Goal: Task Accomplishment & Management: Manage account settings

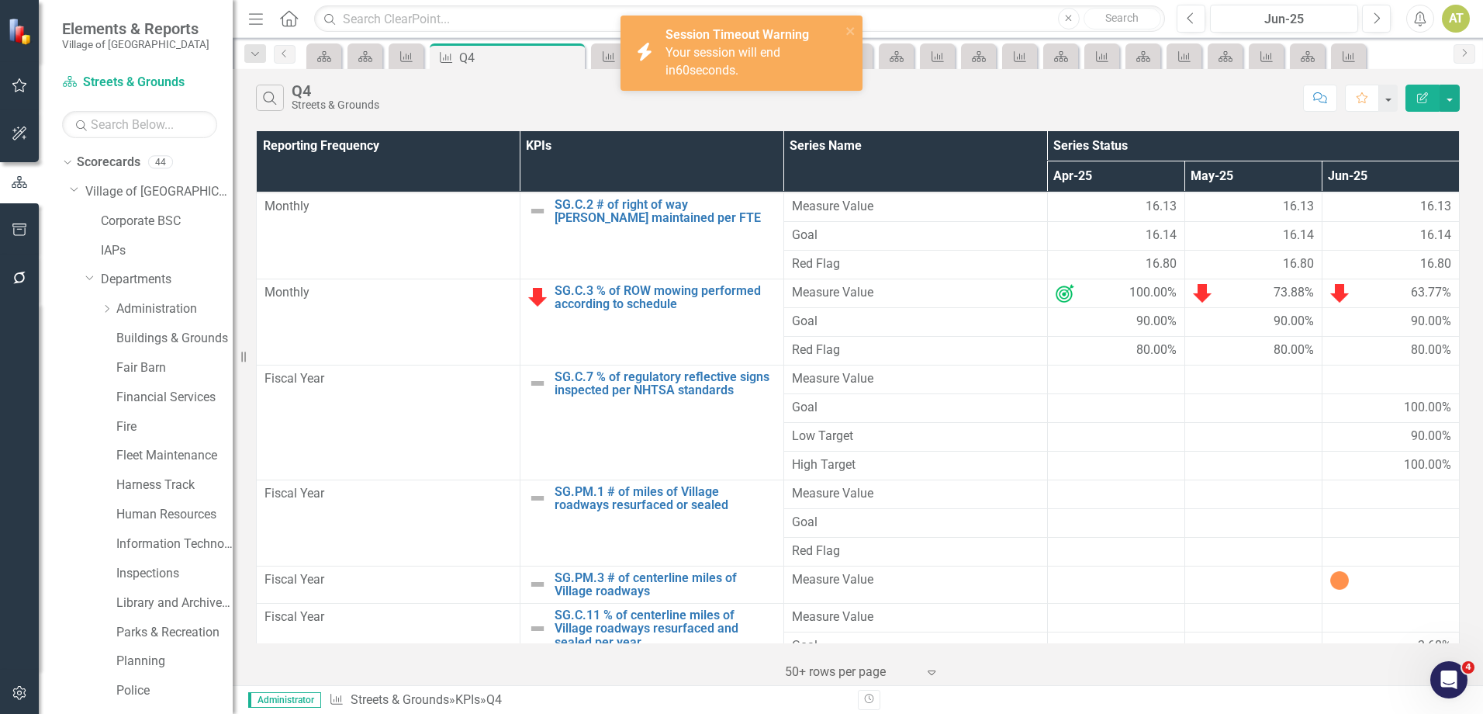
scroll to position [199, 0]
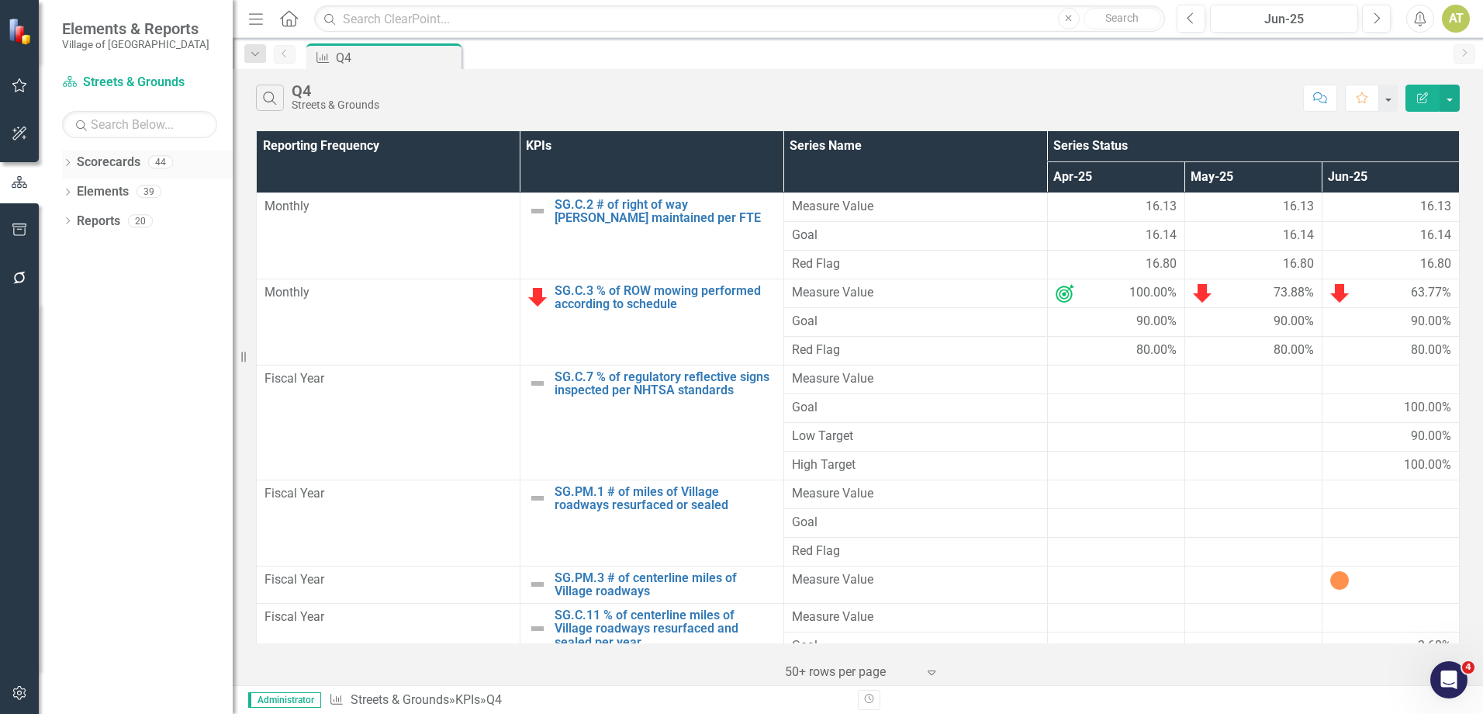
click at [65, 164] on icon "Dropdown" at bounding box center [67, 164] width 11 height 9
click at [78, 191] on icon at bounding box center [76, 191] width 4 height 8
click at [133, 218] on link "Corporate BSC" at bounding box center [167, 222] width 132 height 18
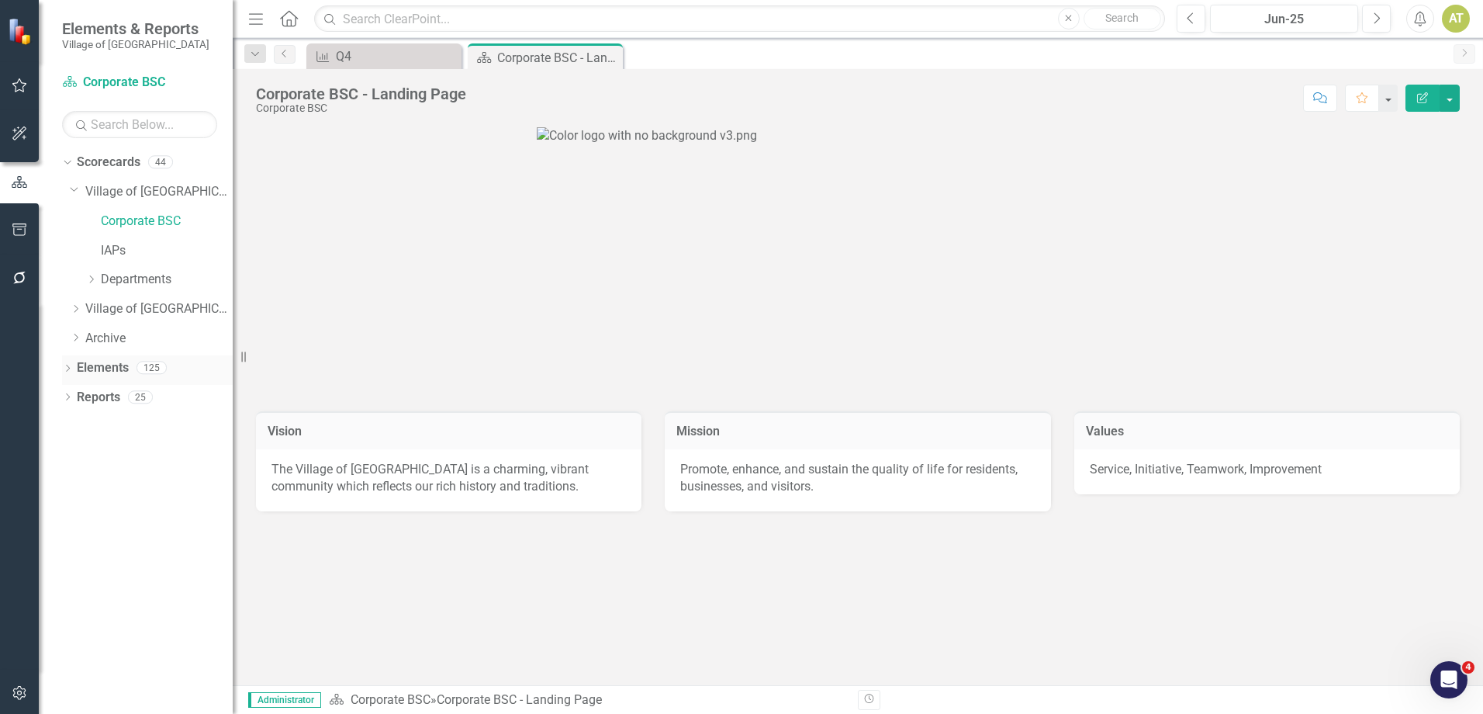
click at [106, 364] on link "Elements" at bounding box center [103, 368] width 52 height 18
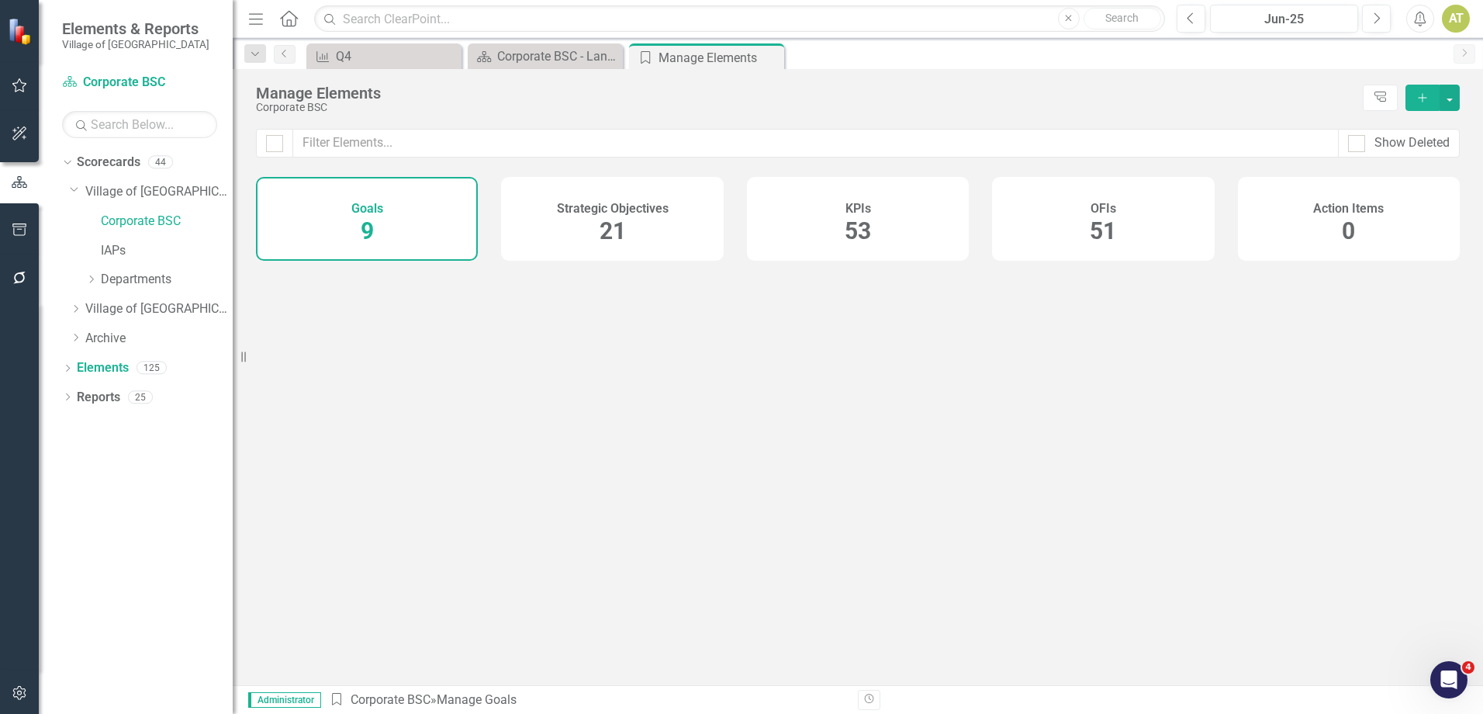
click at [873, 213] on div "KPIs 53" at bounding box center [858, 219] width 222 height 84
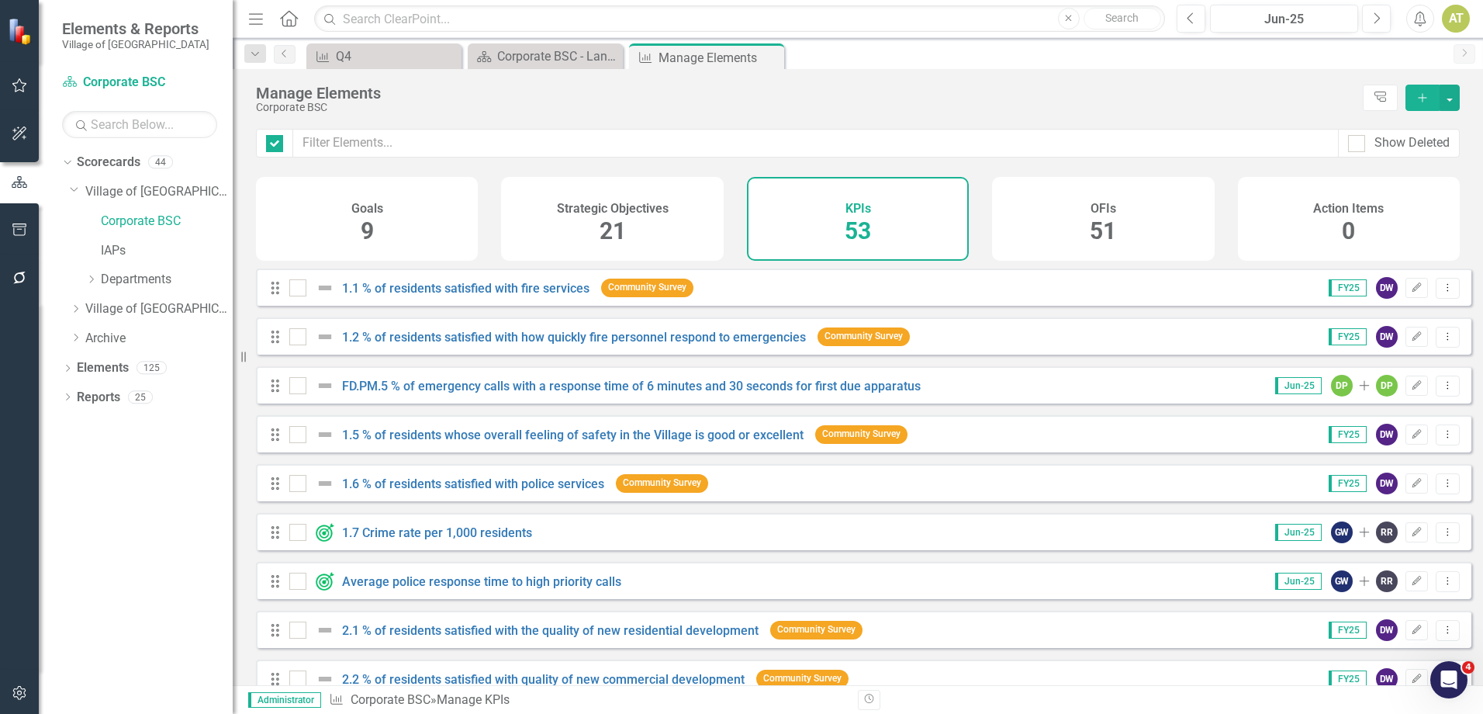
checkbox input "false"
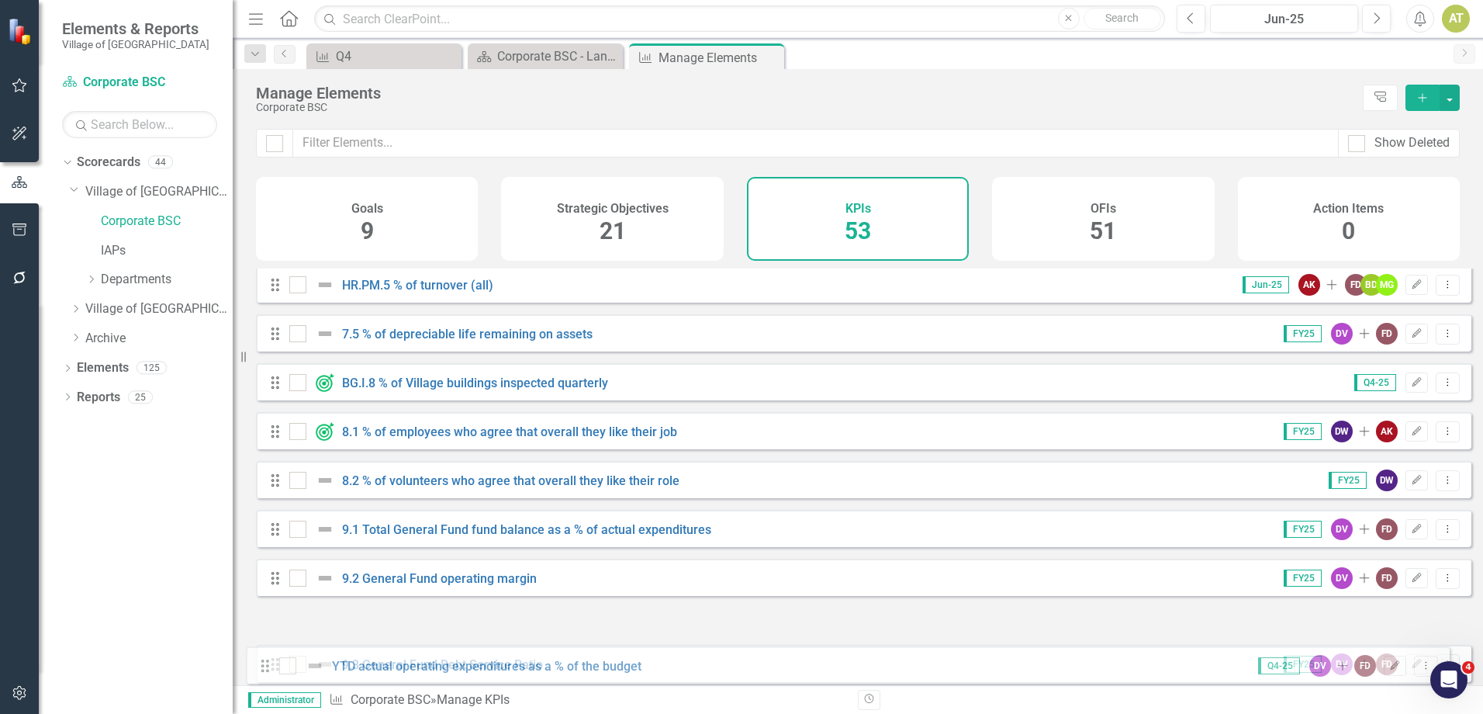
scroll to position [2185, 0]
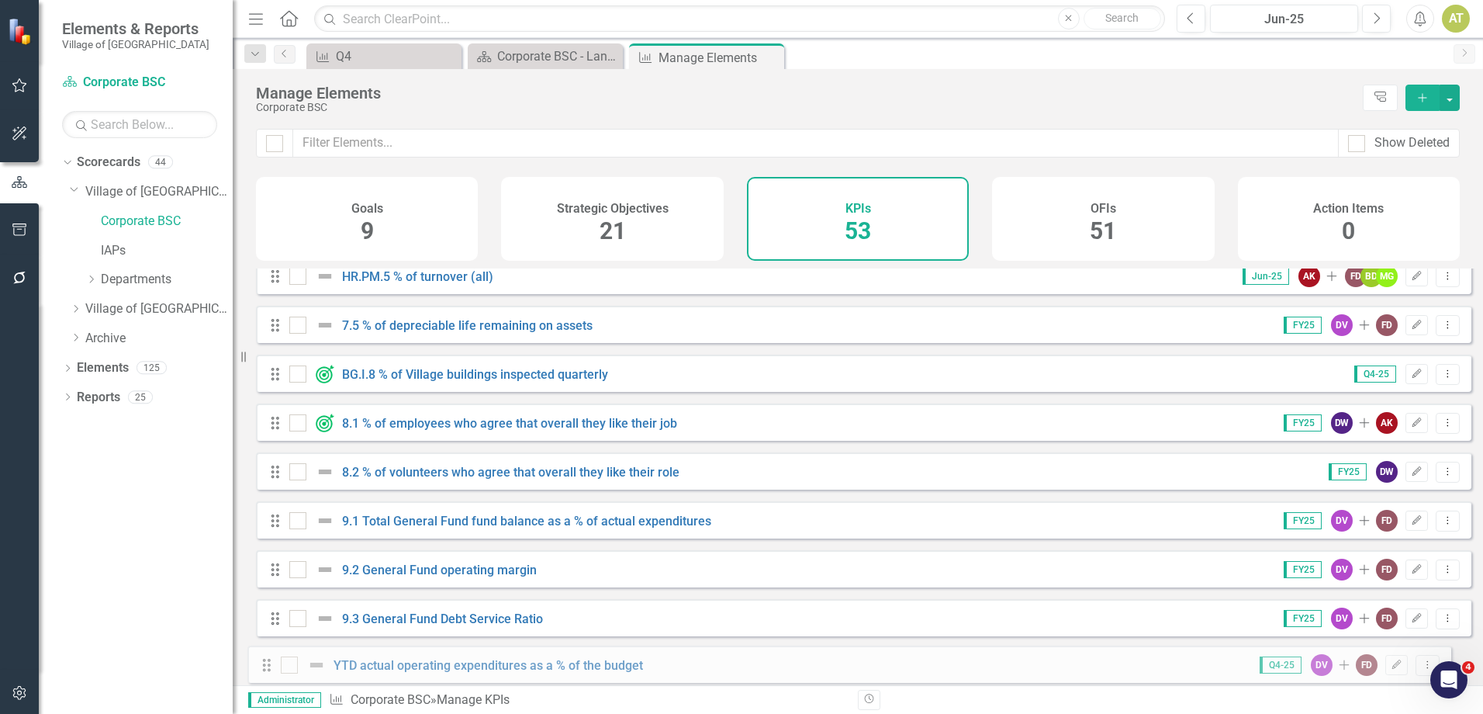
drag, startPoint x: 279, startPoint y: 570, endPoint x: 271, endPoint y: 666, distance: 96.6
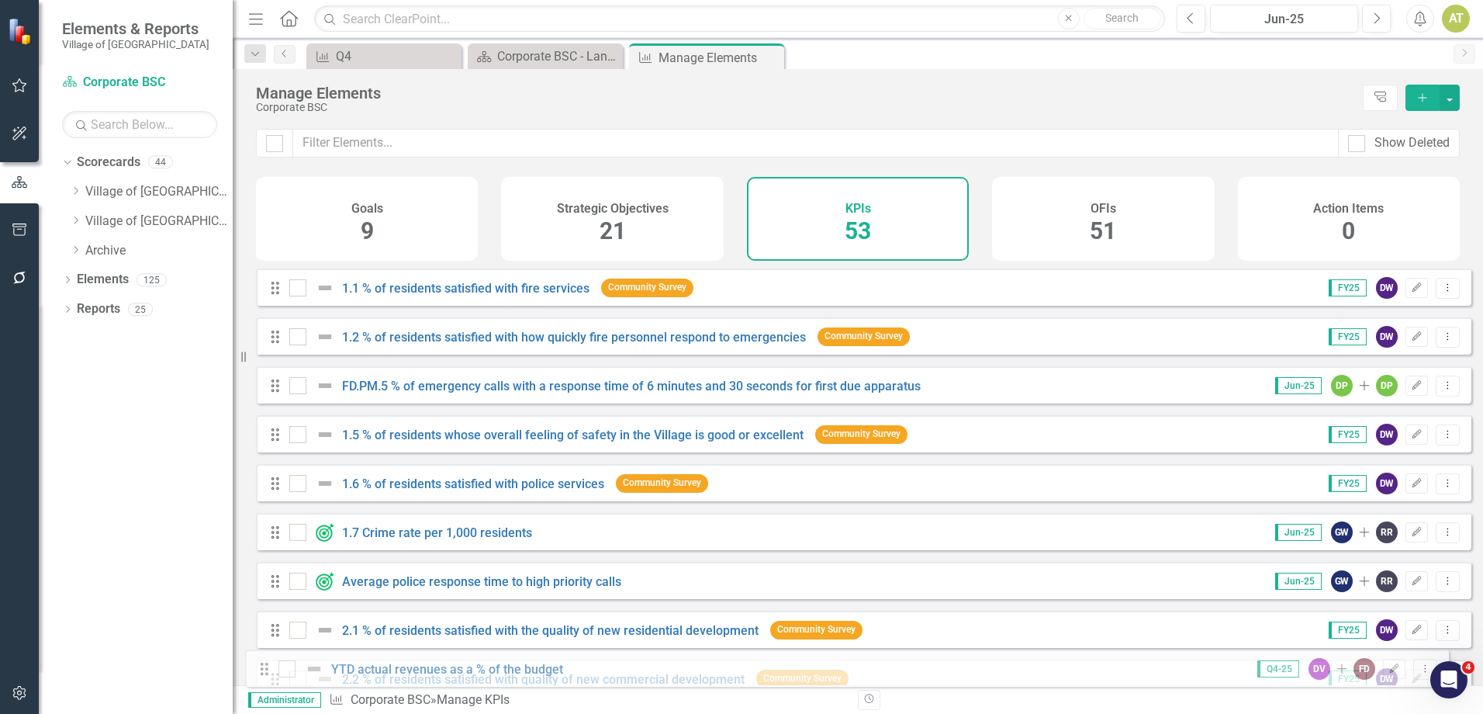
drag, startPoint x: 273, startPoint y: 474, endPoint x: 261, endPoint y: 669, distance: 195.1
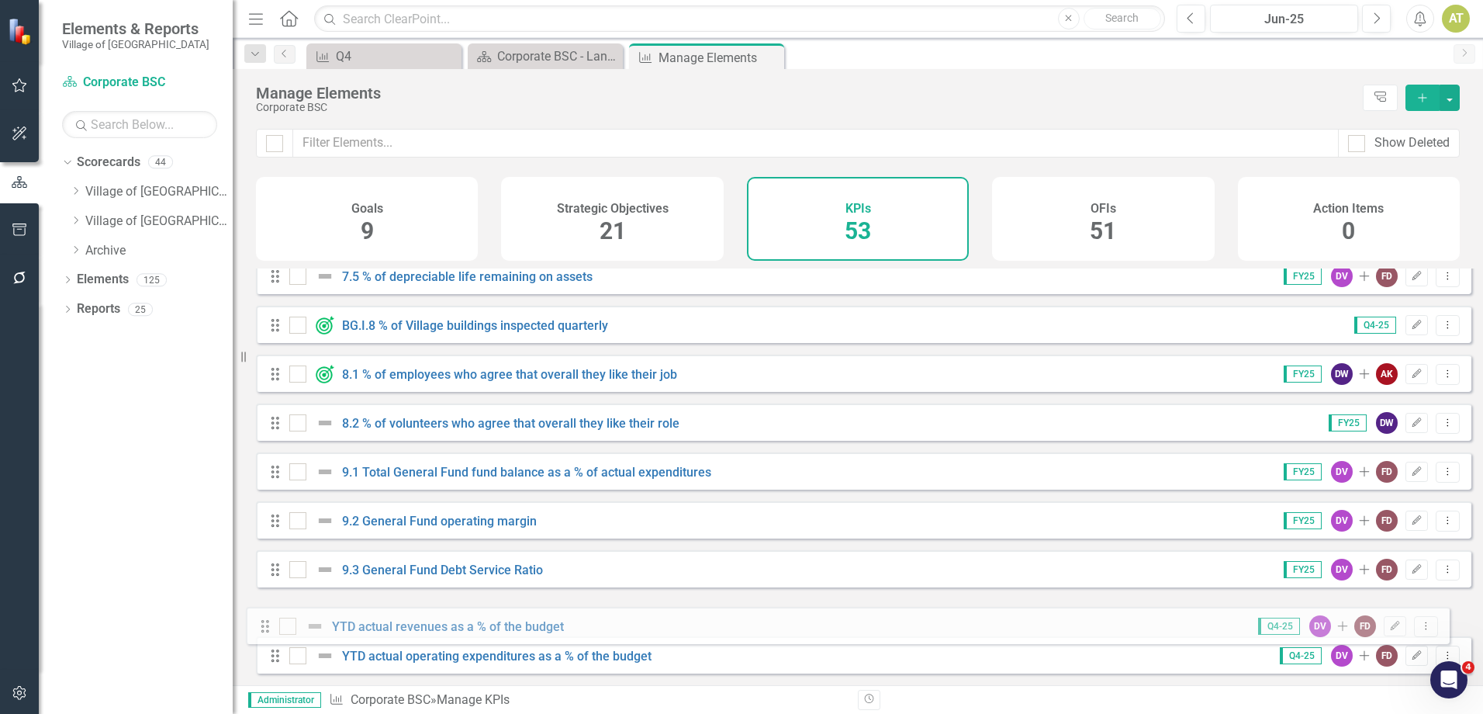
drag, startPoint x: 271, startPoint y: 396, endPoint x: 261, endPoint y: 629, distance: 233.0
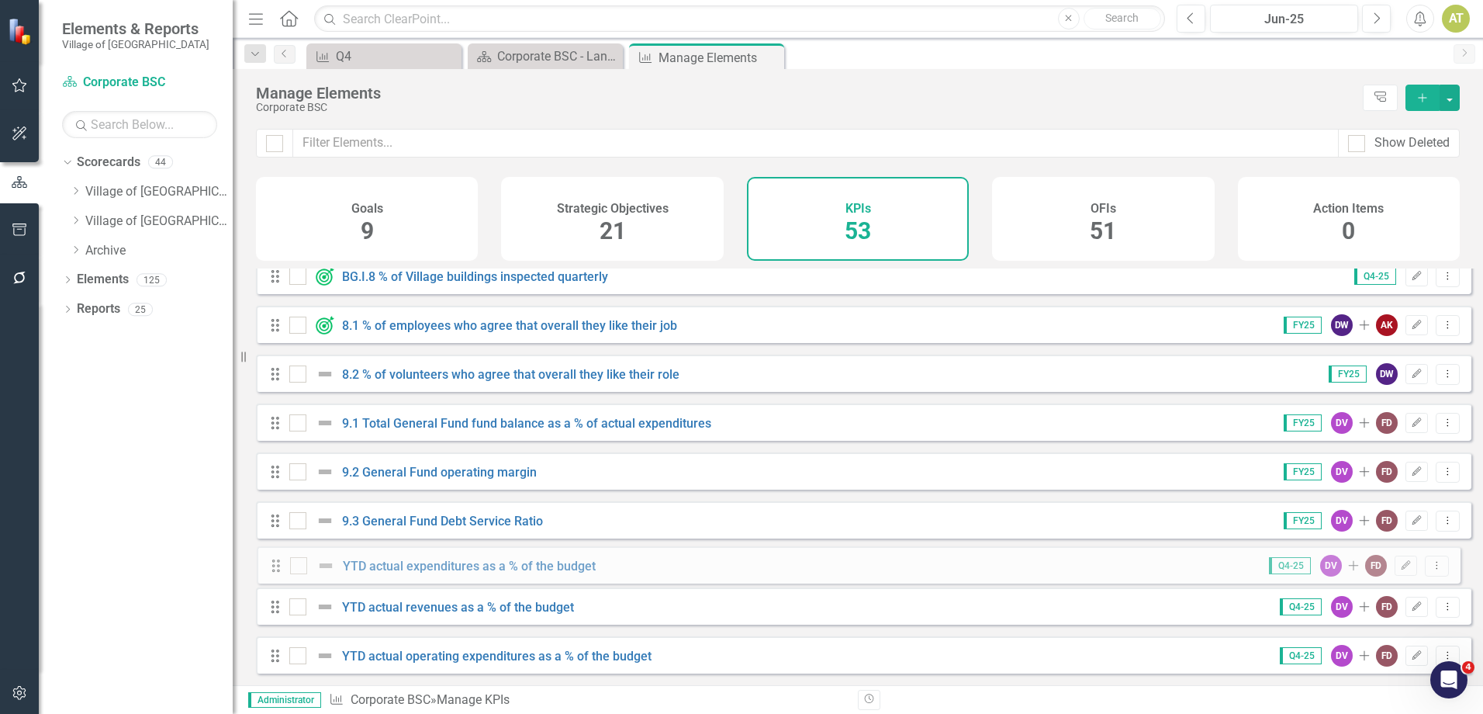
drag, startPoint x: 282, startPoint y: 461, endPoint x: 283, endPoint y: 562, distance: 101.6
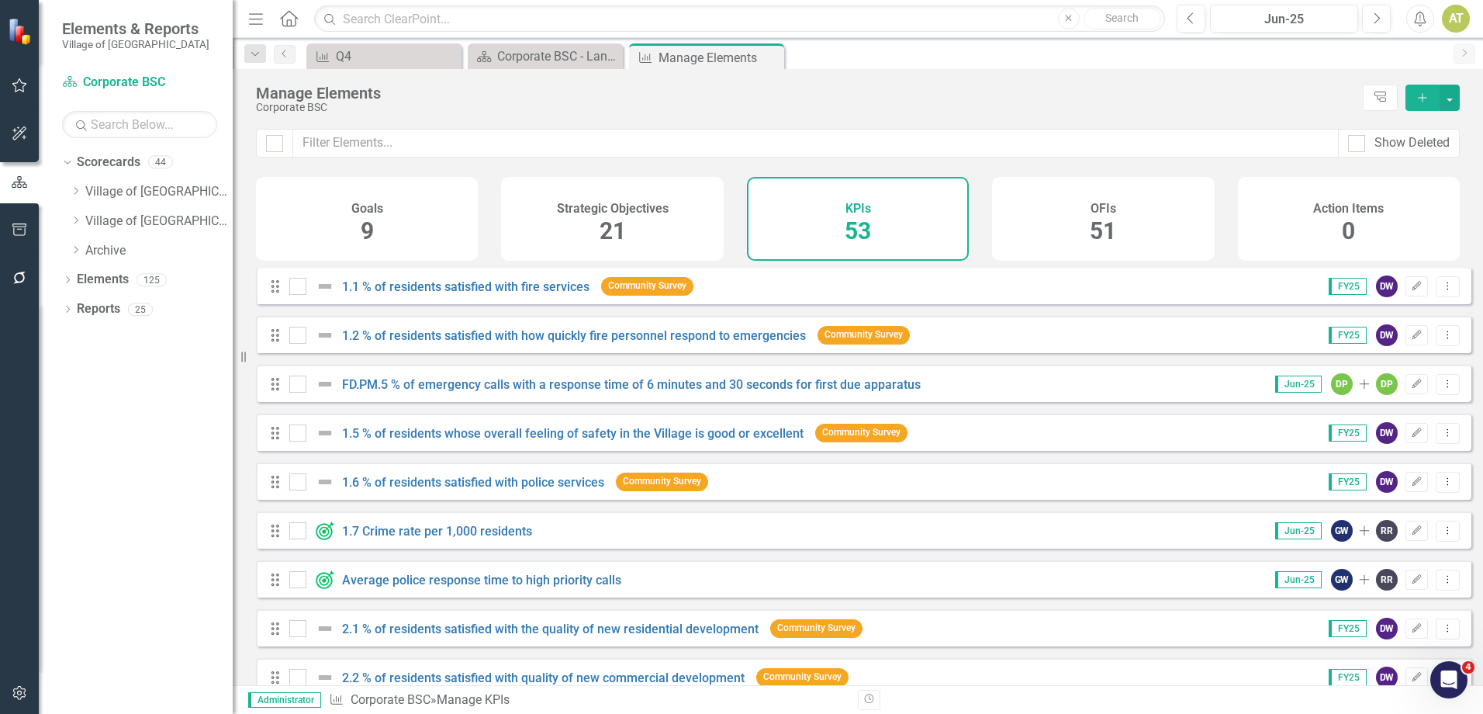
scroll to position [0, 0]
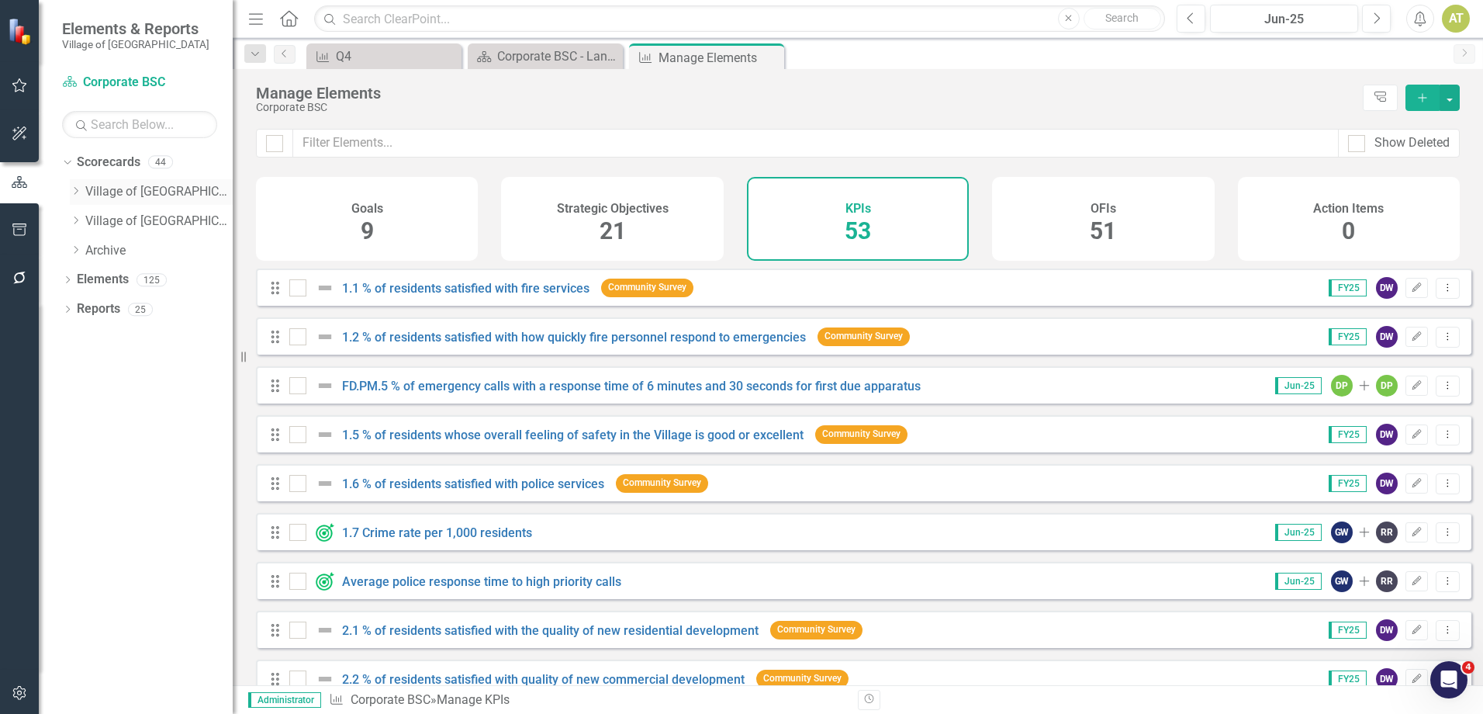
click at [74, 192] on icon "Dropdown" at bounding box center [76, 190] width 12 height 9
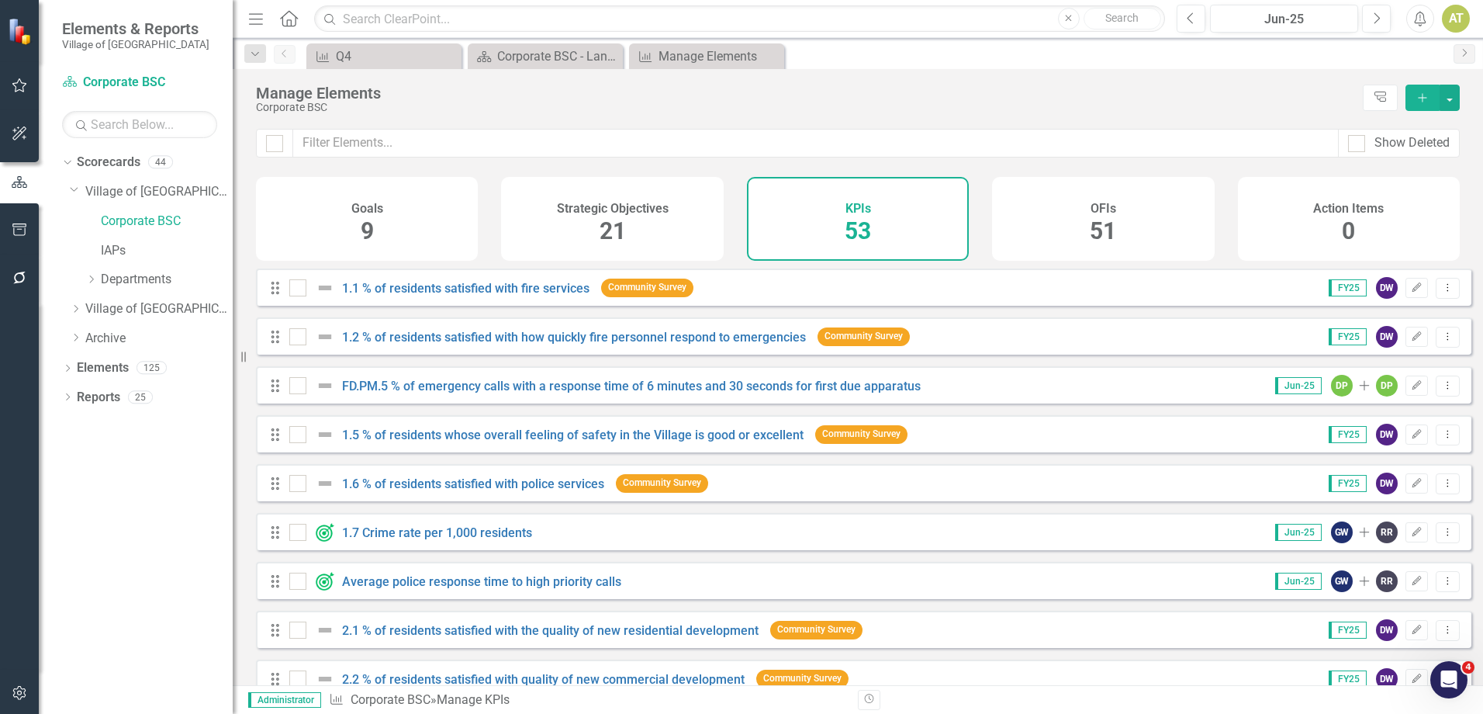
click at [81, 279] on div "Dropdown Departments" at bounding box center [151, 281] width 163 height 29
click at [91, 279] on icon "Dropdown" at bounding box center [91, 279] width 12 height 9
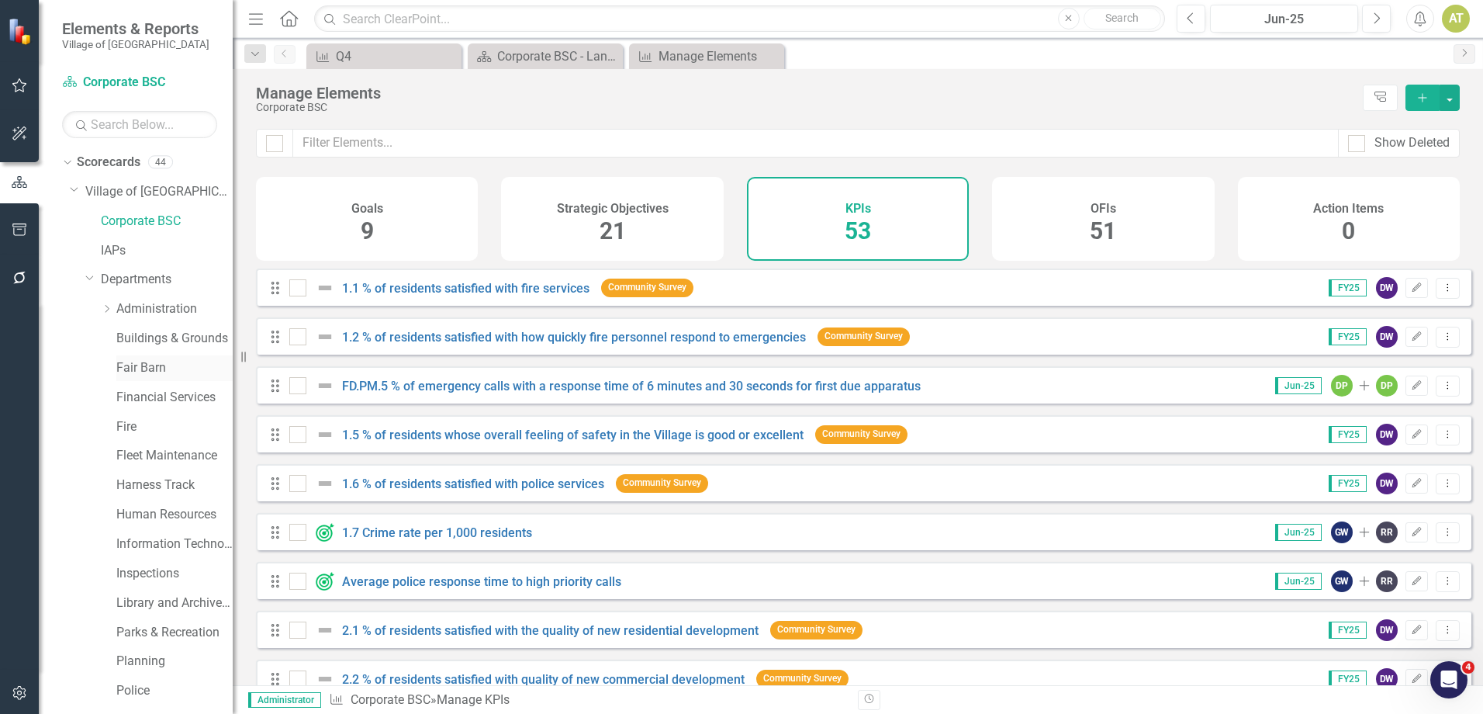
click at [130, 359] on link "Fair Barn" at bounding box center [174, 368] width 116 height 18
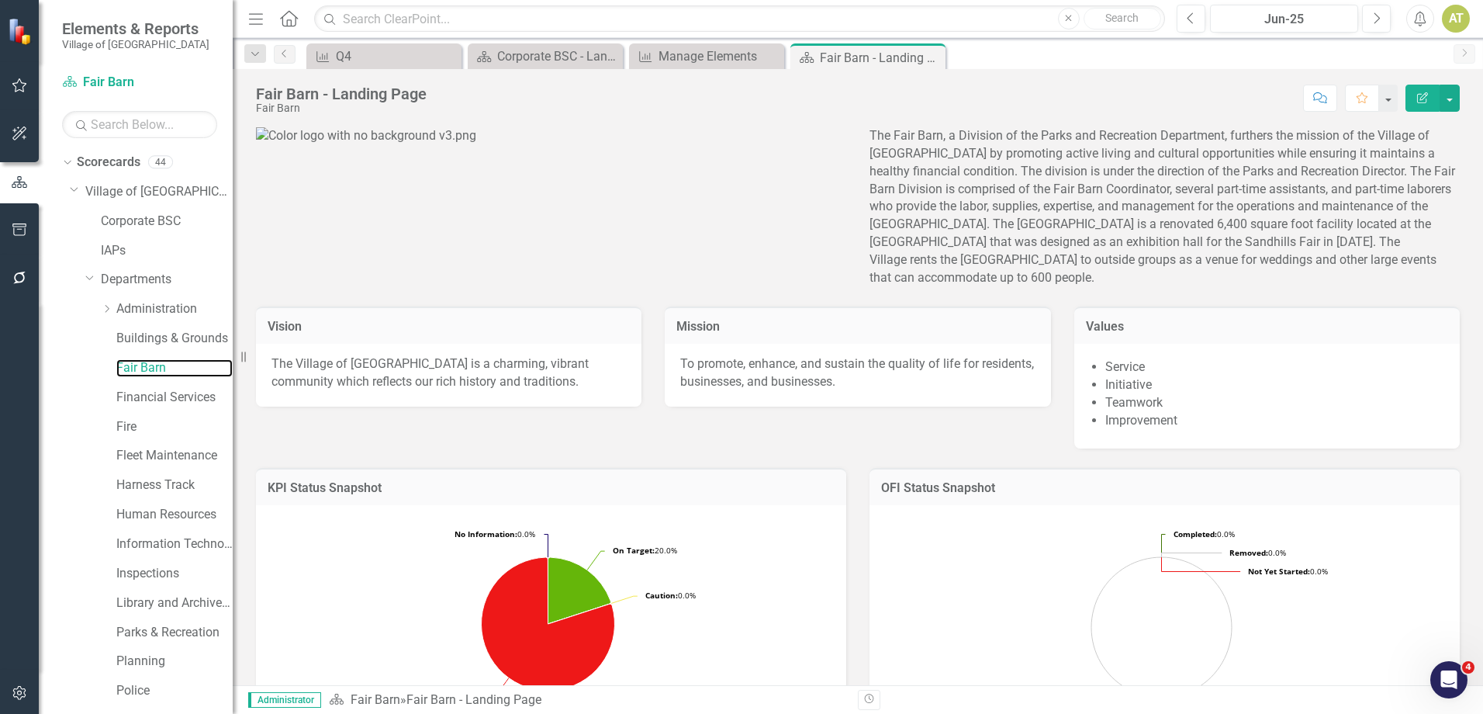
scroll to position [140, 0]
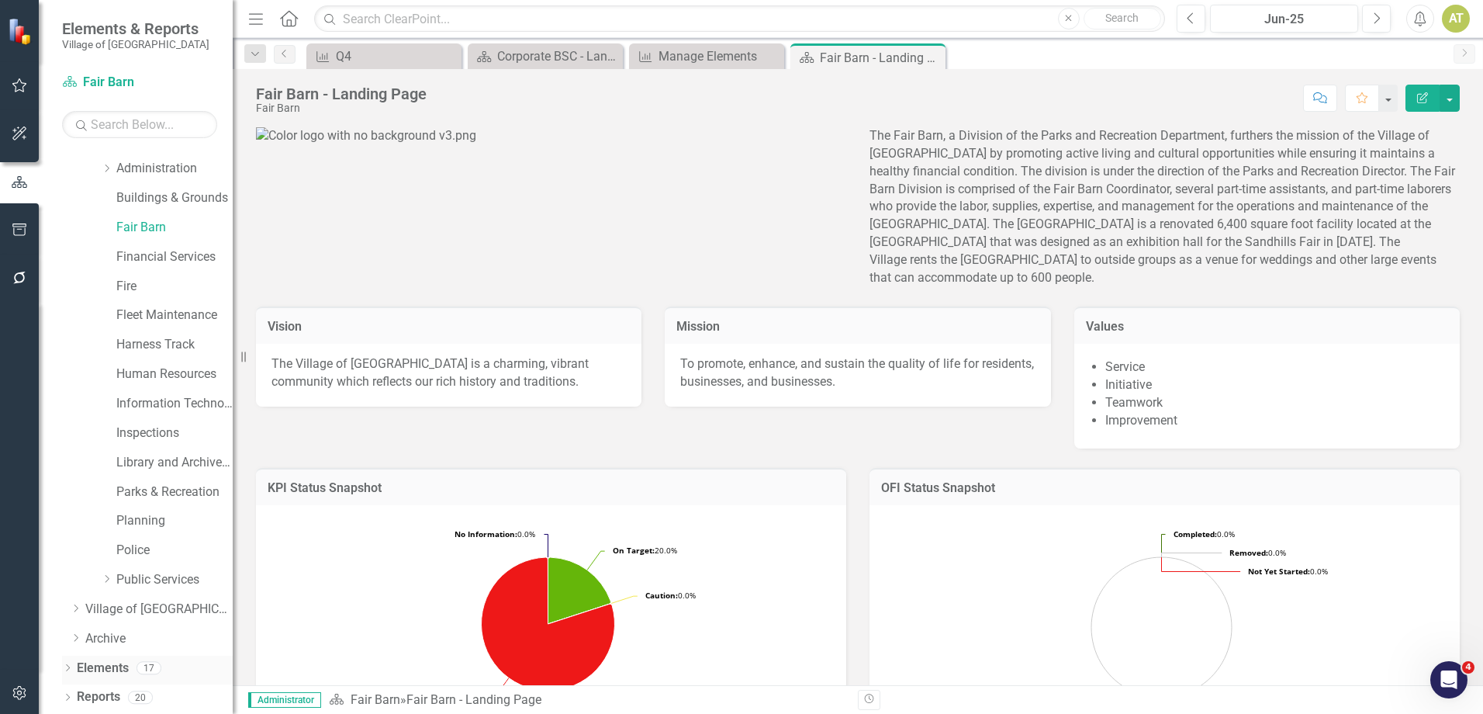
click at [111, 667] on link "Elements" at bounding box center [103, 668] width 52 height 18
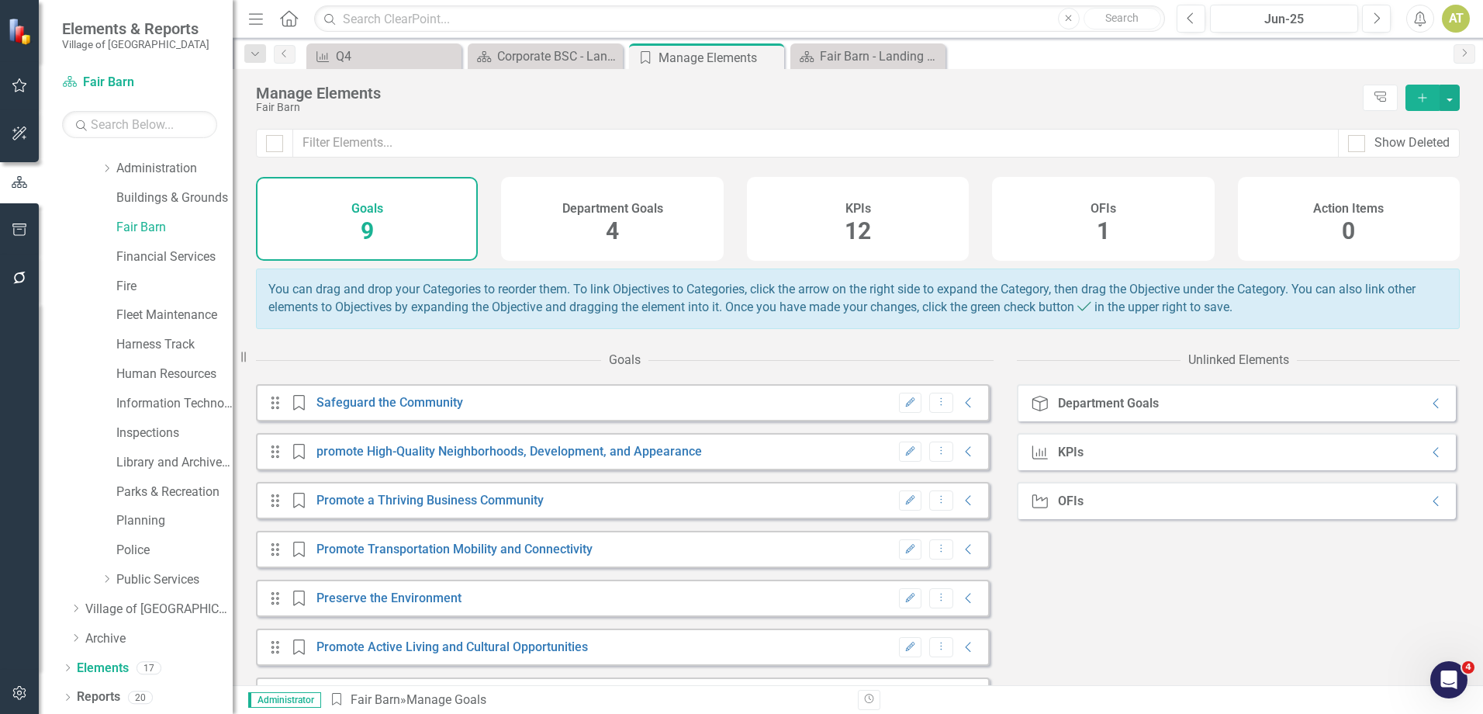
click at [898, 204] on div "KPIs 12" at bounding box center [858, 219] width 222 height 84
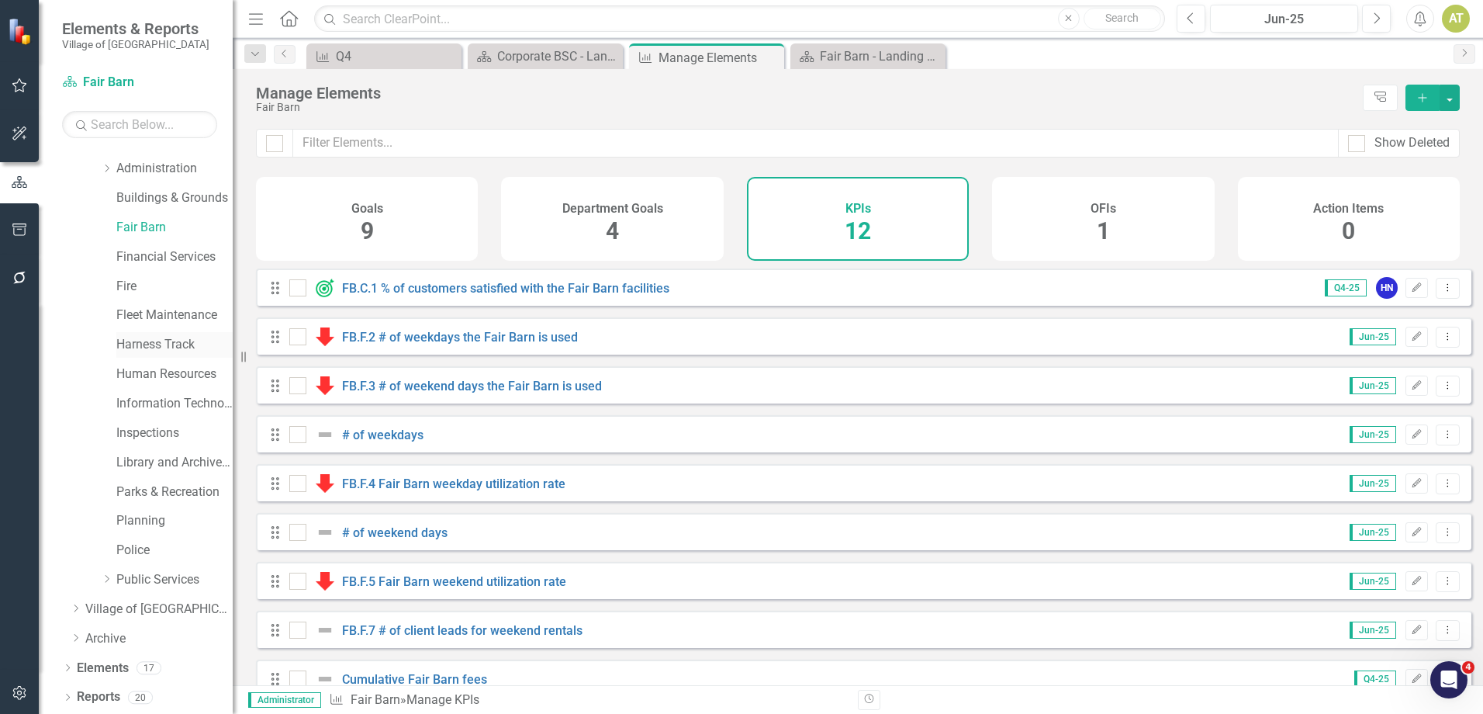
click at [157, 347] on link "Harness Track" at bounding box center [174, 345] width 116 height 18
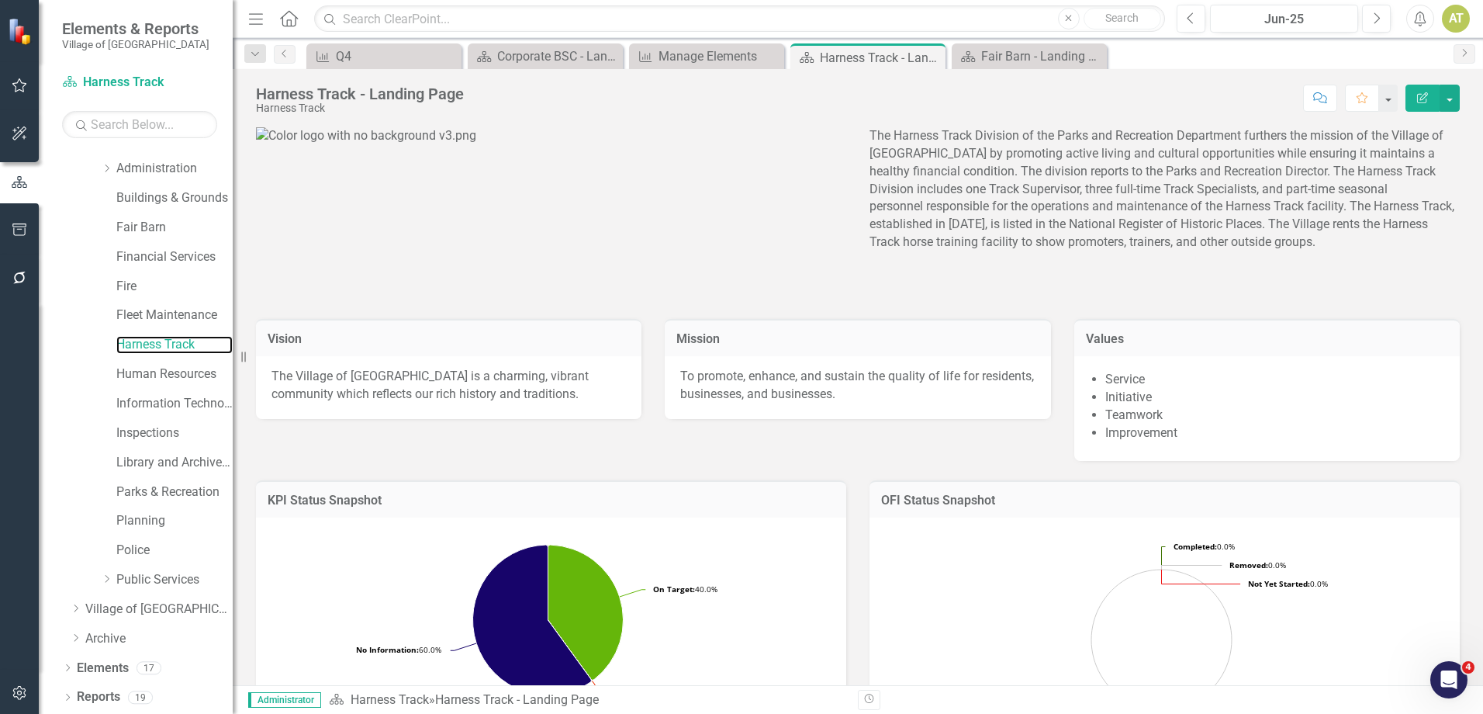
scroll to position [78, 0]
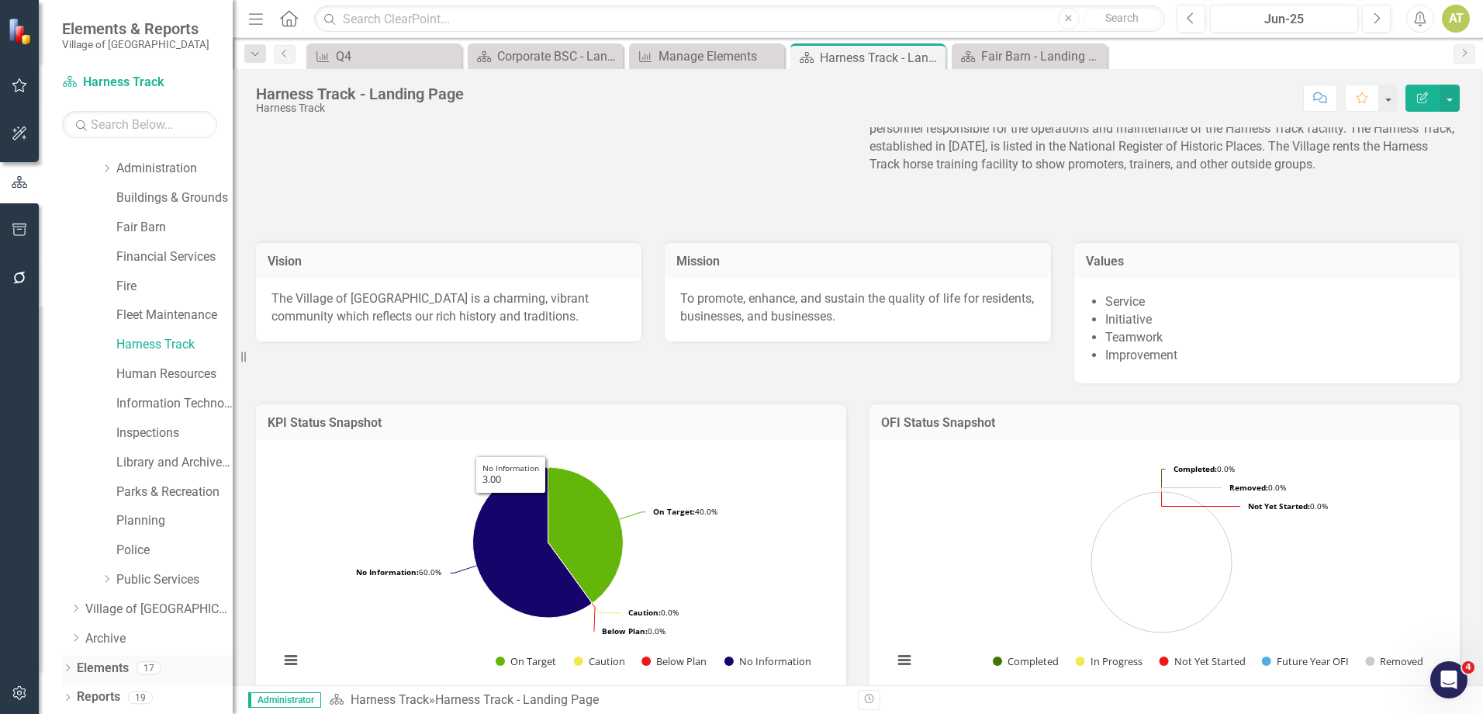
click at [125, 671] on link "Elements" at bounding box center [103, 668] width 52 height 18
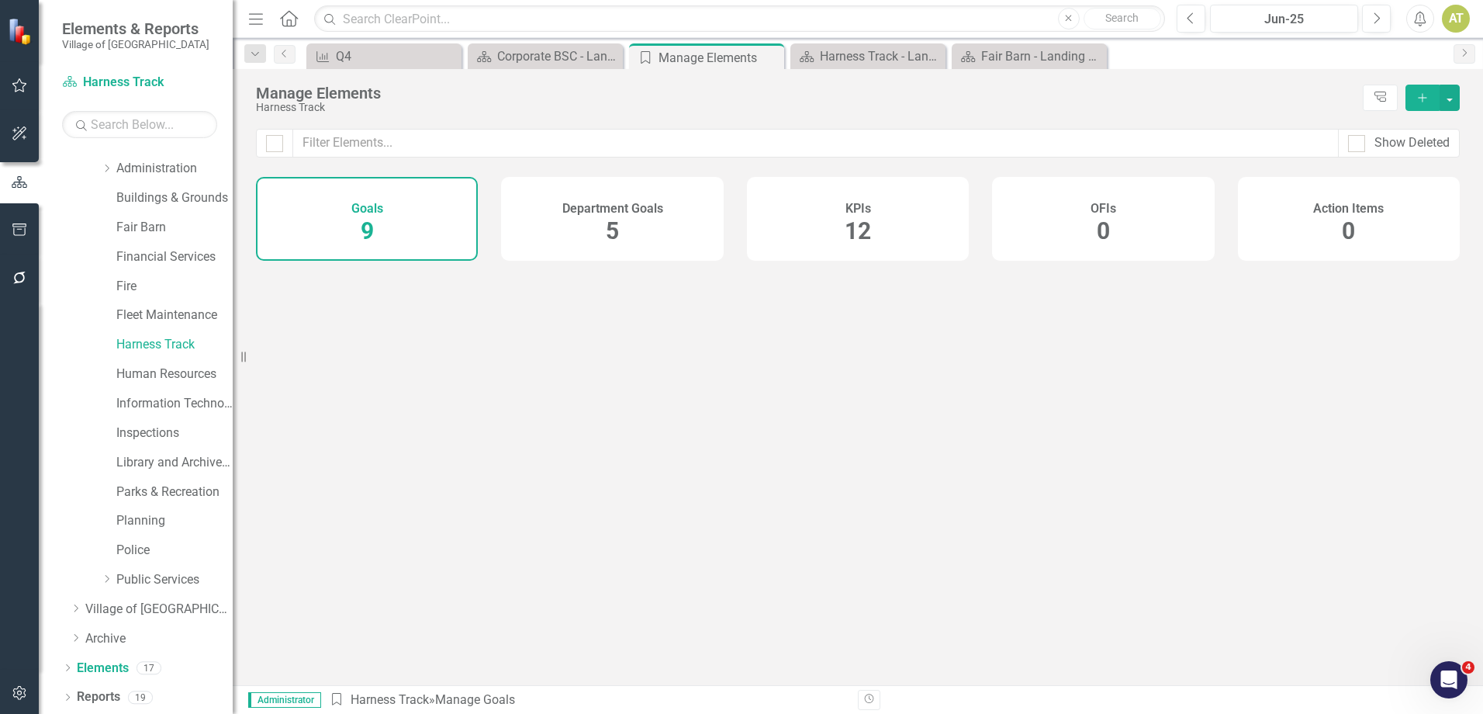
click at [809, 233] on div "KPIs 12" at bounding box center [858, 219] width 222 height 84
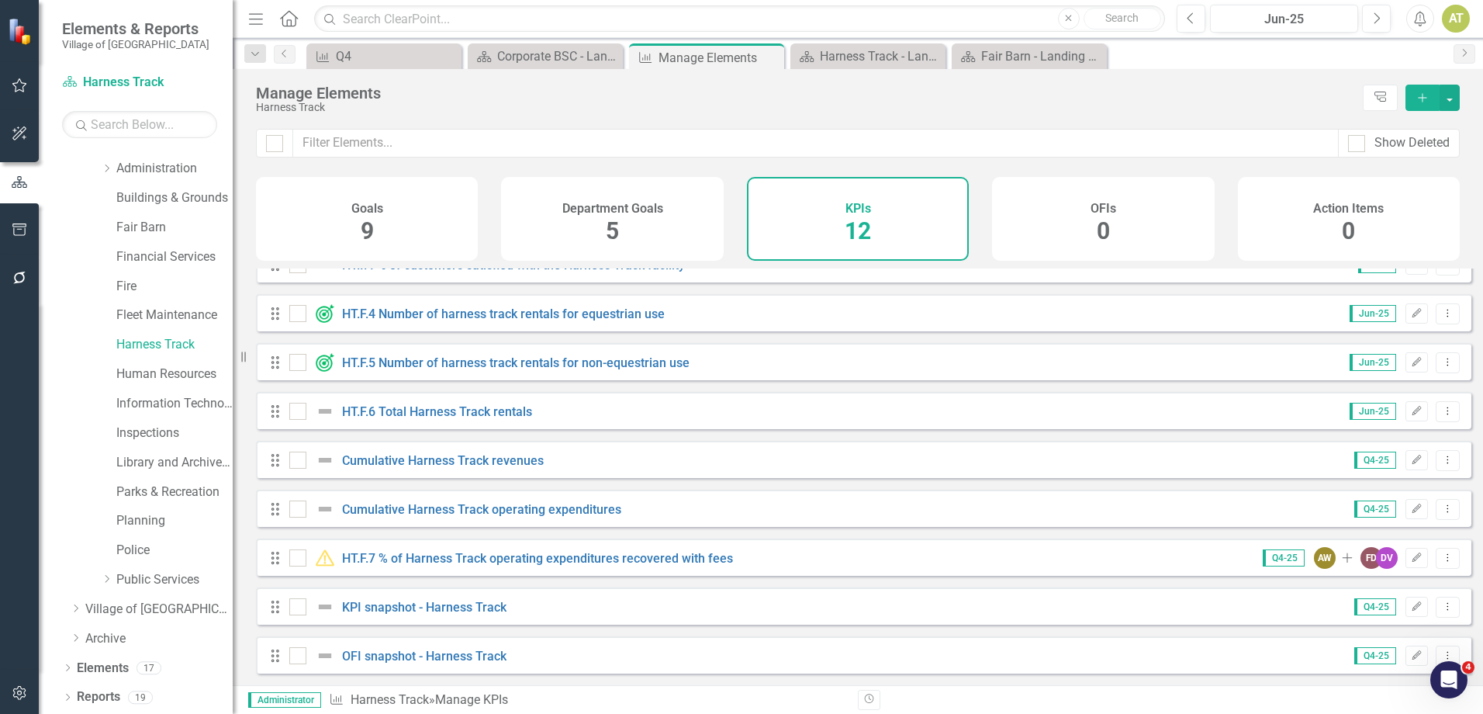
scroll to position [182, 0]
click at [299, 560] on div at bounding box center [297, 557] width 17 height 17
click at [299, 559] on input "checkbox" at bounding box center [294, 554] width 10 height 10
checkbox input "true"
click at [1406, 559] on button "Edit" at bounding box center [1417, 558] width 22 height 20
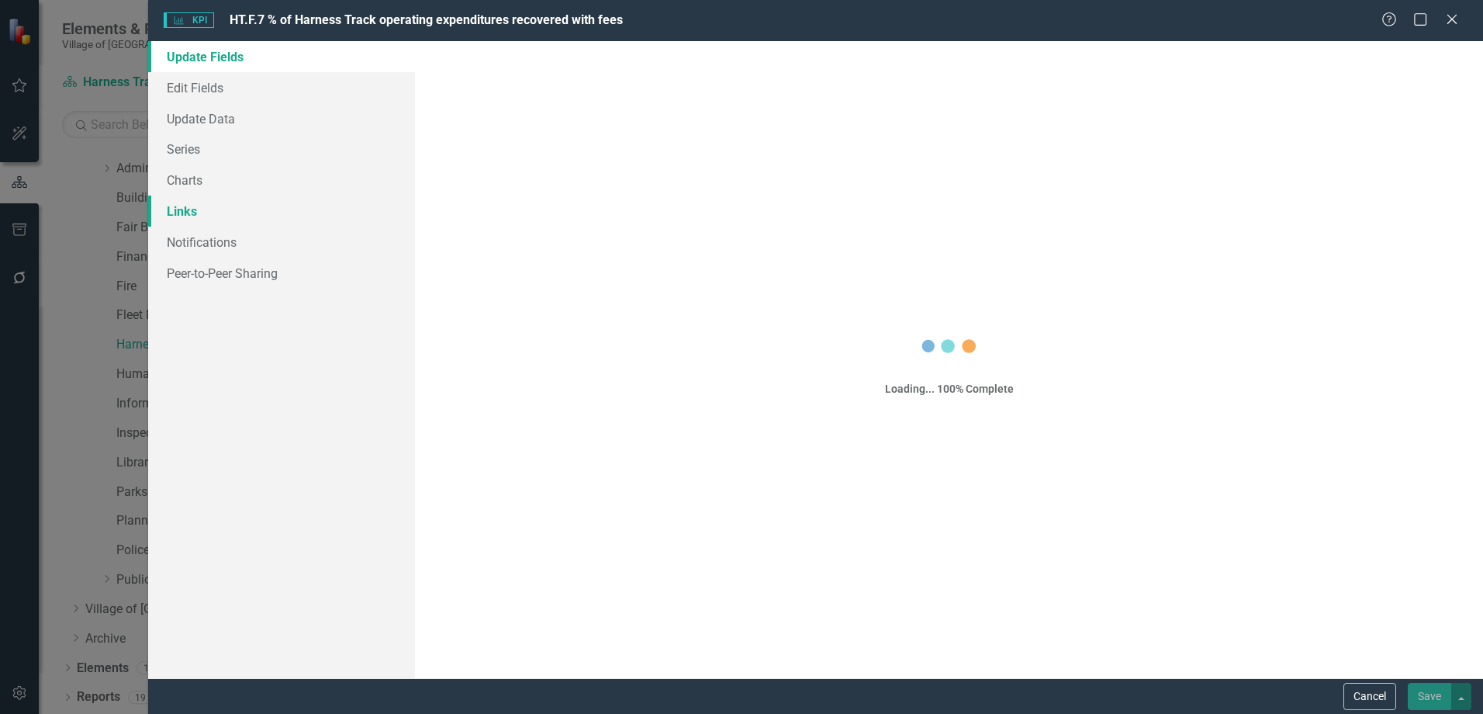
click at [202, 217] on link "Links" at bounding box center [281, 210] width 267 height 31
click at [201, 218] on link "Links" at bounding box center [281, 210] width 267 height 31
click at [199, 209] on link "Links" at bounding box center [281, 210] width 267 height 31
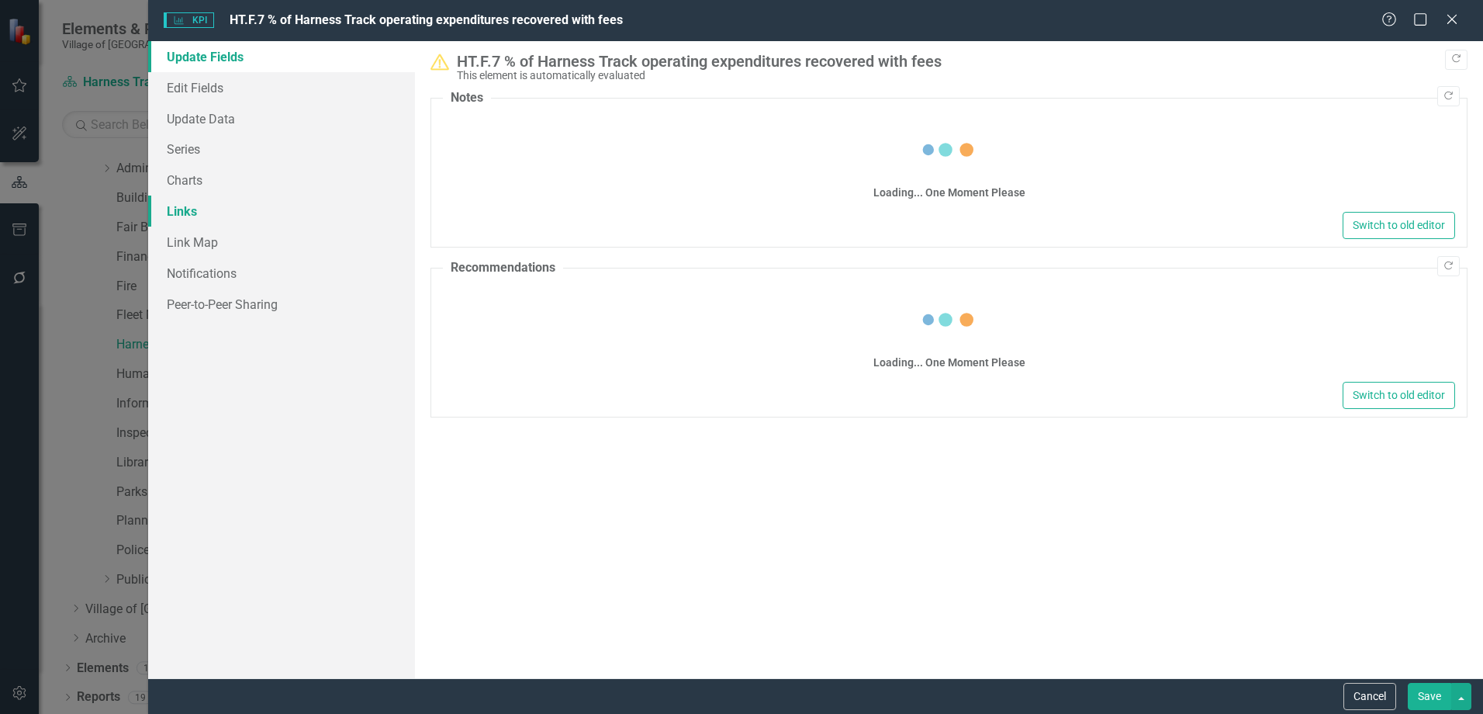
click at [195, 210] on link "Links" at bounding box center [281, 210] width 267 height 31
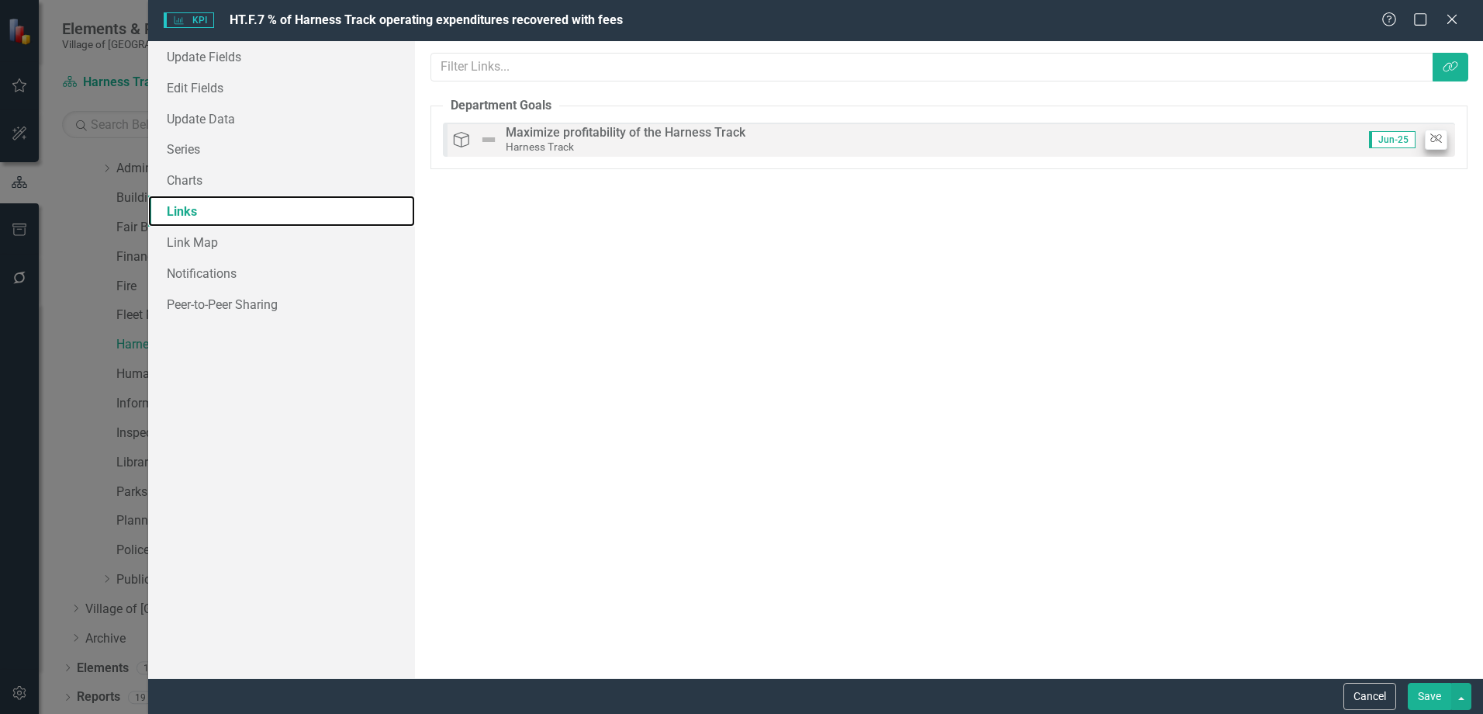
scroll to position [0, 0]
click at [1432, 133] on button "Unlink" at bounding box center [1436, 140] width 22 height 20
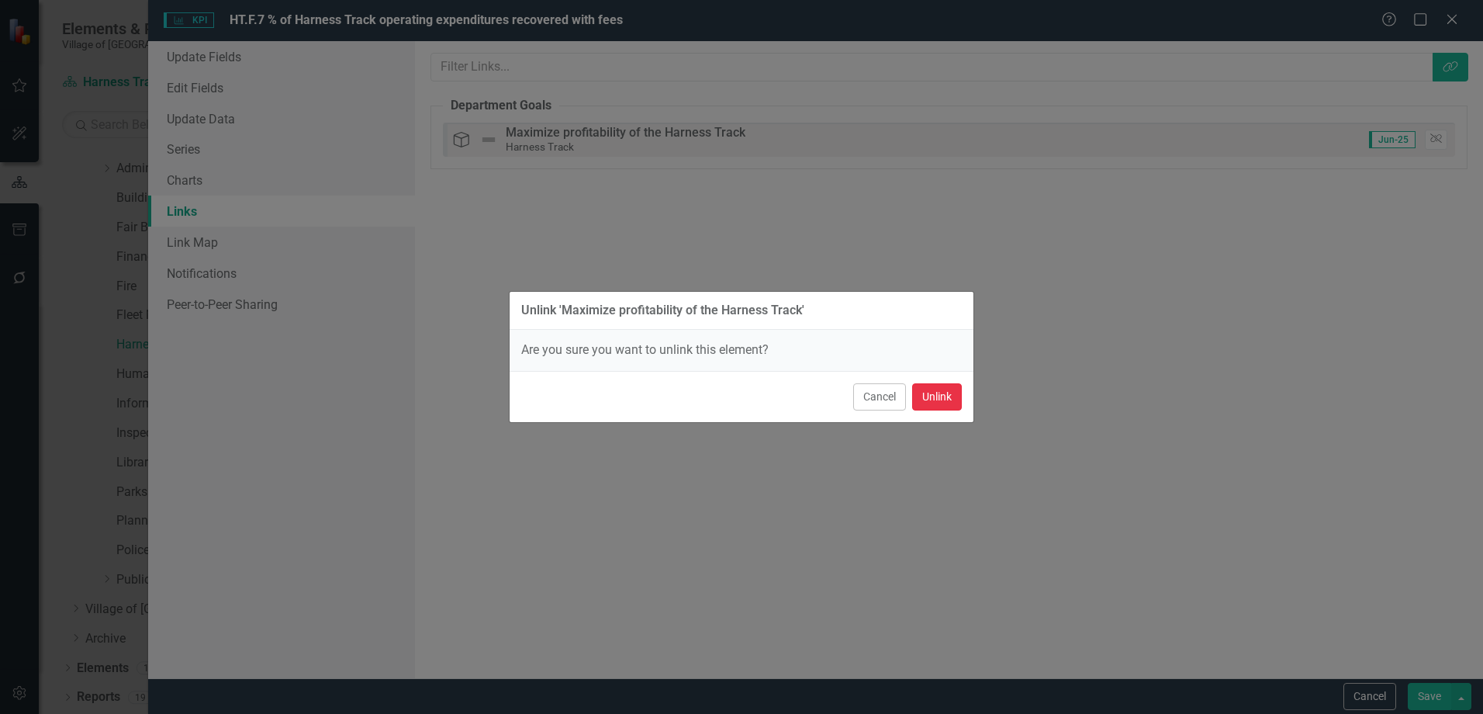
click at [946, 394] on button "Unlink" at bounding box center [937, 396] width 50 height 27
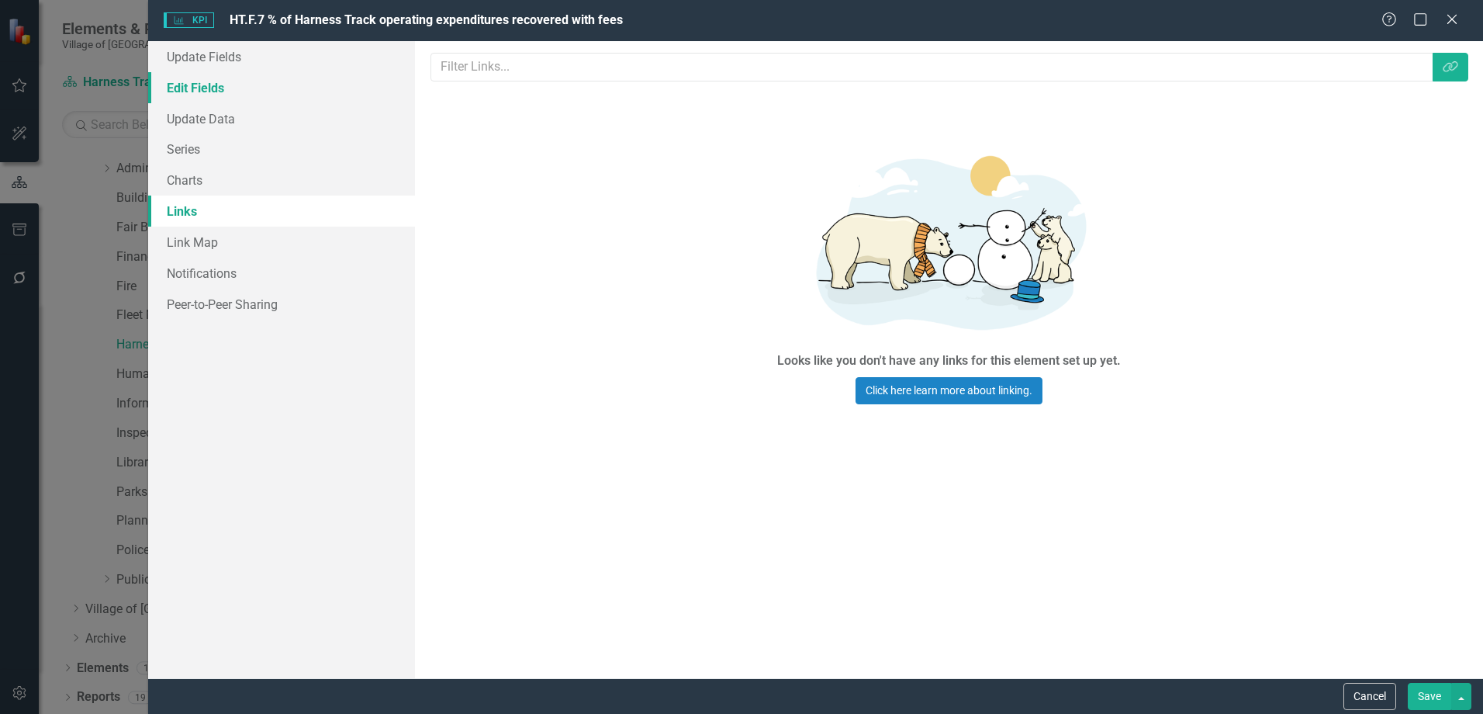
click at [229, 95] on link "Edit Fields" at bounding box center [281, 87] width 267 height 31
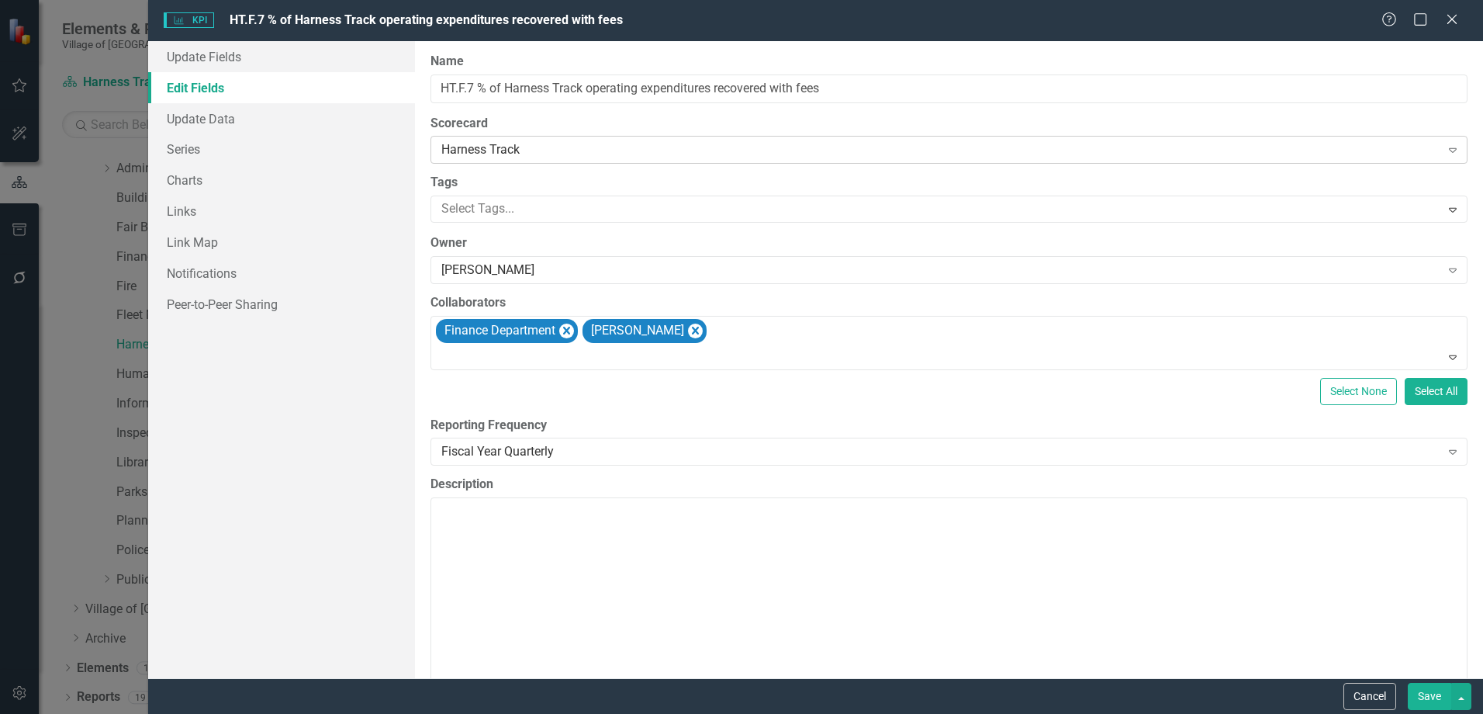
click at [522, 149] on div "Harness Track" at bounding box center [940, 150] width 998 height 18
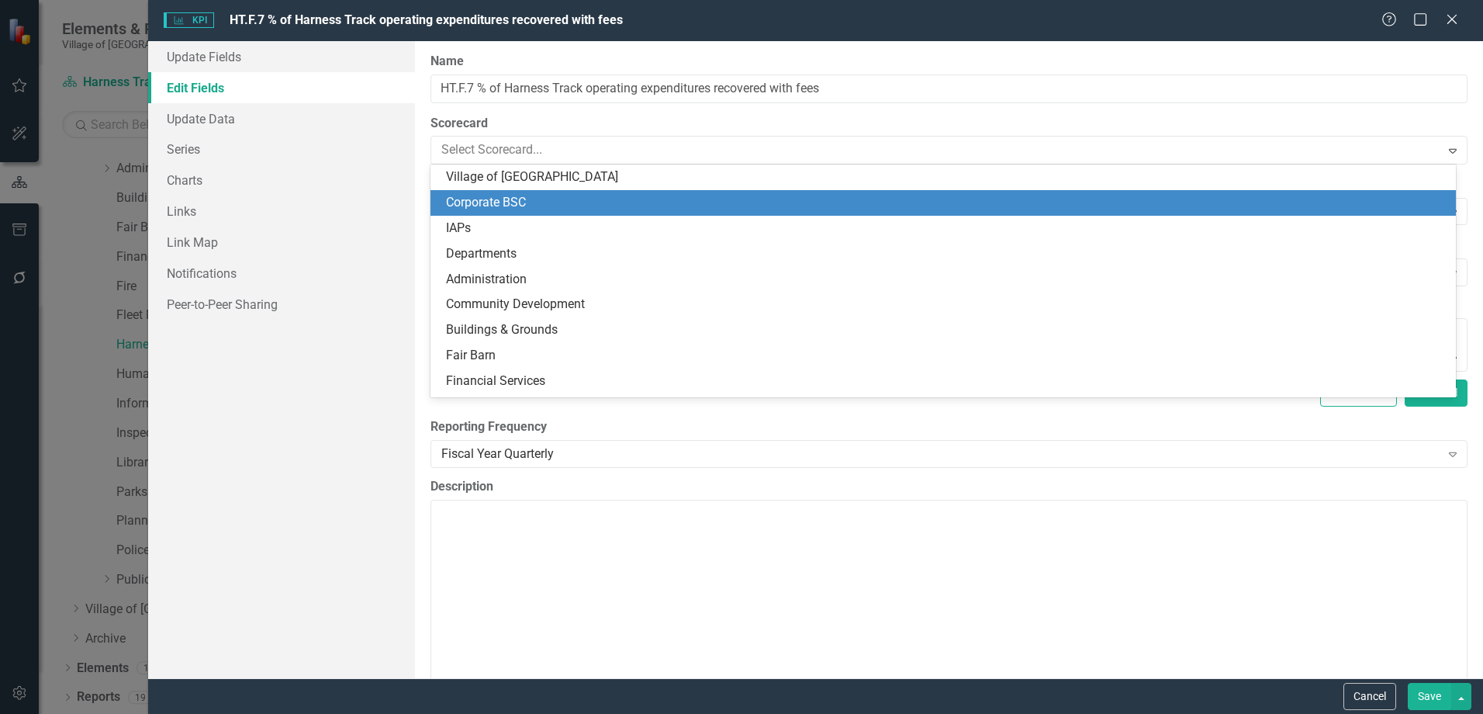
click at [494, 205] on div "Corporate BSC" at bounding box center [946, 203] width 1001 height 18
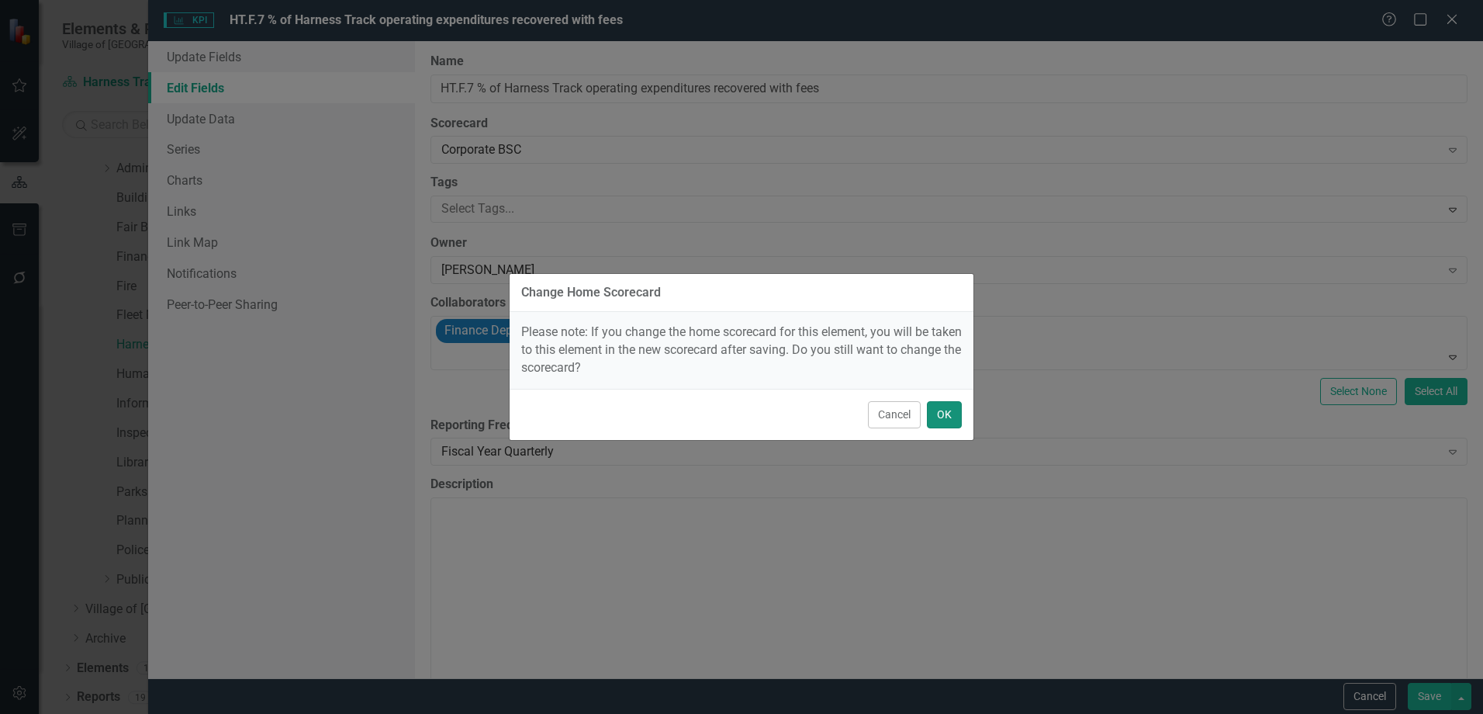
click at [956, 421] on button "OK" at bounding box center [944, 414] width 35 height 27
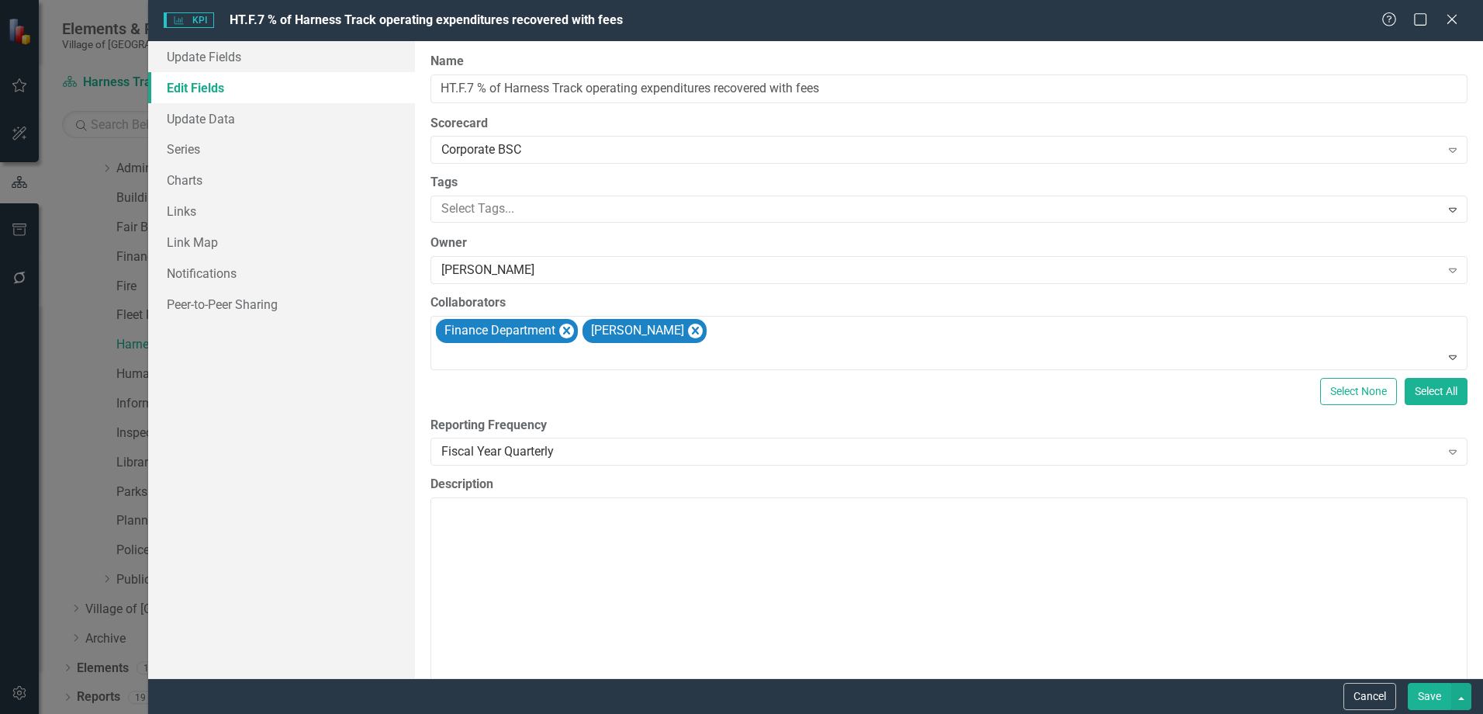
click at [1440, 694] on button "Save" at bounding box center [1429, 696] width 43 height 27
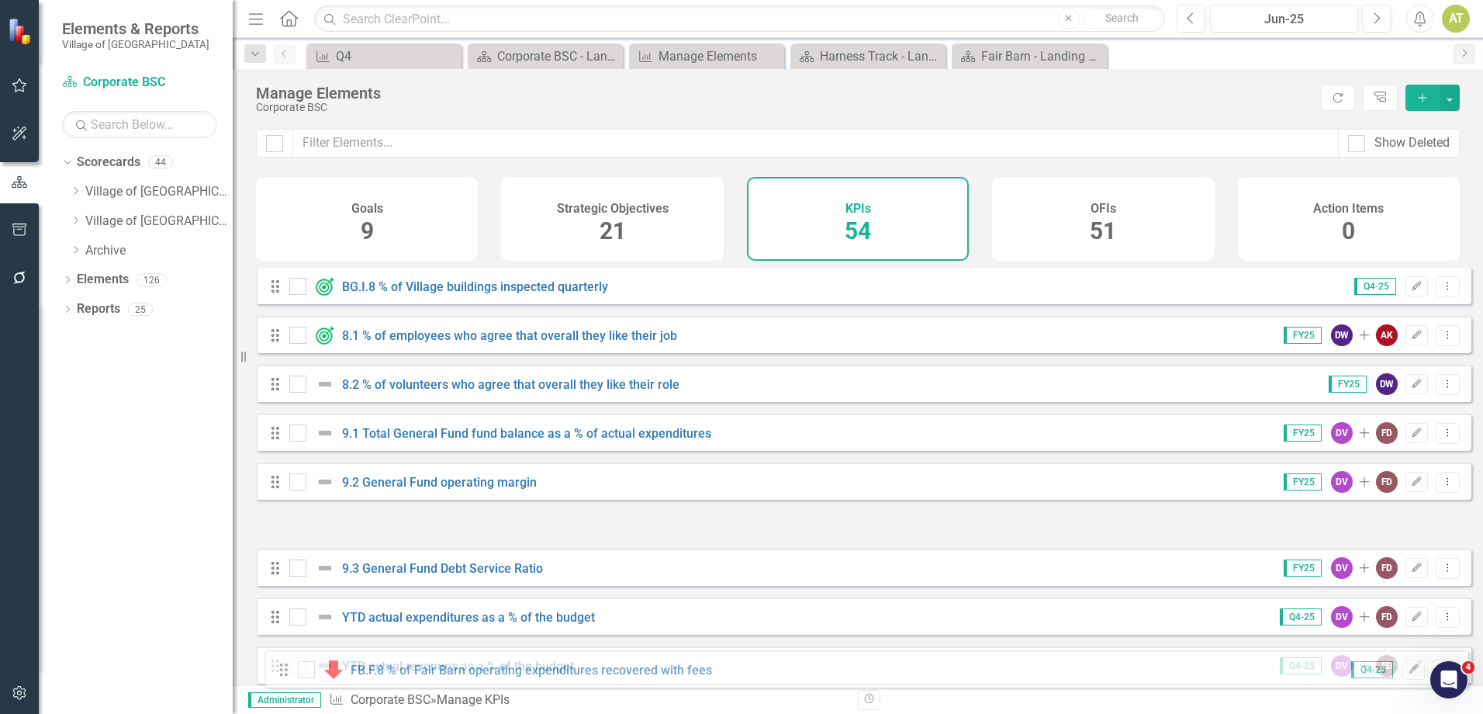
scroll to position [2234, 0]
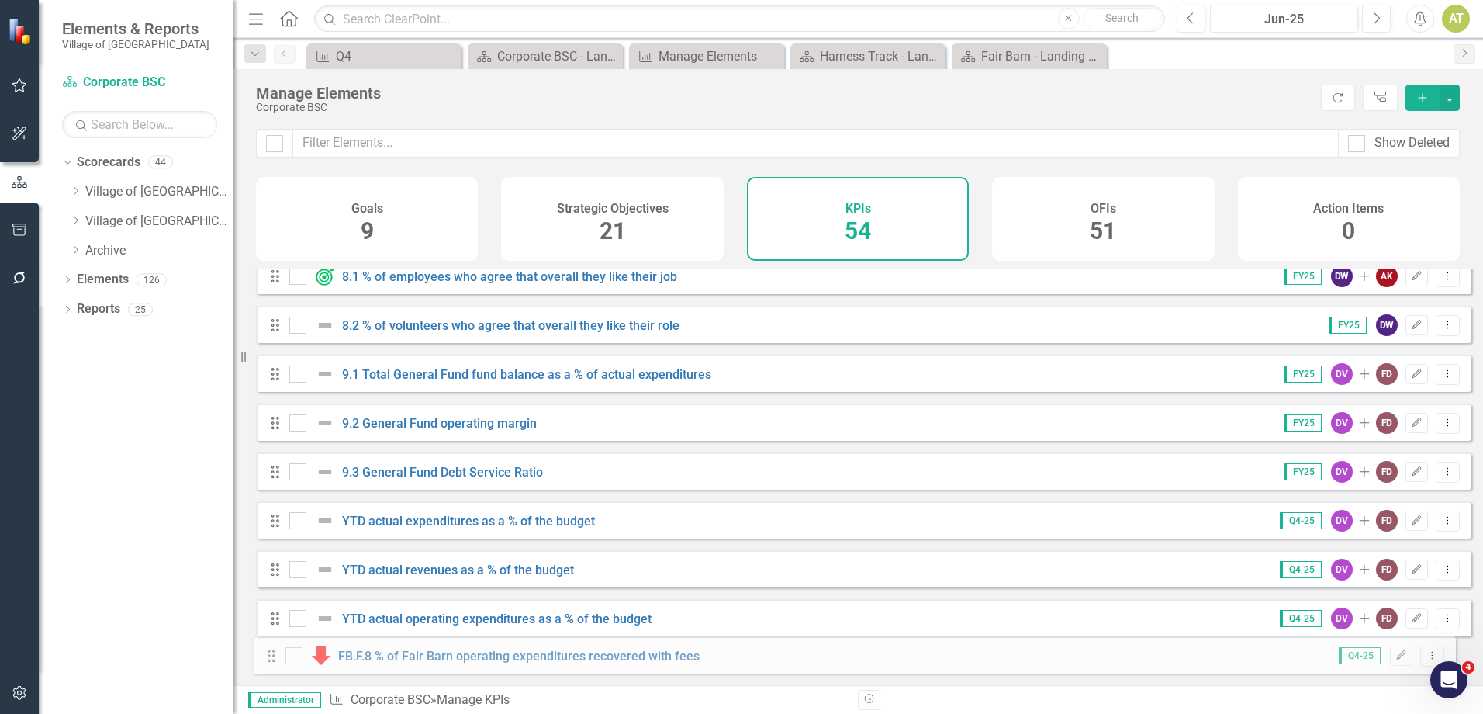
drag, startPoint x: 280, startPoint y: 372, endPoint x: 276, endPoint y: 656, distance: 284.0
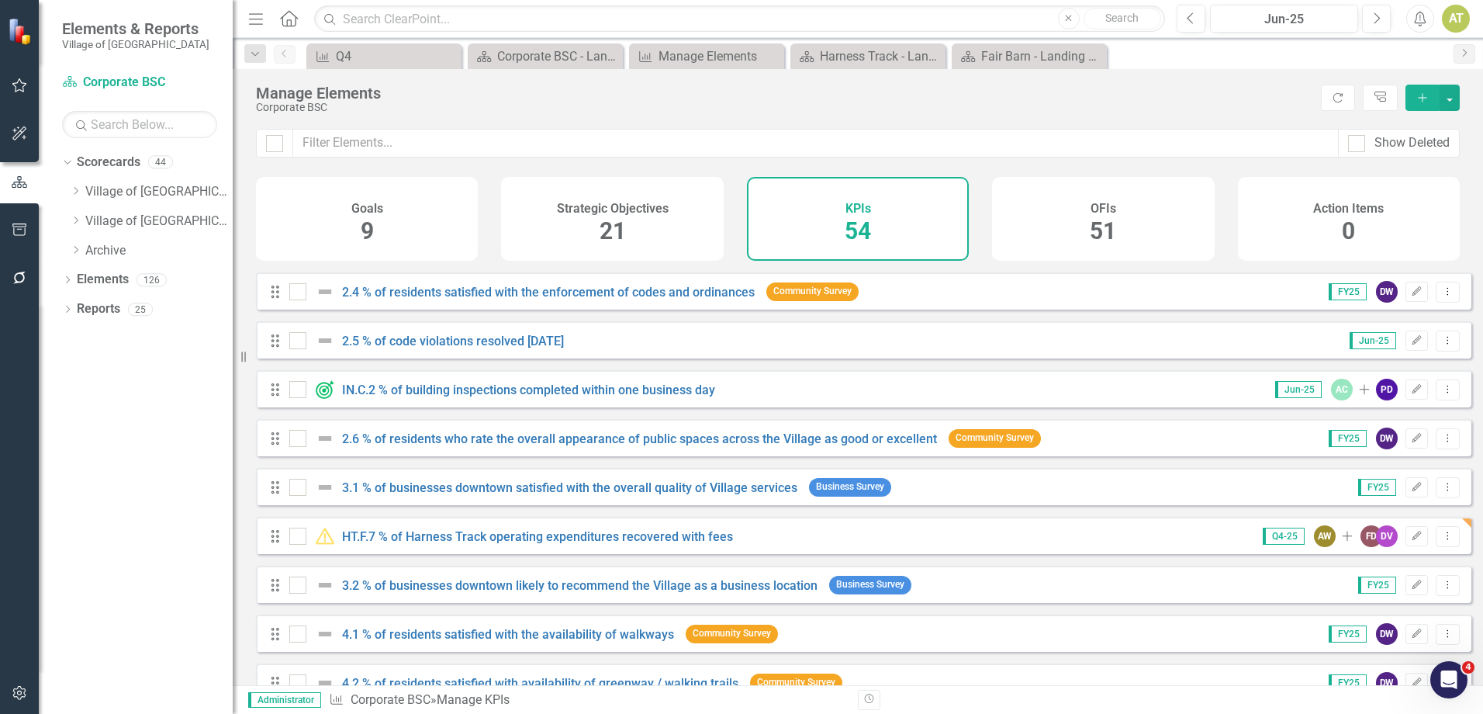
scroll to position [543, 0]
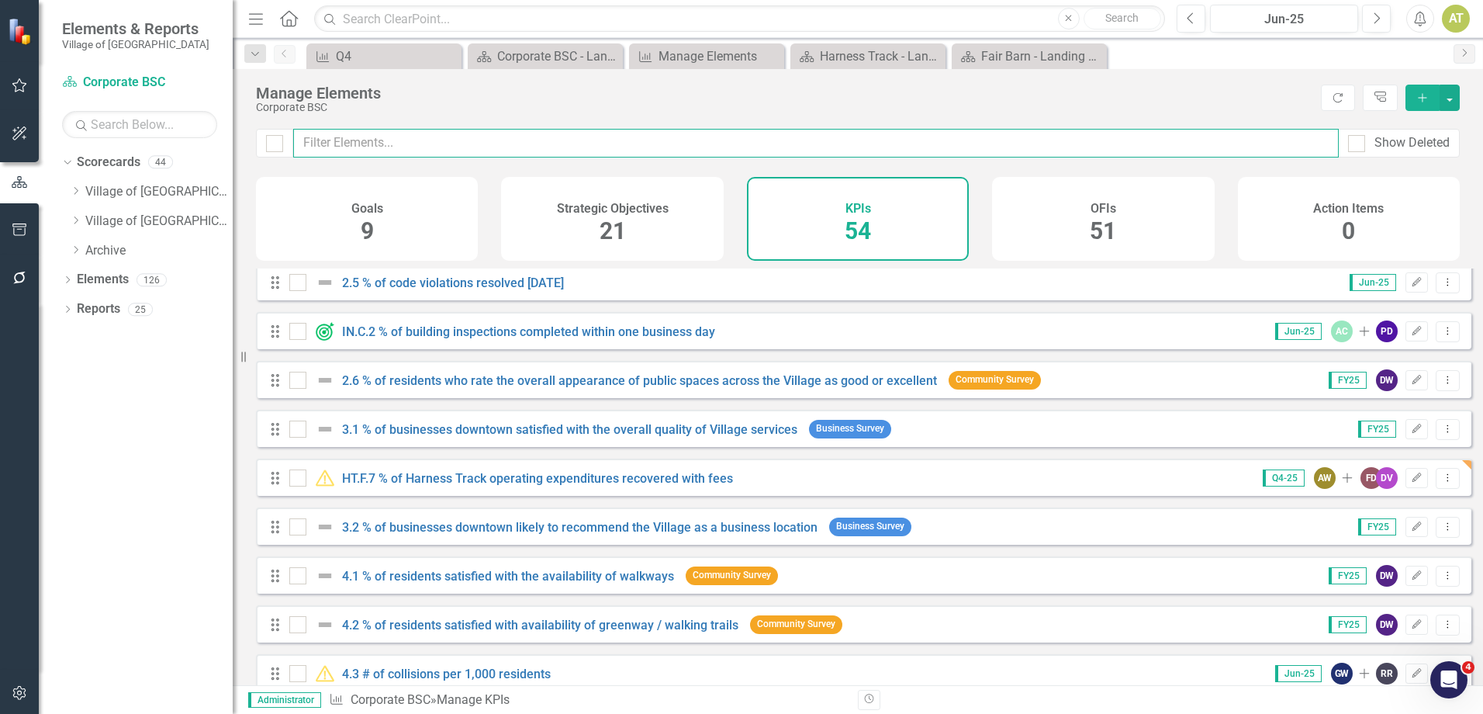
click at [403, 131] on input "text" at bounding box center [816, 143] width 1046 height 29
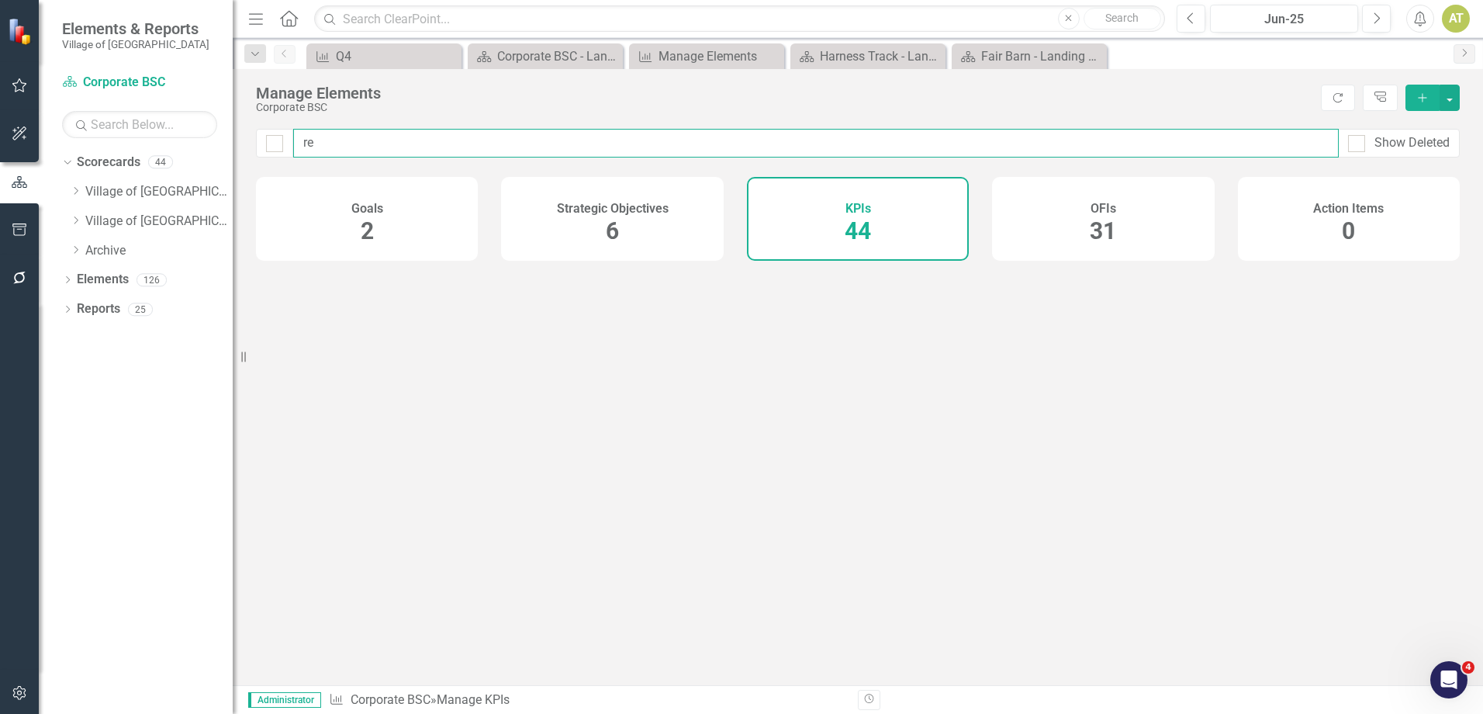
type input "rec"
checkbox input "false"
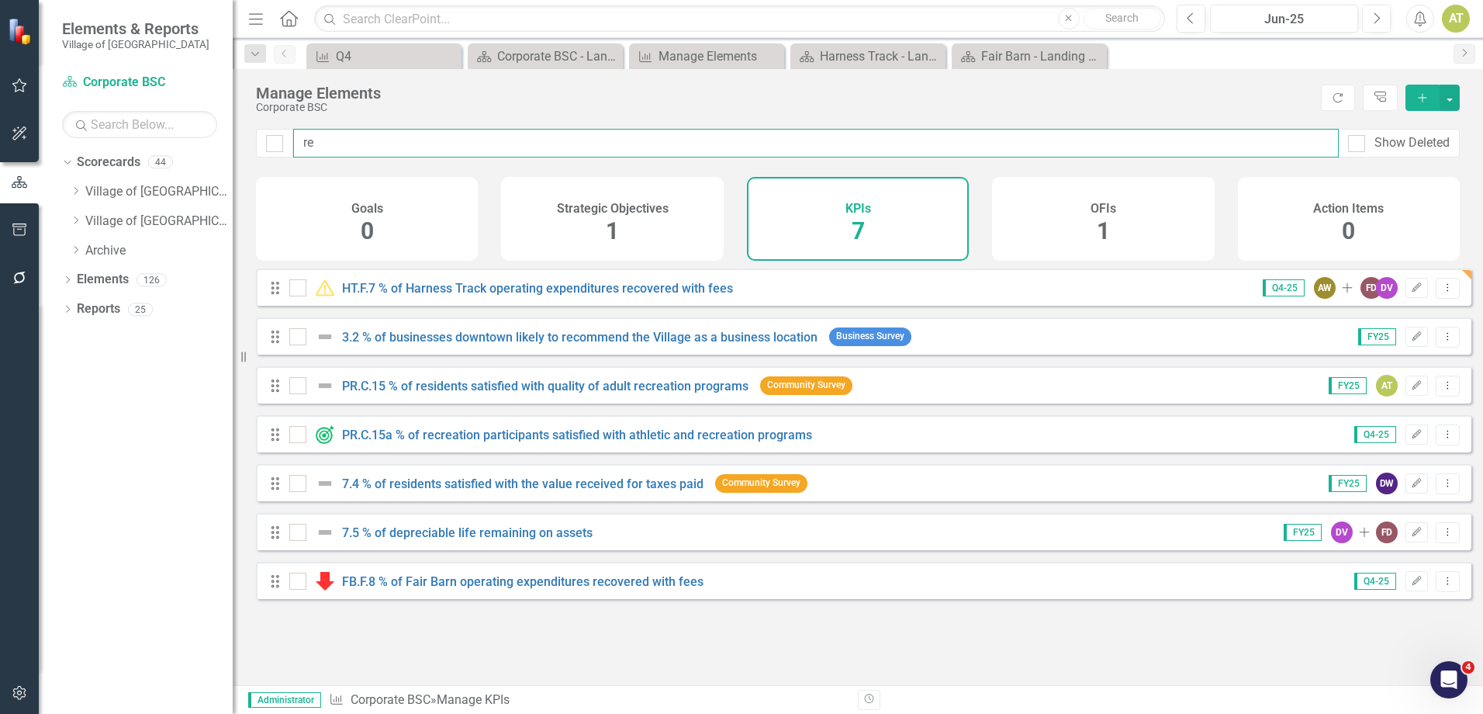
type input "r"
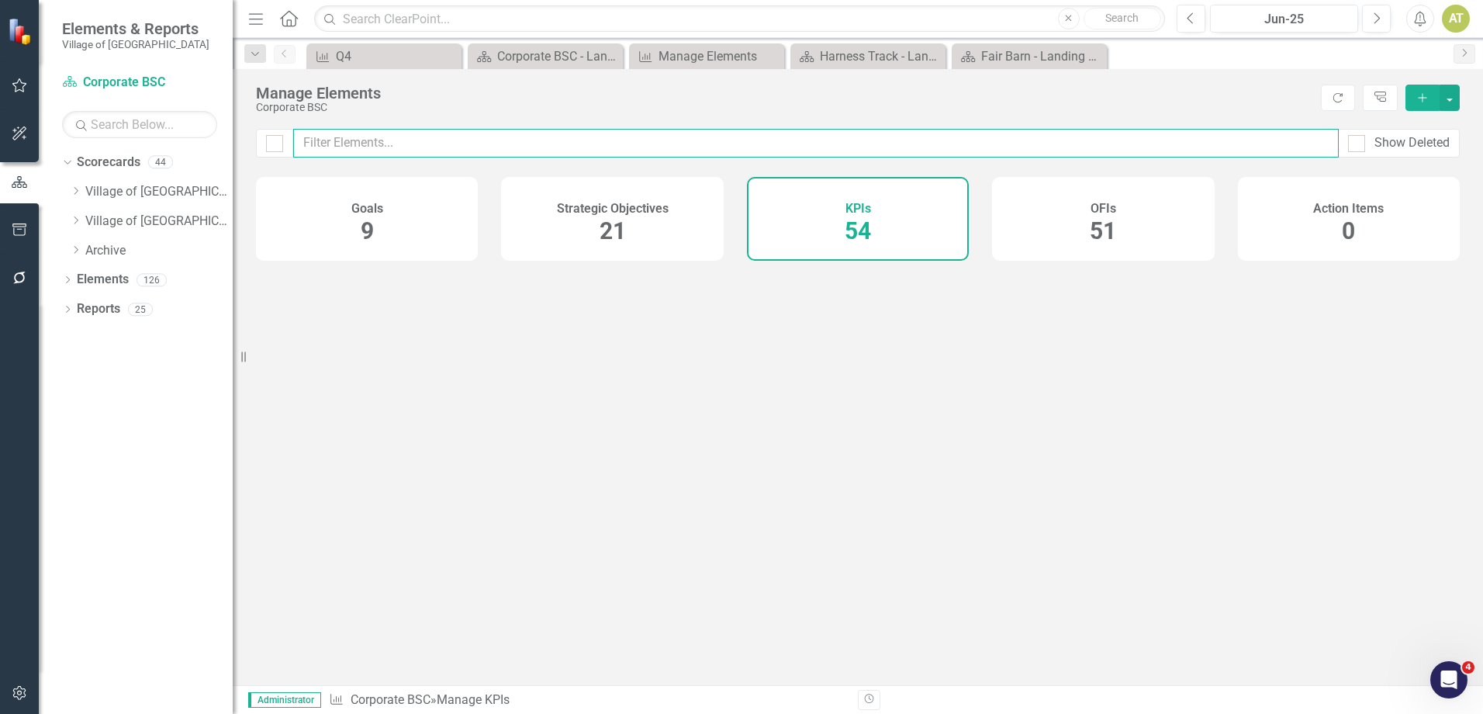
checkbox input "false"
type input "fair"
checkbox input "false"
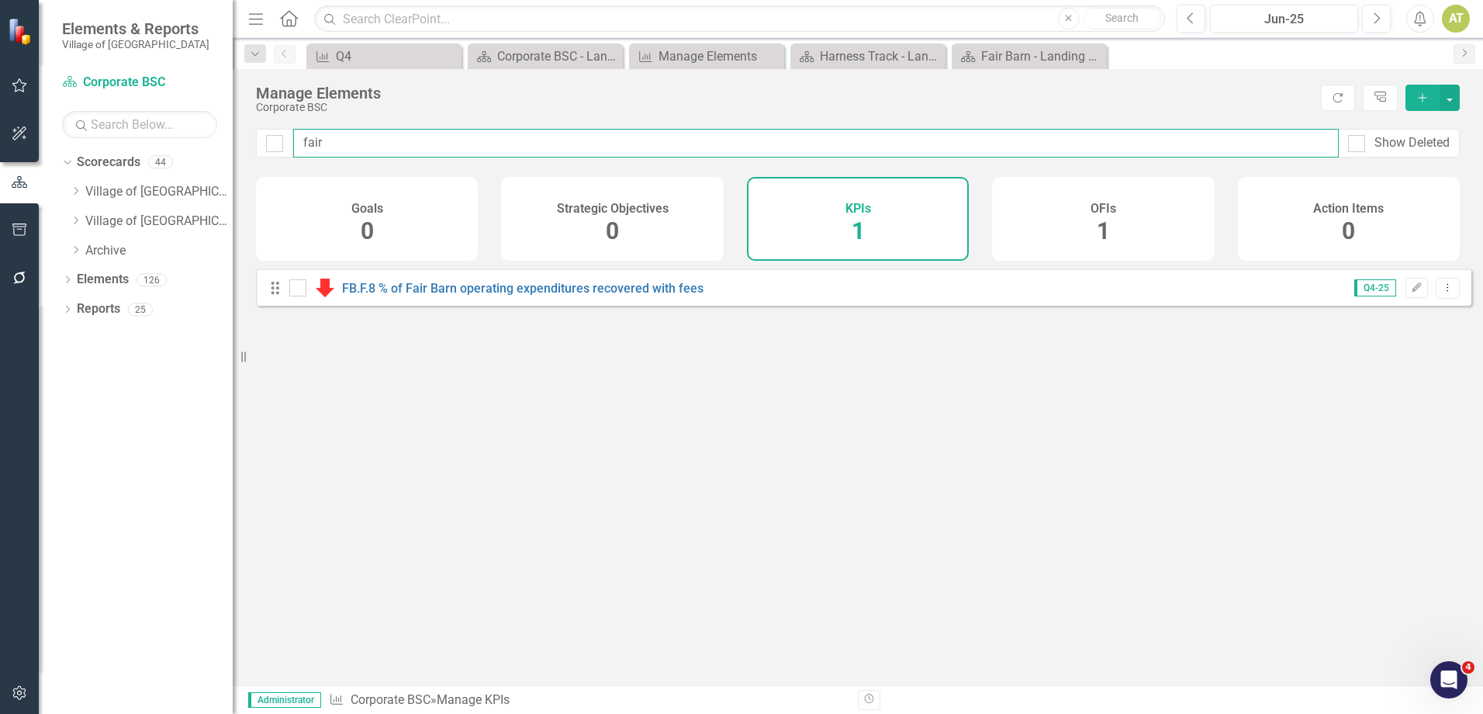
type input "fai"
checkbox input "false"
type input "fa"
checkbox input "false"
type input "f"
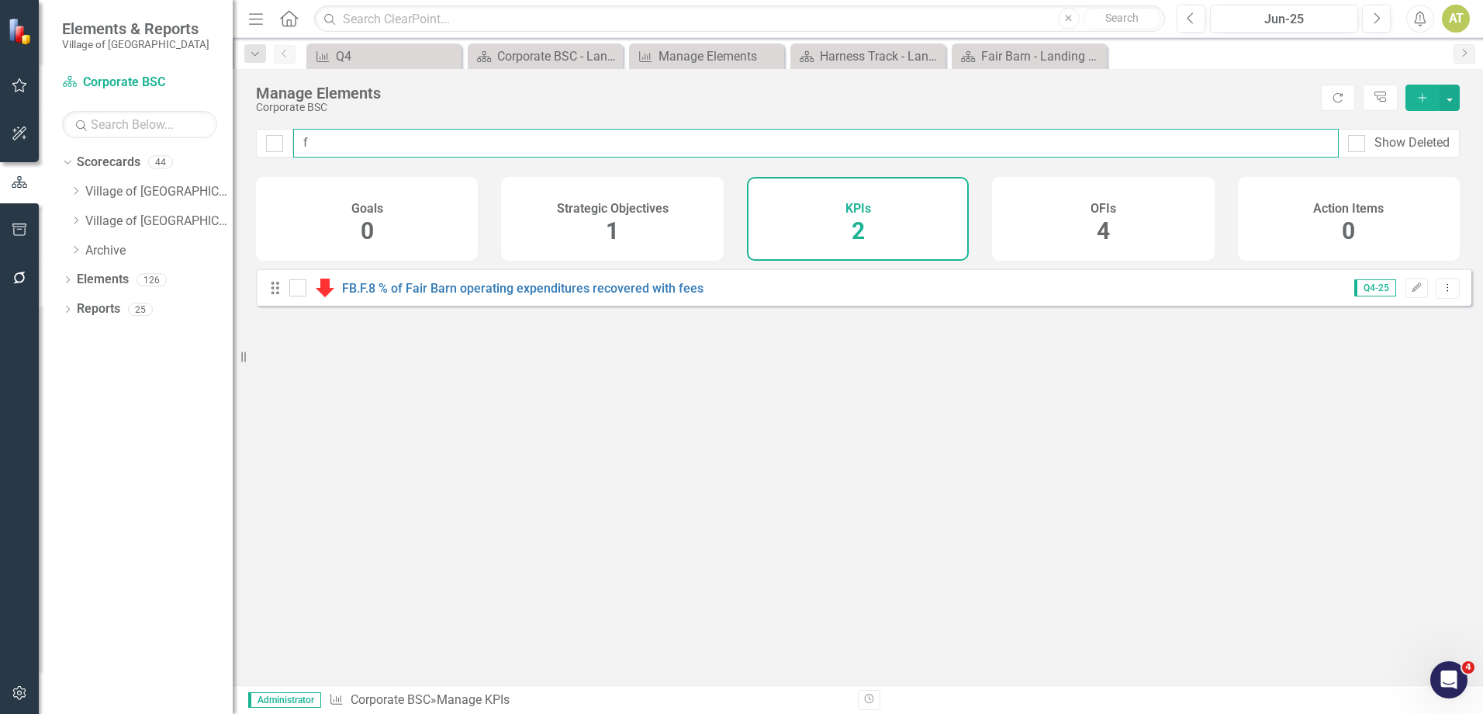
checkbox input "false"
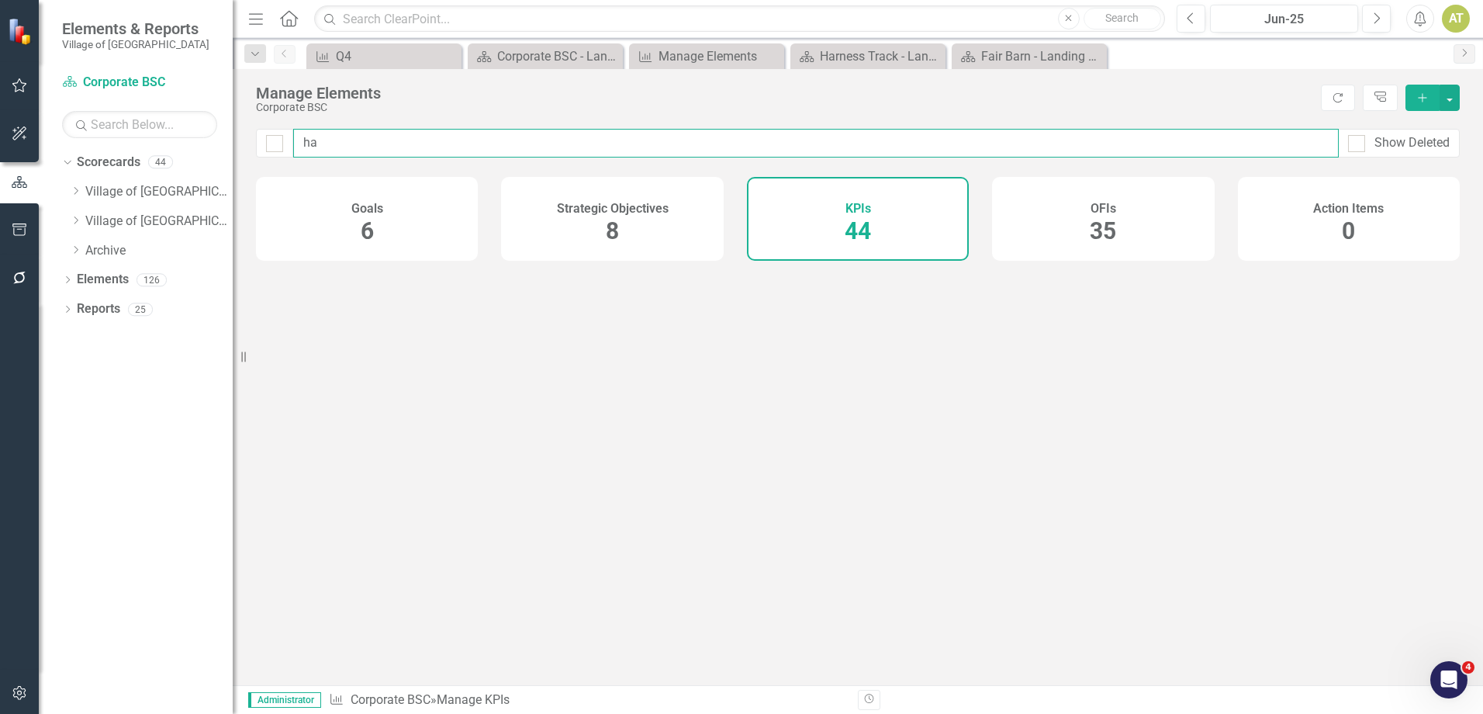
type input "har"
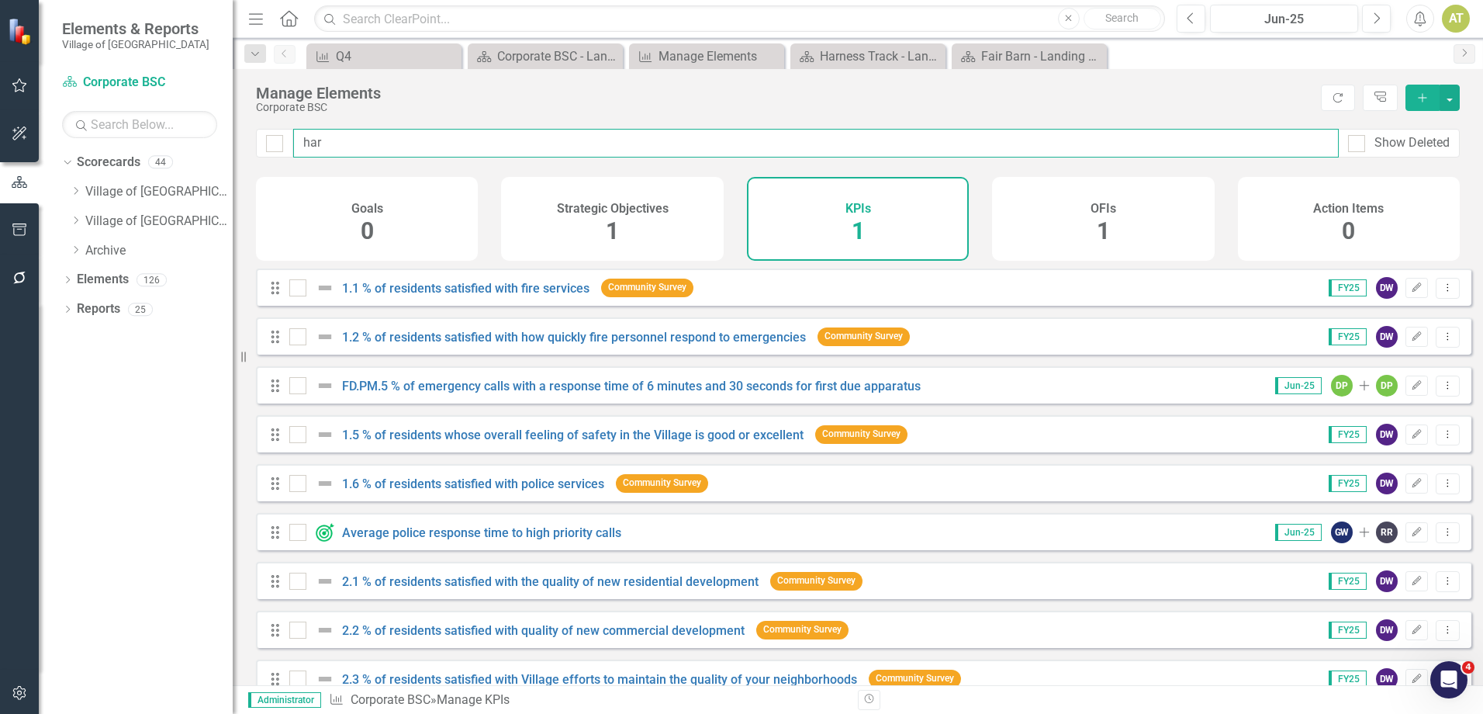
checkbox input "false"
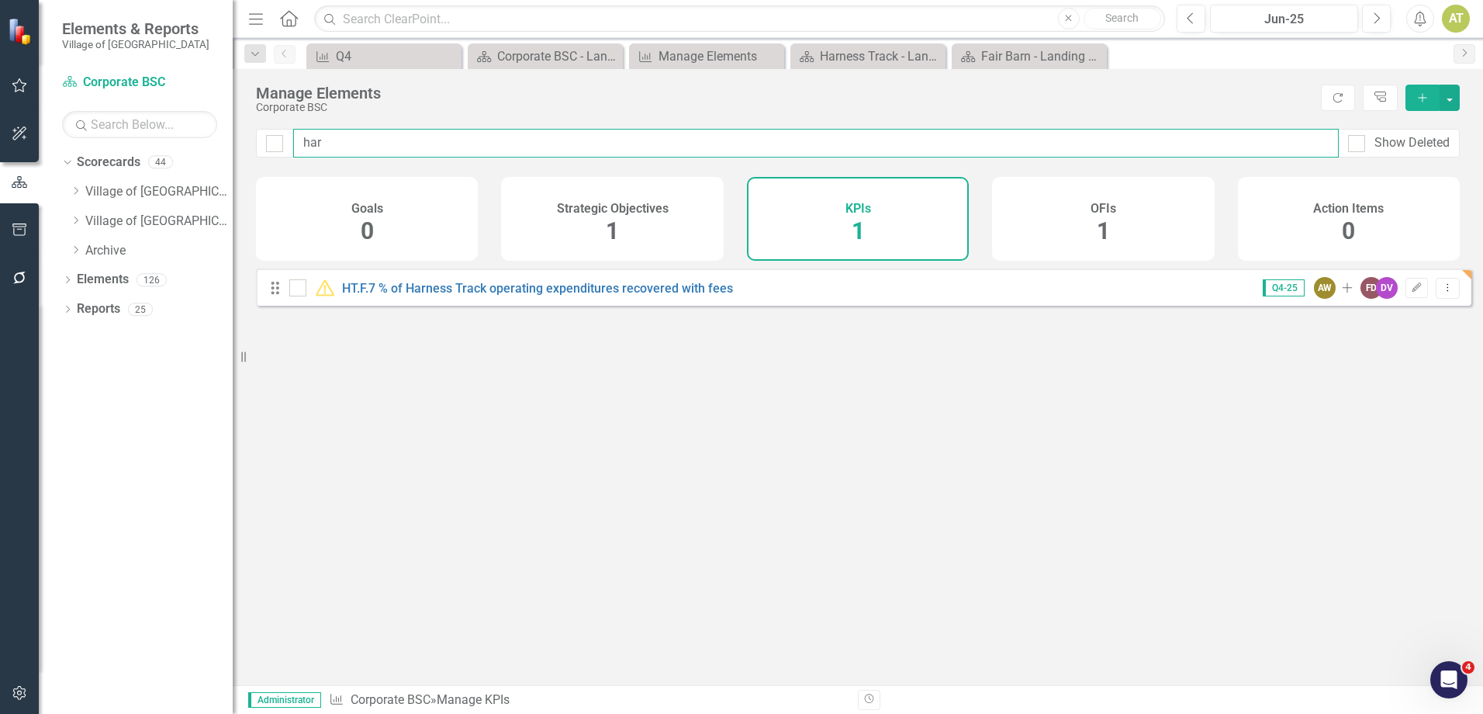
type input "ha"
checkbox input "false"
type input "h"
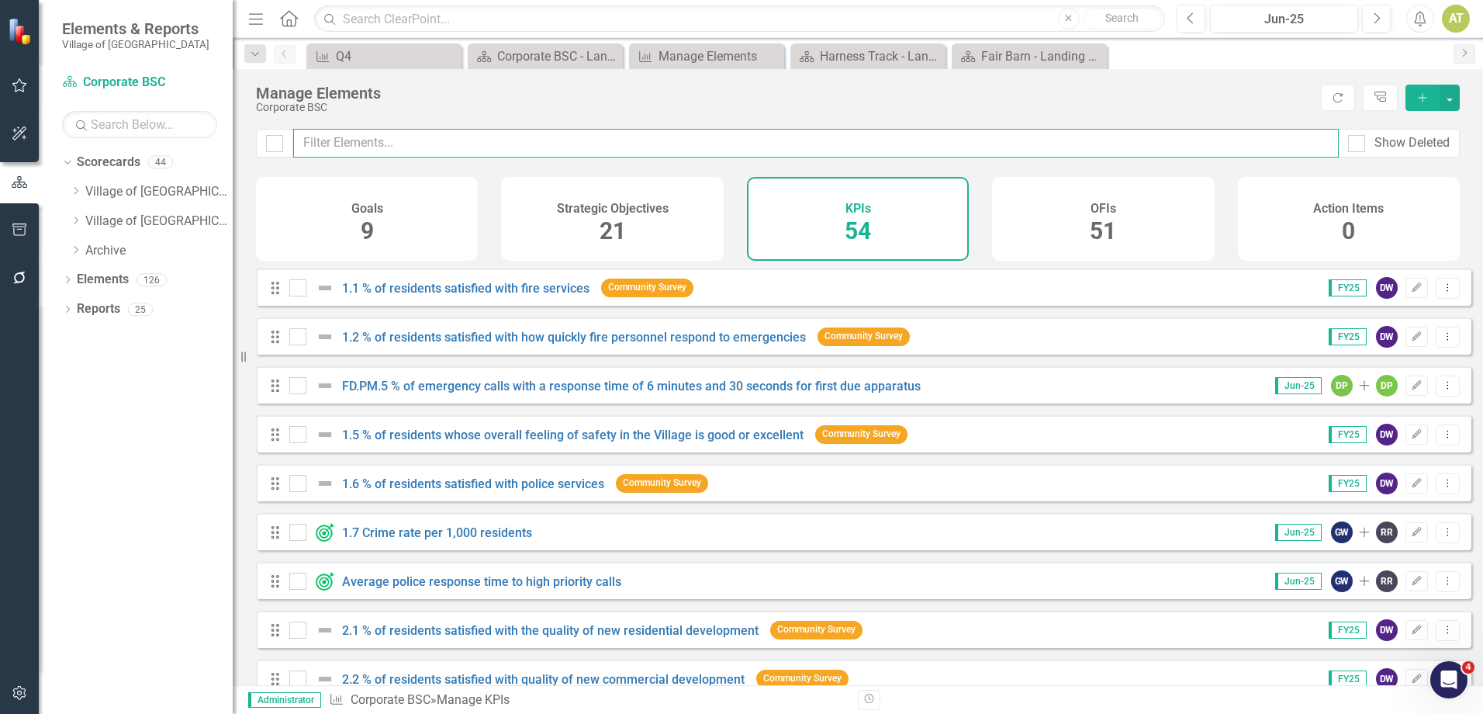
checkbox input "false"
click at [78, 193] on icon "Dropdown" at bounding box center [76, 190] width 12 height 9
click at [92, 279] on icon "Dropdown" at bounding box center [91, 279] width 12 height 9
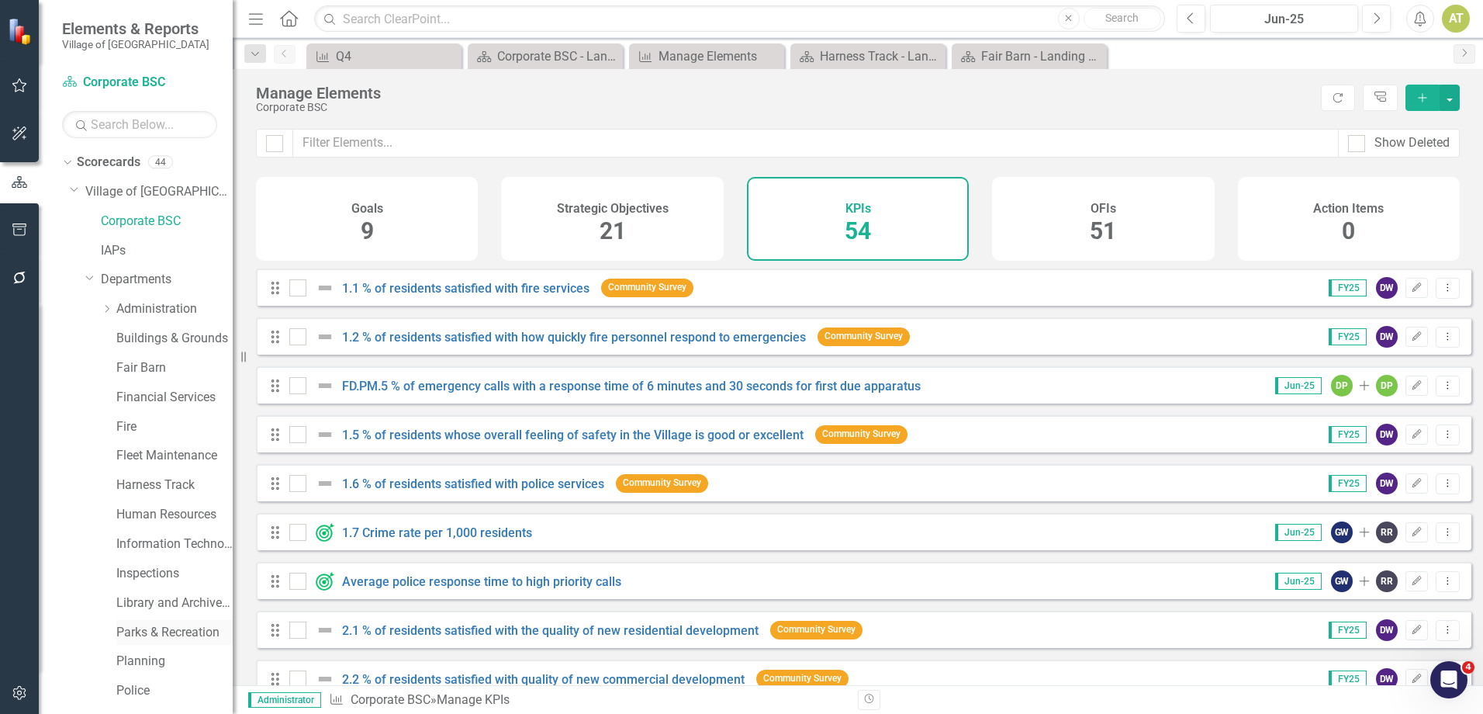
click at [156, 635] on link "Parks & Recreation" at bounding box center [174, 633] width 116 height 18
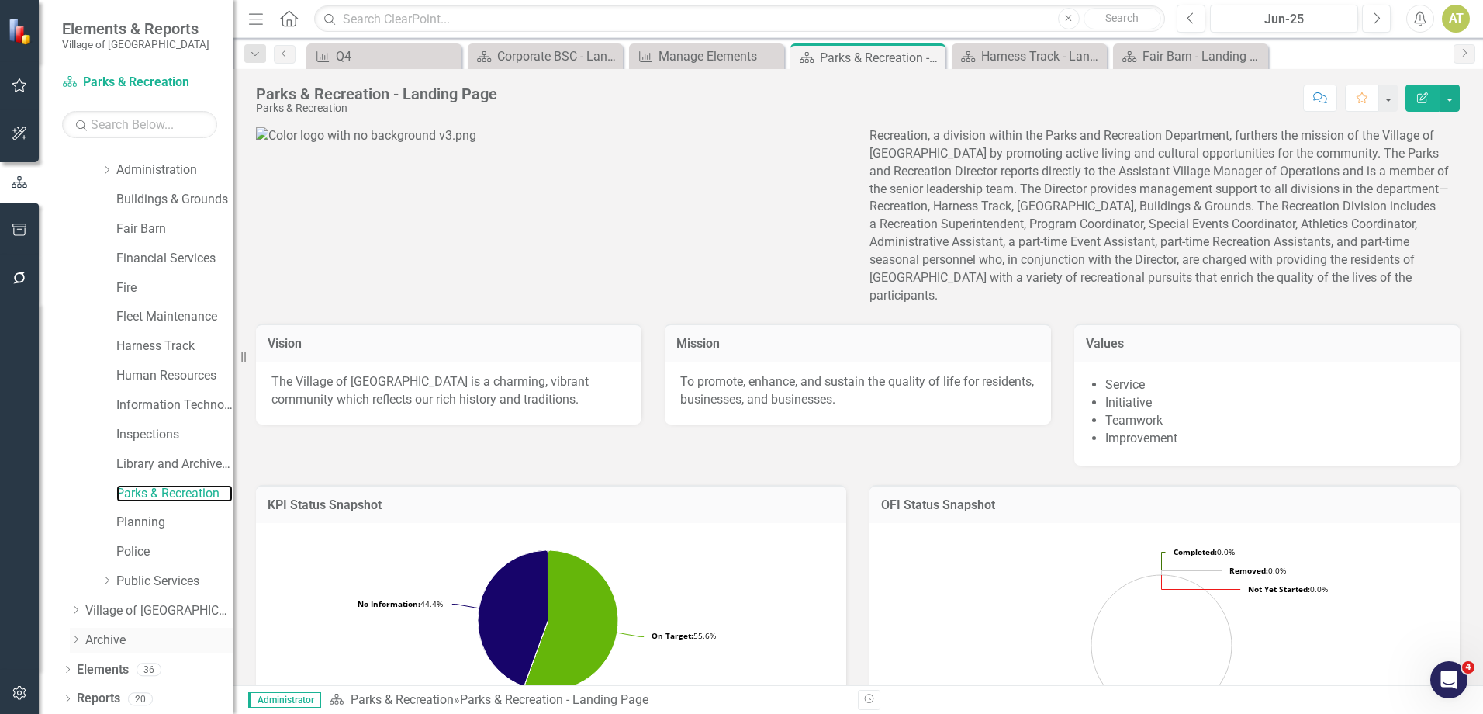
scroll to position [140, 0]
click at [123, 669] on link "Elements" at bounding box center [103, 668] width 52 height 18
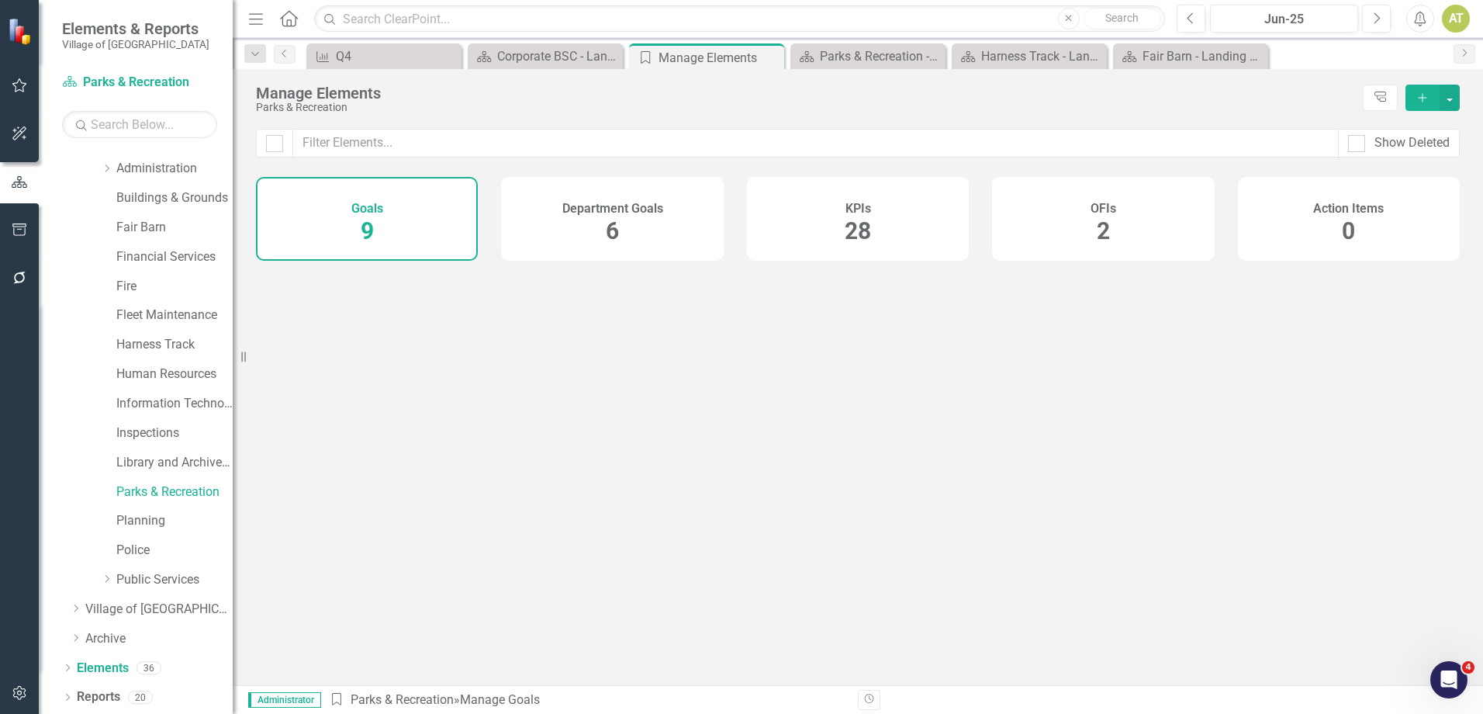
click at [842, 220] on div "KPIs 28" at bounding box center [858, 219] width 222 height 84
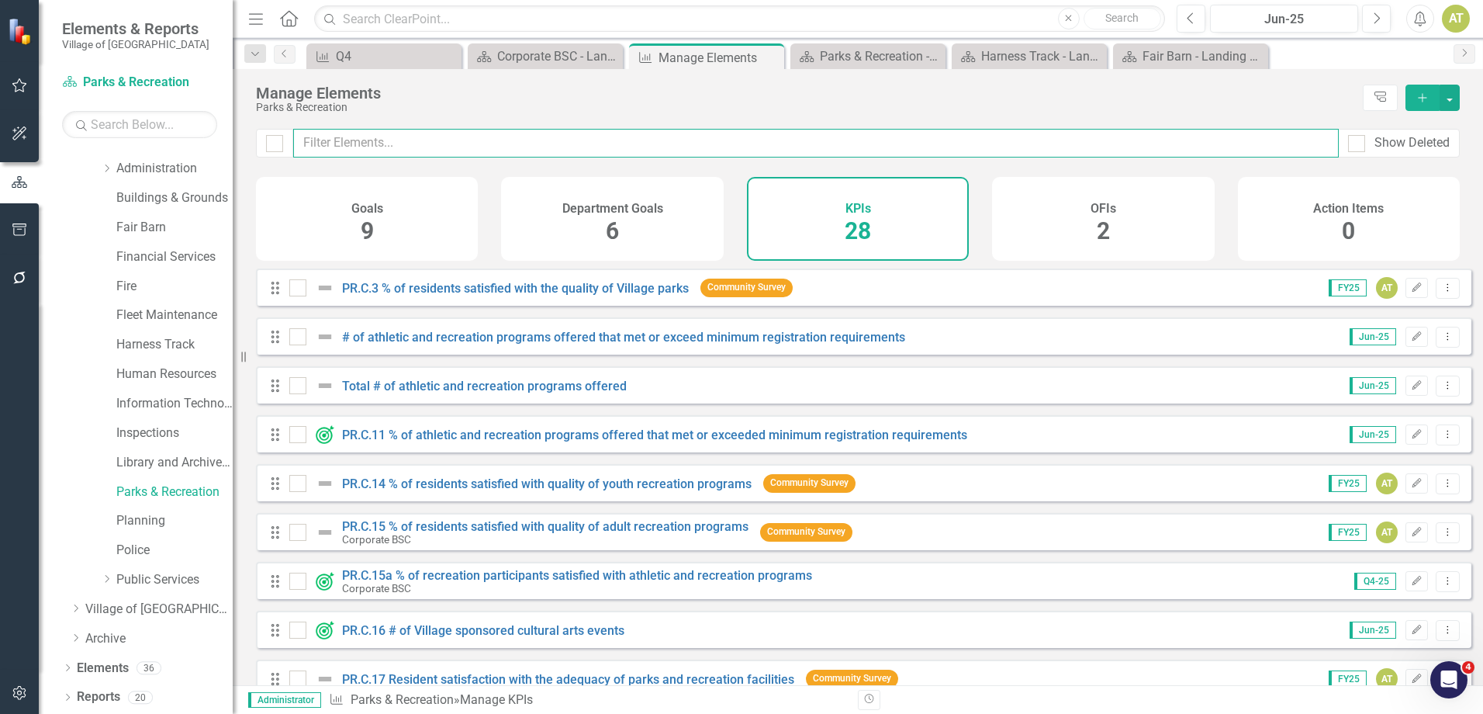
click at [456, 147] on input "text" at bounding box center [816, 143] width 1046 height 29
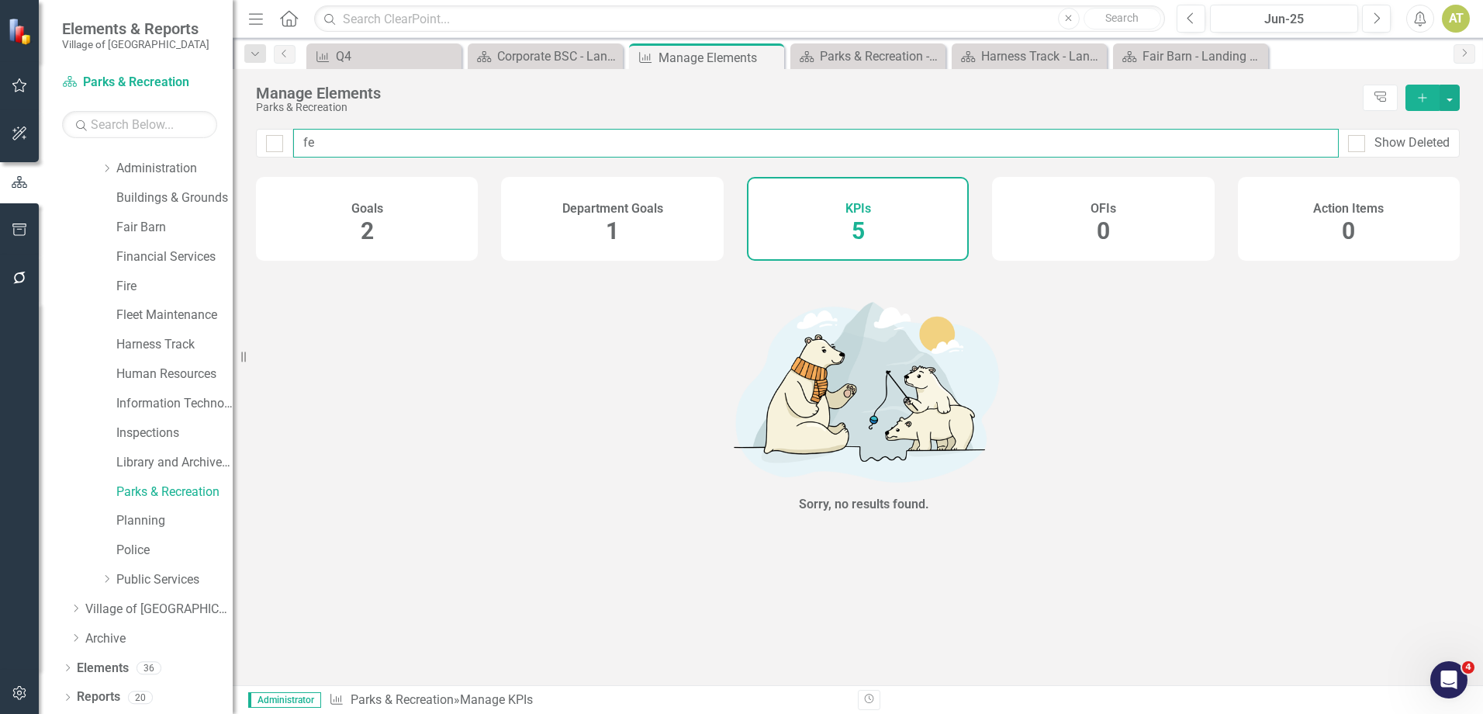
type input "fee"
checkbox input "false"
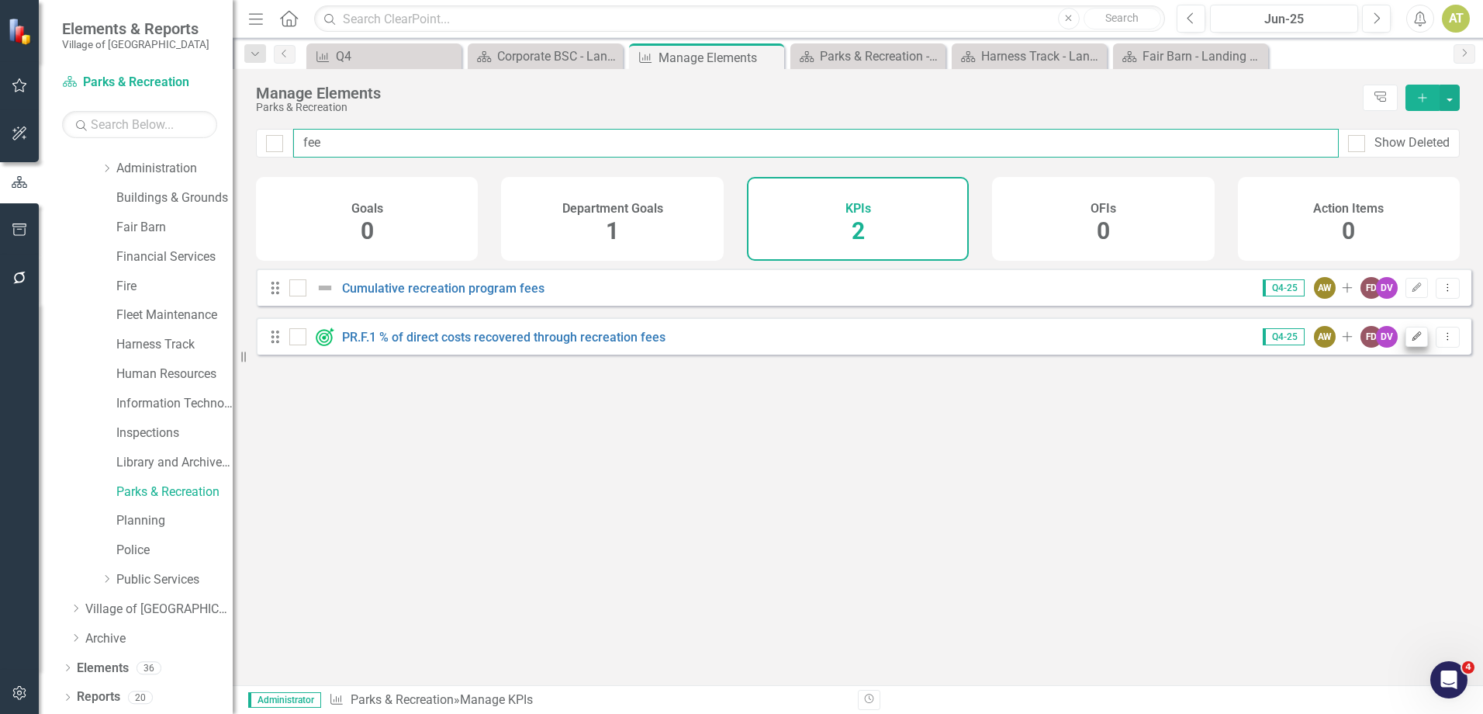
type input "fee"
click at [1411, 341] on icon "Edit" at bounding box center [1417, 336] width 12 height 9
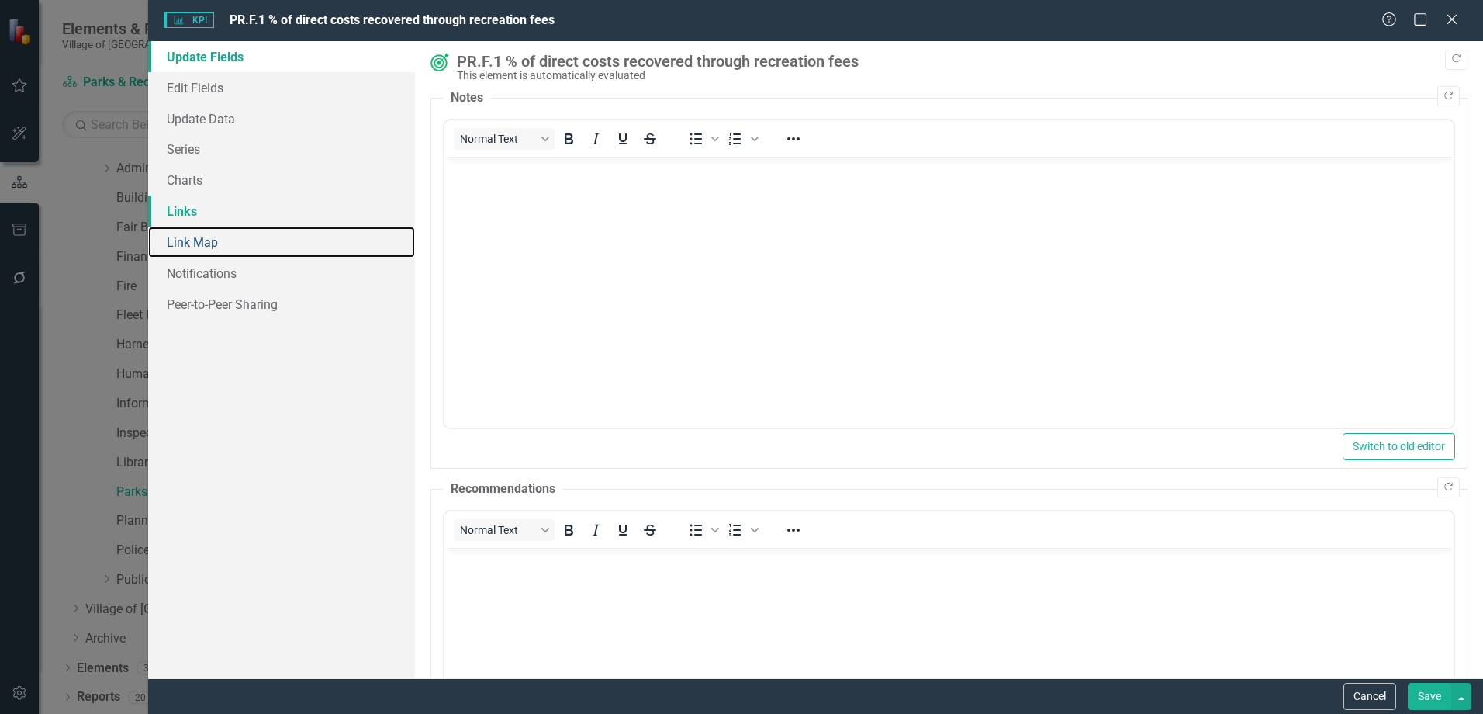
click at [217, 225] on div "Update Fields Edit Fields Update Data Series Charts Links Link Map Notification…" at bounding box center [281, 359] width 267 height 637
click at [199, 213] on link "Links" at bounding box center [281, 210] width 267 height 31
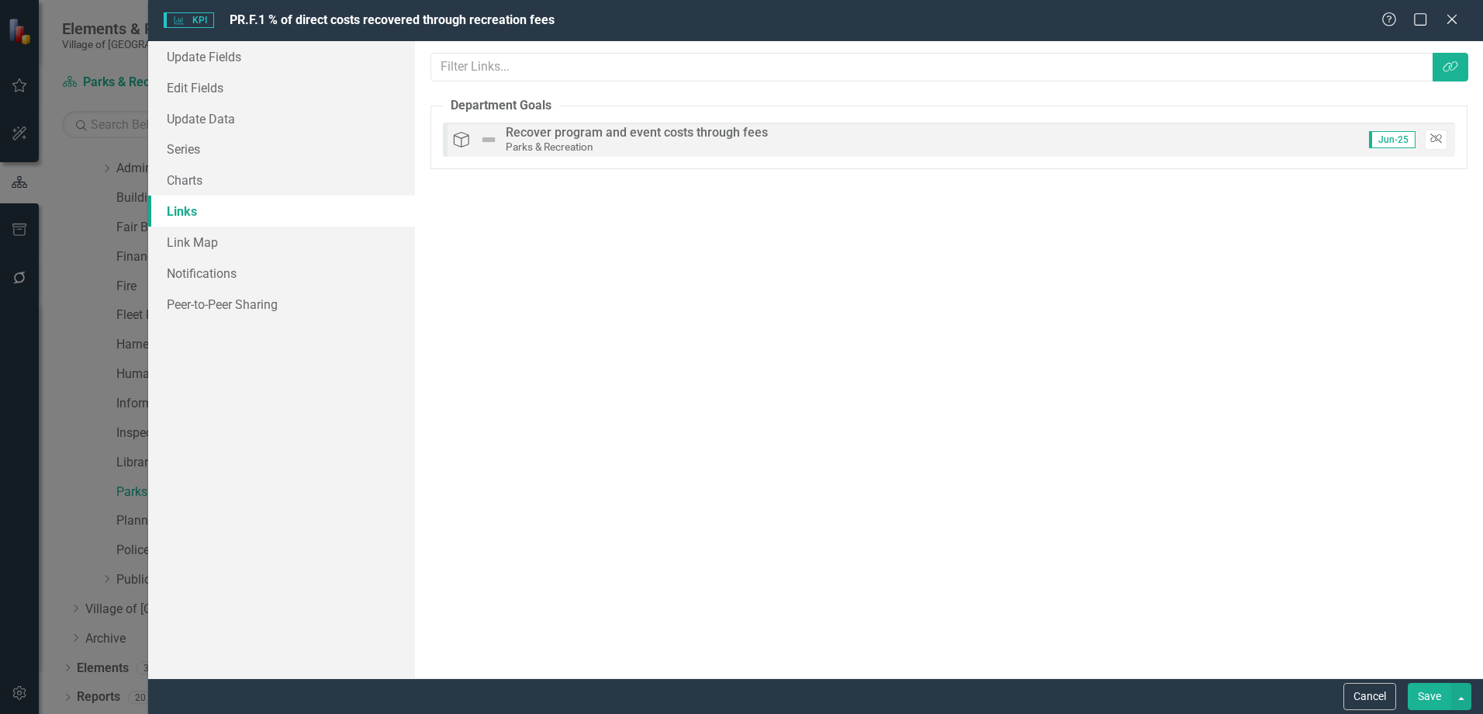
click at [1440, 141] on icon "button" at bounding box center [1437, 138] width 12 height 9
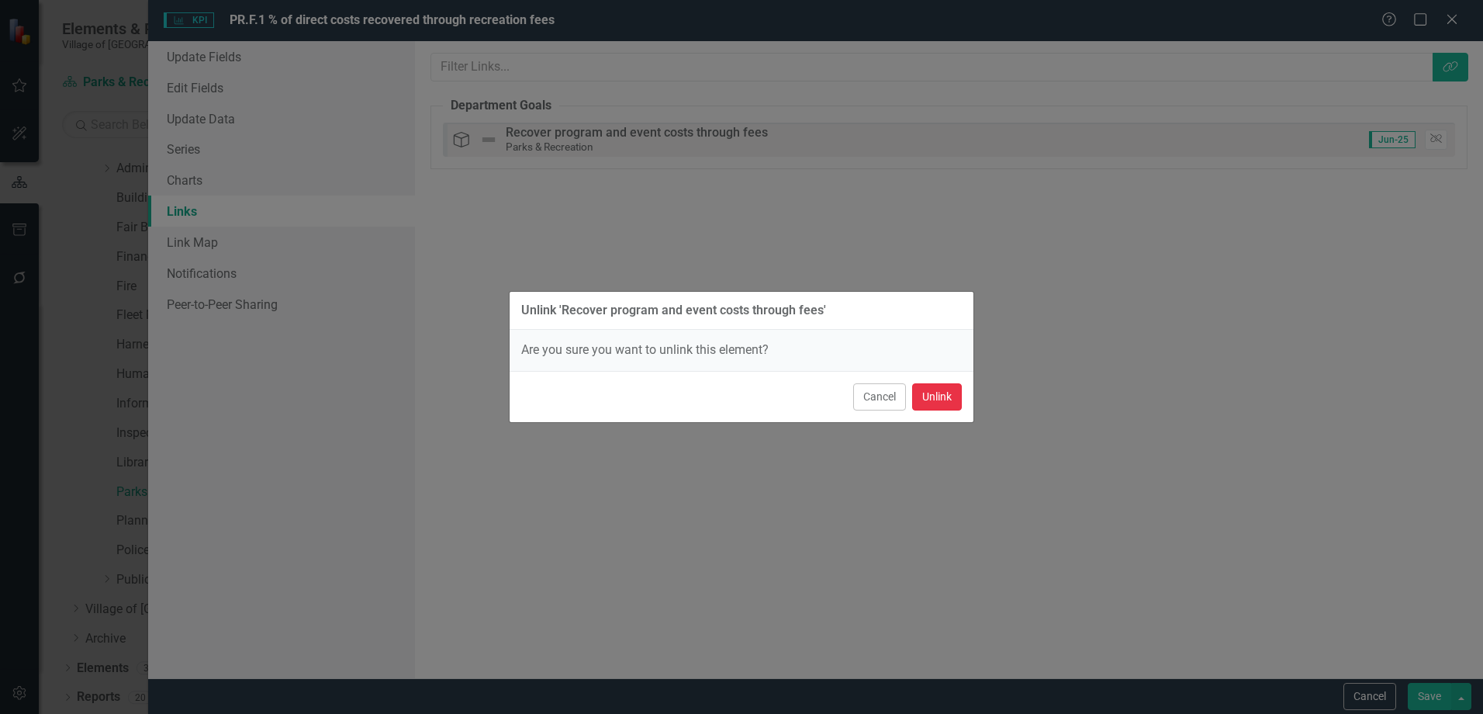
click at [955, 389] on button "Unlink" at bounding box center [937, 396] width 50 height 27
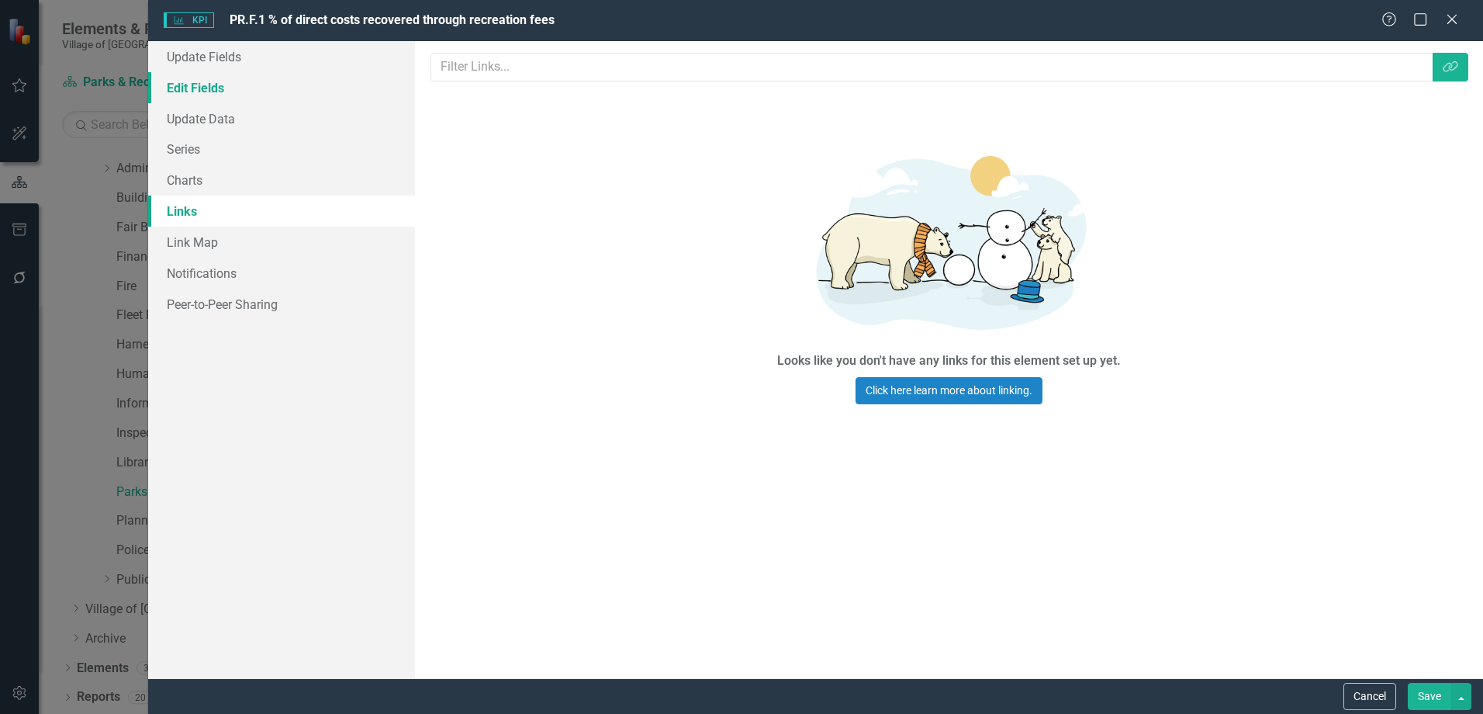
click at [208, 87] on link "Edit Fields" at bounding box center [281, 87] width 267 height 31
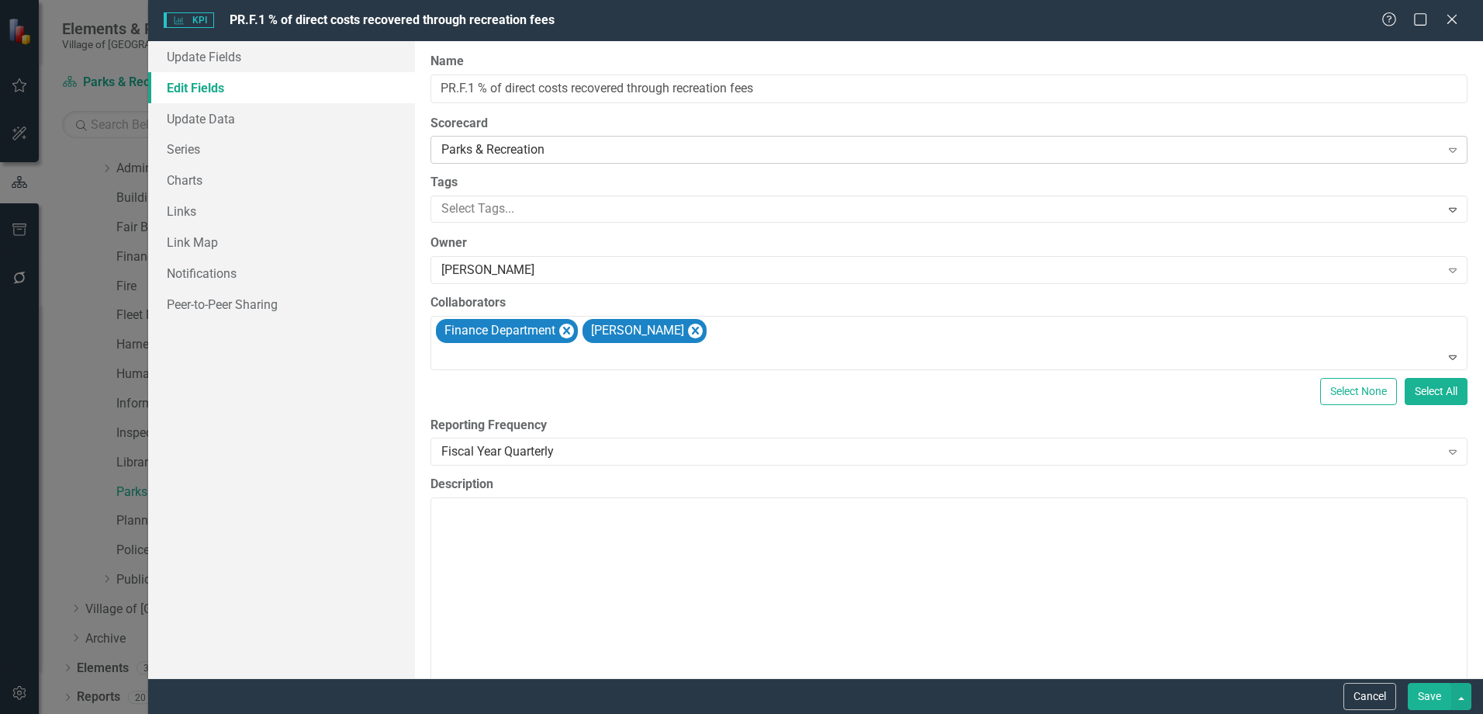
click at [485, 144] on div "Parks & Recreation" at bounding box center [940, 150] width 998 height 18
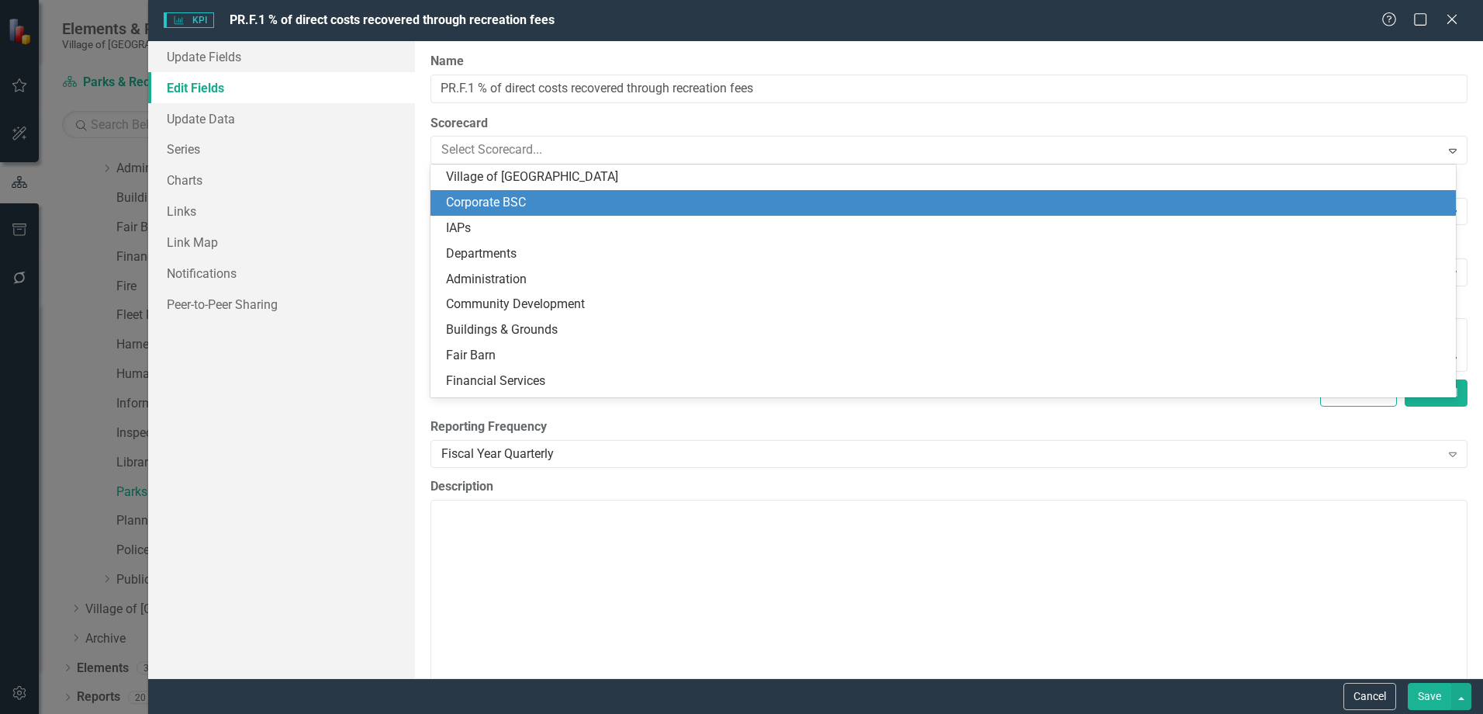
click at [494, 206] on div "Corporate BSC" at bounding box center [946, 203] width 1001 height 18
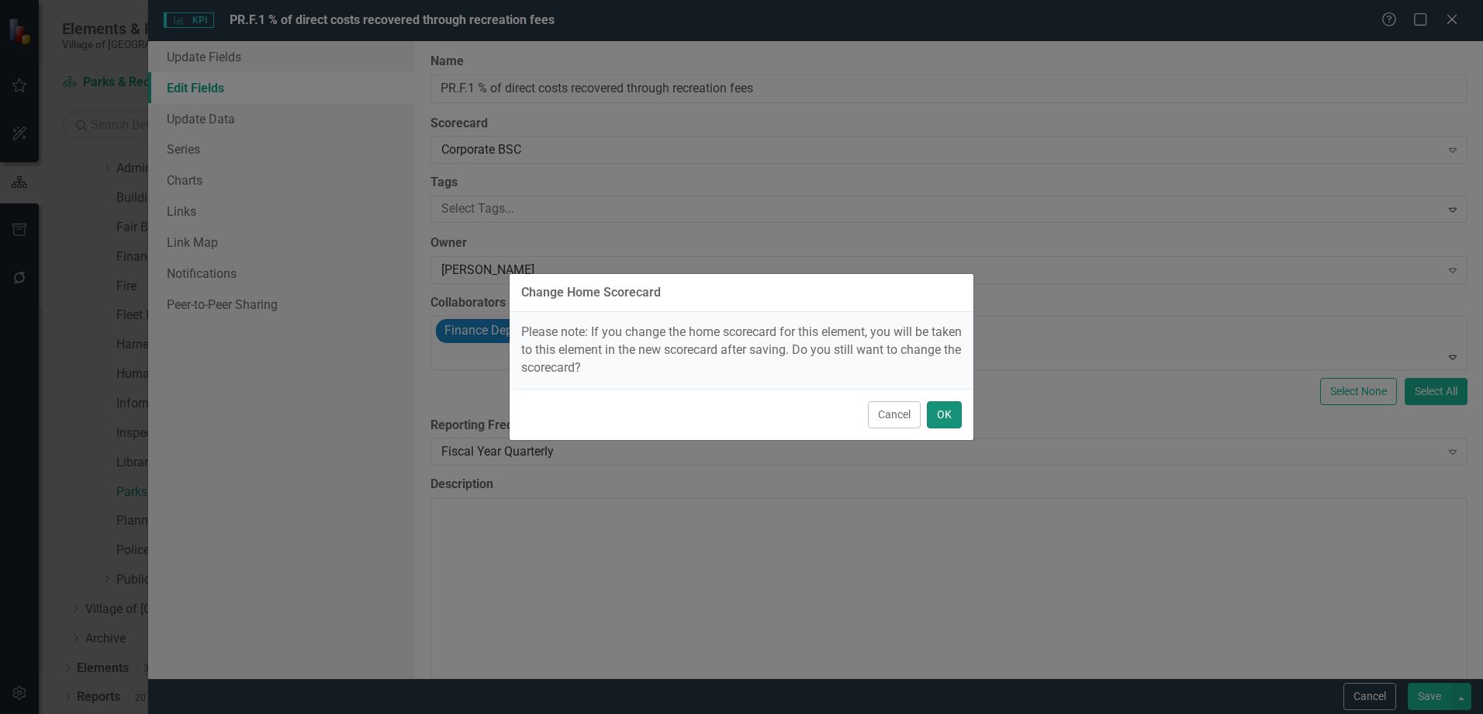
click at [944, 418] on button "OK" at bounding box center [944, 414] width 35 height 27
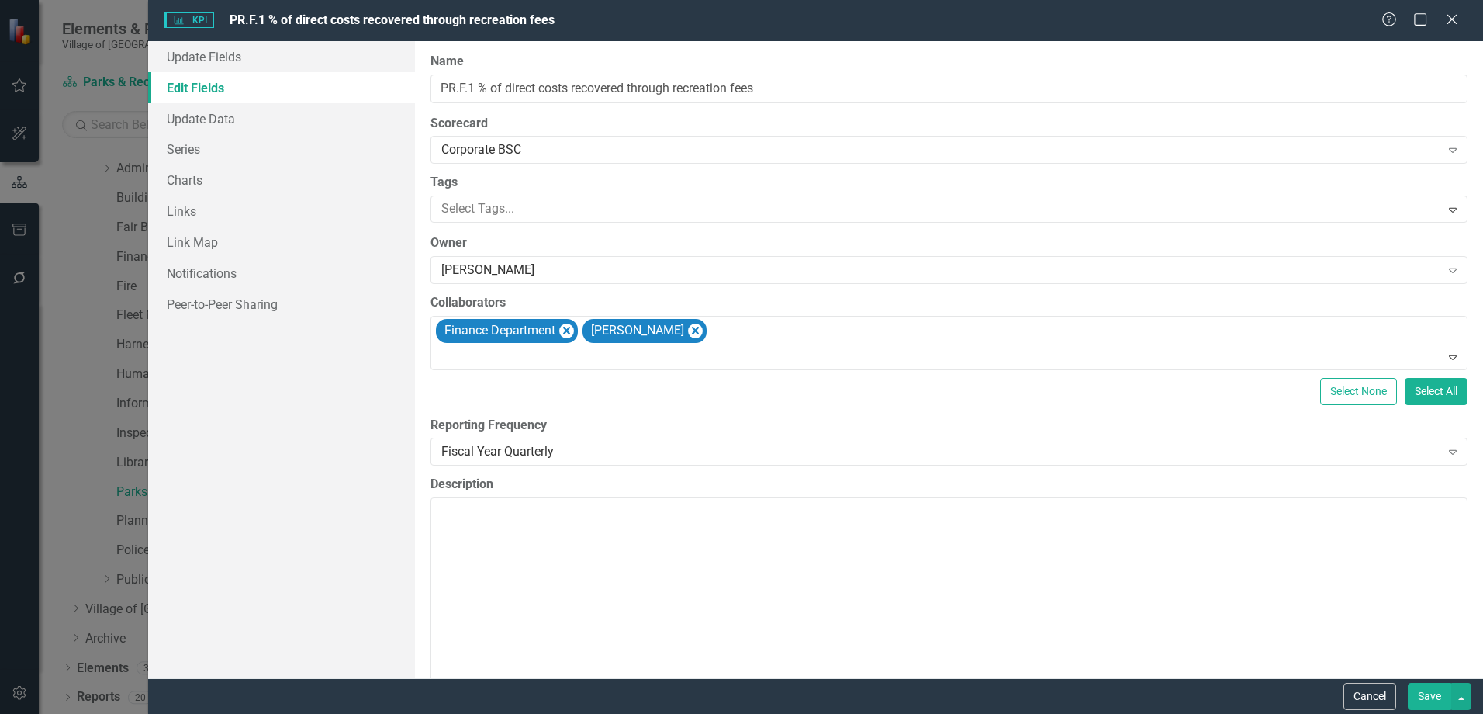
click at [1437, 694] on button "Save" at bounding box center [1429, 696] width 43 height 27
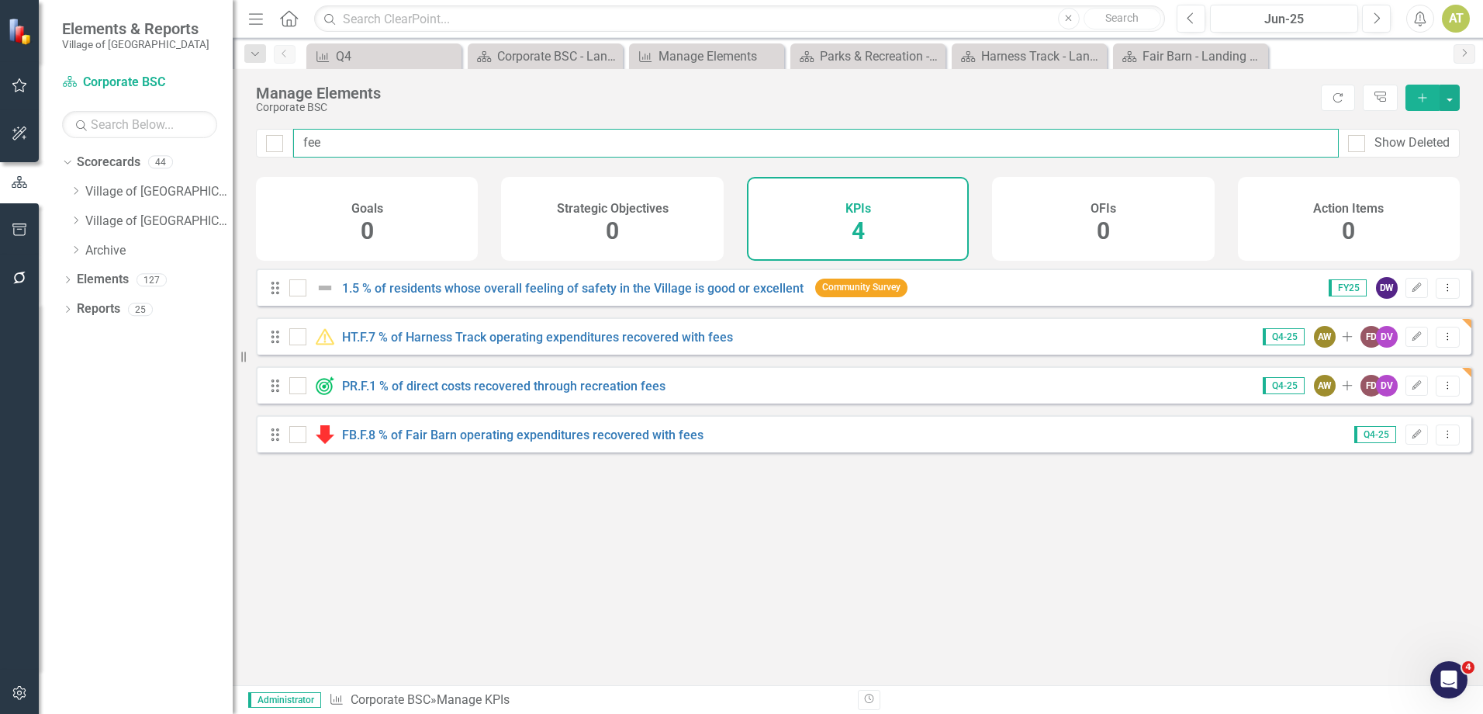
click at [338, 150] on input "fee" at bounding box center [816, 143] width 1046 height 29
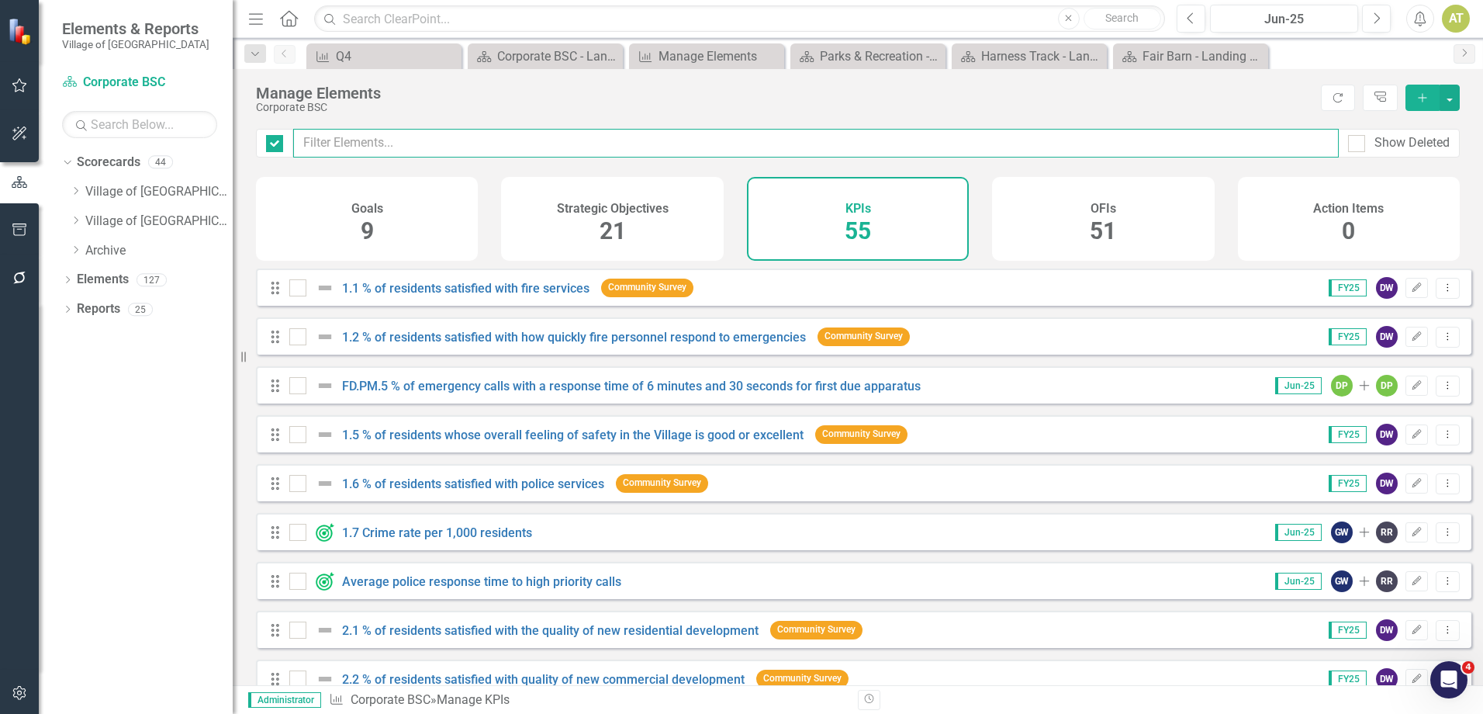
checkbox input "false"
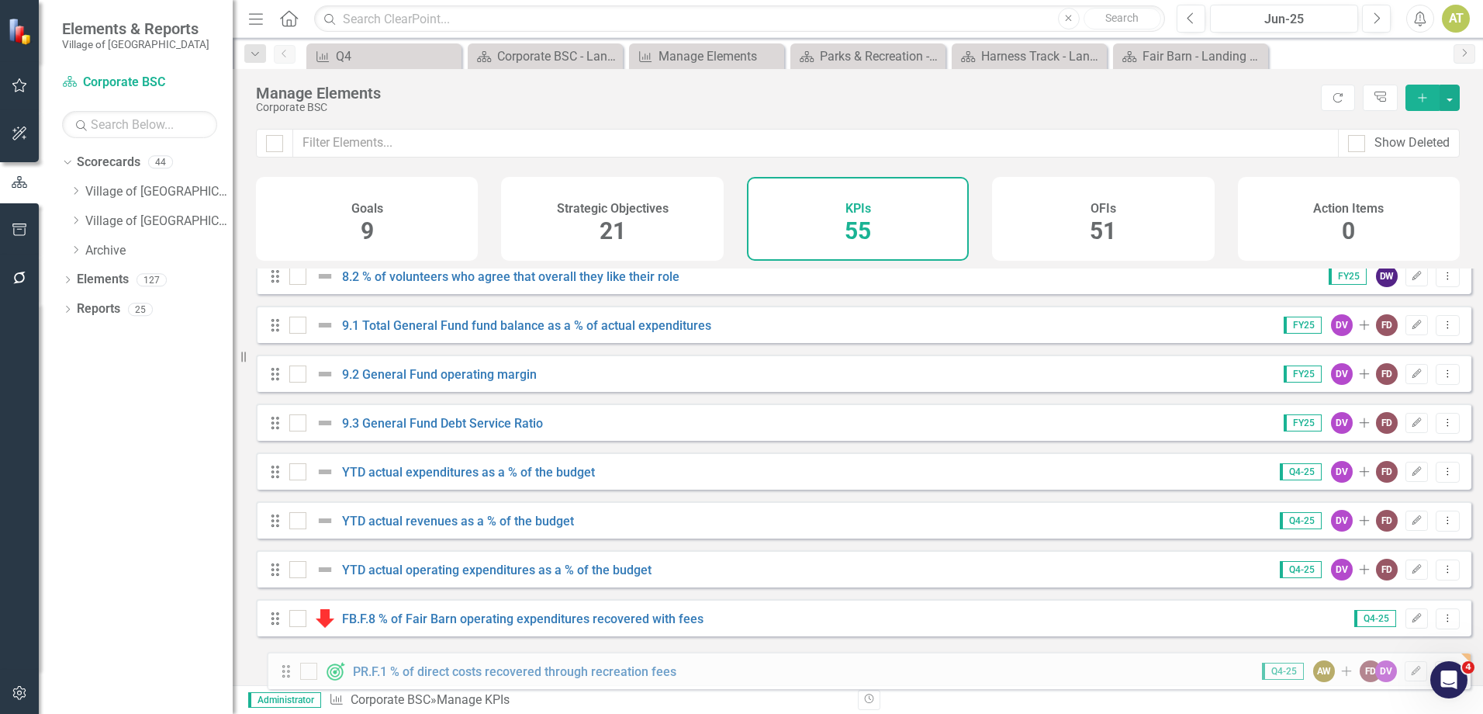
scroll to position [2283, 0]
drag, startPoint x: 272, startPoint y: 358, endPoint x: 260, endPoint y: 661, distance: 303.6
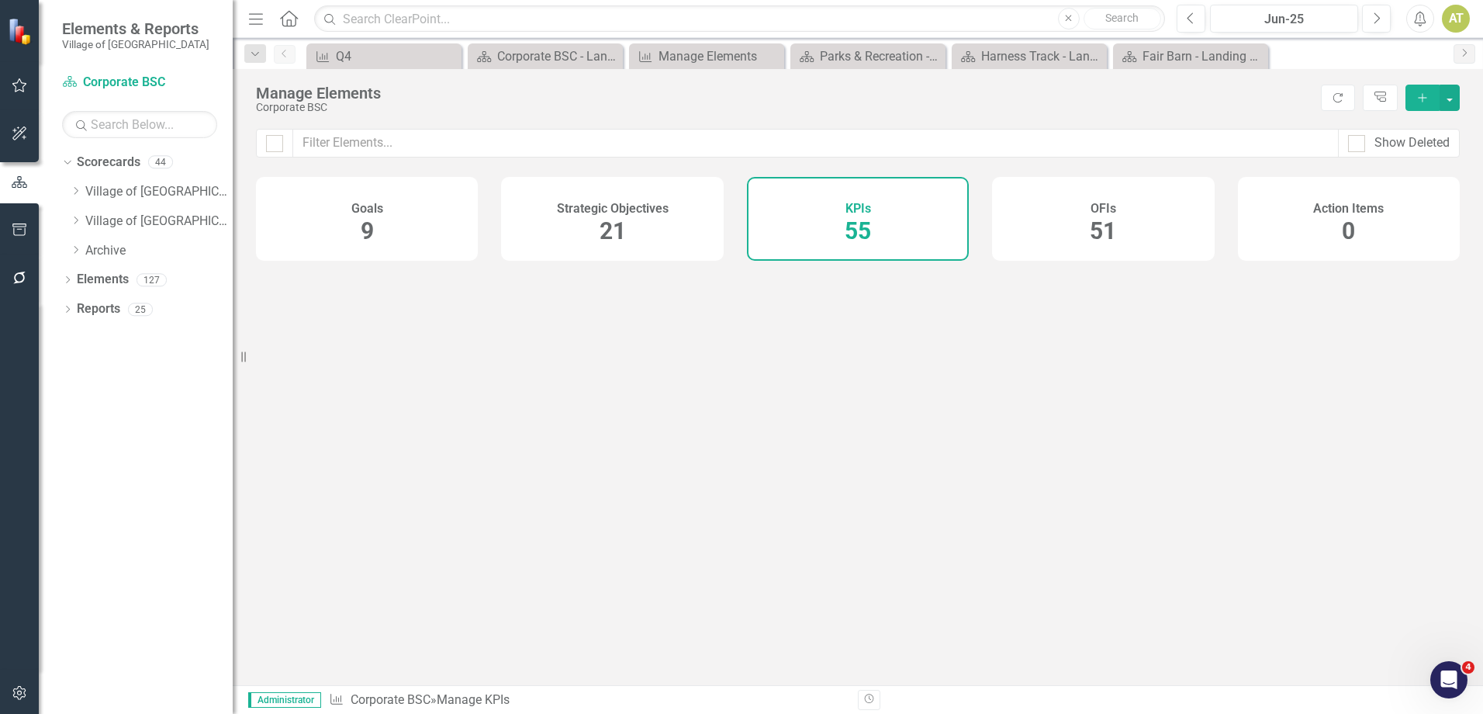
checkbox input "false"
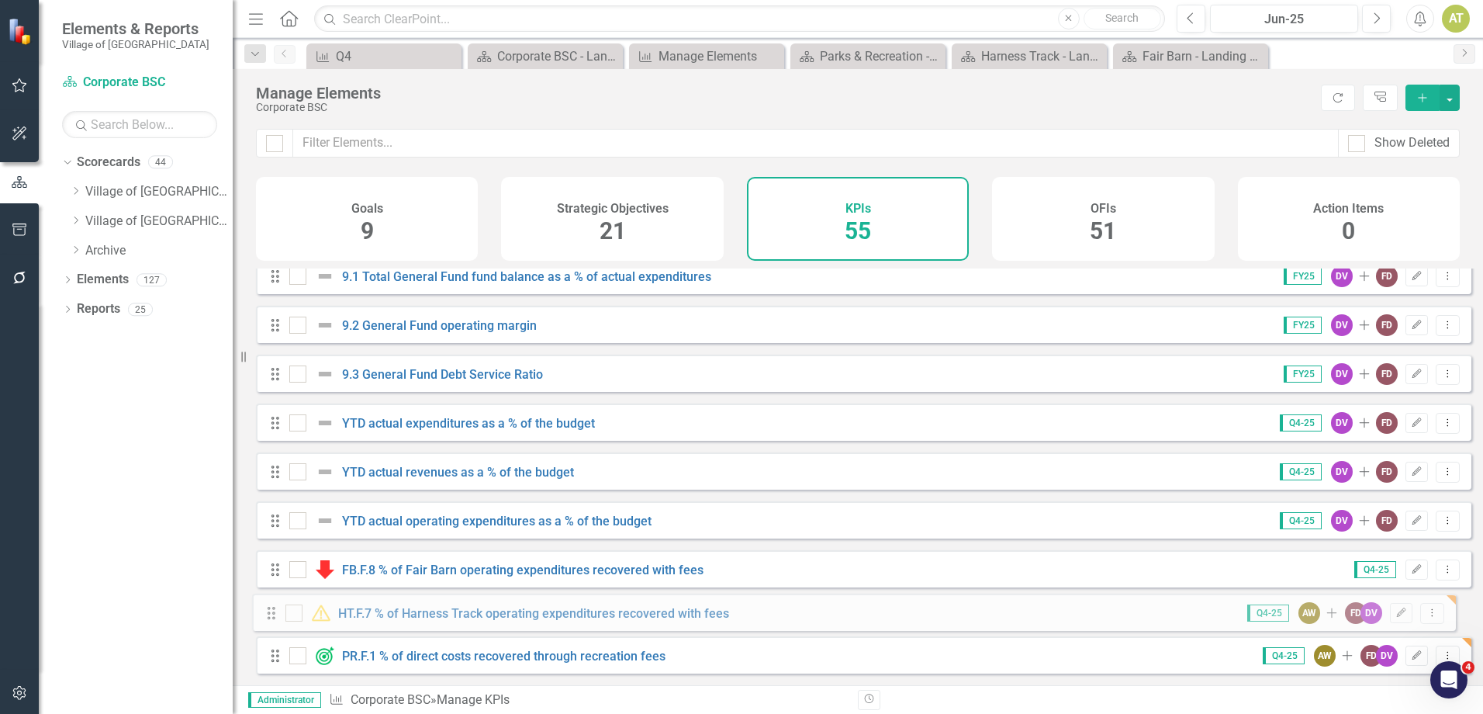
drag, startPoint x: 272, startPoint y: 386, endPoint x: 268, endPoint y: 620, distance: 234.3
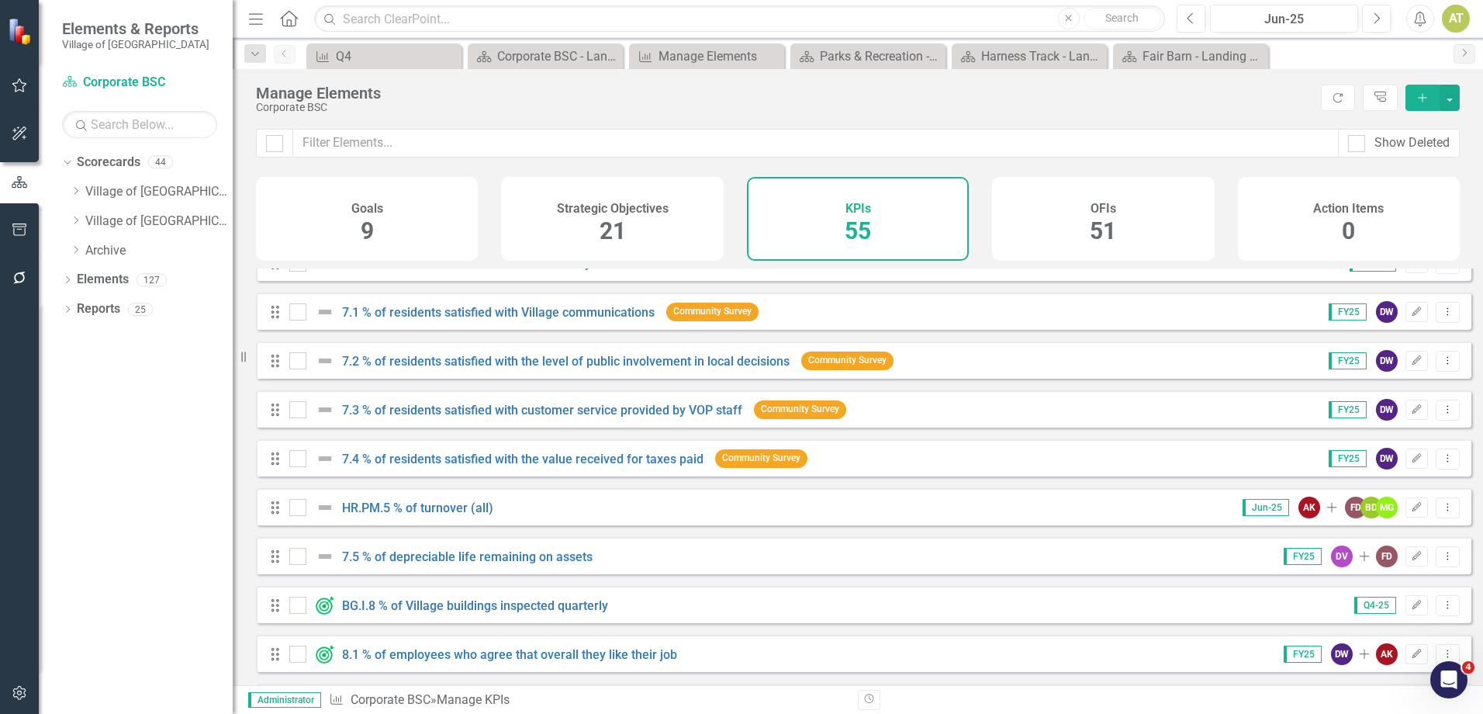
scroll to position [1862, 0]
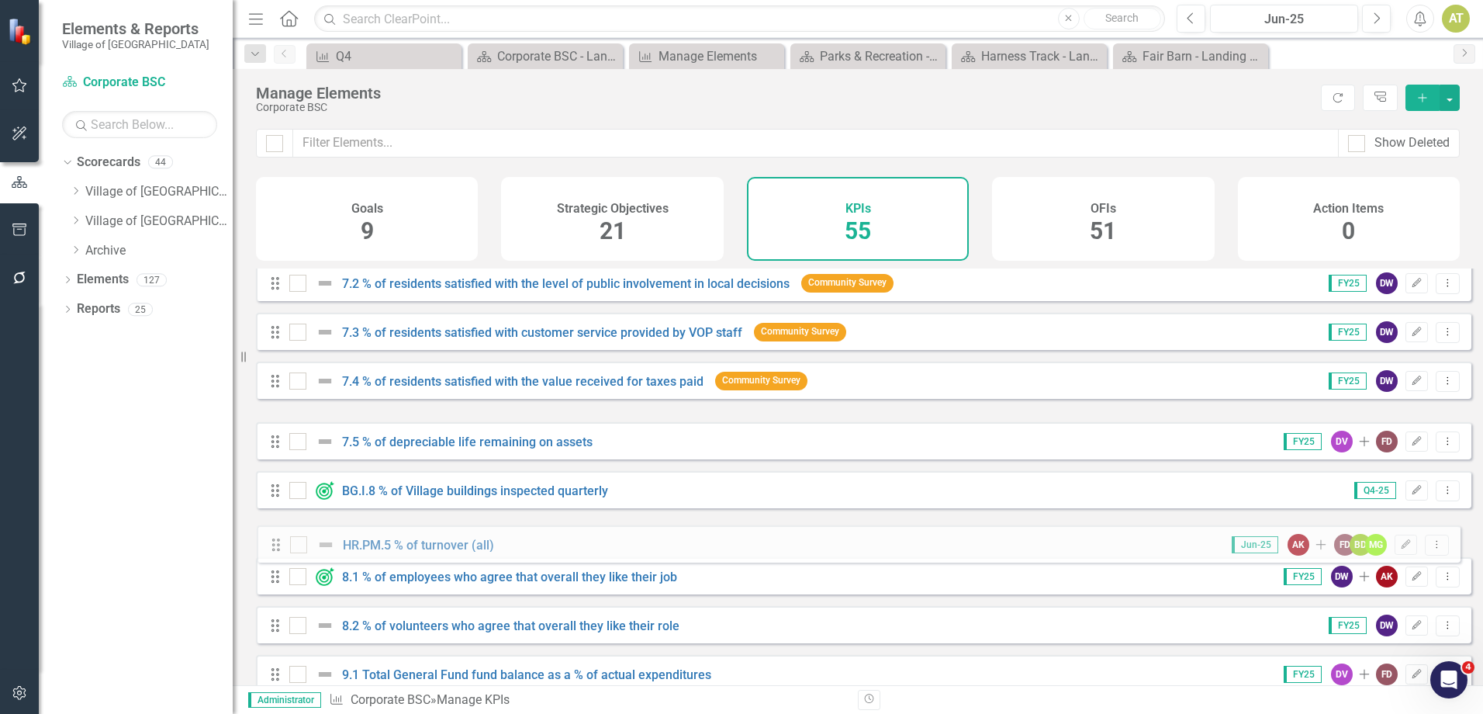
drag, startPoint x: 272, startPoint y: 447, endPoint x: 273, endPoint y: 550, distance: 103.2
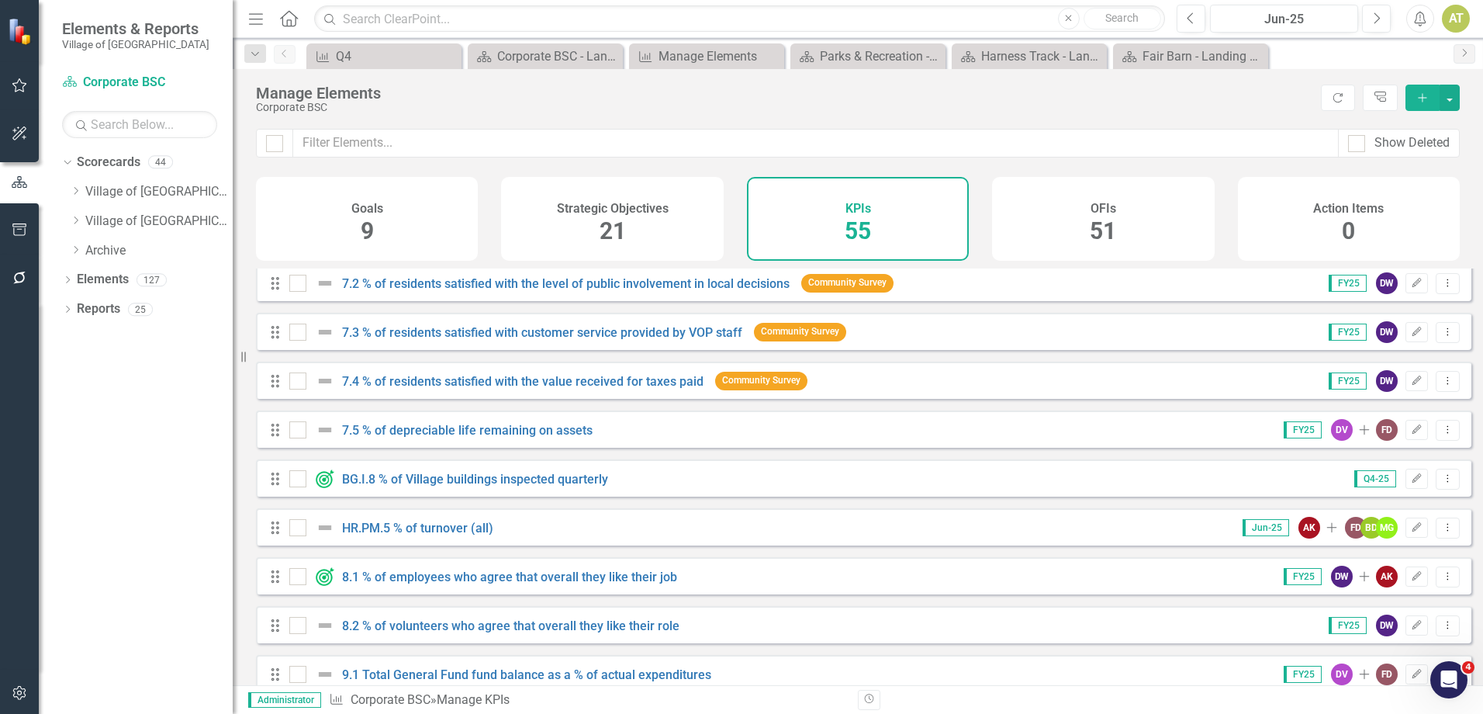
scroll to position [1784, 0]
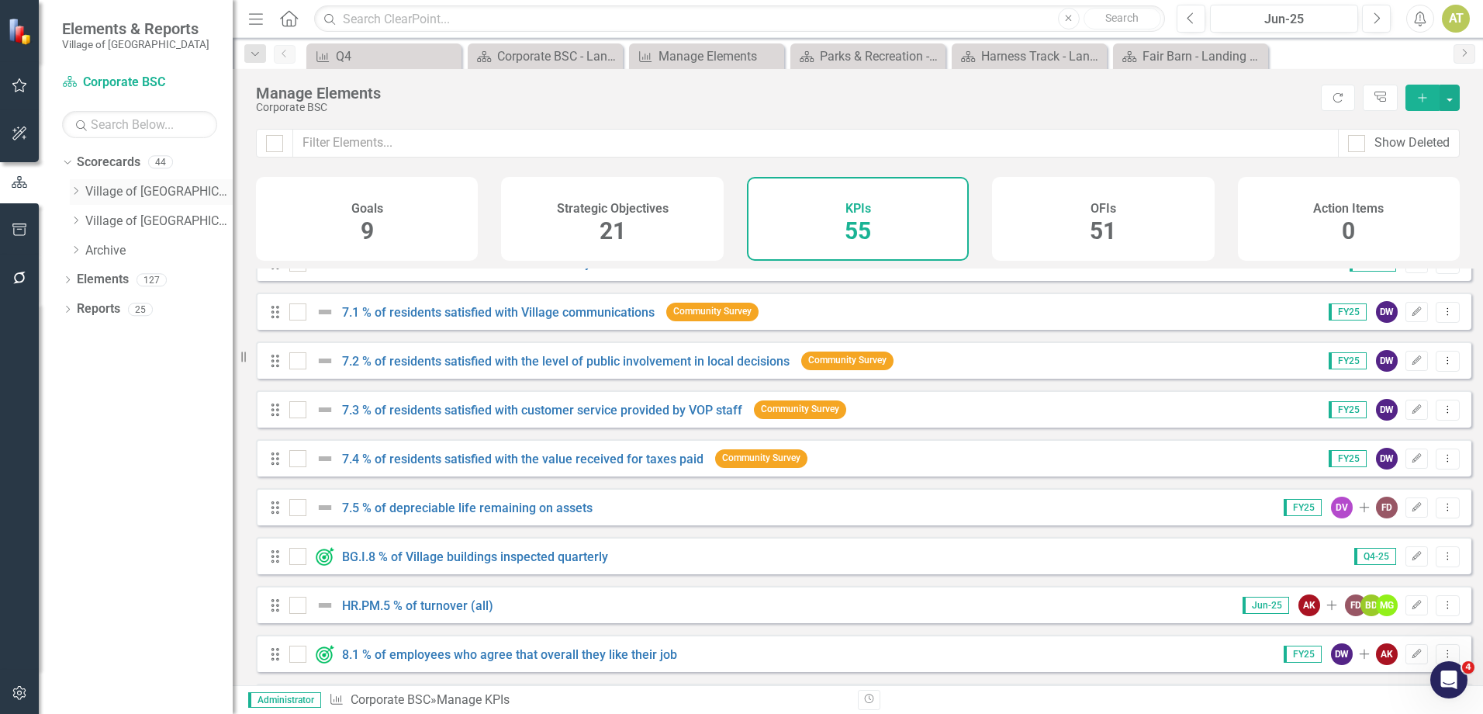
click at [74, 190] on icon "Dropdown" at bounding box center [76, 190] width 12 height 9
click at [89, 277] on icon "Dropdown" at bounding box center [91, 279] width 12 height 9
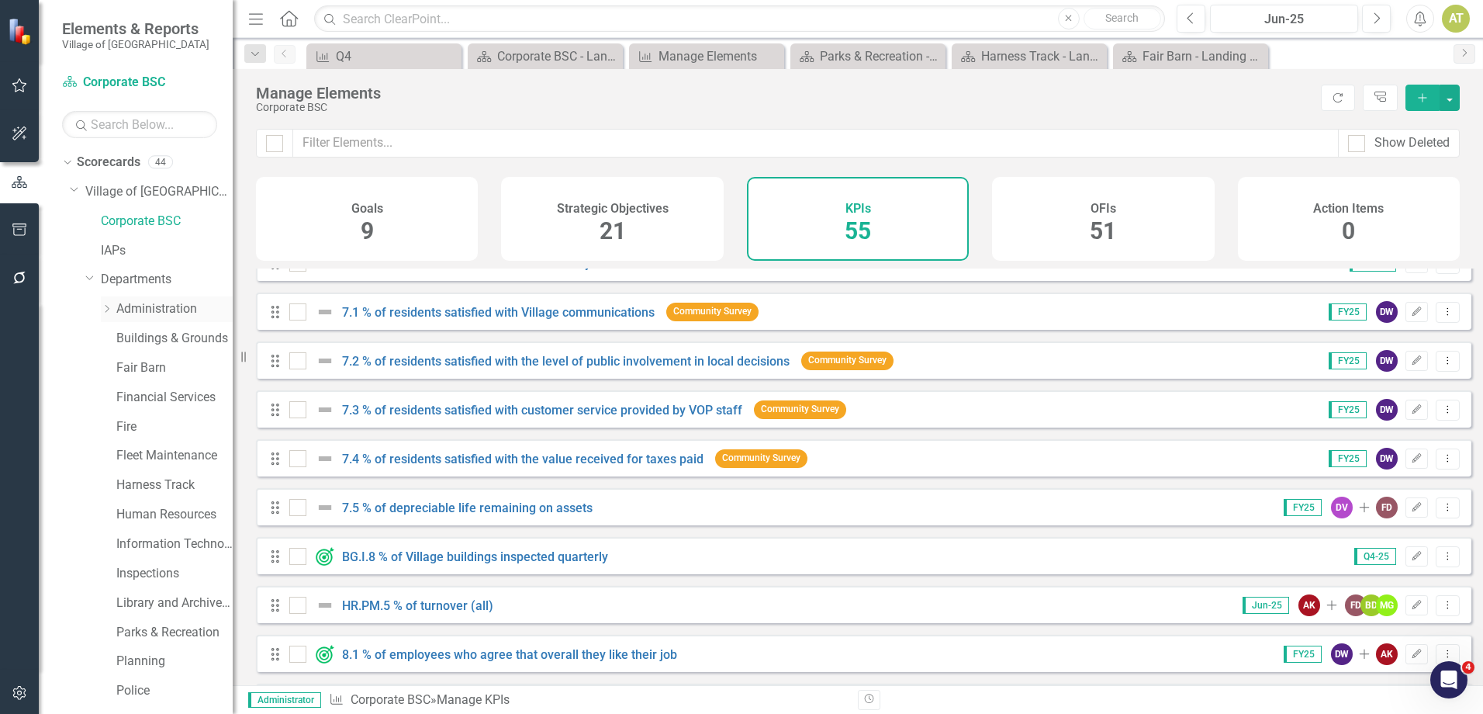
click at [134, 305] on link "Administration" at bounding box center [174, 309] width 116 height 18
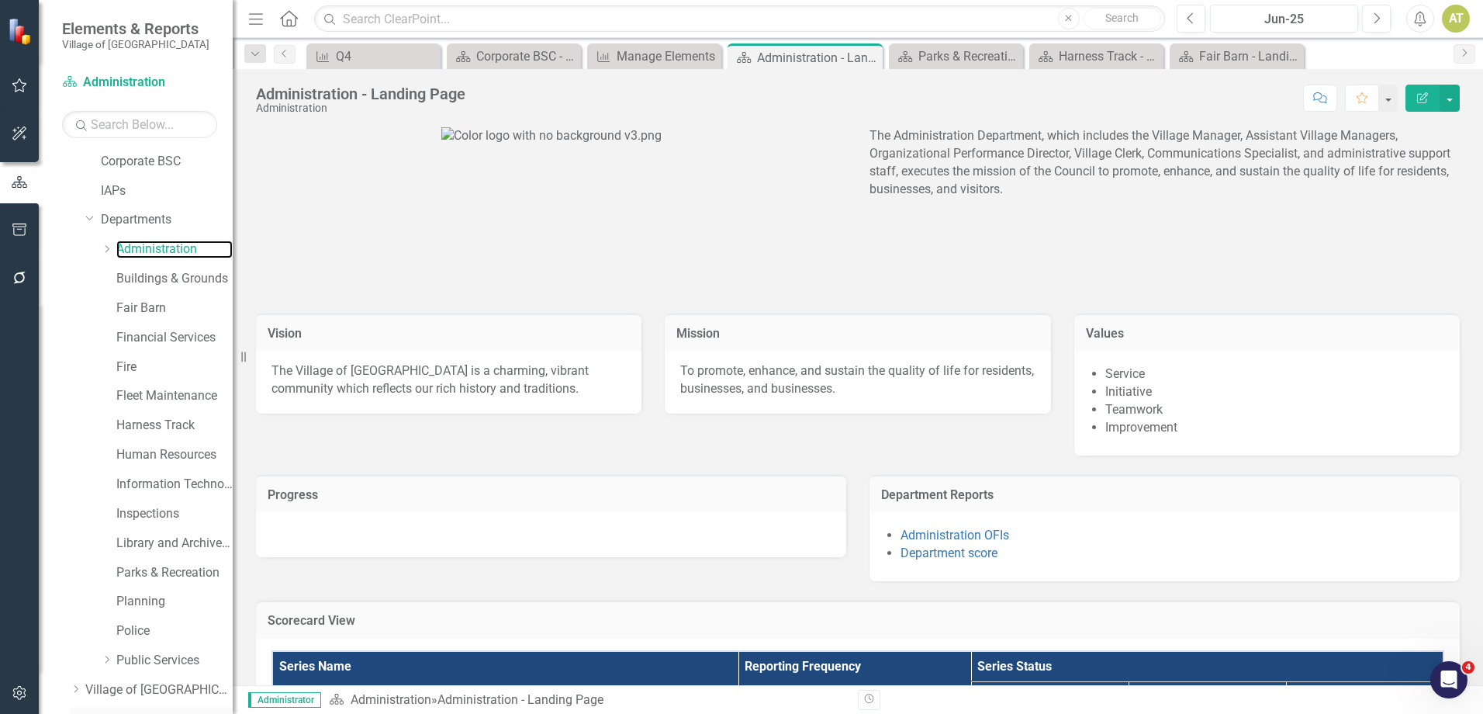
scroll to position [140, 0]
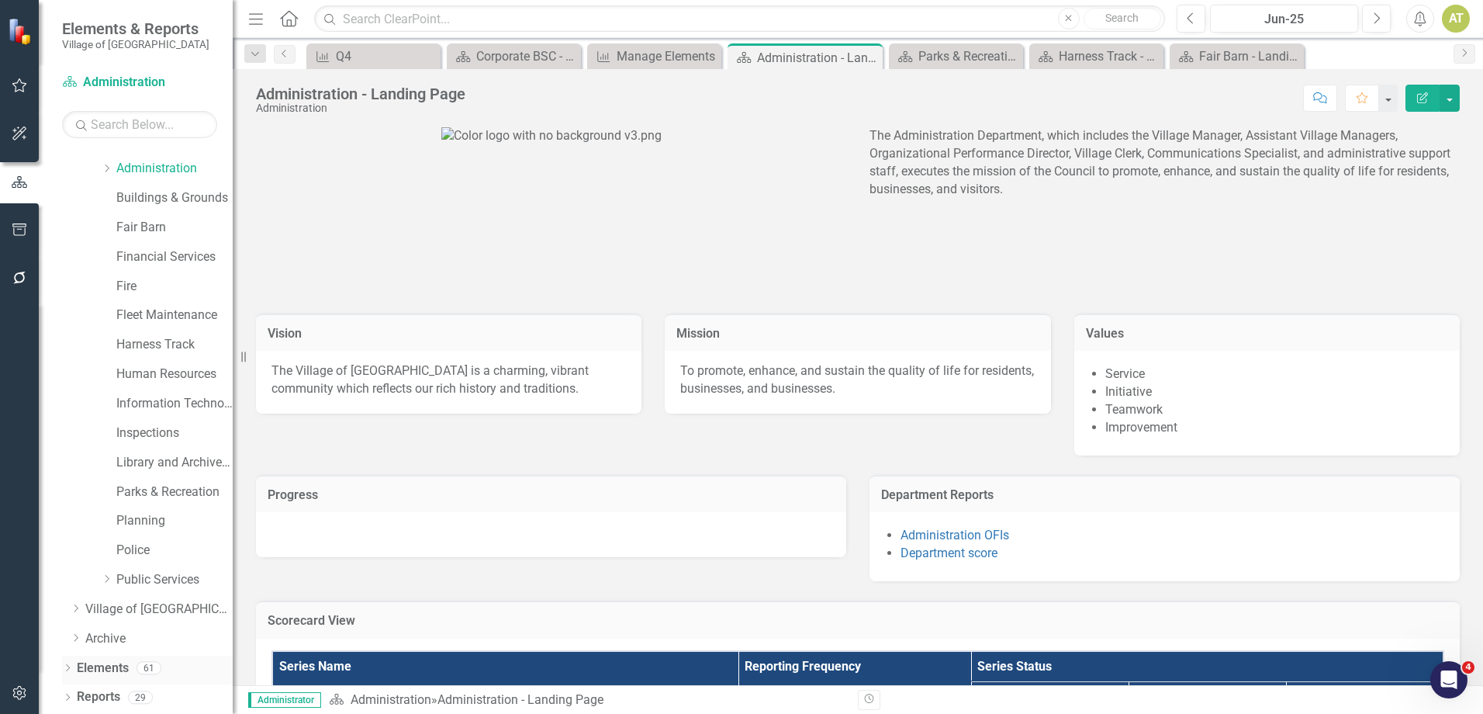
click at [112, 667] on link "Elements" at bounding box center [103, 668] width 52 height 18
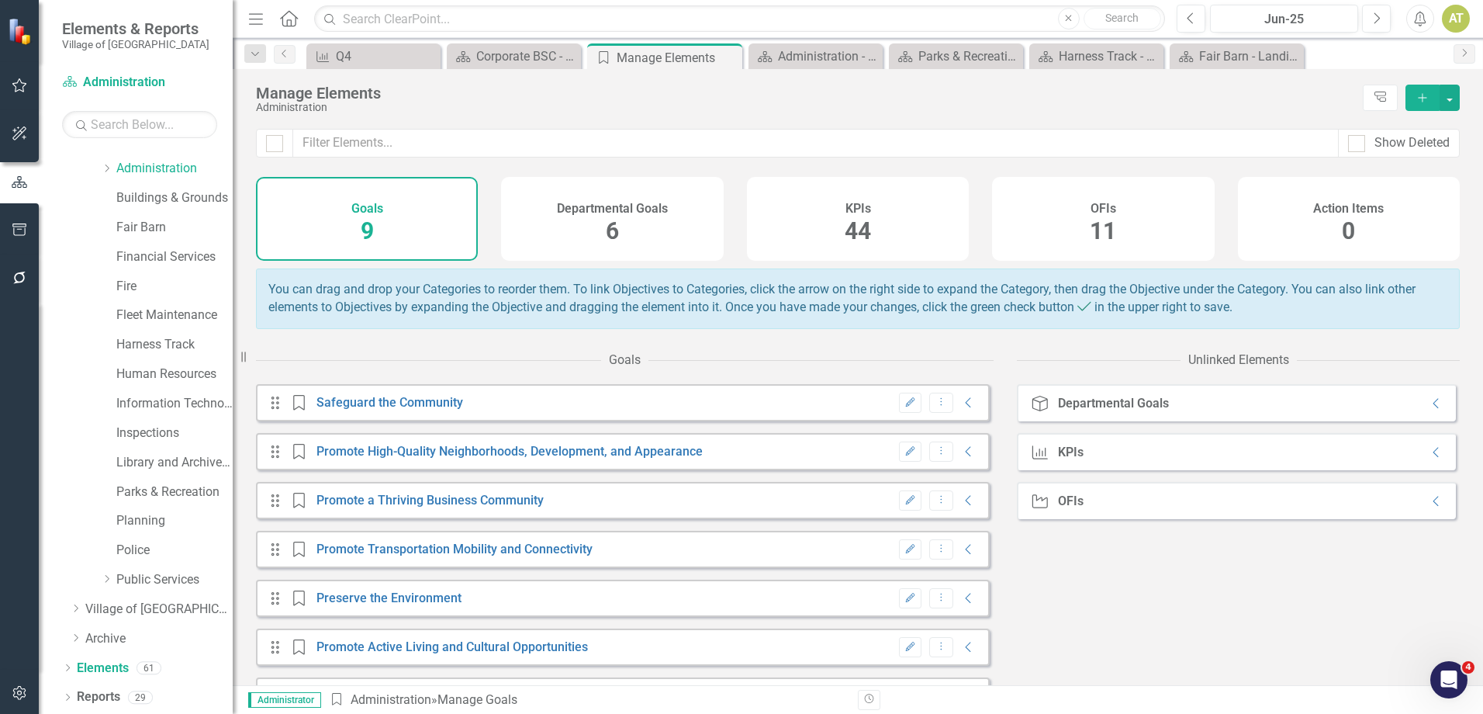
click at [861, 225] on span "44" at bounding box center [858, 230] width 26 height 27
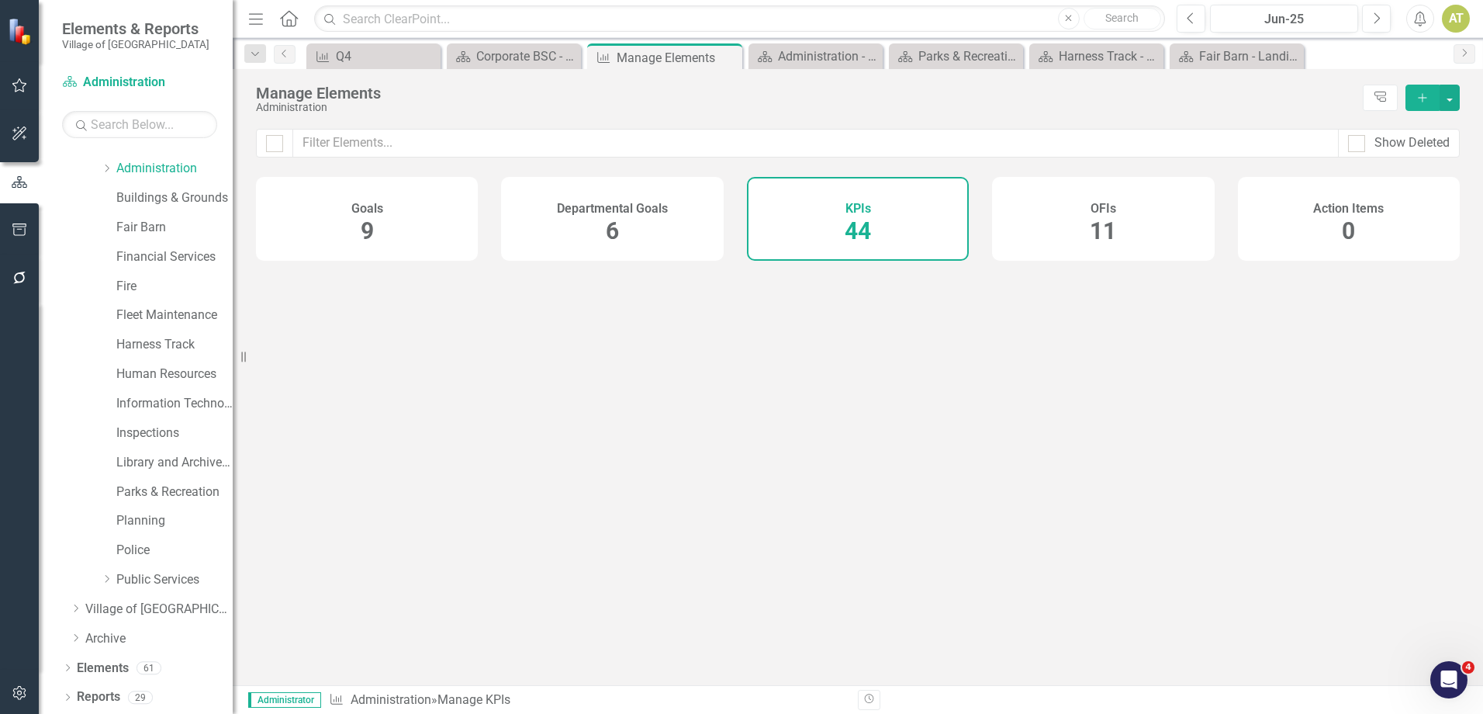
checkbox input "false"
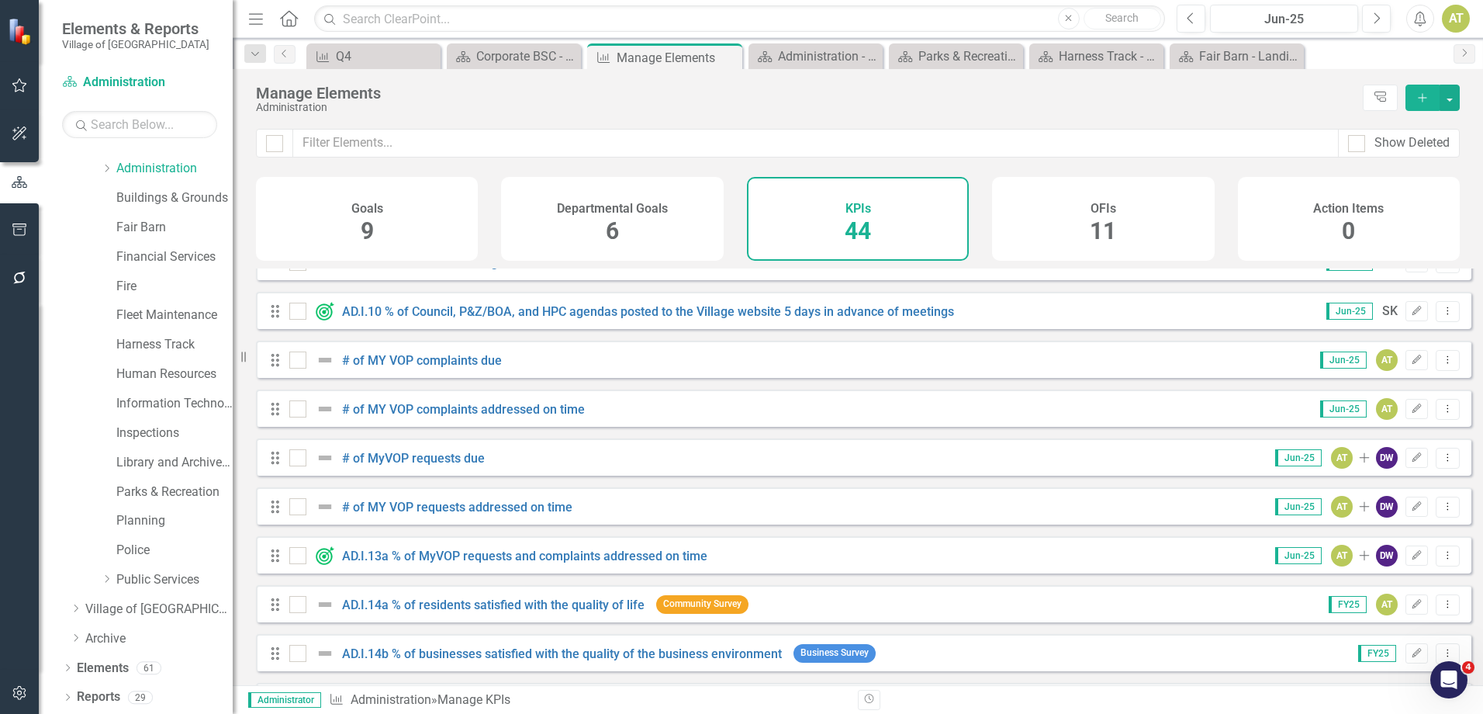
scroll to position [465, 0]
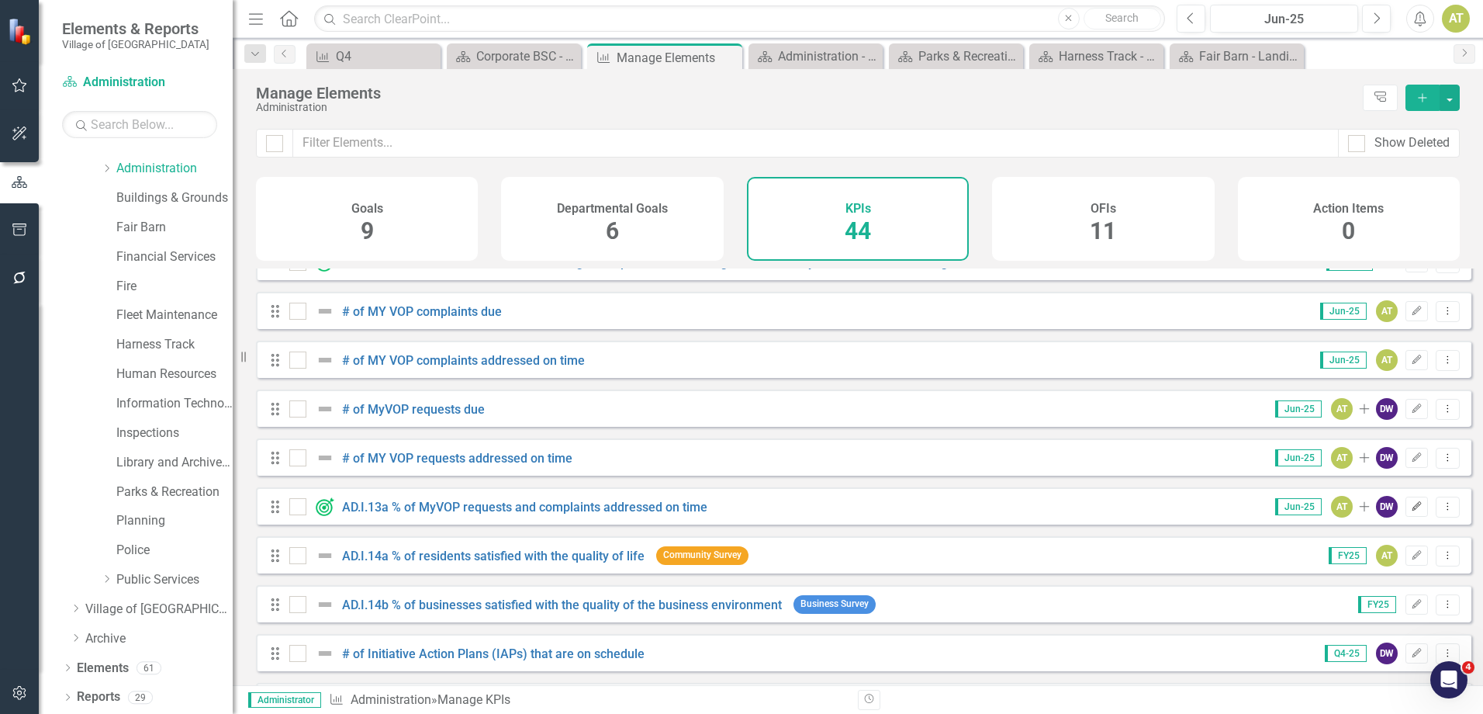
click at [1406, 517] on button "Edit" at bounding box center [1417, 506] width 22 height 20
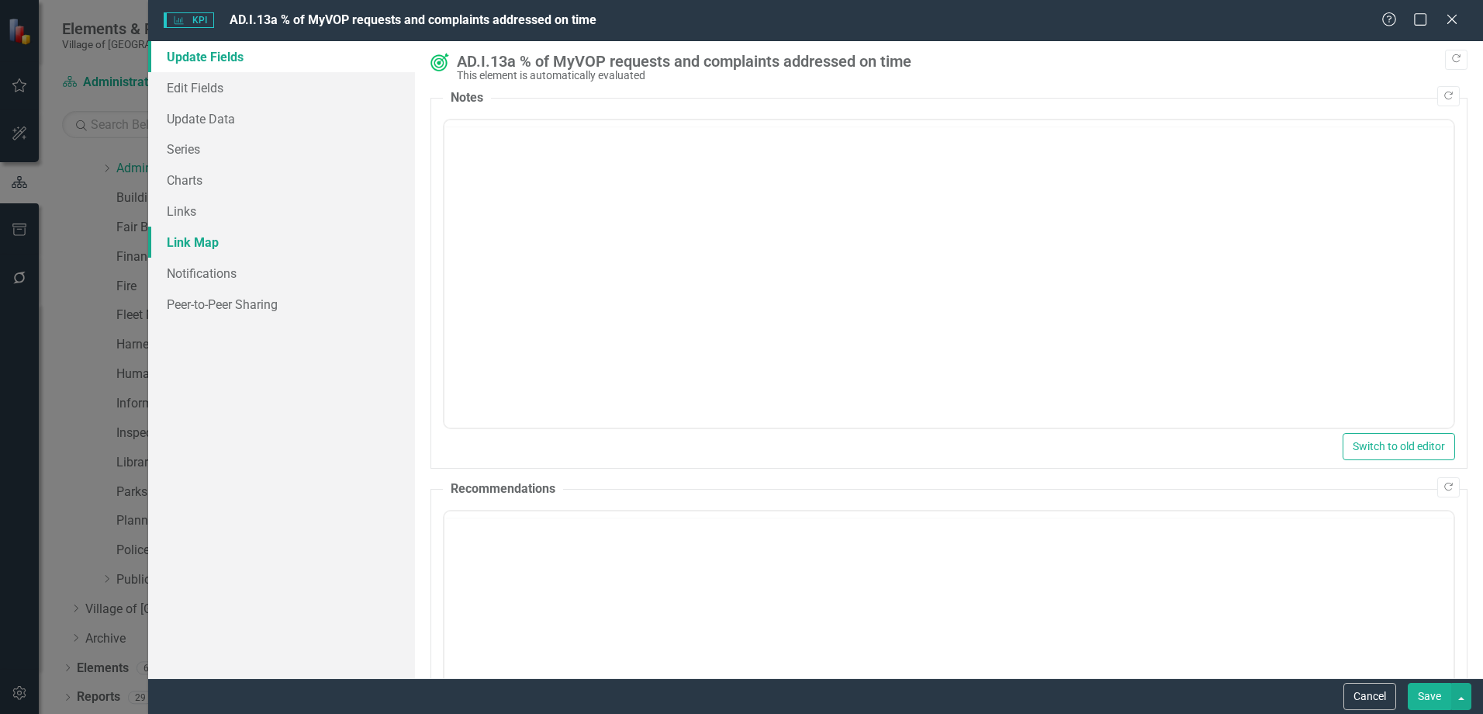
click at [196, 239] on link "Link Map" at bounding box center [281, 242] width 267 height 31
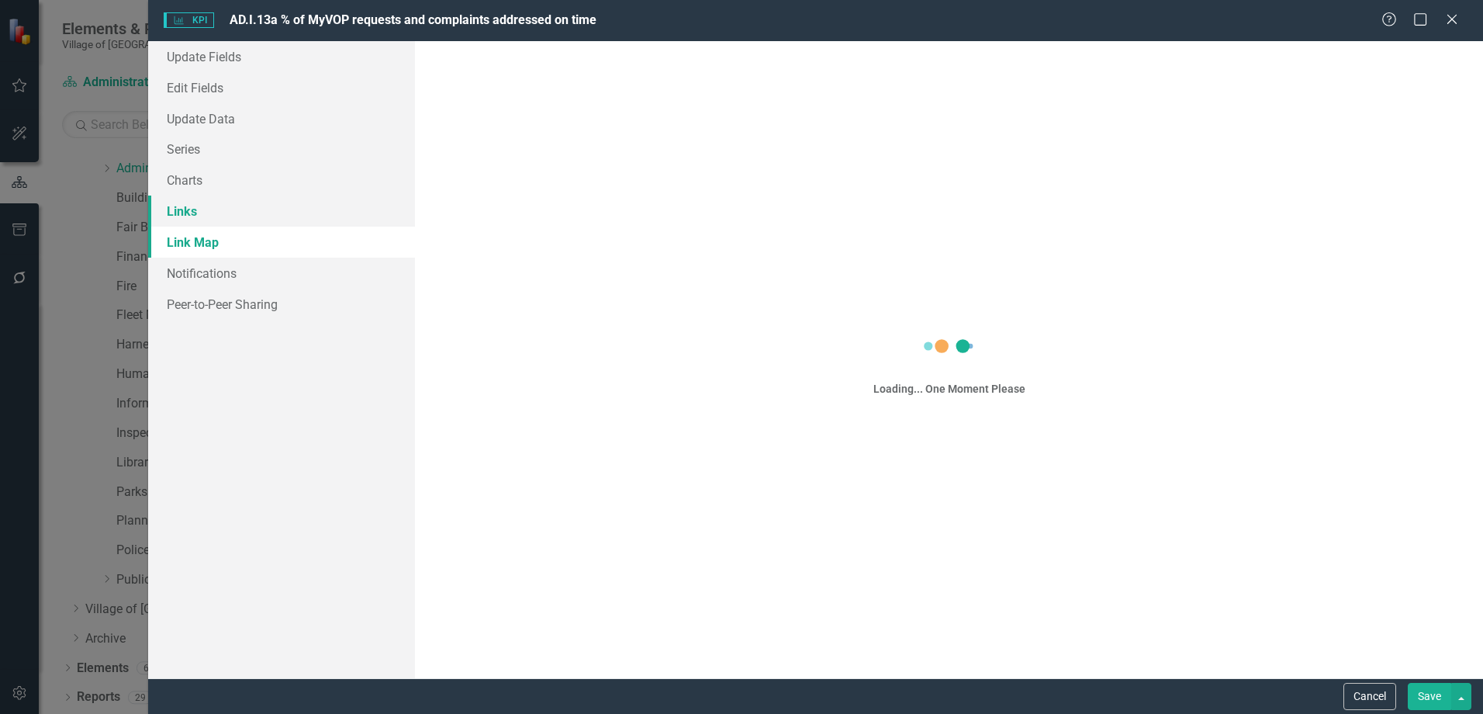
click at [189, 211] on link "Links" at bounding box center [281, 210] width 267 height 31
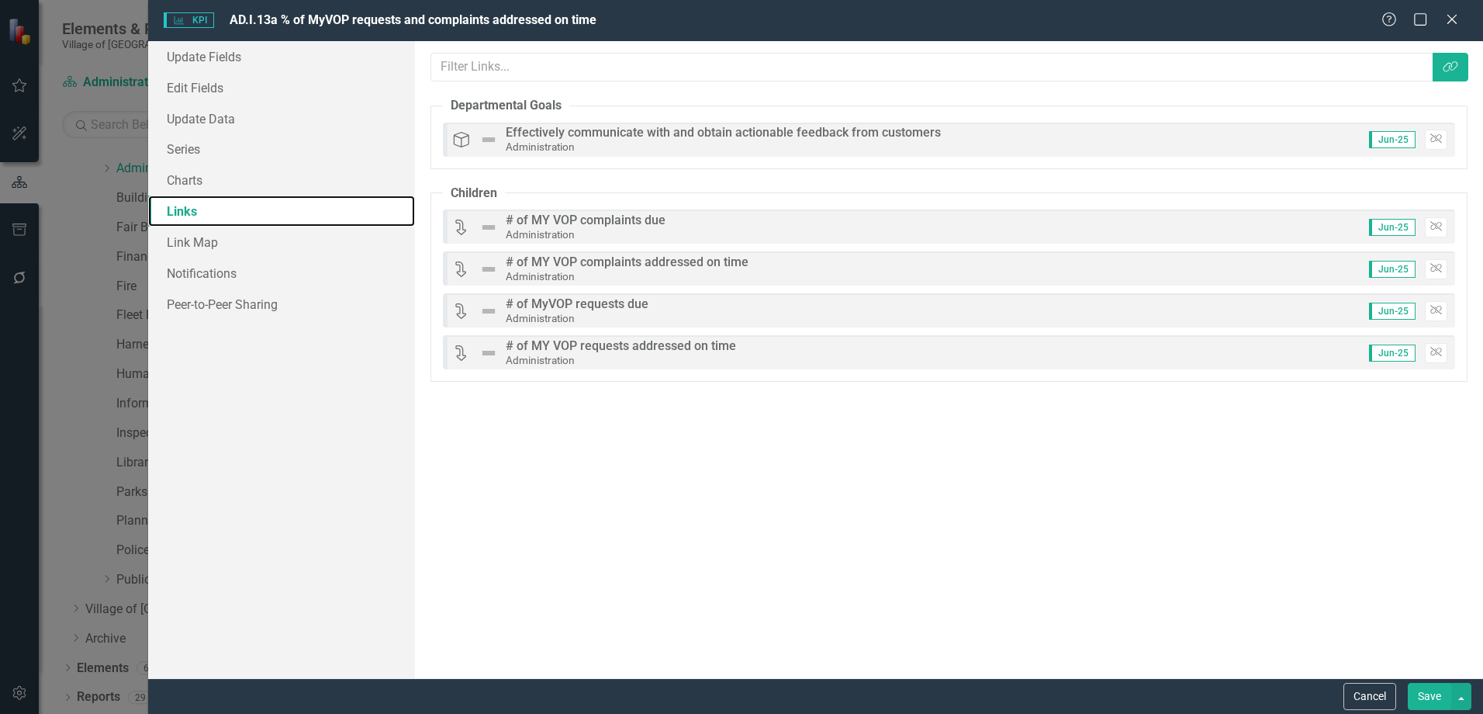
scroll to position [0, 0]
click at [1444, 137] on button "Unlink" at bounding box center [1436, 140] width 22 height 20
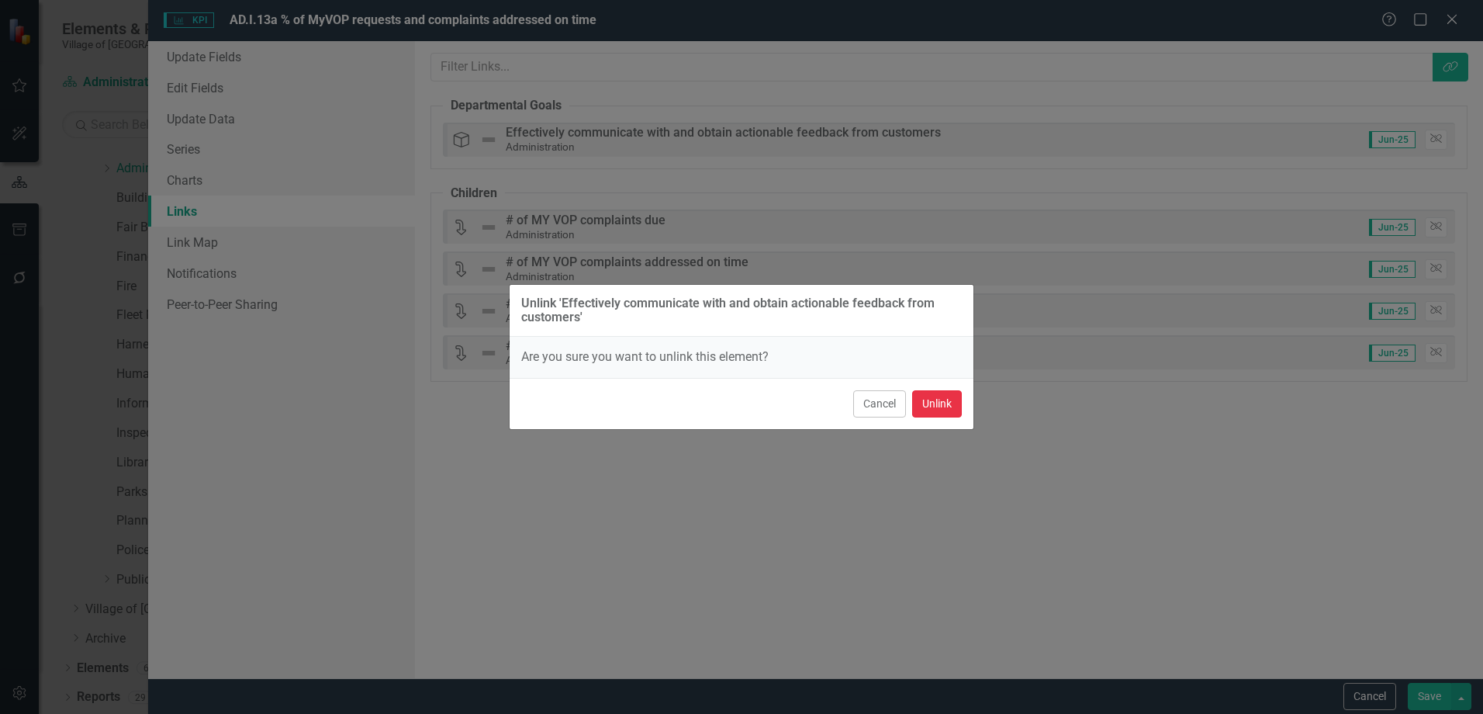
click at [922, 402] on button "Unlink" at bounding box center [937, 403] width 50 height 27
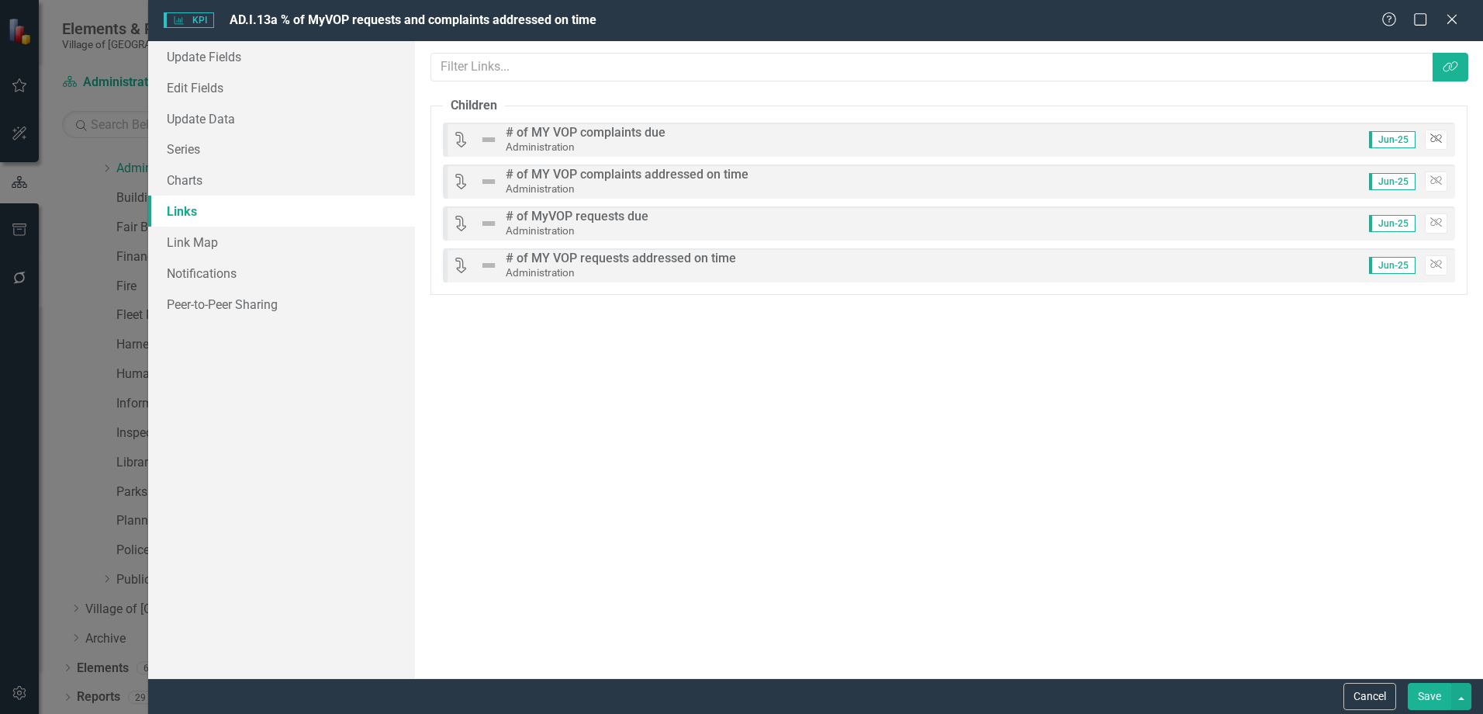
click at [1429, 147] on button "Unlink" at bounding box center [1436, 140] width 22 height 20
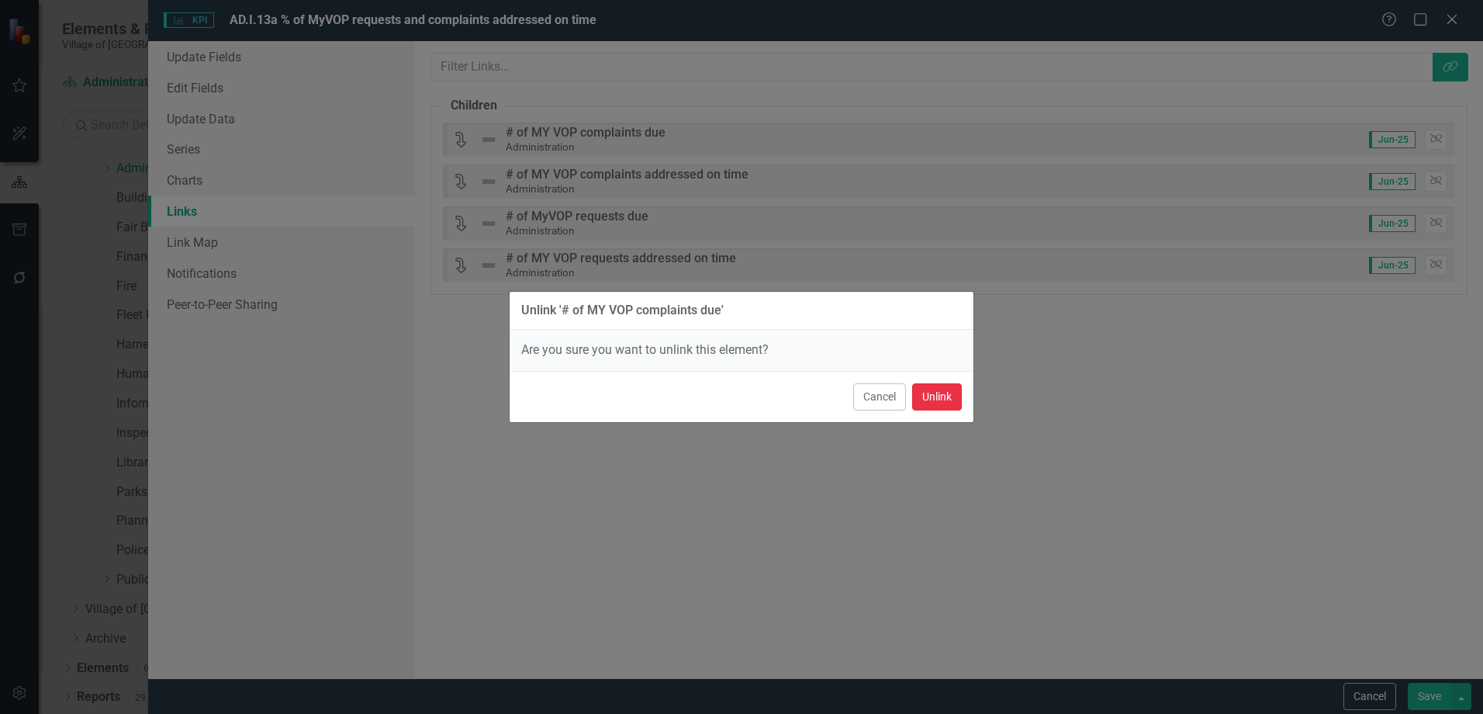
click at [945, 391] on button "Unlink" at bounding box center [937, 396] width 50 height 27
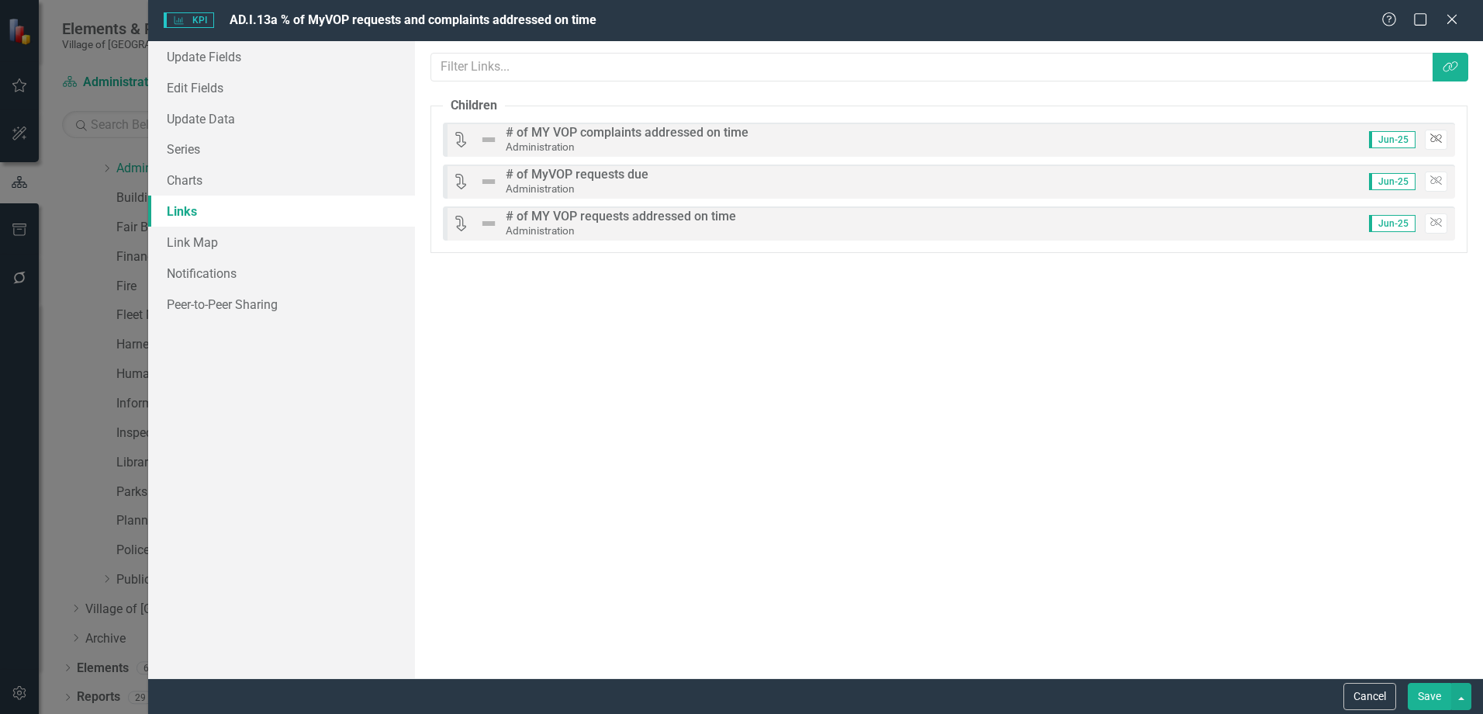
click at [1433, 132] on button "Unlink" at bounding box center [1436, 140] width 22 height 20
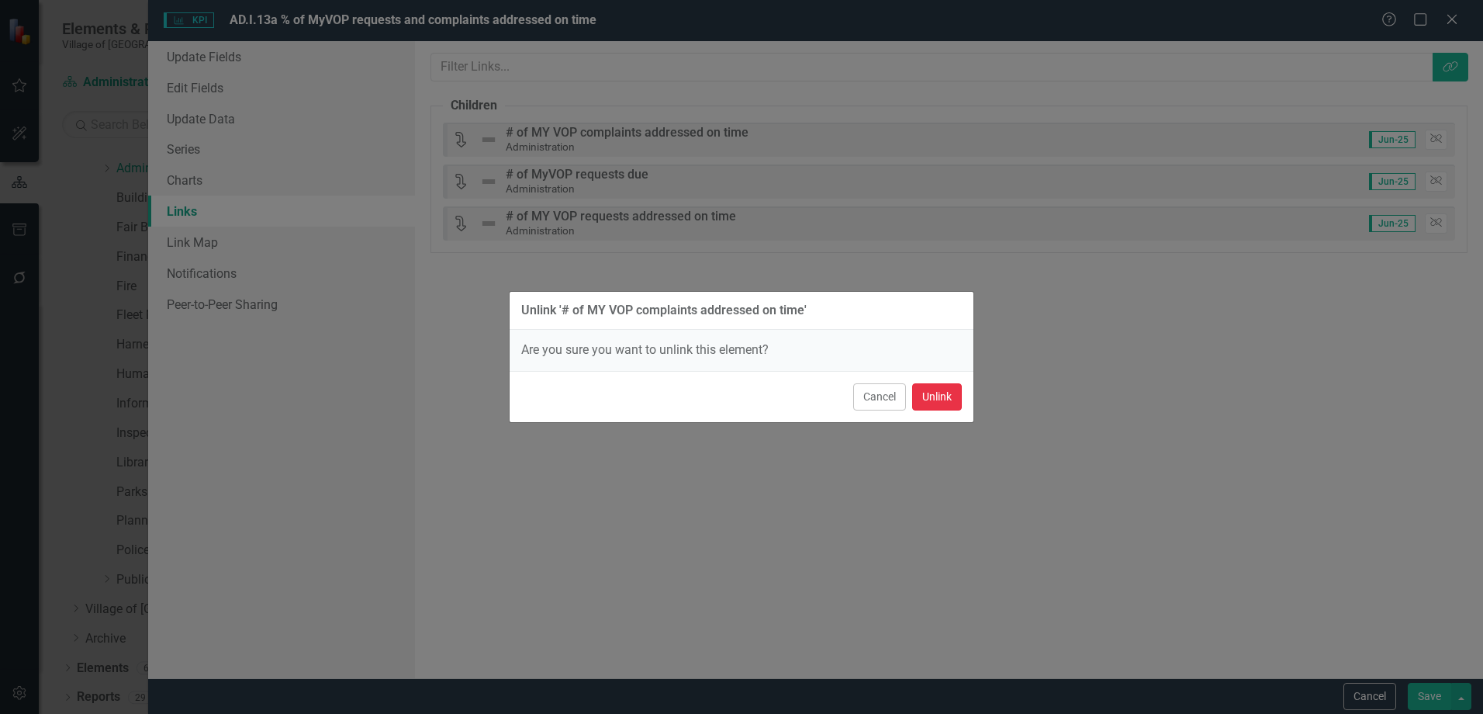
click at [953, 400] on button "Unlink" at bounding box center [937, 396] width 50 height 27
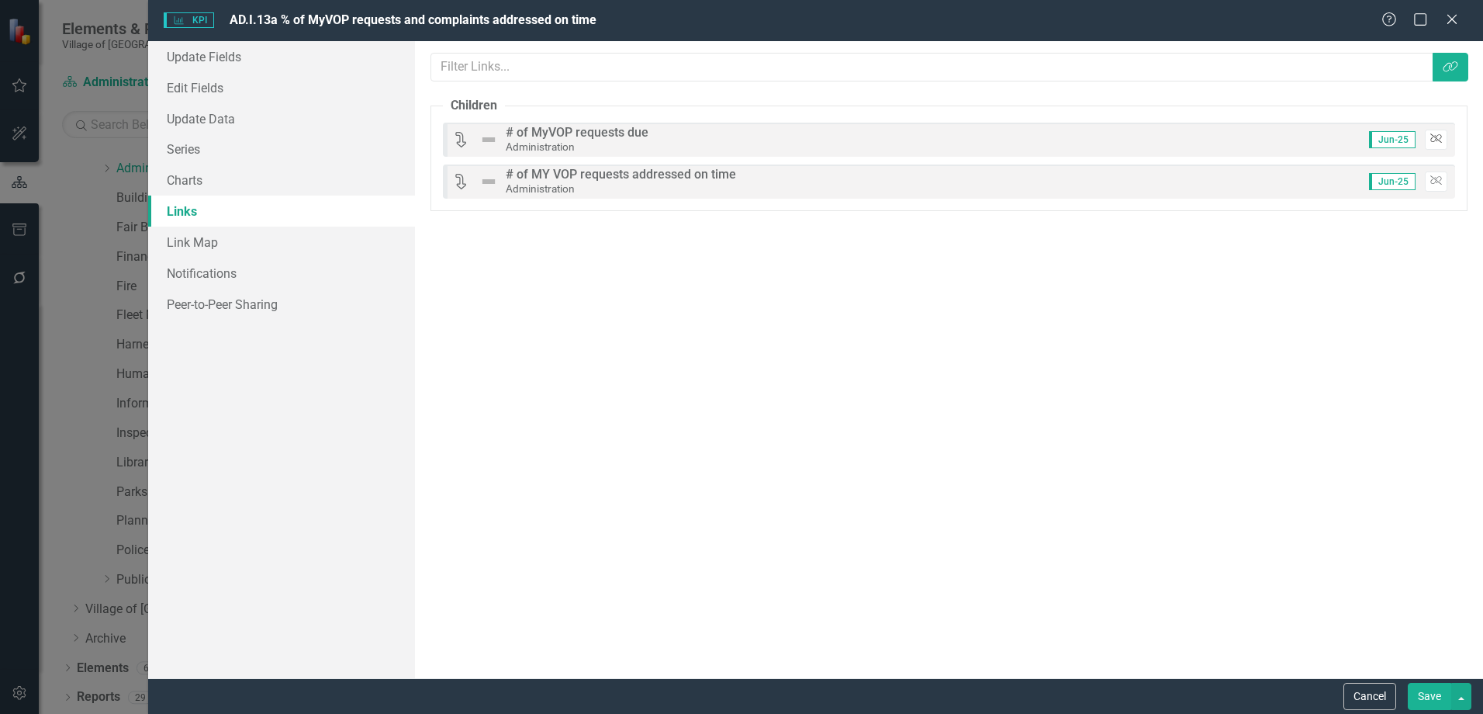
click at [1432, 146] on button "Unlink" at bounding box center [1436, 140] width 22 height 20
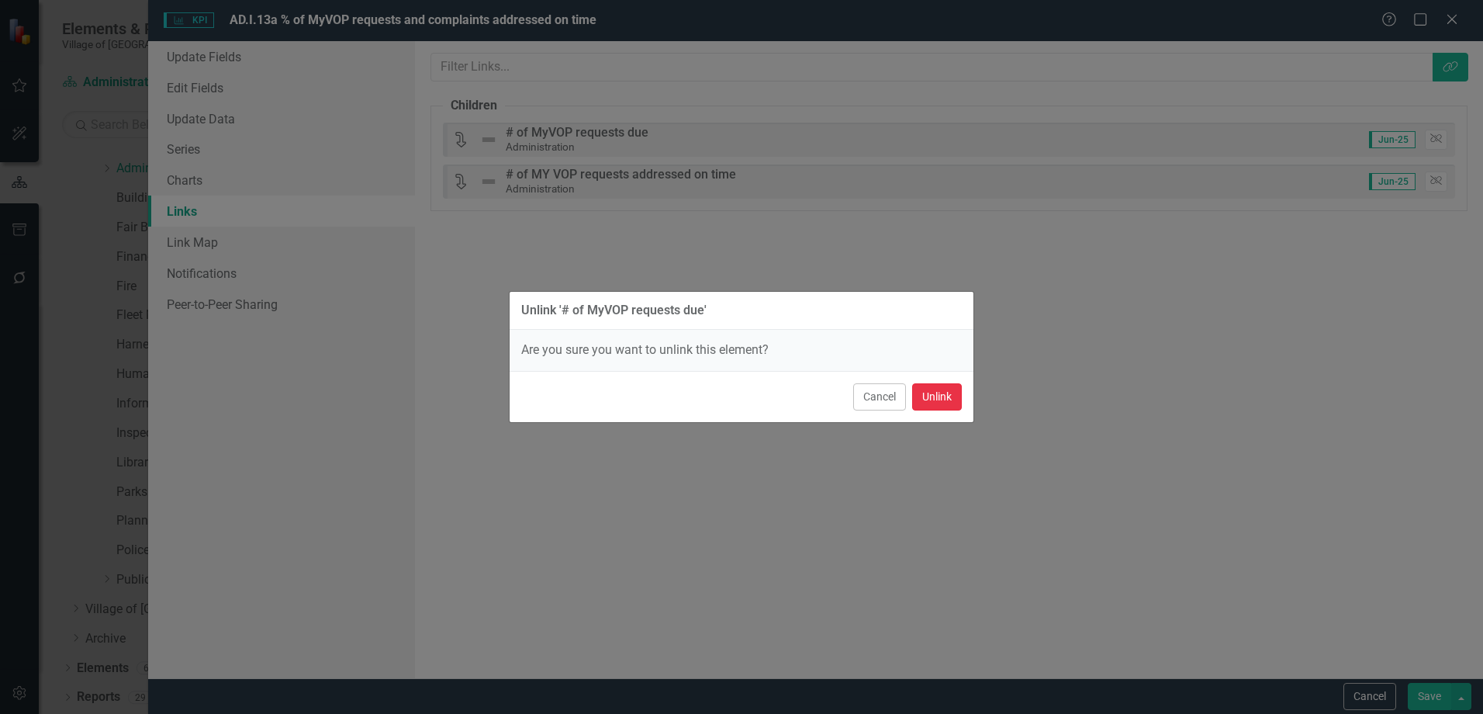
click at [951, 396] on button "Unlink" at bounding box center [937, 396] width 50 height 27
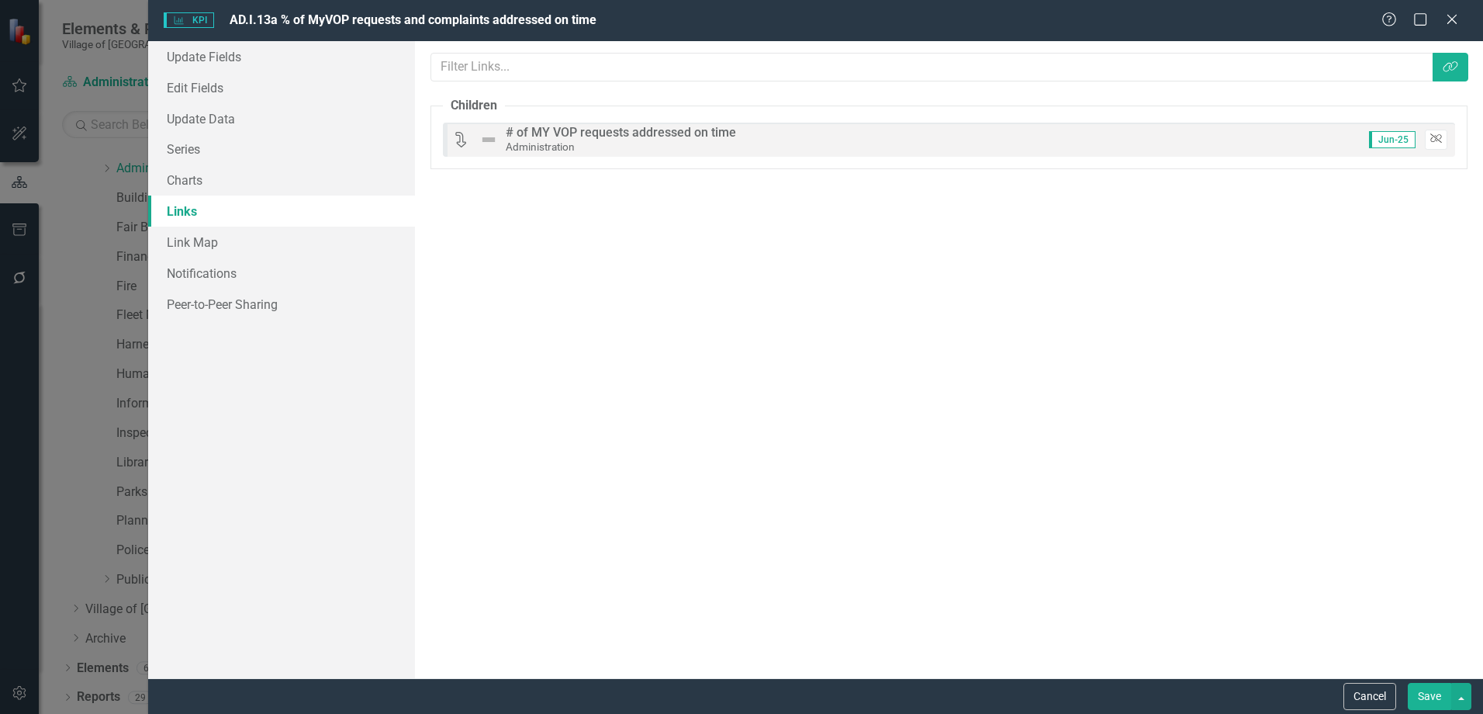
click at [1431, 146] on button "Unlink" at bounding box center [1436, 140] width 22 height 20
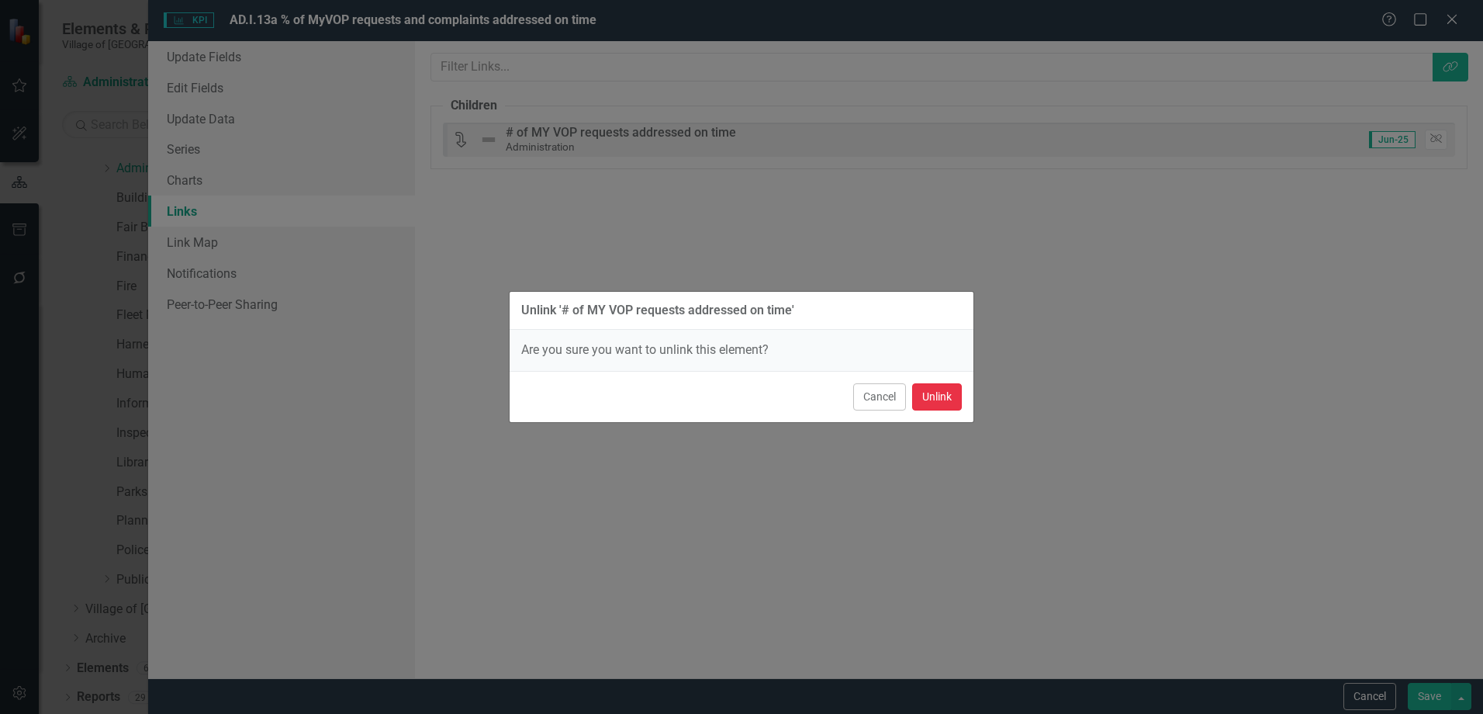
click at [950, 395] on button "Unlink" at bounding box center [937, 396] width 50 height 27
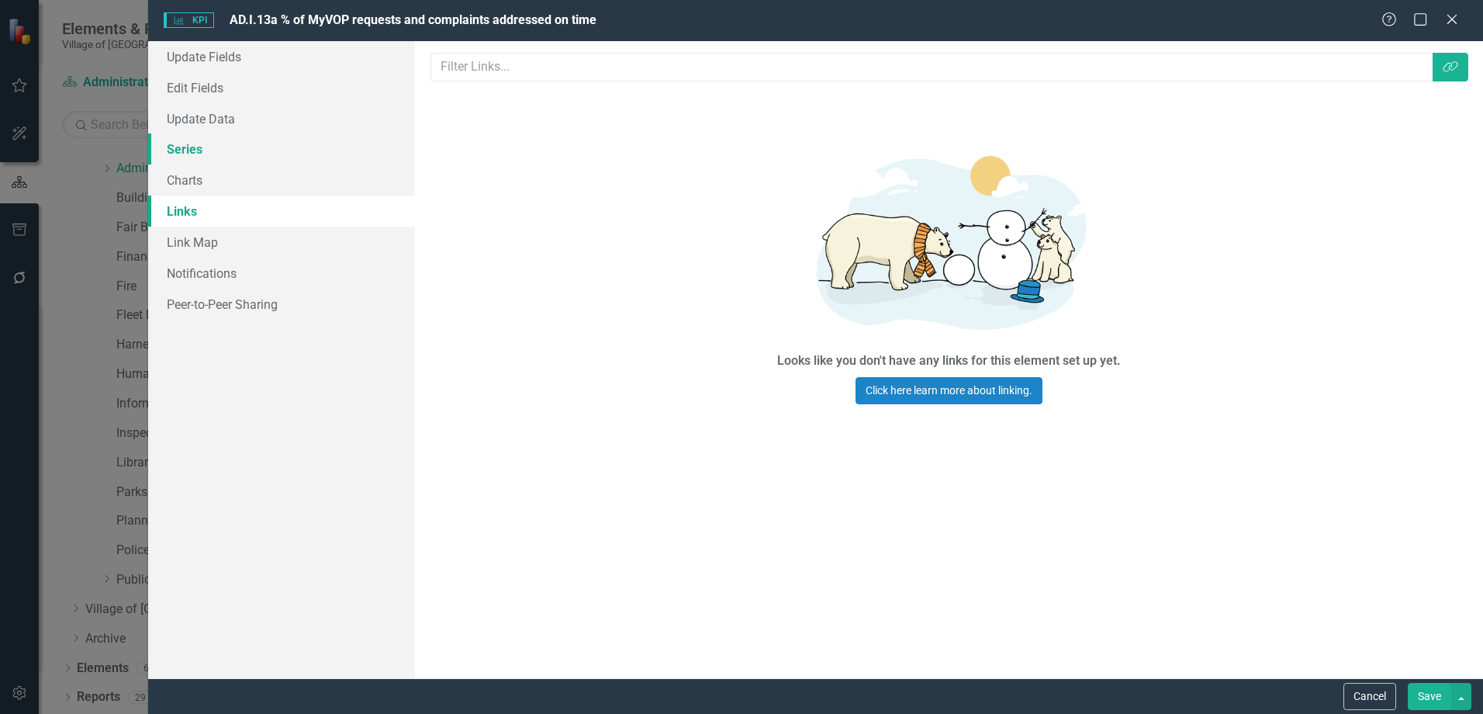
click at [223, 151] on link "Series" at bounding box center [281, 148] width 267 height 31
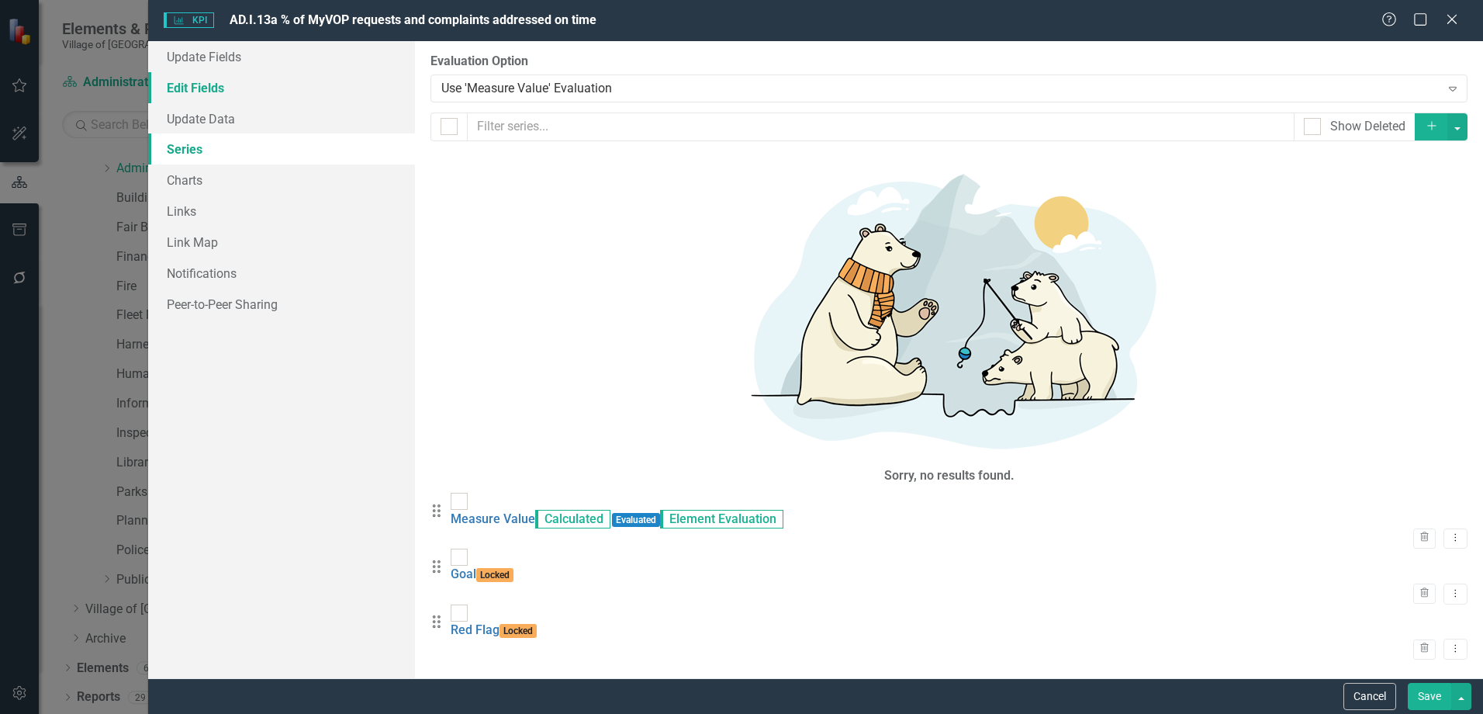
click at [206, 85] on link "Edit Fields" at bounding box center [281, 87] width 267 height 31
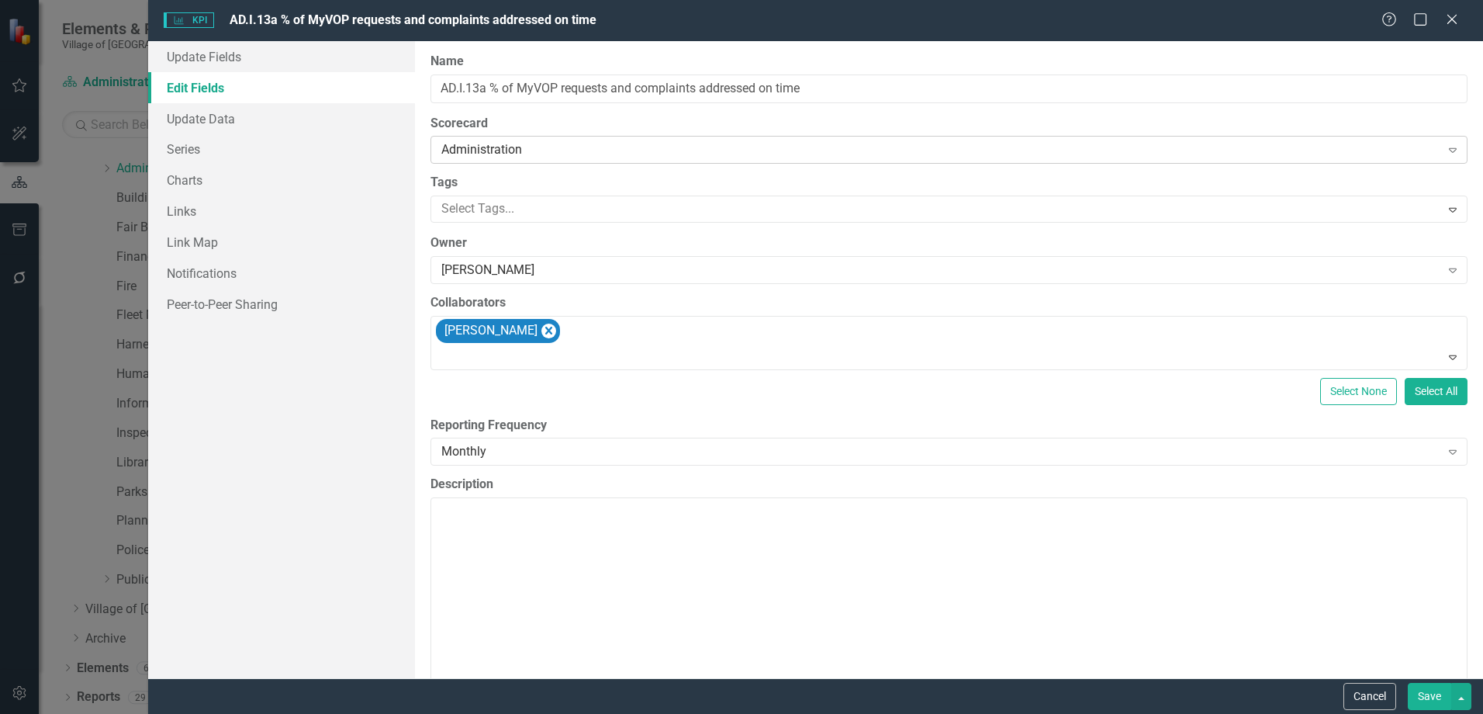
click at [505, 154] on div "Administration" at bounding box center [940, 150] width 998 height 18
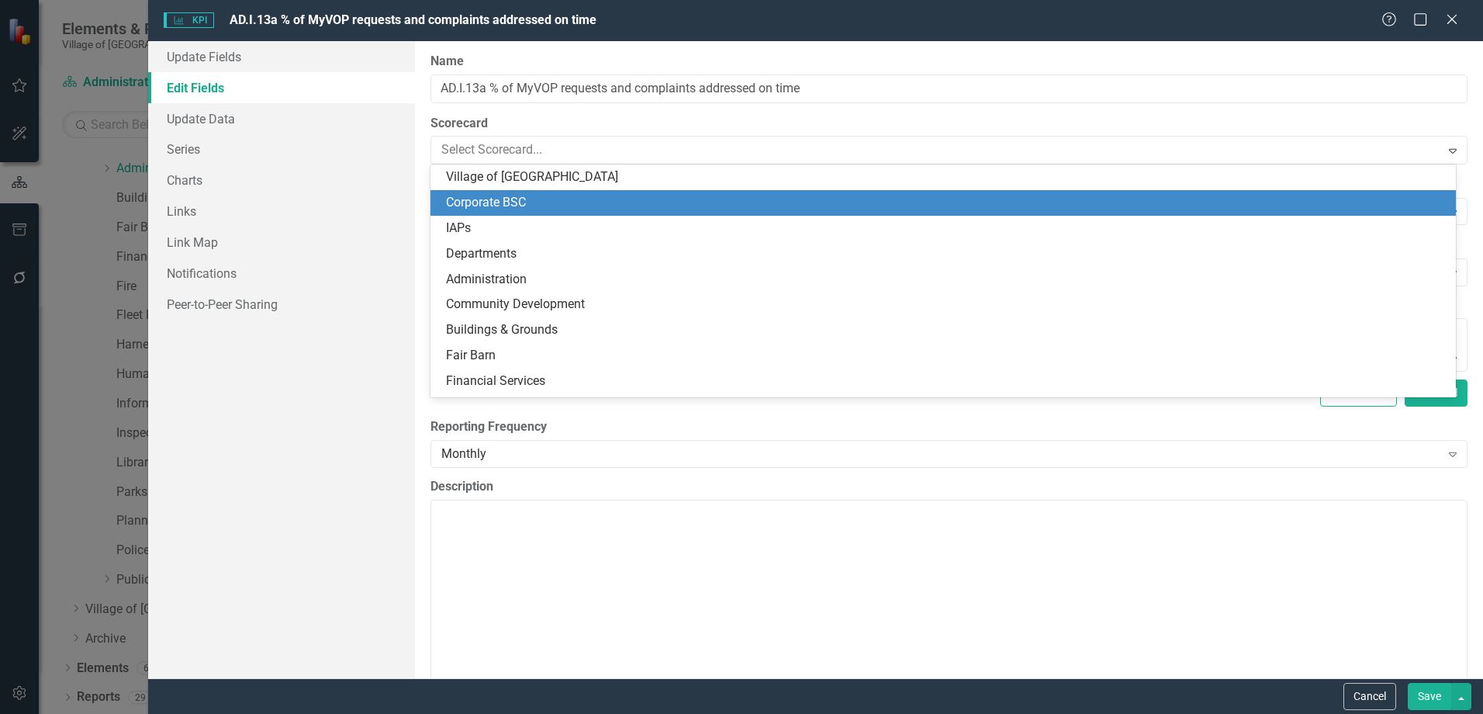
click at [487, 194] on div "Corporate BSC" at bounding box center [946, 203] width 1001 height 18
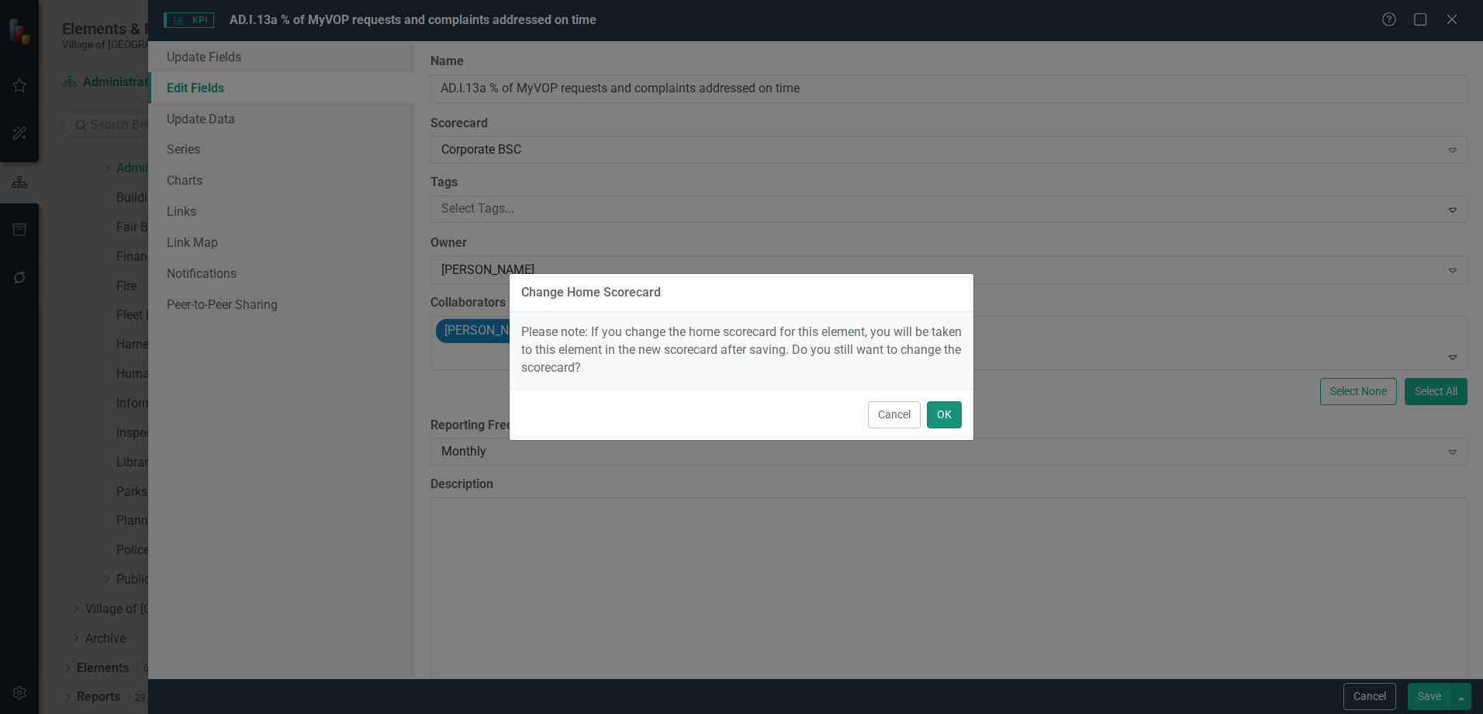
click at [945, 403] on button "OK" at bounding box center [944, 414] width 35 height 27
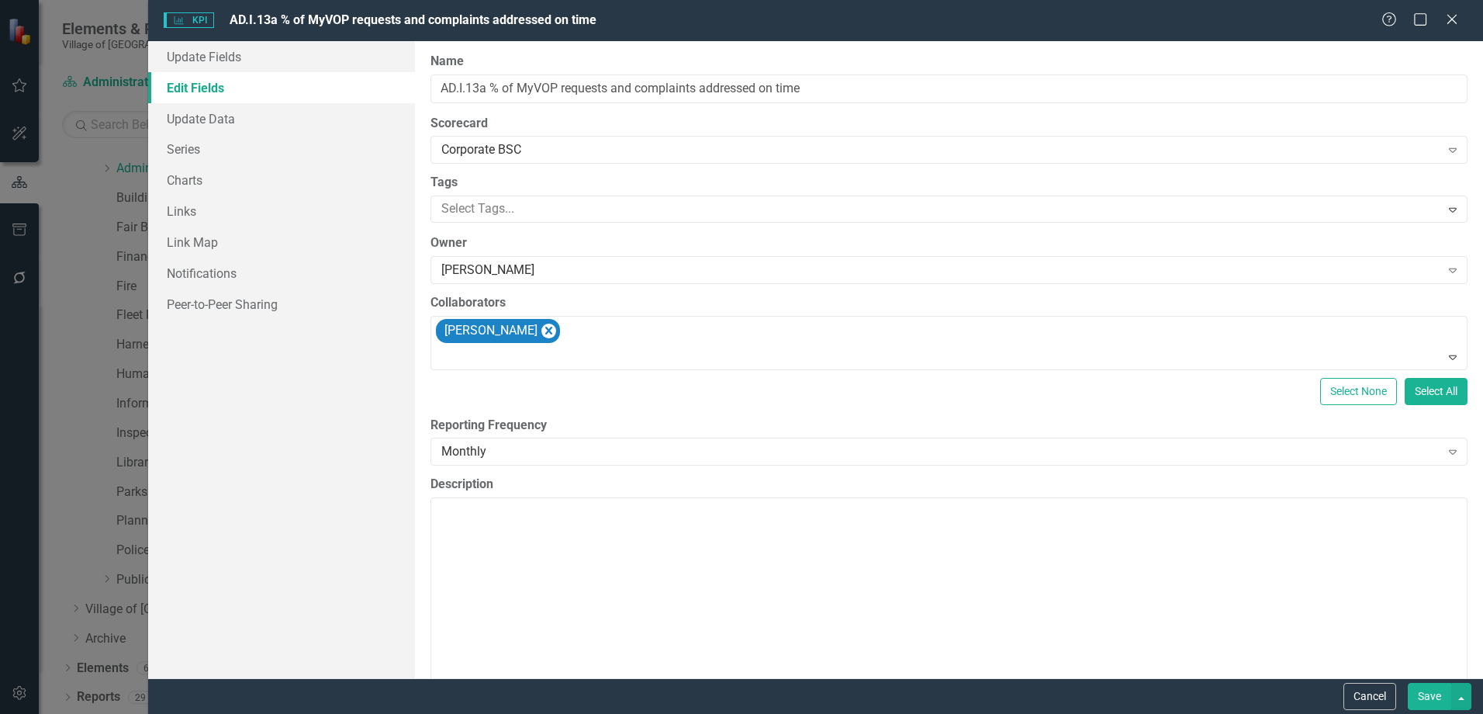
click at [1416, 699] on button "Save" at bounding box center [1429, 696] width 43 height 27
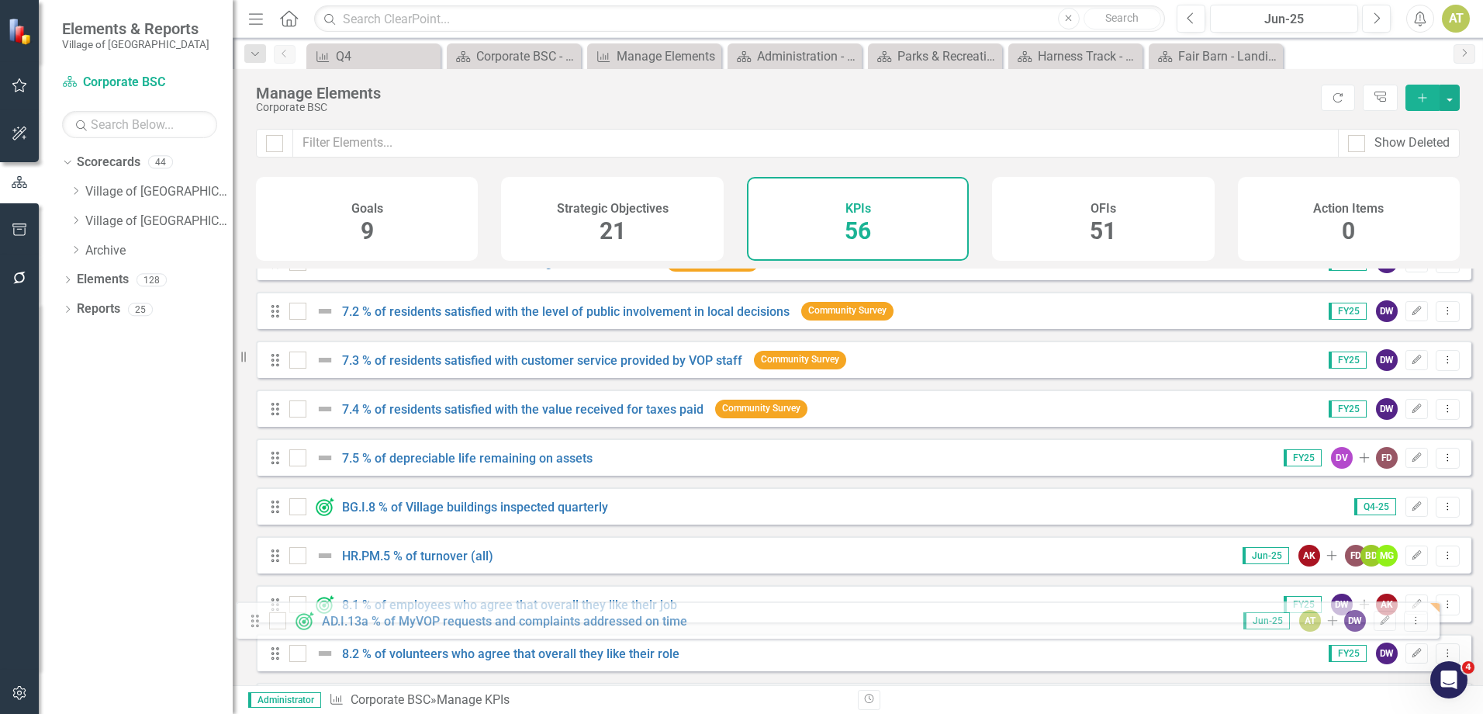
scroll to position [1880, 0]
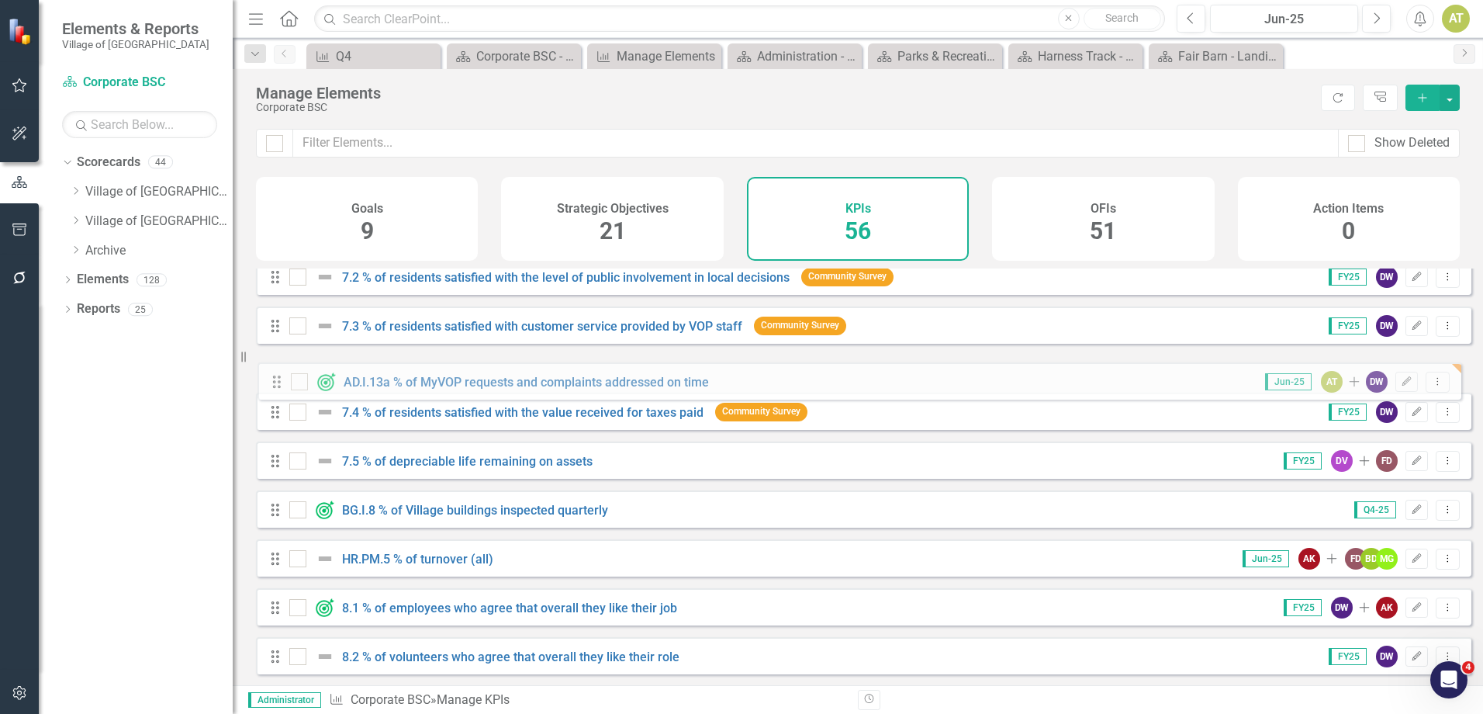
drag, startPoint x: 270, startPoint y: 427, endPoint x: 272, endPoint y: 385, distance: 41.9
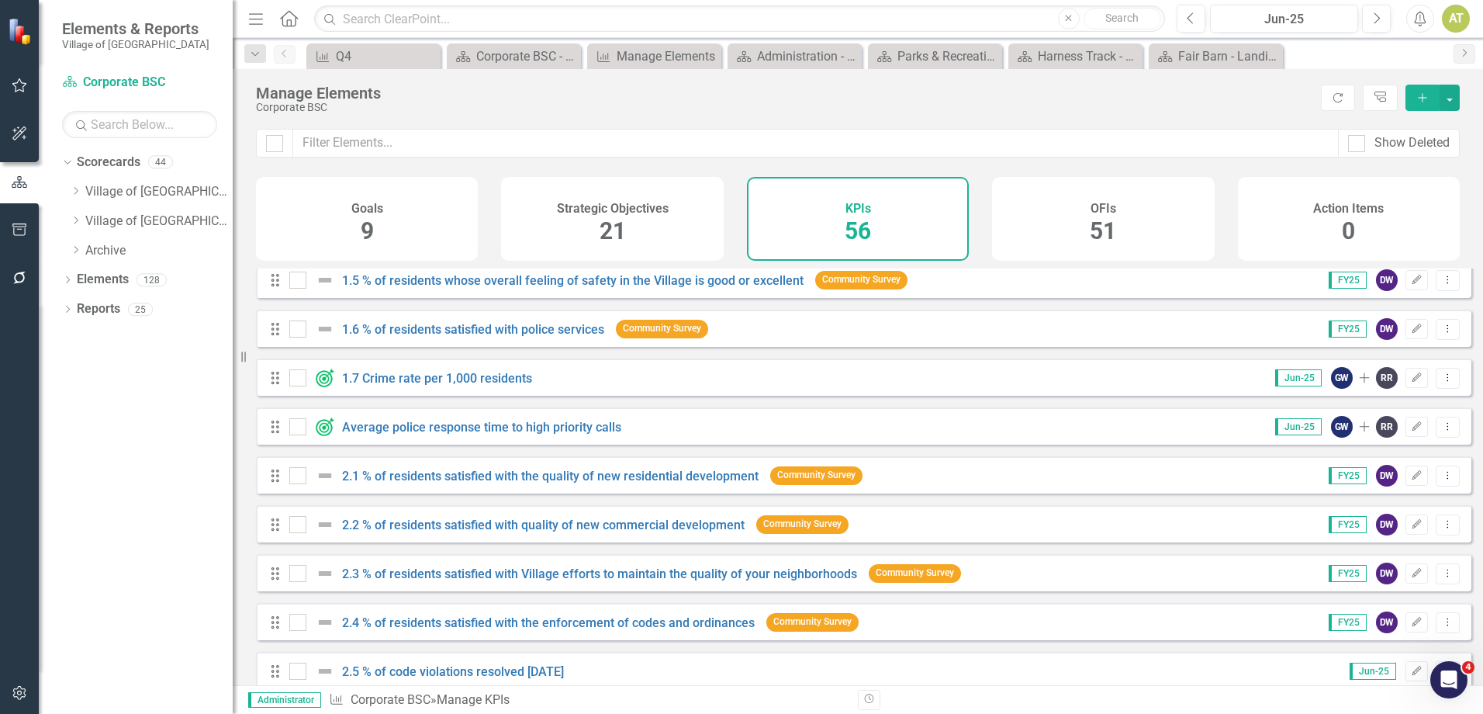
scroll to position [0, 0]
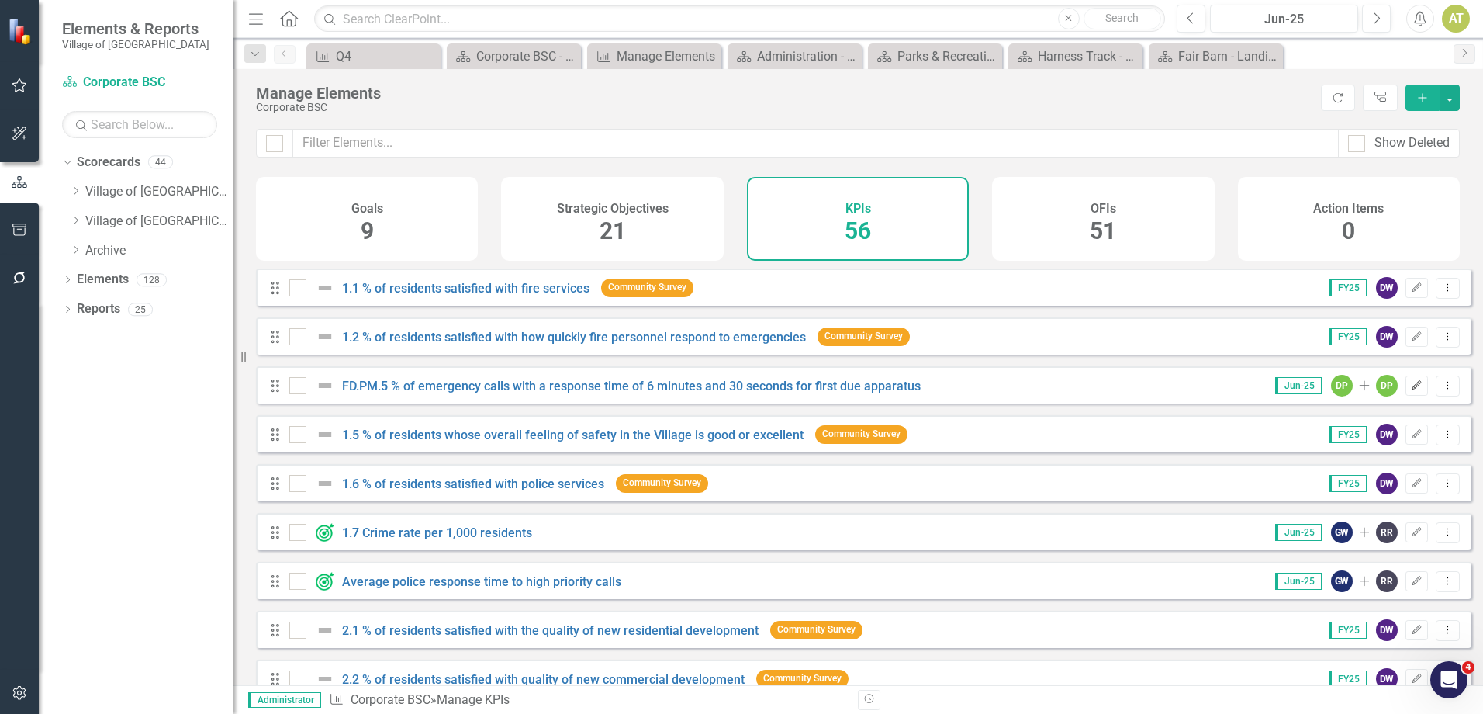
click at [1411, 390] on icon "Edit" at bounding box center [1417, 385] width 12 height 9
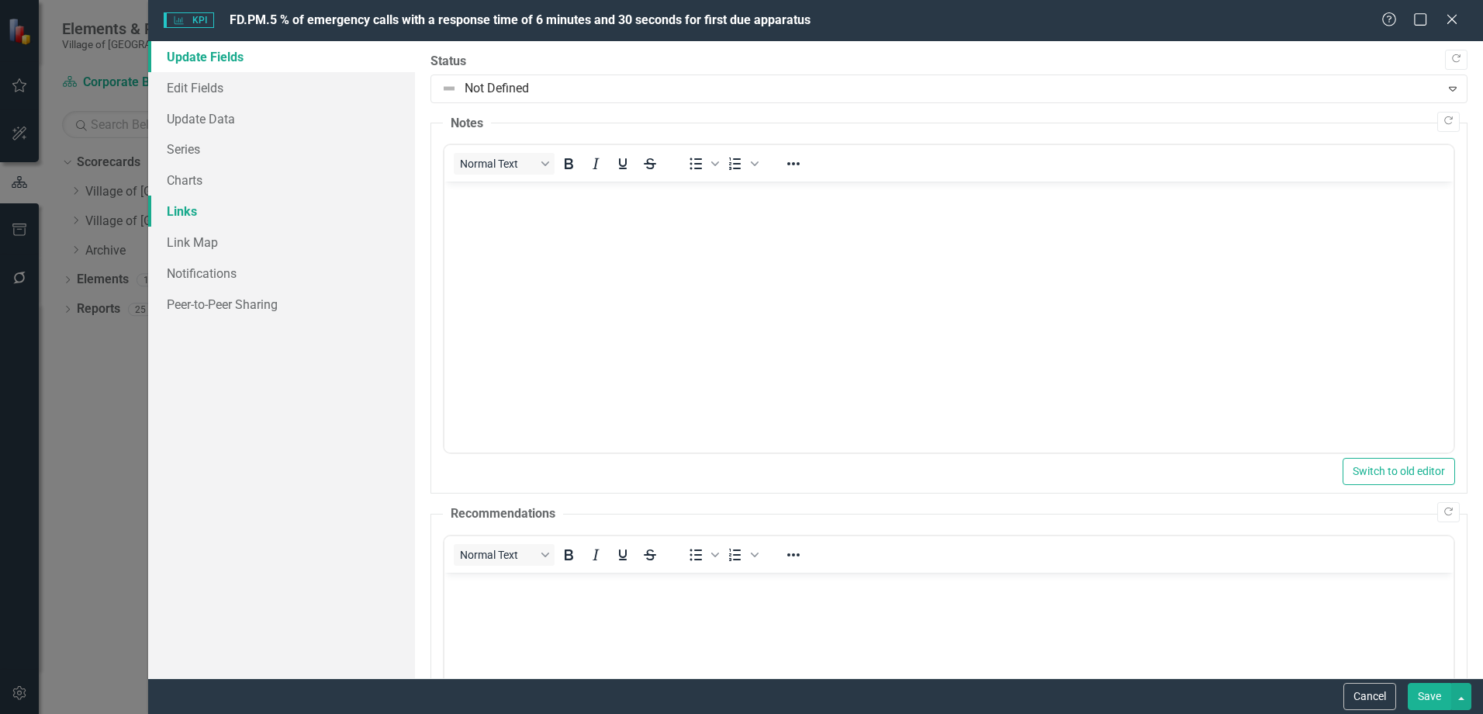
click at [208, 209] on link "Links" at bounding box center [281, 210] width 267 height 31
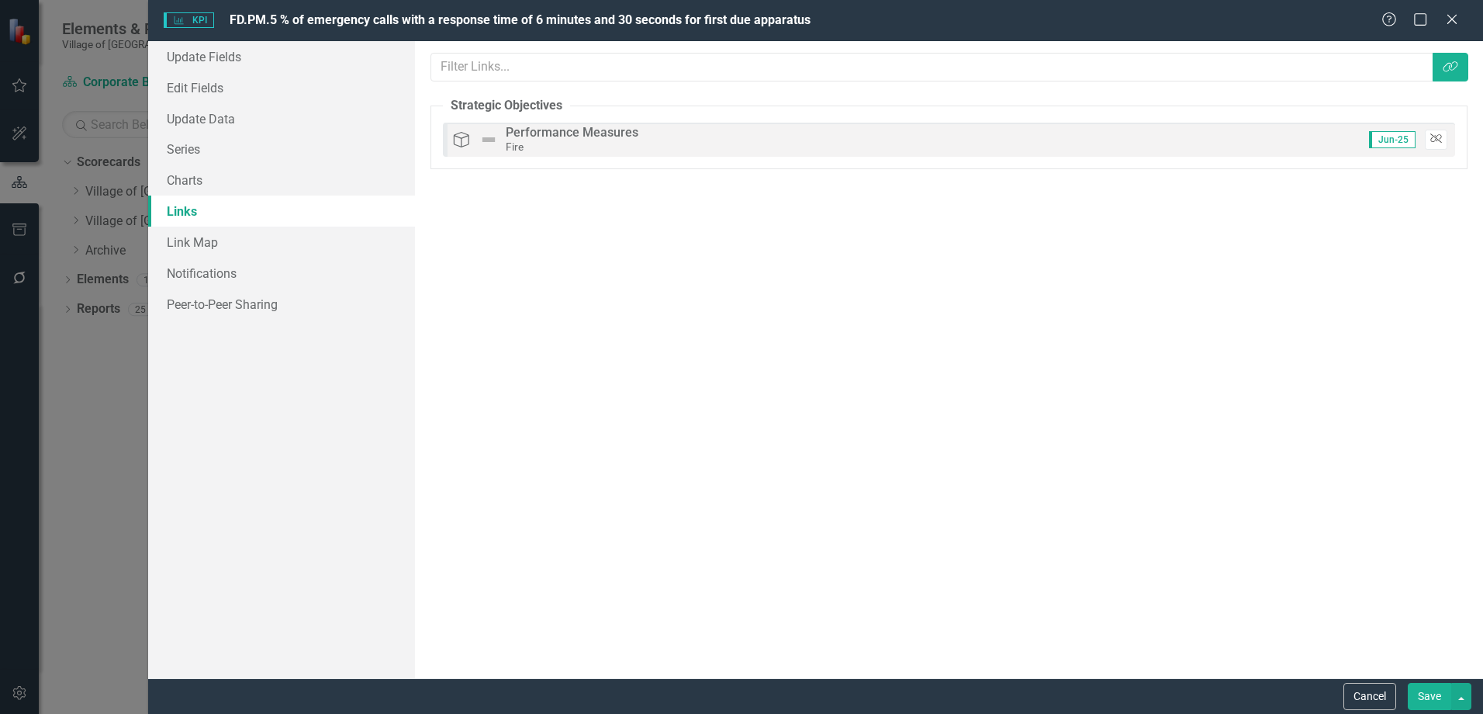
click at [1438, 140] on icon "Unlink" at bounding box center [1437, 138] width 12 height 9
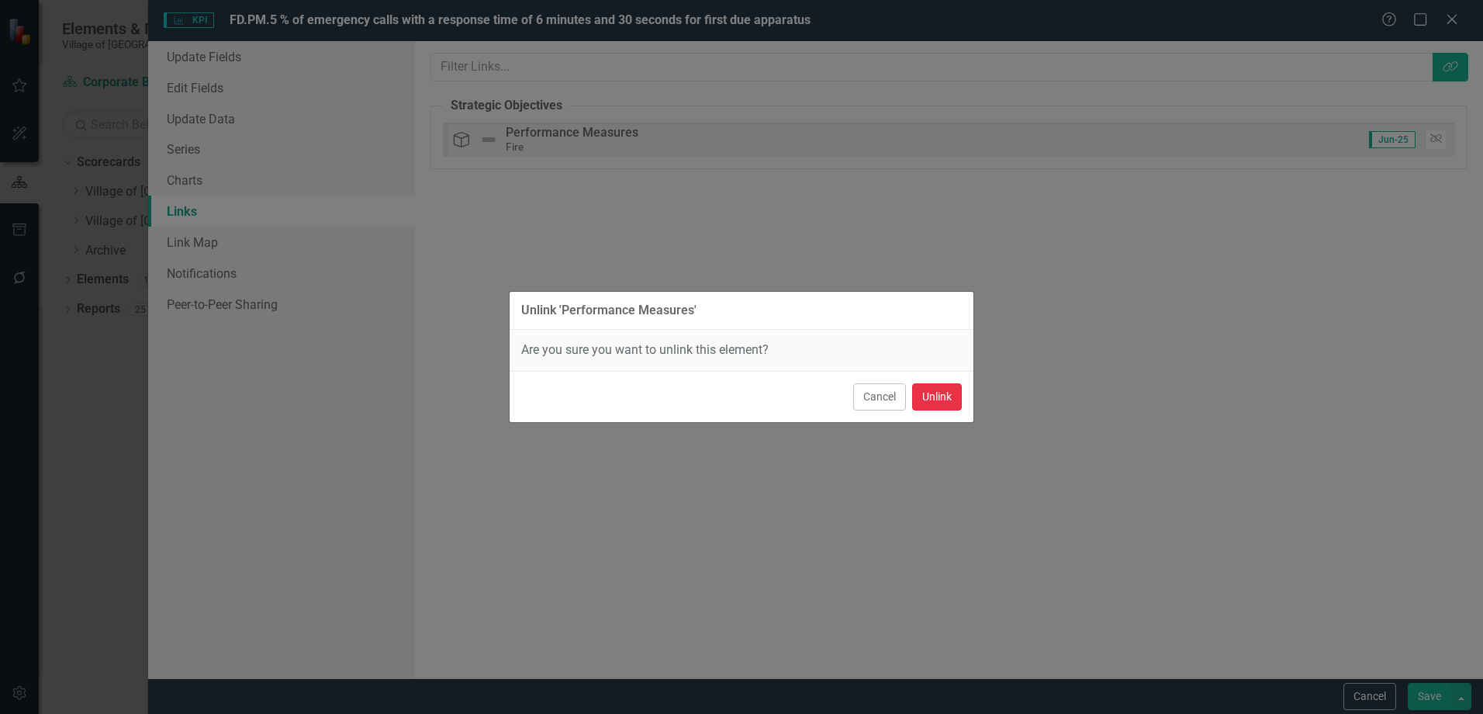
click at [936, 400] on button "Unlink" at bounding box center [937, 396] width 50 height 27
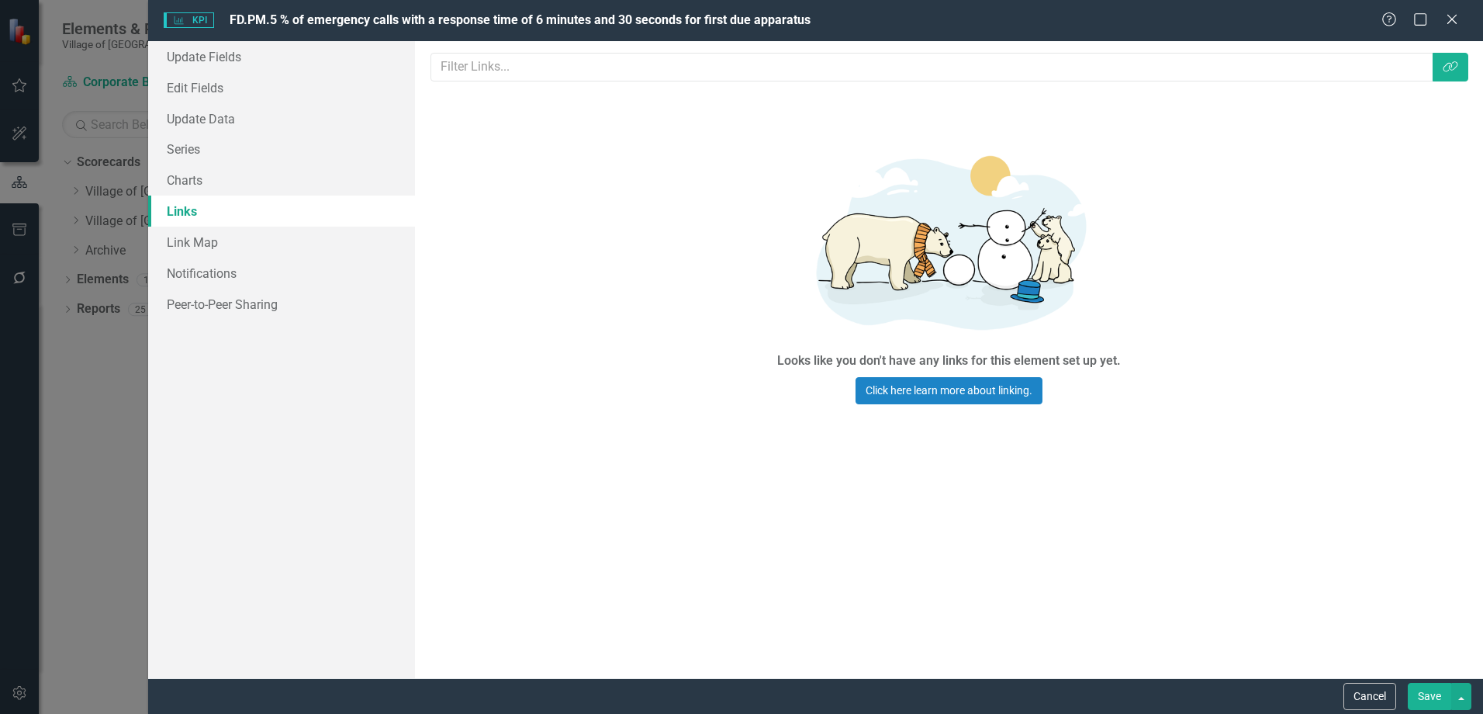
click at [1437, 699] on button "Save" at bounding box center [1429, 696] width 43 height 27
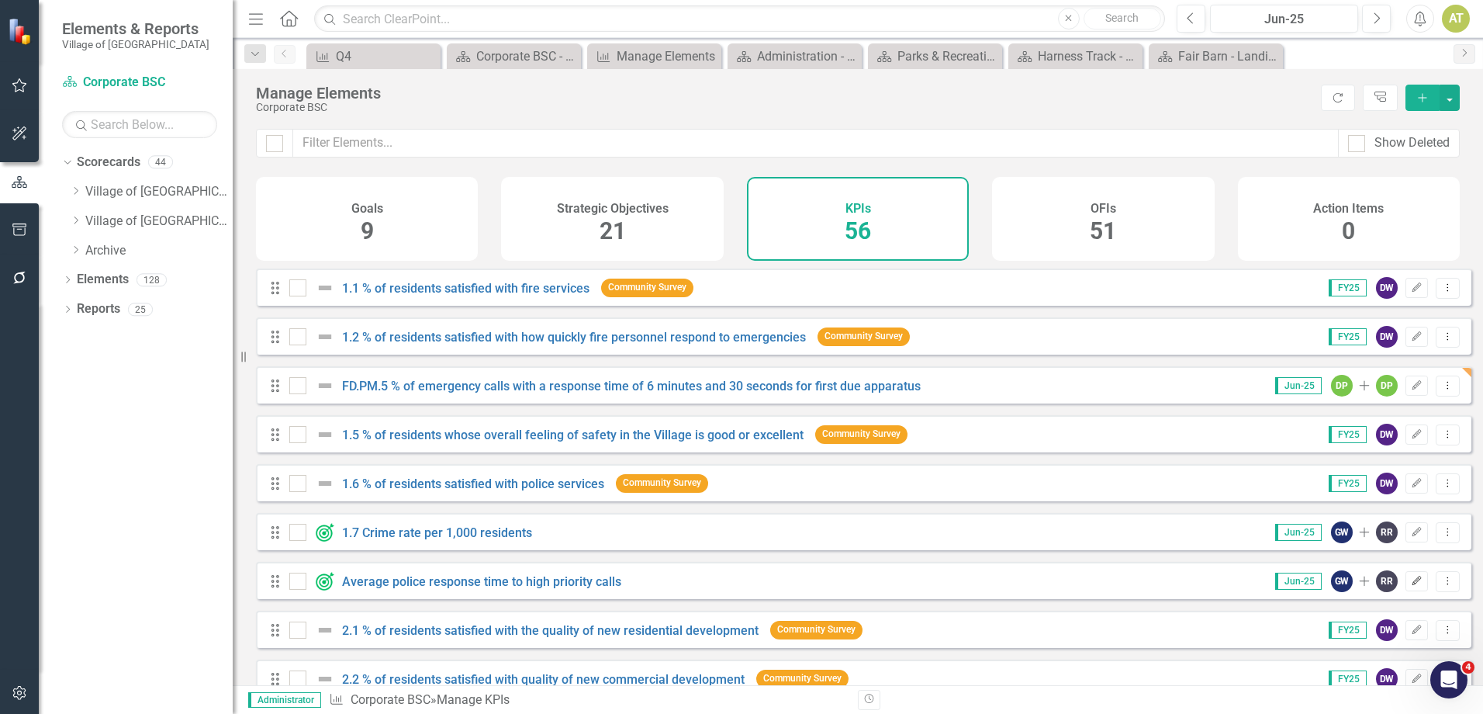
click at [1413, 591] on button "Edit" at bounding box center [1417, 581] width 22 height 20
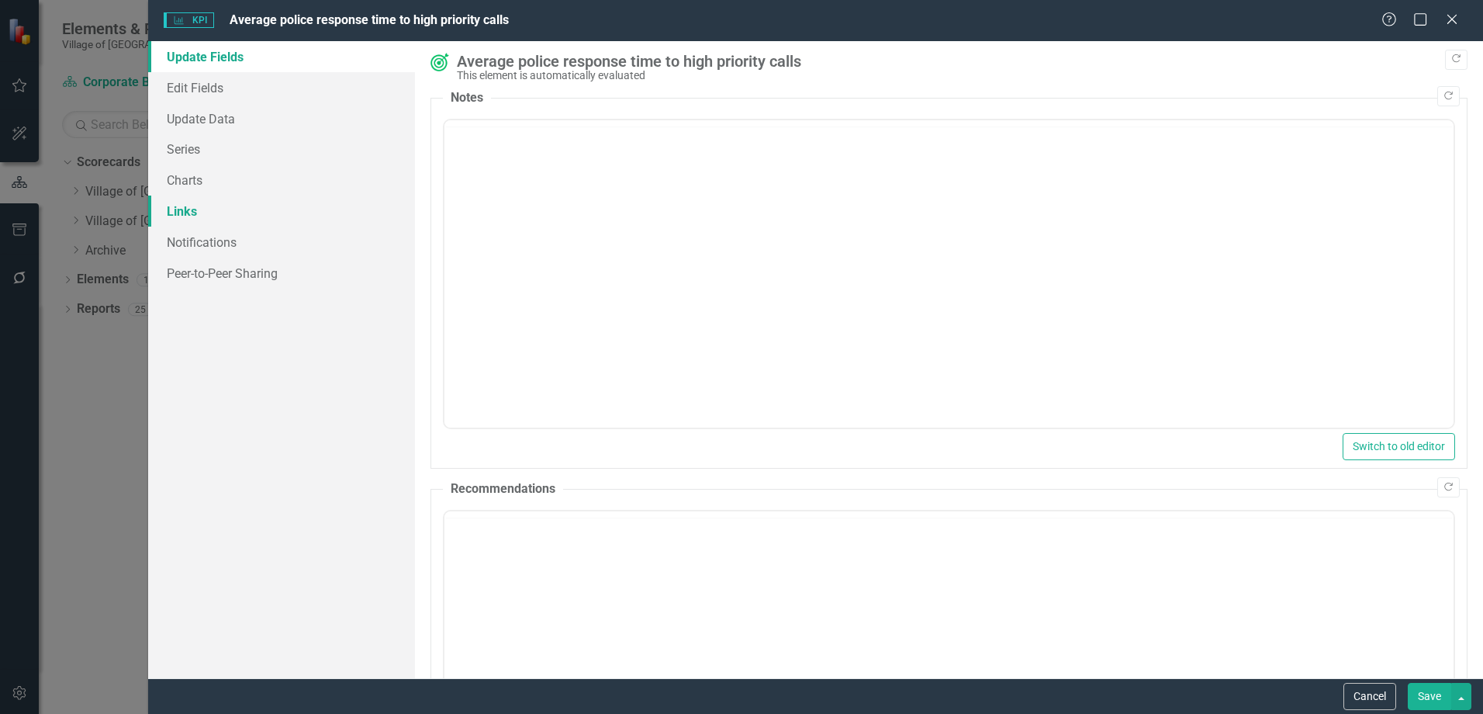
click at [191, 207] on link "Links" at bounding box center [281, 210] width 267 height 31
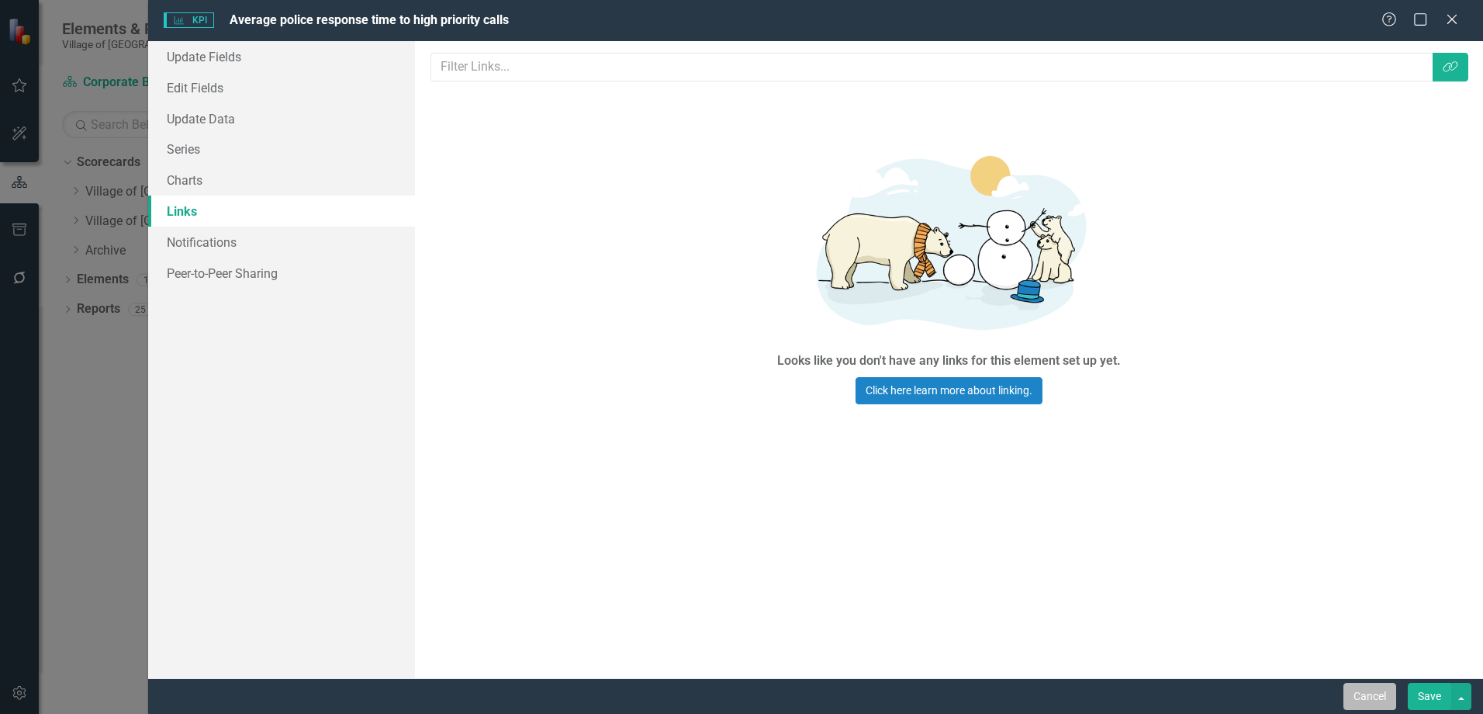
click at [1391, 708] on button "Cancel" at bounding box center [1370, 696] width 53 height 27
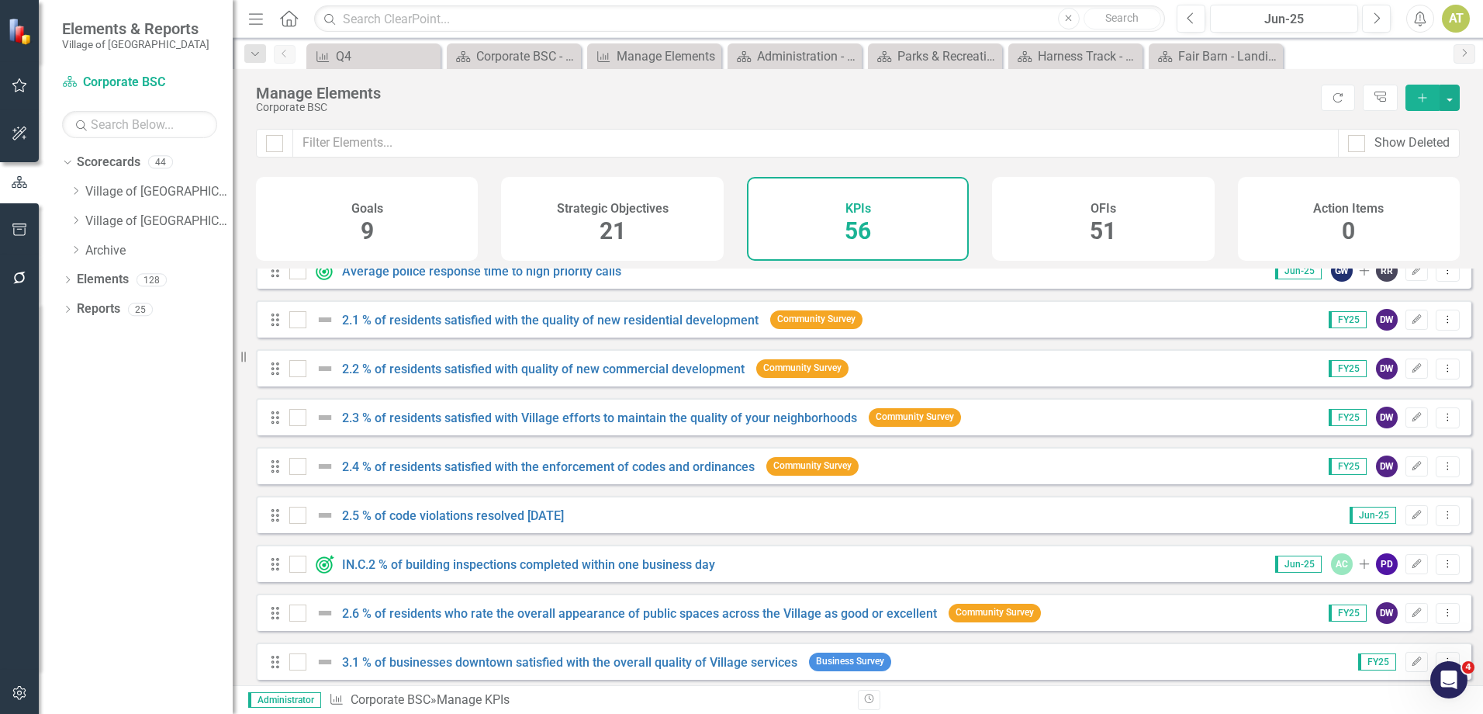
scroll to position [388, 0]
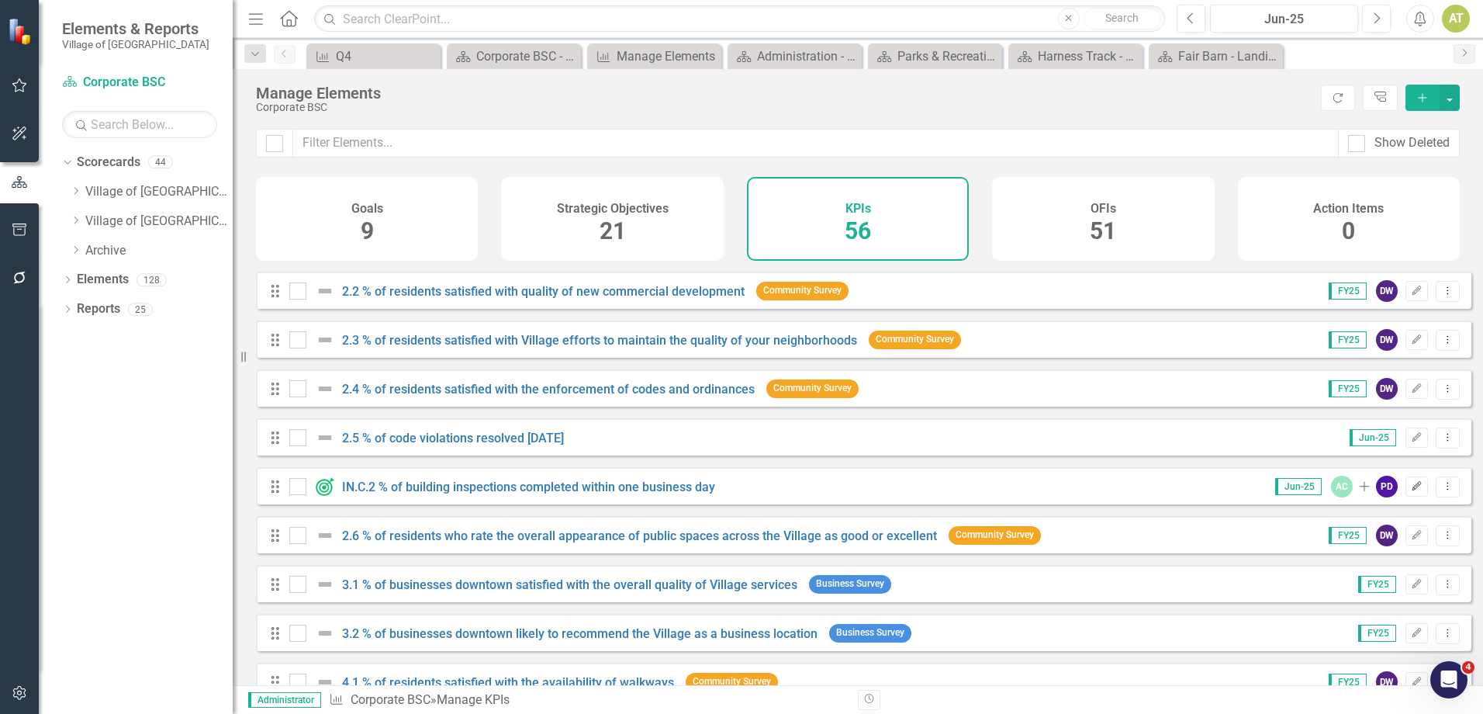
click at [1411, 491] on icon "Edit" at bounding box center [1417, 486] width 12 height 9
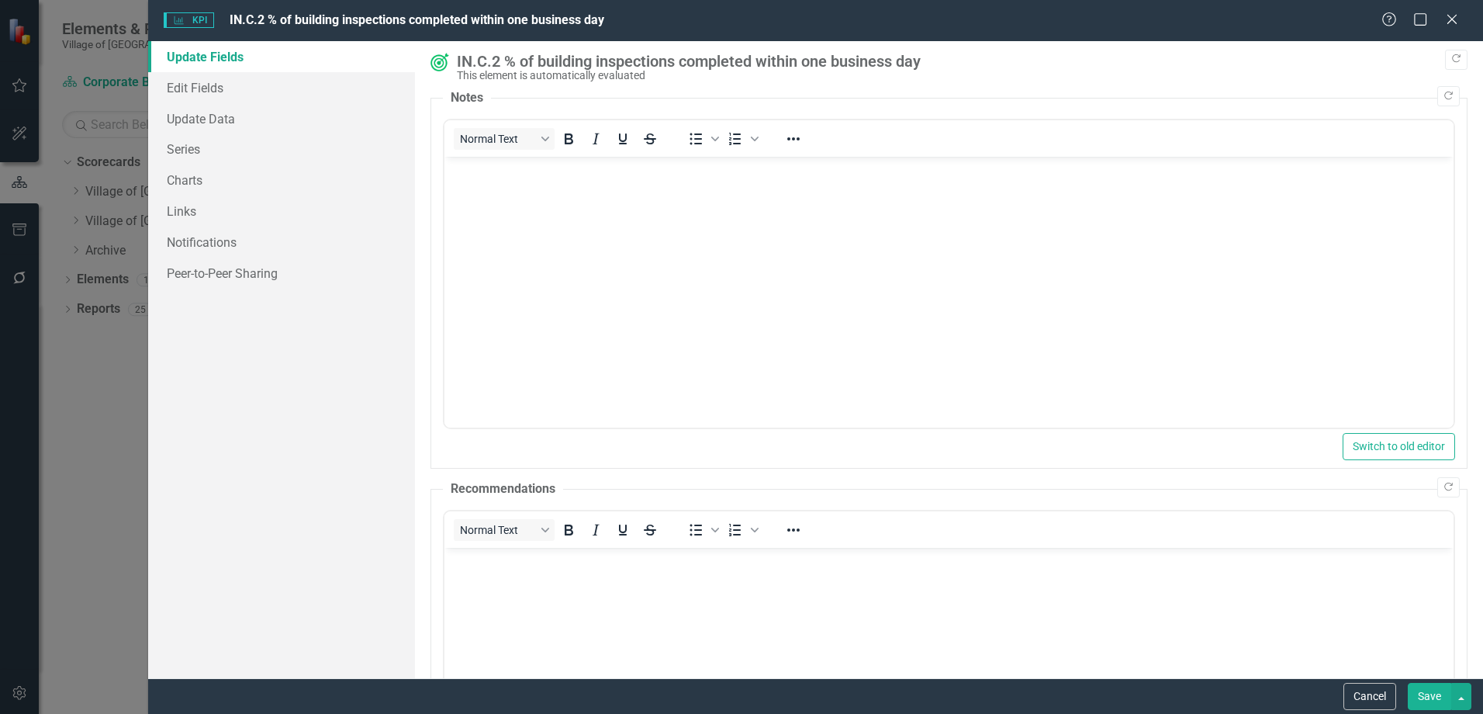
scroll to position [0, 0]
click at [196, 200] on link "Links" at bounding box center [281, 210] width 267 height 31
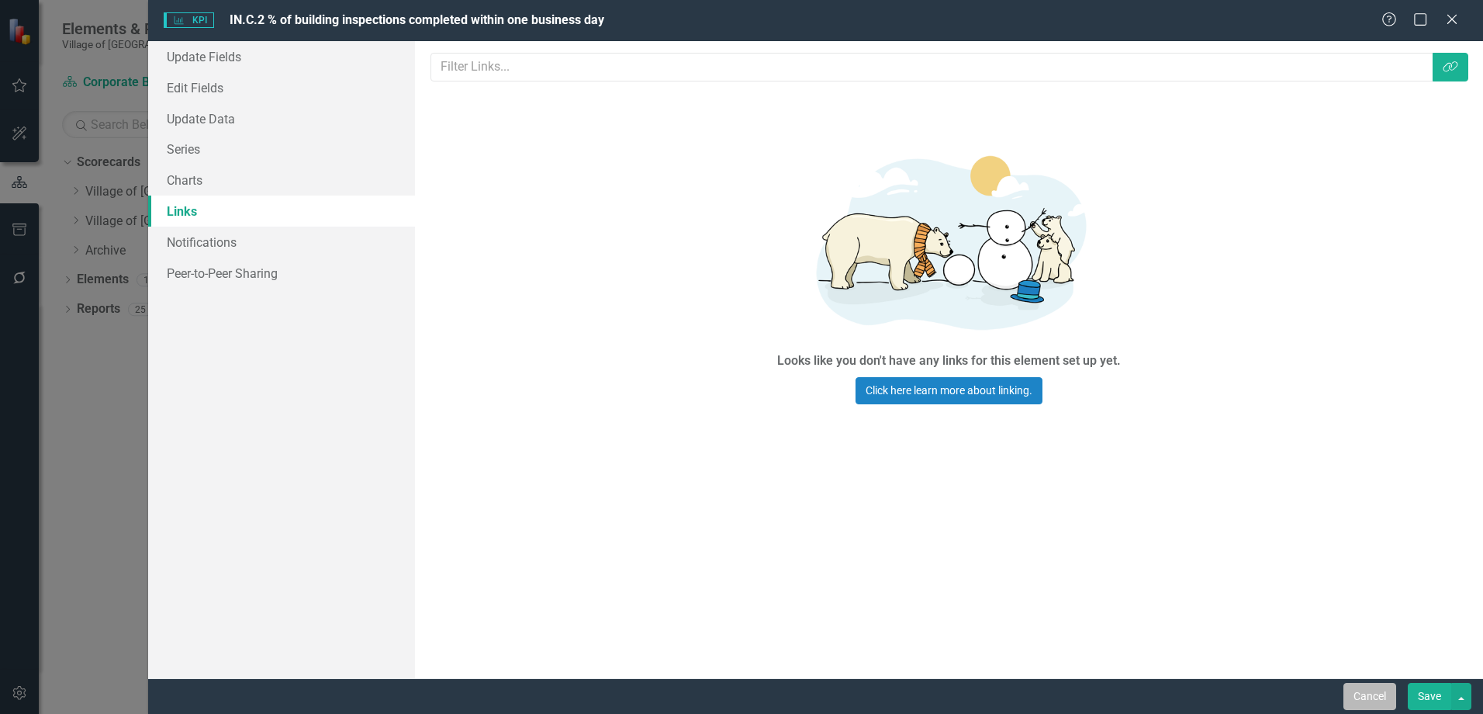
click at [1382, 700] on button "Cancel" at bounding box center [1370, 696] width 53 height 27
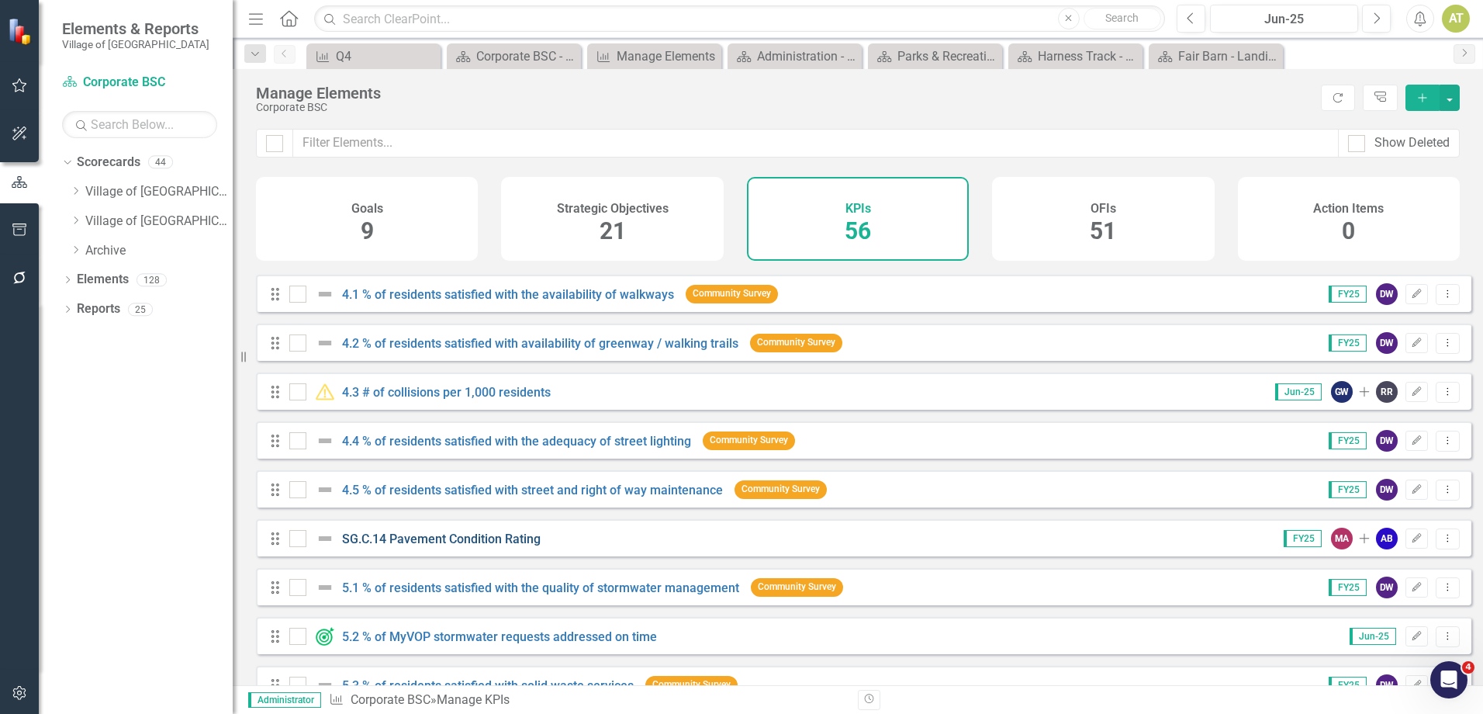
scroll to position [853, 0]
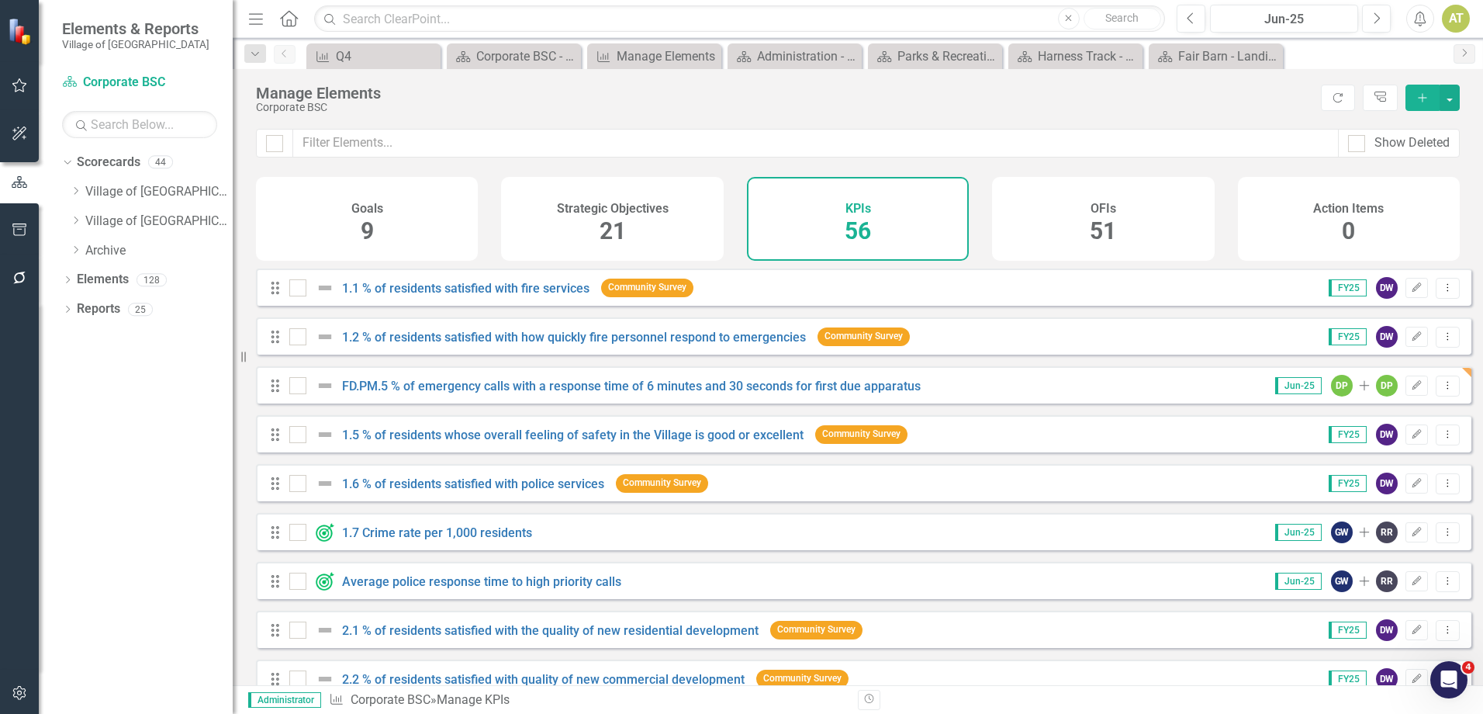
scroll to position [853, 0]
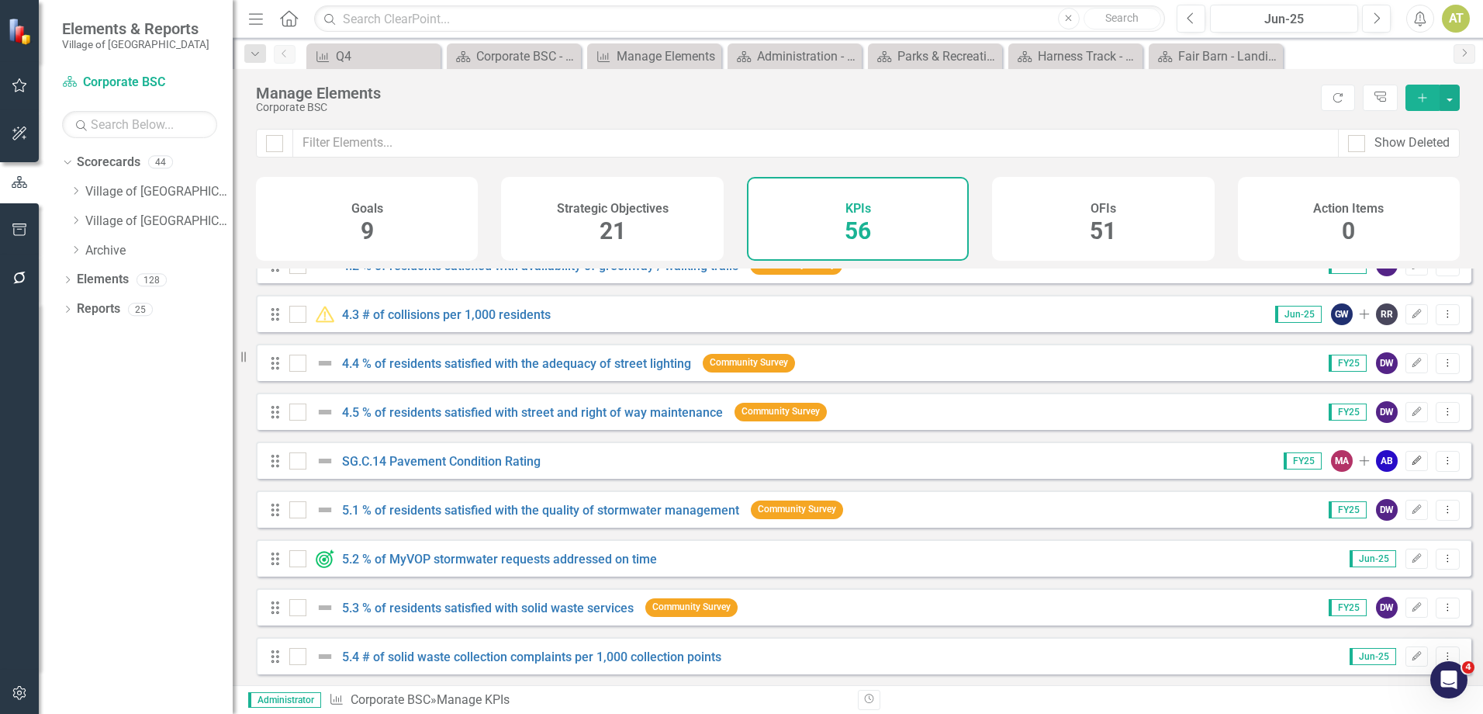
click at [1411, 465] on icon "Edit" at bounding box center [1417, 460] width 12 height 9
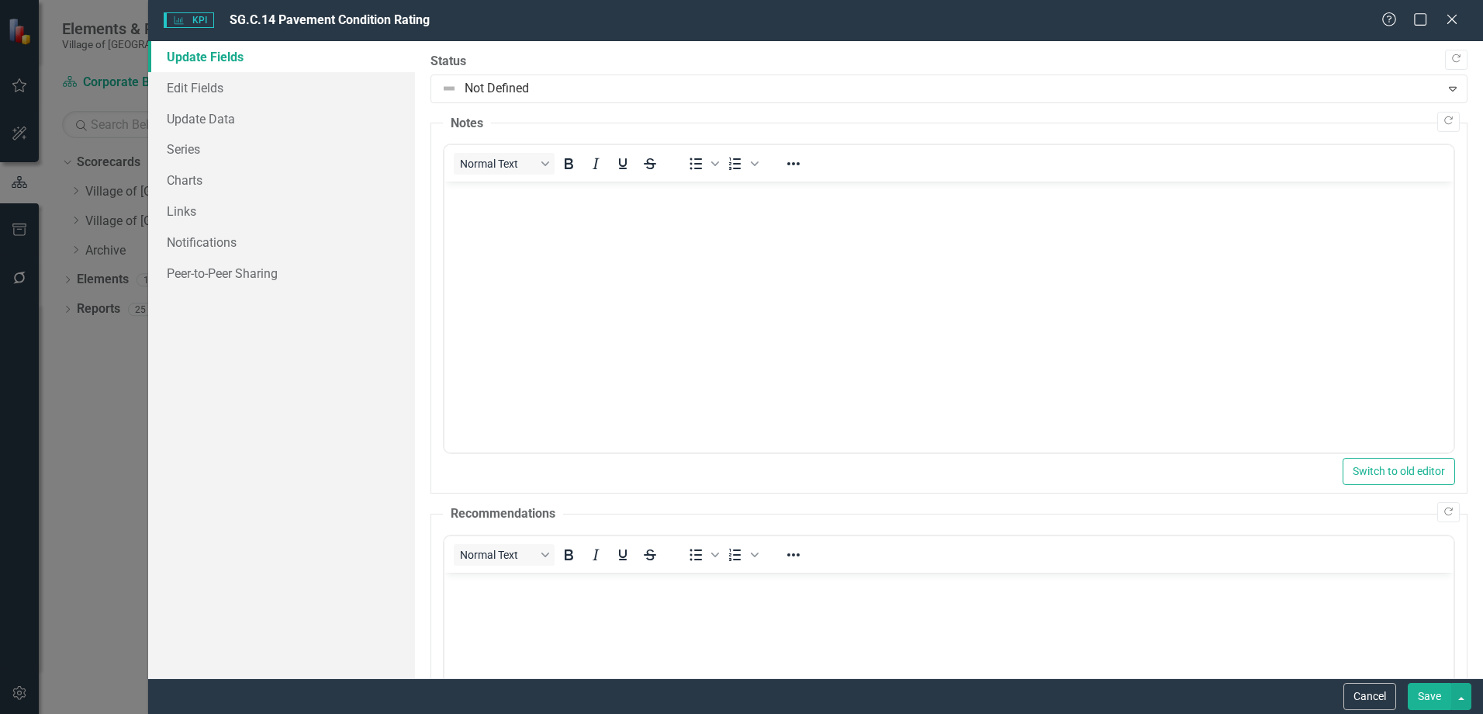
scroll to position [0, 0]
click at [202, 208] on link "Links" at bounding box center [281, 210] width 267 height 31
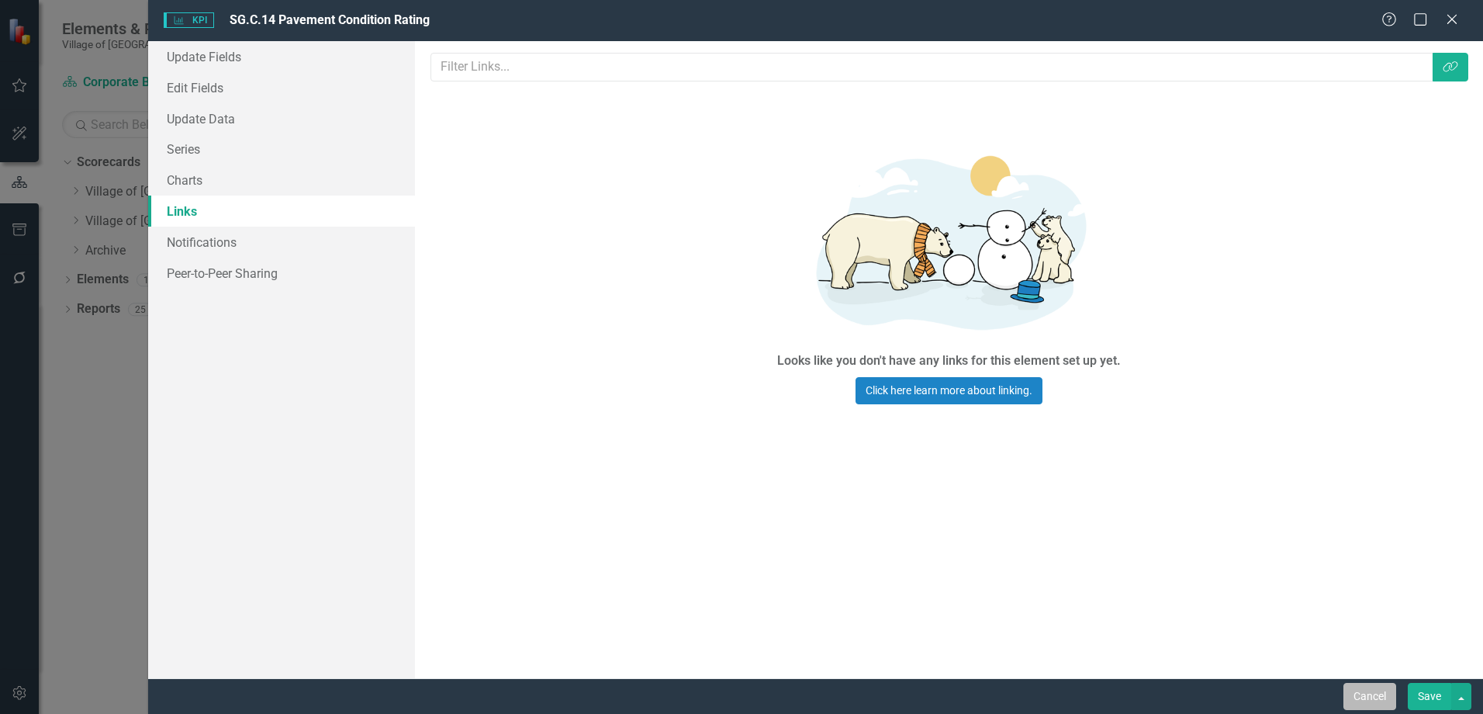
click at [1355, 689] on button "Cancel" at bounding box center [1370, 696] width 53 height 27
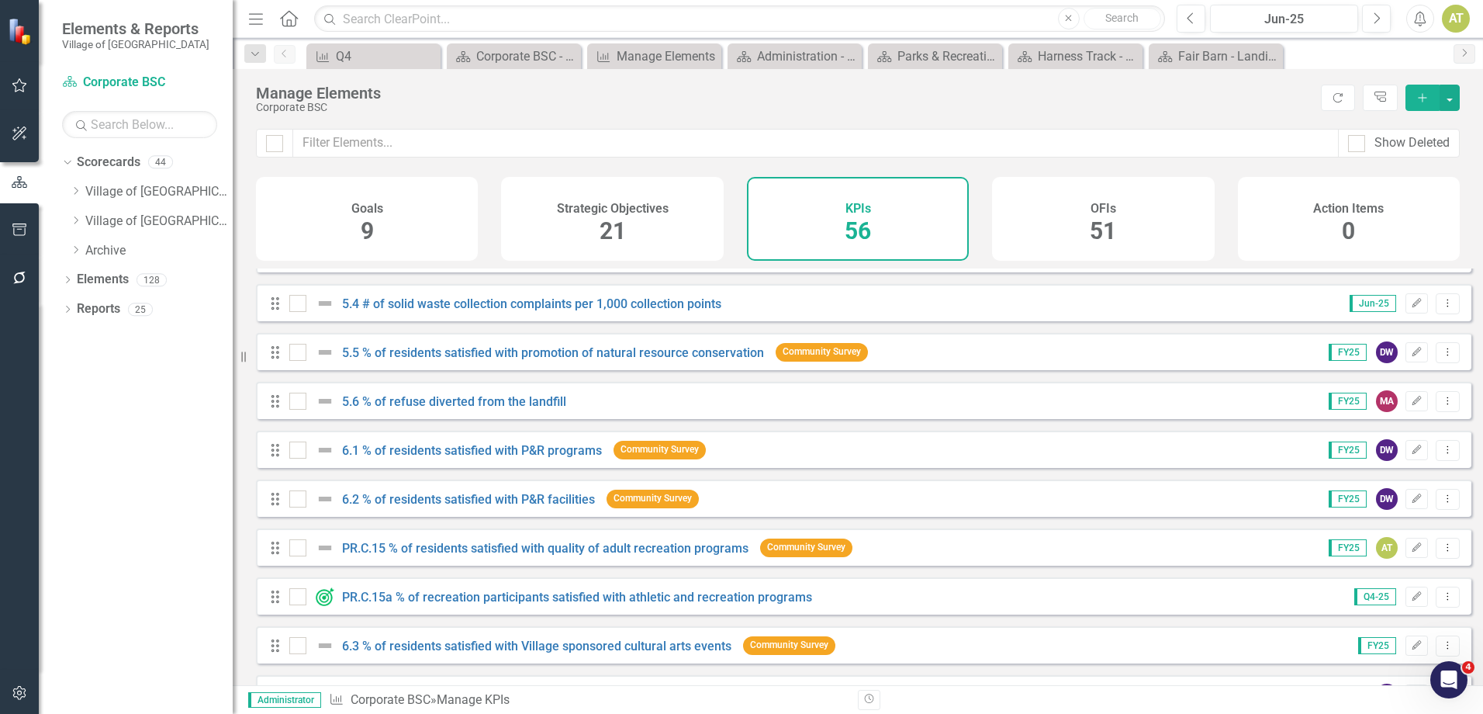
scroll to position [1241, 0]
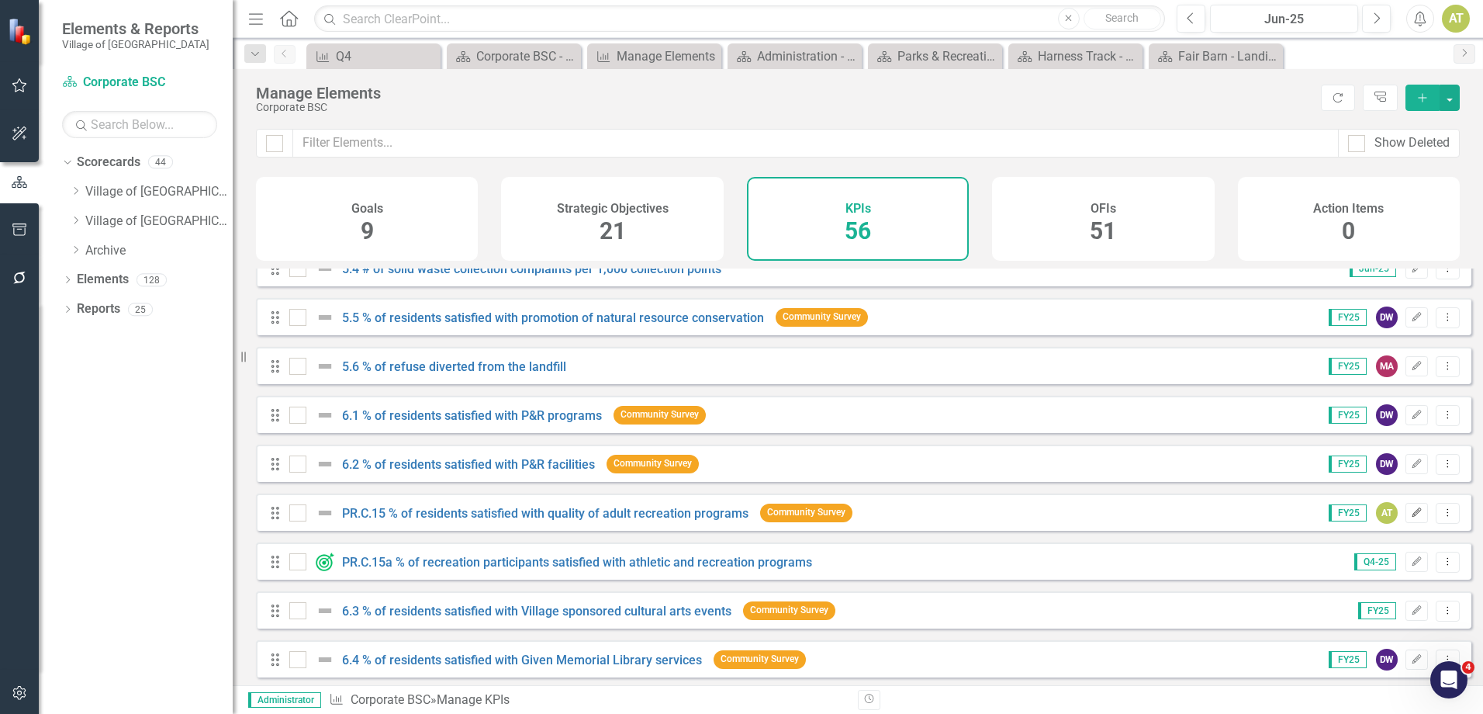
click at [1411, 517] on icon "Edit" at bounding box center [1417, 512] width 12 height 9
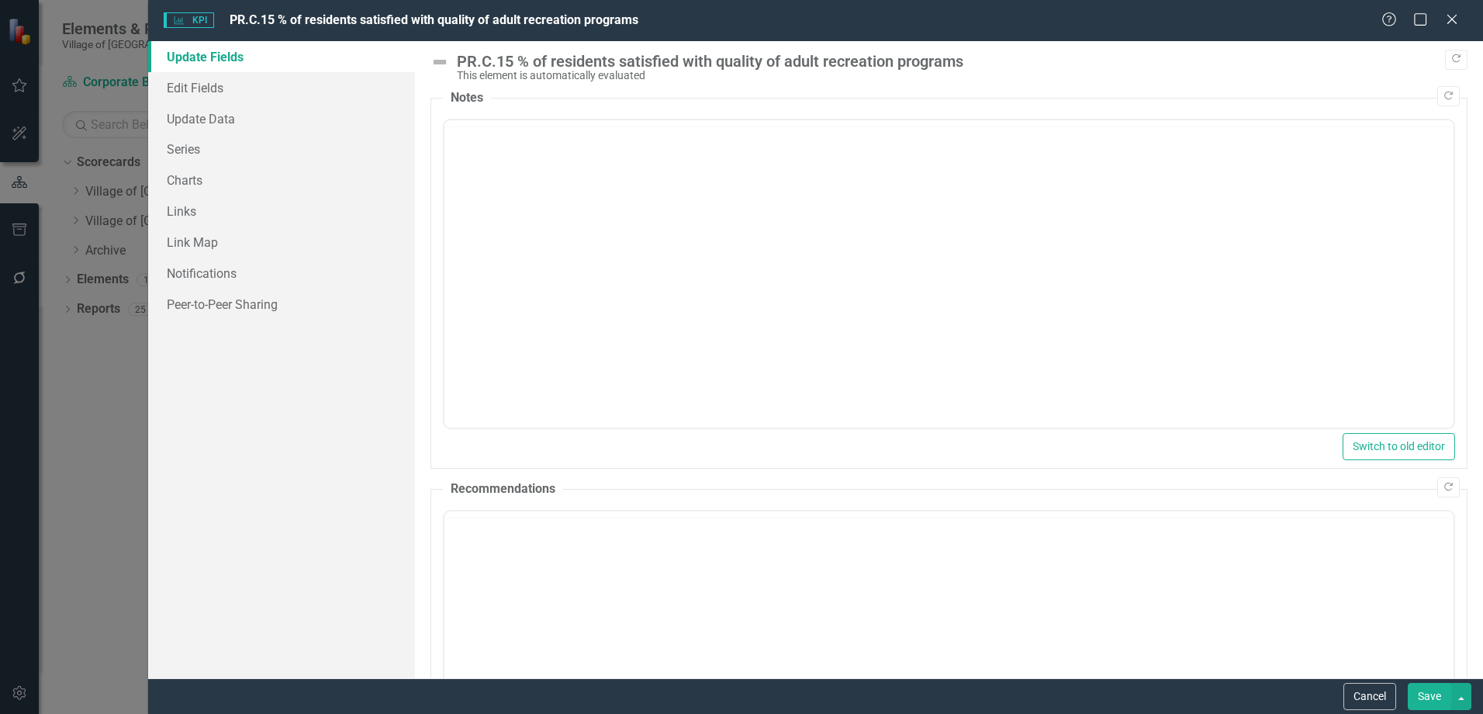
scroll to position [0, 0]
click at [264, 199] on link "Links" at bounding box center [281, 210] width 267 height 31
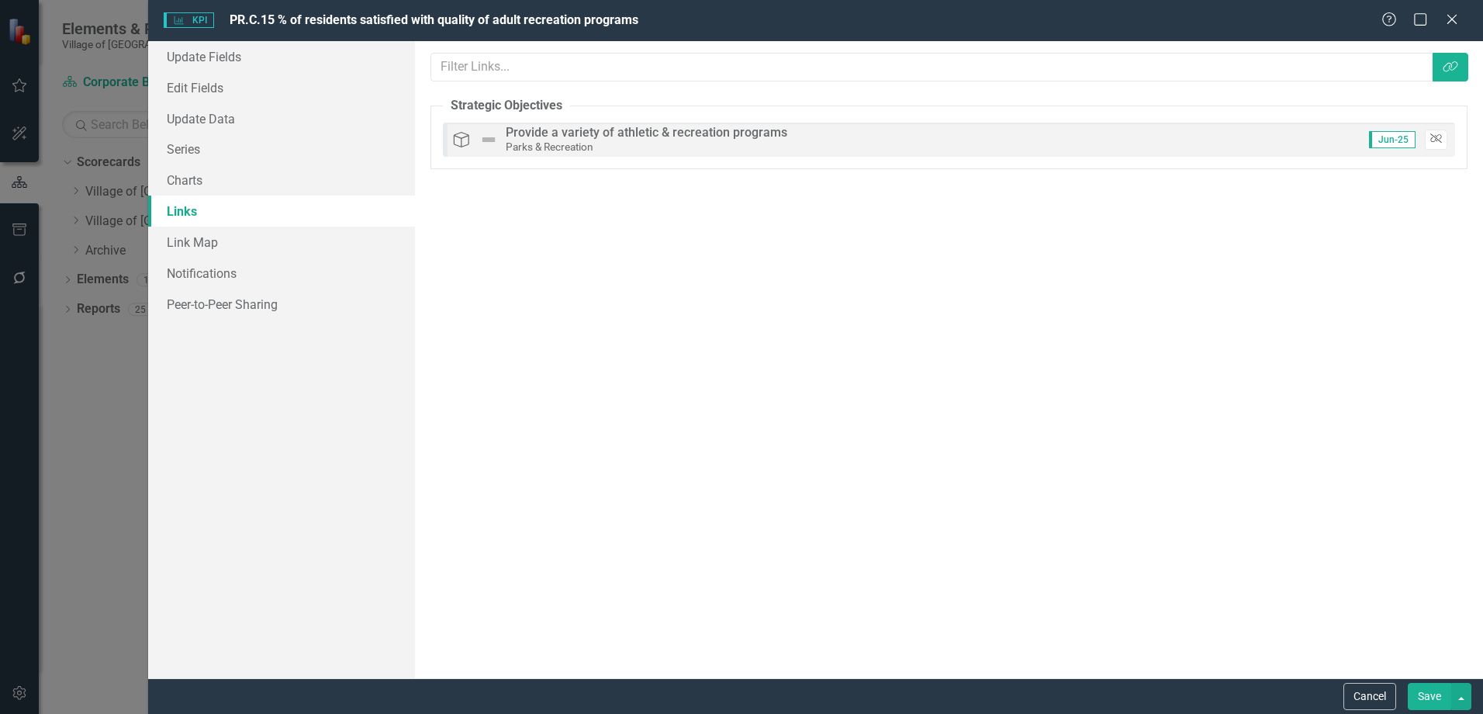
click at [1431, 139] on icon "button" at bounding box center [1437, 138] width 12 height 9
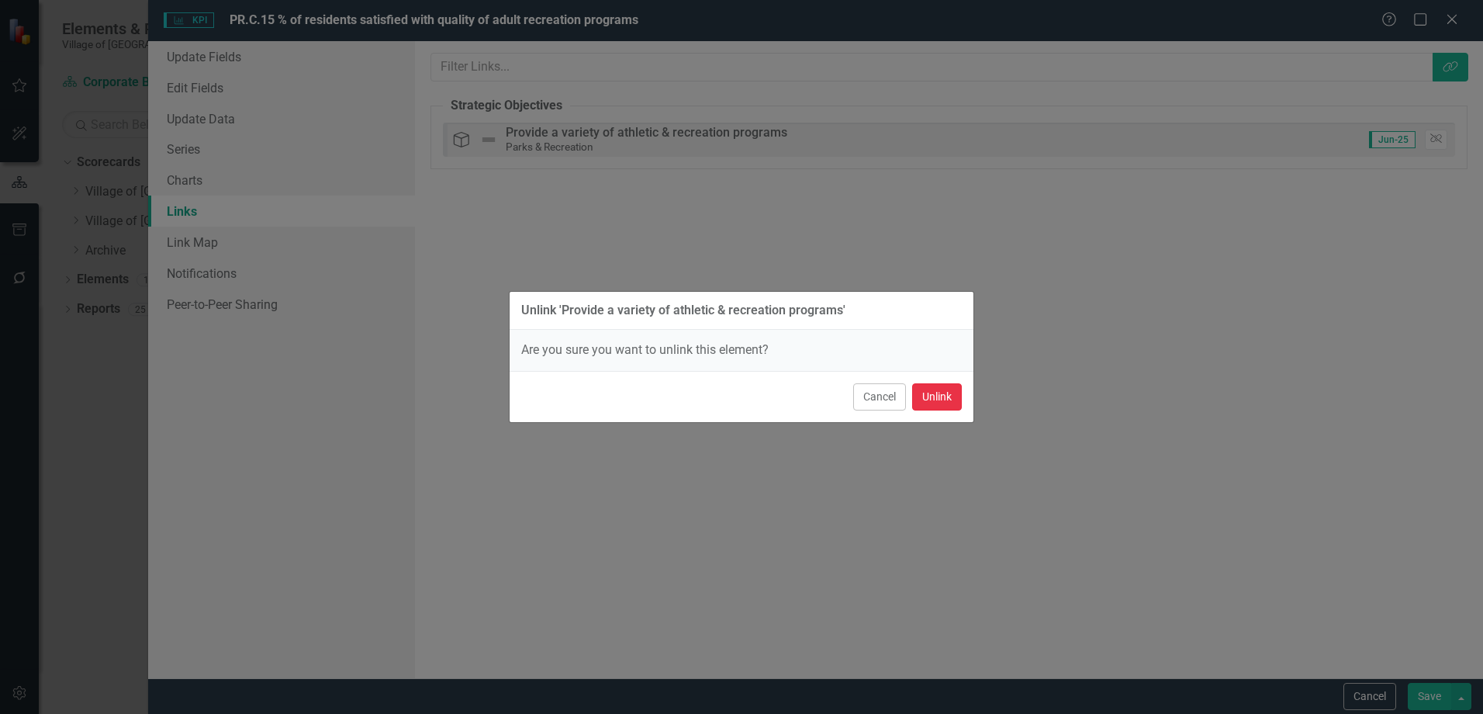
click at [926, 399] on button "Unlink" at bounding box center [937, 396] width 50 height 27
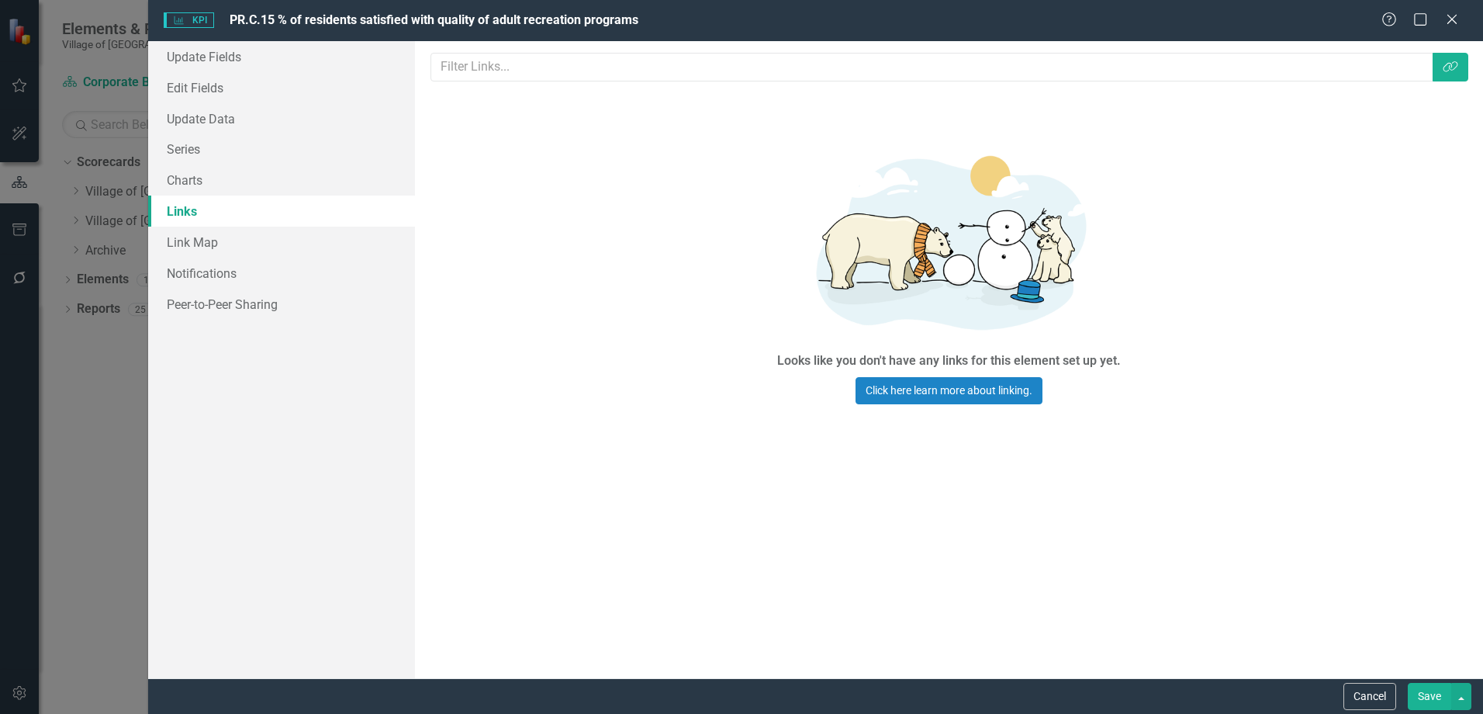
click at [1418, 693] on button "Save" at bounding box center [1429, 696] width 43 height 27
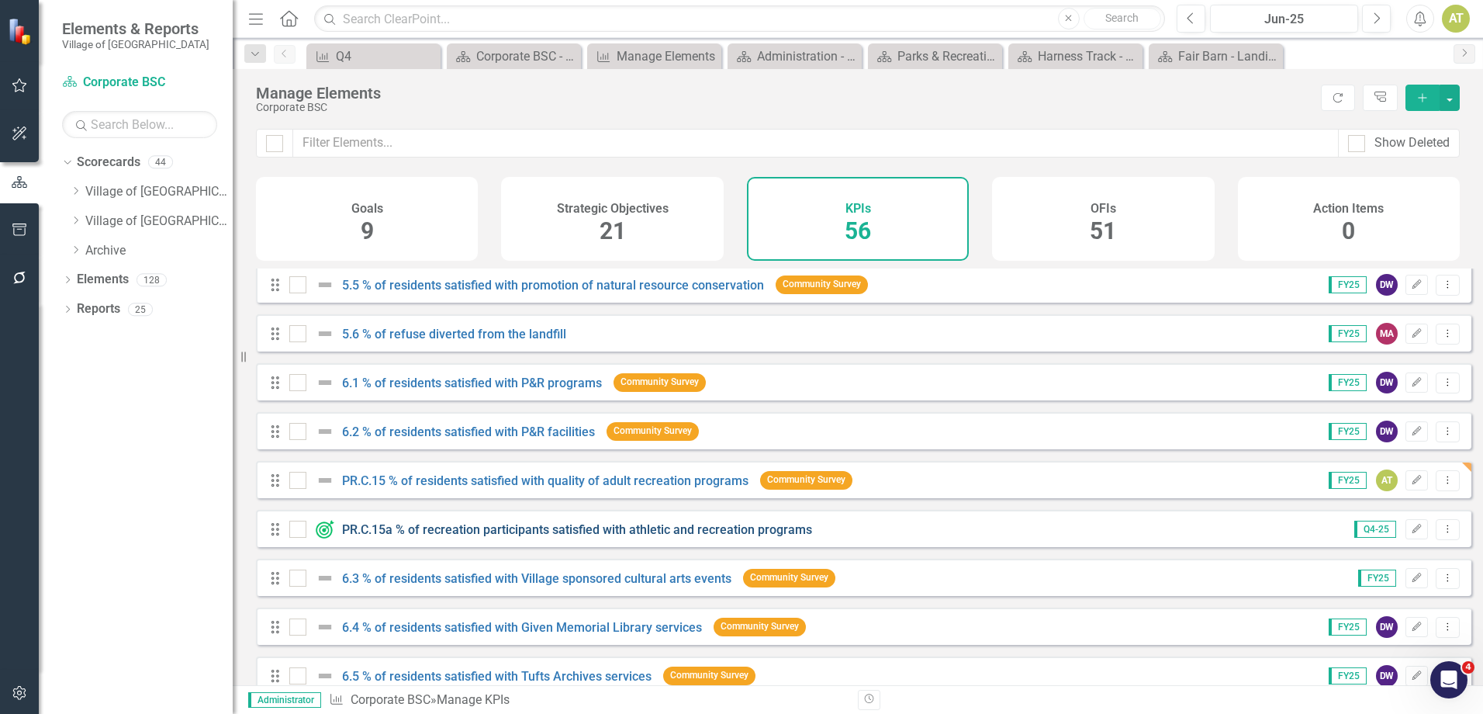
scroll to position [1319, 0]
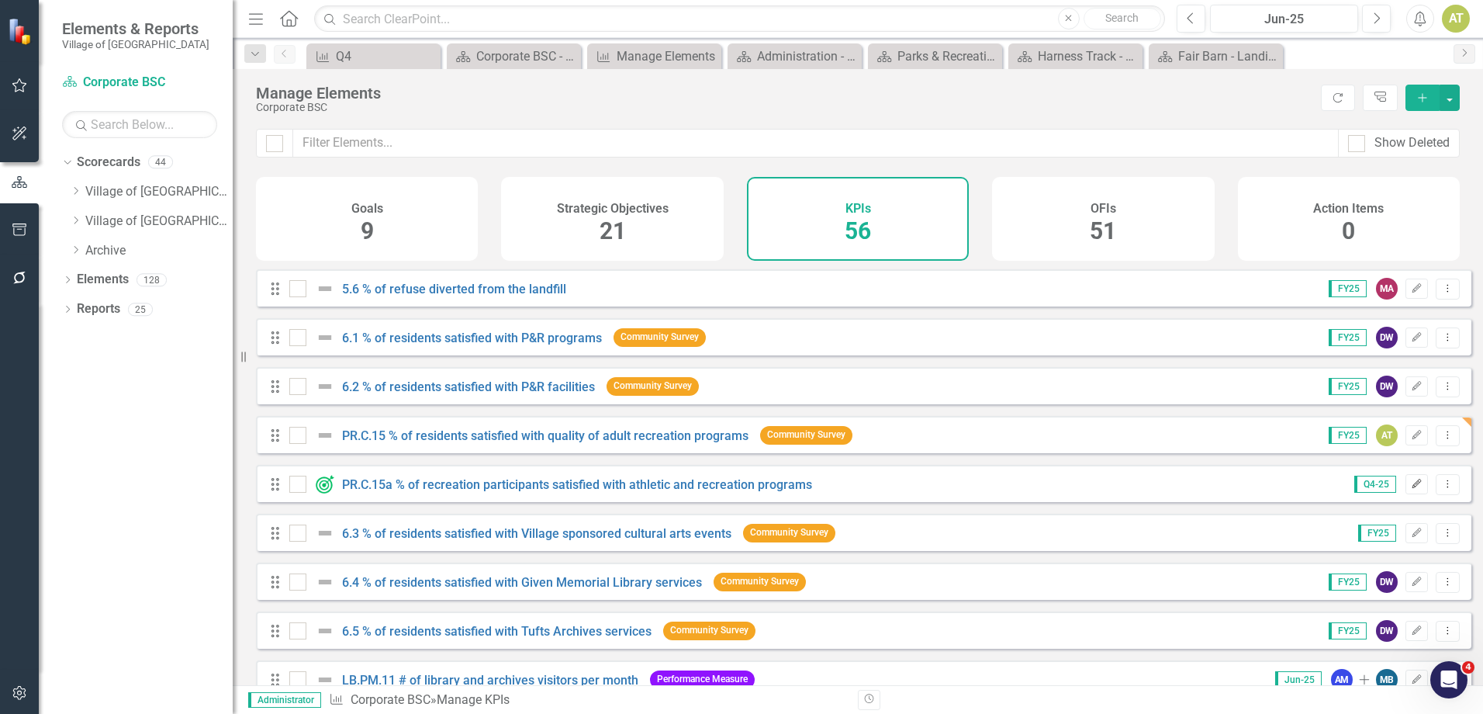
click at [1411, 489] on icon "Edit" at bounding box center [1417, 483] width 12 height 9
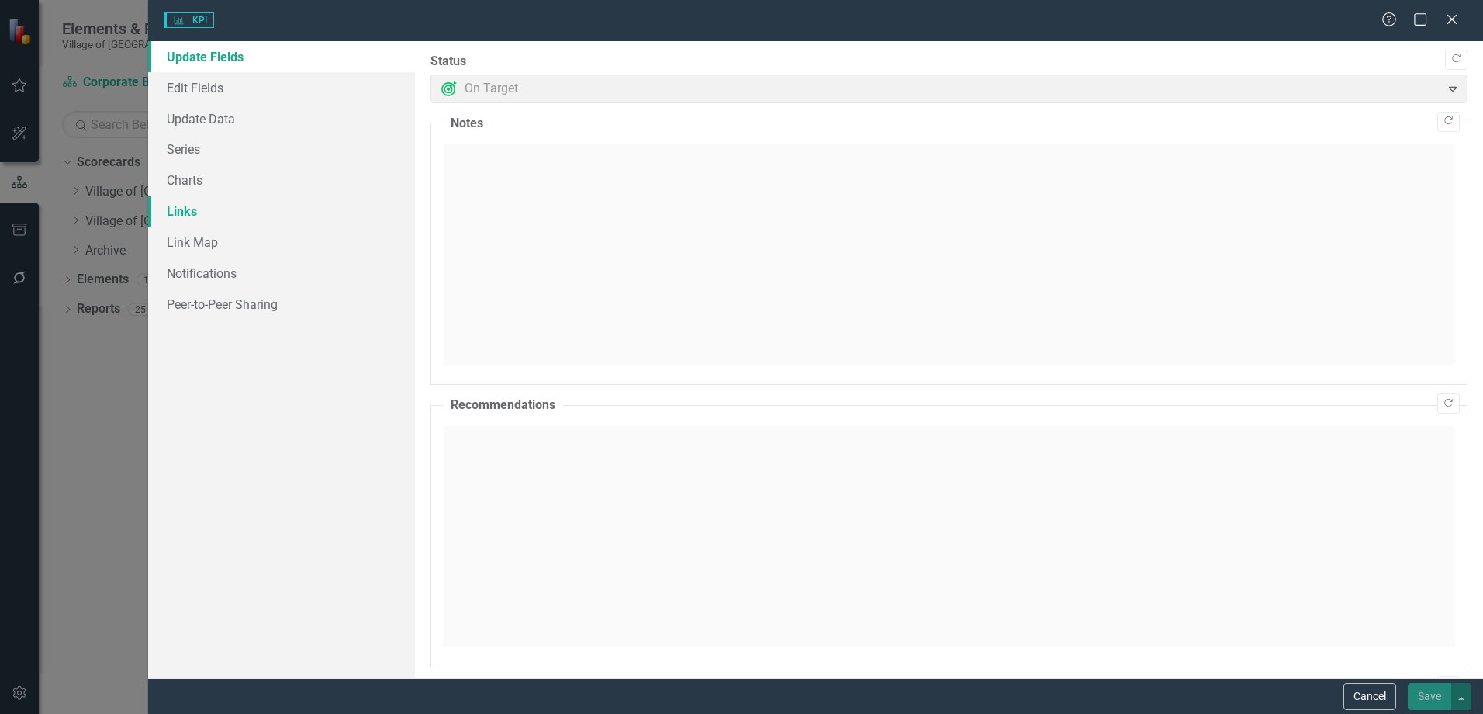
click at [200, 206] on link "Links" at bounding box center [281, 210] width 267 height 31
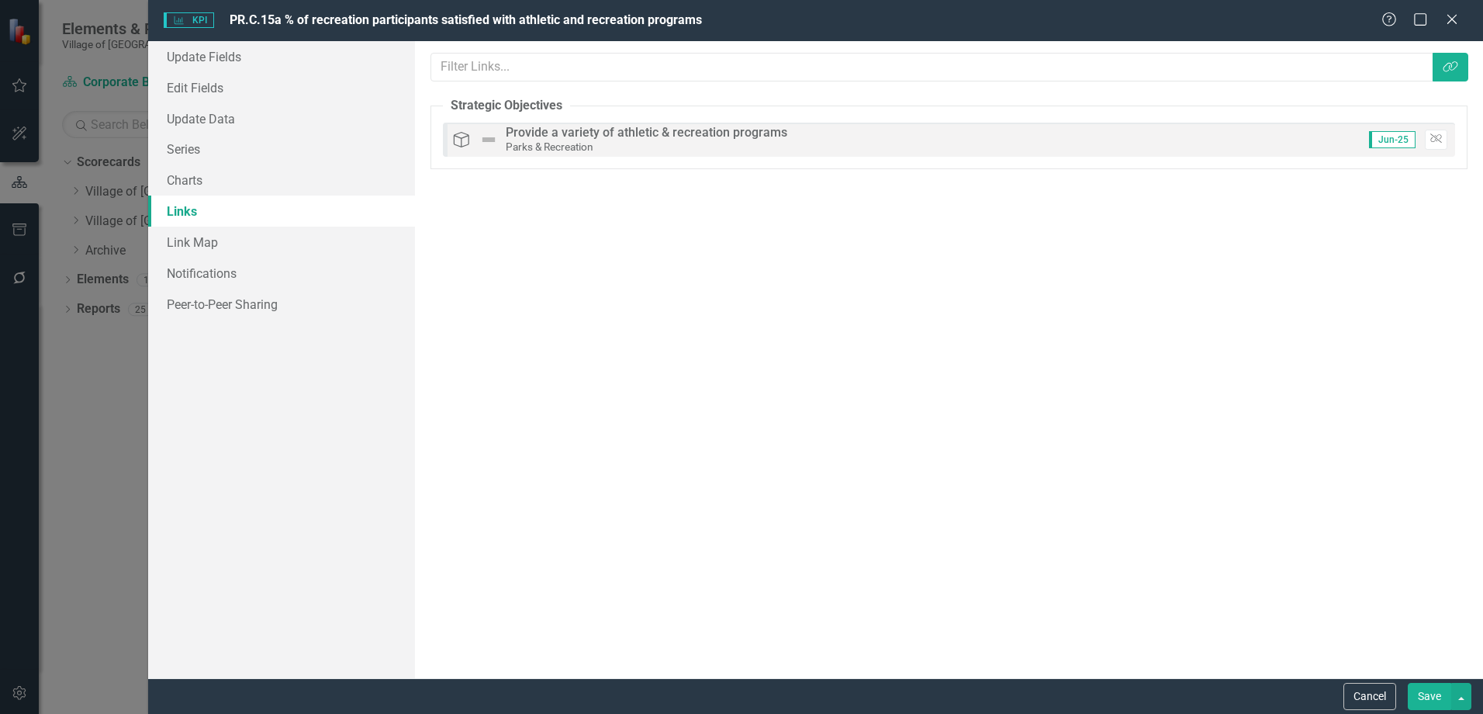
scroll to position [0, 0]
click at [1436, 140] on icon "Unlink" at bounding box center [1437, 138] width 12 height 9
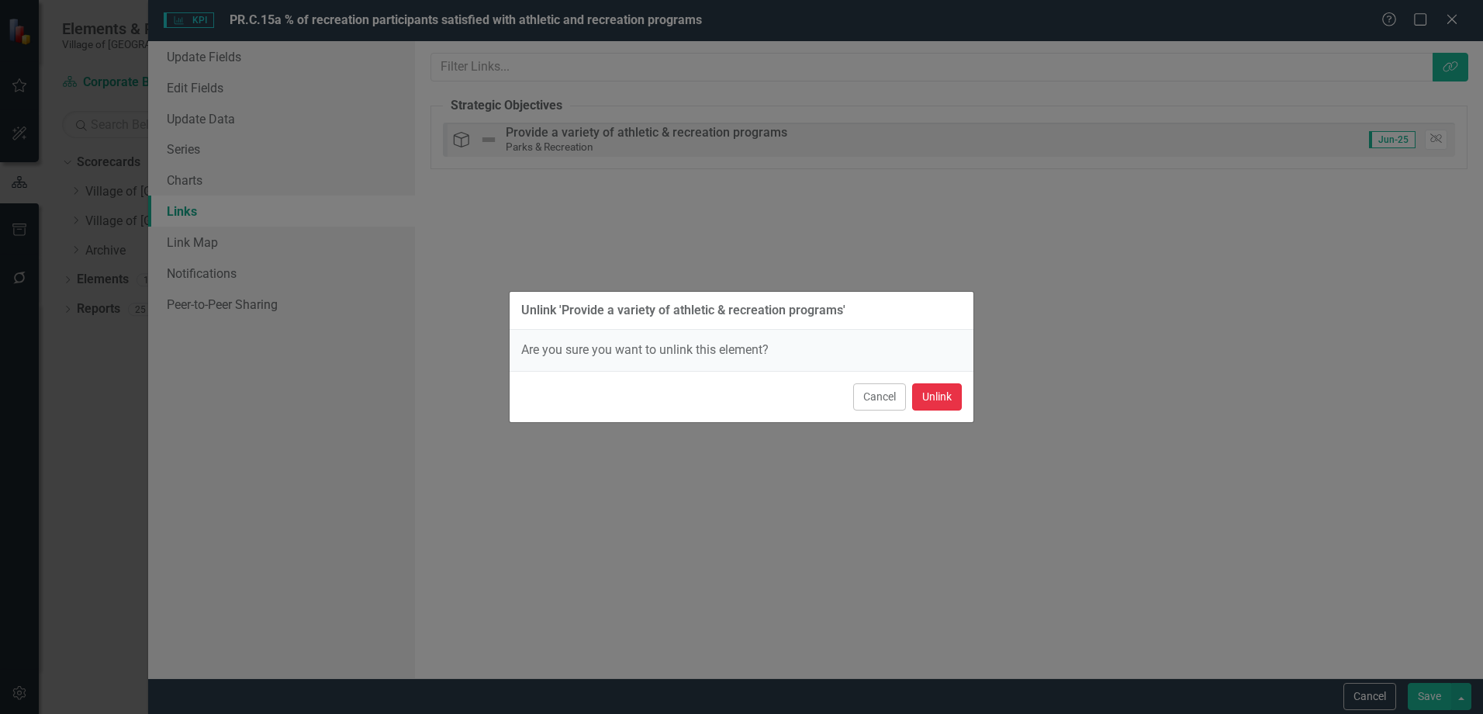
click at [946, 395] on button "Unlink" at bounding box center [937, 396] width 50 height 27
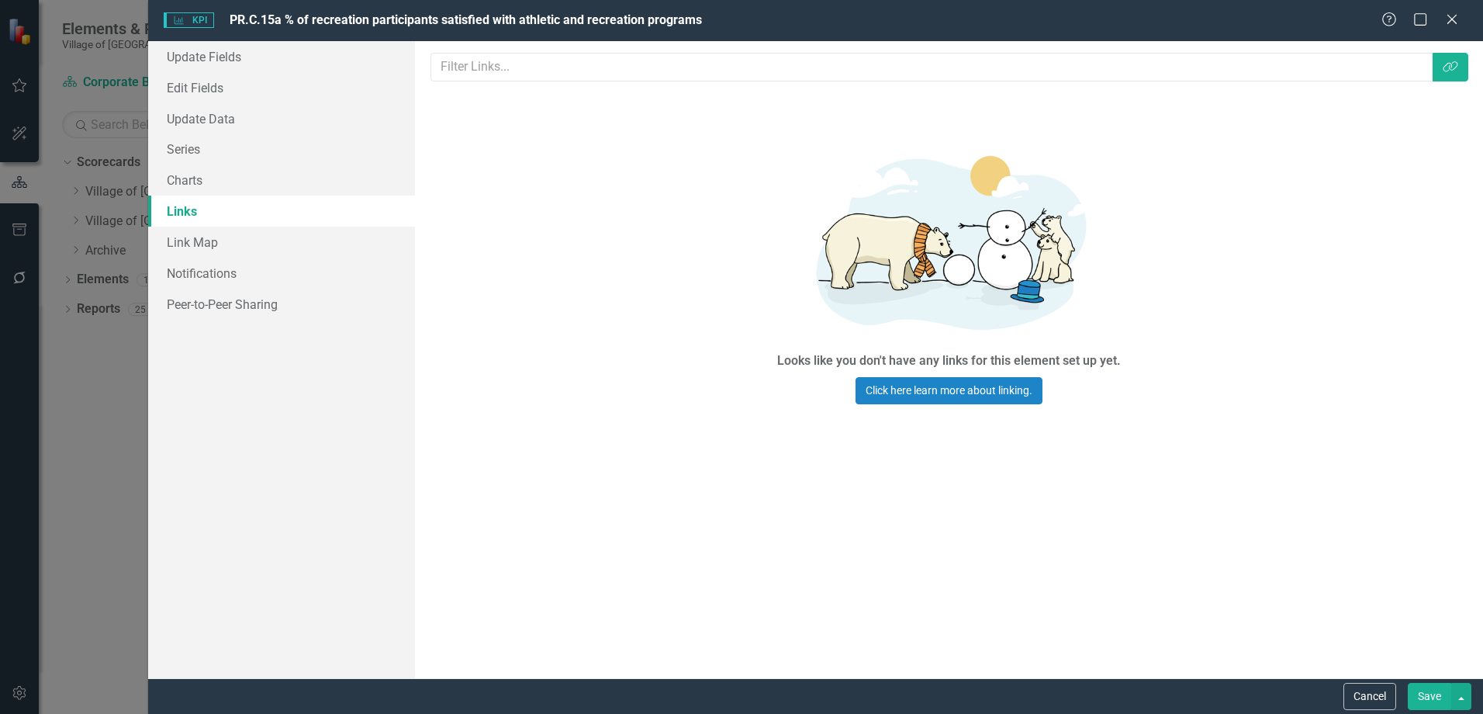
click at [1403, 690] on div "Cancel Save" at bounding box center [1406, 696] width 132 height 27
click at [1416, 692] on button "Save" at bounding box center [1429, 696] width 43 height 27
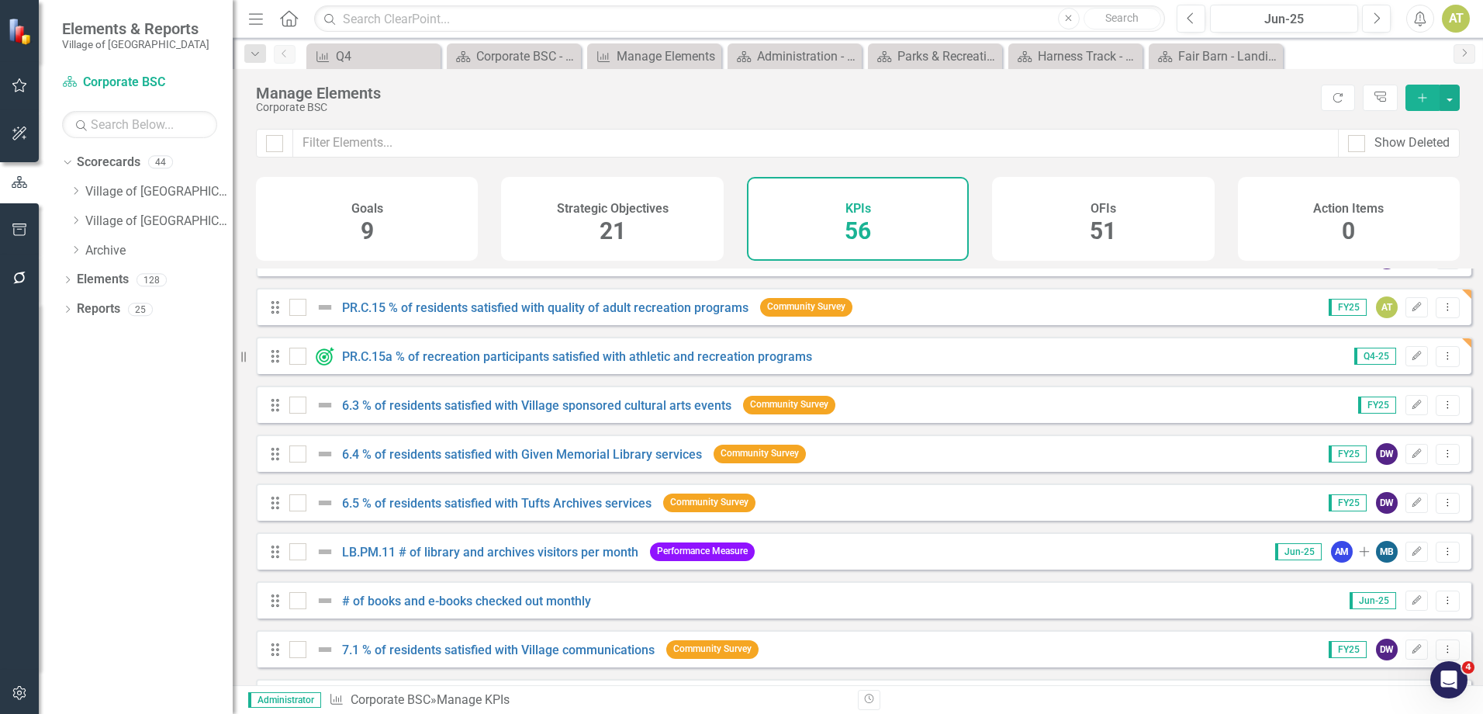
scroll to position [1474, 0]
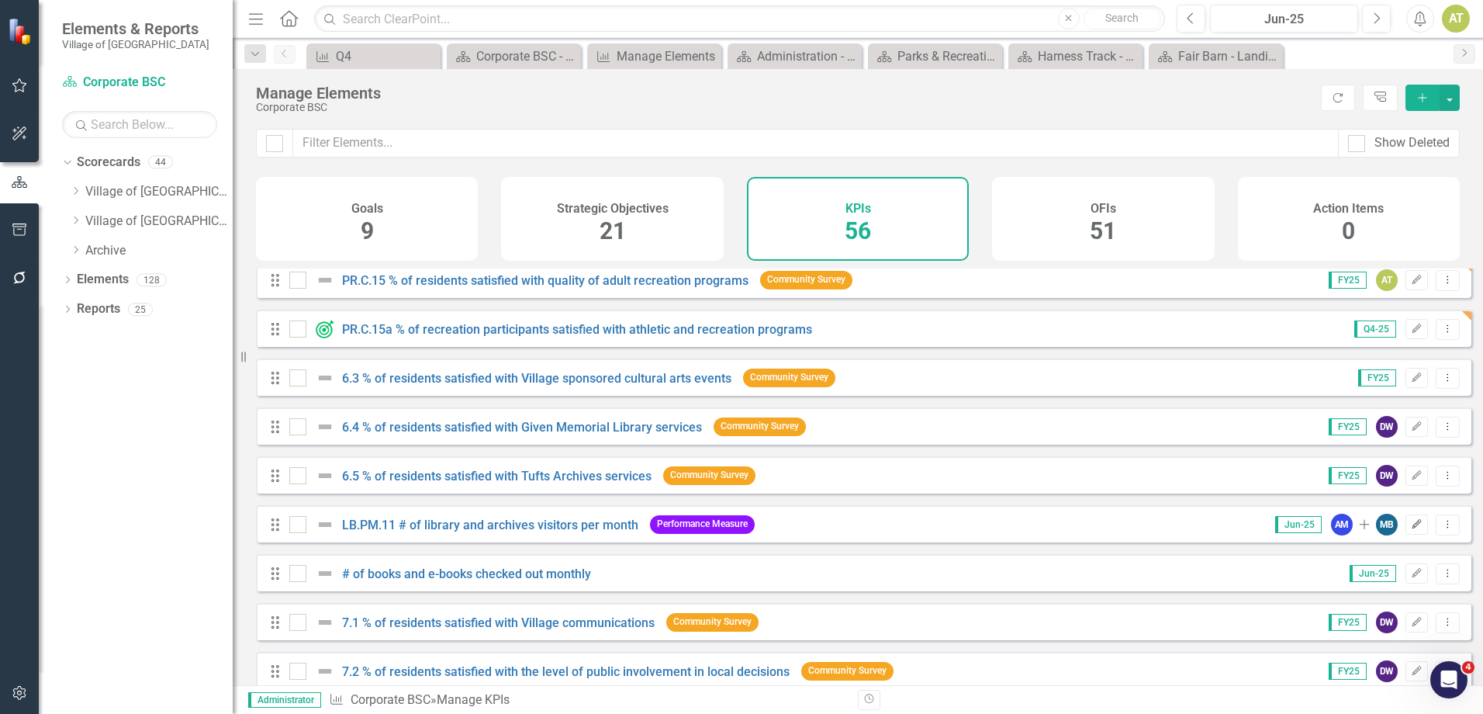
click at [1411, 529] on icon "Edit" at bounding box center [1417, 524] width 12 height 9
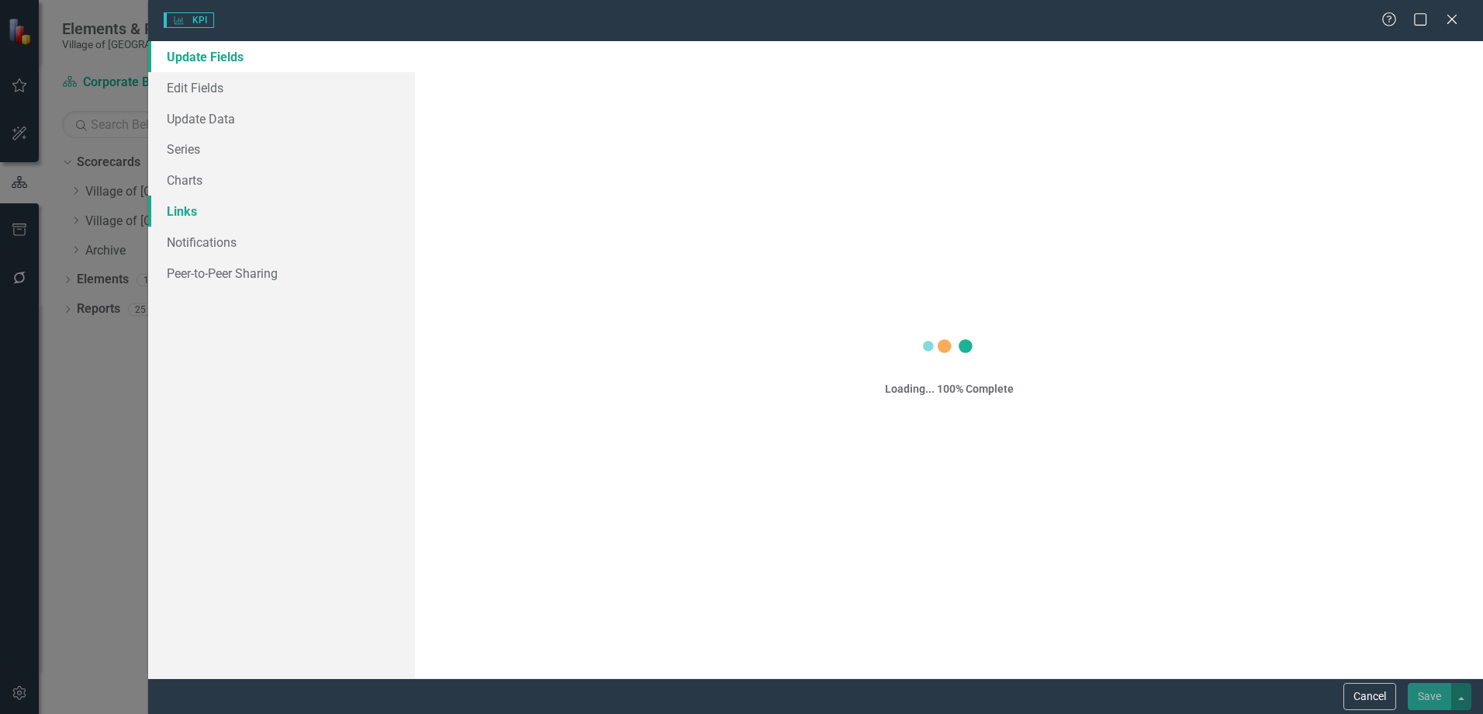
click at [189, 205] on link "Links" at bounding box center [281, 210] width 267 height 31
click at [274, 204] on link "Links" at bounding box center [281, 210] width 267 height 31
click at [234, 209] on link "Links" at bounding box center [281, 210] width 267 height 31
click at [213, 209] on link "Links" at bounding box center [281, 210] width 267 height 31
click at [199, 209] on link "Links" at bounding box center [281, 210] width 267 height 31
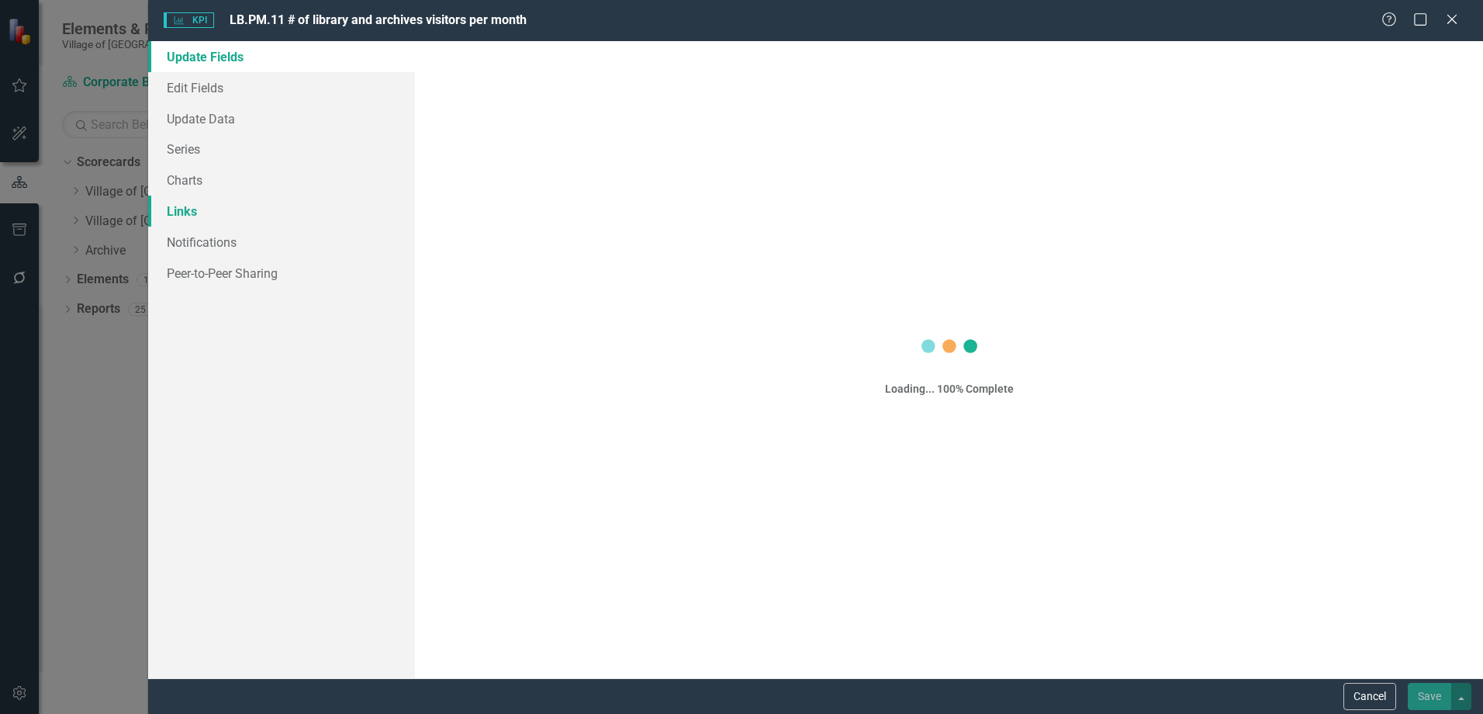
click at [199, 209] on link "Links" at bounding box center [281, 210] width 267 height 31
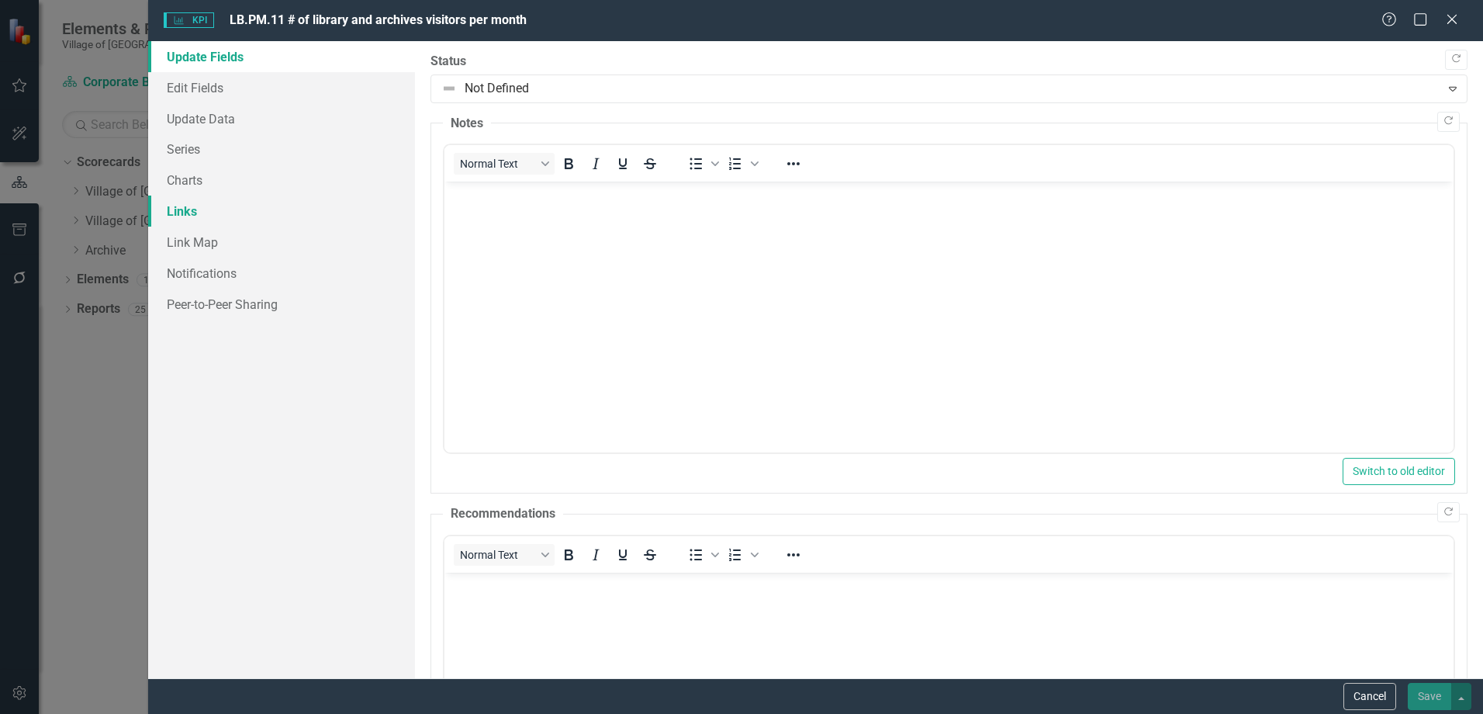
scroll to position [0, 0]
click at [218, 136] on link "Series" at bounding box center [281, 148] width 267 height 31
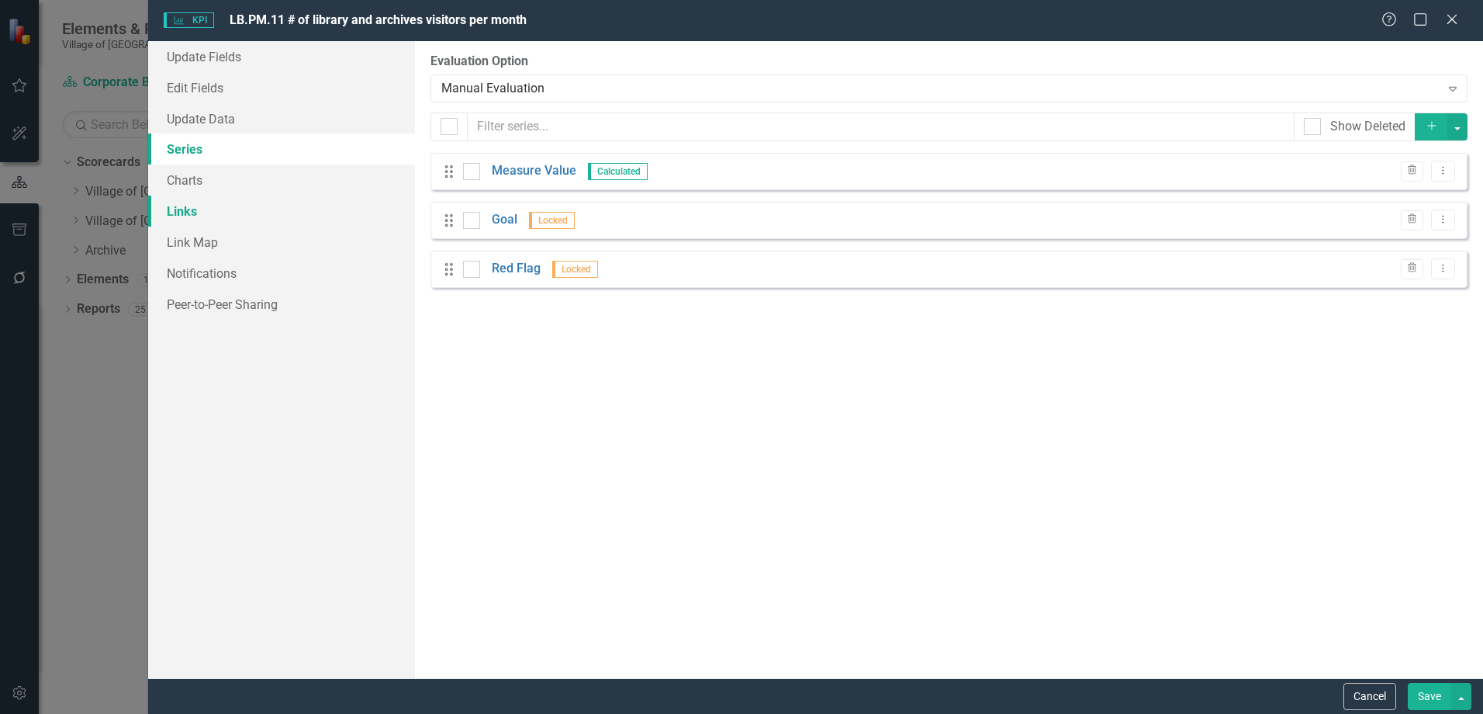
click at [220, 210] on link "Links" at bounding box center [281, 210] width 267 height 31
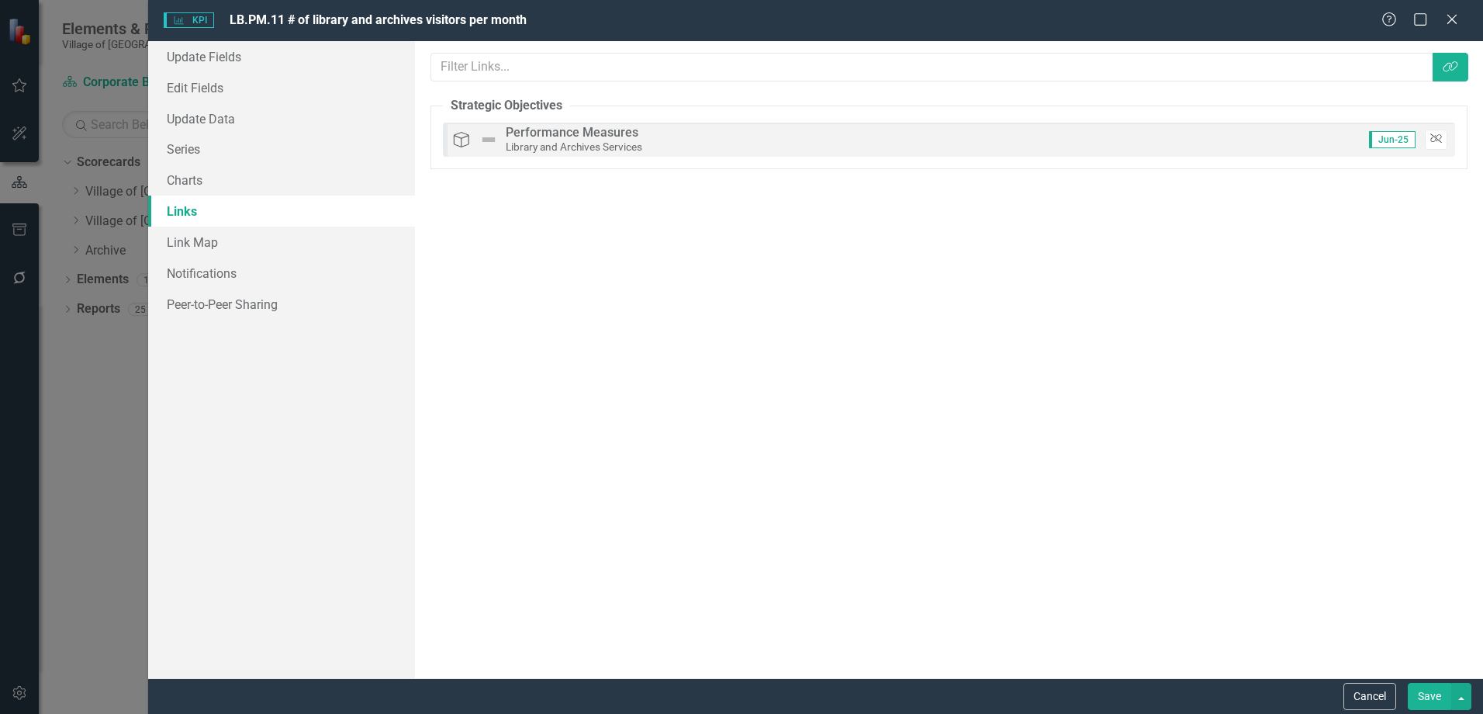
click at [1444, 143] on button "Unlink" at bounding box center [1436, 140] width 22 height 20
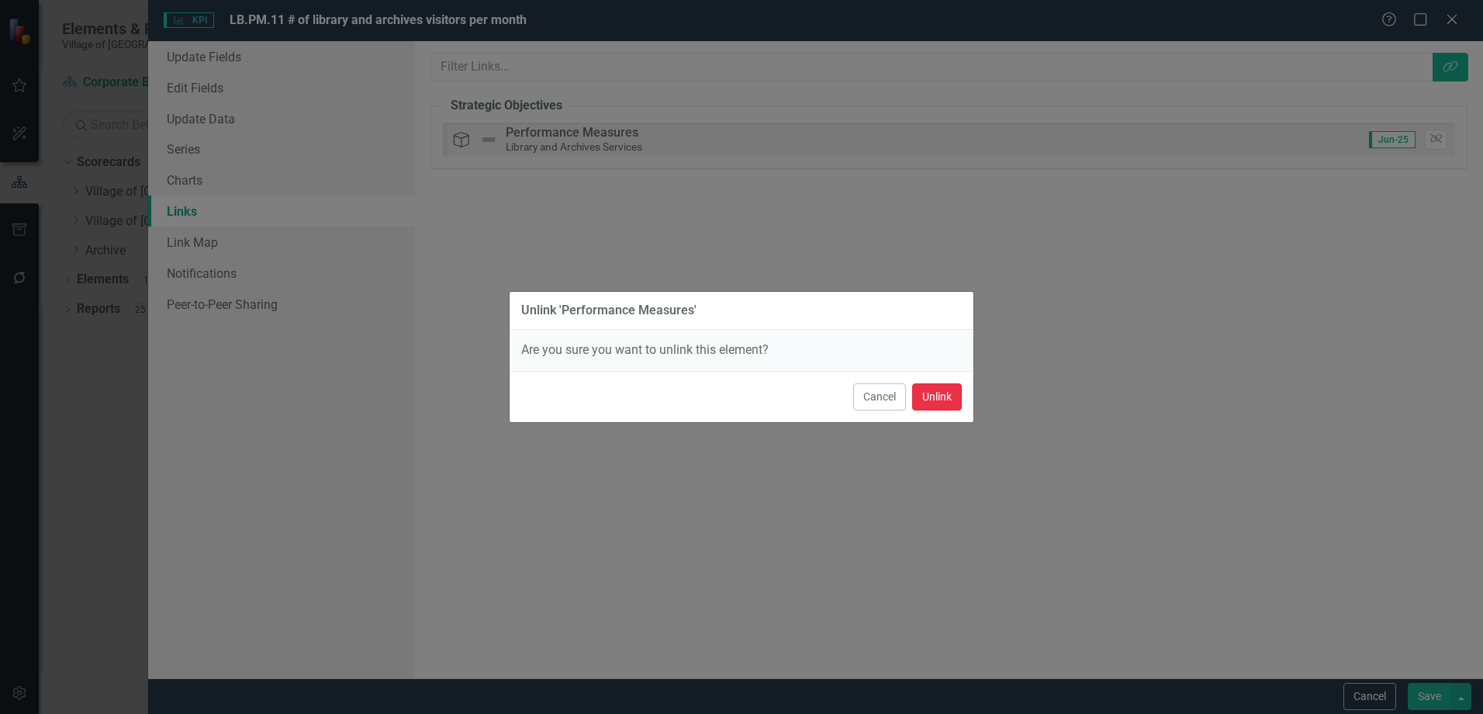
click at [950, 398] on button "Unlink" at bounding box center [937, 396] width 50 height 27
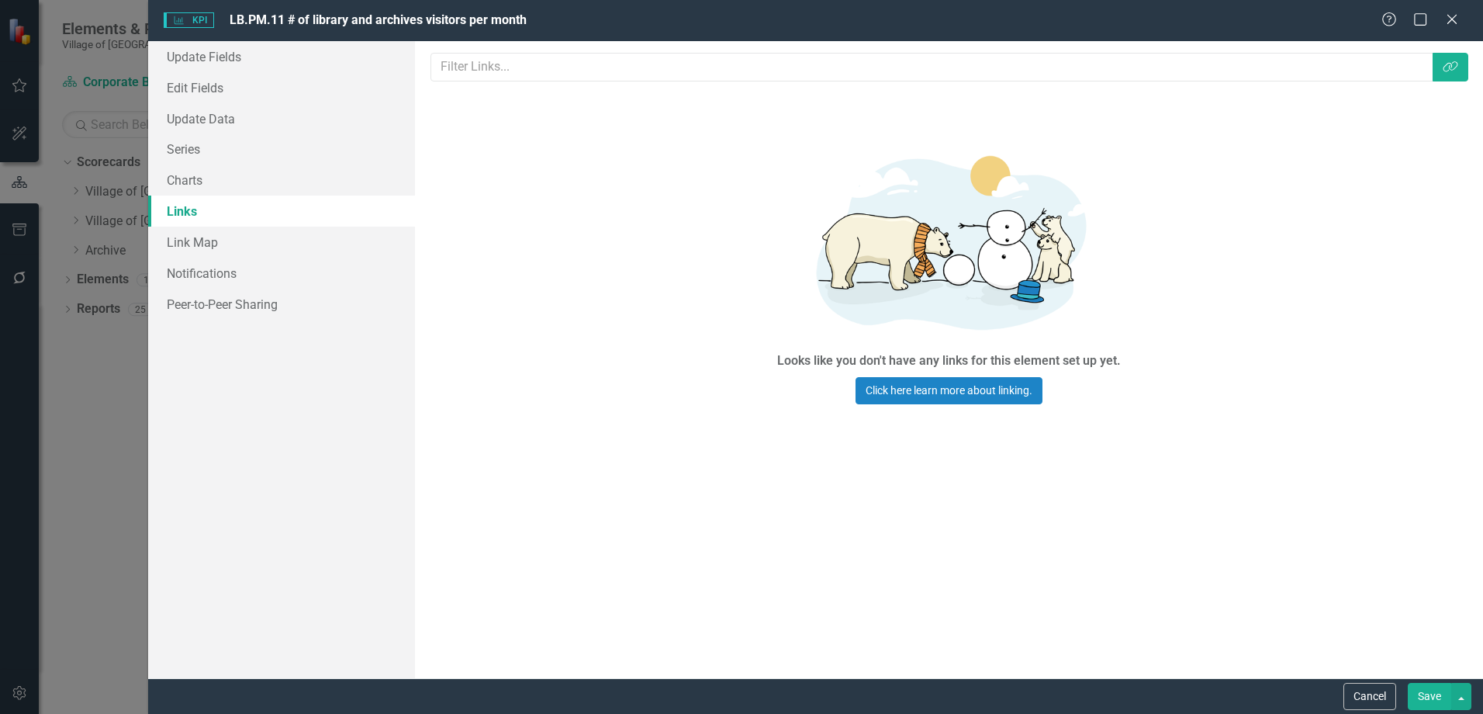
click at [1433, 695] on button "Save" at bounding box center [1429, 696] width 43 height 27
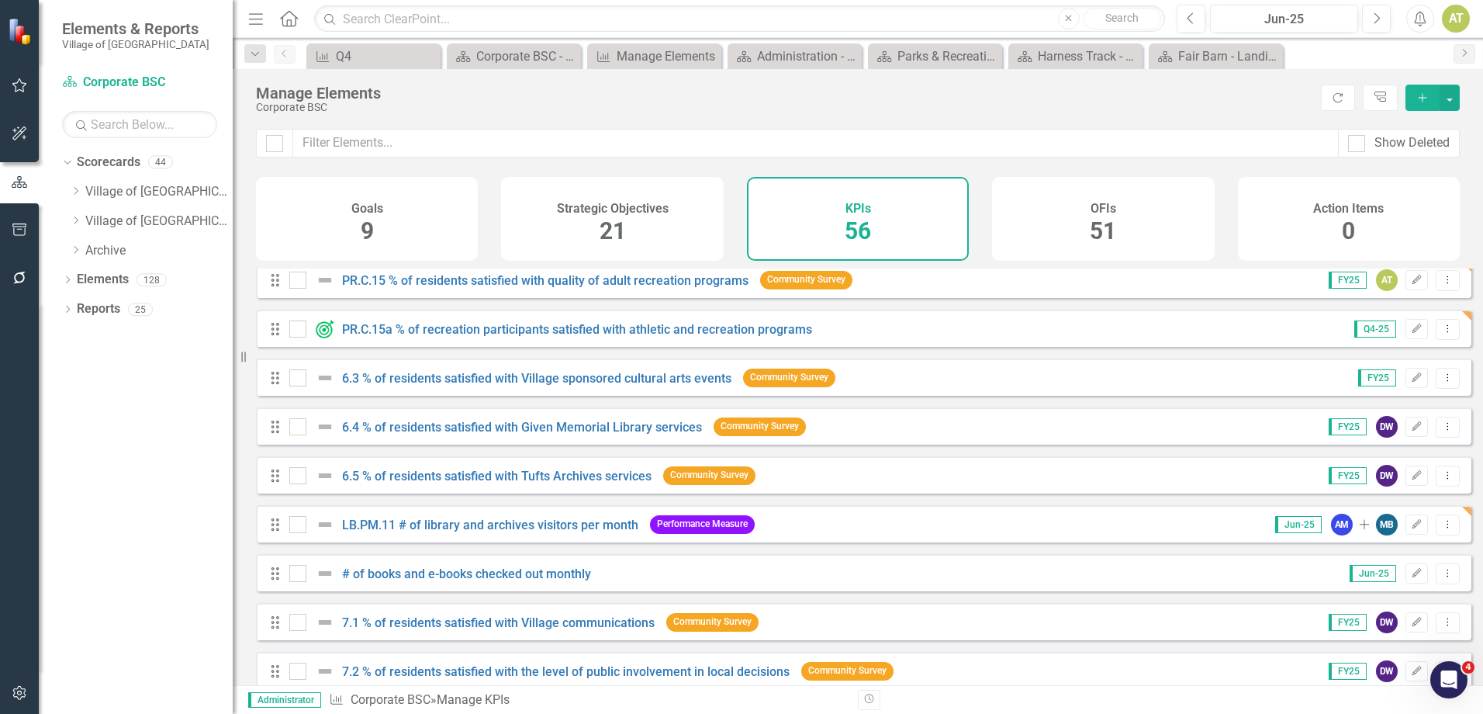
scroll to position [1552, 0]
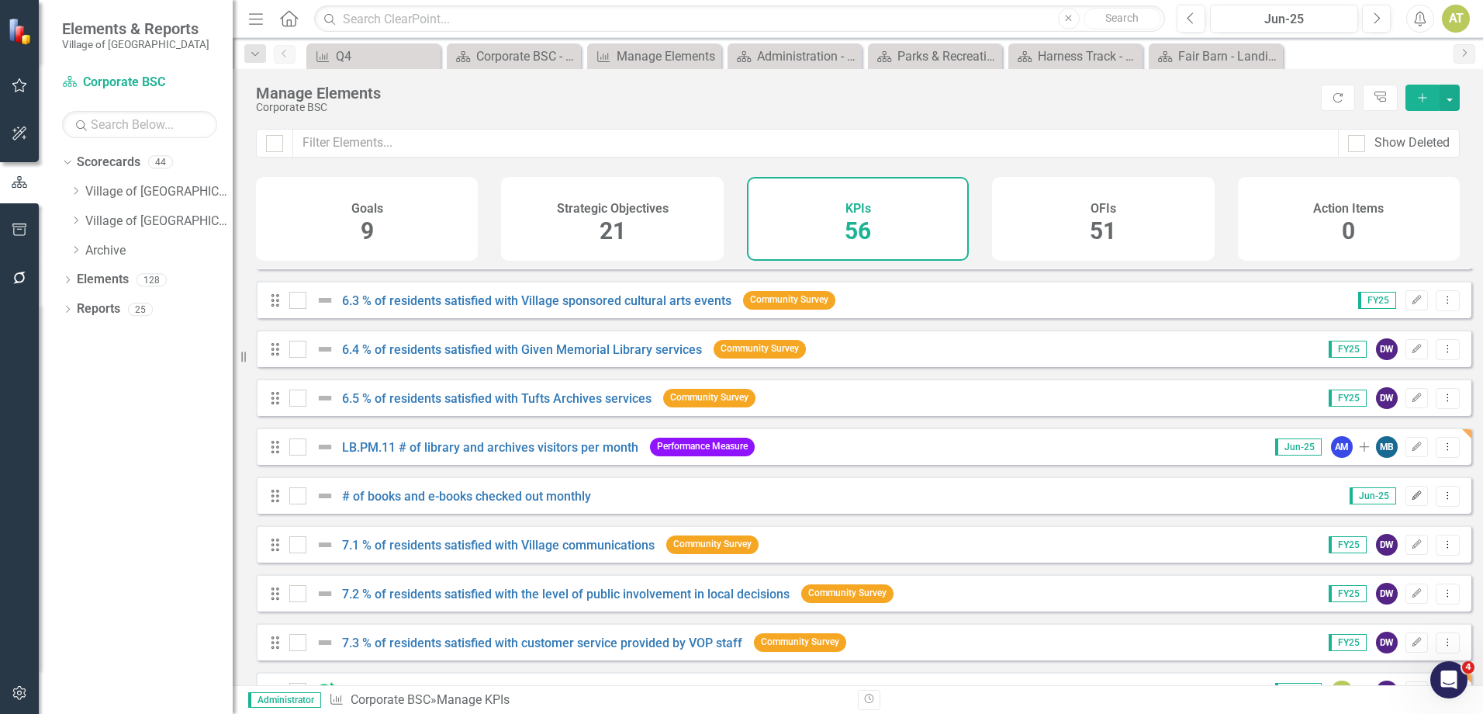
click at [1406, 506] on button "Edit" at bounding box center [1417, 496] width 22 height 20
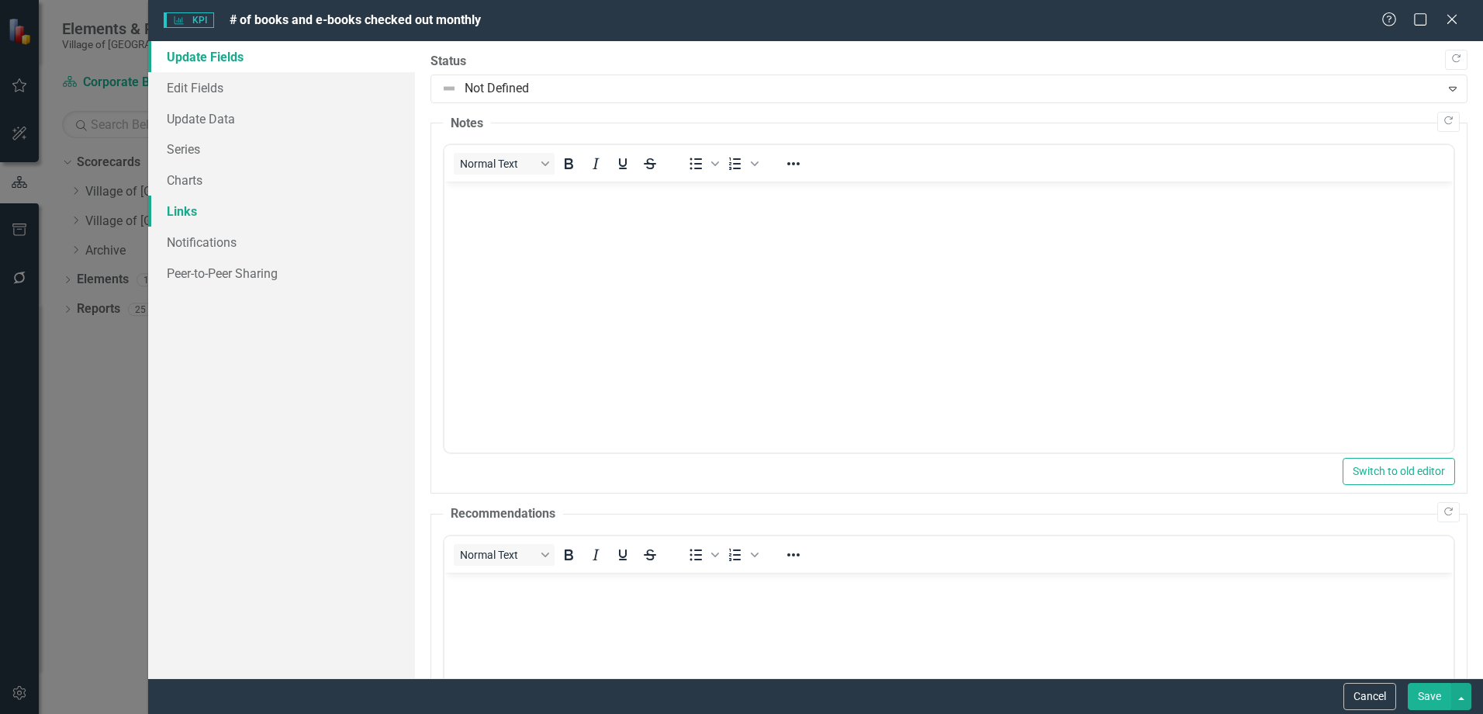
click at [233, 212] on link "Links" at bounding box center [281, 210] width 267 height 31
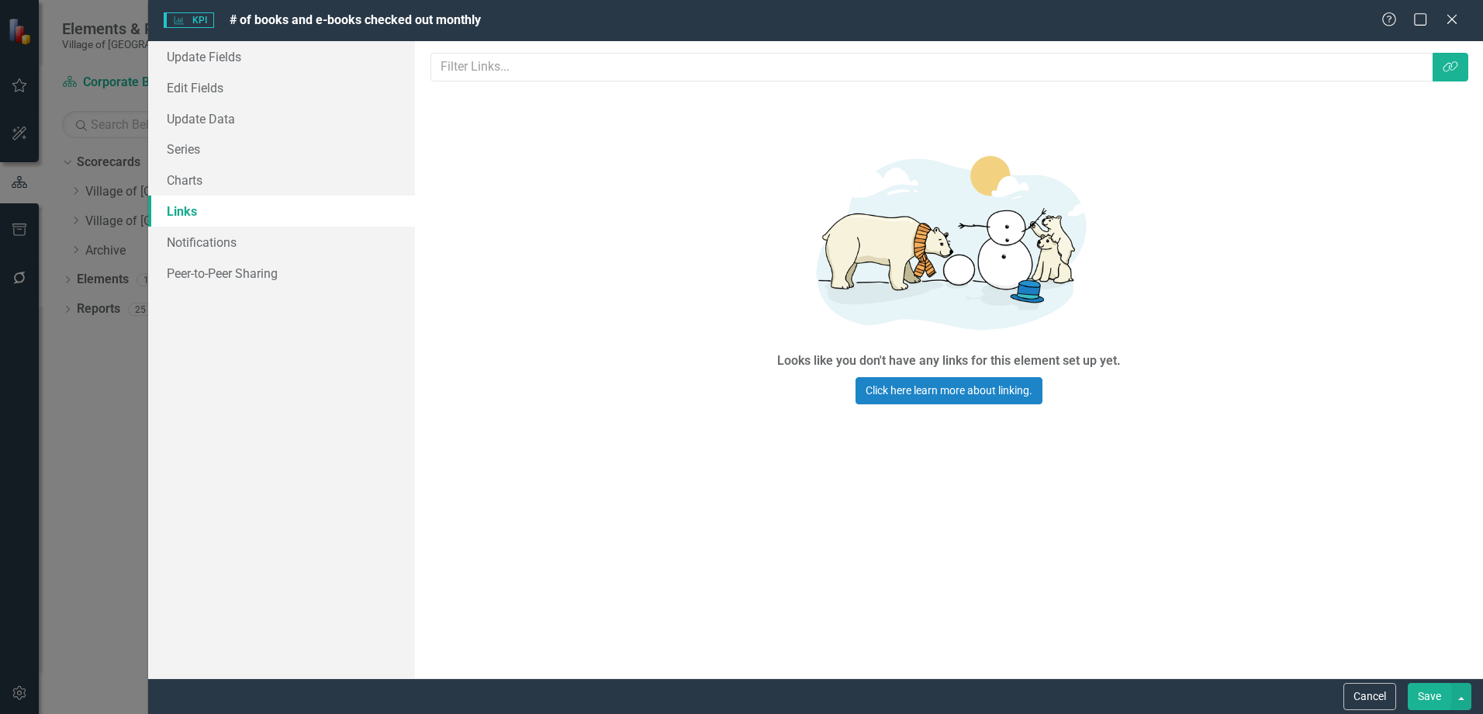
scroll to position [0, 0]
click at [1363, 690] on button "Cancel" at bounding box center [1370, 696] width 53 height 27
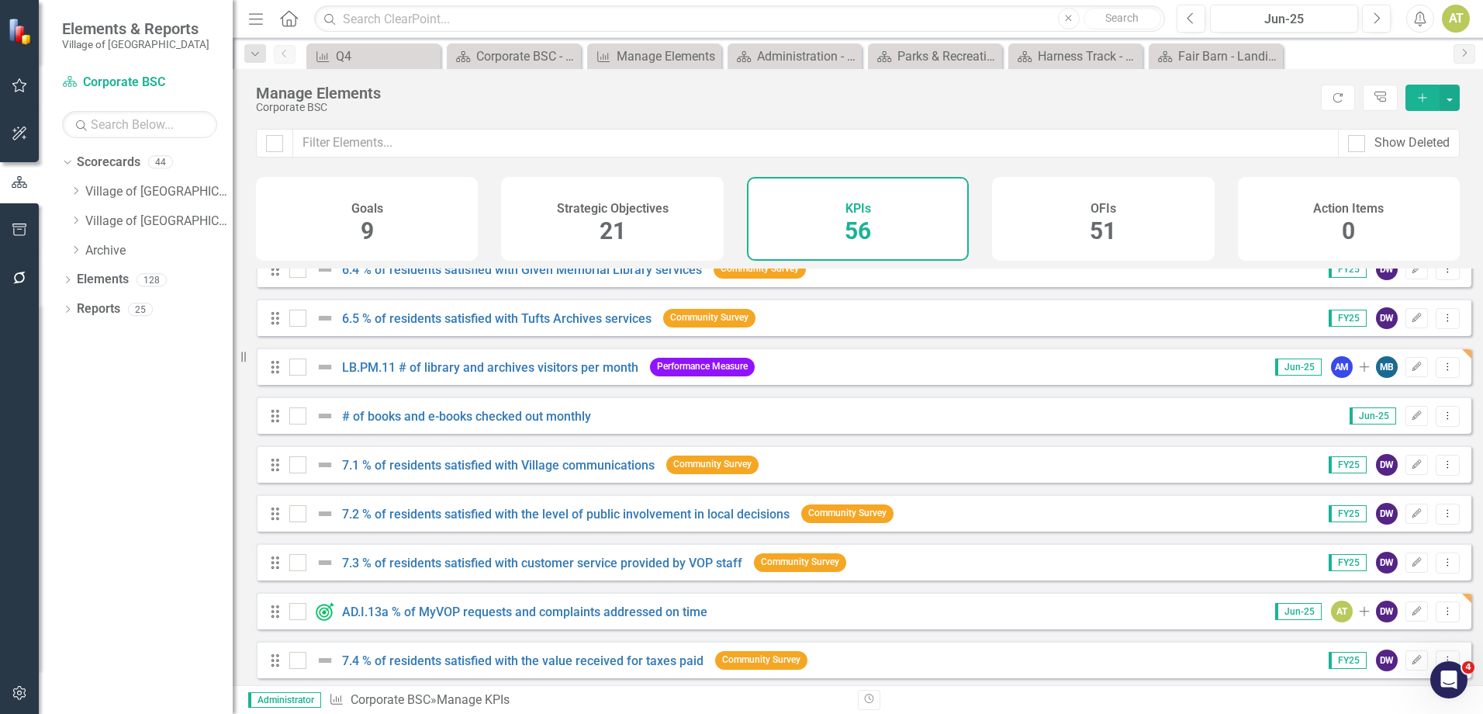
scroll to position [1707, 0]
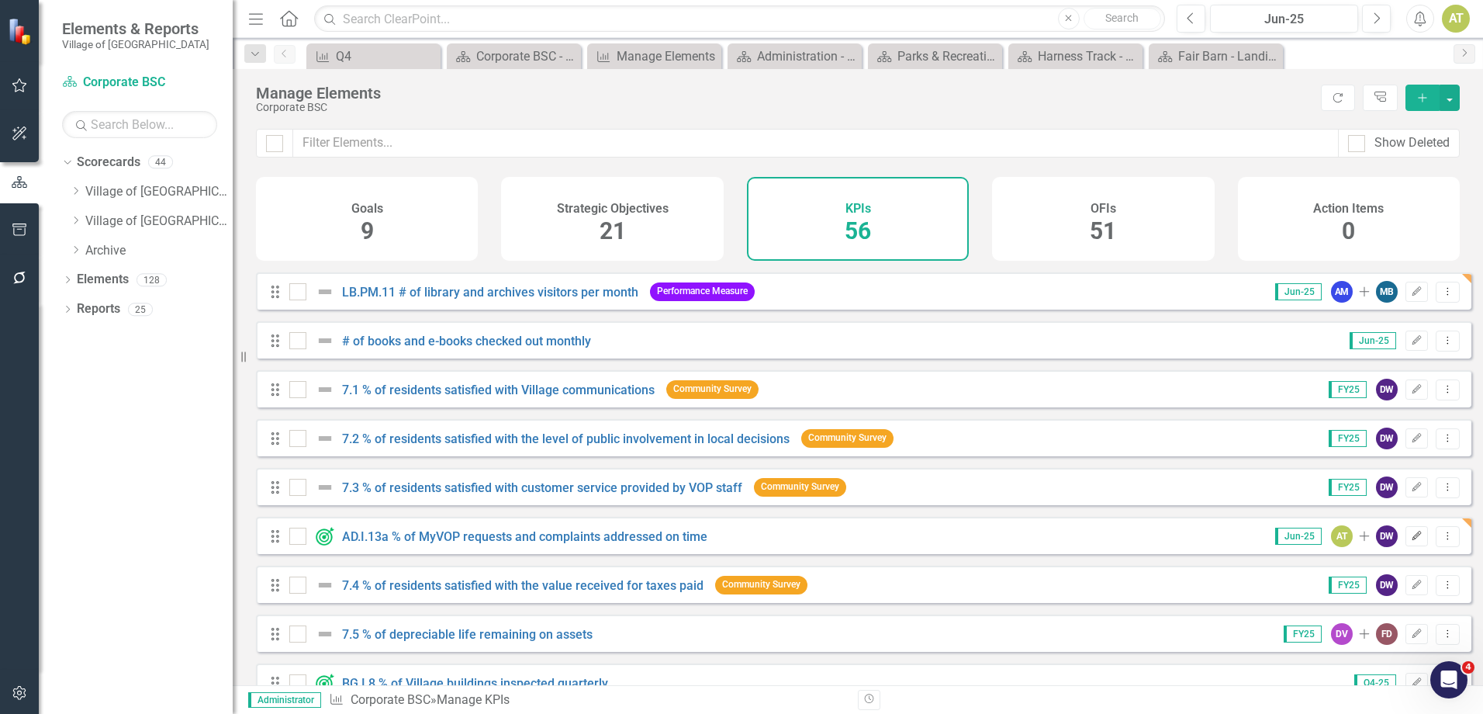
click at [1413, 540] on icon "button" at bounding box center [1417, 535] width 9 height 9
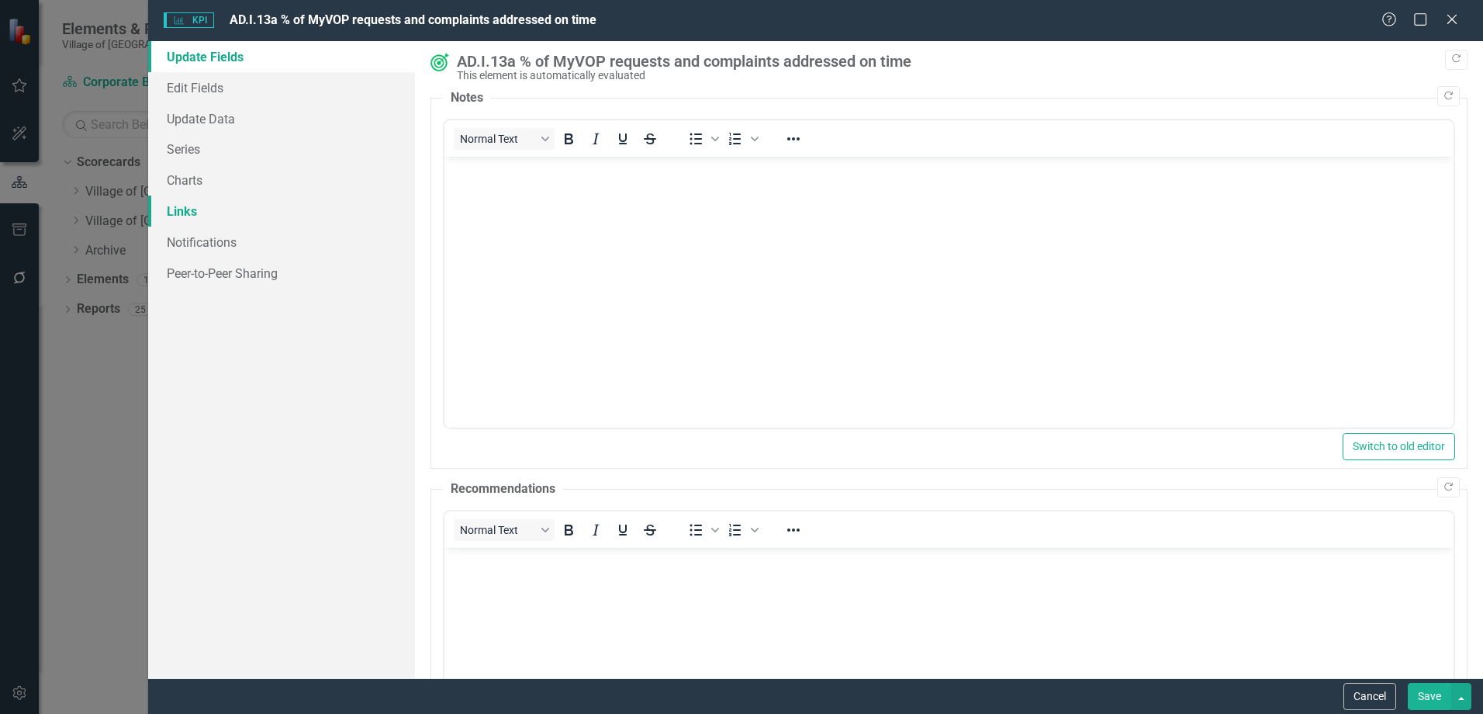
scroll to position [0, 0]
click at [203, 222] on link "Links" at bounding box center [281, 210] width 267 height 31
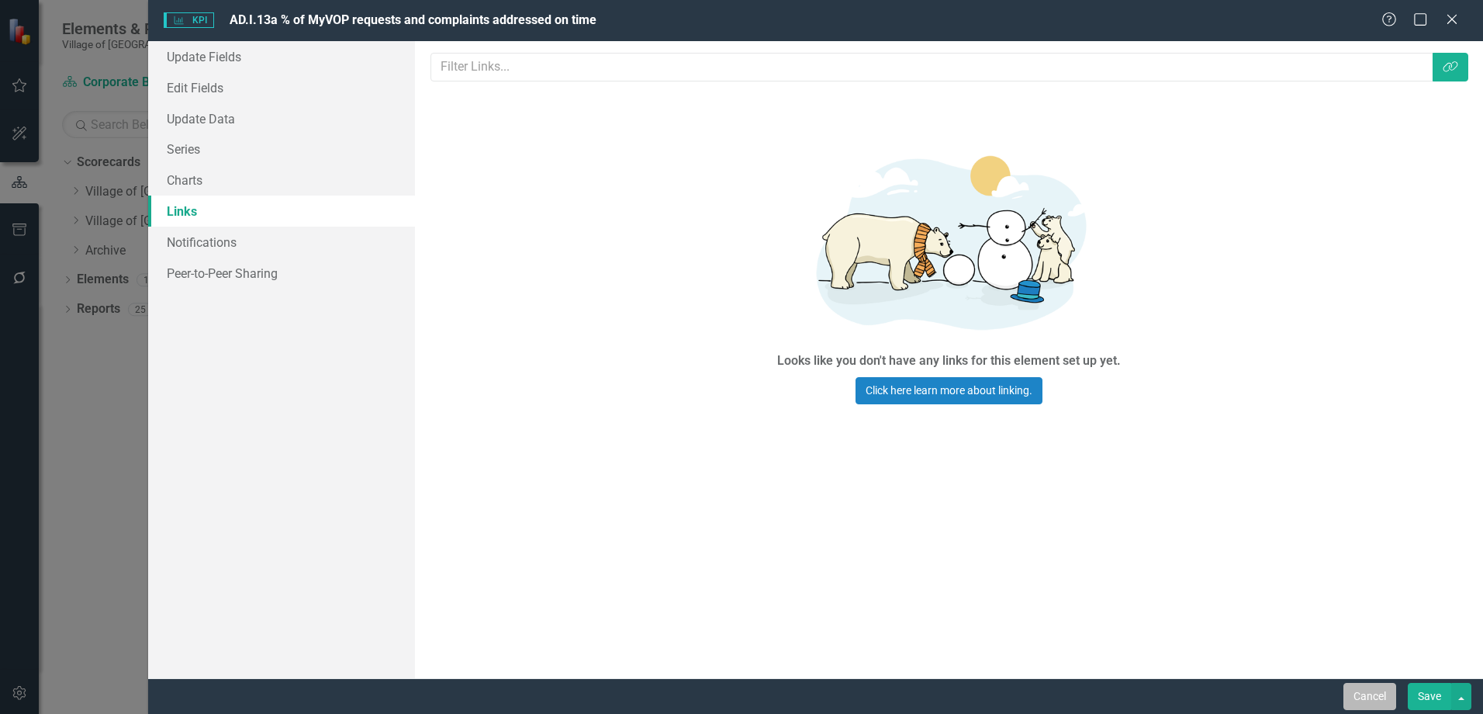
click at [1380, 708] on button "Cancel" at bounding box center [1370, 696] width 53 height 27
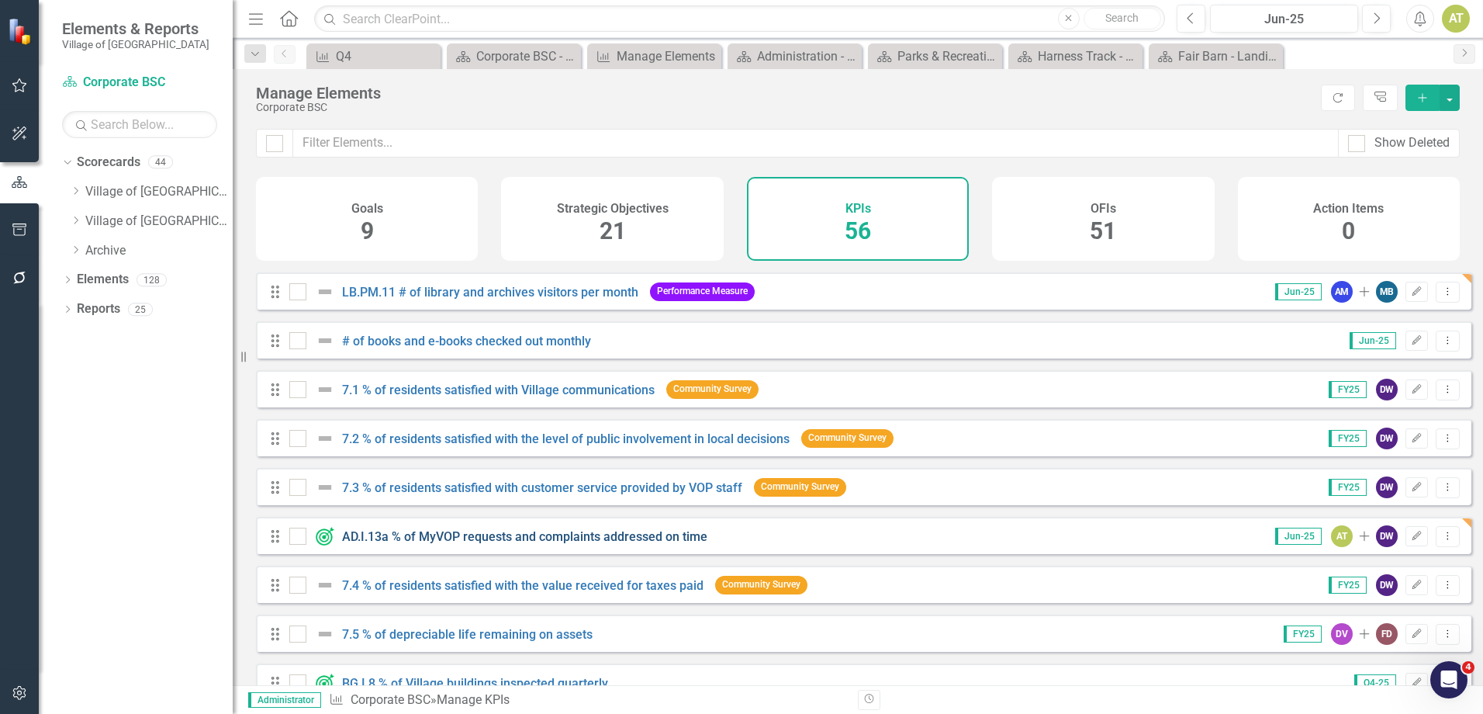
scroll to position [1862, 0]
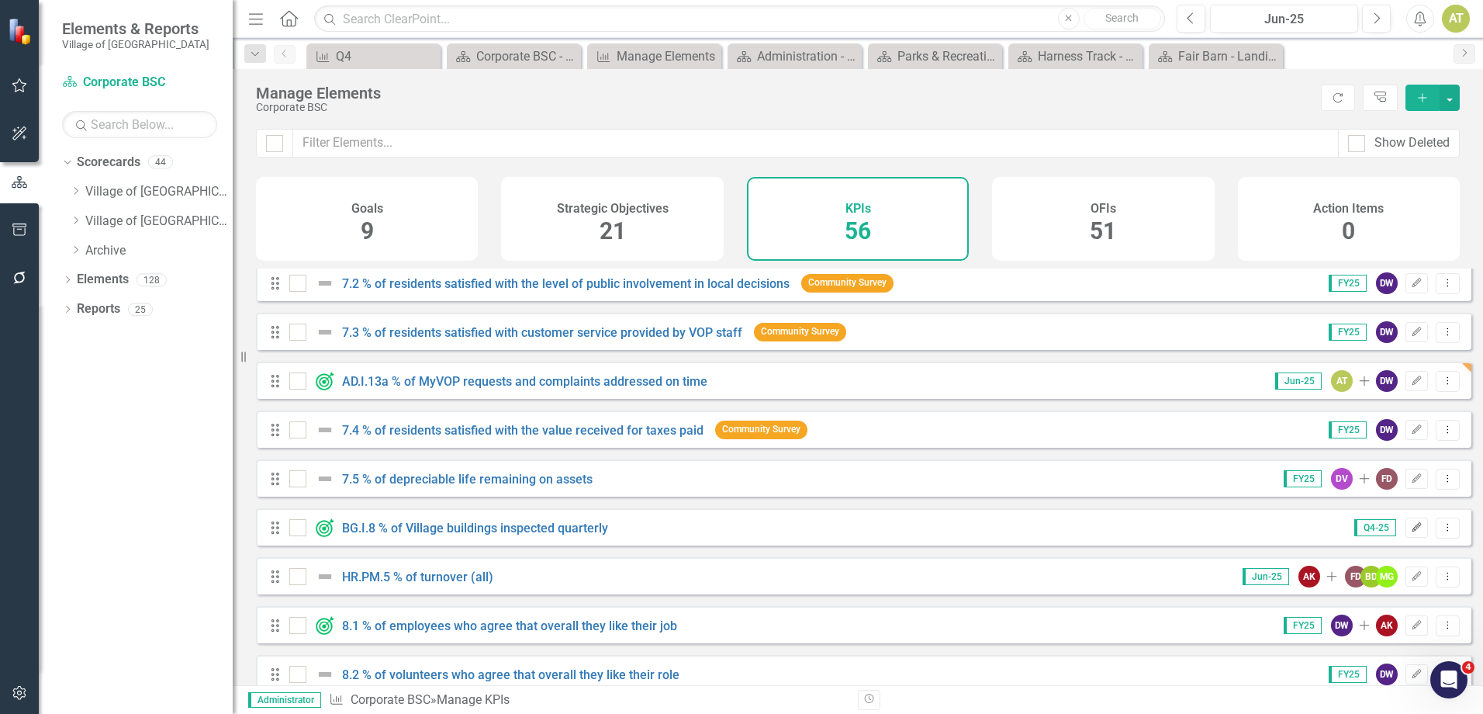
click at [1411, 532] on icon "Edit" at bounding box center [1417, 527] width 12 height 9
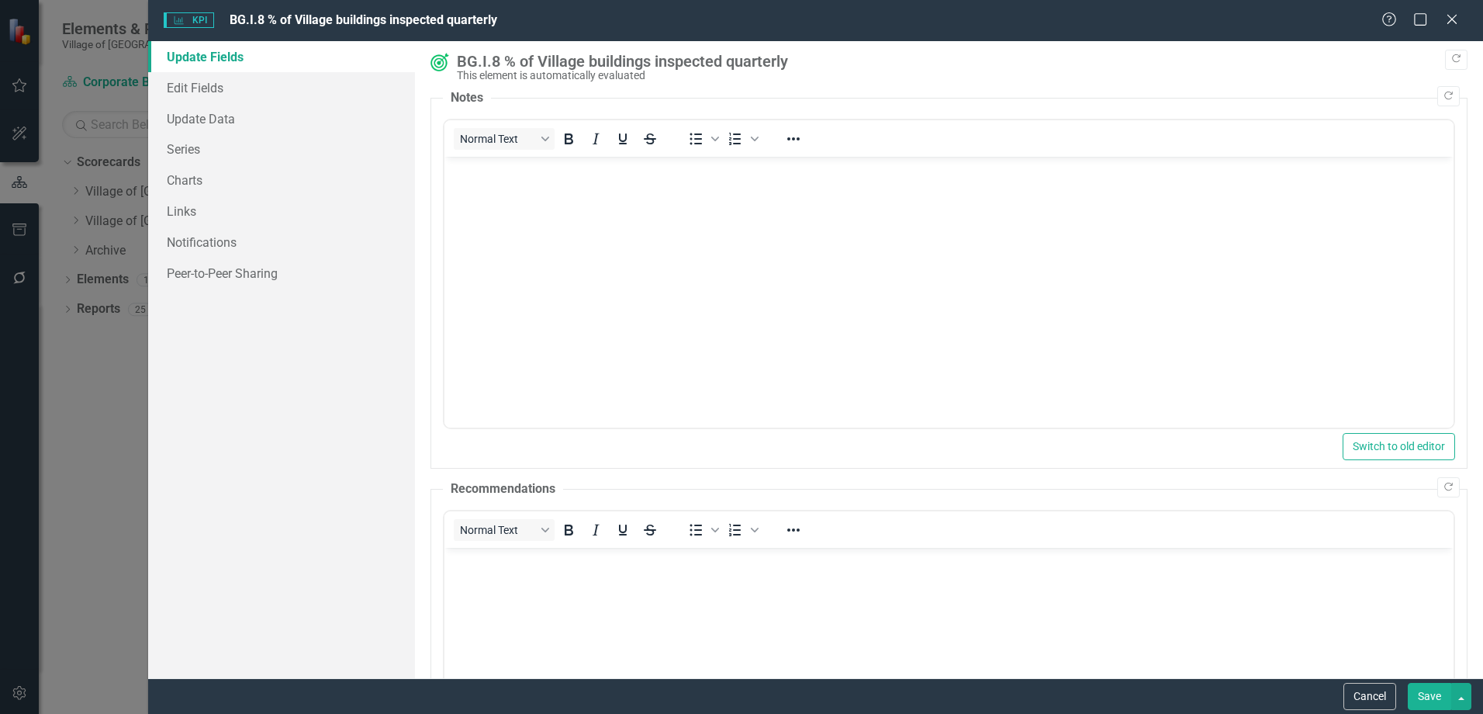
scroll to position [0, 0]
click at [265, 209] on link "Links" at bounding box center [281, 210] width 267 height 31
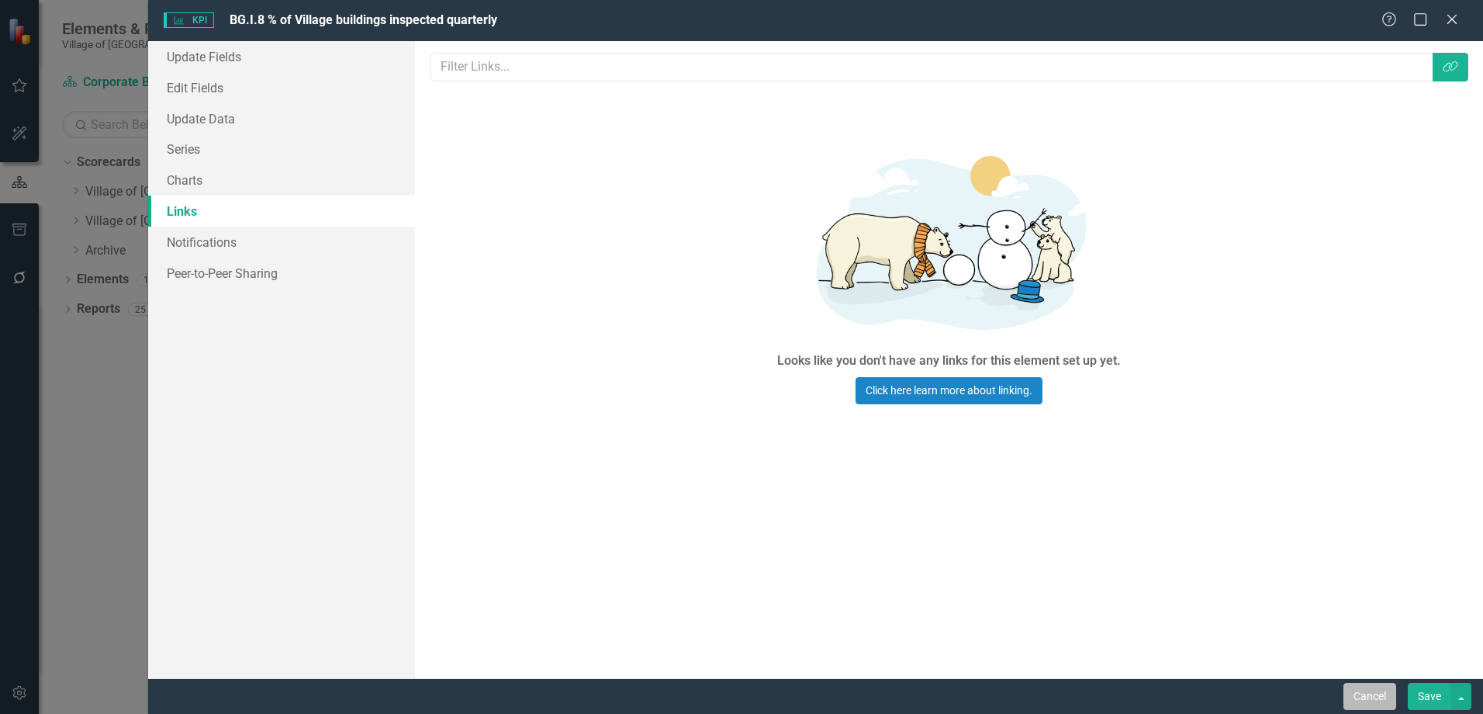
click at [1384, 698] on button "Cancel" at bounding box center [1370, 696] width 53 height 27
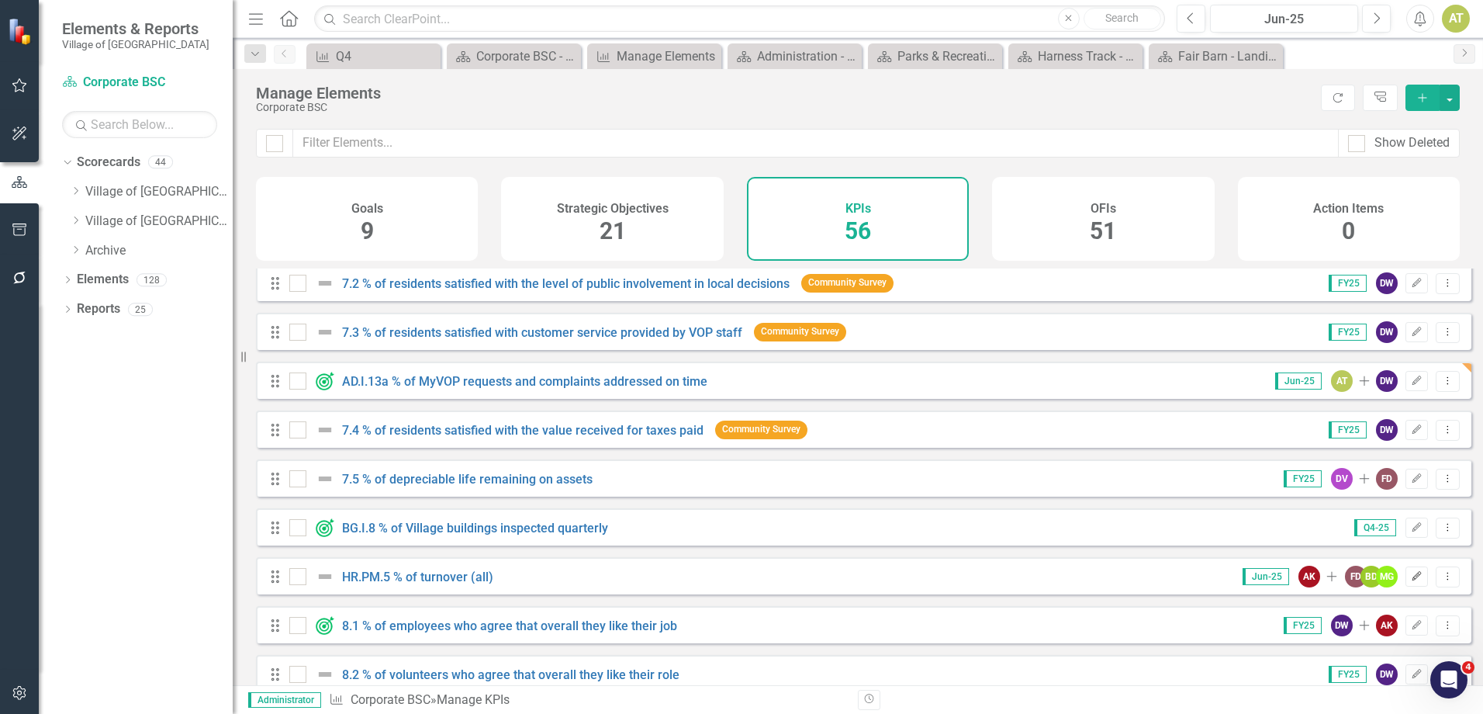
click at [1411, 581] on icon "Edit" at bounding box center [1417, 576] width 12 height 9
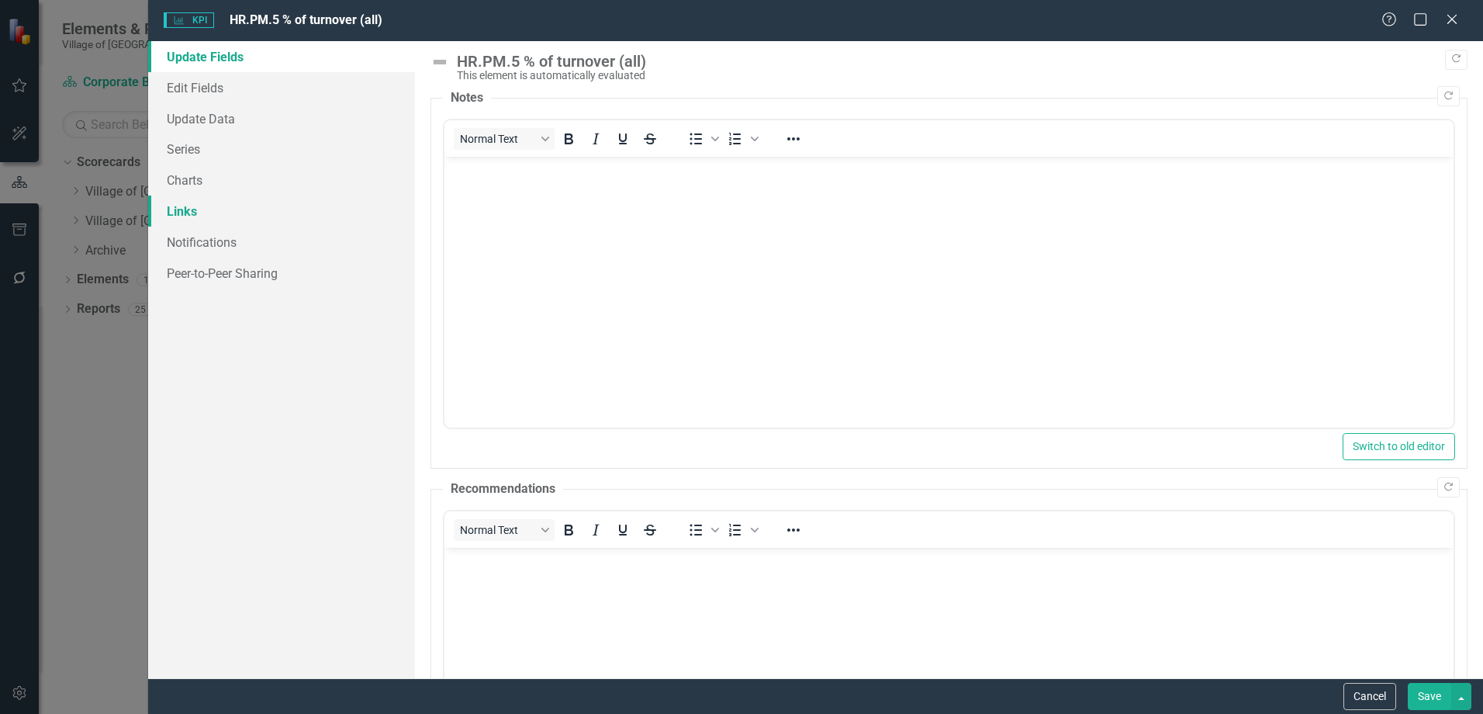
click at [199, 218] on link "Links" at bounding box center [281, 210] width 267 height 31
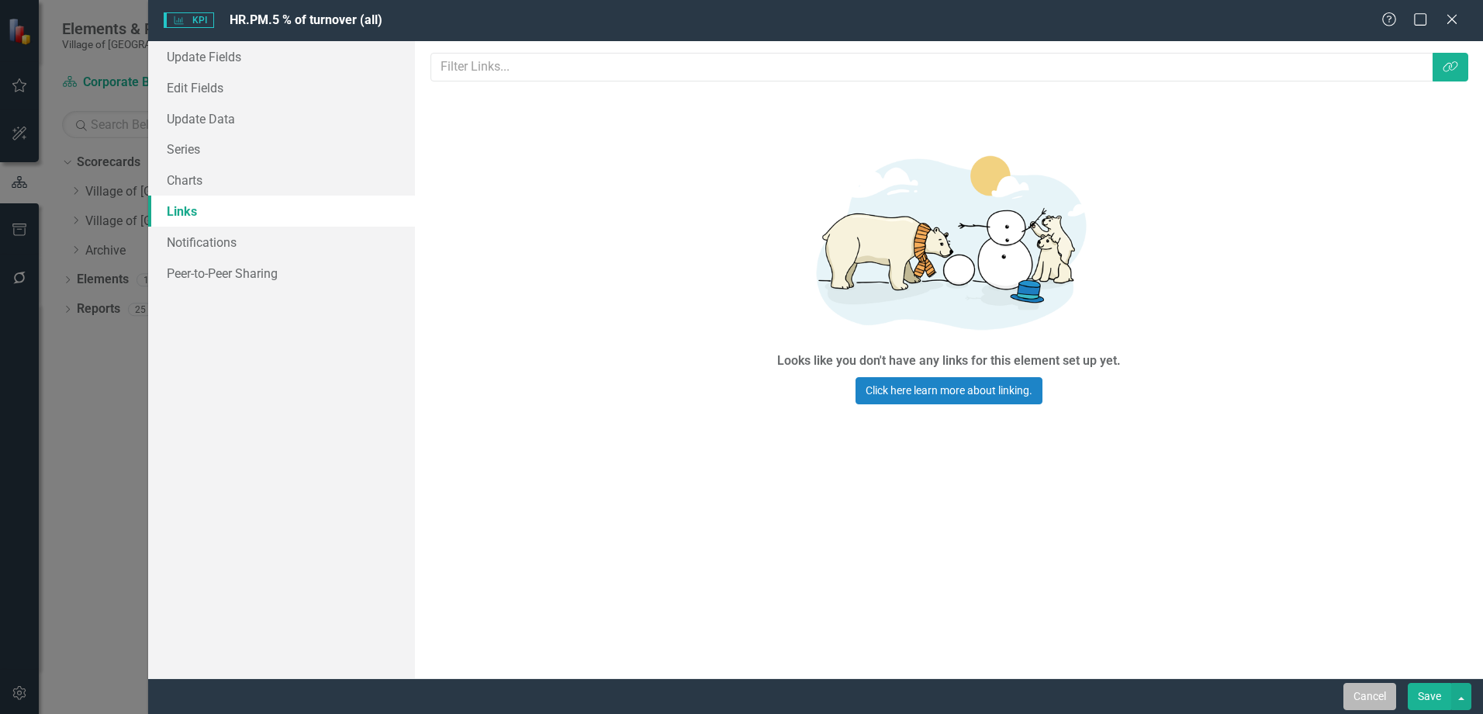
click at [1386, 694] on button "Cancel" at bounding box center [1370, 696] width 53 height 27
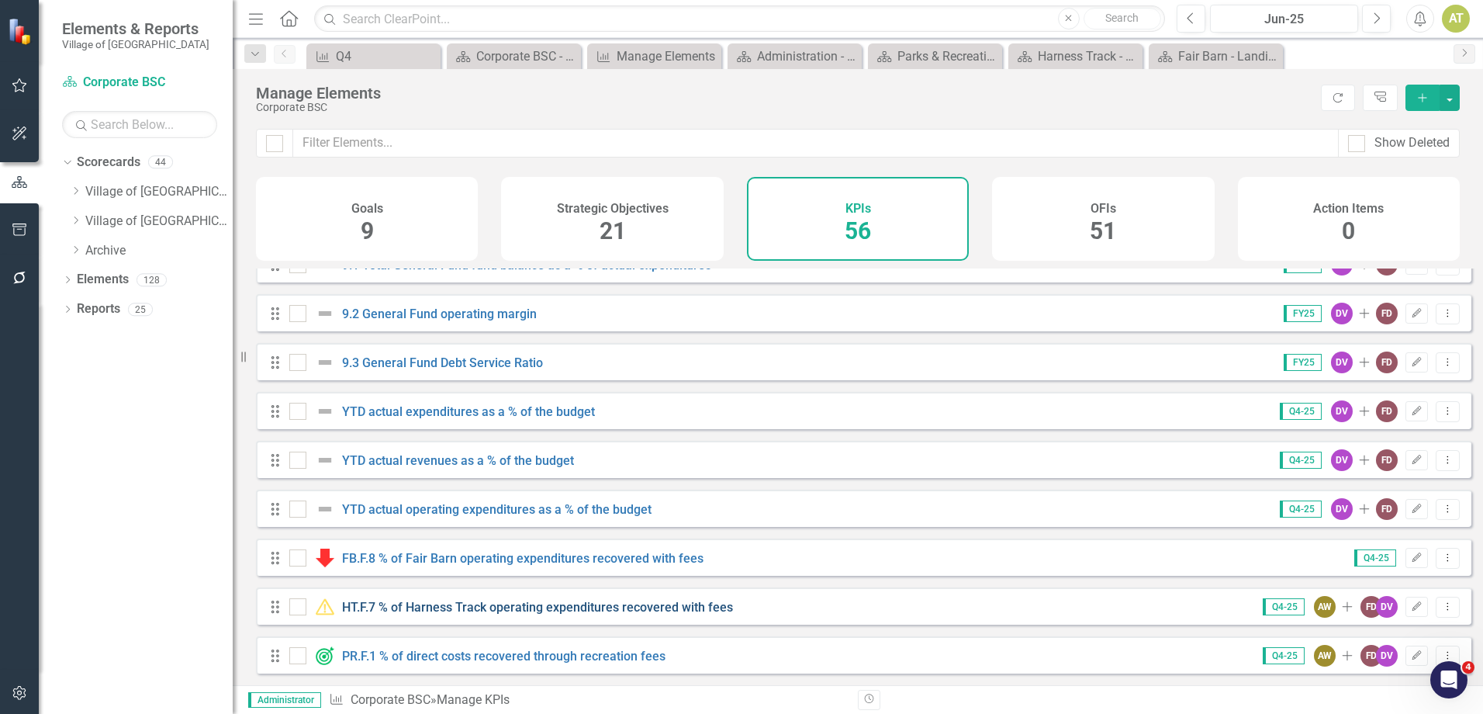
scroll to position [2332, 0]
click at [1408, 416] on button "Edit" at bounding box center [1417, 411] width 22 height 20
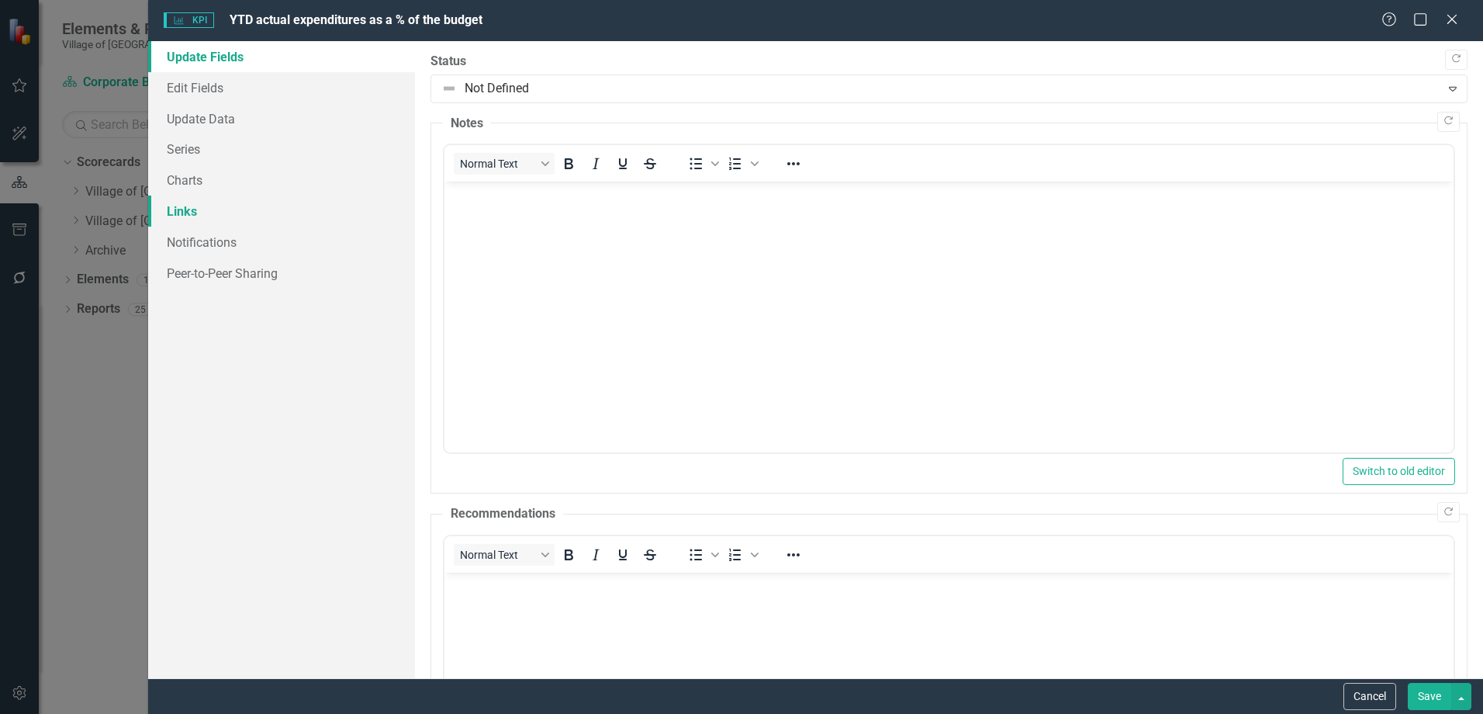
click at [213, 202] on link "Links" at bounding box center [281, 210] width 267 height 31
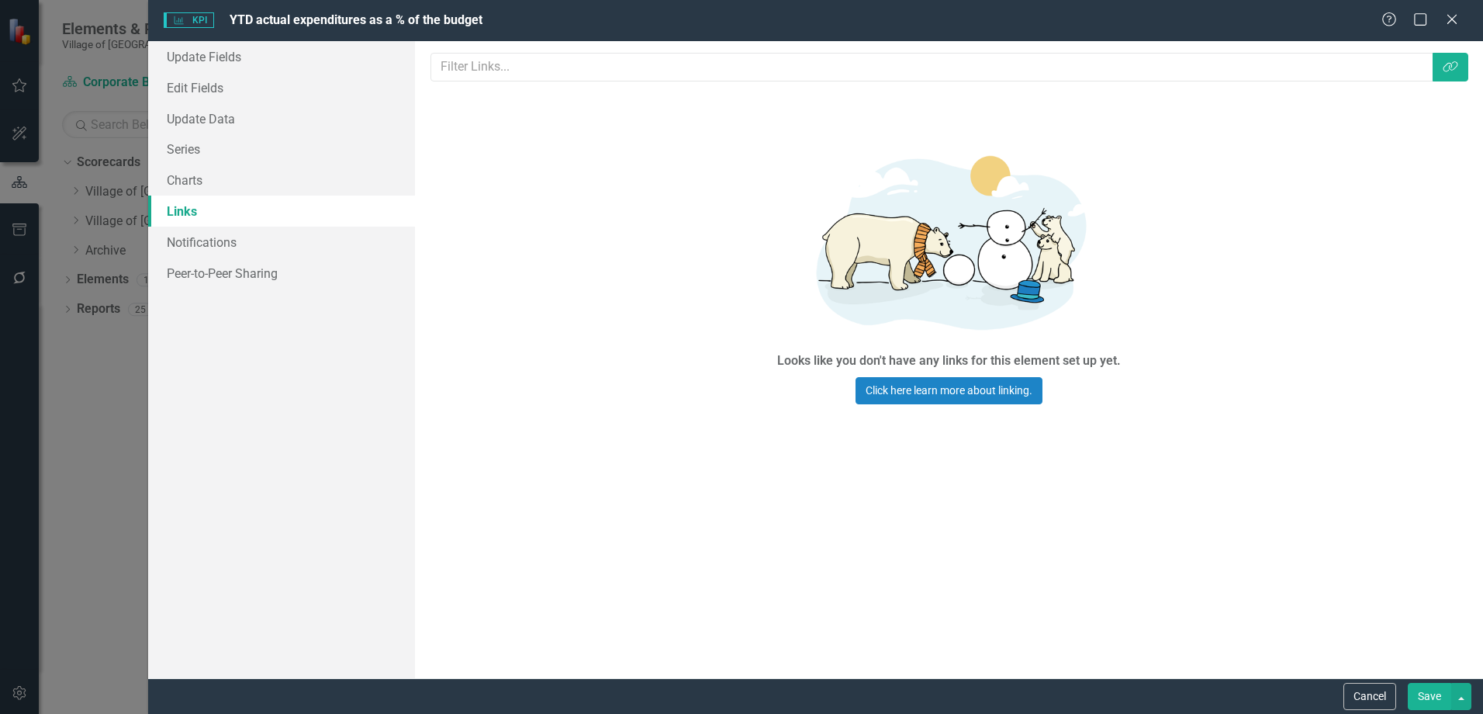
scroll to position [0, 0]
click at [1375, 700] on button "Cancel" at bounding box center [1370, 696] width 53 height 27
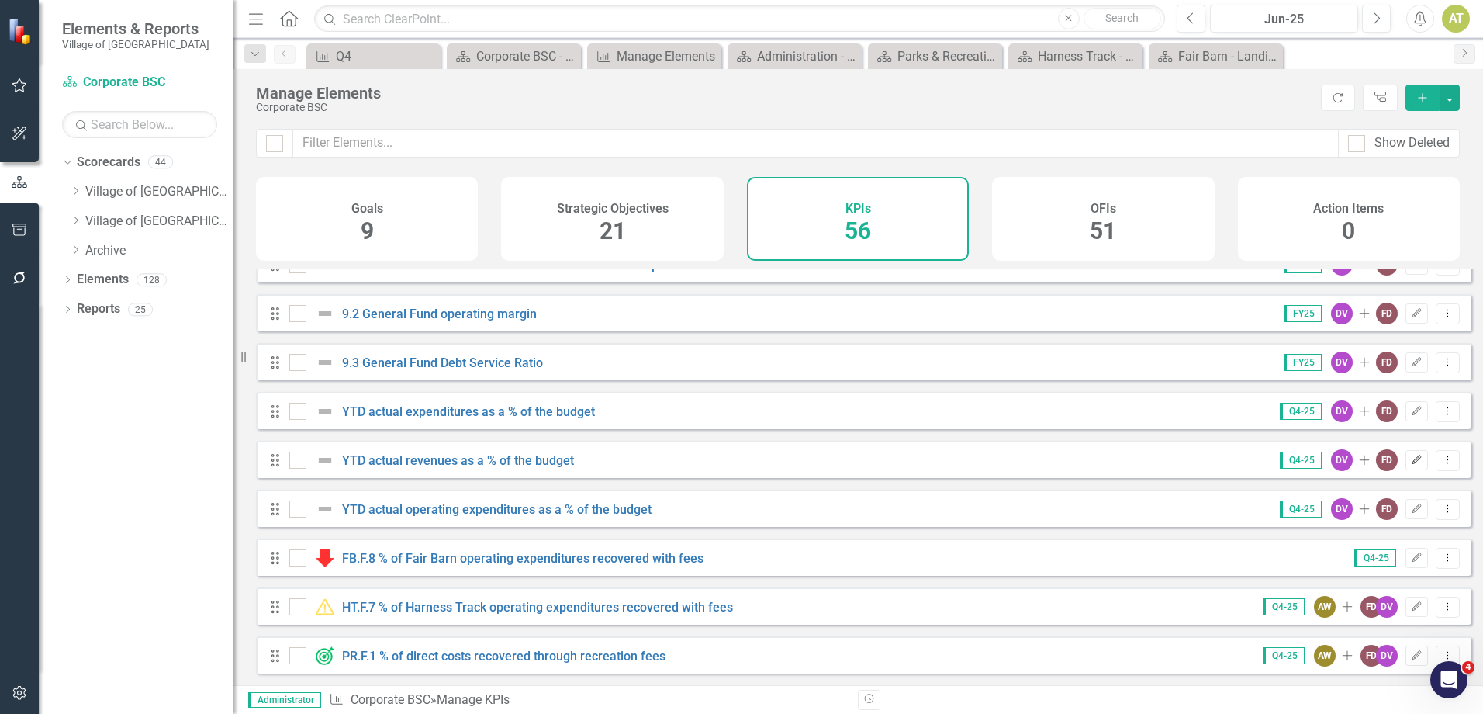
click at [1406, 460] on button "Edit" at bounding box center [1417, 460] width 22 height 20
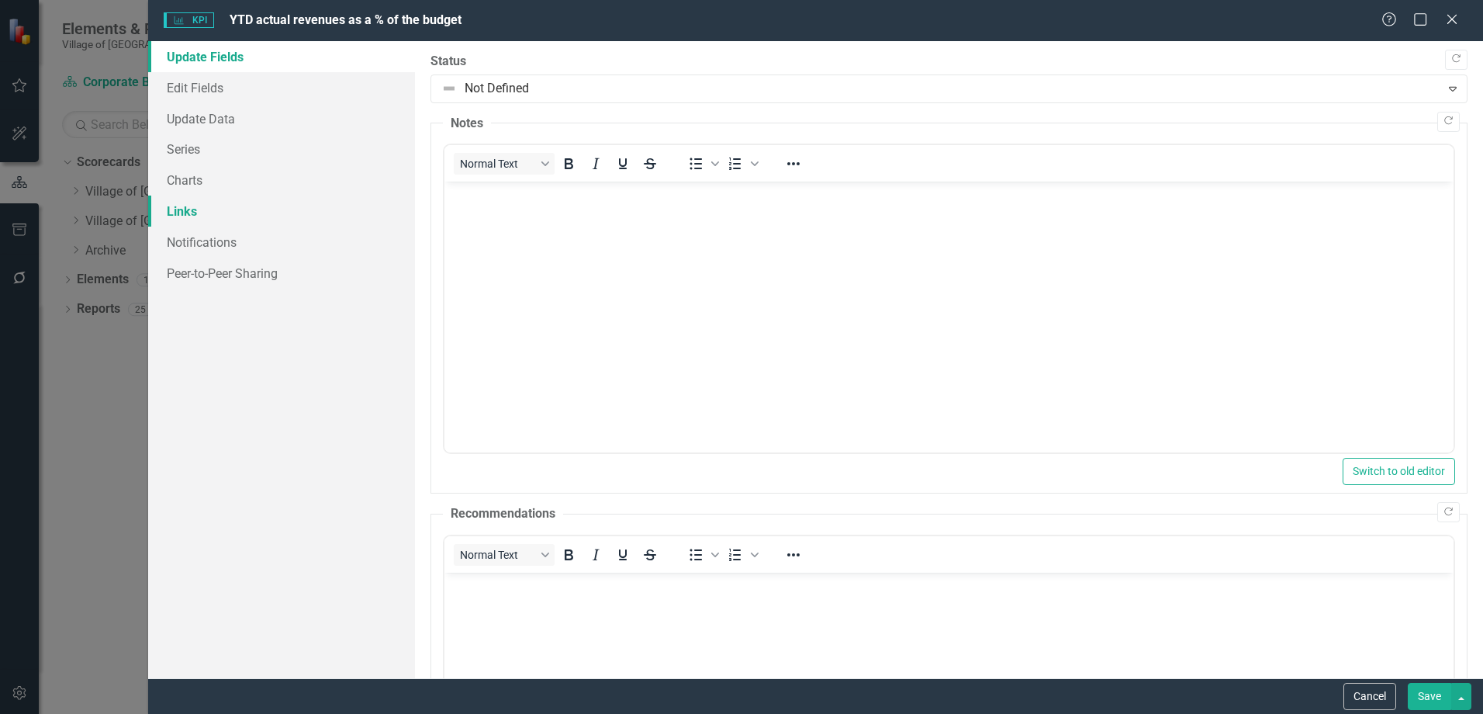
click at [258, 213] on link "Links" at bounding box center [281, 210] width 267 height 31
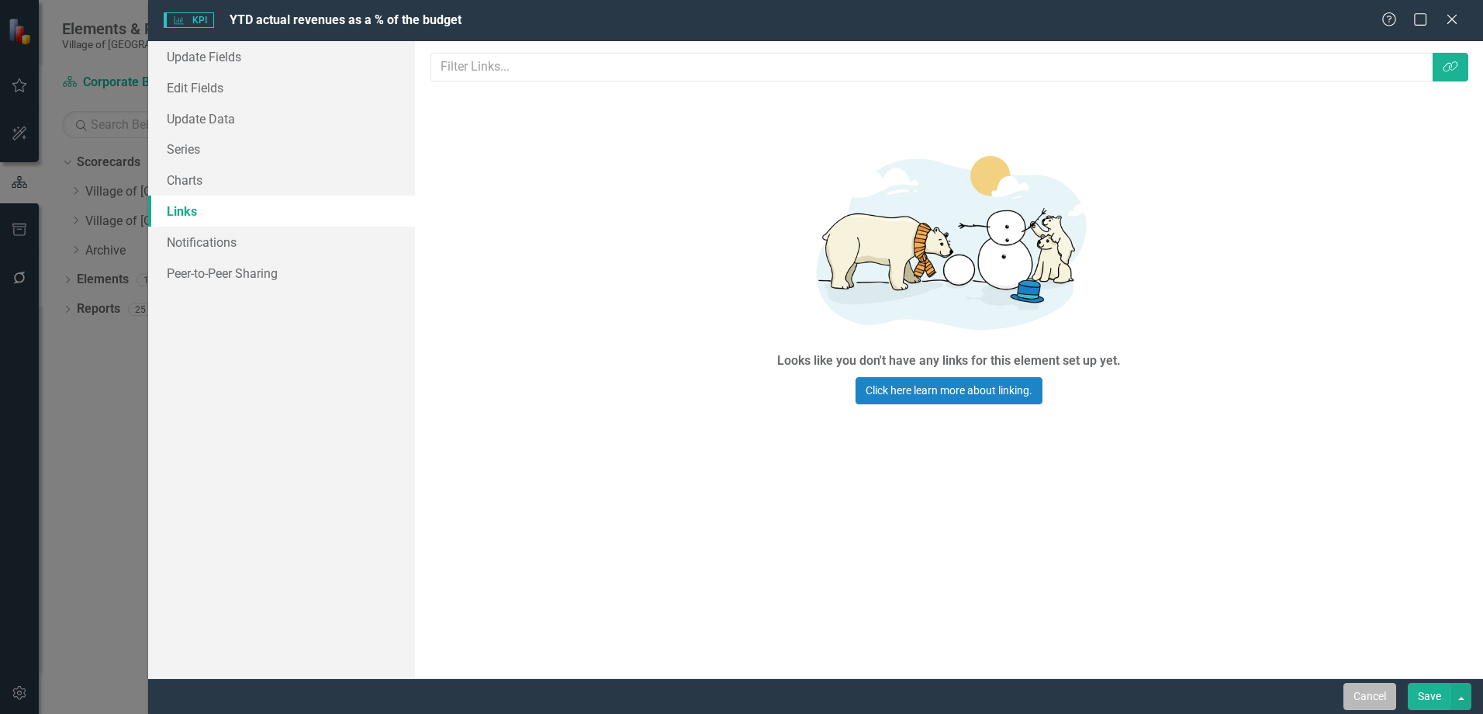
click at [1375, 697] on button "Cancel" at bounding box center [1370, 696] width 53 height 27
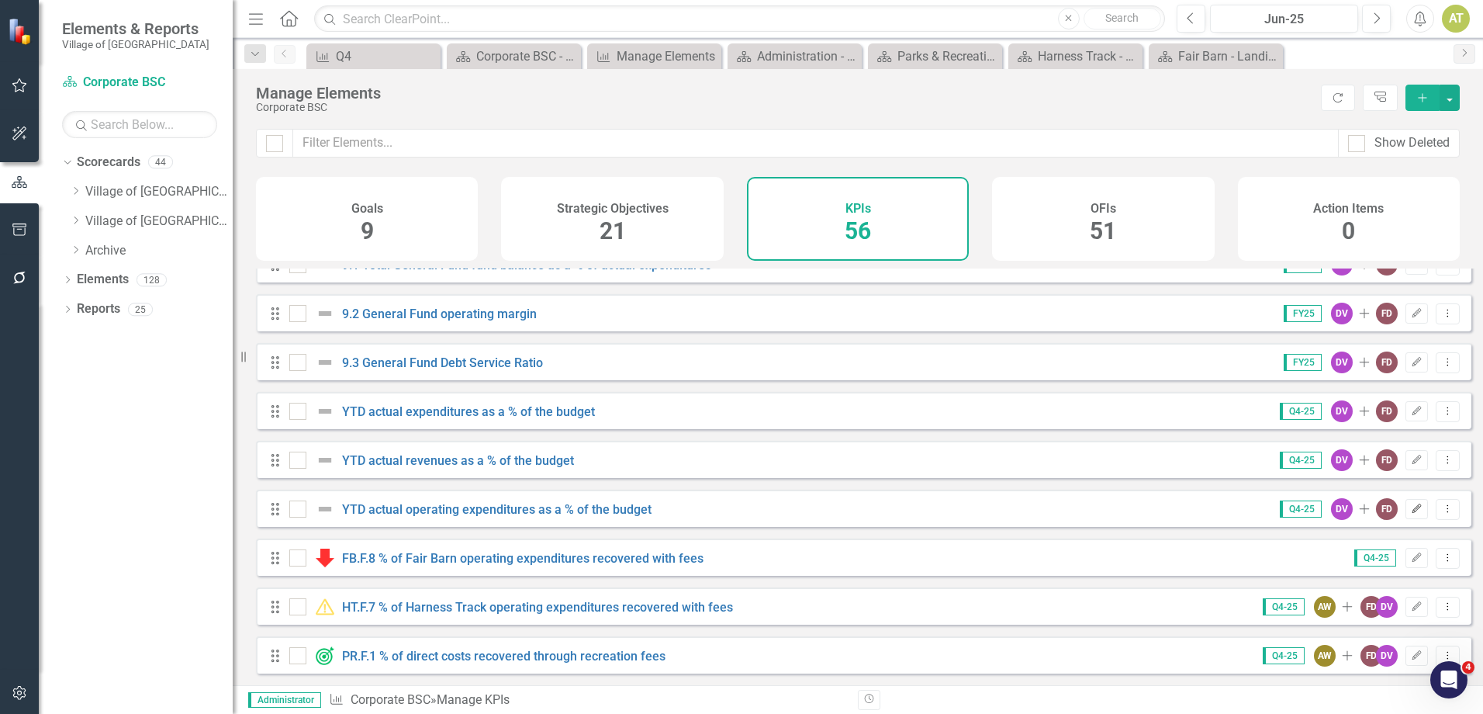
click at [1411, 512] on icon "Edit" at bounding box center [1417, 508] width 12 height 9
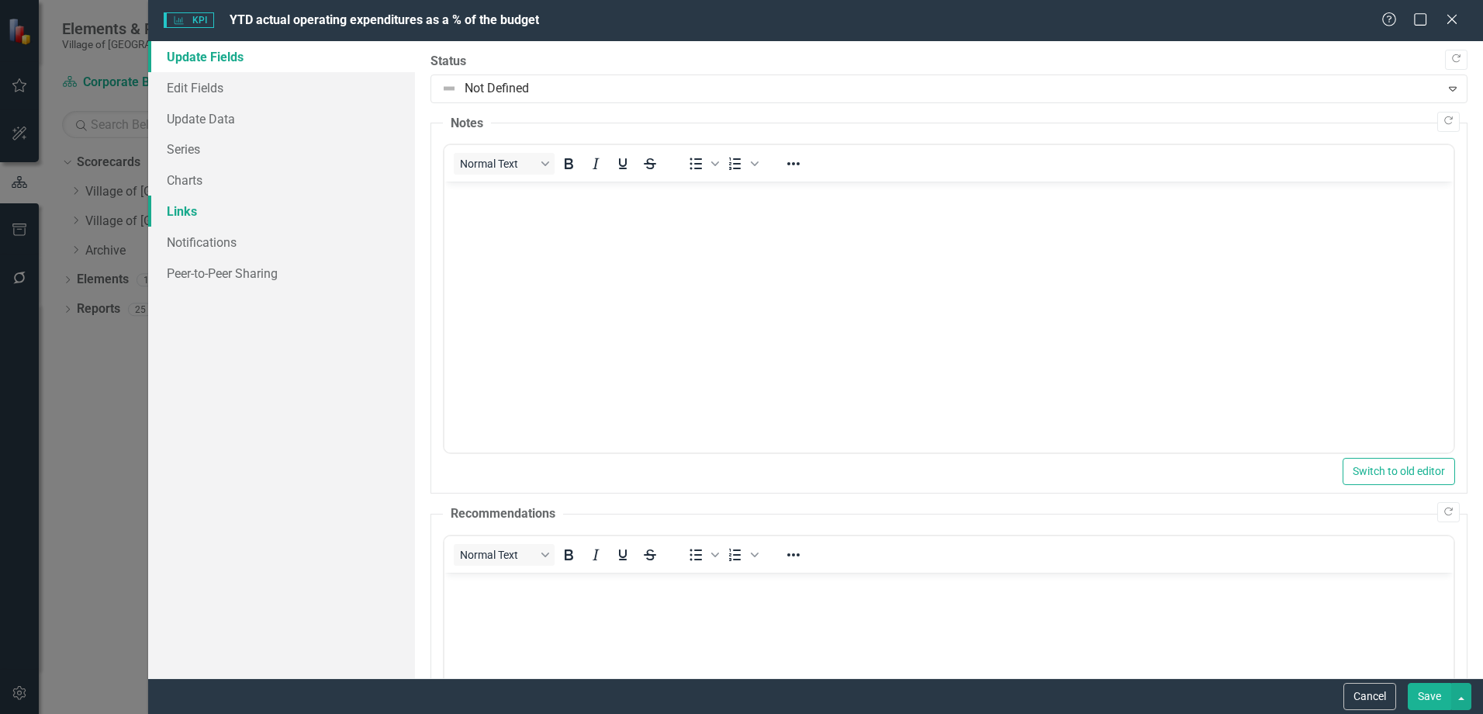
click at [187, 209] on link "Links" at bounding box center [281, 210] width 267 height 31
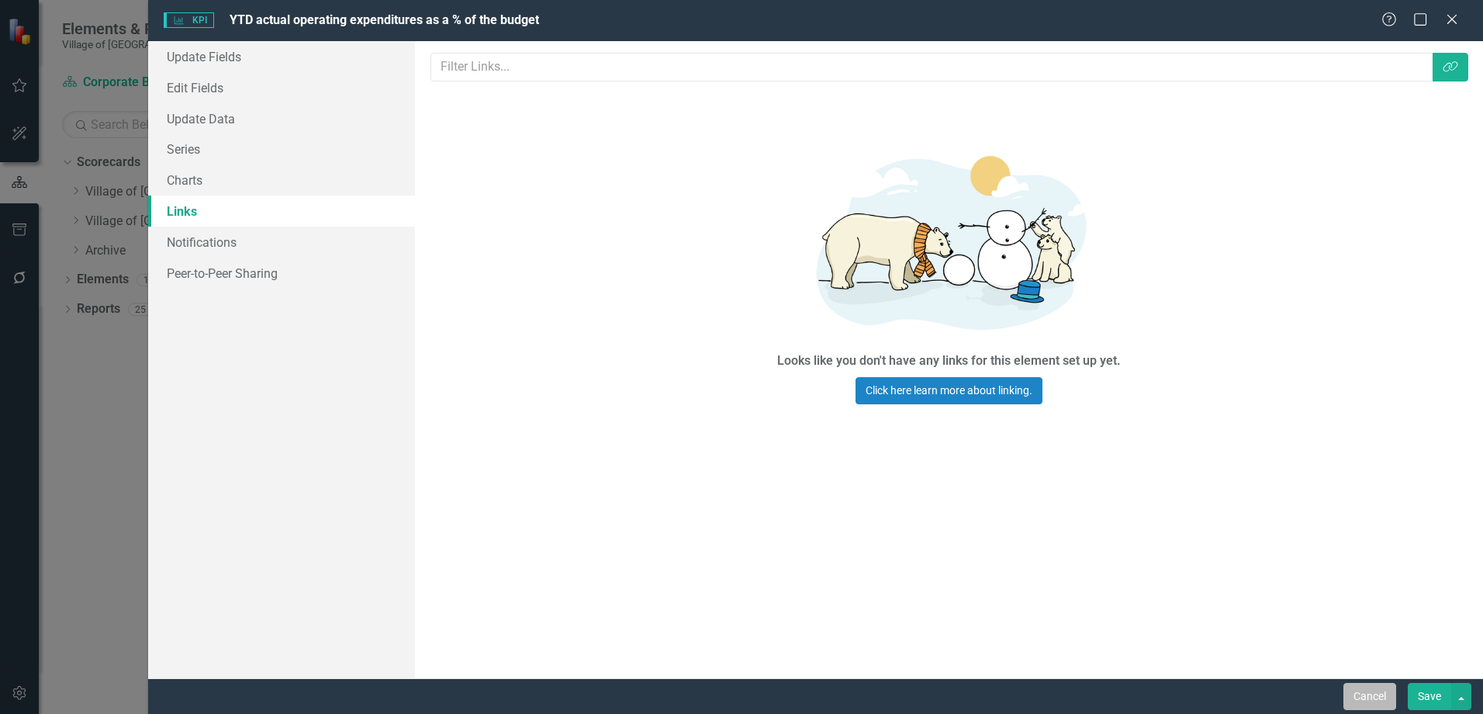
click at [1379, 690] on button "Cancel" at bounding box center [1370, 696] width 53 height 27
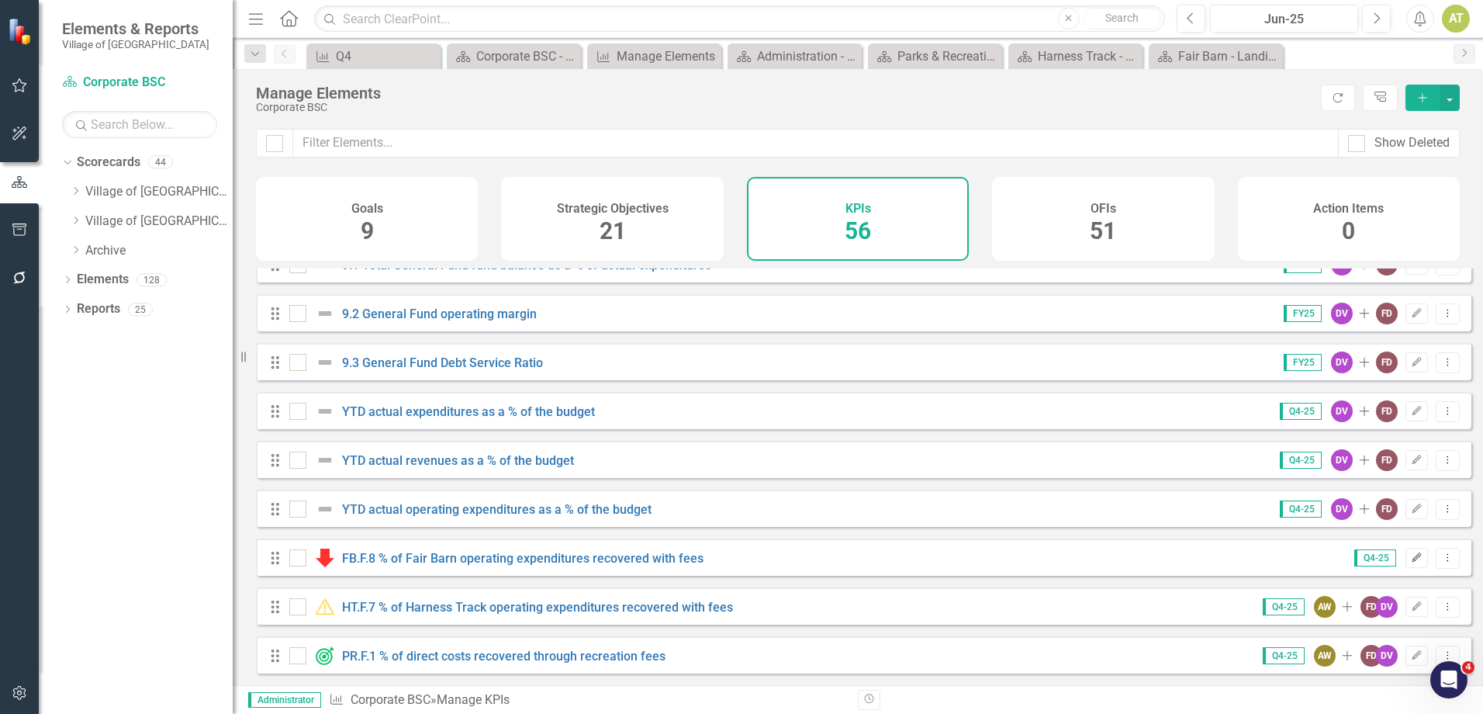
click at [1413, 559] on icon "button" at bounding box center [1417, 556] width 9 height 9
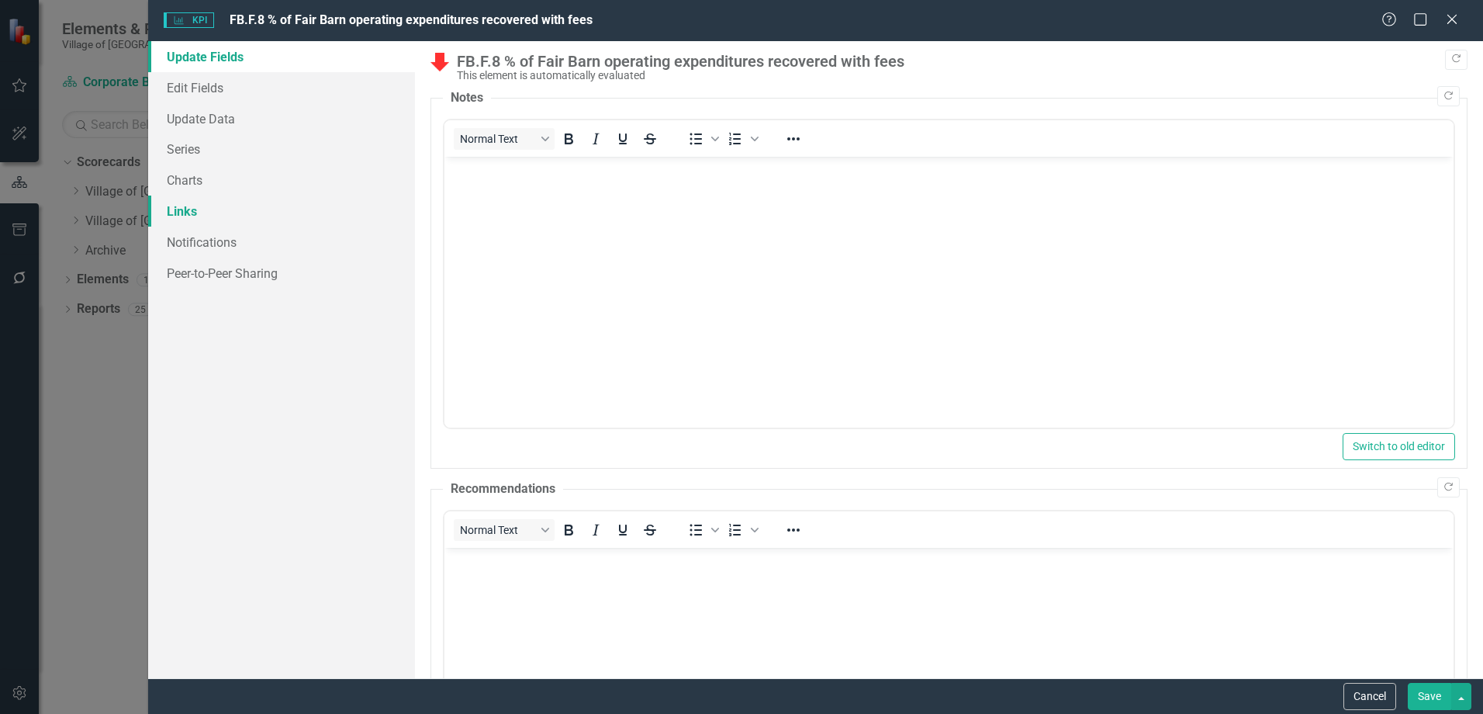
click at [250, 208] on link "Links" at bounding box center [281, 210] width 267 height 31
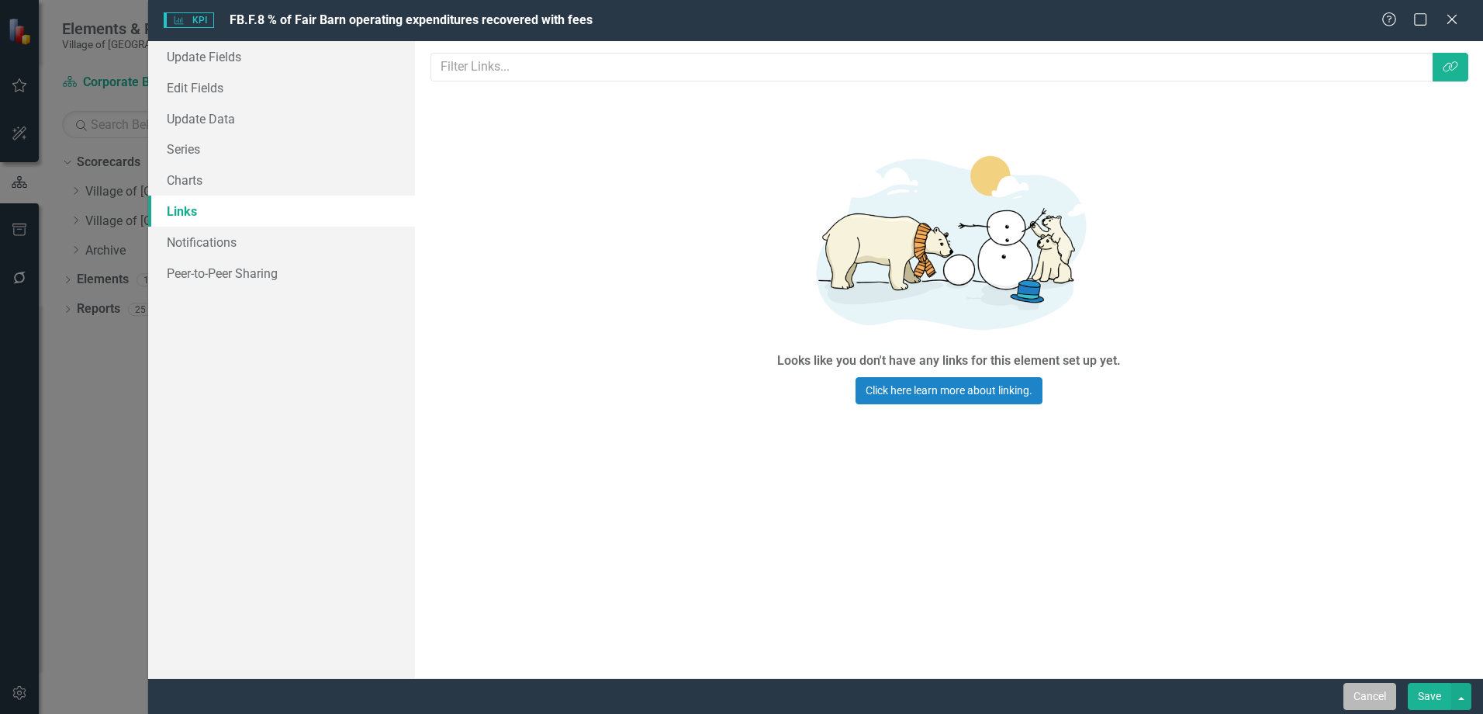
click at [1366, 698] on button "Cancel" at bounding box center [1370, 696] width 53 height 27
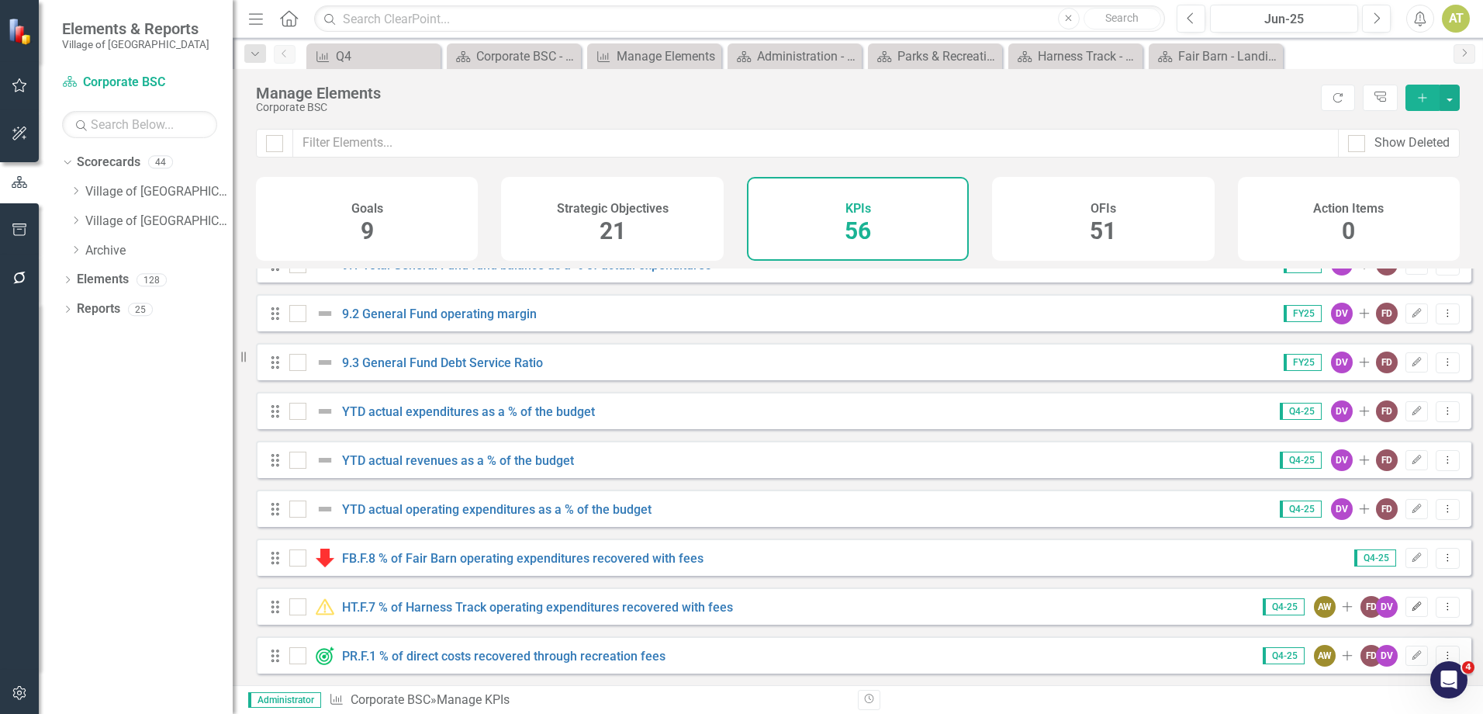
click at [1411, 609] on icon "Edit" at bounding box center [1417, 606] width 12 height 9
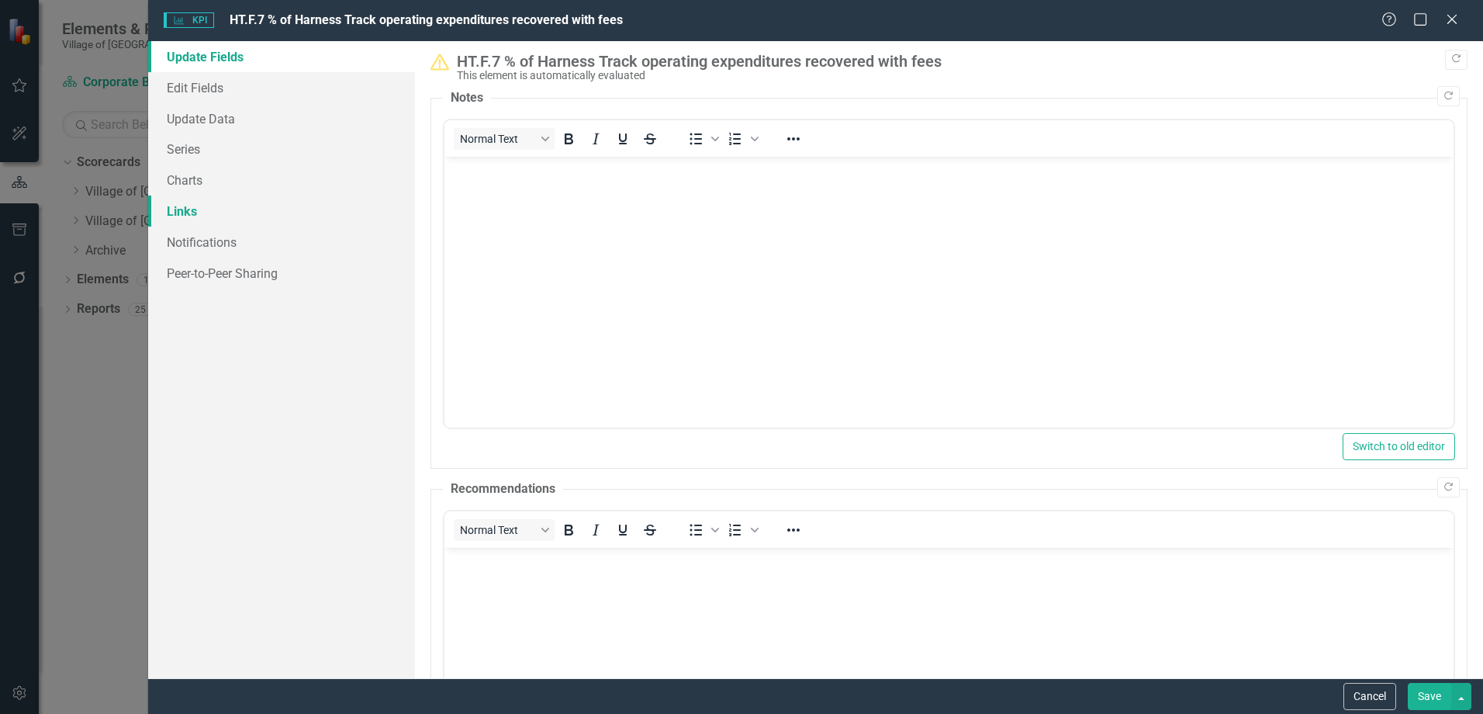
click at [228, 214] on link "Links" at bounding box center [281, 210] width 267 height 31
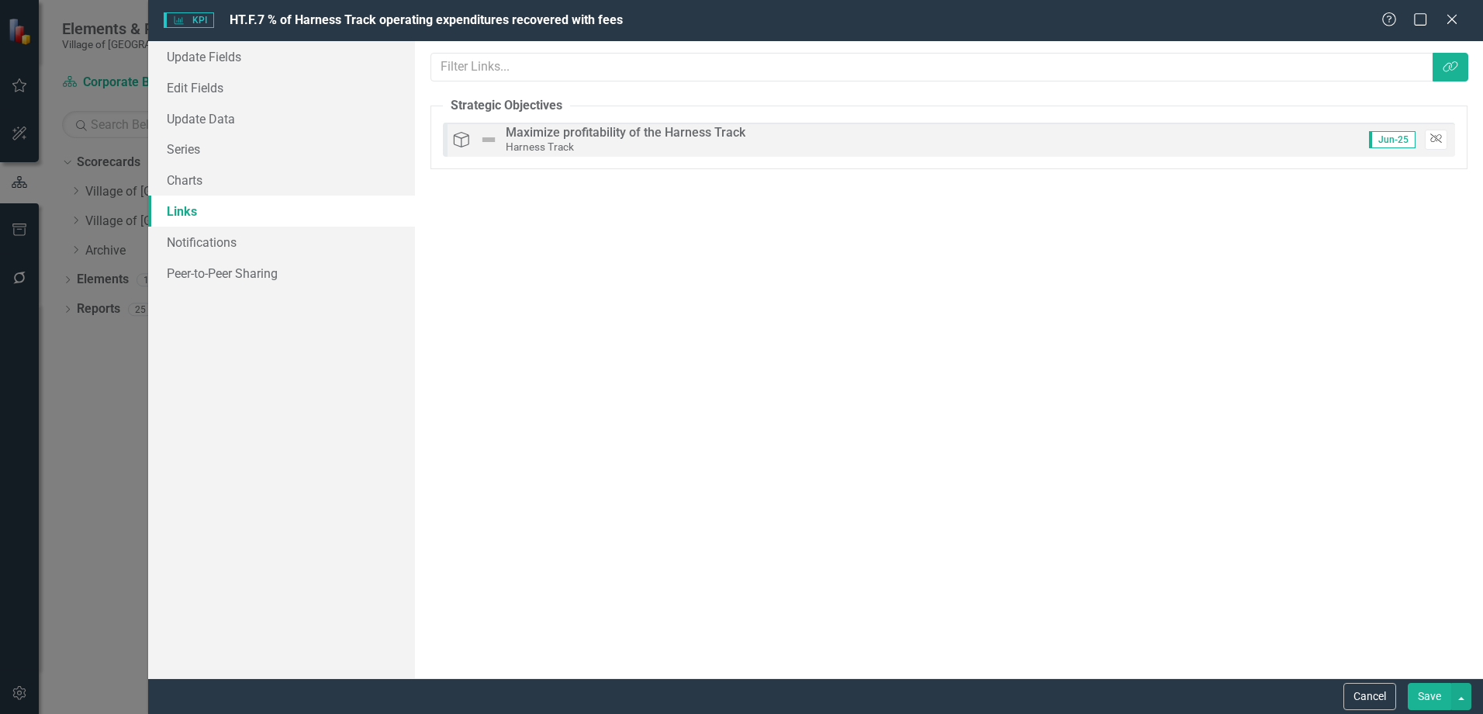
click at [1428, 144] on button "Unlink" at bounding box center [1436, 140] width 22 height 20
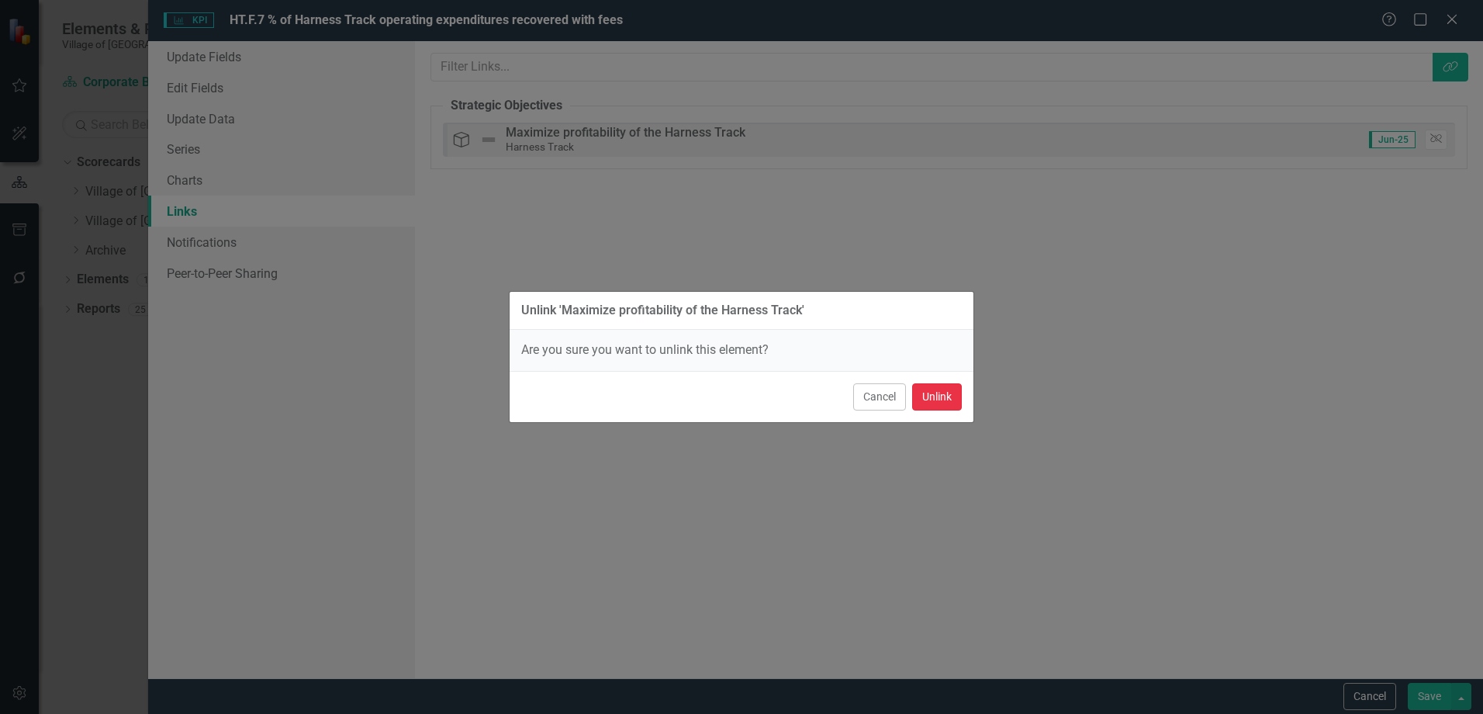
click at [946, 395] on button "Unlink" at bounding box center [937, 396] width 50 height 27
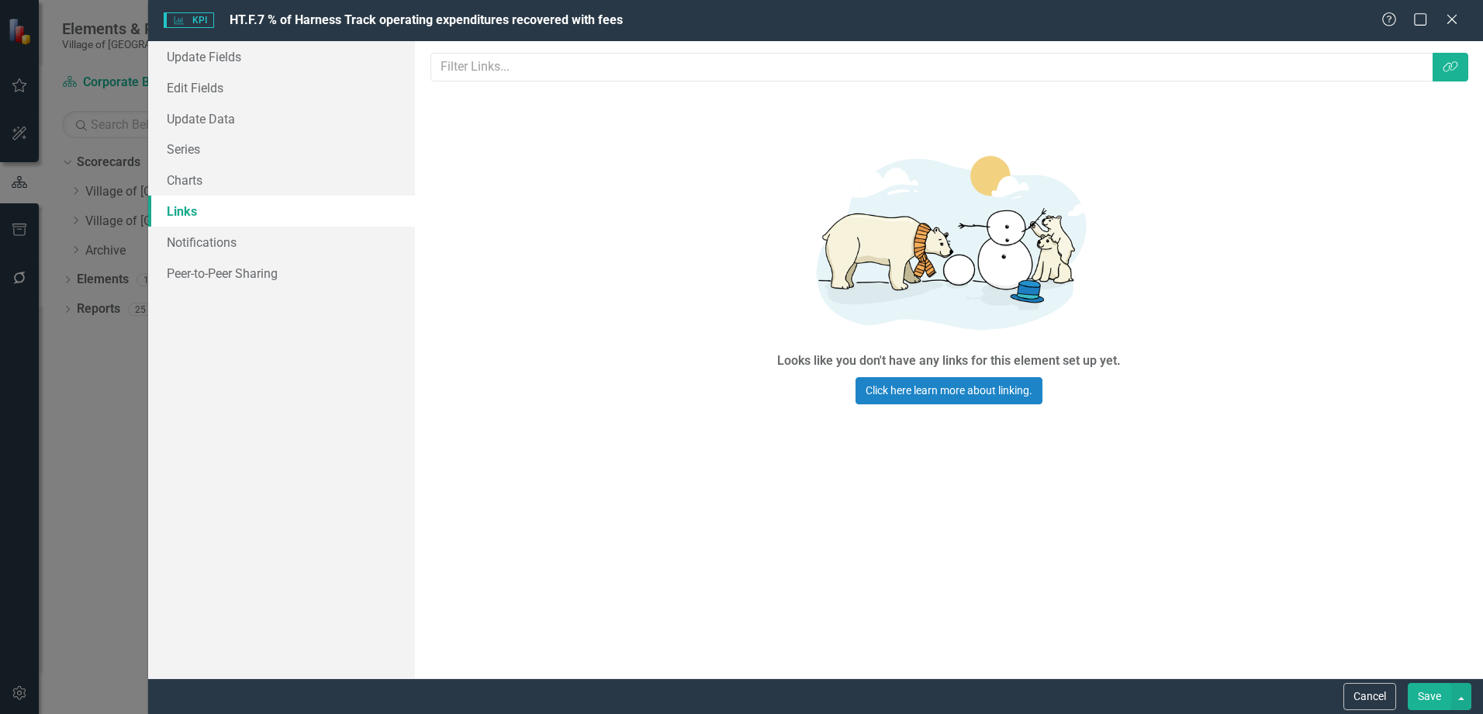
click at [1430, 699] on button "Save" at bounding box center [1429, 696] width 43 height 27
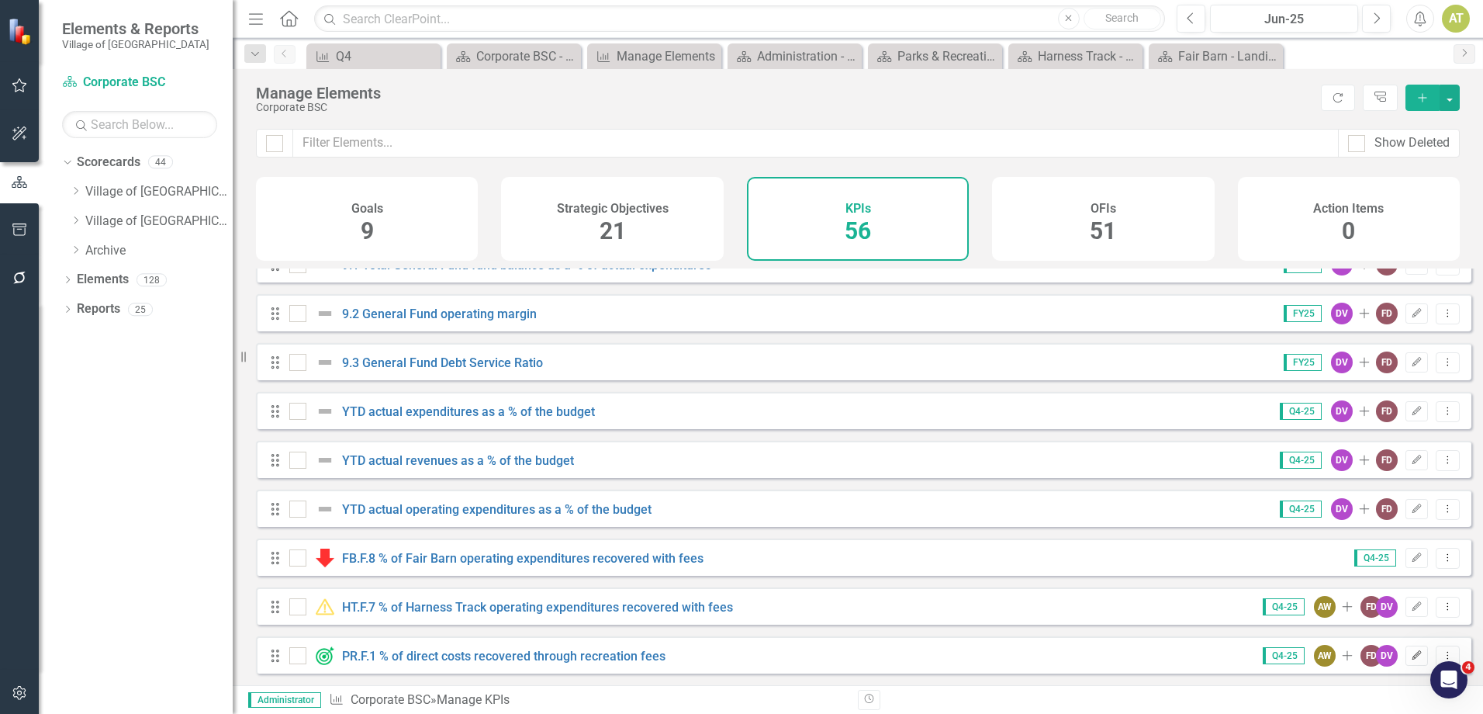
click at [1411, 651] on icon "Edit" at bounding box center [1417, 655] width 12 height 9
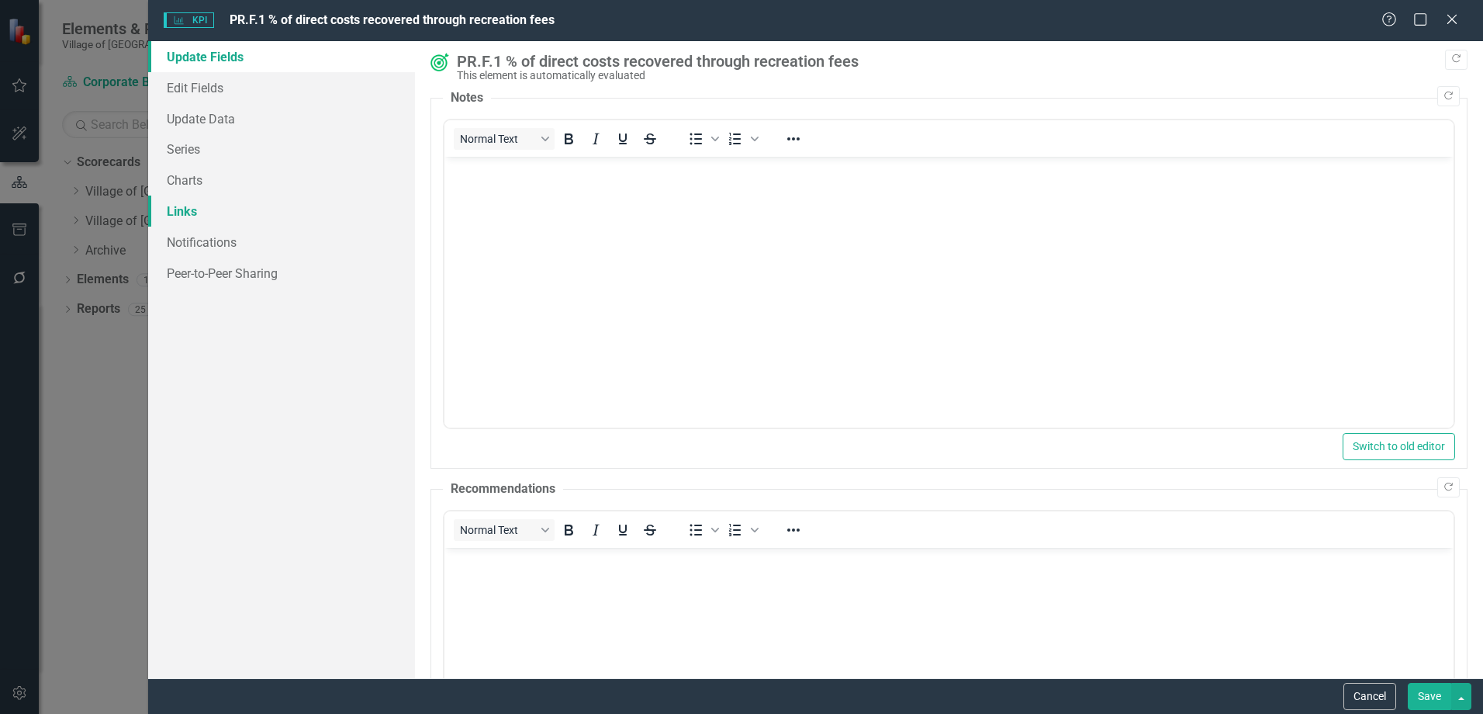
click at [224, 204] on link "Links" at bounding box center [281, 210] width 267 height 31
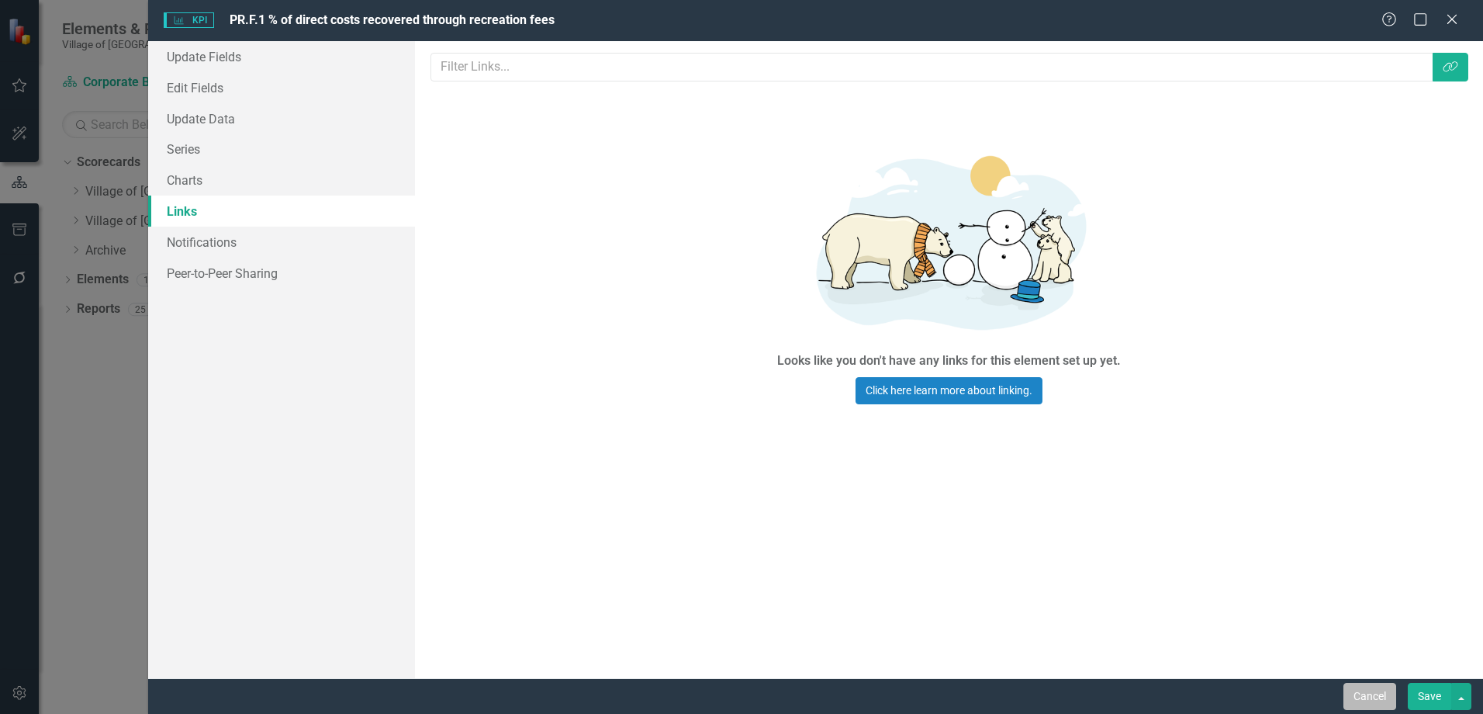
click at [1366, 693] on button "Cancel" at bounding box center [1370, 696] width 53 height 27
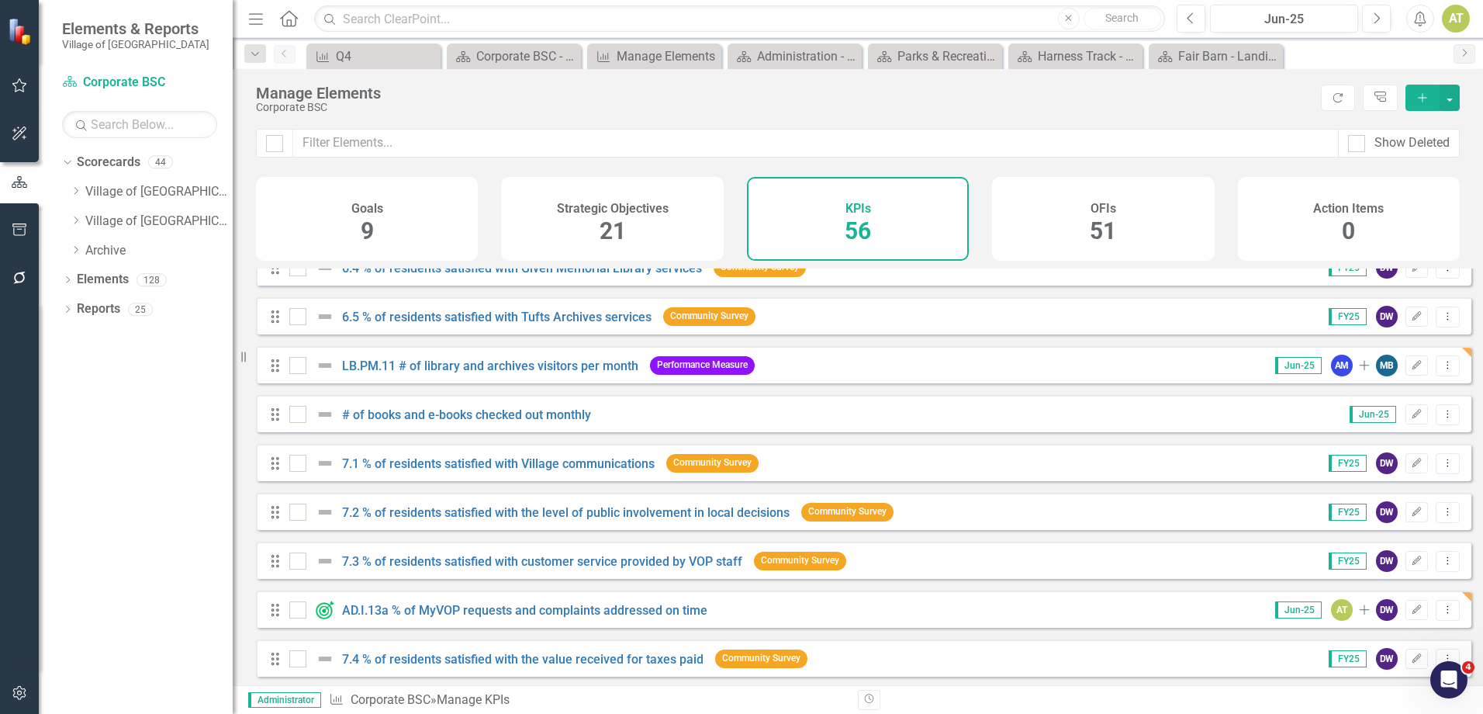
scroll to position [1479, 0]
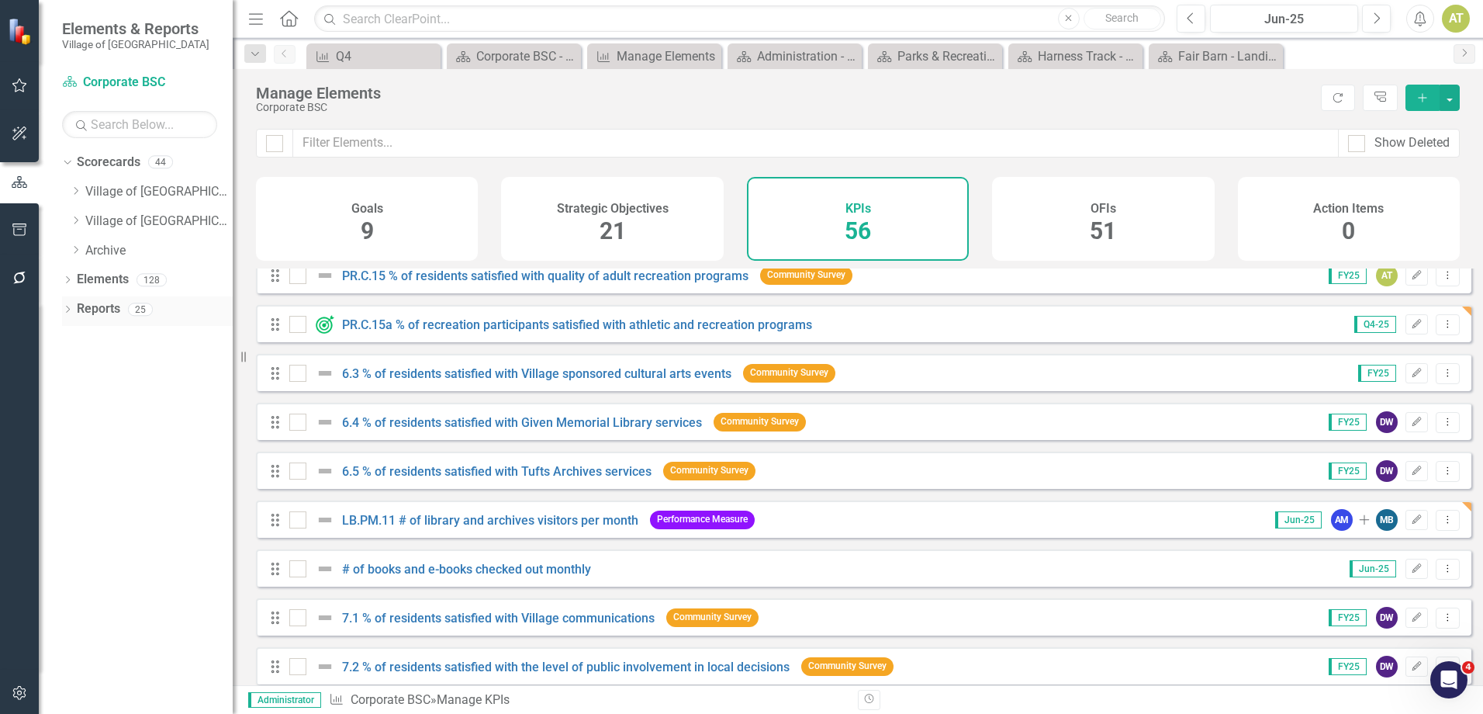
click at [124, 313] on div "Reports 25" at bounding box center [155, 310] width 156 height 29
click at [118, 310] on link "Reports" at bounding box center [98, 309] width 43 height 18
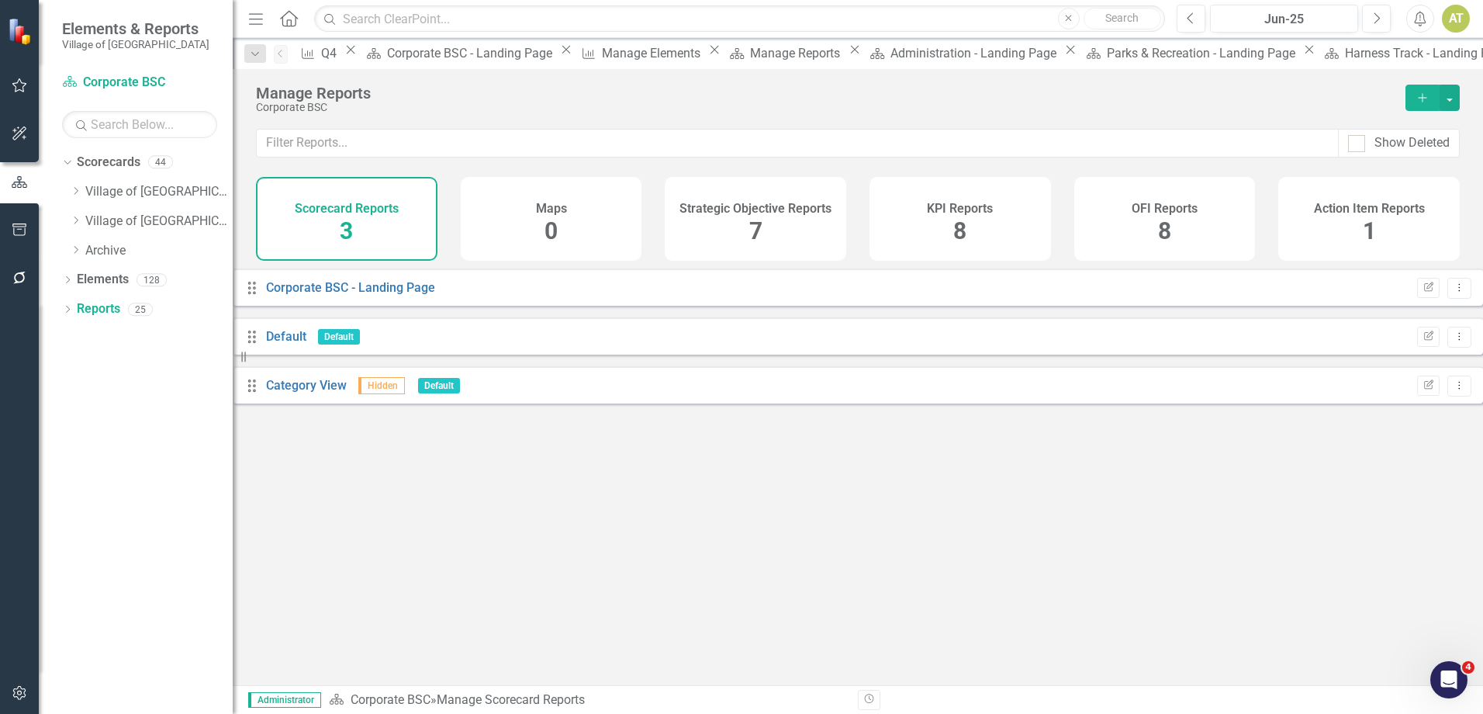
click at [953, 228] on span "8" at bounding box center [959, 230] width 13 height 27
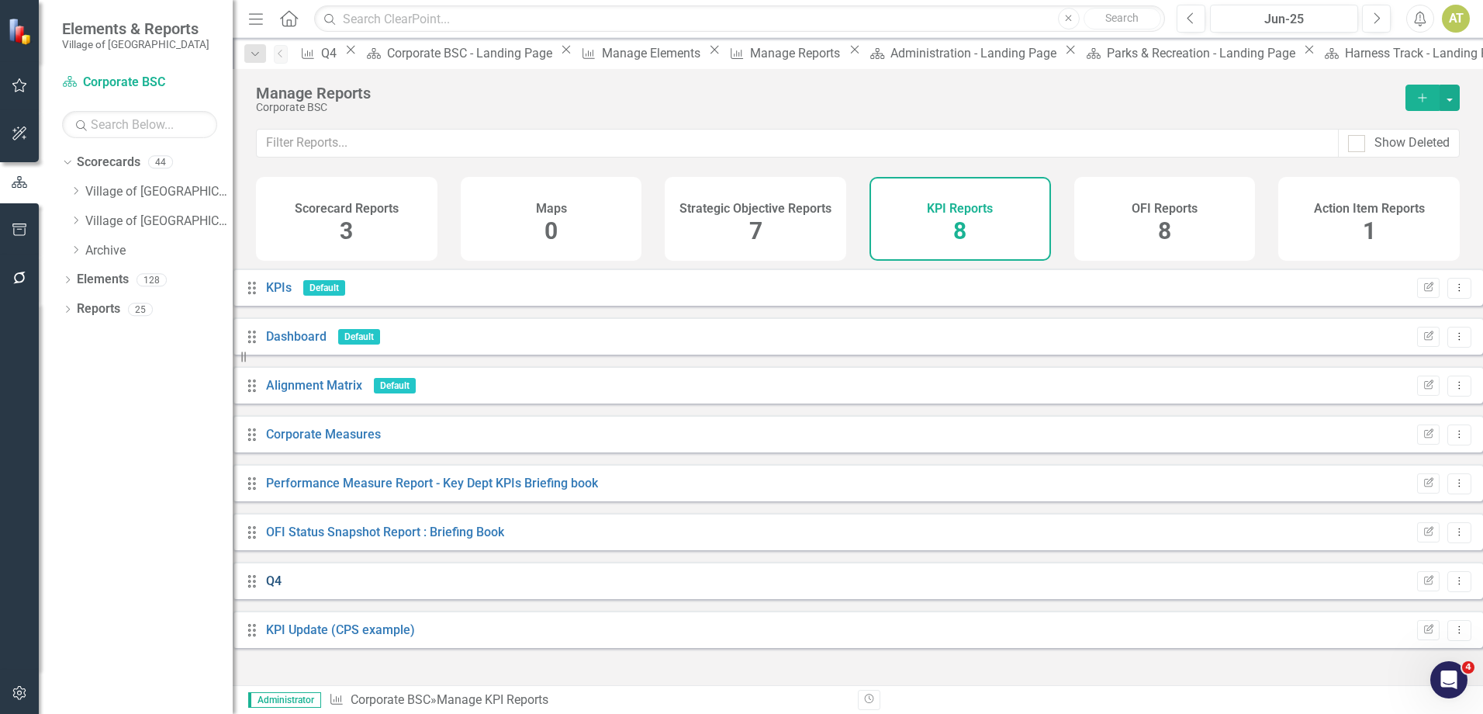
click at [282, 585] on link "Q4" at bounding box center [274, 580] width 16 height 15
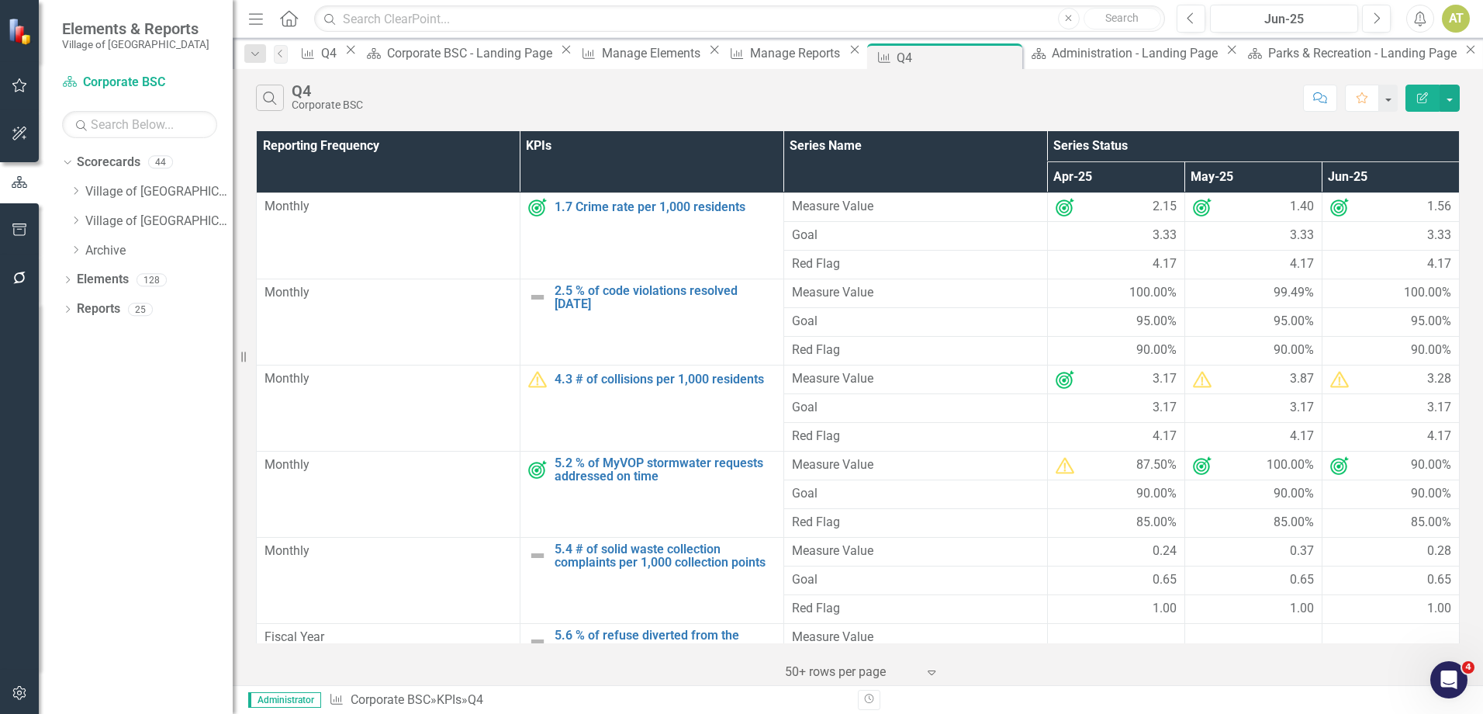
click at [1413, 103] on button "Edit Report" at bounding box center [1423, 98] width 34 height 27
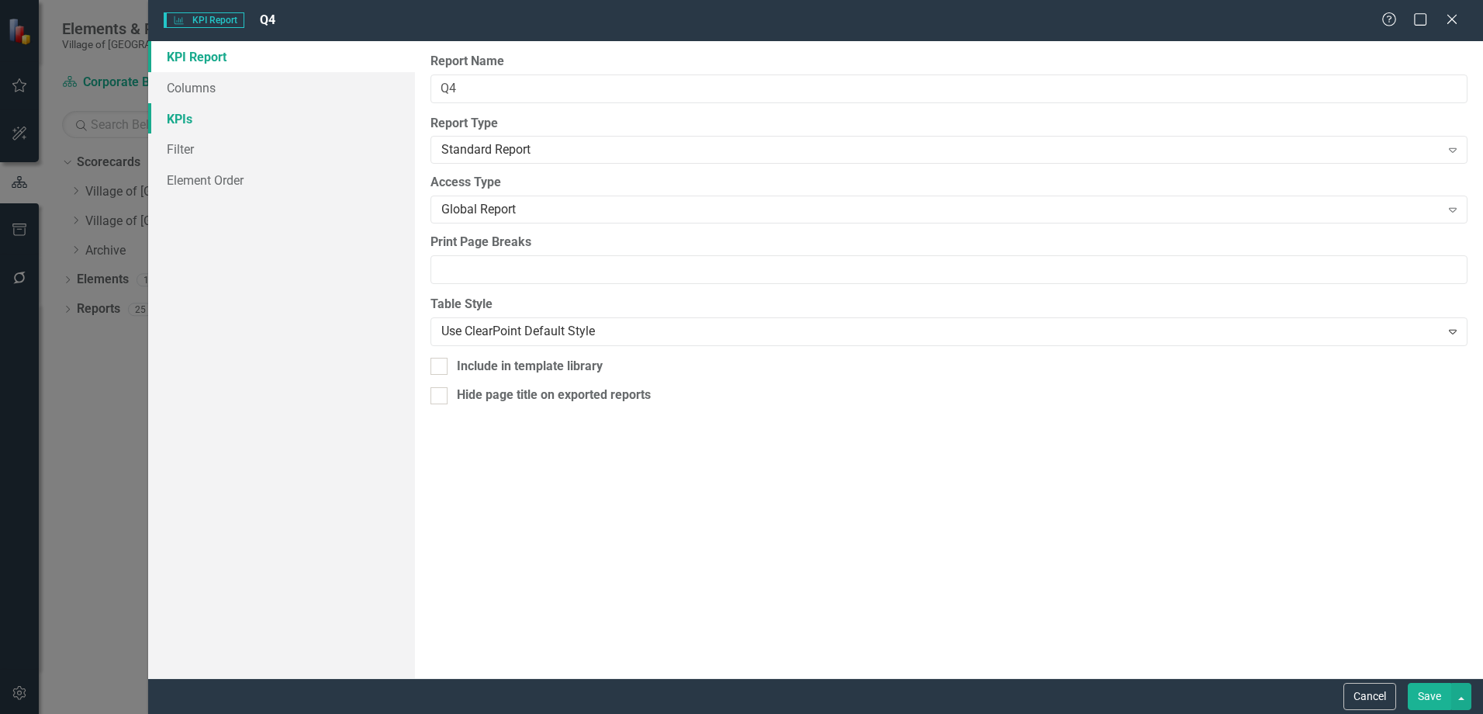
click at [227, 111] on link "KPIs" at bounding box center [281, 118] width 267 height 31
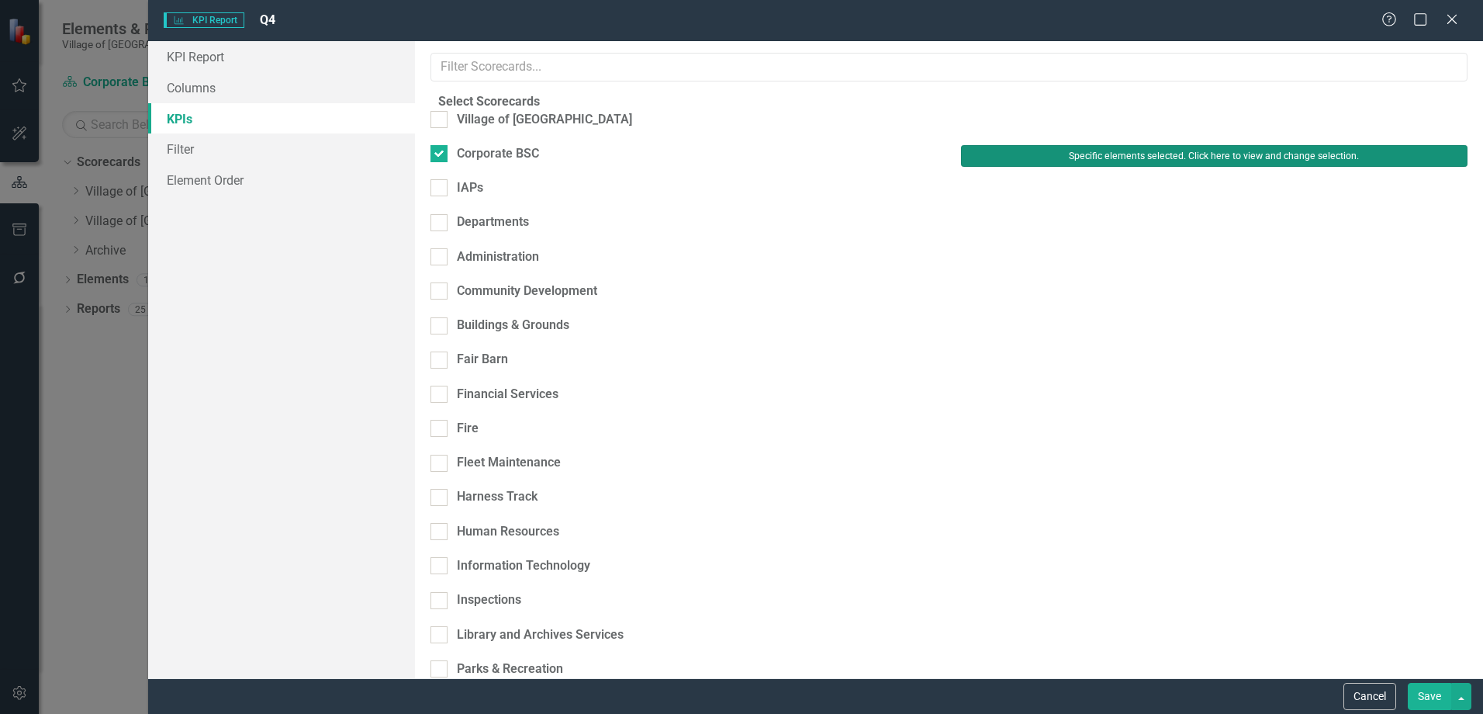
click at [1136, 167] on button "Specific elements selected. Click here to view and change selection." at bounding box center [1214, 156] width 507 height 22
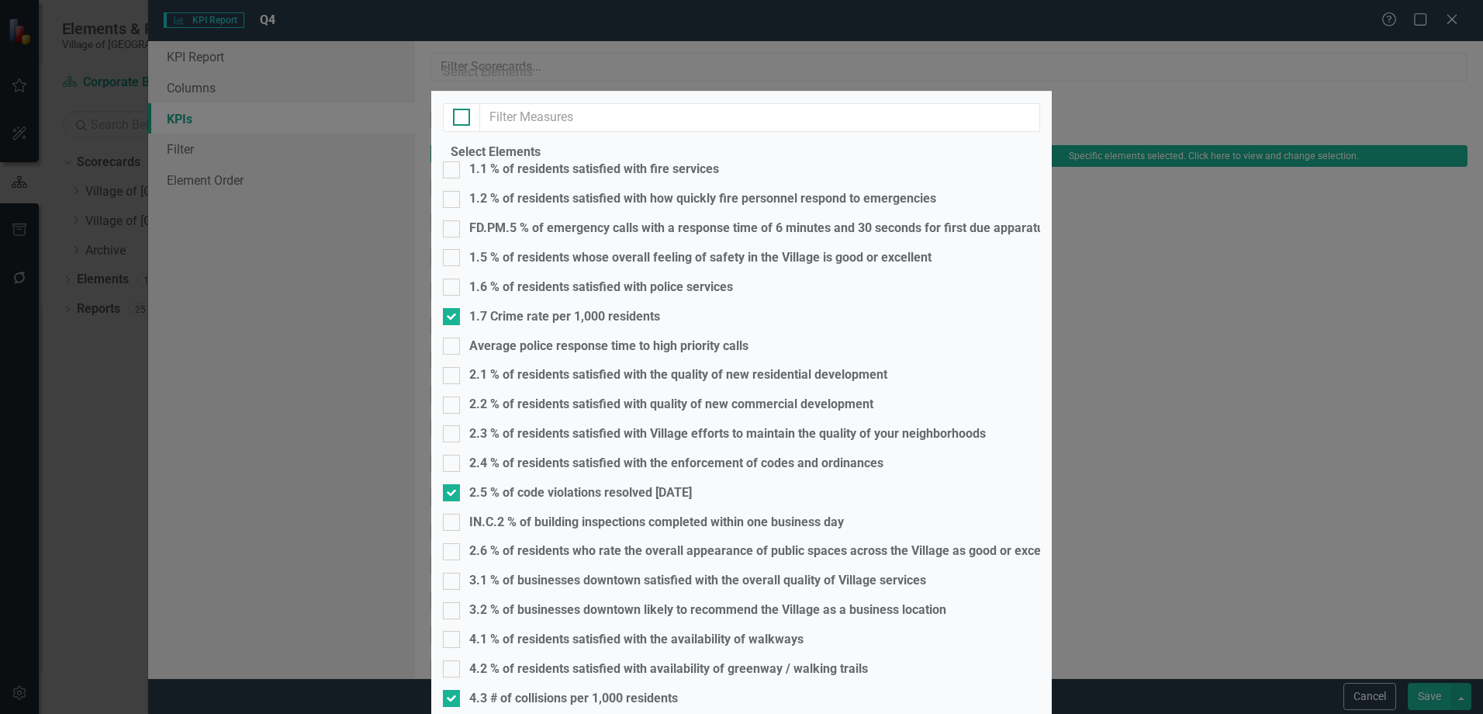
click at [463, 119] on input "checkbox" at bounding box center [458, 114] width 10 height 10
checkbox input "true"
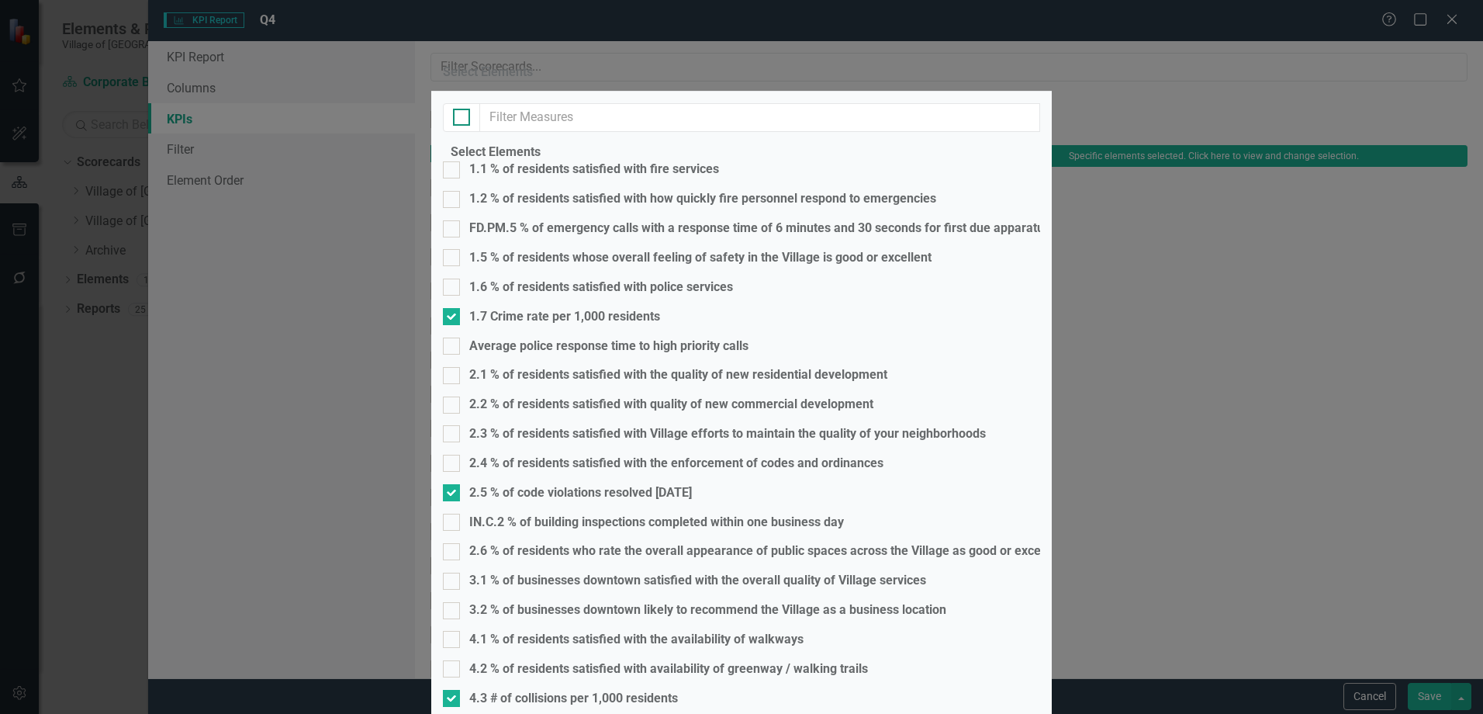
checkbox input "true"
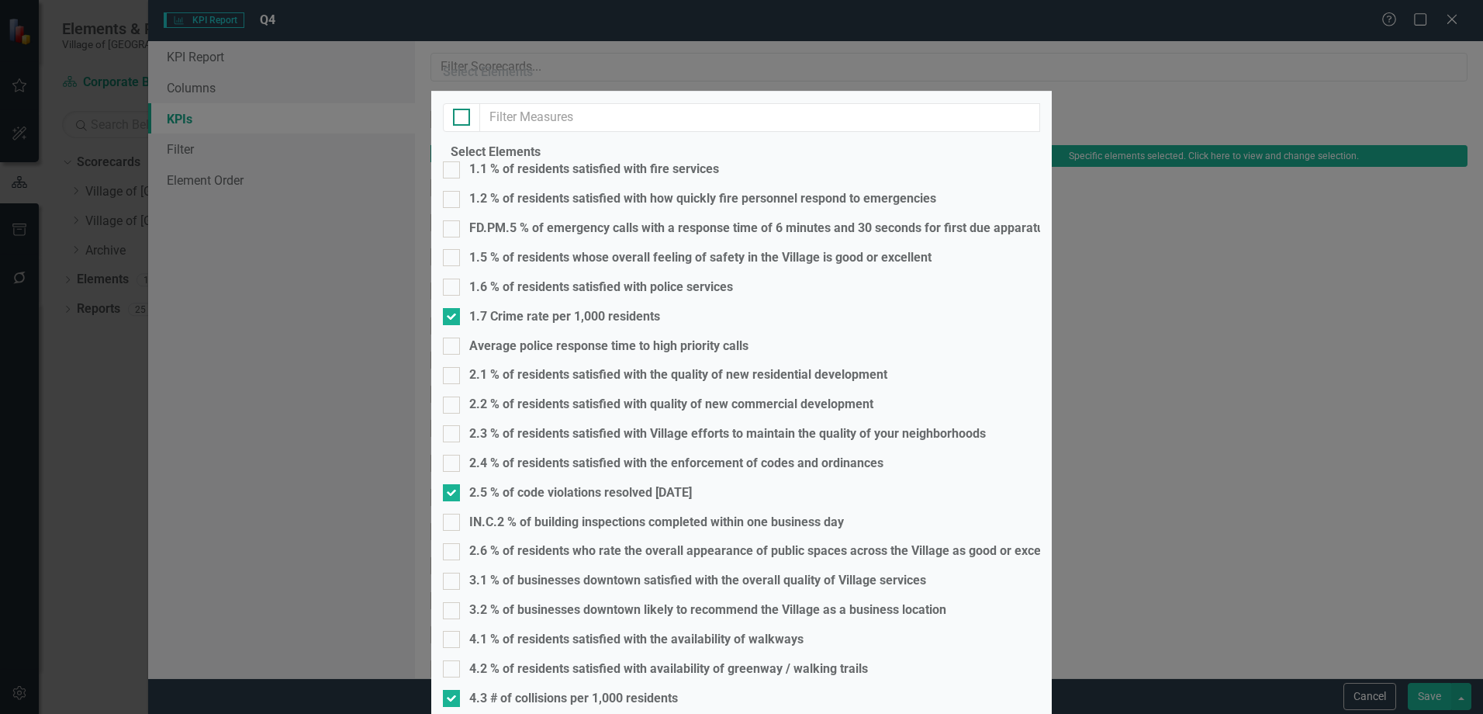
checkbox input "true"
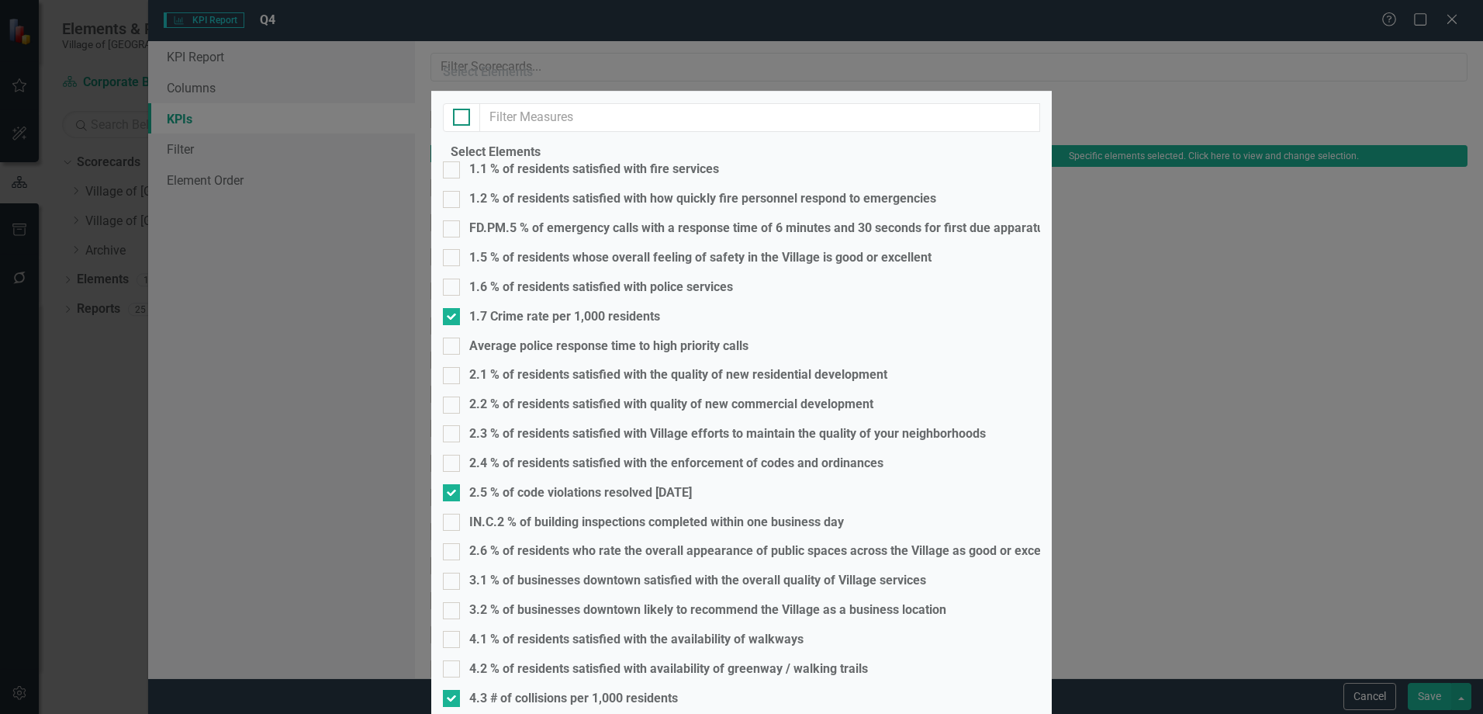
checkbox input "true"
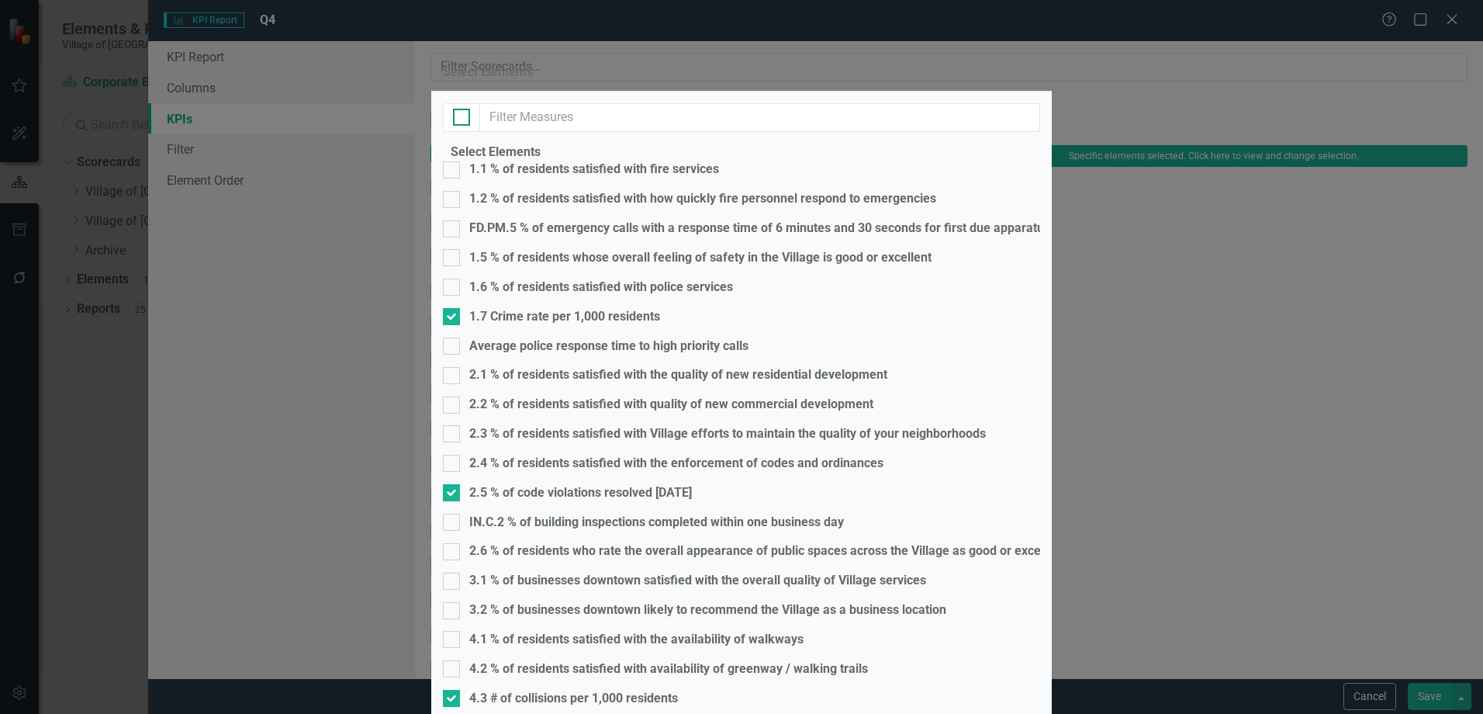
checkbox input "true"
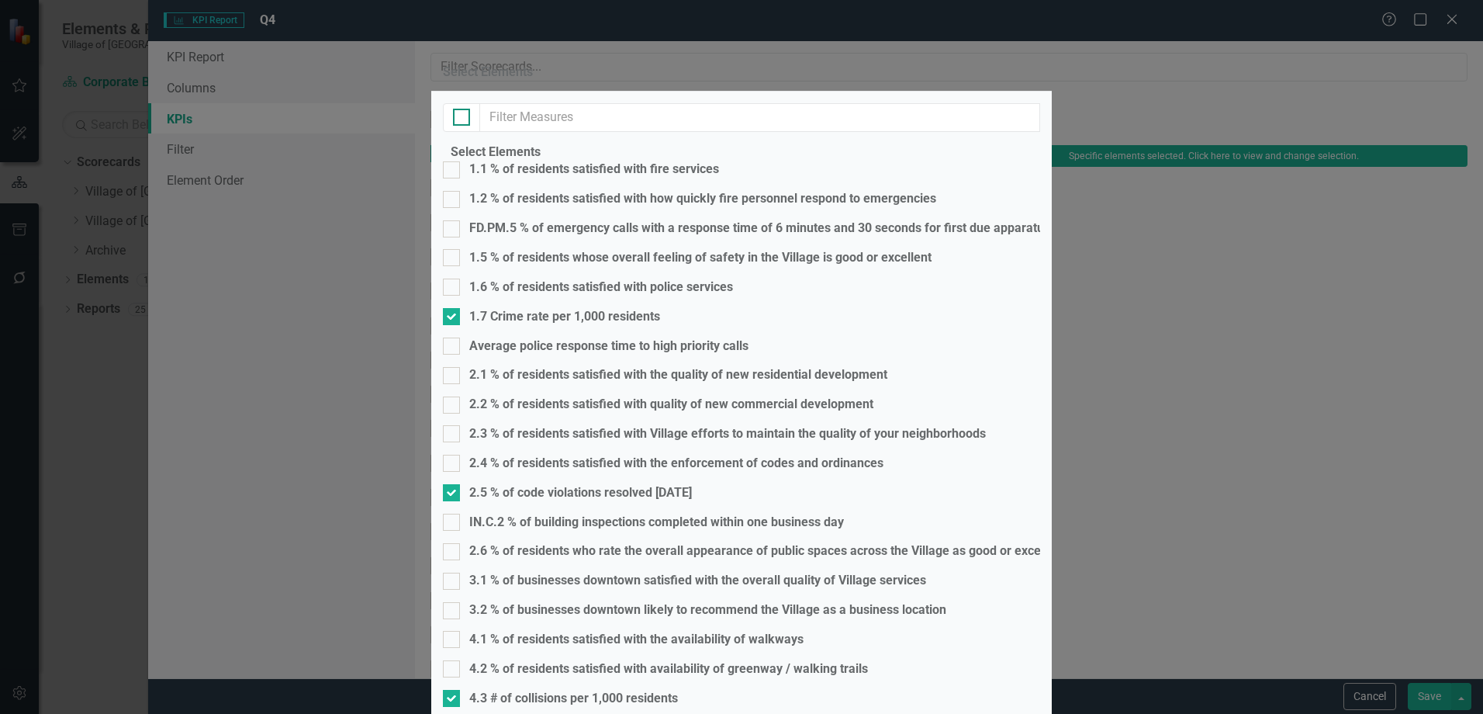
checkbox input "true"
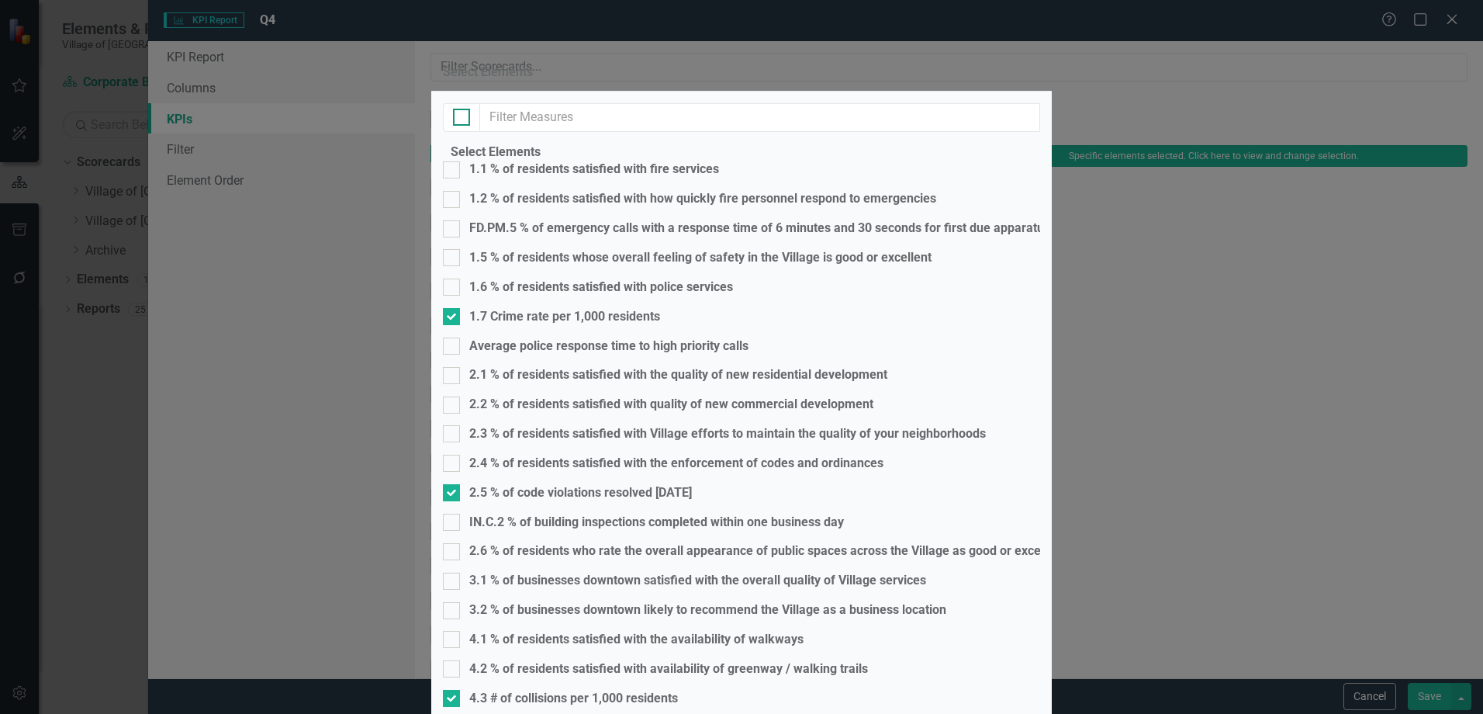
checkbox input "true"
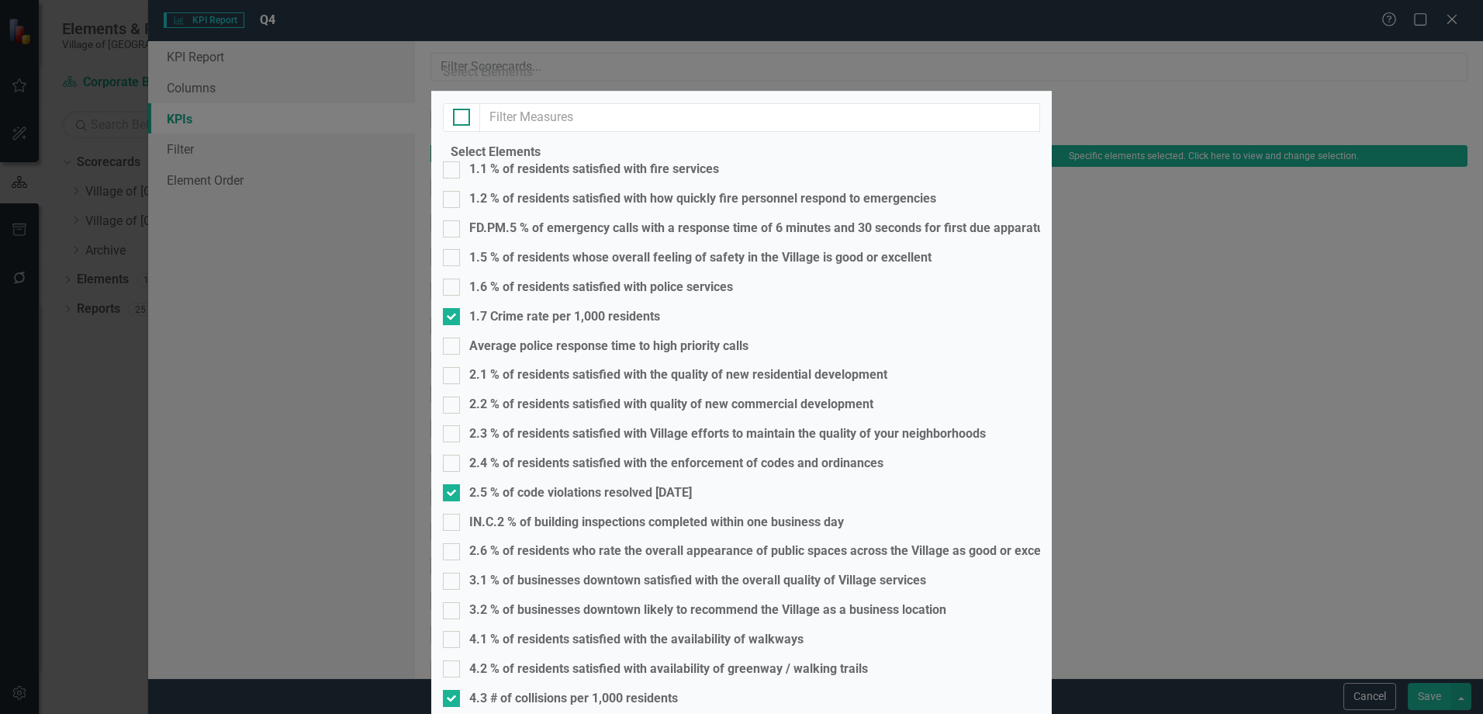
checkbox input "true"
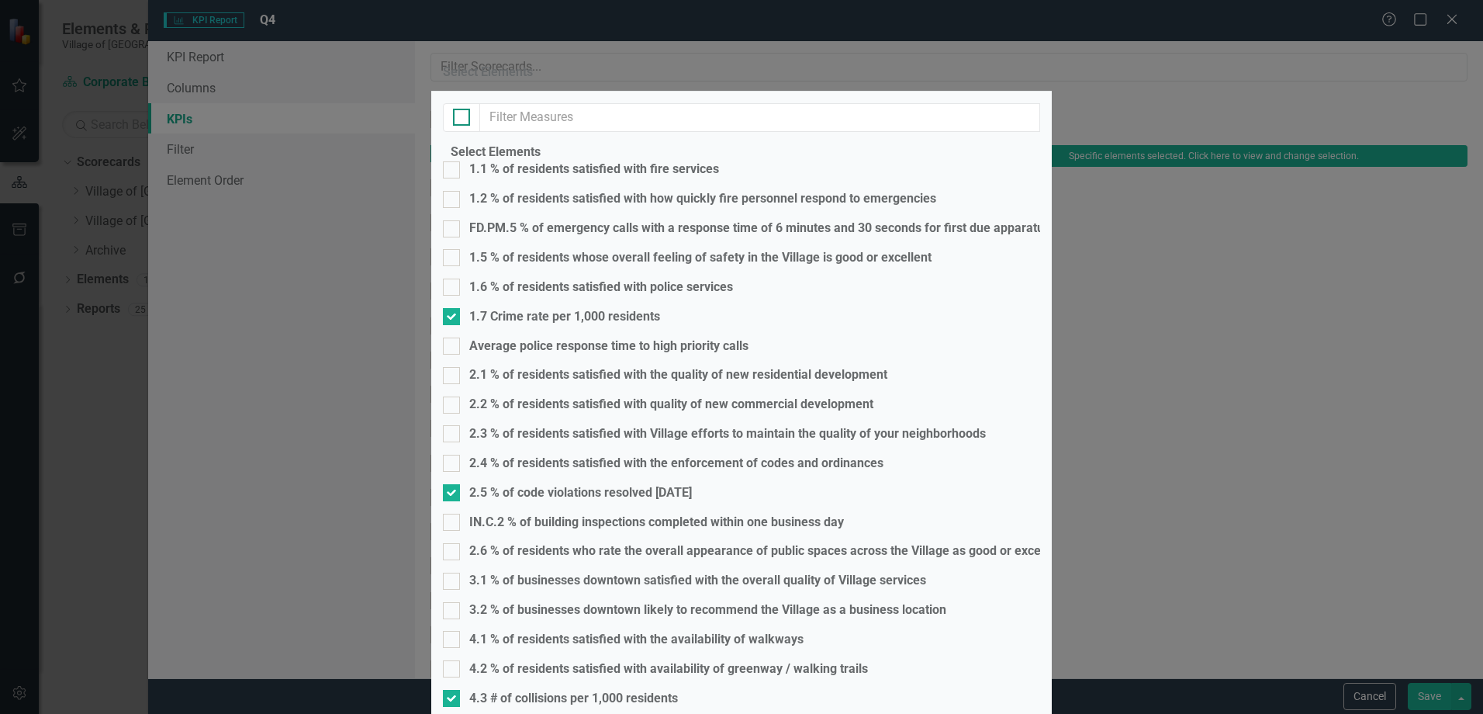
checkbox input "true"
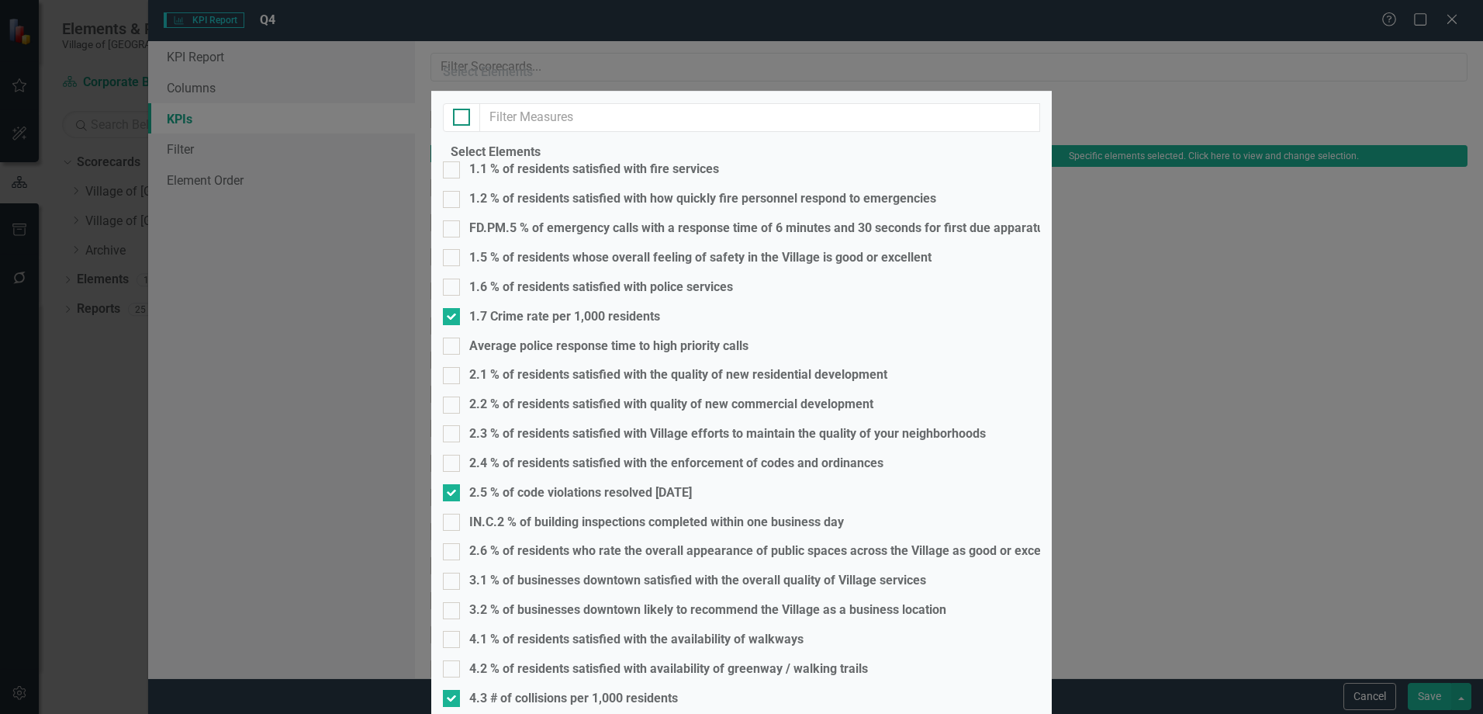
checkbox input "true"
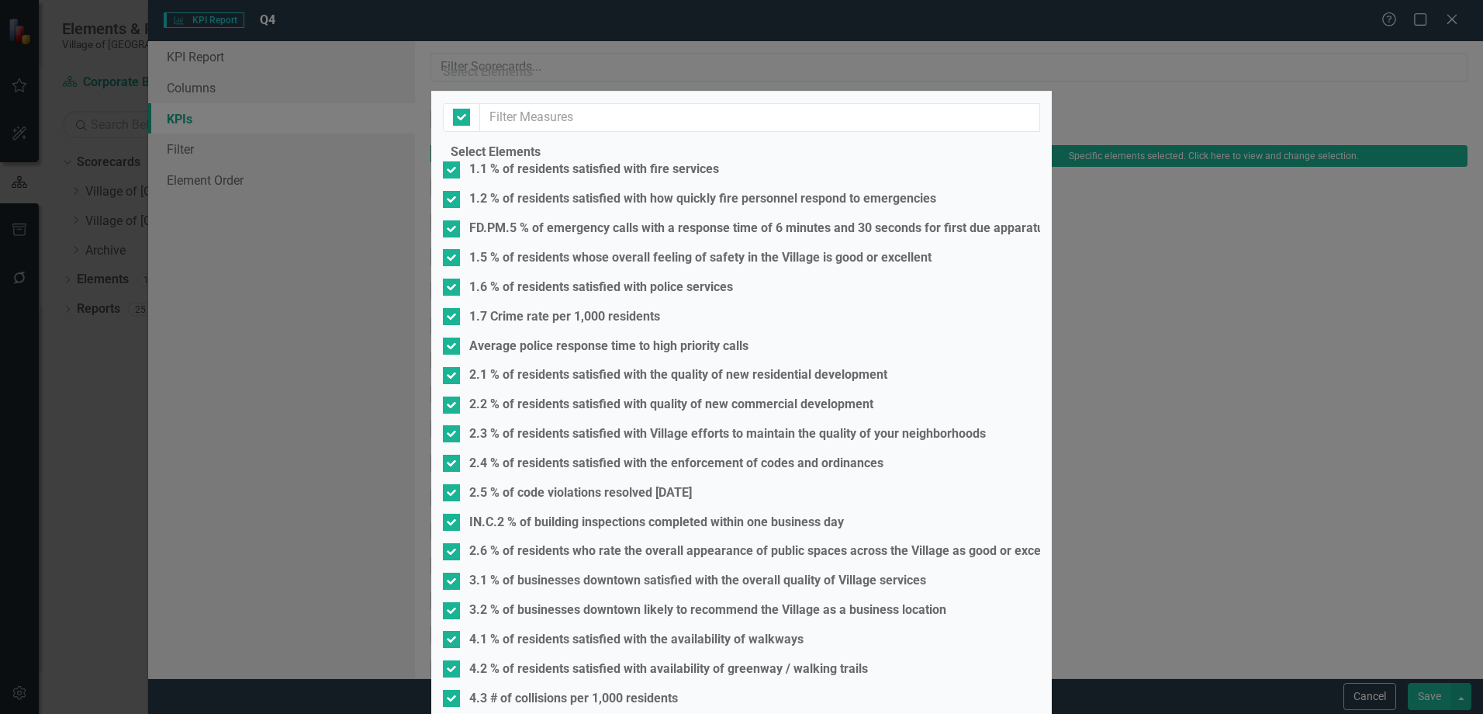
scroll to position [1039, 0]
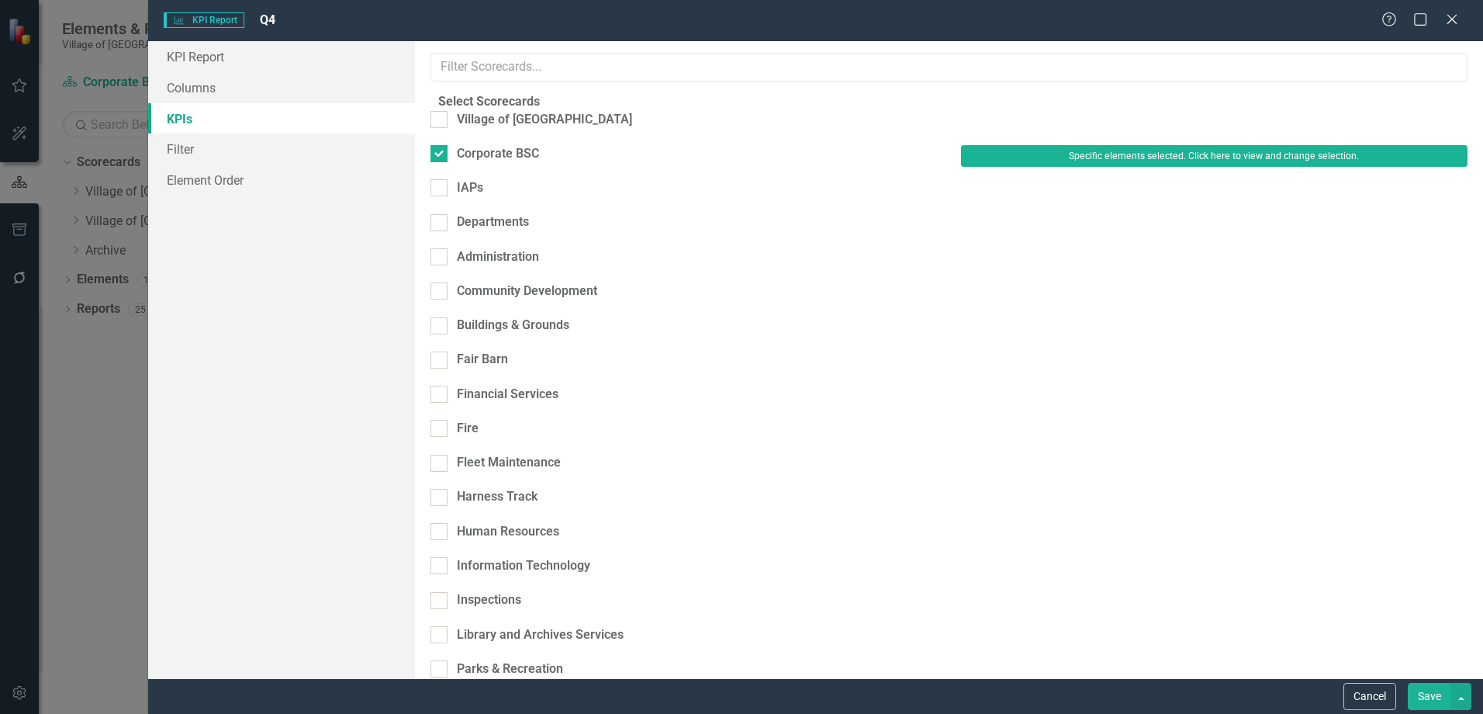
click at [1426, 698] on button "Save" at bounding box center [1429, 696] width 43 height 27
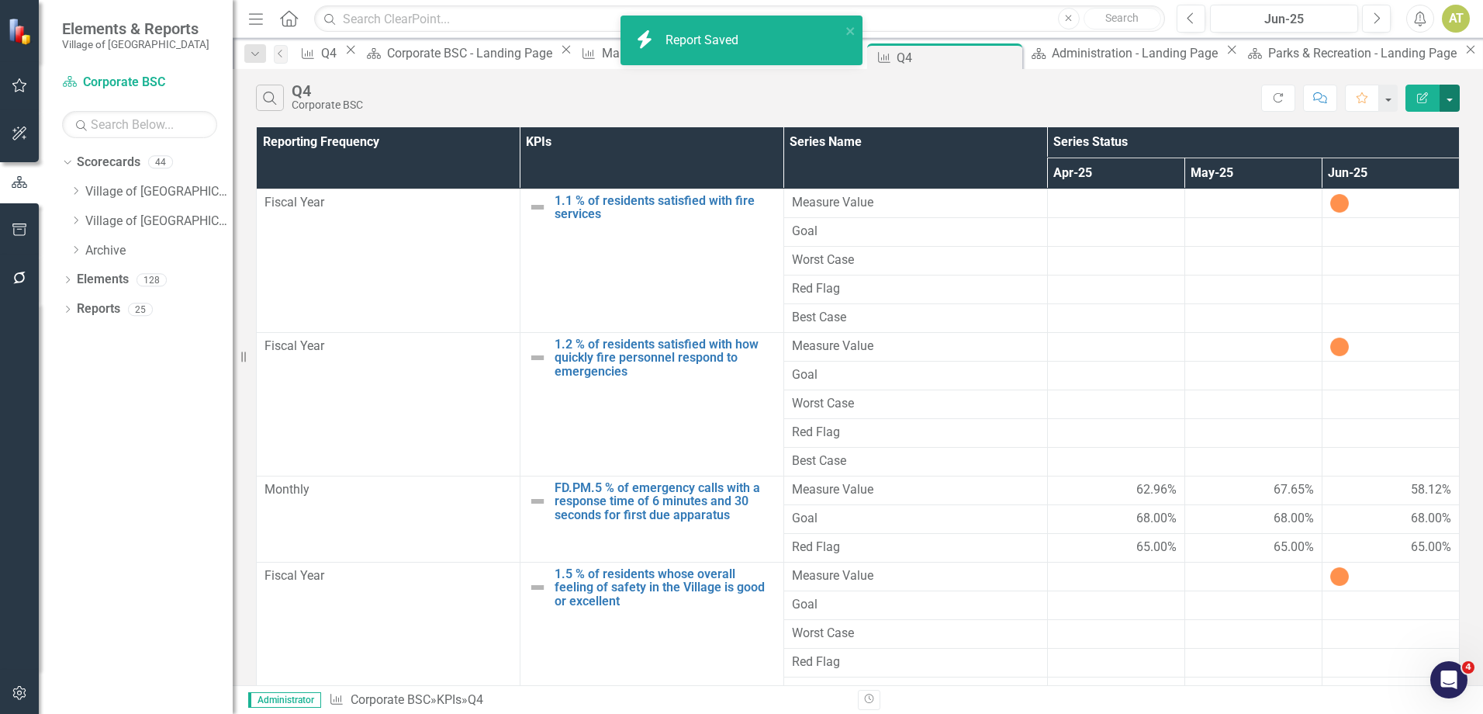
click at [1450, 105] on button "button" at bounding box center [1450, 98] width 20 height 27
click at [1443, 176] on link "Excel Export to Excel" at bounding box center [1398, 186] width 123 height 29
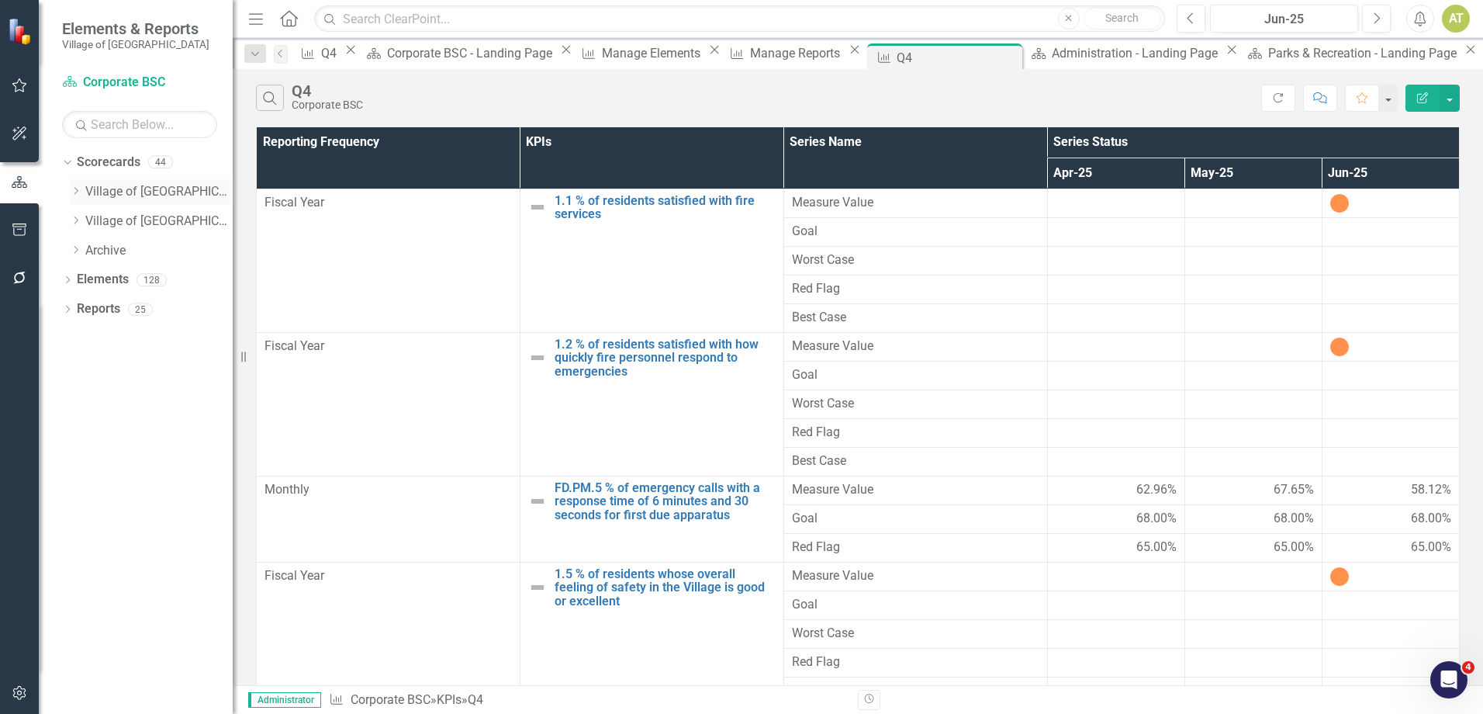
click at [77, 189] on icon at bounding box center [76, 191] width 4 height 8
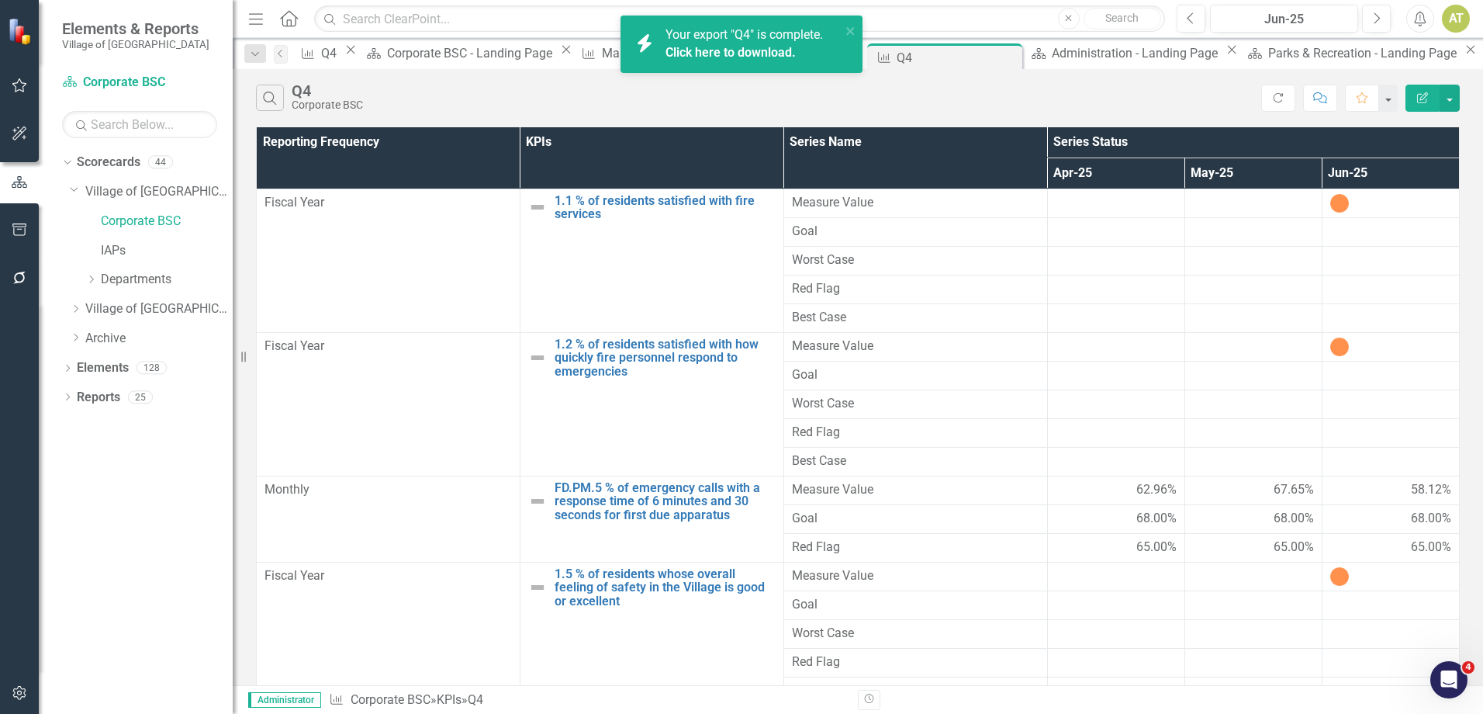
click at [706, 53] on link "Click here to download." at bounding box center [731, 52] width 130 height 15
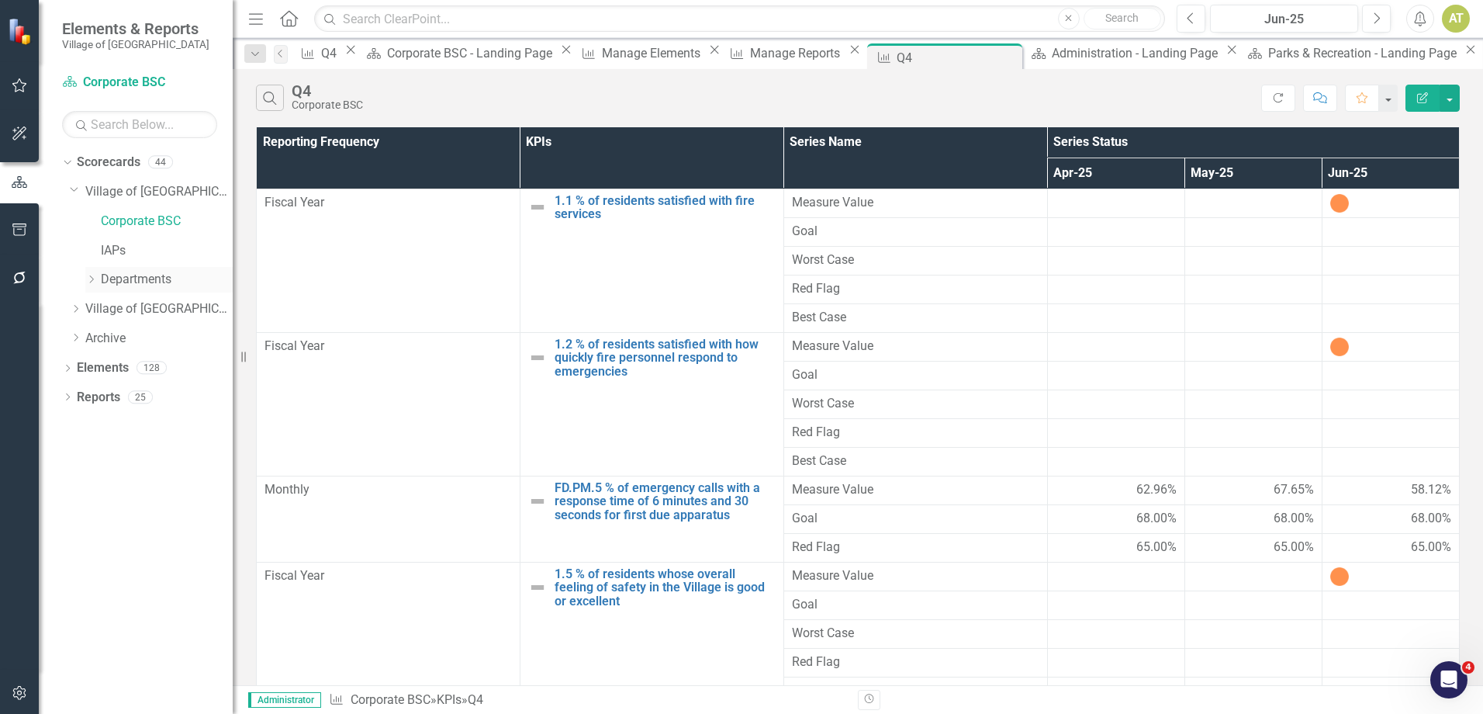
click at [93, 277] on icon "Dropdown" at bounding box center [91, 279] width 12 height 9
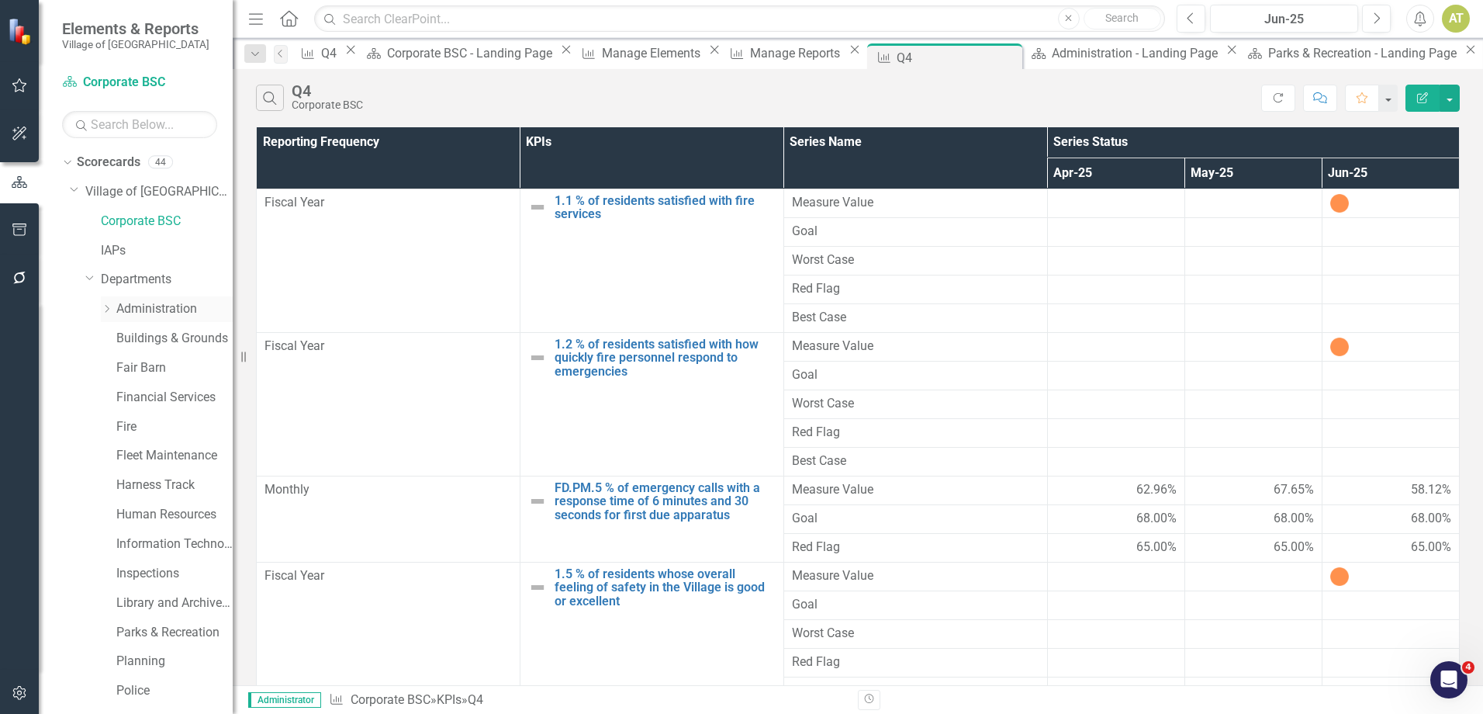
click at [141, 306] on link "Administration" at bounding box center [174, 309] width 116 height 18
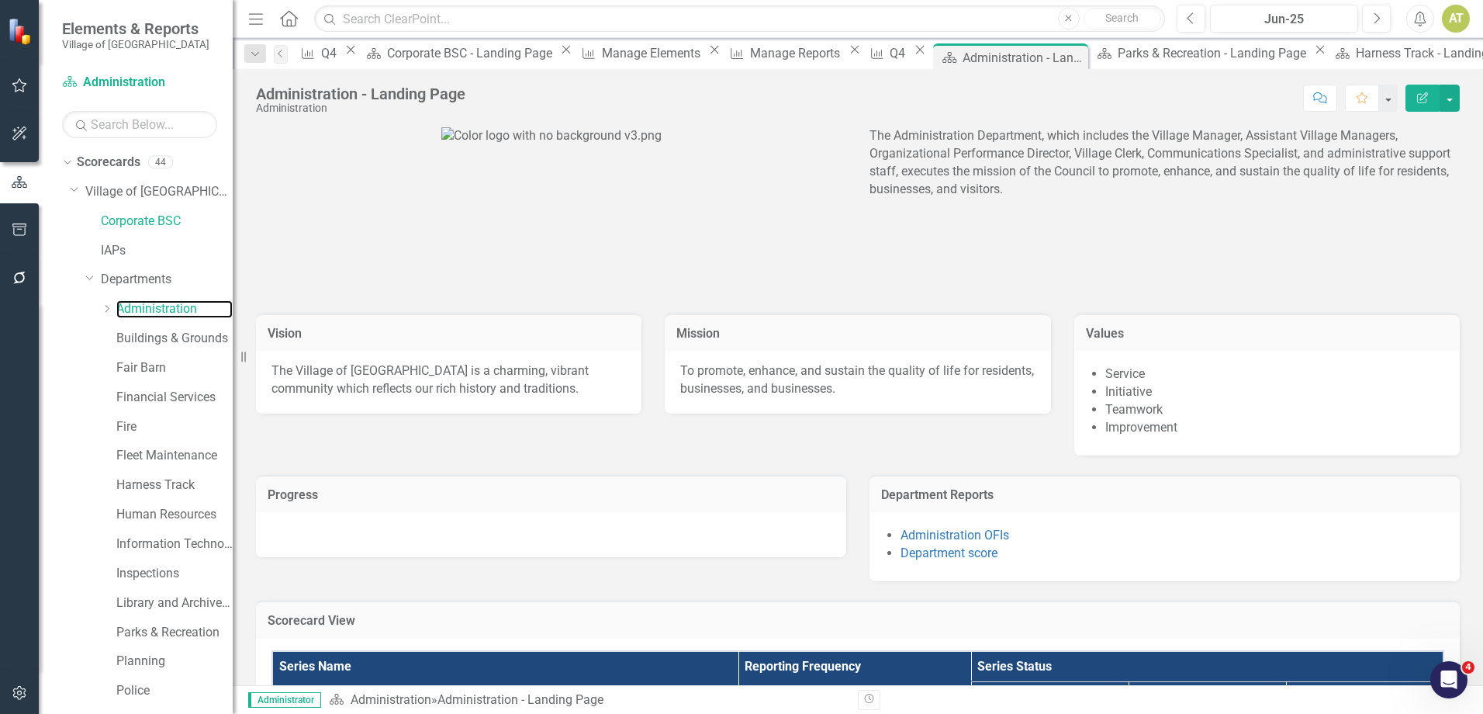
scroll to position [140, 0]
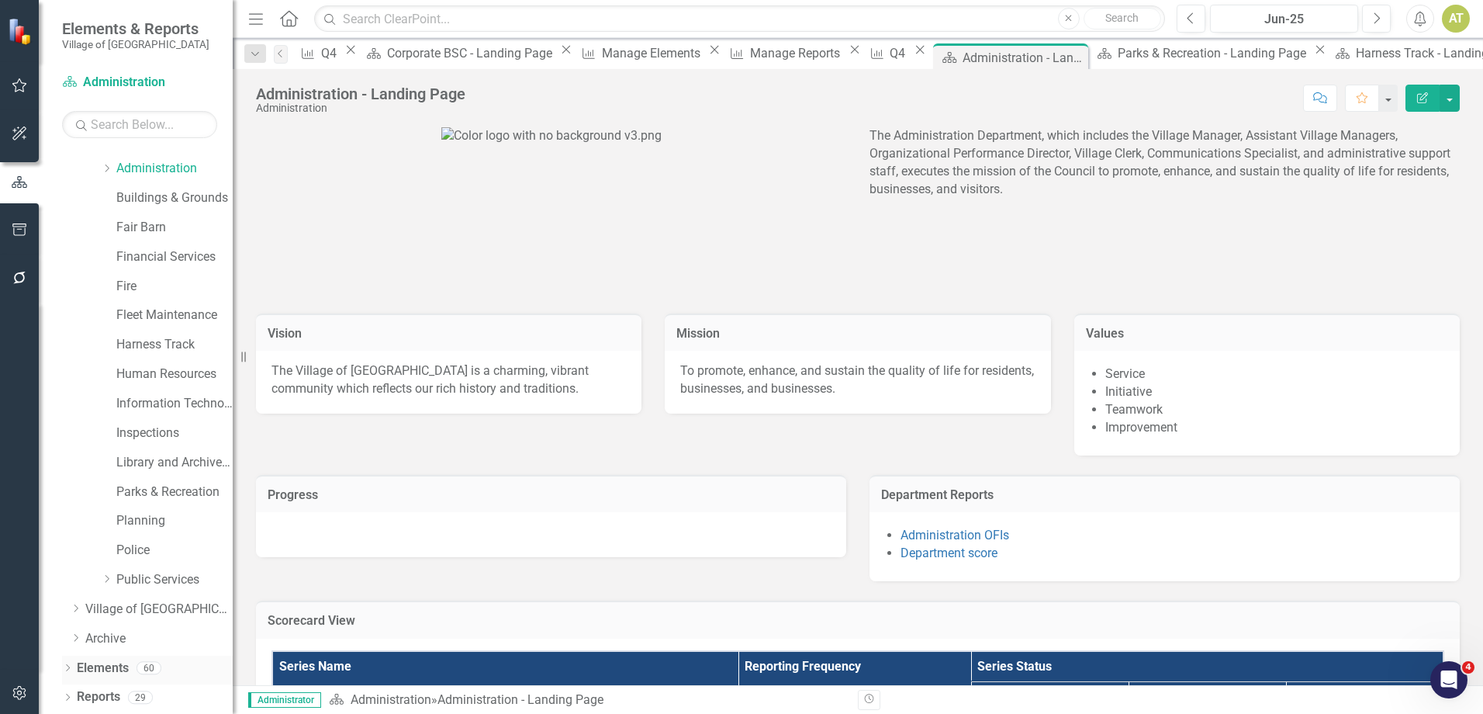
click at [111, 669] on link "Elements" at bounding box center [103, 668] width 52 height 18
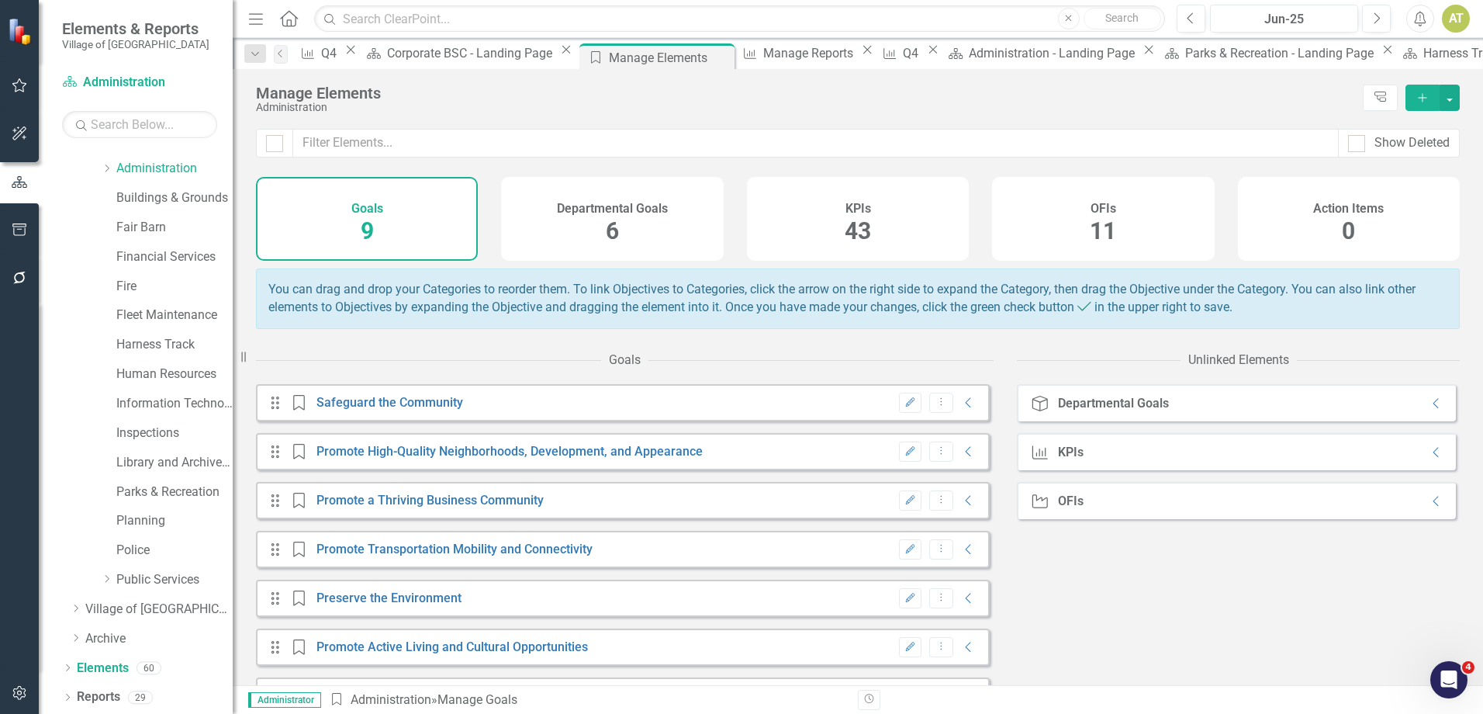
click at [884, 205] on div "KPIs 43" at bounding box center [858, 219] width 222 height 84
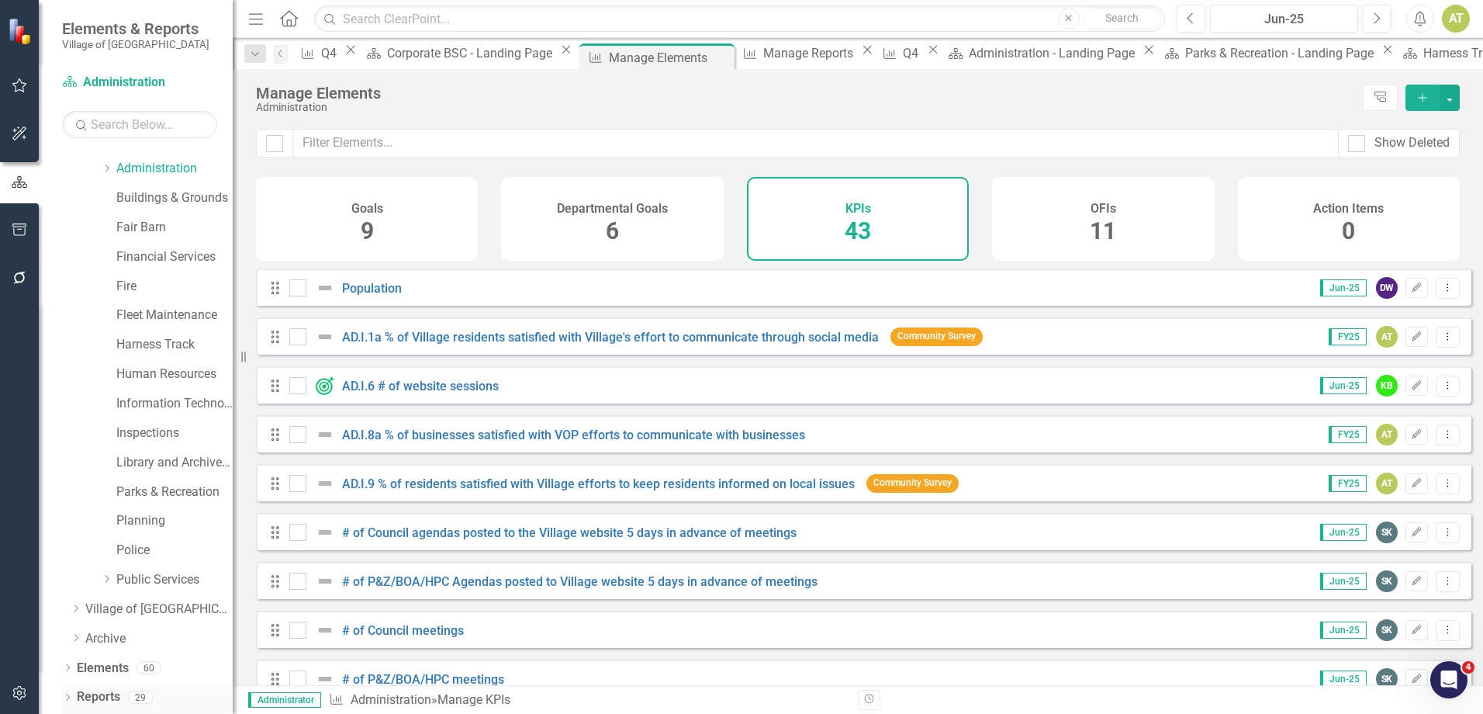
click at [114, 690] on link "Reports" at bounding box center [98, 697] width 43 height 18
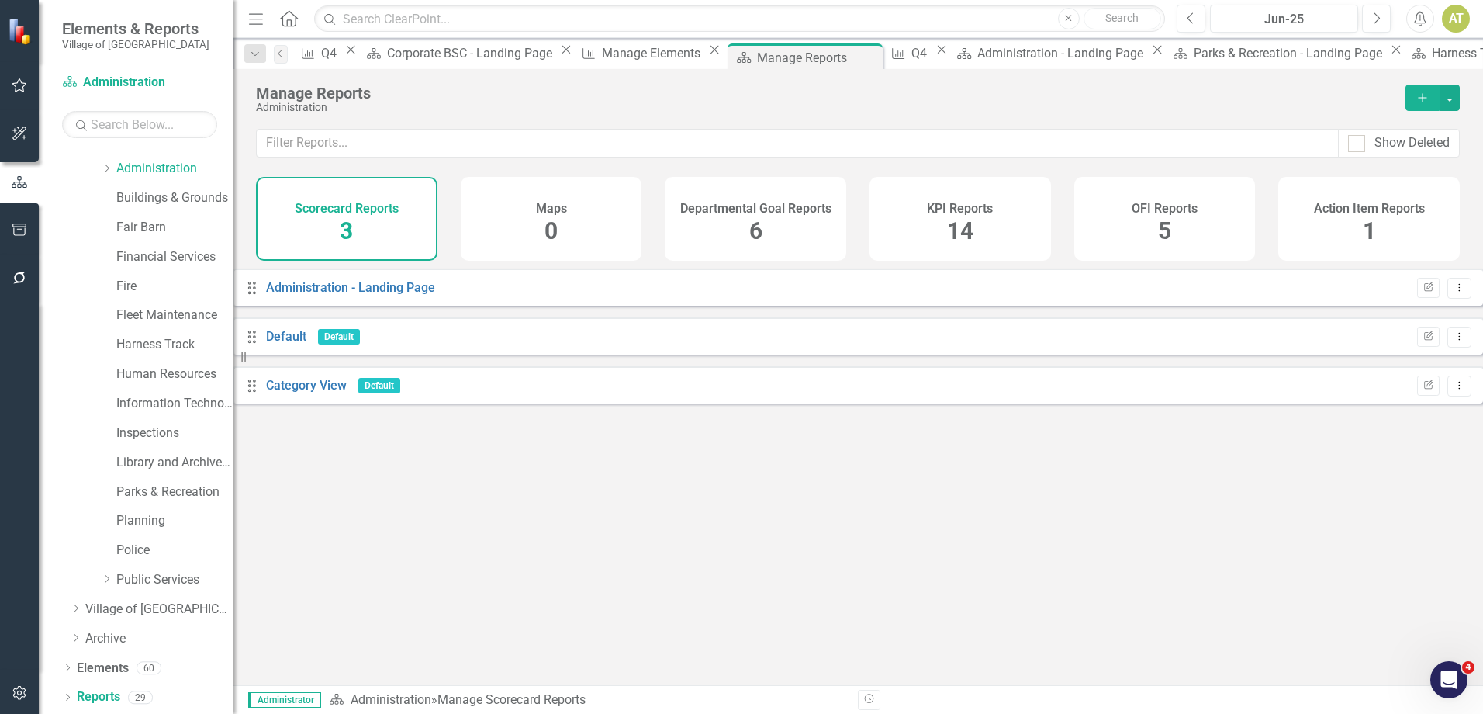
click at [908, 207] on div "KPI Reports 14" at bounding box center [961, 219] width 182 height 84
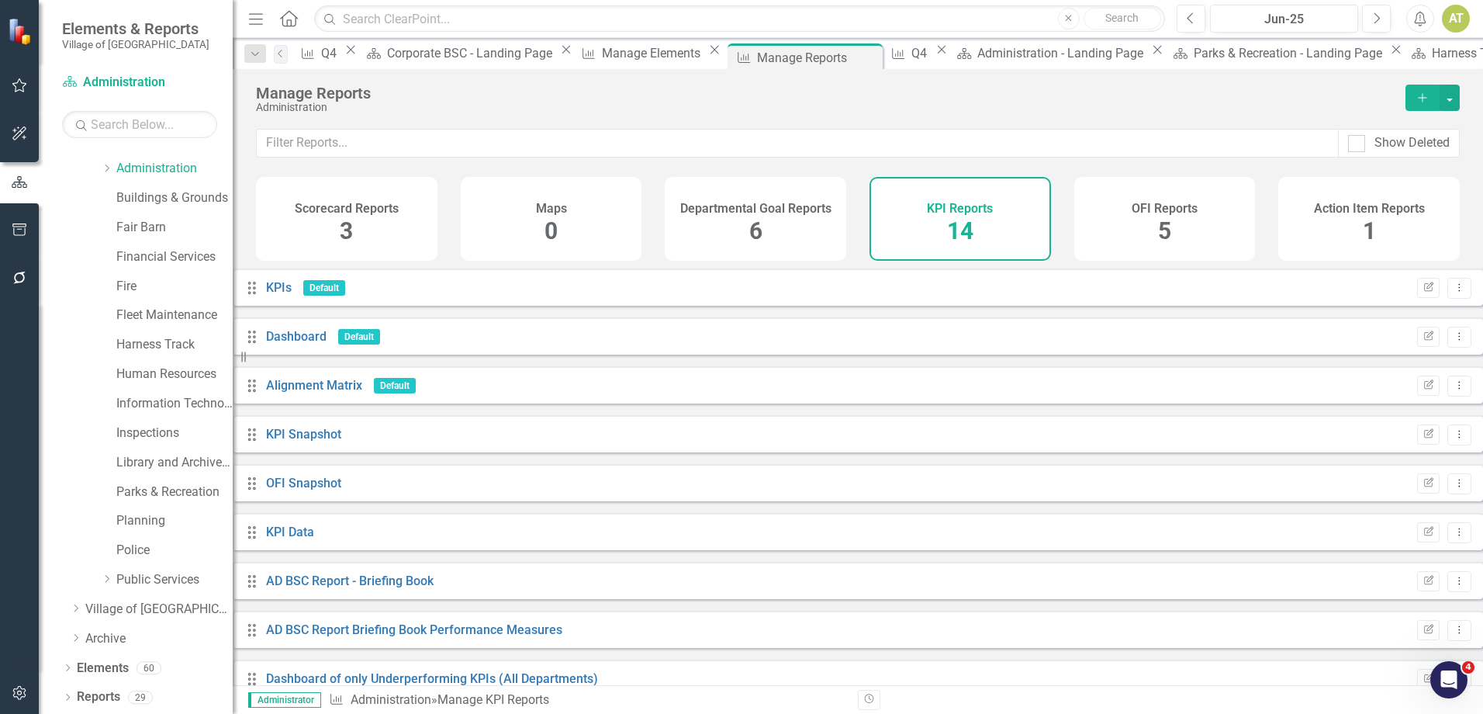
scroll to position [279, 0]
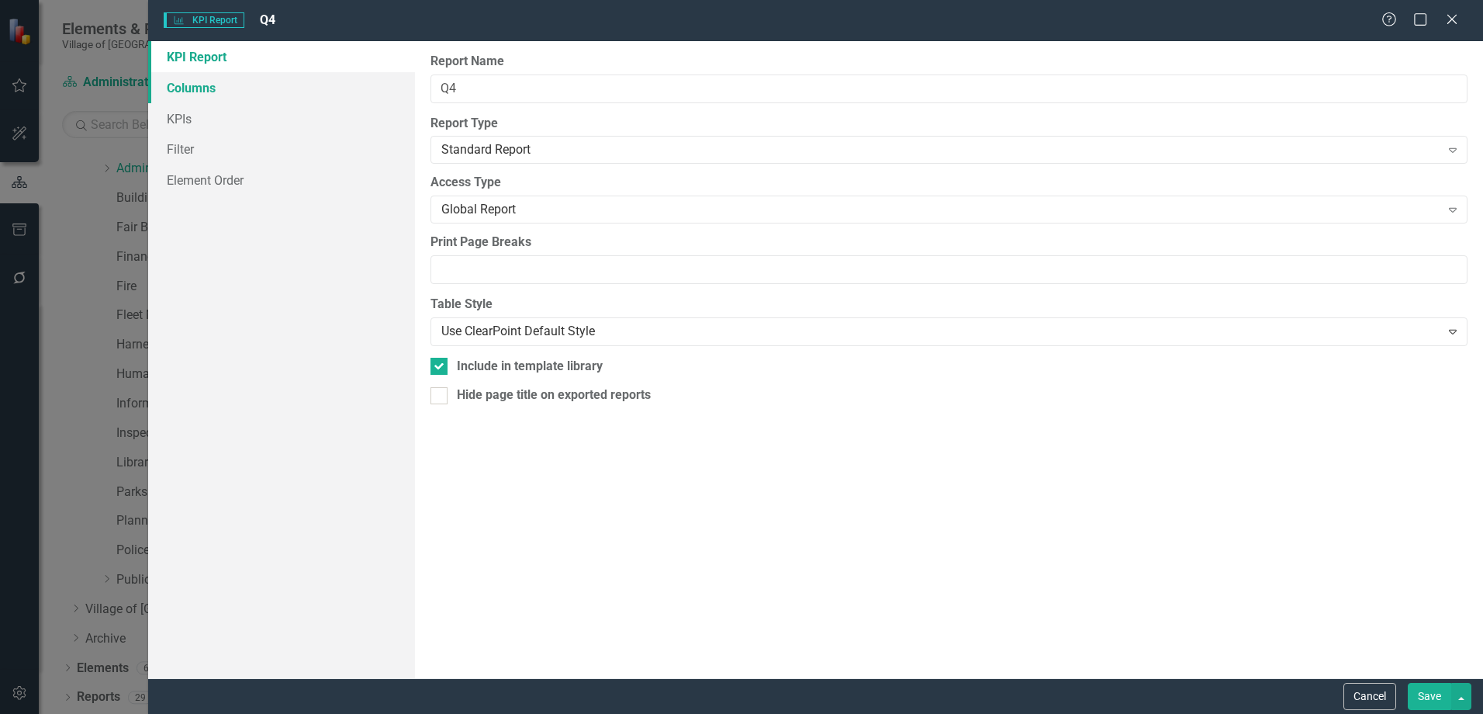
click at [240, 95] on link "Columns" at bounding box center [281, 87] width 267 height 31
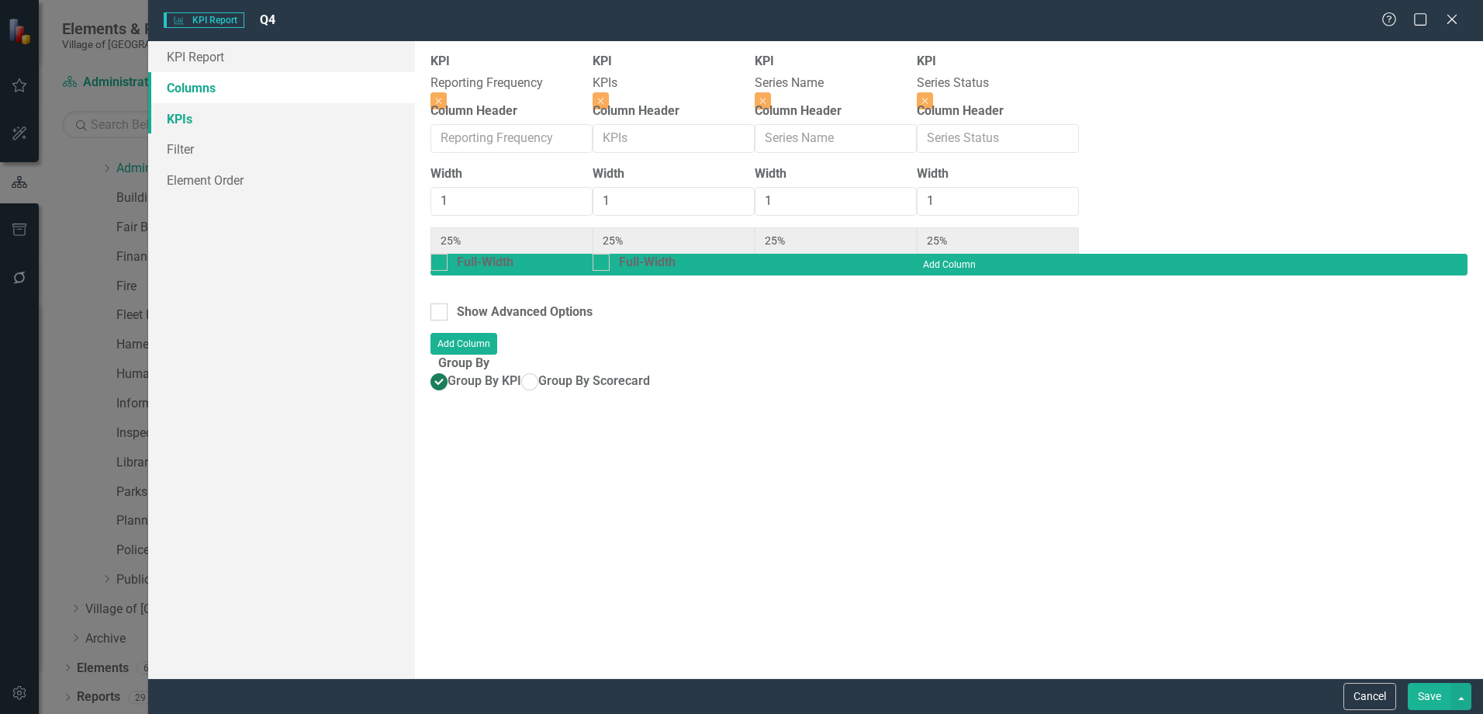
click at [230, 119] on link "KPIs" at bounding box center [281, 118] width 267 height 31
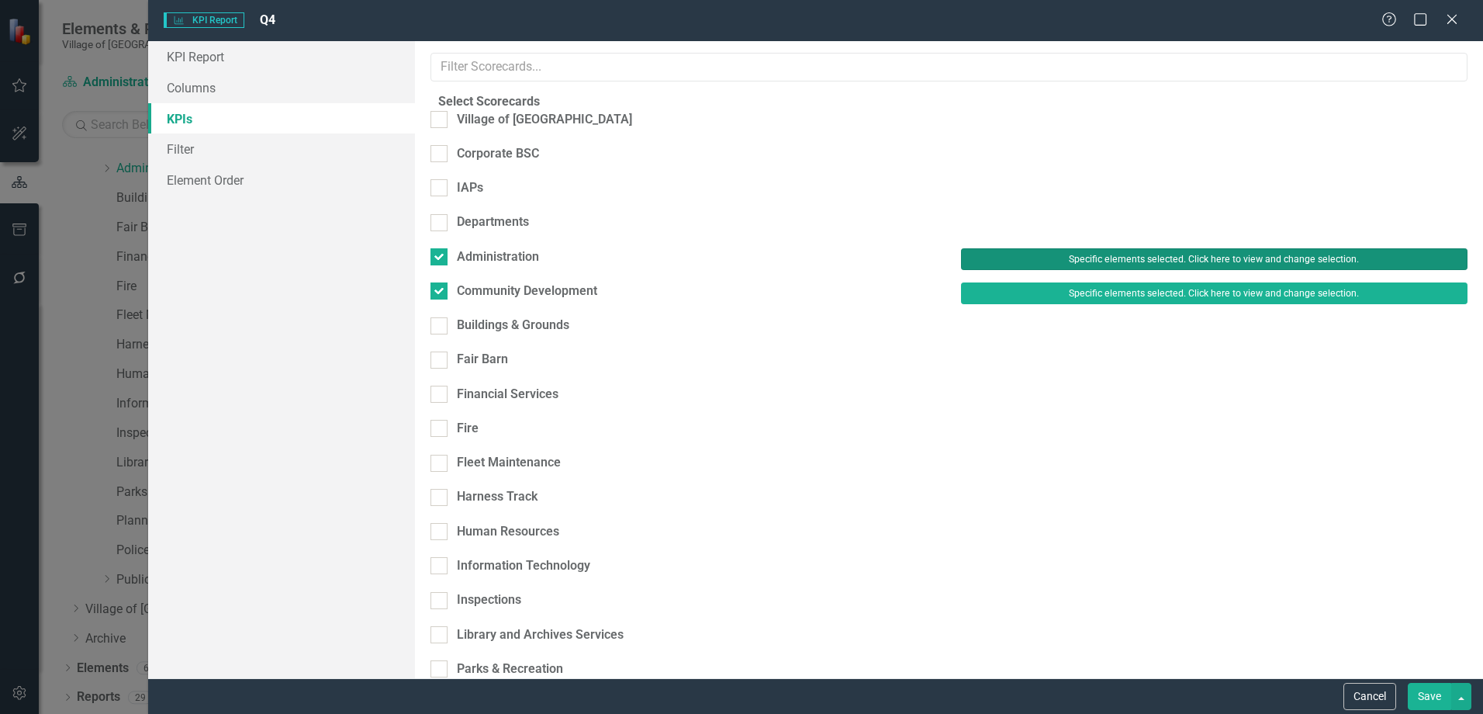
click at [1142, 249] on button "Specific elements selected. Click here to view and change selection." at bounding box center [1214, 259] width 507 height 22
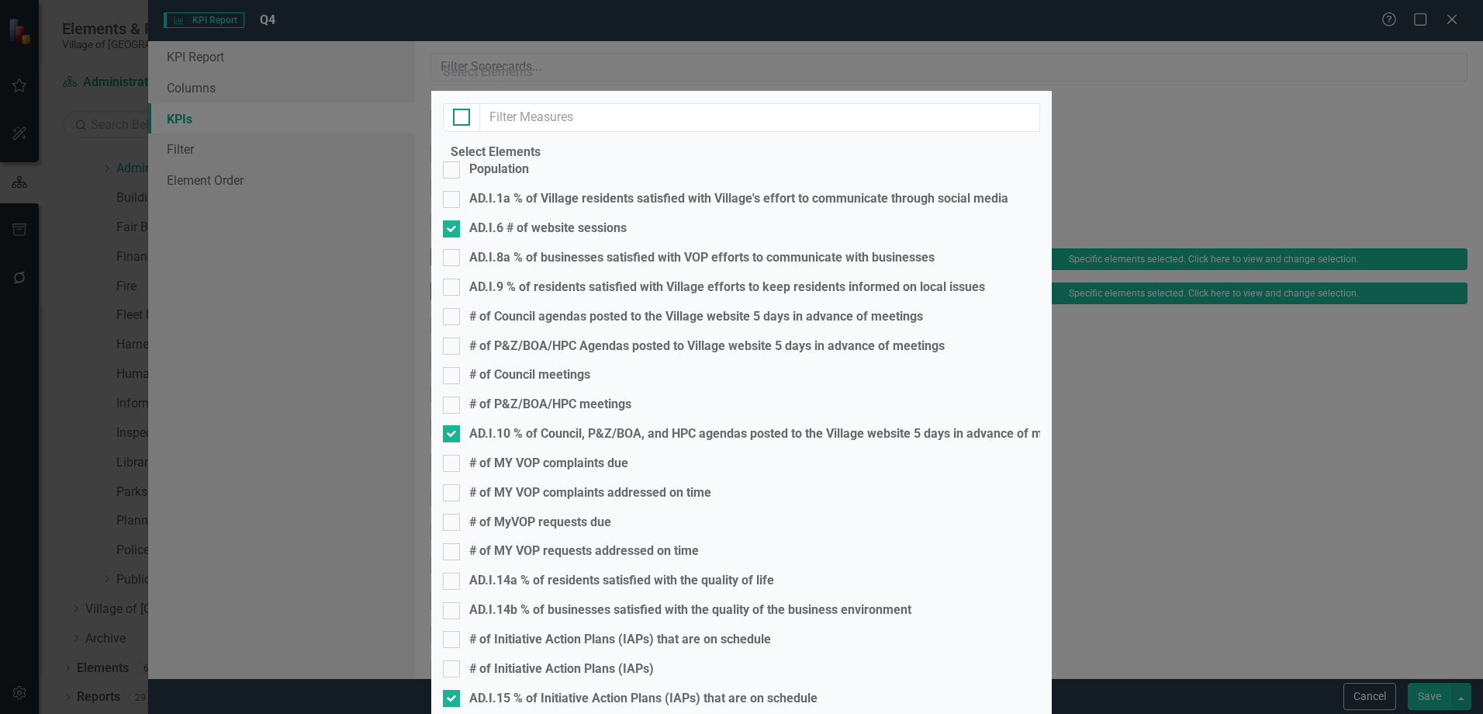
click at [461, 126] on div at bounding box center [461, 117] width 17 height 17
click at [461, 119] on input "checkbox" at bounding box center [458, 114] width 10 height 10
checkbox input "true"
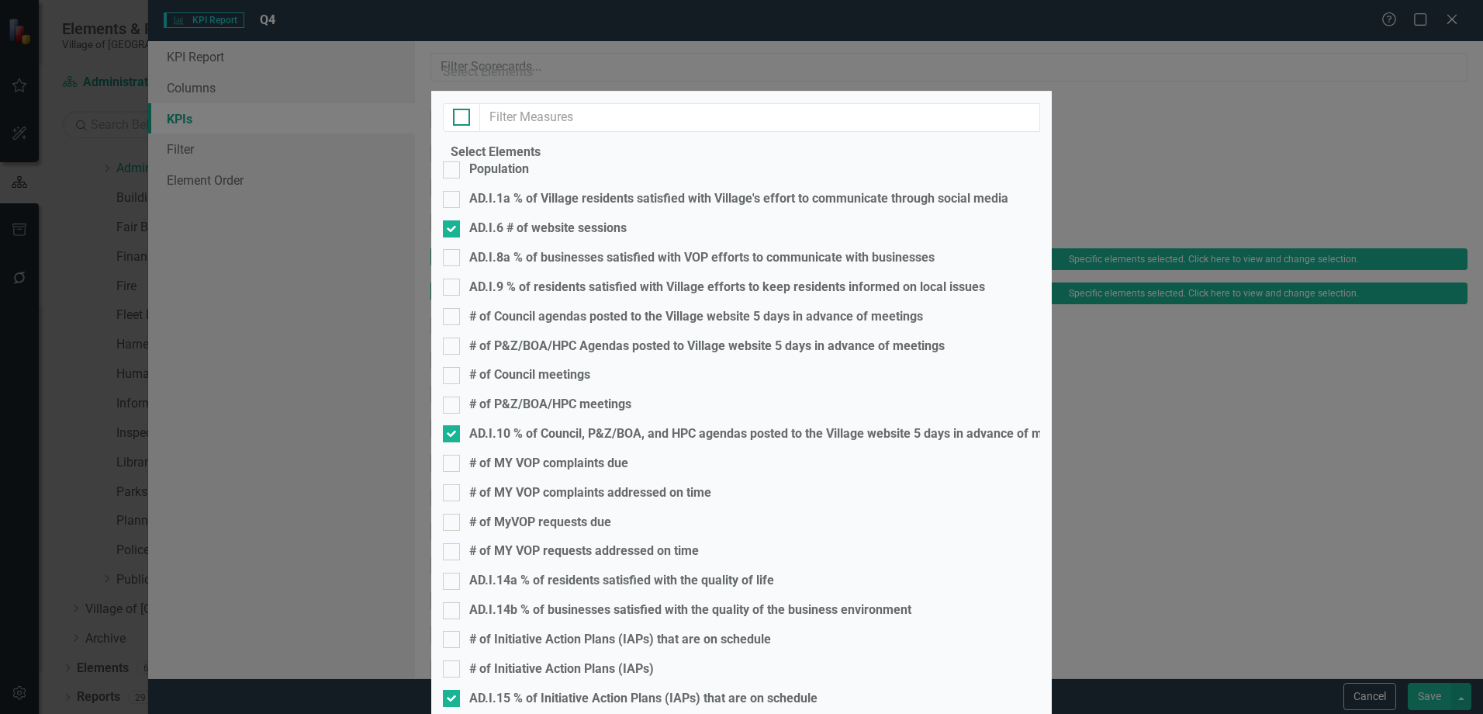
checkbox input "true"
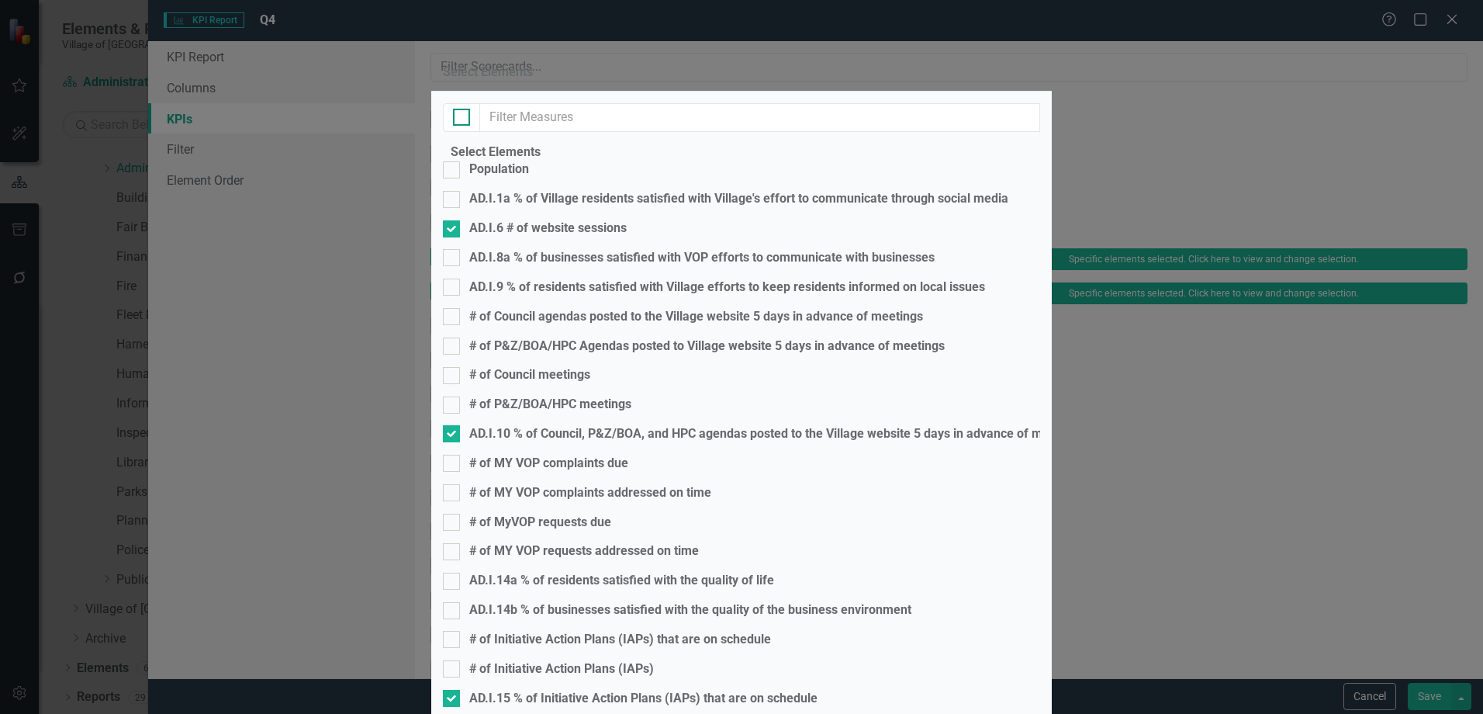
checkbox input "true"
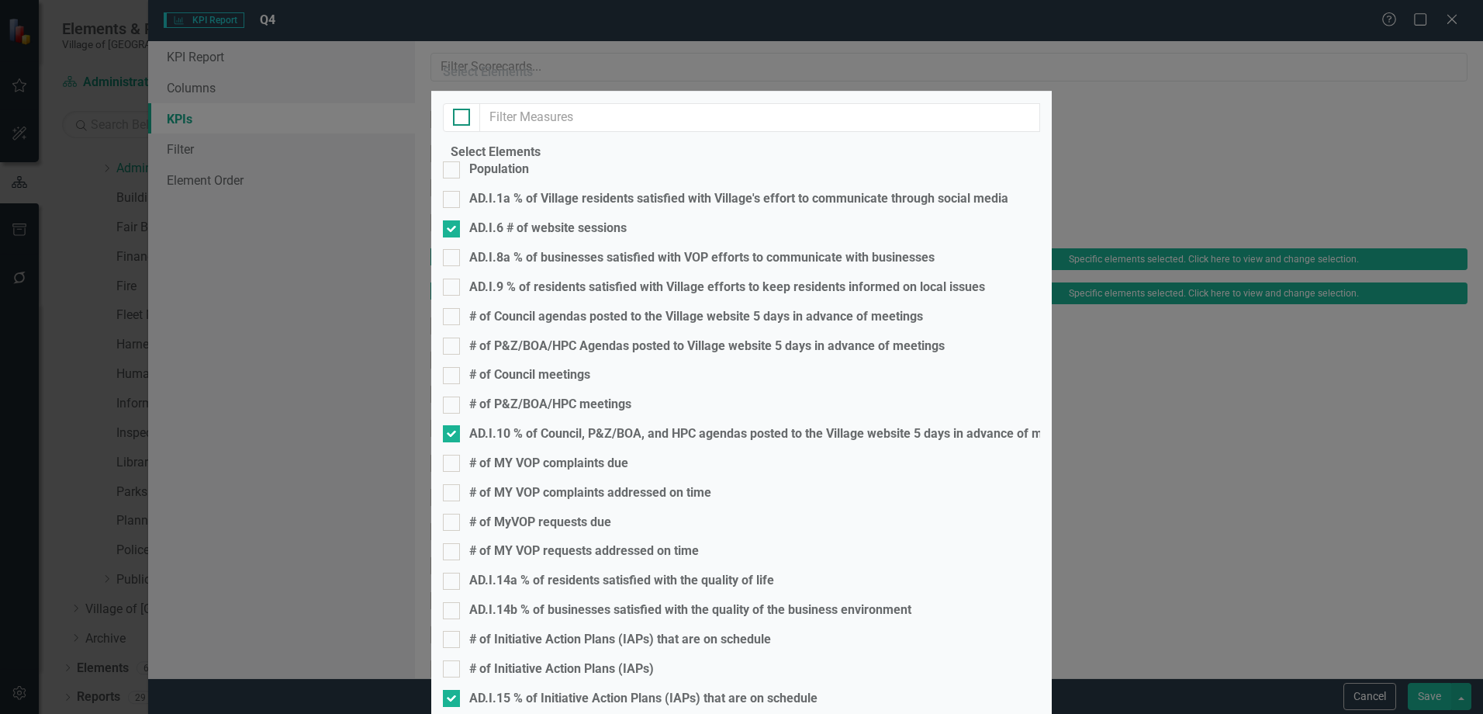
checkbox input "true"
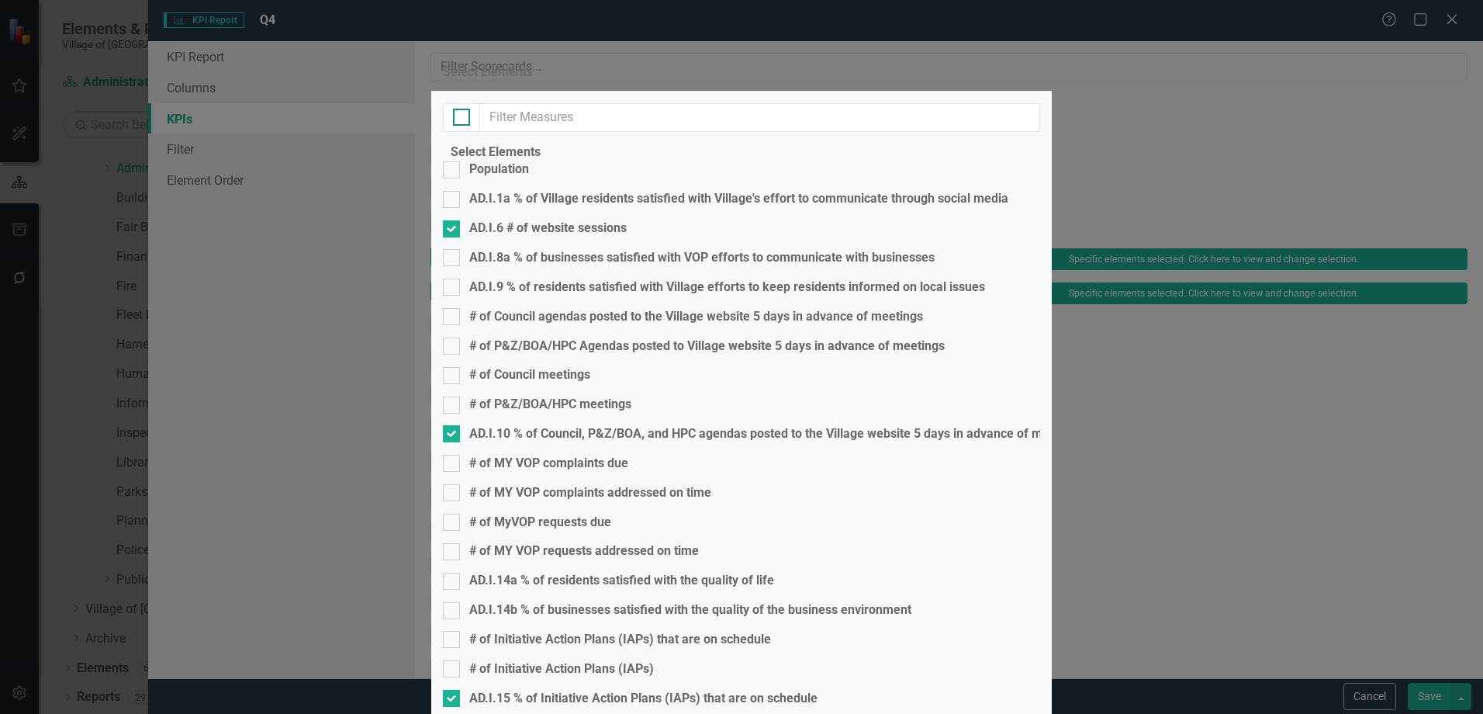
checkbox input "true"
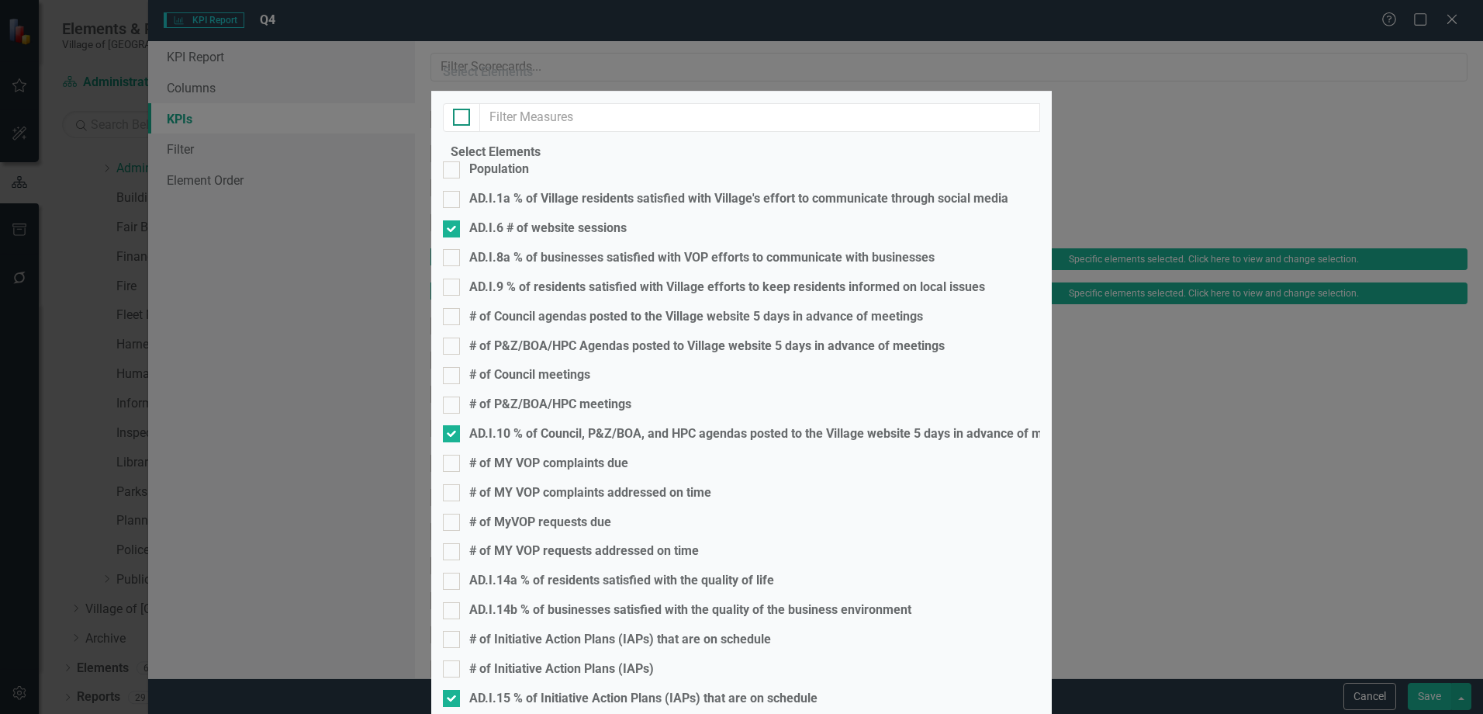
checkbox input "true"
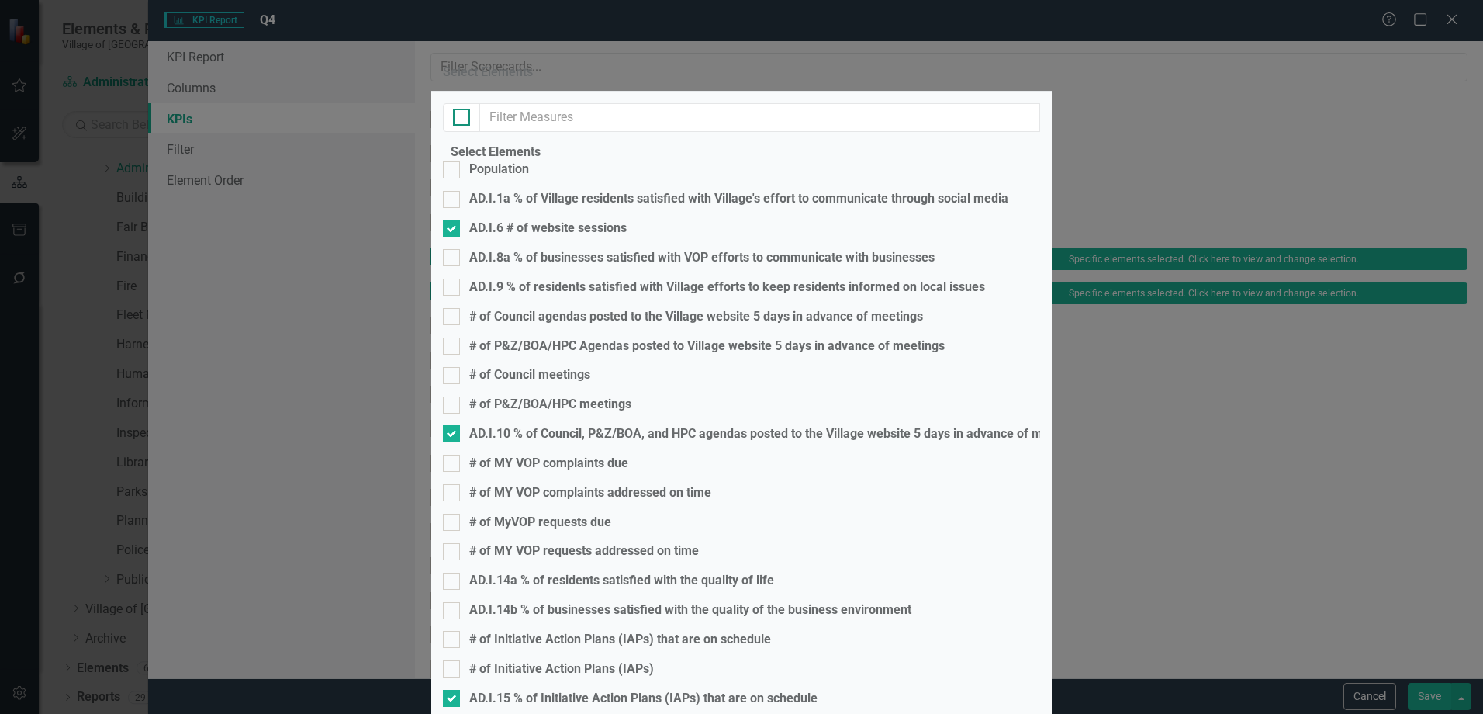
checkbox input "true"
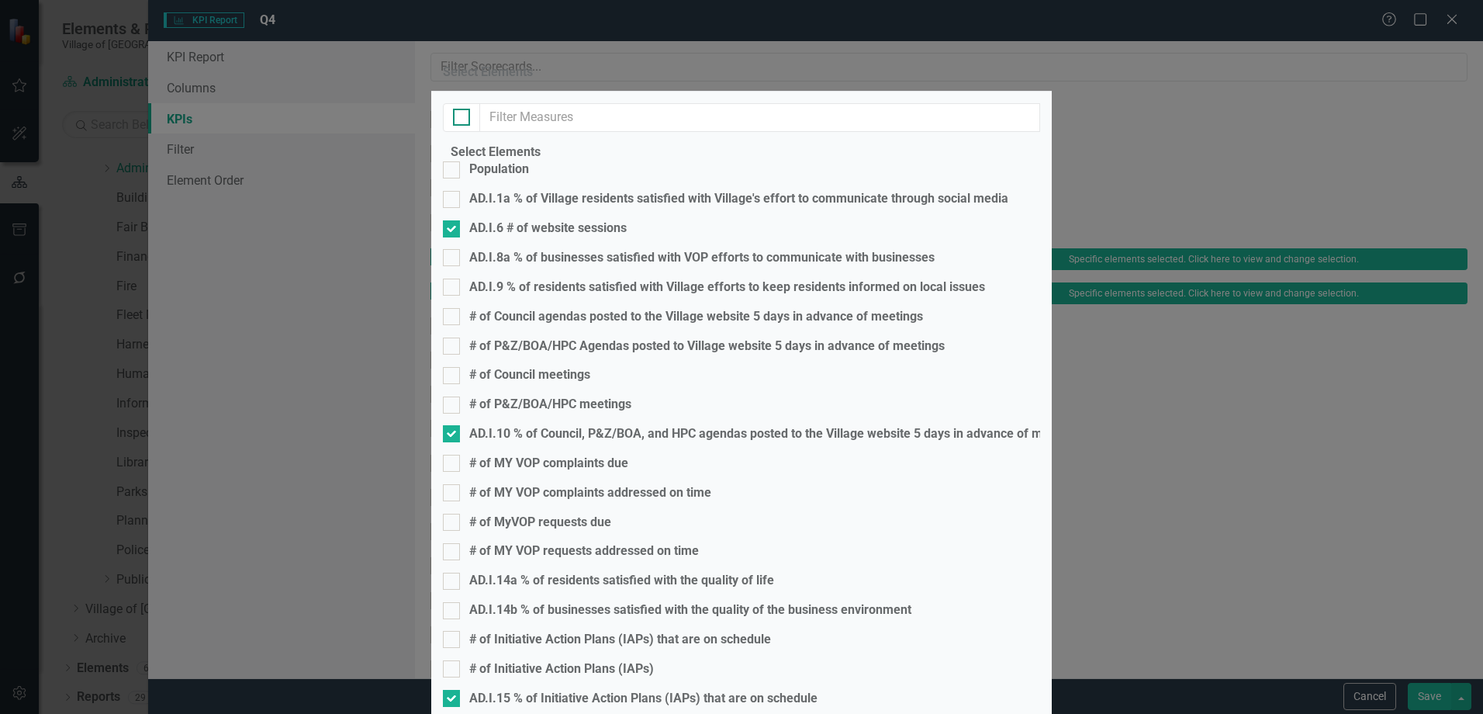
checkbox input "true"
checkbox input "false"
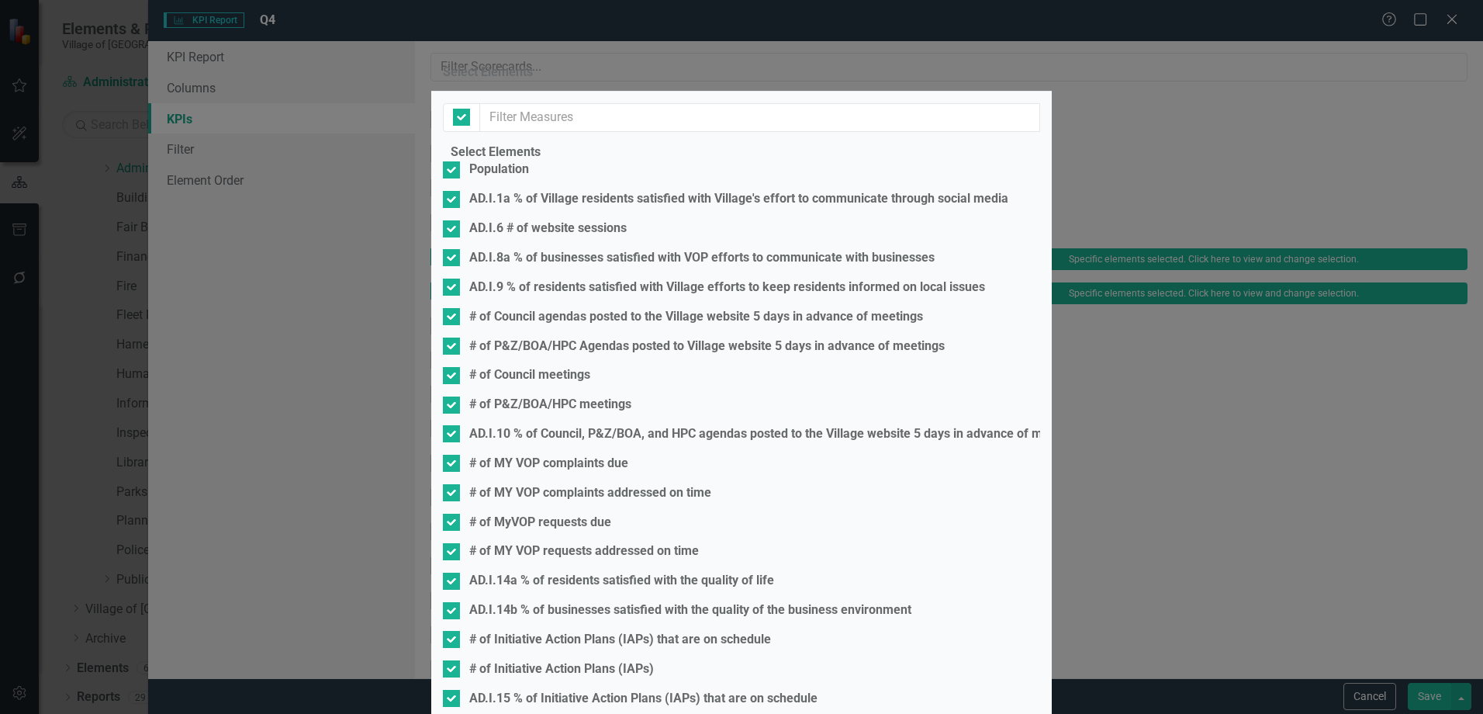
checkbox input "false"
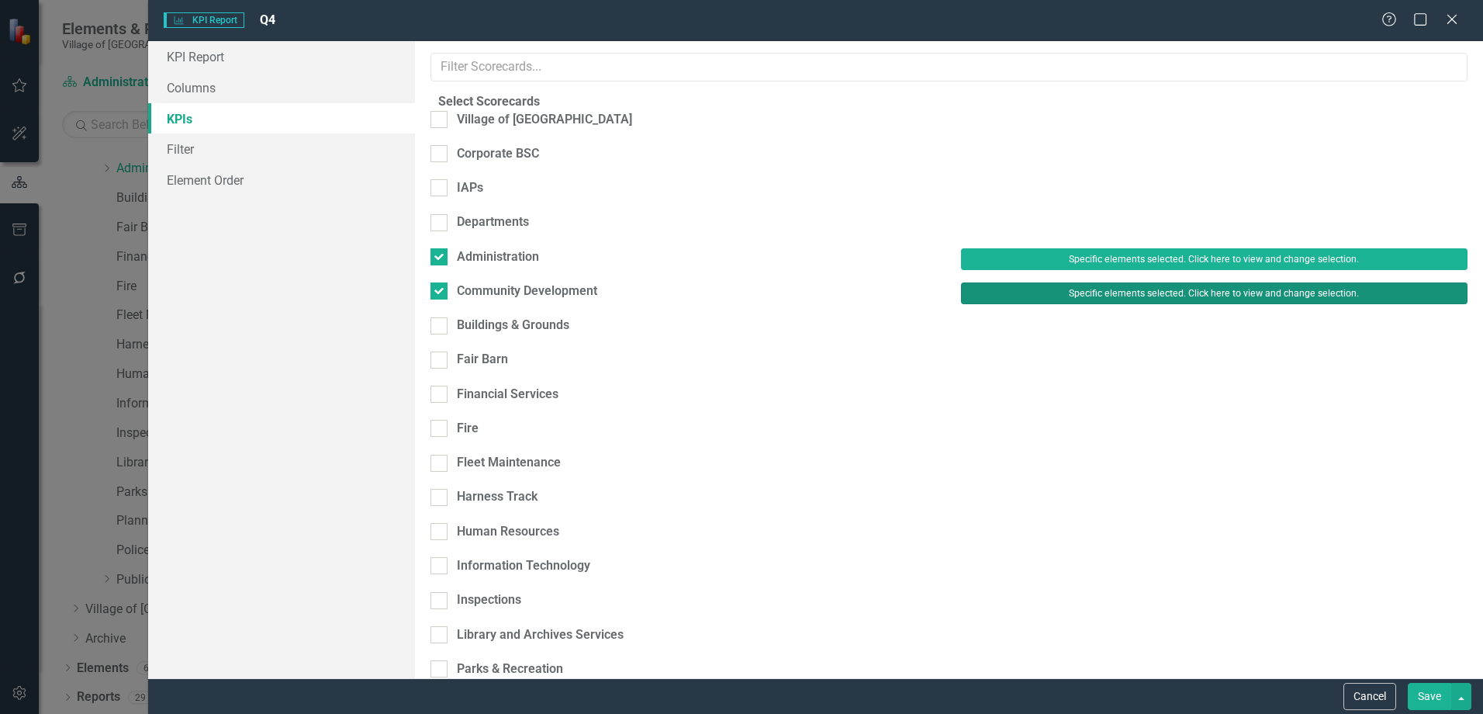
click at [1064, 282] on button "Specific elements selected. Click here to view and change selection." at bounding box center [1214, 293] width 507 height 22
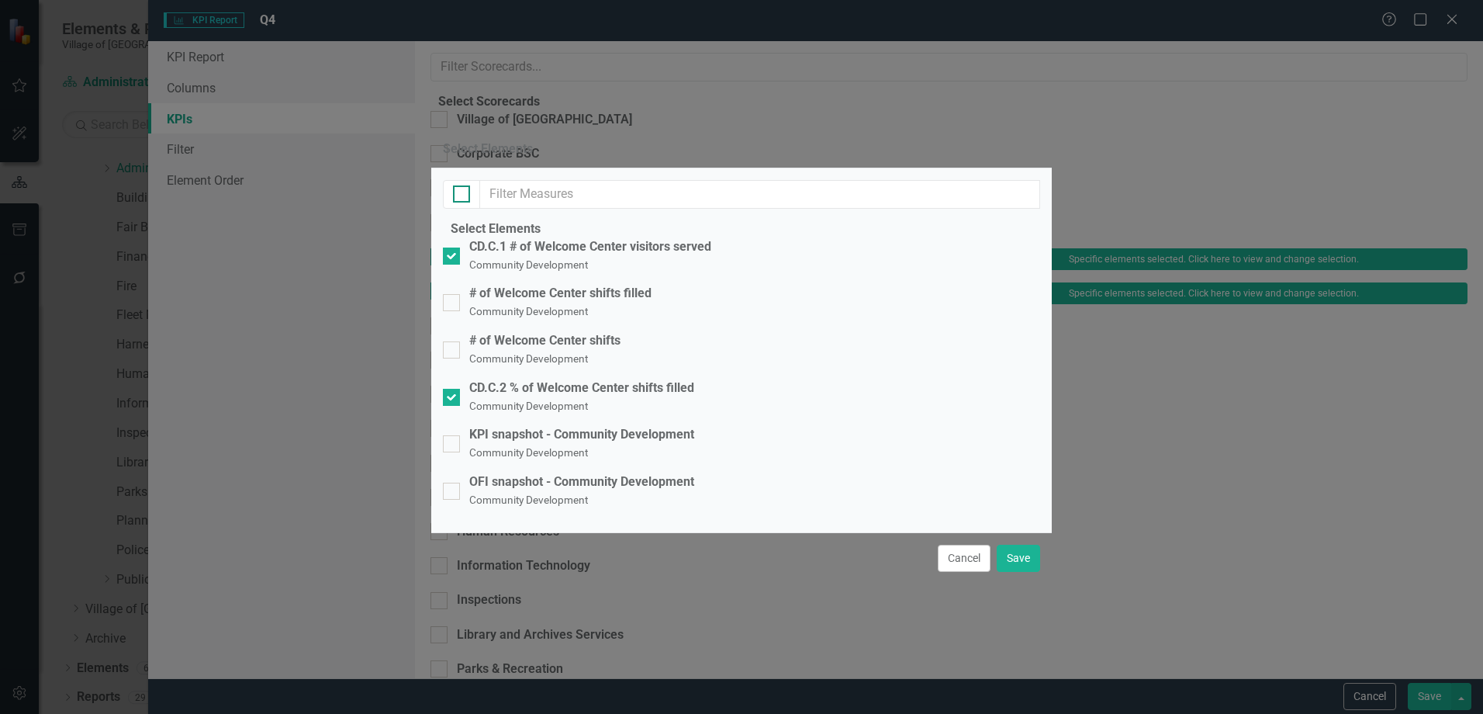
click at [465, 185] on div at bounding box center [461, 193] width 17 height 17
click at [463, 185] on input "checkbox" at bounding box center [458, 190] width 10 height 10
checkbox input "true"
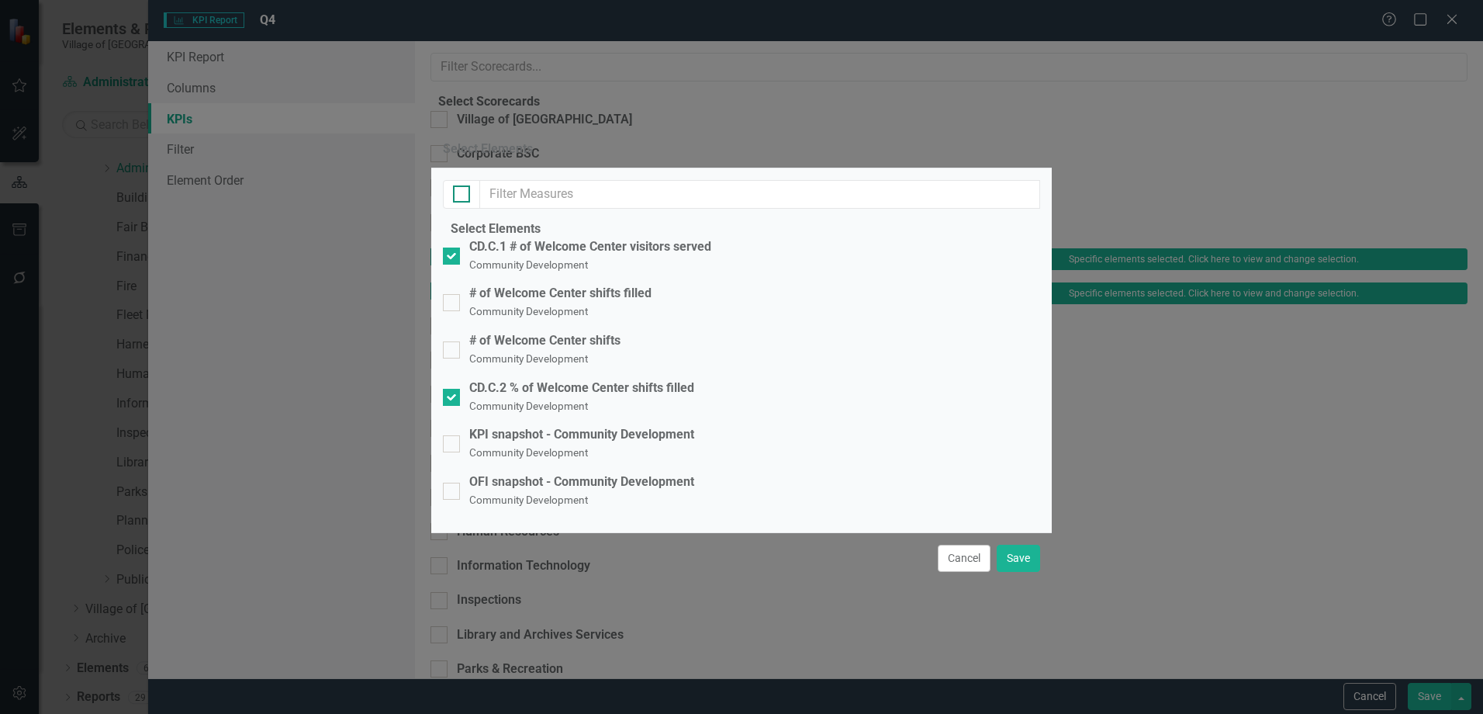
checkbox input "true"
click at [460, 483] on div at bounding box center [451, 491] width 17 height 17
click at [453, 483] on input "OFI snapshot - Community Development Community Development" at bounding box center [448, 488] width 10 height 10
checkbox input "false"
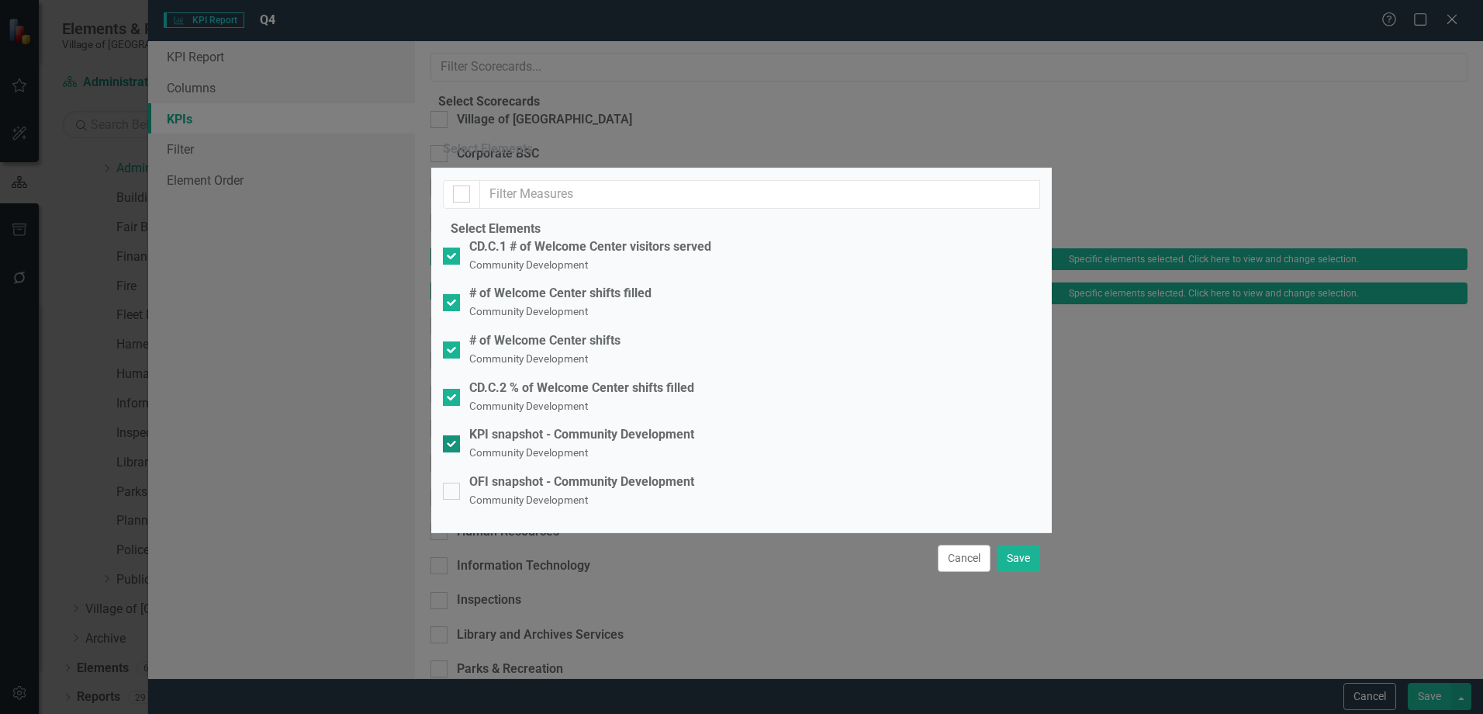
click at [453, 435] on input "KPI snapshot - Community Development Community Development" at bounding box center [448, 440] width 10 height 10
checkbox input "false"
click at [1026, 572] on button "Save" at bounding box center [1018, 558] width 43 height 27
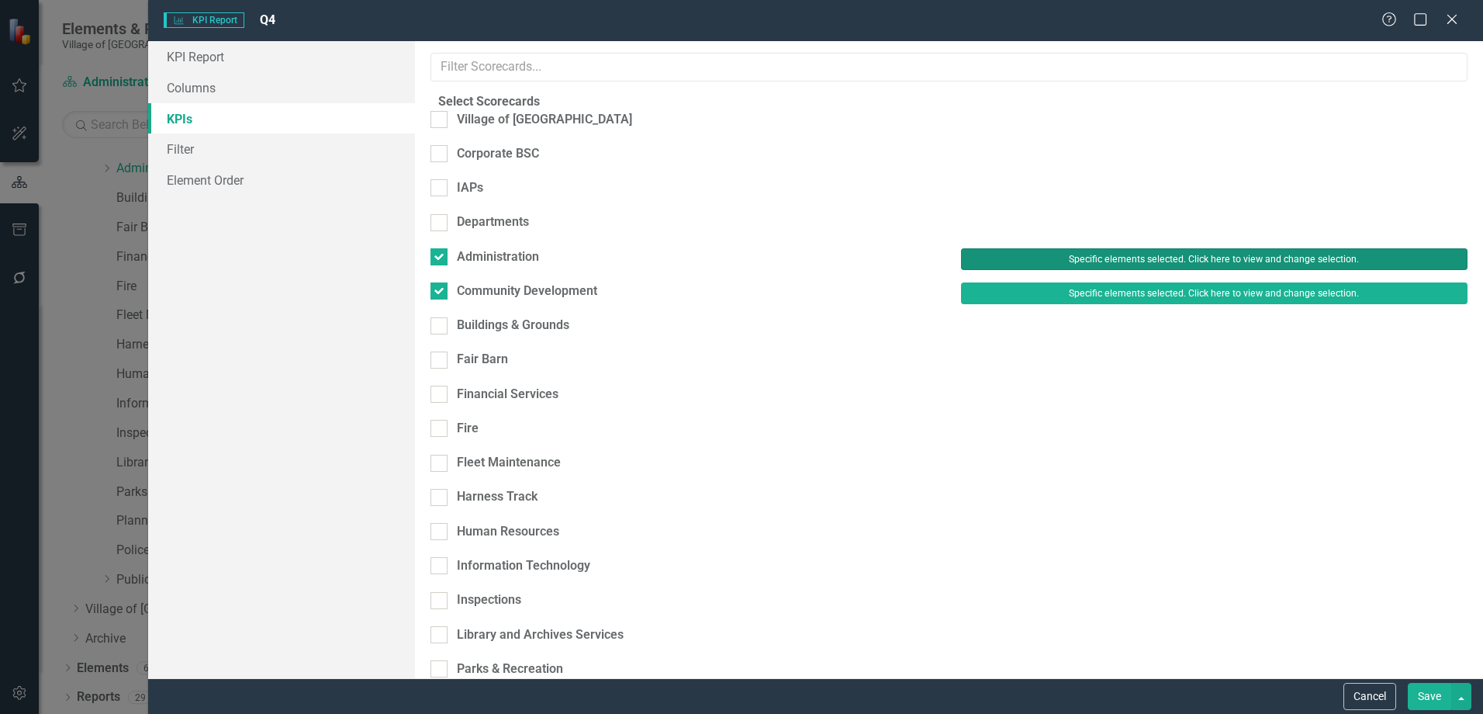
click at [1158, 248] on button "Specific elements selected. Click here to view and change selection." at bounding box center [1214, 259] width 507 height 22
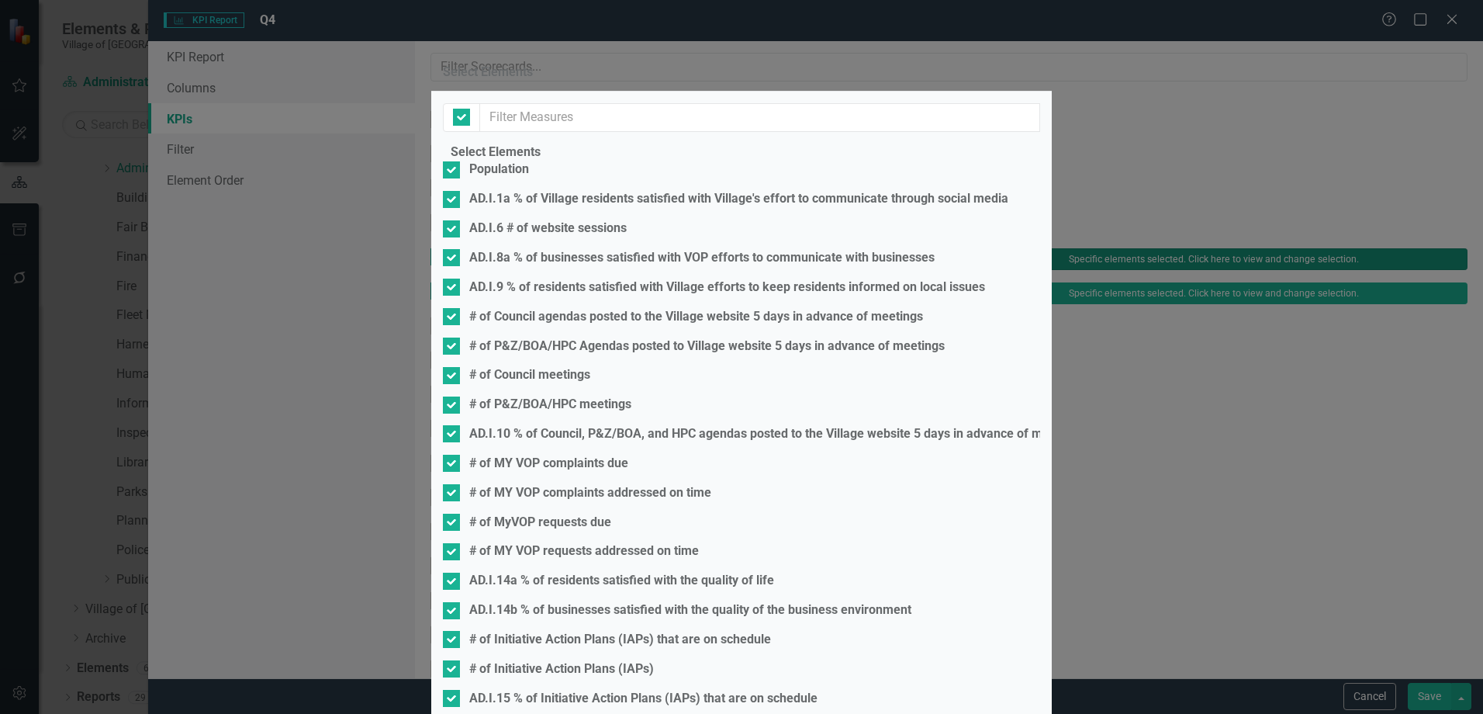
checkbox input "false"
click at [538, 132] on input "text" at bounding box center [759, 117] width 561 height 29
type input "i"
type input "1"
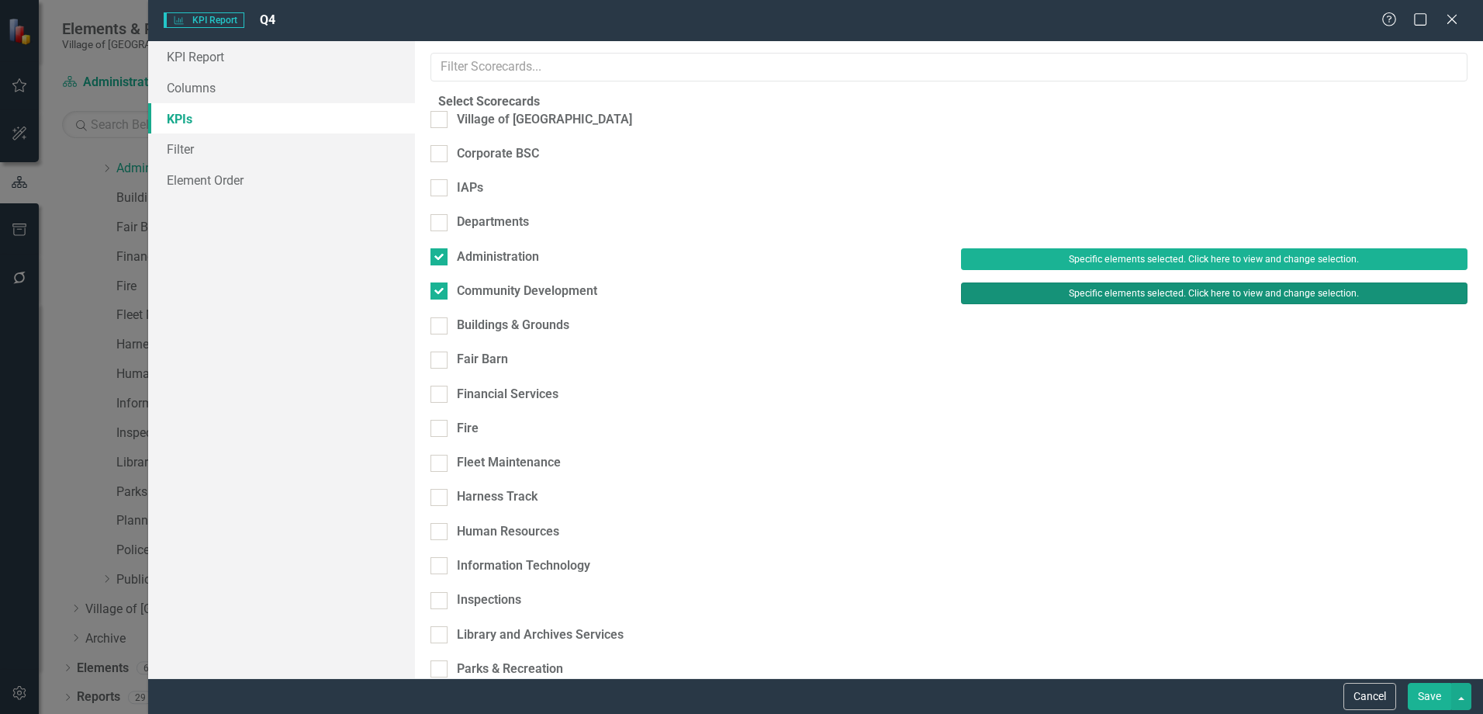
click at [1105, 282] on button "Specific elements selected. Click here to view and change selection." at bounding box center [1214, 293] width 507 height 22
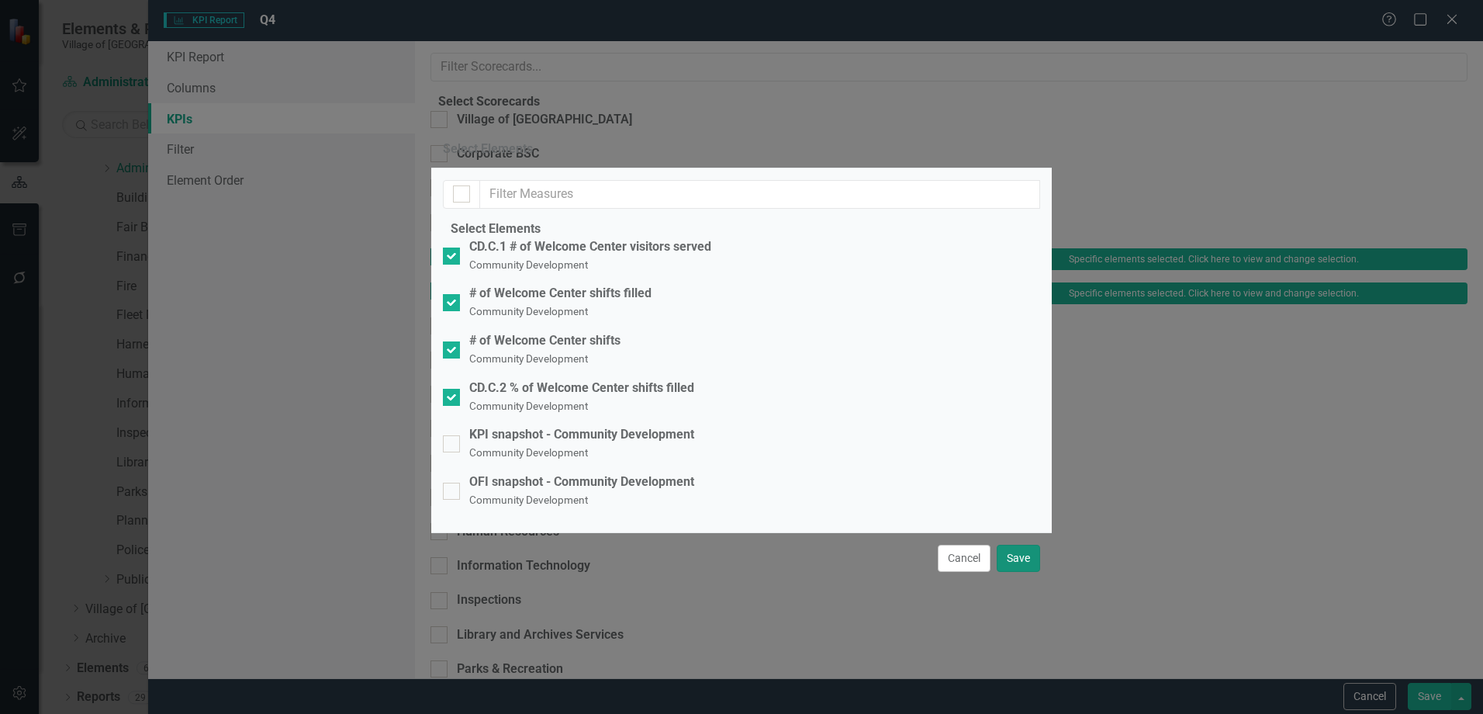
click at [1004, 572] on button "Save" at bounding box center [1018, 558] width 43 height 27
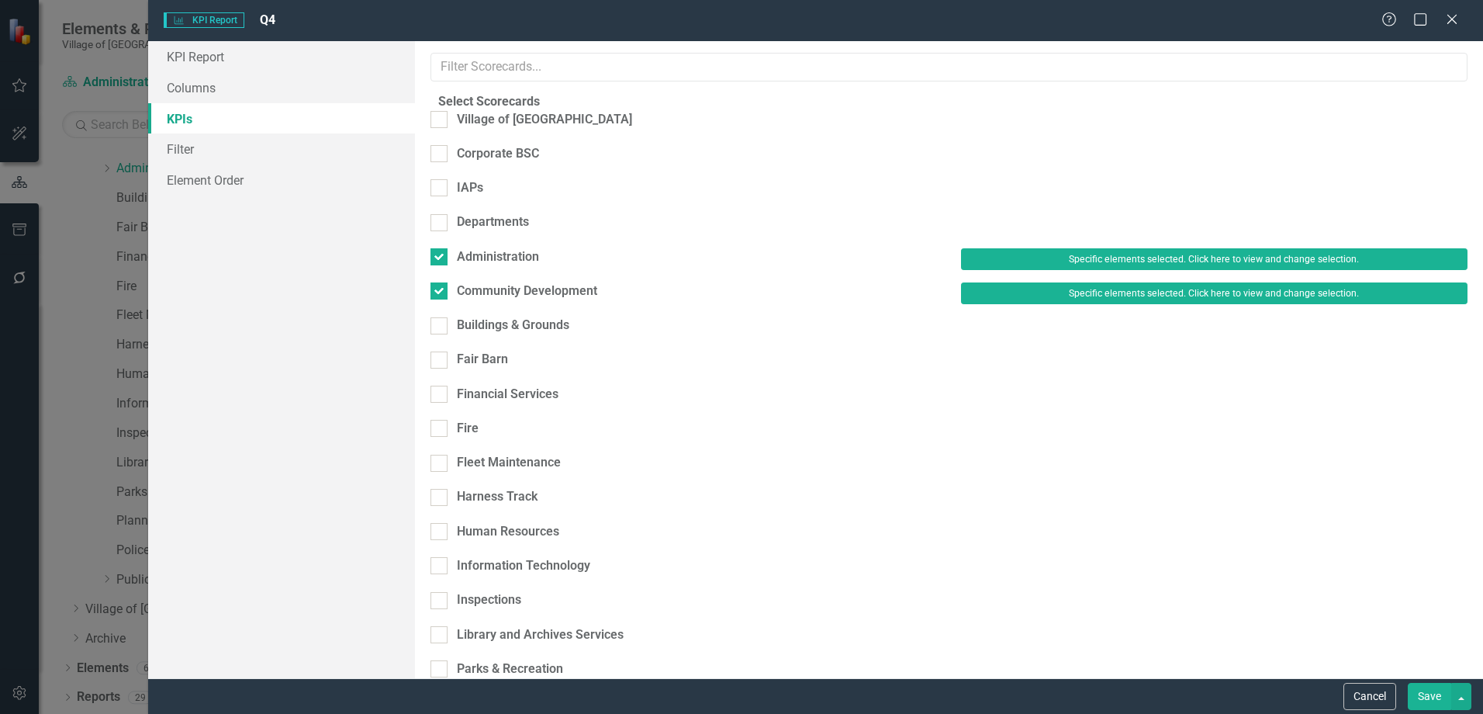
click at [1417, 694] on button "Save" at bounding box center [1429, 696] width 43 height 27
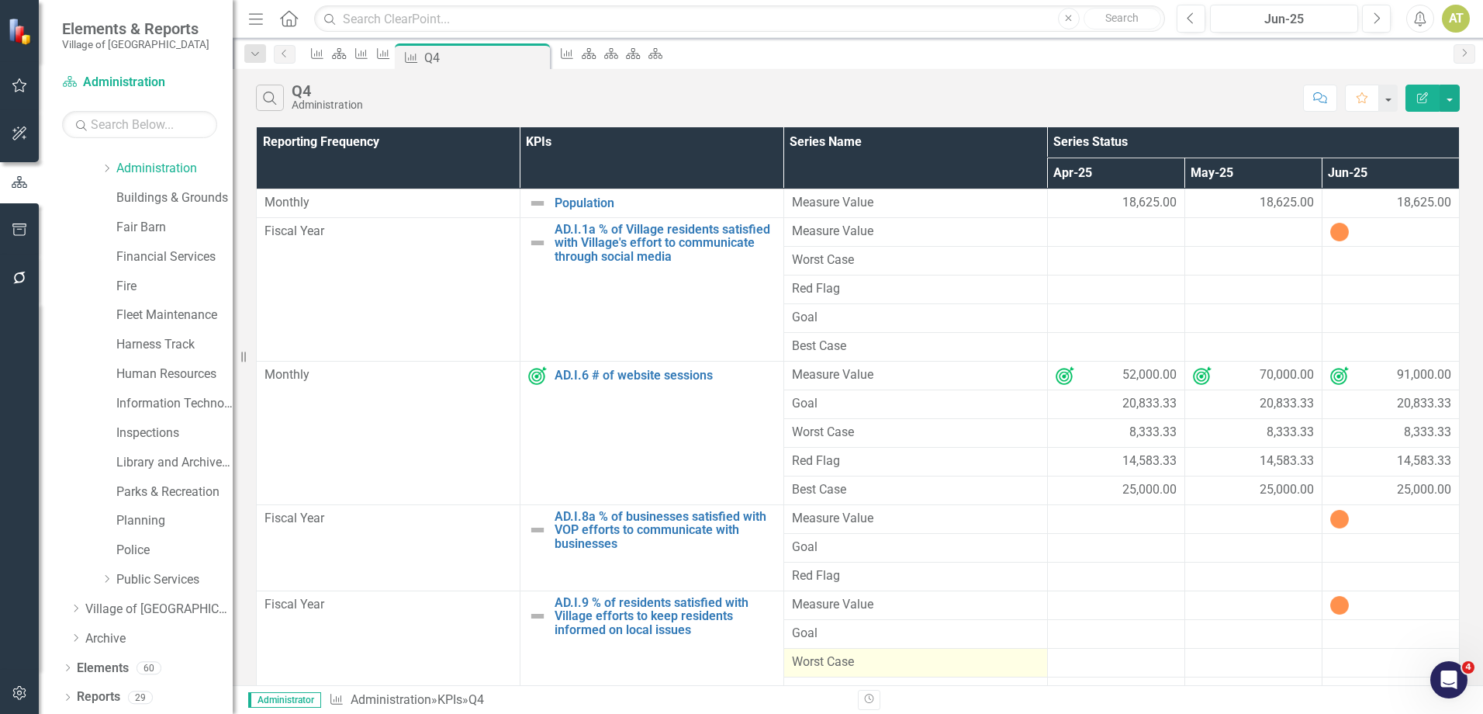
scroll to position [465, 0]
click at [1445, 103] on button "button" at bounding box center [1450, 98] width 20 height 27
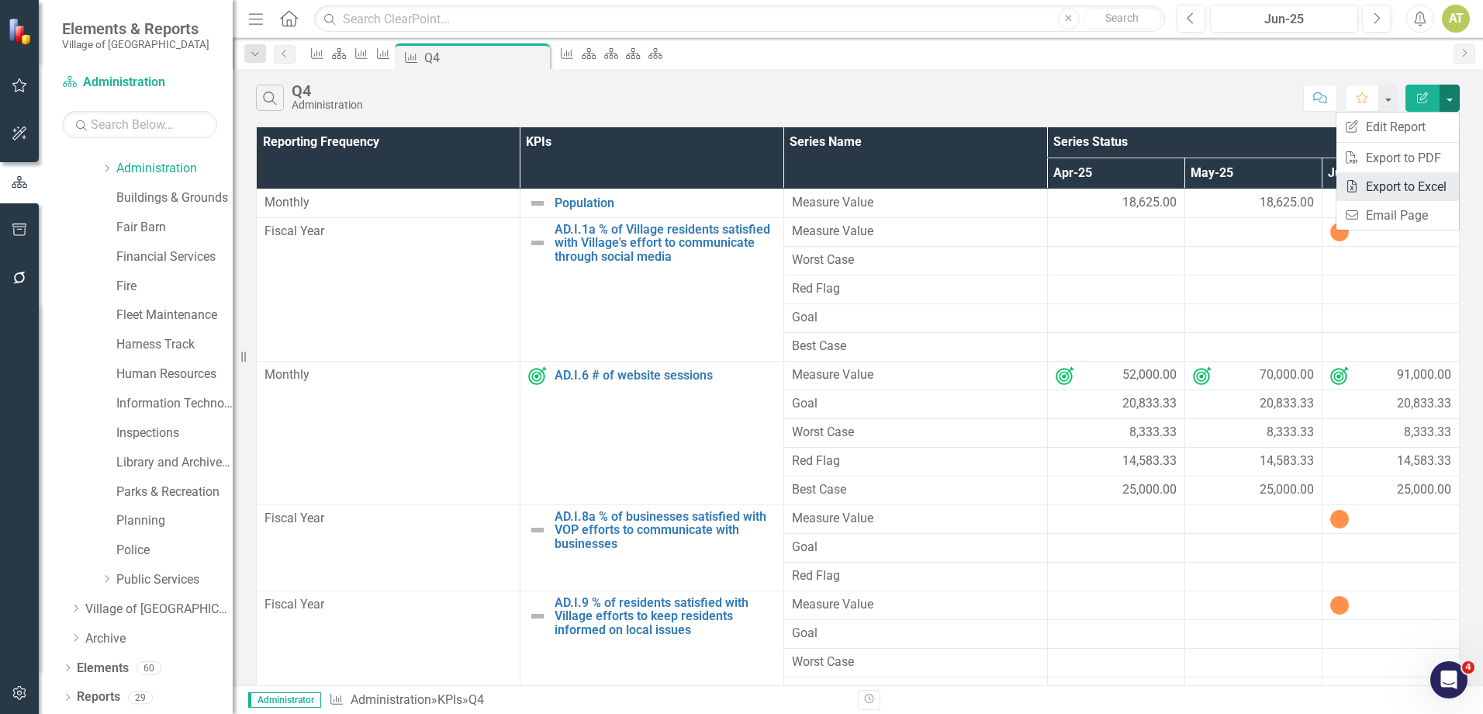
click at [1426, 180] on link "Excel Export to Excel" at bounding box center [1398, 186] width 123 height 29
click at [1446, 98] on button "button" at bounding box center [1450, 98] width 20 height 27
click at [1432, 185] on link "Excel Export to Excel" at bounding box center [1398, 186] width 123 height 29
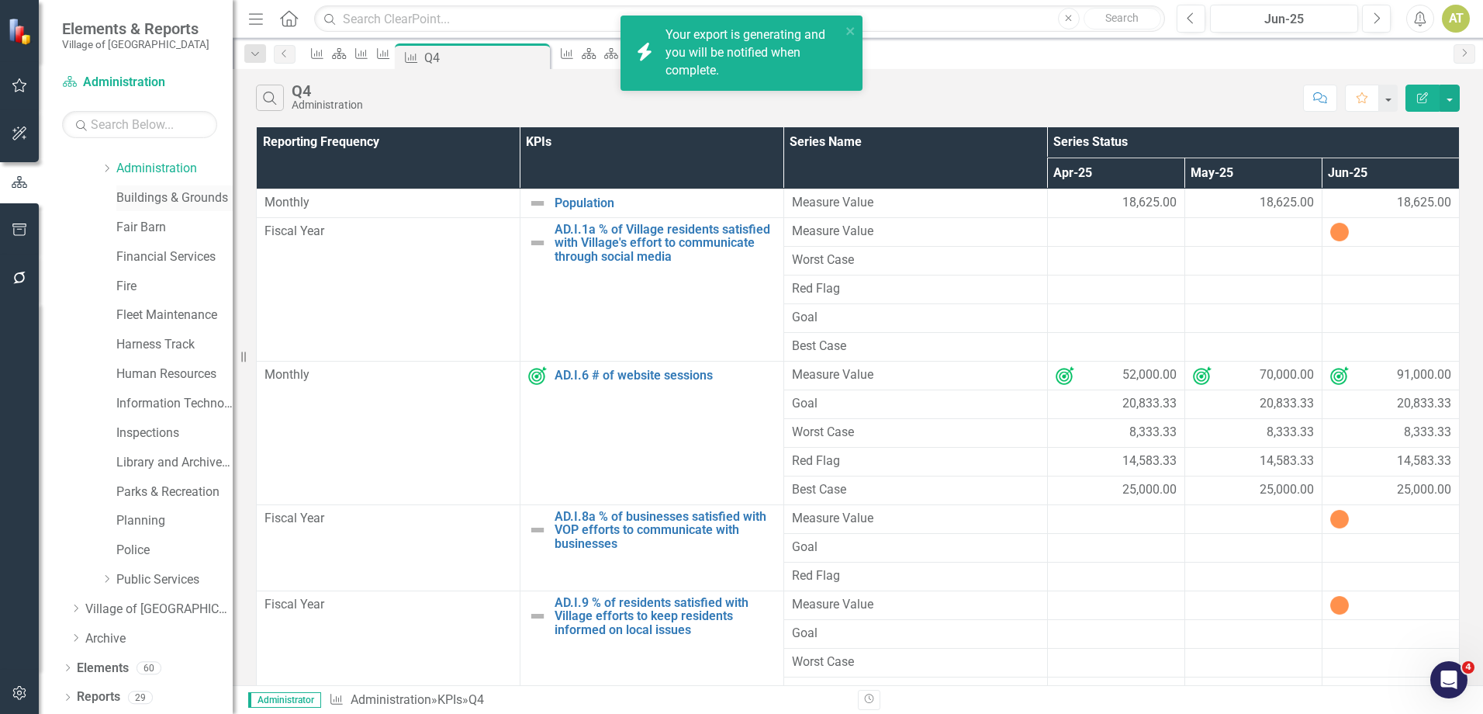
click at [150, 196] on link "Buildings & Grounds" at bounding box center [174, 198] width 116 height 18
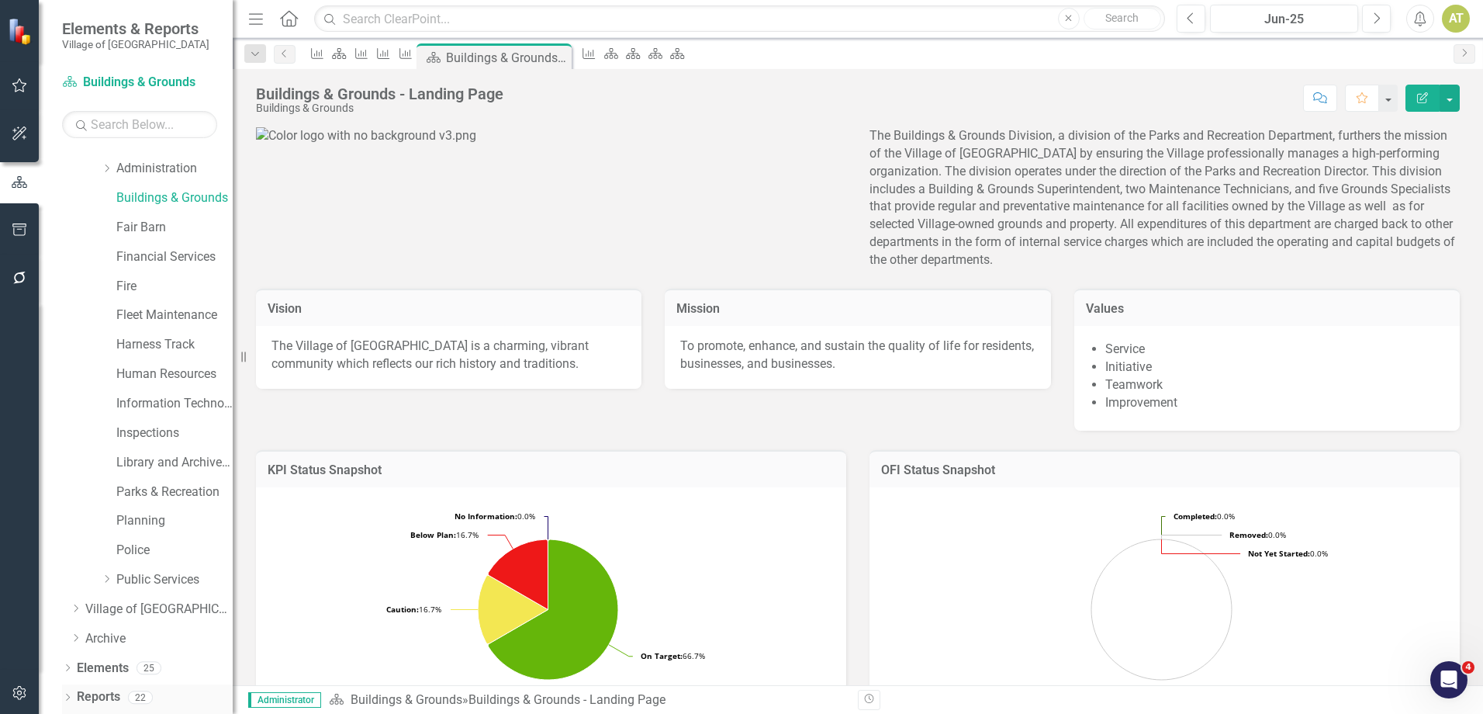
click at [115, 692] on link "Reports" at bounding box center [98, 697] width 43 height 18
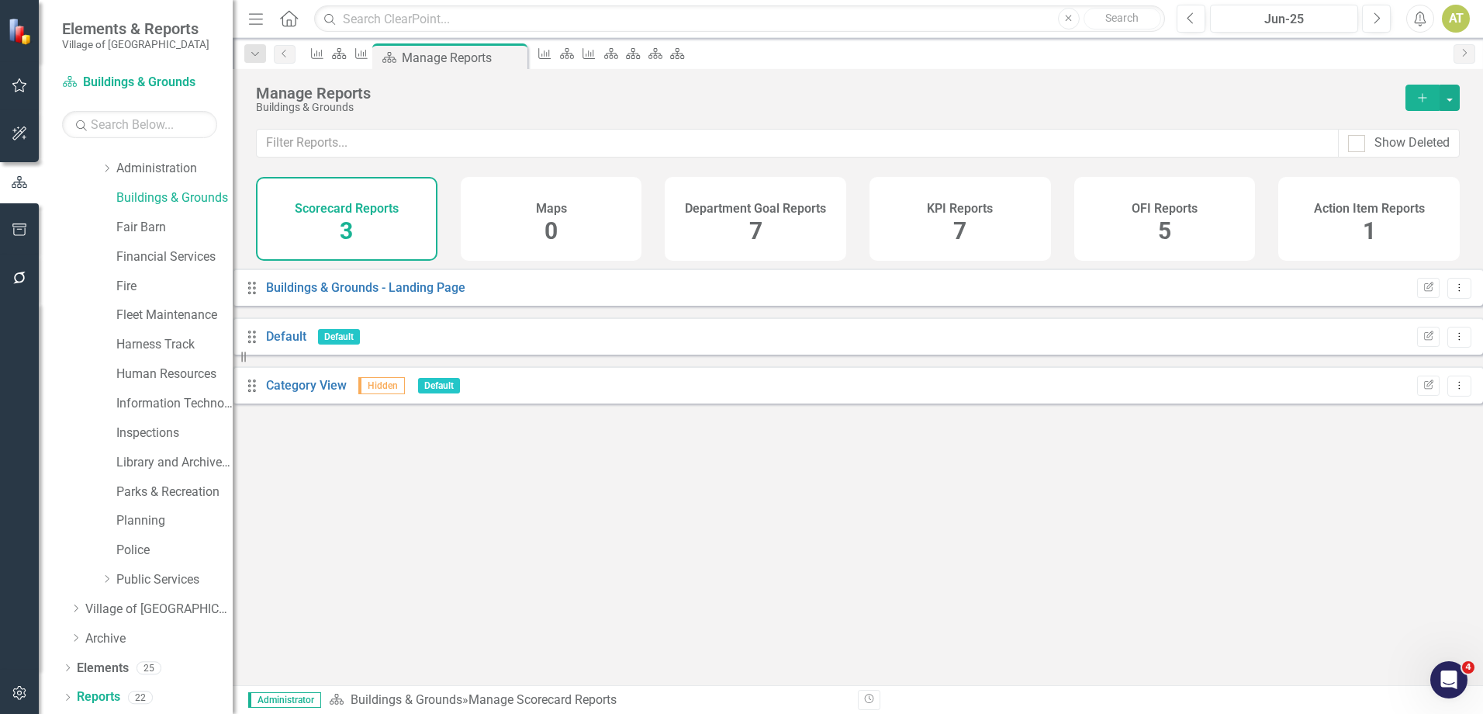
click at [948, 185] on div "KPI Reports 7" at bounding box center [961, 219] width 182 height 84
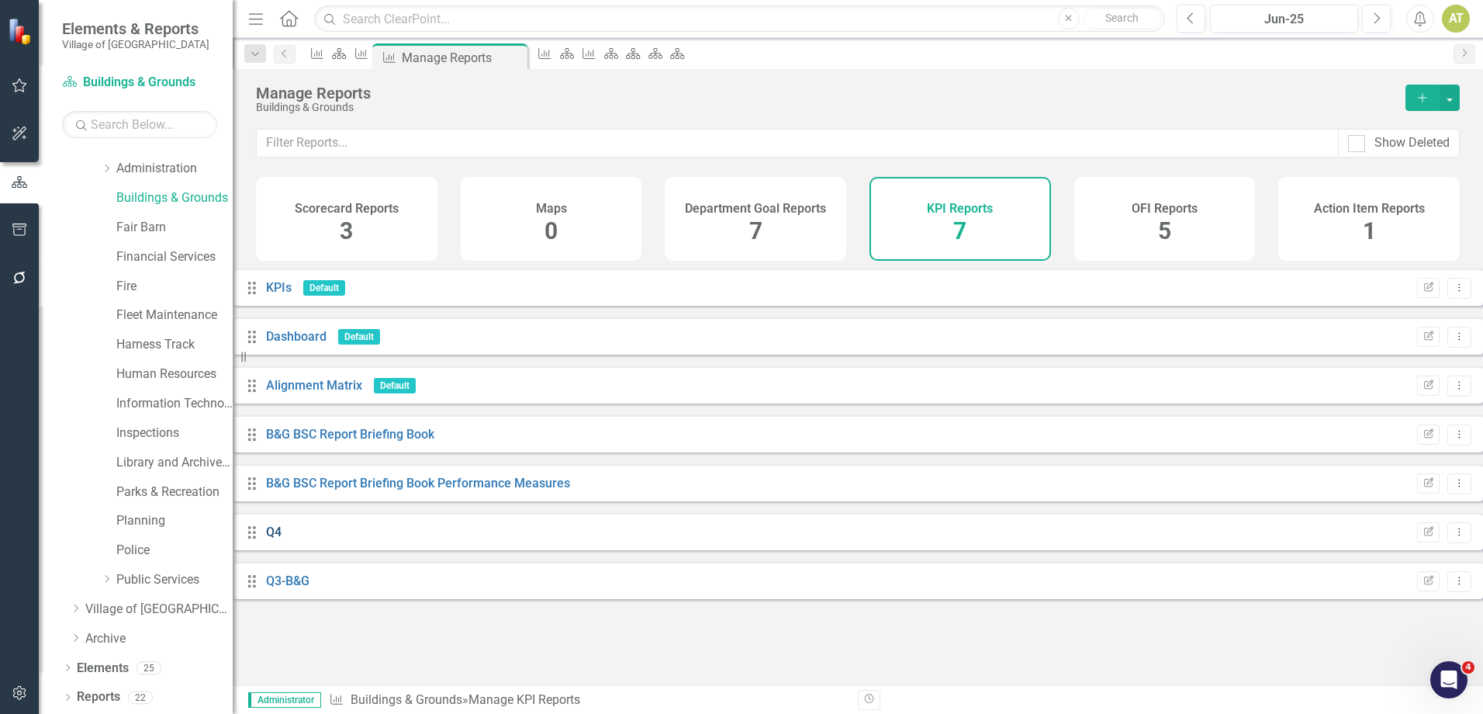
click at [282, 539] on link "Q4" at bounding box center [274, 531] width 16 height 15
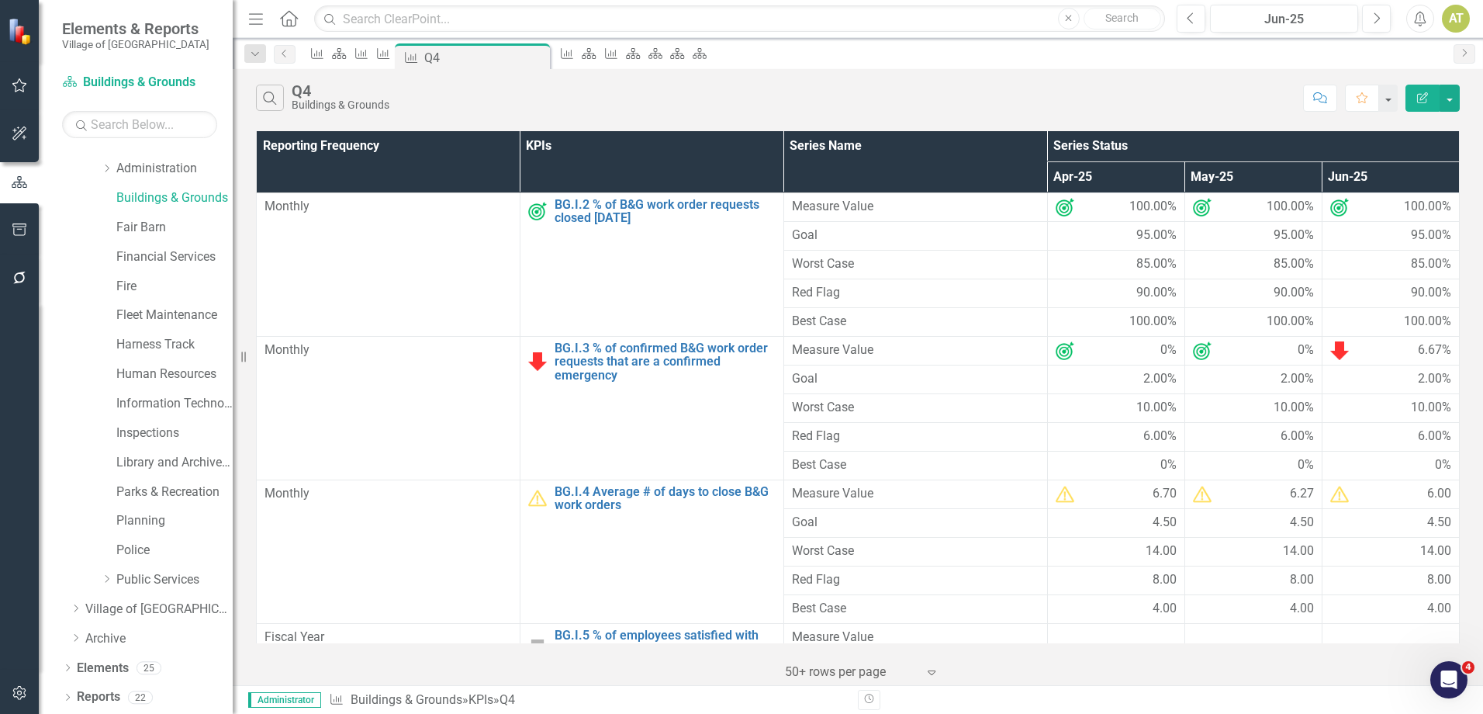
click at [1422, 102] on icon "Edit Report" at bounding box center [1423, 97] width 14 height 11
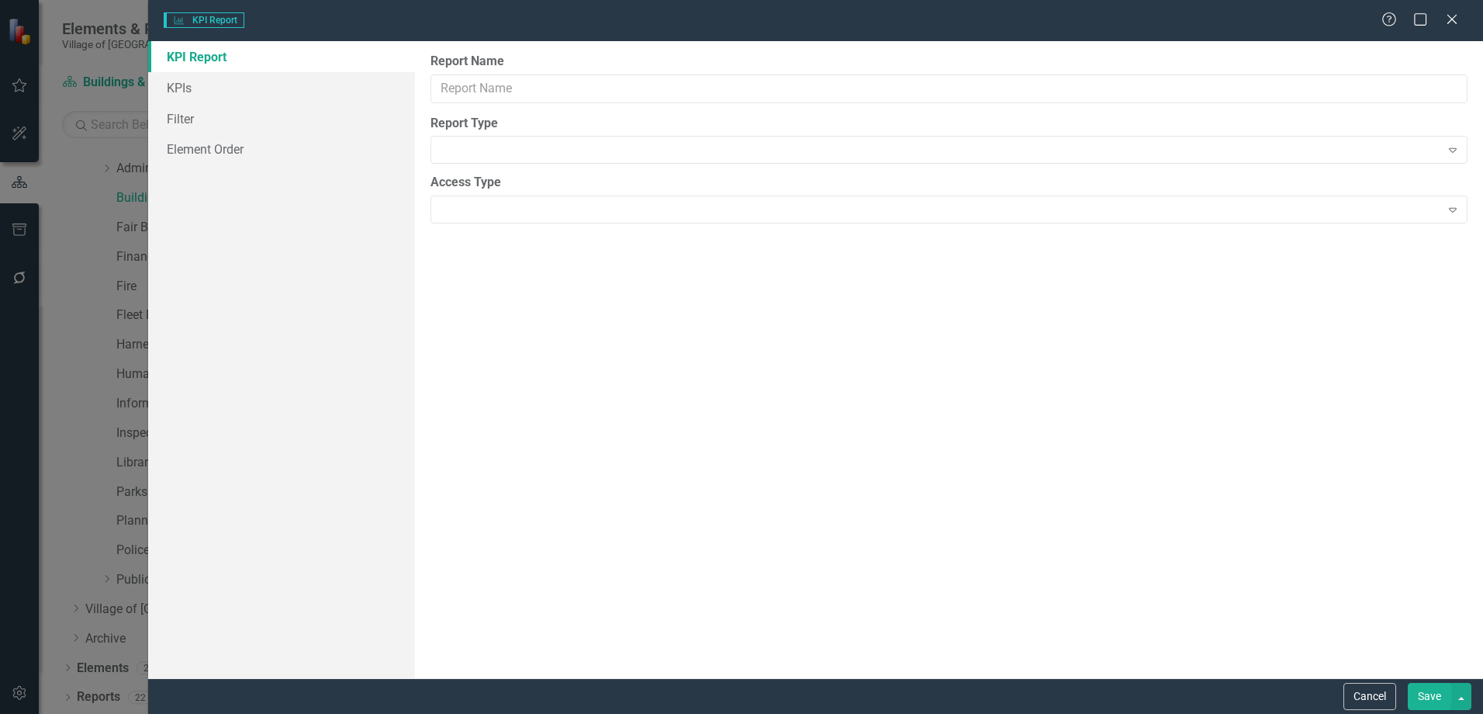
type input "Q4"
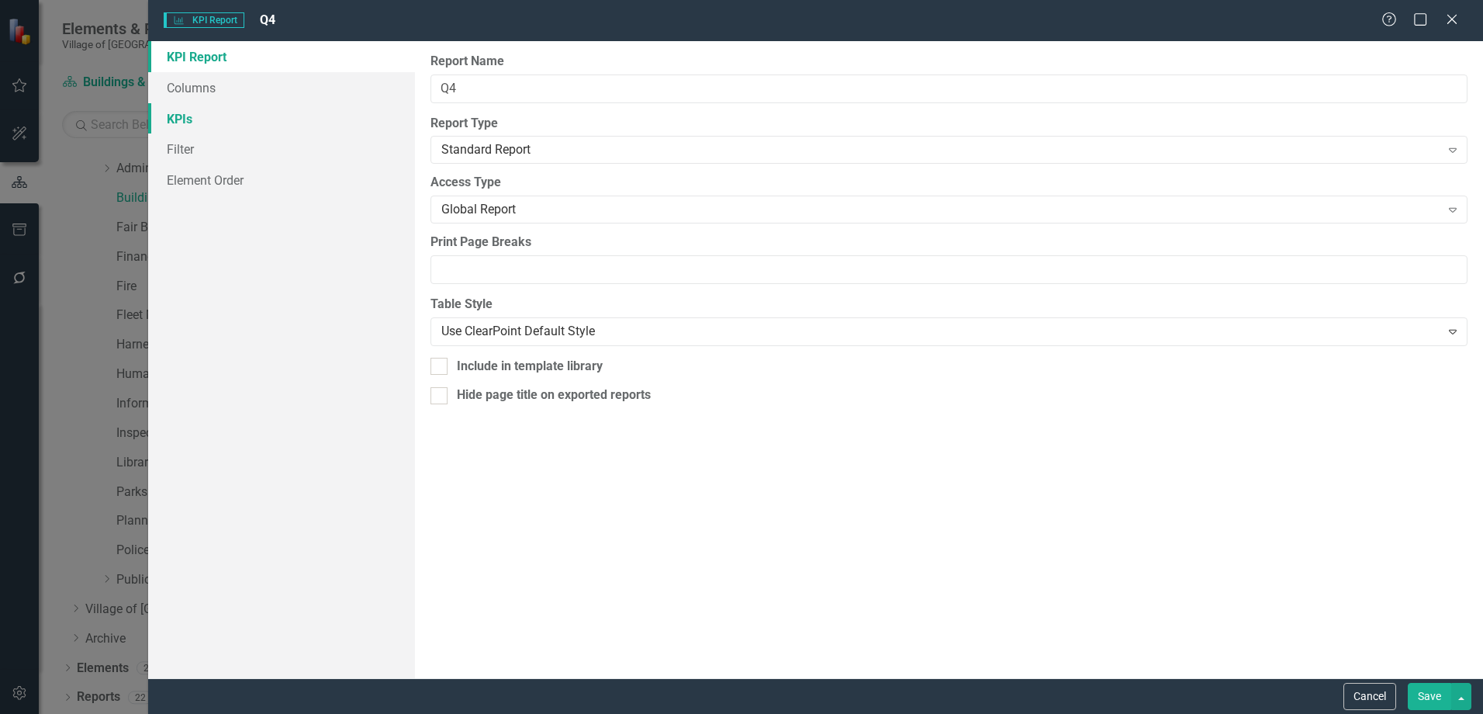
click at [238, 113] on link "KPIs" at bounding box center [281, 118] width 267 height 31
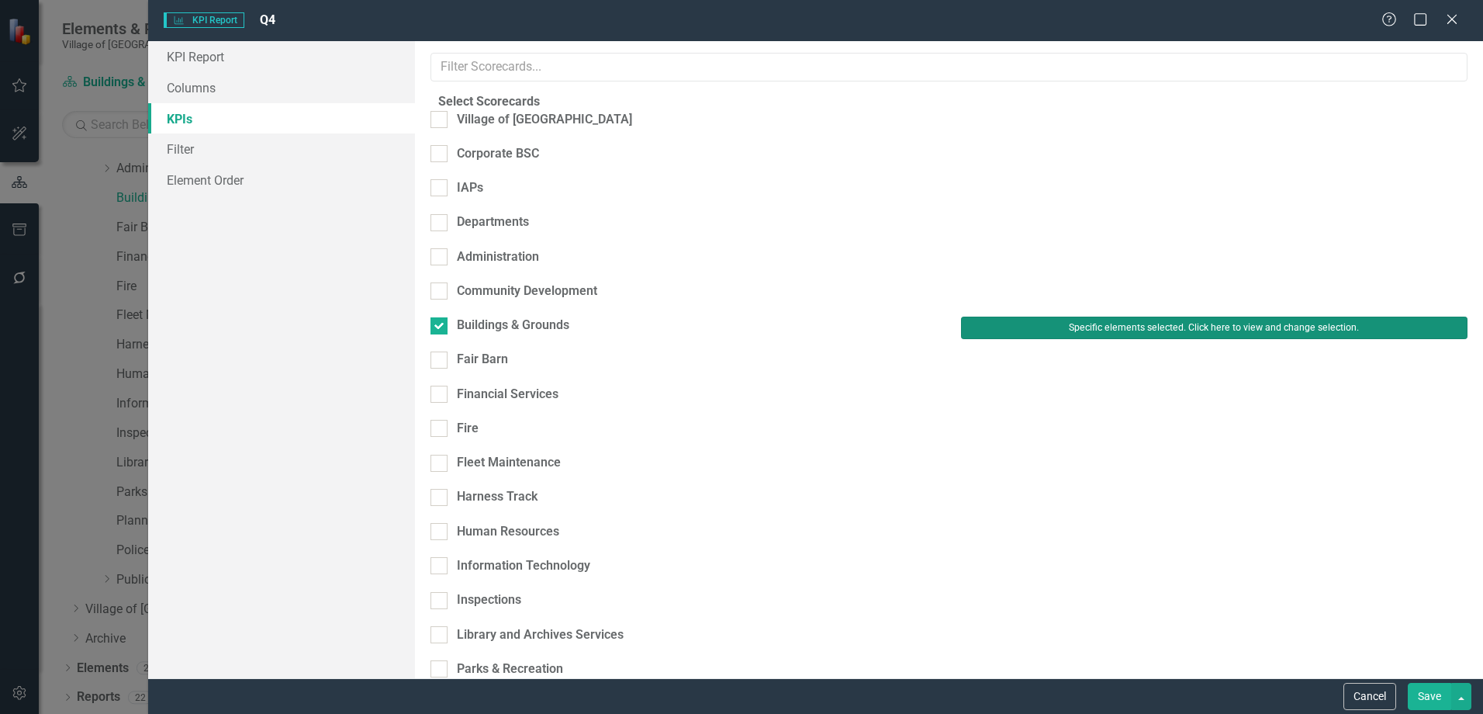
click at [1116, 317] on button "Specific elements selected. Click here to view and change selection." at bounding box center [1214, 328] width 507 height 22
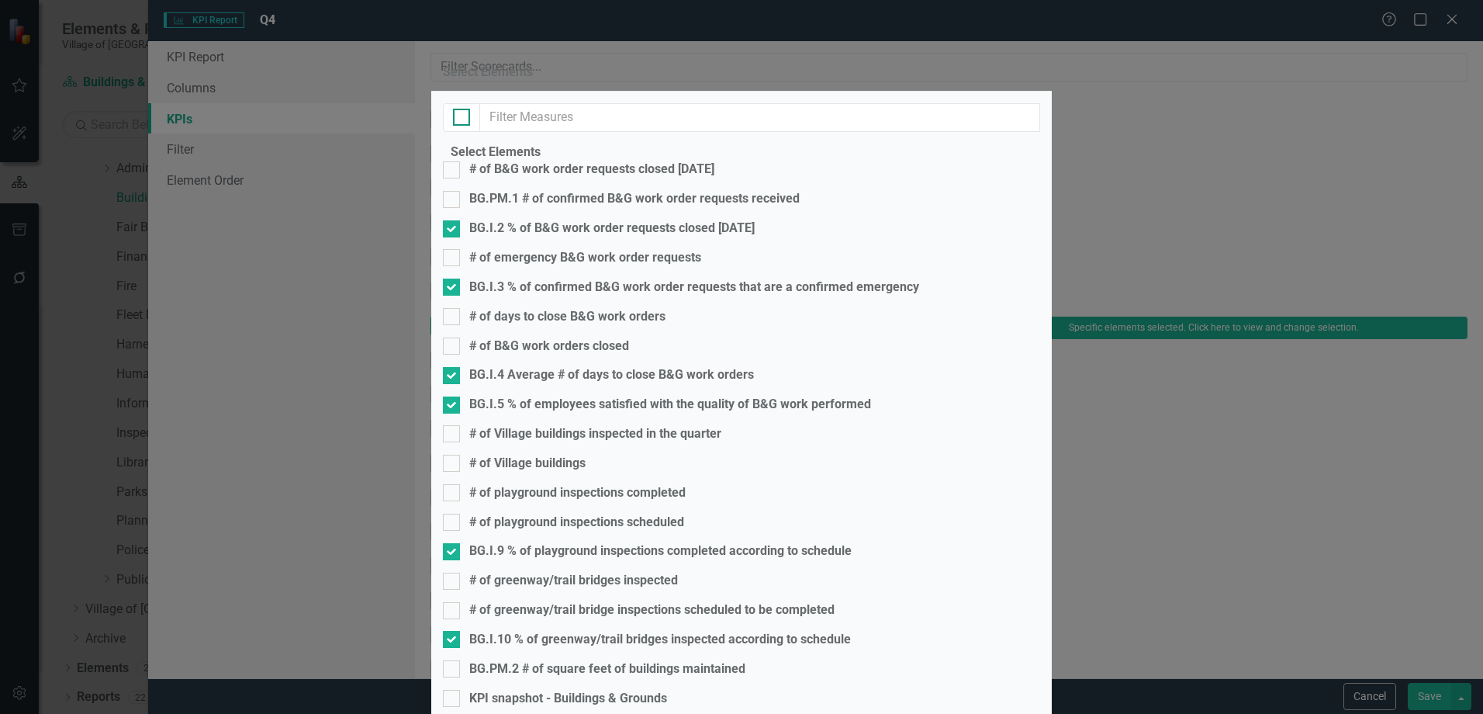
click at [458, 126] on div at bounding box center [461, 117] width 17 height 17
click at [458, 119] on input "checkbox" at bounding box center [458, 114] width 10 height 10
checkbox input "true"
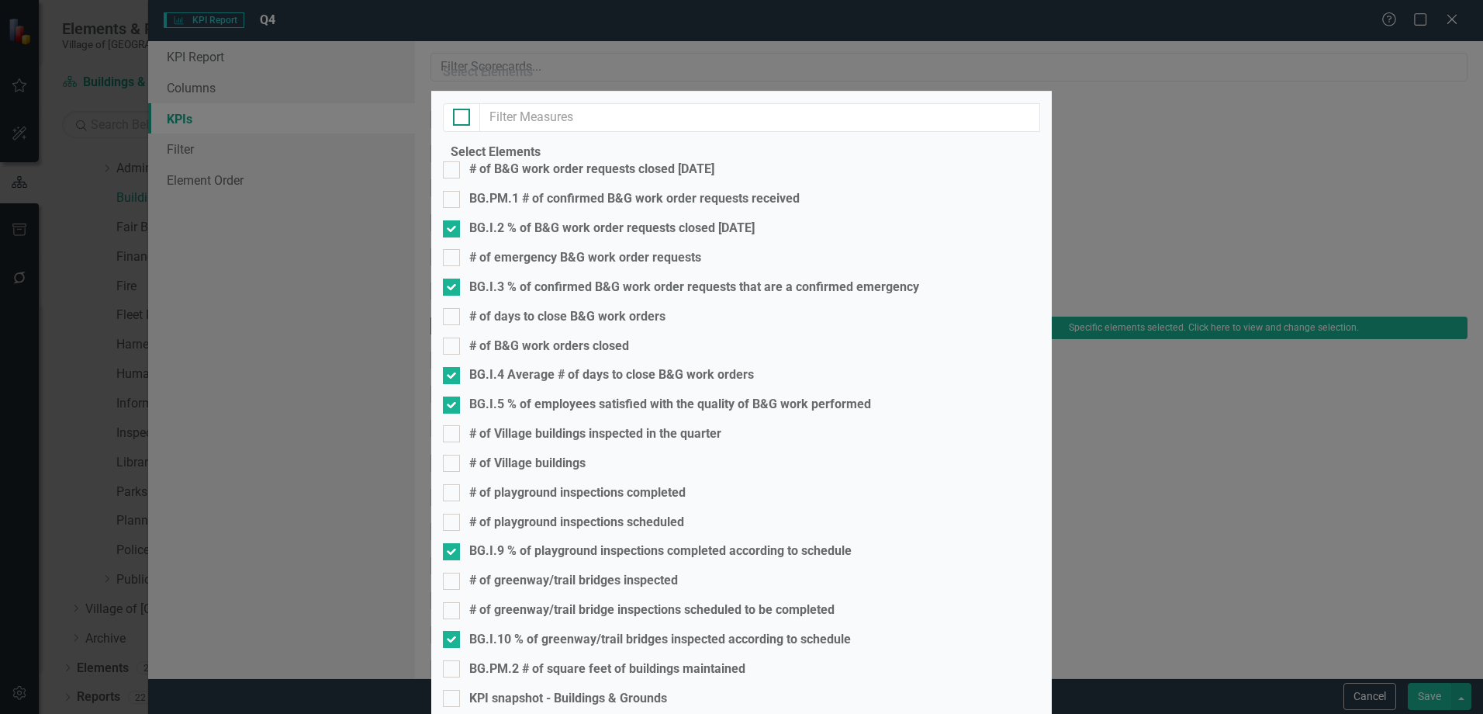
checkbox input "true"
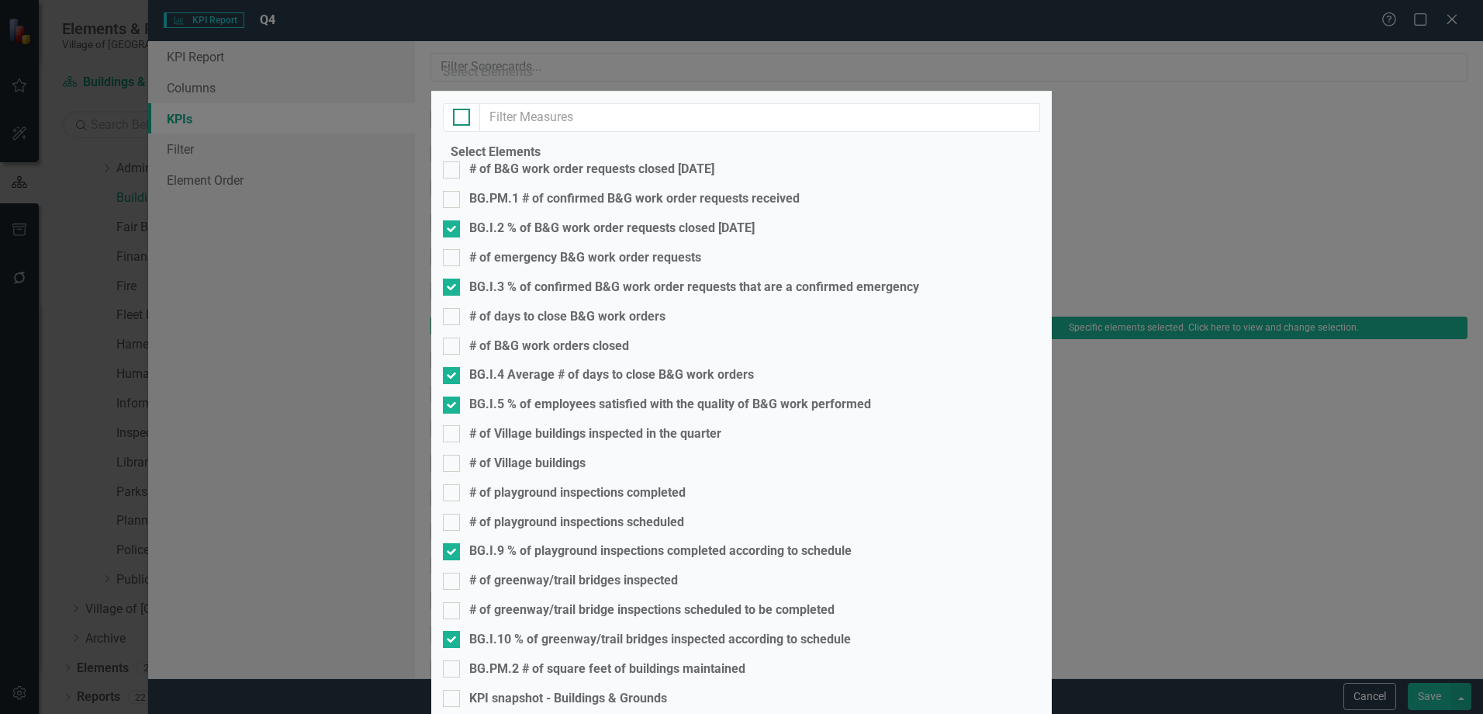
checkbox input "true"
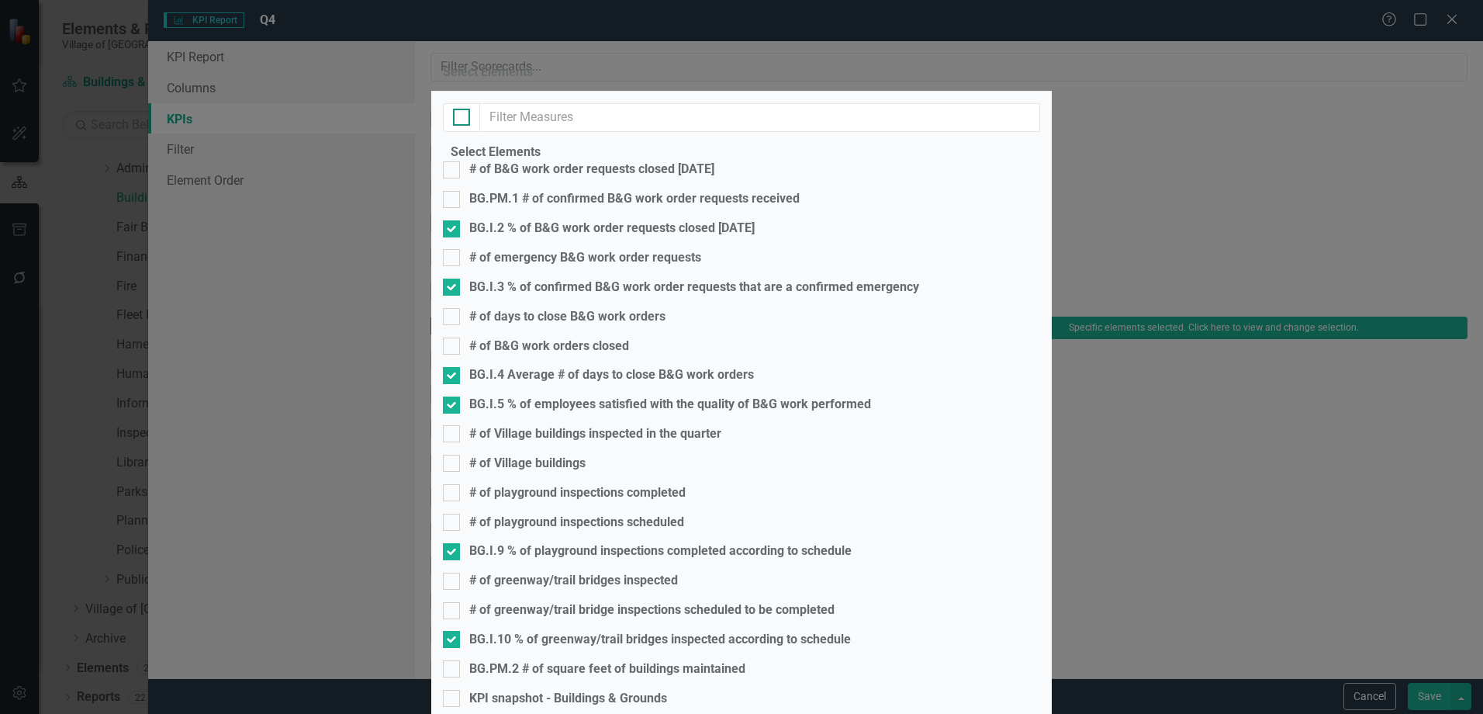
checkbox input "true"
click at [531, 690] on div "KPI snapshot - Buildings & Grounds" at bounding box center [568, 699] width 198 height 18
click at [453, 690] on input "KPI snapshot - Buildings & Grounds" at bounding box center [448, 695] width 10 height 10
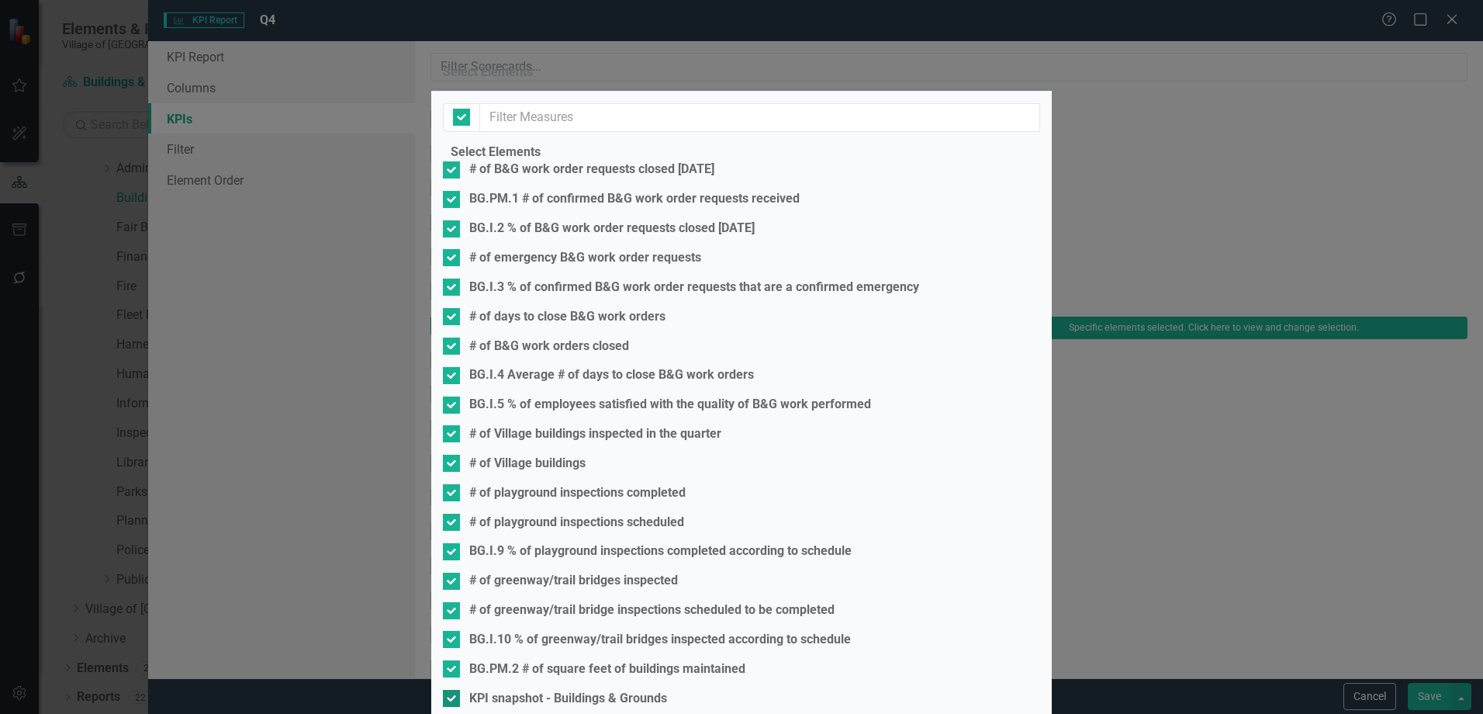
checkbox input "false"
click at [535, 713] on div "OFI snapshot - Buildings & Grounds" at bounding box center [568, 727] width 198 height 18
click at [453, 713] on input "OFI snapshot - Buildings & Grounds" at bounding box center [448, 724] width 10 height 10
checkbox input "false"
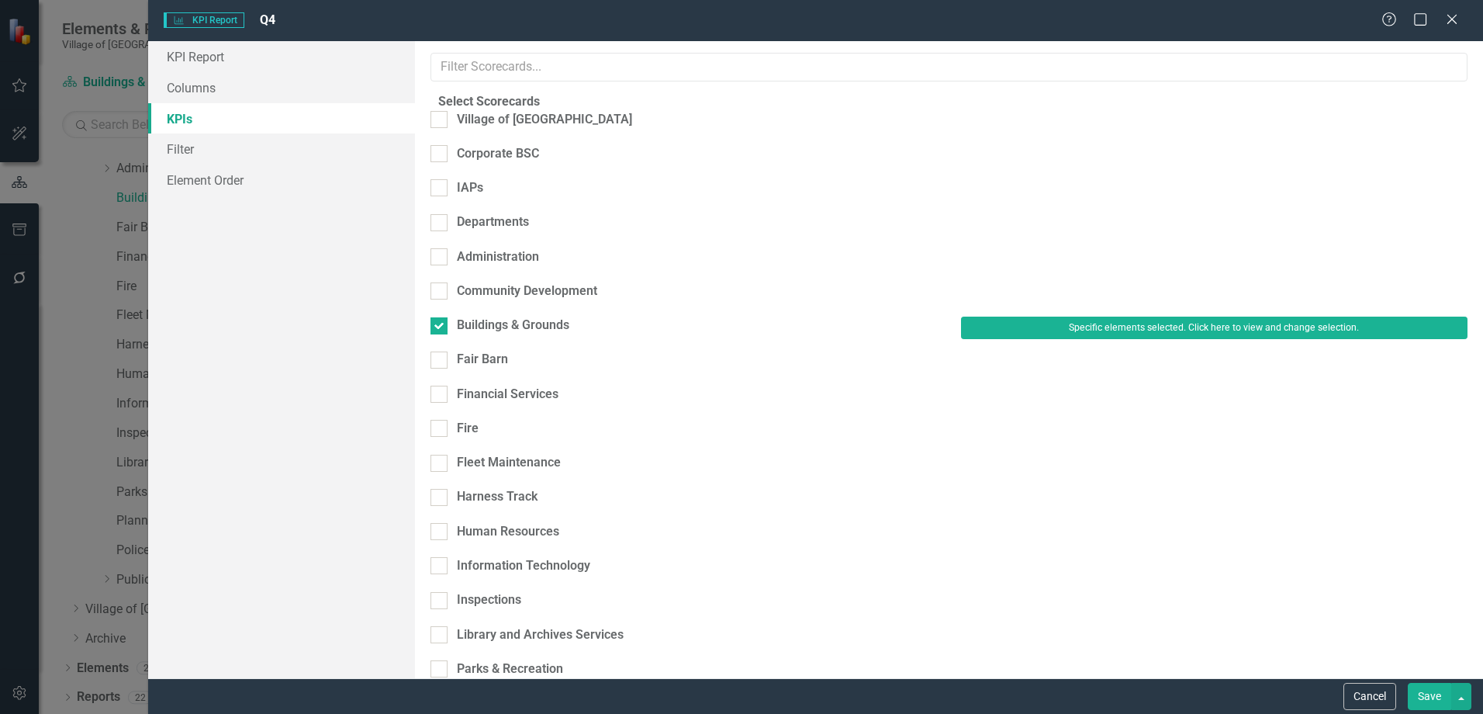
click at [1426, 697] on button "Save" at bounding box center [1429, 696] width 43 height 27
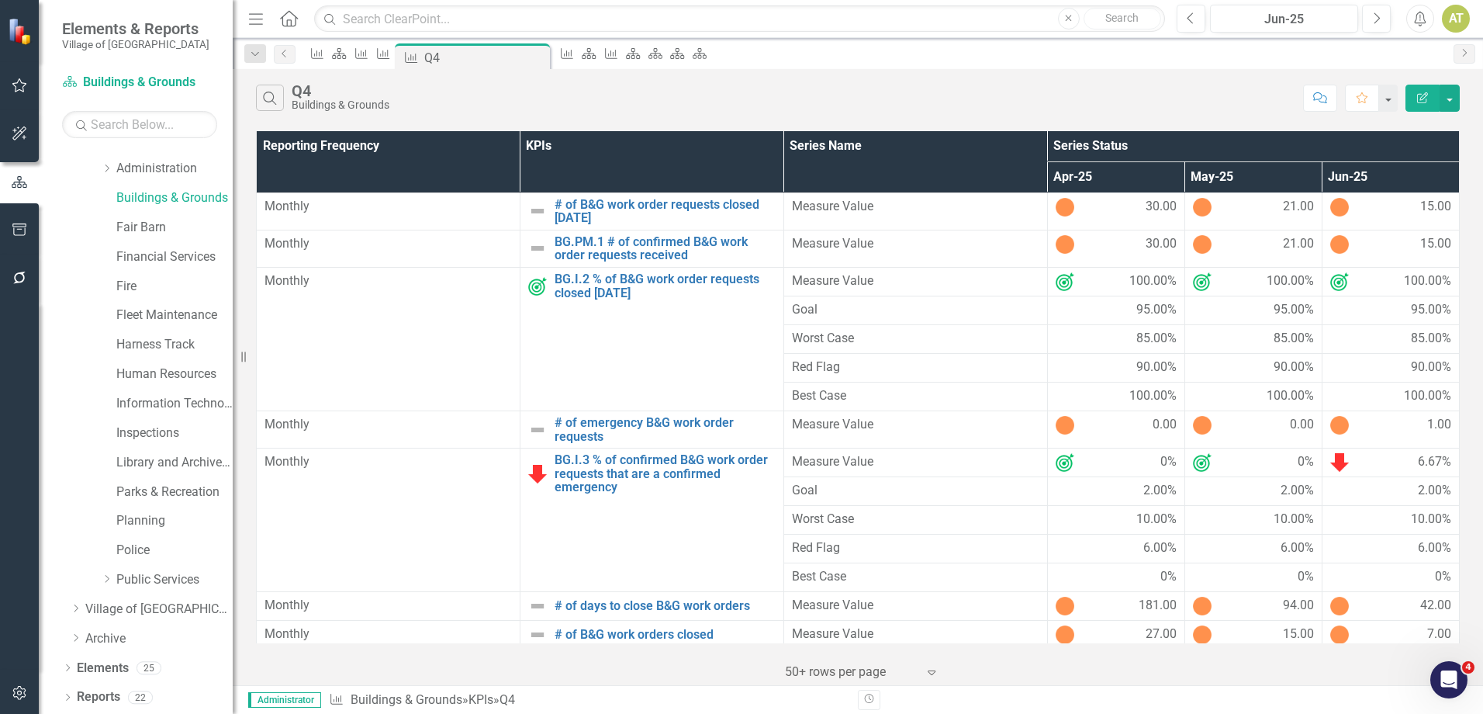
click at [1411, 98] on button "Edit Report" at bounding box center [1423, 98] width 34 height 27
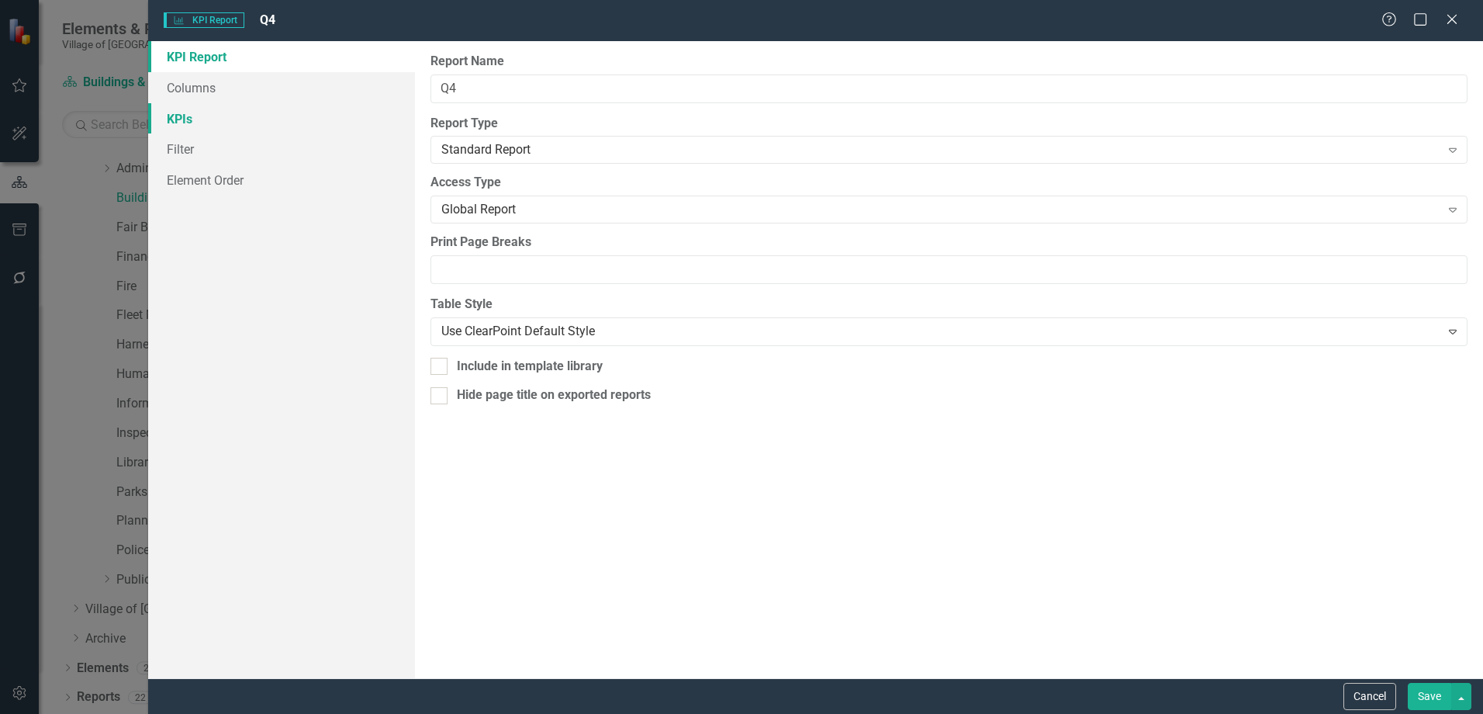
click at [236, 126] on link "KPIs" at bounding box center [281, 118] width 267 height 31
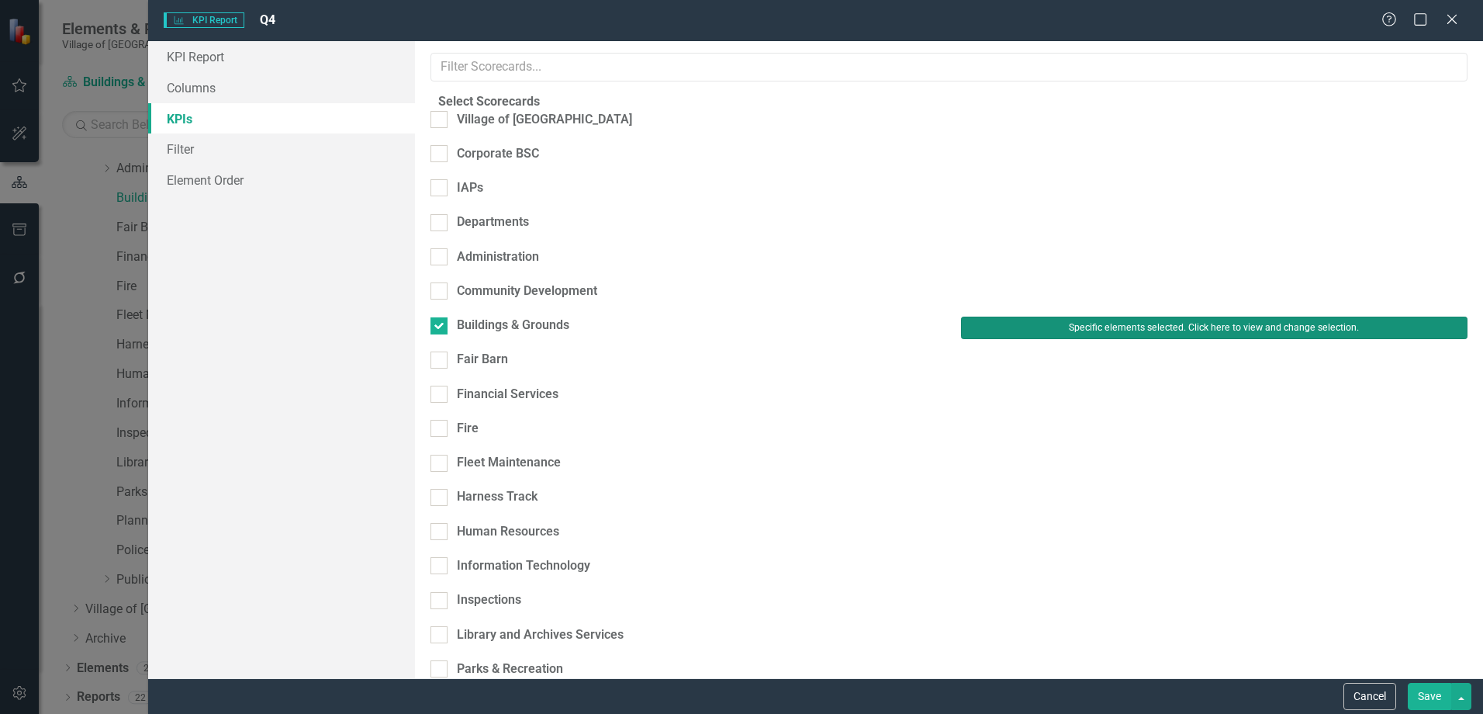
click at [1182, 317] on button "Specific elements selected. Click here to view and change selection." at bounding box center [1214, 328] width 507 height 22
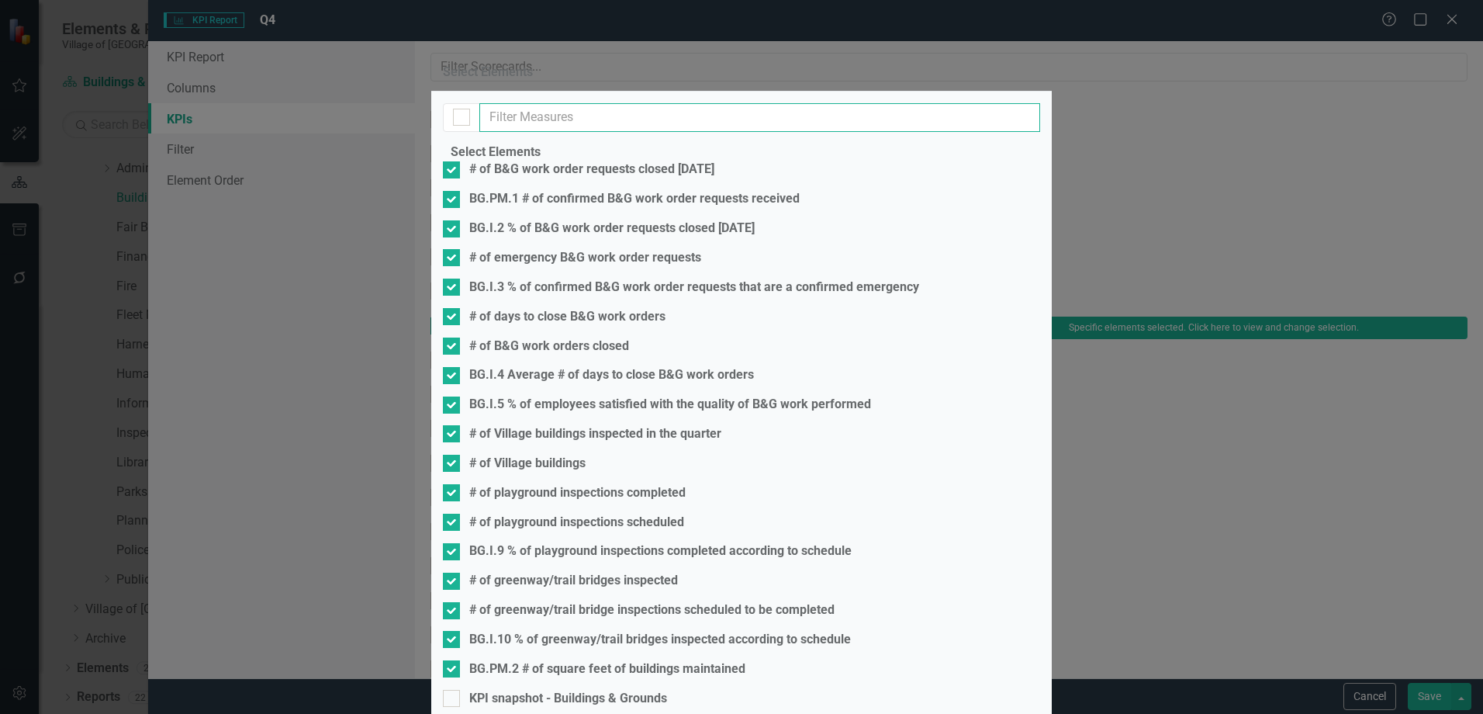
click at [636, 132] on input "text" at bounding box center [759, 117] width 561 height 29
type input "8"
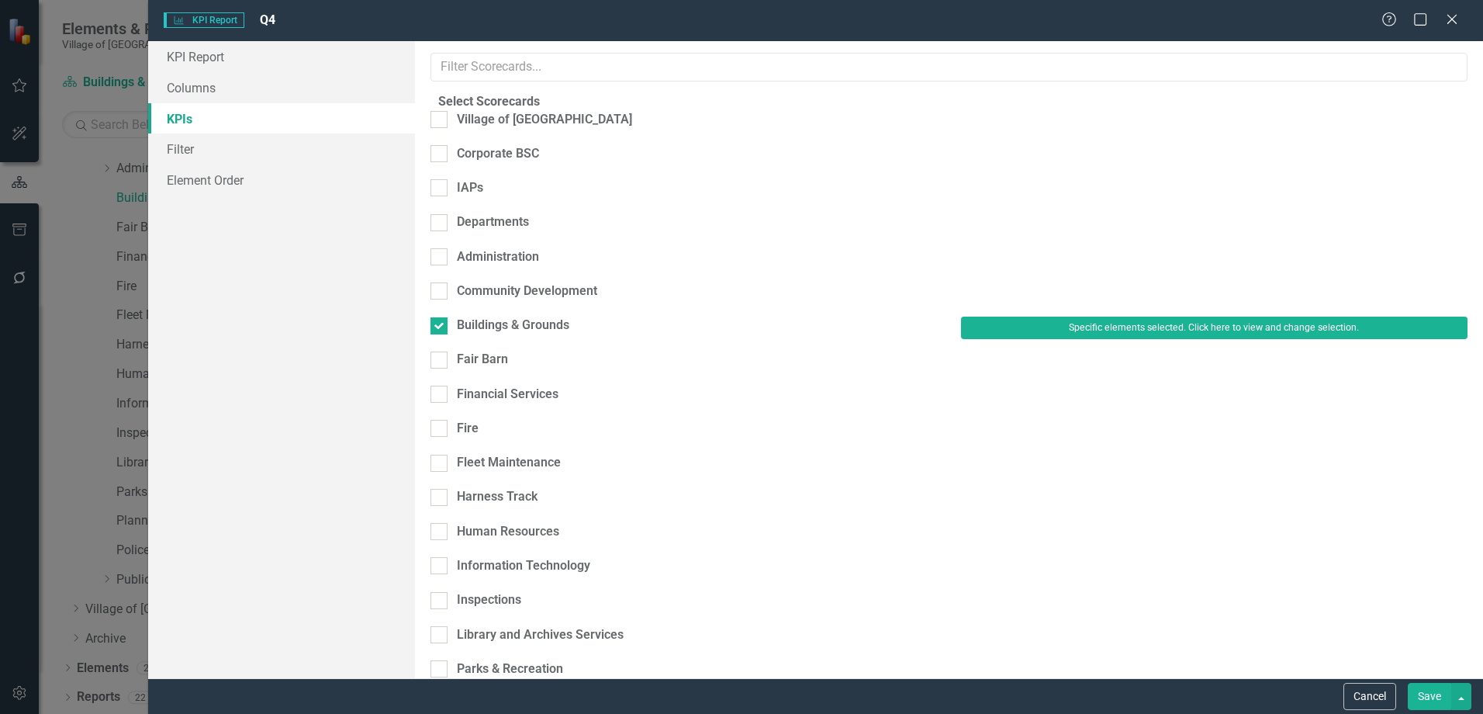
click at [1431, 695] on button "Save" at bounding box center [1429, 696] width 43 height 27
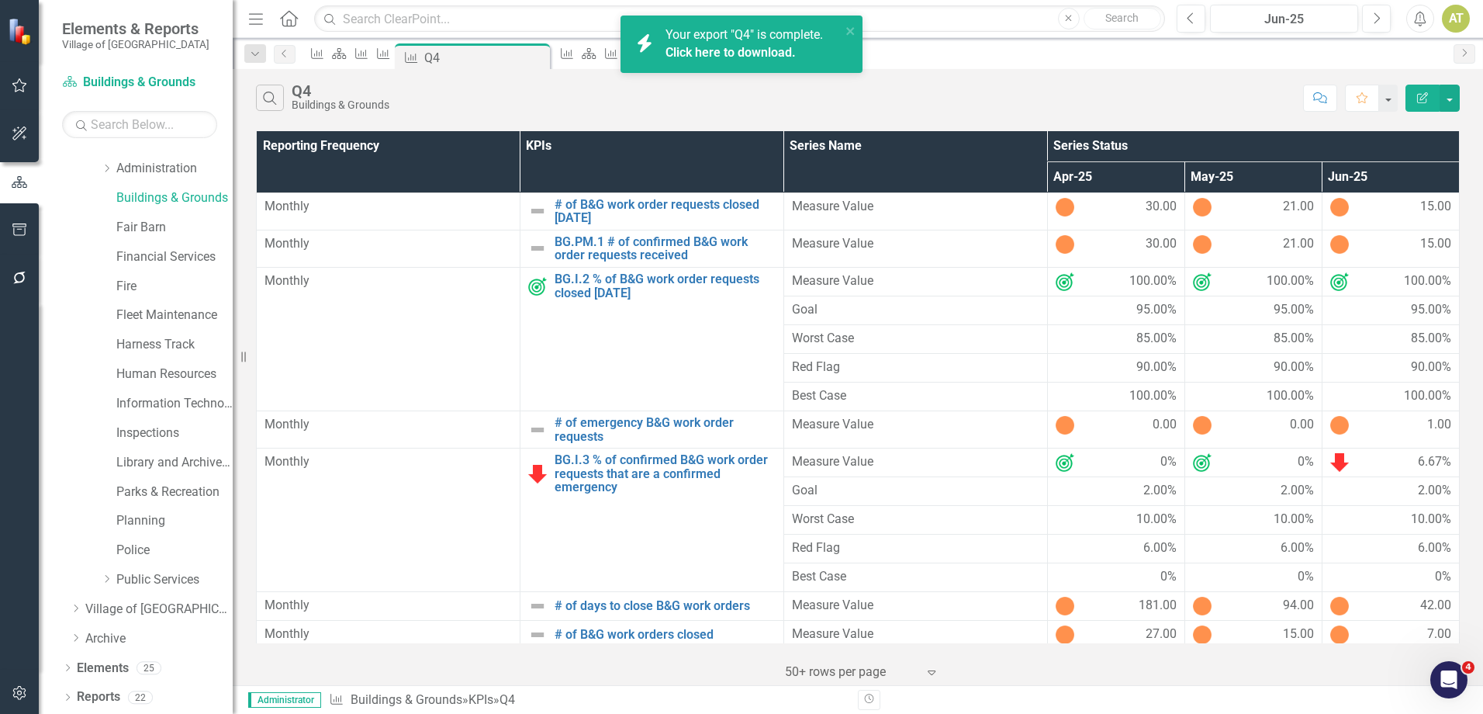
click at [745, 46] on link "Click here to download." at bounding box center [731, 52] width 130 height 15
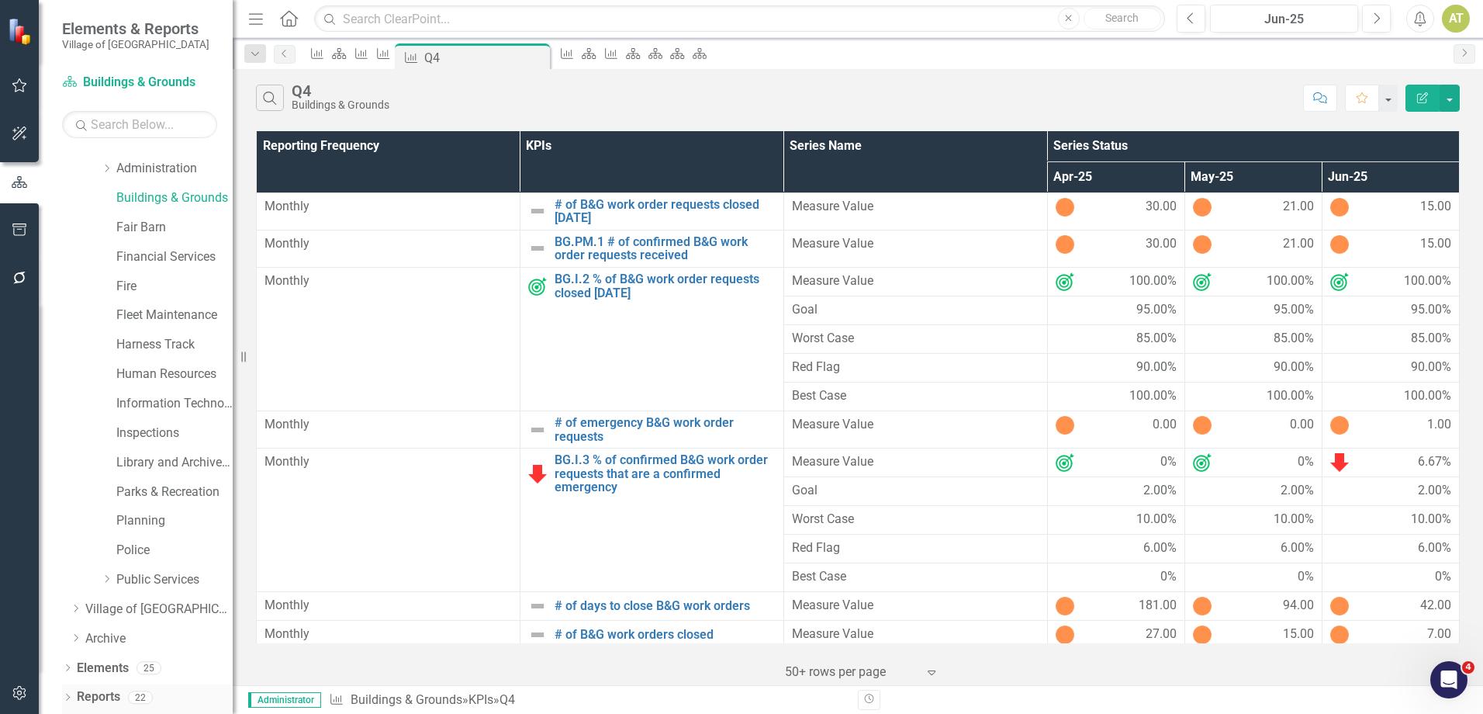
click at [106, 697] on link "Reports" at bounding box center [98, 697] width 43 height 18
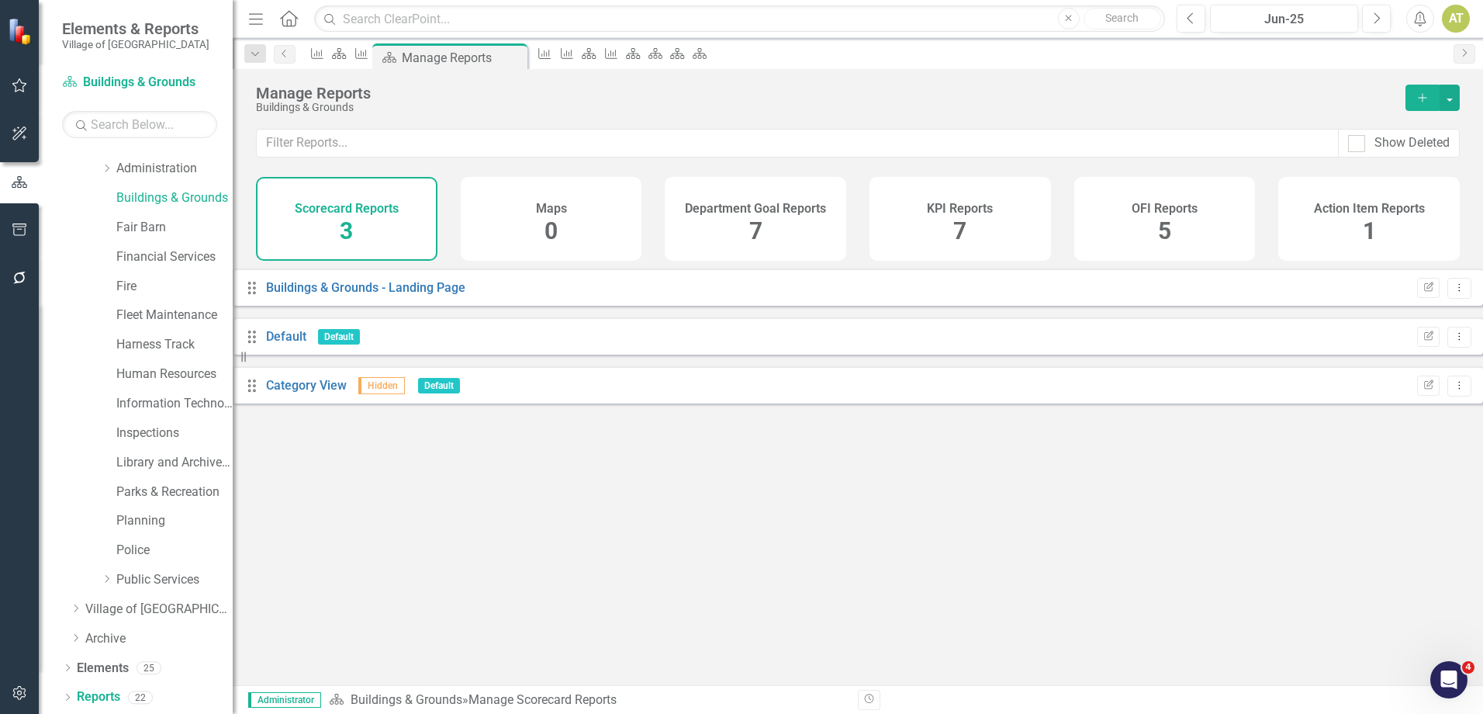
click at [971, 218] on div "KPI Reports 7" at bounding box center [961, 219] width 182 height 84
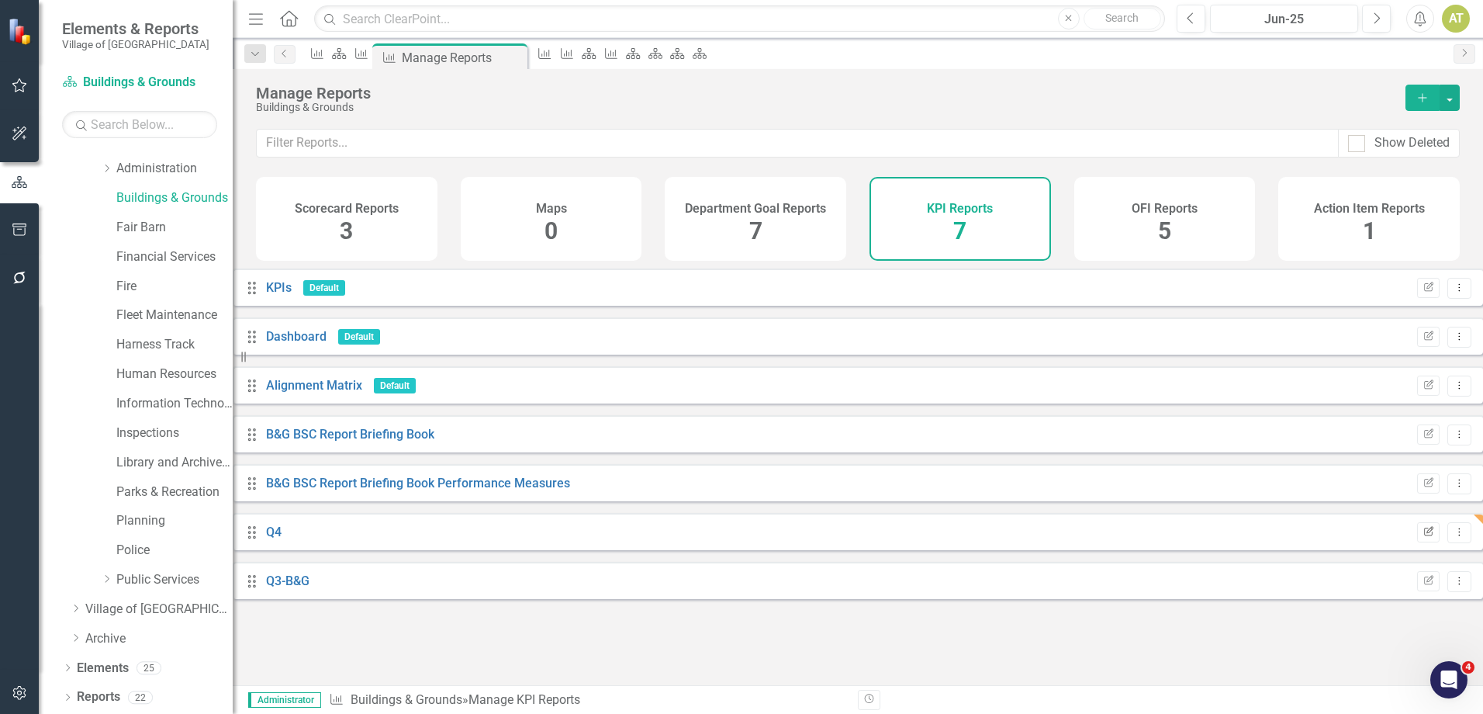
click at [1417, 535] on button "Edit Report" at bounding box center [1428, 532] width 22 height 20
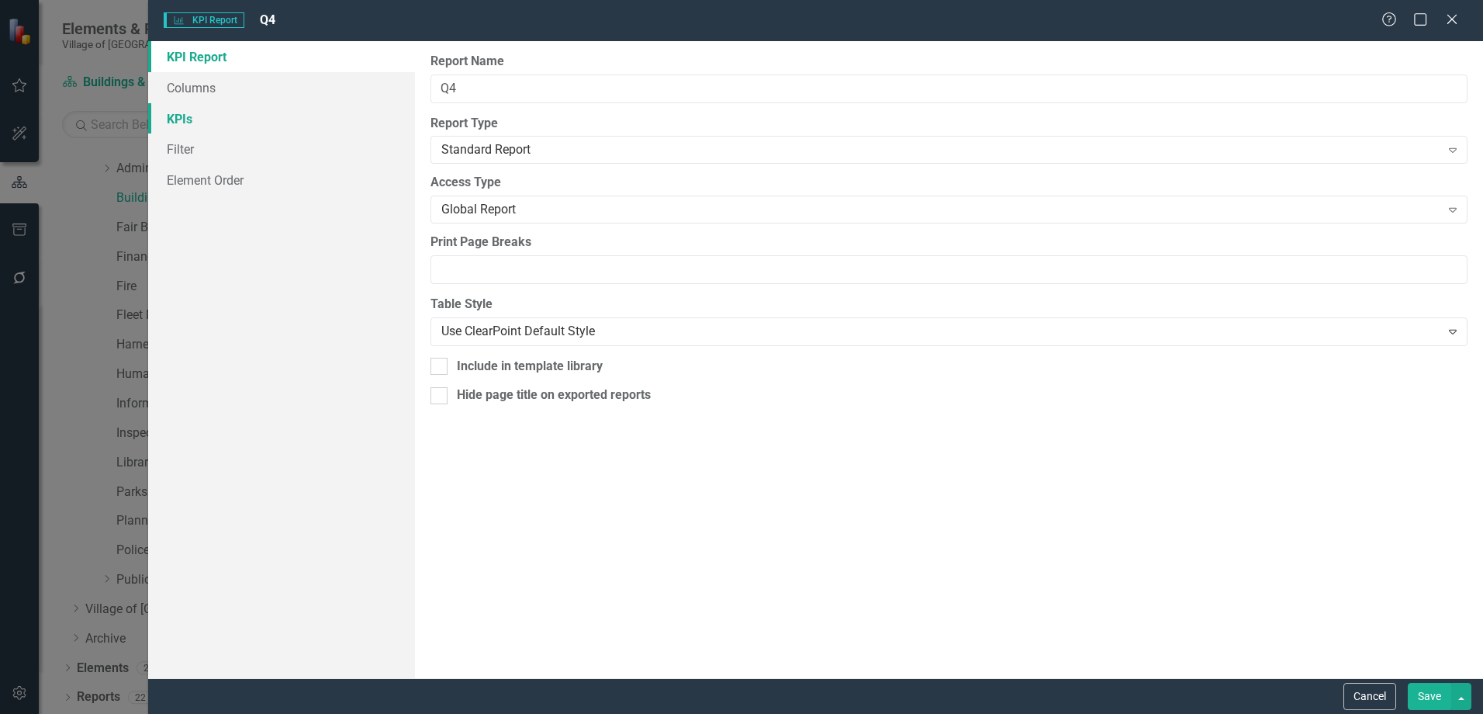
click at [213, 127] on link "KPIs" at bounding box center [281, 118] width 267 height 31
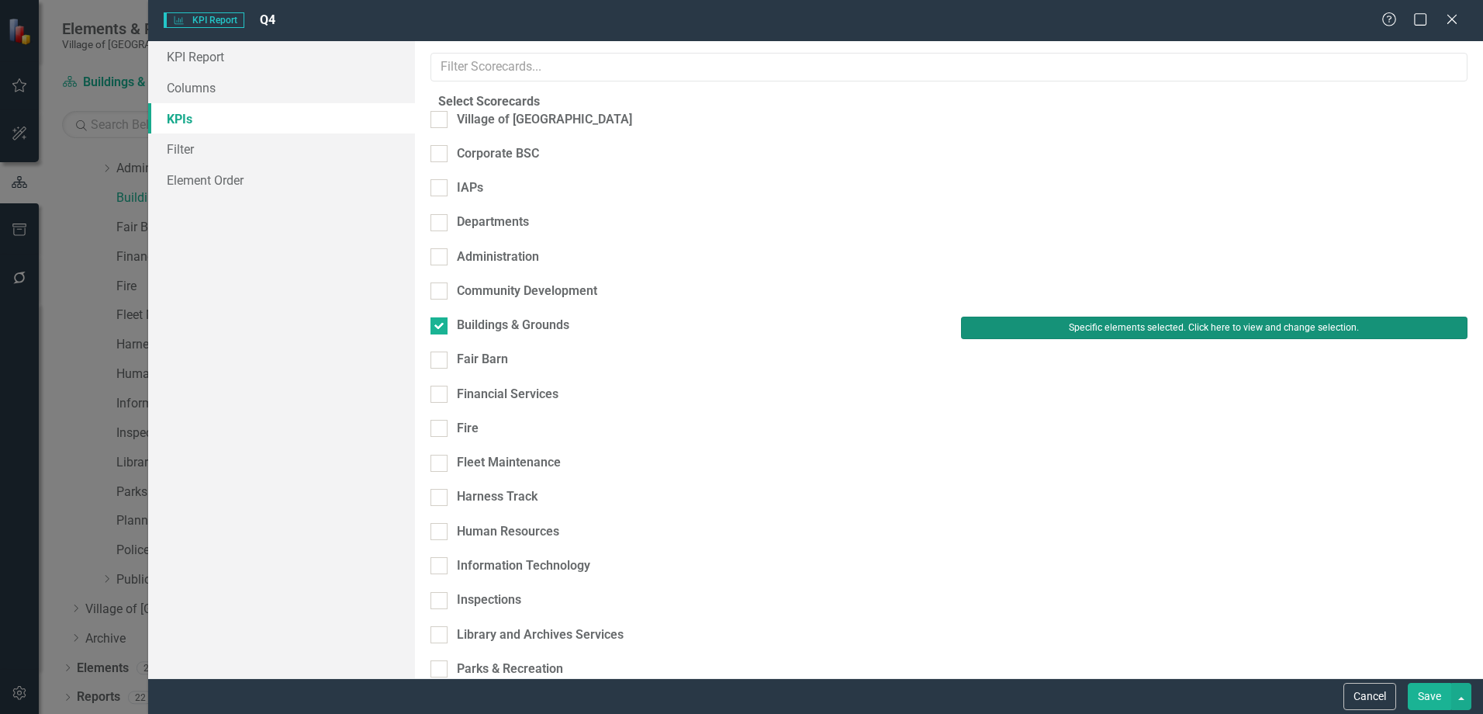
click at [1182, 317] on button "Specific elements selected. Click here to view and change selection." at bounding box center [1214, 328] width 507 height 22
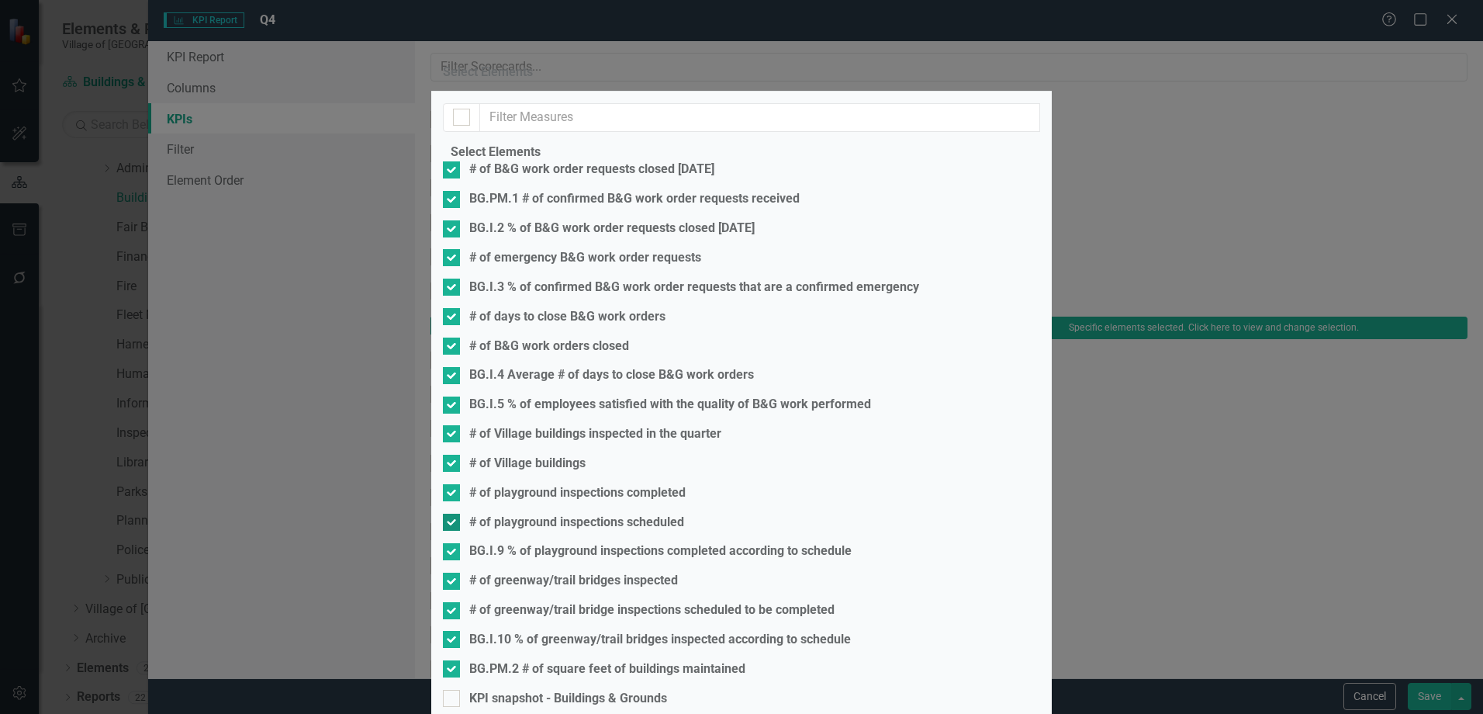
scroll to position [145, 0]
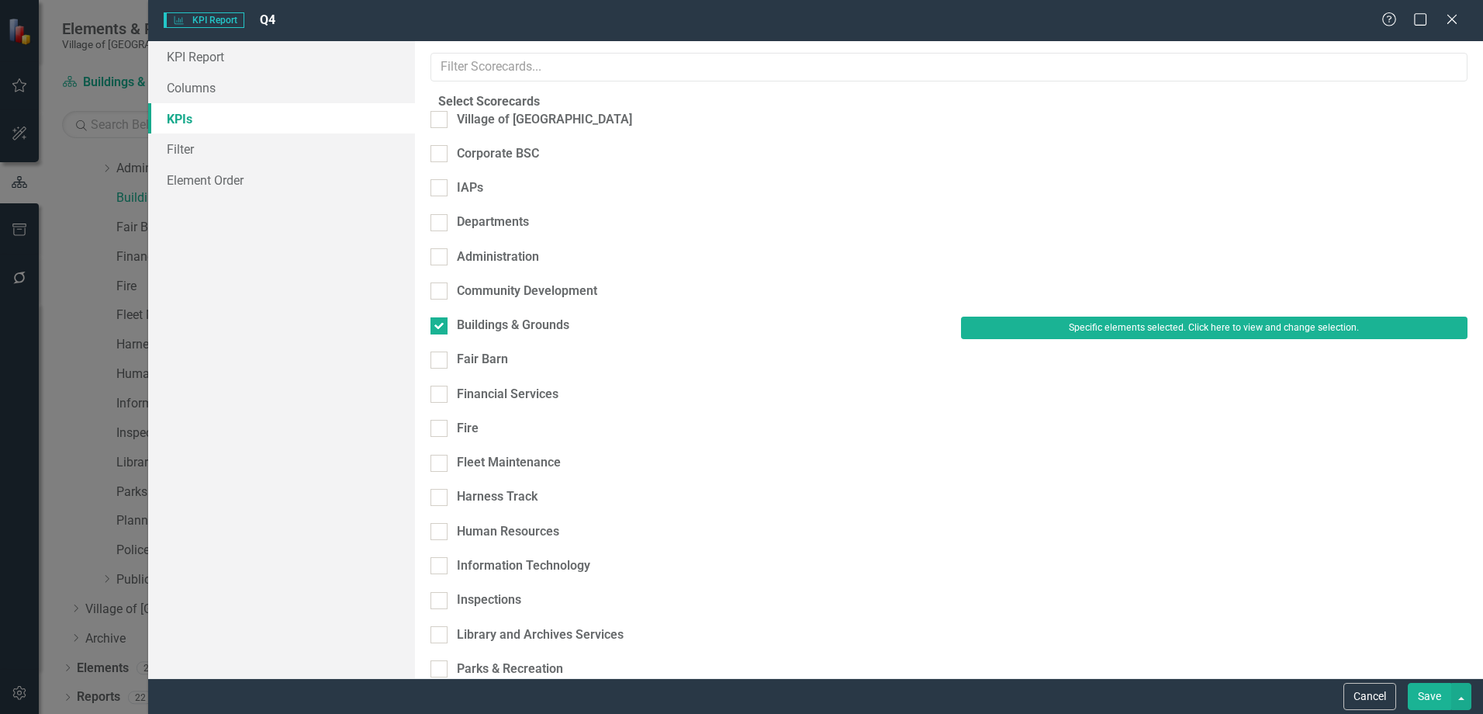
click at [1424, 689] on button "Save" at bounding box center [1429, 696] width 43 height 27
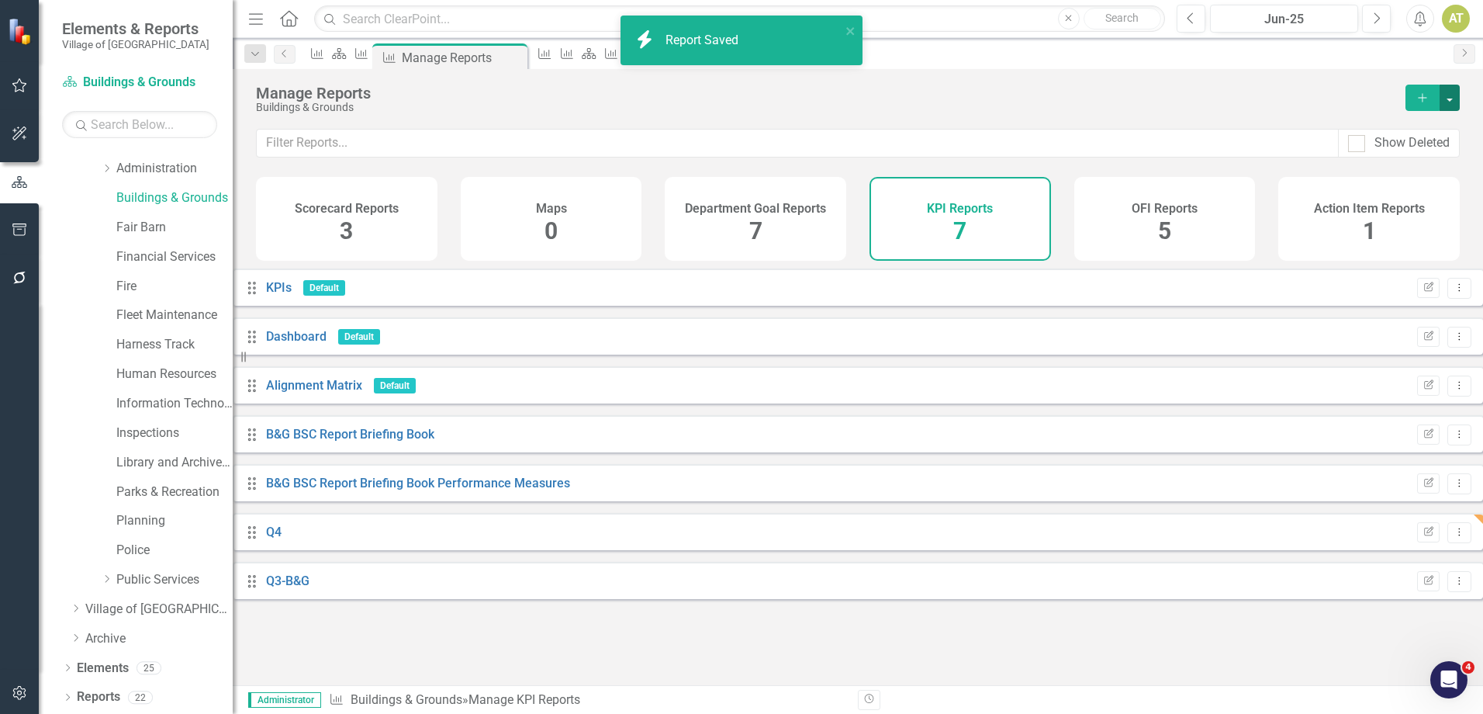
click at [1451, 92] on button "button" at bounding box center [1450, 98] width 20 height 26
click at [1195, 92] on div "Manage Reports" at bounding box center [823, 93] width 1134 height 17
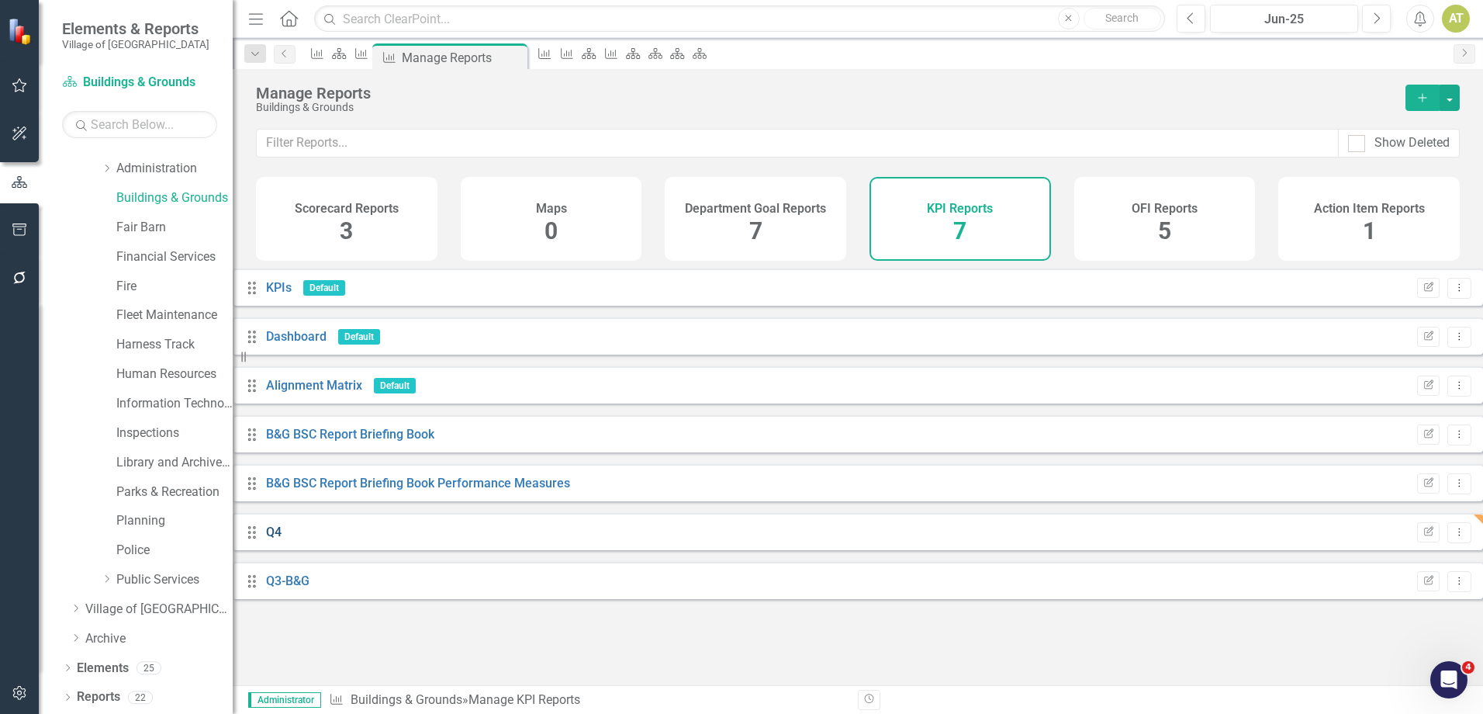
click at [282, 539] on link "Q4" at bounding box center [274, 531] width 16 height 15
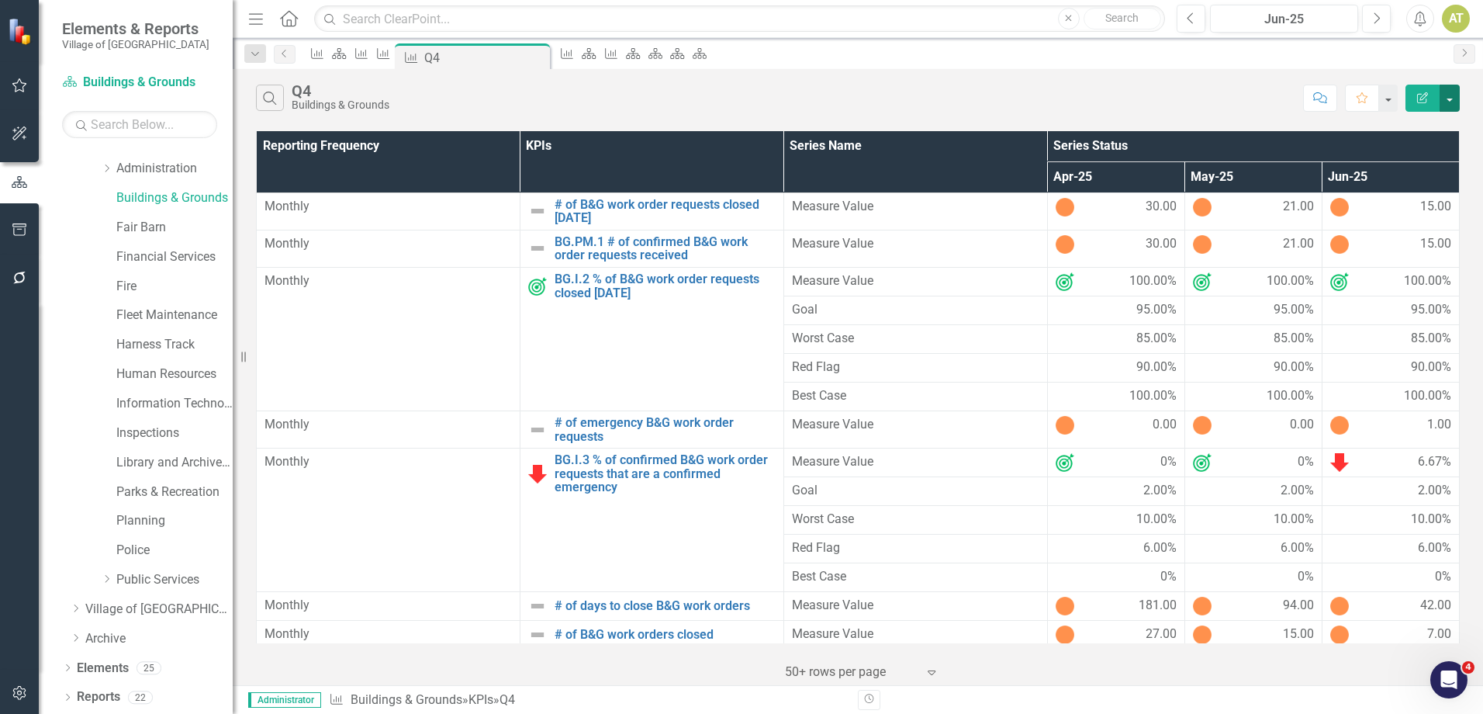
click at [1446, 102] on button "button" at bounding box center [1450, 98] width 20 height 27
click at [1437, 177] on link "Excel Export to Excel" at bounding box center [1398, 186] width 123 height 29
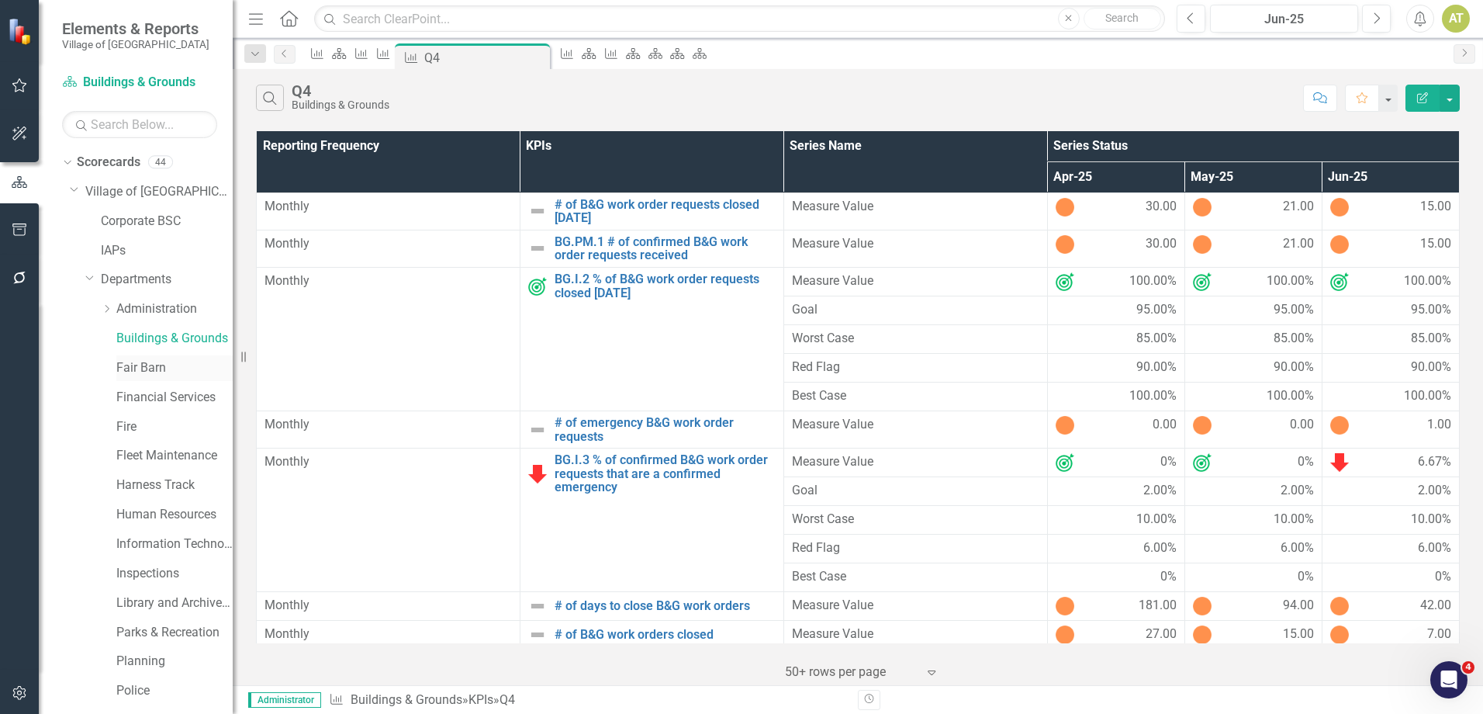
click at [156, 368] on link "Fair Barn" at bounding box center [174, 368] width 116 height 18
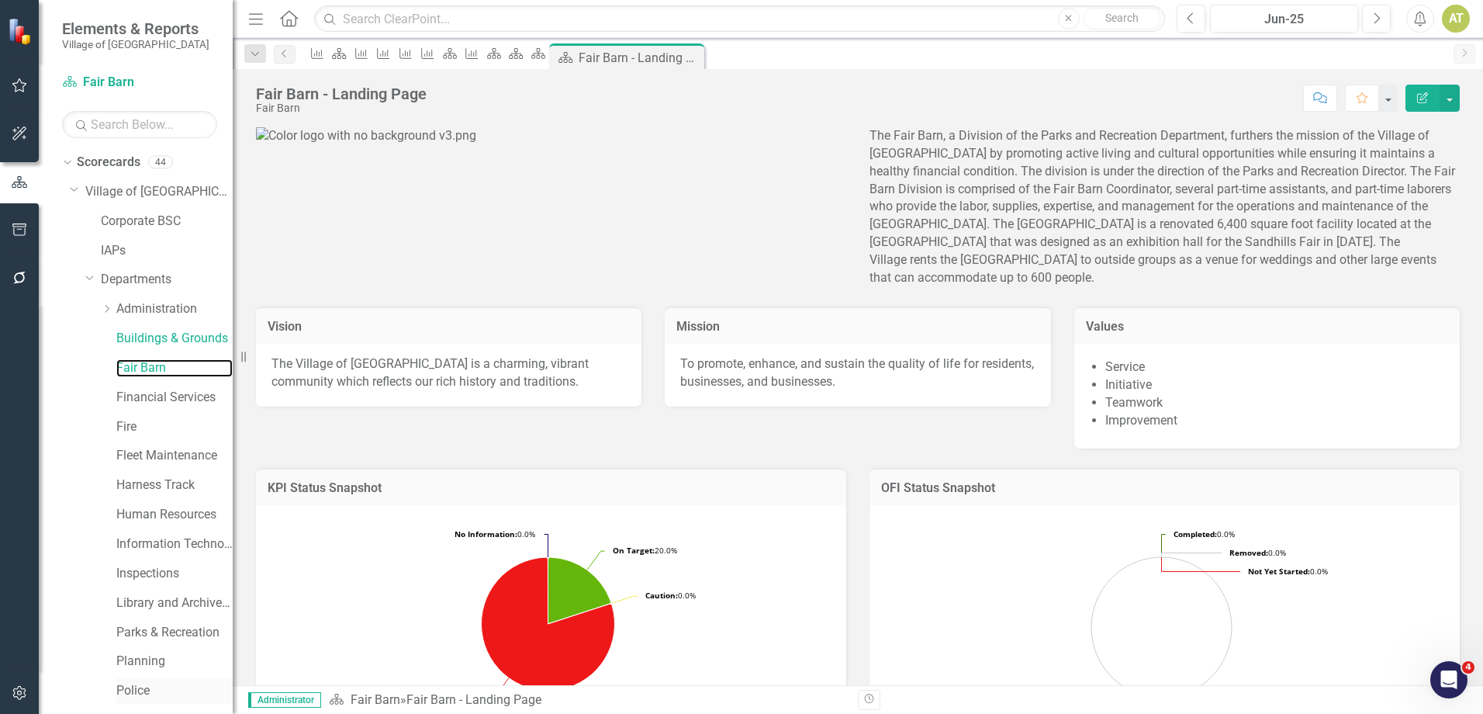
scroll to position [140, 0]
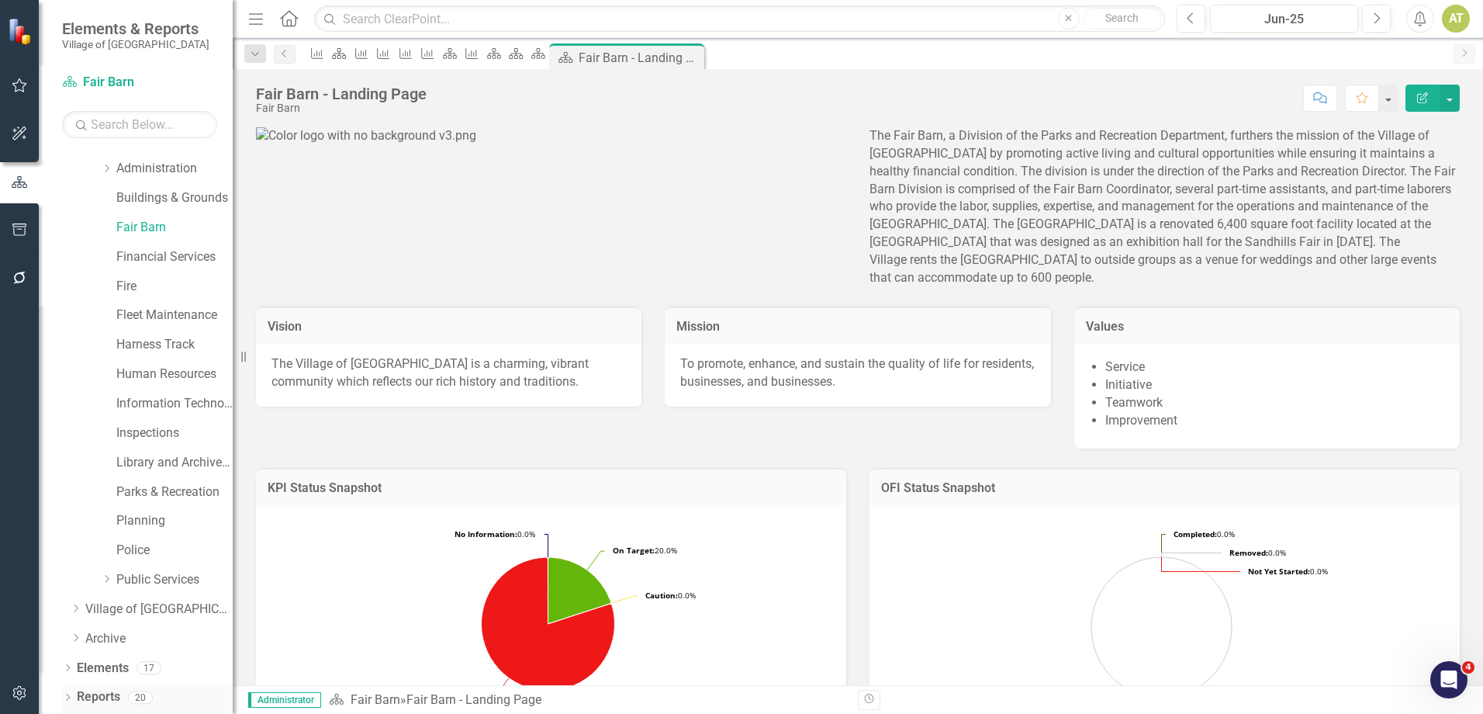
click at [109, 695] on link "Reports" at bounding box center [98, 697] width 43 height 18
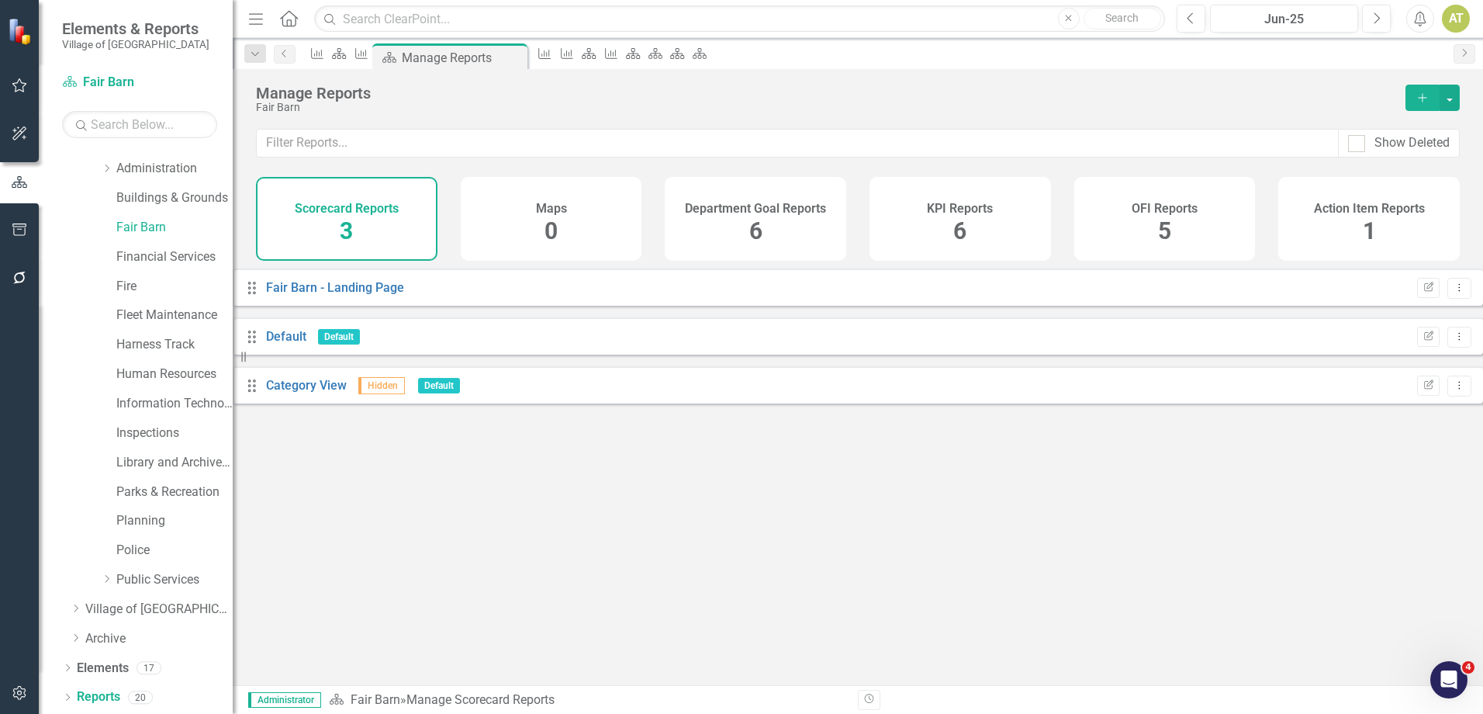
click at [941, 169] on div "Show Deleted" at bounding box center [858, 153] width 1251 height 48
click at [954, 202] on h4 "KPI Reports" at bounding box center [960, 209] width 66 height 14
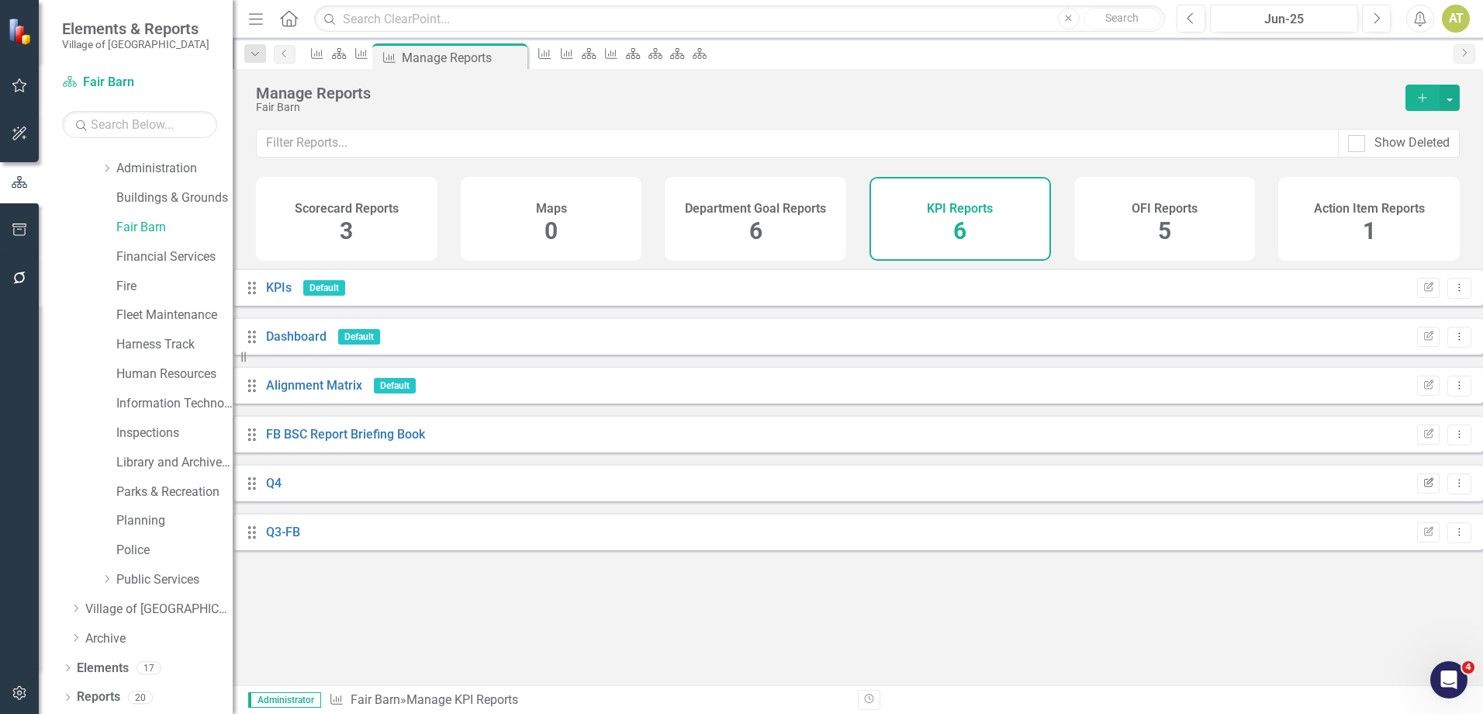
click at [1417, 493] on button "Edit Report" at bounding box center [1428, 483] width 22 height 20
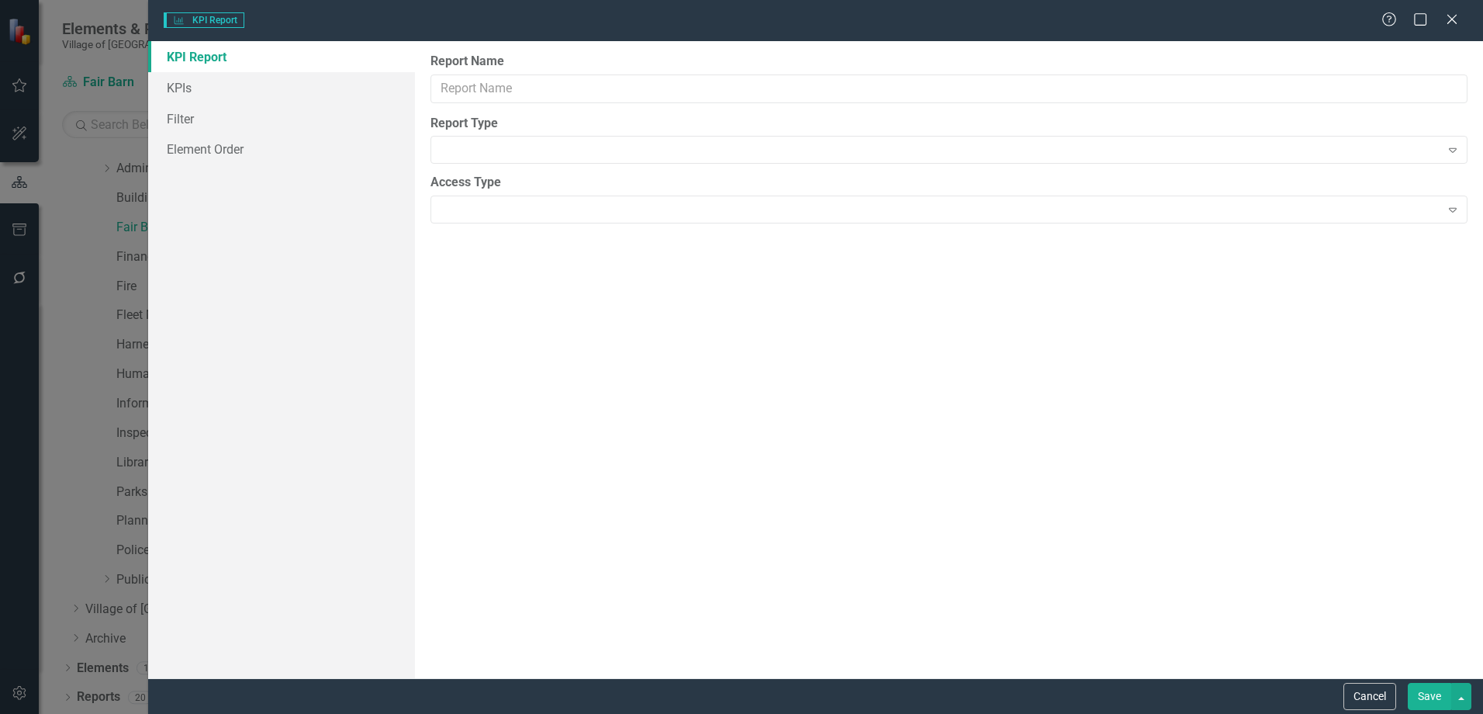
type input "Q4"
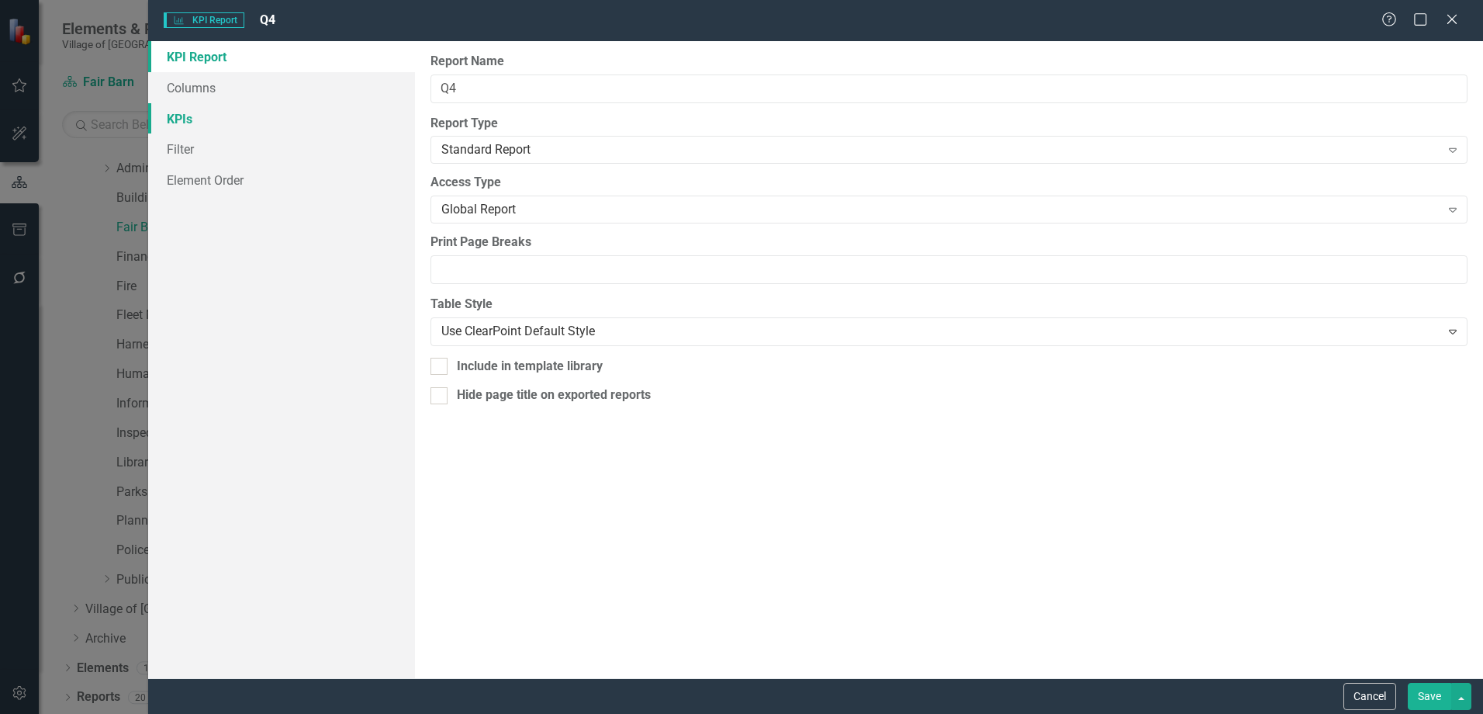
click at [198, 109] on link "KPIs" at bounding box center [281, 118] width 267 height 31
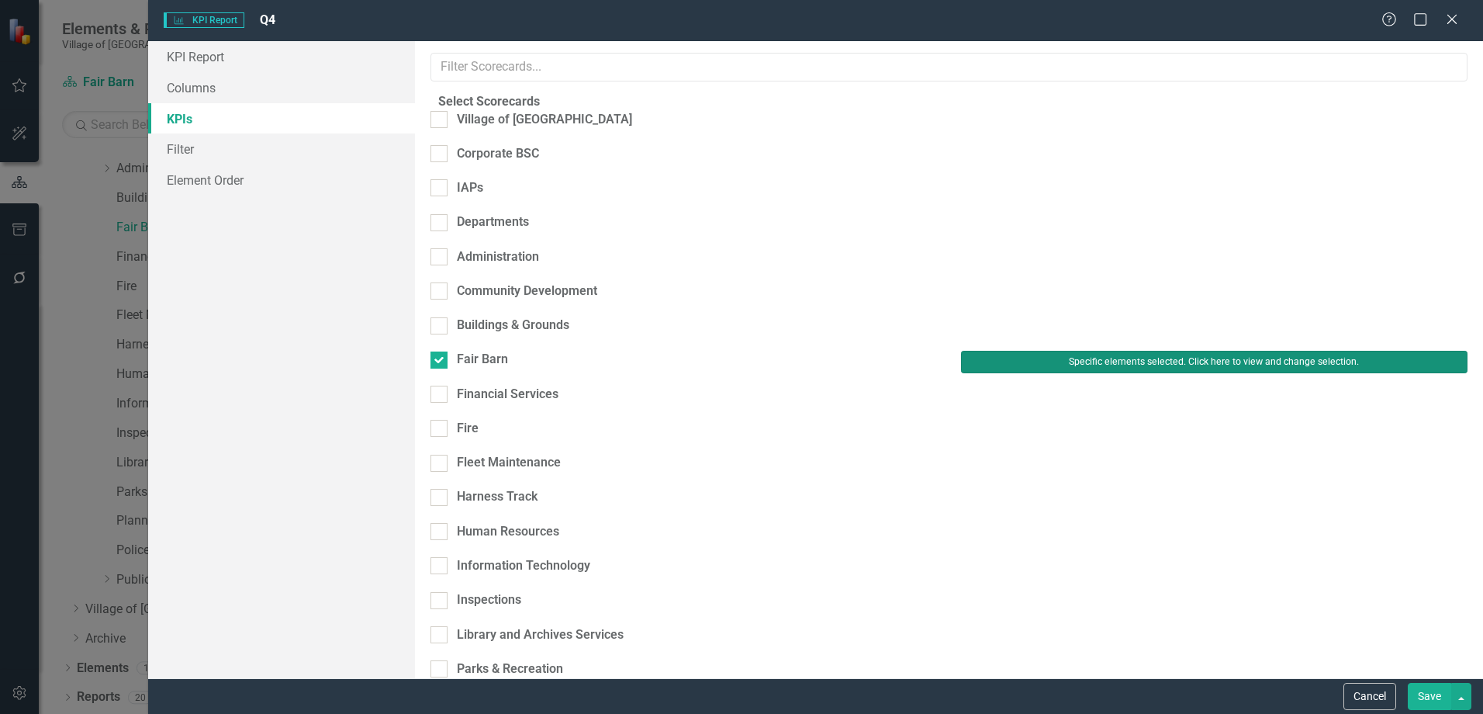
click at [1063, 351] on button "Specific elements selected. Click here to view and change selection." at bounding box center [1214, 362] width 507 height 22
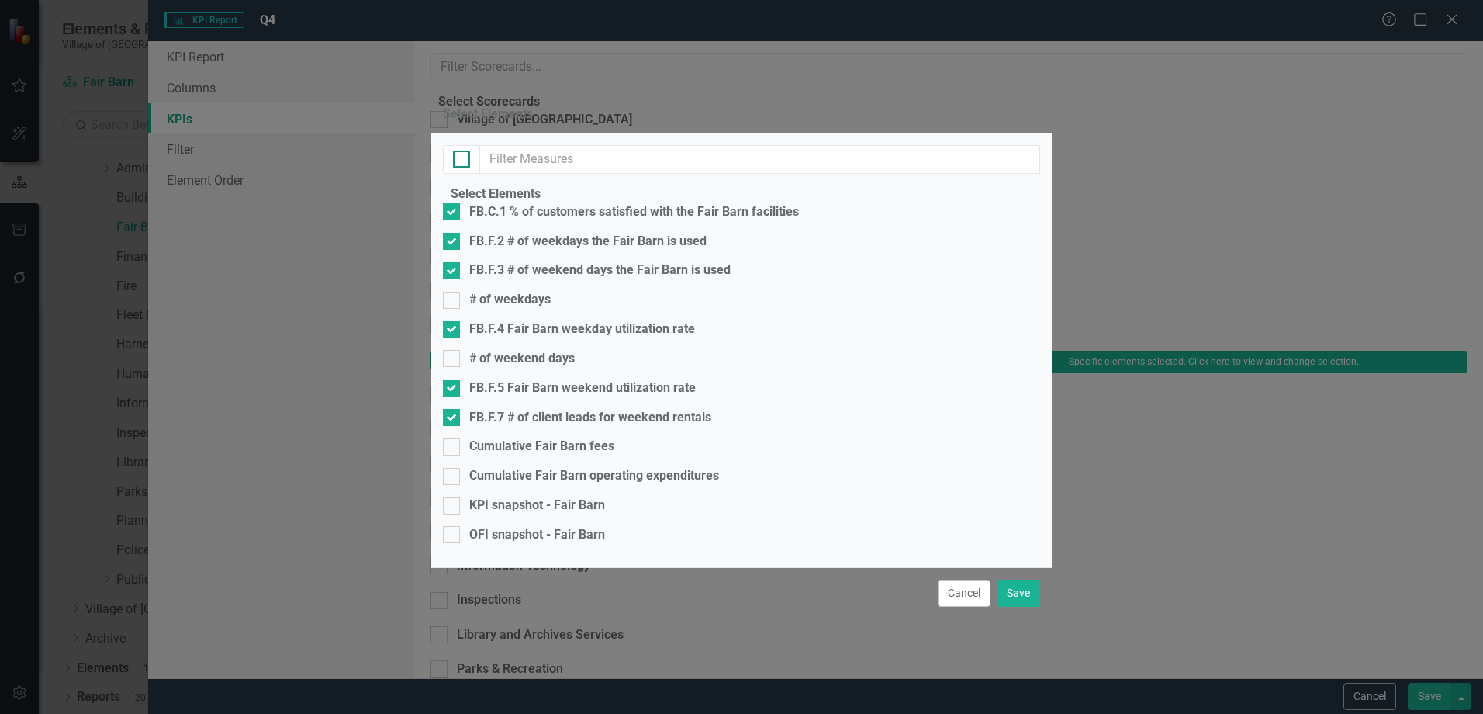
click at [455, 151] on input "checkbox" at bounding box center [458, 156] width 10 height 10
checkbox input "true"
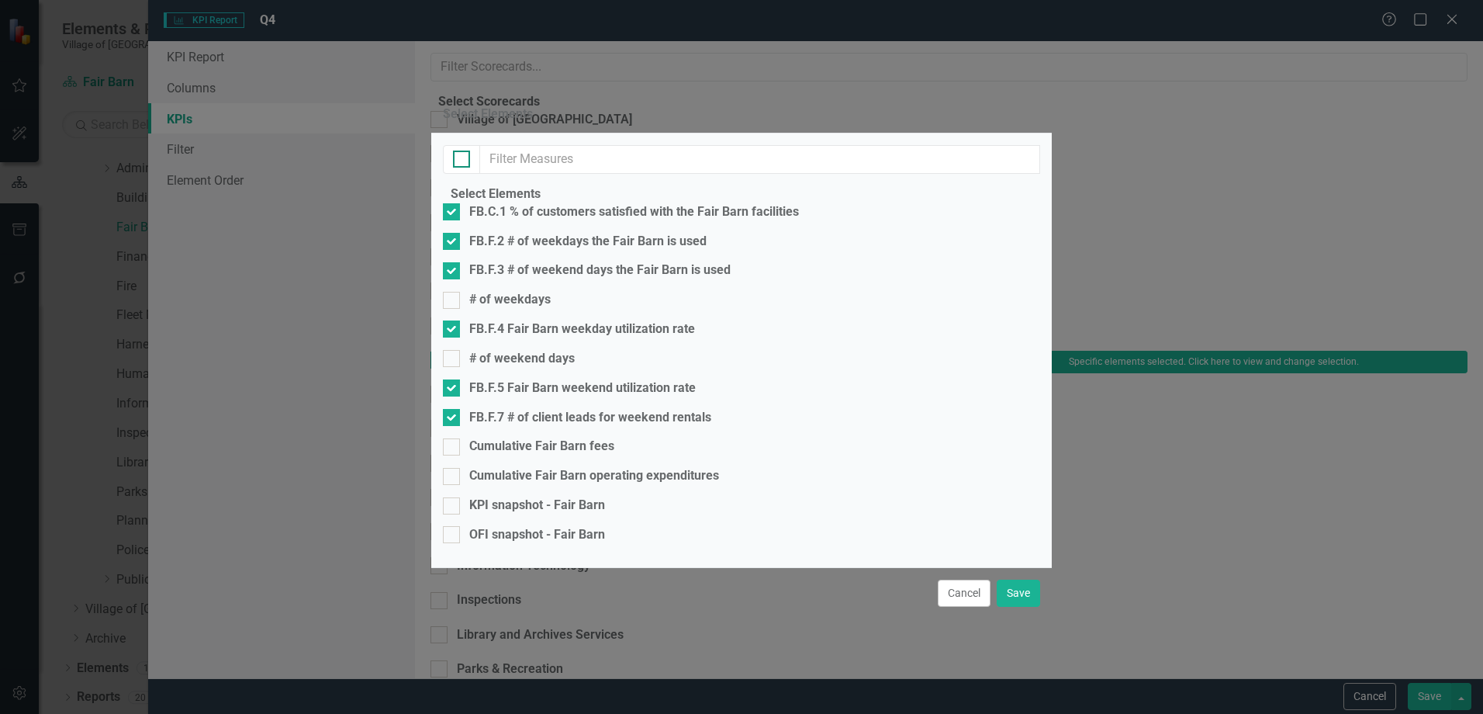
checkbox input "true"
click at [501, 496] on div "KPI snapshot - Fair Barn" at bounding box center [537, 505] width 136 height 18
click at [453, 497] on input "KPI snapshot - Fair Barn" at bounding box center [448, 502] width 10 height 10
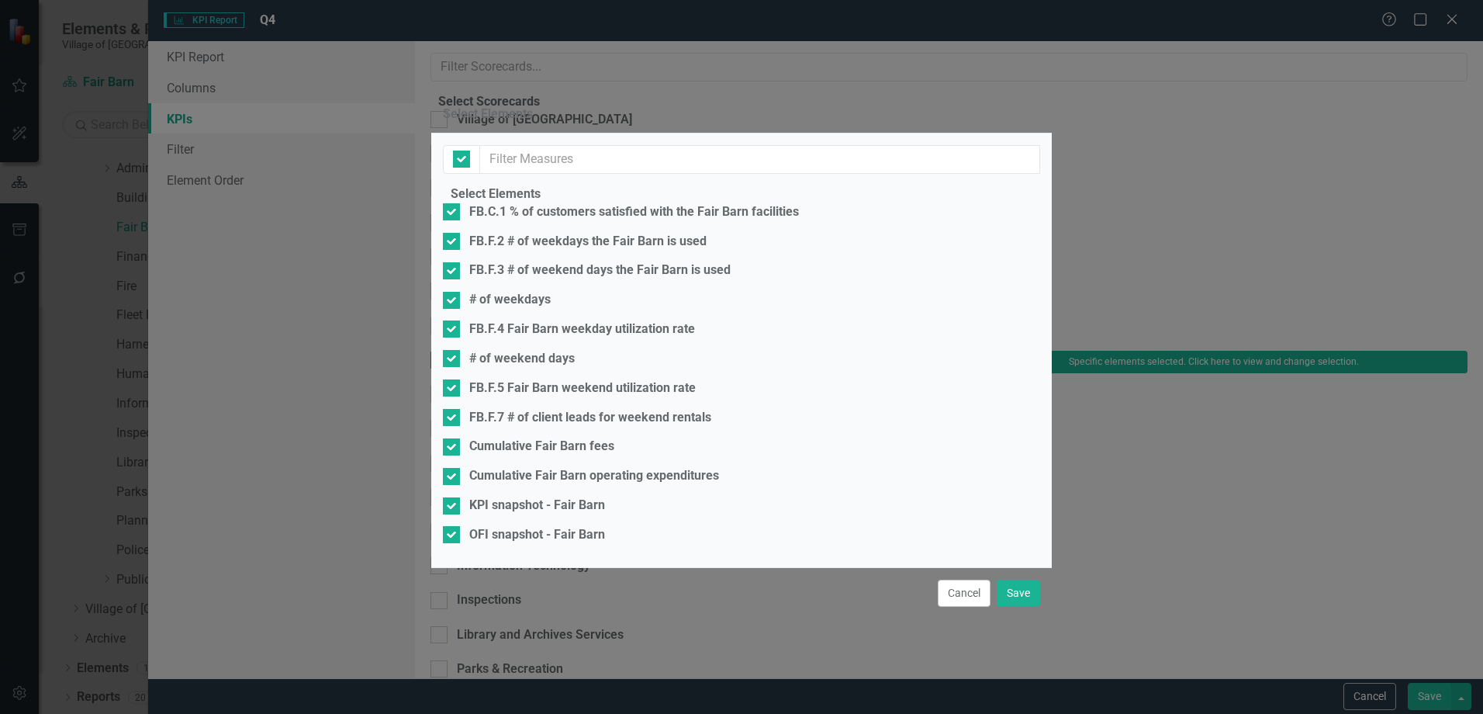
checkbox input "false"
click at [501, 526] on div "OFI snapshot - Fair Barn" at bounding box center [537, 535] width 136 height 18
click at [453, 526] on input "OFI snapshot - Fair Barn" at bounding box center [448, 531] width 10 height 10
checkbox input "false"
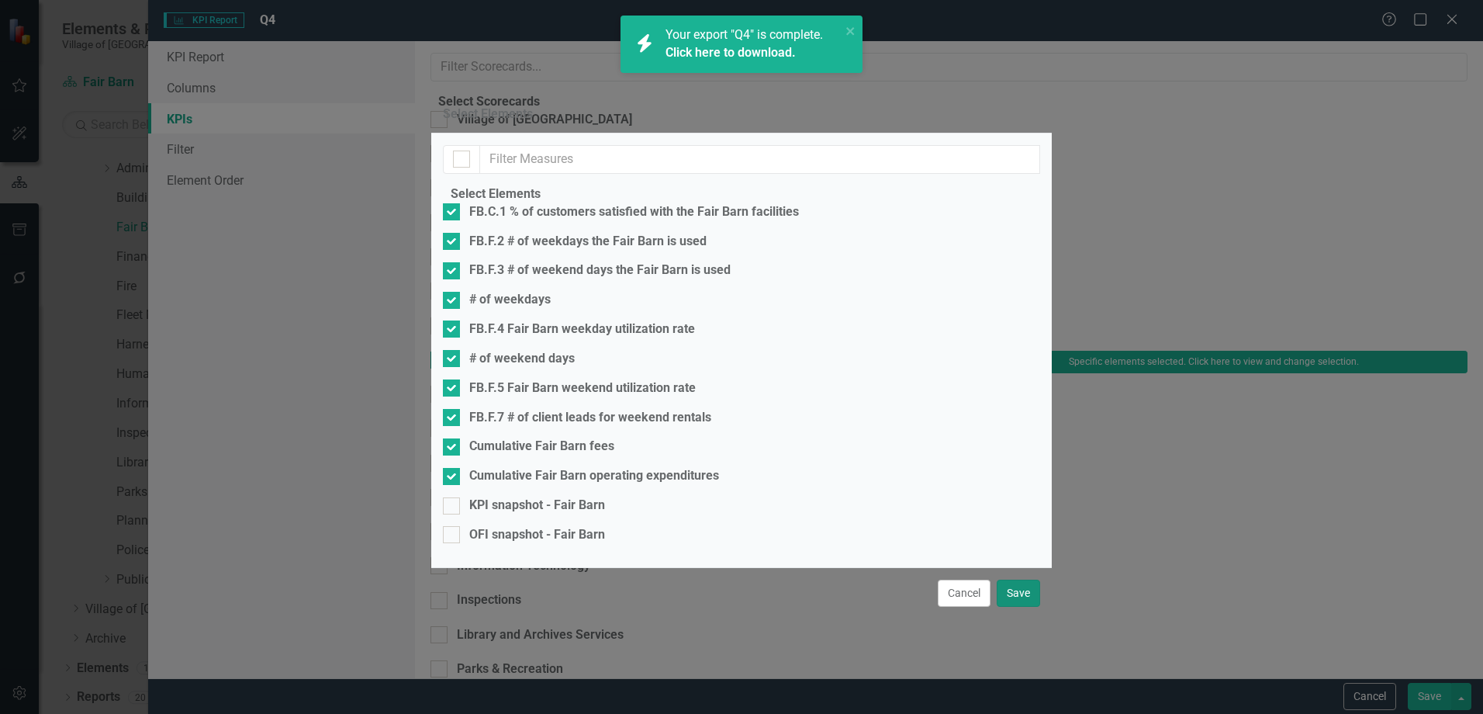
click at [1010, 592] on button "Save" at bounding box center [1018, 593] width 43 height 27
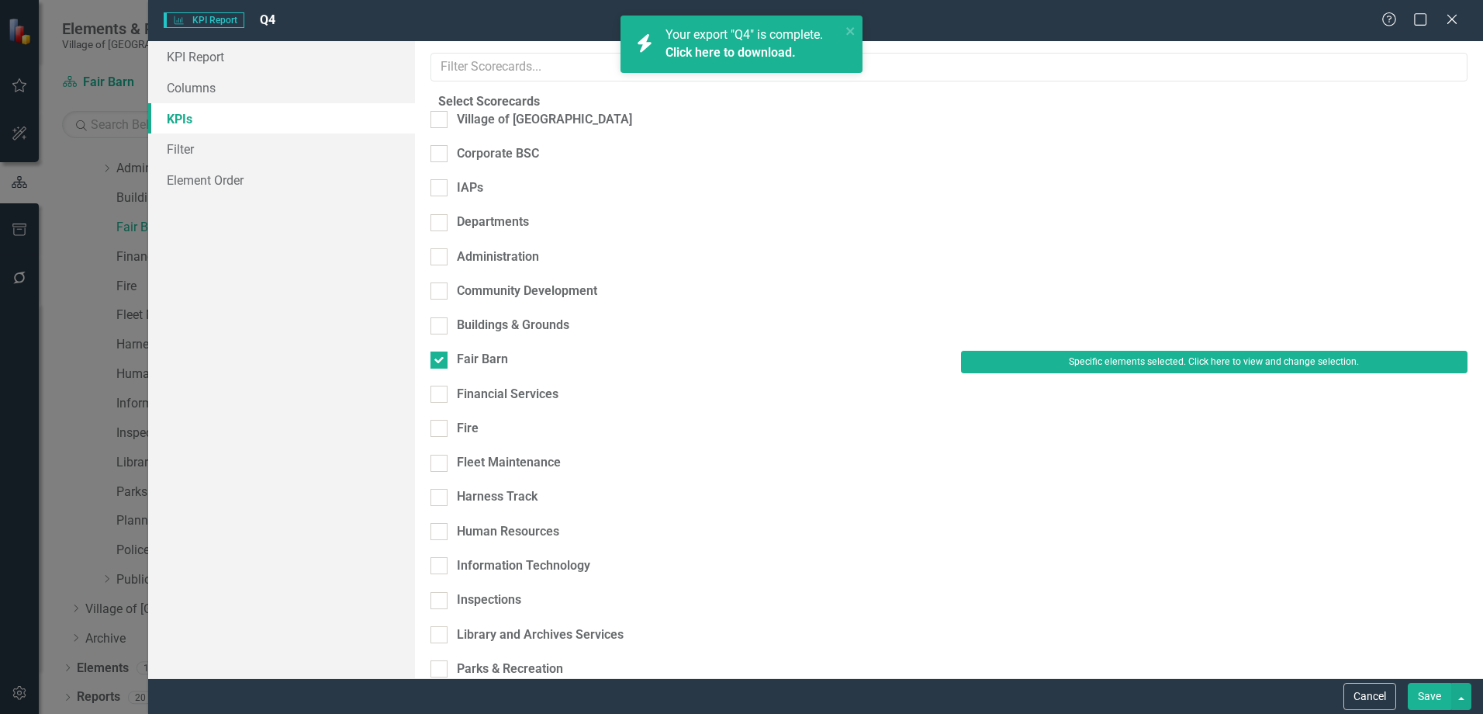
click at [1421, 691] on button "Save" at bounding box center [1429, 696] width 43 height 27
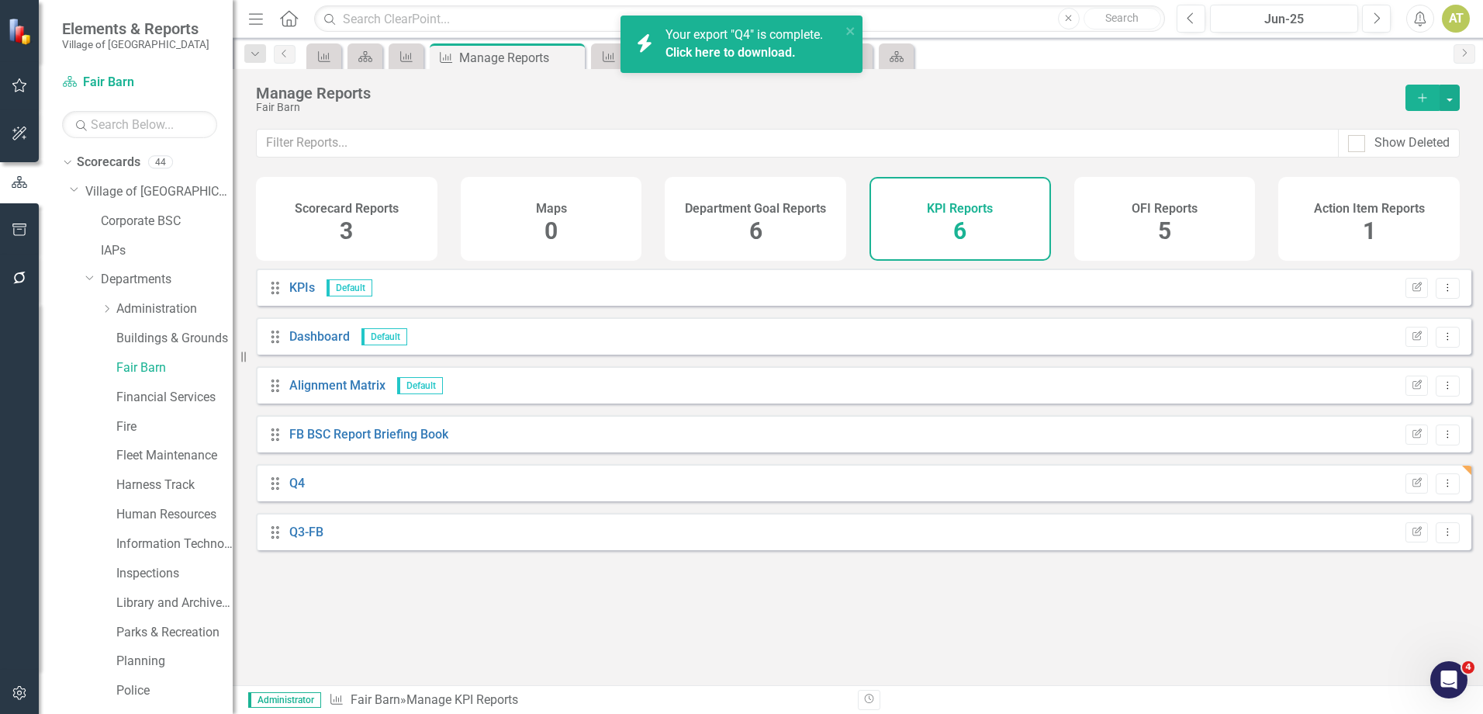
scroll to position [140, 0]
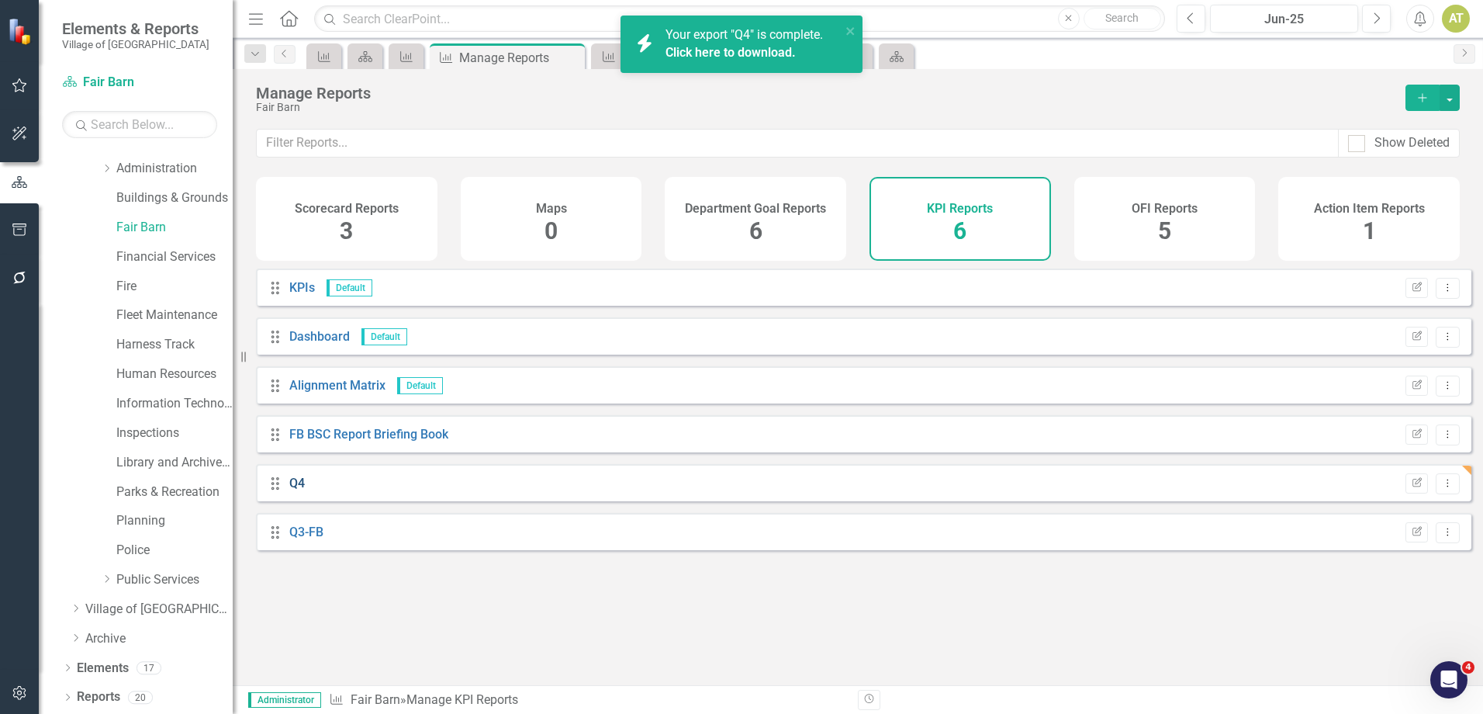
click at [302, 490] on link "Q4" at bounding box center [297, 483] width 16 height 15
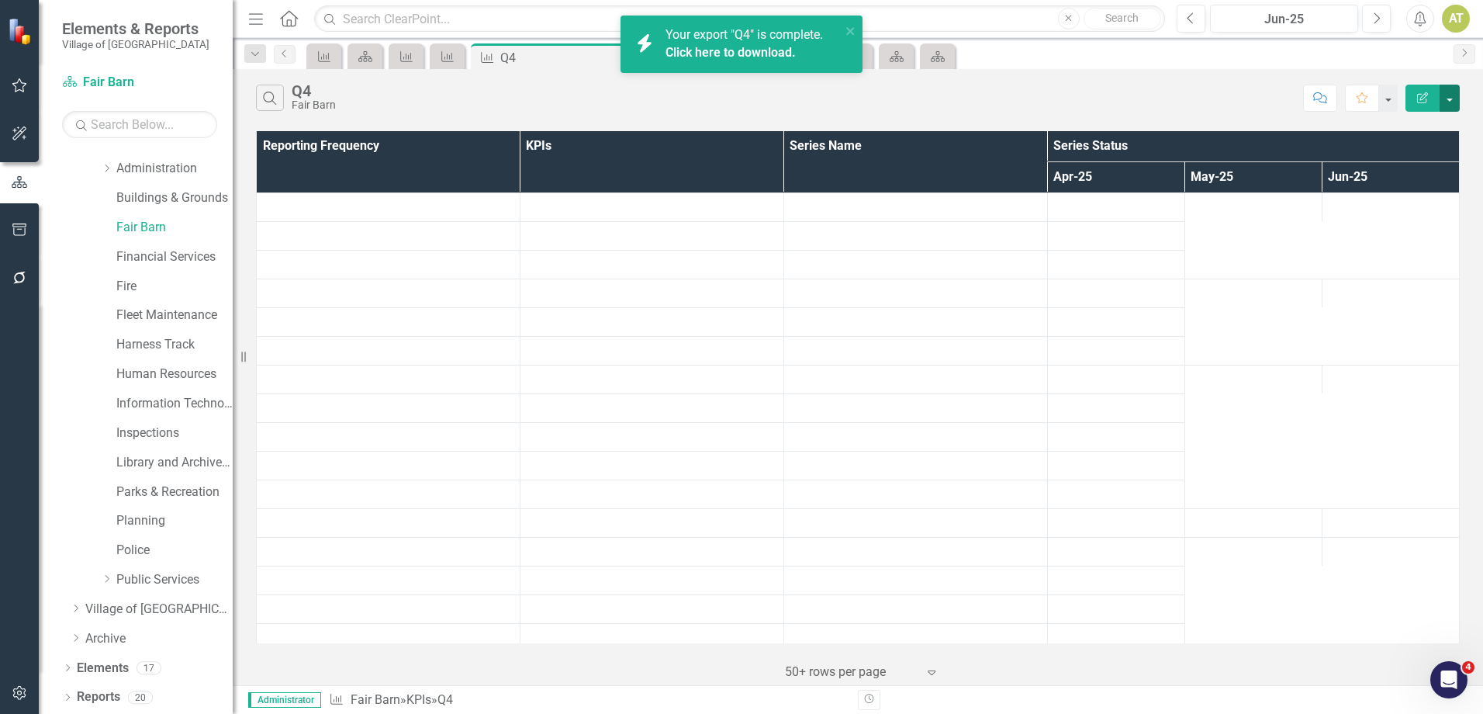
click at [1446, 102] on button "button" at bounding box center [1450, 98] width 20 height 27
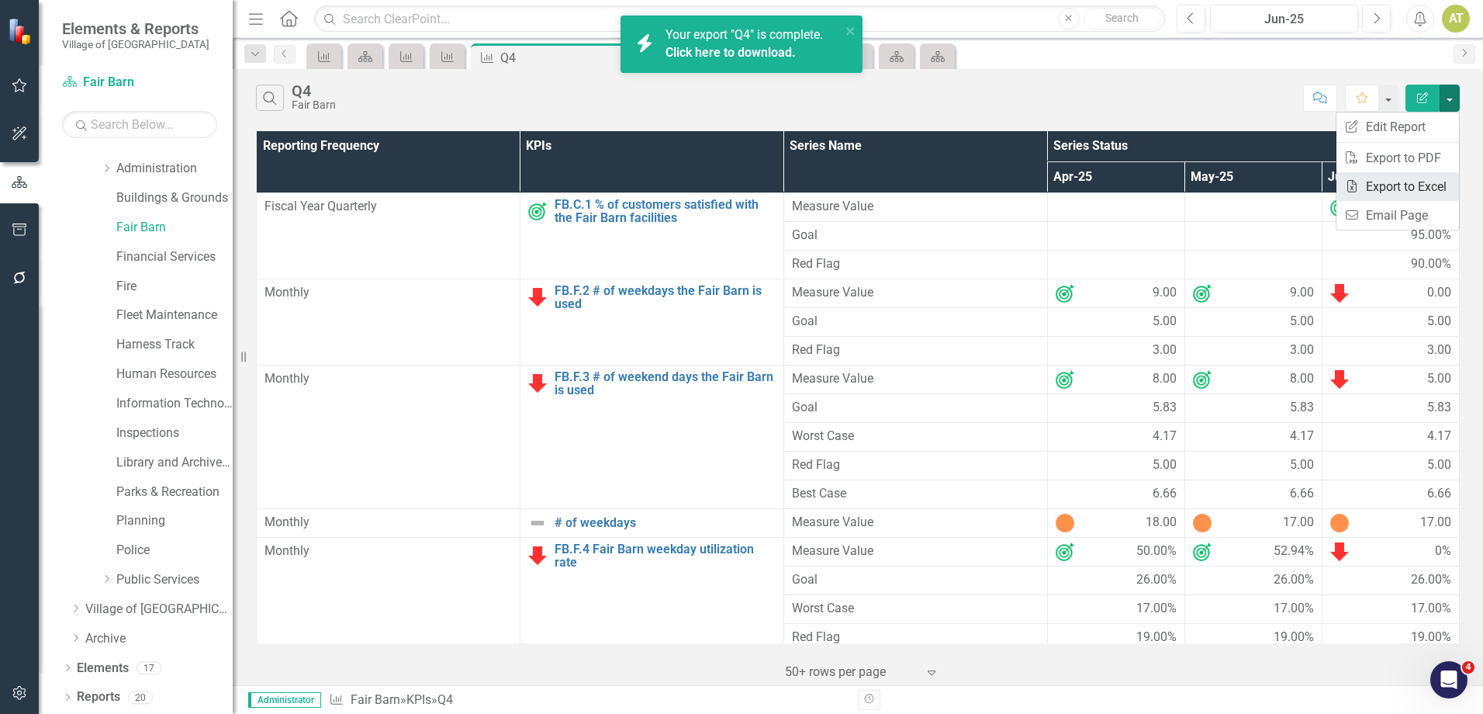
click at [1443, 179] on link "Excel Export to Excel" at bounding box center [1398, 186] width 123 height 29
click at [127, 259] on link "Financial Services" at bounding box center [174, 257] width 116 height 18
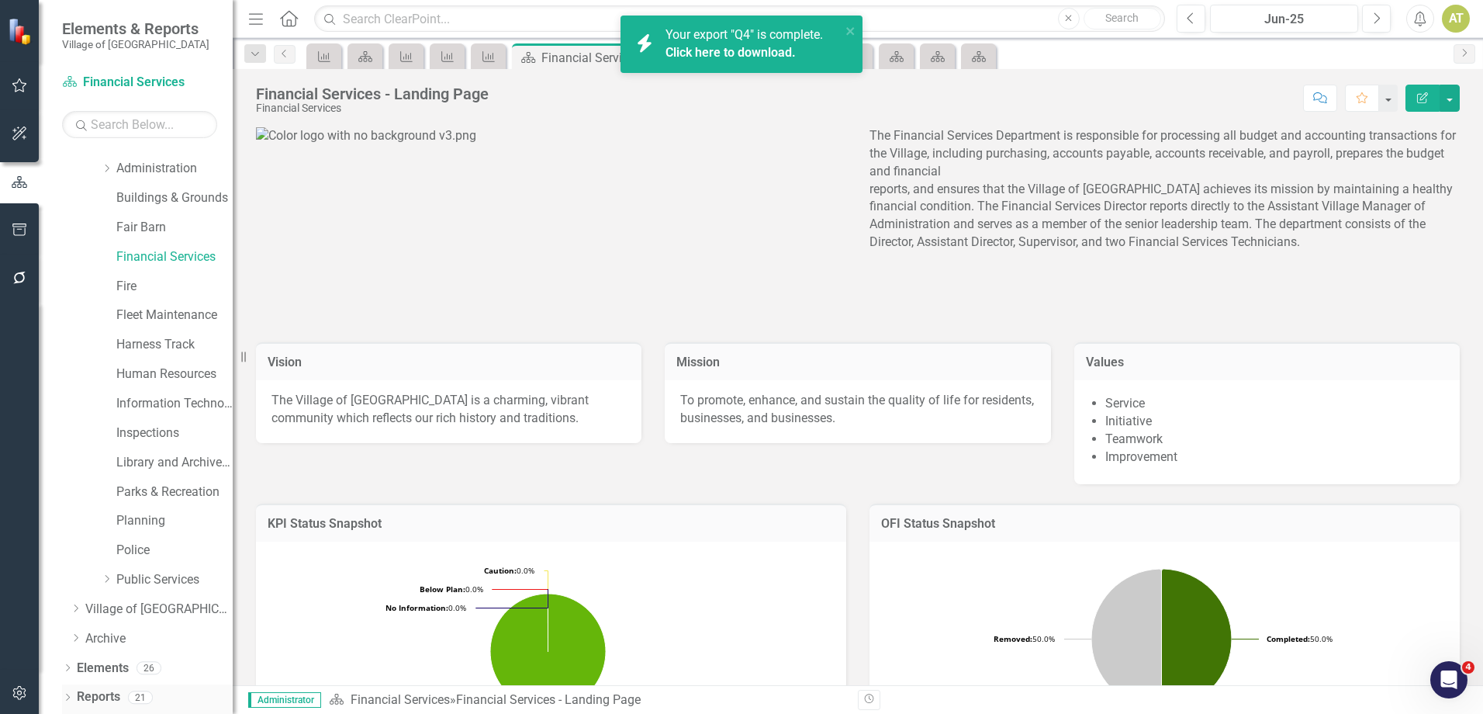
click at [126, 690] on div "Reports 21" at bounding box center [155, 698] width 156 height 29
click at [97, 694] on link "Reports" at bounding box center [98, 697] width 43 height 18
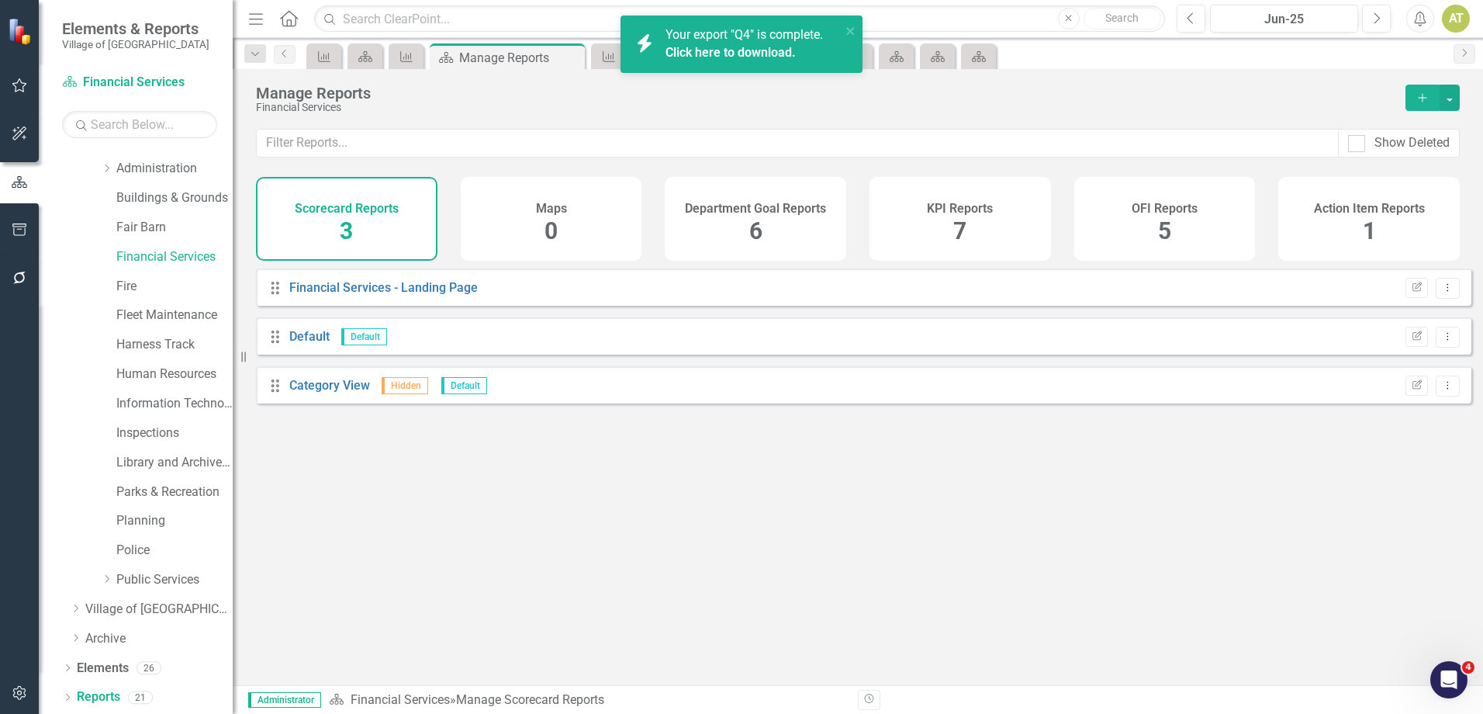
click at [932, 202] on h4 "KPI Reports" at bounding box center [960, 209] width 66 height 14
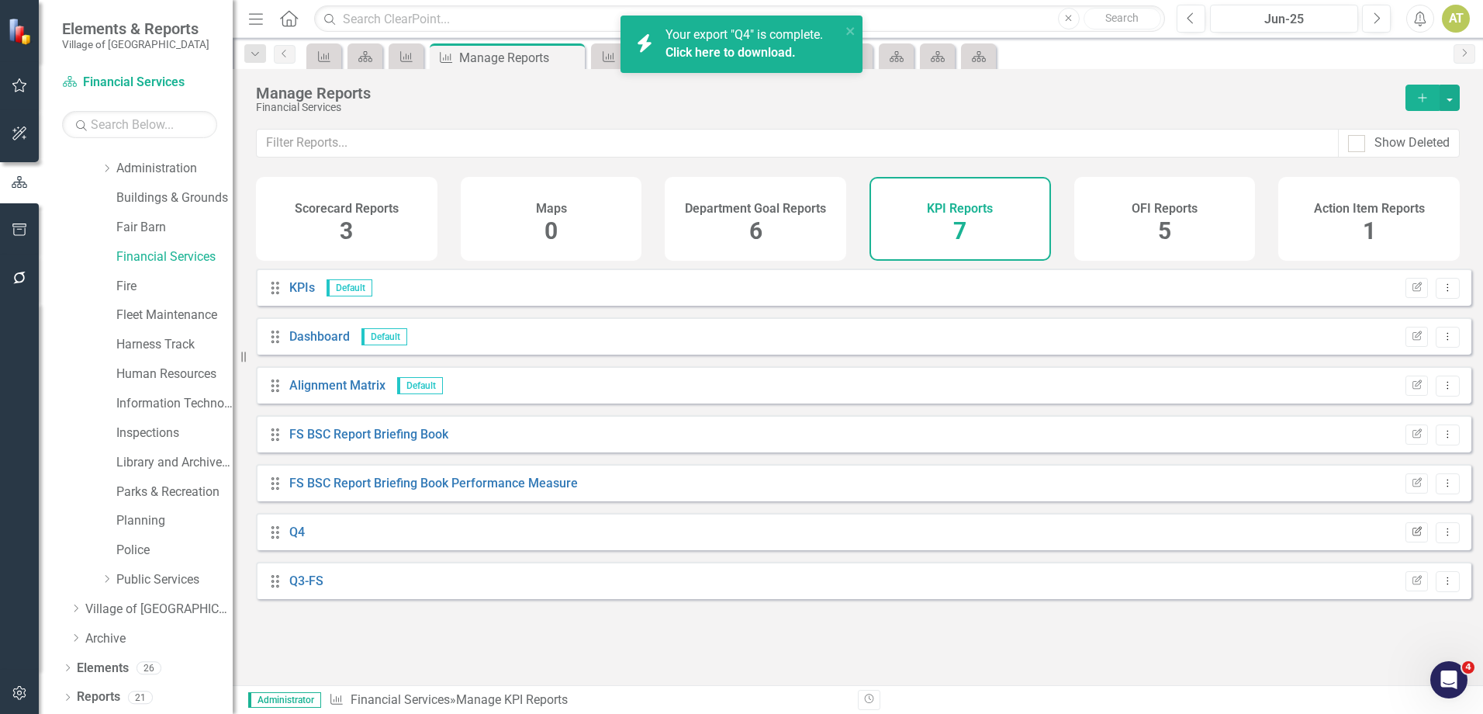
click at [1411, 537] on icon "Edit Report" at bounding box center [1417, 532] width 12 height 9
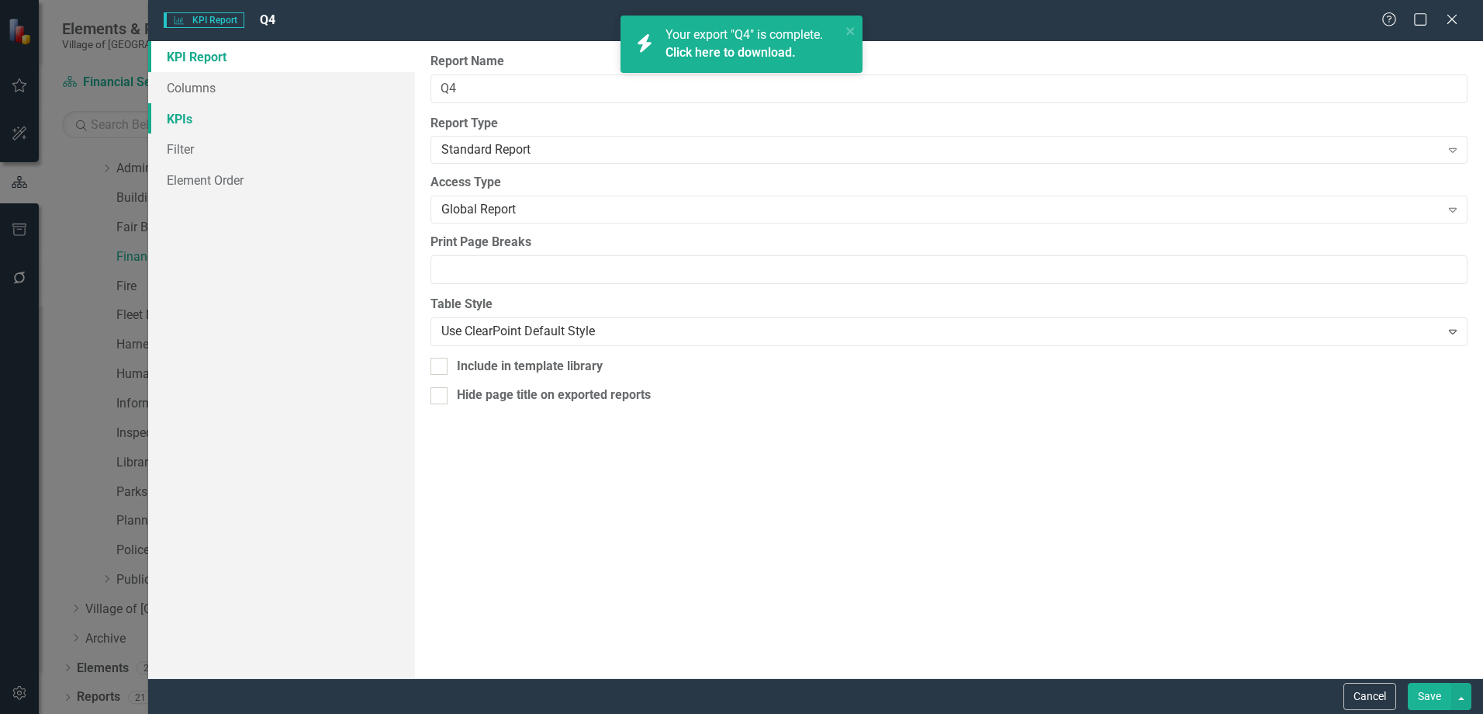
click at [234, 118] on link "KPIs" at bounding box center [281, 118] width 267 height 31
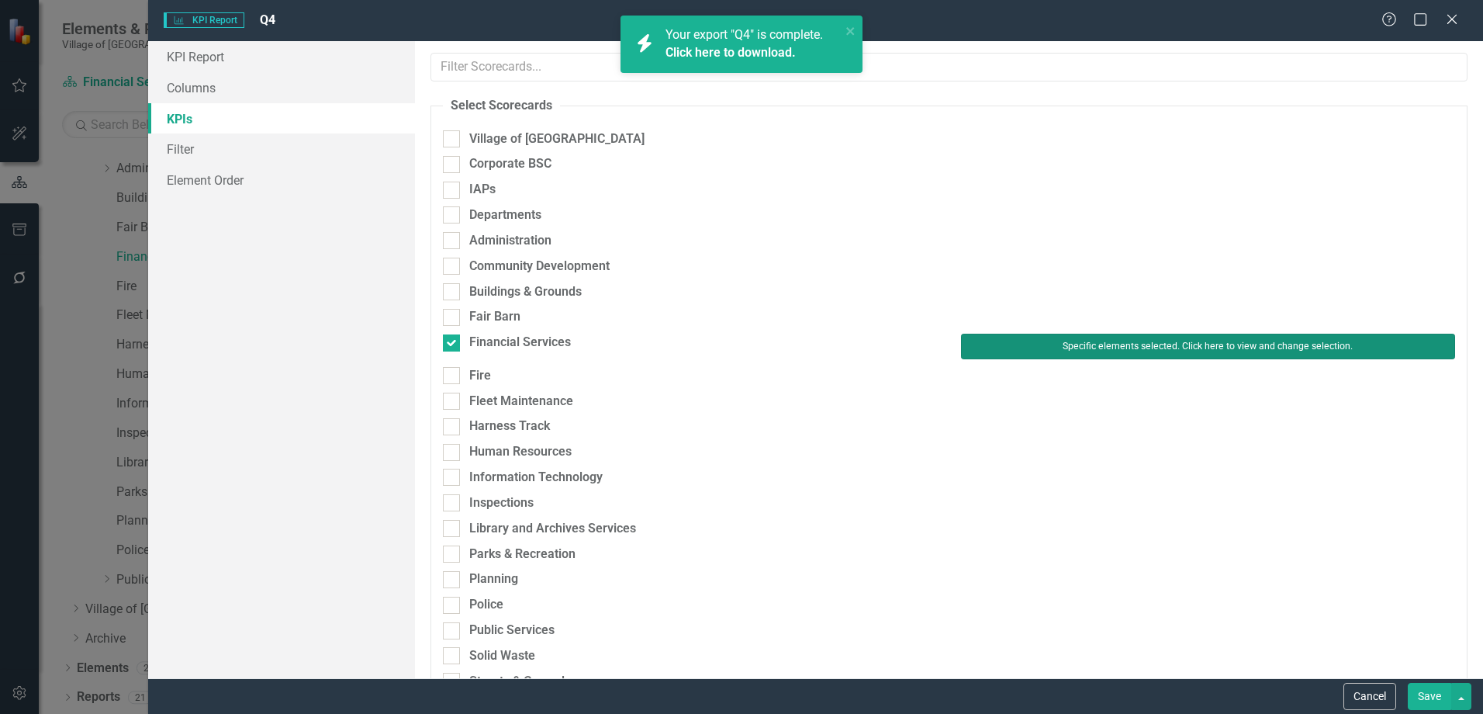
click at [1108, 347] on button "Specific elements selected. Click here to view and change selection." at bounding box center [1208, 346] width 494 height 25
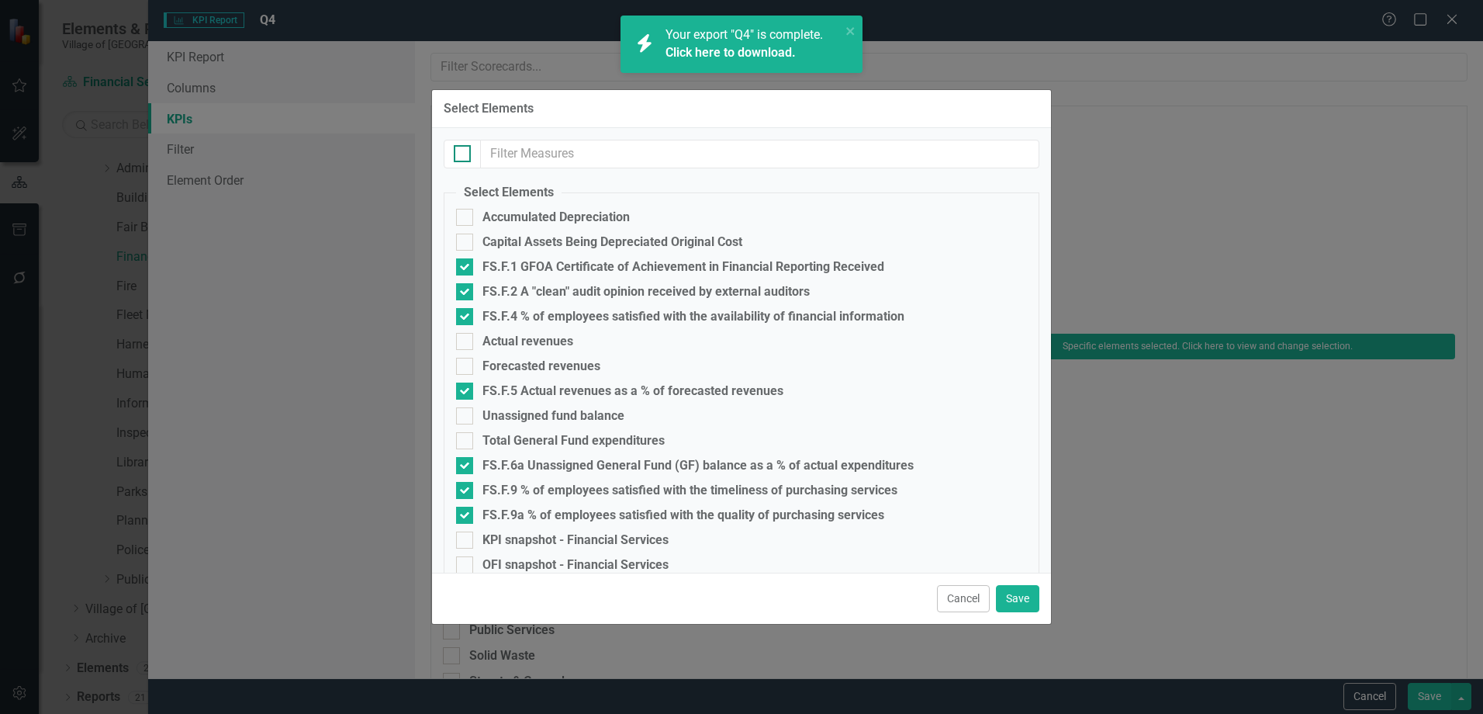
click at [463, 154] on input "checkbox" at bounding box center [459, 150] width 10 height 10
checkbox input "true"
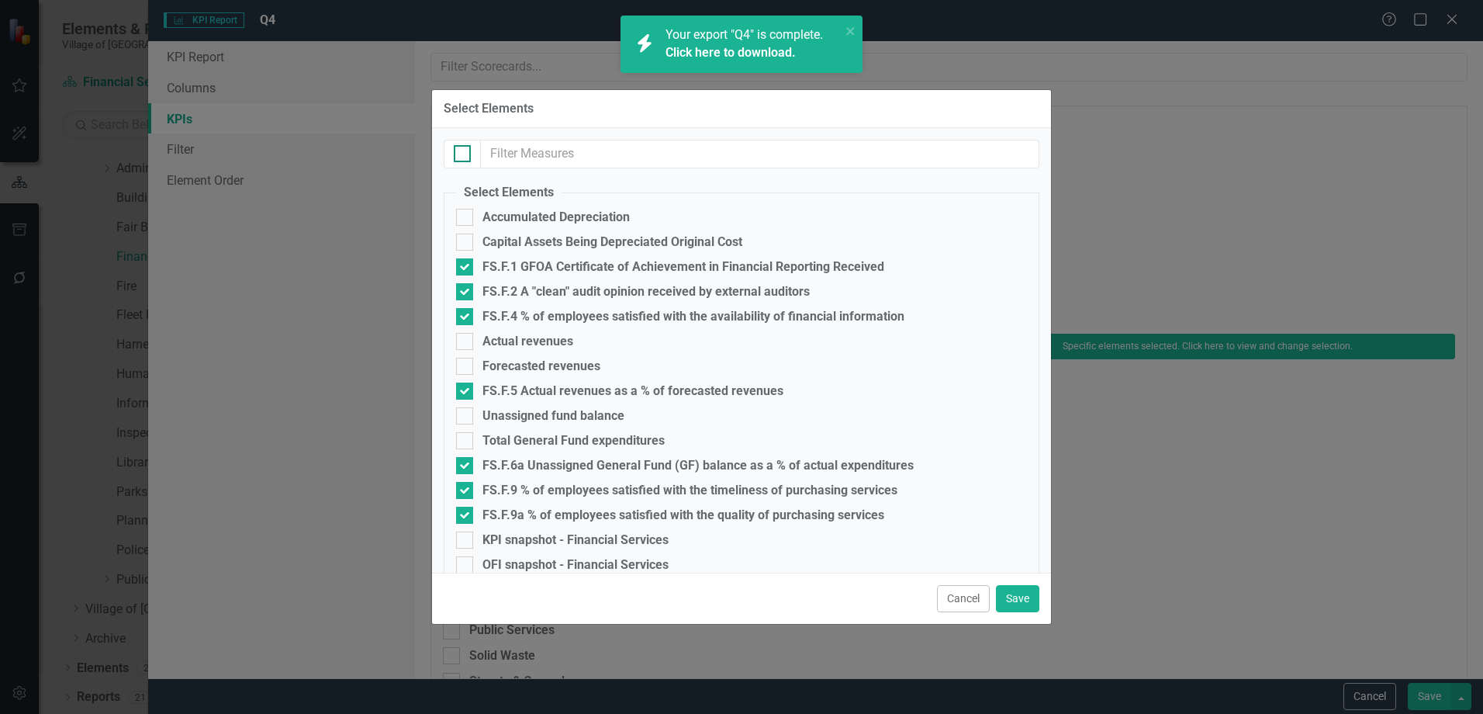
checkbox input "true"
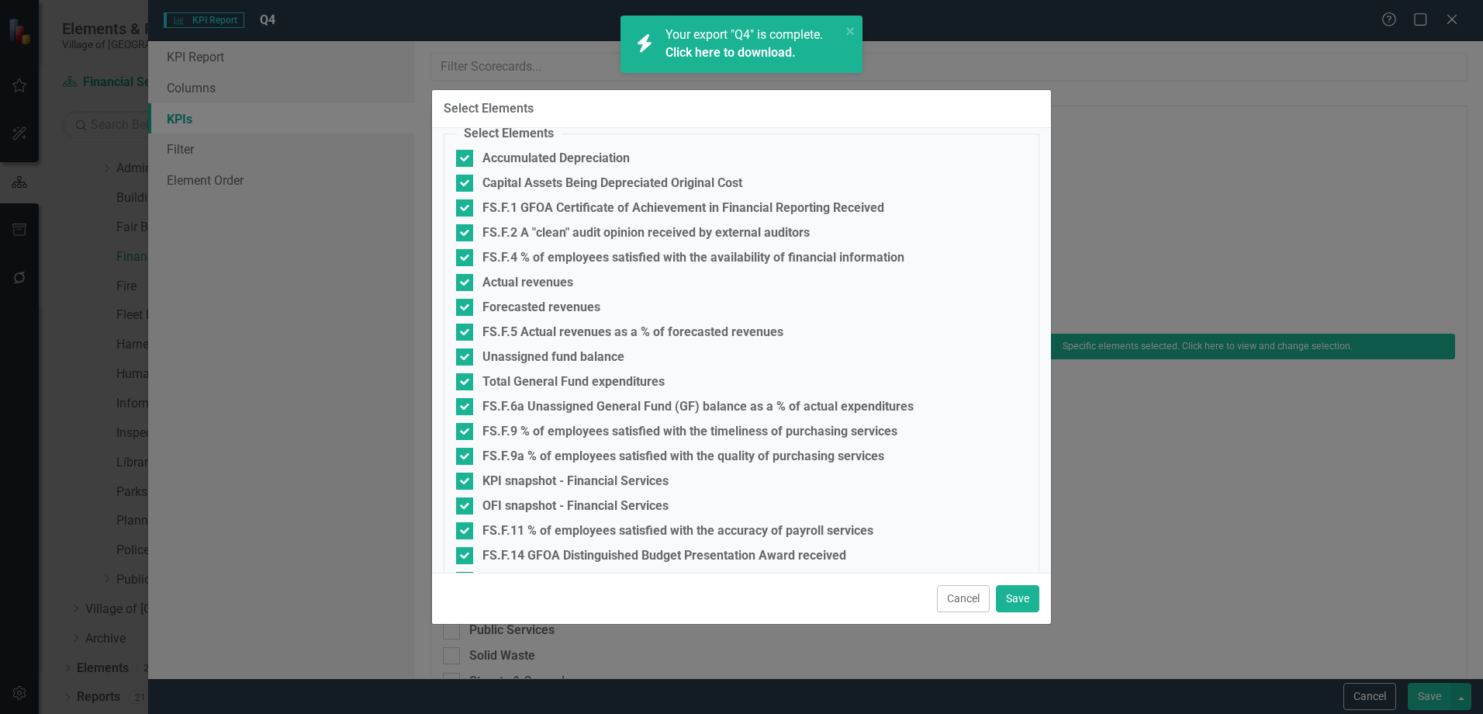
scroll to position [120, 0]
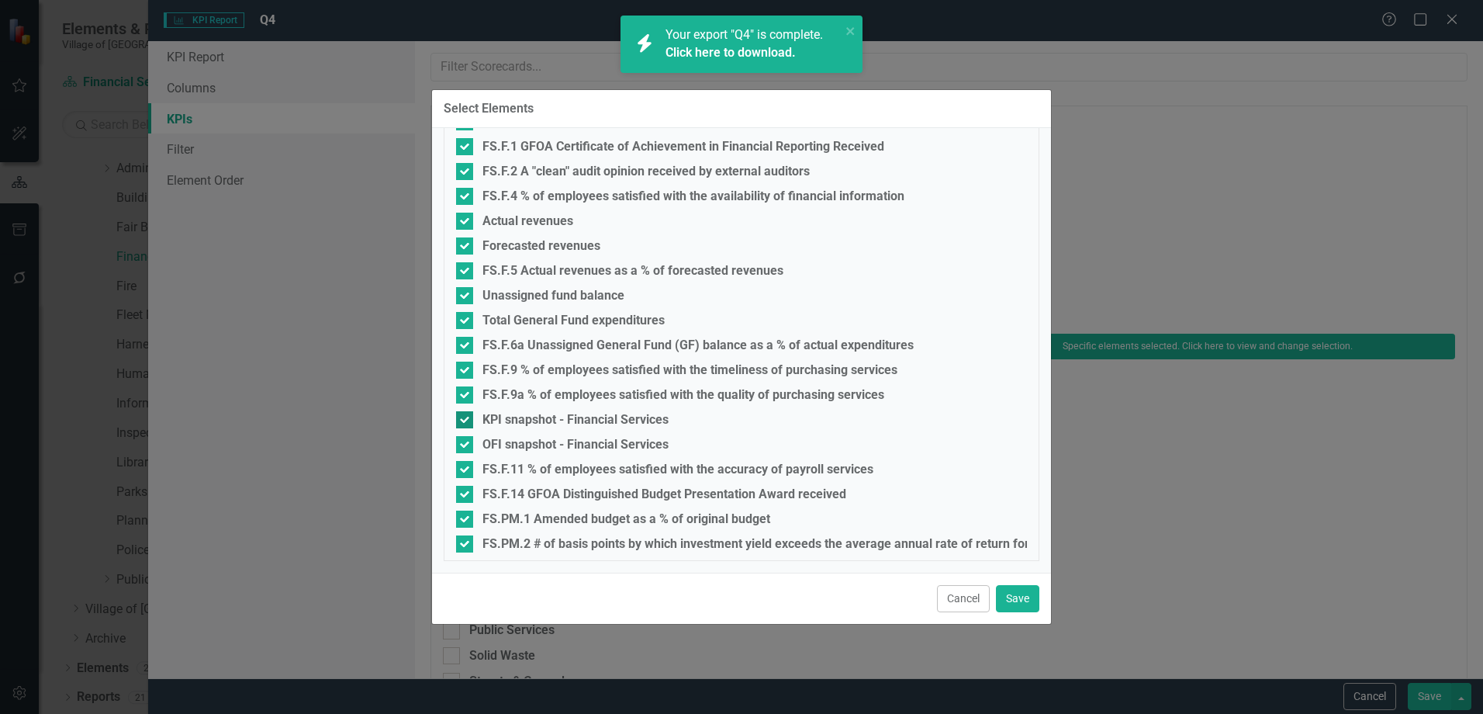
click at [537, 416] on div "KPI snapshot - Financial Services" at bounding box center [576, 420] width 186 height 14
click at [466, 416] on input "KPI snapshot - Financial Services" at bounding box center [461, 416] width 10 height 10
checkbox input "false"
click at [533, 441] on div "OFI snapshot - Financial Services" at bounding box center [576, 445] width 186 height 14
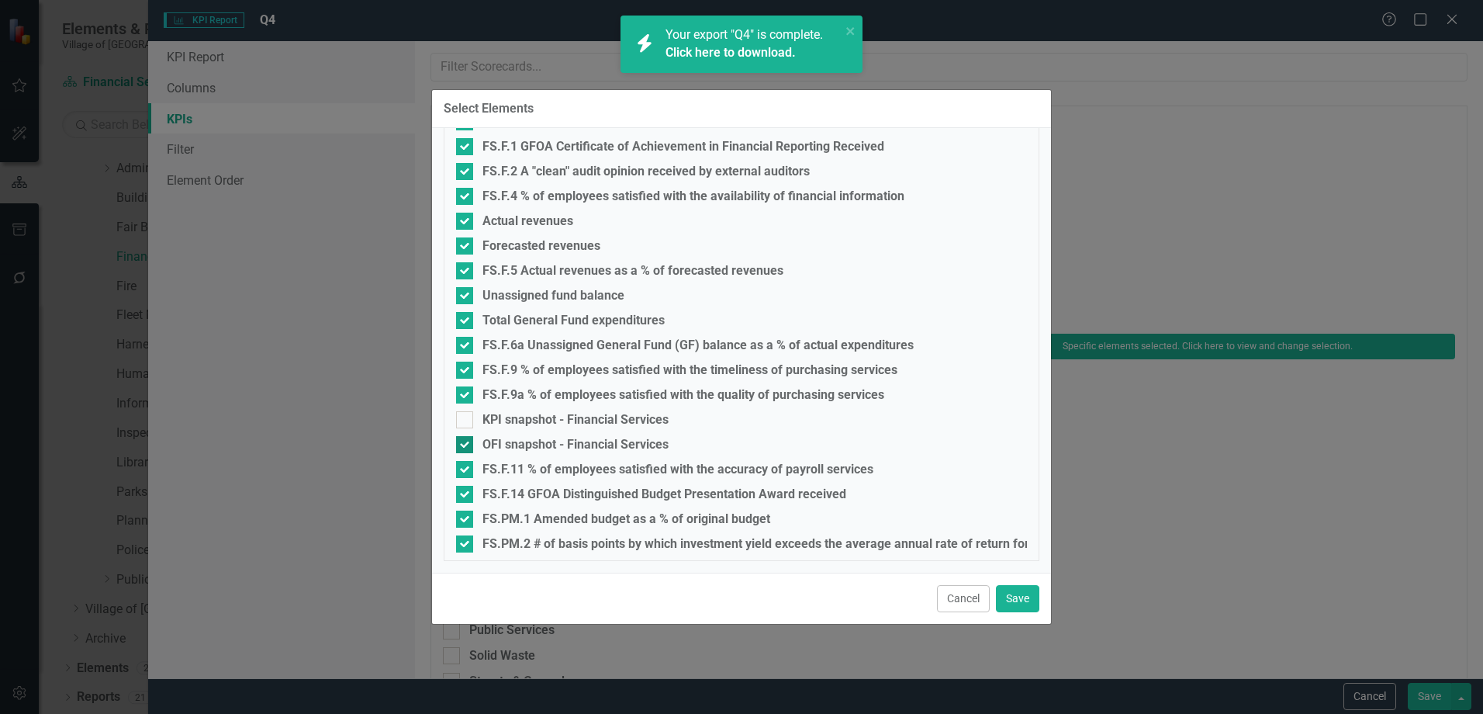
click at [466, 441] on input "OFI snapshot - Financial Services" at bounding box center [461, 441] width 10 height 10
checkbox input "false"
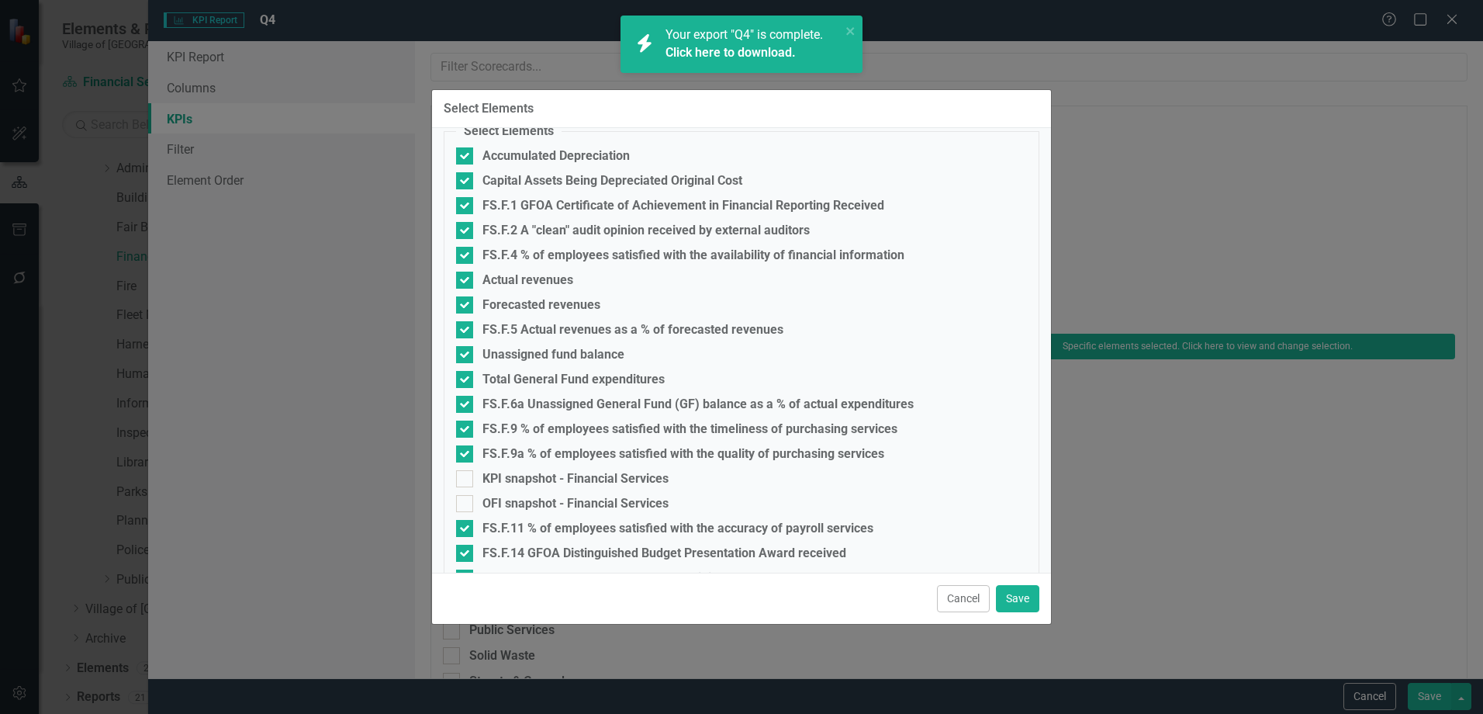
scroll to position [0, 0]
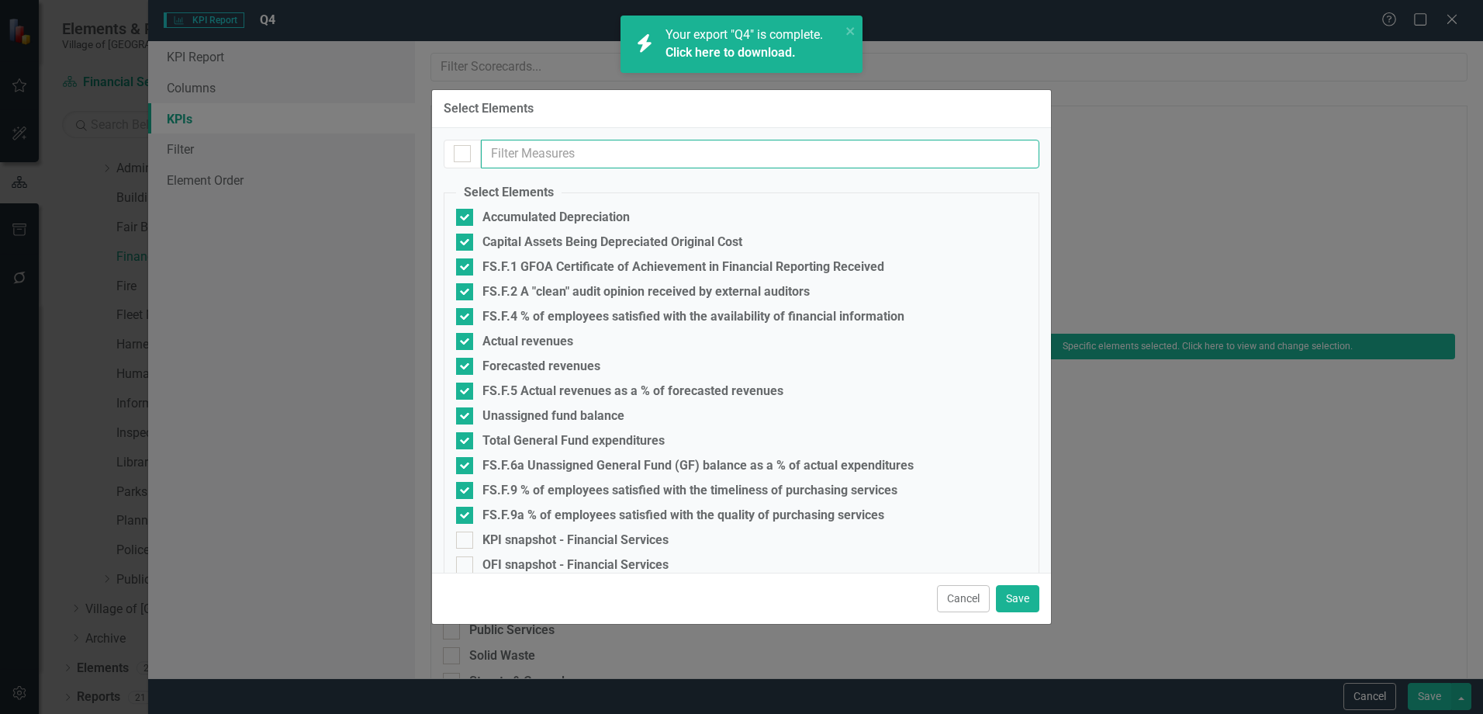
click at [637, 148] on input "text" at bounding box center [760, 154] width 559 height 29
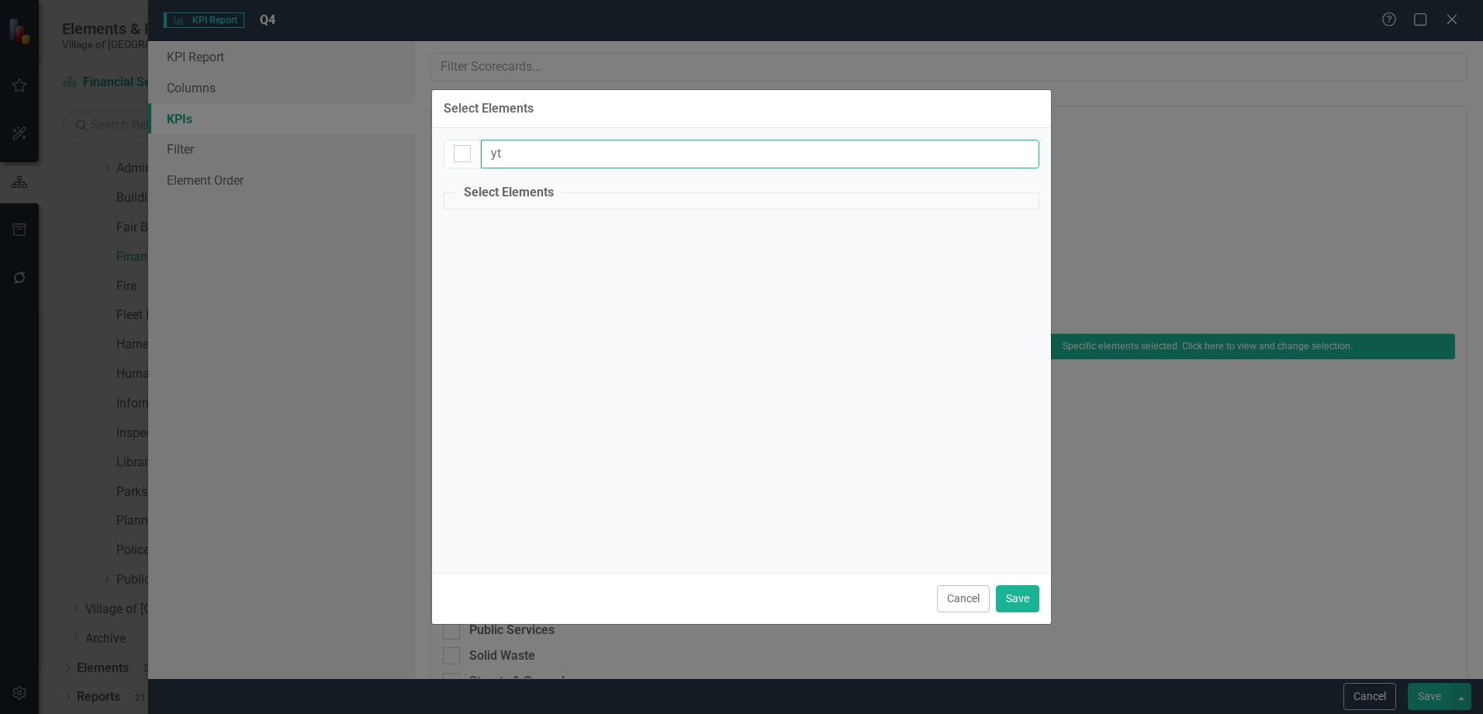
type input "y"
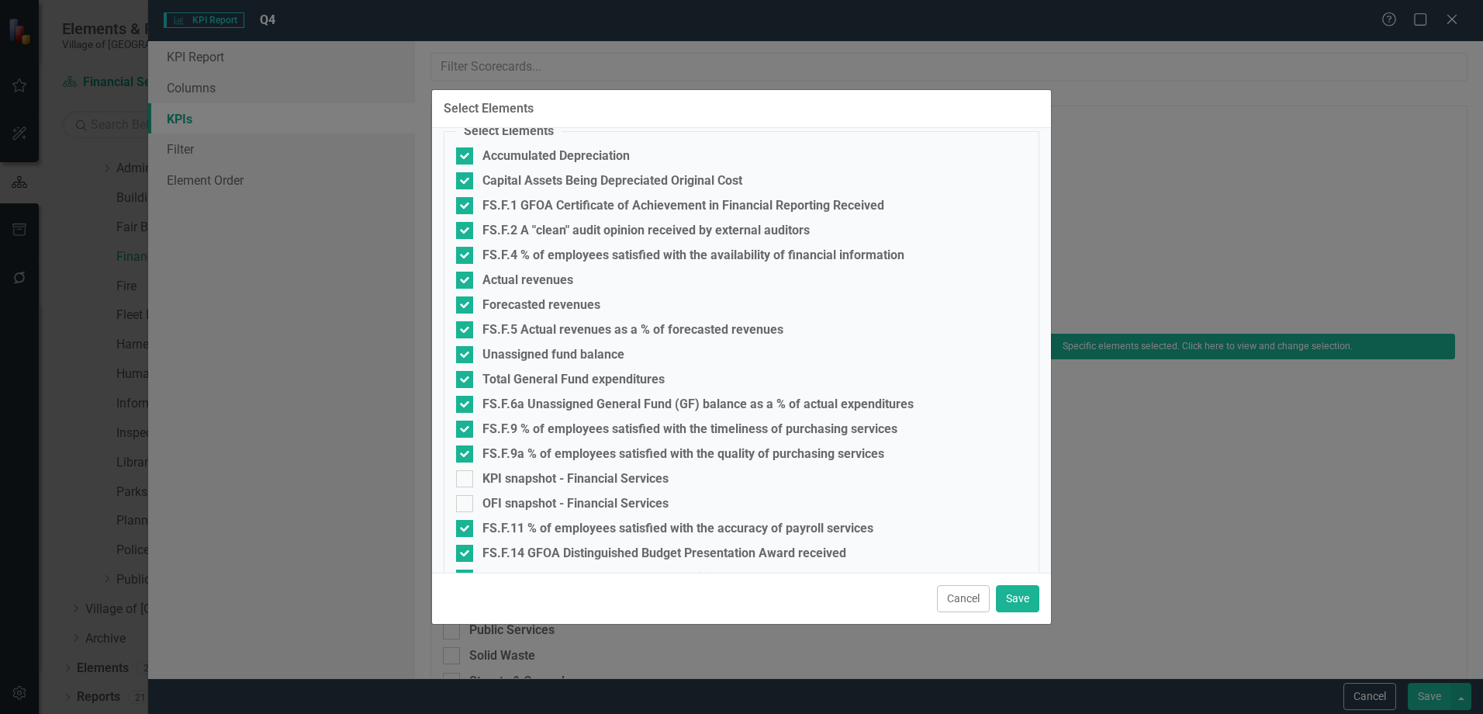
scroll to position [120, 0]
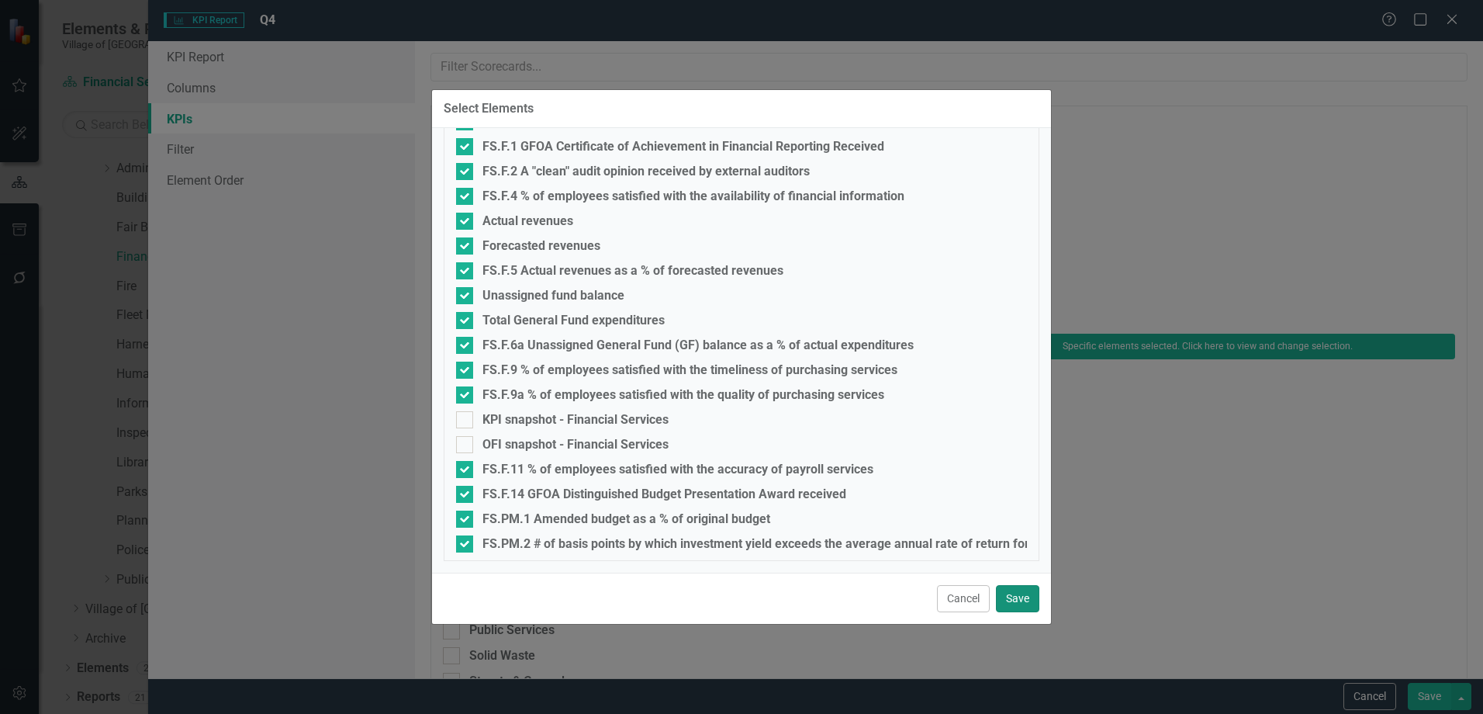
click at [1019, 602] on button "Save" at bounding box center [1017, 598] width 43 height 27
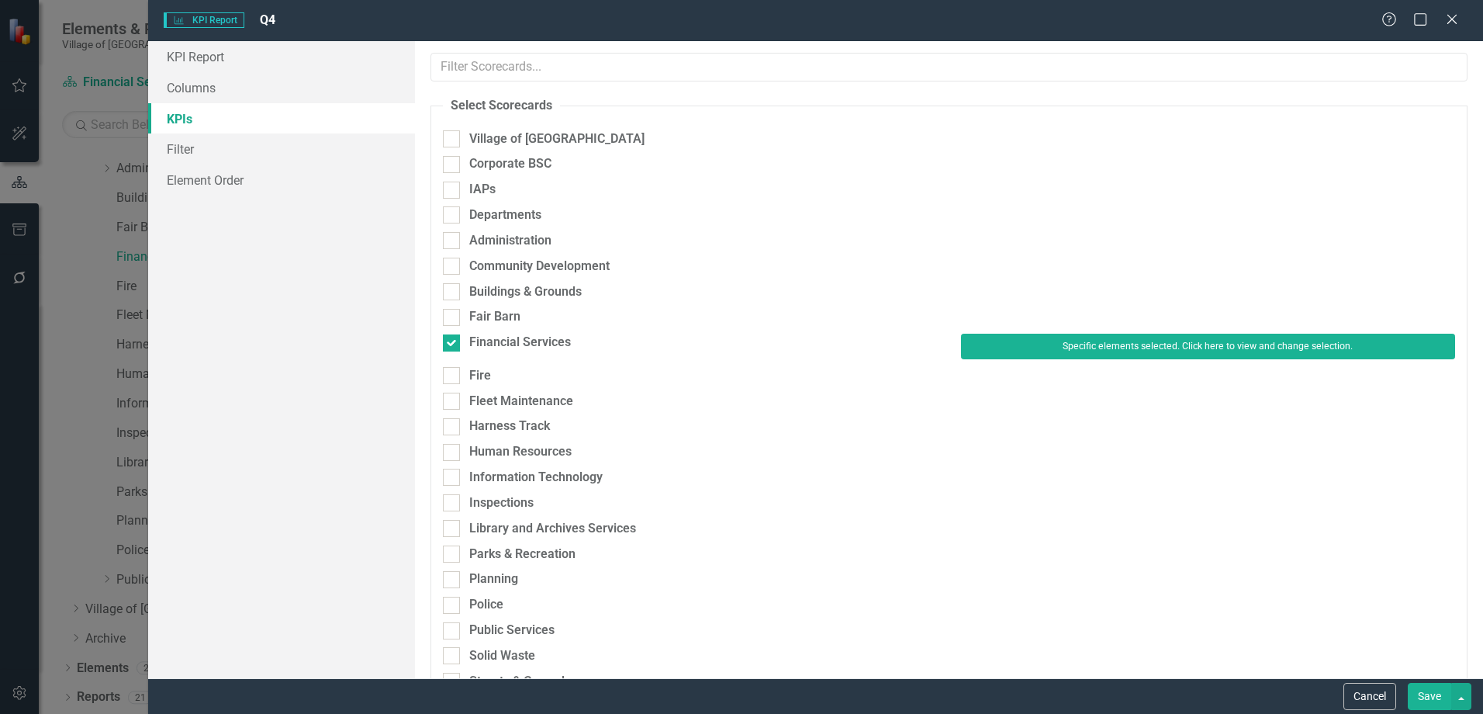
click at [1441, 695] on button "Save" at bounding box center [1429, 696] width 43 height 27
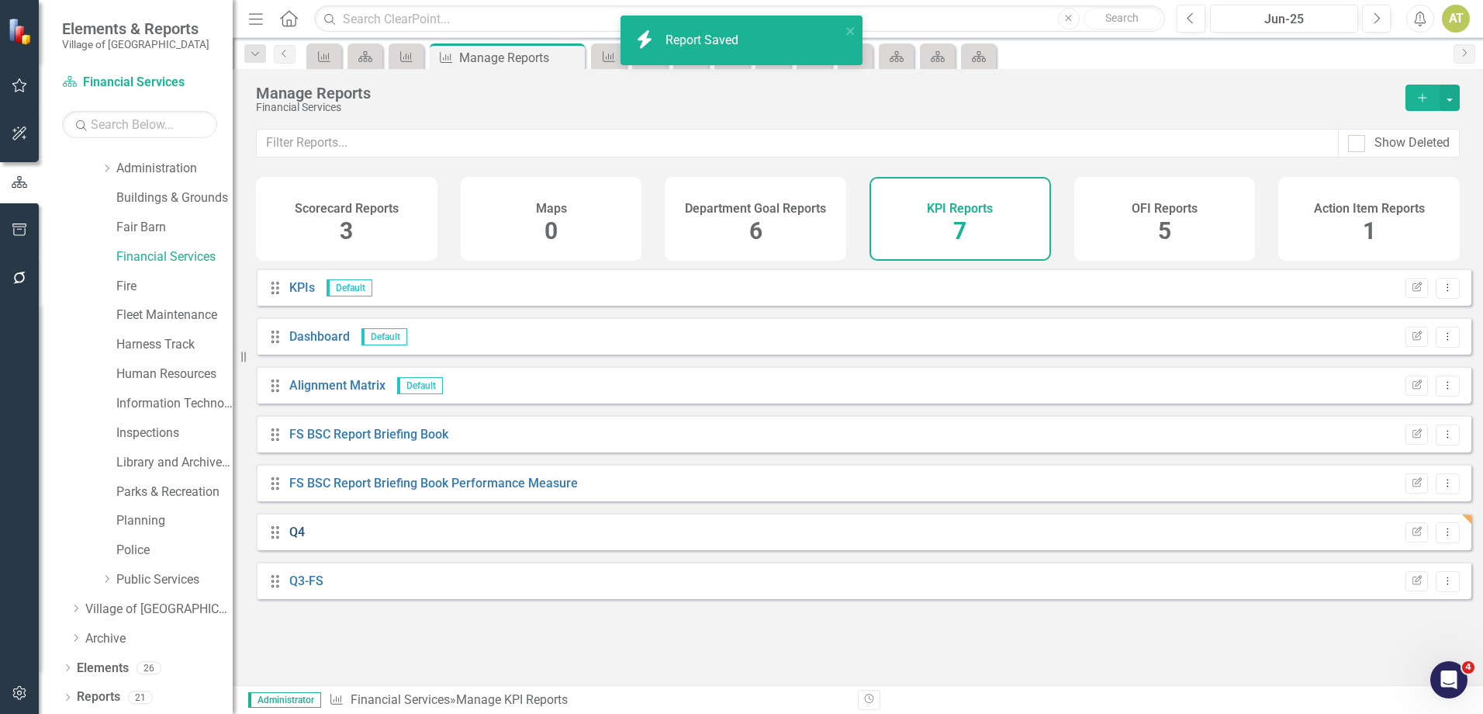
click at [296, 539] on link "Q4" at bounding box center [297, 531] width 16 height 15
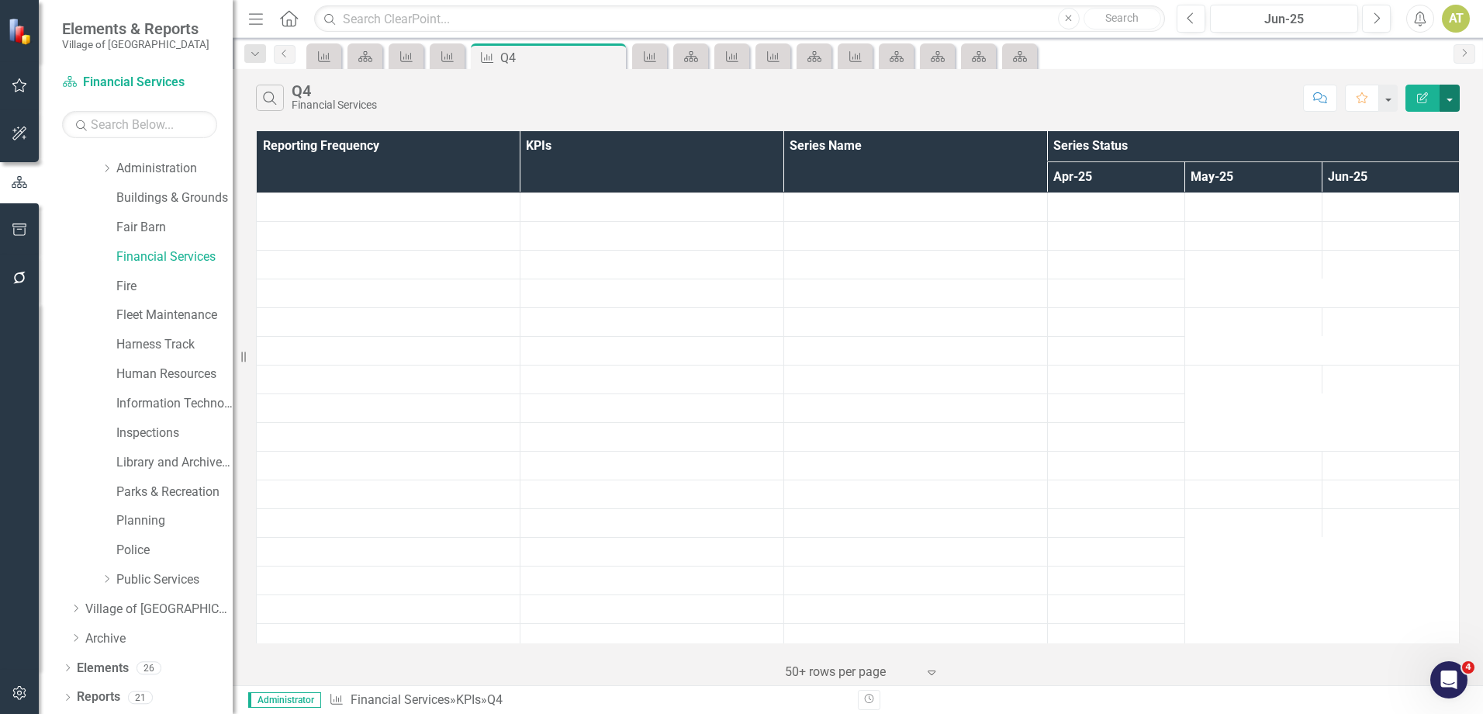
click at [1452, 98] on button "button" at bounding box center [1450, 98] width 20 height 27
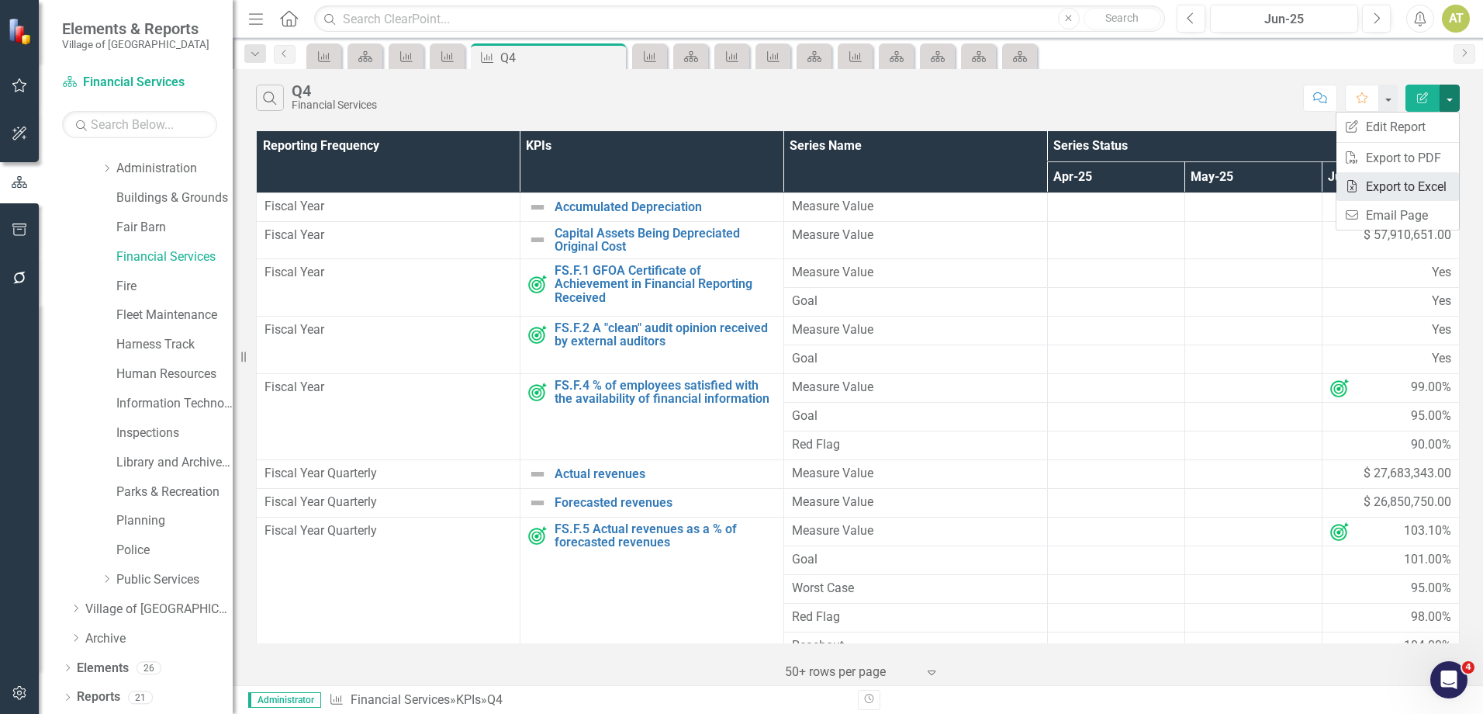
click at [1418, 184] on link "Excel Export to Excel" at bounding box center [1398, 186] width 123 height 29
click at [127, 283] on link "Fire" at bounding box center [174, 287] width 116 height 18
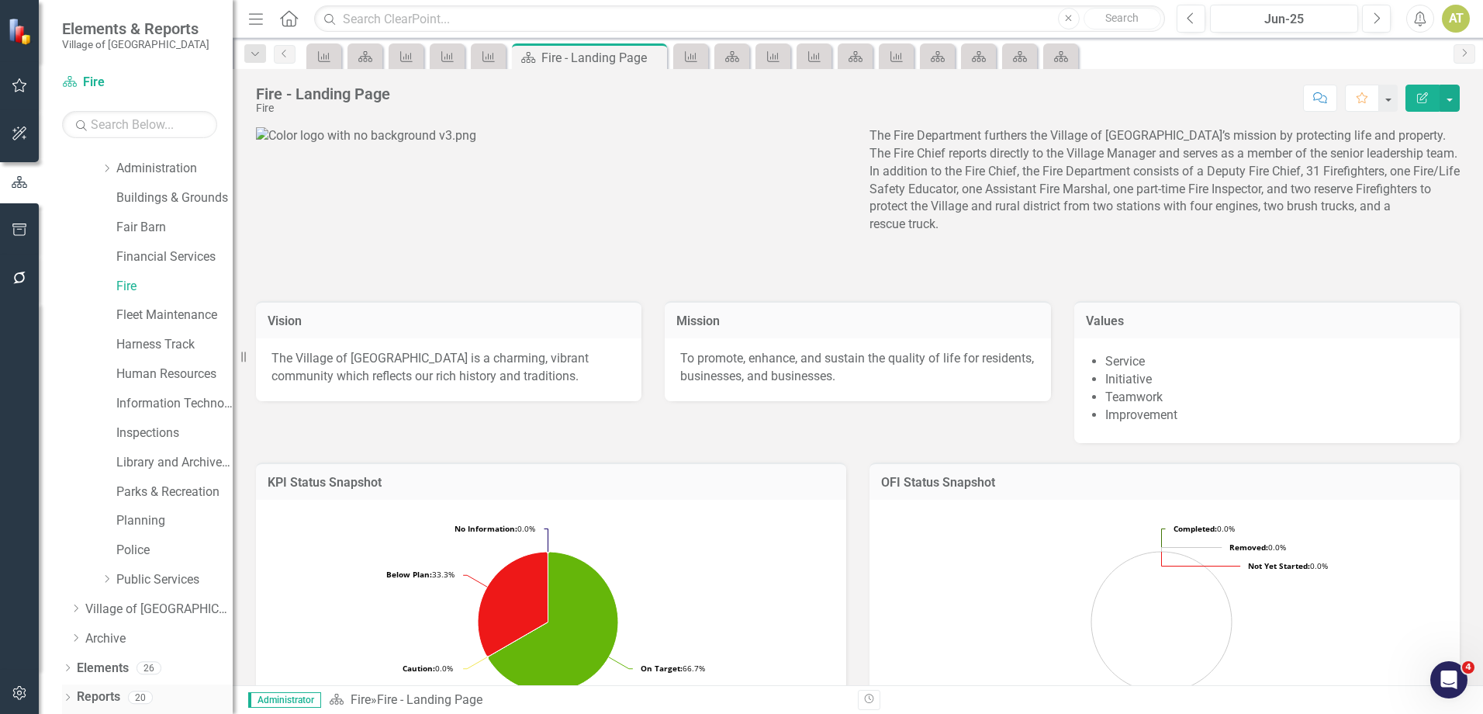
click at [101, 690] on link "Reports" at bounding box center [98, 697] width 43 height 18
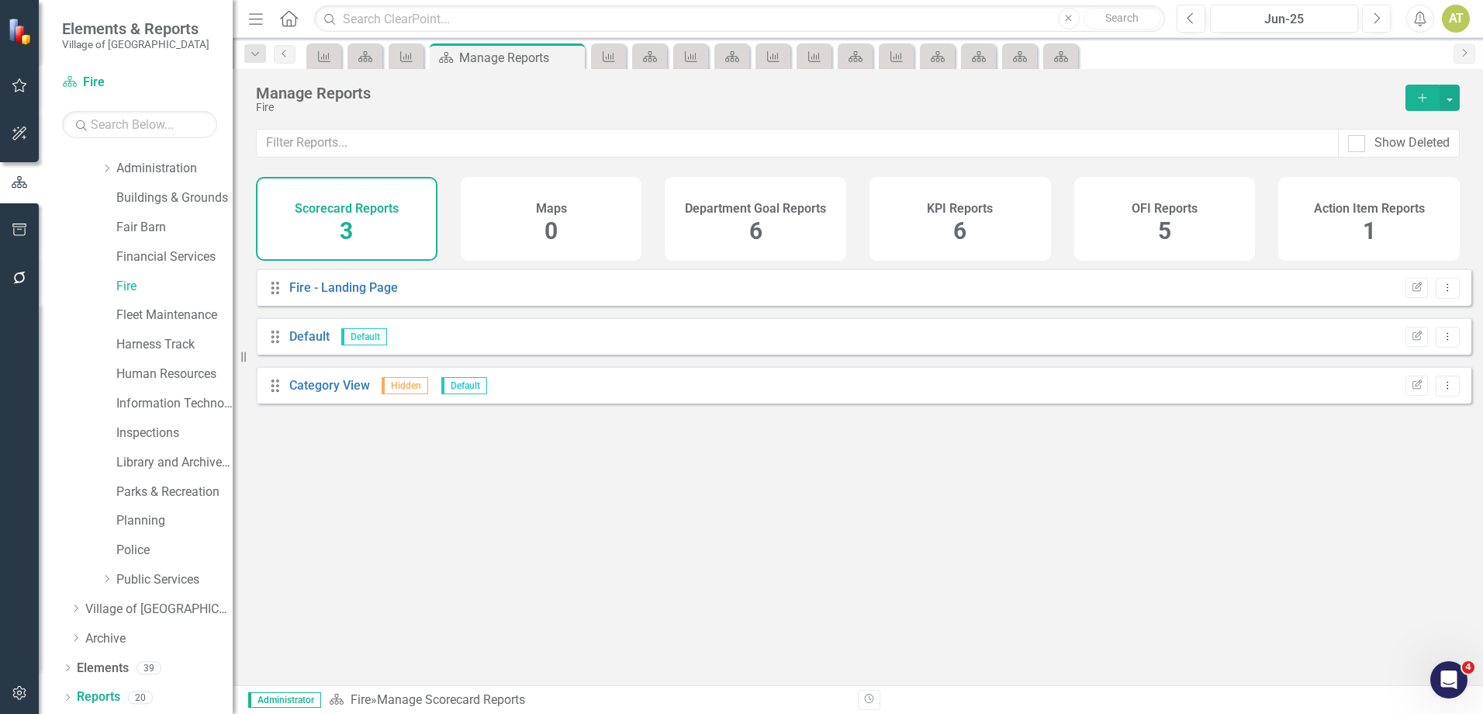
click at [986, 208] on h4 "KPI Reports" at bounding box center [960, 209] width 66 height 14
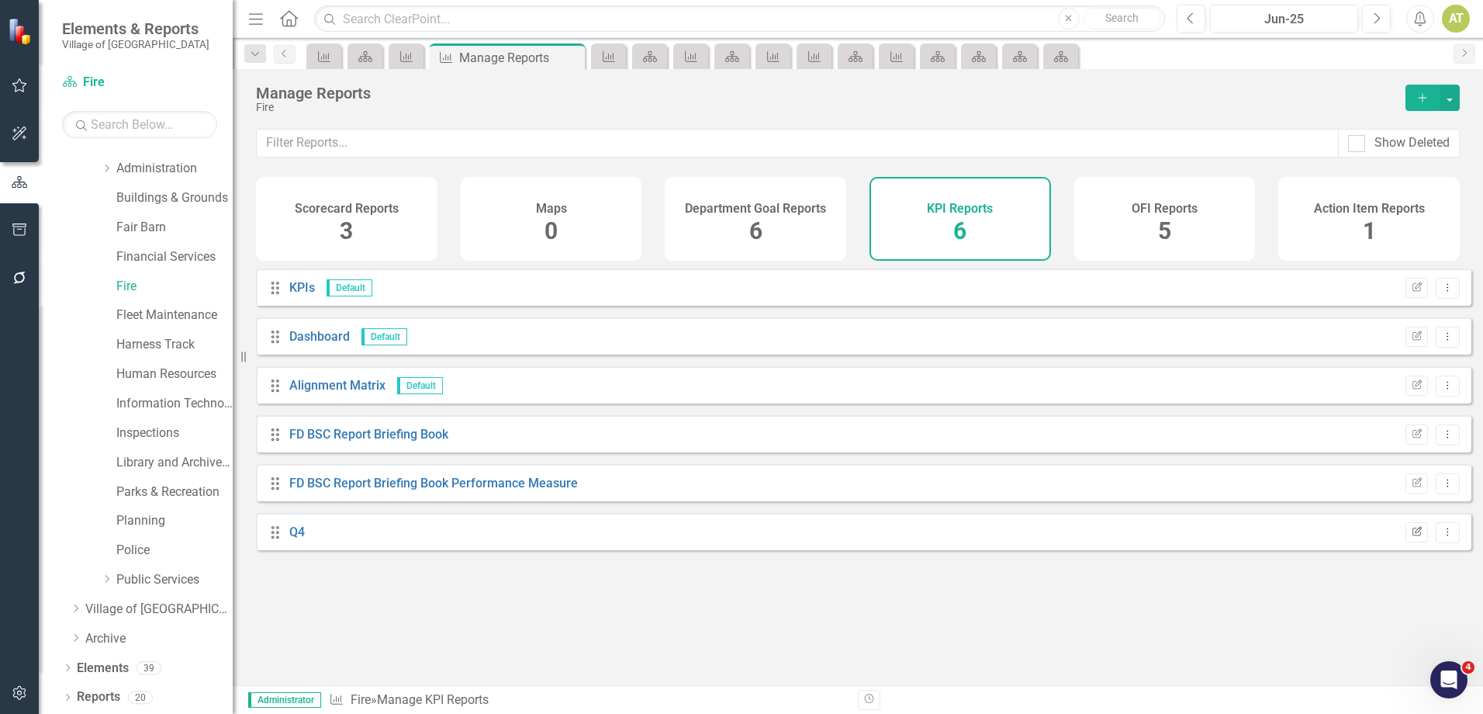
click at [1411, 537] on icon "Edit Report" at bounding box center [1417, 532] width 12 height 9
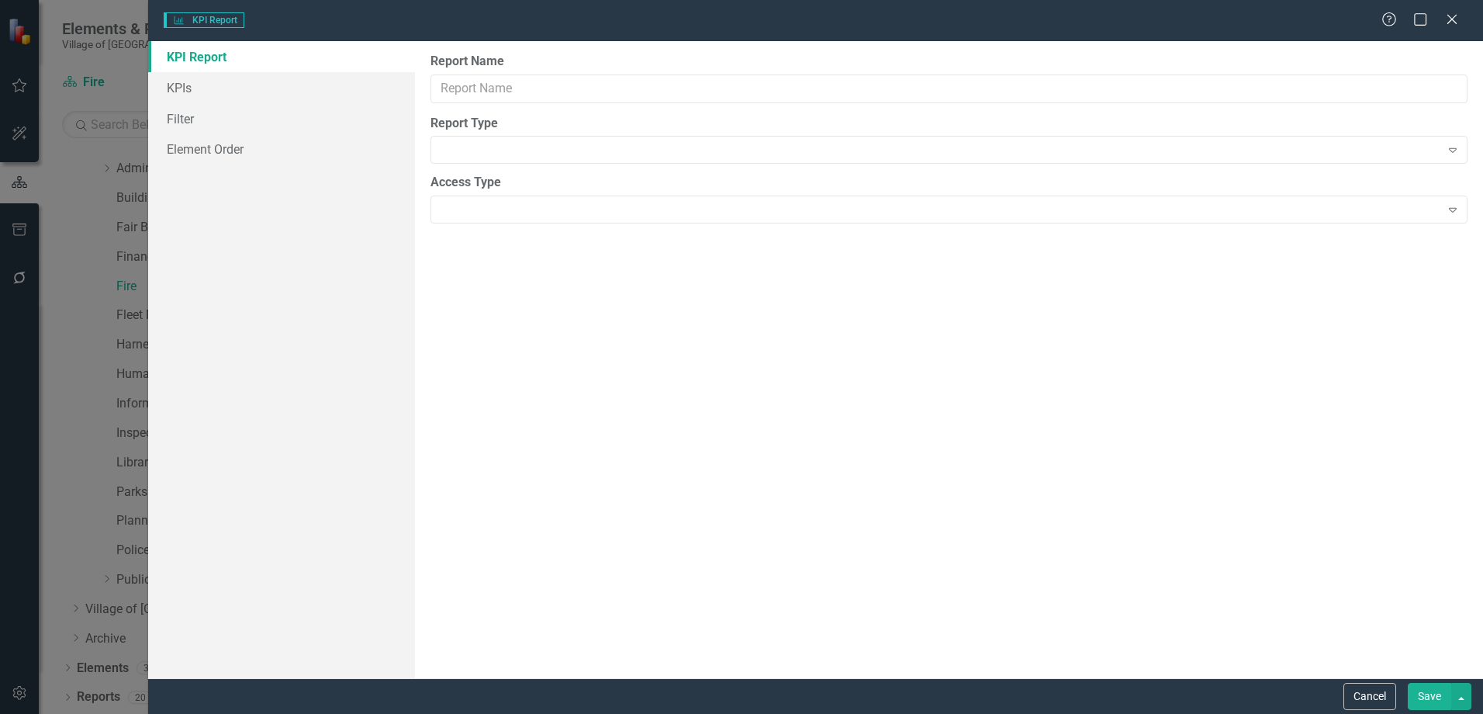
type input "Q4"
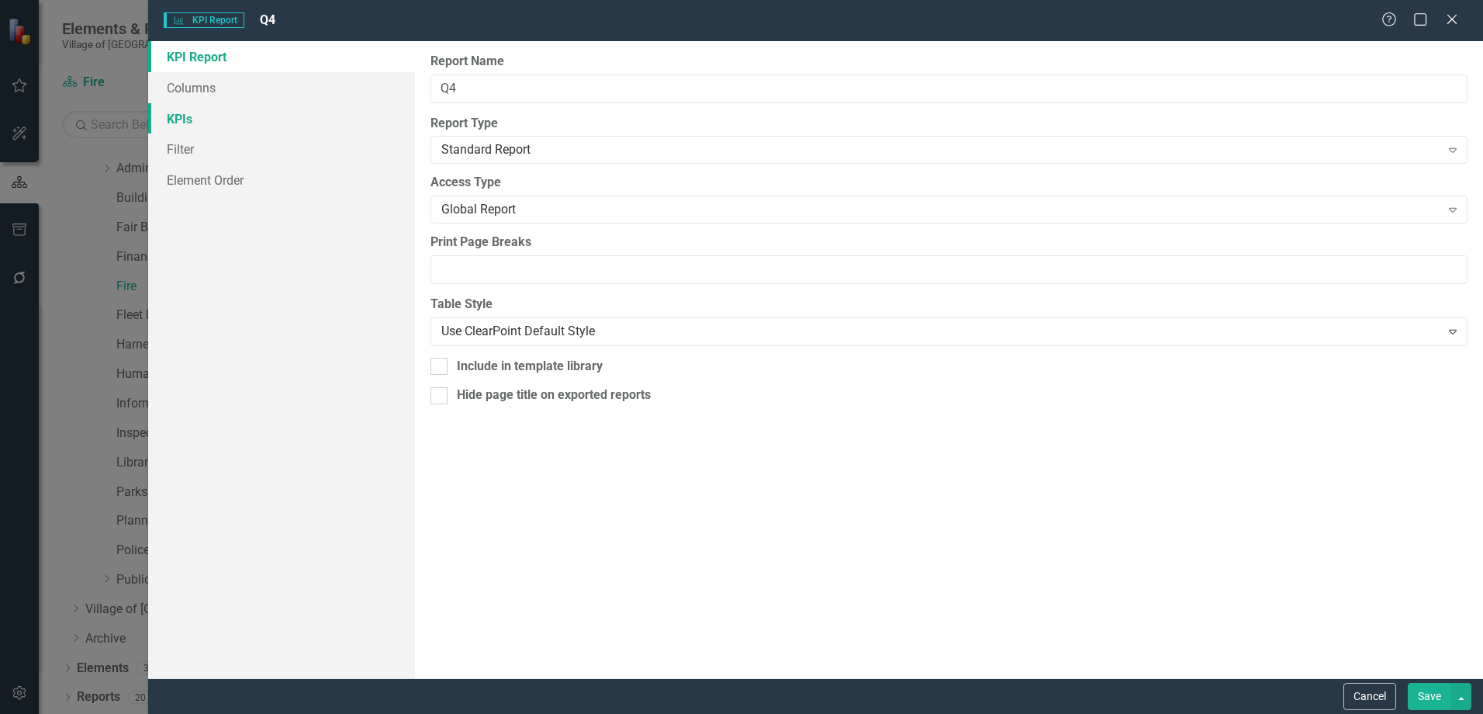
click at [234, 123] on link "KPIs" at bounding box center [281, 118] width 267 height 31
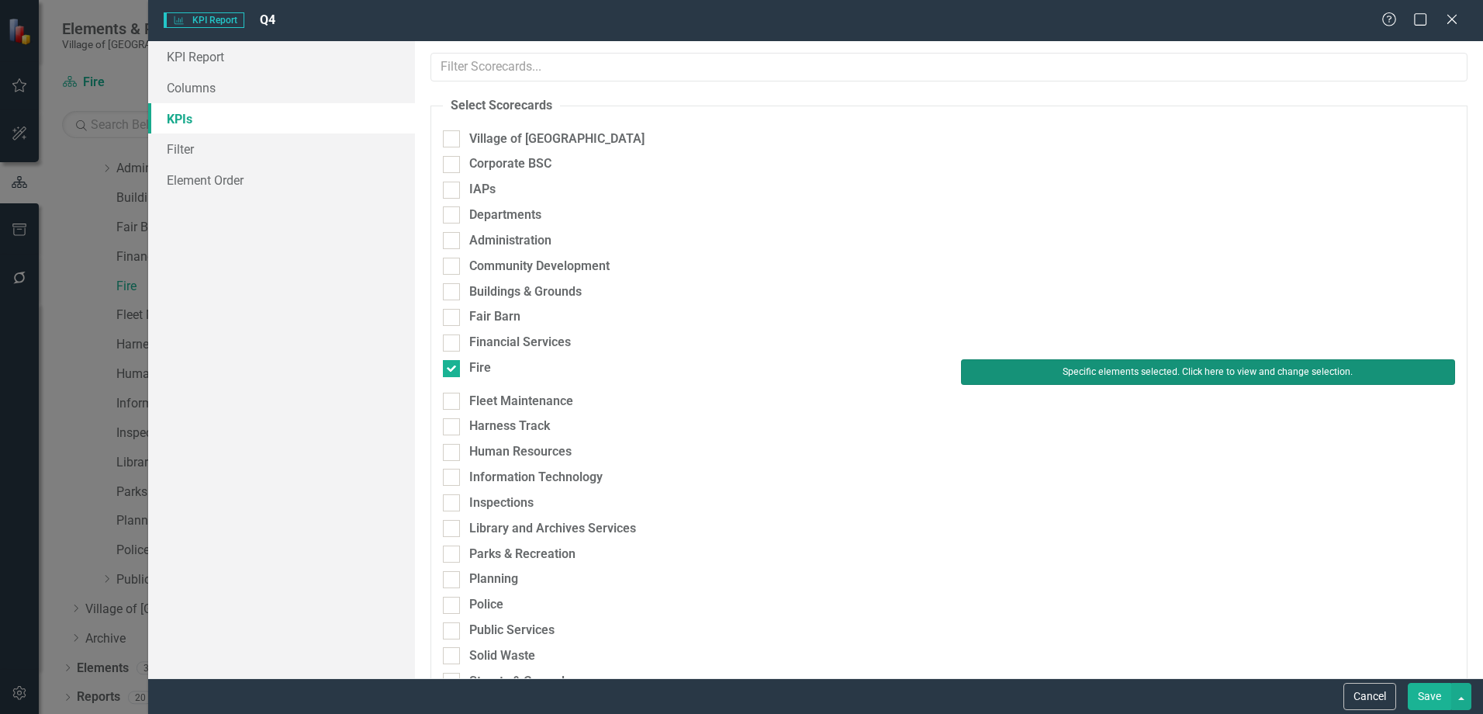
click at [1124, 378] on button "Specific elements selected. Click here to view and change selection." at bounding box center [1208, 371] width 494 height 25
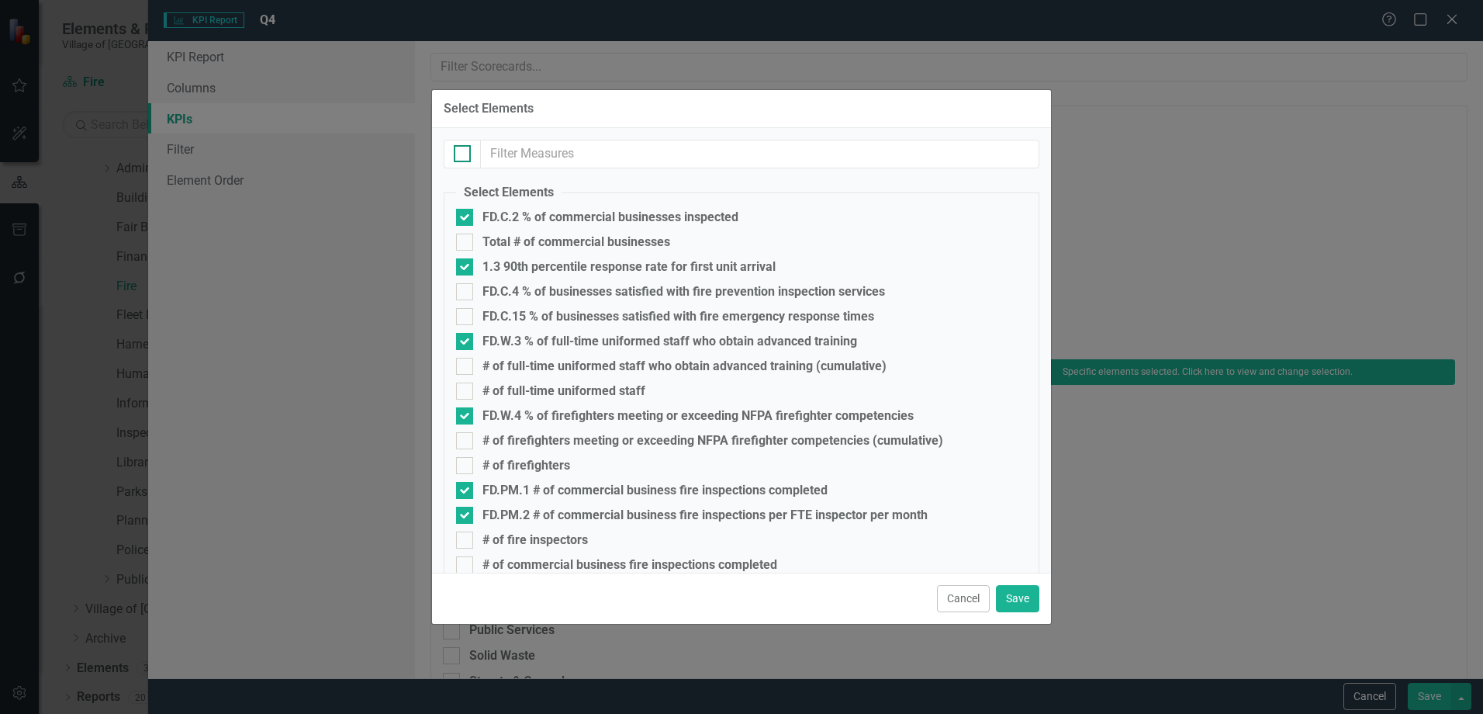
click at [462, 146] on input "checkbox" at bounding box center [459, 150] width 10 height 10
checkbox input "true"
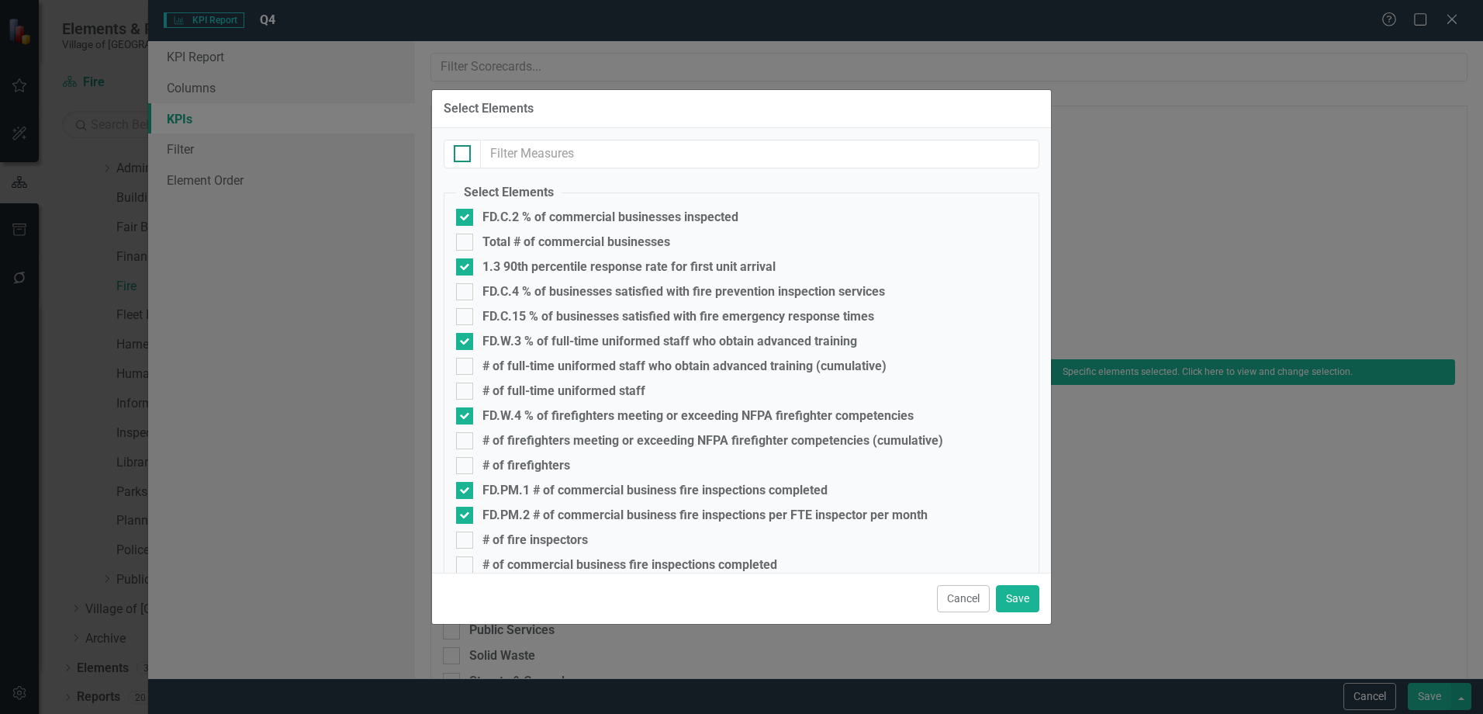
checkbox input "true"
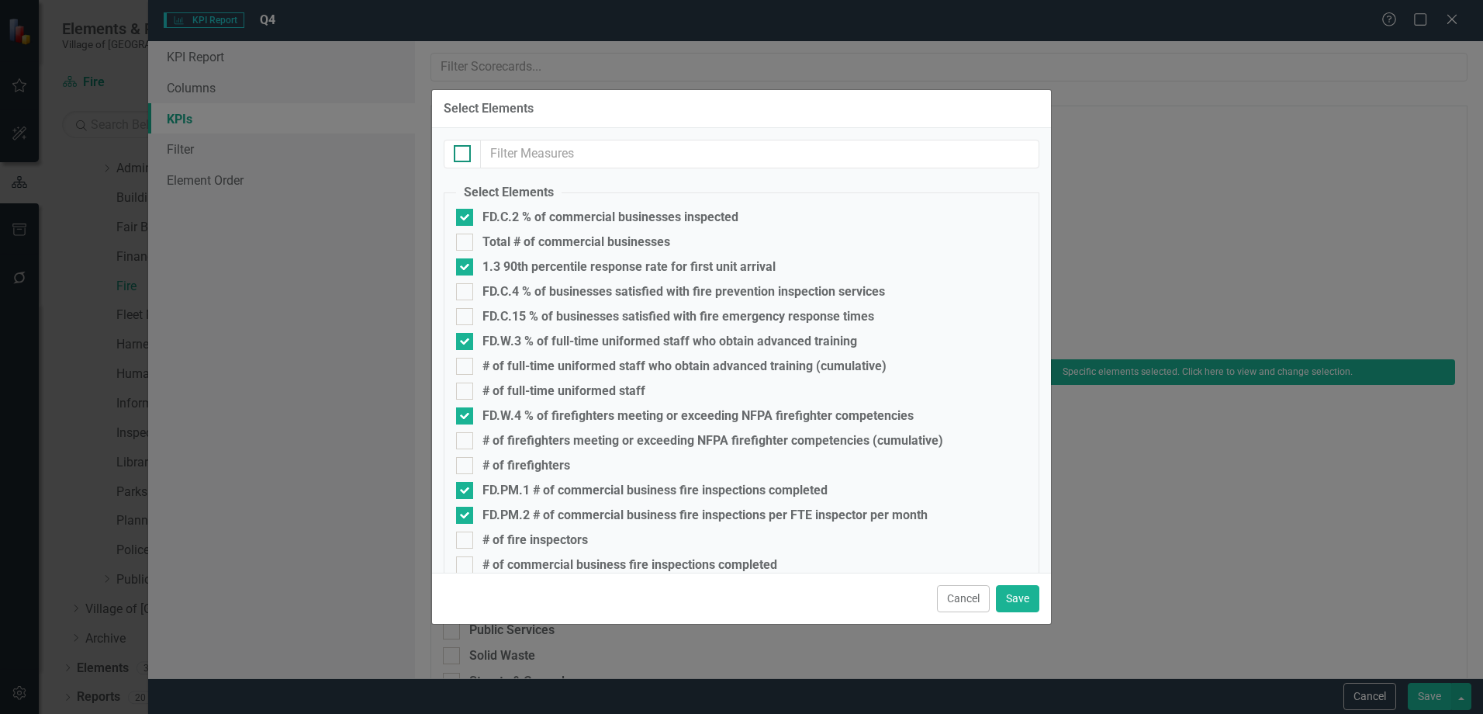
checkbox input "true"
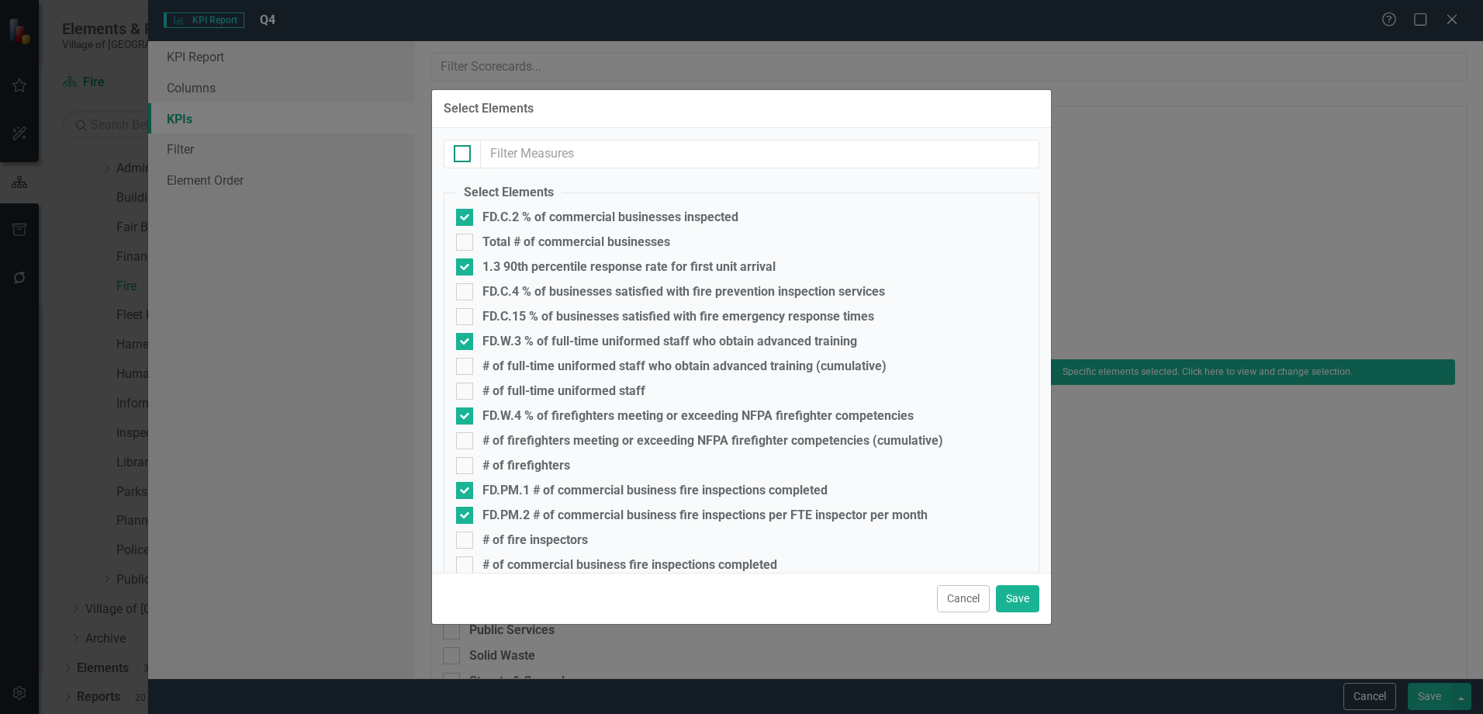
checkbox input "true"
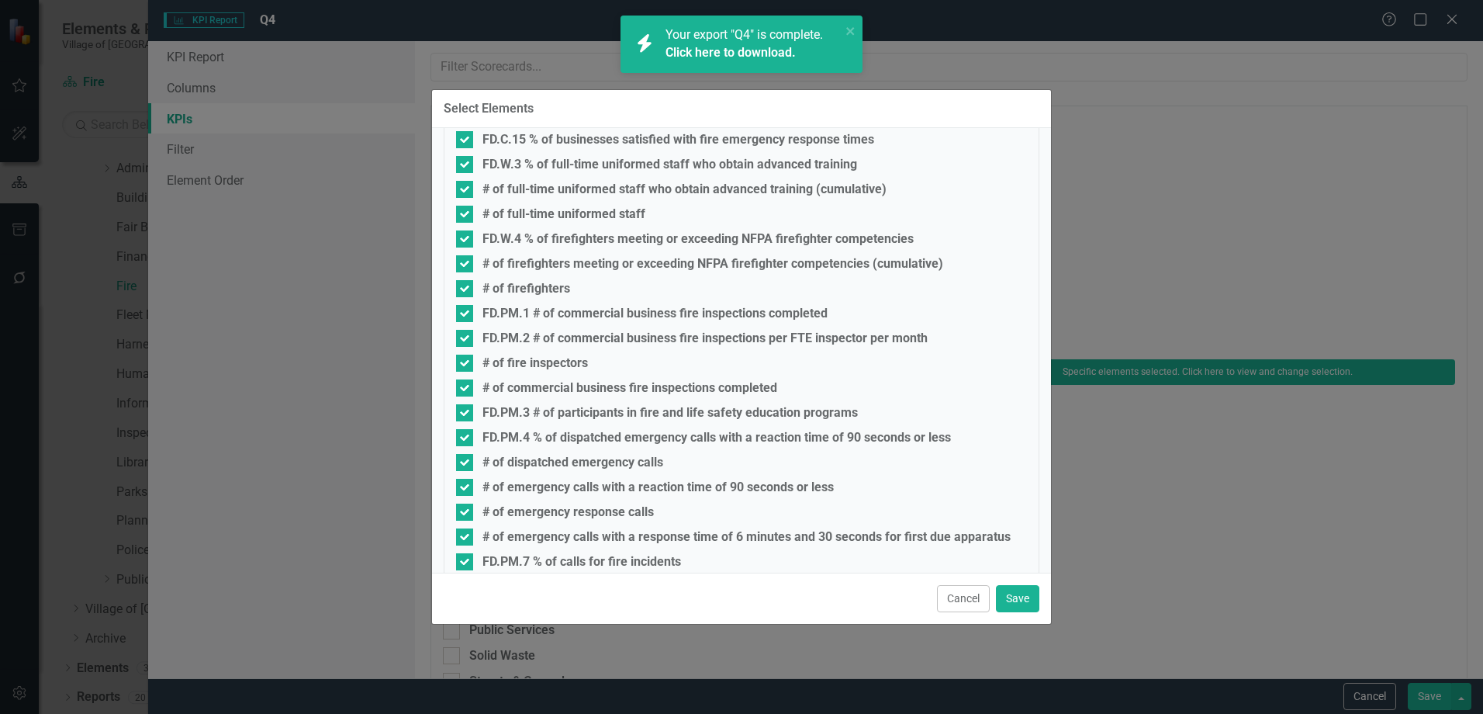
scroll to position [344, 0]
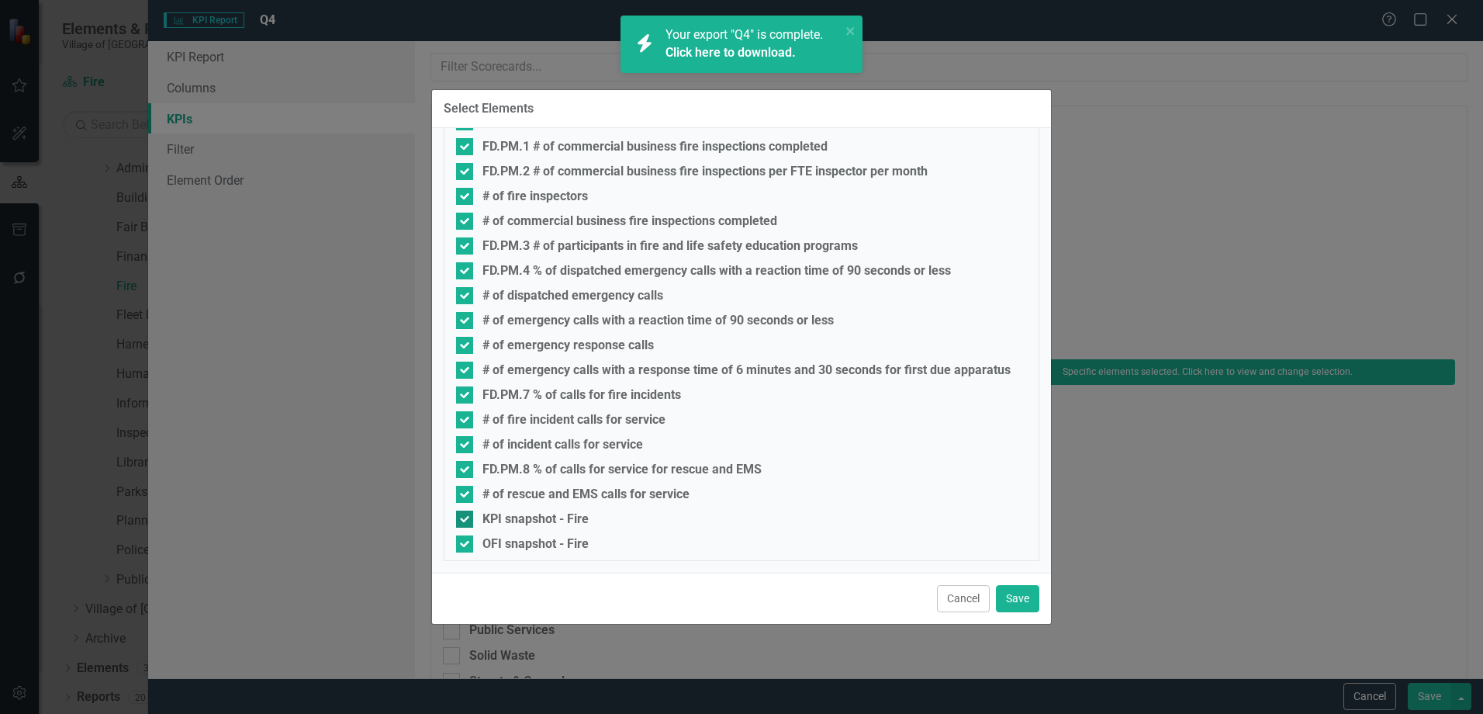
click at [546, 521] on div "KPI snapshot - Fire" at bounding box center [536, 519] width 106 height 14
click at [466, 521] on input "KPI snapshot - Fire" at bounding box center [461, 515] width 10 height 10
checkbox input "false"
click at [542, 541] on div "OFI snapshot - Fire" at bounding box center [536, 544] width 106 height 14
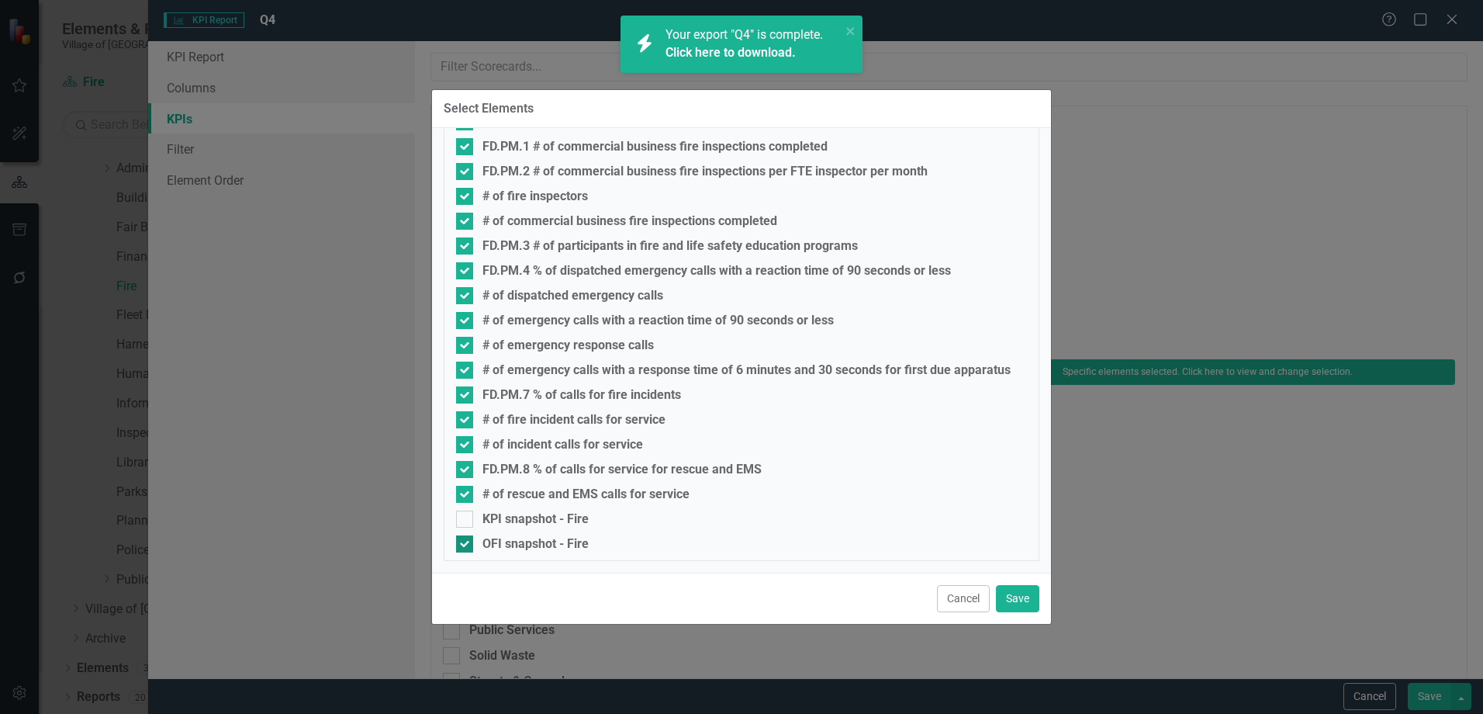
click at [466, 541] on input "OFI snapshot - Fire" at bounding box center [461, 540] width 10 height 10
checkbox input "false"
click at [1014, 599] on button "Save" at bounding box center [1017, 598] width 43 height 27
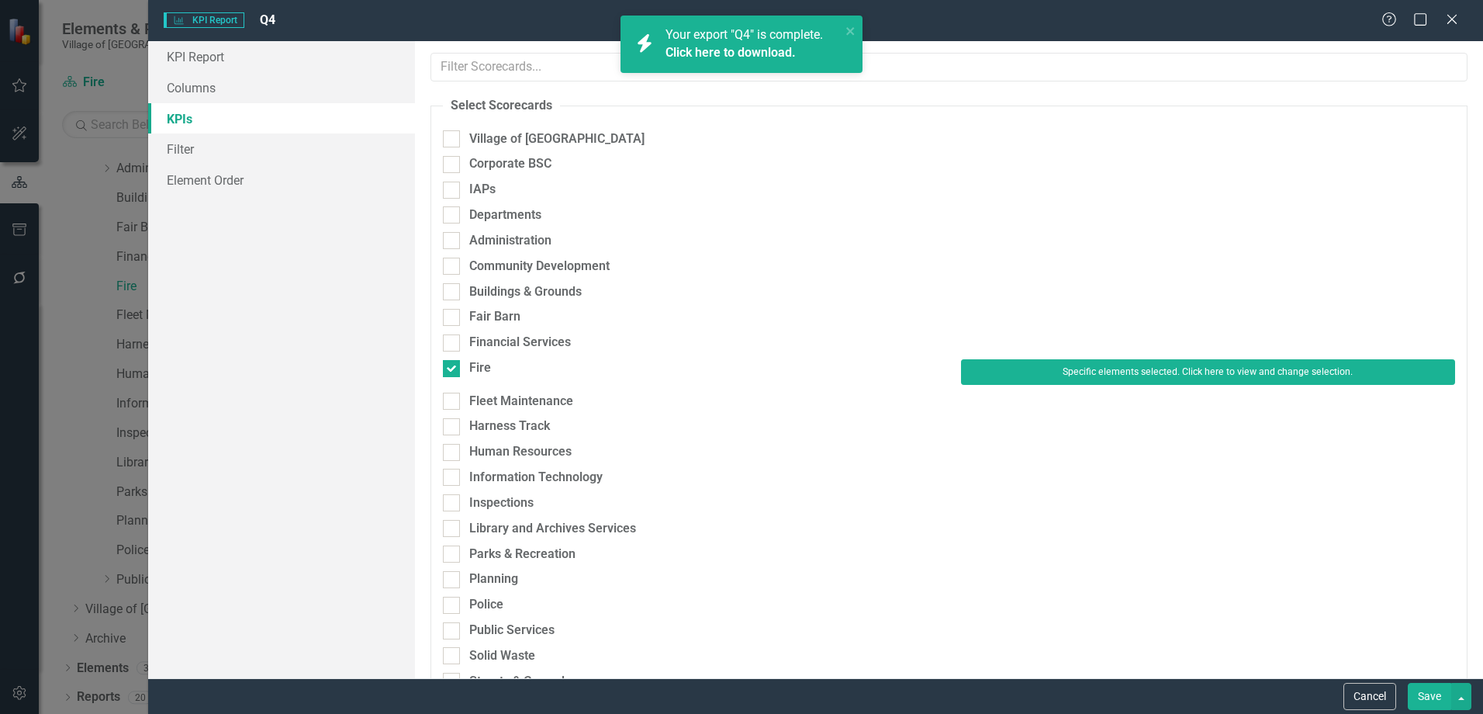
click at [1417, 693] on button "Save" at bounding box center [1429, 696] width 43 height 27
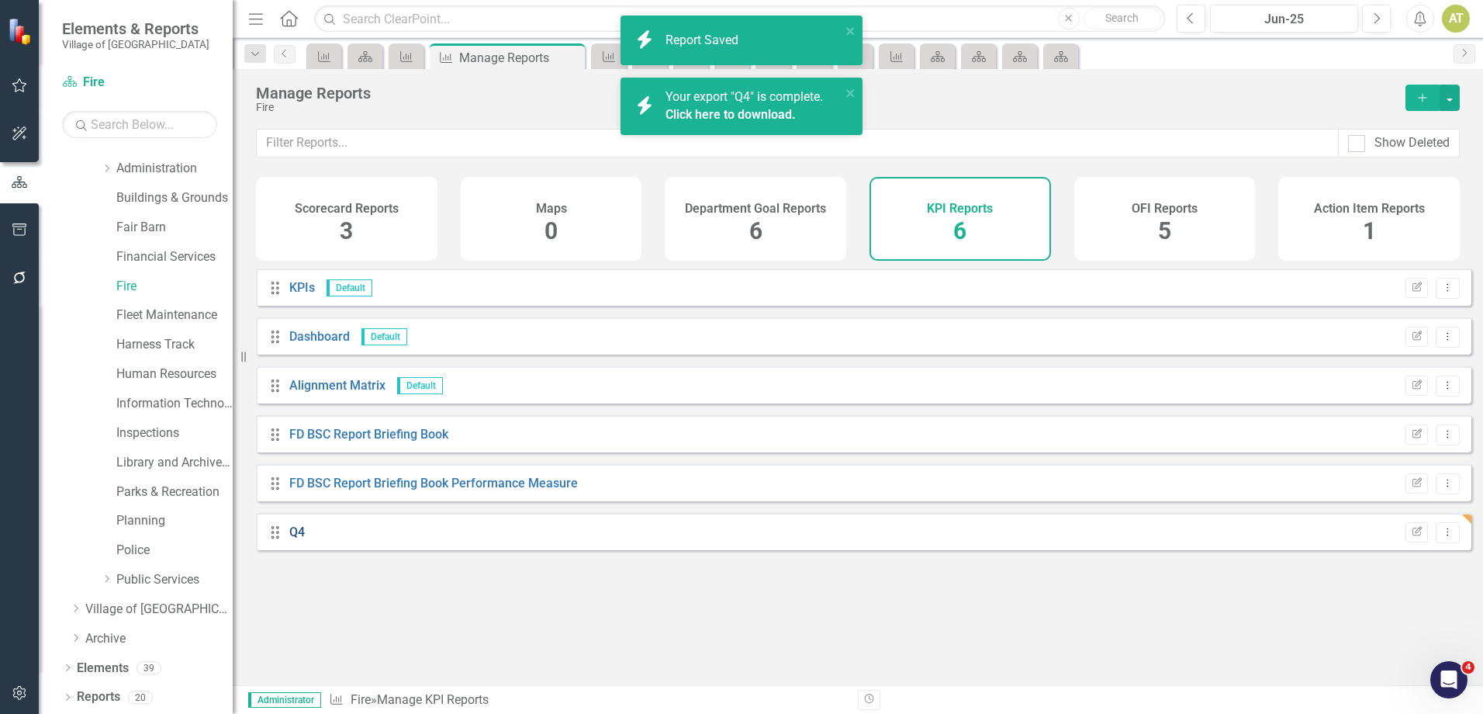
click at [299, 539] on link "Q4" at bounding box center [297, 531] width 16 height 15
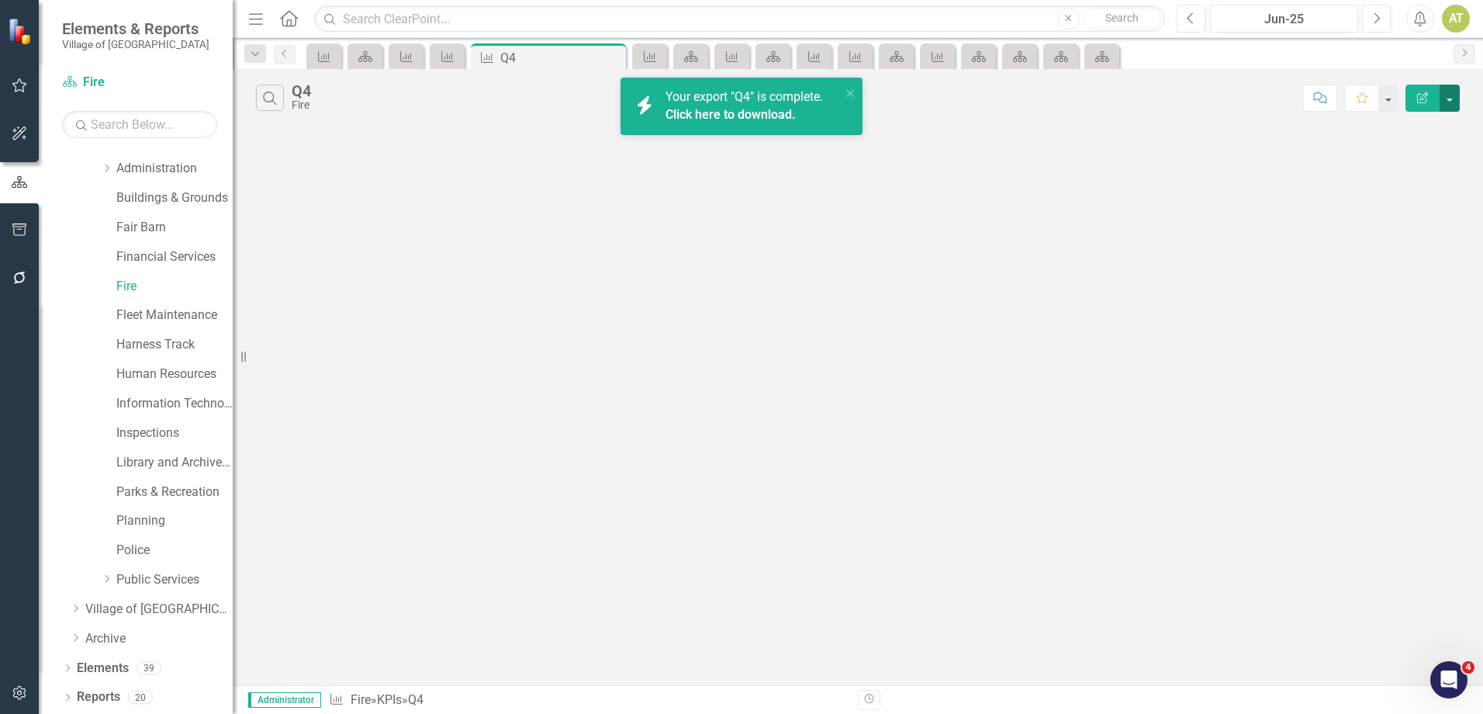
click at [1458, 99] on button "button" at bounding box center [1450, 98] width 20 height 27
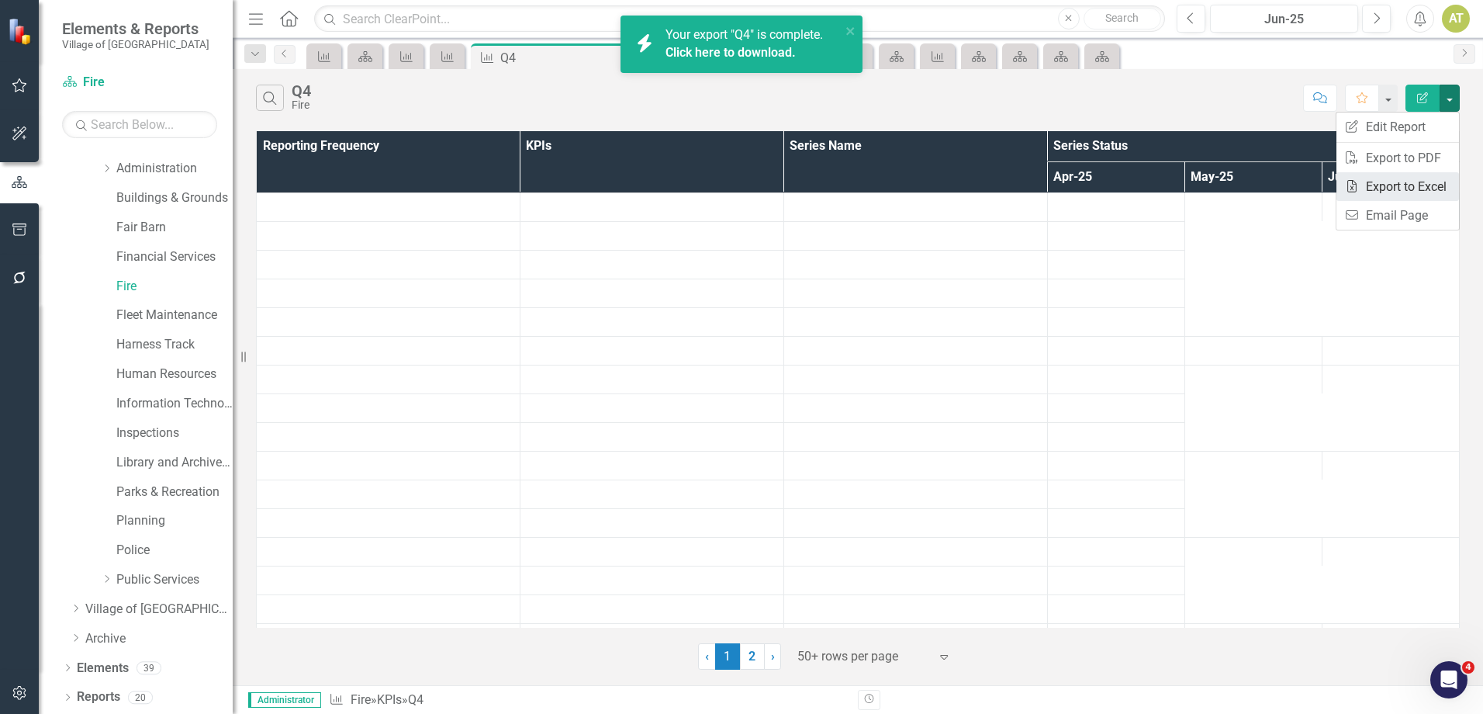
click at [1431, 180] on link "Excel Export to Excel" at bounding box center [1398, 186] width 123 height 29
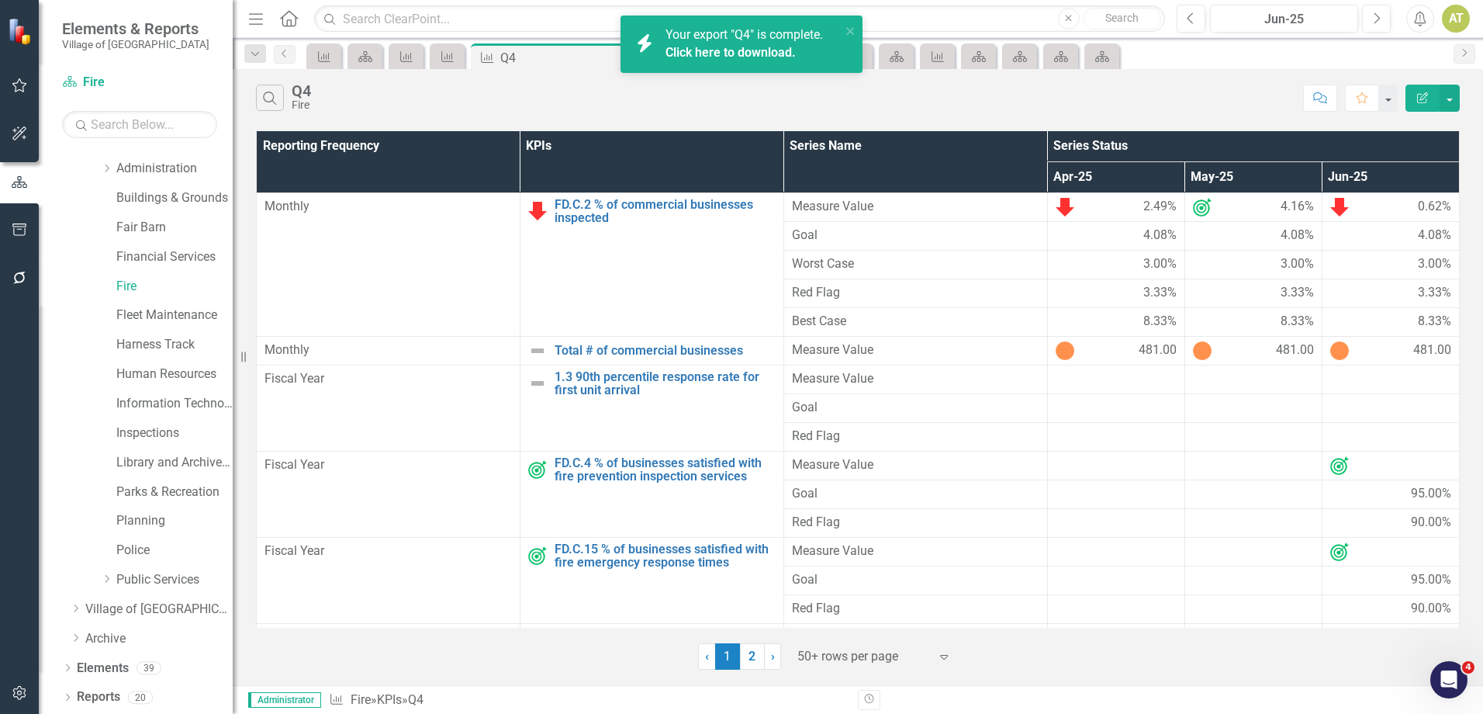
click at [1415, 101] on button "Edit Report" at bounding box center [1423, 98] width 34 height 27
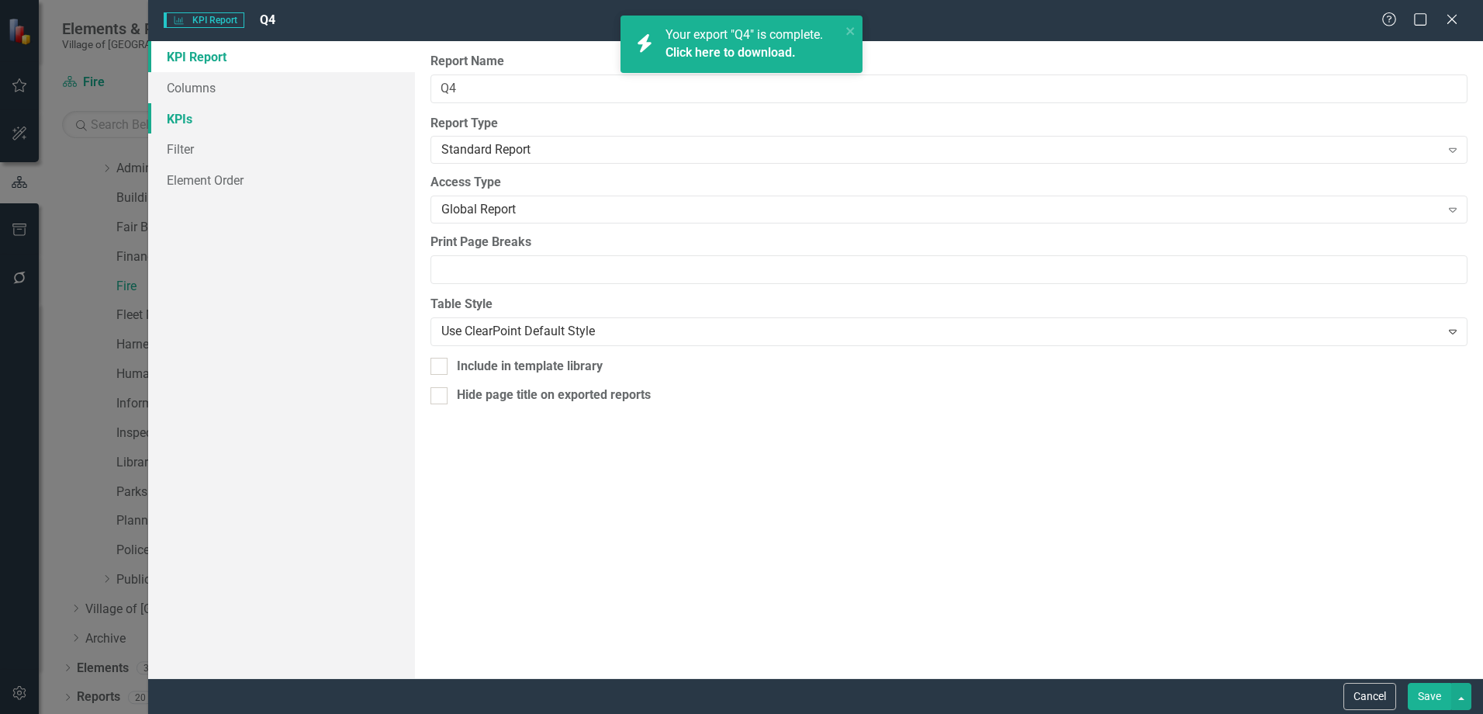
click at [261, 125] on link "KPIs" at bounding box center [281, 118] width 267 height 31
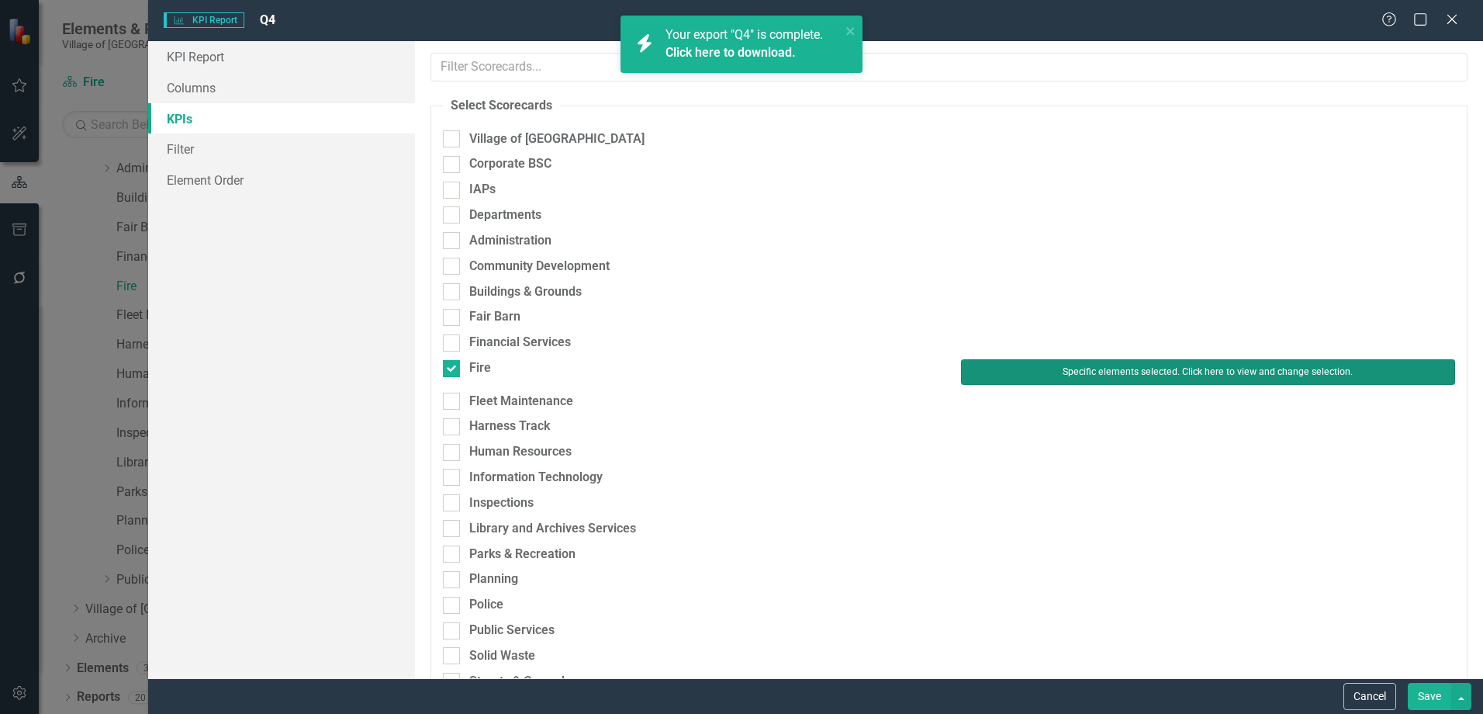
click at [1109, 359] on button "Specific elements selected. Click here to view and change selection." at bounding box center [1208, 371] width 494 height 25
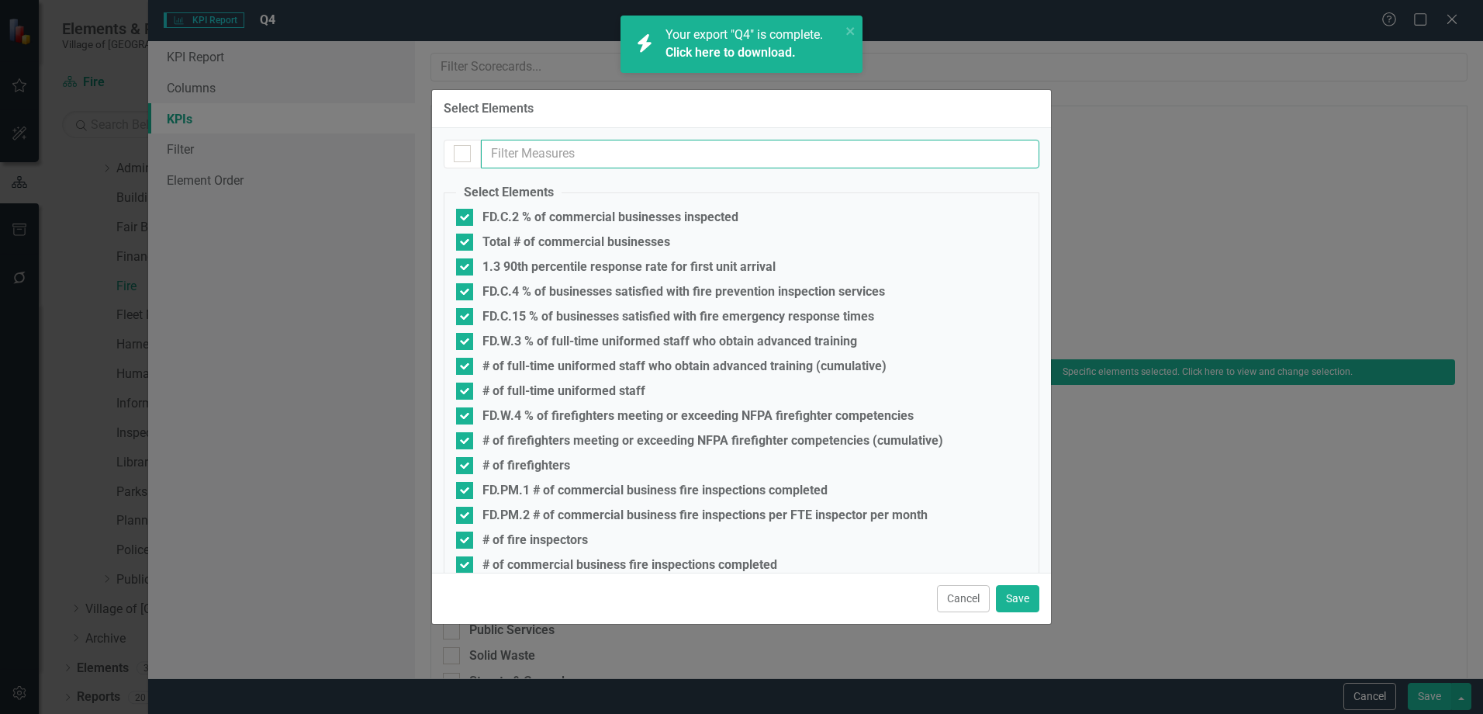
click at [590, 158] on input "text" at bounding box center [760, 154] width 559 height 29
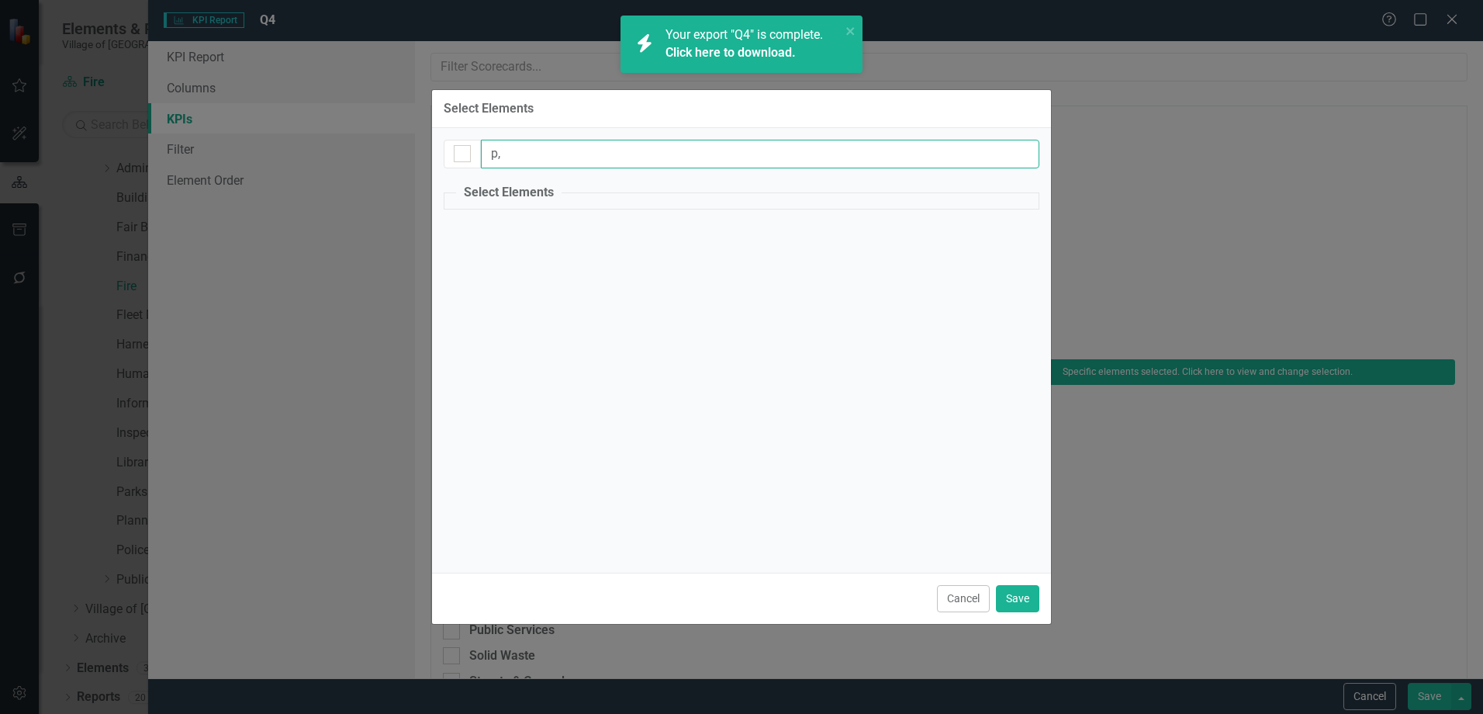
type input "p"
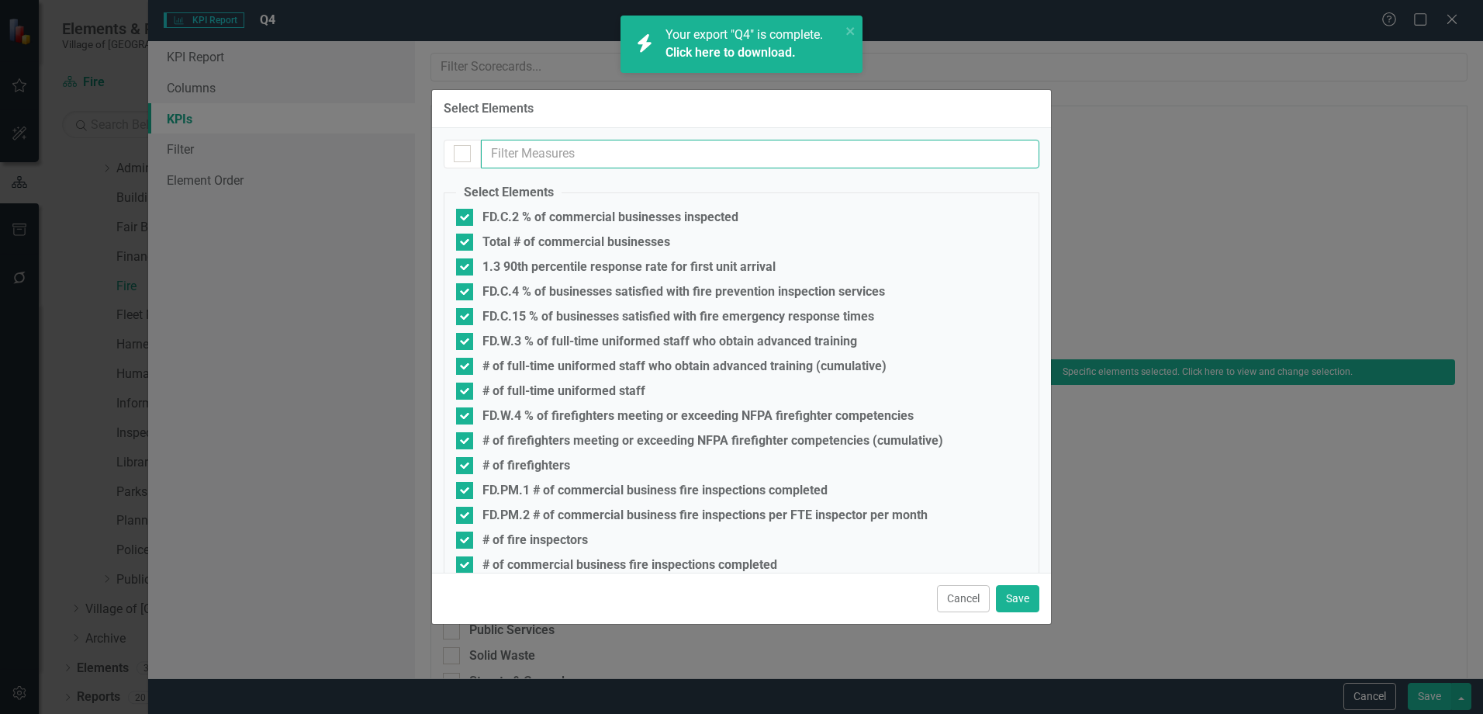
type input "5"
click at [1018, 591] on button "Save" at bounding box center [1017, 598] width 43 height 27
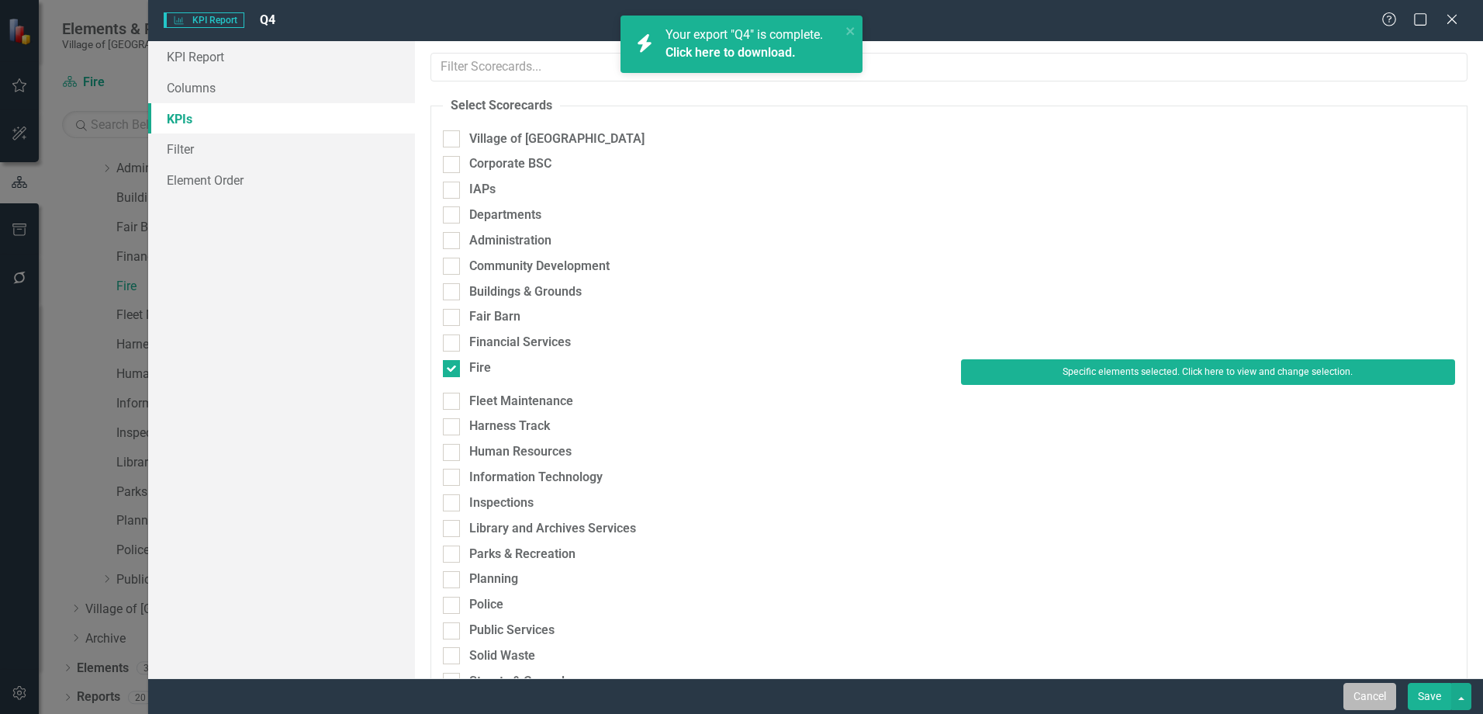
click at [1372, 699] on button "Cancel" at bounding box center [1370, 696] width 53 height 27
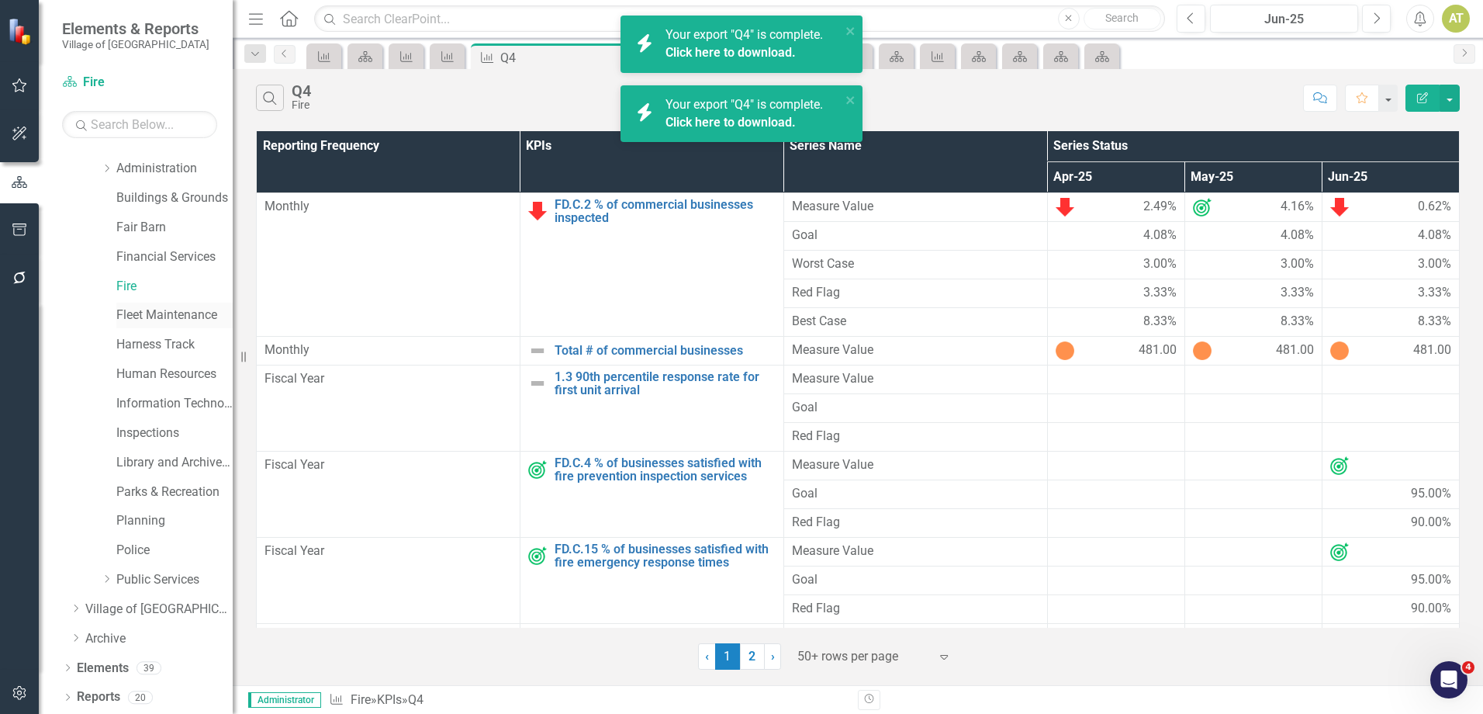
click at [137, 313] on link "Fleet Maintenance" at bounding box center [174, 315] width 116 height 18
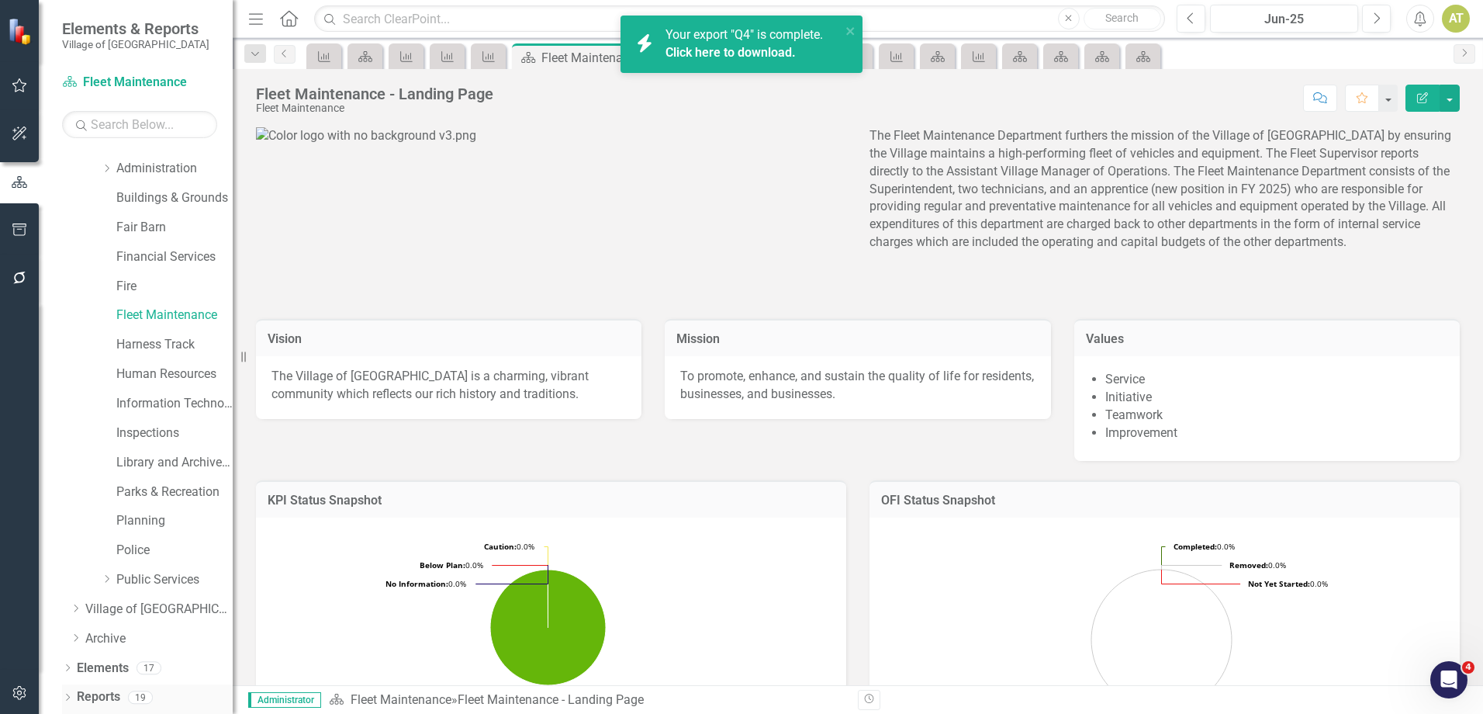
click at [113, 694] on link "Reports" at bounding box center [98, 697] width 43 height 18
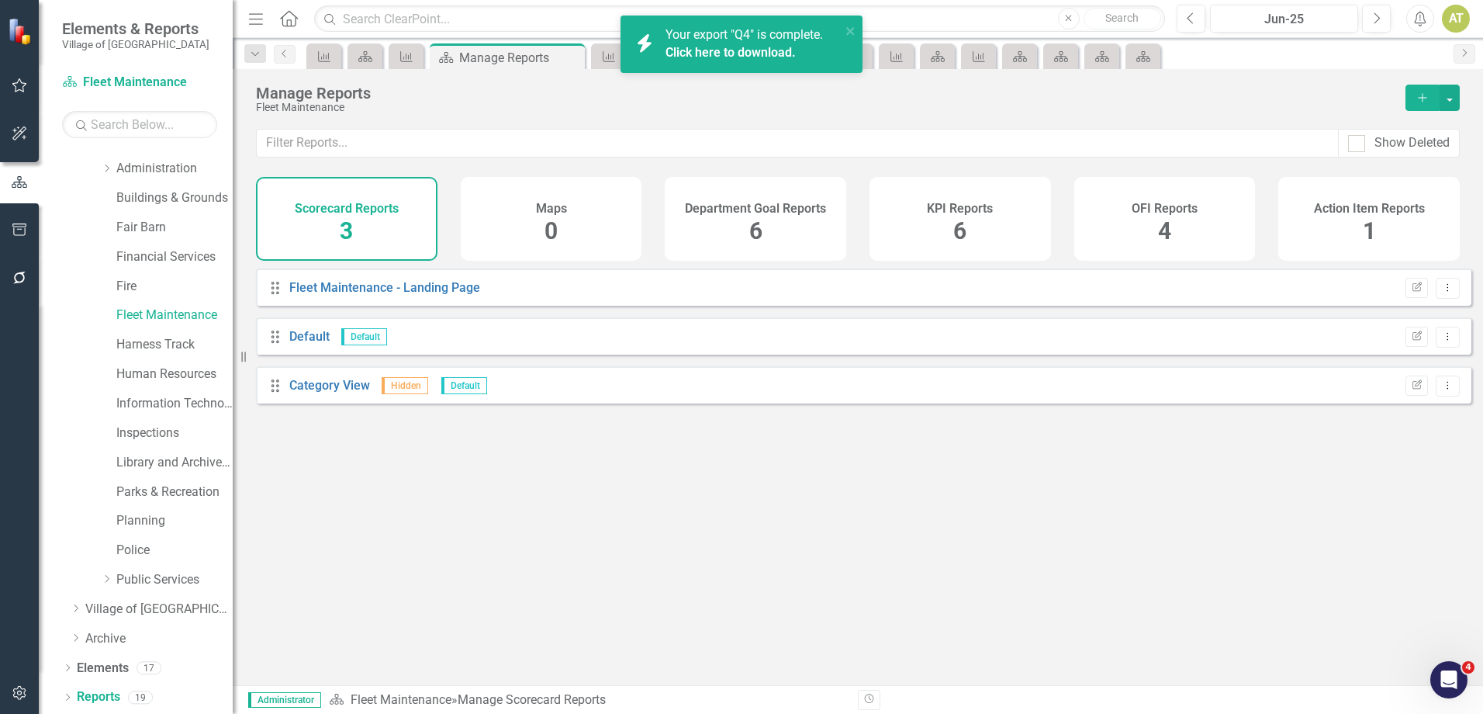
click at [945, 220] on div "KPI Reports 6" at bounding box center [961, 219] width 182 height 84
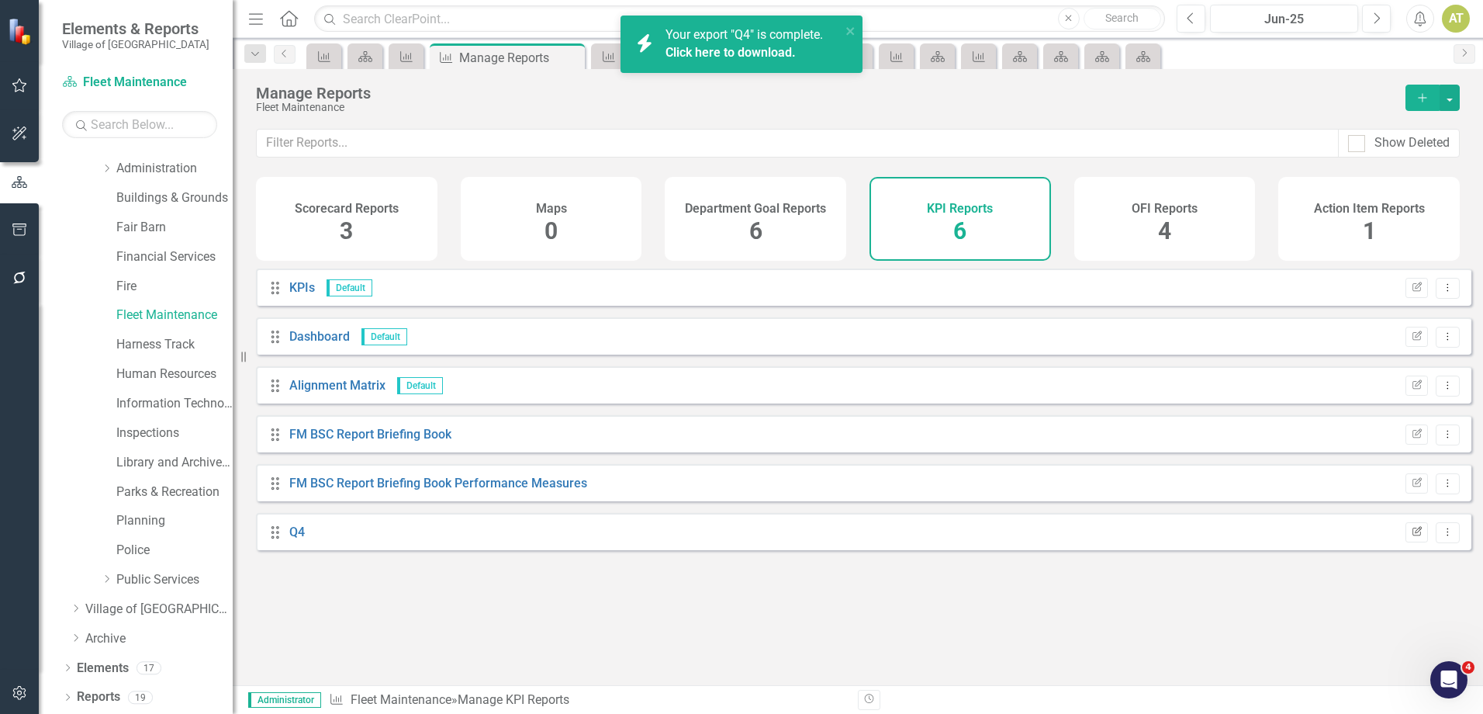
click at [1406, 542] on button "Edit Report" at bounding box center [1417, 532] width 22 height 20
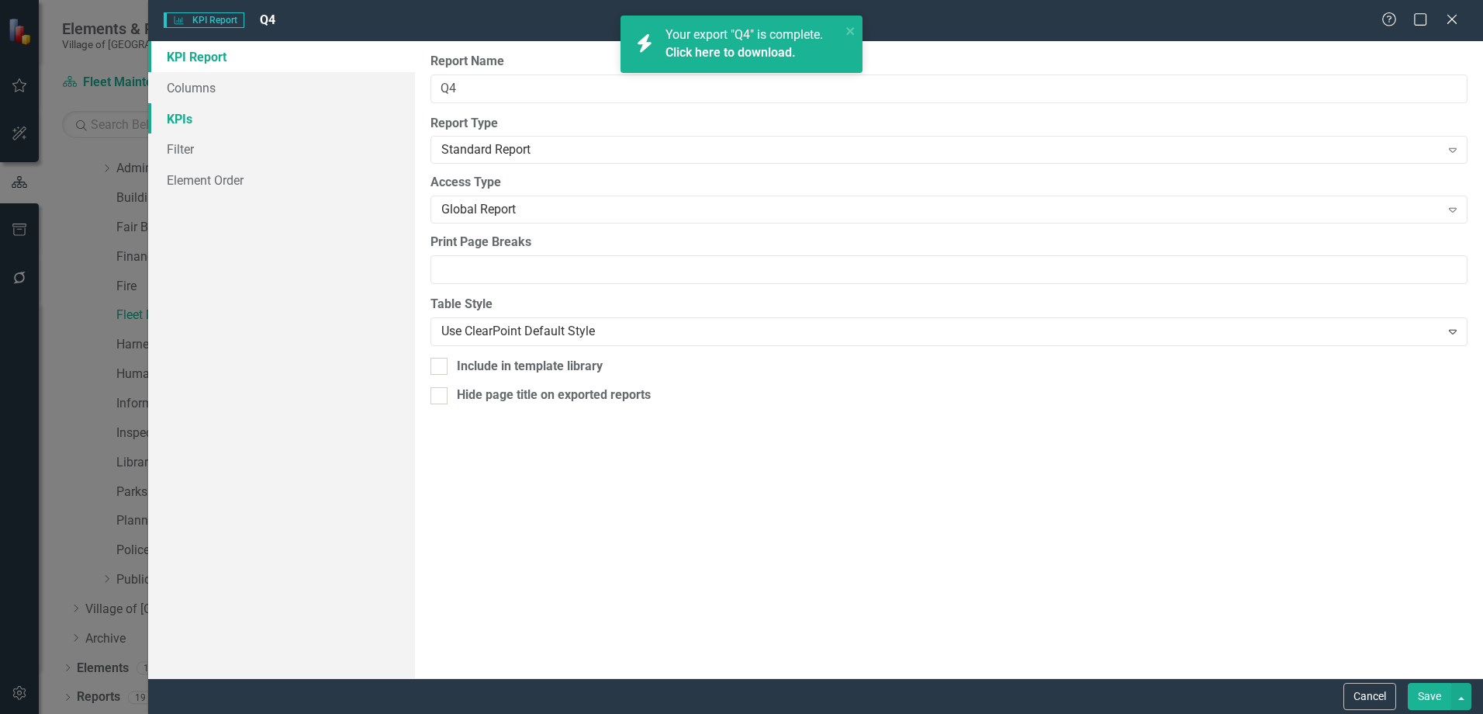
click at [192, 130] on link "KPIs" at bounding box center [281, 118] width 267 height 31
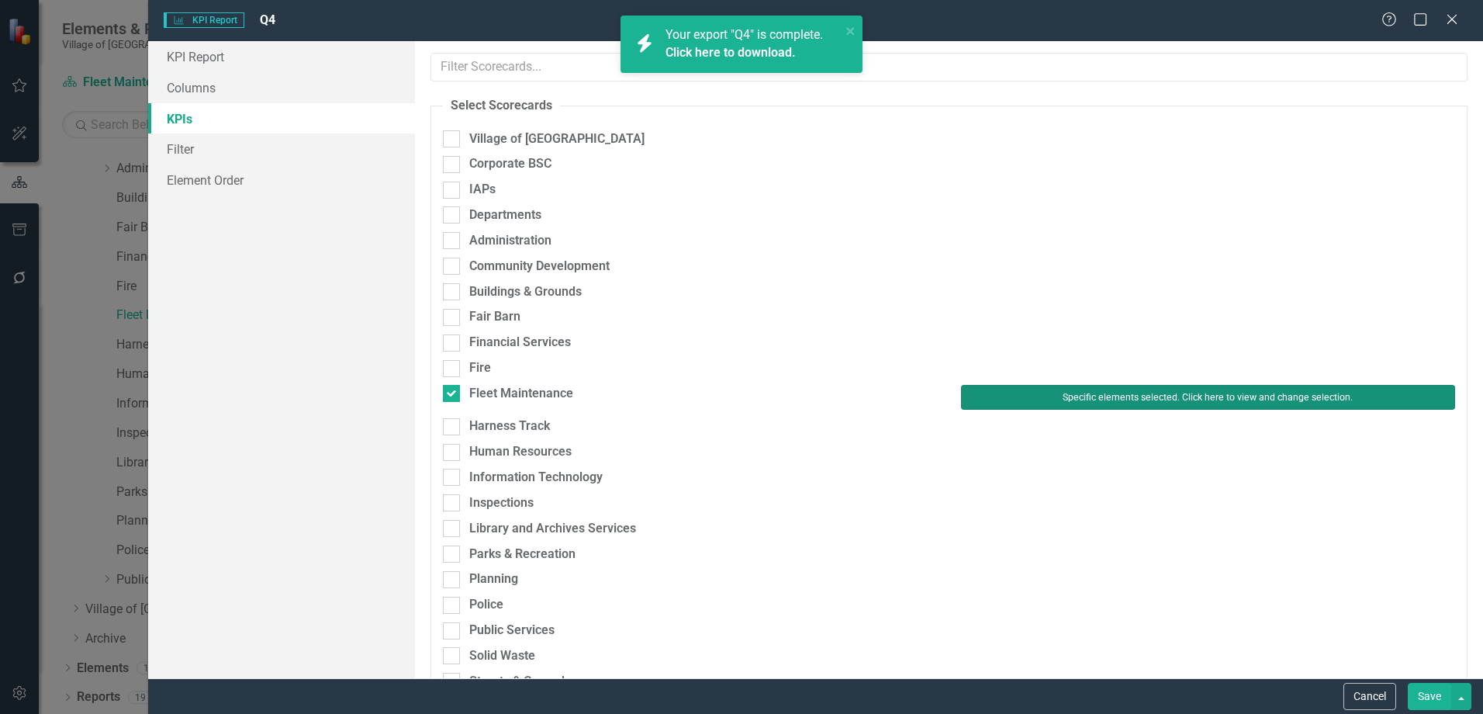
click at [1160, 404] on button "Specific elements selected. Click here to view and change selection." at bounding box center [1208, 397] width 494 height 25
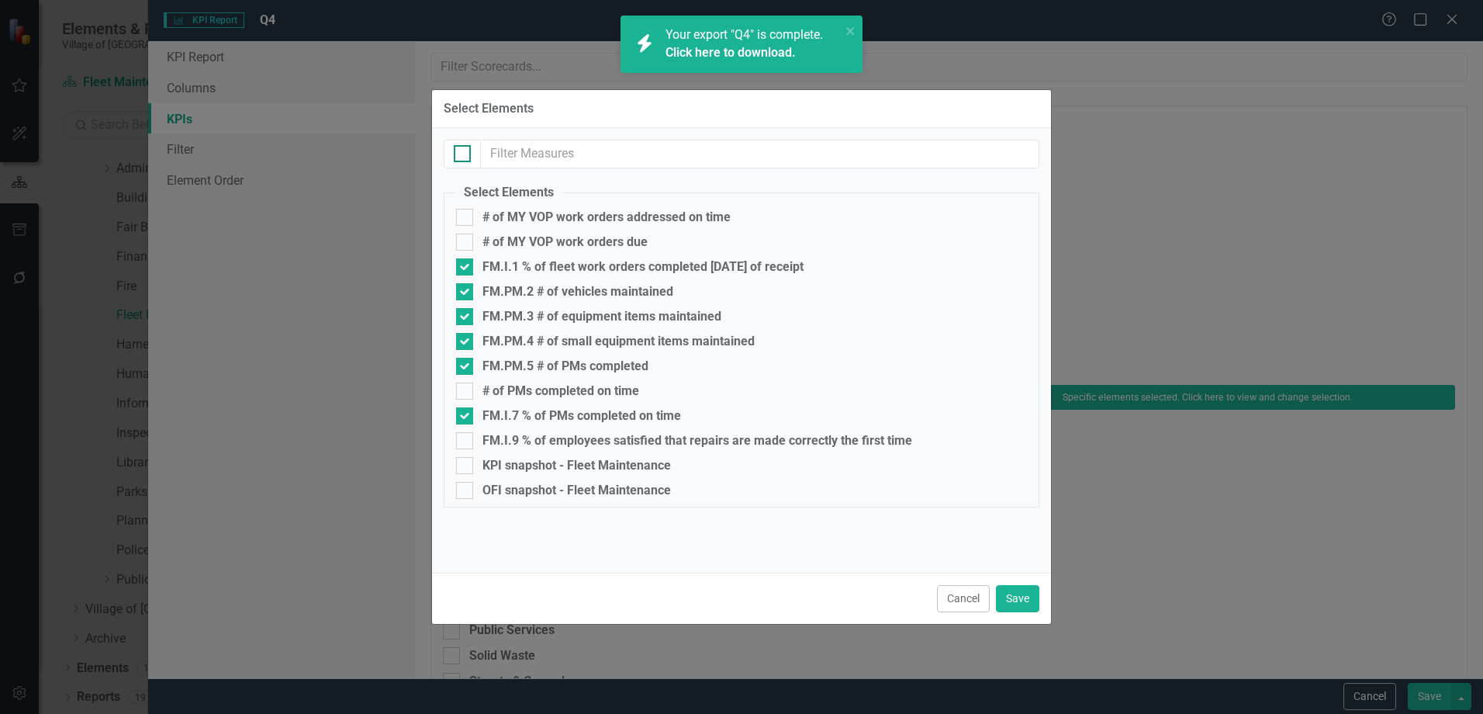
click at [455, 151] on input "checkbox" at bounding box center [459, 150] width 10 height 10
checkbox input "true"
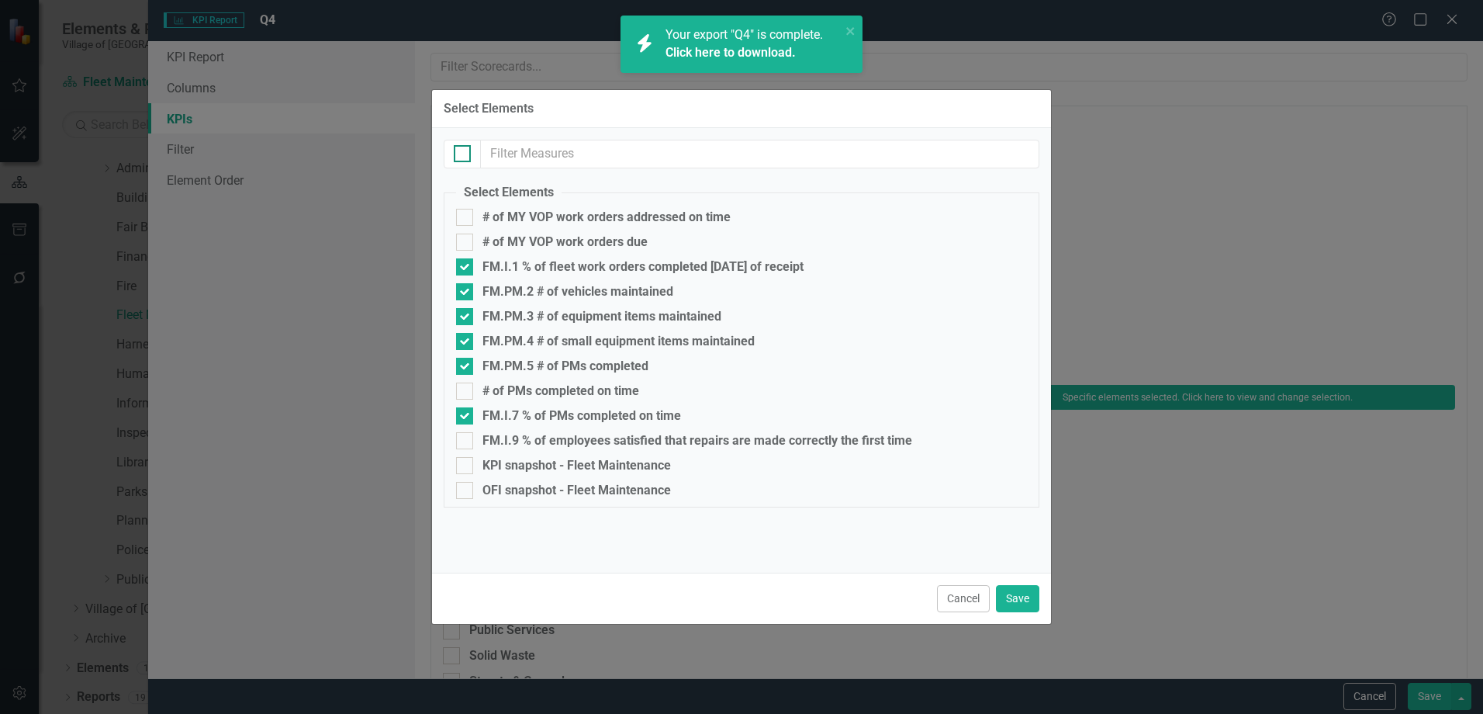
checkbox input "true"
click at [536, 467] on div "KPI snapshot - Fleet Maintenance" at bounding box center [577, 465] width 189 height 14
click at [466, 467] on input "KPI snapshot - Fleet Maintenance" at bounding box center [461, 462] width 10 height 10
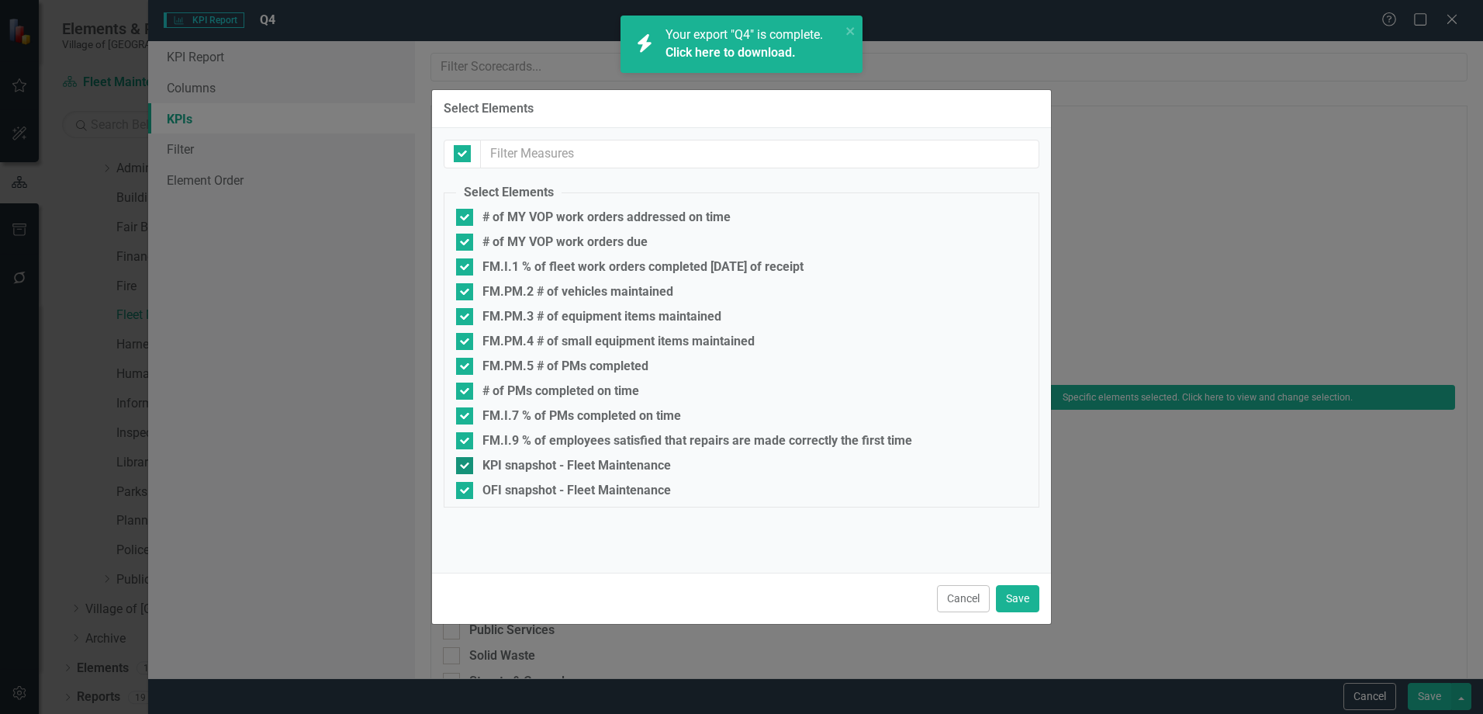
checkbox input "false"
click at [541, 494] on div "OFI snapshot - Fleet Maintenance" at bounding box center [577, 490] width 189 height 14
click at [551, 491] on div "OFI snapshot - Fleet Maintenance" at bounding box center [577, 490] width 189 height 14
click at [466, 491] on input "OFI snapshot - Fleet Maintenance" at bounding box center [461, 487] width 10 height 10
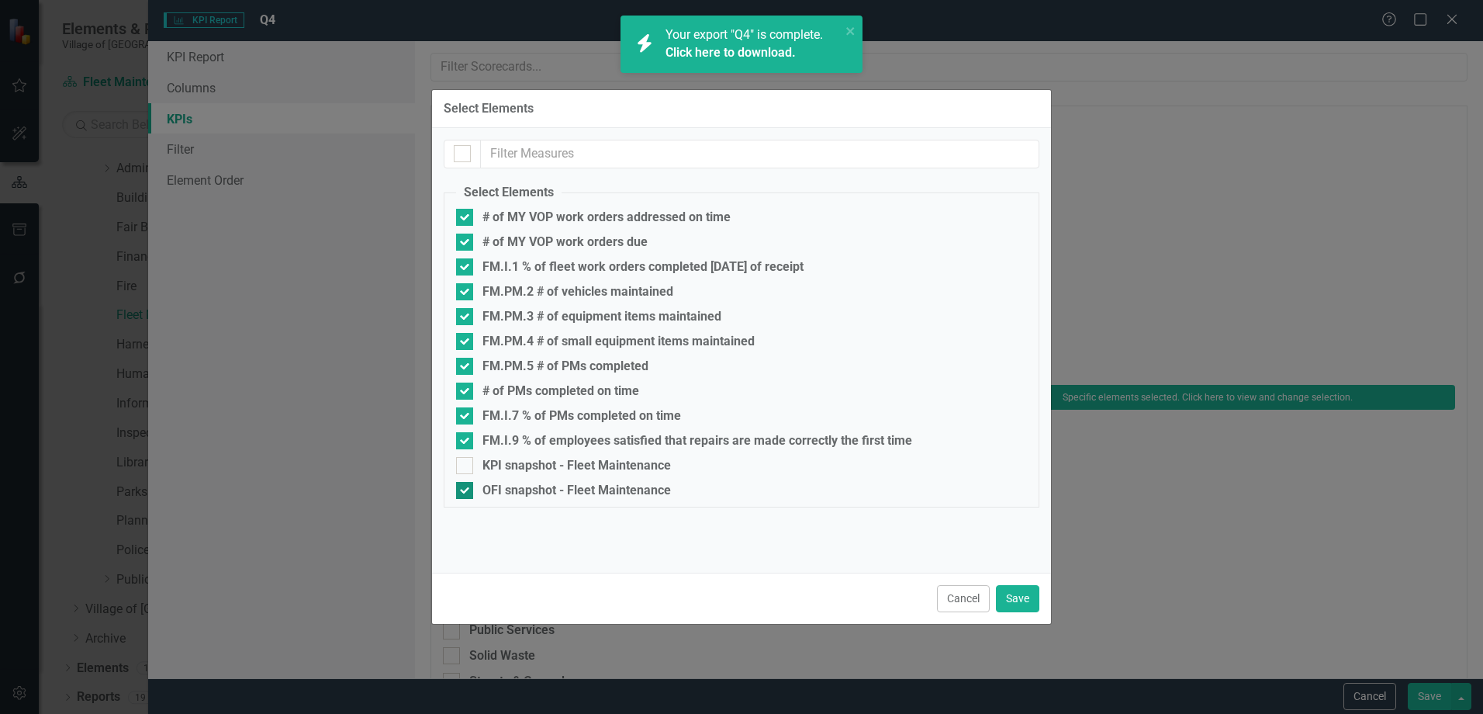
checkbox input "false"
click at [1020, 601] on button "Save" at bounding box center [1017, 598] width 43 height 27
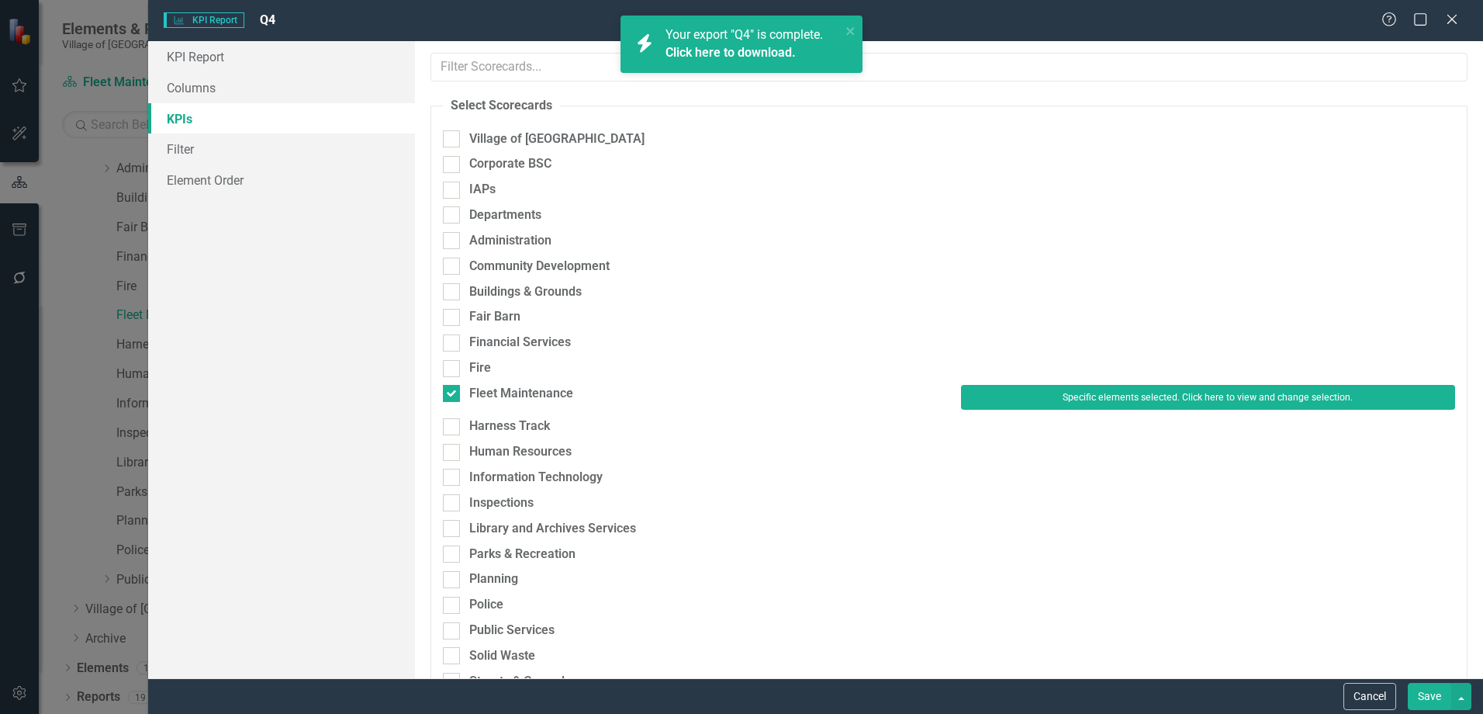
click at [1427, 690] on button "Save" at bounding box center [1429, 696] width 43 height 27
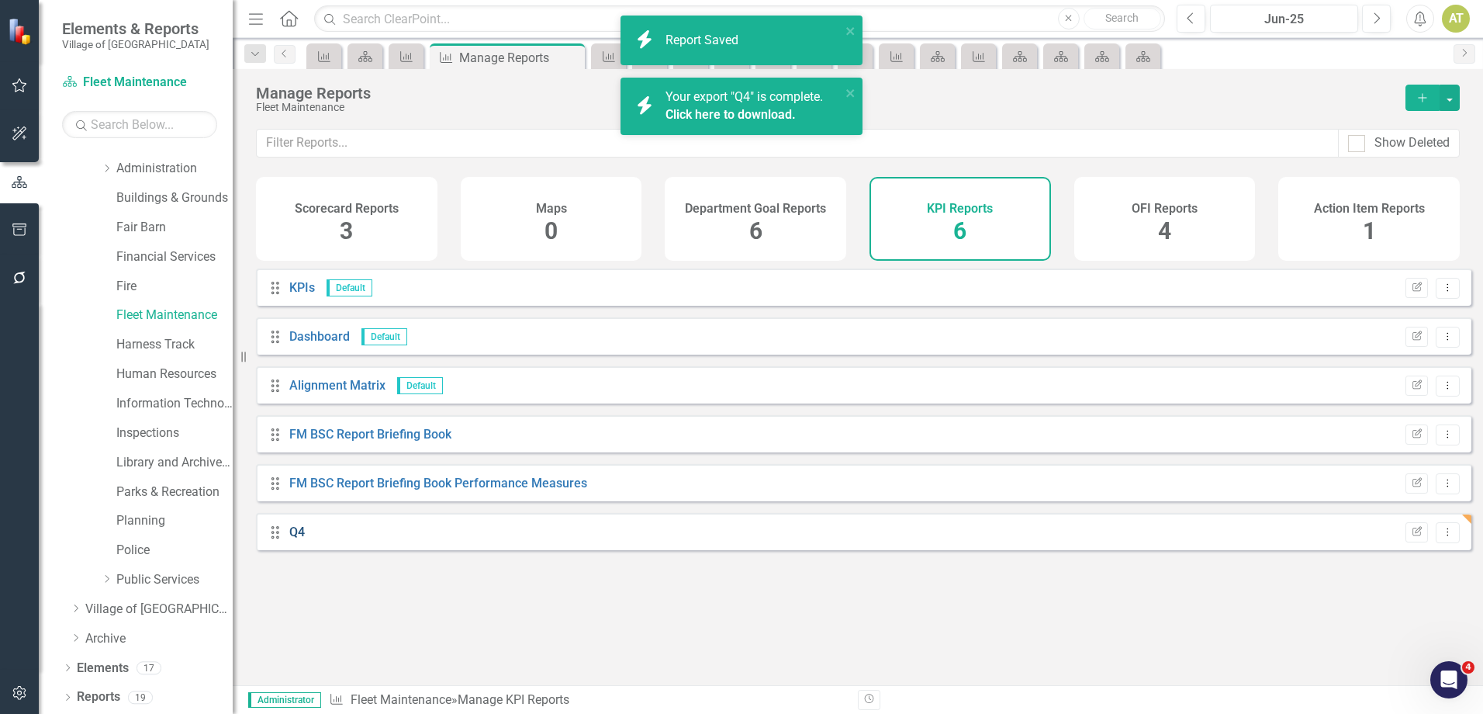
click at [293, 539] on link "Q4" at bounding box center [297, 531] width 16 height 15
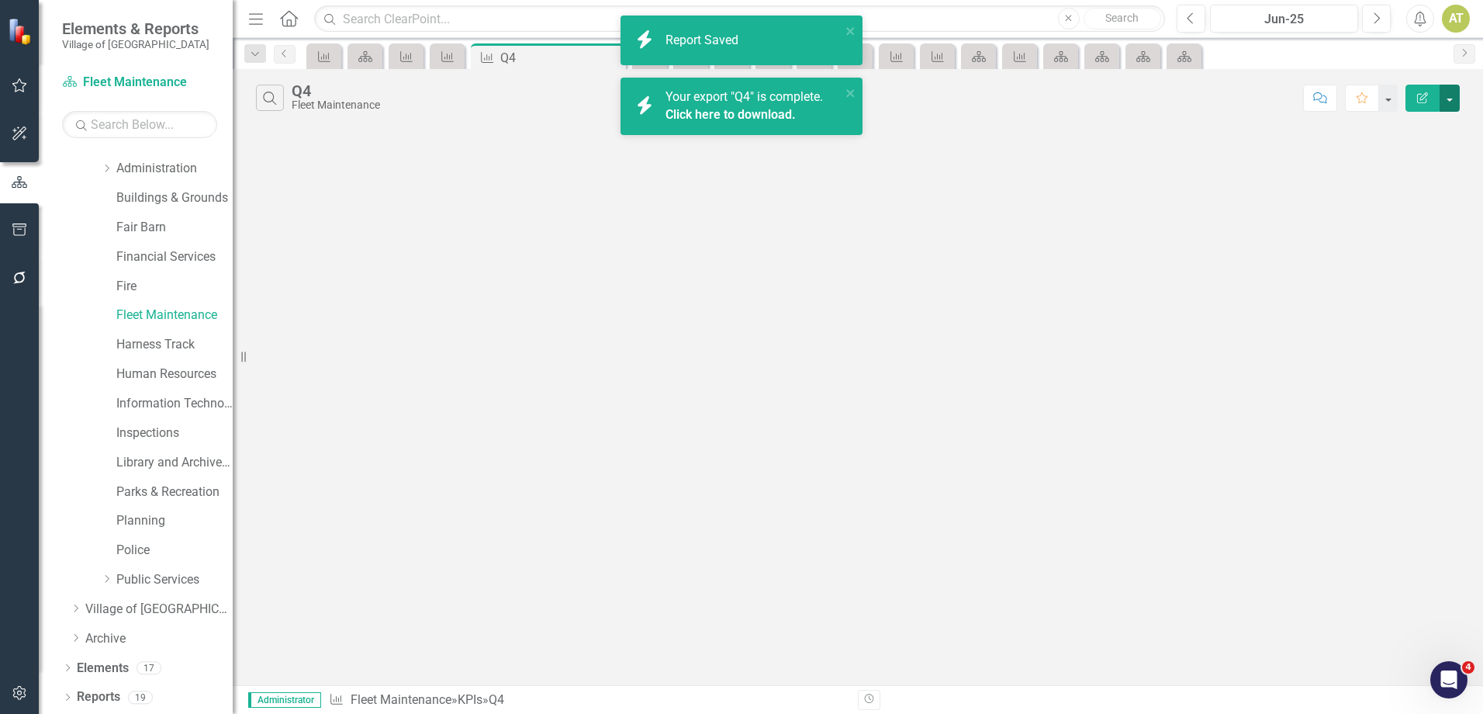
click at [1448, 99] on button "button" at bounding box center [1450, 98] width 20 height 27
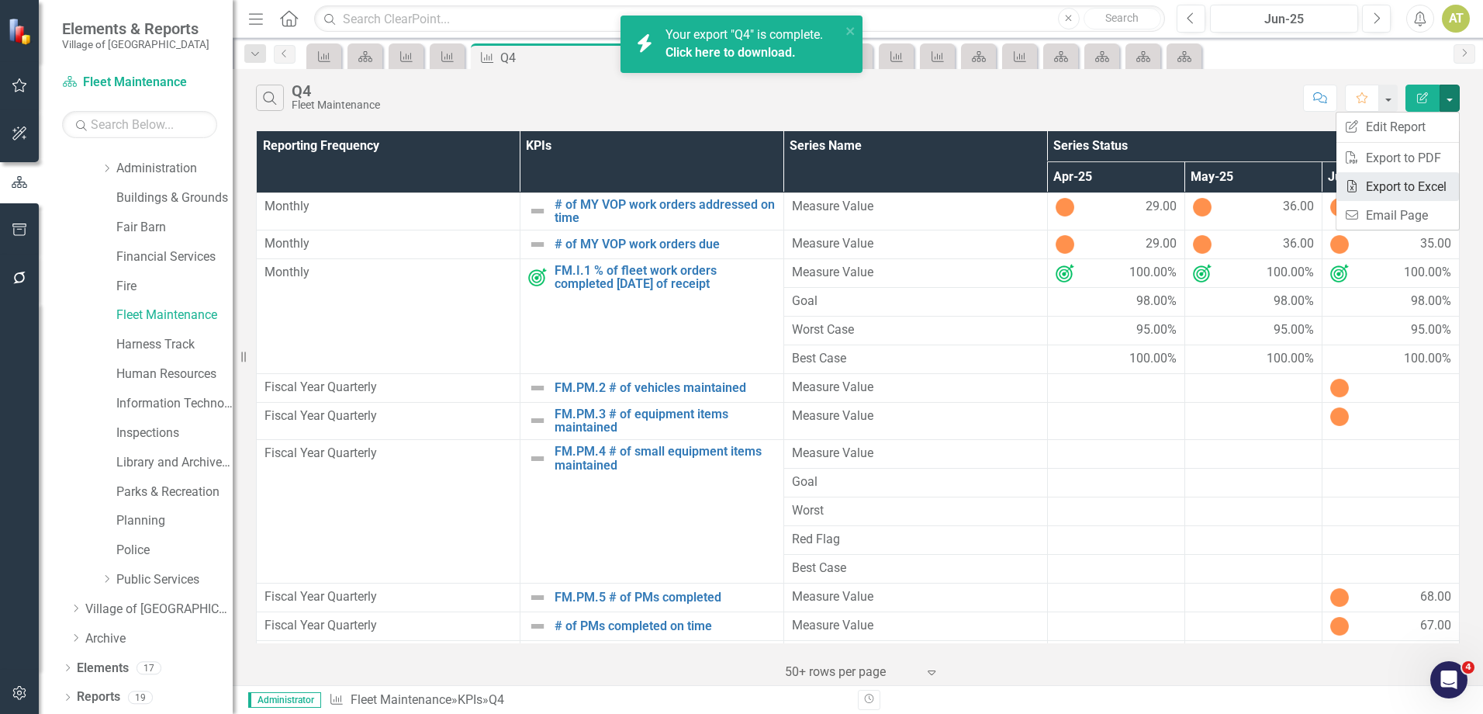
click at [1429, 183] on link "Excel Export to Excel" at bounding box center [1398, 186] width 123 height 29
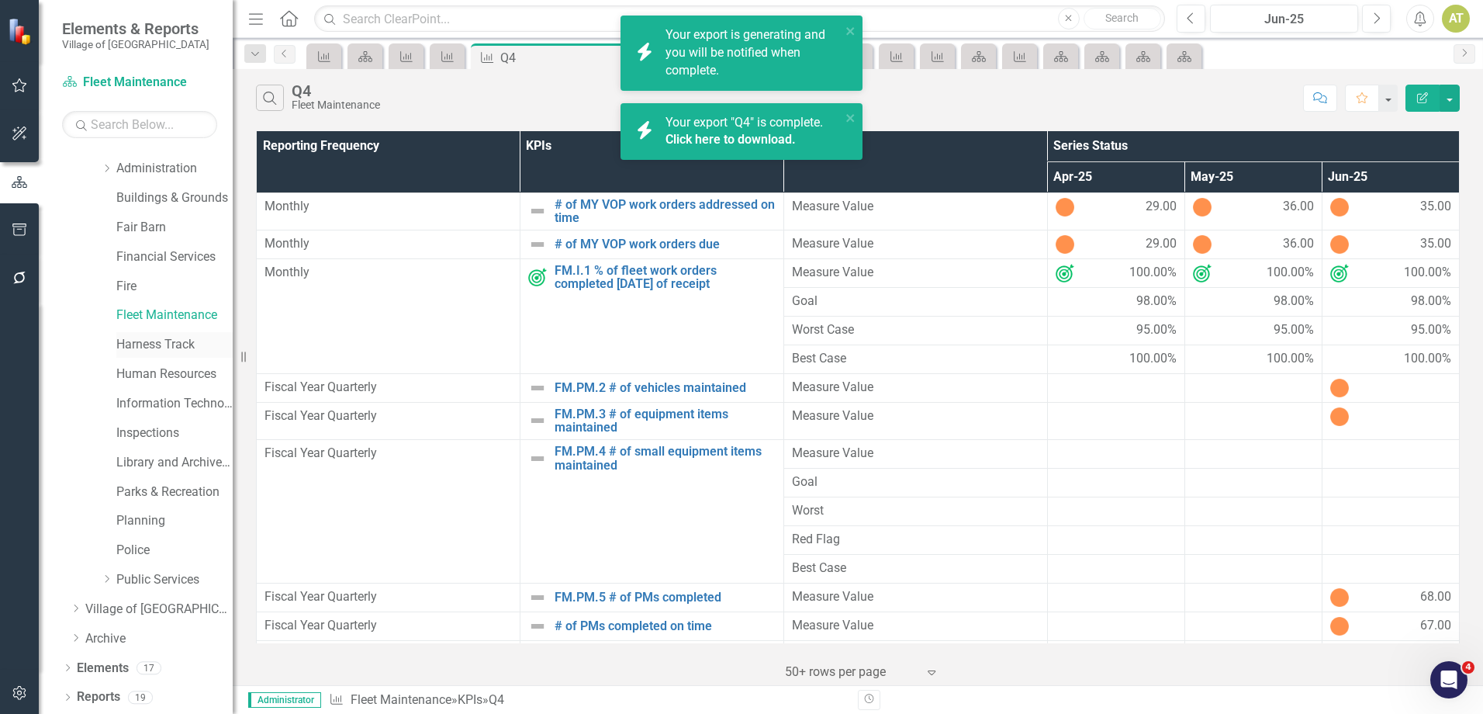
click at [143, 344] on link "Harness Track" at bounding box center [174, 345] width 116 height 18
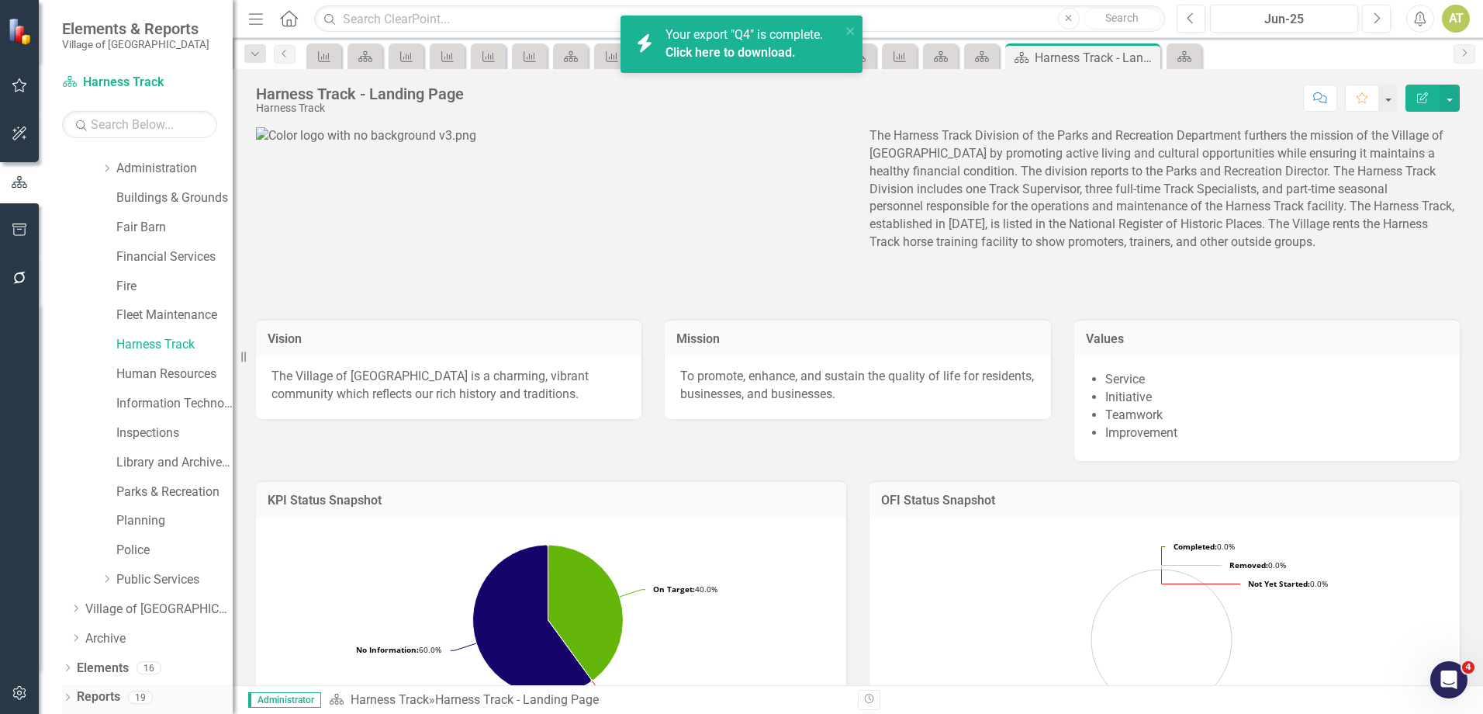
click at [102, 688] on link "Reports" at bounding box center [98, 697] width 43 height 18
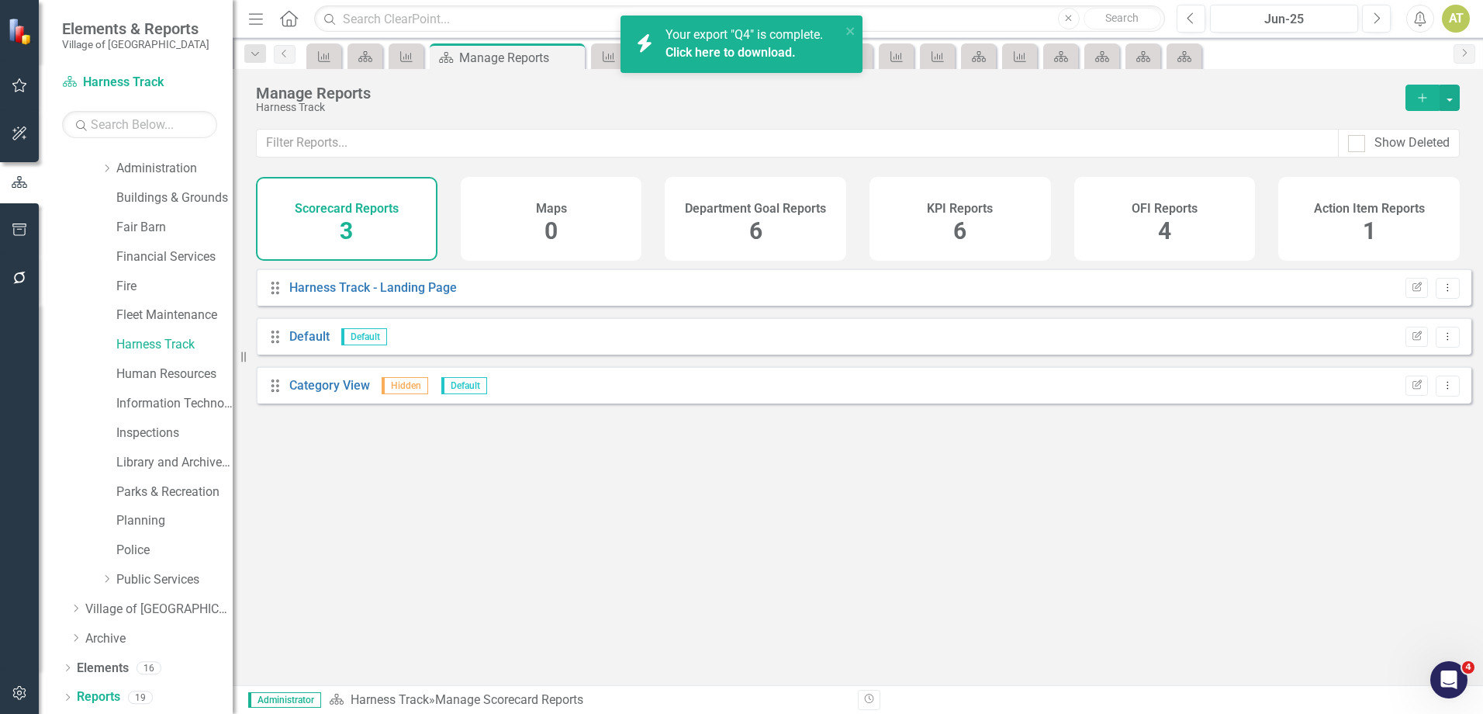
click at [916, 201] on div "KPI Reports 6" at bounding box center [961, 219] width 182 height 84
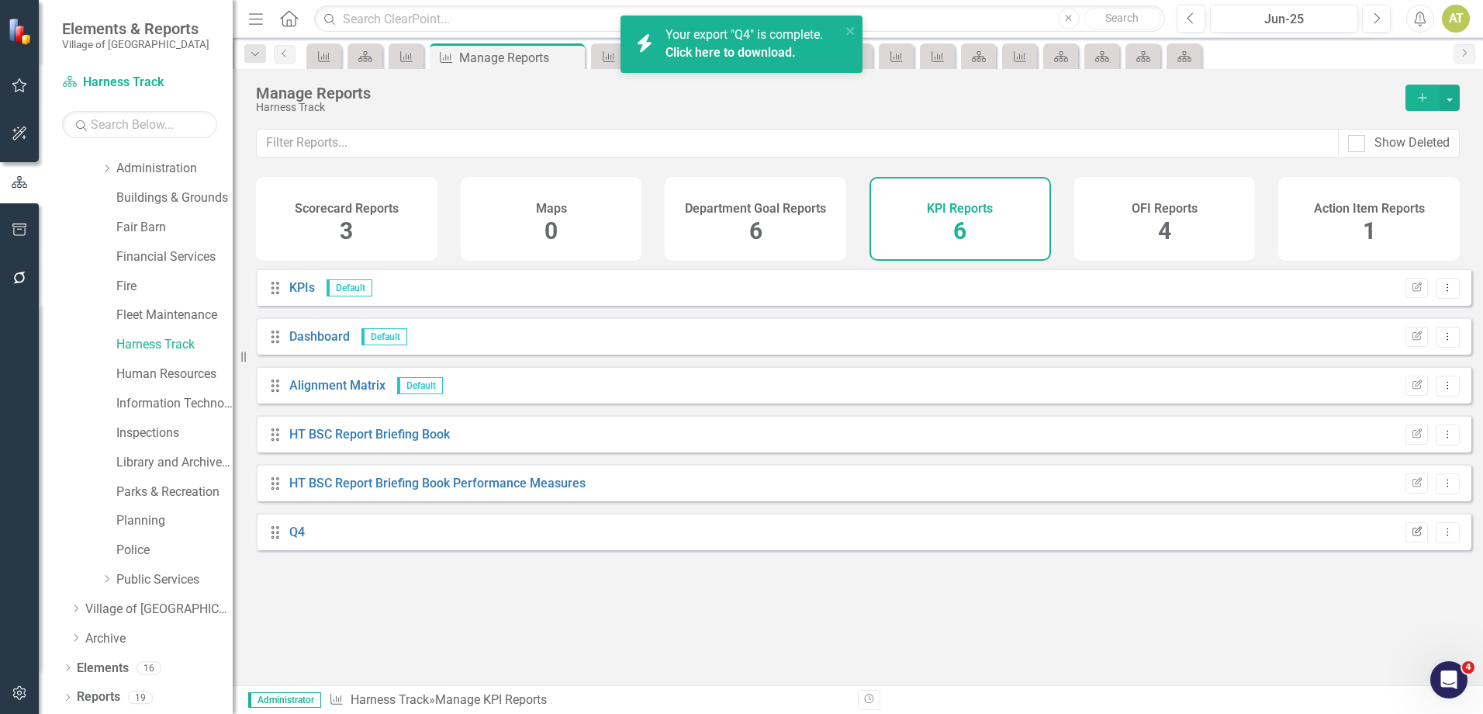
click at [1411, 537] on icon "Edit Report" at bounding box center [1417, 532] width 12 height 9
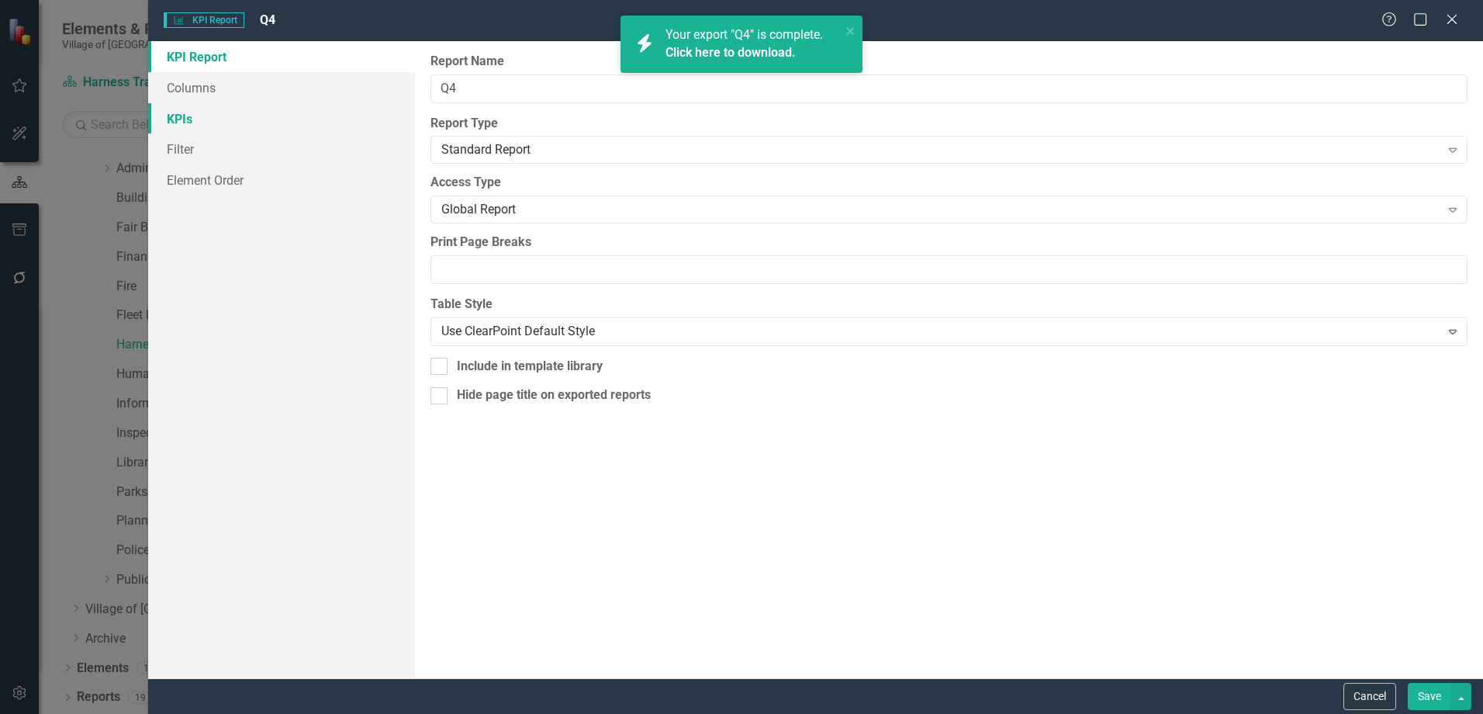
click at [225, 123] on link "KPIs" at bounding box center [281, 118] width 267 height 31
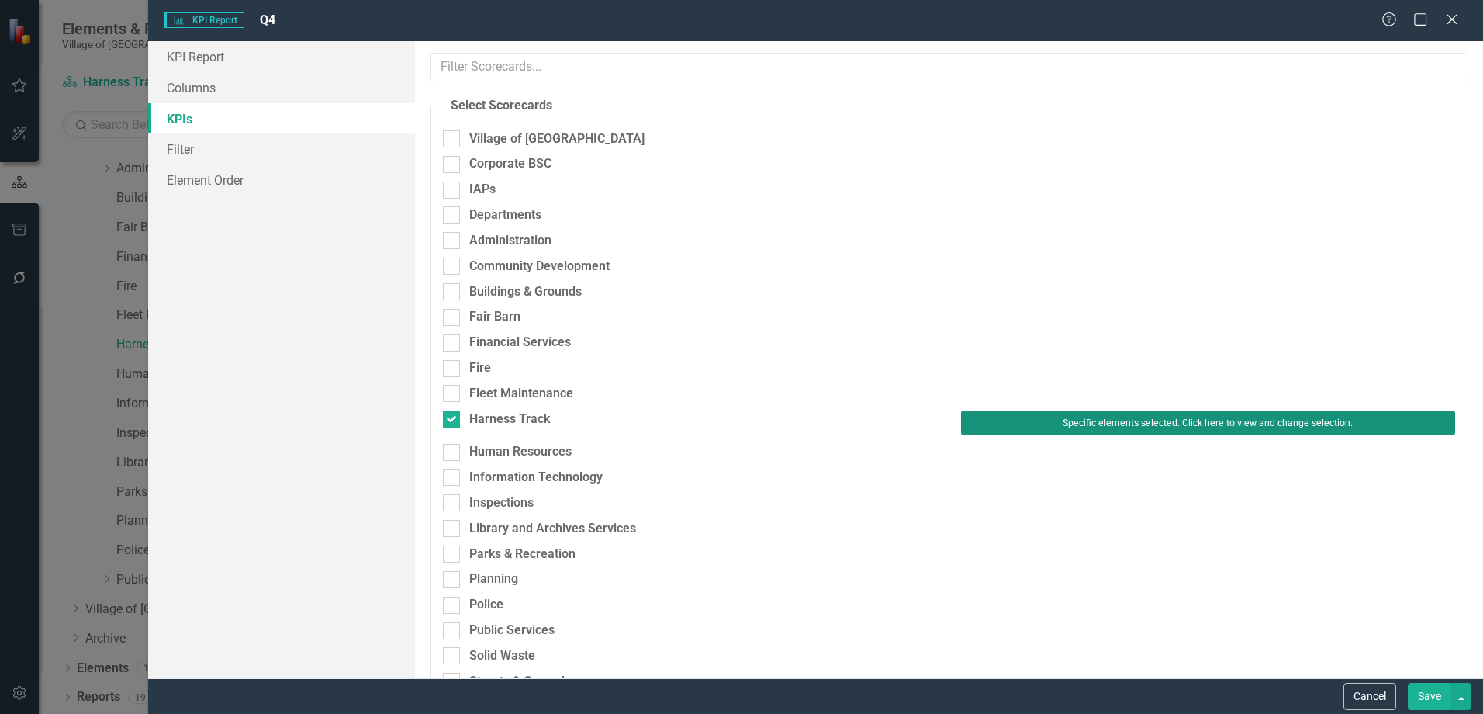
click at [1224, 420] on button "Specific elements selected. Click here to view and change selection." at bounding box center [1208, 422] width 494 height 25
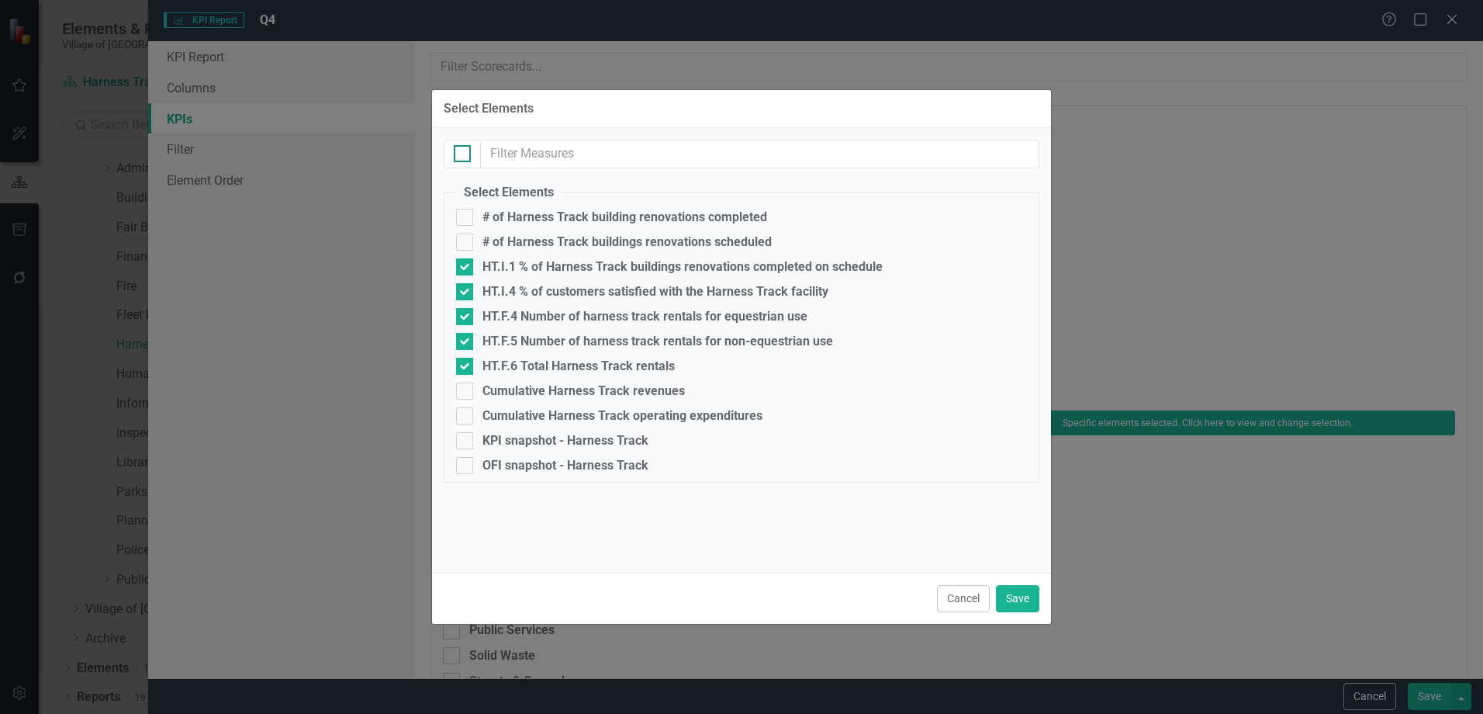
click at [465, 153] on div at bounding box center [462, 153] width 17 height 17
click at [464, 153] on input "checkbox" at bounding box center [459, 150] width 10 height 10
checkbox input "true"
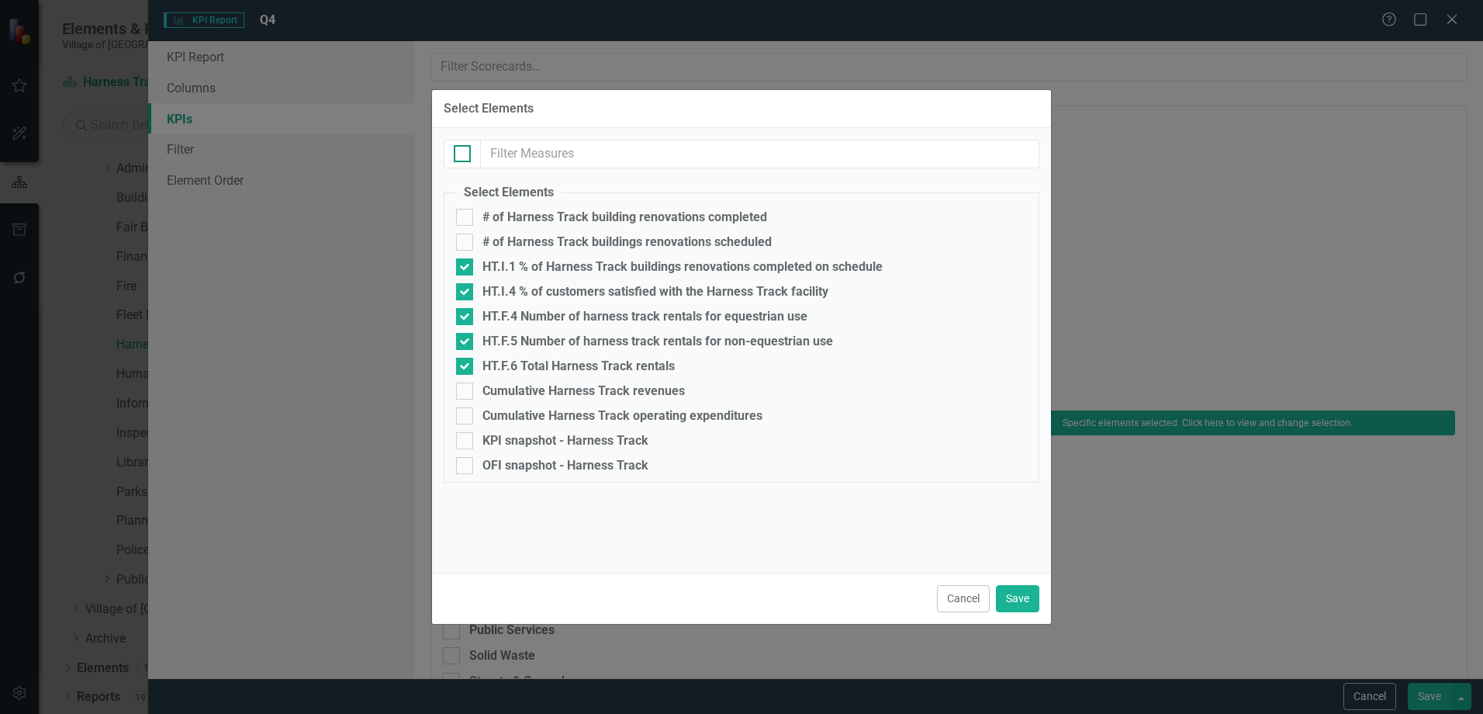
checkbox input "true"
click at [492, 458] on div "OFI snapshot - Harness Track" at bounding box center [566, 465] width 166 height 14
click at [466, 458] on input "OFI snapshot - Harness Track" at bounding box center [461, 462] width 10 height 10
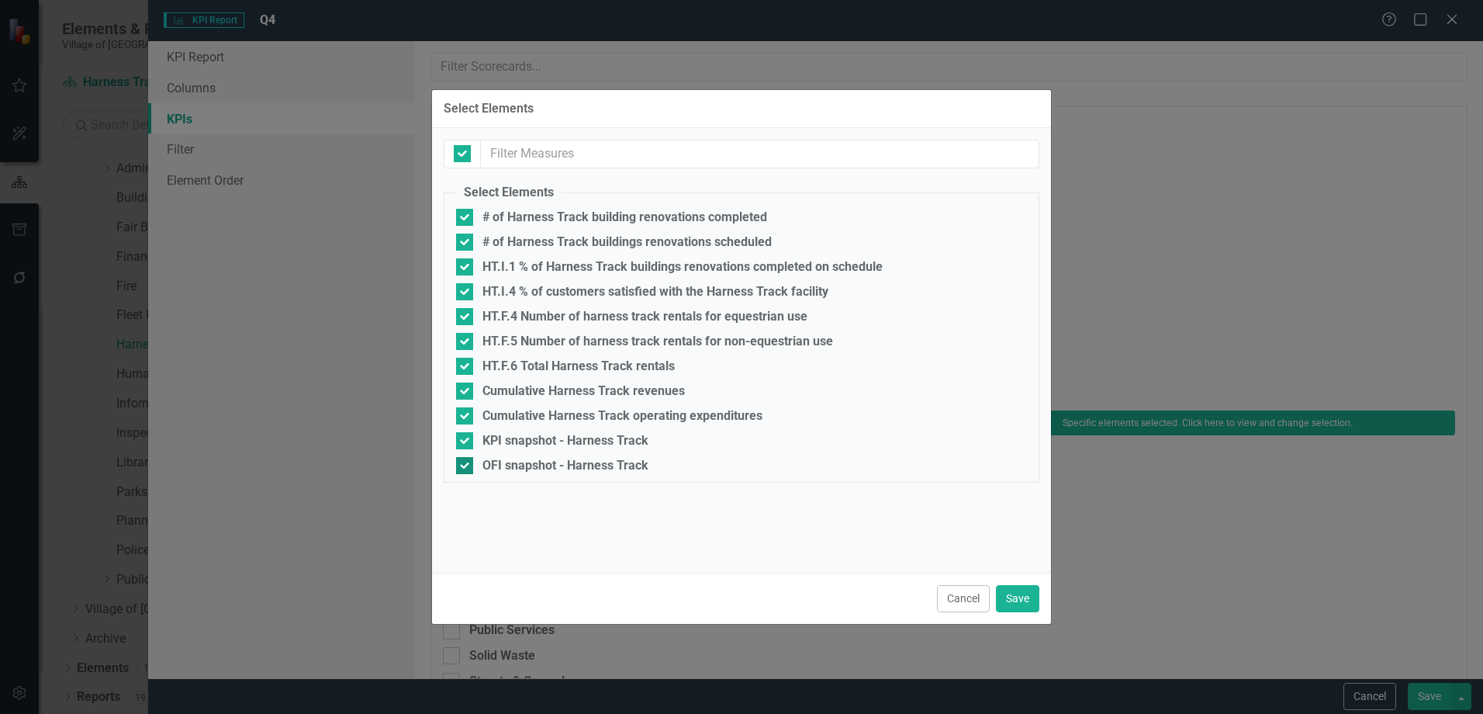
checkbox input "false"
click at [493, 443] on div "KPI snapshot - Harness Track" at bounding box center [566, 441] width 166 height 14
click at [466, 442] on input "KPI snapshot - Harness Track" at bounding box center [461, 437] width 10 height 10
checkbox input "false"
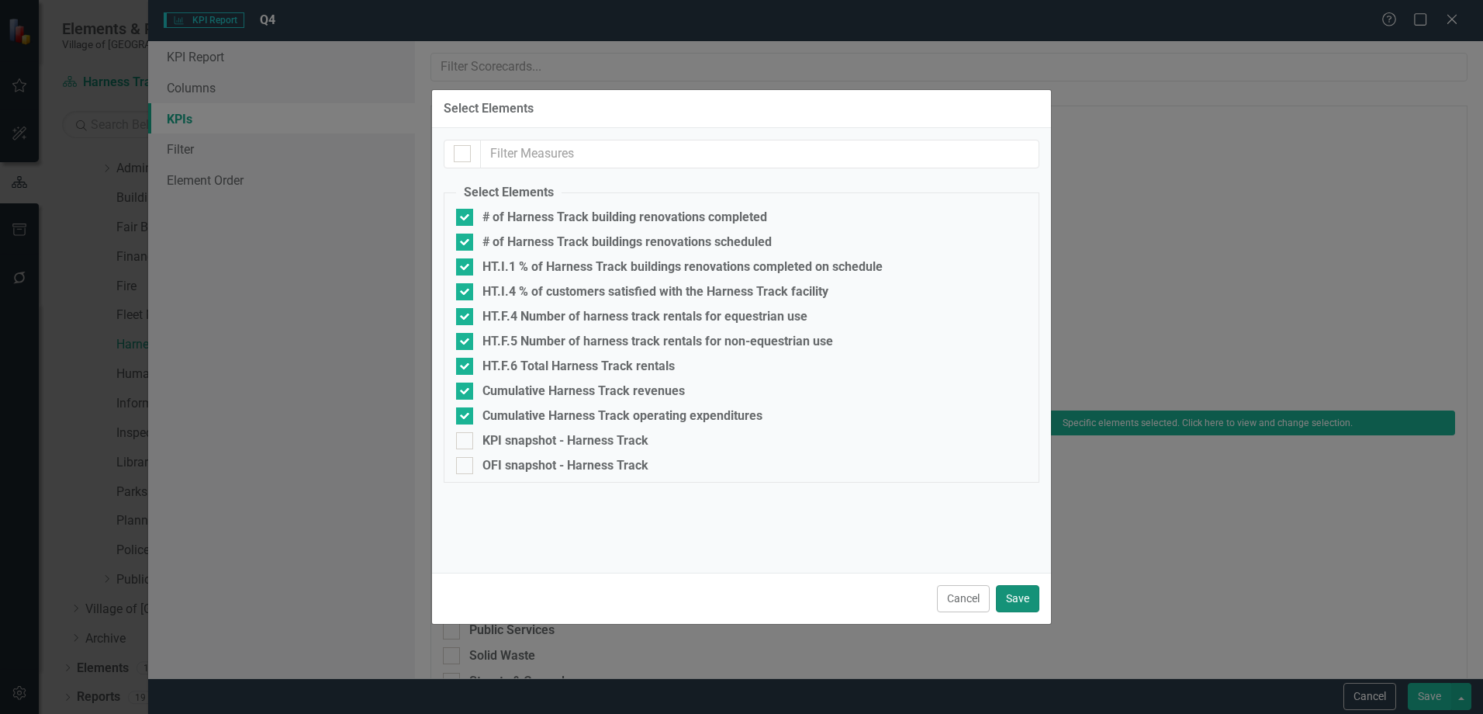
click at [1015, 593] on button "Save" at bounding box center [1017, 598] width 43 height 27
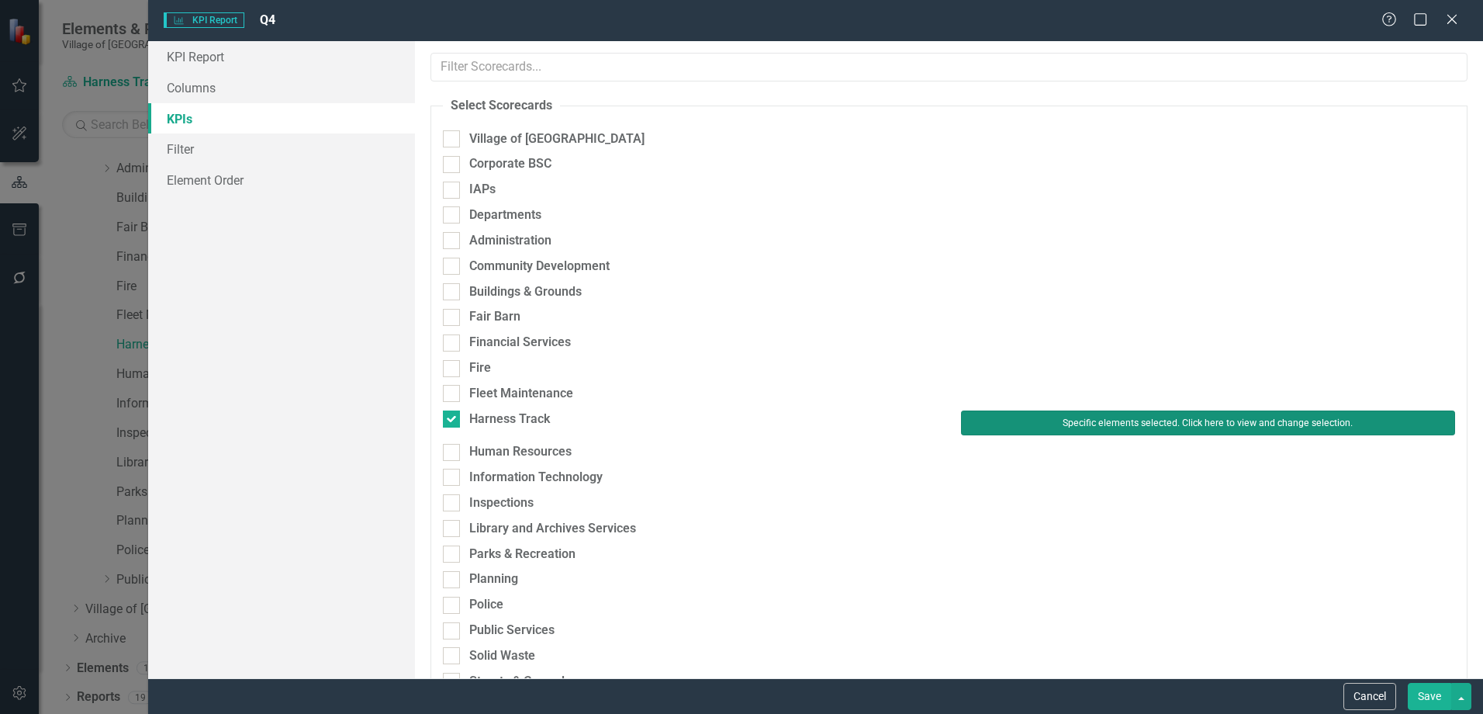
click at [1131, 424] on button "Specific elements selected. Click here to view and change selection." at bounding box center [1208, 422] width 494 height 25
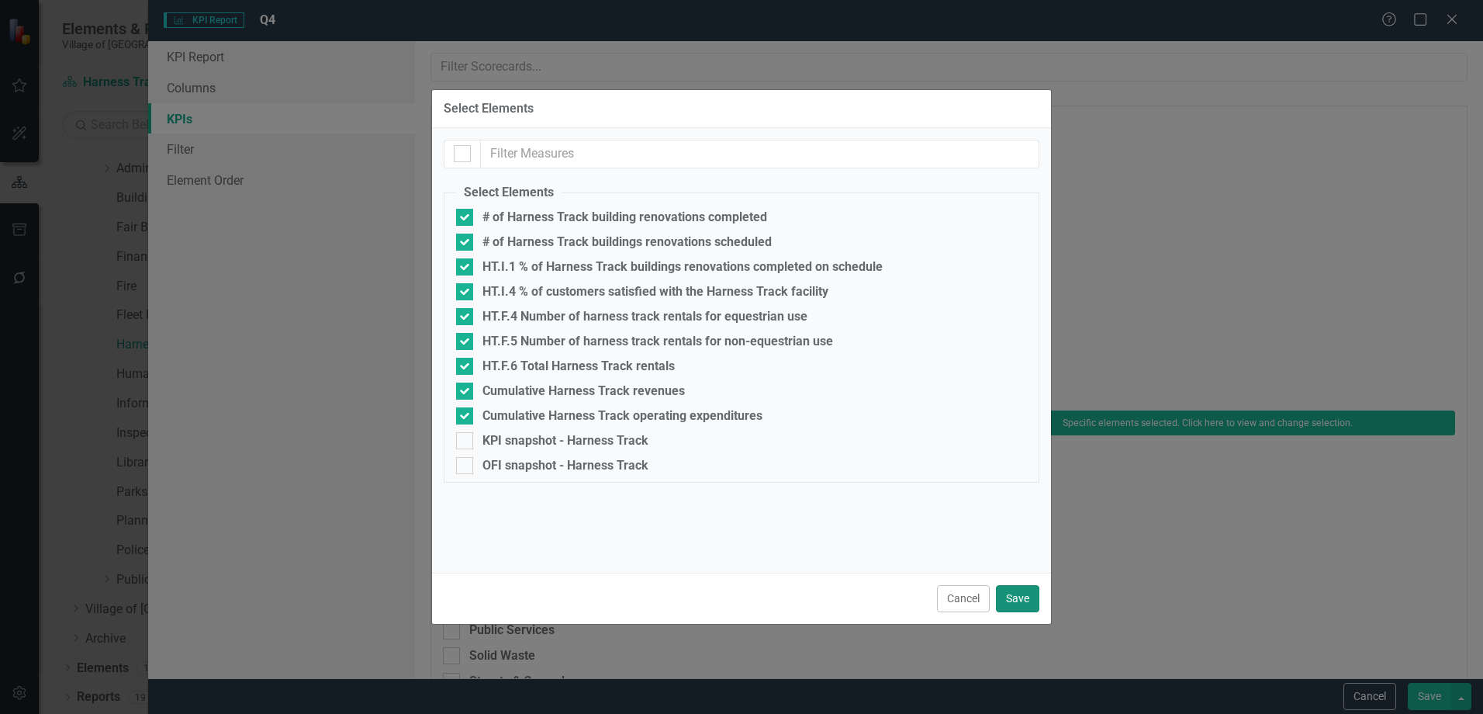
click at [1014, 606] on button "Save" at bounding box center [1017, 598] width 43 height 27
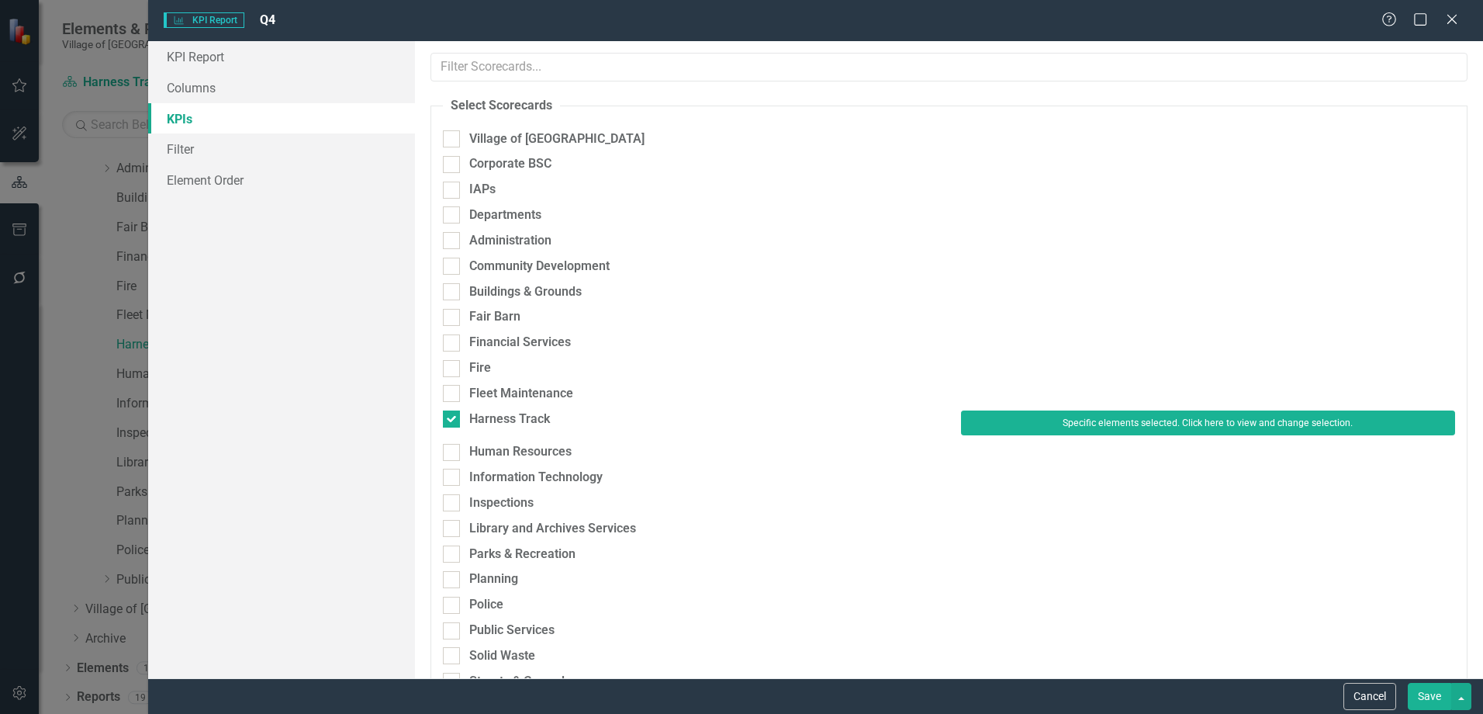
click at [1434, 690] on button "Save" at bounding box center [1429, 696] width 43 height 27
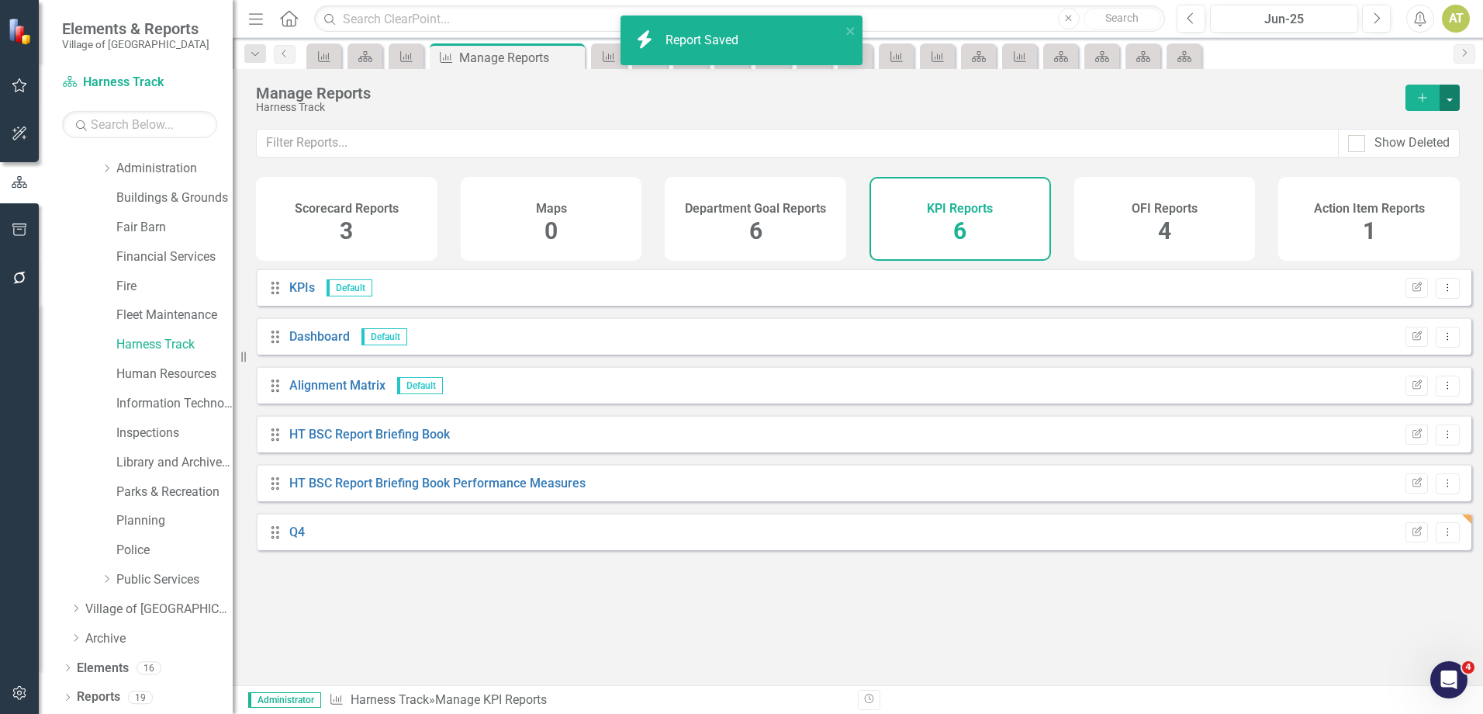
click at [1453, 102] on button "button" at bounding box center [1450, 98] width 20 height 26
click at [1185, 113] on div "Harness Track" at bounding box center [823, 108] width 1134 height 12
click at [1441, 537] on icon "Dropdown Menu" at bounding box center [1447, 532] width 13 height 10
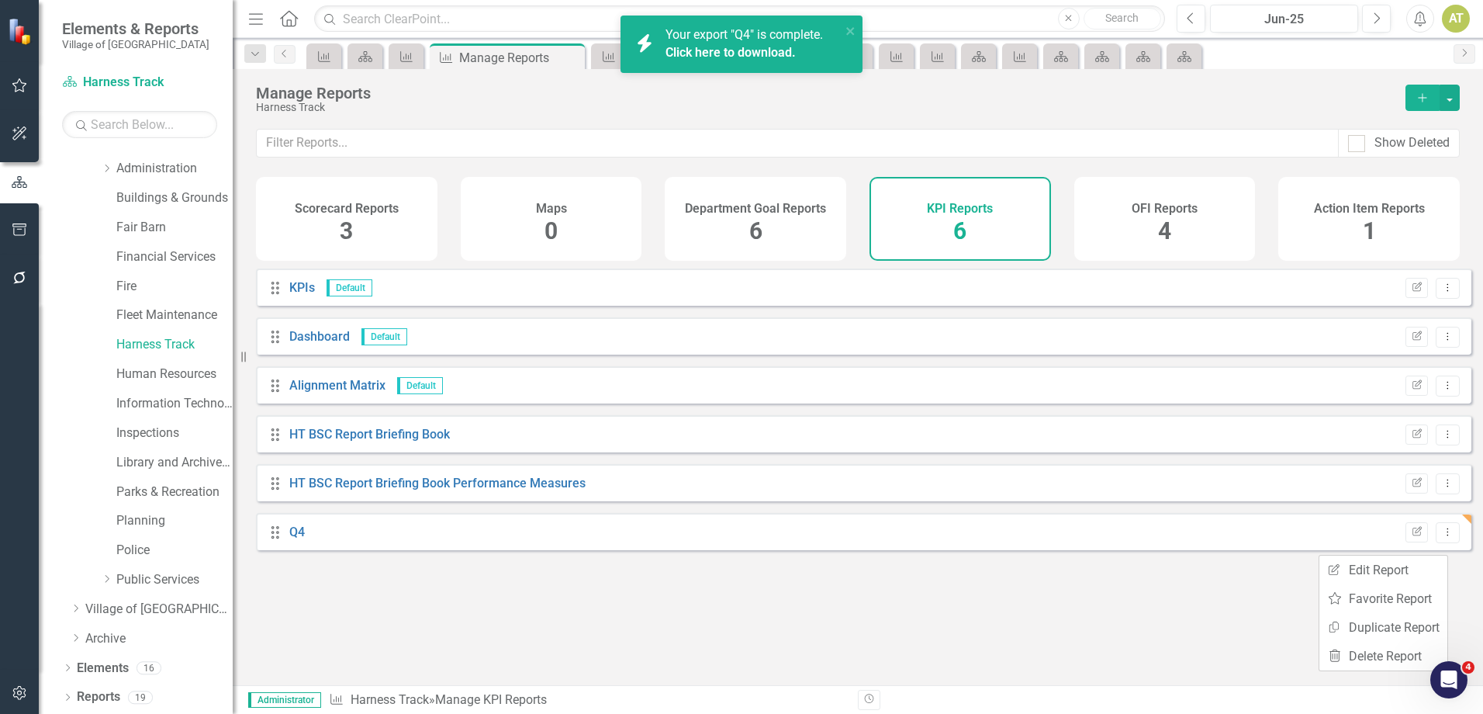
click at [305, 541] on div "Drag Q4 Edit Report Dropdown Menu" at bounding box center [864, 531] width 1216 height 37
click at [298, 539] on link "Q4" at bounding box center [297, 531] width 16 height 15
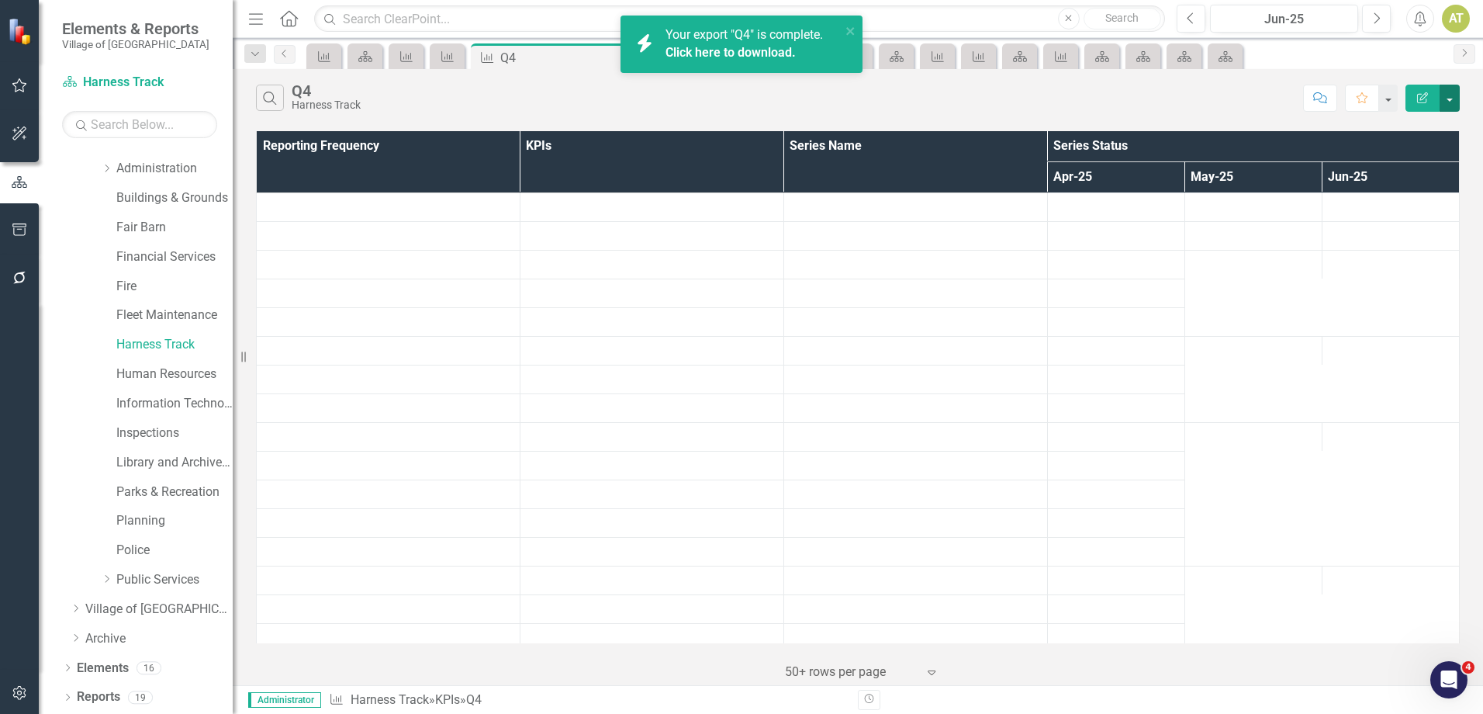
click at [1454, 102] on button "button" at bounding box center [1450, 98] width 20 height 27
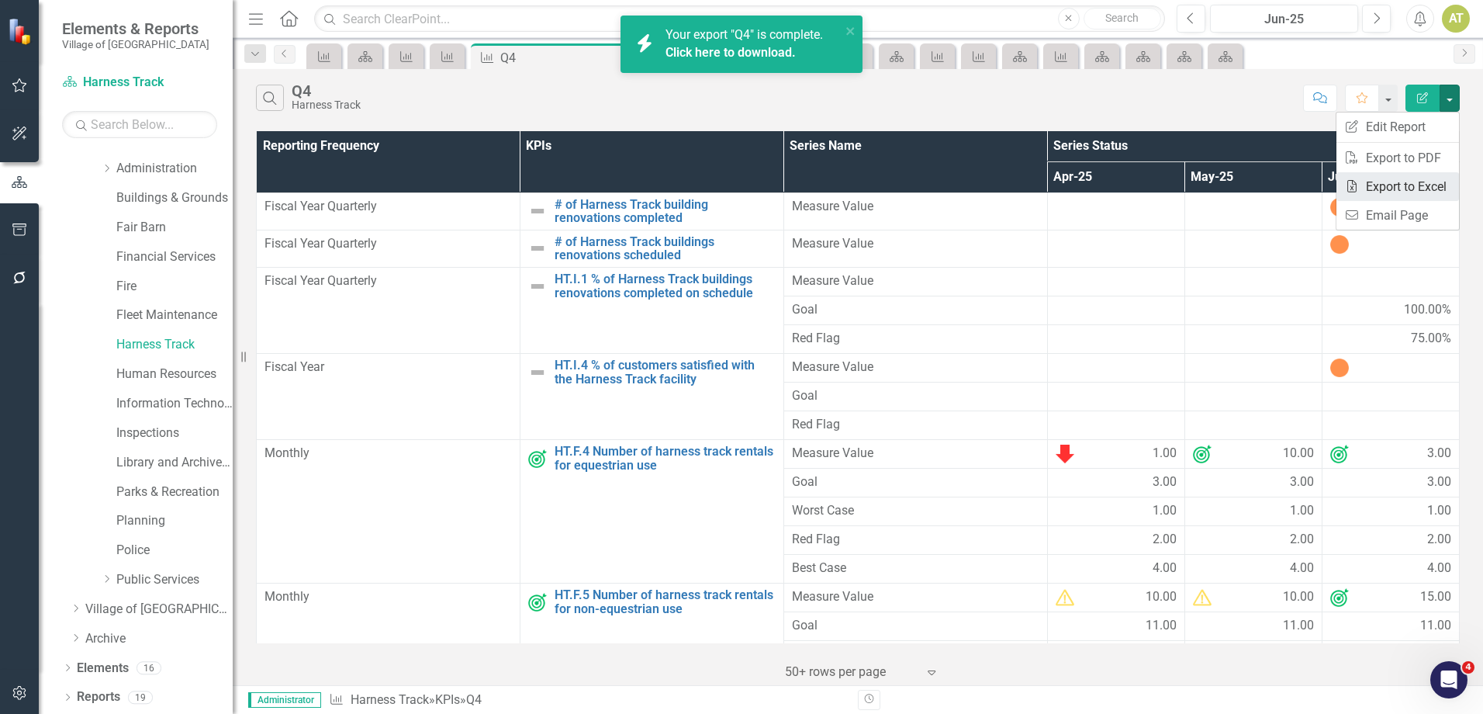
click at [1410, 189] on link "Excel Export to Excel" at bounding box center [1398, 186] width 123 height 29
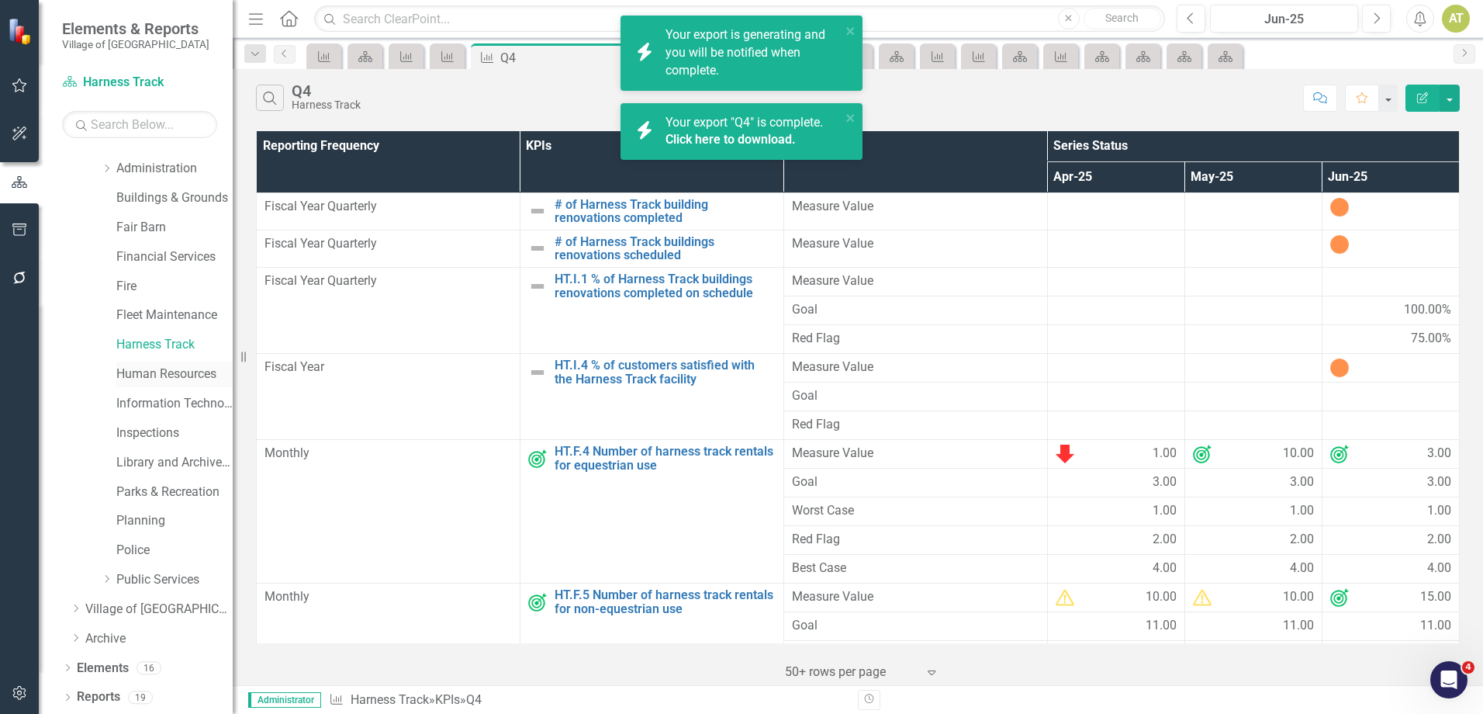
click at [161, 370] on link "Human Resources" at bounding box center [174, 374] width 116 height 18
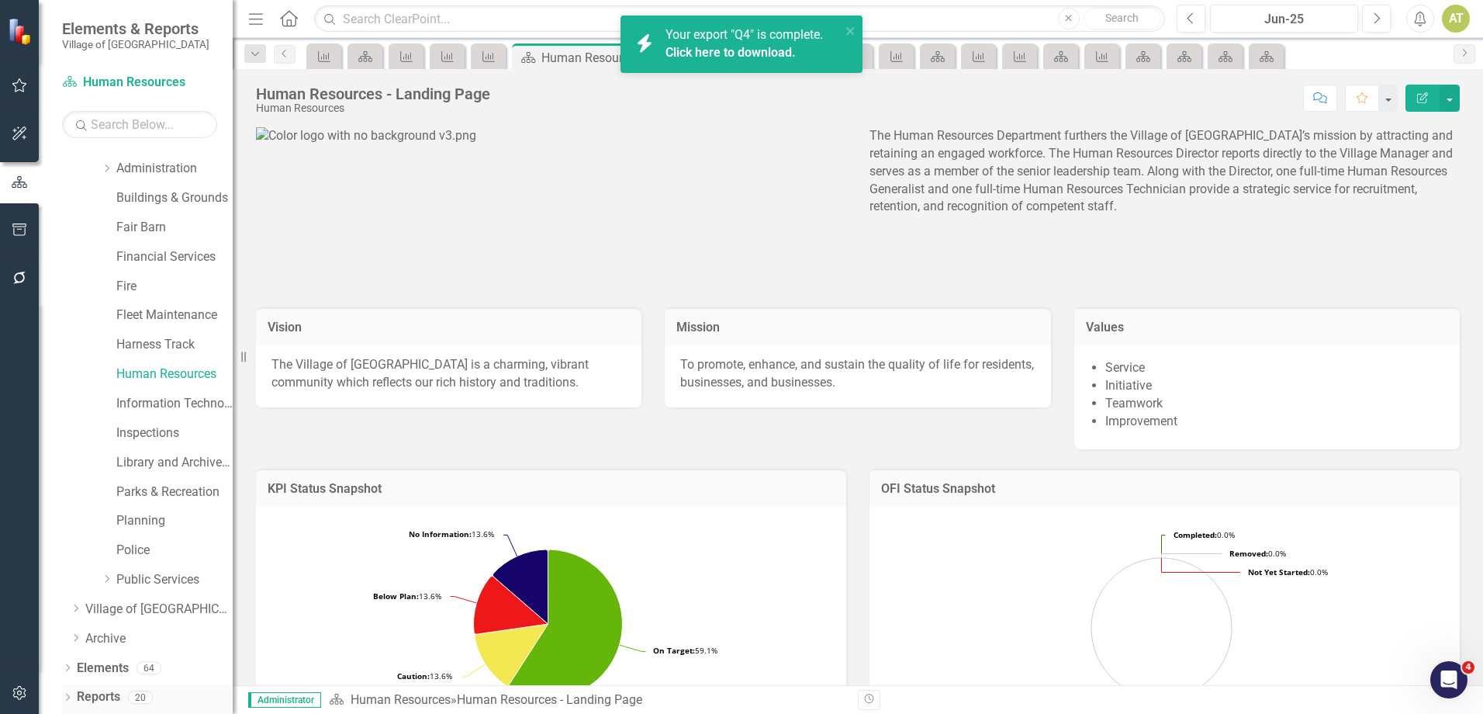
click at [115, 694] on link "Reports" at bounding box center [98, 697] width 43 height 18
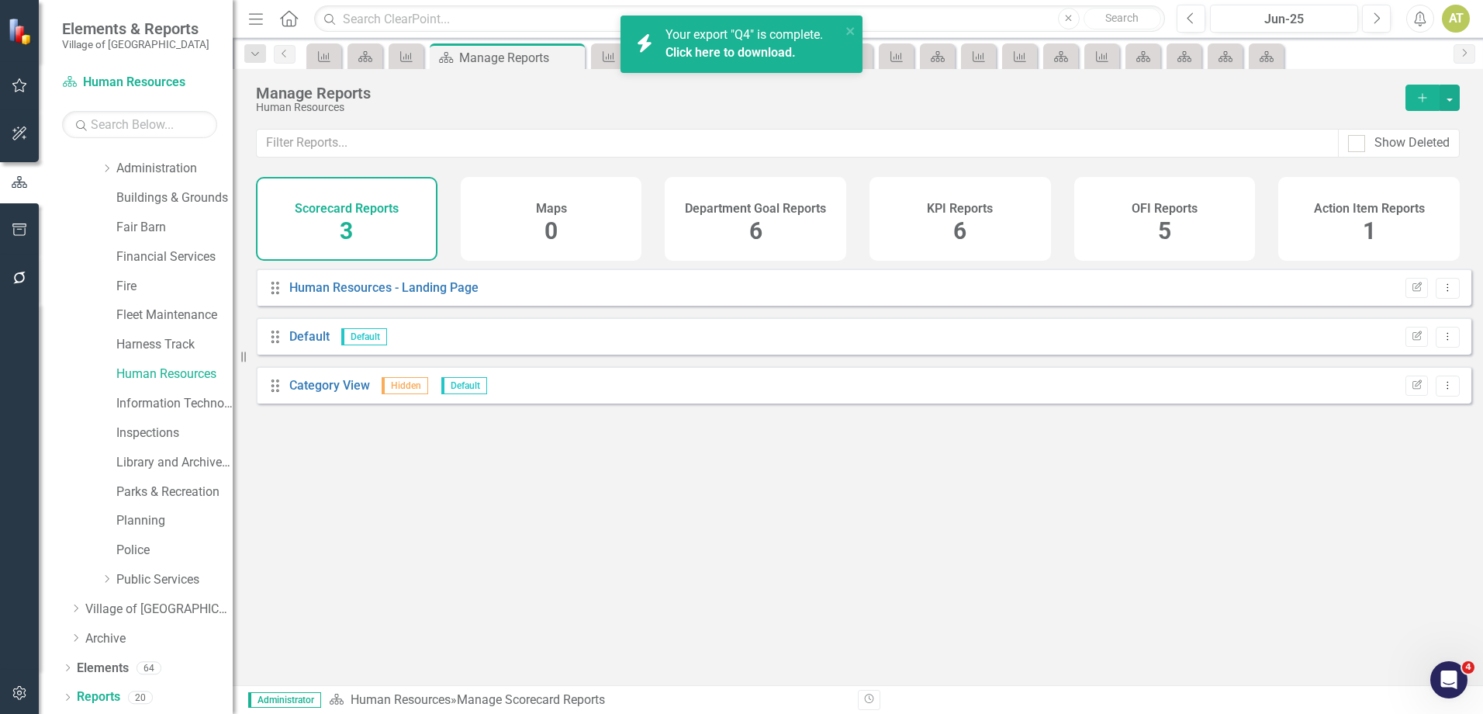
click at [912, 211] on div "KPI Reports 6" at bounding box center [961, 219] width 182 height 84
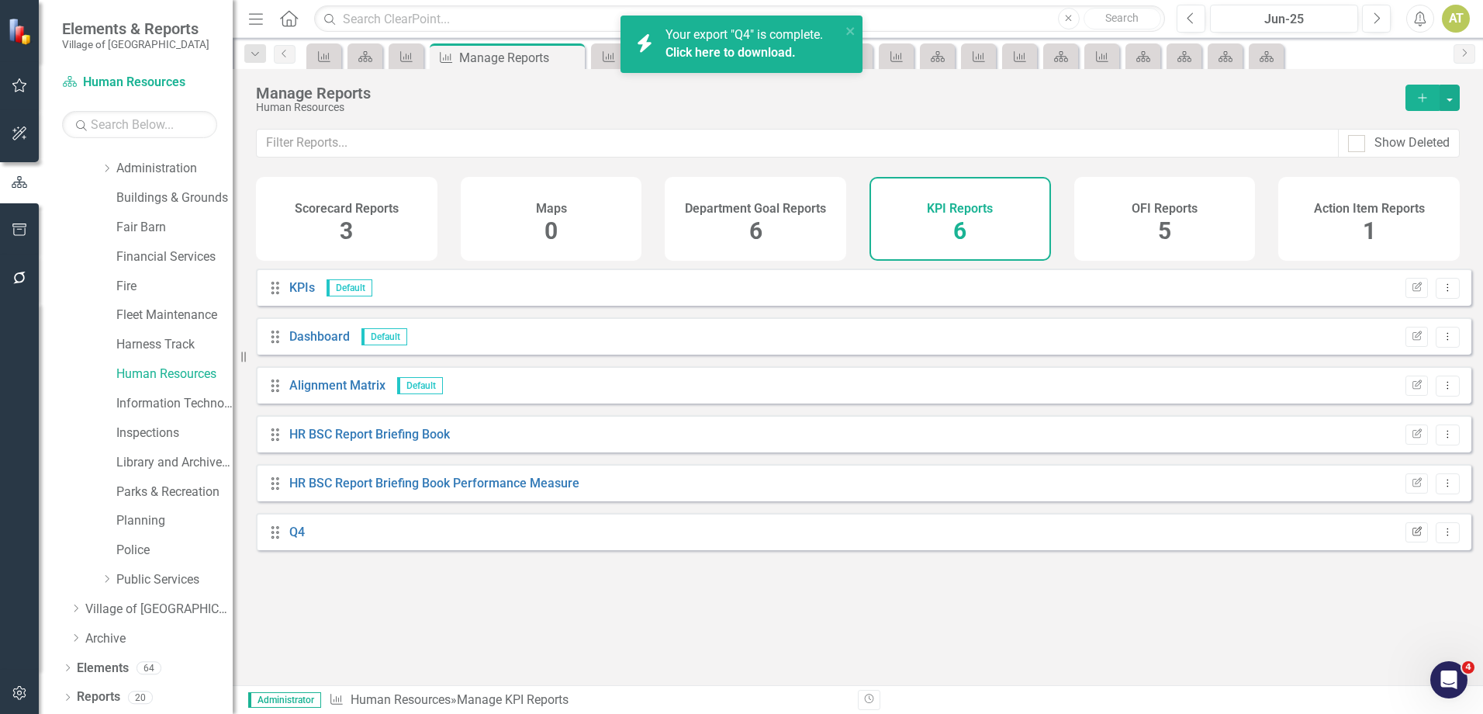
click at [1413, 535] on icon "button" at bounding box center [1417, 530] width 9 height 9
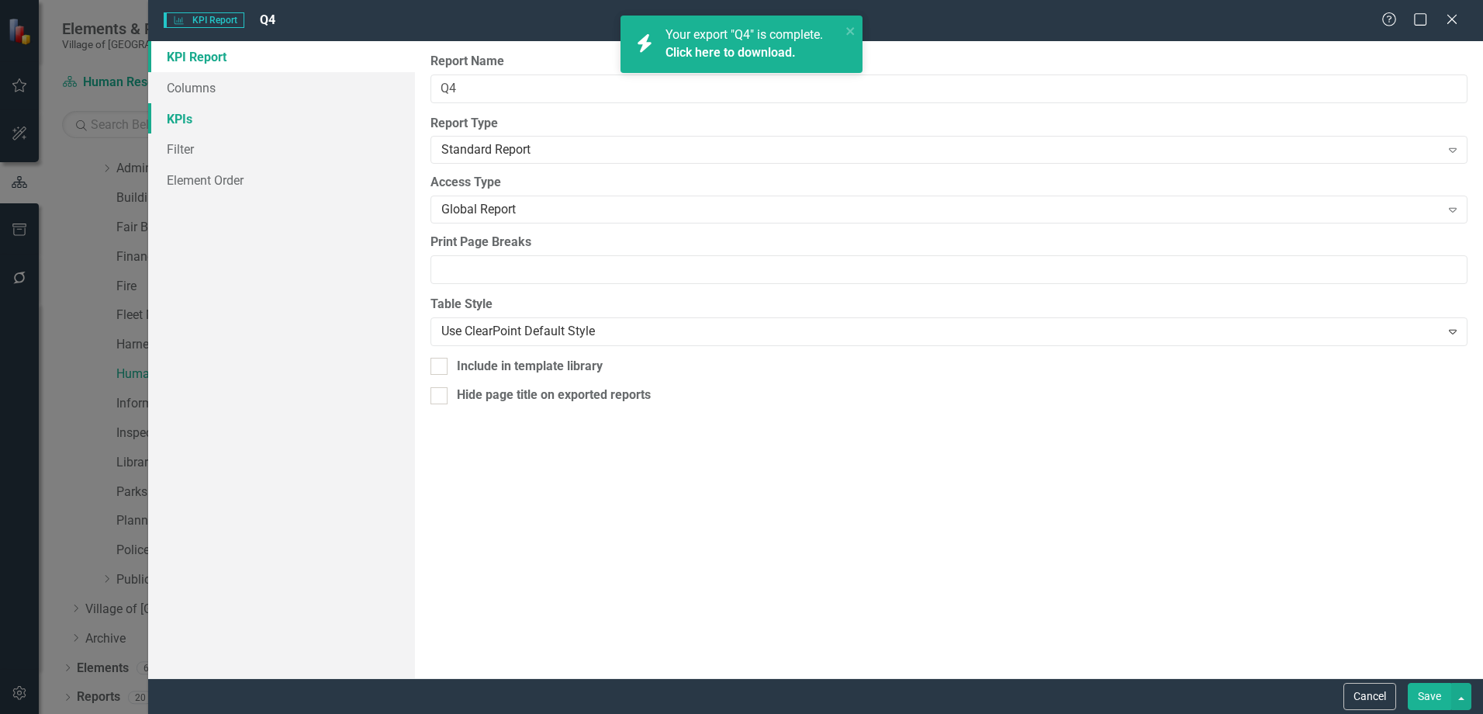
click at [188, 122] on link "KPIs" at bounding box center [281, 118] width 267 height 31
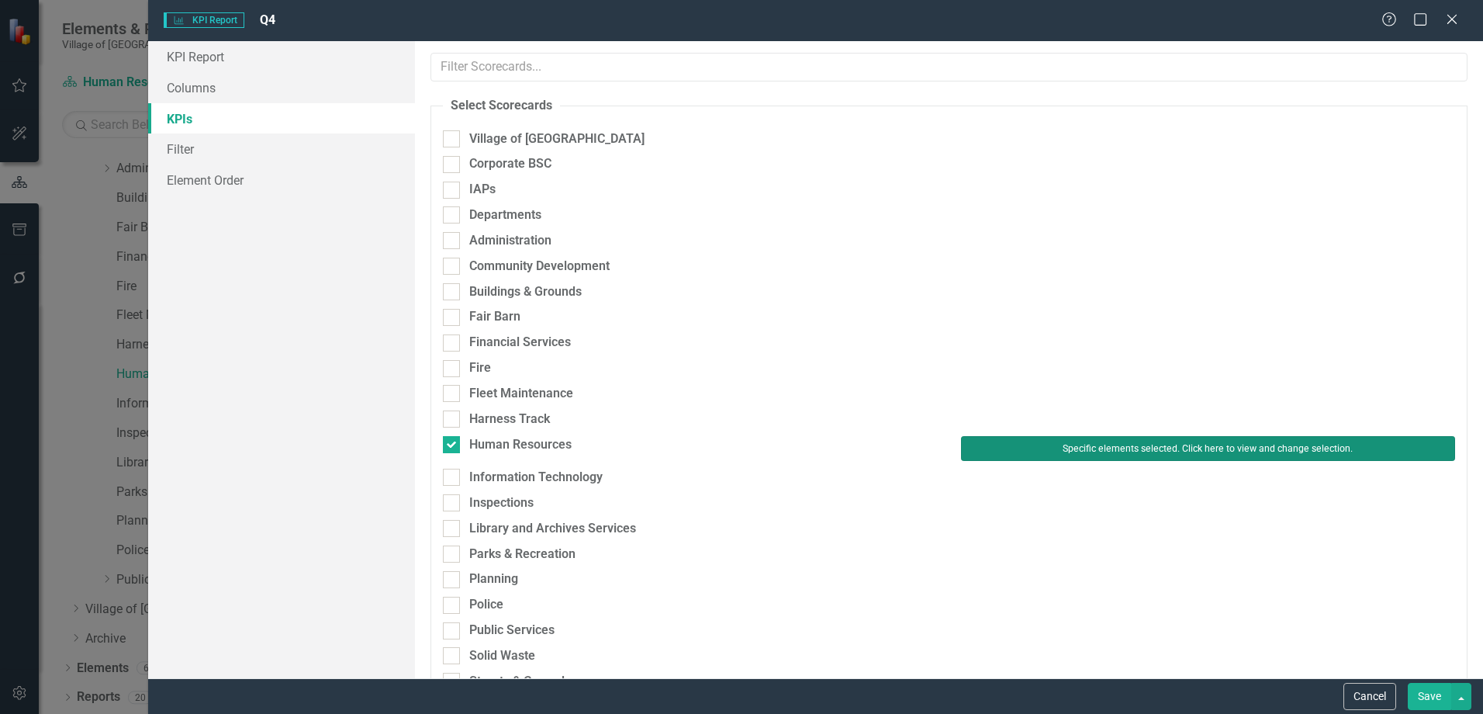
click at [1125, 441] on button "Specific elements selected. Click here to view and change selection." at bounding box center [1208, 448] width 494 height 25
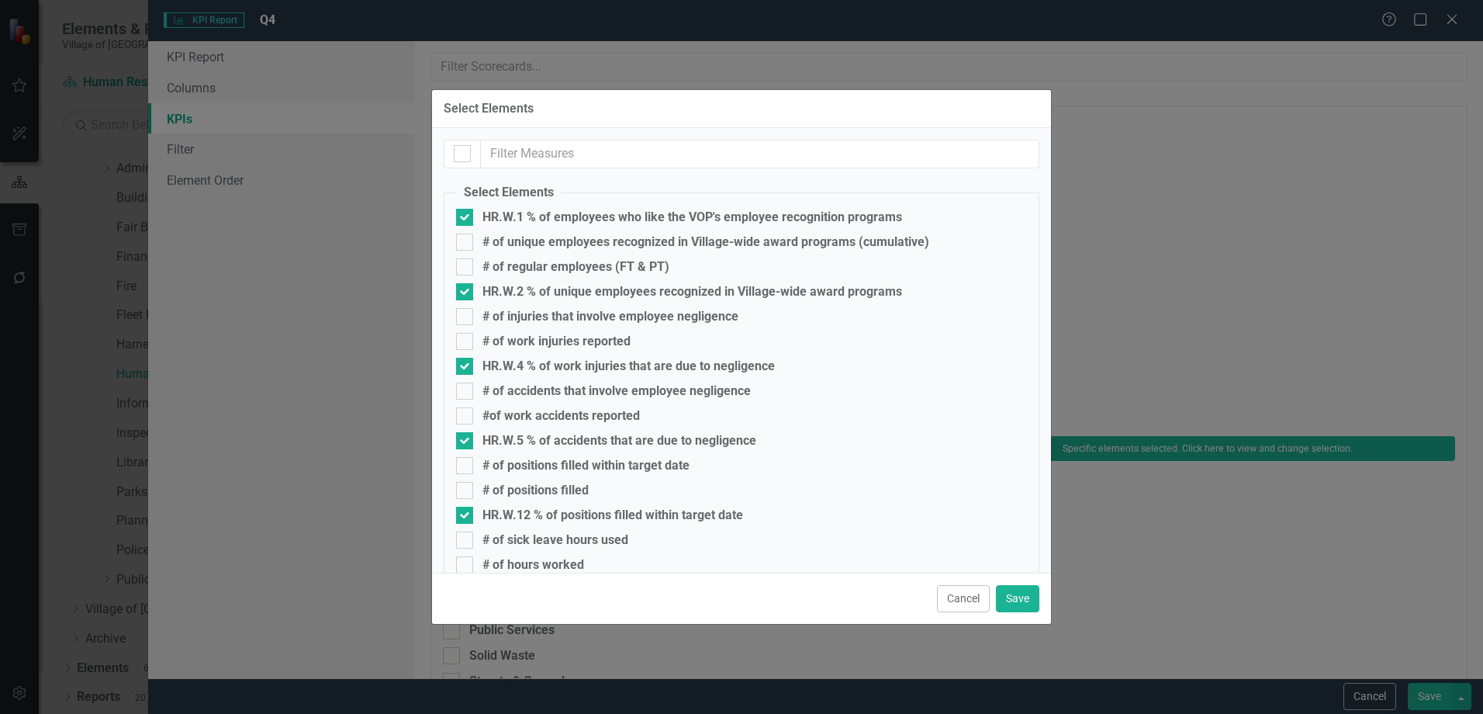
click at [456, 163] on div at bounding box center [462, 154] width 37 height 29
click at [458, 150] on input "checkbox" at bounding box center [459, 150] width 10 height 10
checkbox input "true"
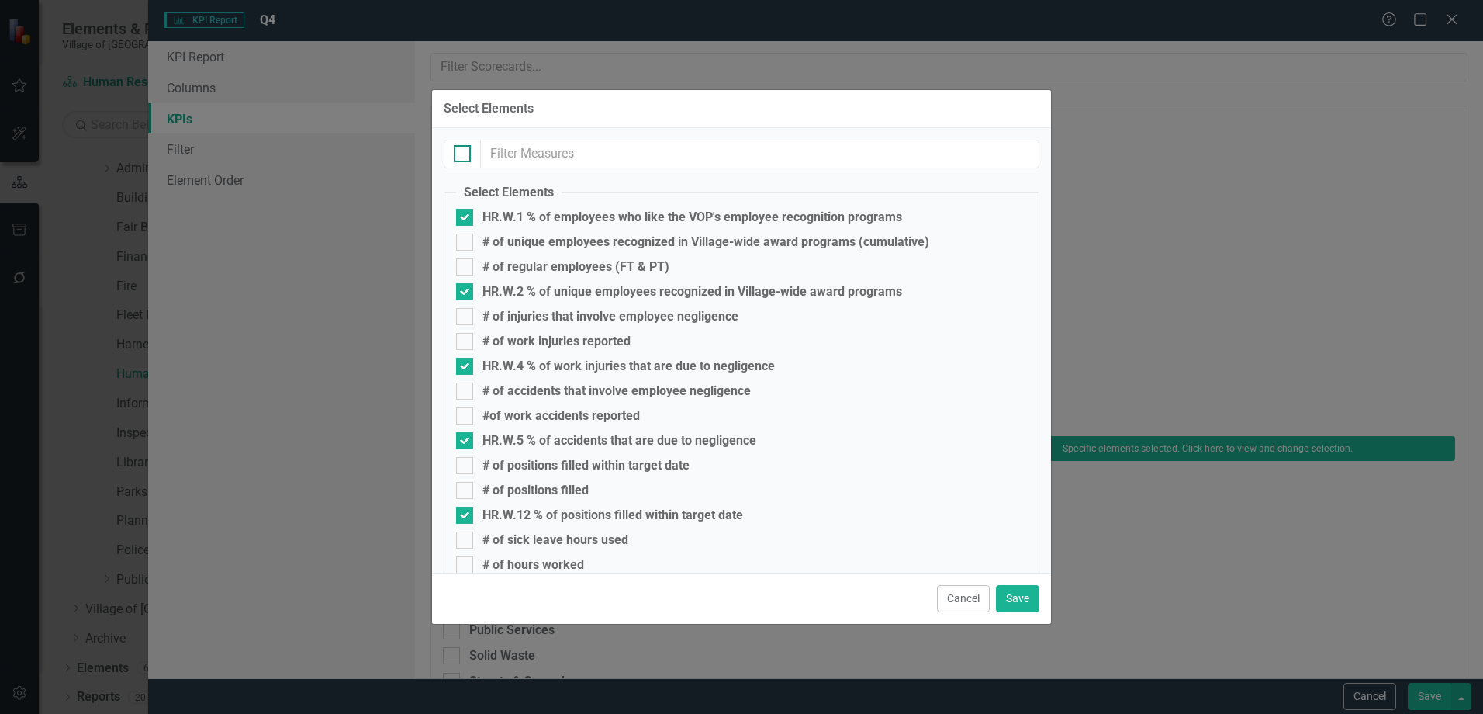
checkbox input "true"
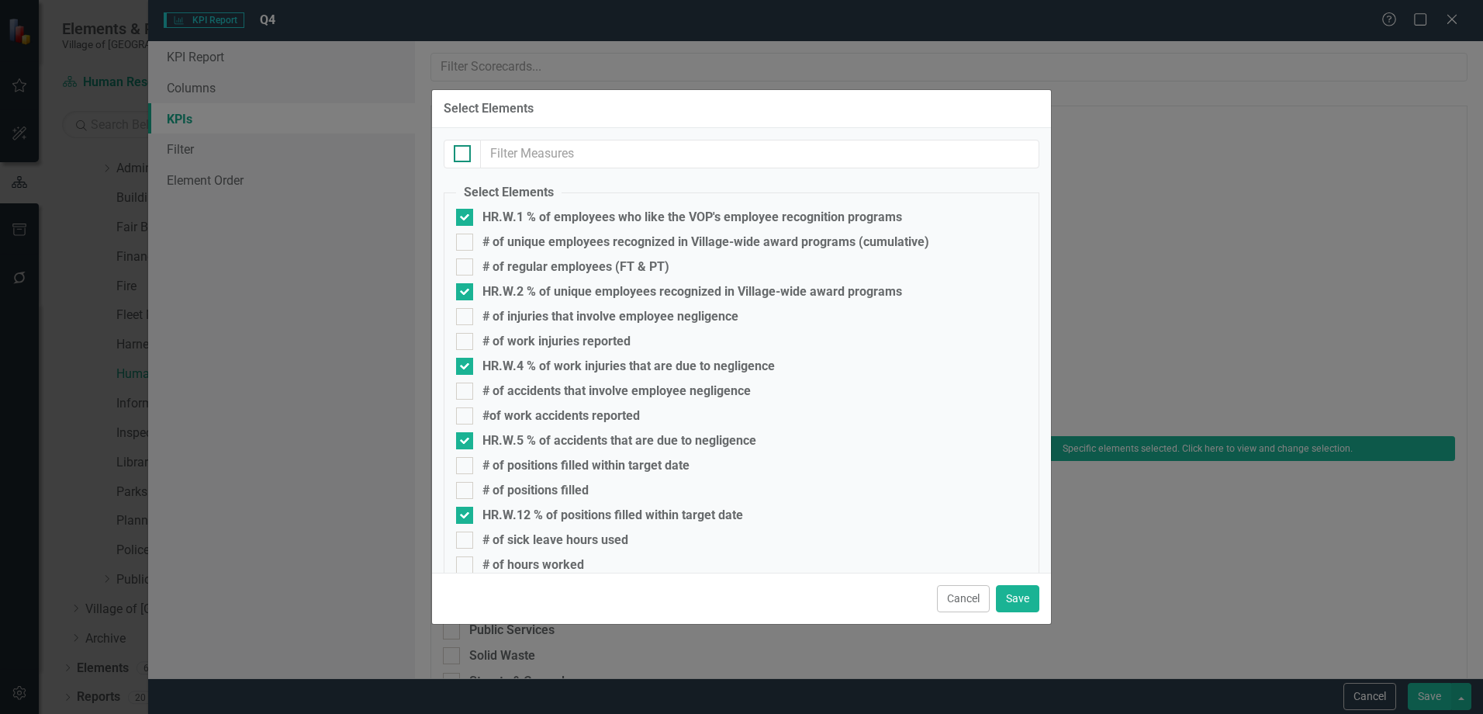
checkbox input "true"
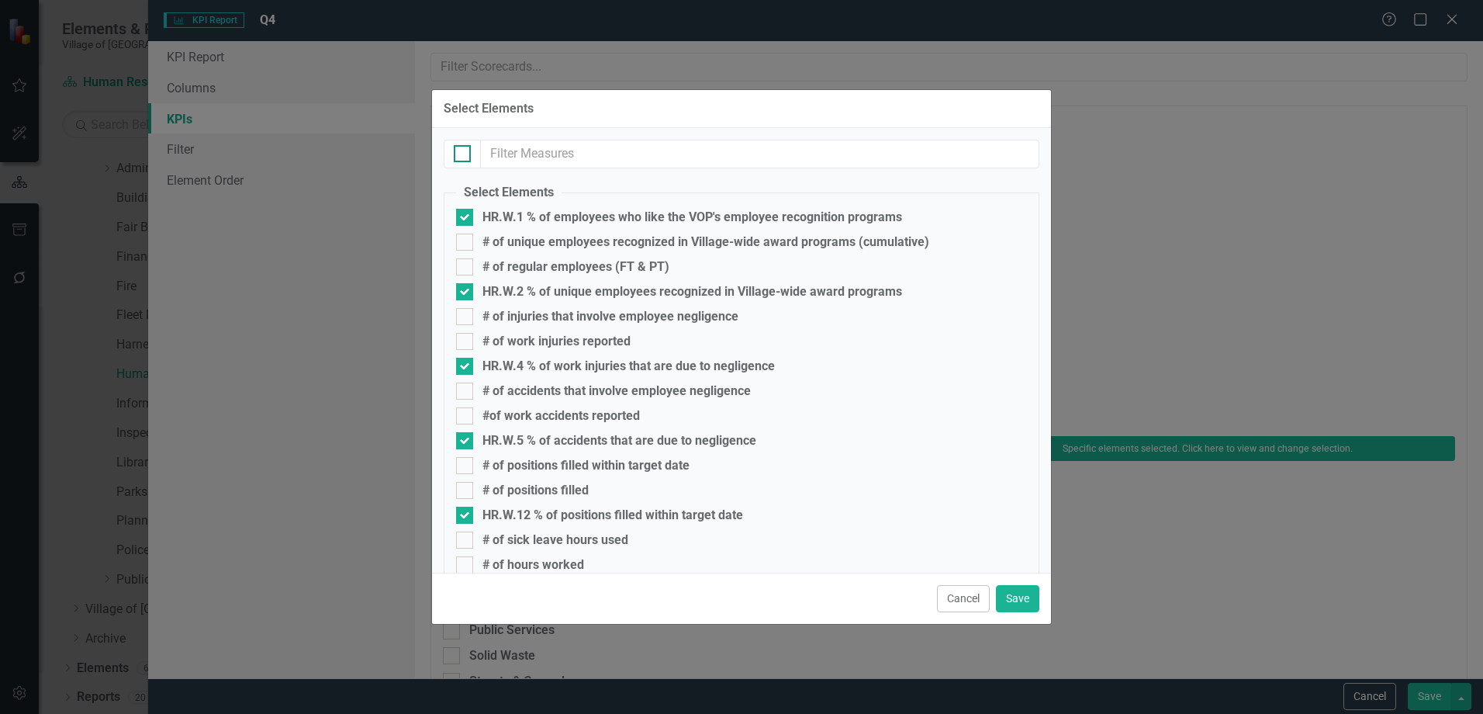
checkbox input "true"
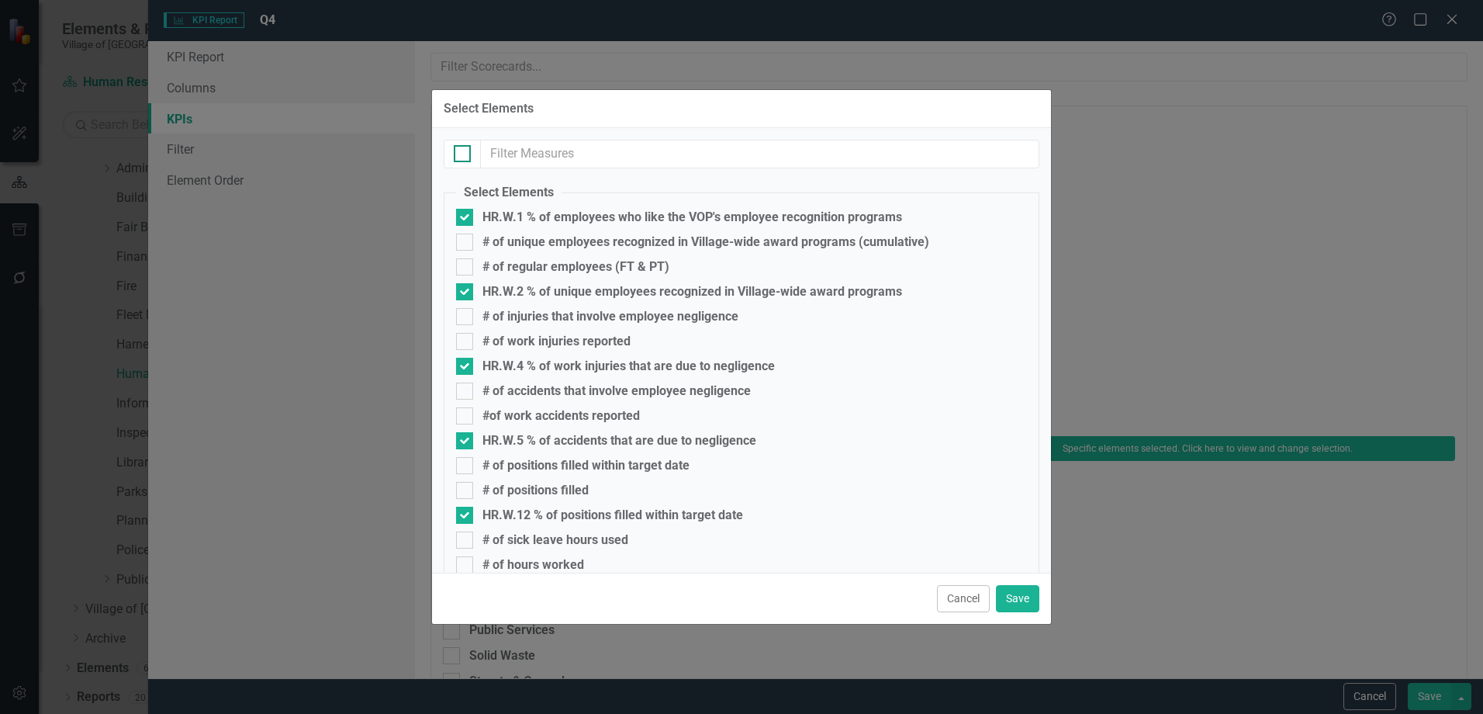
checkbox input "true"
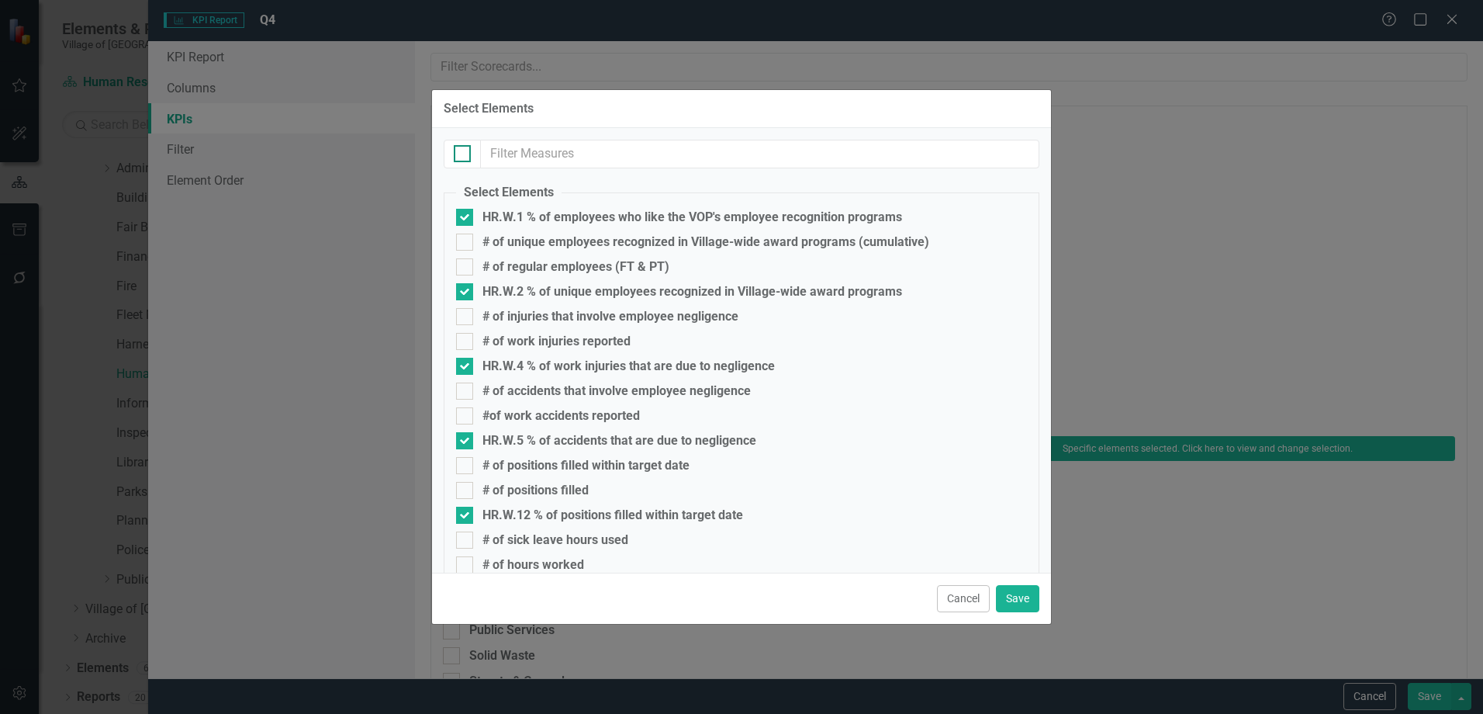
checkbox input "true"
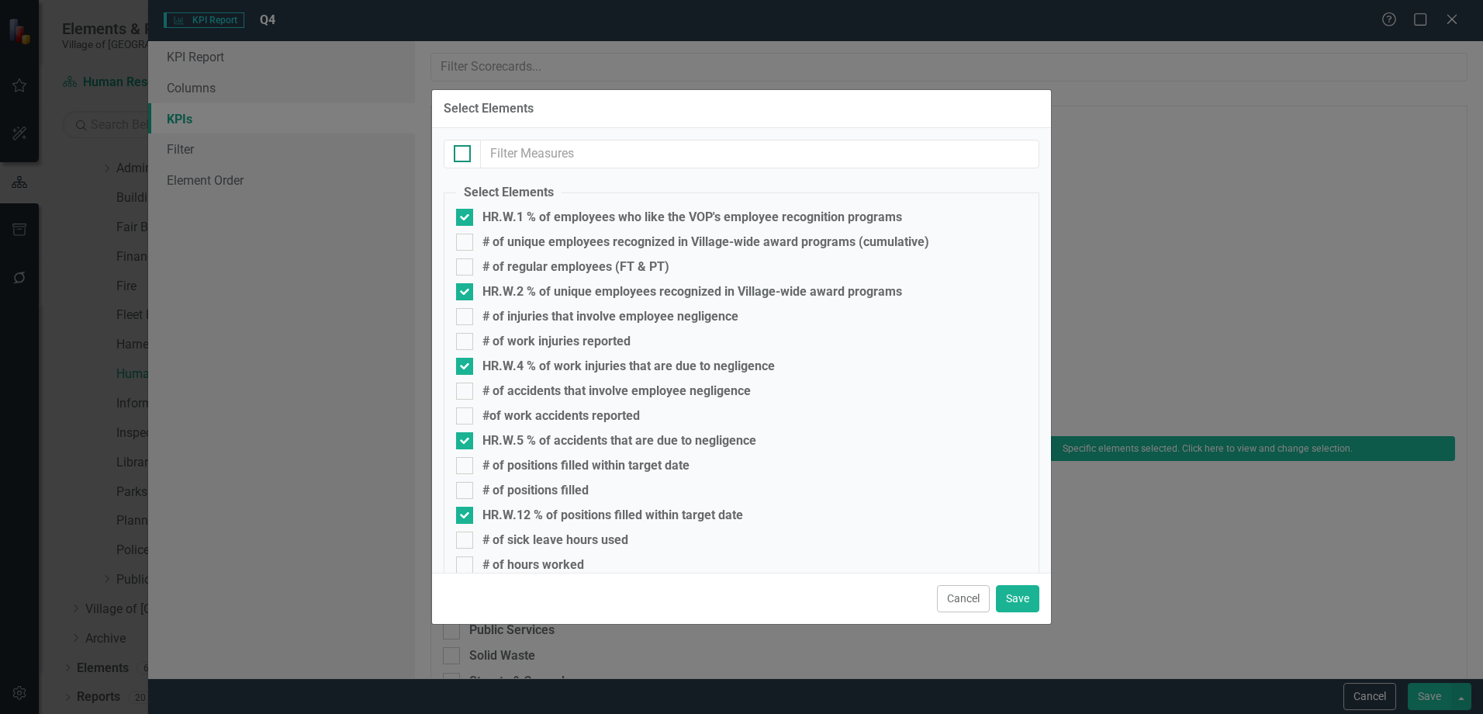
checkbox input "true"
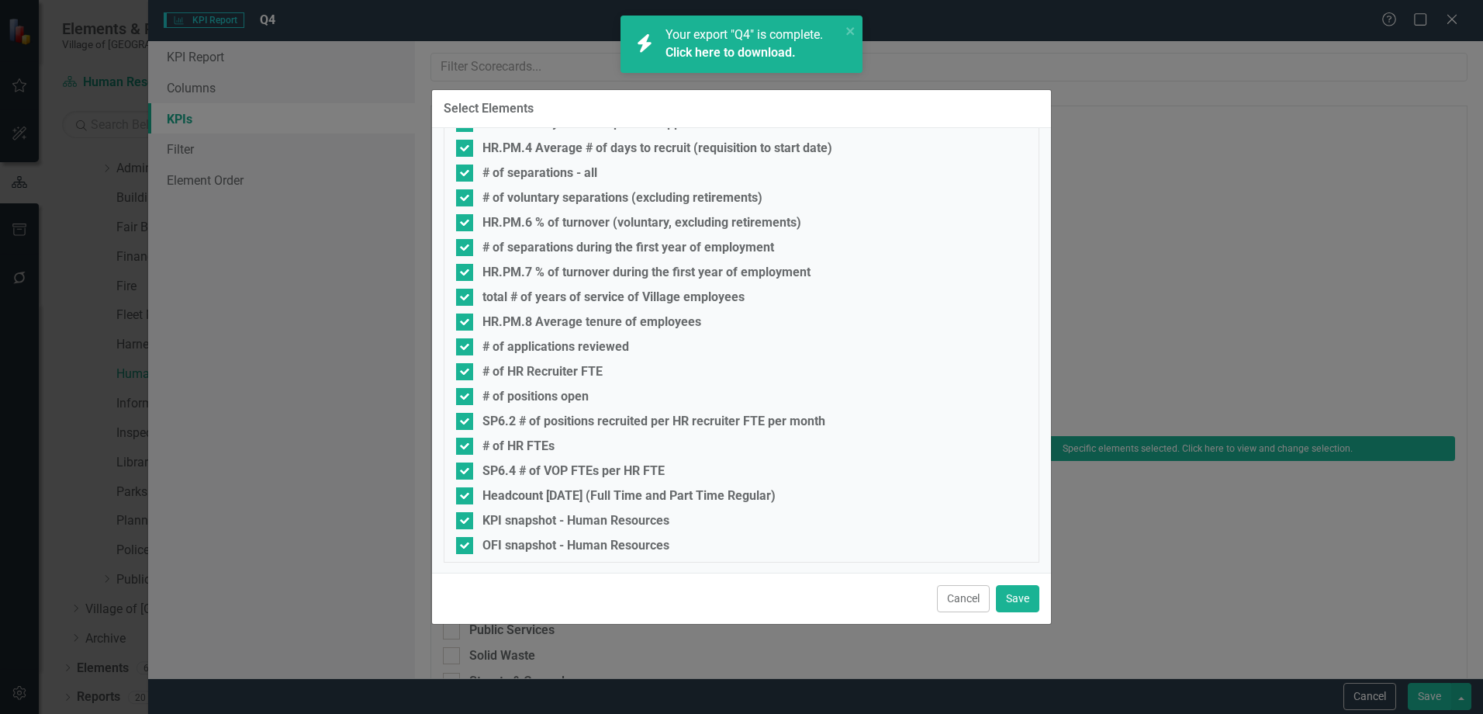
scroll to position [1014, 0]
click at [524, 517] on div "KPI snapshot - Human Resources" at bounding box center [576, 519] width 187 height 14
click at [466, 517] on input "KPI snapshot - Human Resources" at bounding box center [461, 515] width 10 height 10
checkbox input "false"
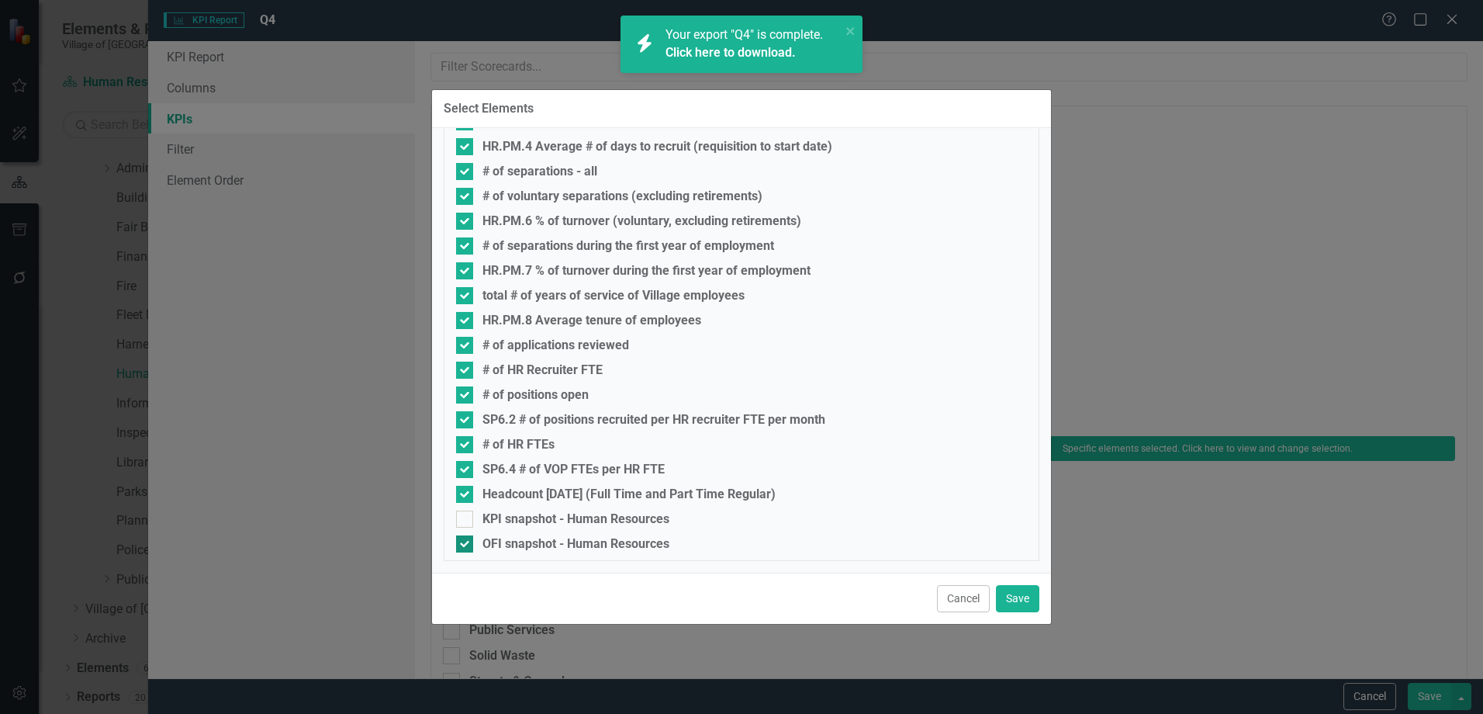
click at [526, 541] on div "OFI snapshot - Human Resources" at bounding box center [576, 544] width 187 height 14
click at [466, 541] on input "OFI snapshot - Human Resources" at bounding box center [461, 540] width 10 height 10
checkbox input "false"
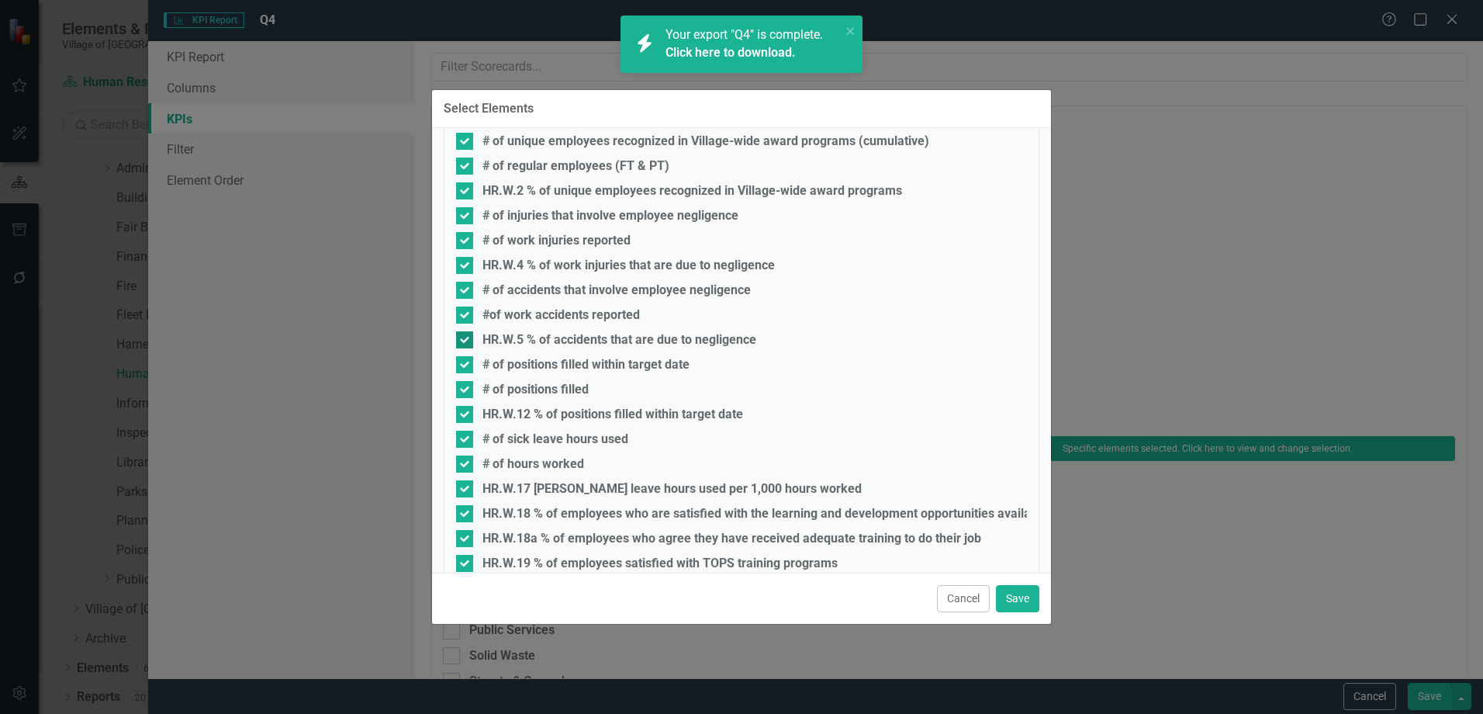
scroll to position [0, 0]
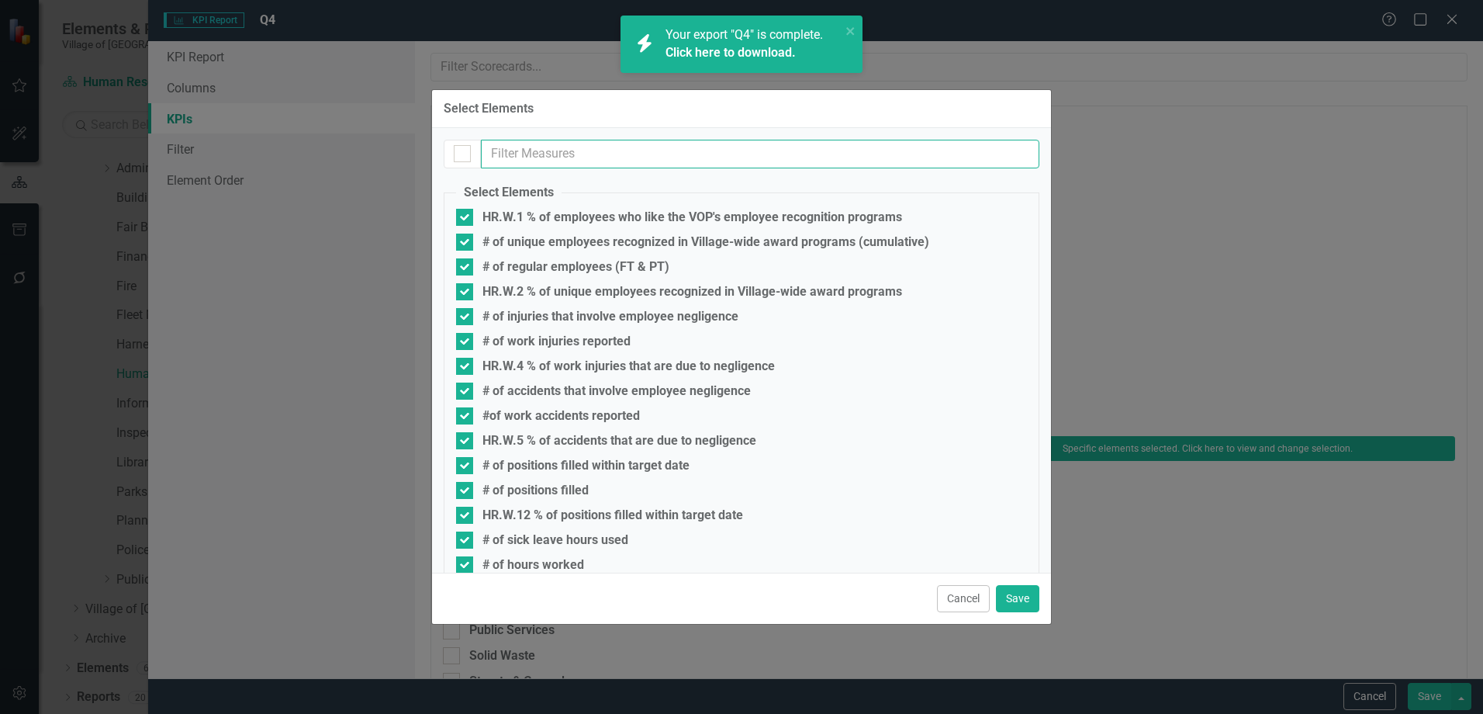
click at [657, 147] on input "text" at bounding box center [760, 154] width 559 height 29
type input "5"
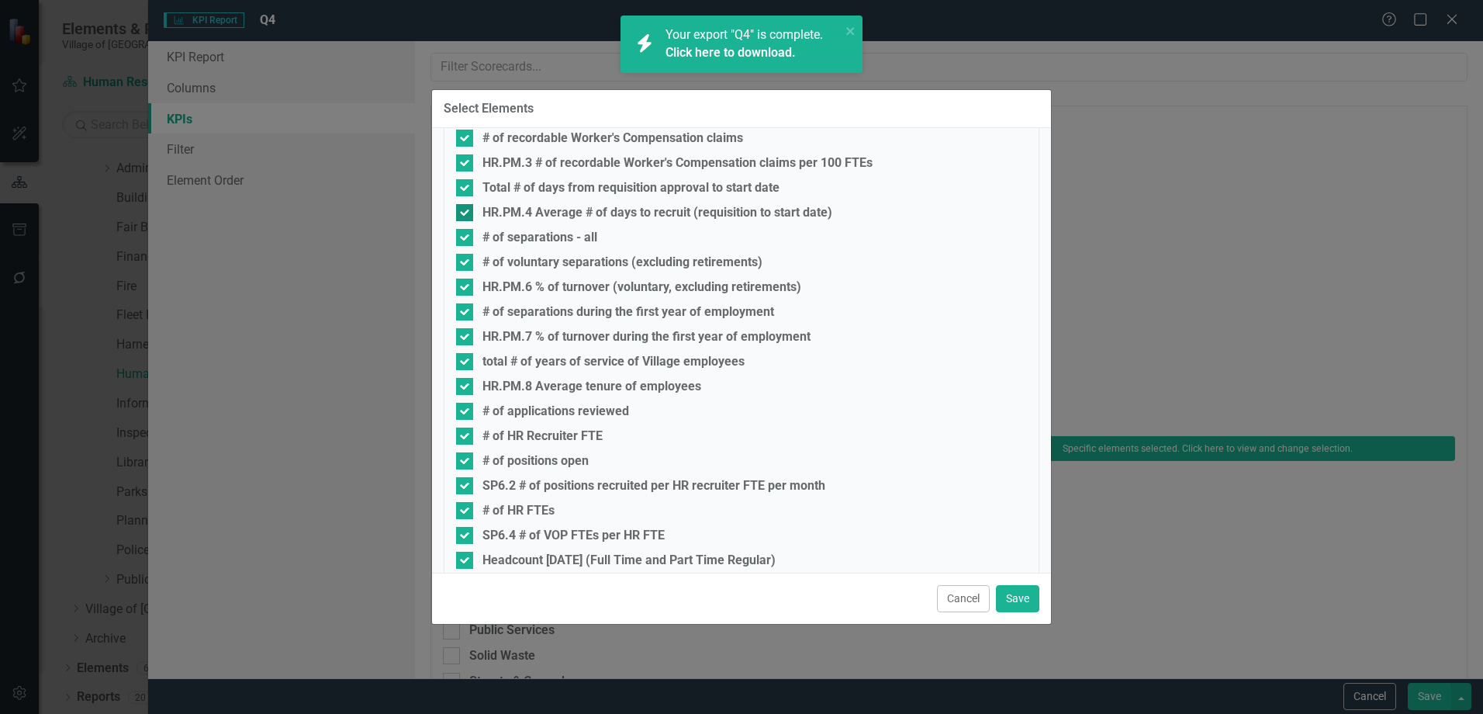
scroll to position [1014, 0]
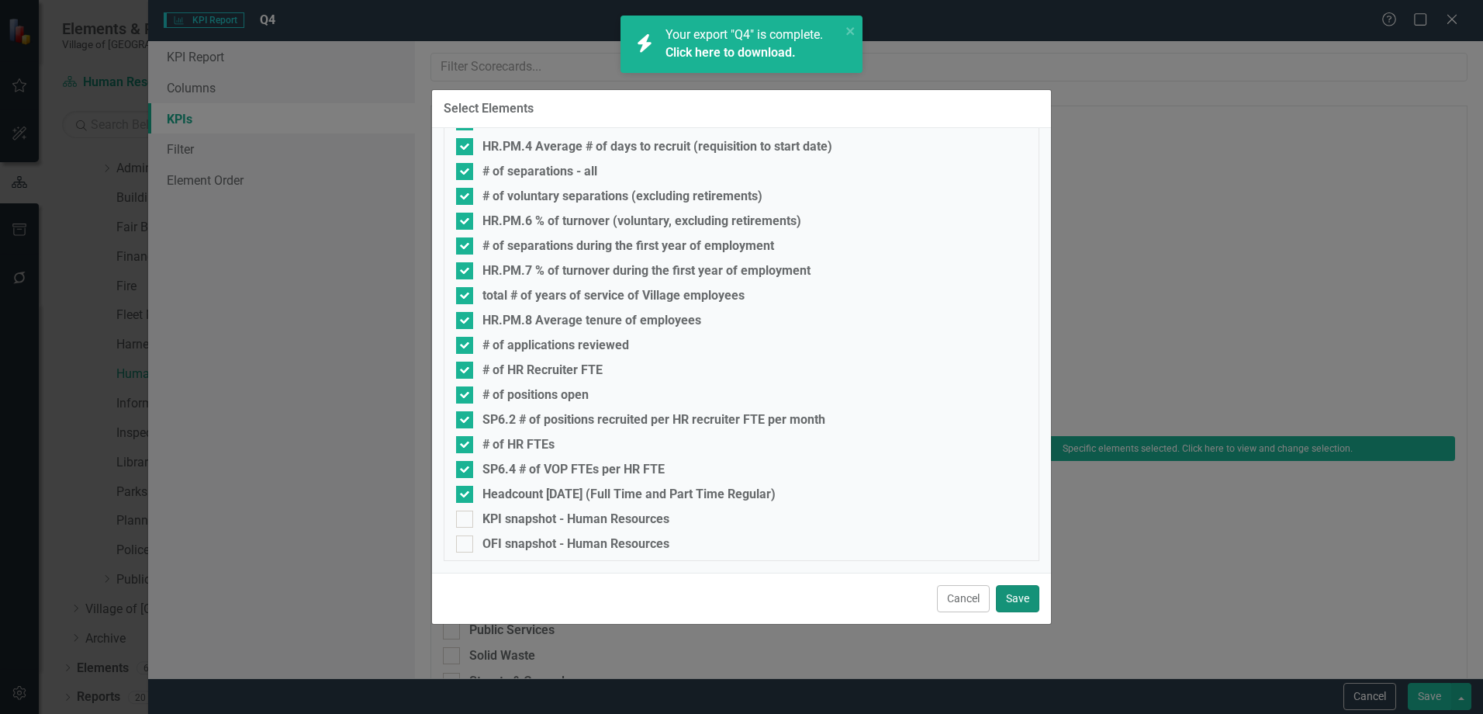
click at [1026, 598] on button "Save" at bounding box center [1017, 598] width 43 height 27
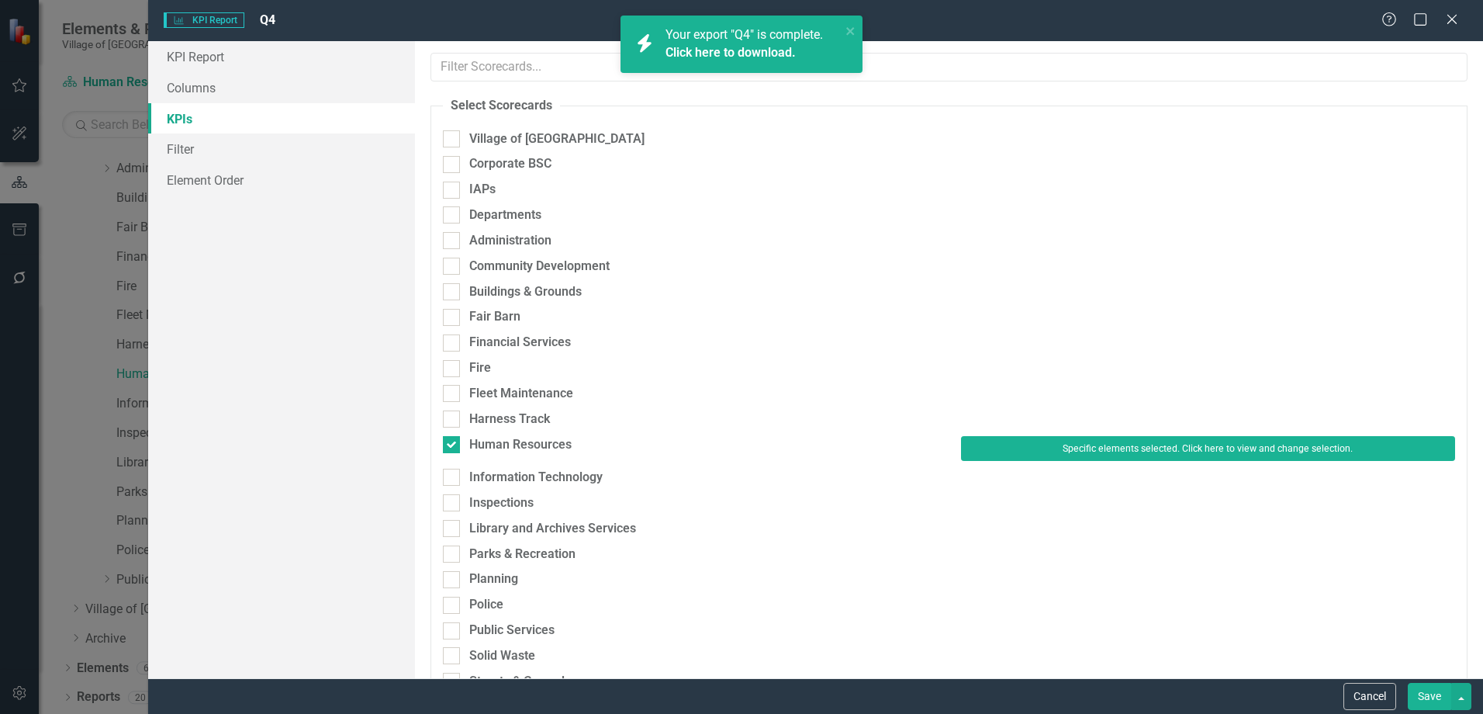
click at [1413, 692] on button "Save" at bounding box center [1429, 696] width 43 height 27
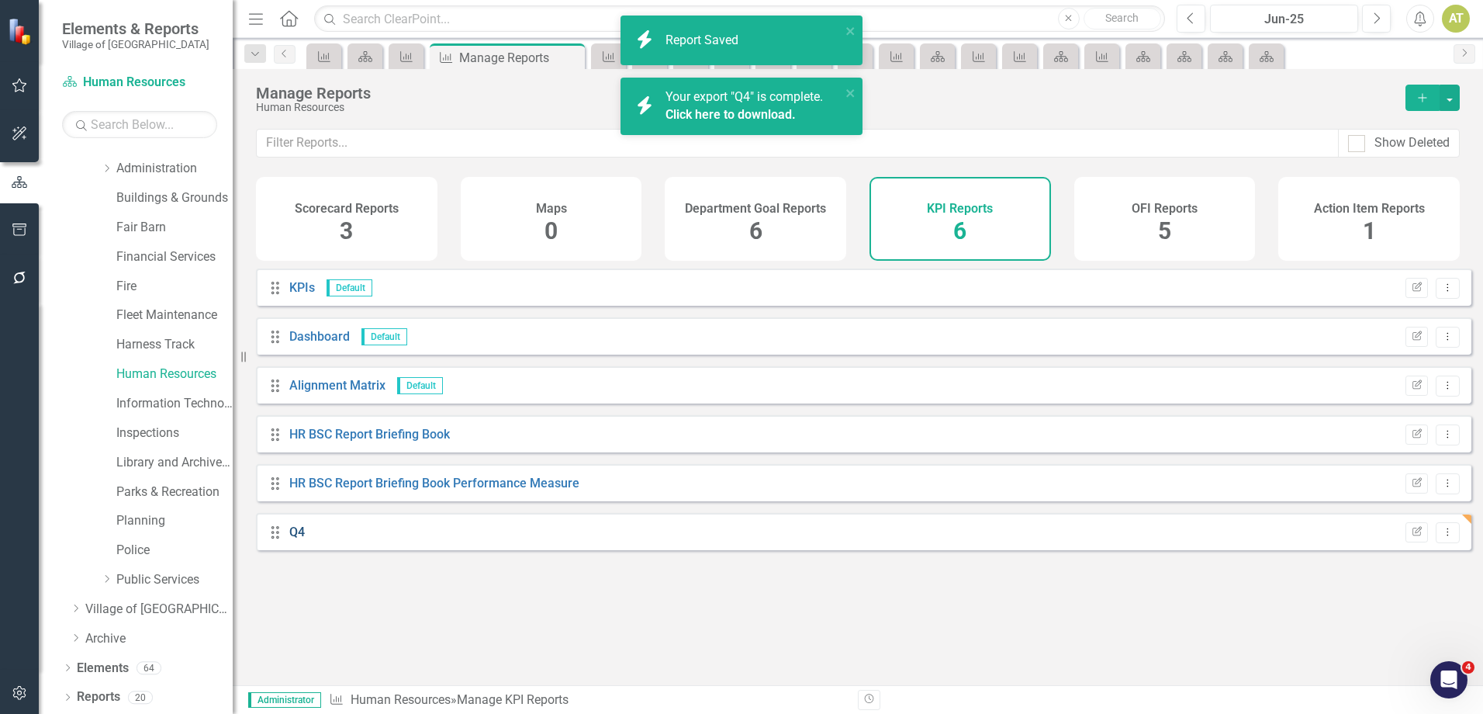
click at [292, 539] on link "Q4" at bounding box center [297, 531] width 16 height 15
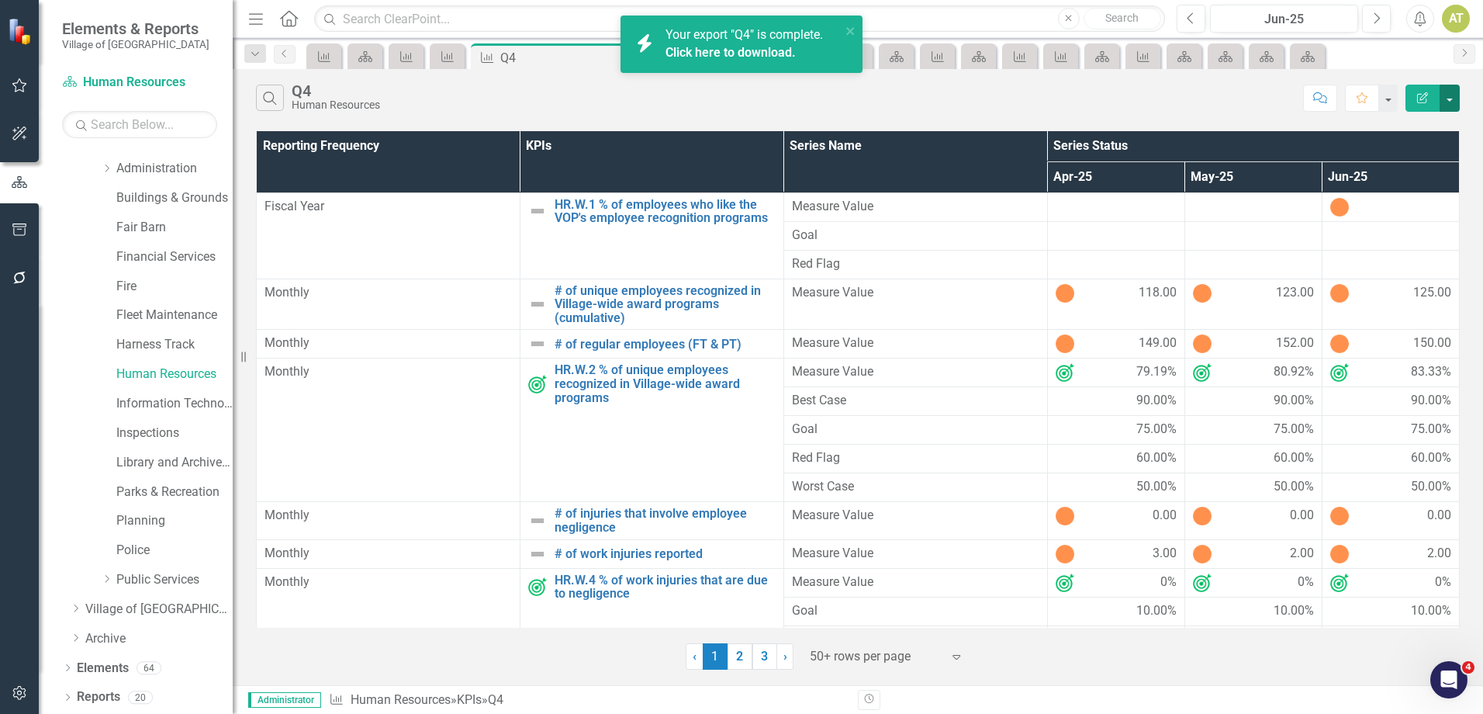
click at [1455, 92] on button "button" at bounding box center [1450, 98] width 20 height 27
click at [1415, 190] on link "Excel Export to Excel" at bounding box center [1398, 186] width 123 height 29
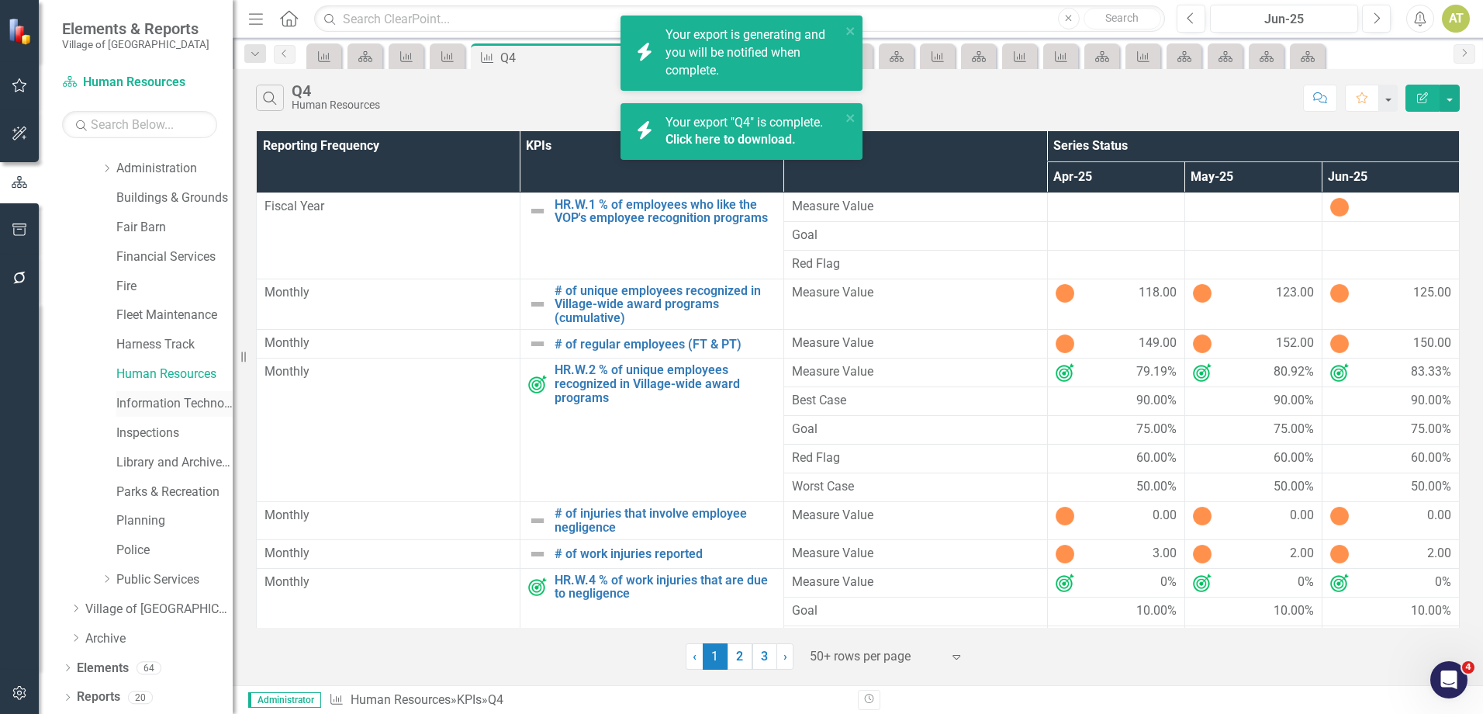
click at [182, 403] on link "Information Technology" at bounding box center [174, 404] width 116 height 18
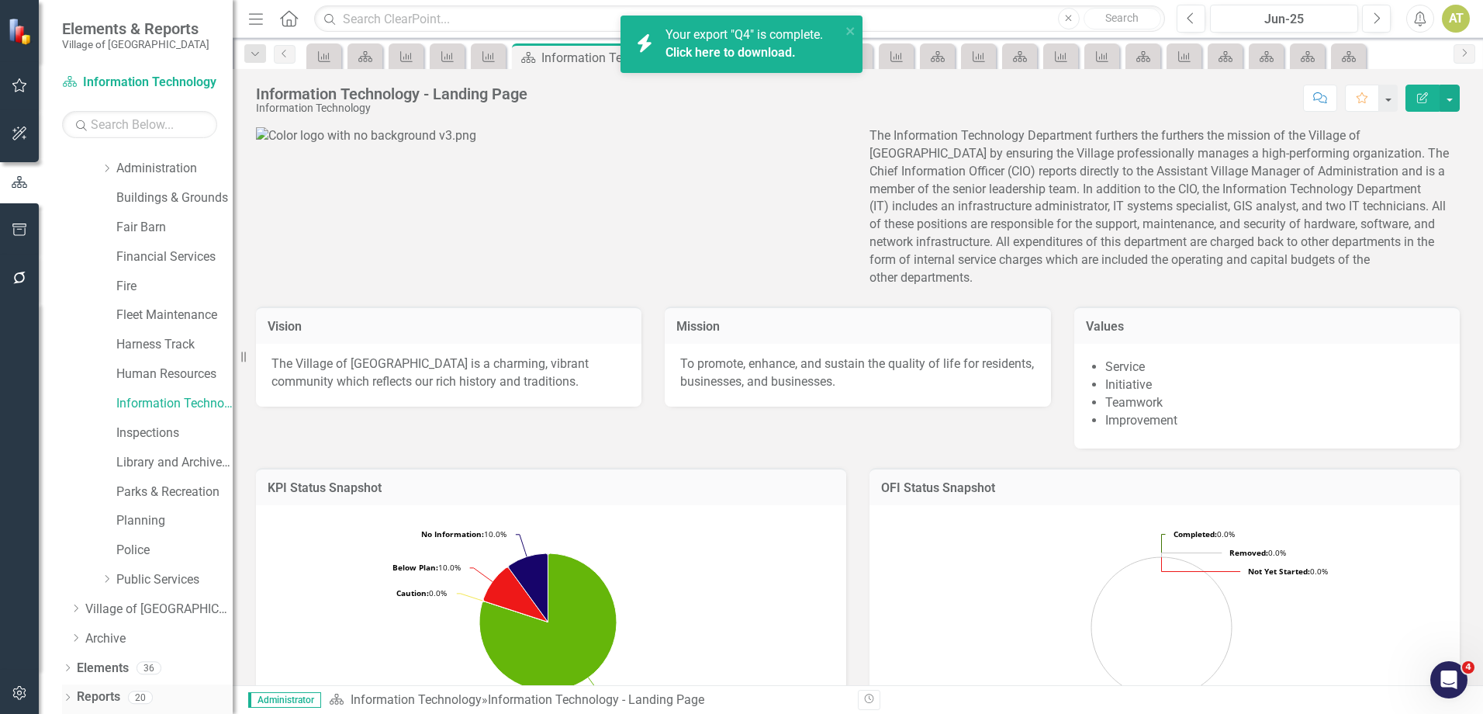
click at [118, 689] on link "Reports" at bounding box center [98, 697] width 43 height 18
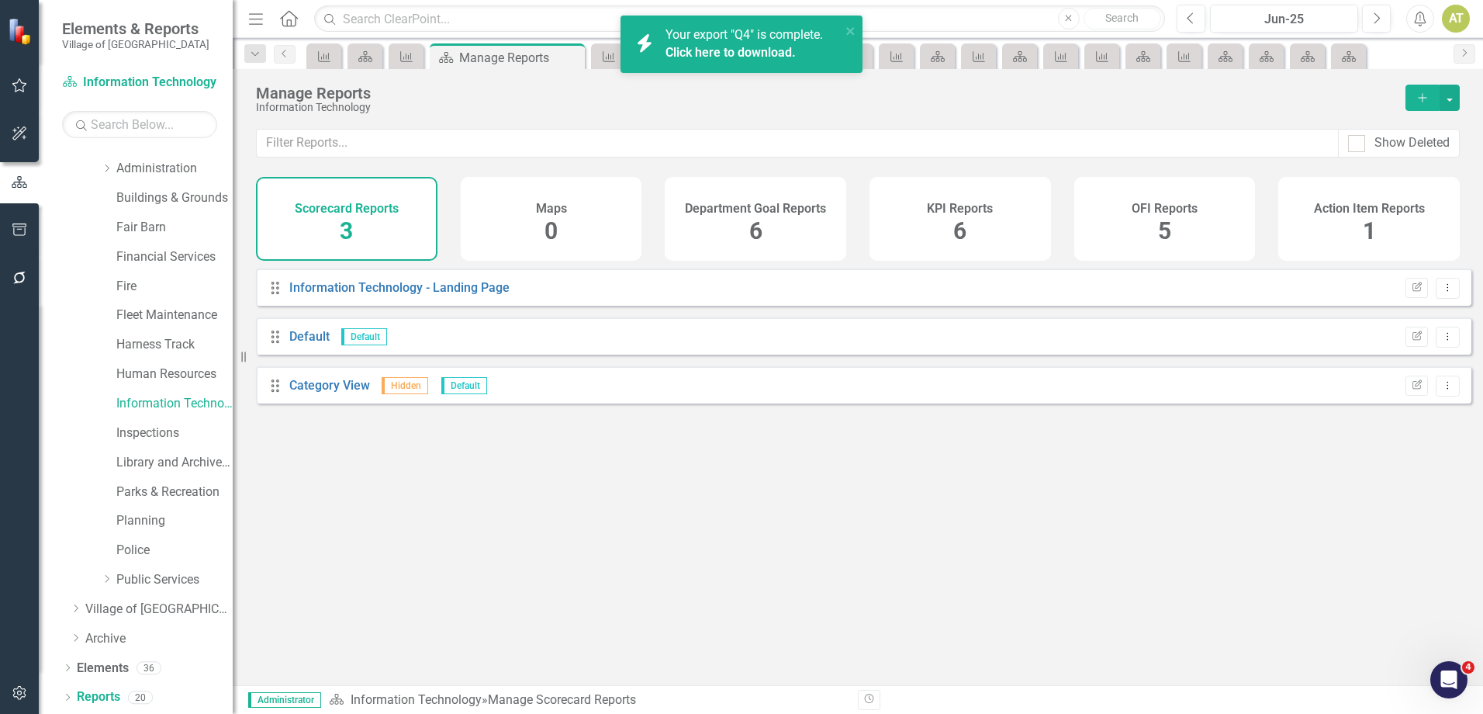
click at [954, 219] on span "6" at bounding box center [959, 230] width 13 height 27
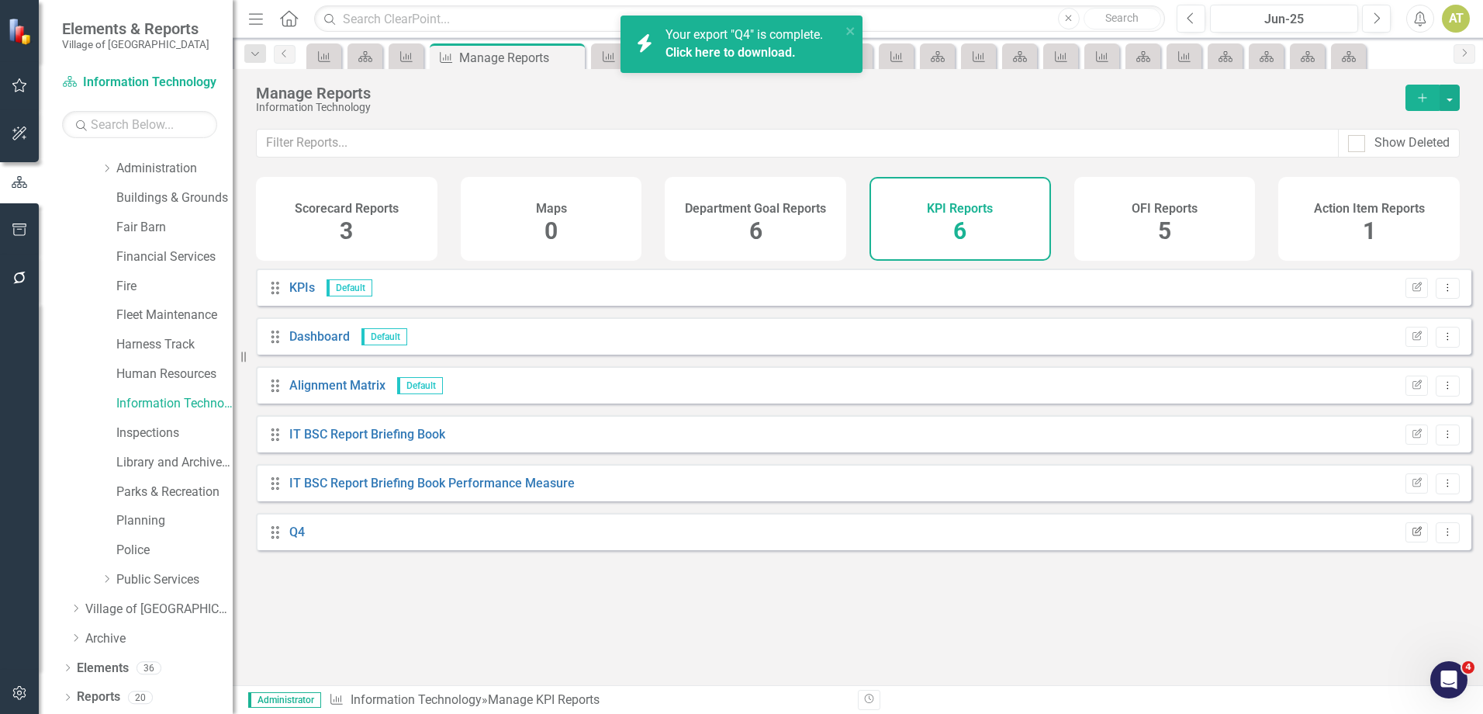
click at [1411, 537] on icon "Edit Report" at bounding box center [1417, 532] width 12 height 9
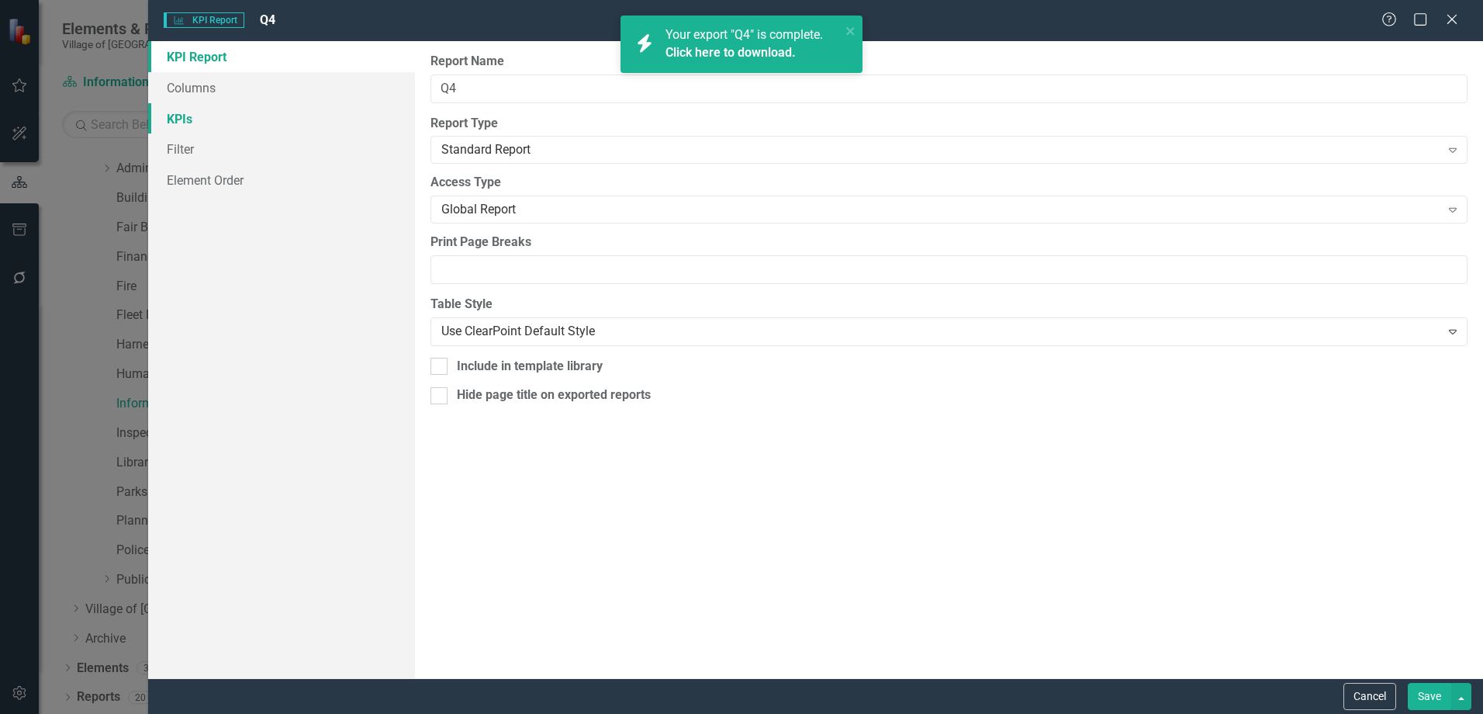
click at [251, 128] on link "KPIs" at bounding box center [281, 118] width 267 height 31
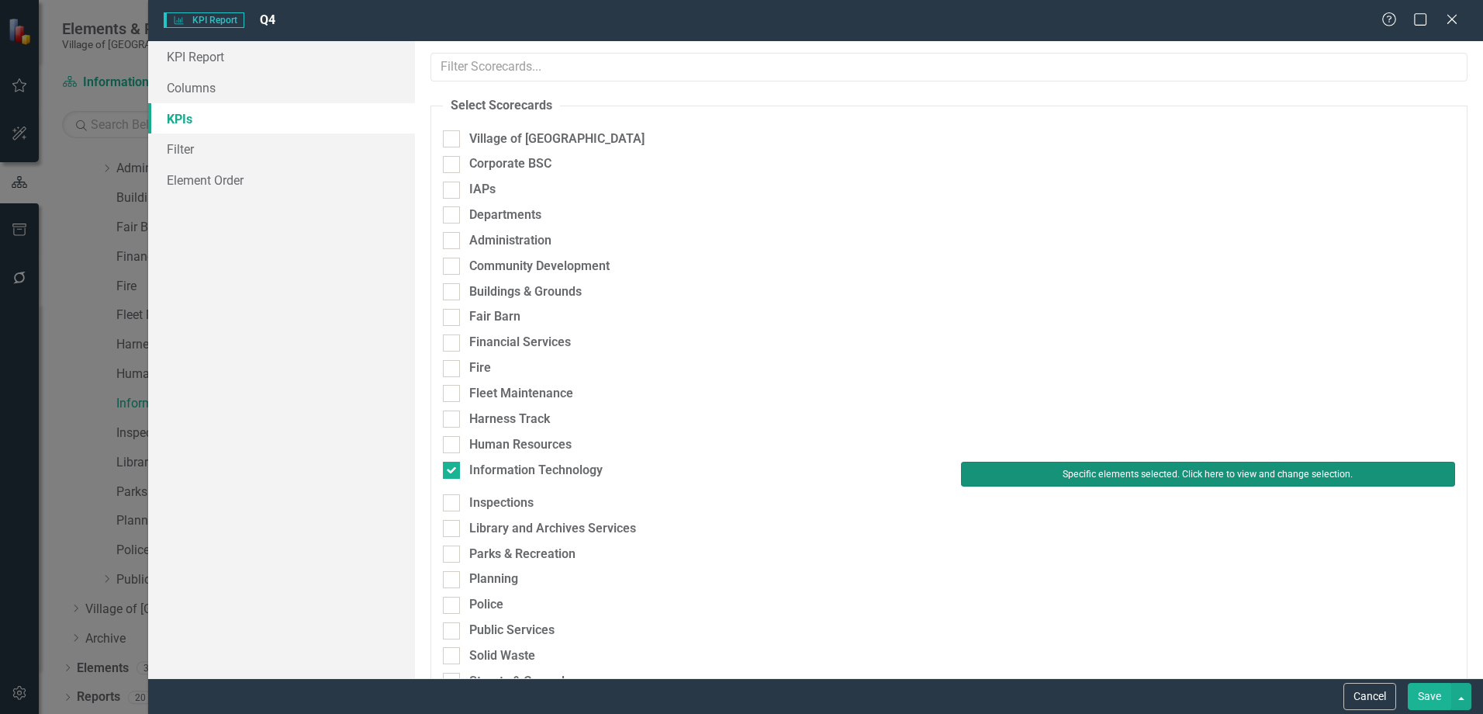
click at [1106, 469] on button "Specific elements selected. Click here to view and change selection." at bounding box center [1208, 474] width 494 height 25
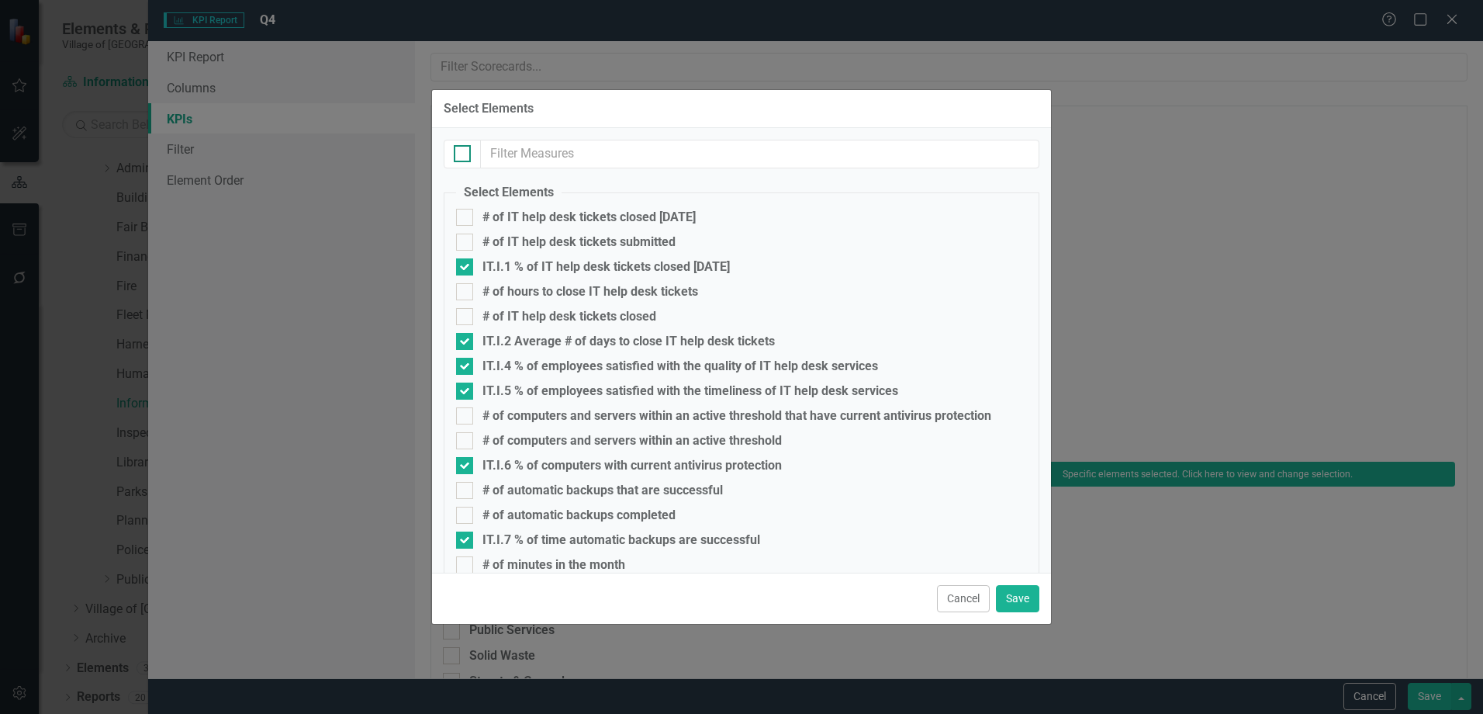
click at [464, 150] on div at bounding box center [462, 153] width 17 height 17
click at [464, 150] on input "checkbox" at bounding box center [459, 150] width 10 height 10
checkbox input "true"
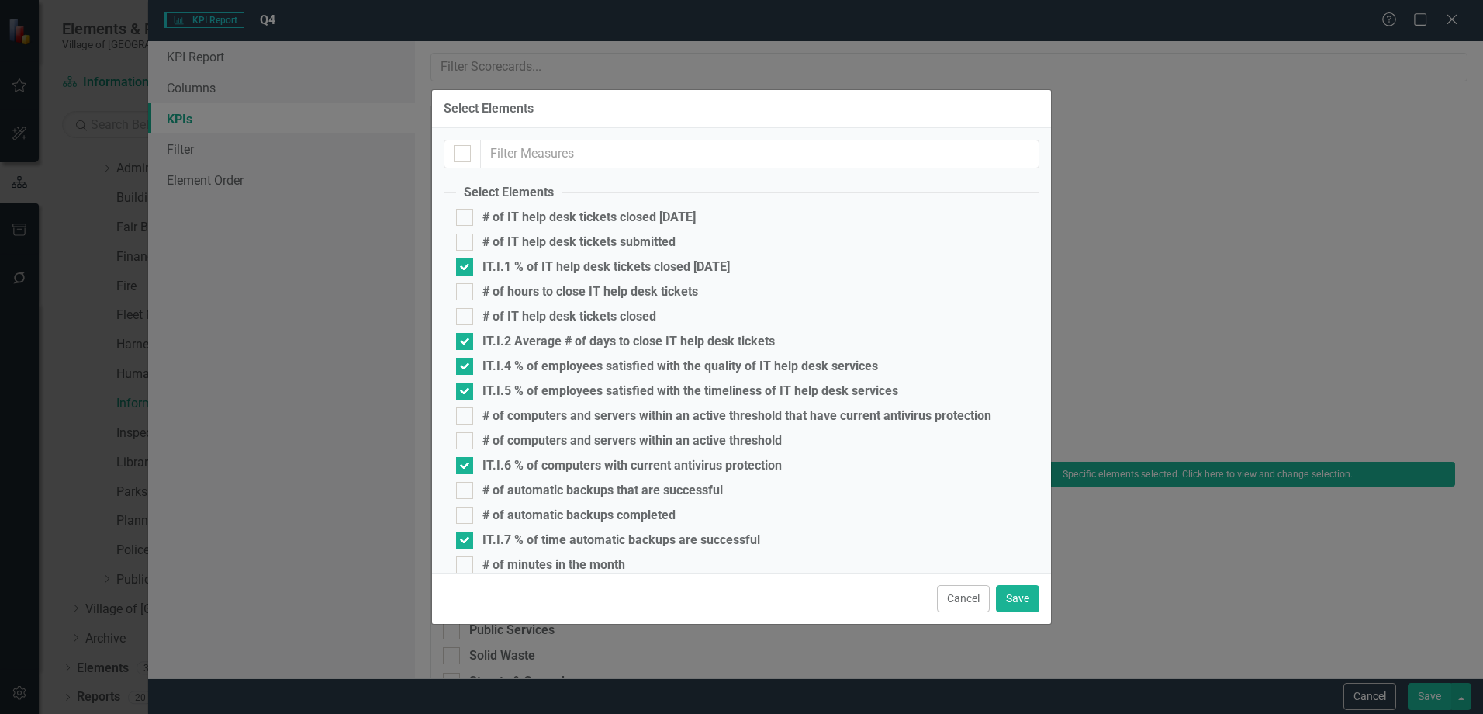
checkbox input "true"
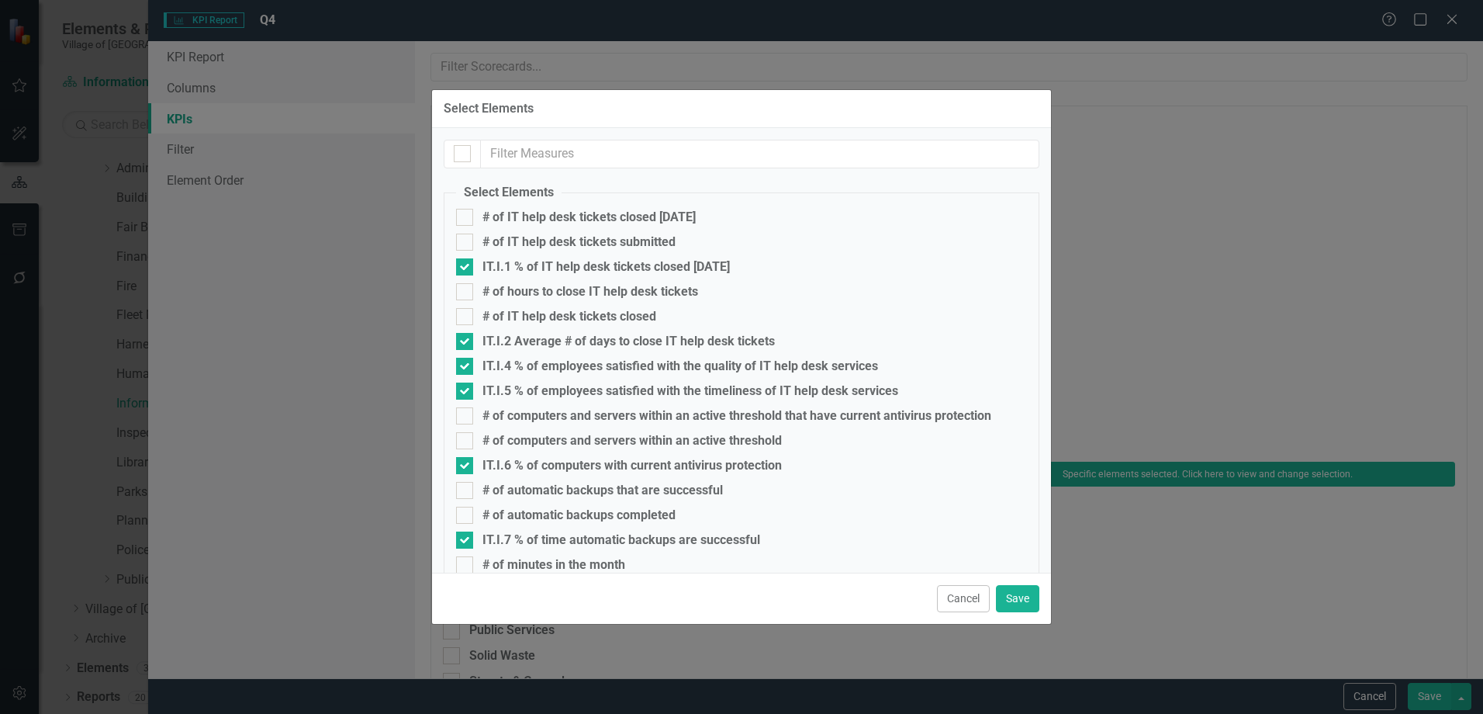
checkbox input "true"
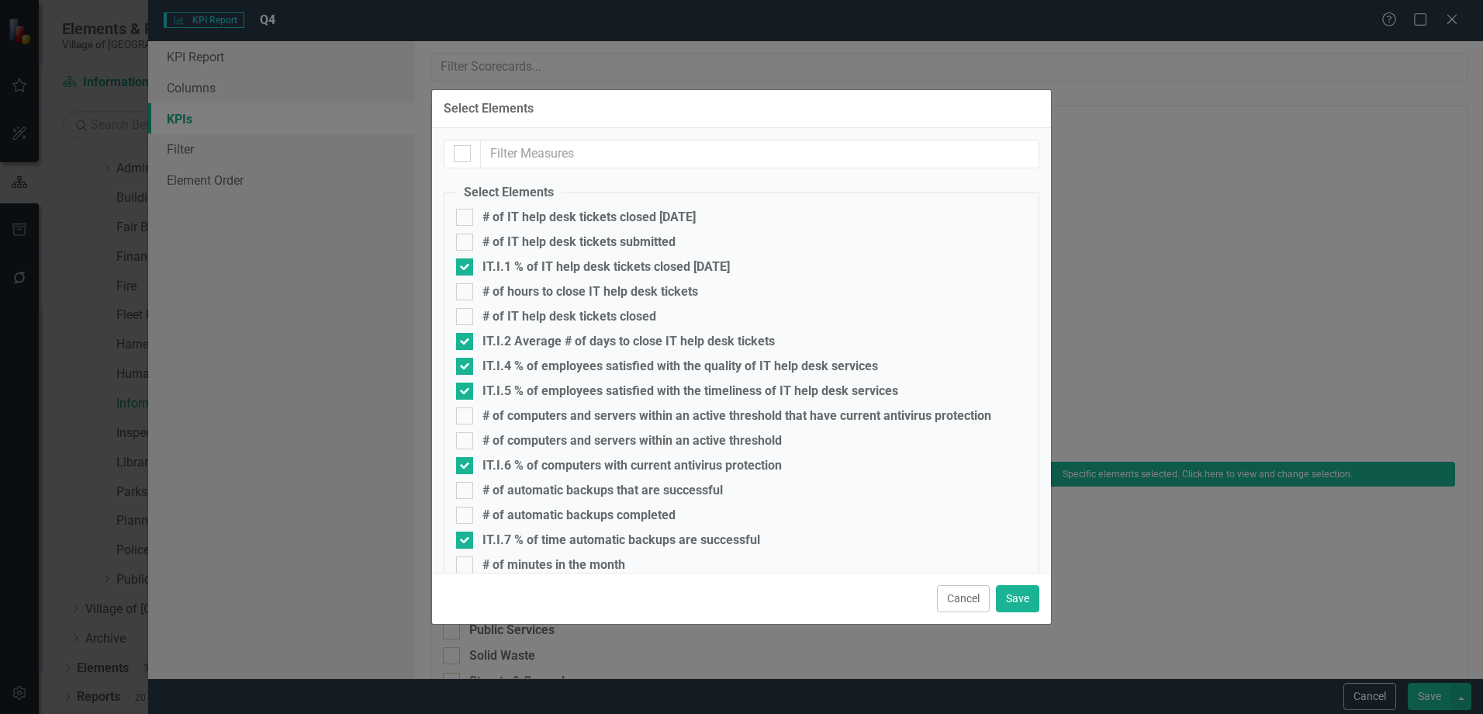
checkbox input "true"
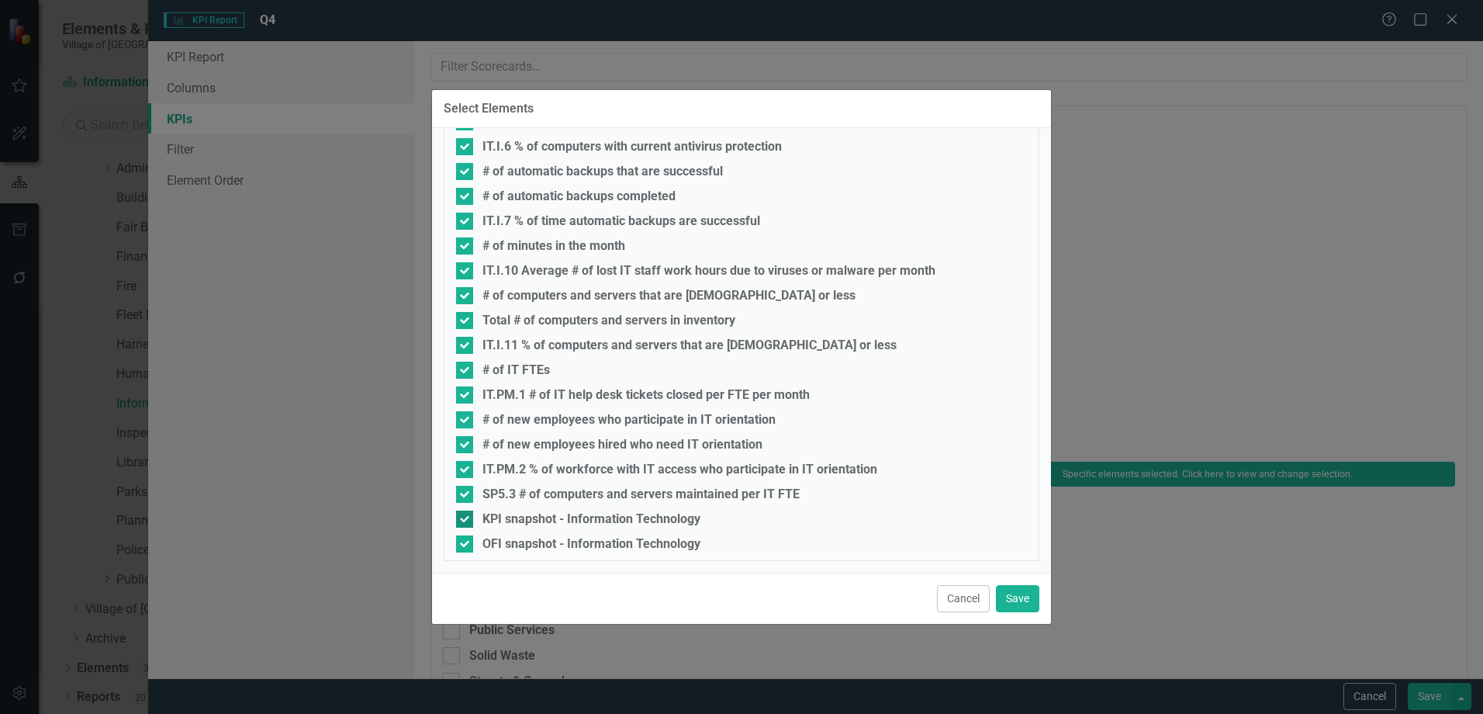
click at [530, 513] on div "KPI snapshot - Information Technology" at bounding box center [592, 519] width 218 height 14
click at [466, 513] on input "KPI snapshot - Information Technology" at bounding box center [461, 515] width 10 height 10
checkbox input "false"
click at [524, 538] on div "OFI snapshot - Information Technology" at bounding box center [592, 544] width 218 height 14
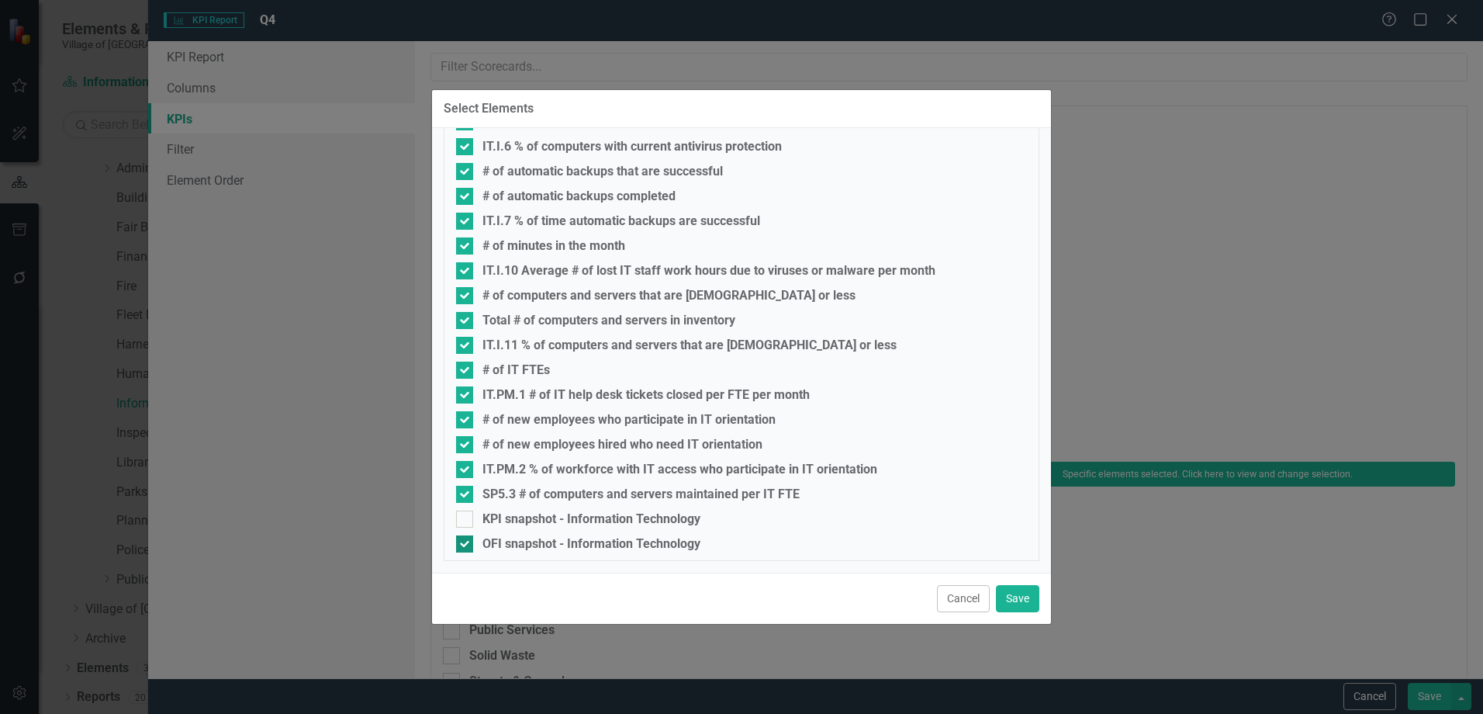
click at [466, 538] on input "OFI snapshot - Information Technology" at bounding box center [461, 540] width 10 height 10
checkbox input "false"
click at [1027, 600] on button "Save" at bounding box center [1017, 598] width 43 height 27
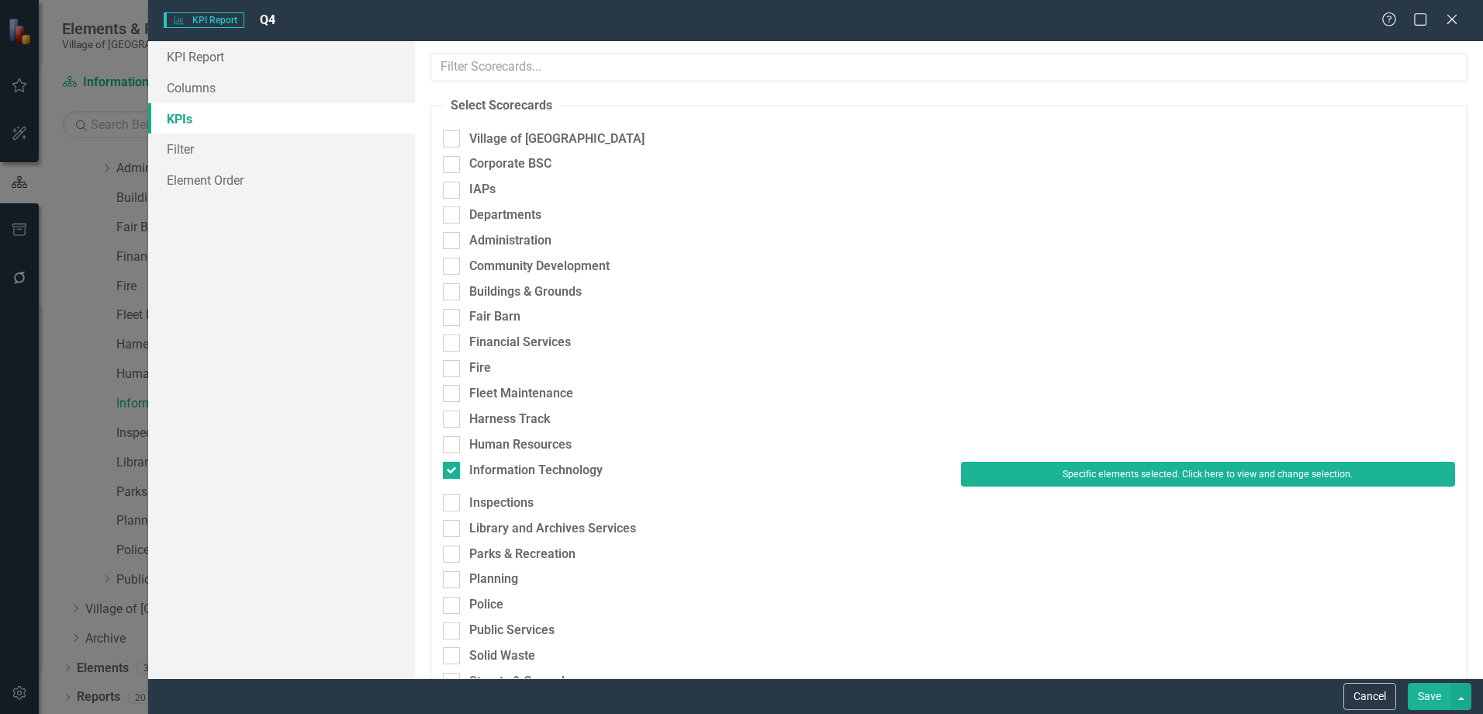
click at [1427, 702] on button "Save" at bounding box center [1429, 696] width 43 height 27
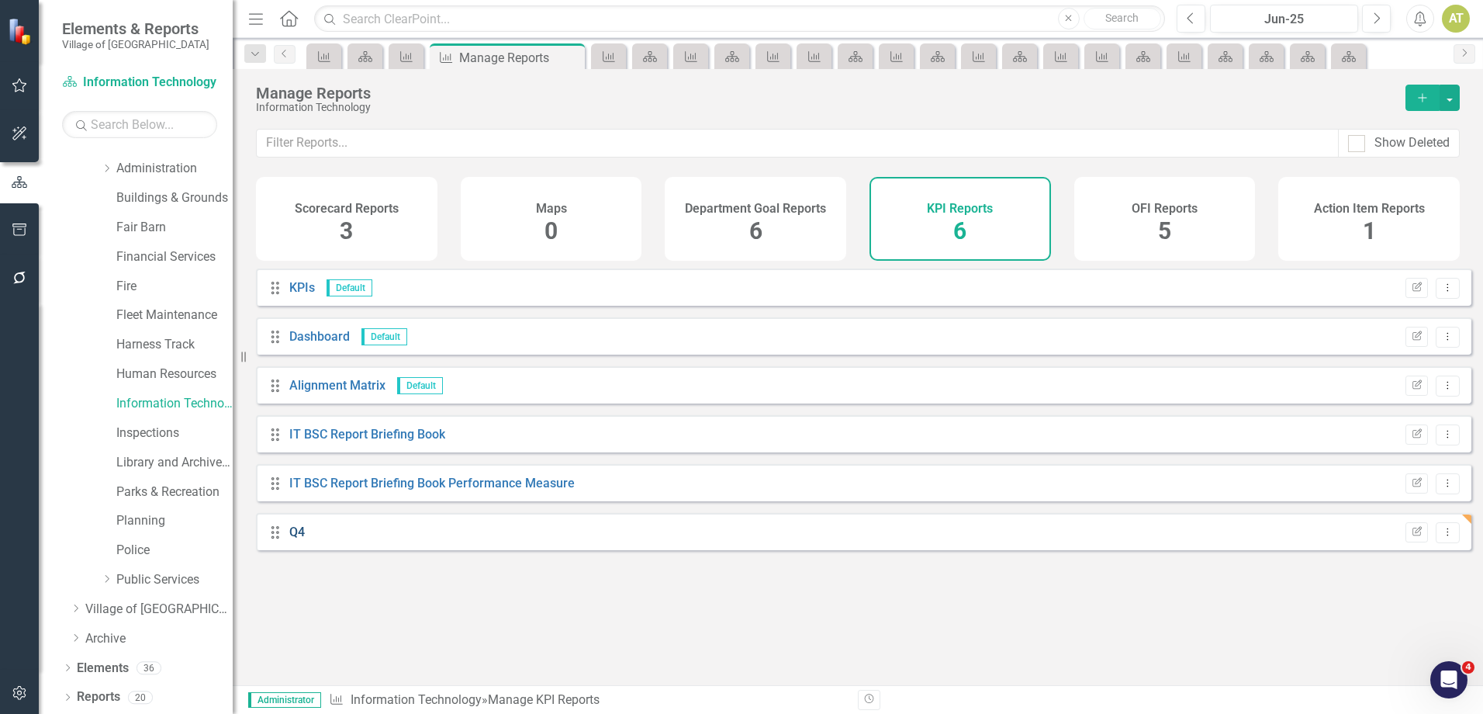
click at [302, 539] on link "Q4" at bounding box center [297, 531] width 16 height 15
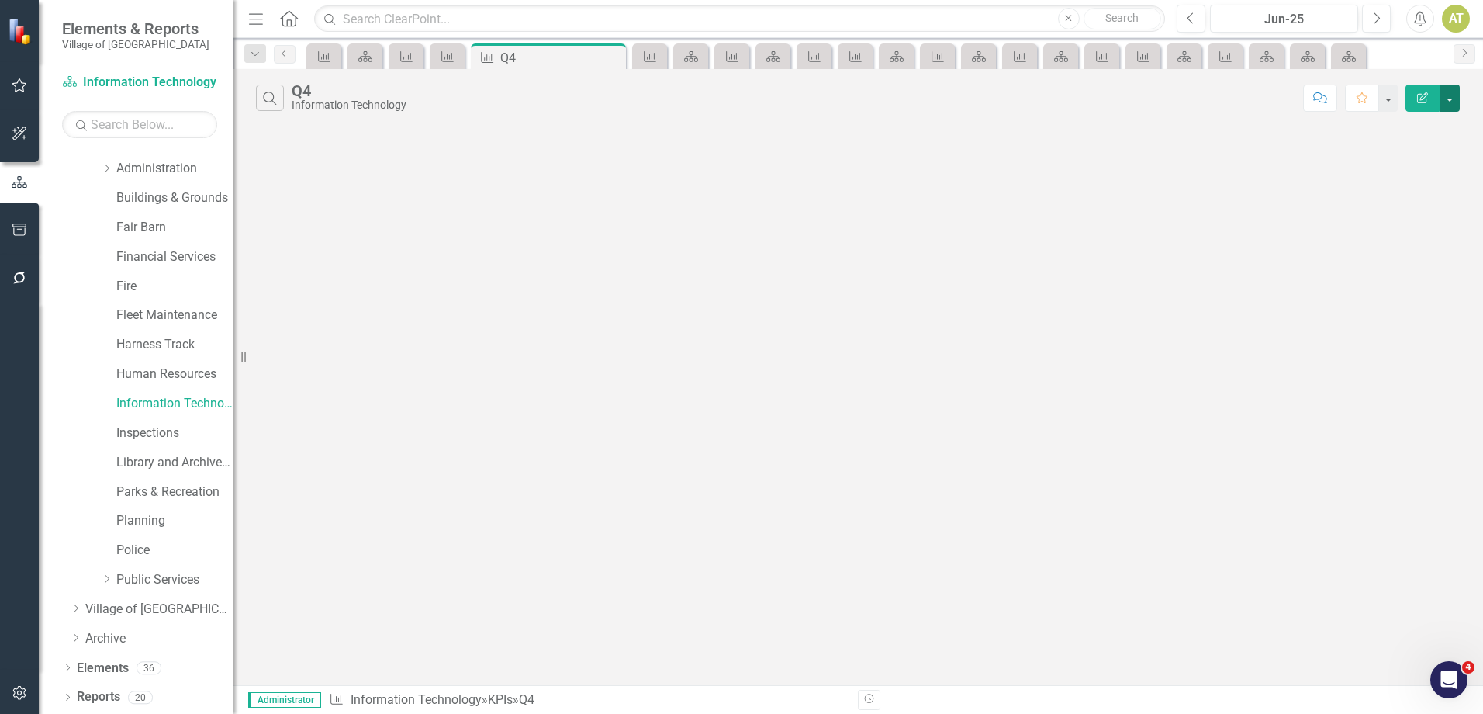
click at [1443, 98] on button "button" at bounding box center [1450, 98] width 20 height 27
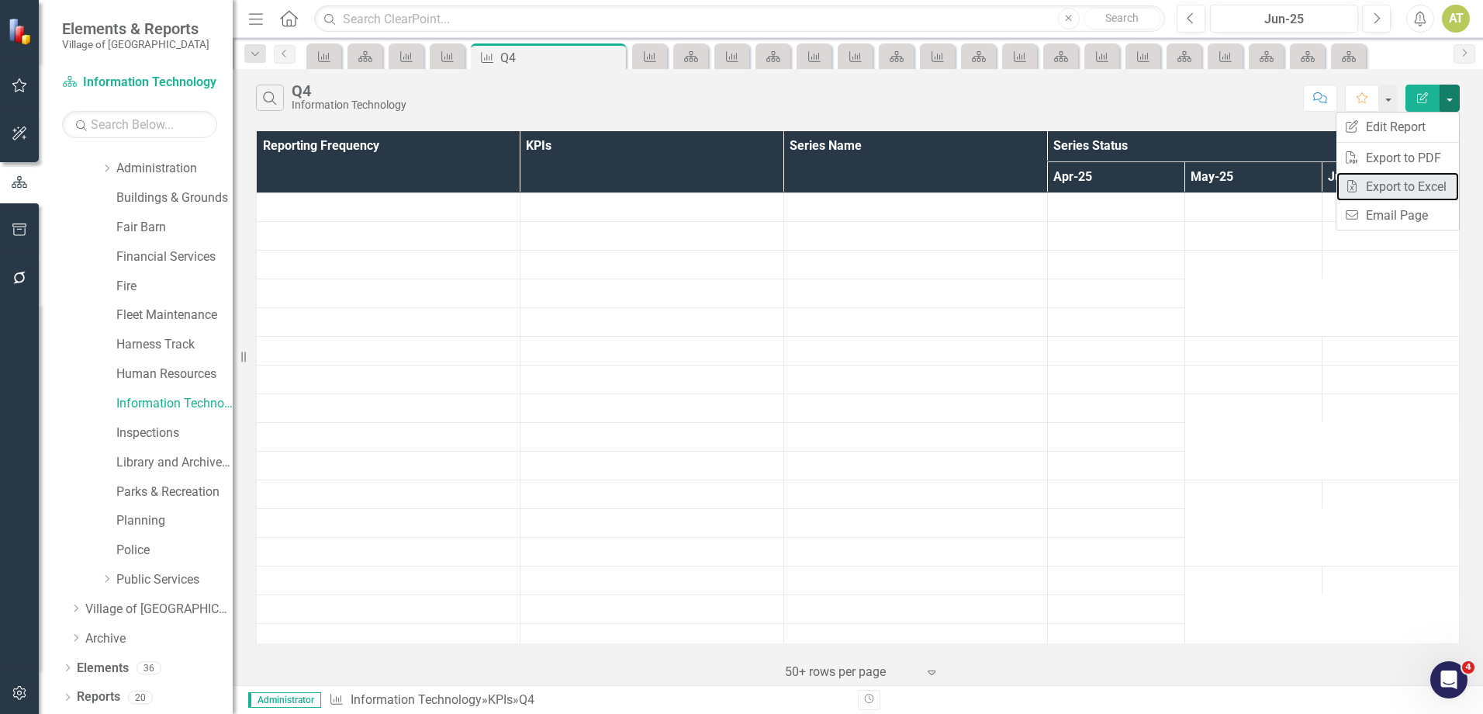
click at [1431, 182] on link "Excel Export to Excel" at bounding box center [1398, 186] width 123 height 29
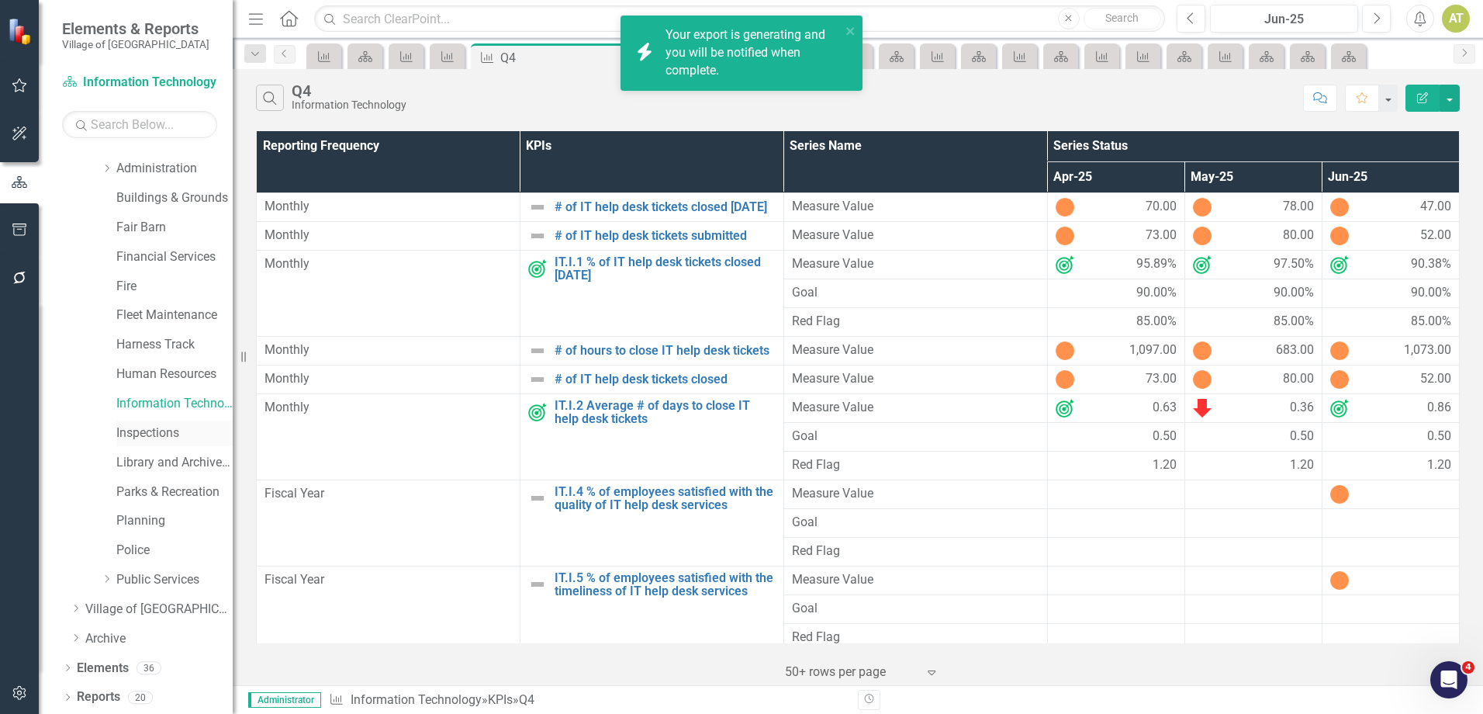
click at [139, 431] on link "Inspections" at bounding box center [174, 433] width 116 height 18
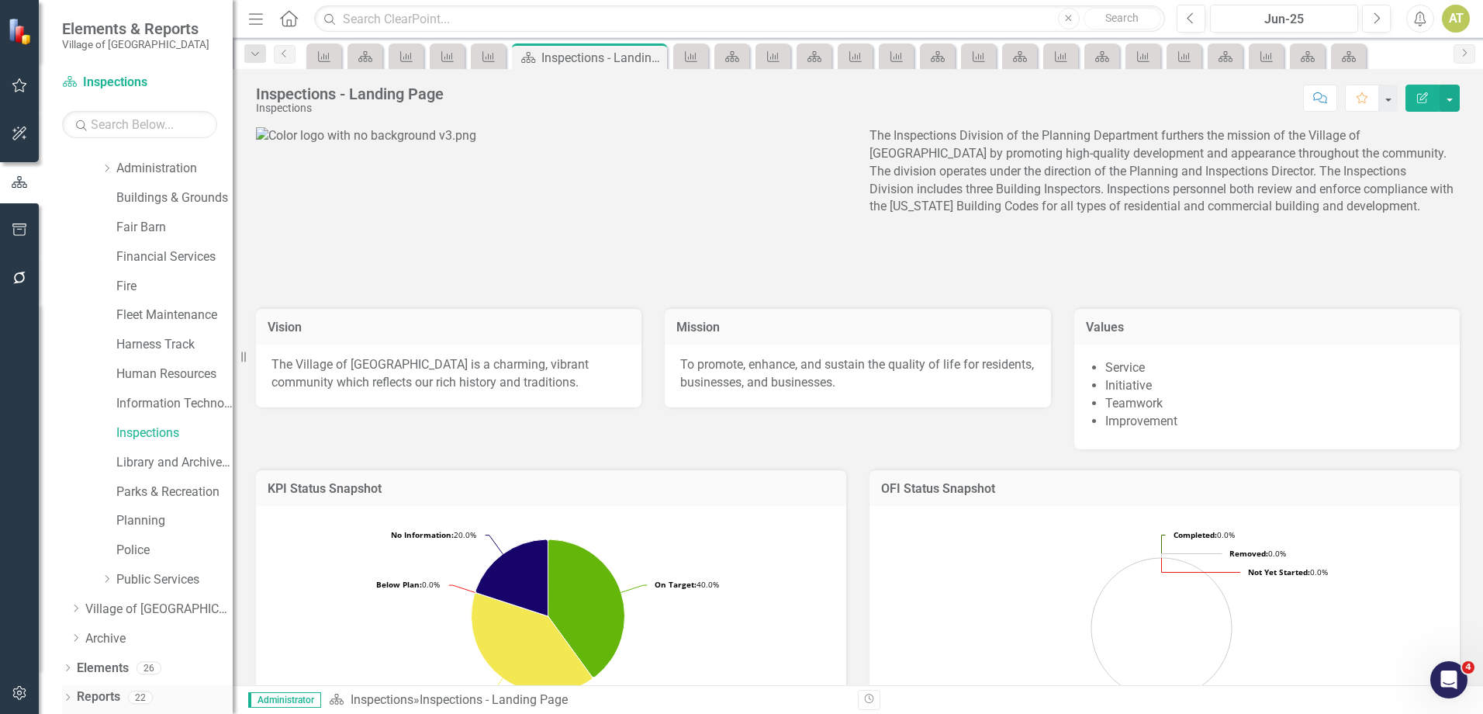
click at [101, 696] on link "Reports" at bounding box center [98, 697] width 43 height 18
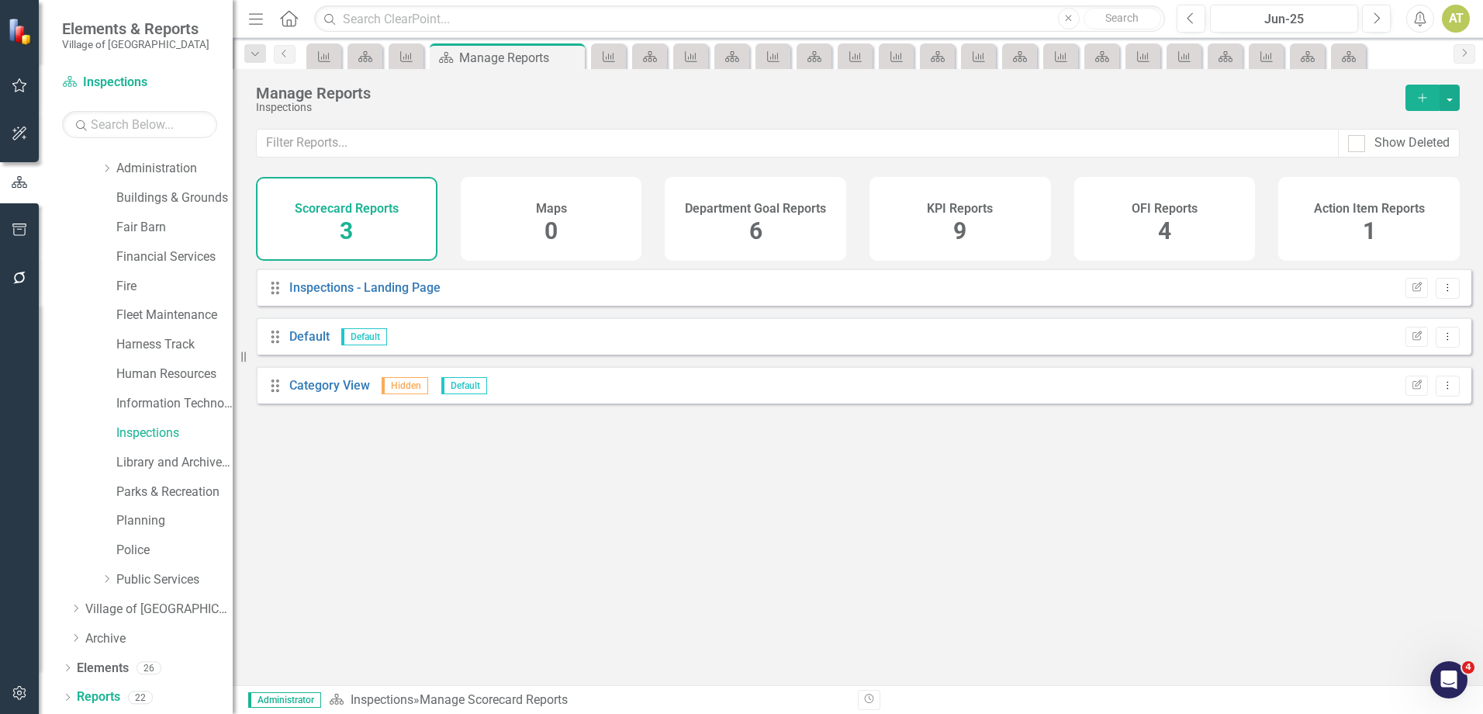
click at [958, 230] on span "9" at bounding box center [959, 230] width 13 height 27
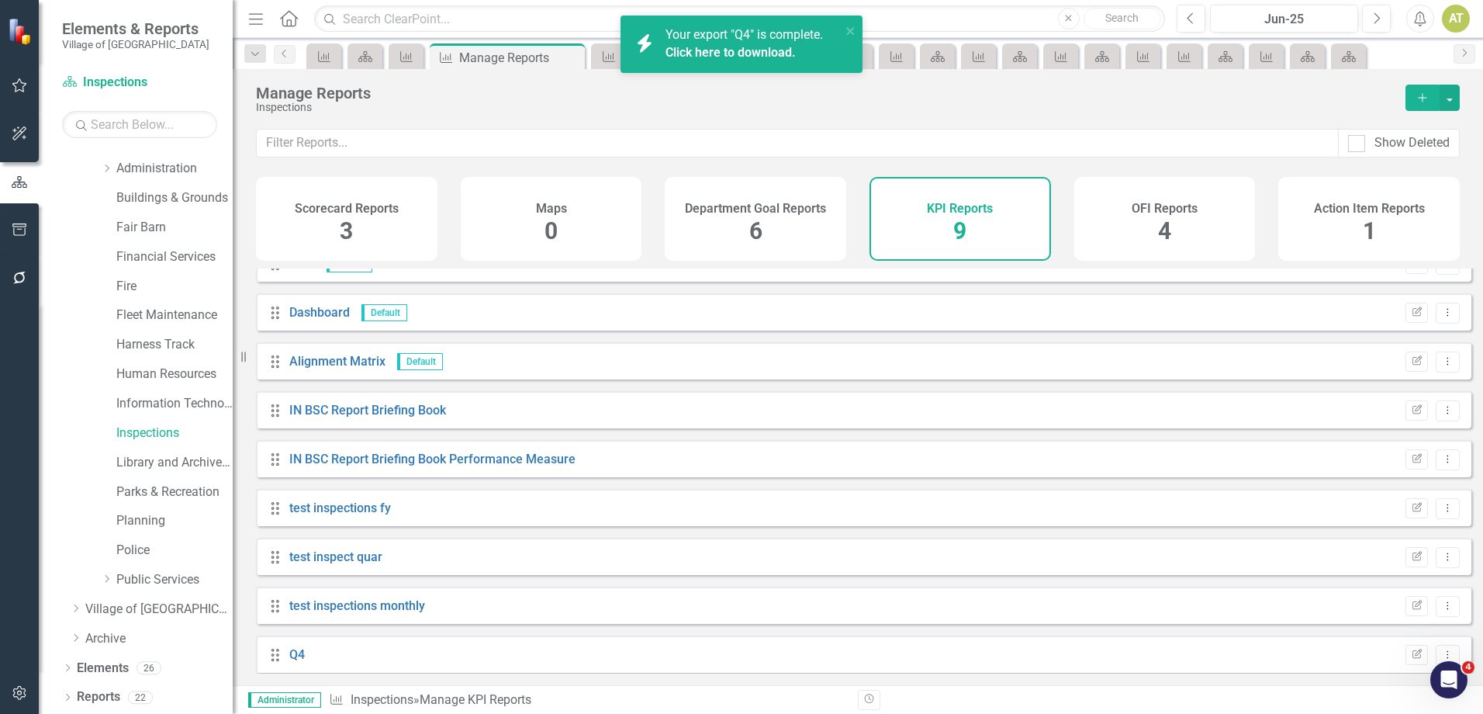
scroll to position [35, 0]
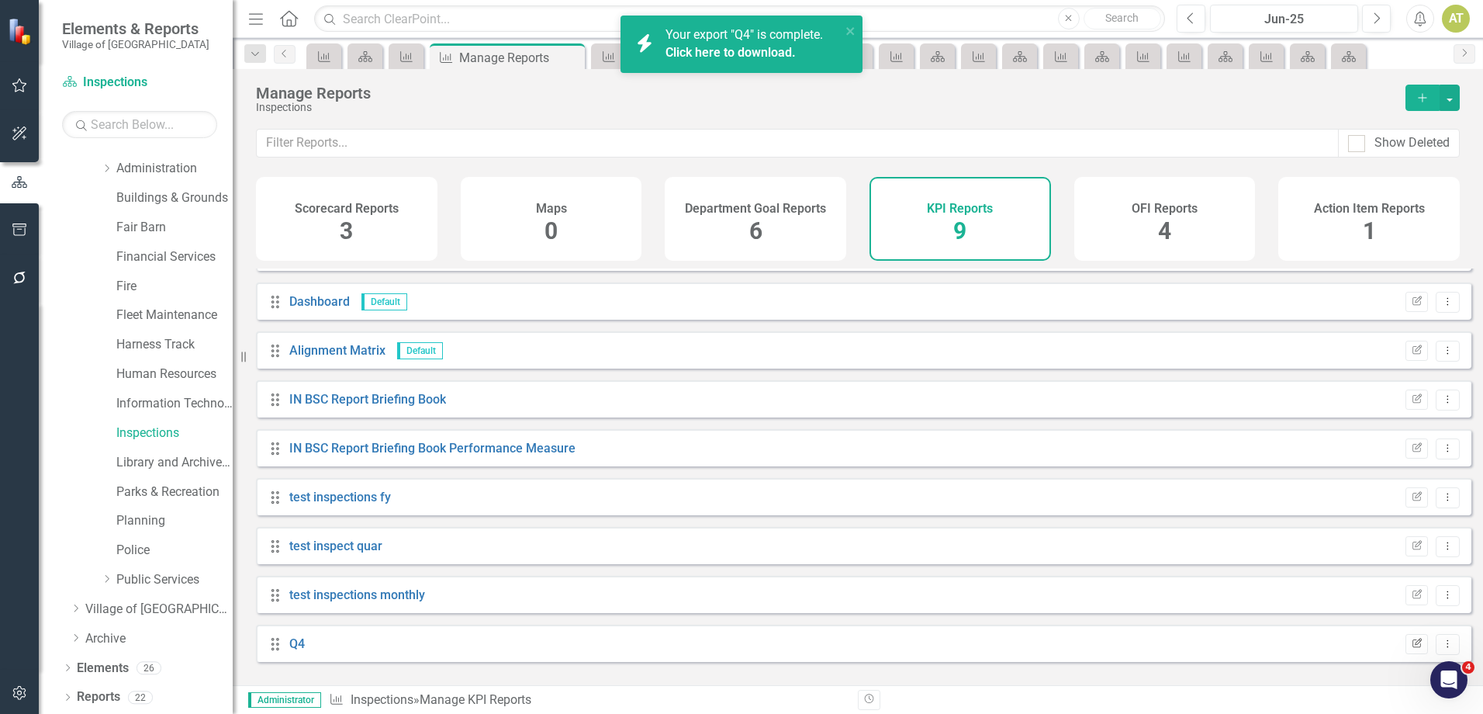
click at [1411, 649] on icon "Edit Report" at bounding box center [1417, 643] width 12 height 9
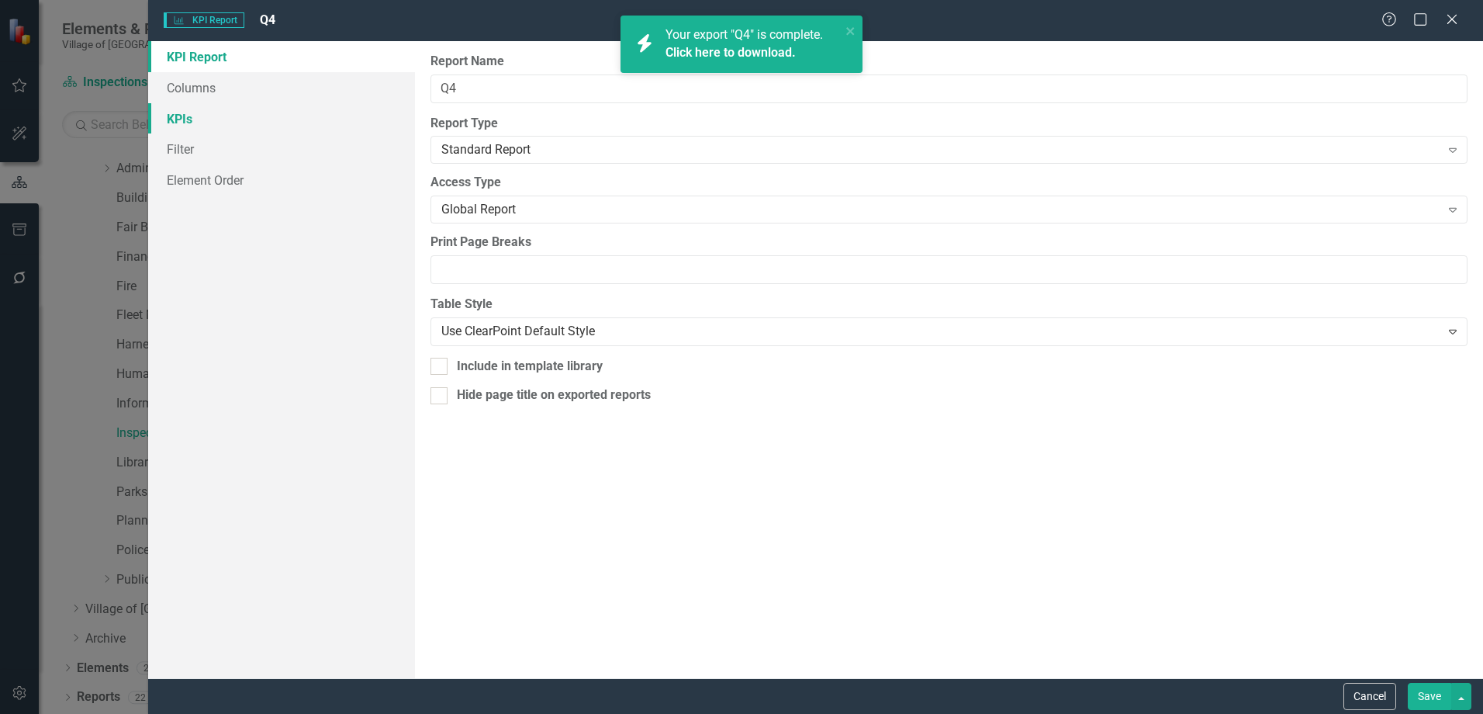
click at [200, 118] on link "KPIs" at bounding box center [281, 118] width 267 height 31
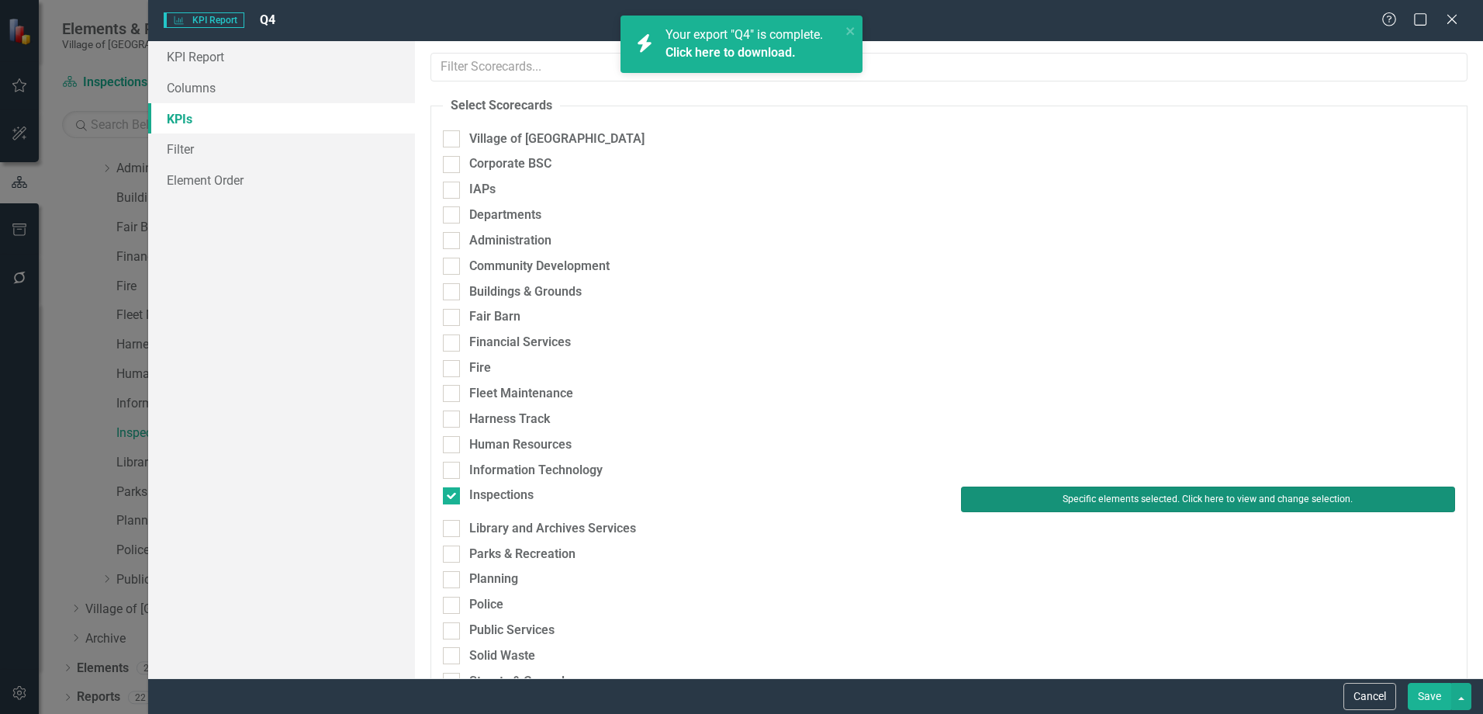
click at [1182, 495] on button "Specific elements selected. Click here to view and change selection." at bounding box center [1208, 498] width 494 height 25
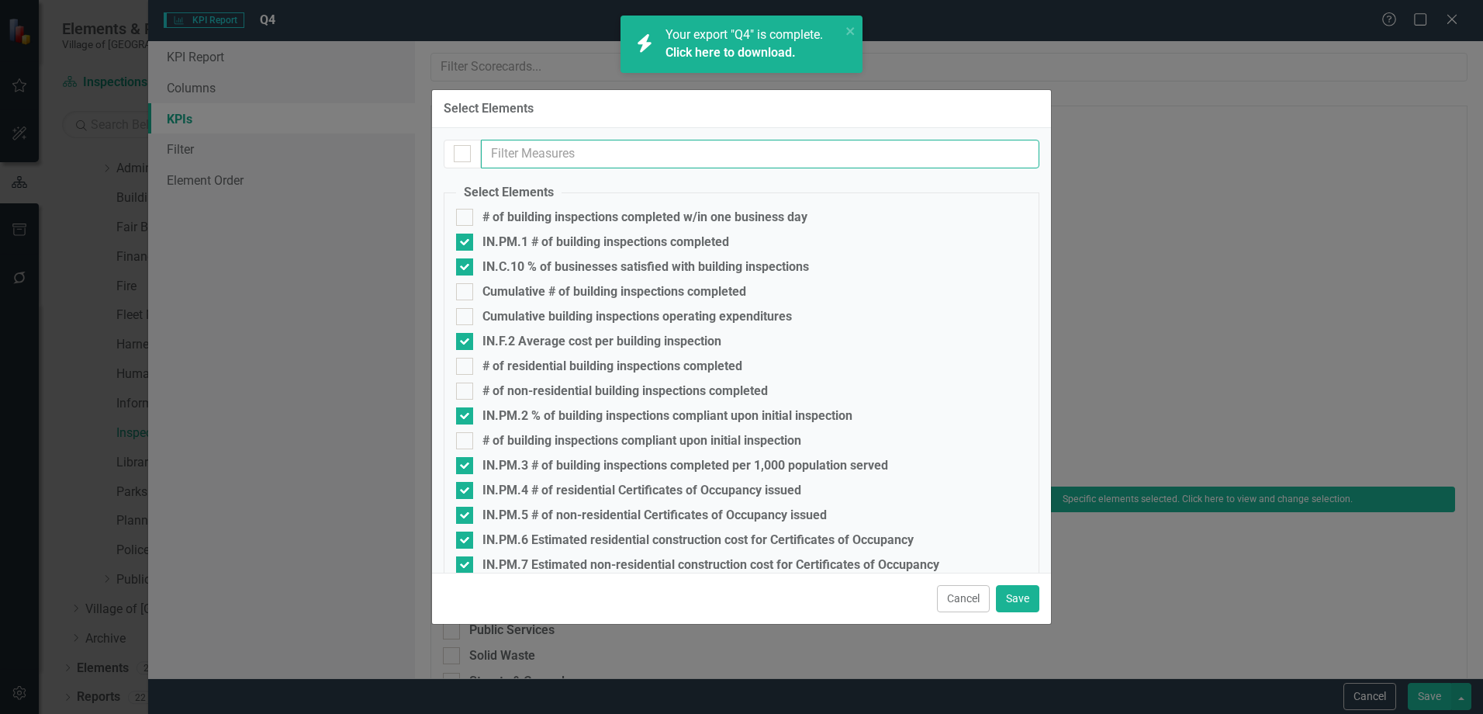
click at [581, 150] on input "text" at bounding box center [760, 154] width 559 height 29
type input "2"
click at [459, 151] on input "checkbox" at bounding box center [459, 150] width 10 height 10
checkbox input "true"
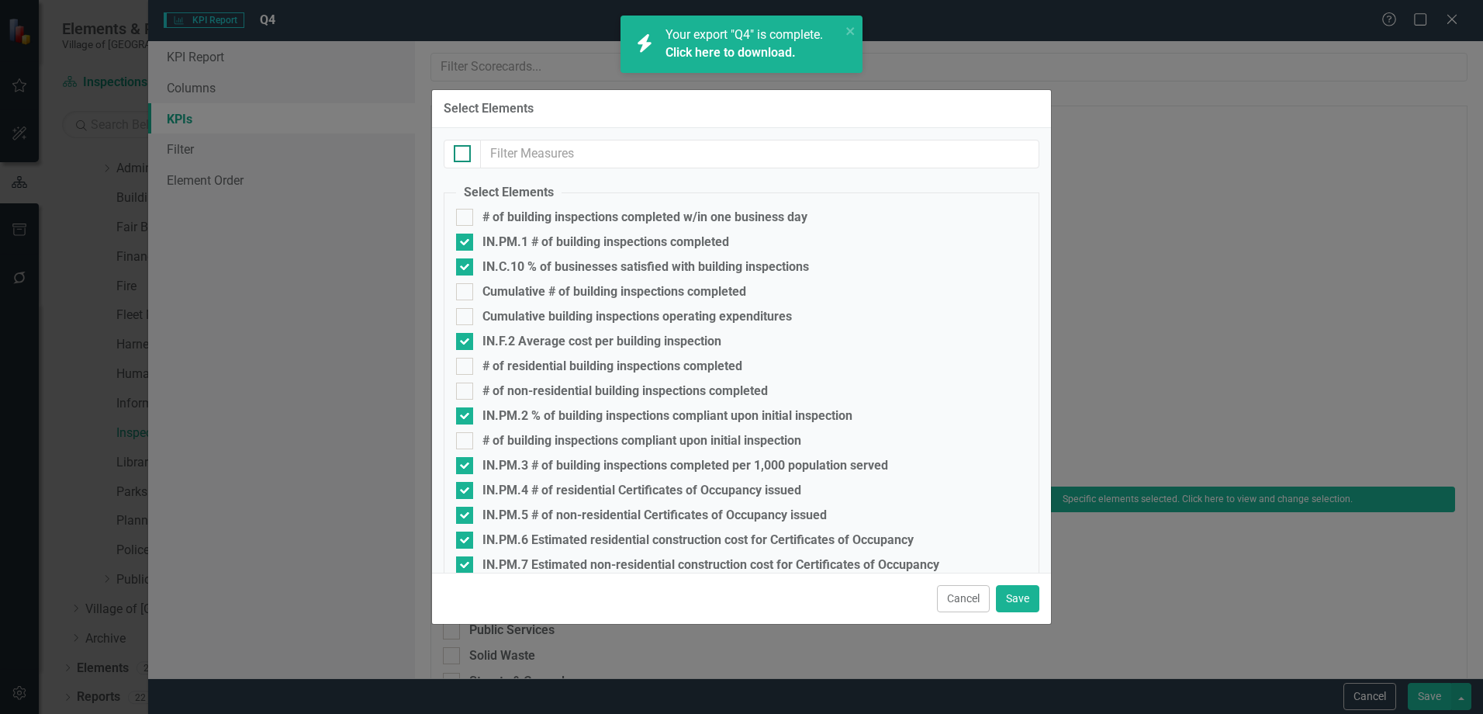
checkbox input "true"
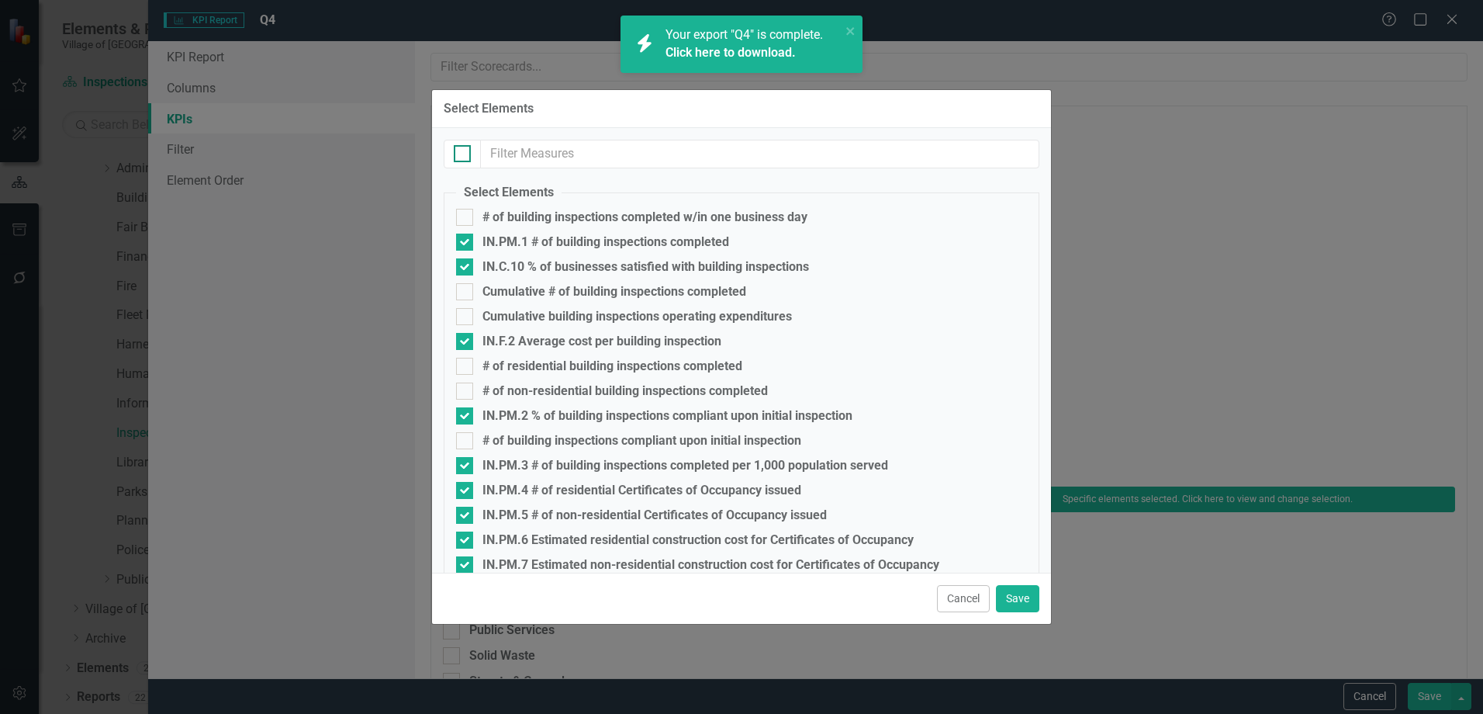
checkbox input "true"
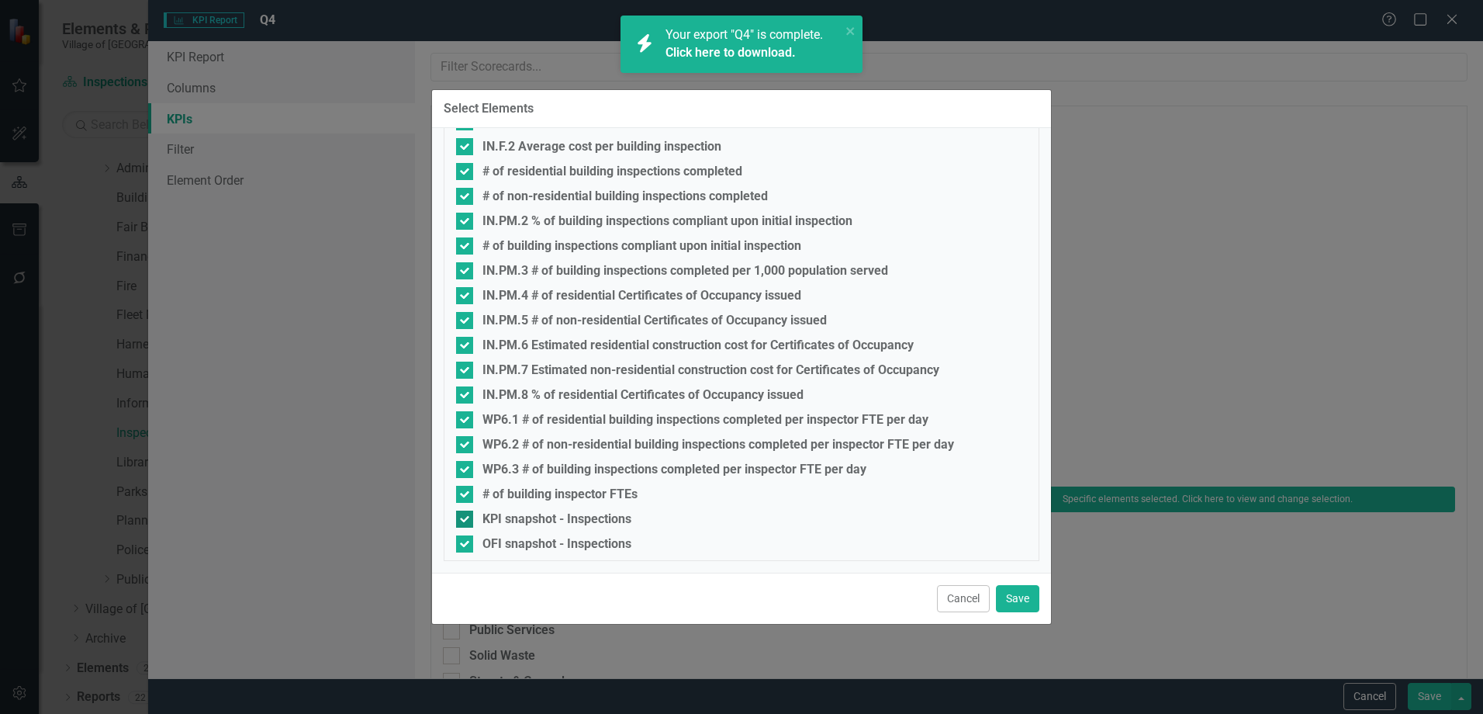
click at [539, 515] on div "KPI snapshot - Inspections" at bounding box center [557, 519] width 149 height 14
click at [466, 515] on input "KPI snapshot - Inspections" at bounding box center [461, 515] width 10 height 10
checkbox input "false"
click at [540, 547] on div "OFI snapshot - Inspections" at bounding box center [557, 544] width 149 height 14
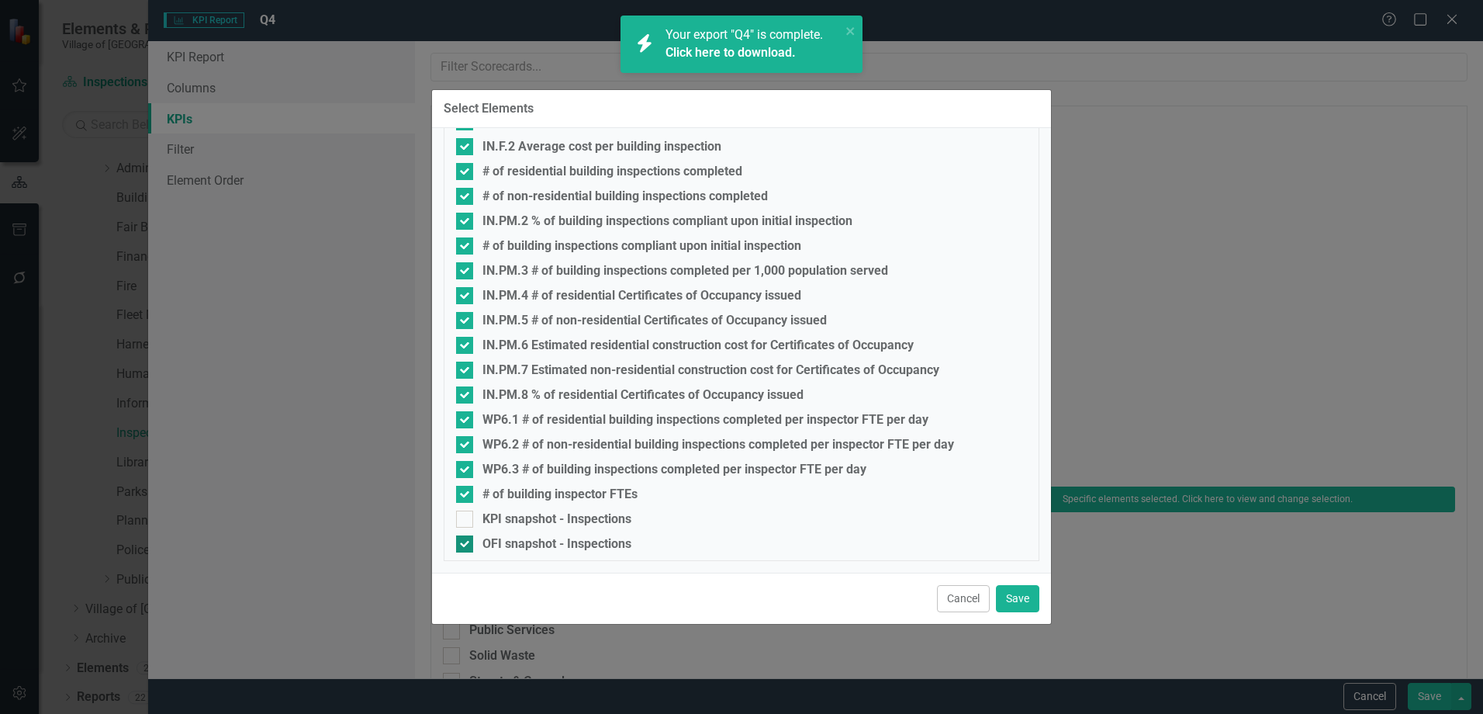
click at [466, 545] on input "OFI snapshot - Inspections" at bounding box center [461, 540] width 10 height 10
checkbox input "false"
click at [1022, 598] on button "Save" at bounding box center [1017, 598] width 43 height 27
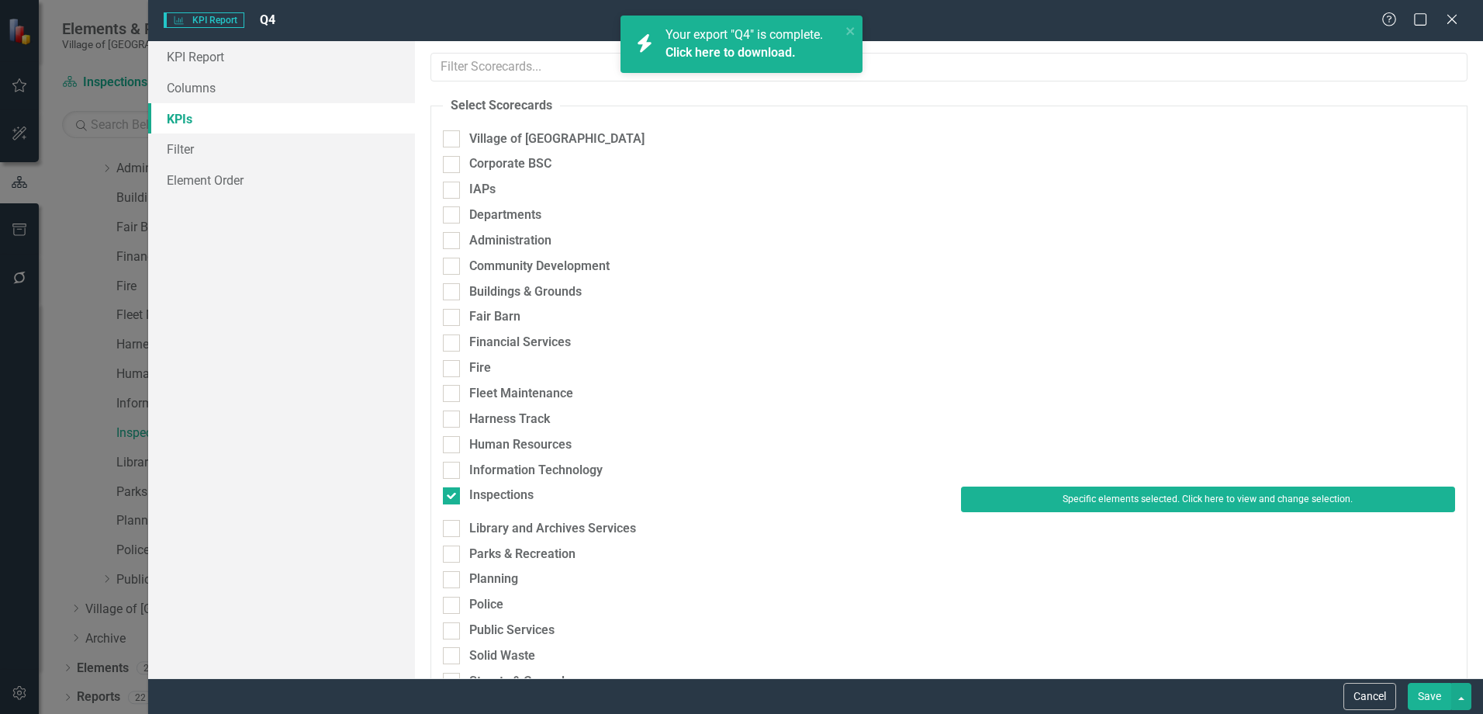
click at [1424, 688] on button "Save" at bounding box center [1429, 696] width 43 height 27
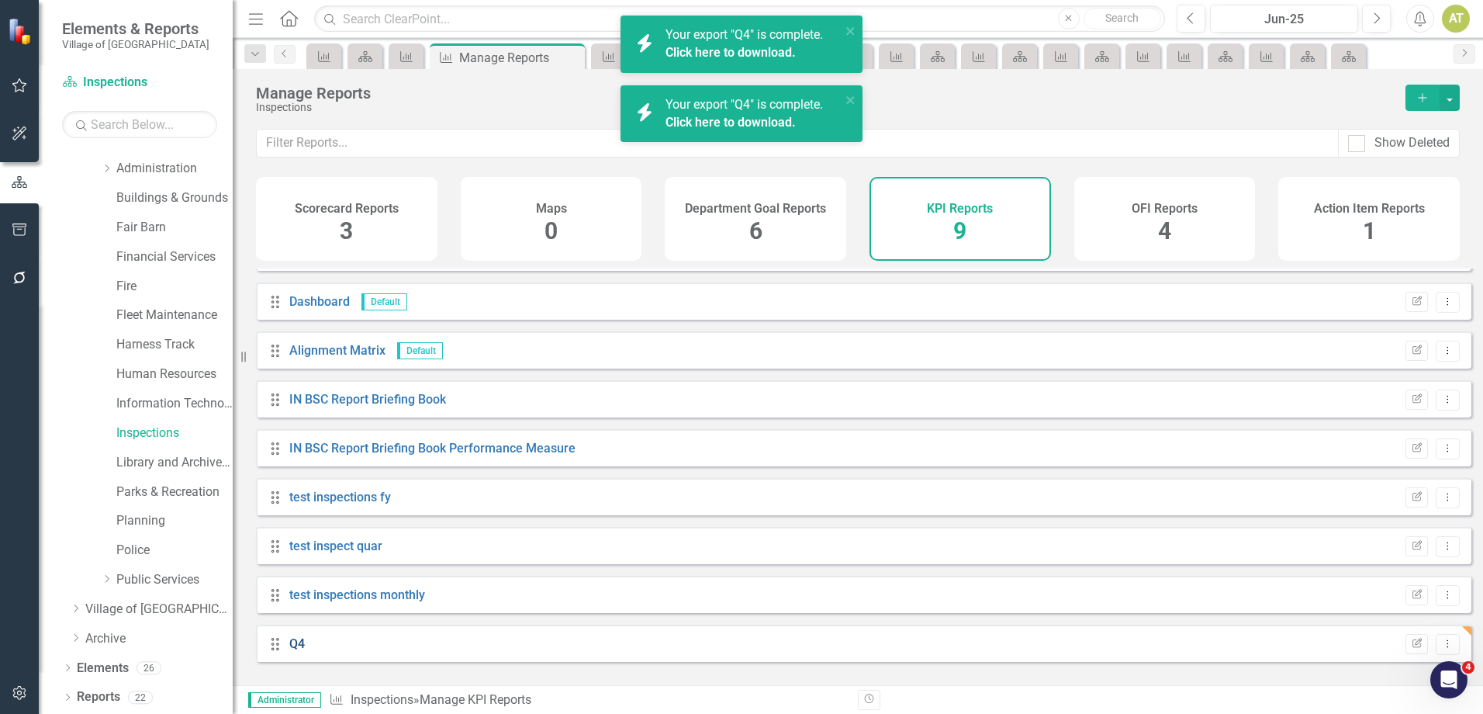
click at [298, 651] on link "Q4" at bounding box center [297, 643] width 16 height 15
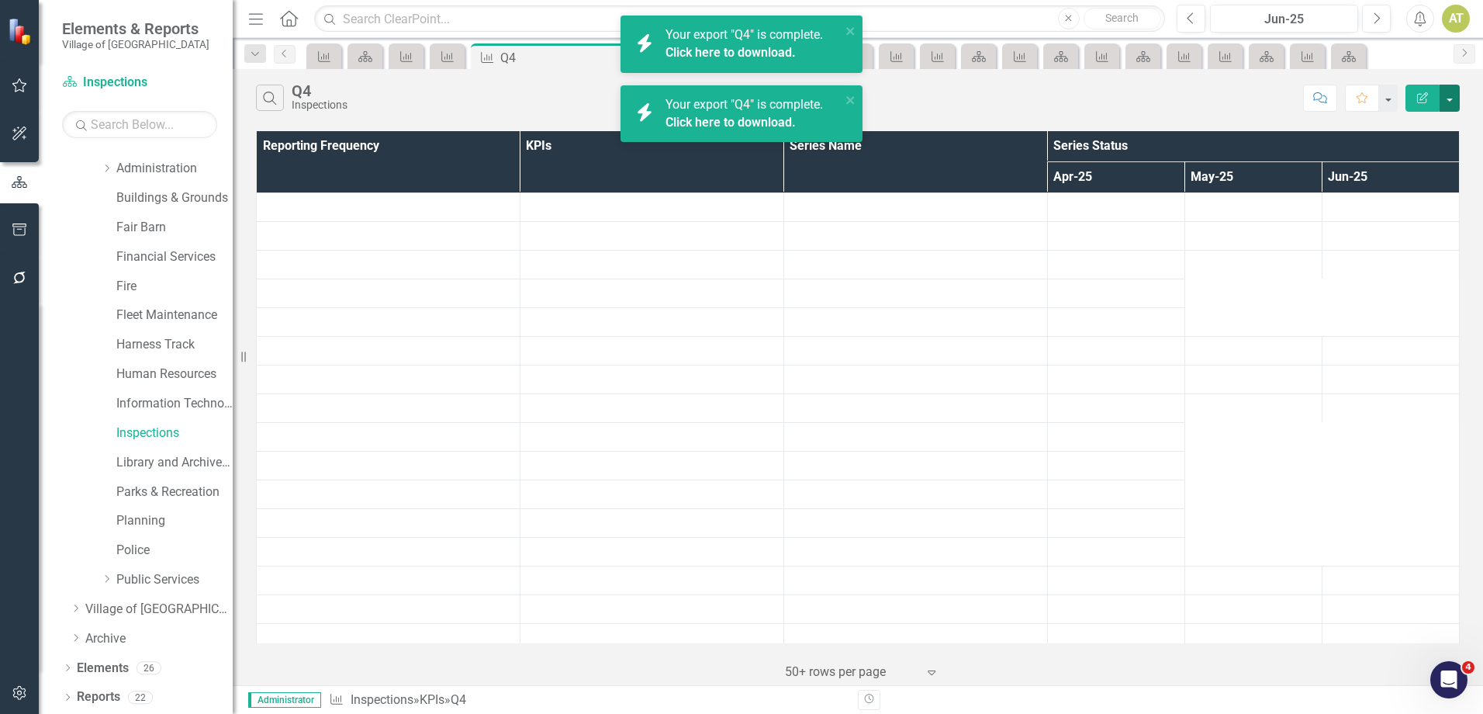
click at [1452, 96] on button "button" at bounding box center [1450, 98] width 20 height 27
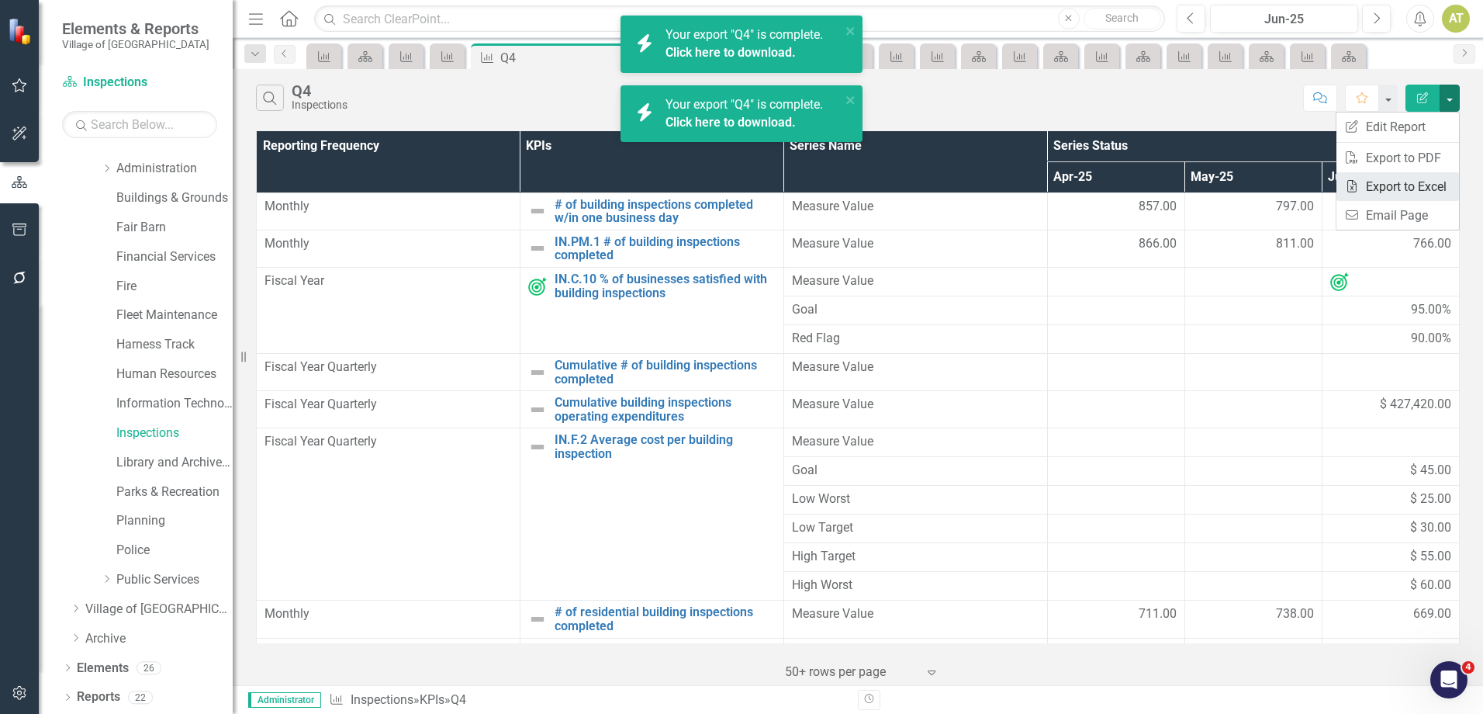
click at [1427, 184] on link "Excel Export to Excel" at bounding box center [1398, 186] width 123 height 29
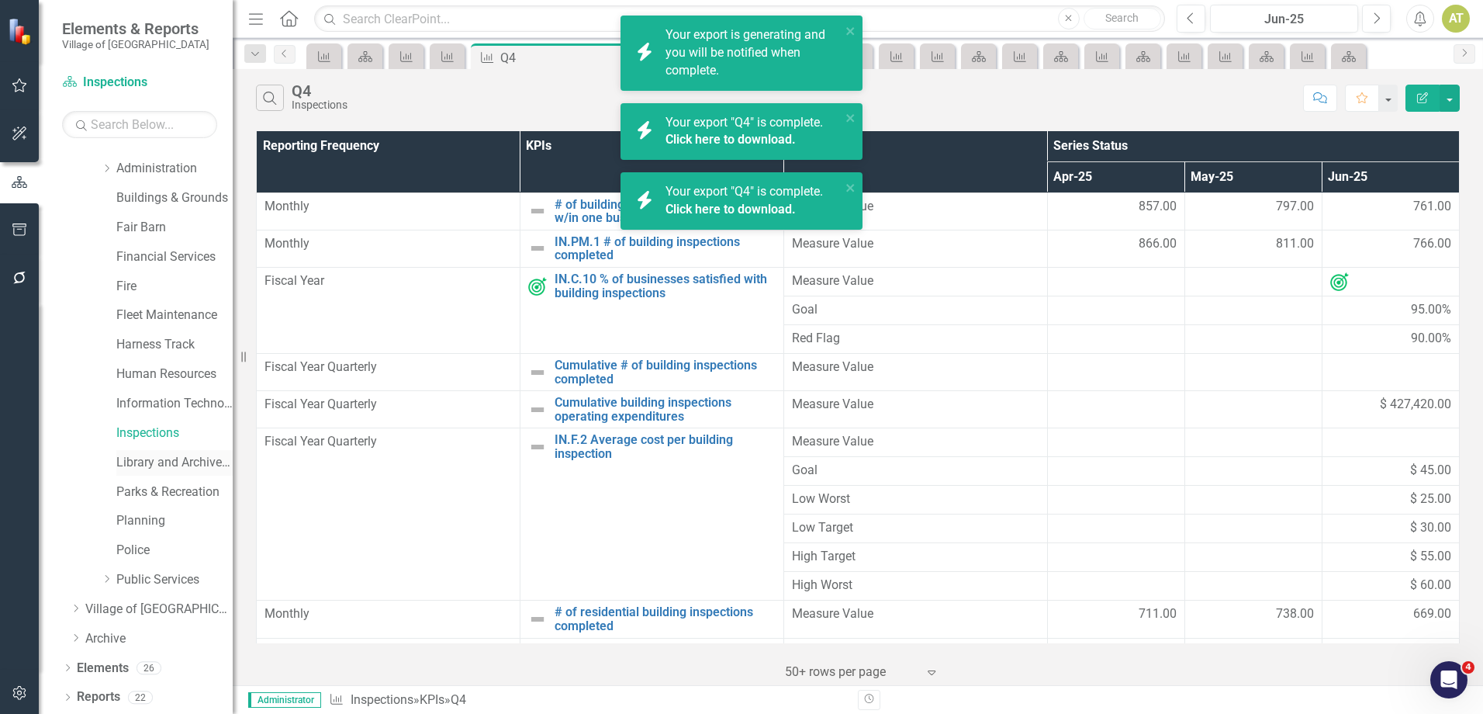
click at [155, 452] on div "Library and Archives Services" at bounding box center [174, 463] width 116 height 26
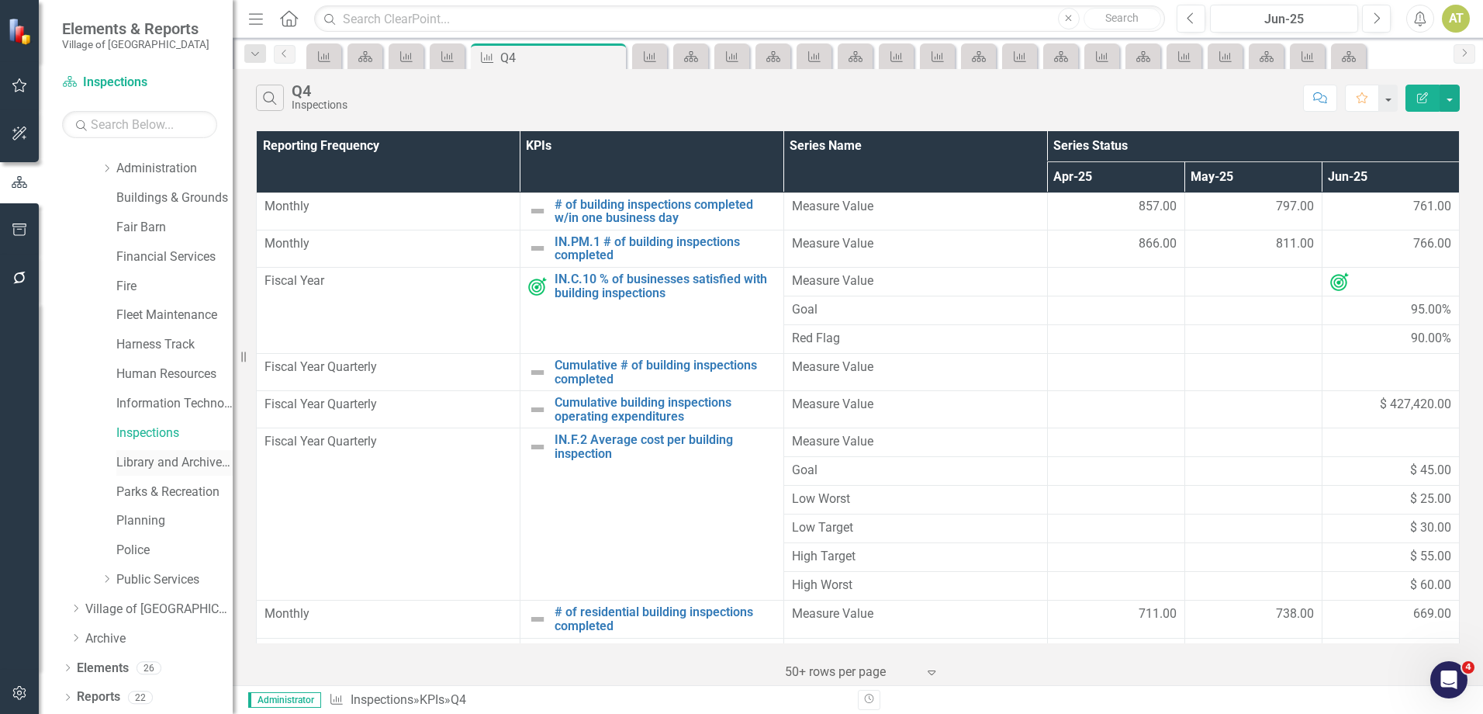
click at [156, 457] on link "Library and Archives Services" at bounding box center [174, 463] width 116 height 18
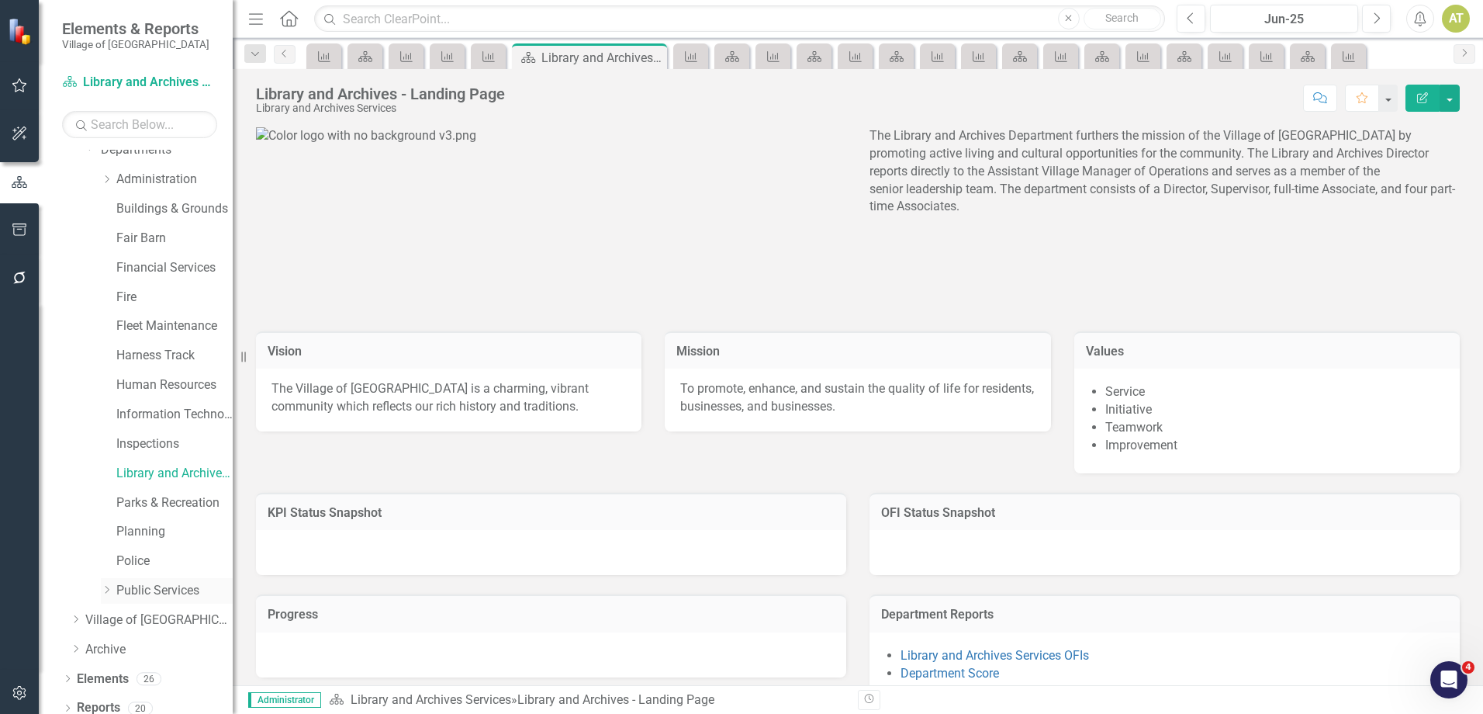
scroll to position [140, 0]
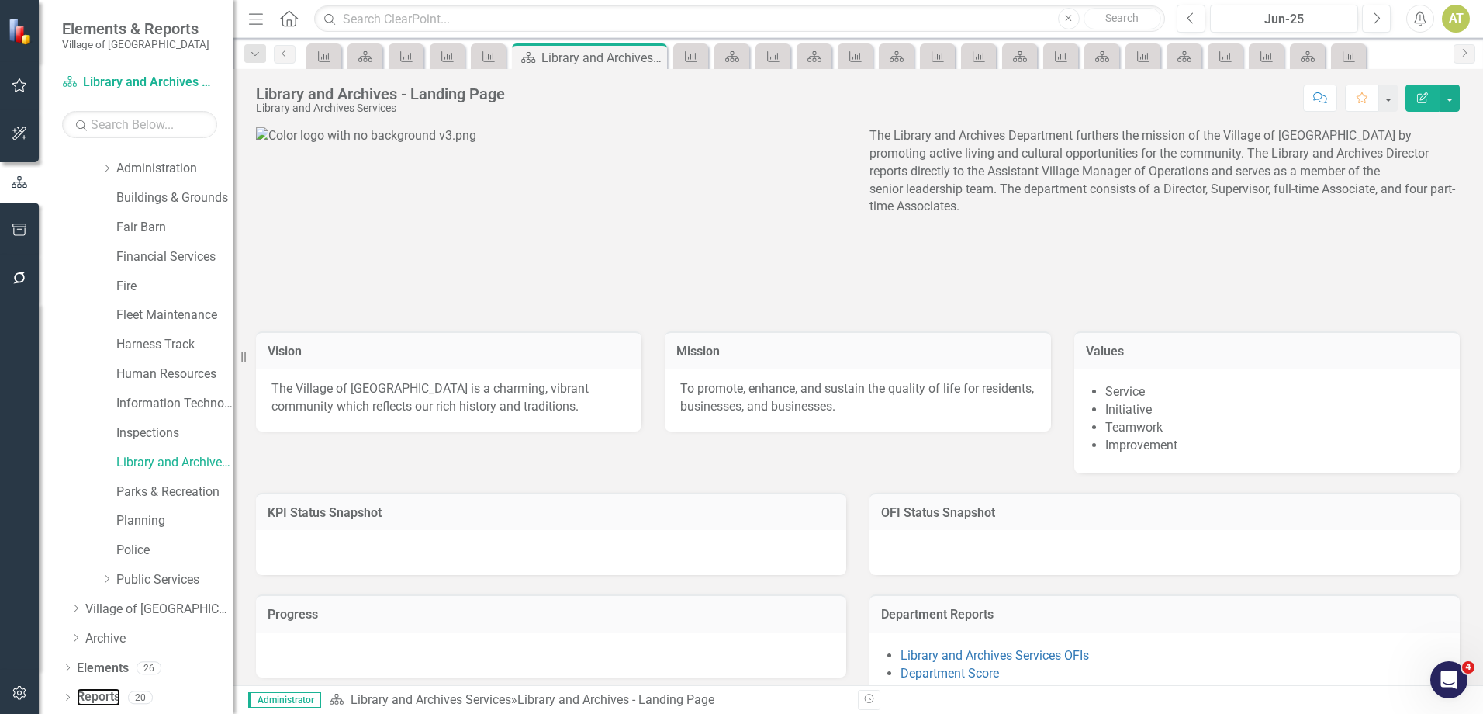
drag, startPoint x: 109, startPoint y: 692, endPoint x: 241, endPoint y: 705, distance: 133.3
click at [109, 692] on link "Reports" at bounding box center [98, 697] width 43 height 18
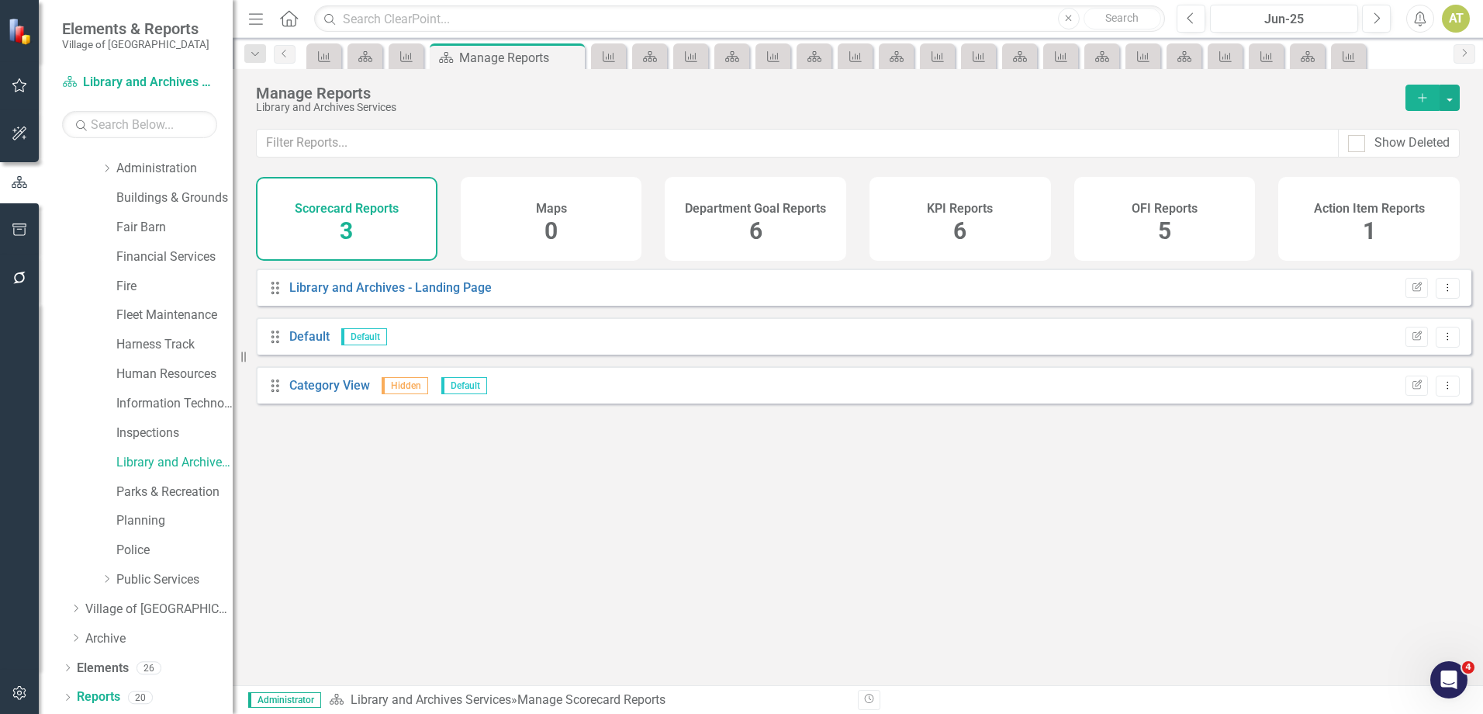
click at [941, 203] on h4 "KPI Reports" at bounding box center [960, 209] width 66 height 14
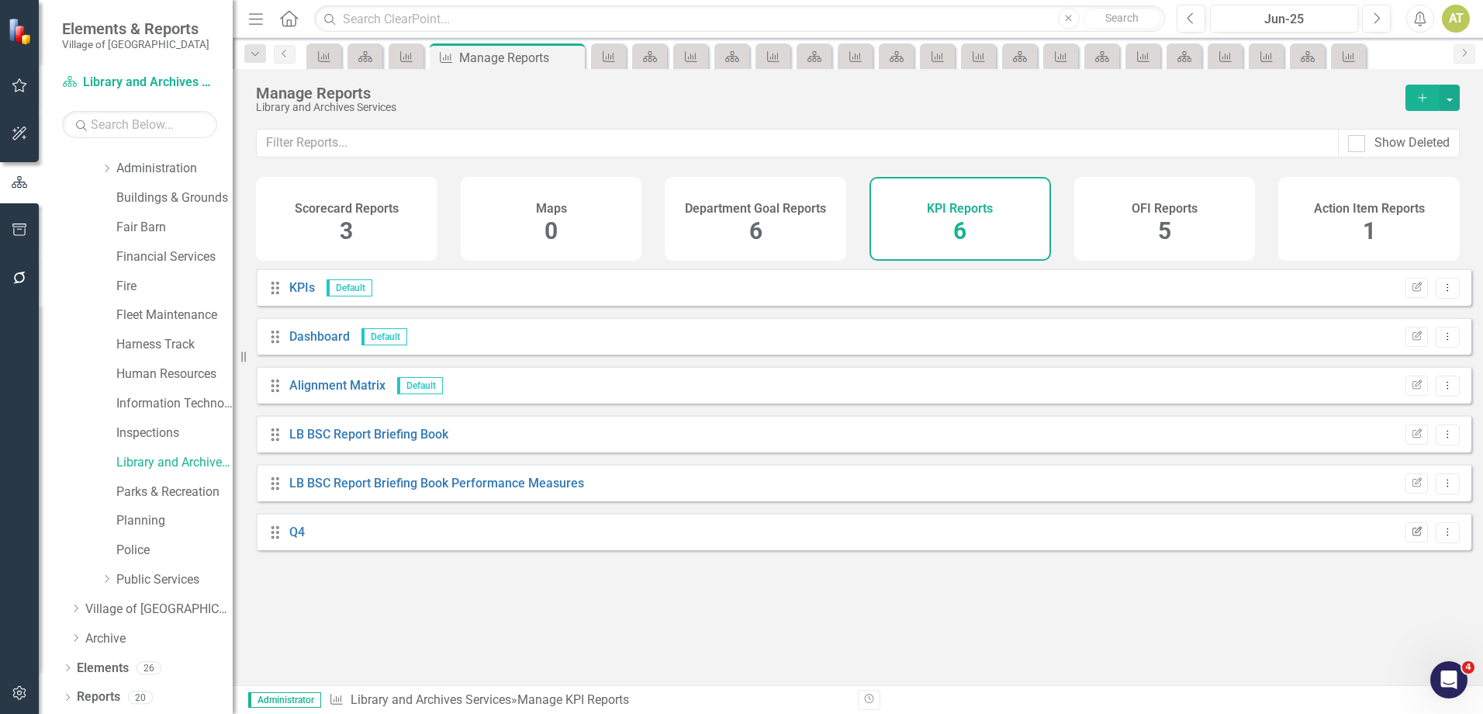
click at [1412, 542] on button "Edit Report" at bounding box center [1417, 532] width 22 height 20
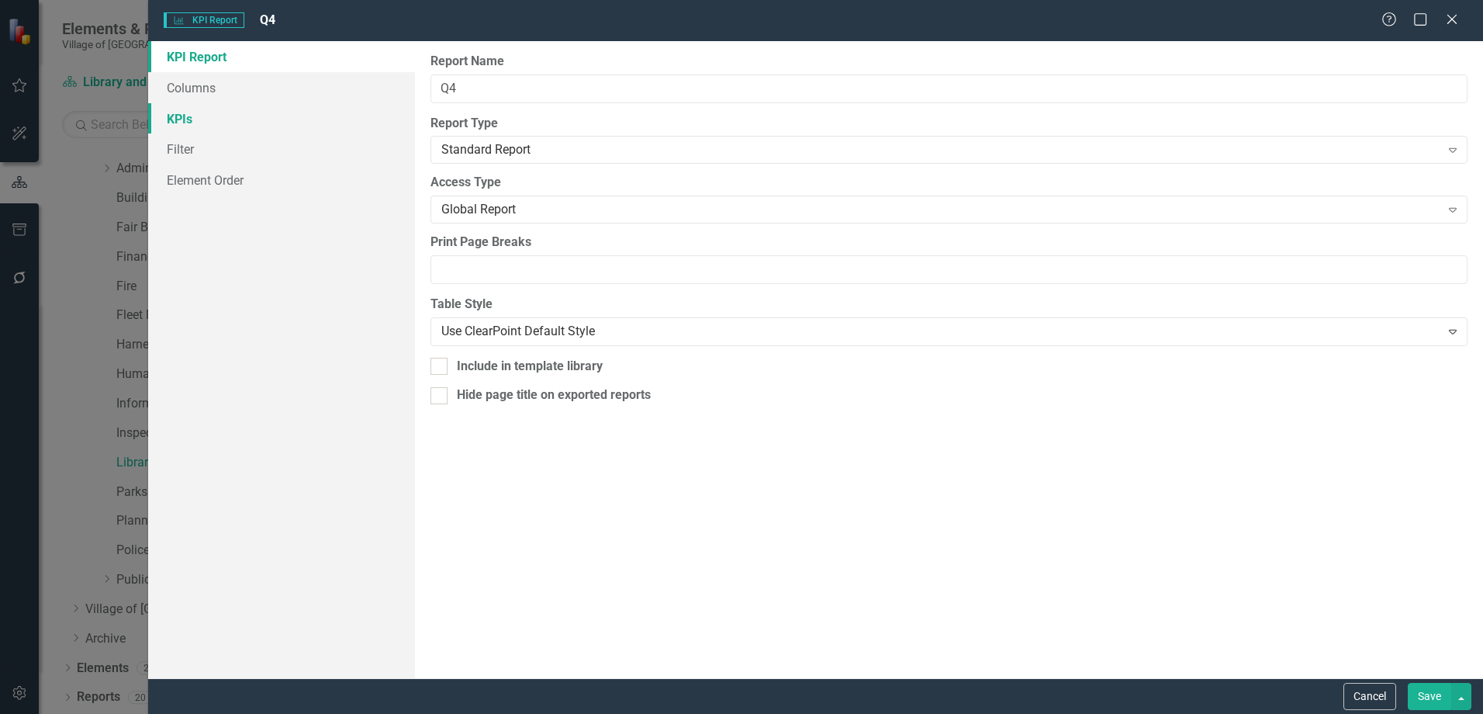
click at [231, 124] on link "KPIs" at bounding box center [281, 118] width 267 height 31
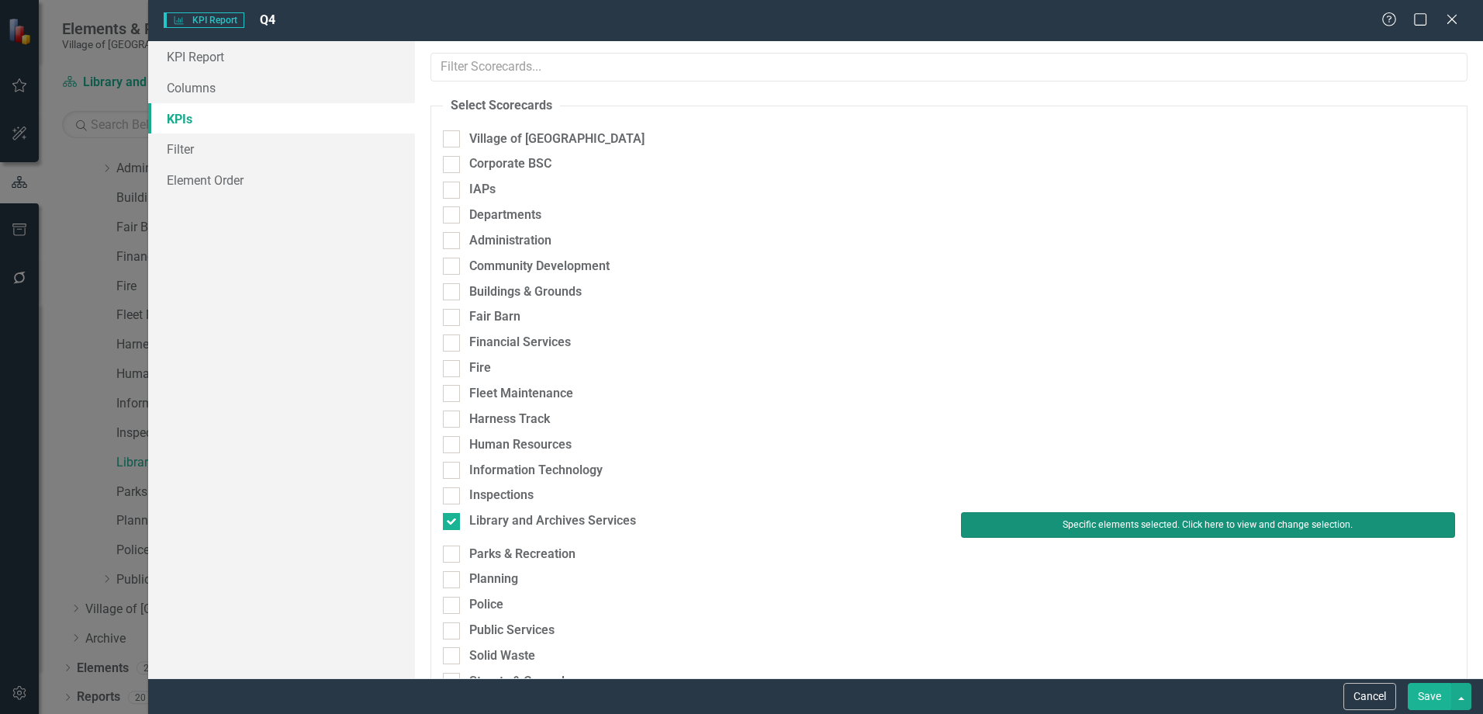
click at [1137, 518] on button "Specific elements selected. Click here to view and change selection." at bounding box center [1208, 524] width 494 height 25
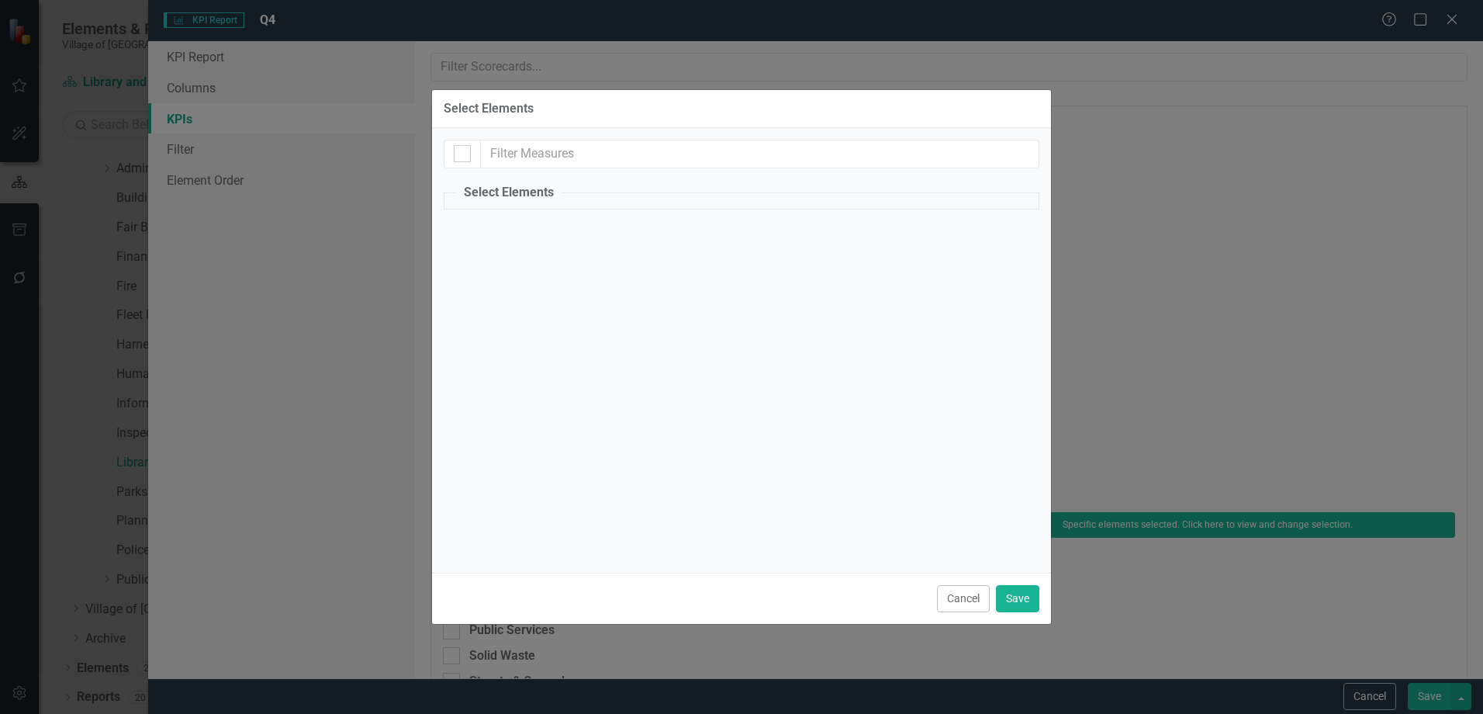
checkbox input "true"
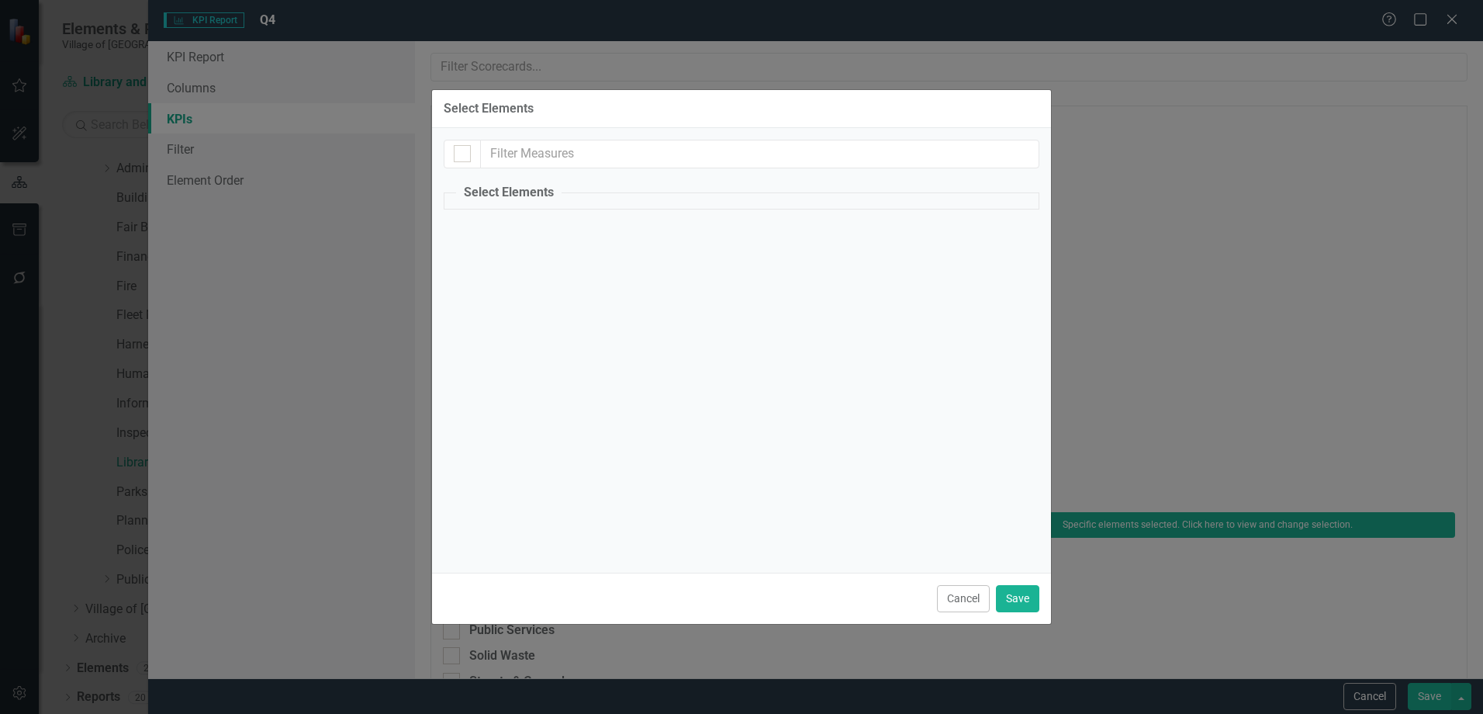
checkbox input "true"
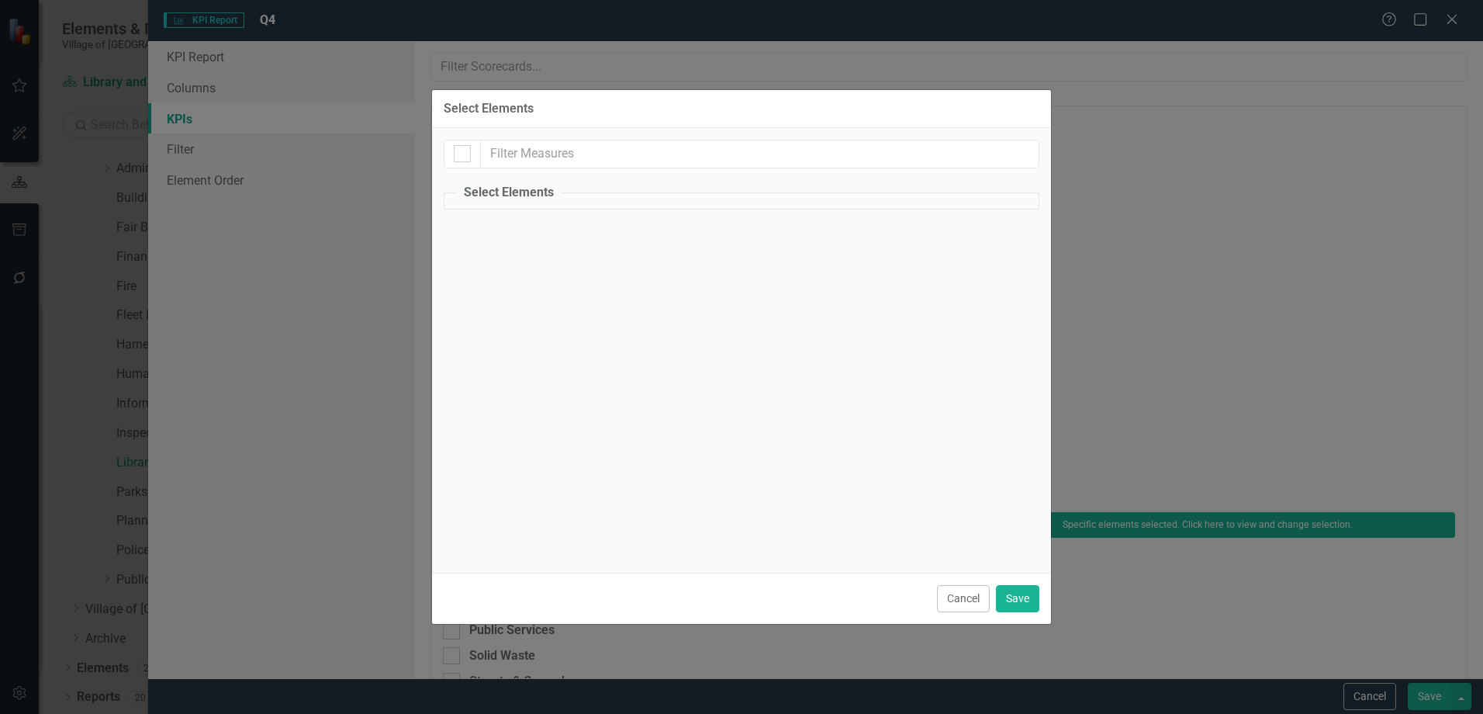
checkbox input "true"
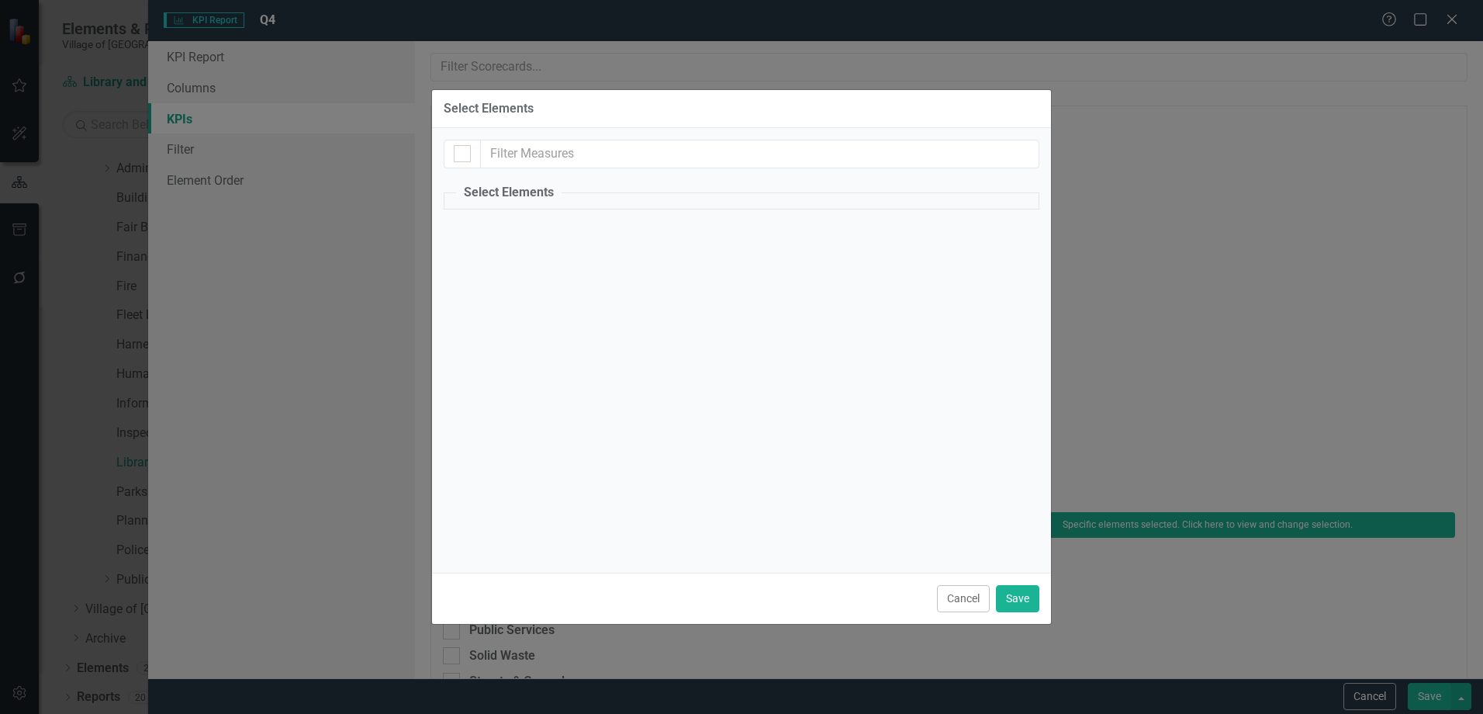
checkbox input "true"
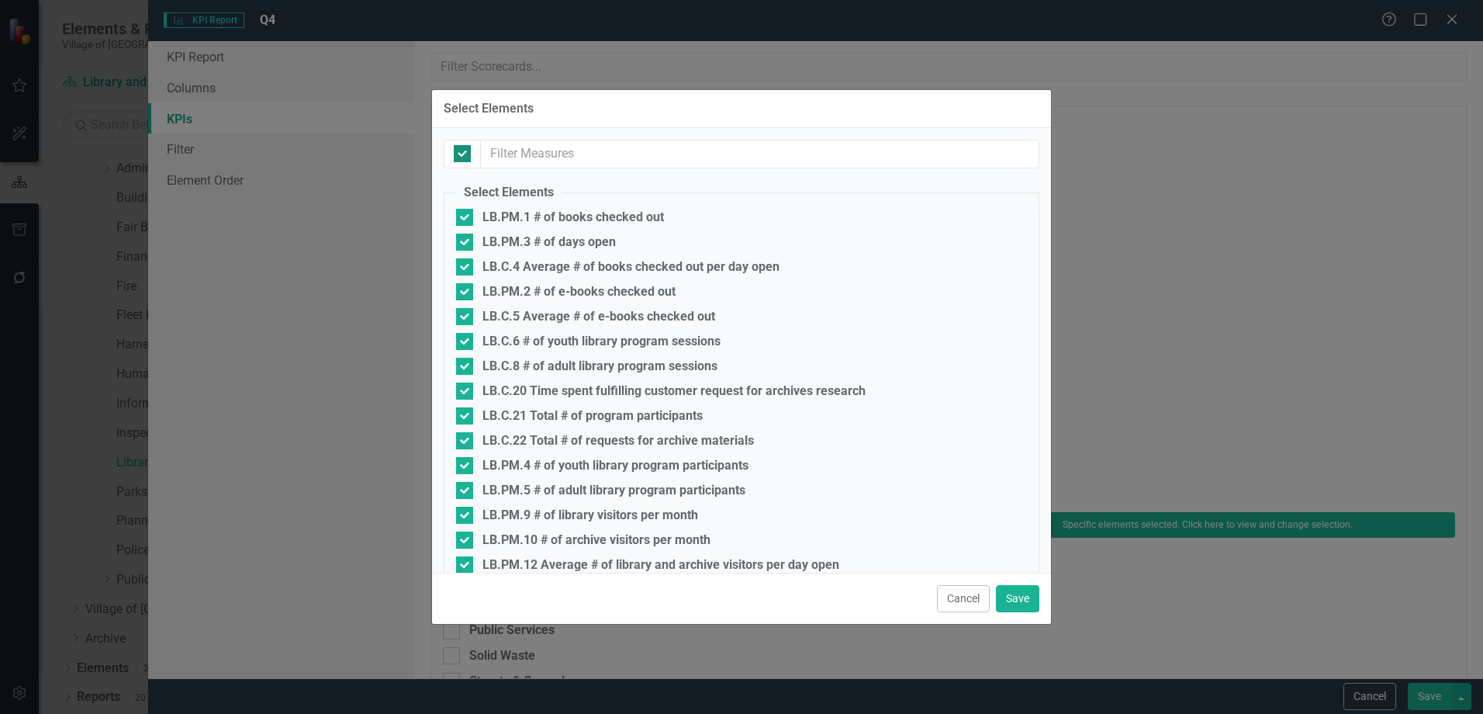
click at [459, 149] on input "checkbox" at bounding box center [459, 150] width 10 height 10
checkbox input "false"
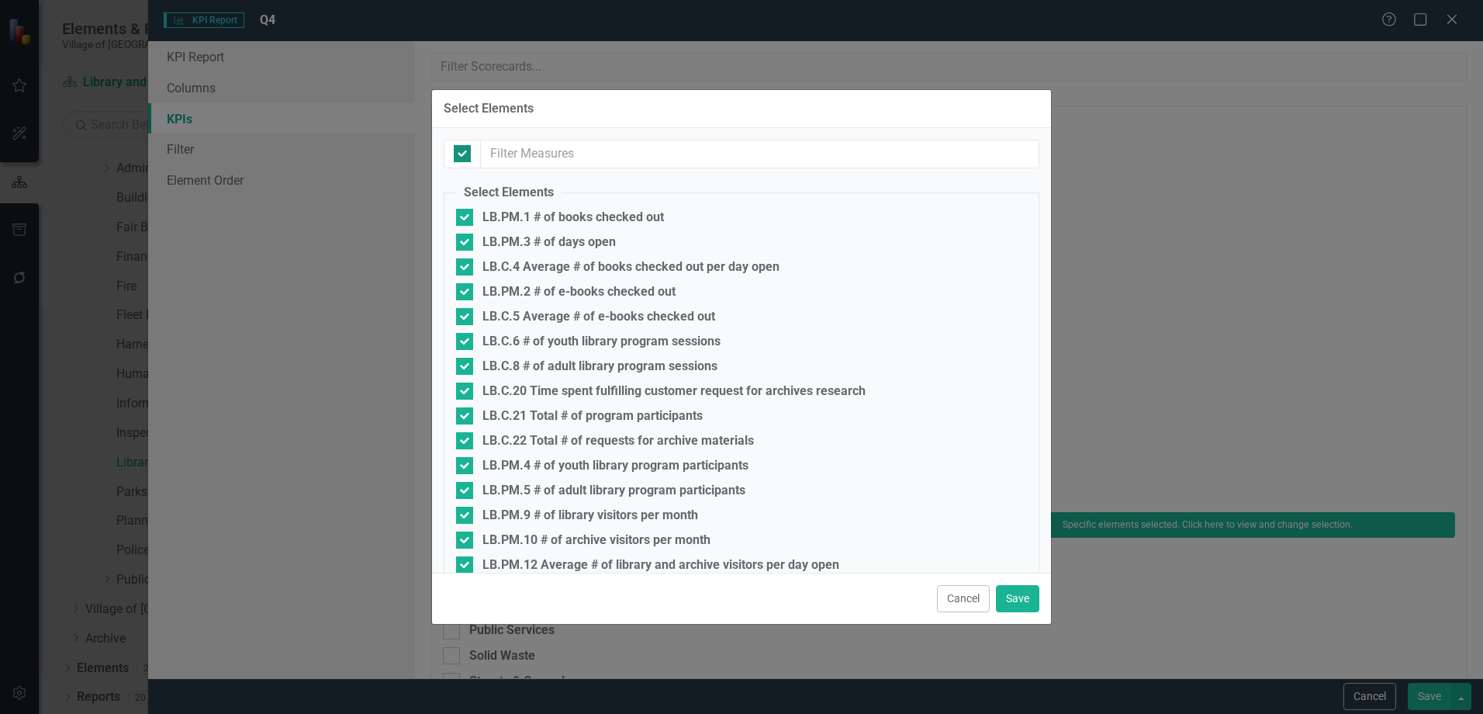
checkbox input "false"
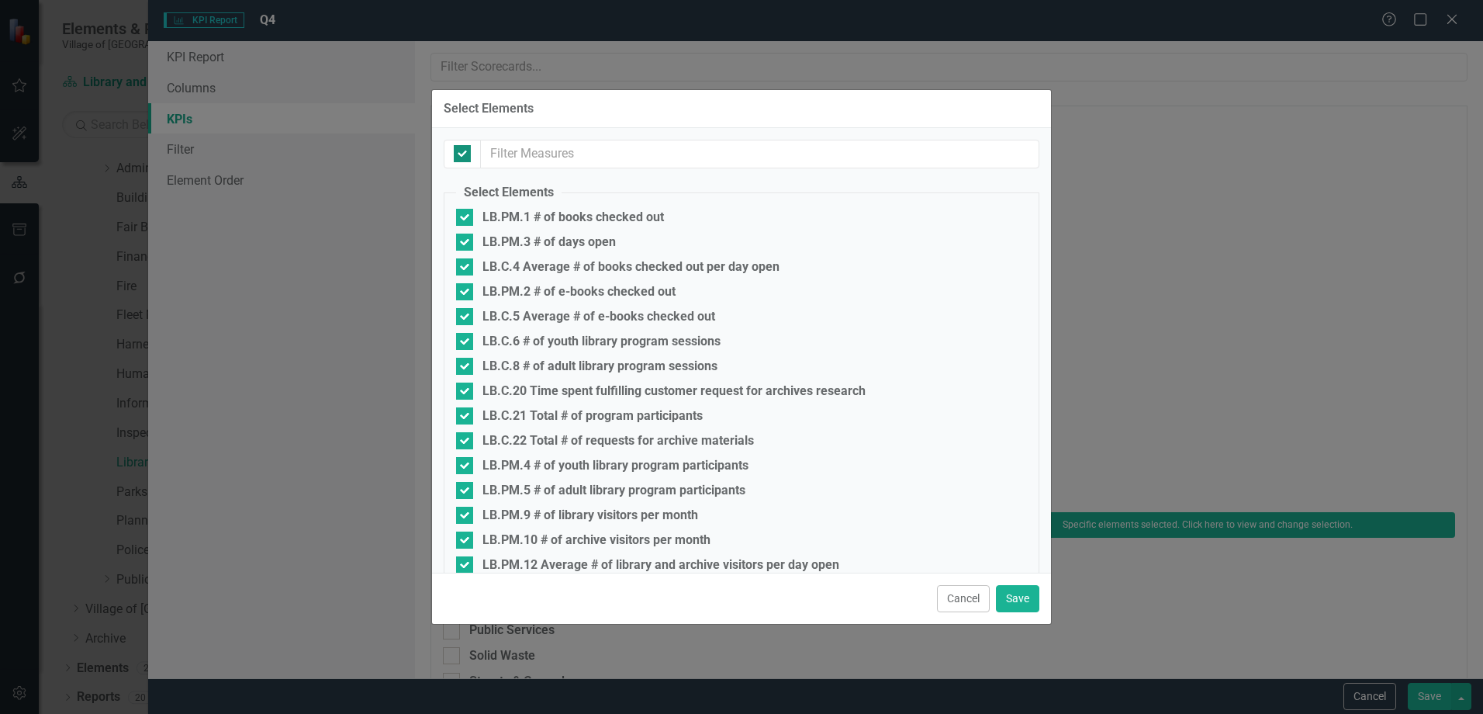
checkbox input "false"
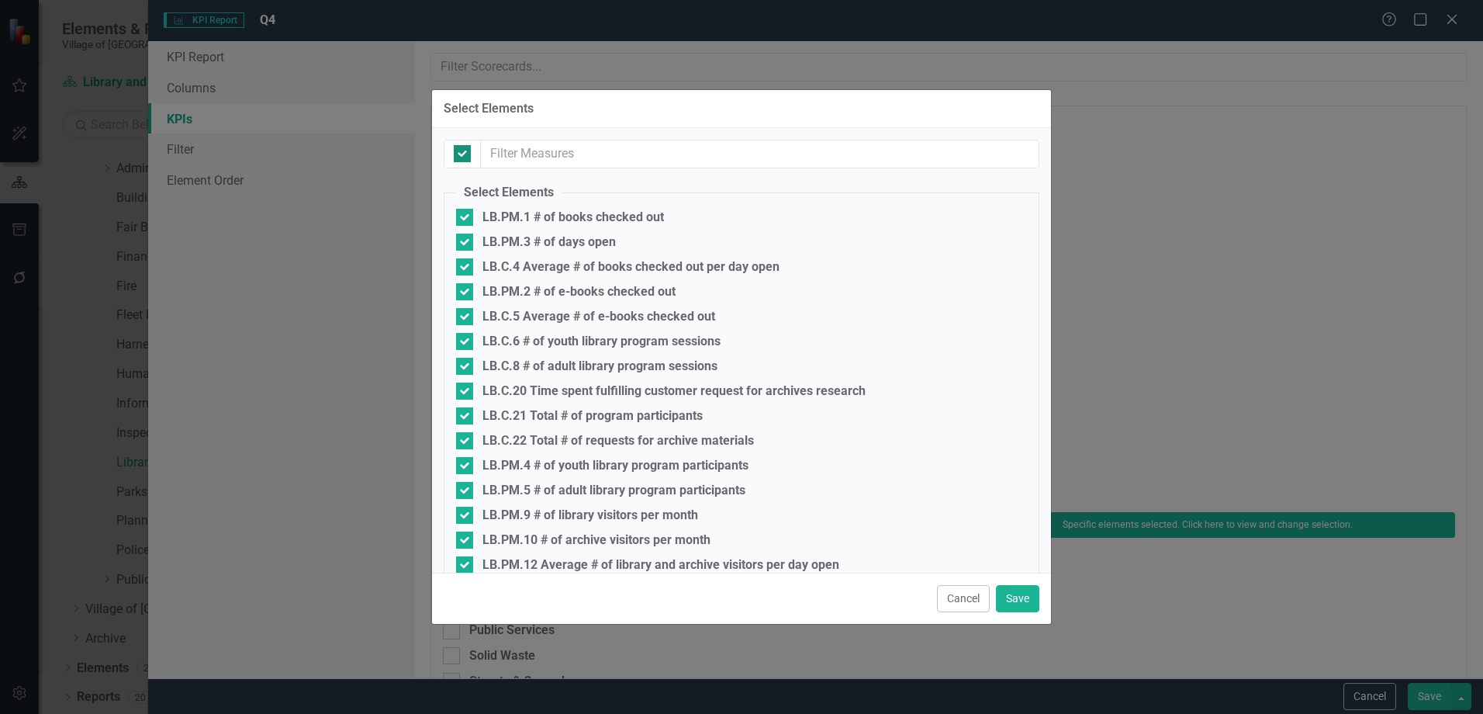
checkbox input "false"
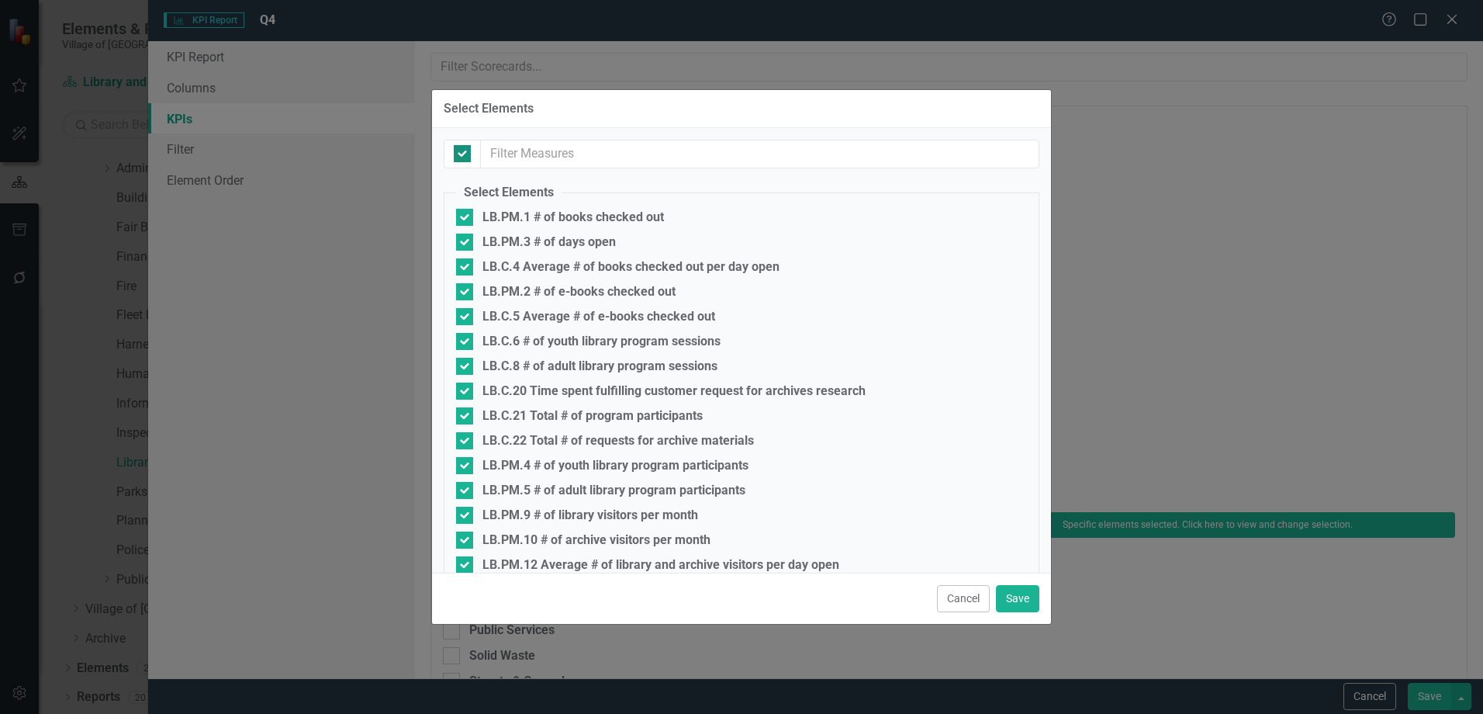
checkbox input "false"
click at [459, 149] on input "checkbox" at bounding box center [459, 150] width 10 height 10
checkbox input "true"
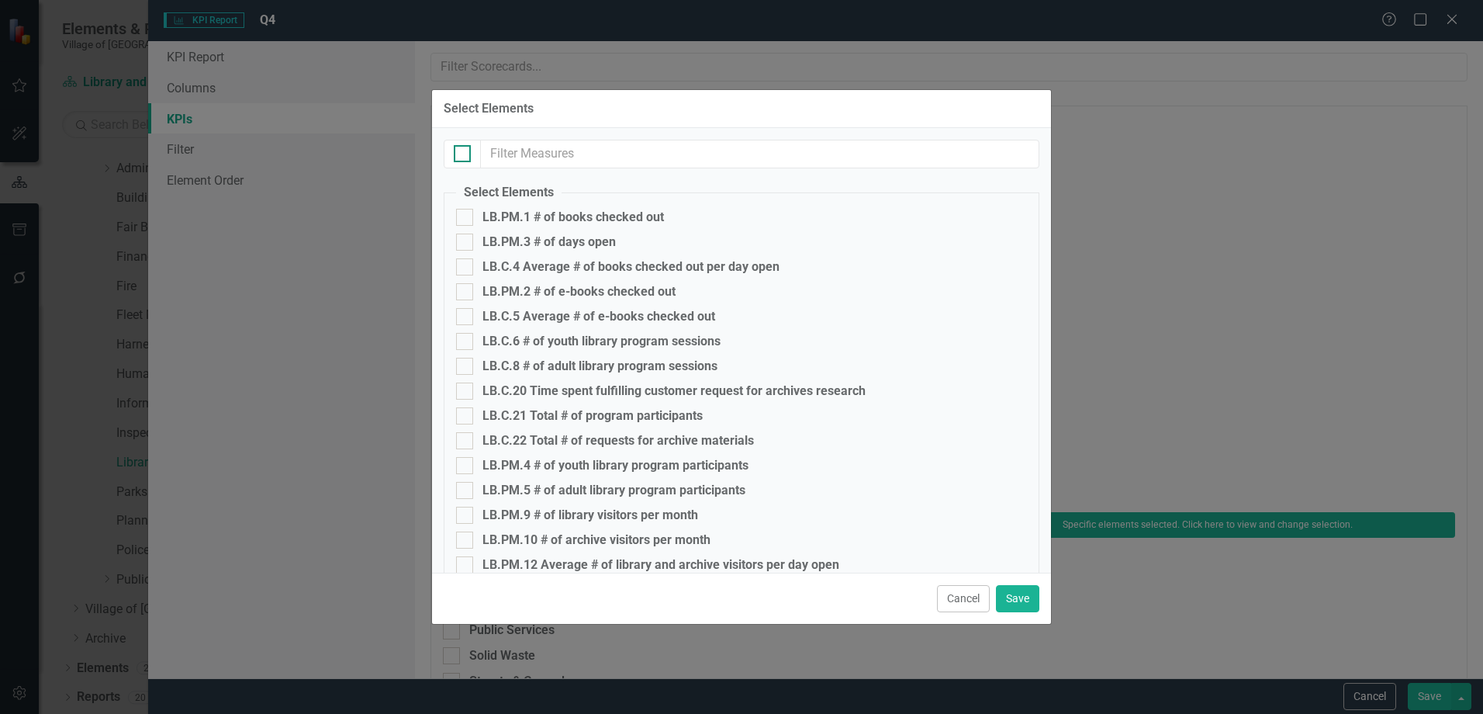
checkbox input "true"
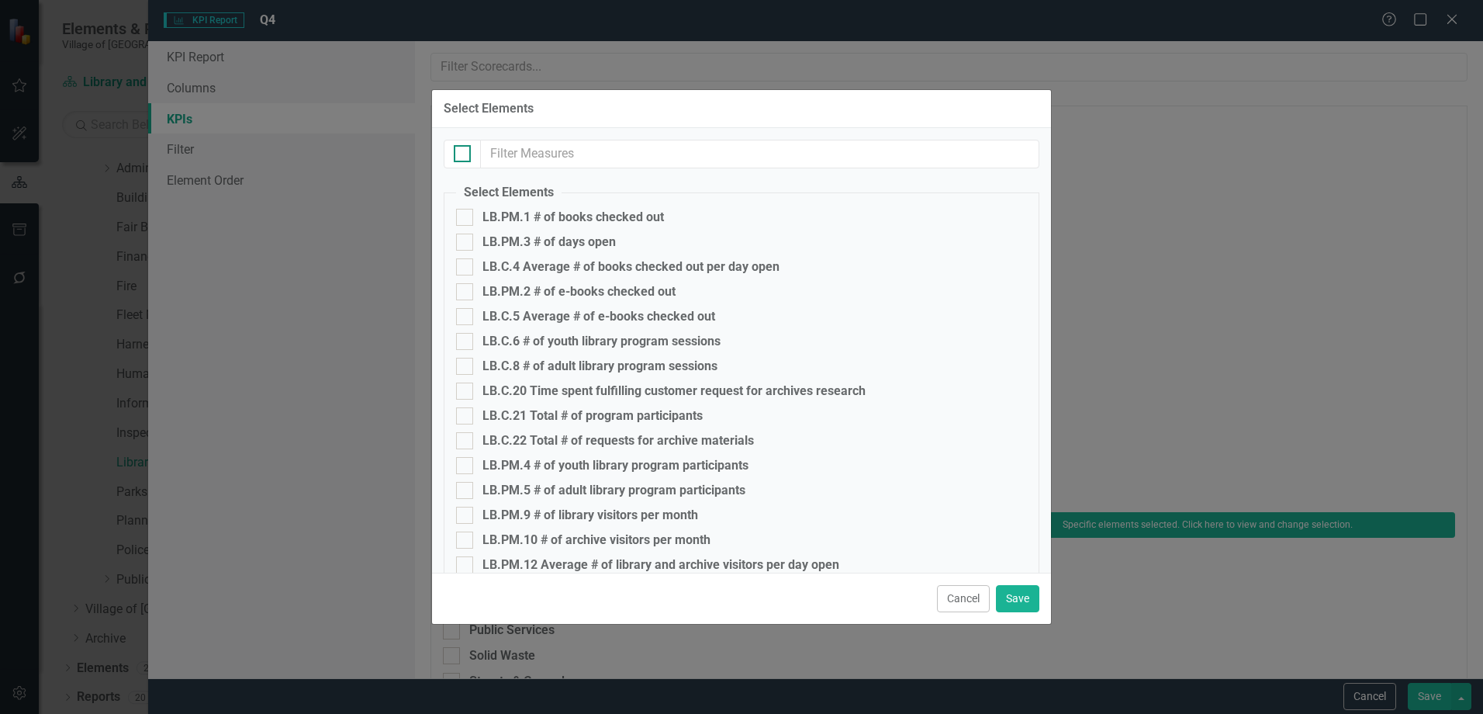
checkbox input "true"
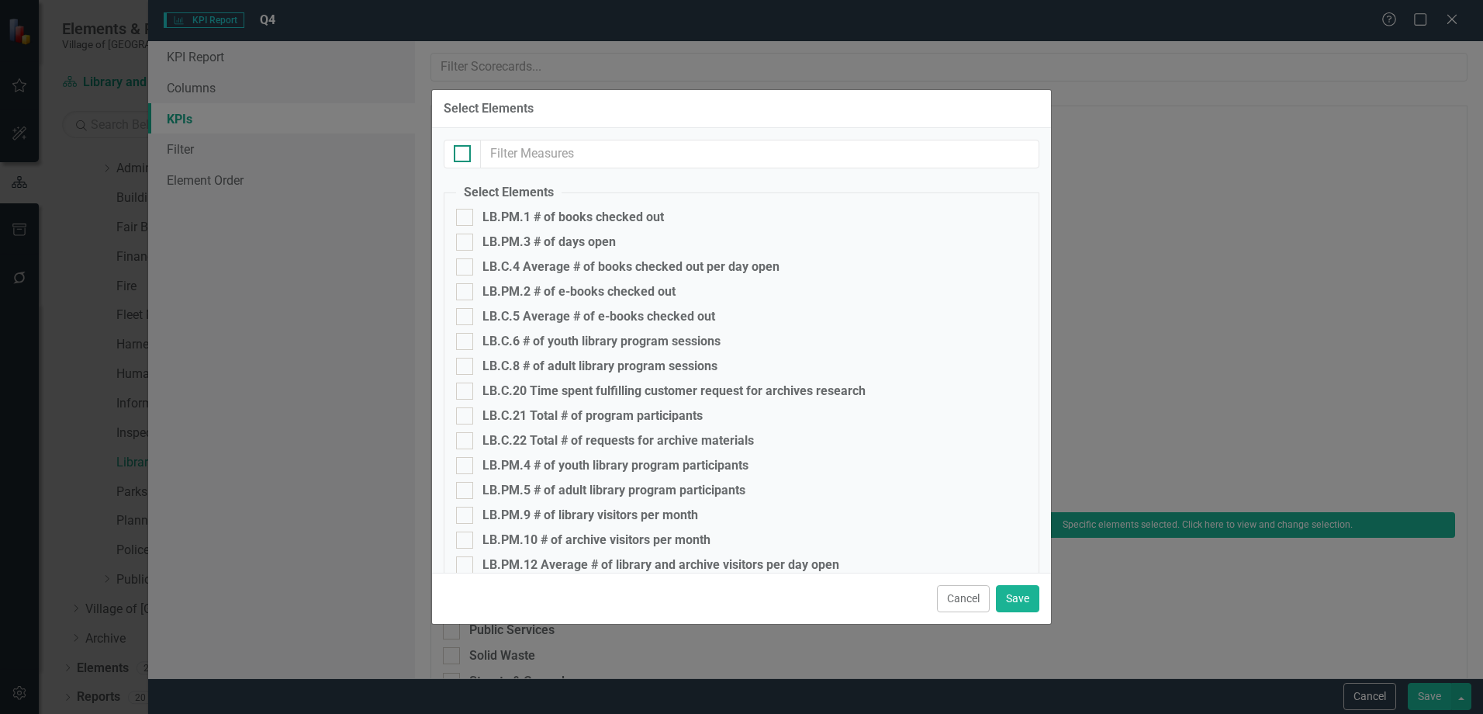
checkbox input "true"
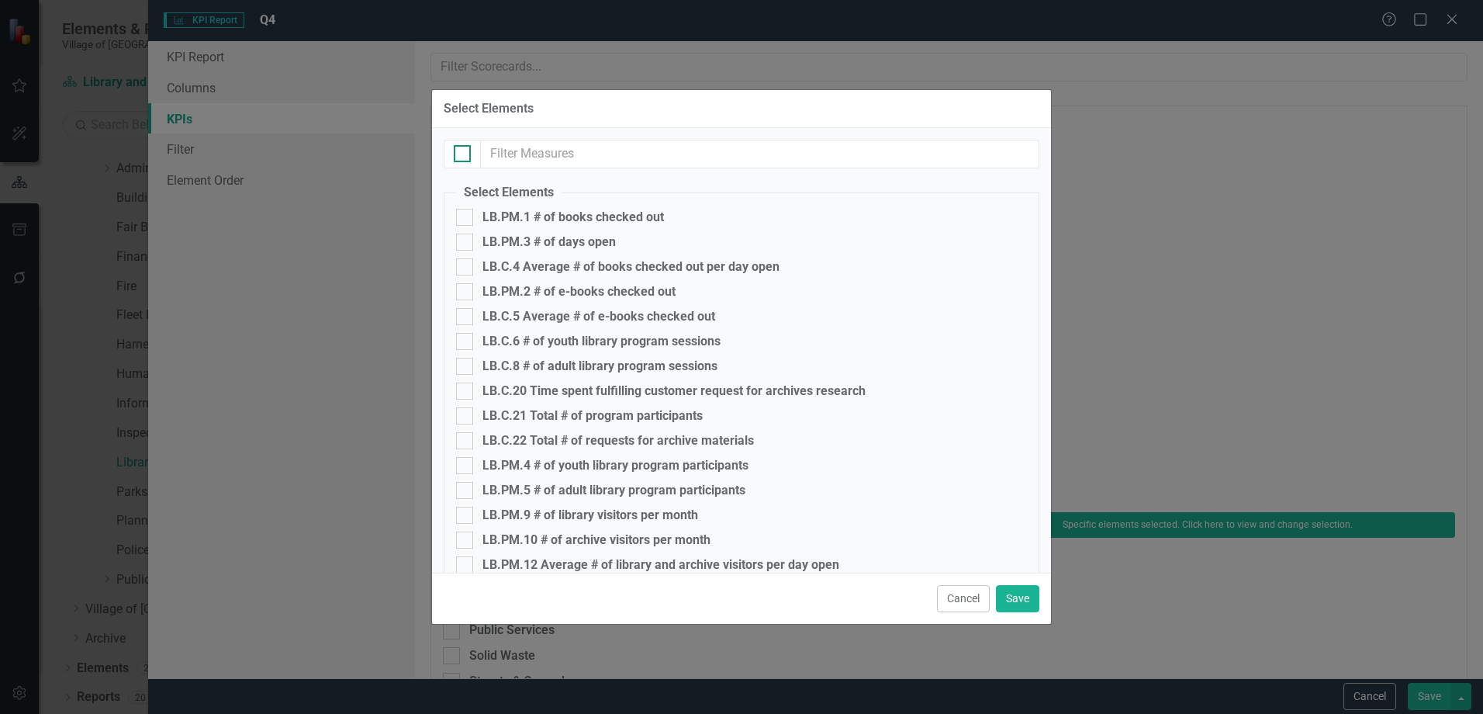
checkbox input "true"
click at [621, 125] on div "Select Elements" at bounding box center [741, 109] width 619 height 38
click at [622, 141] on input "text" at bounding box center [760, 154] width 559 height 29
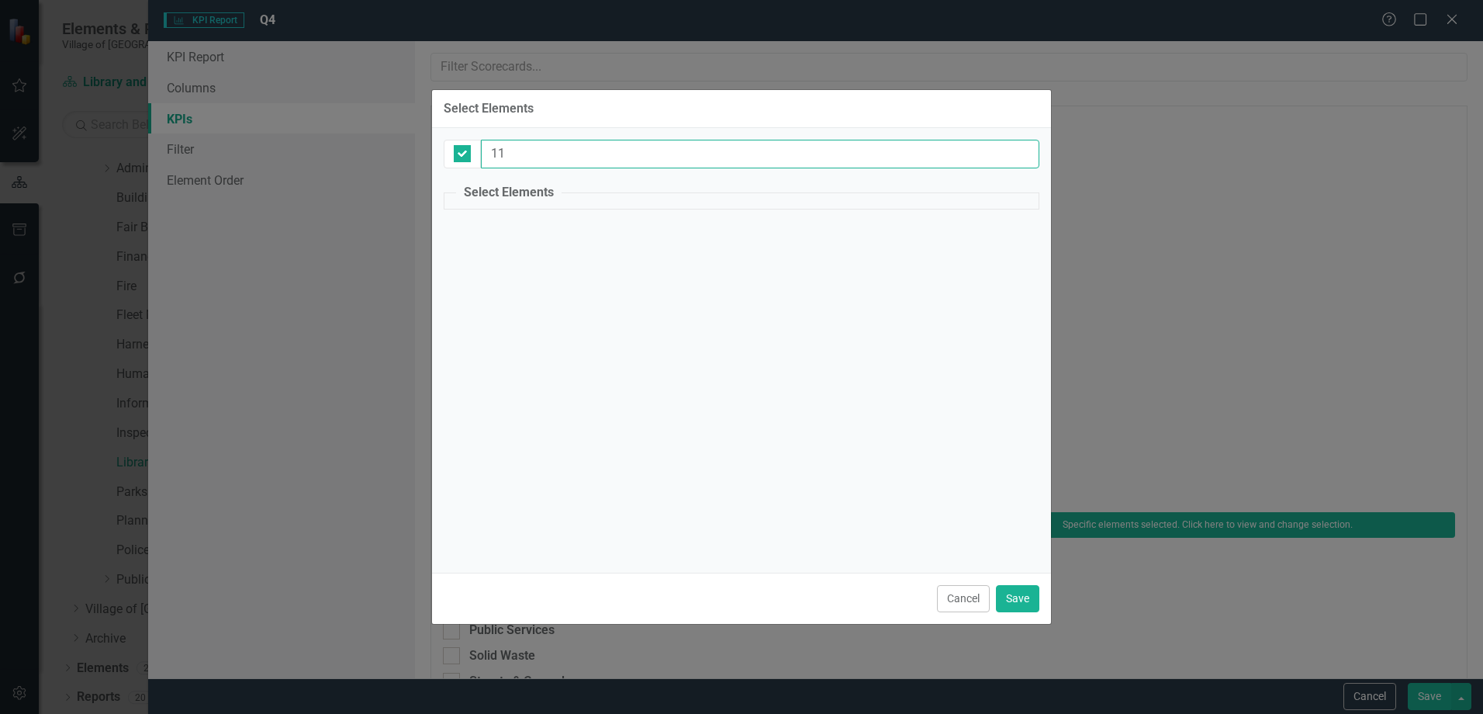
type input "1"
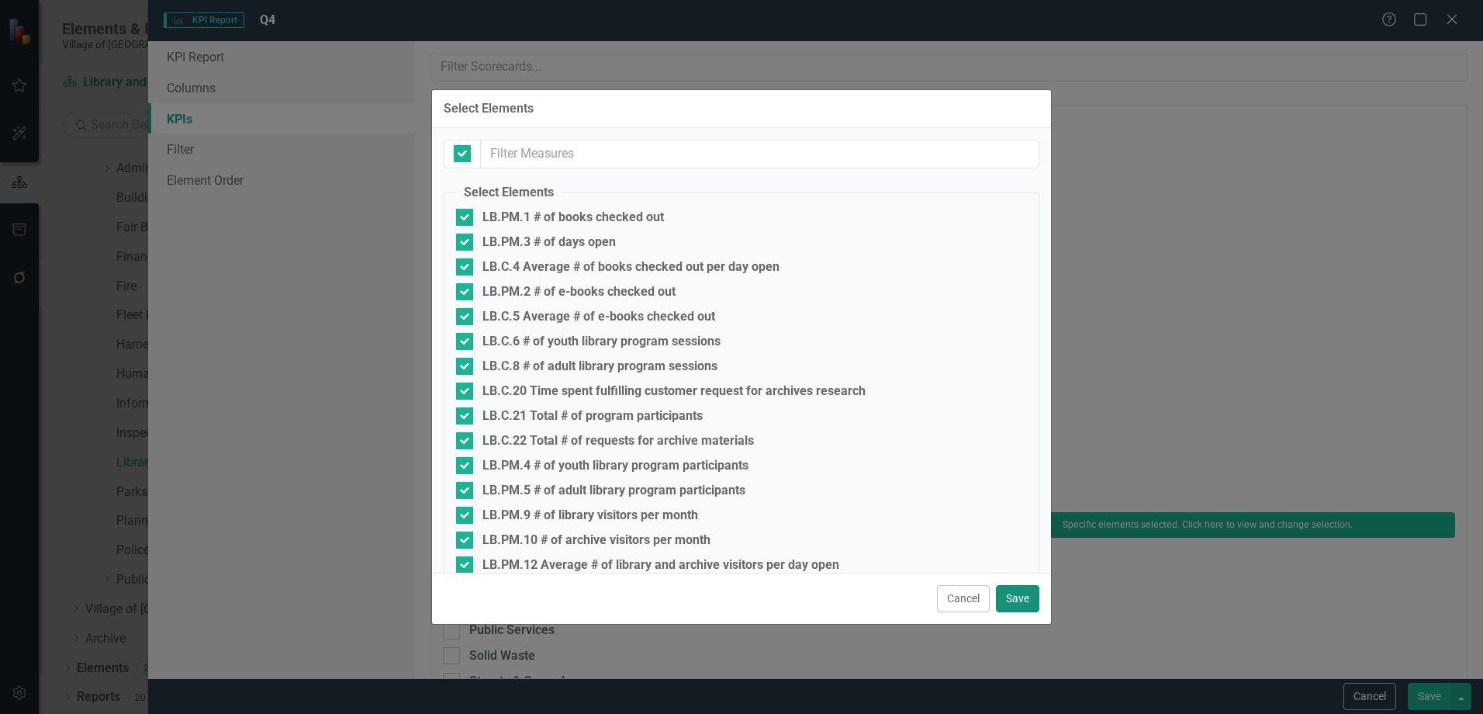
click at [1031, 601] on button "Save" at bounding box center [1017, 598] width 43 height 27
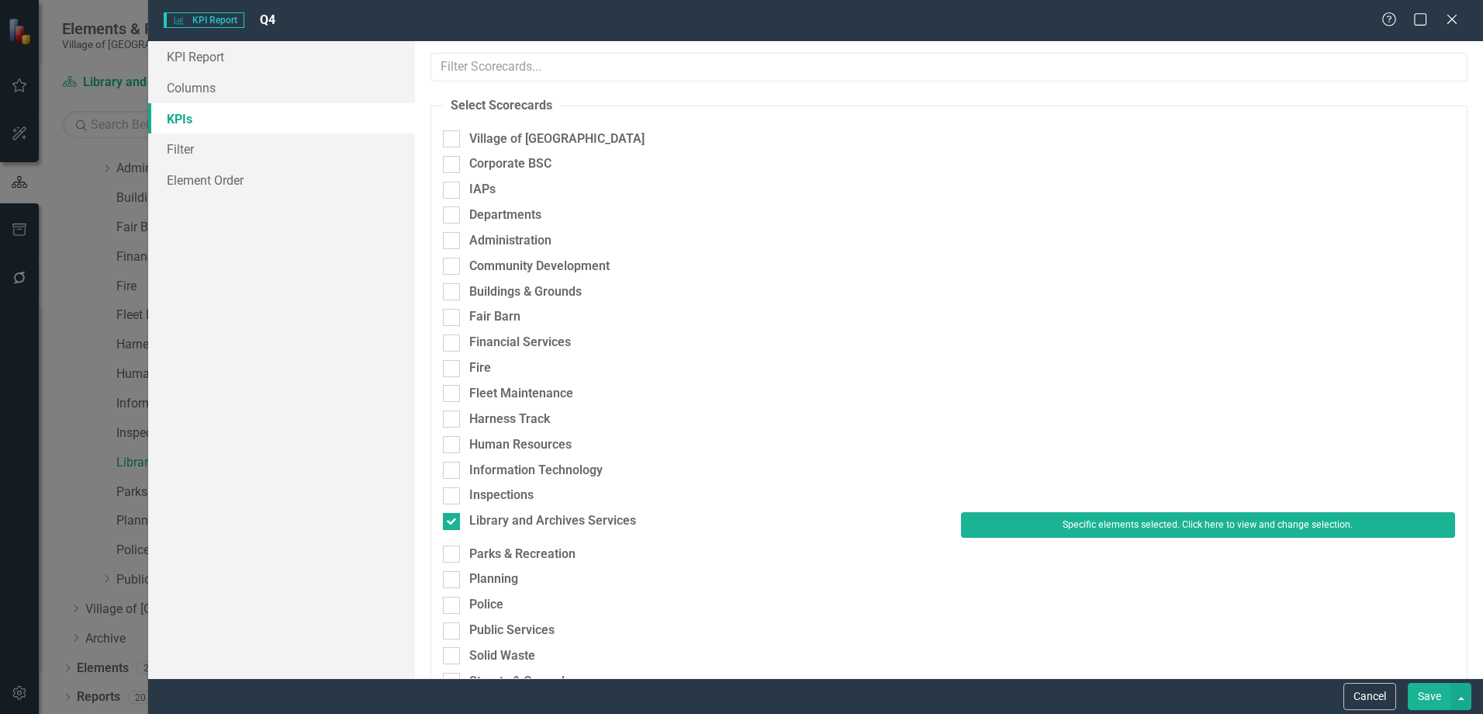
click at [1423, 699] on button "Save" at bounding box center [1429, 696] width 43 height 27
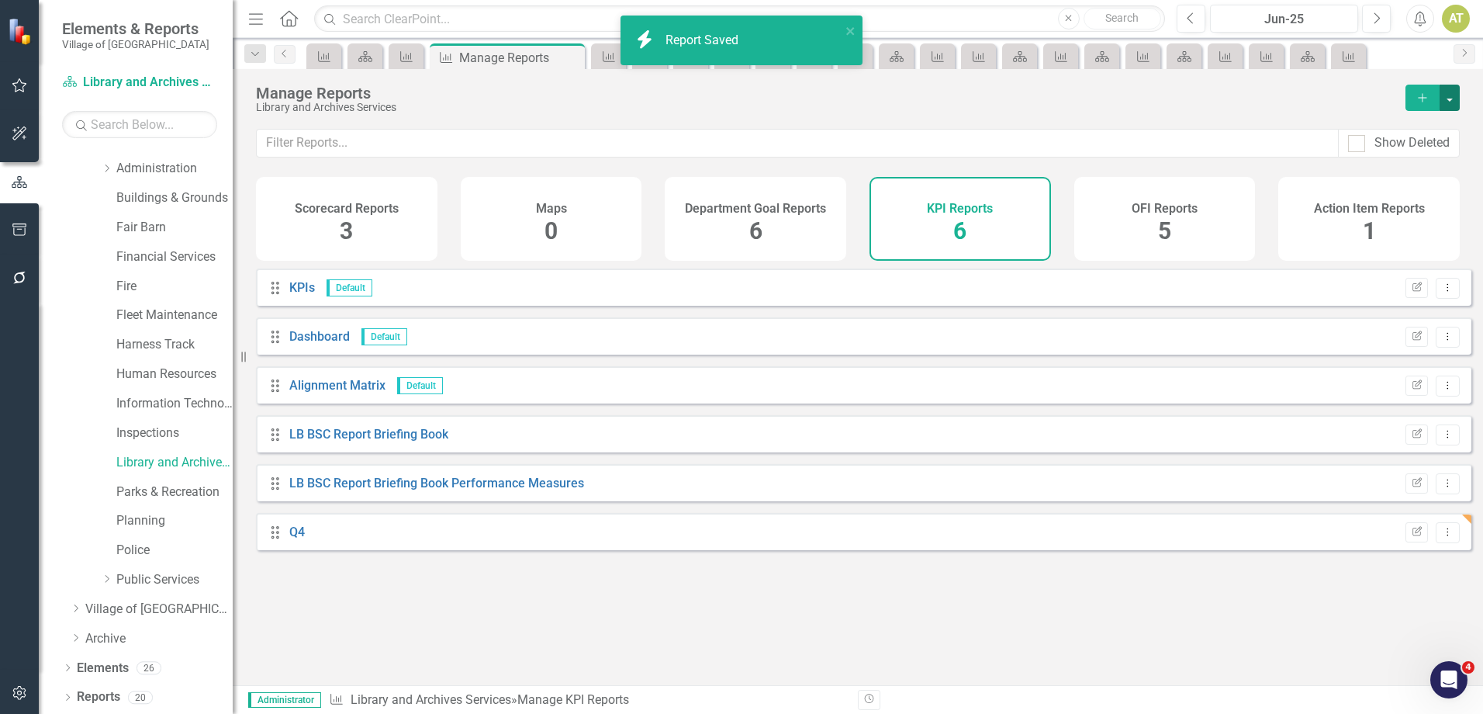
click at [1448, 92] on button "button" at bounding box center [1450, 98] width 20 height 26
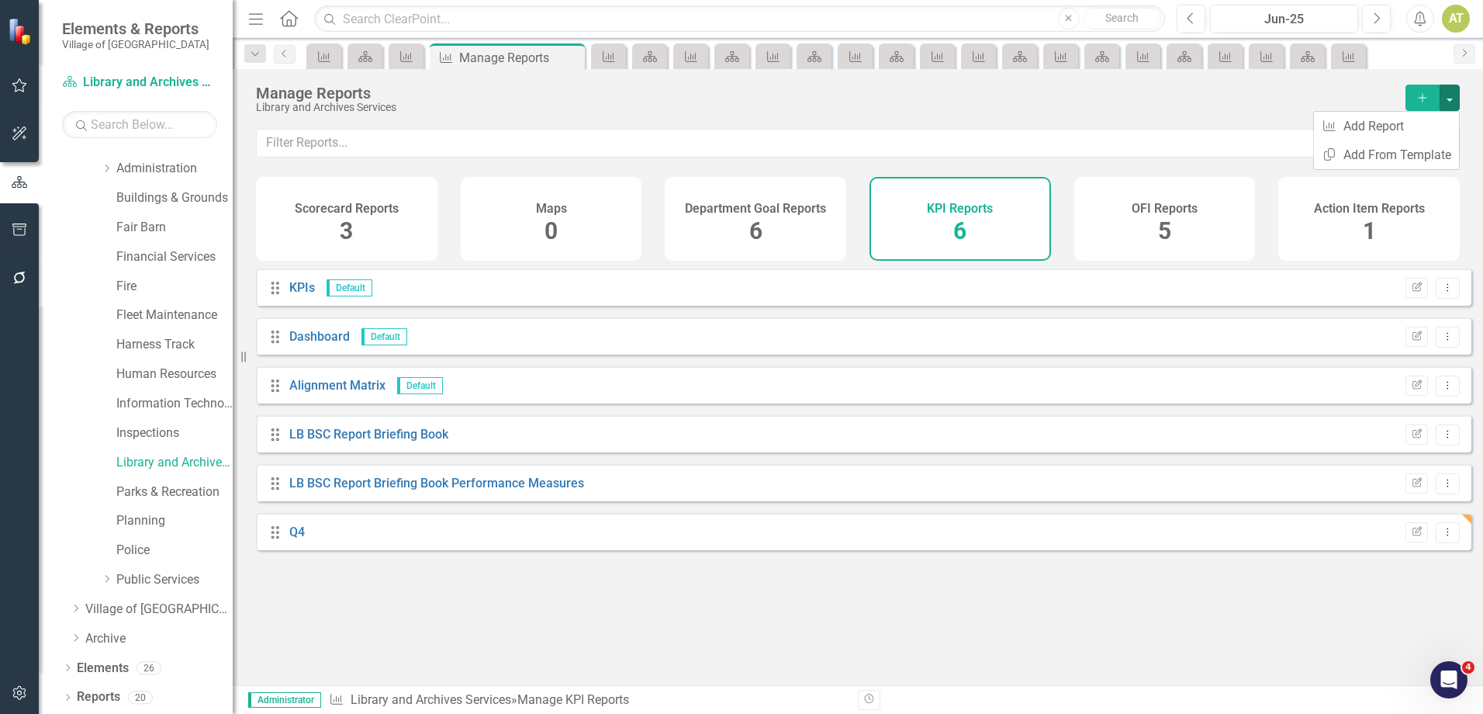
click at [288, 550] on div "Drag Q4 Edit Report Dropdown Menu" at bounding box center [864, 531] width 1216 height 37
click at [286, 540] on div "Drag" at bounding box center [279, 532] width 28 height 16
click at [301, 539] on link "Q4" at bounding box center [297, 531] width 16 height 15
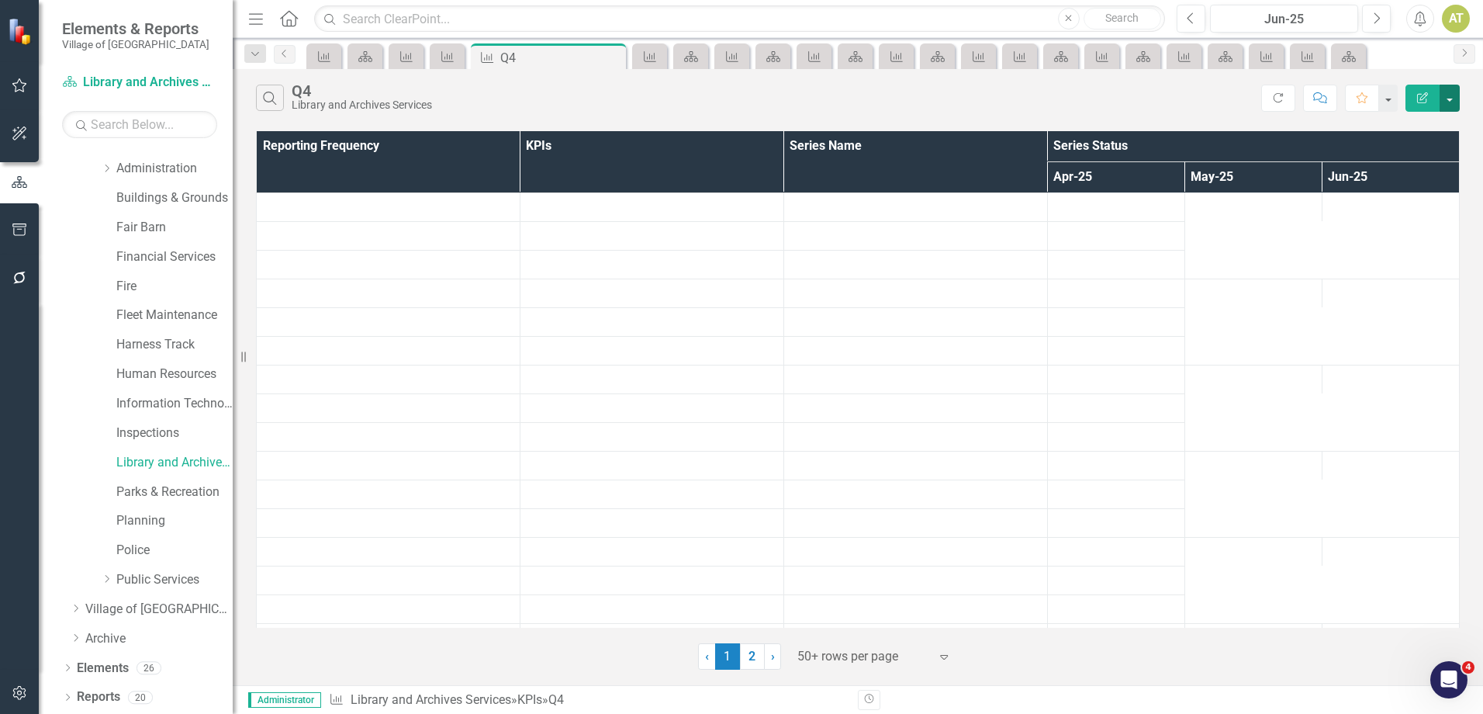
click at [1452, 104] on button "button" at bounding box center [1450, 98] width 20 height 27
click at [1420, 185] on link "Excel Export to Excel" at bounding box center [1398, 186] width 123 height 29
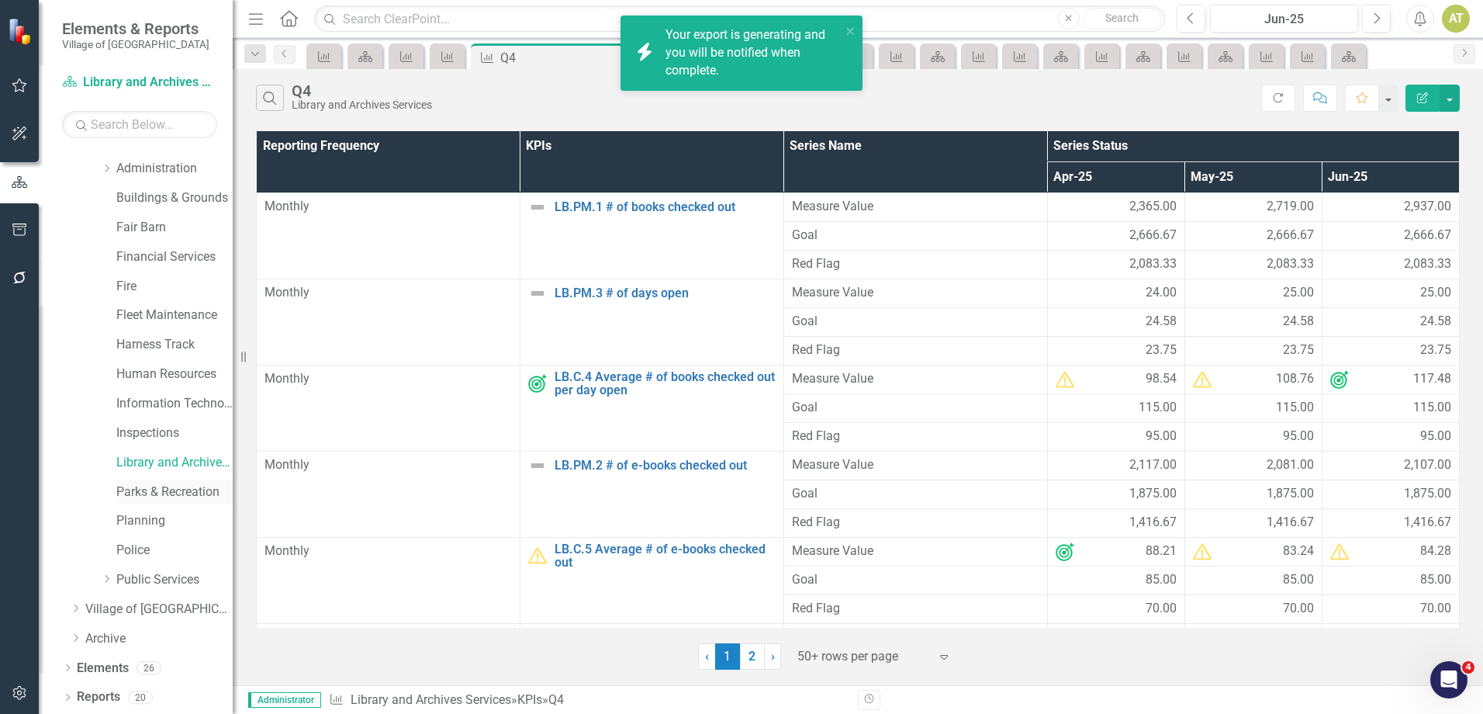
click at [166, 491] on link "Parks & Recreation" at bounding box center [174, 492] width 116 height 18
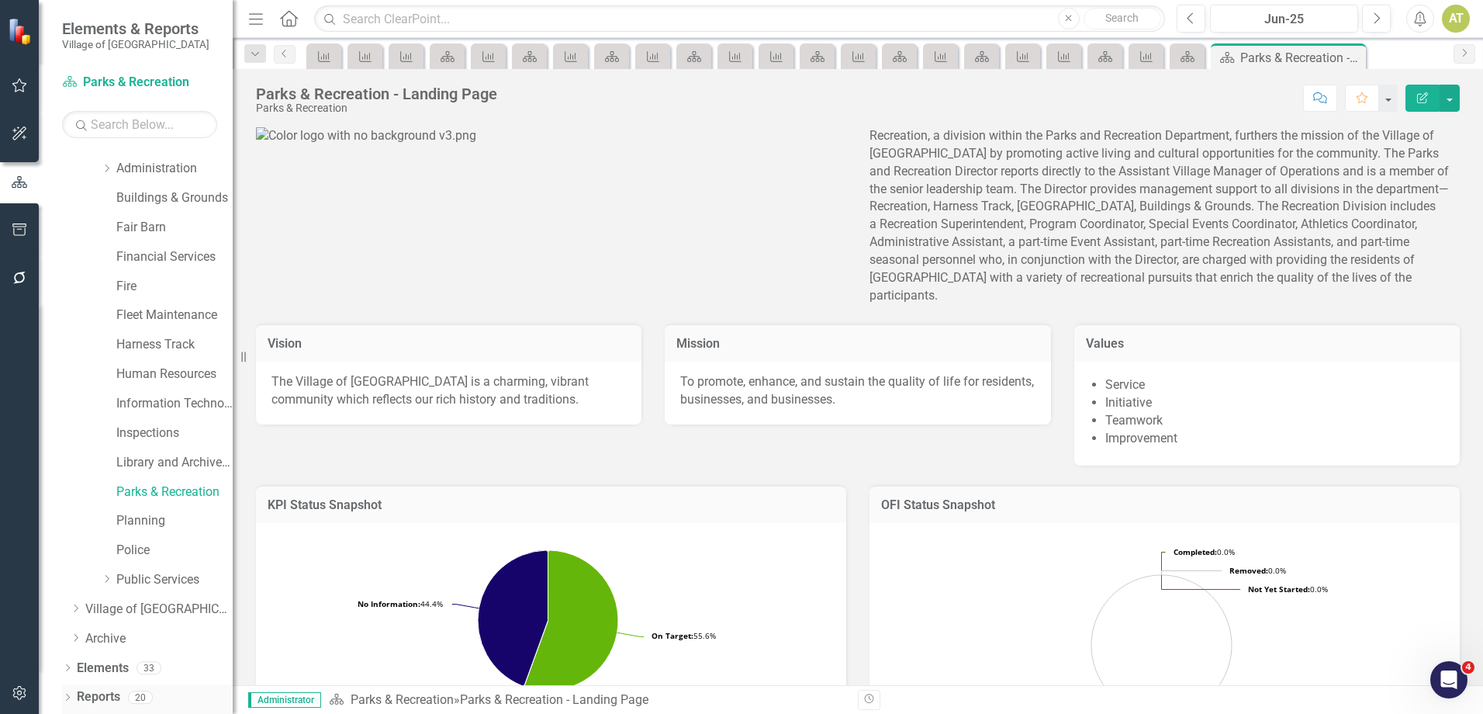
click at [110, 690] on link "Reports" at bounding box center [98, 697] width 43 height 18
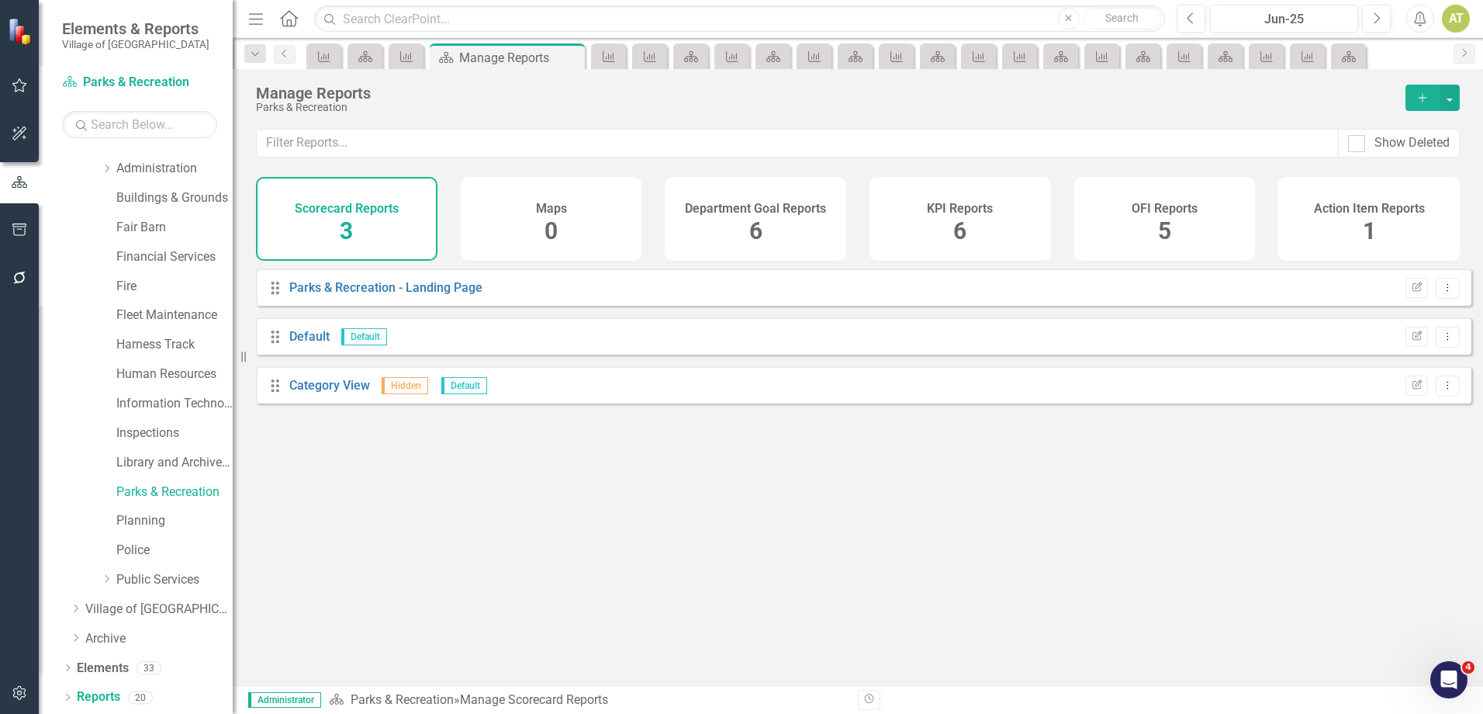
click at [917, 218] on div "KPI Reports 6" at bounding box center [961, 219] width 182 height 84
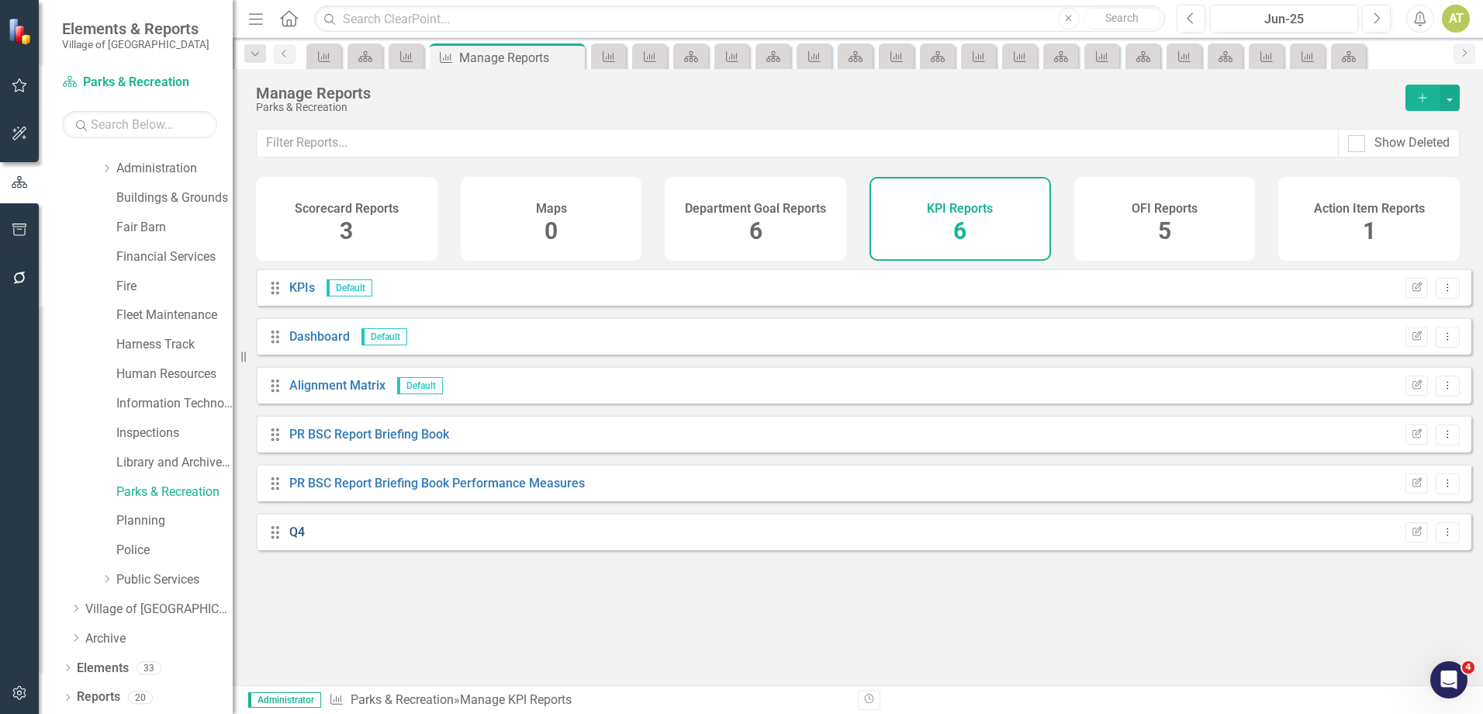
click at [299, 539] on link "Q4" at bounding box center [297, 531] width 16 height 15
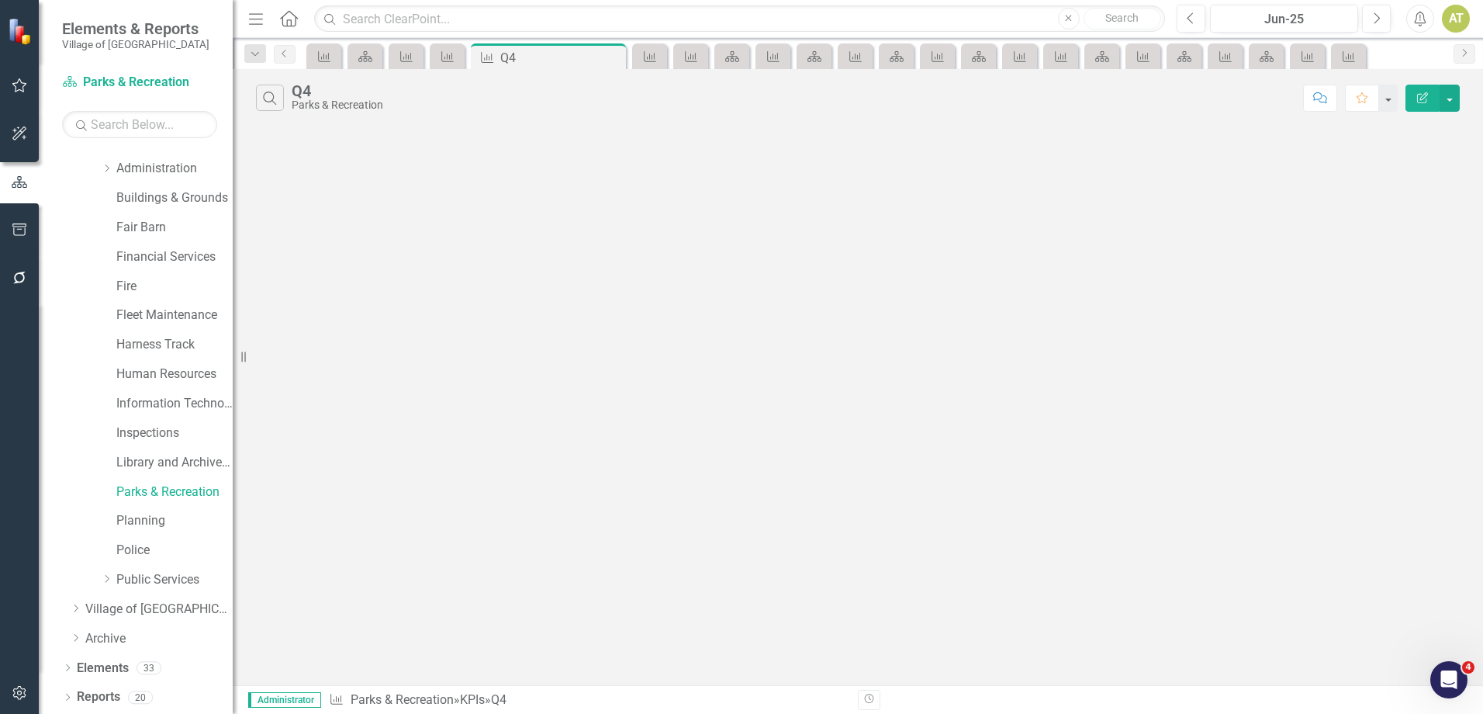
click at [1420, 96] on icon "Edit Report" at bounding box center [1423, 97] width 14 height 11
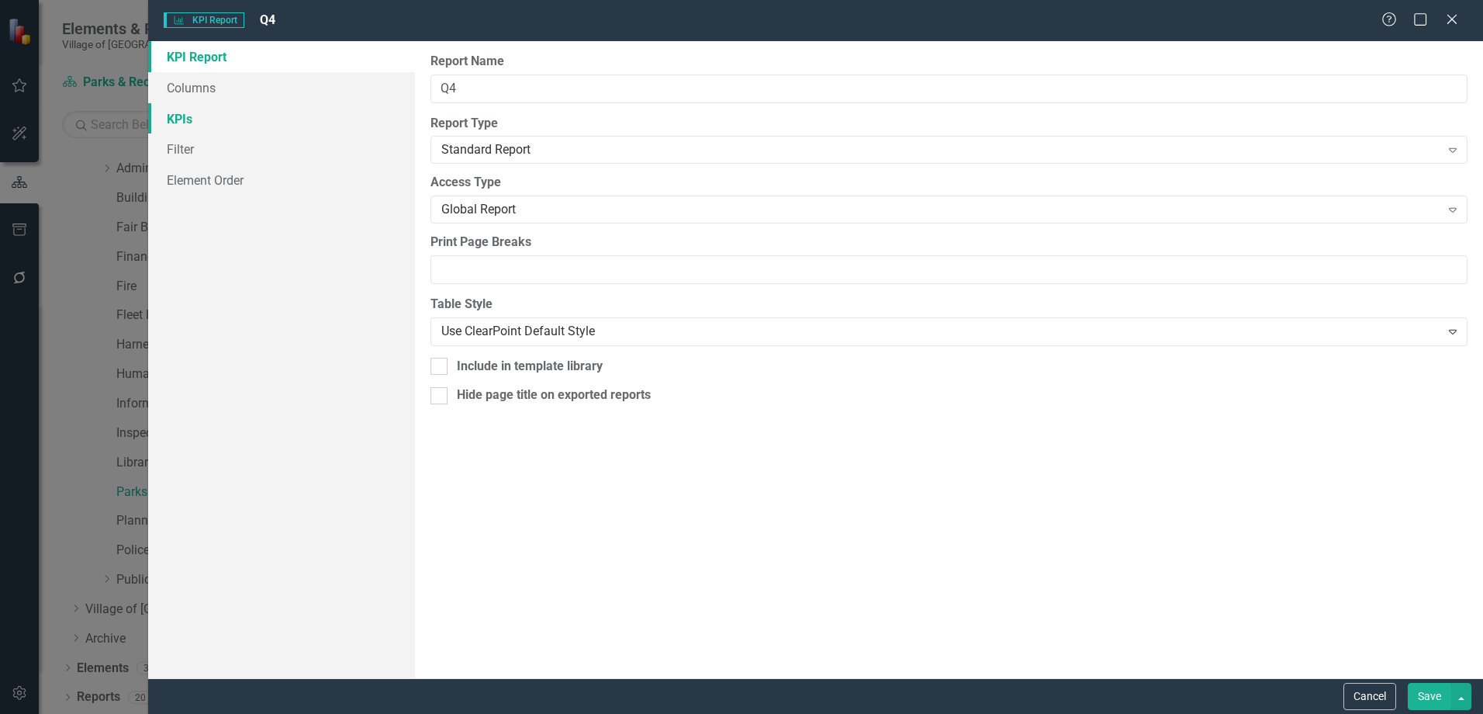
click at [182, 124] on link "KPIs" at bounding box center [281, 118] width 267 height 31
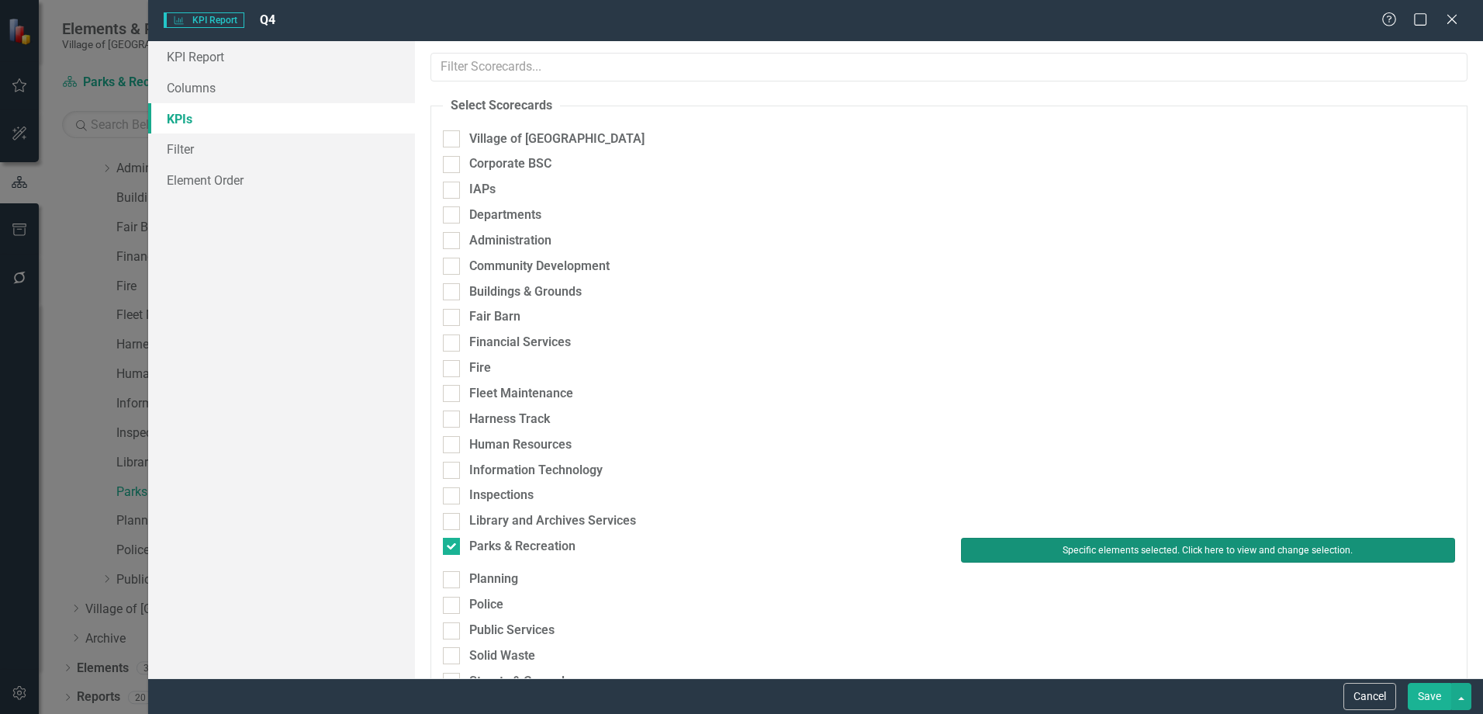
click at [1114, 546] on button "Specific elements selected. Click here to view and change selection." at bounding box center [1208, 550] width 494 height 25
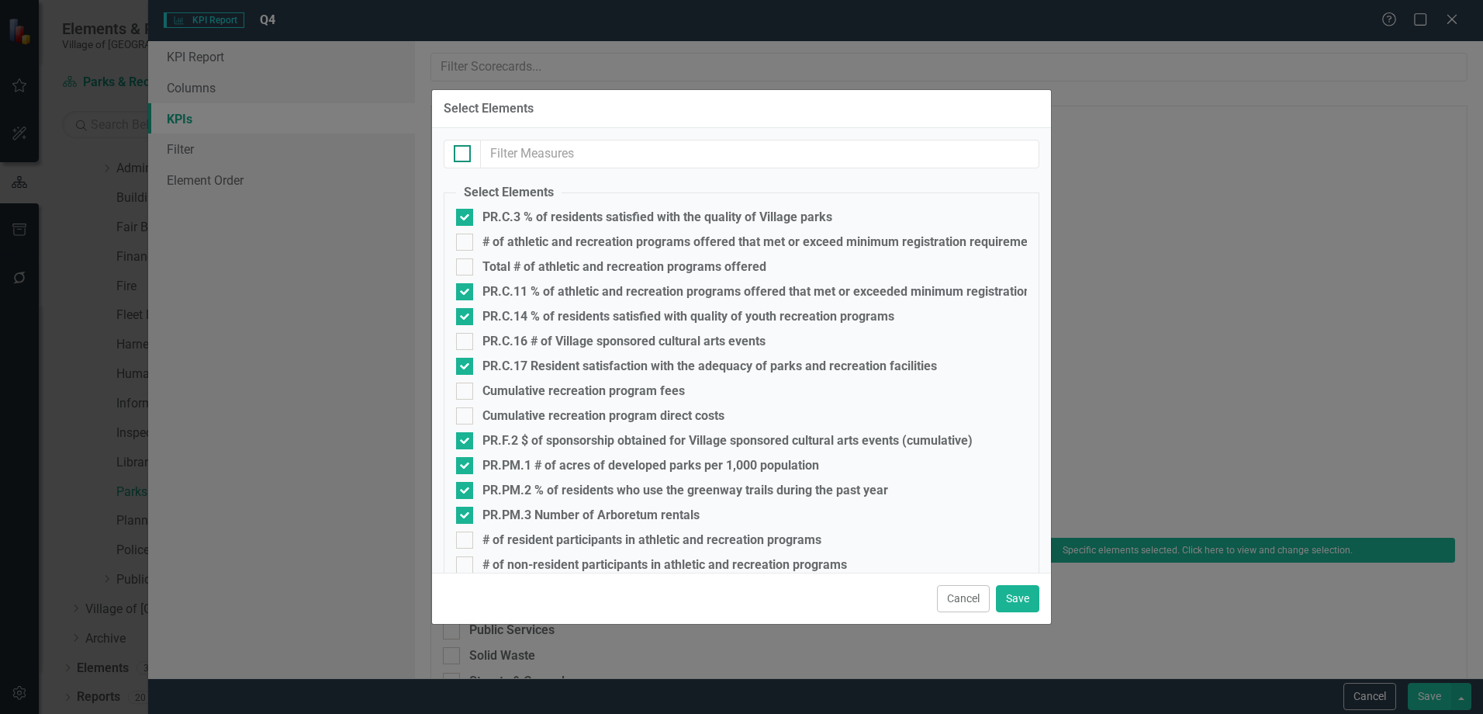
click at [465, 151] on div at bounding box center [462, 153] width 17 height 17
click at [464, 151] on input "checkbox" at bounding box center [459, 150] width 10 height 10
checkbox input "true"
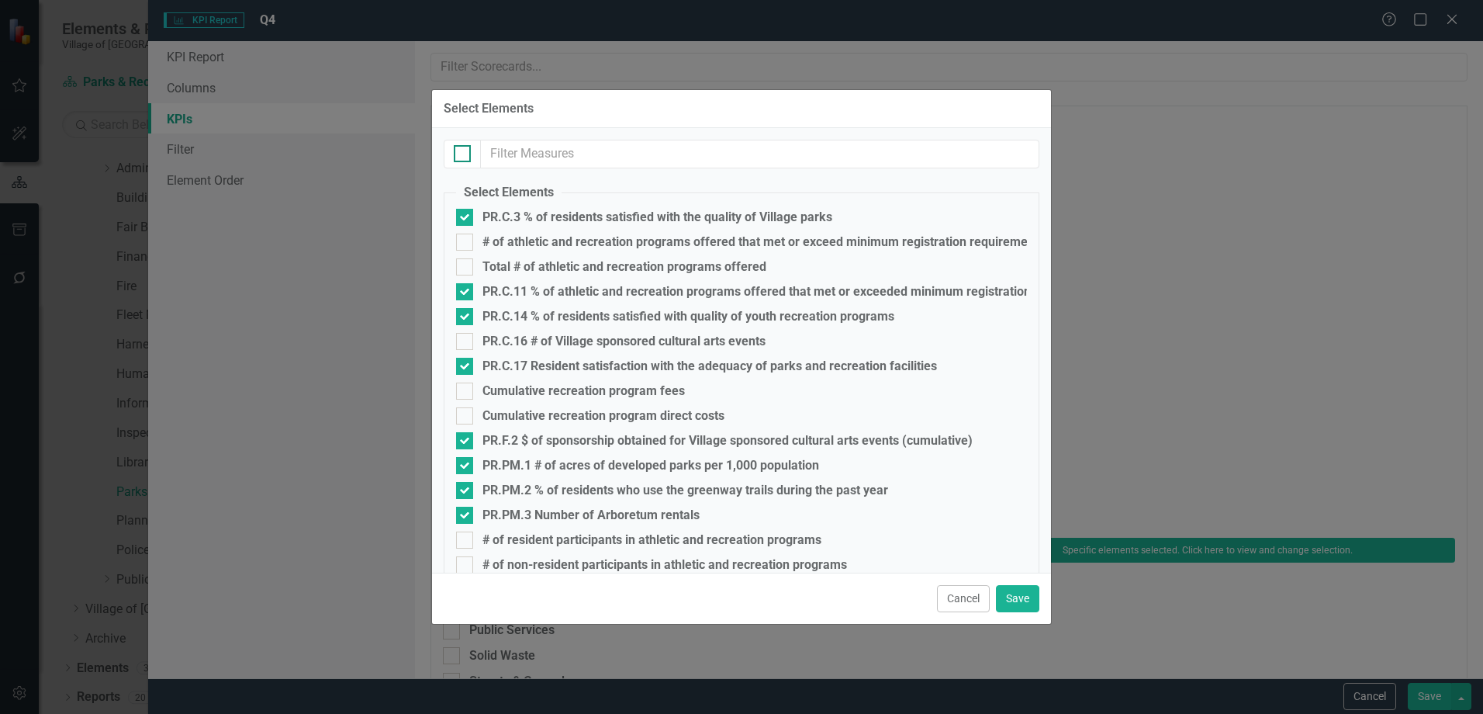
checkbox input "true"
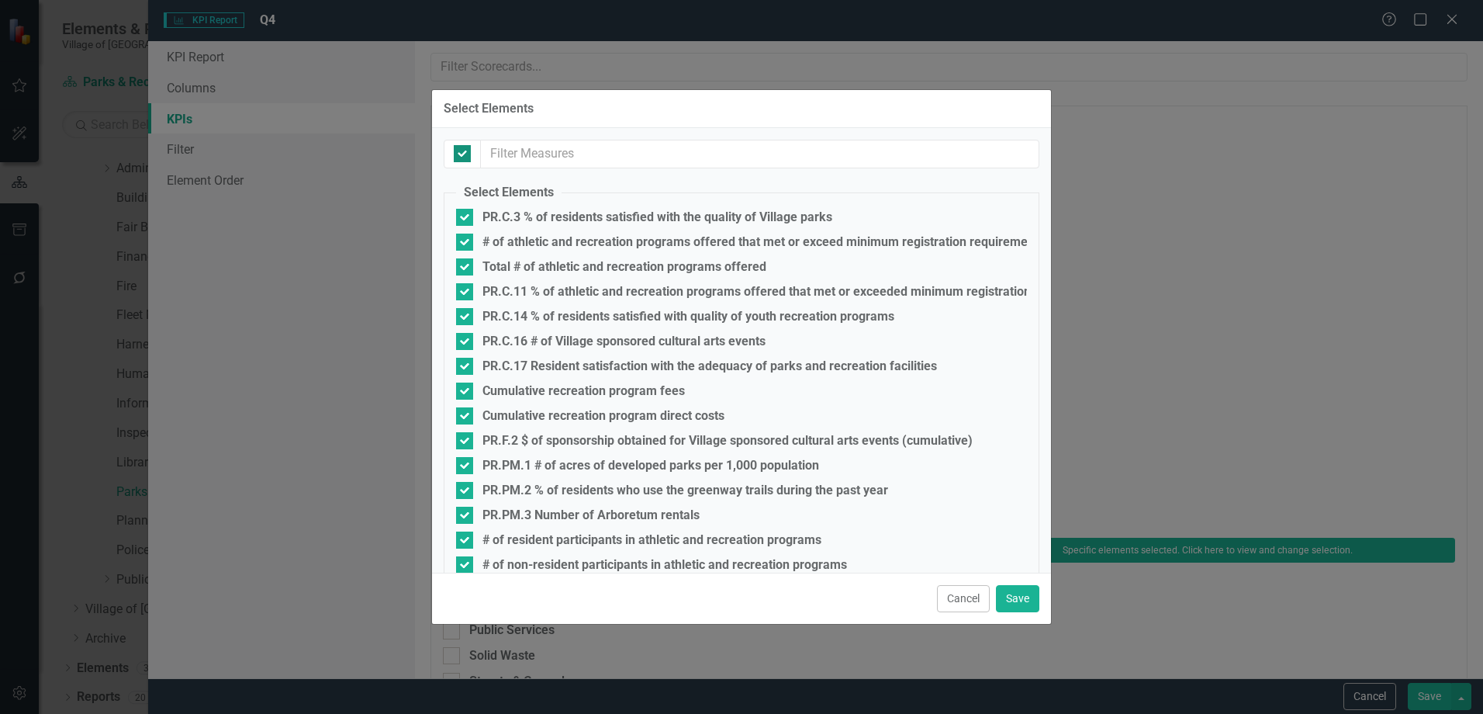
click at [465, 151] on div at bounding box center [462, 153] width 17 height 17
click at [464, 151] on input "checkbox" at bounding box center [459, 150] width 10 height 10
click at [465, 151] on div at bounding box center [462, 153] width 17 height 17
click at [464, 151] on input "checkbox" at bounding box center [459, 150] width 10 height 10
click at [521, 151] on input "text" at bounding box center [760, 154] width 559 height 29
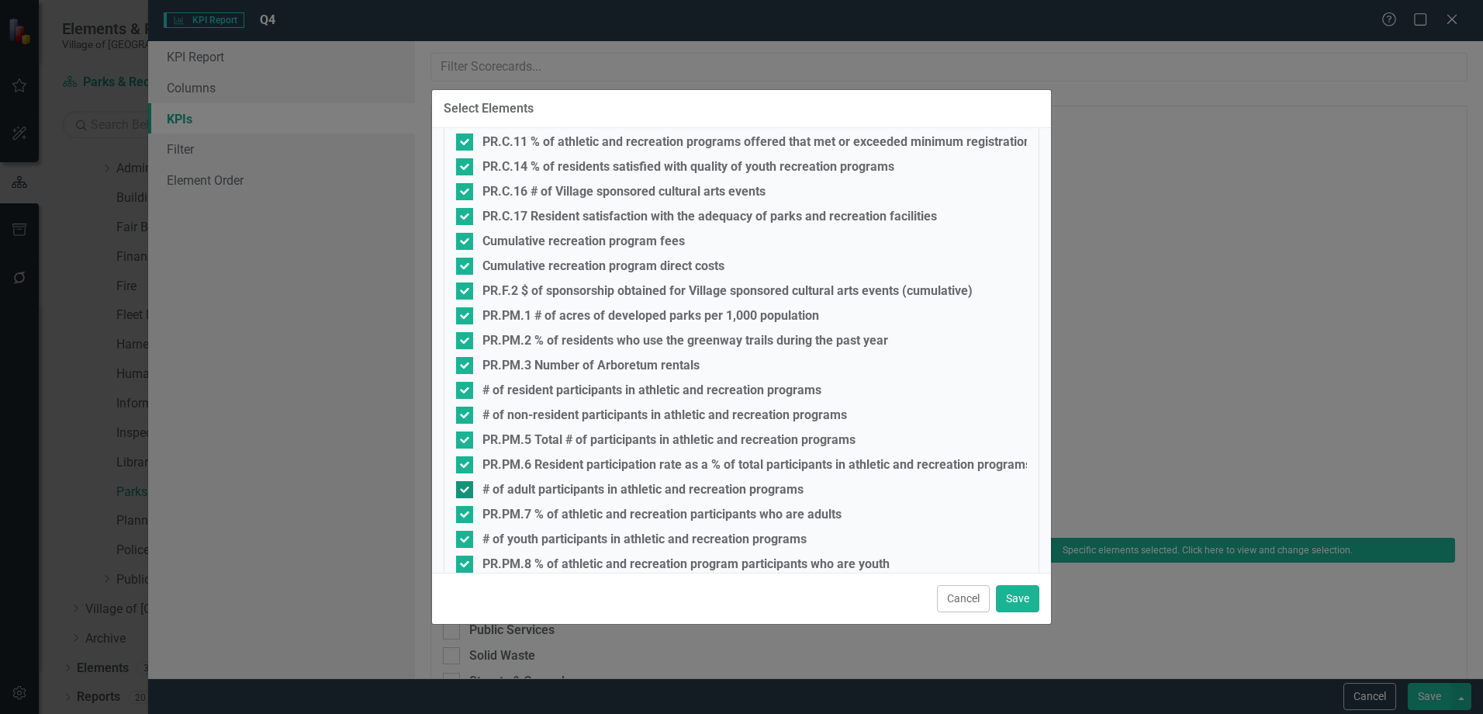
scroll to position [269, 0]
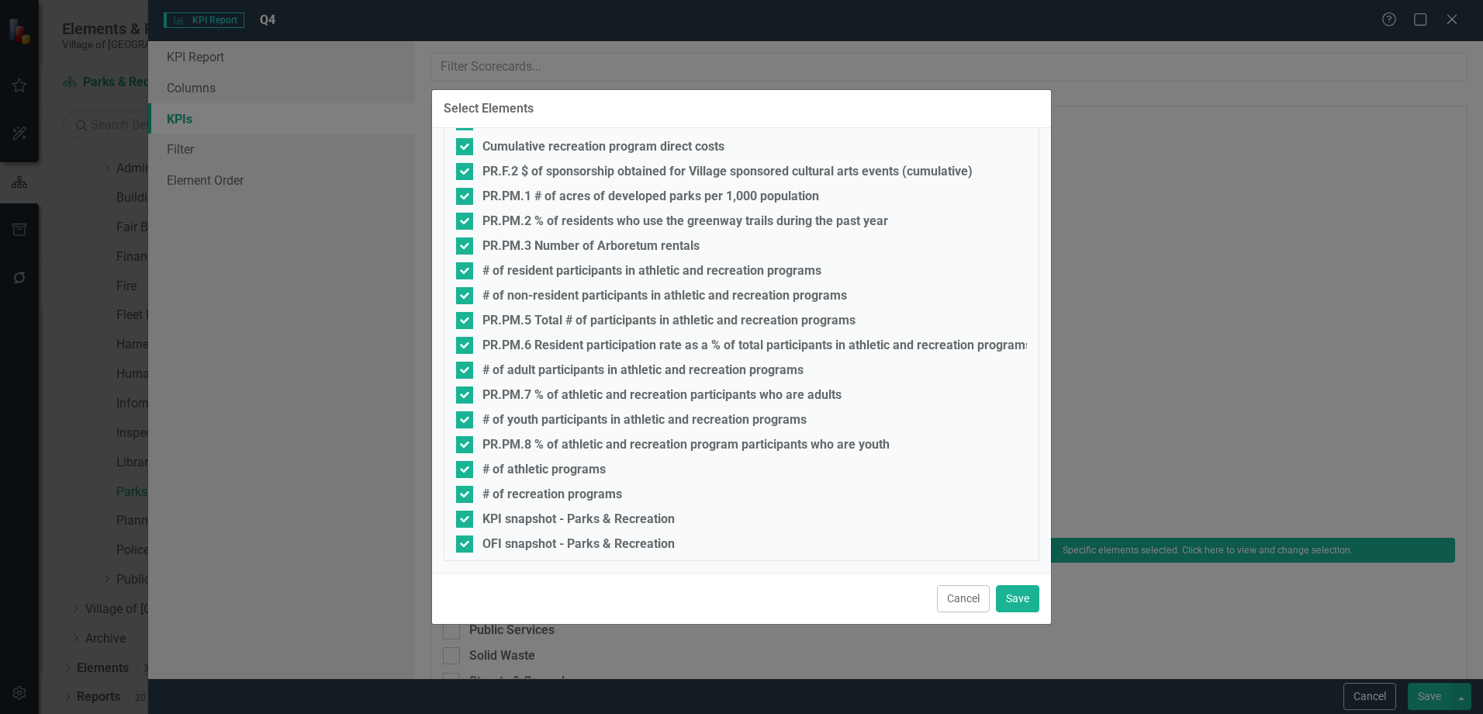
click at [567, 516] on div "KPI snapshot - Parks & Recreation" at bounding box center [579, 519] width 192 height 14
click at [466, 516] on input "KPI snapshot - Parks & Recreation" at bounding box center [461, 515] width 10 height 10
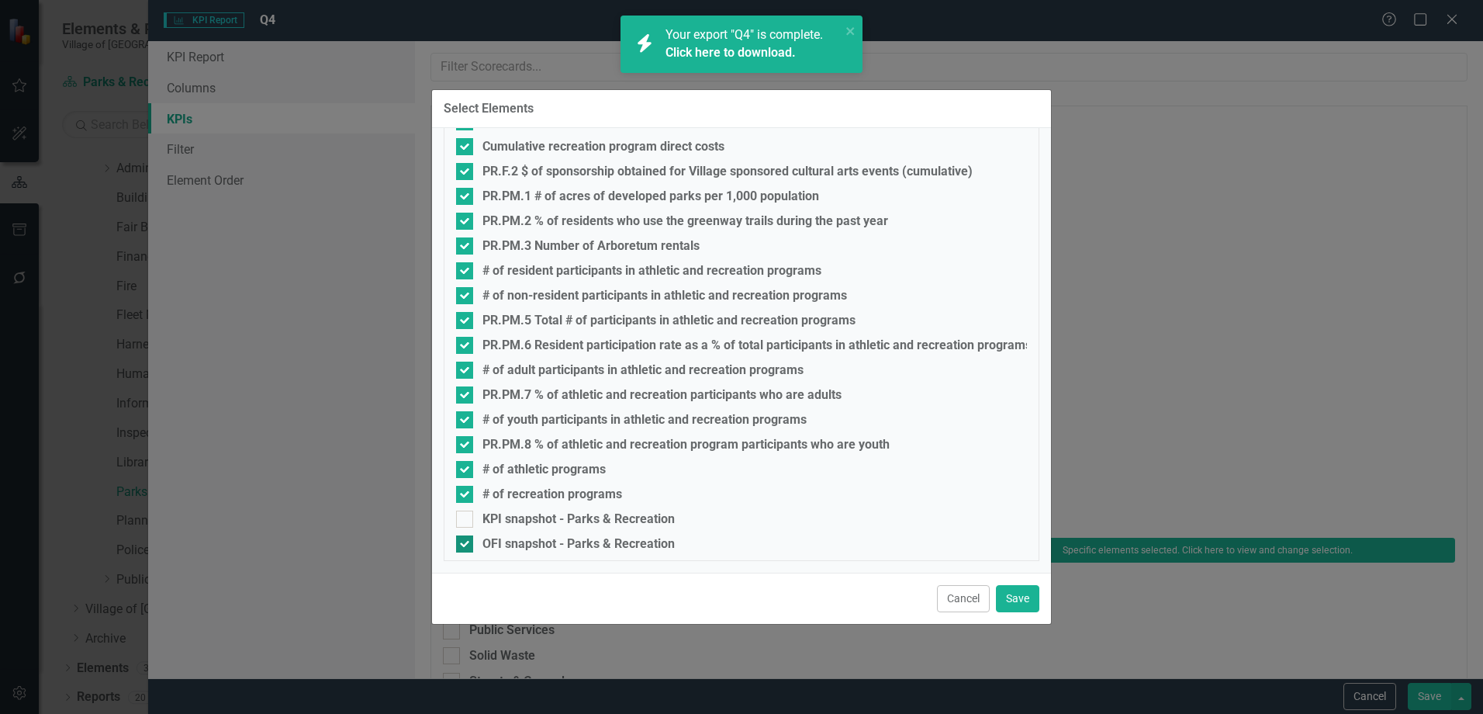
click at [567, 537] on div "OFI snapshot - Parks & Recreation" at bounding box center [579, 544] width 192 height 14
click at [466, 536] on input "OFI snapshot - Parks & Recreation" at bounding box center [461, 540] width 10 height 10
click at [1012, 596] on button "Save" at bounding box center [1017, 598] width 43 height 27
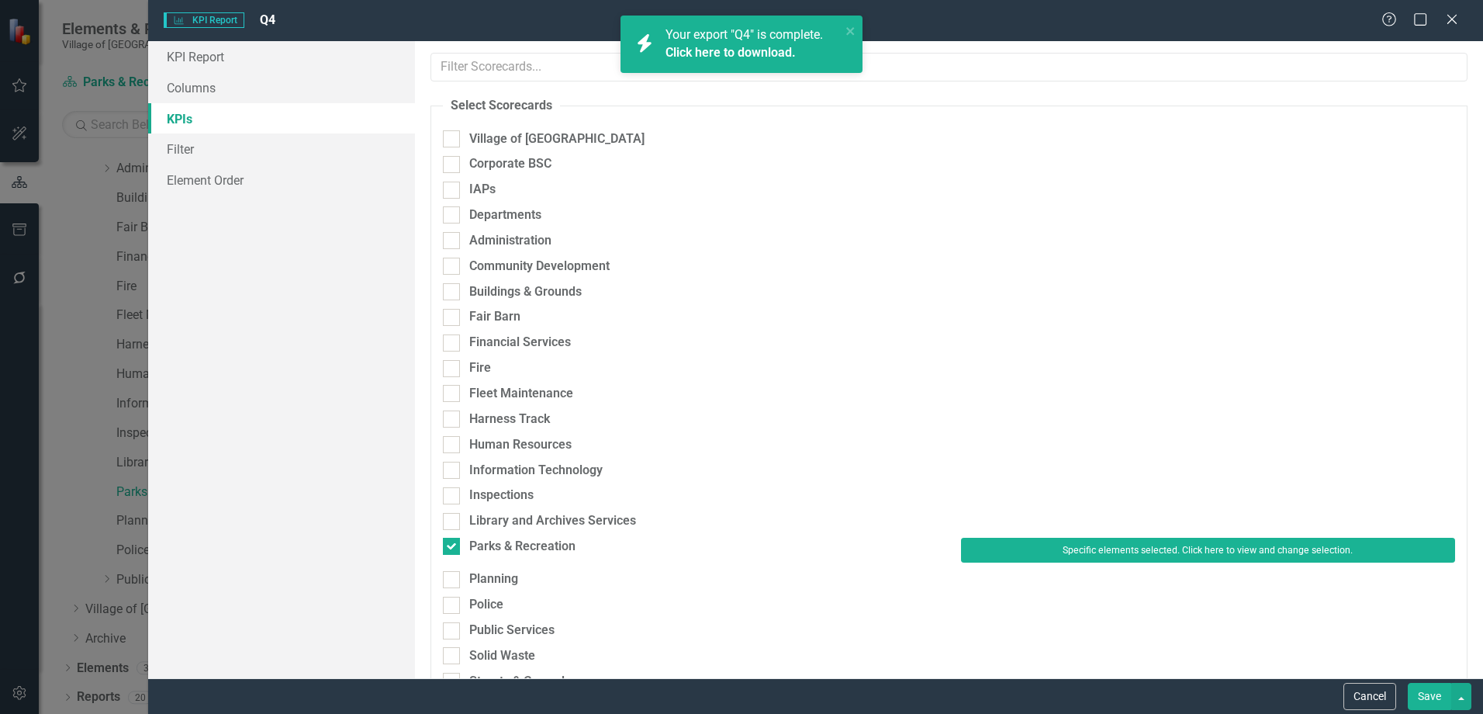
click at [1428, 697] on button "Save" at bounding box center [1429, 696] width 43 height 27
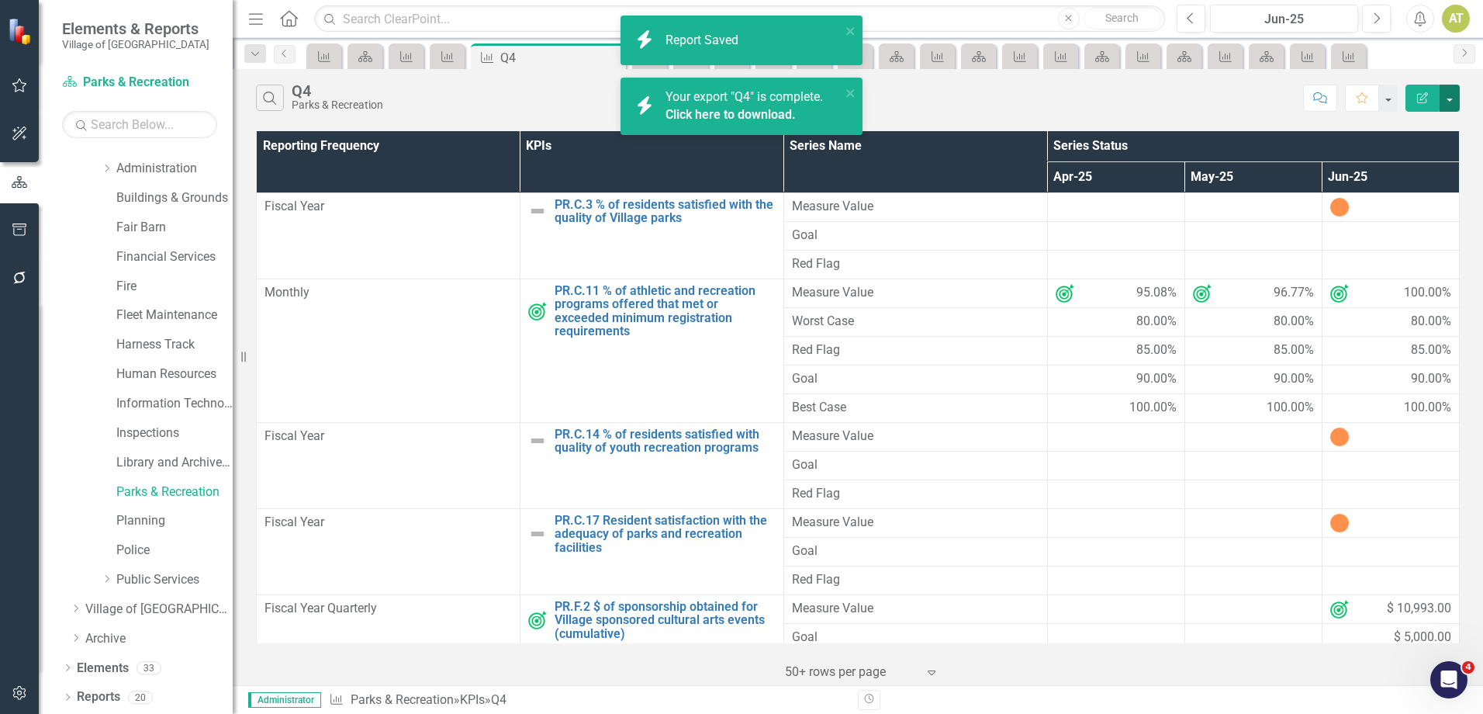
click at [1450, 94] on button "button" at bounding box center [1450, 98] width 20 height 27
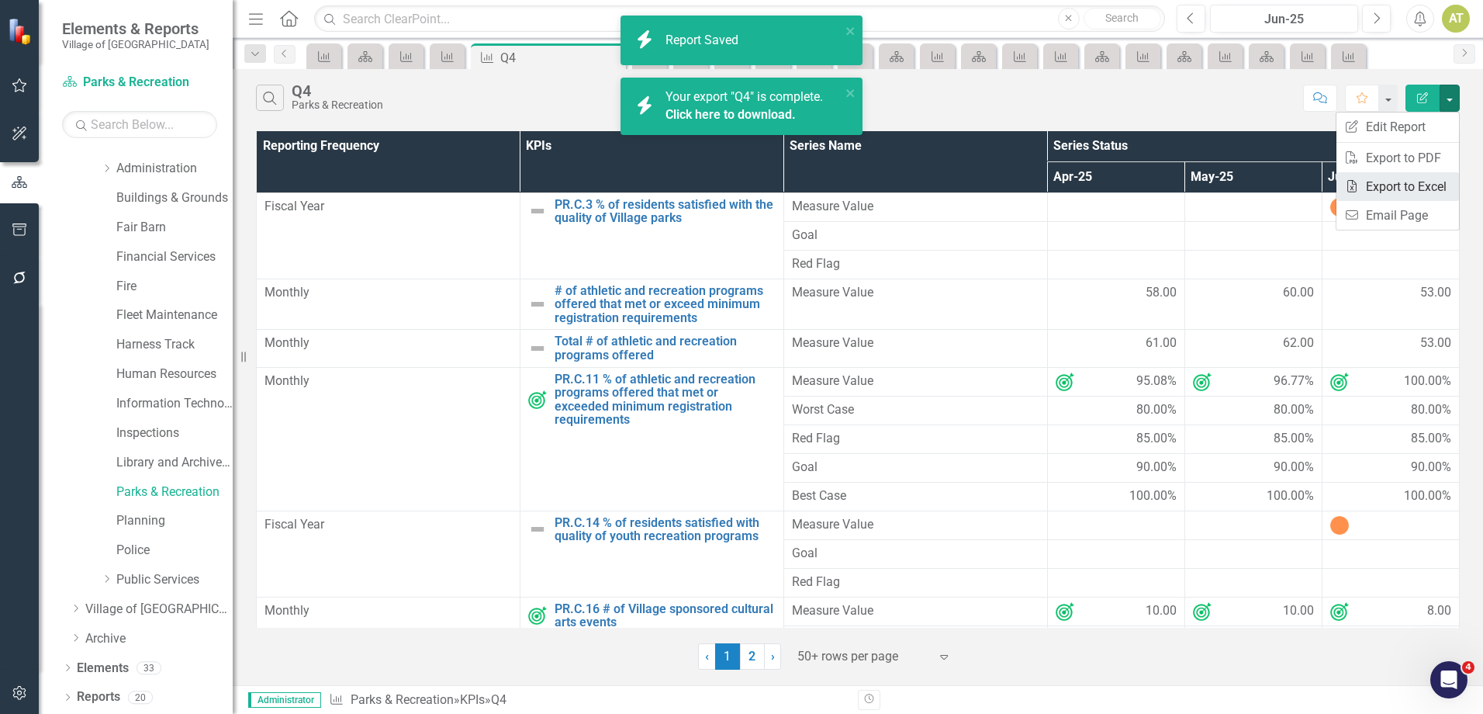
click at [1431, 182] on link "Excel Export to Excel" at bounding box center [1398, 186] width 123 height 29
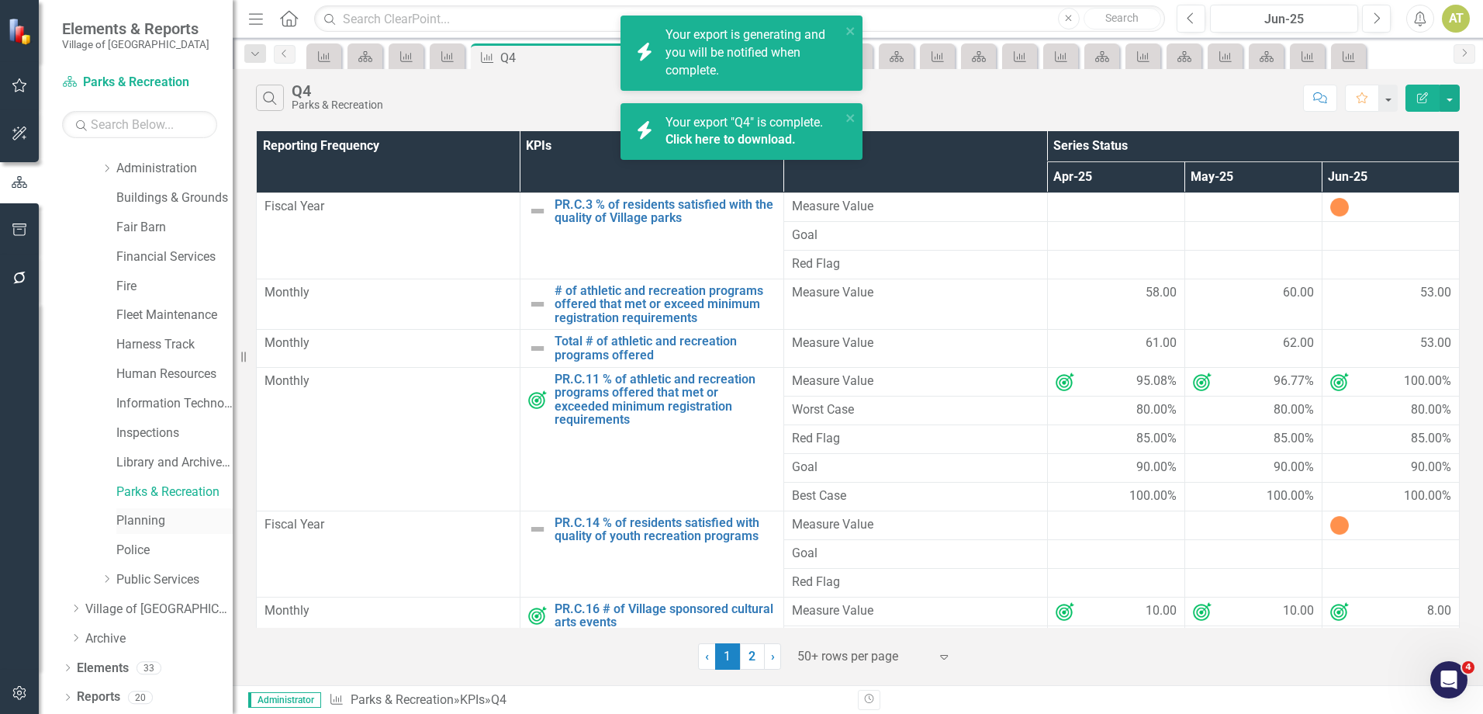
click at [132, 518] on link "Planning" at bounding box center [174, 521] width 116 height 18
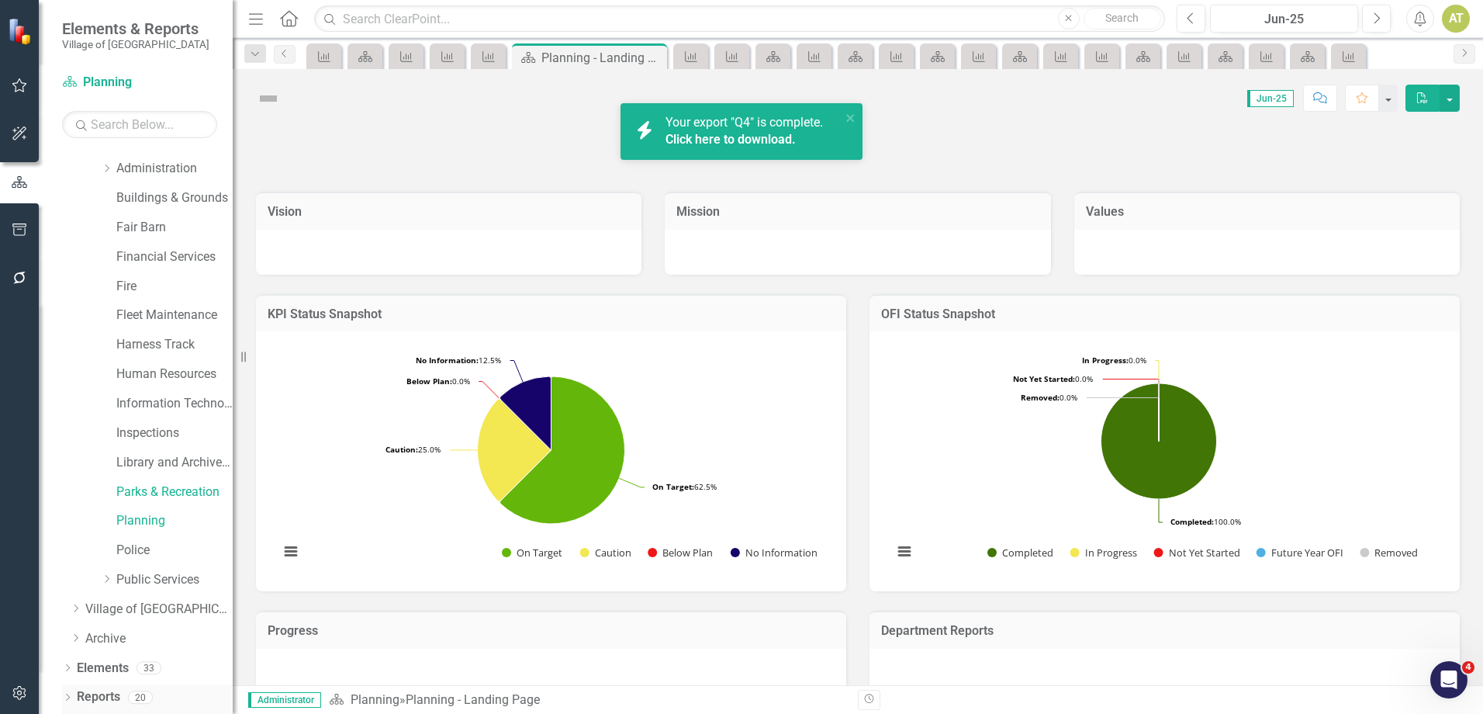
click at [114, 694] on link "Reports" at bounding box center [98, 697] width 43 height 18
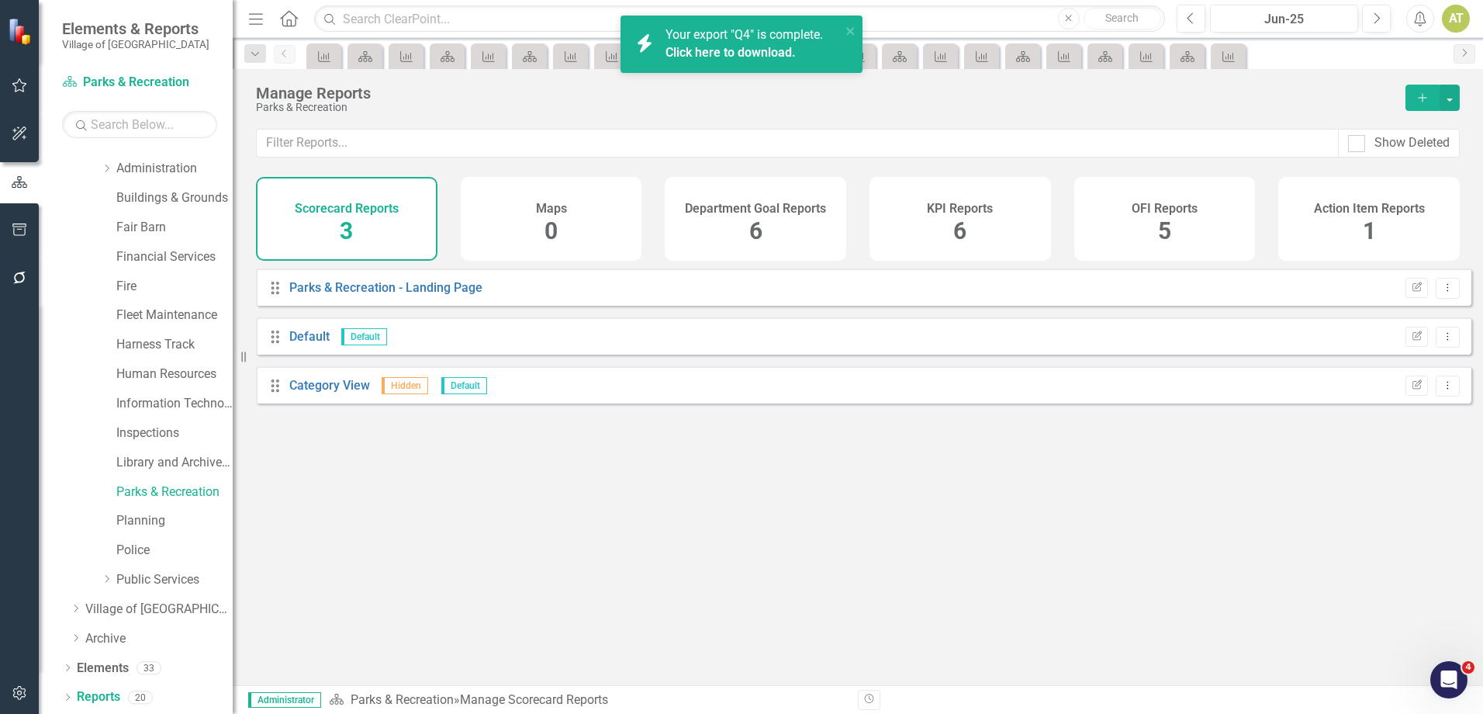
click at [944, 223] on div "KPI Reports 6" at bounding box center [961, 219] width 182 height 84
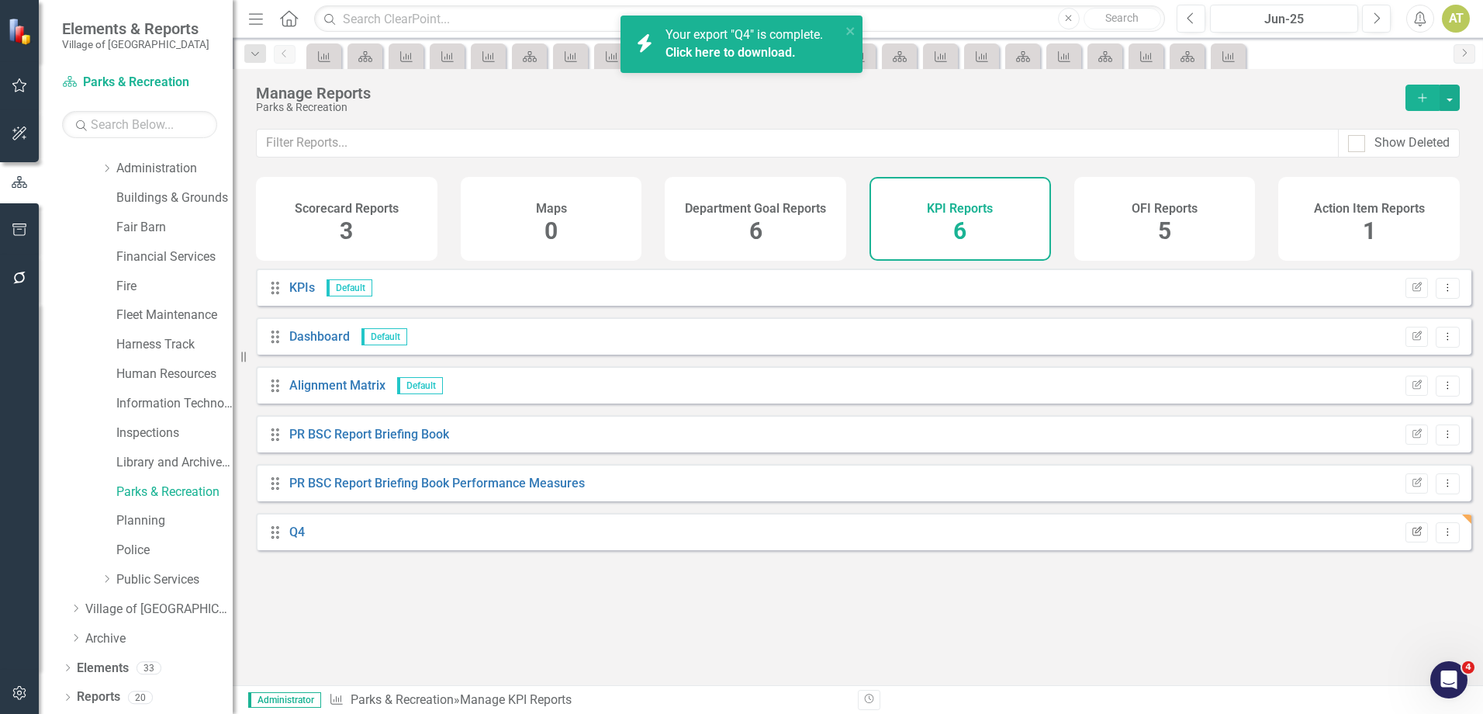
click at [1413, 535] on icon "button" at bounding box center [1417, 530] width 9 height 9
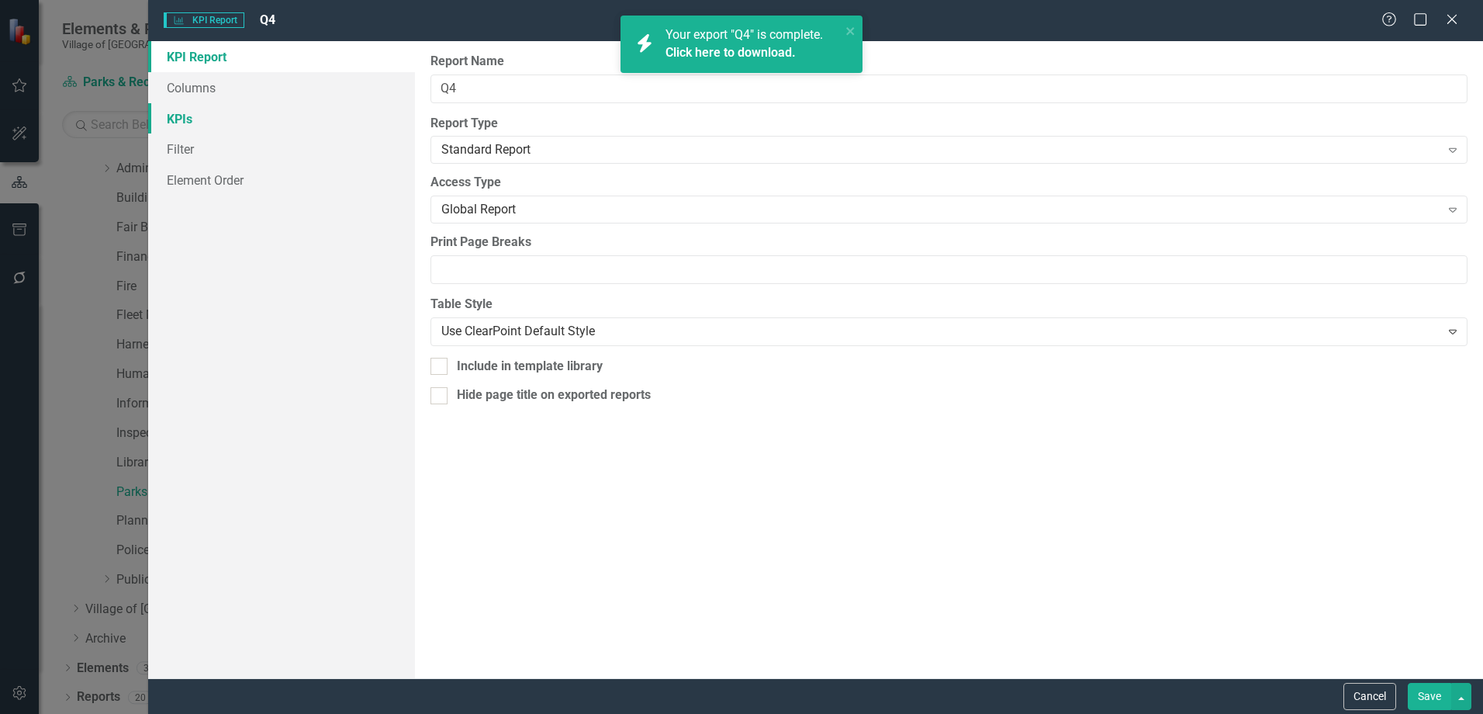
click at [221, 113] on link "KPIs" at bounding box center [281, 118] width 267 height 31
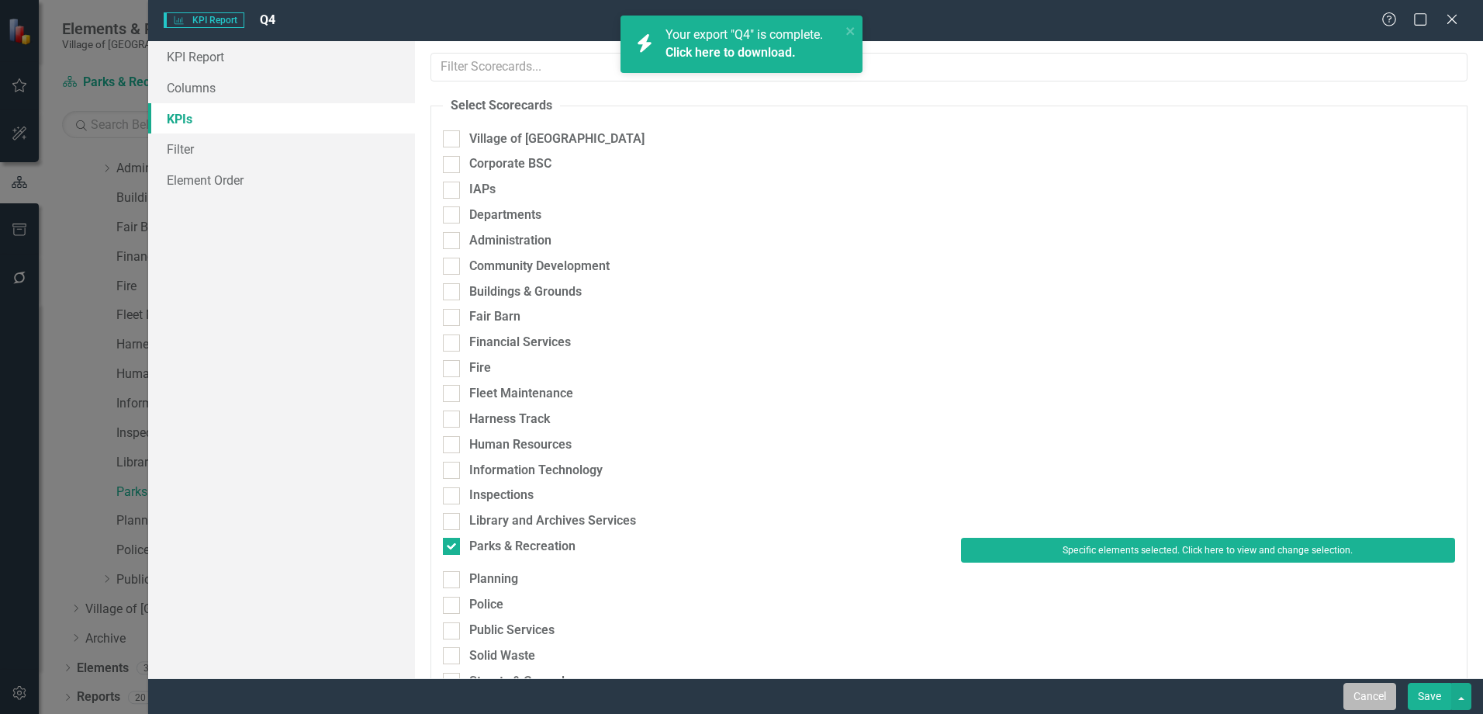
click at [1353, 692] on button "Cancel" at bounding box center [1370, 696] width 53 height 27
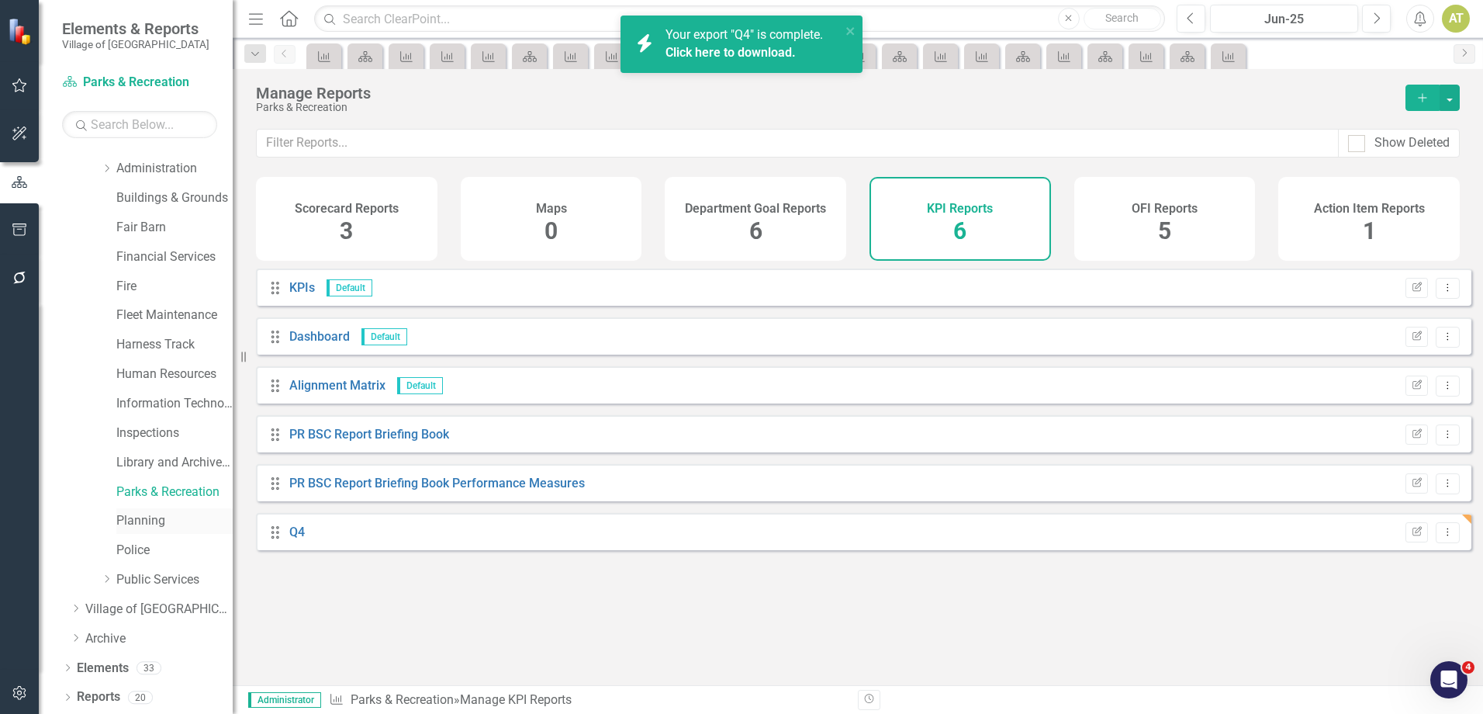
click at [147, 509] on div "Planning" at bounding box center [174, 521] width 116 height 26
click at [144, 516] on link "Planning" at bounding box center [174, 521] width 116 height 18
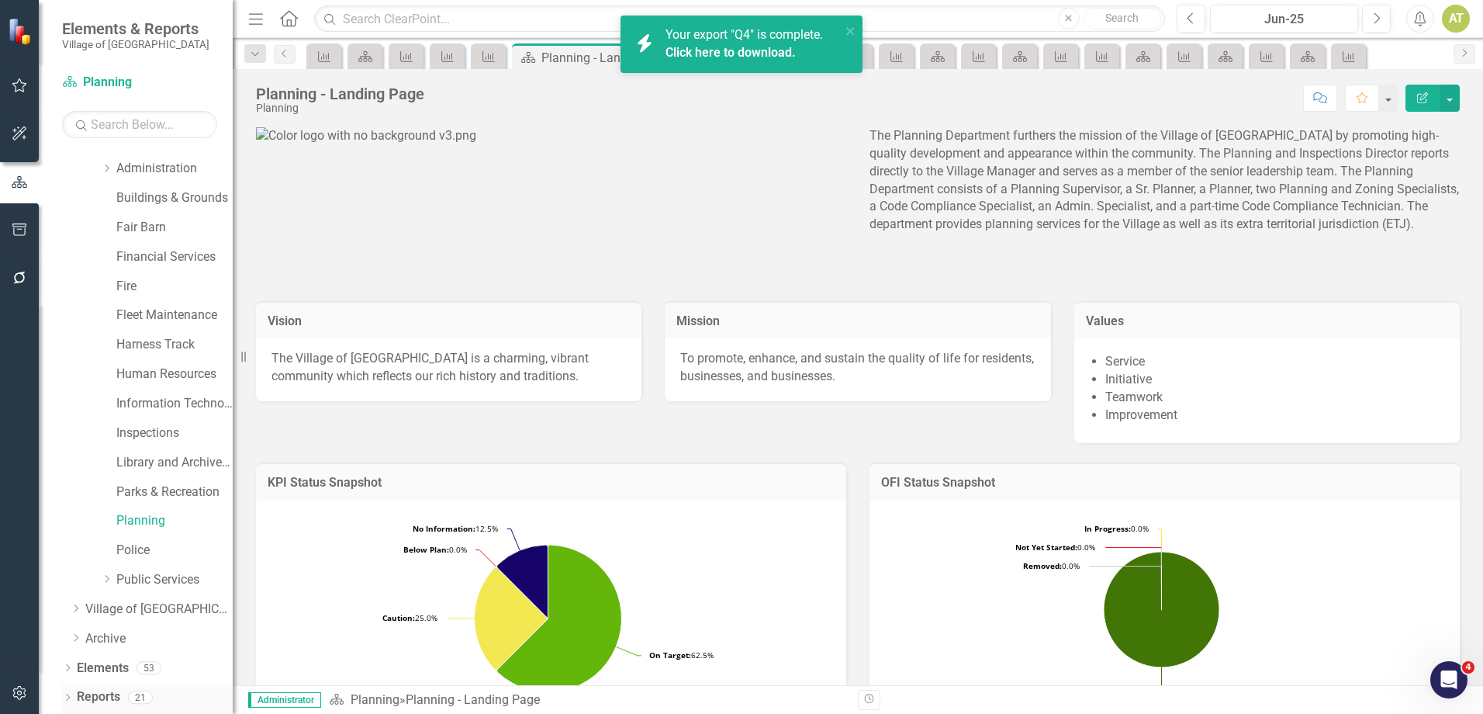
click at [97, 697] on link "Reports" at bounding box center [98, 697] width 43 height 18
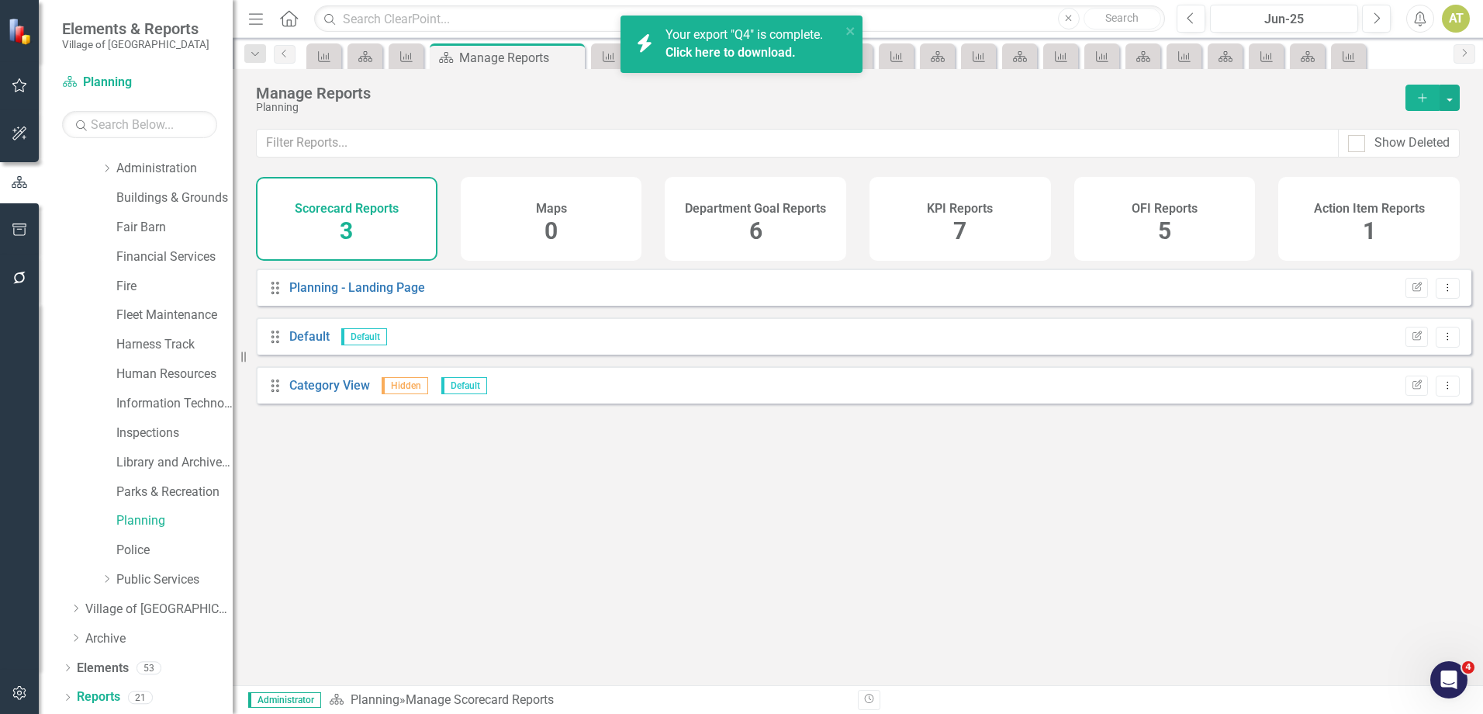
click at [963, 212] on h4 "KPI Reports" at bounding box center [960, 209] width 66 height 14
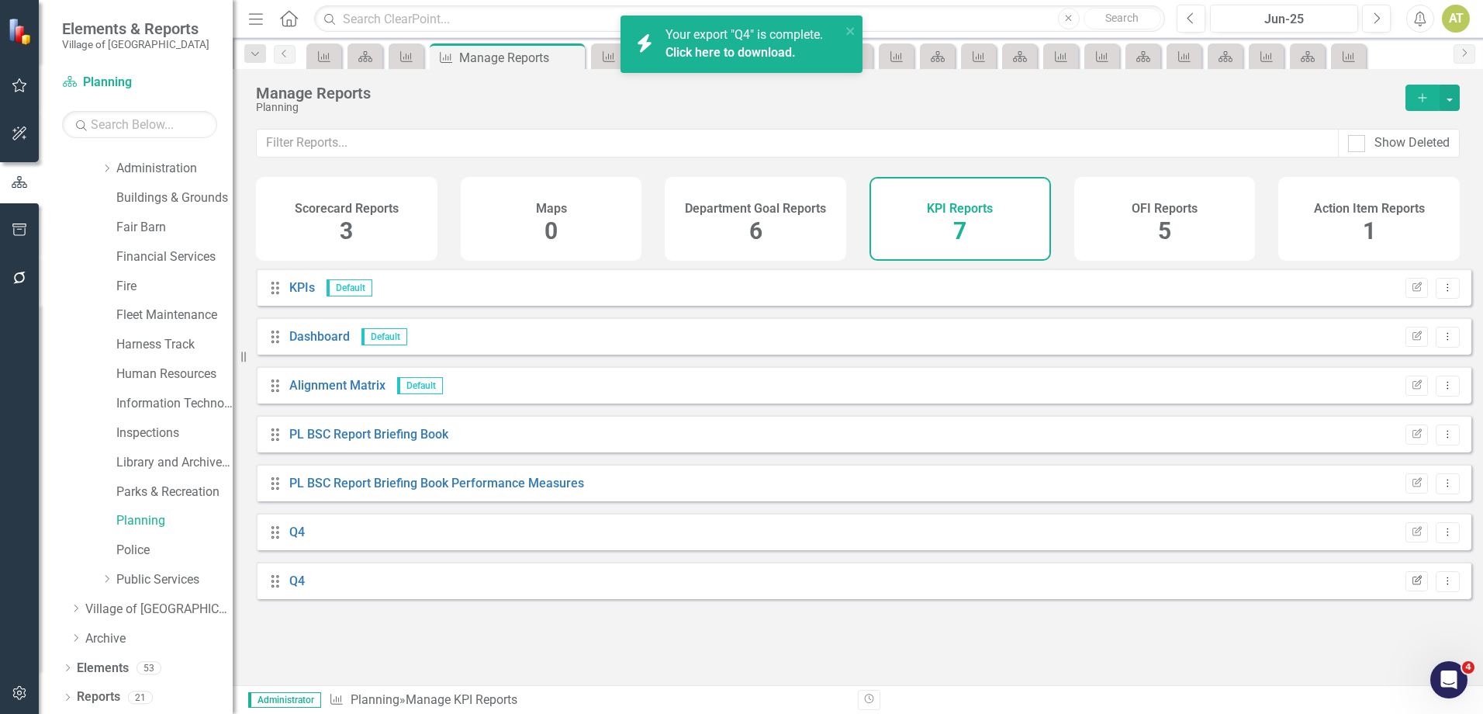
click at [1411, 586] on icon "Edit Report" at bounding box center [1417, 580] width 12 height 9
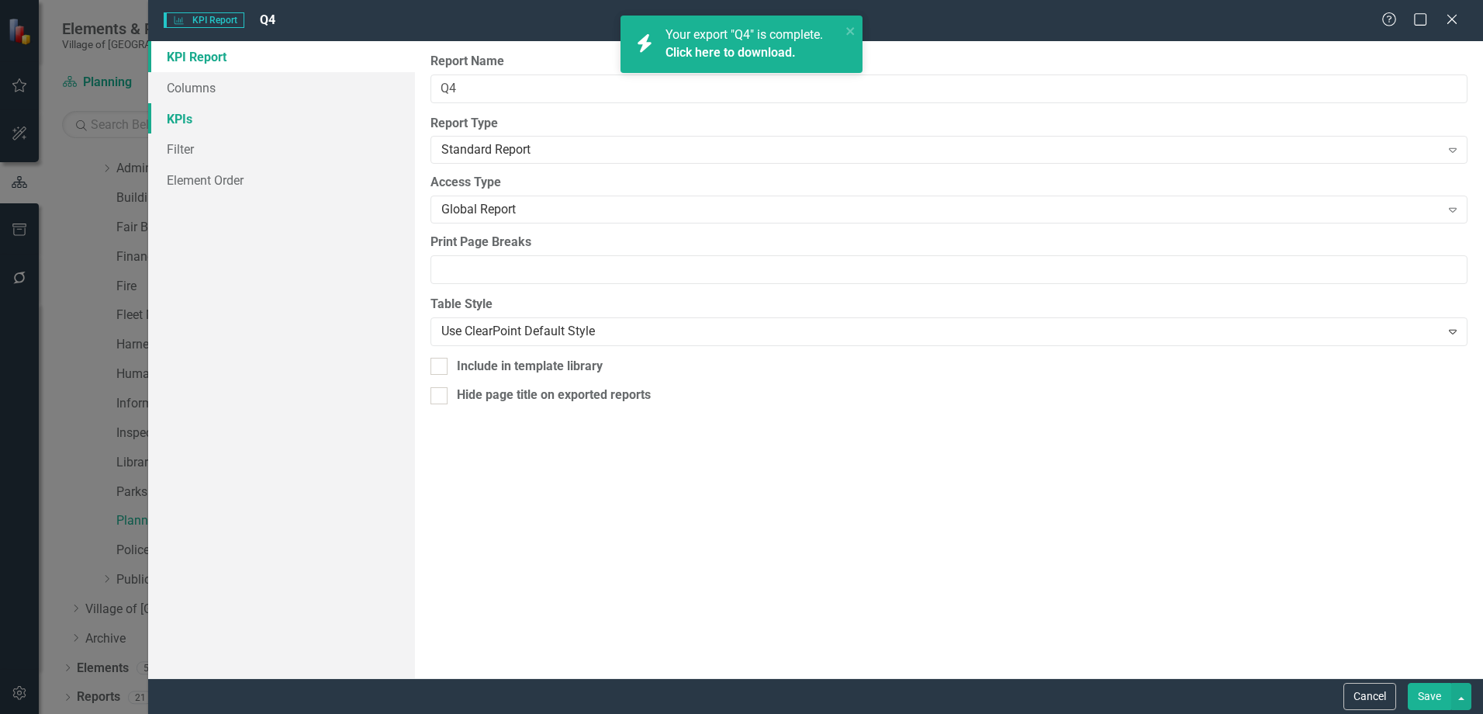
click at [223, 118] on link "KPIs" at bounding box center [281, 118] width 267 height 31
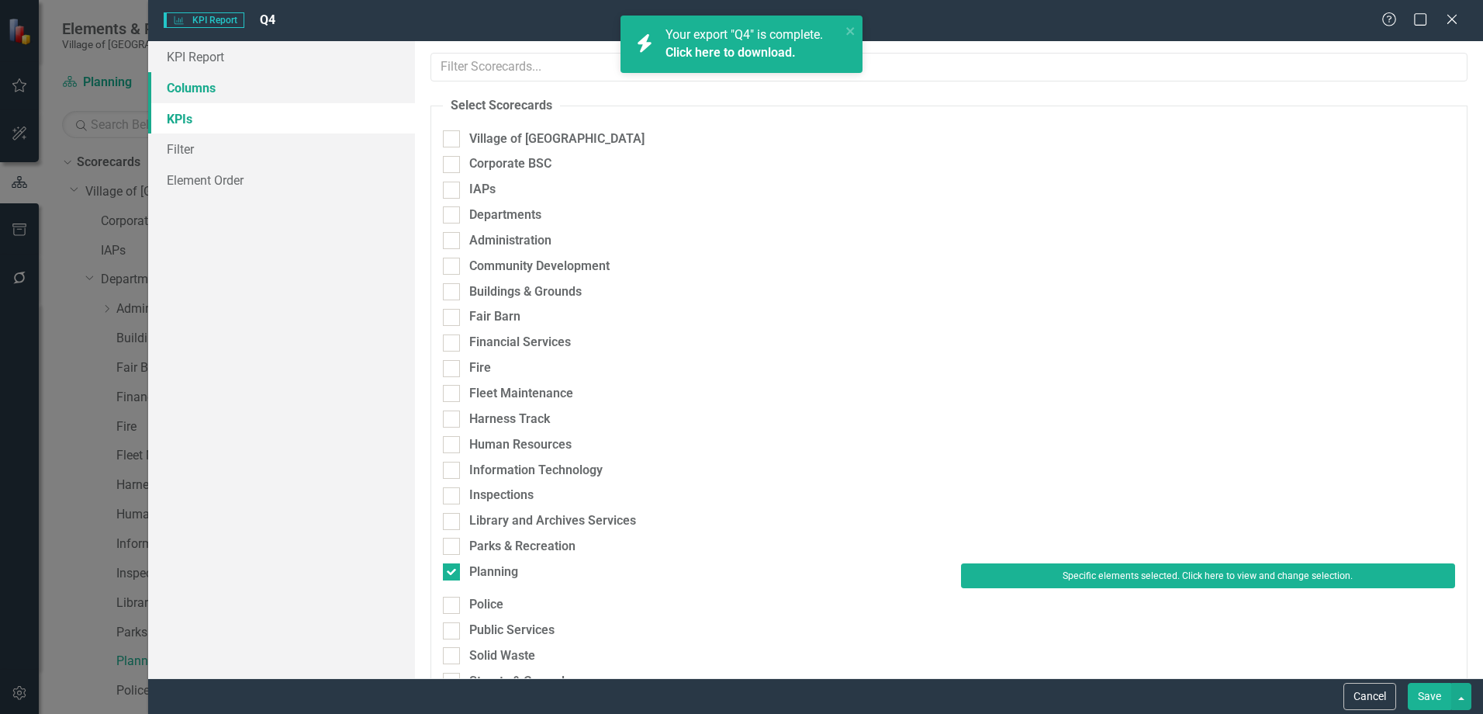
scroll to position [140, 0]
click at [222, 99] on link "Columns" at bounding box center [281, 87] width 267 height 31
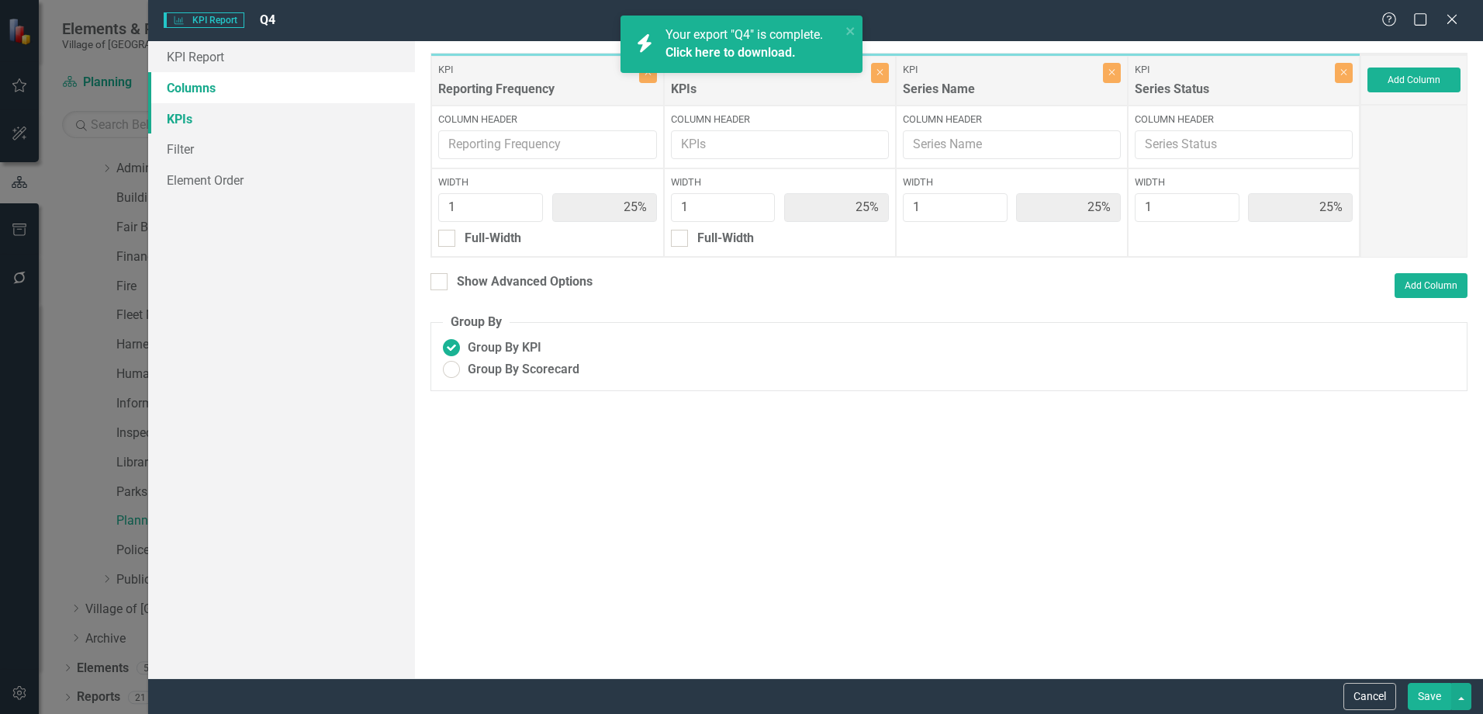
click at [224, 117] on link "KPIs" at bounding box center [281, 118] width 267 height 31
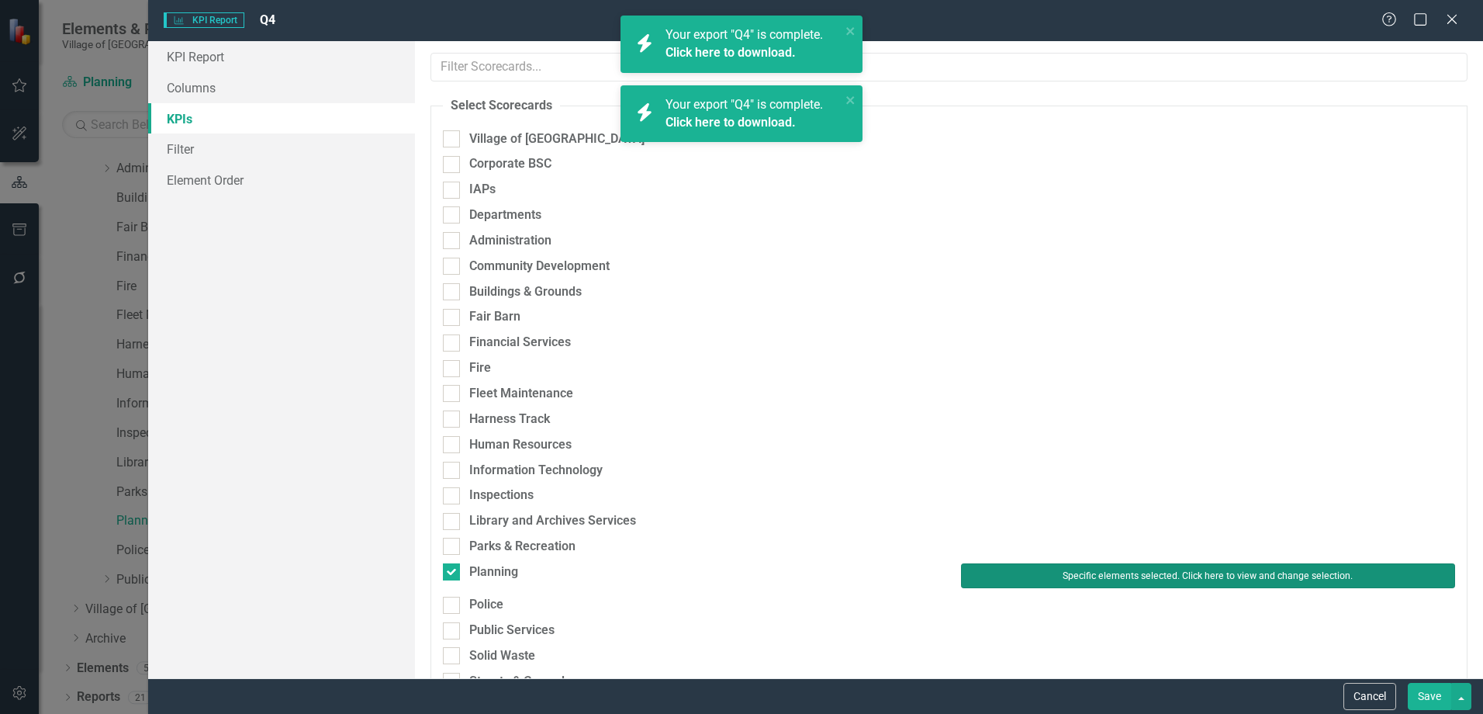
click at [1151, 580] on button "Specific elements selected. Click here to view and change selection." at bounding box center [1208, 575] width 494 height 25
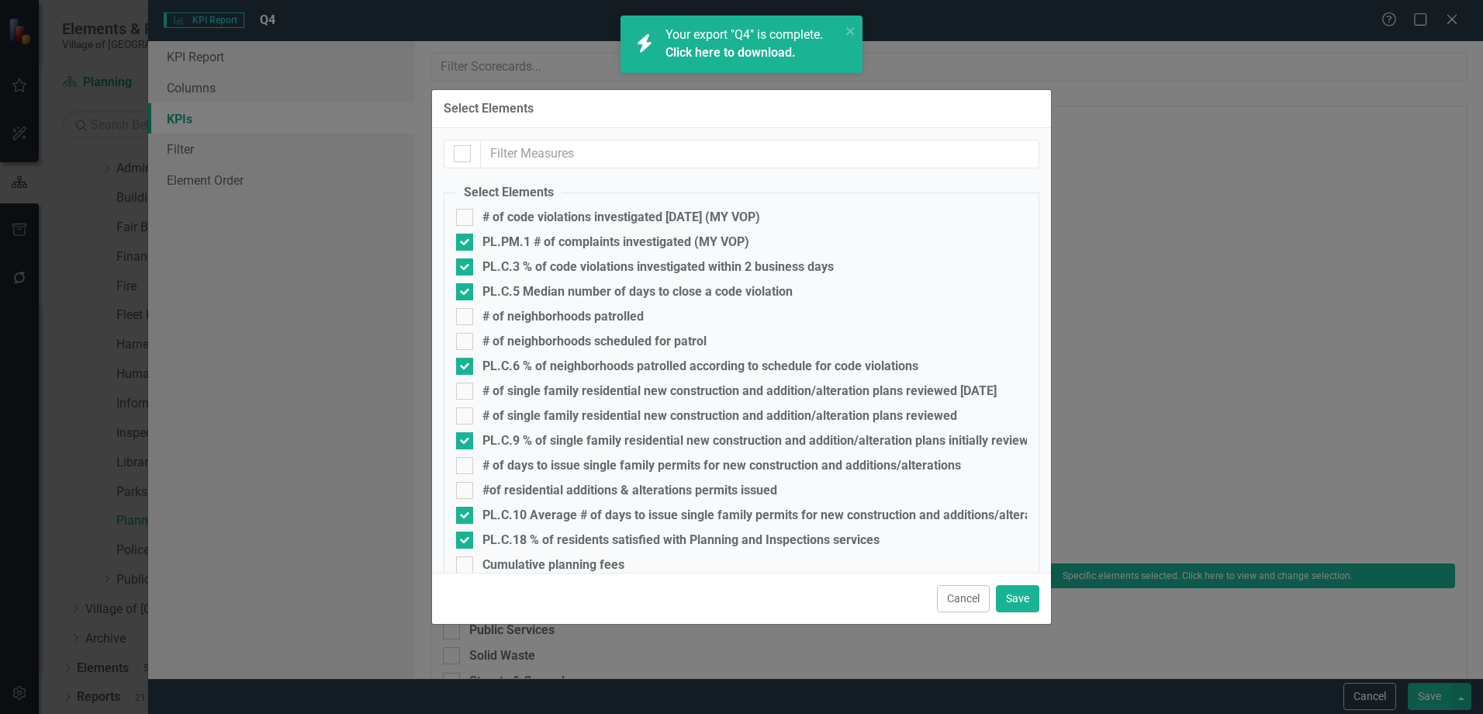
click at [471, 144] on div at bounding box center [462, 154] width 37 height 29
drag, startPoint x: 471, startPoint y: 144, endPoint x: 466, endPoint y: 151, distance: 9.0
click at [469, 147] on div at bounding box center [462, 153] width 17 height 17
click at [464, 147] on input "checkbox" at bounding box center [459, 150] width 10 height 10
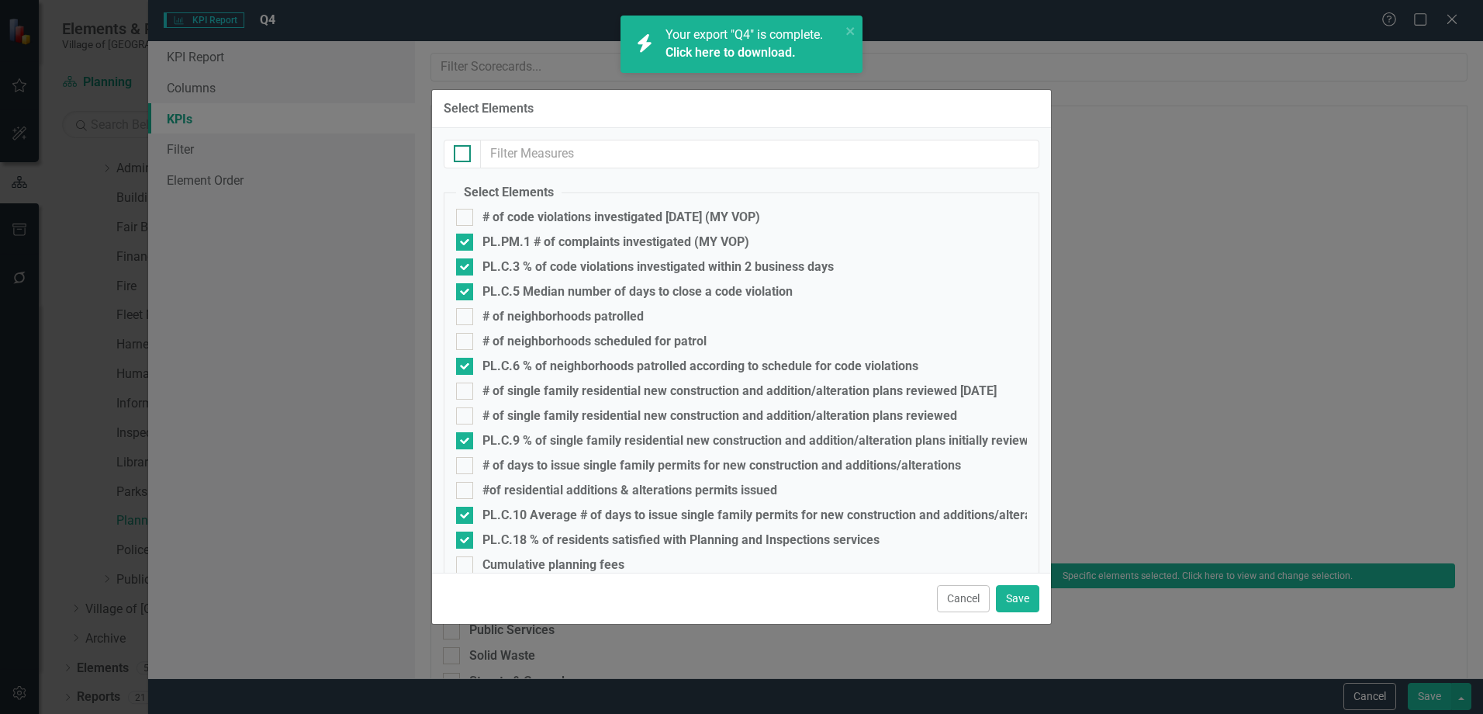
checkbox input "true"
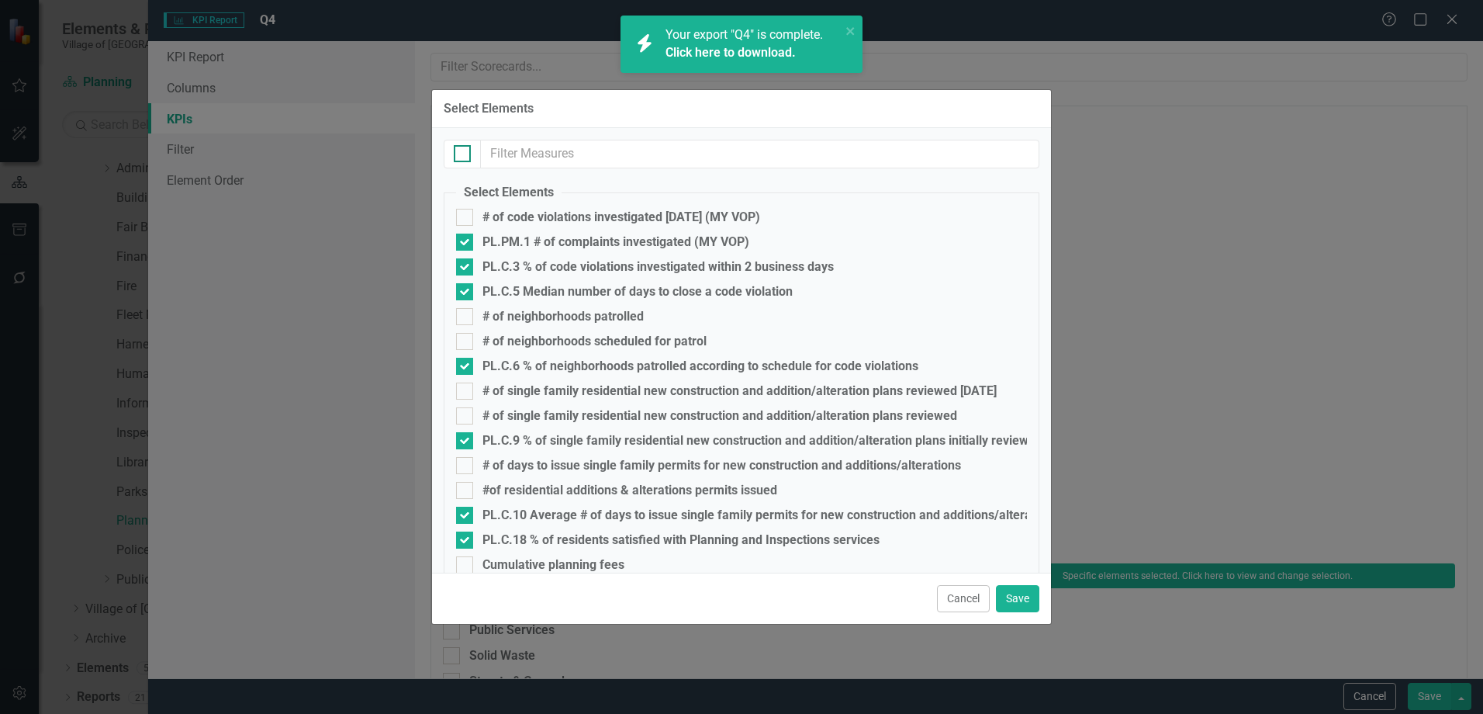
checkbox input "true"
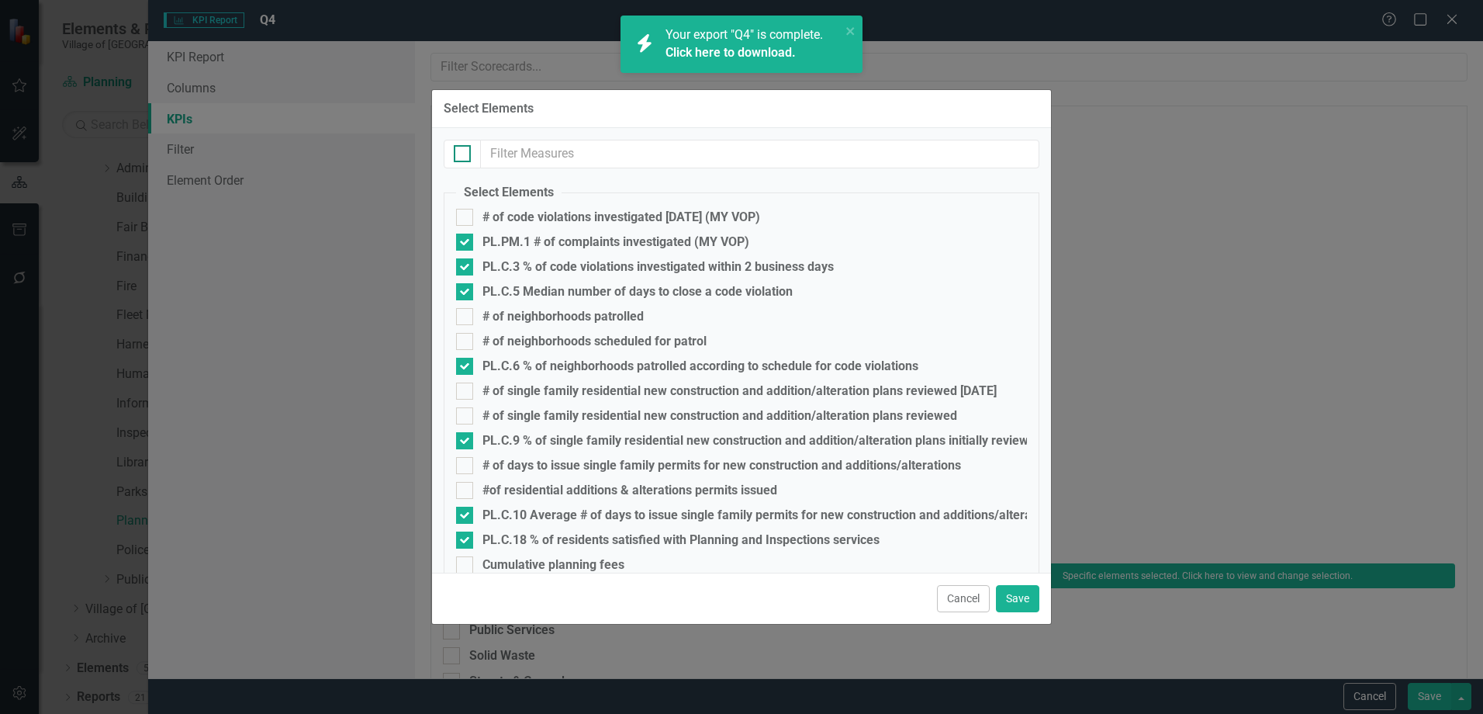
checkbox input "true"
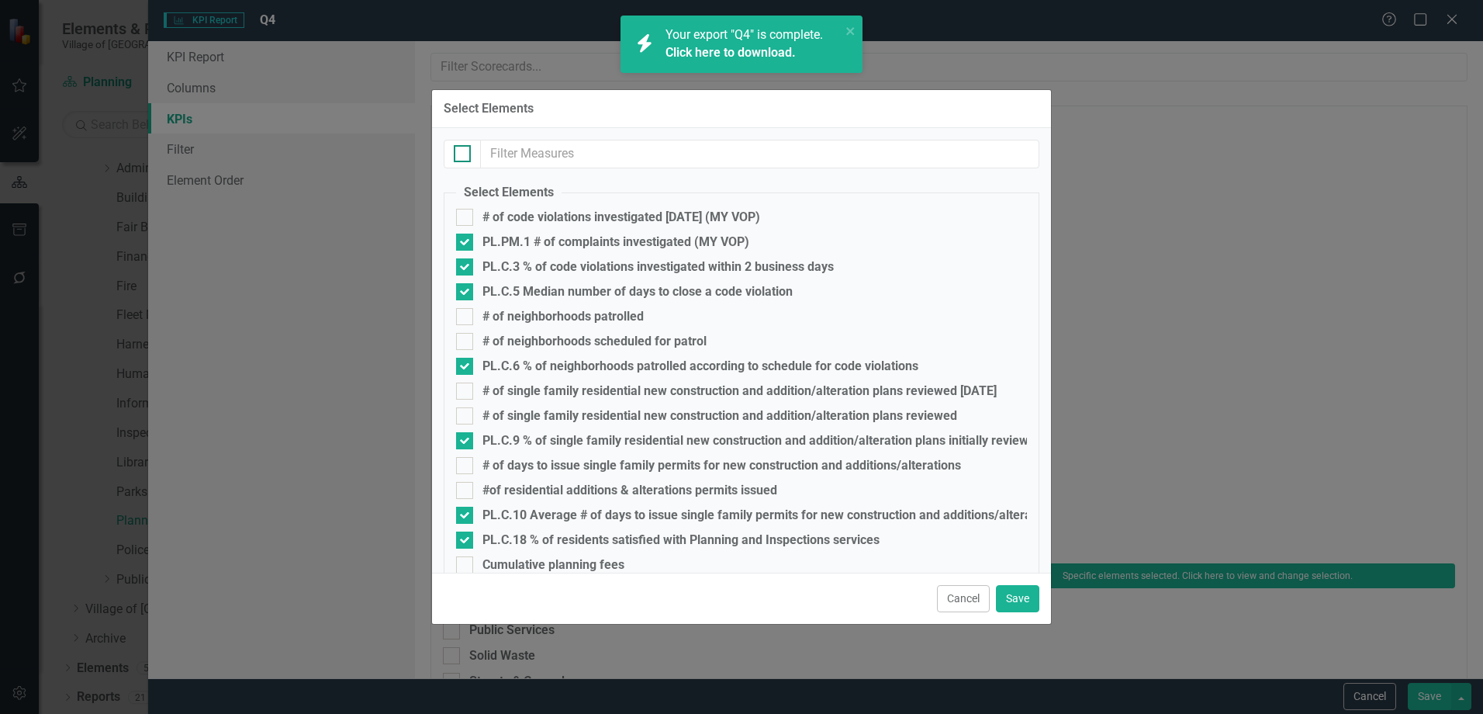
checkbox input "true"
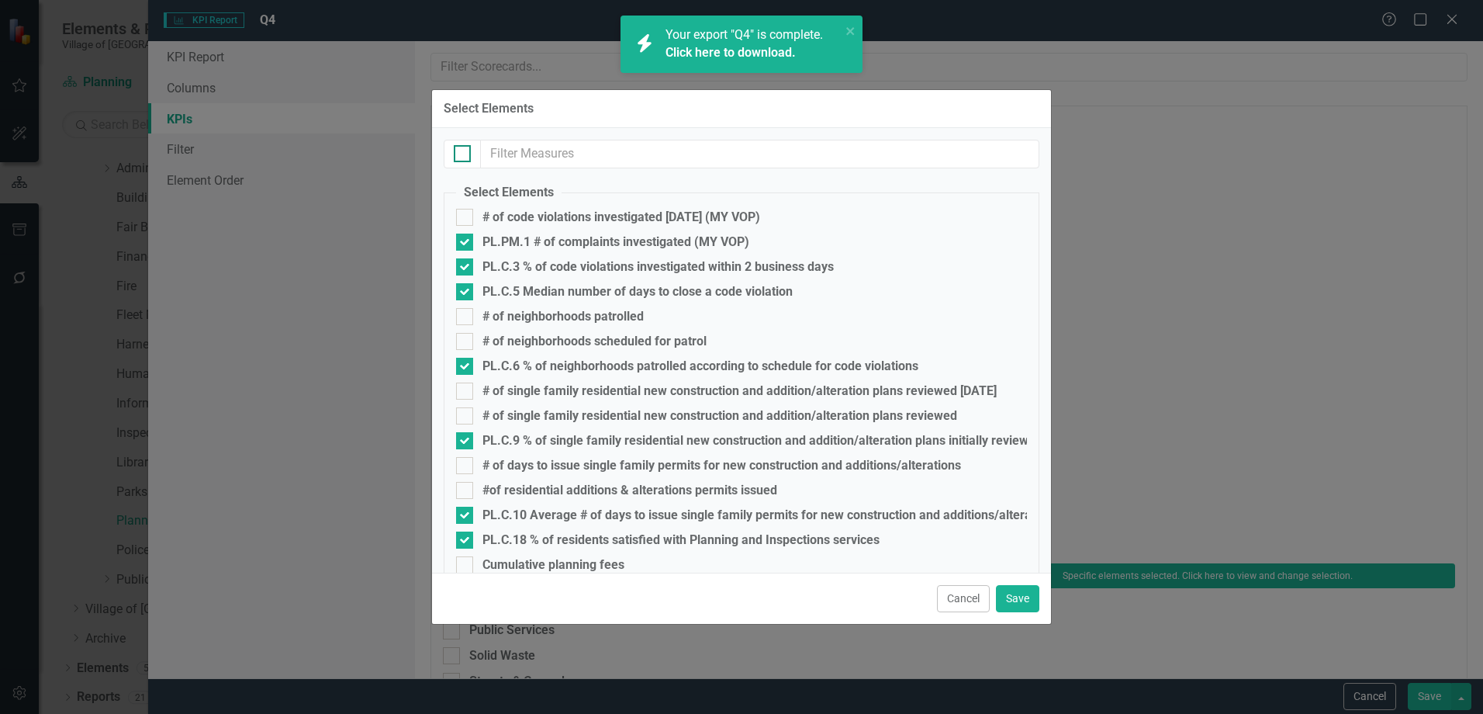
checkbox input "true"
click at [466, 151] on div at bounding box center [462, 153] width 17 height 17
click at [464, 151] on input "checkbox" at bounding box center [459, 150] width 10 height 10
checkbox input "false"
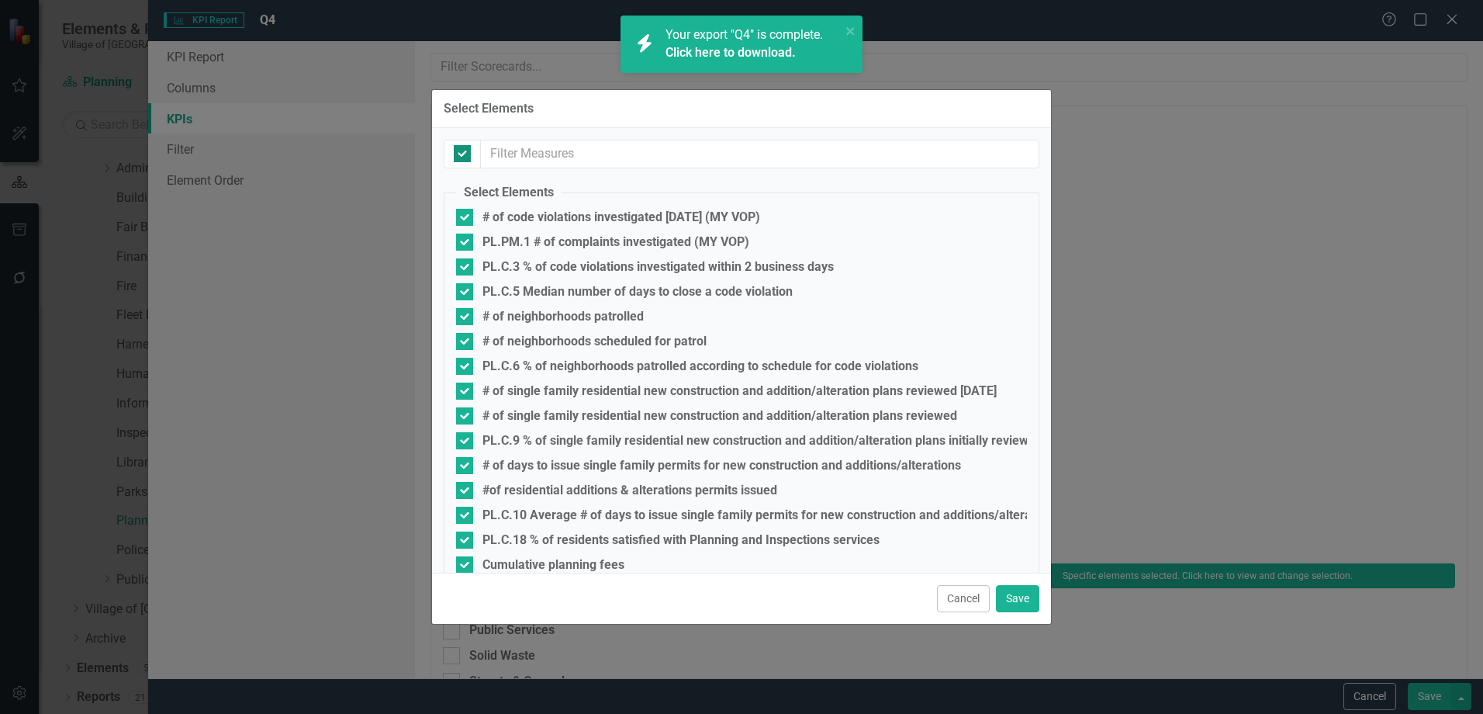
checkbox input "false"
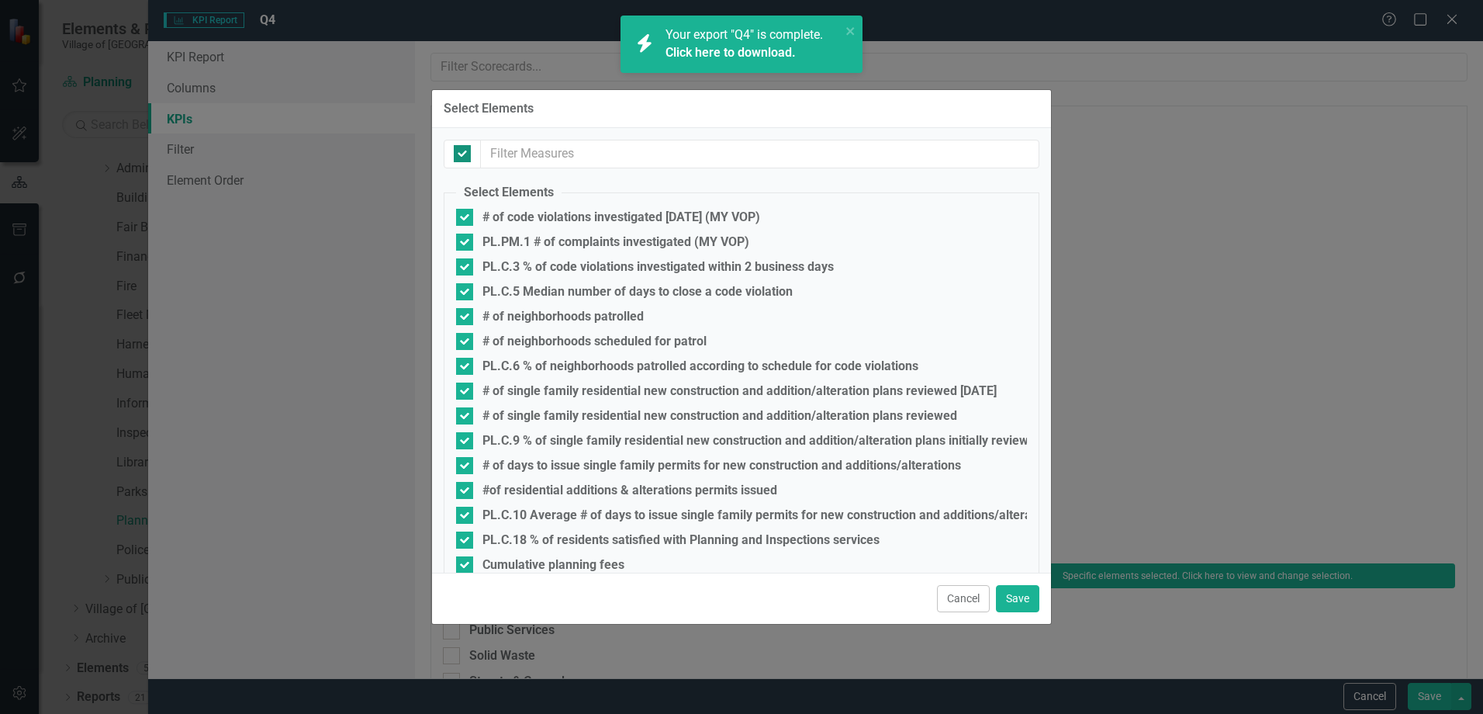
checkbox input "false"
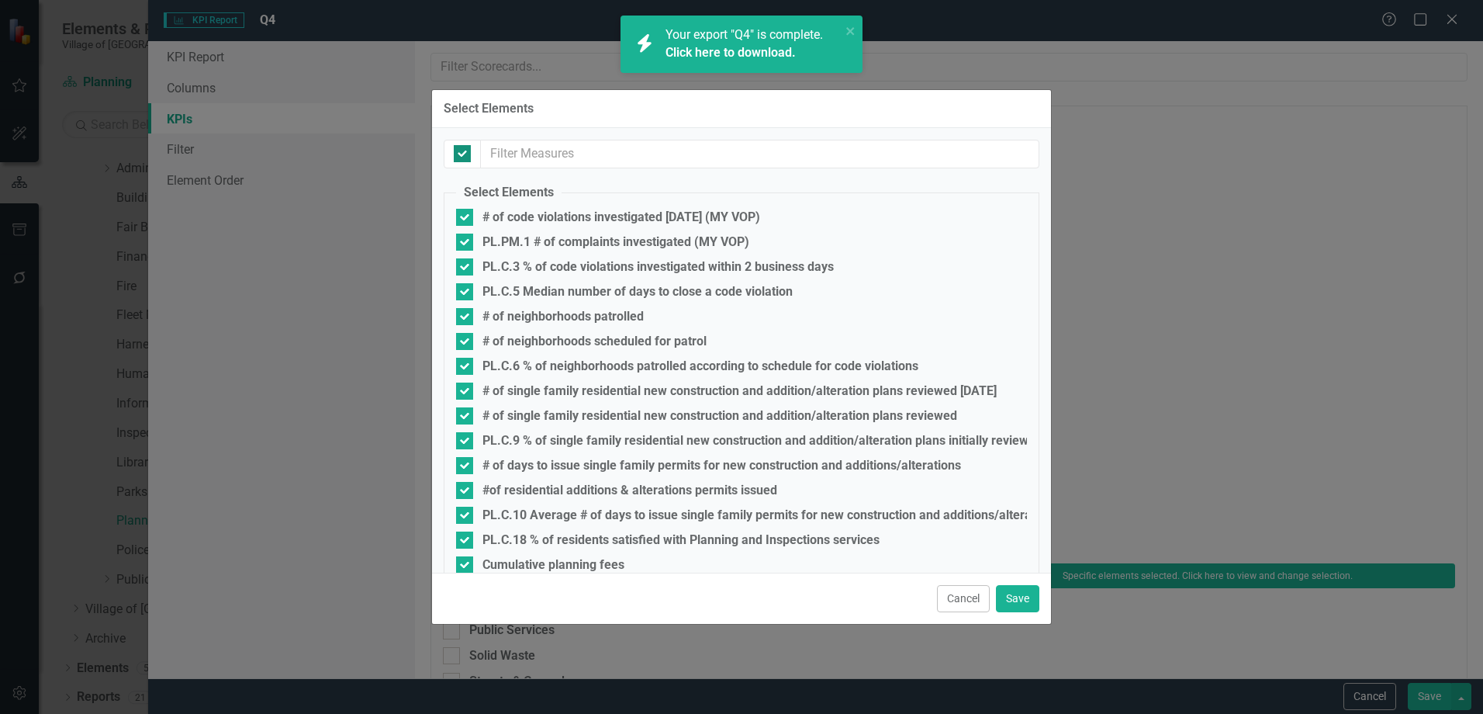
checkbox input "false"
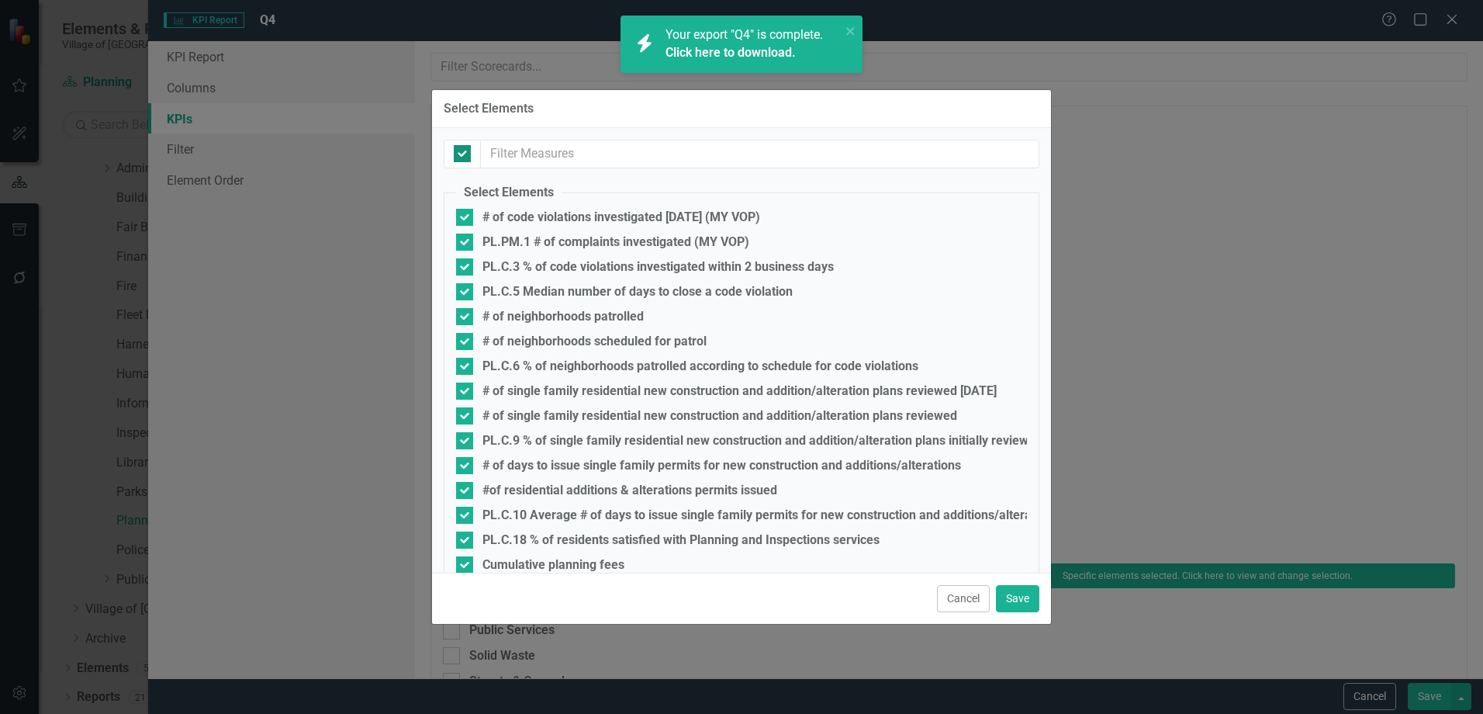
checkbox input "false"
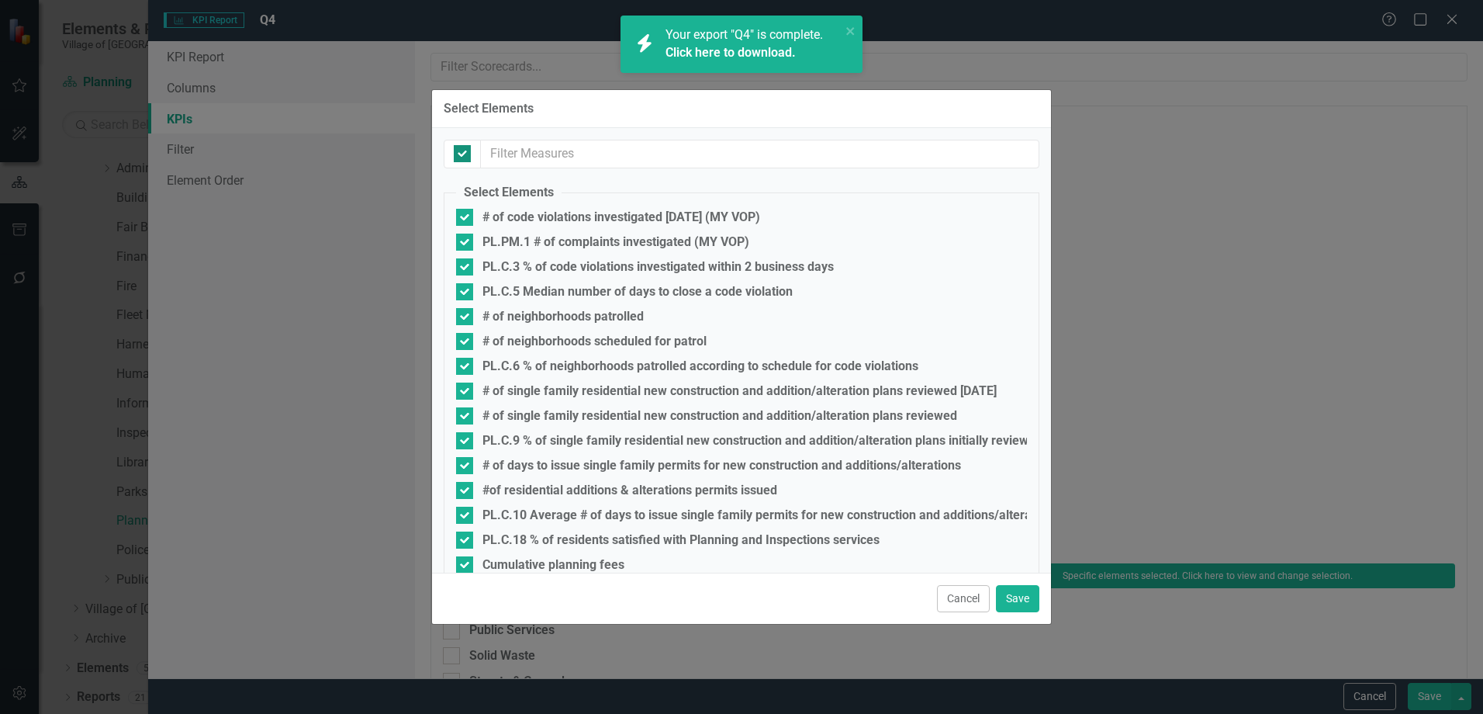
checkbox input "false"
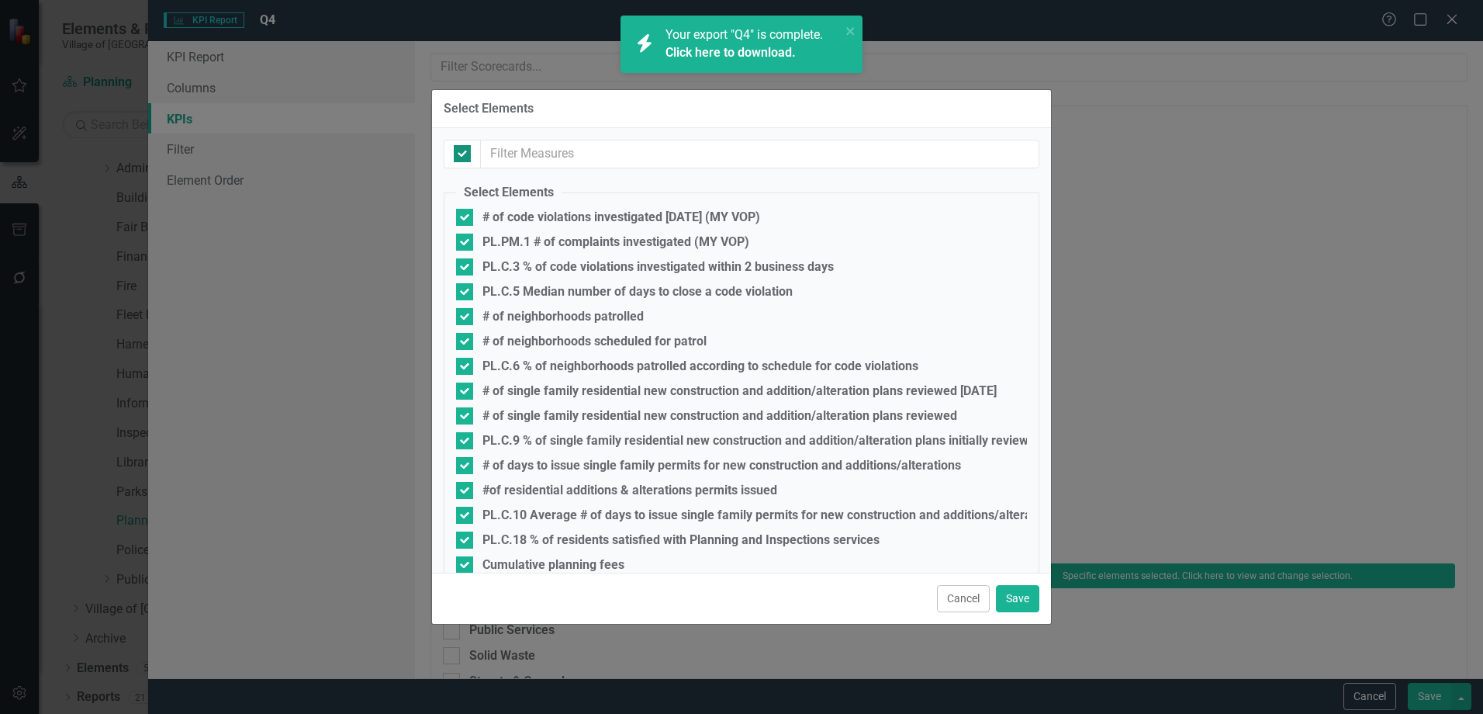
checkbox input "false"
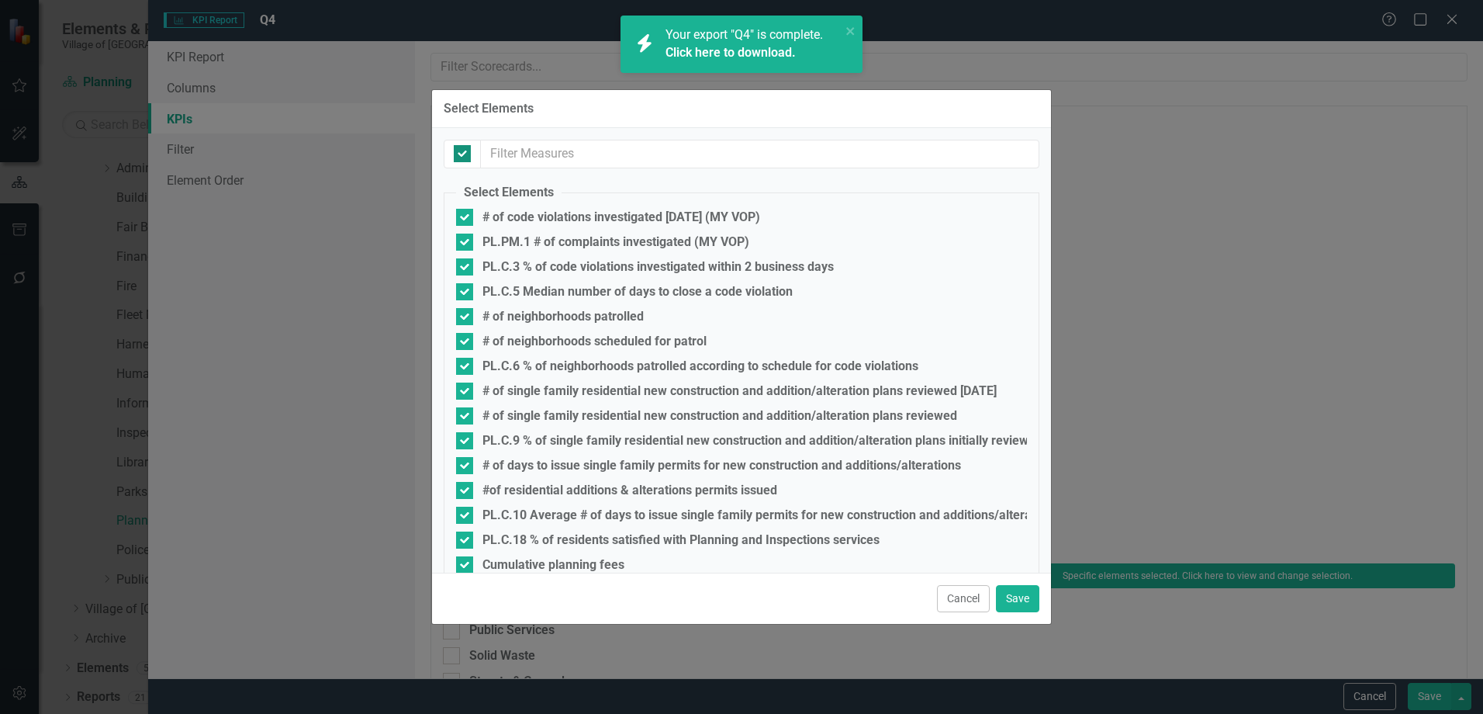
checkbox input "false"
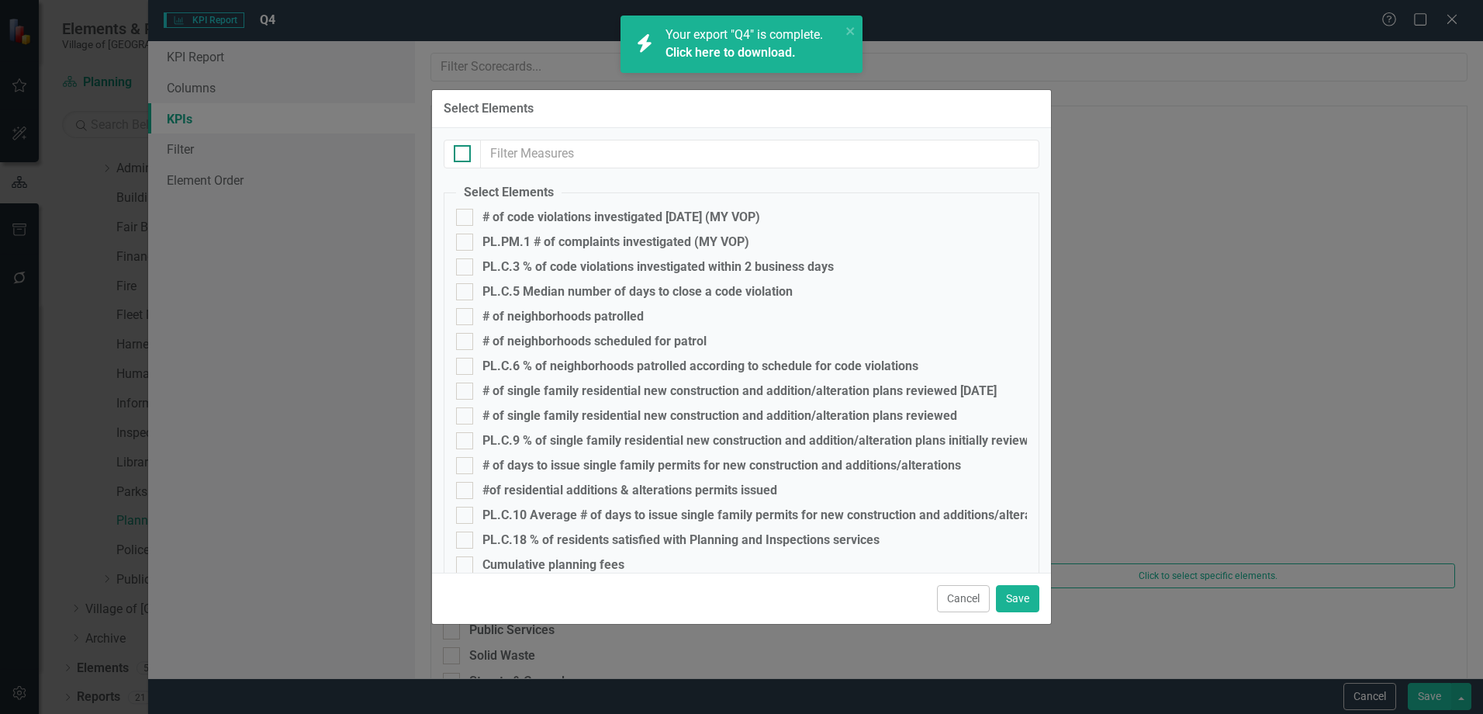
click at [466, 151] on div at bounding box center [462, 153] width 17 height 17
click at [464, 151] on input "checkbox" at bounding box center [459, 150] width 10 height 10
checkbox input "true"
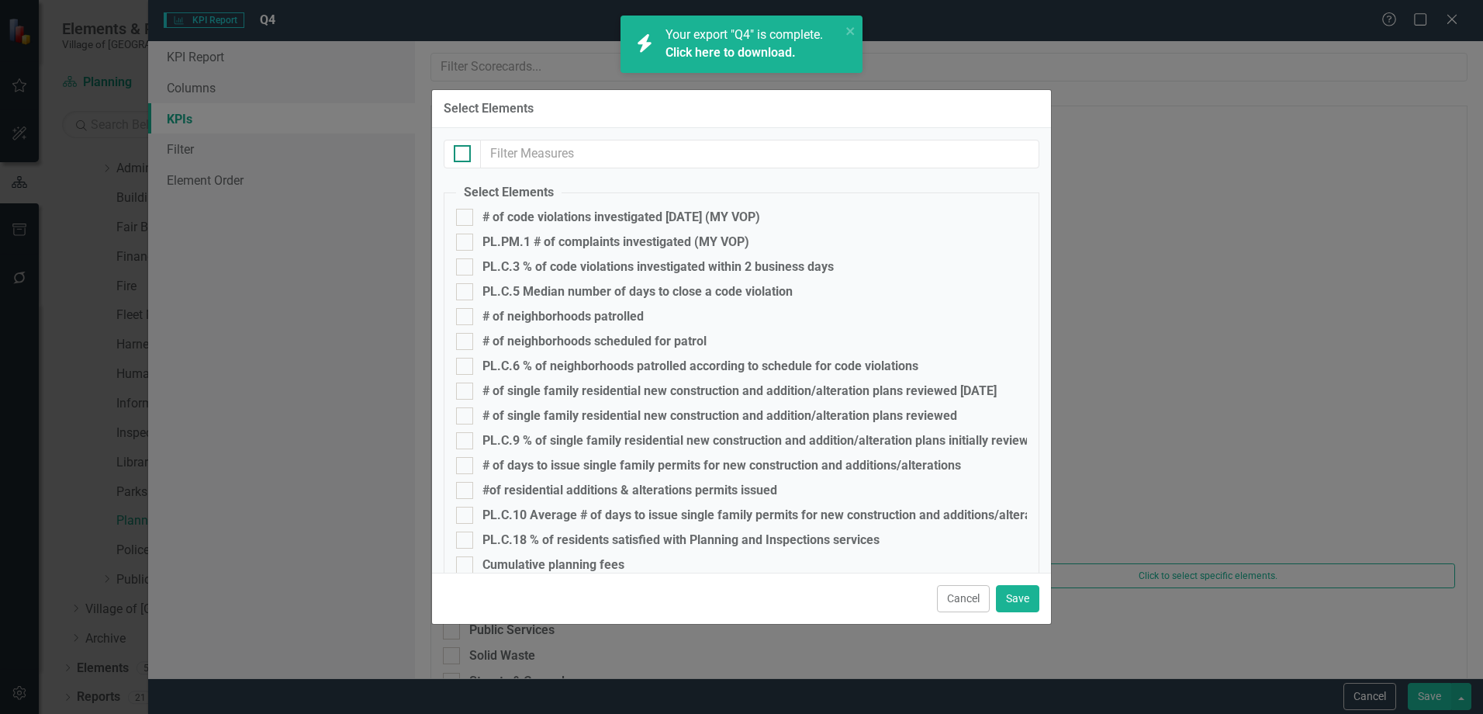
checkbox input "true"
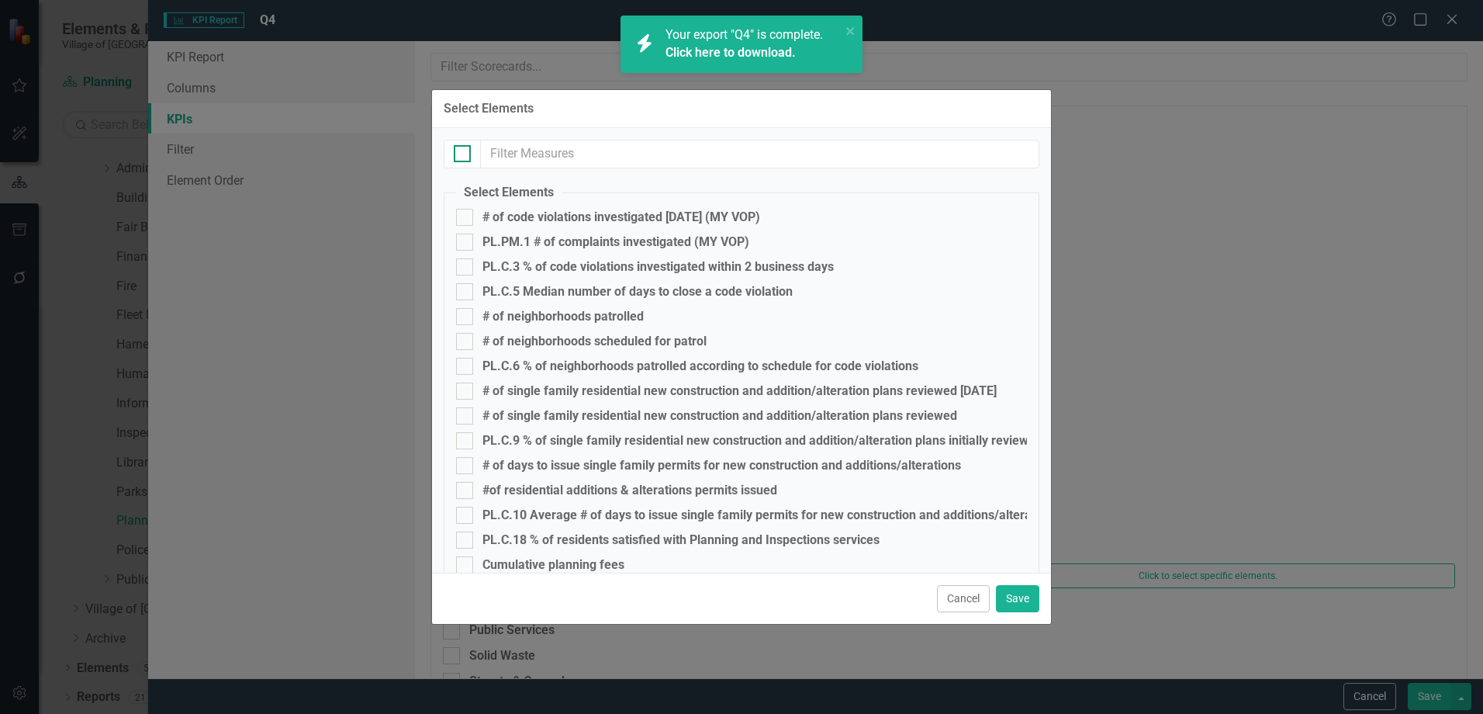
checkbox input "true"
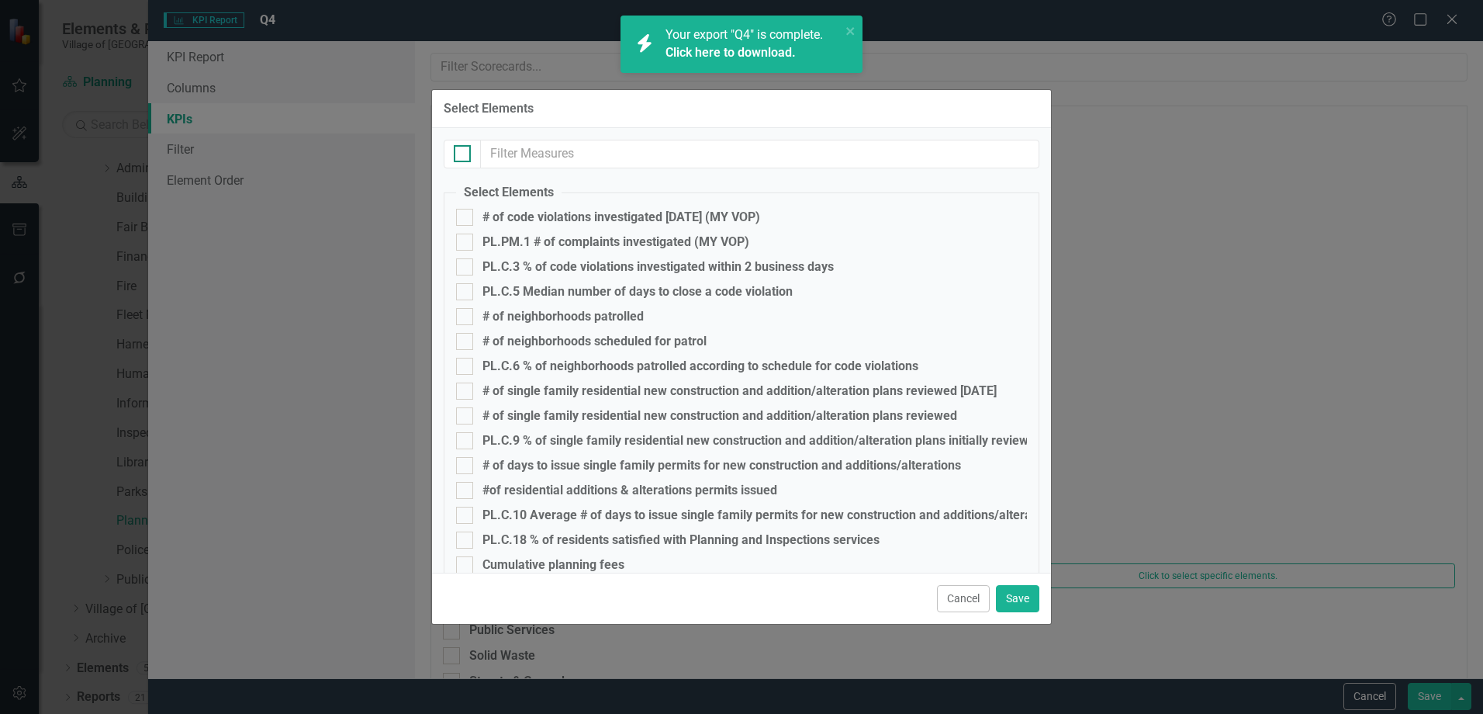
checkbox input "true"
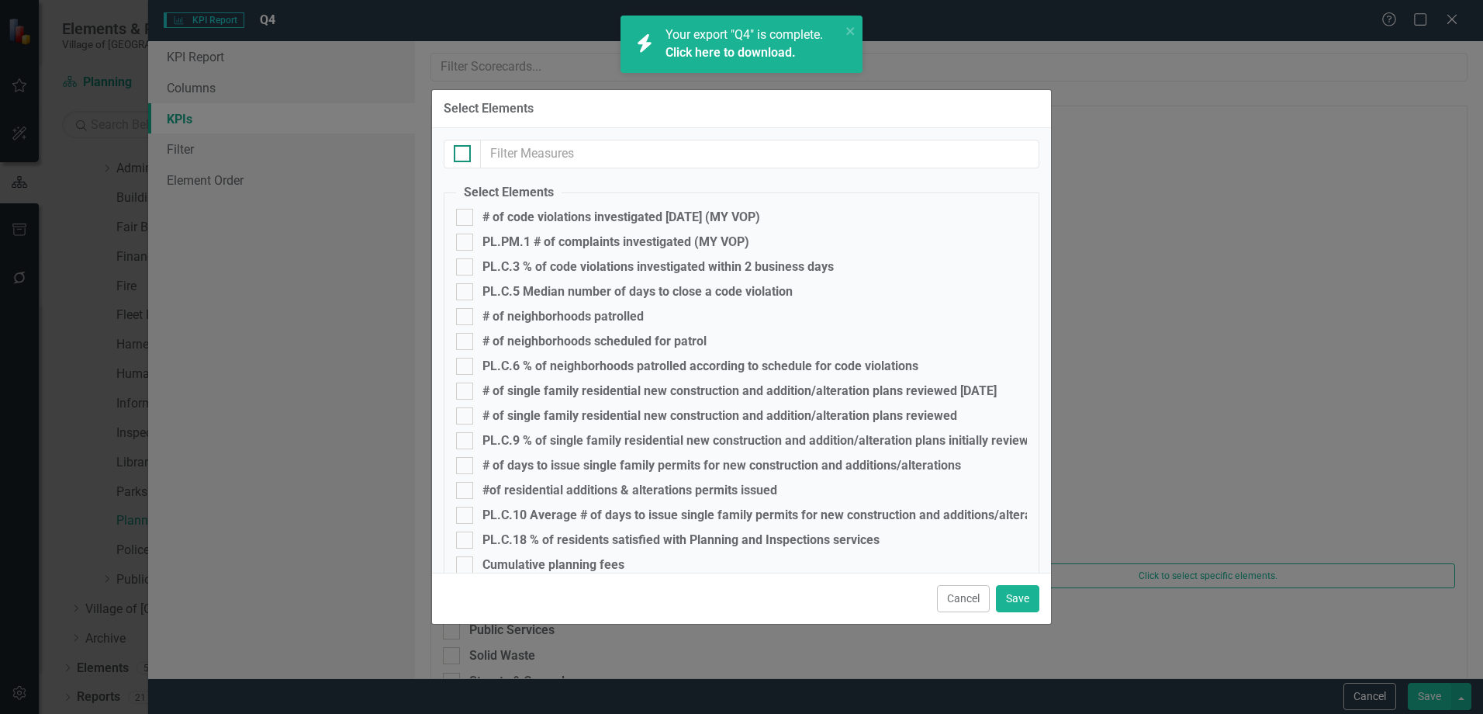
checkbox input "true"
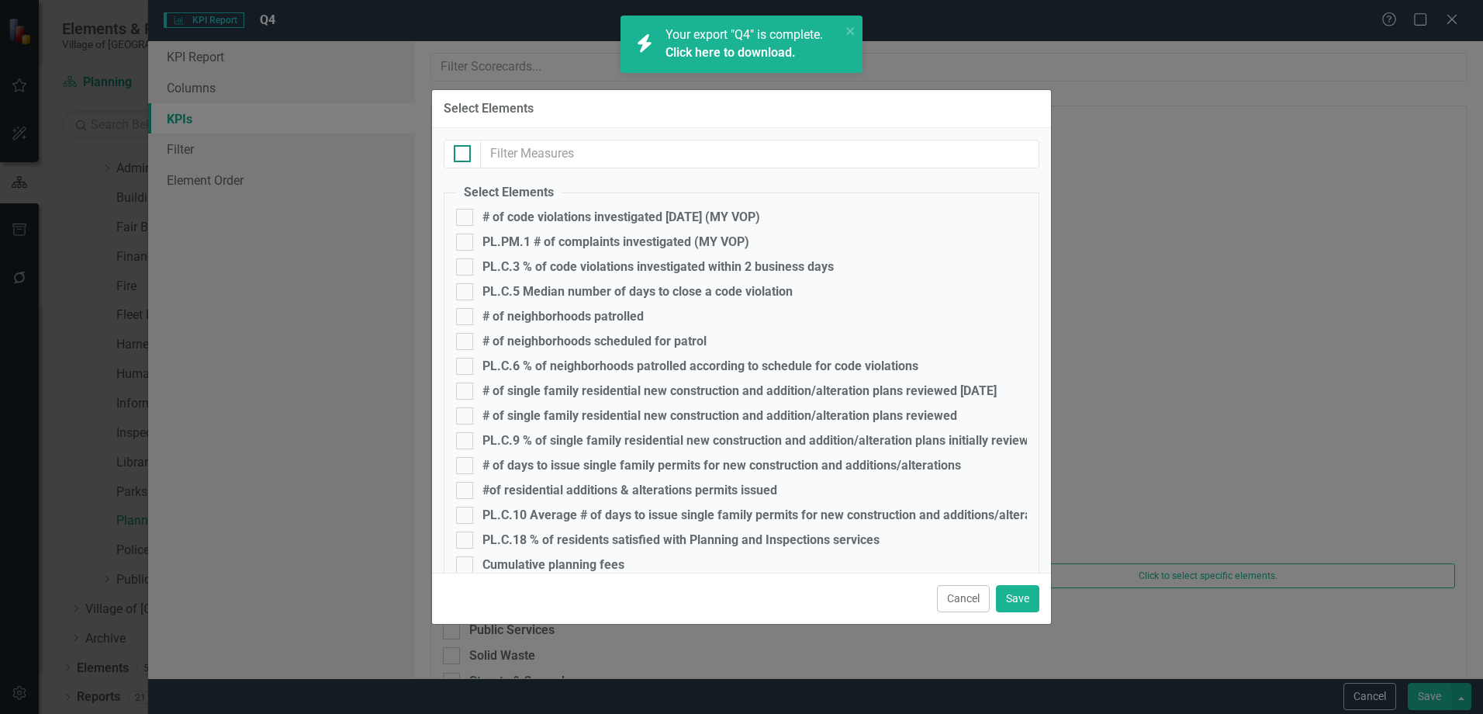
checkbox input "true"
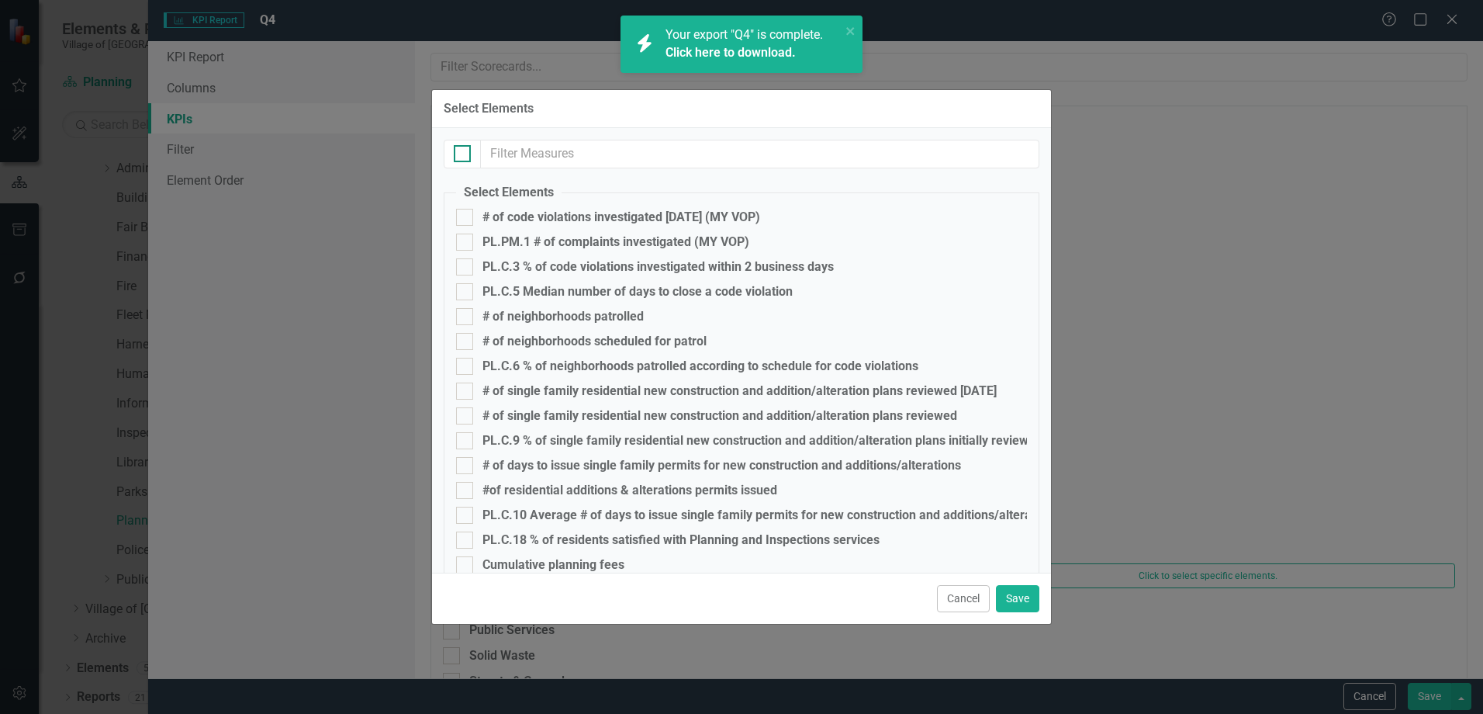
checkbox input "true"
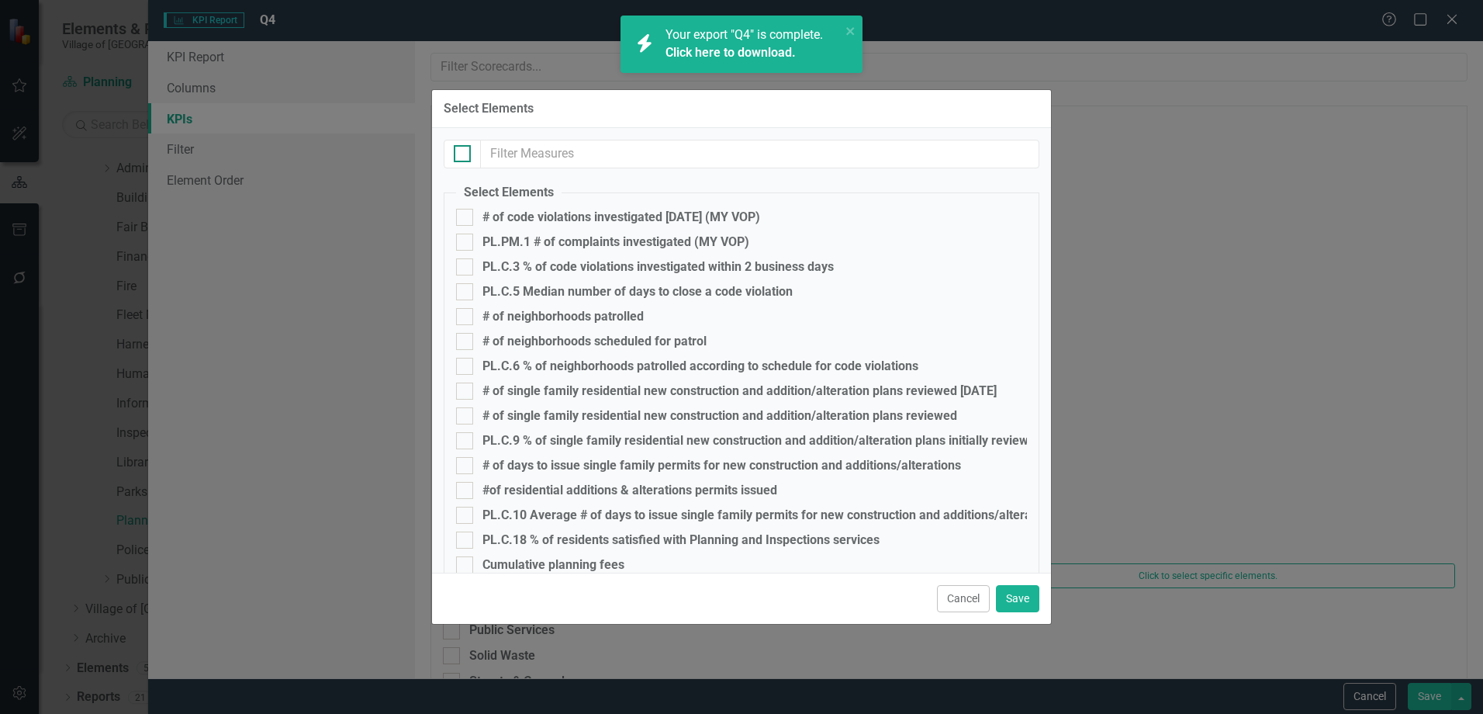
checkbox input "true"
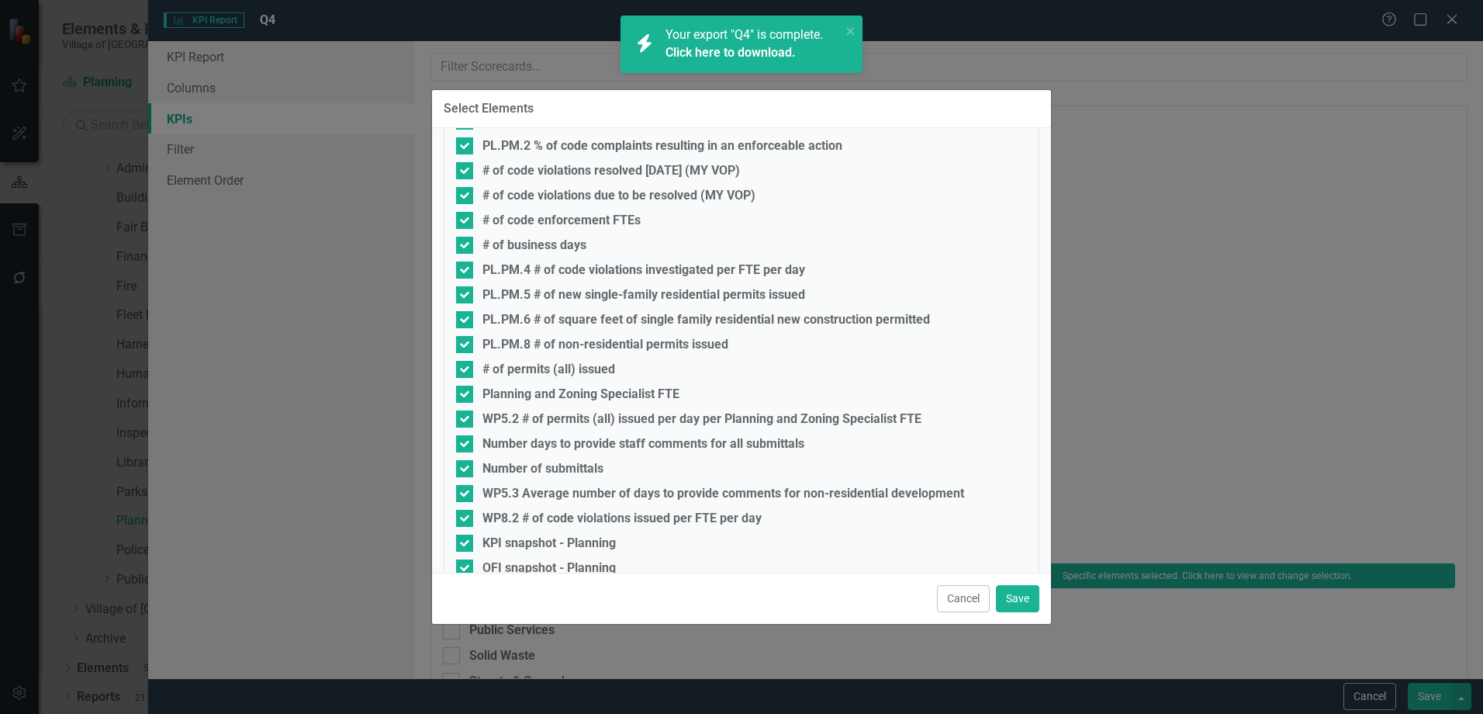
scroll to position [542, 0]
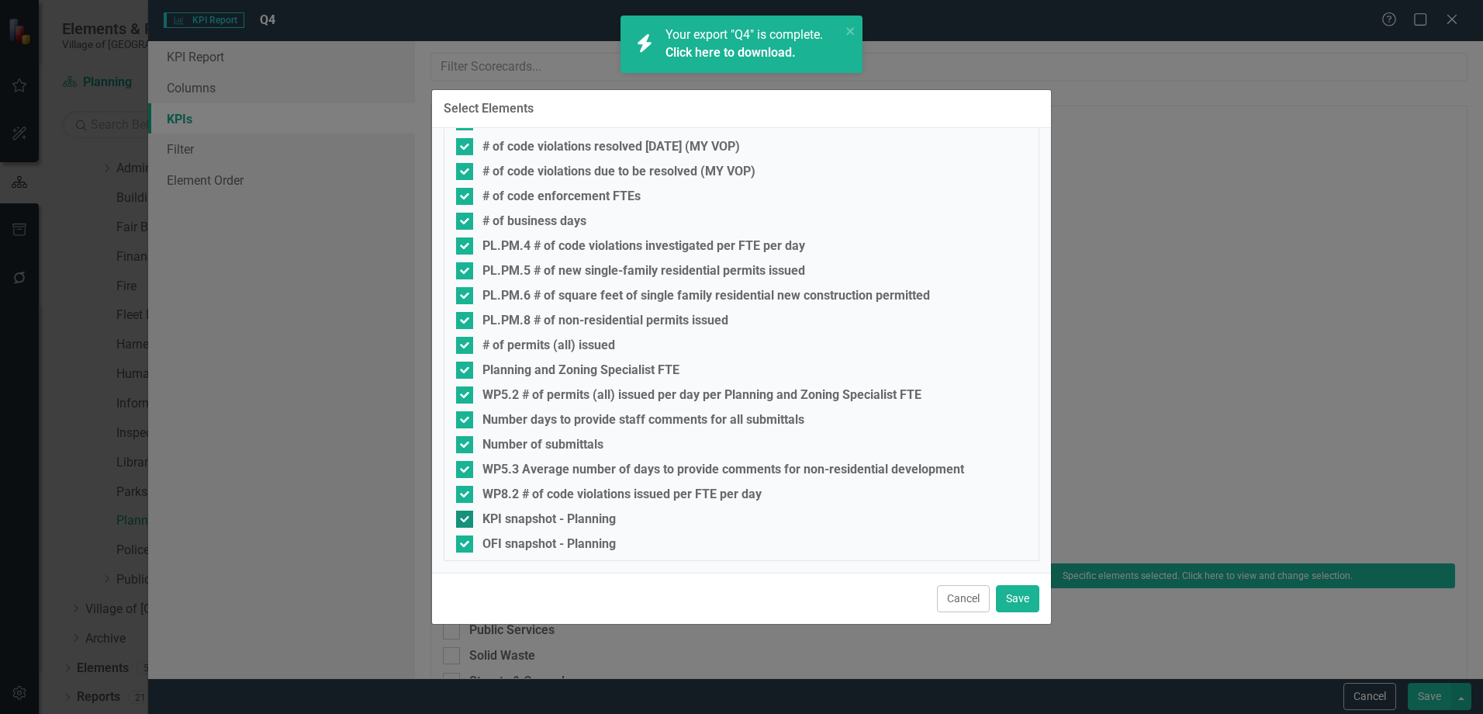
click at [530, 522] on div "KPI snapshot - Planning" at bounding box center [549, 519] width 133 height 14
click at [466, 521] on input "KPI snapshot - Planning" at bounding box center [461, 515] width 10 height 10
checkbox input "false"
click at [526, 539] on div "OFI snapshot - Planning" at bounding box center [549, 544] width 133 height 14
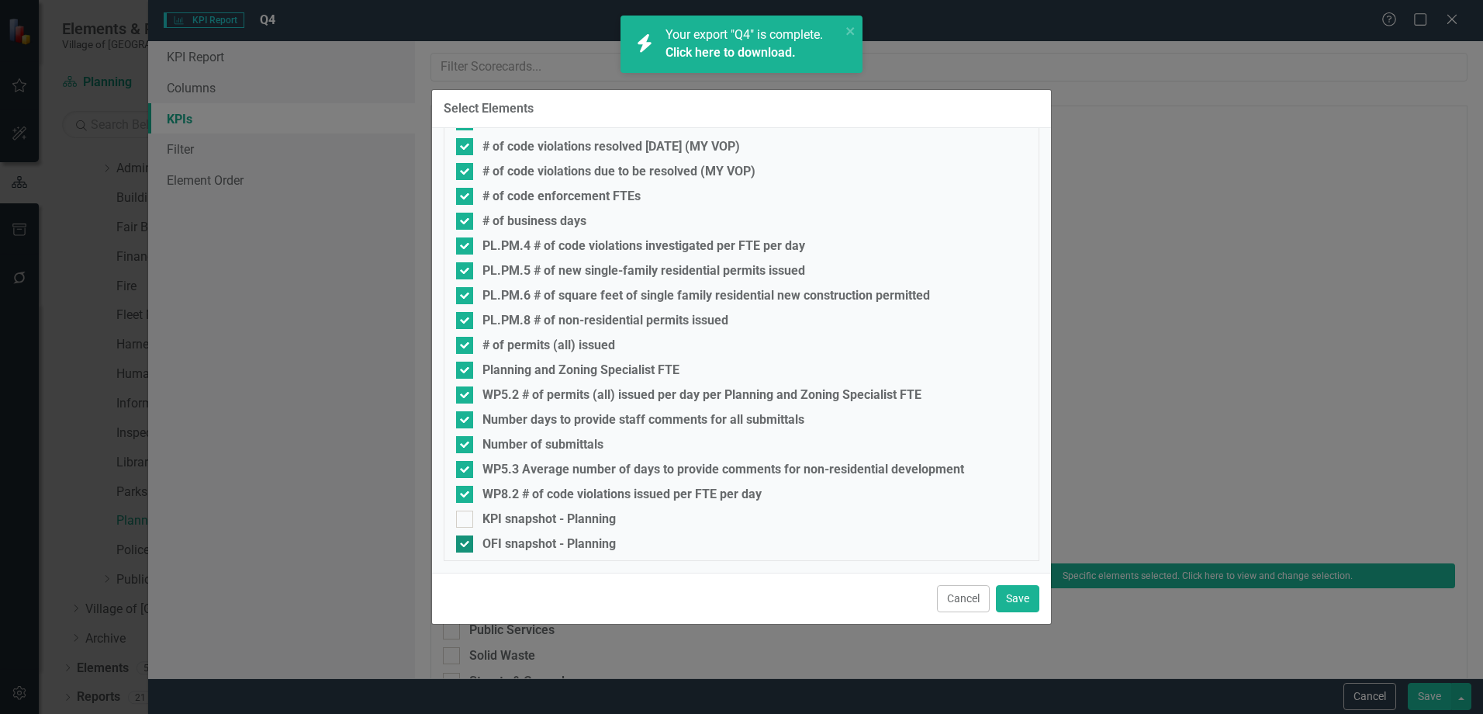
click at [466, 539] on input "OFI snapshot - Planning" at bounding box center [461, 540] width 10 height 10
checkbox input "false"
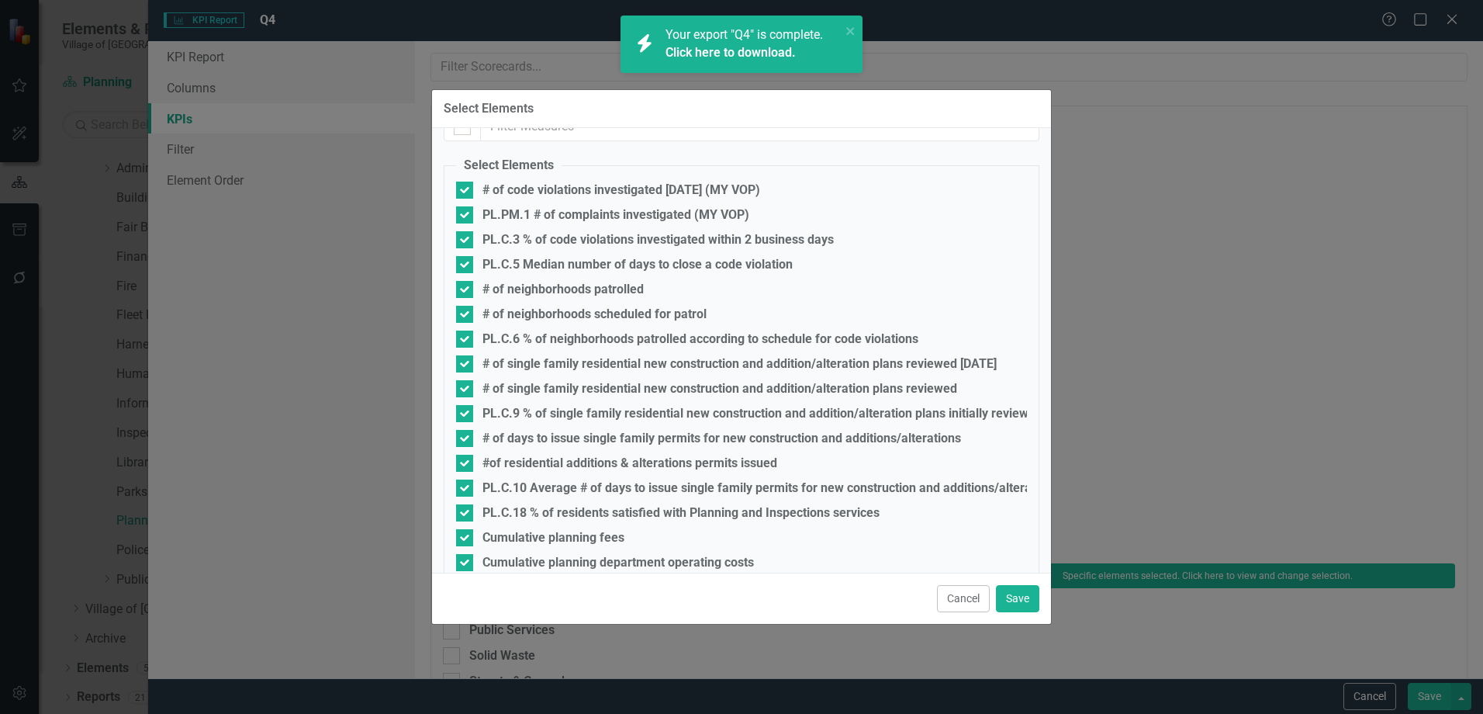
scroll to position [0, 0]
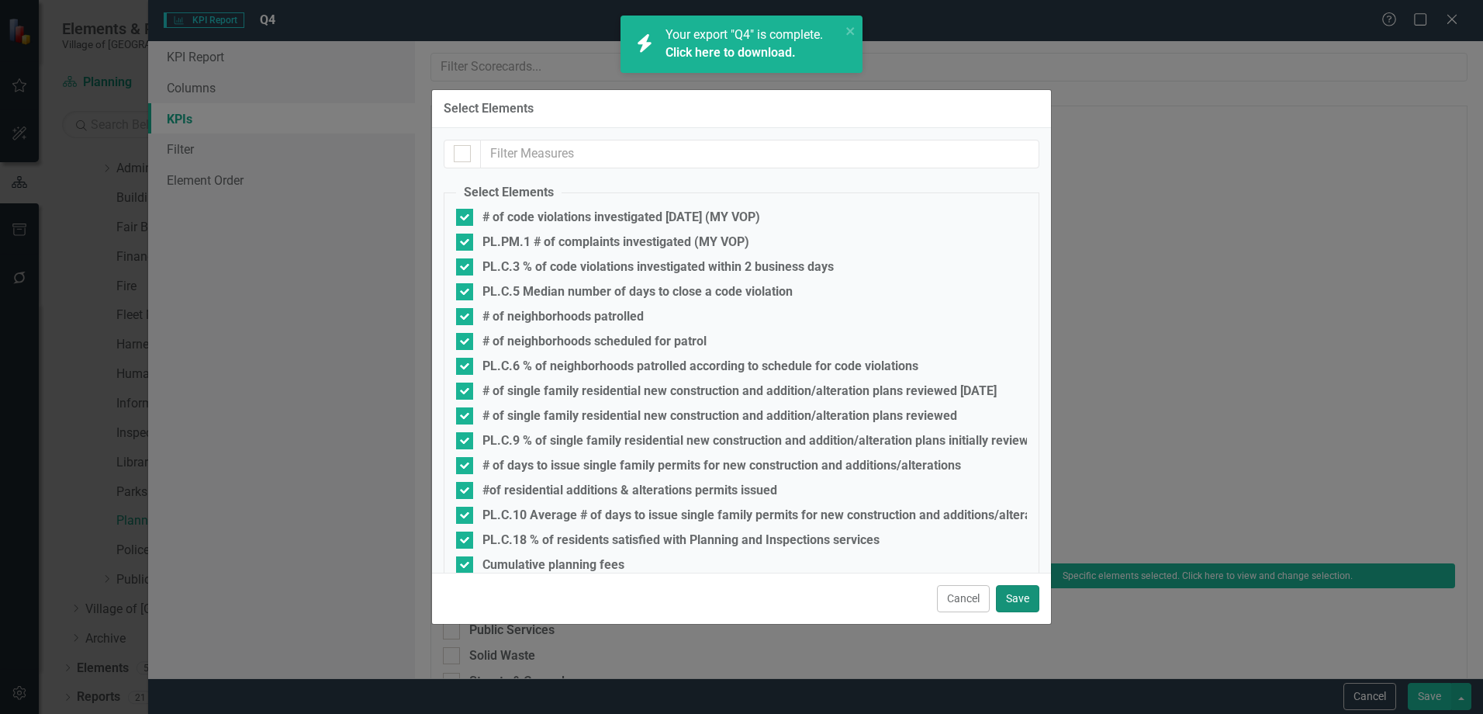
click at [1031, 597] on button "Save" at bounding box center [1017, 598] width 43 height 27
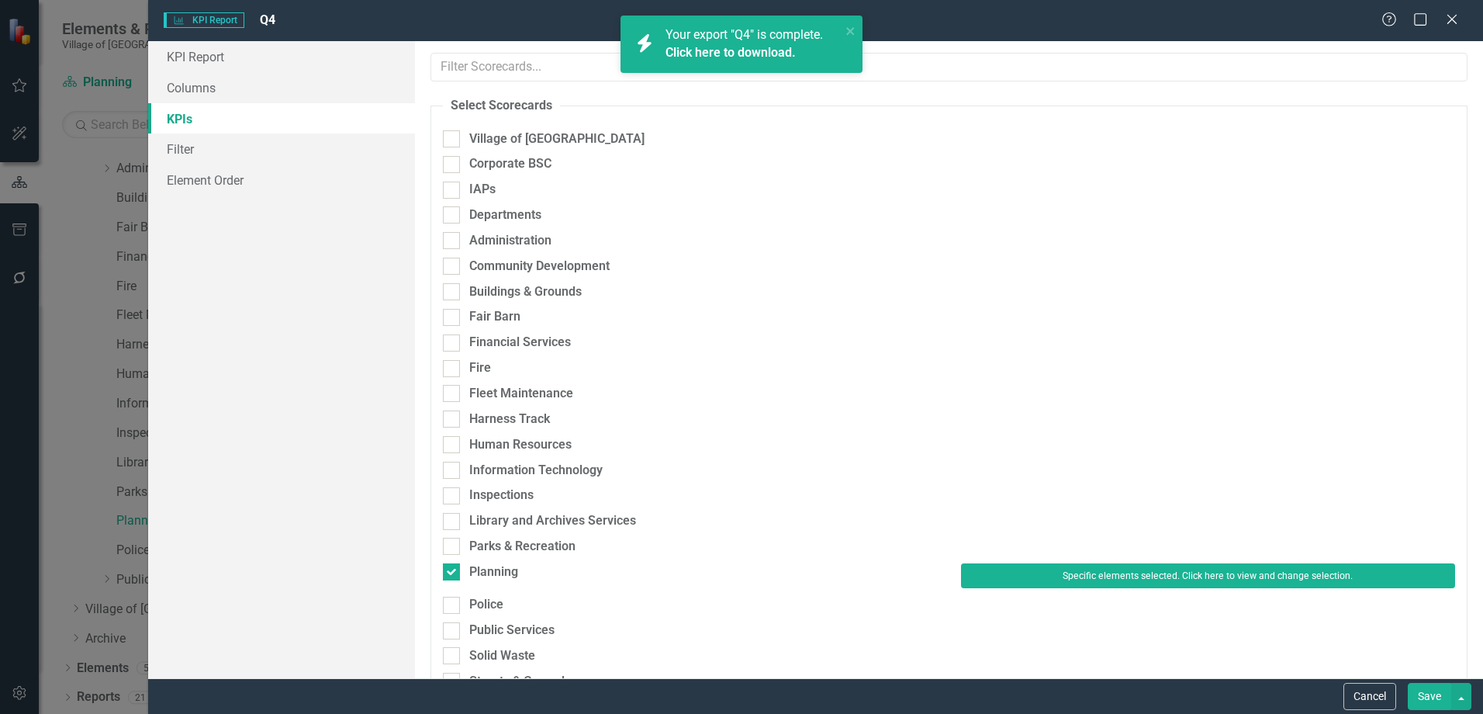
click at [1420, 691] on button "Save" at bounding box center [1429, 696] width 43 height 27
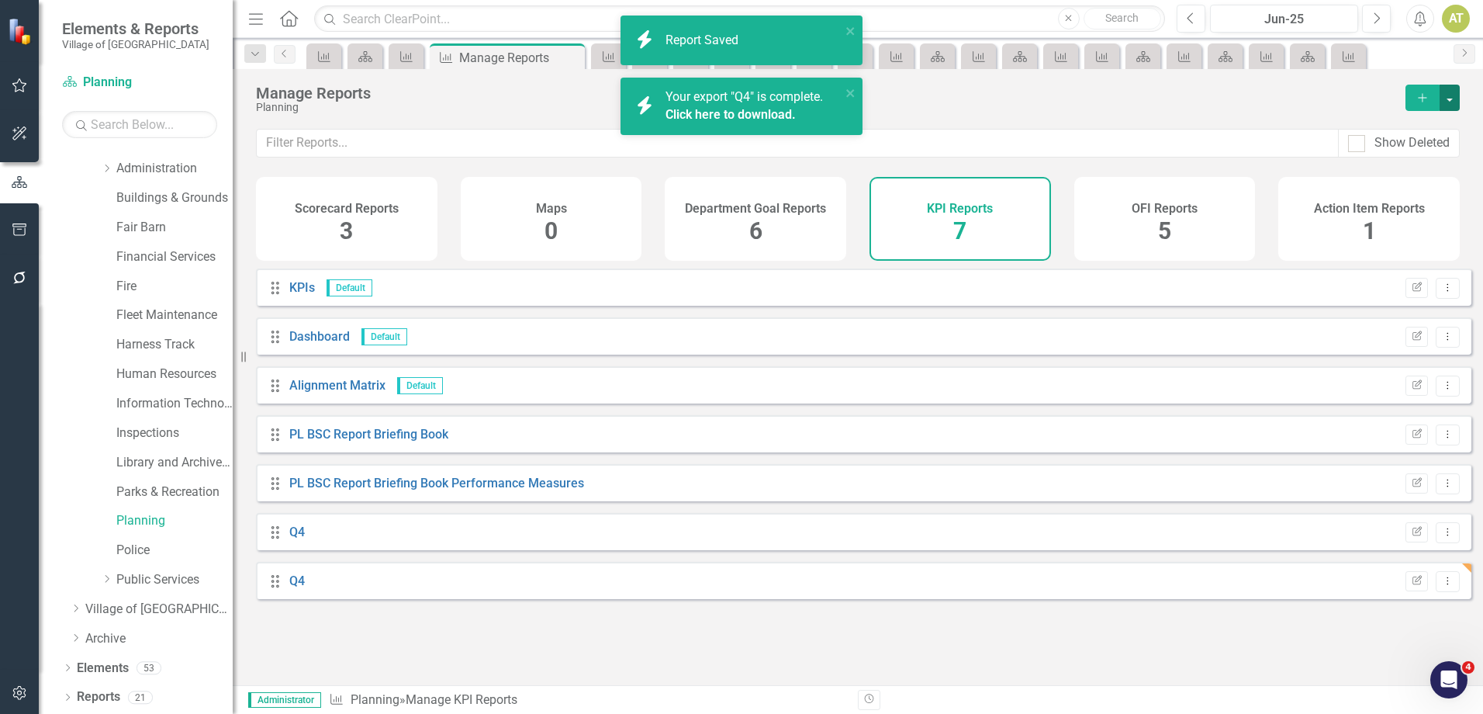
click at [1447, 99] on button "button" at bounding box center [1450, 98] width 20 height 26
click at [1168, 108] on div "Planning" at bounding box center [823, 108] width 1134 height 12
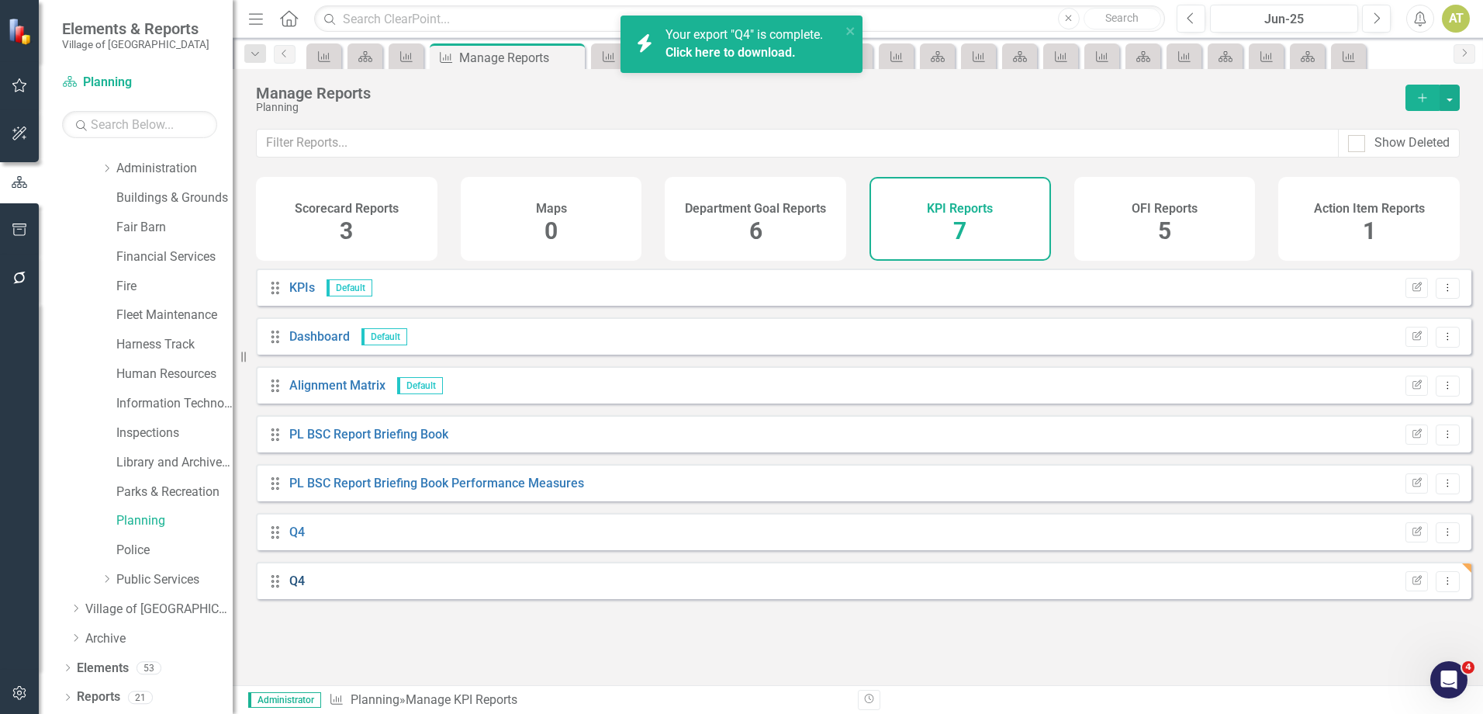
click at [295, 588] on link "Q4" at bounding box center [297, 580] width 16 height 15
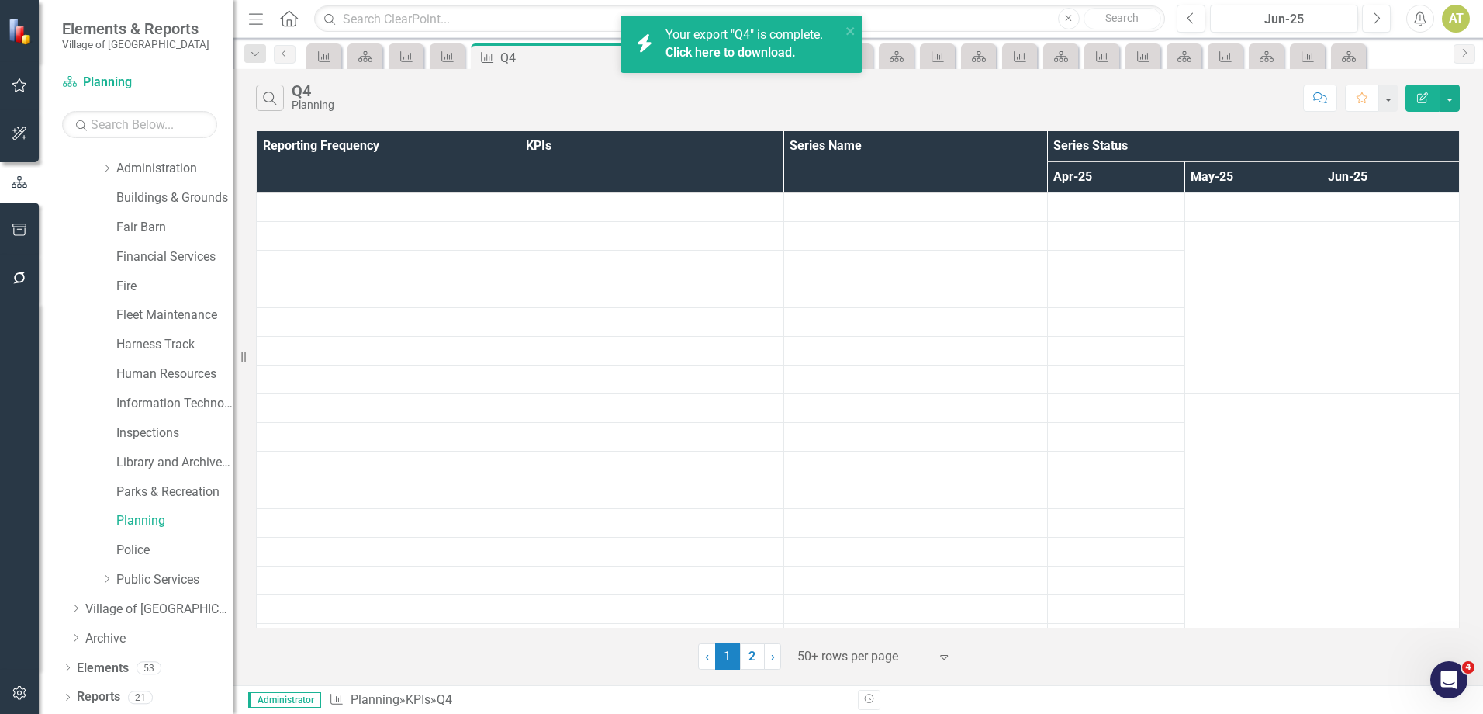
click at [1424, 101] on icon "Edit Report" at bounding box center [1423, 97] width 14 height 11
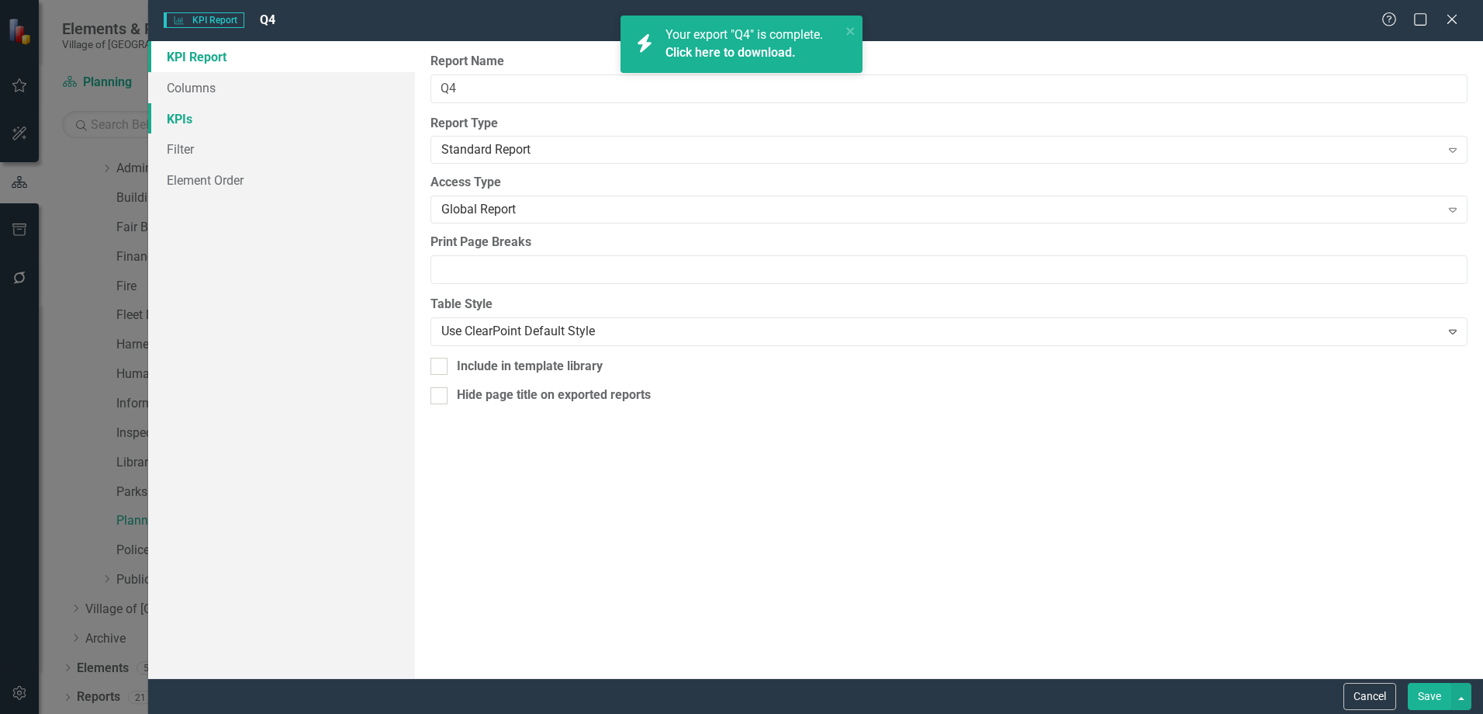
click at [215, 123] on link "KPIs" at bounding box center [281, 118] width 267 height 31
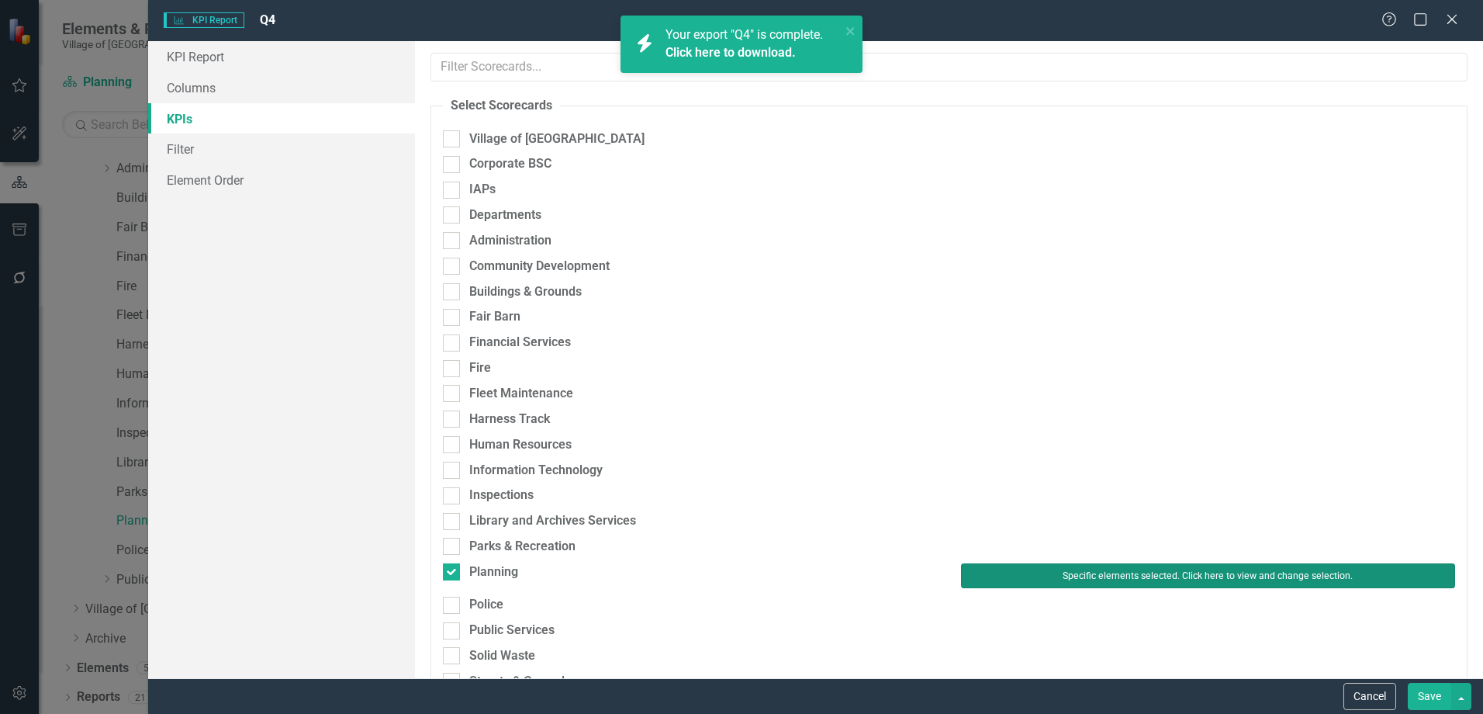
click at [1180, 586] on button "Specific elements selected. Click here to view and change selection." at bounding box center [1208, 575] width 494 height 25
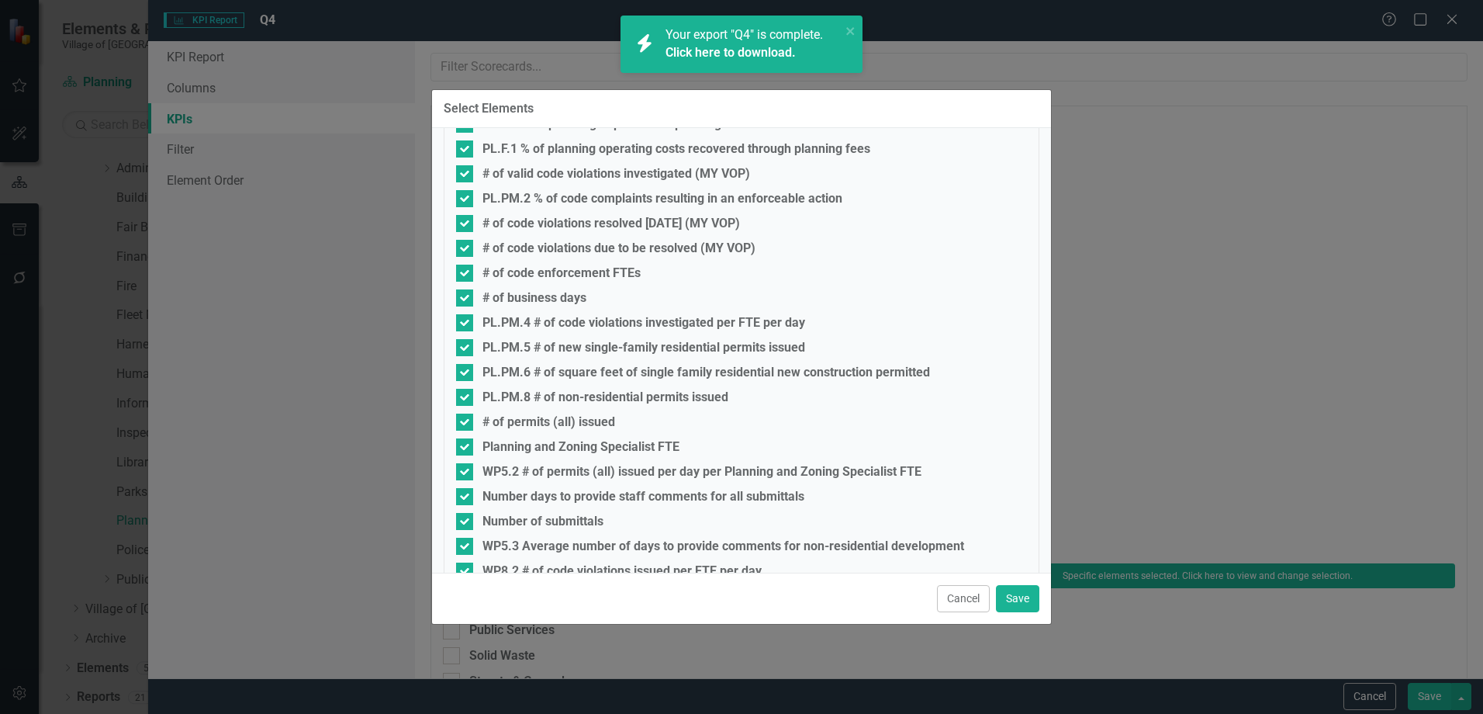
scroll to position [542, 0]
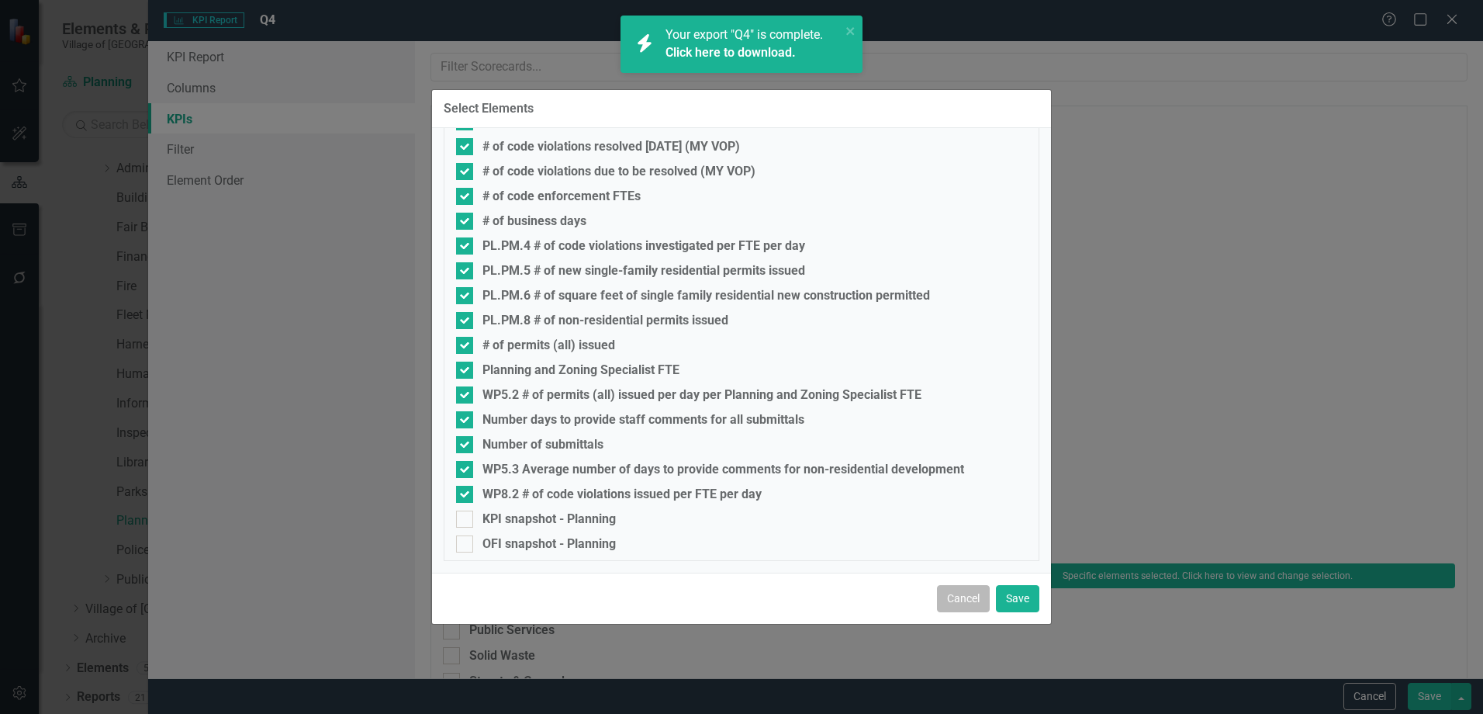
click at [964, 607] on button "Cancel" at bounding box center [963, 598] width 53 height 27
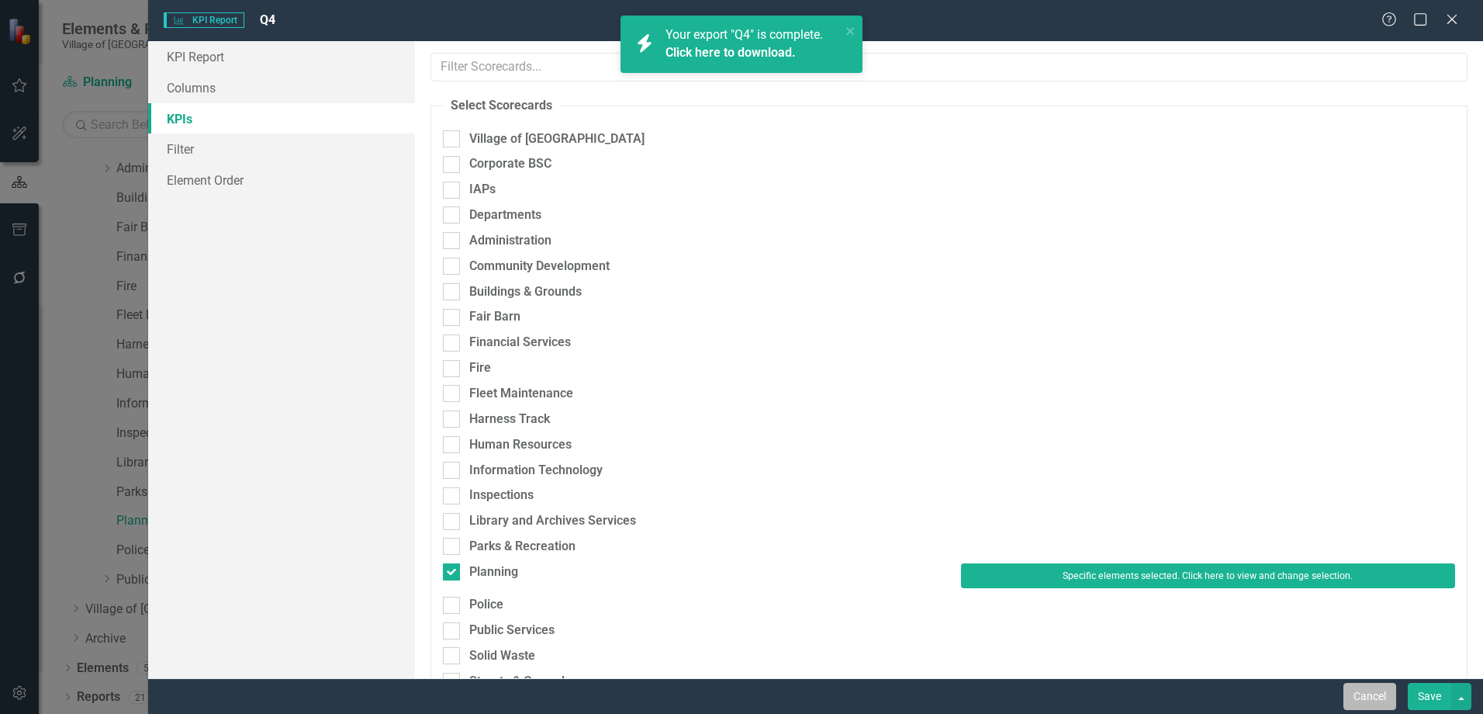
click at [1372, 691] on button "Cancel" at bounding box center [1370, 696] width 53 height 27
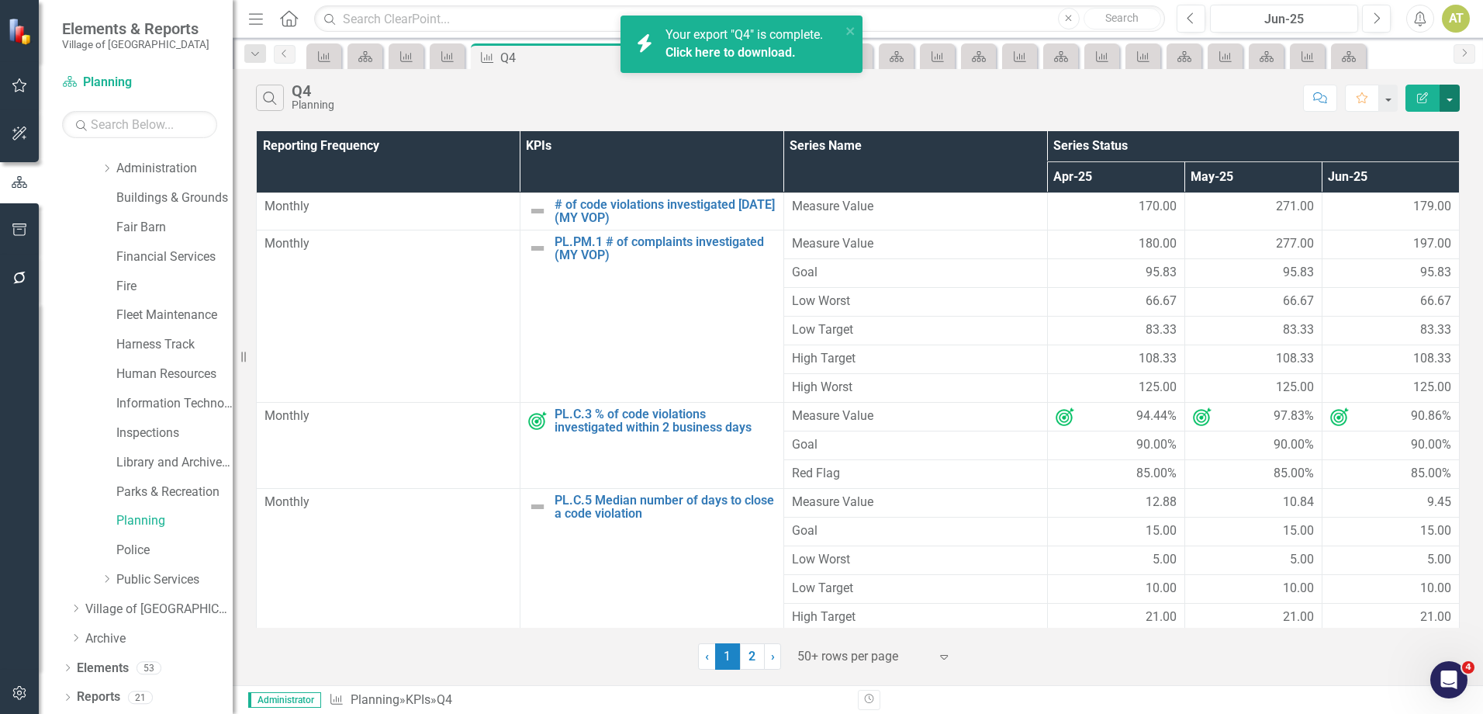
click at [1450, 98] on button "button" at bounding box center [1450, 98] width 20 height 27
click at [1423, 188] on link "Excel Export to Excel" at bounding box center [1398, 186] width 123 height 29
click at [138, 546] on link "Police" at bounding box center [174, 550] width 116 height 18
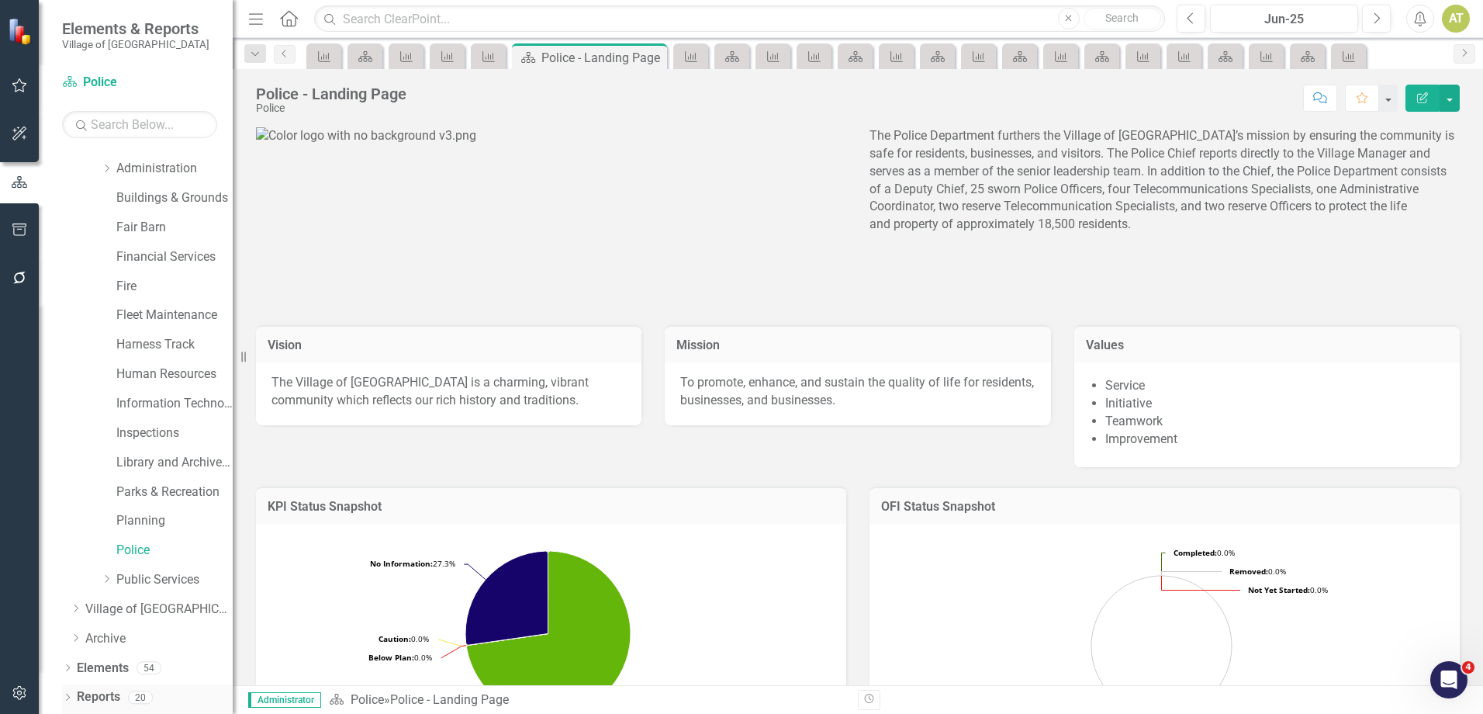
click at [116, 692] on link "Reports" at bounding box center [98, 697] width 43 height 18
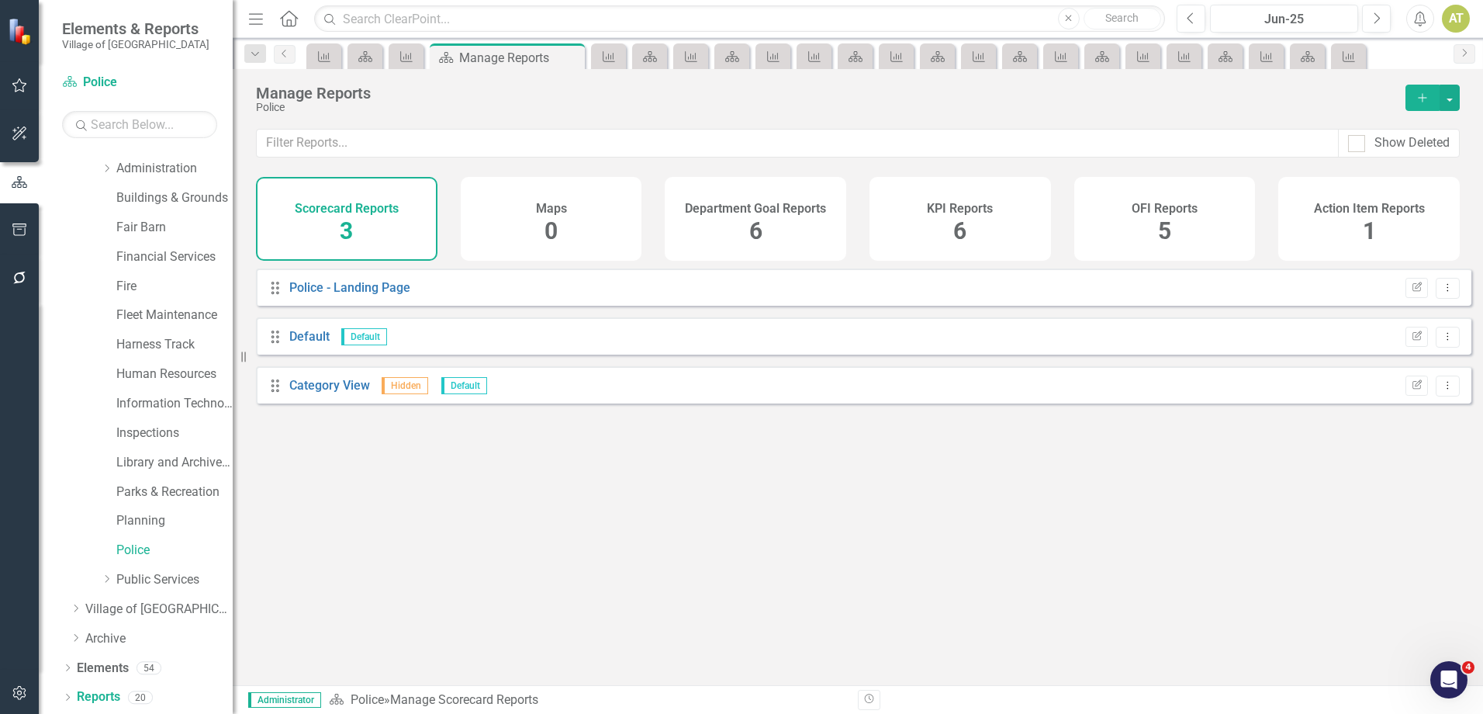
click at [1044, 207] on div "KPI Reports 6" at bounding box center [961, 219] width 182 height 84
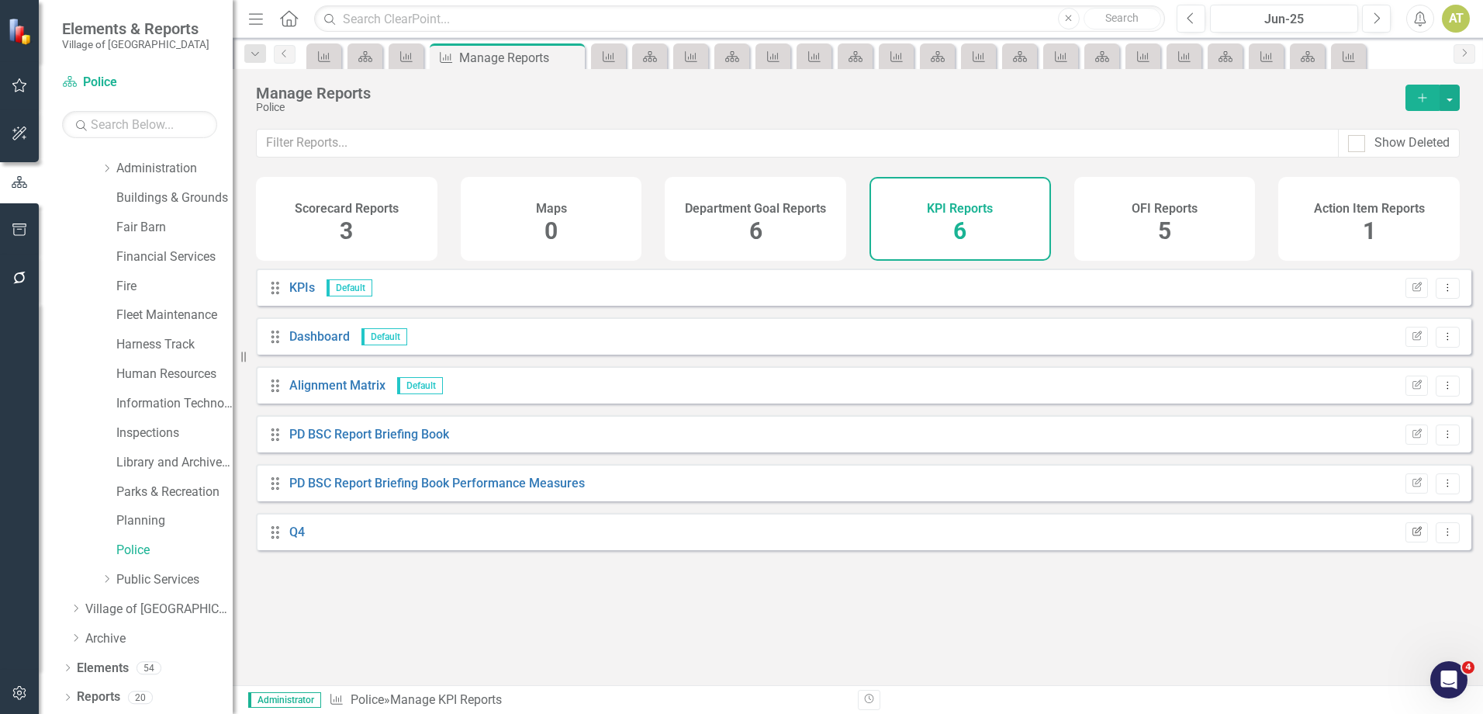
click at [1411, 537] on icon "Edit Report" at bounding box center [1417, 532] width 12 height 9
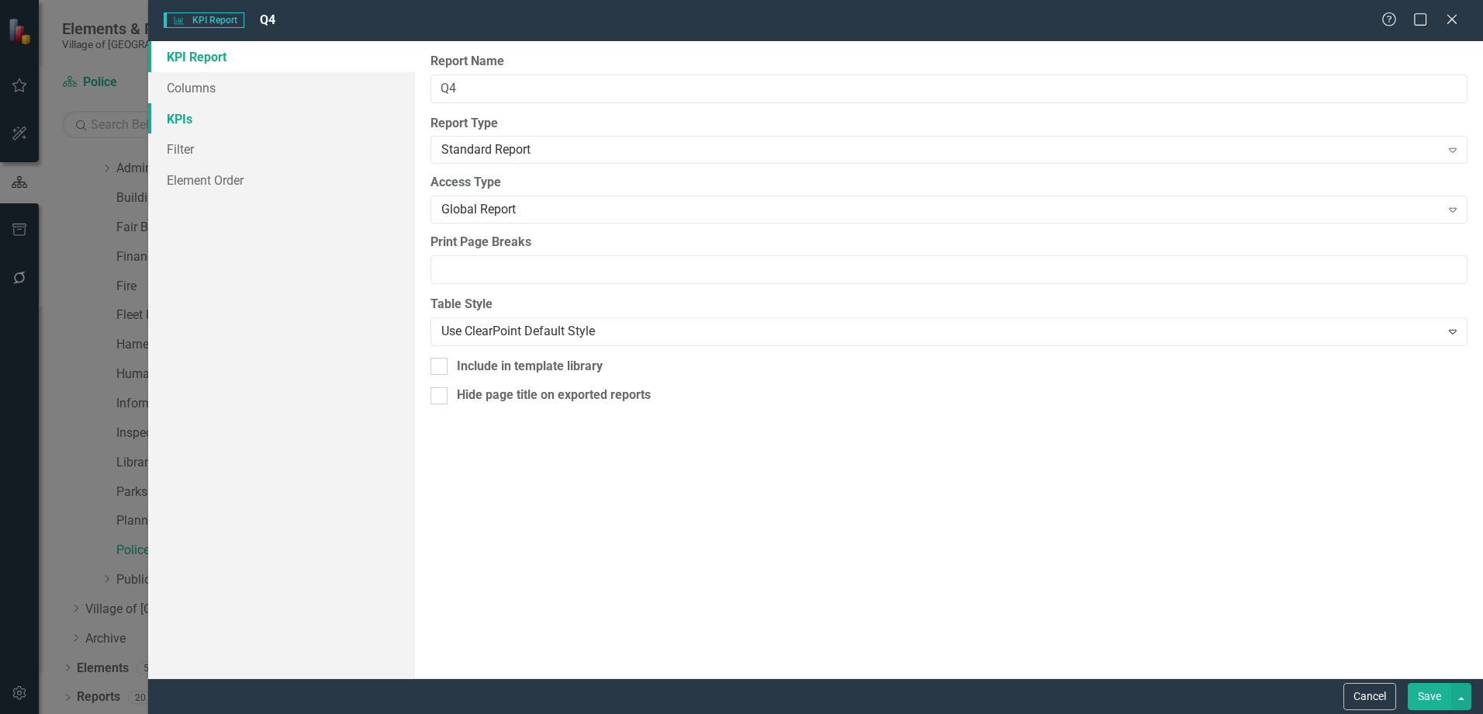
click at [252, 111] on link "KPIs" at bounding box center [281, 118] width 267 height 31
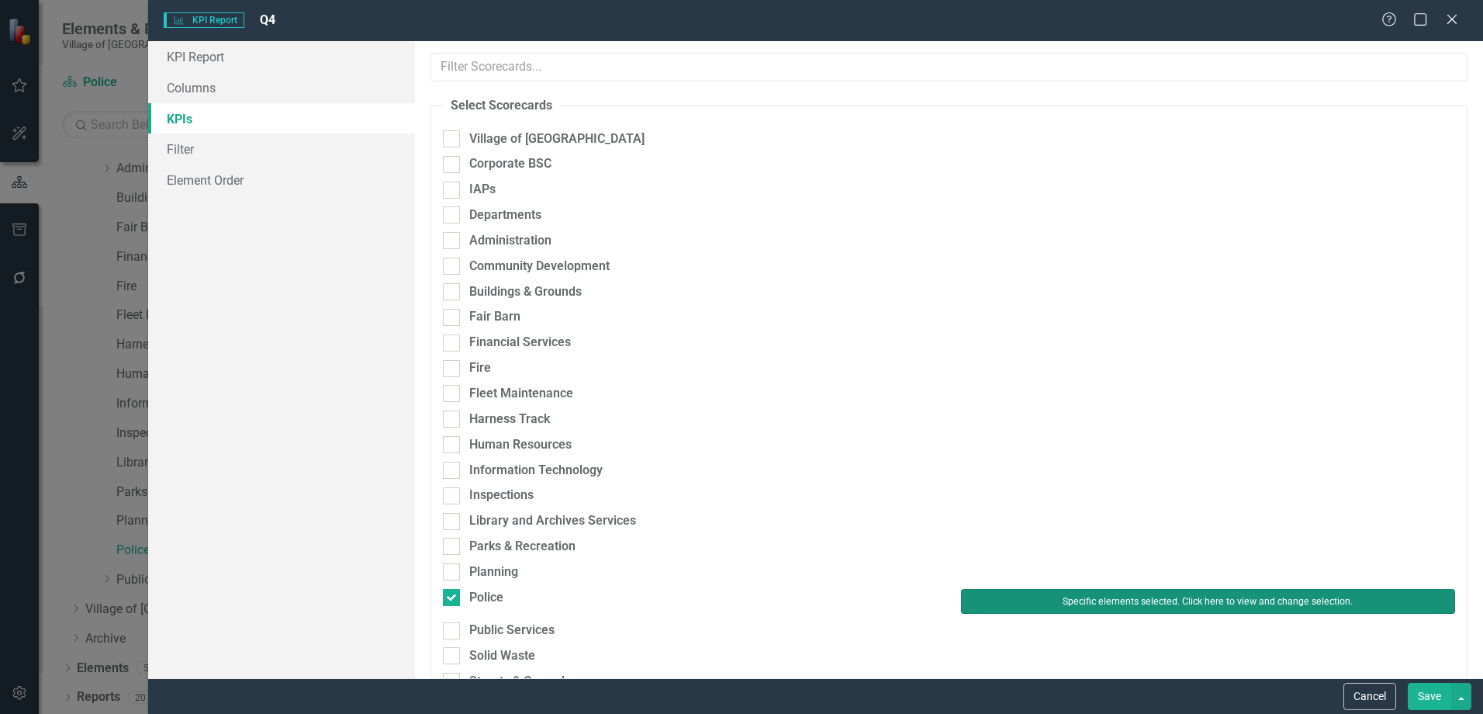
click at [1164, 597] on button "Specific elements selected. Click here to view and change selection." at bounding box center [1208, 601] width 494 height 25
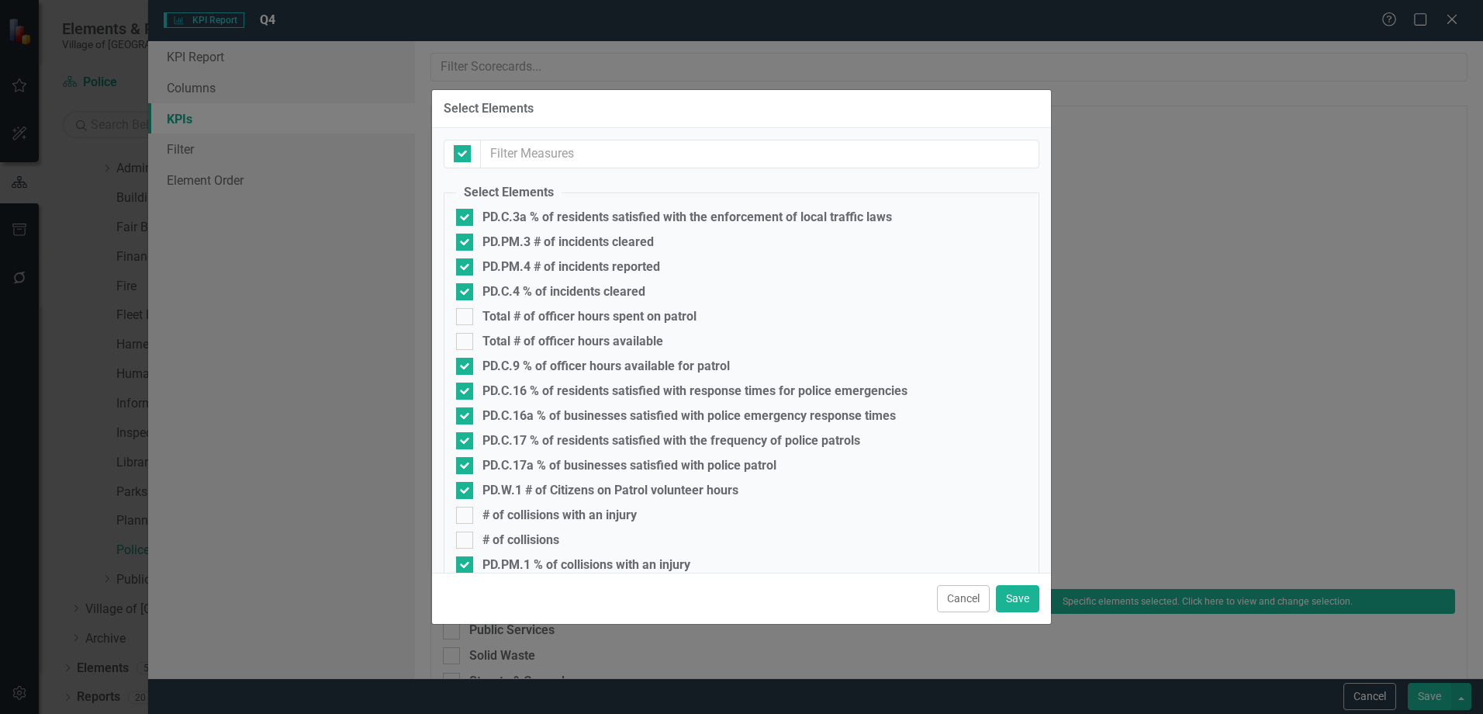
checkbox input "false"
click at [535, 154] on input "text" at bounding box center [760, 154] width 559 height 29
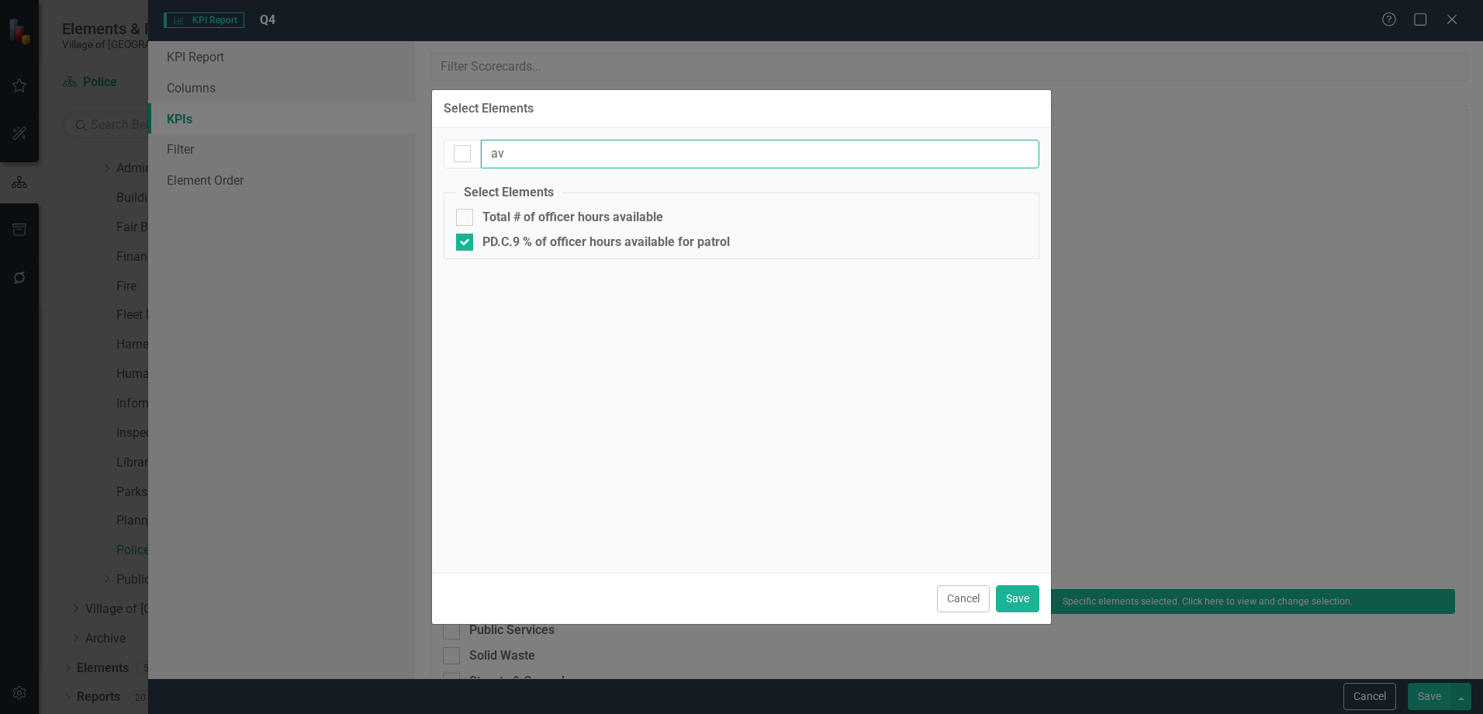
type input "a"
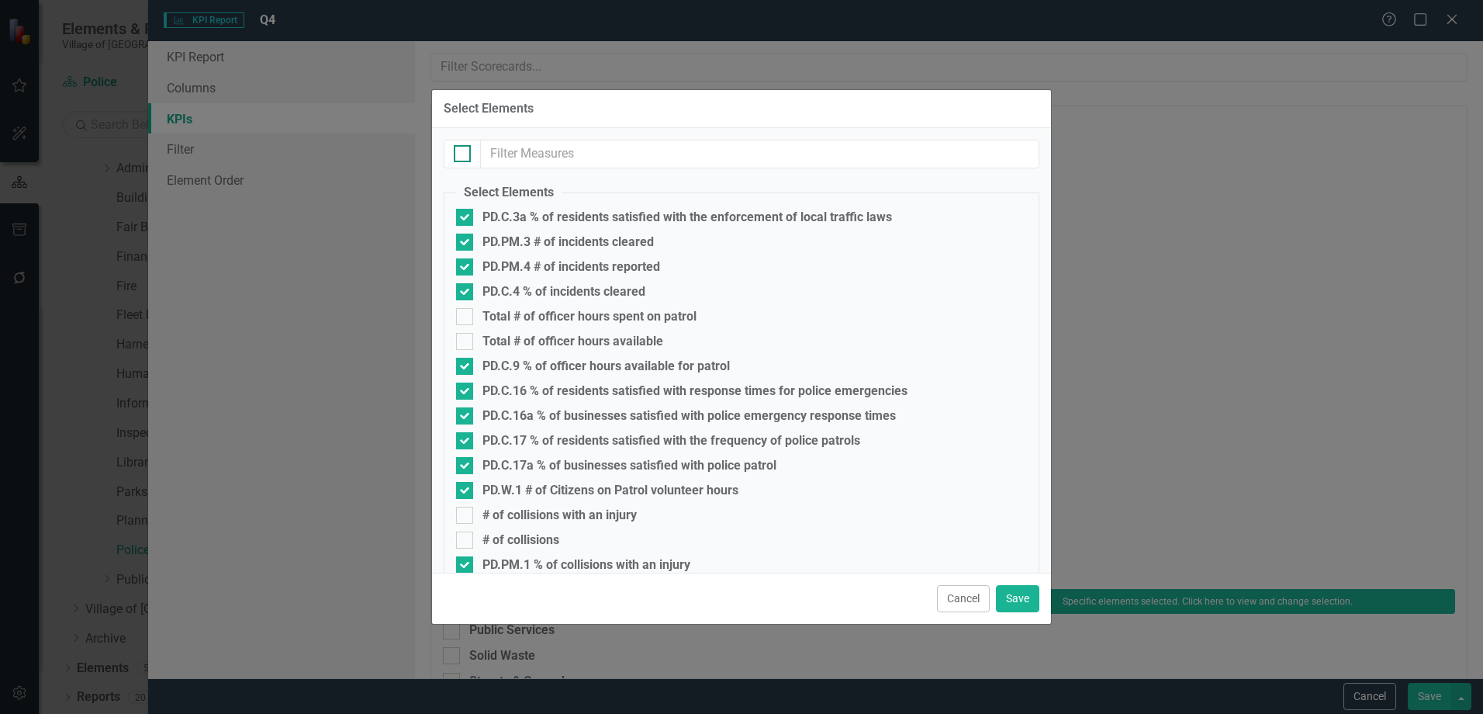
click at [468, 160] on div at bounding box center [462, 153] width 17 height 17
click at [464, 155] on input "checkbox" at bounding box center [459, 150] width 10 height 10
checkbox input "true"
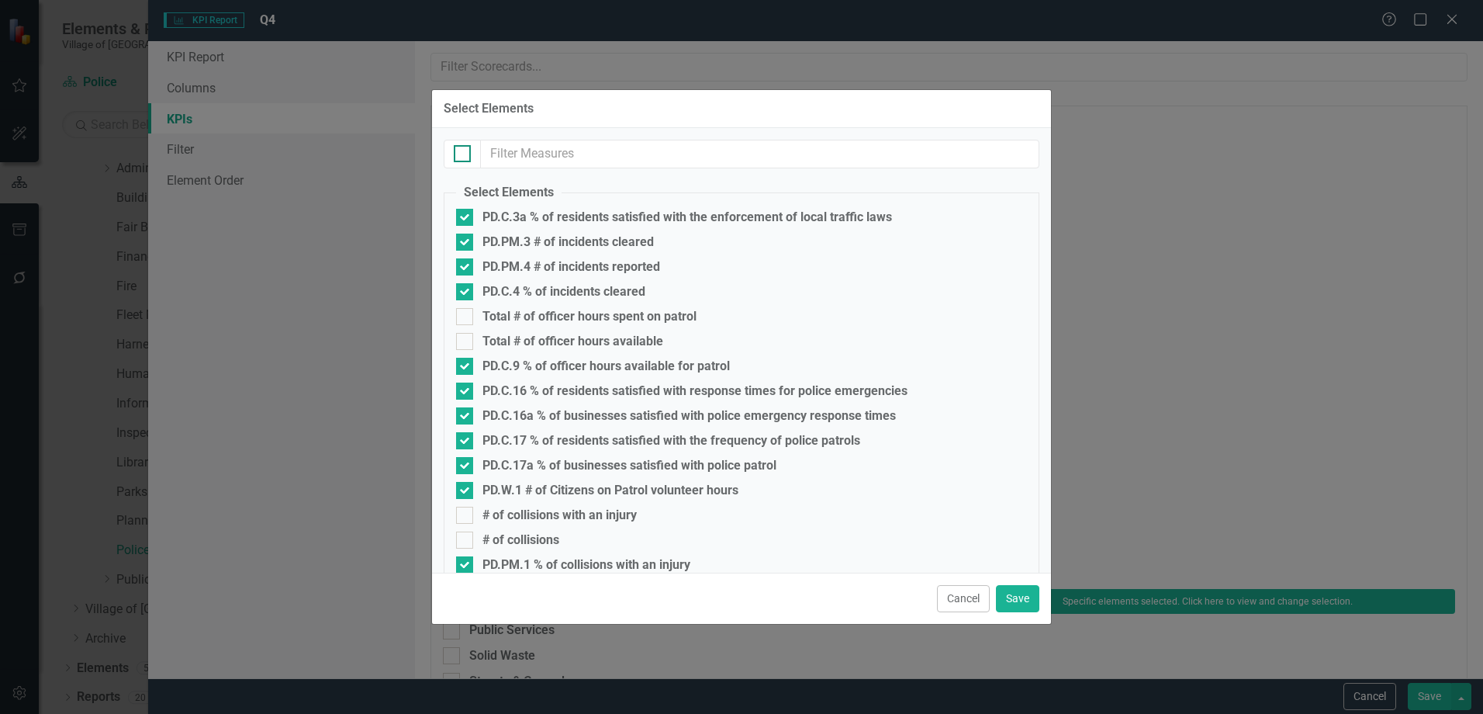
checkbox input "true"
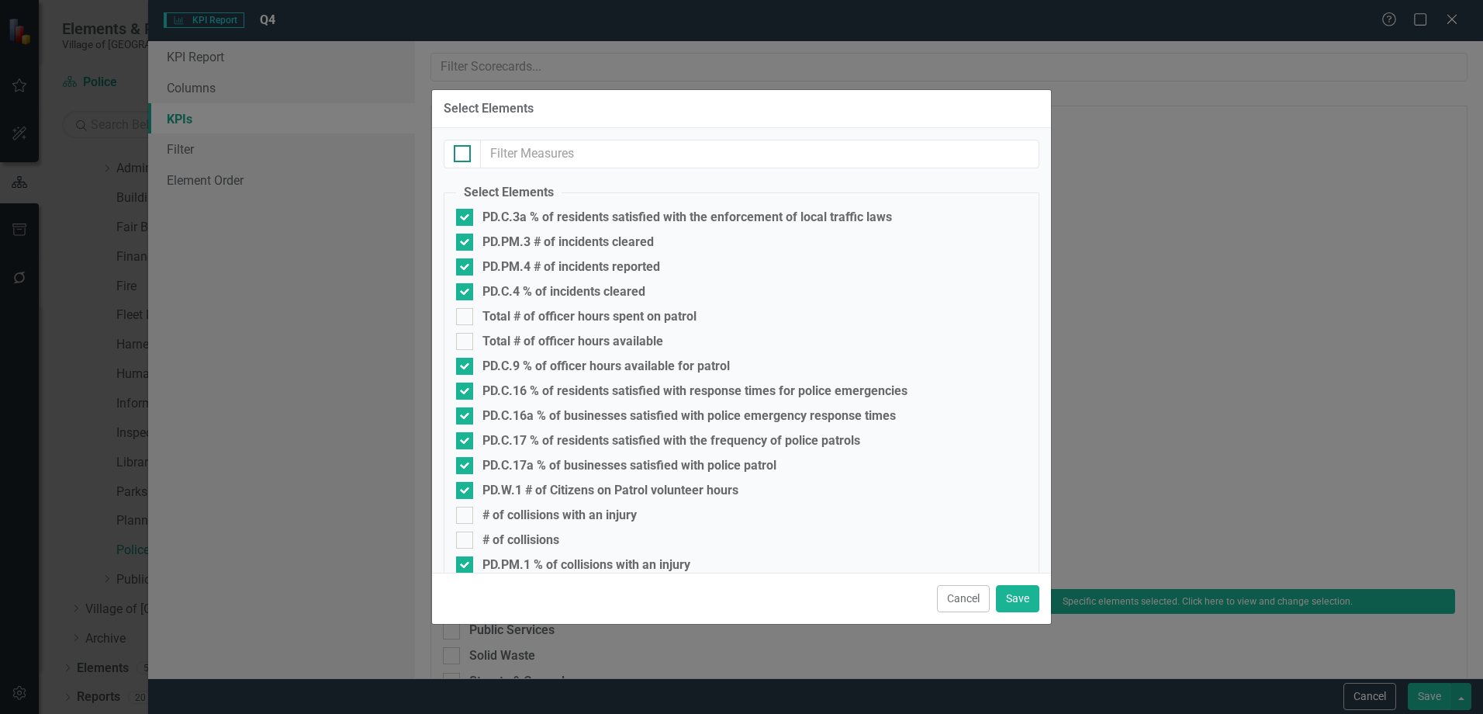
checkbox input "true"
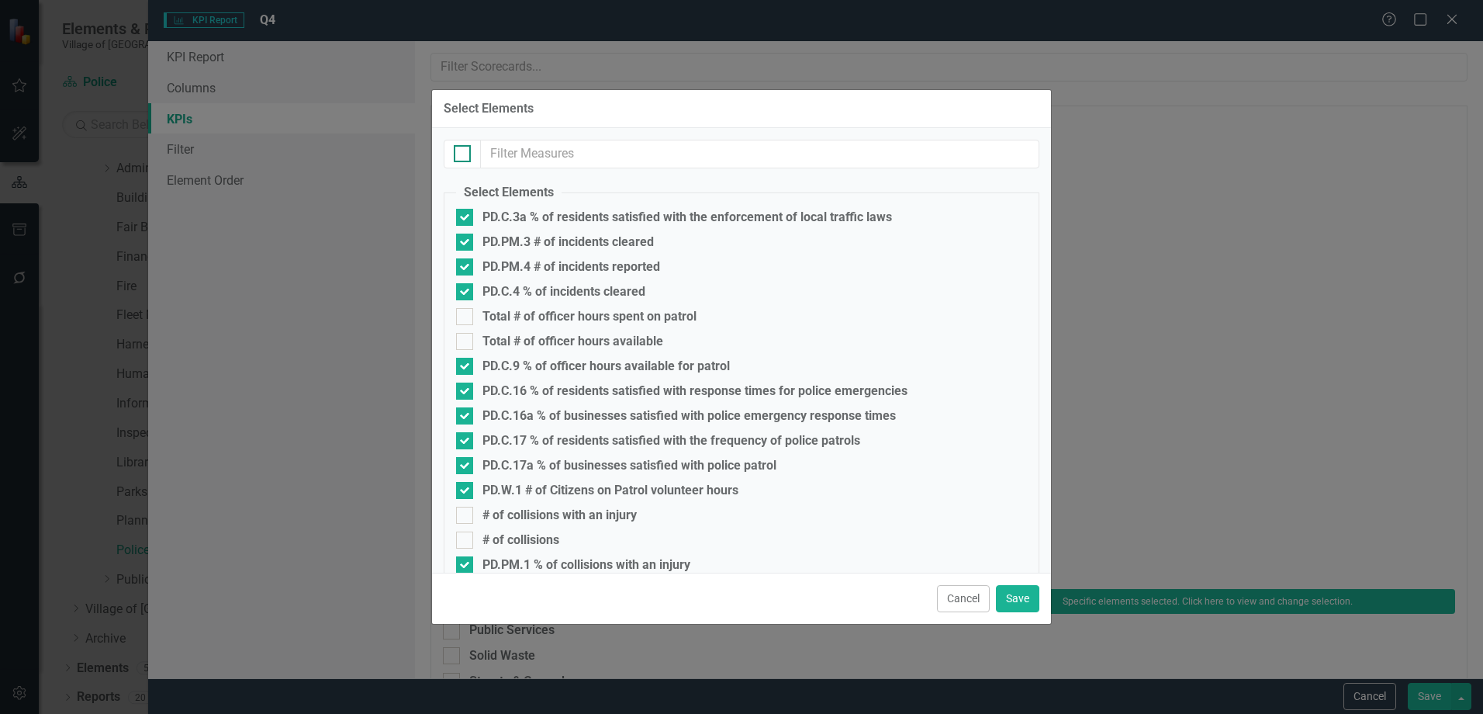
checkbox input "true"
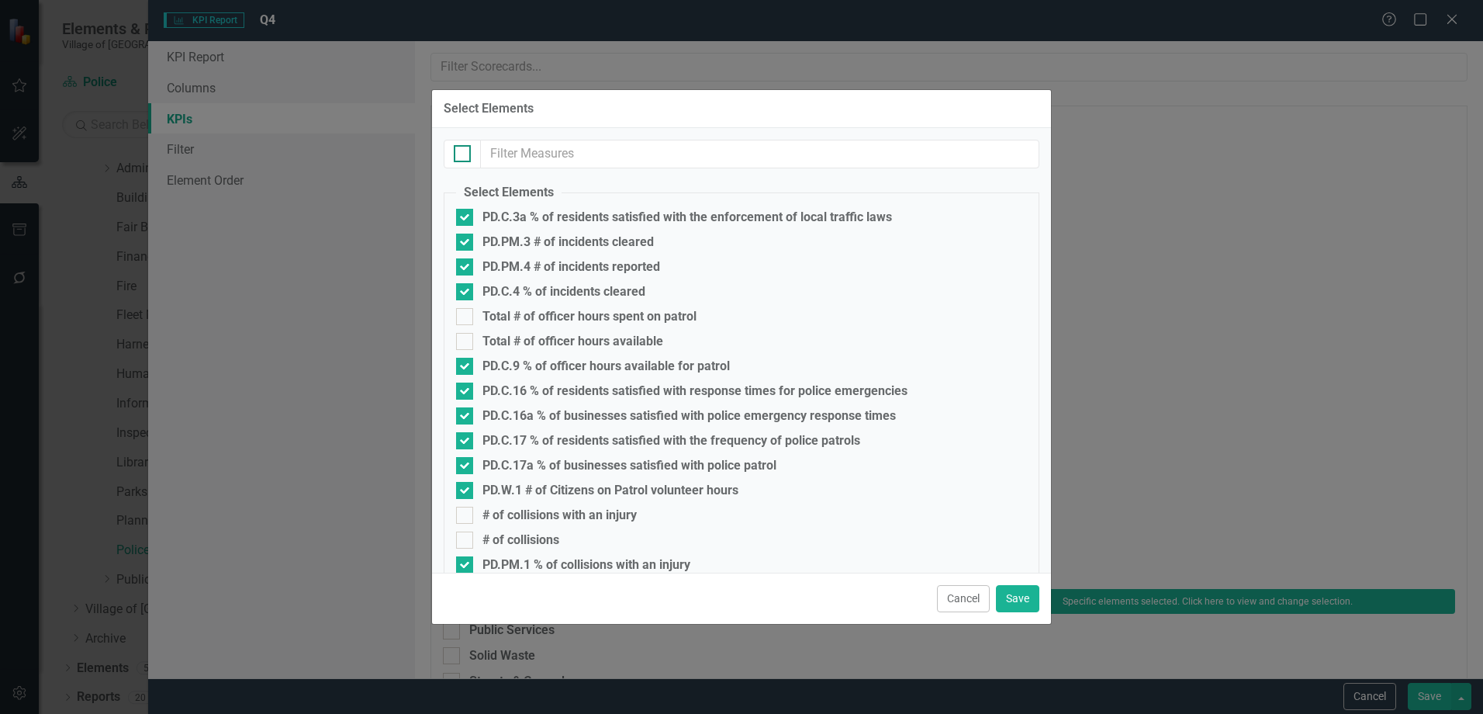
checkbox input "true"
click at [466, 157] on div at bounding box center [462, 153] width 17 height 17
click at [464, 155] on input "checkbox" at bounding box center [459, 150] width 10 height 10
checkbox input "false"
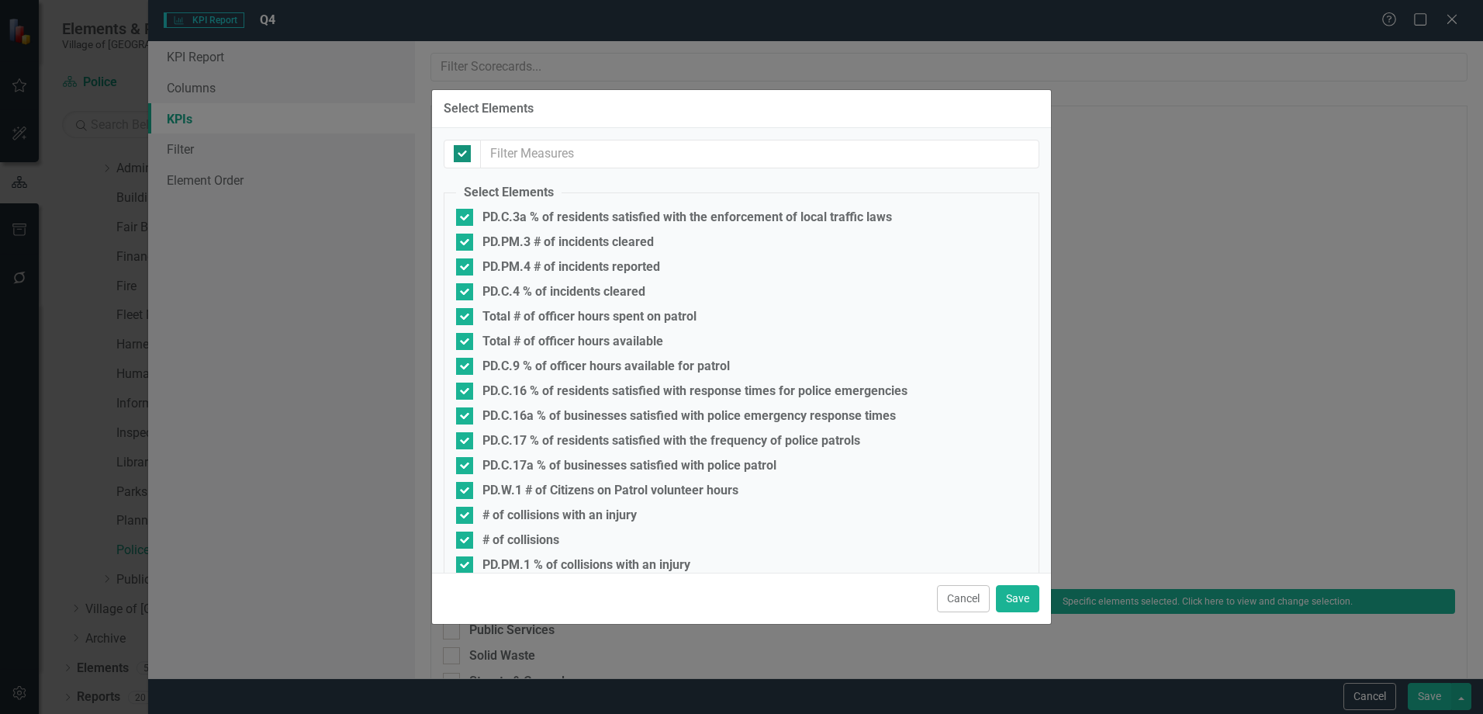
checkbox input "false"
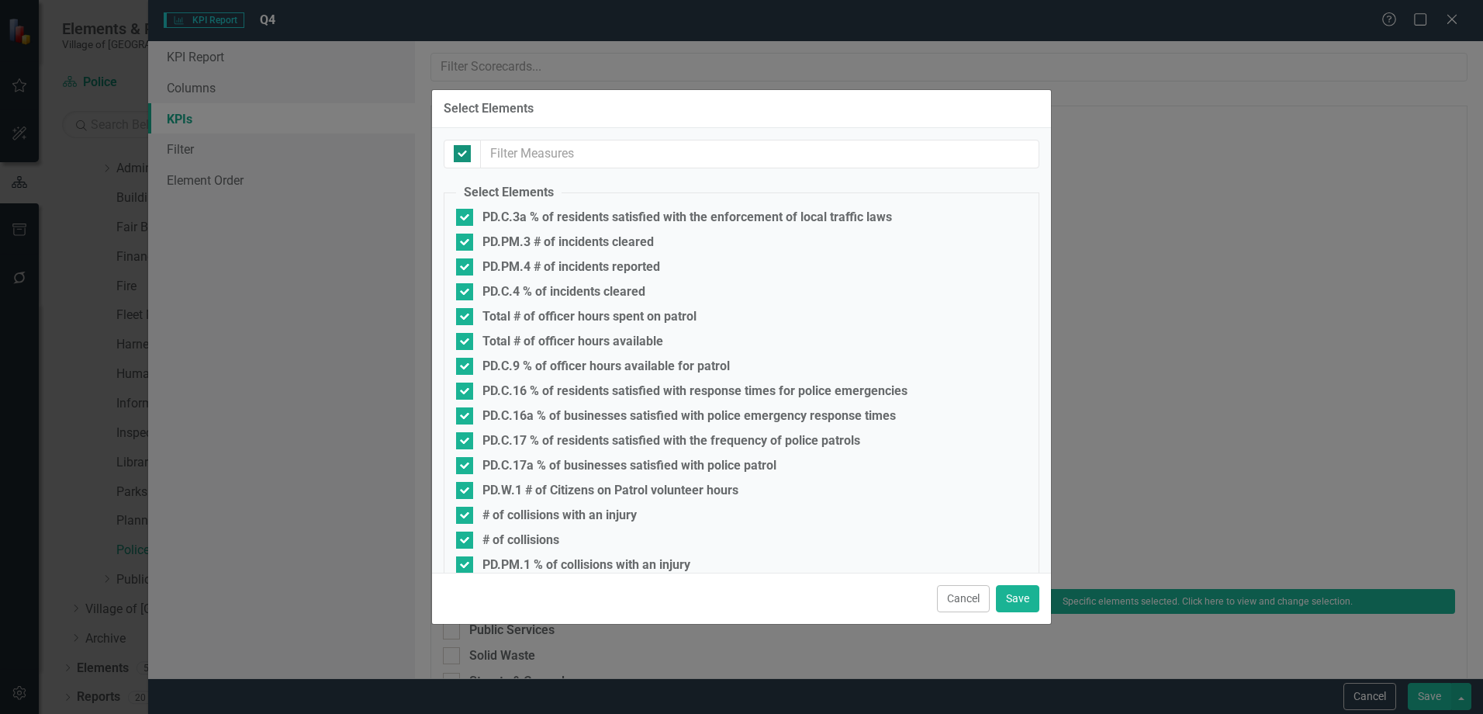
checkbox input "false"
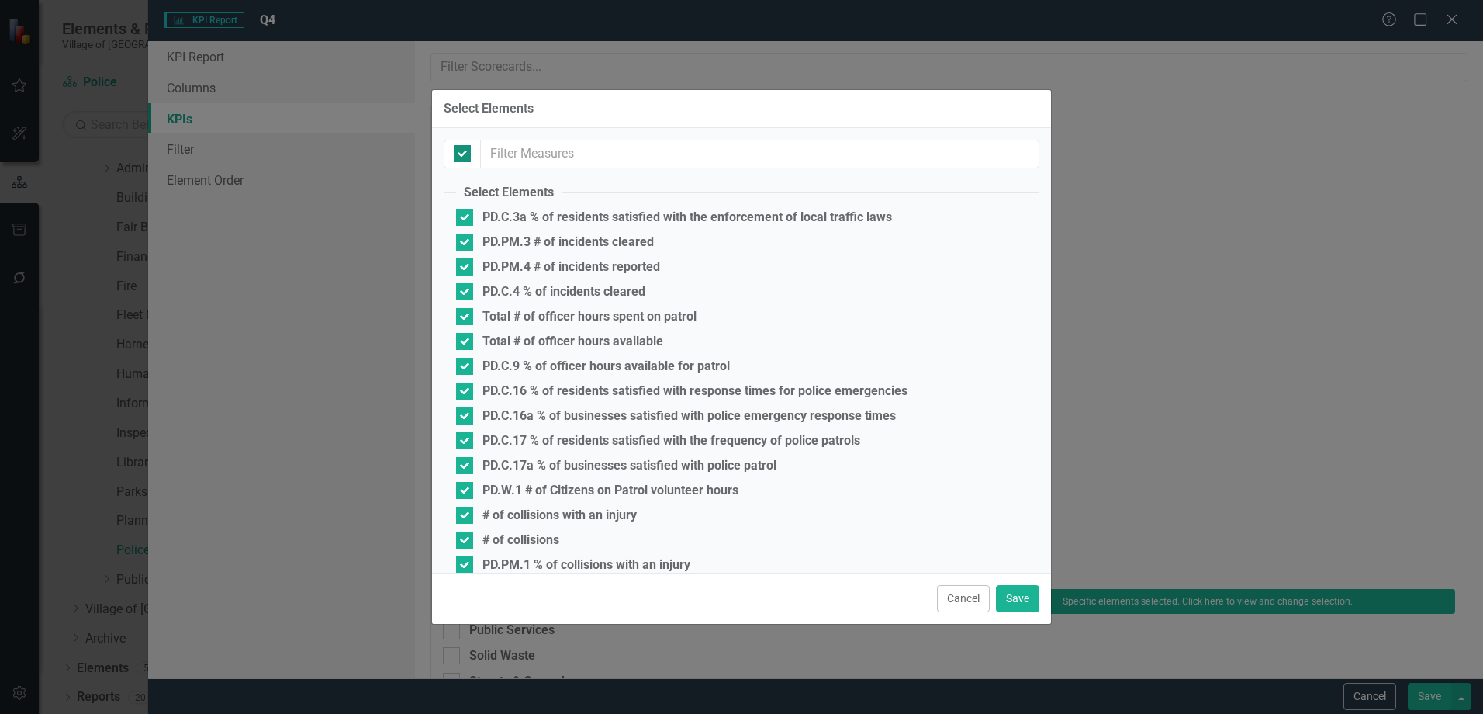
checkbox input "false"
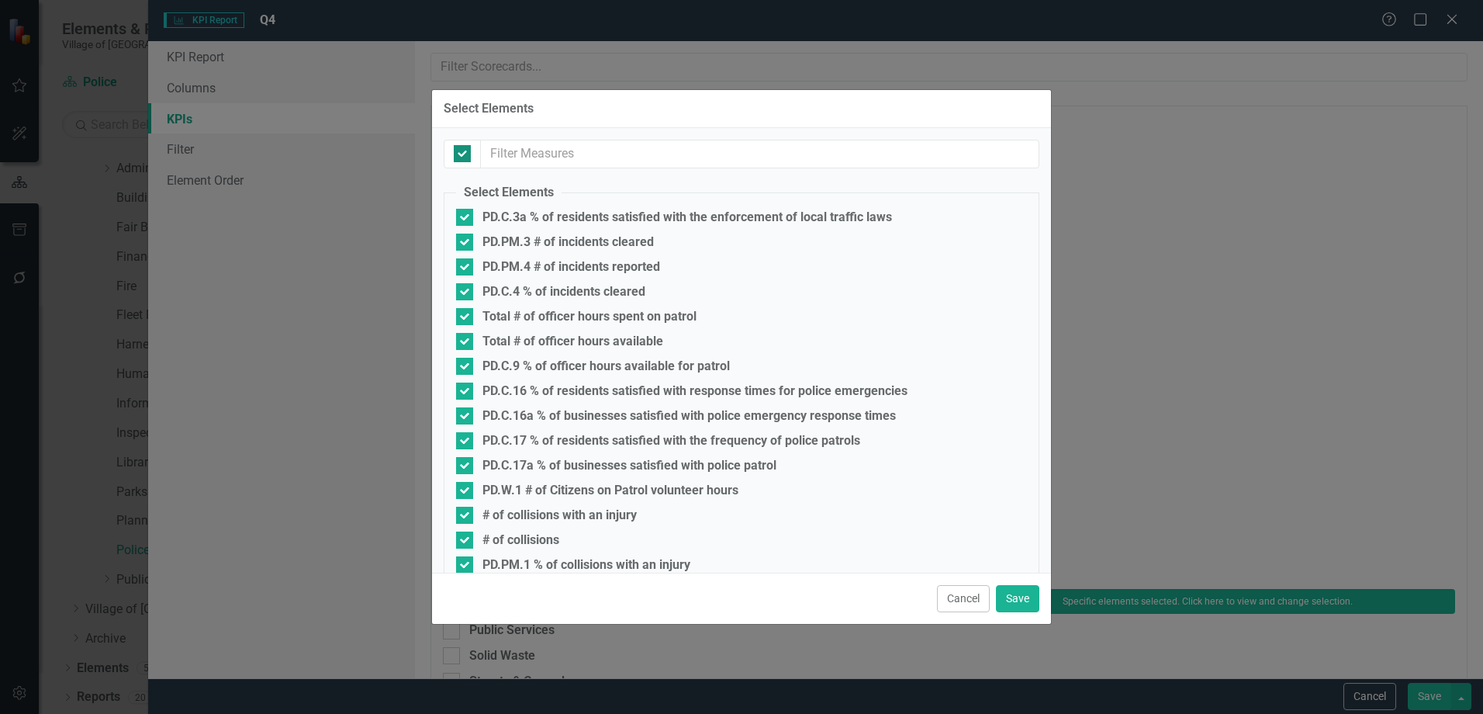
checkbox input "false"
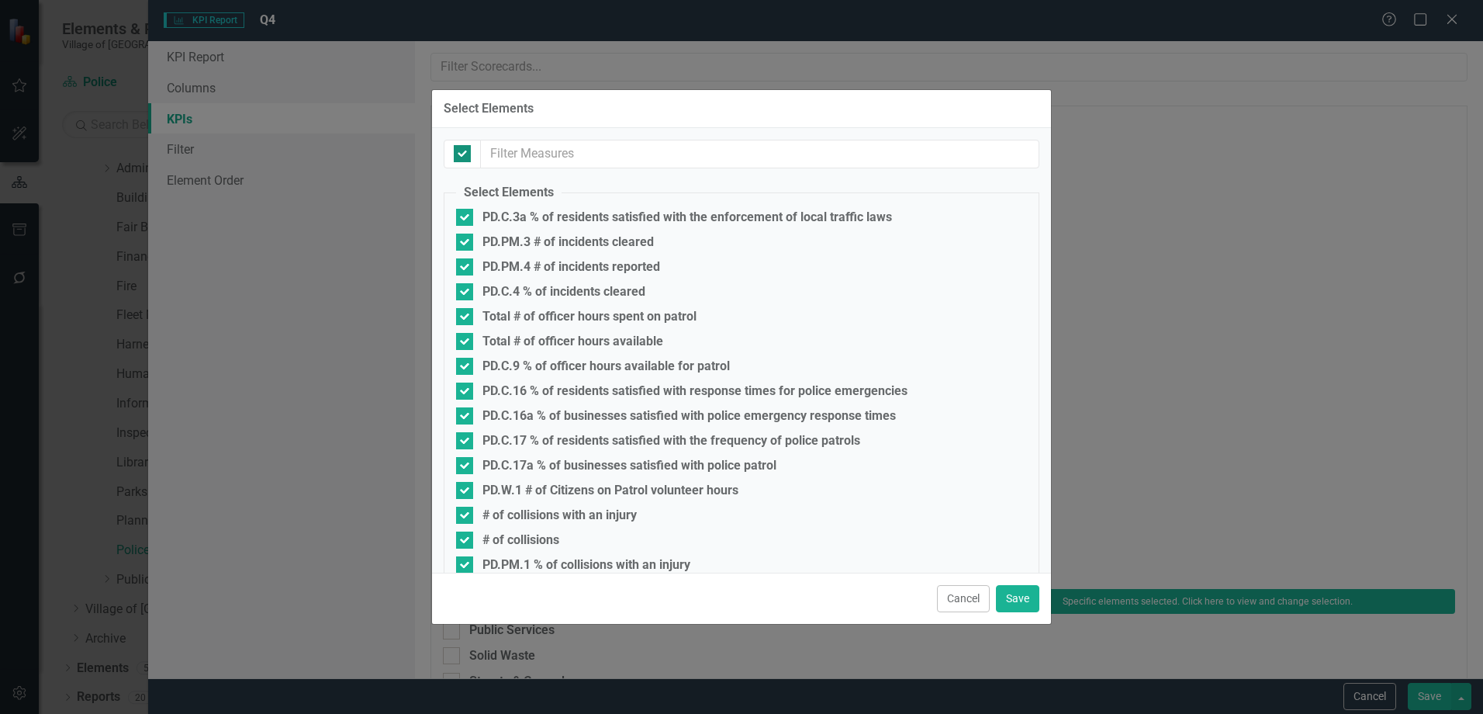
checkbox input "false"
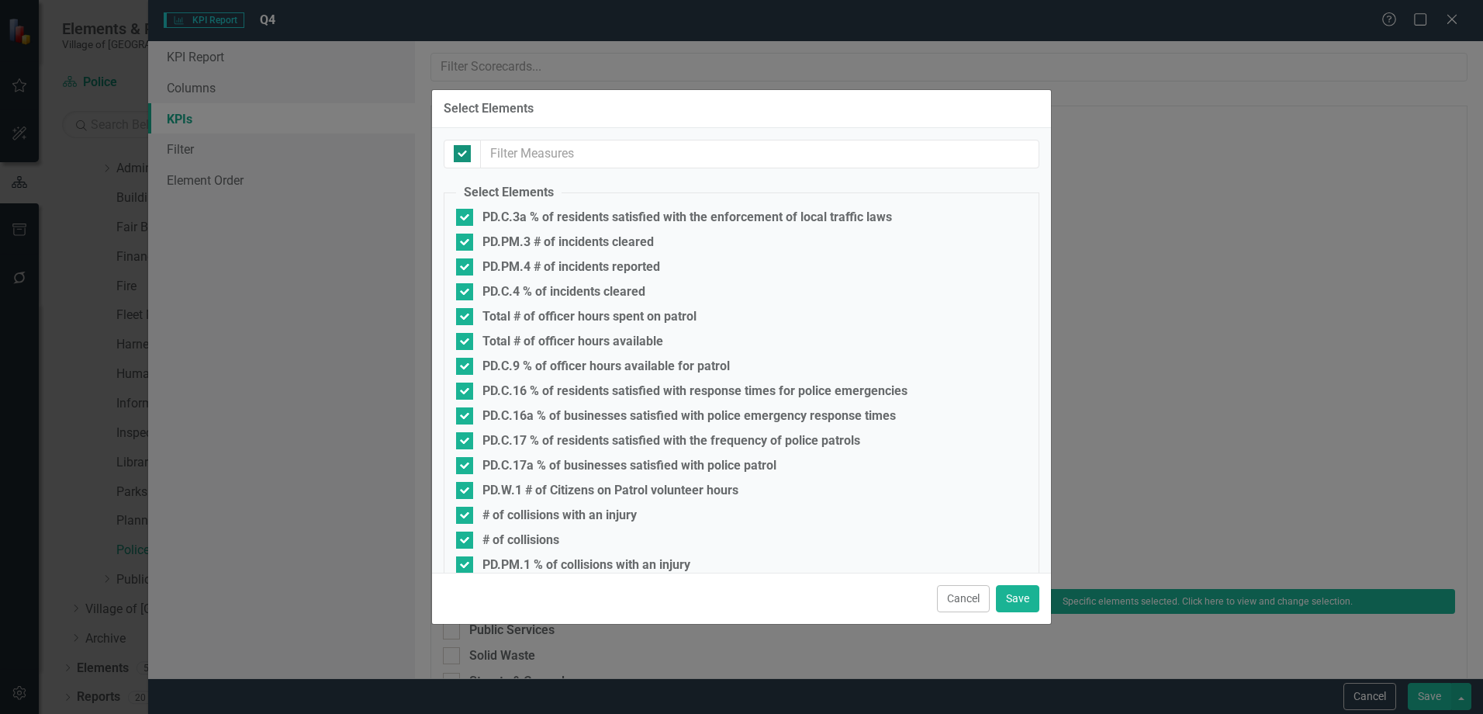
checkbox input "false"
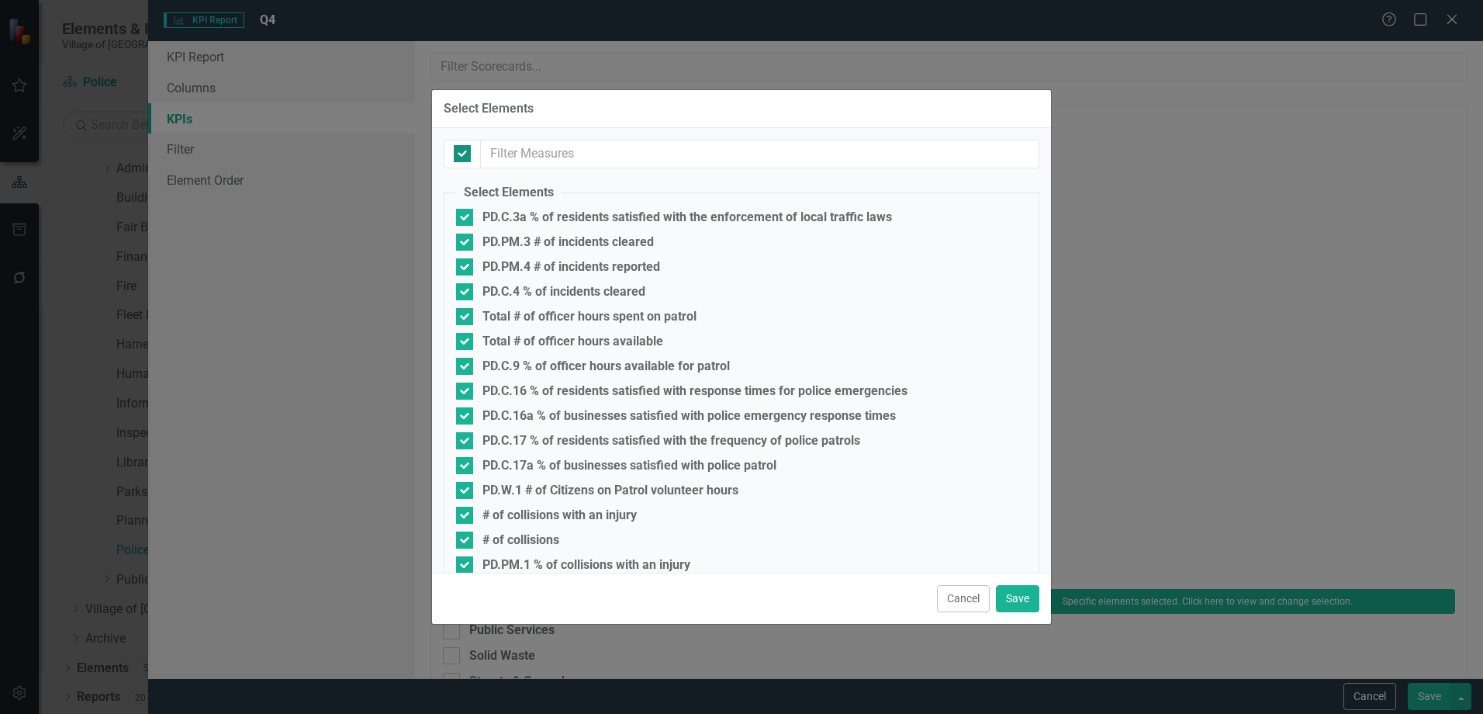
checkbox input "false"
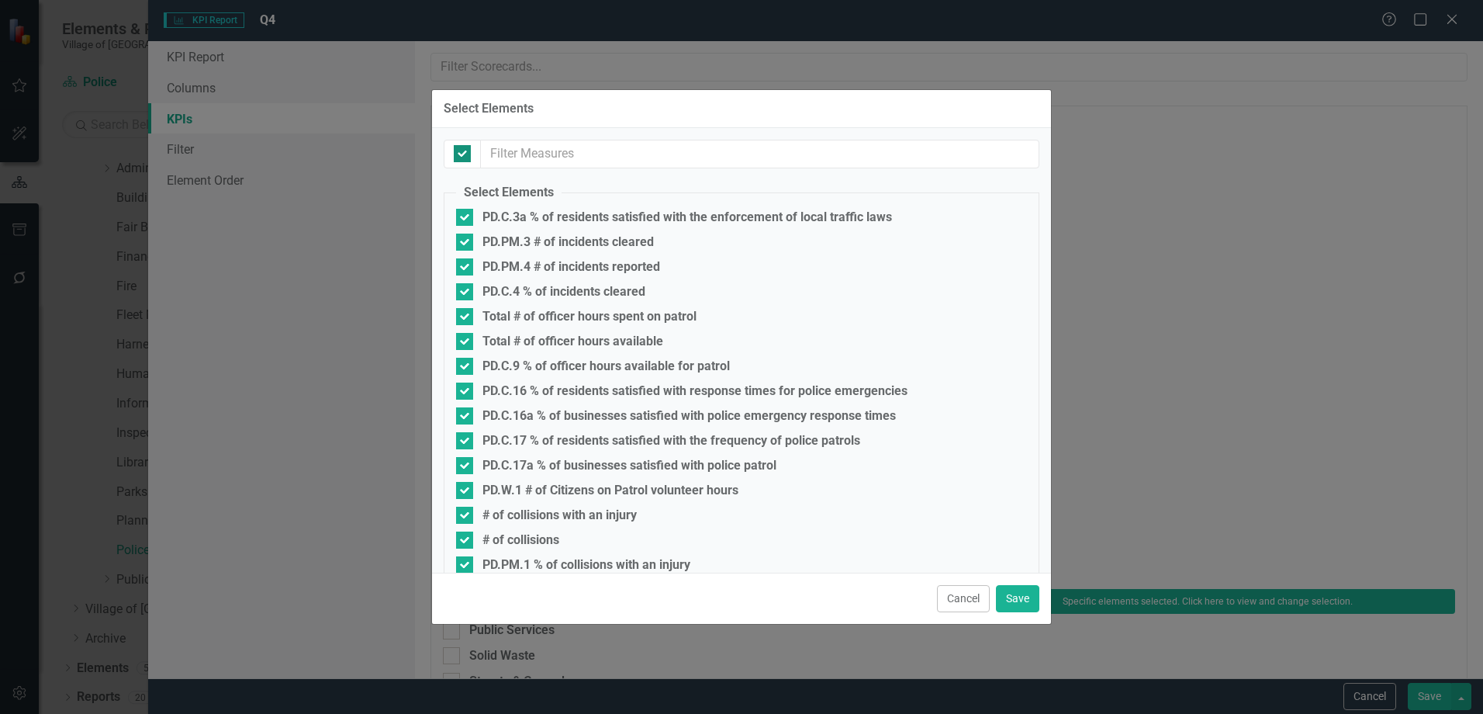
checkbox input "false"
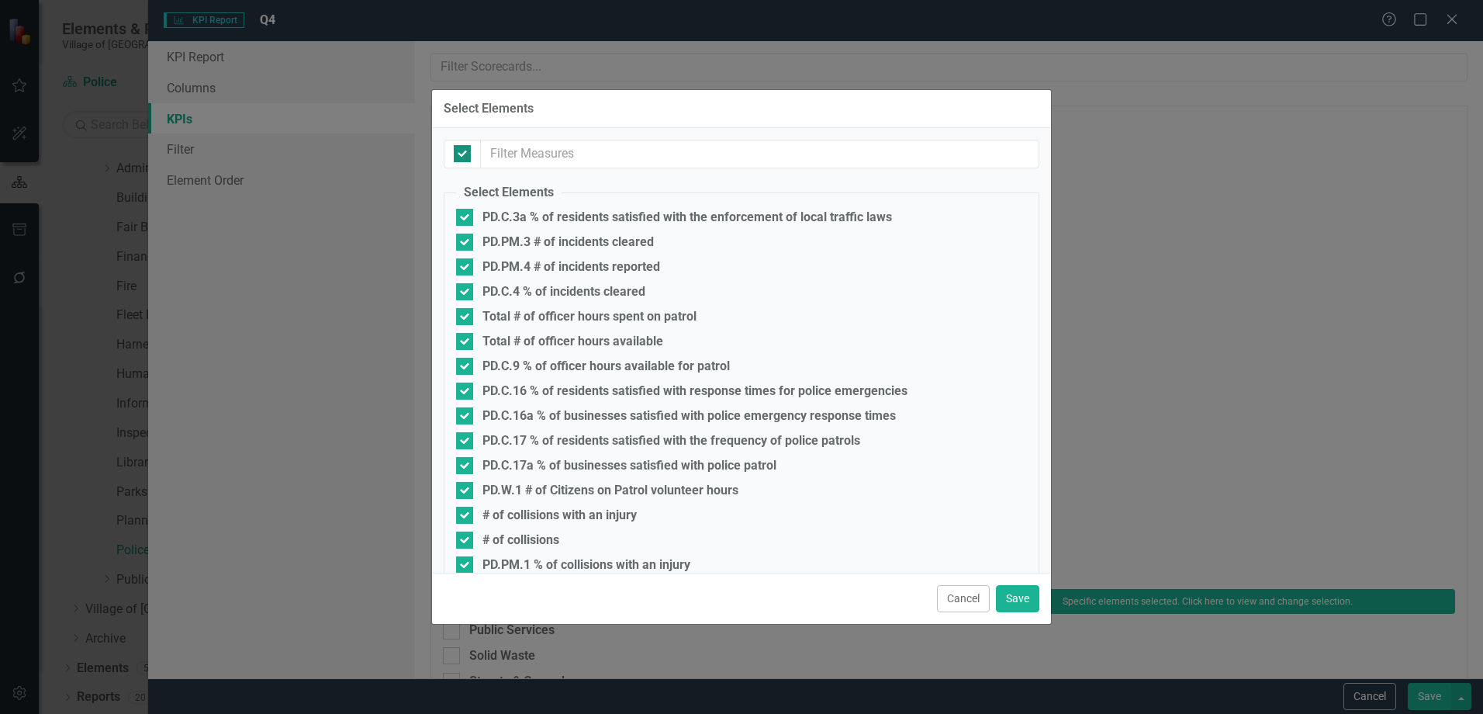
checkbox input "false"
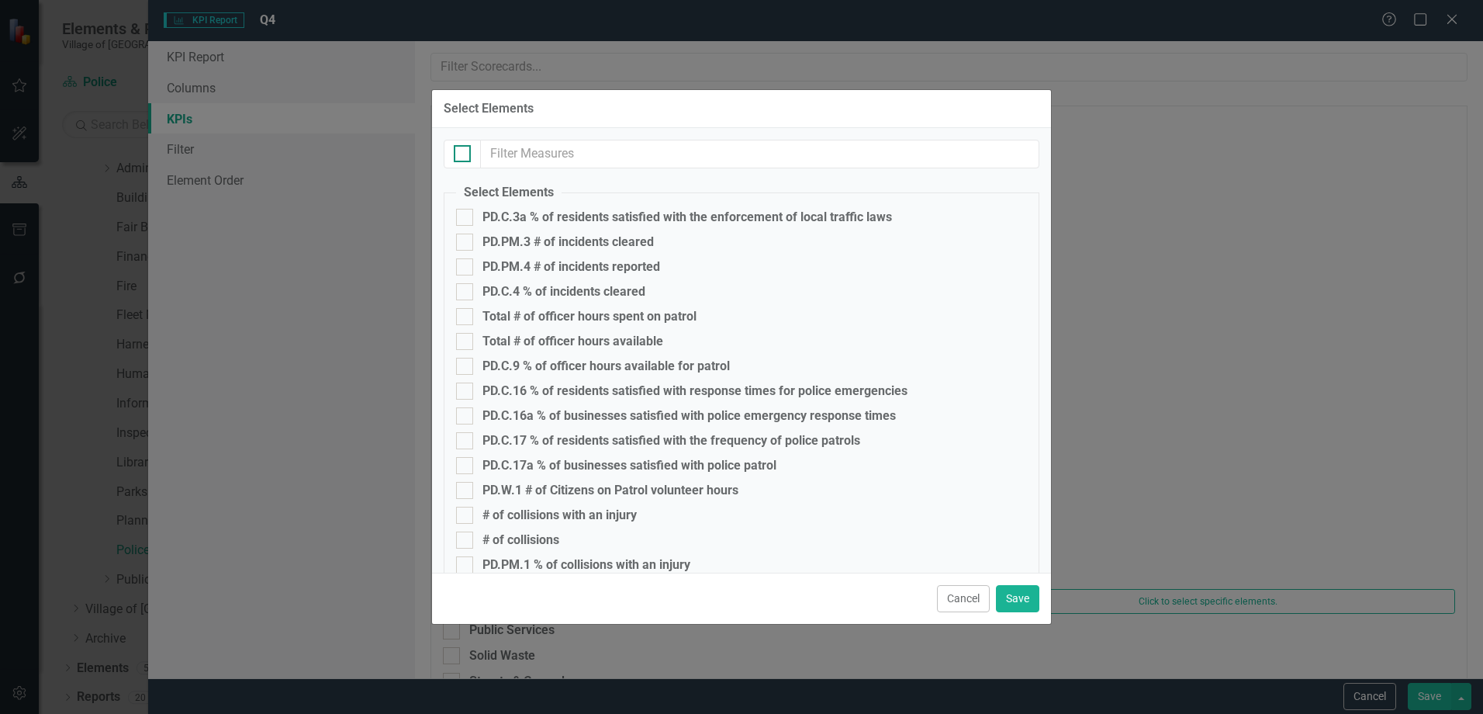
click at [465, 156] on div at bounding box center [462, 153] width 17 height 17
click at [464, 155] on input "checkbox" at bounding box center [459, 150] width 10 height 10
checkbox input "true"
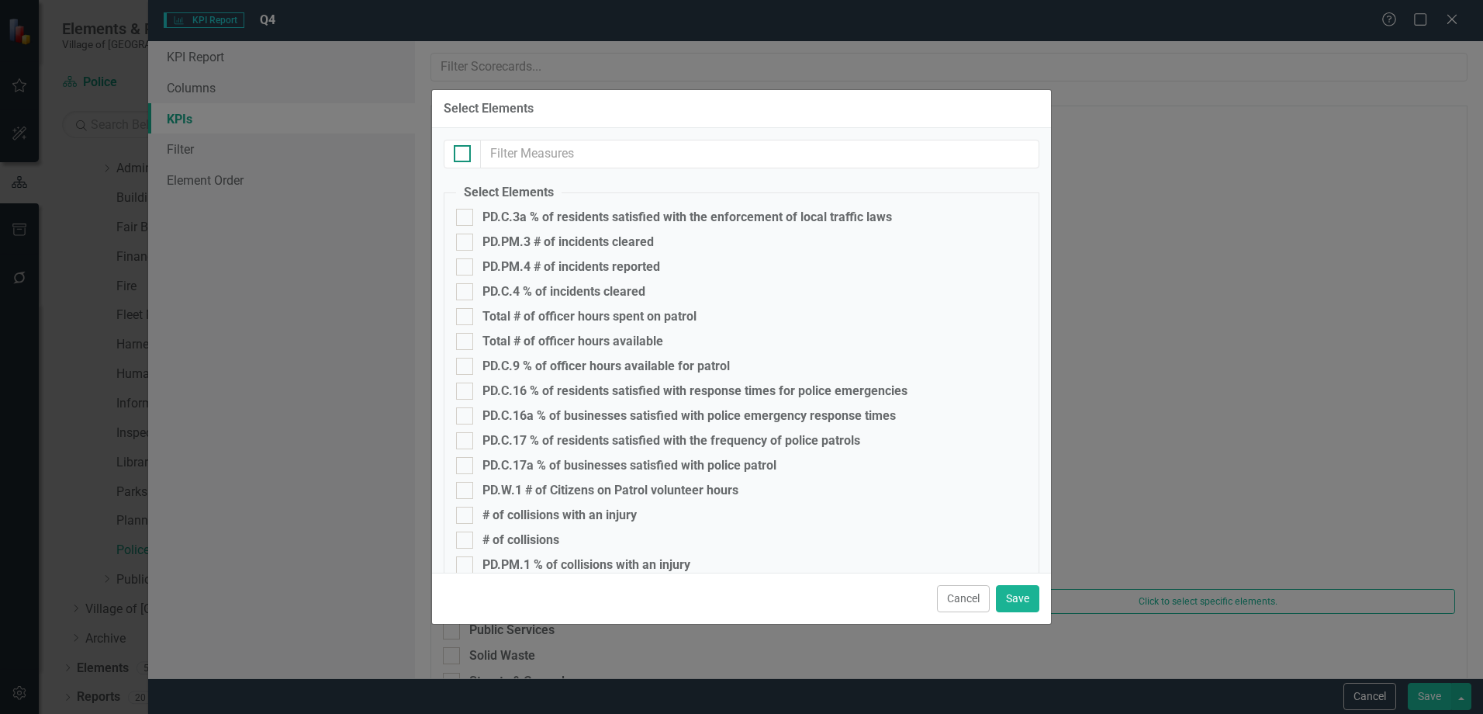
checkbox input "true"
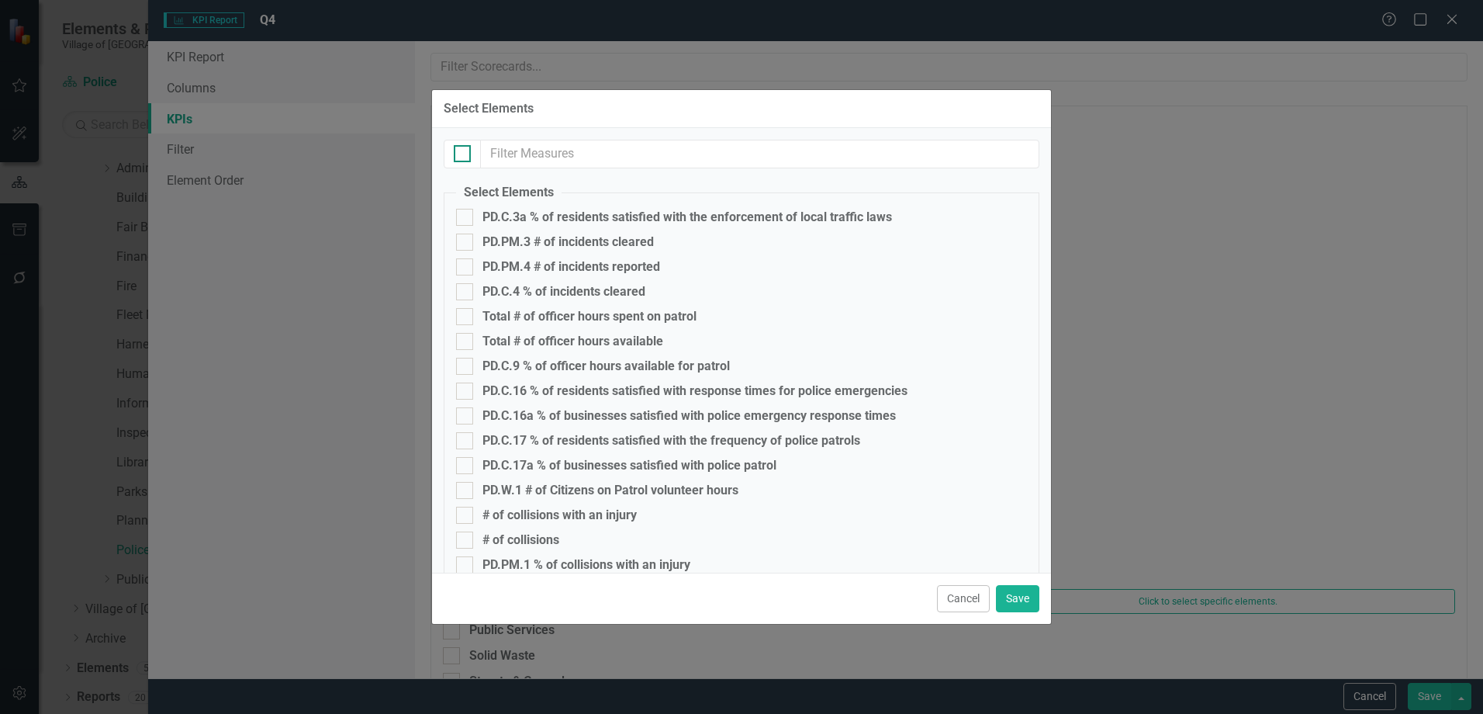
checkbox input "true"
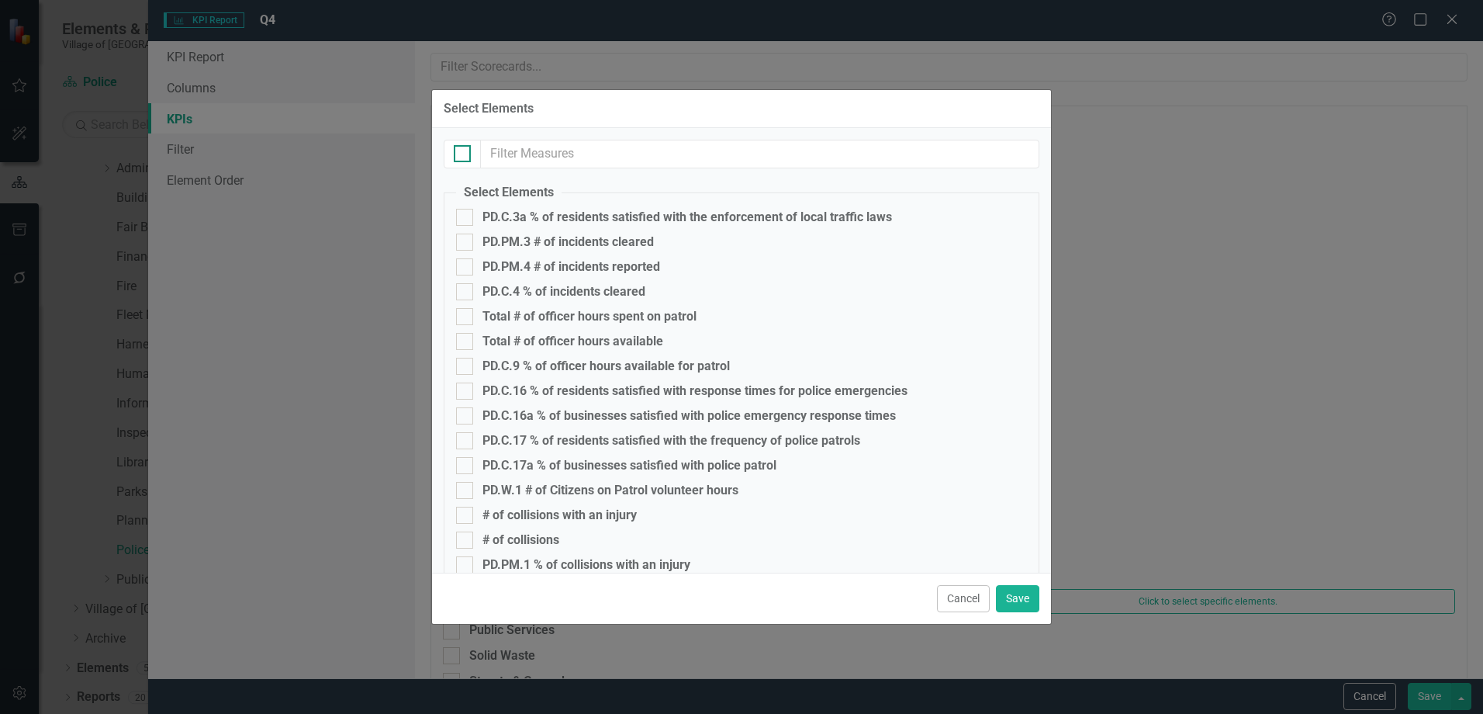
checkbox input "true"
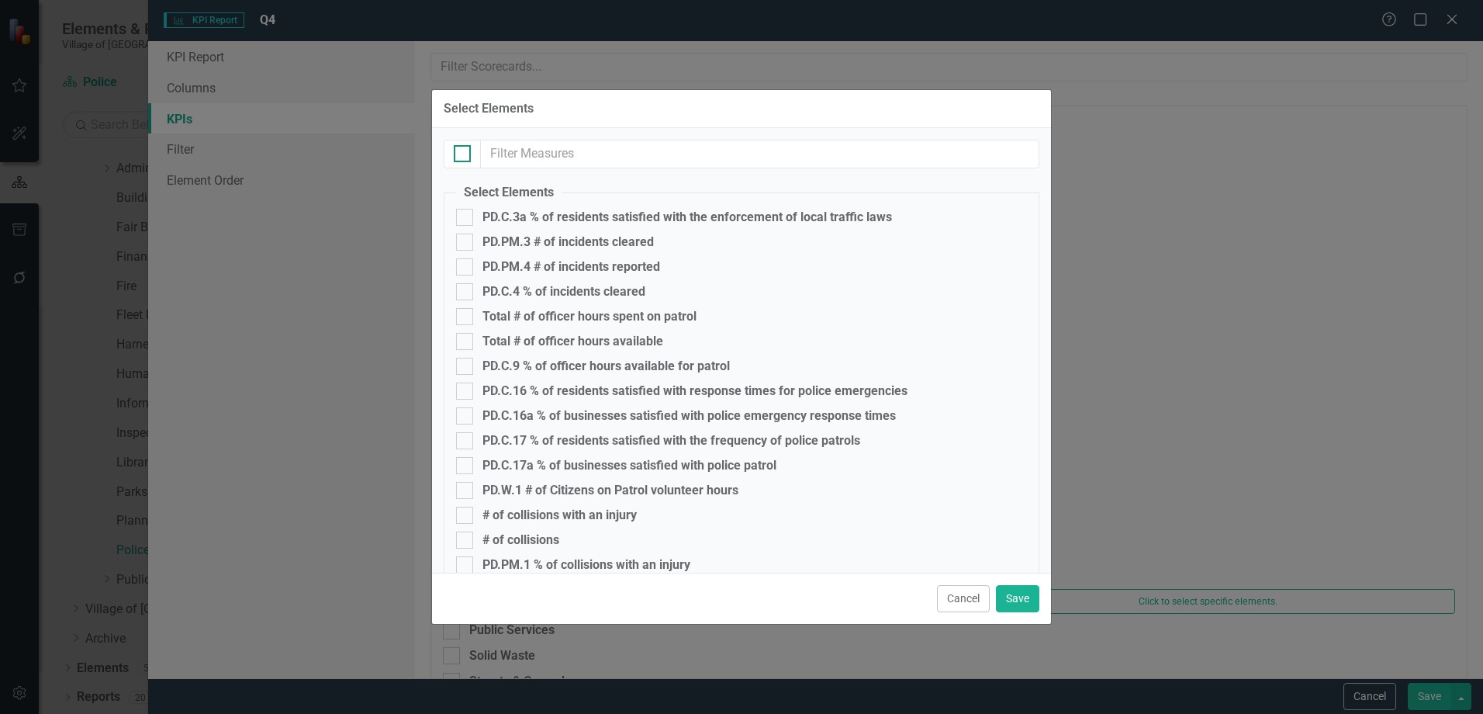
checkbox input "true"
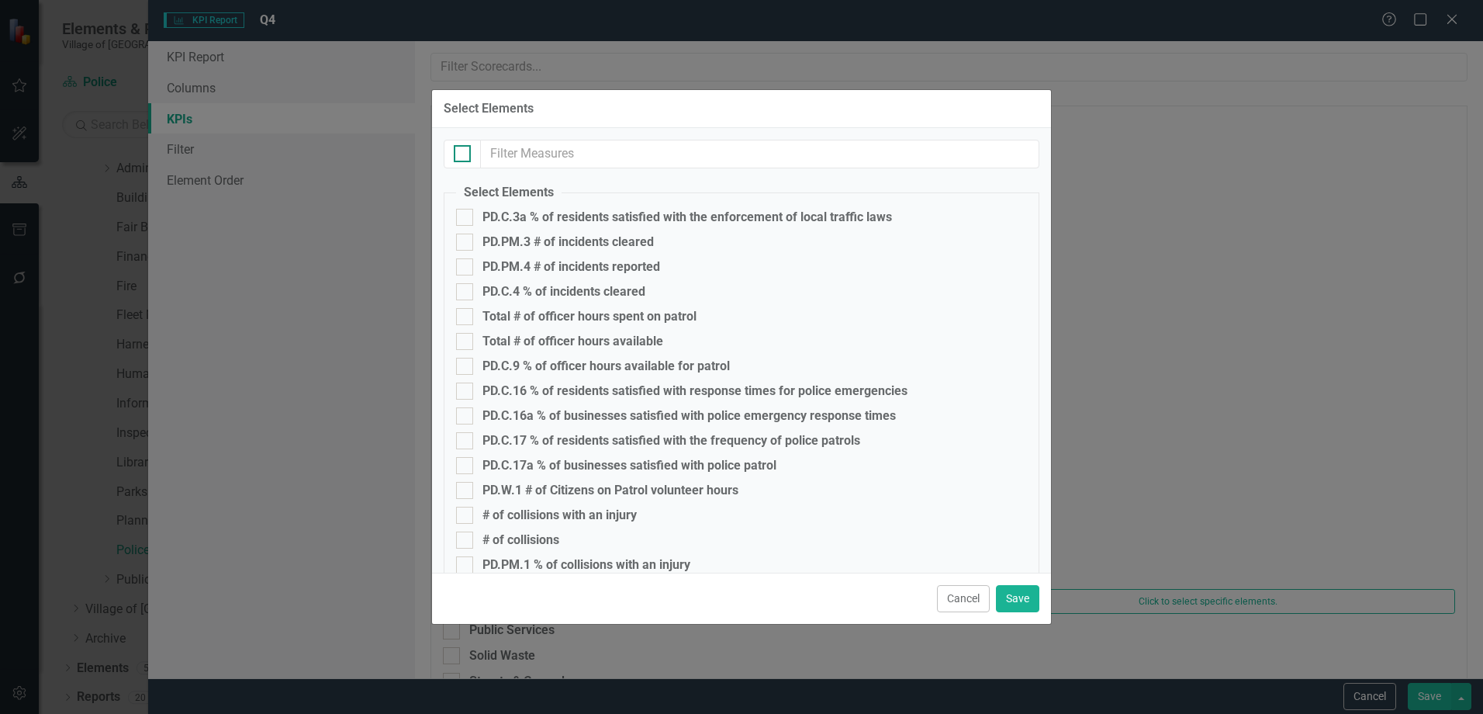
checkbox input "true"
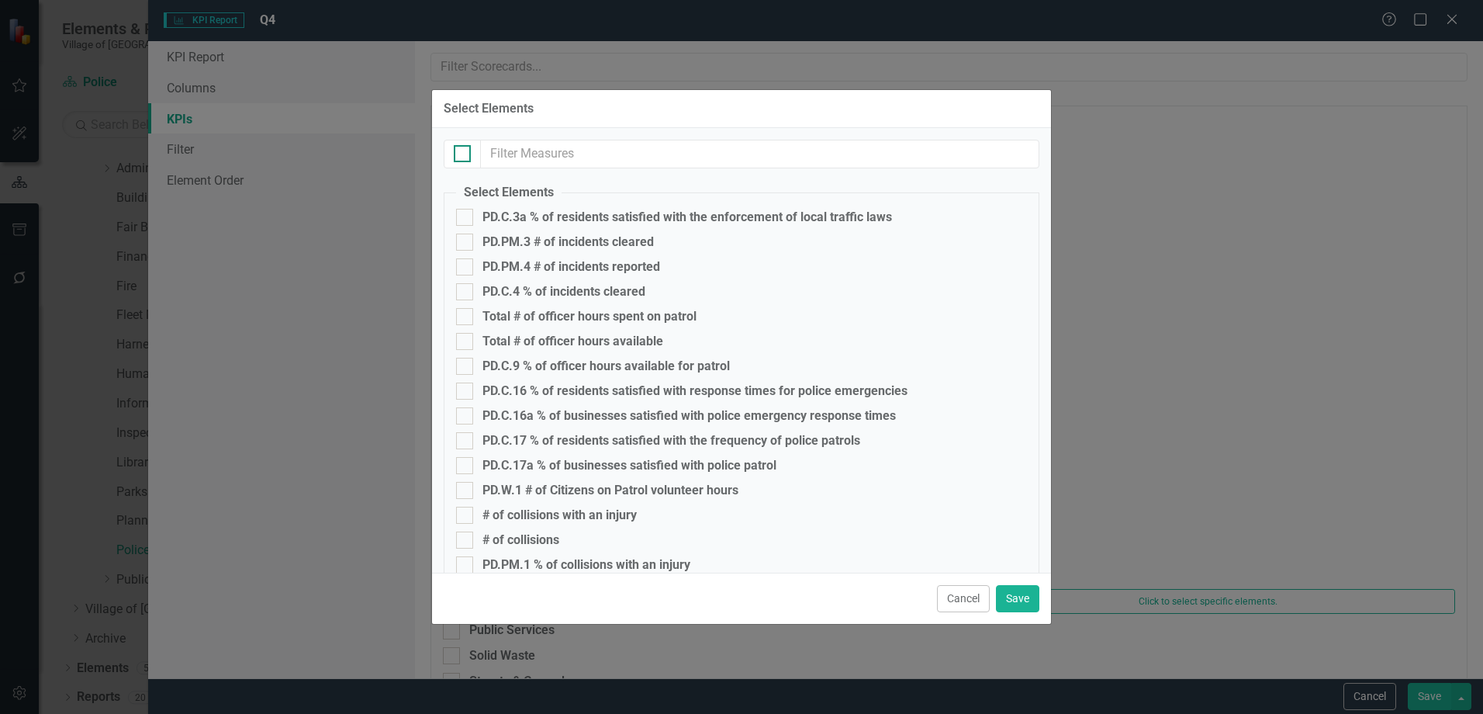
checkbox input "true"
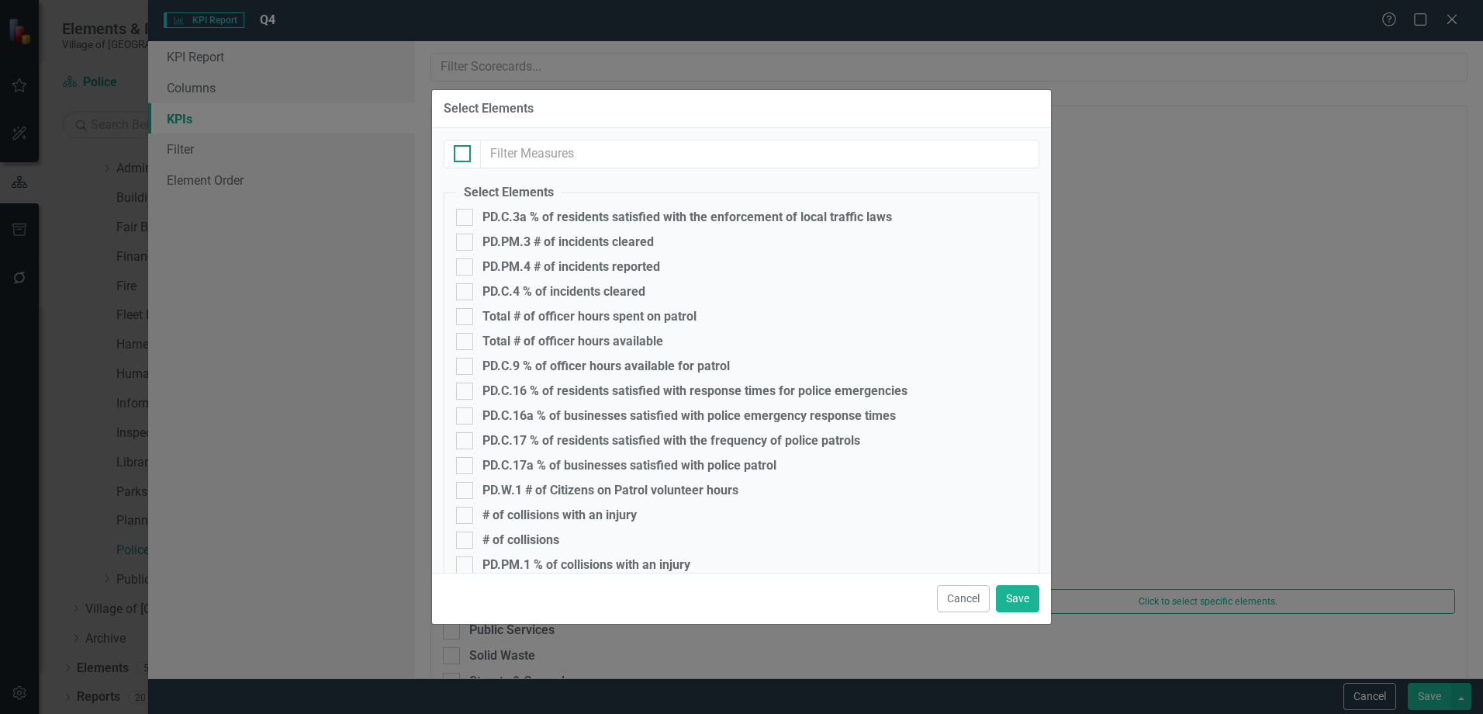
checkbox input "true"
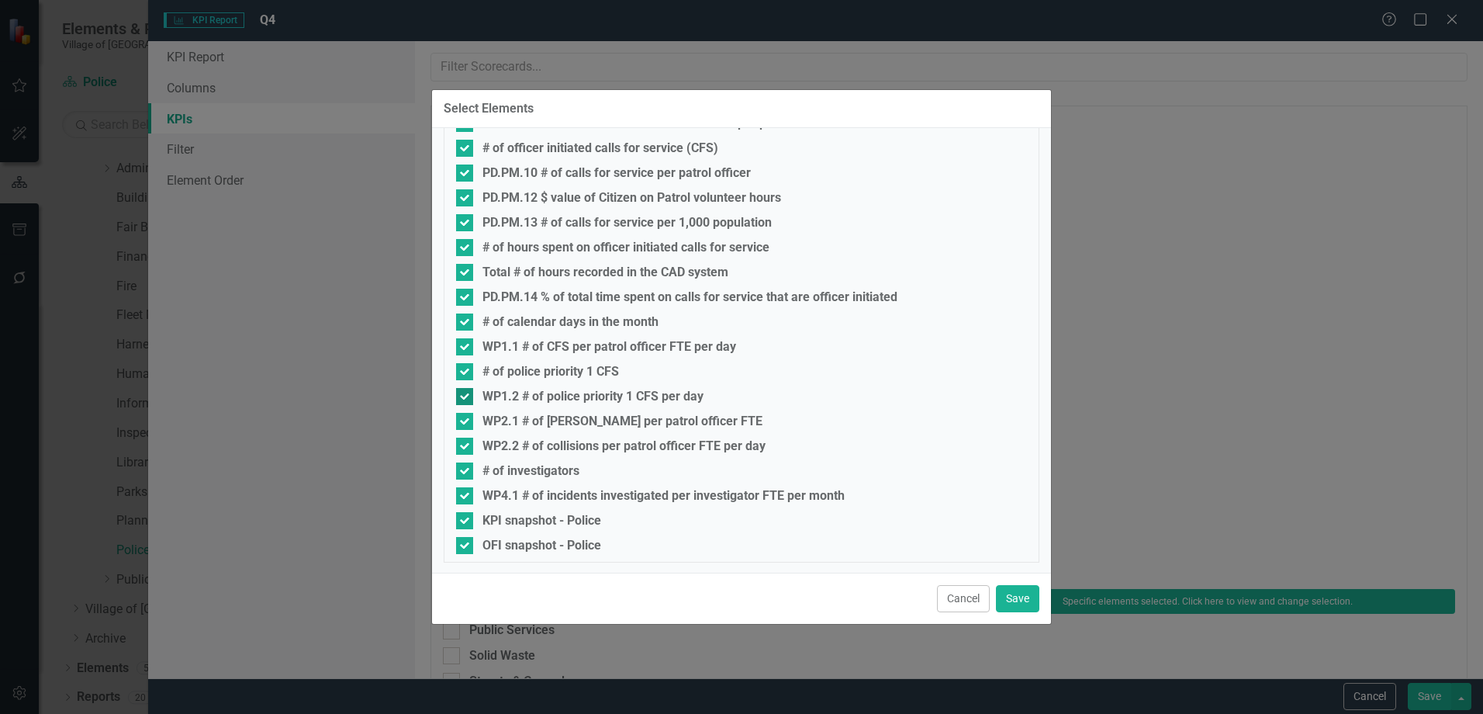
scroll to position [741, 0]
click at [560, 525] on div "KPI snapshot - Police" at bounding box center [542, 519] width 119 height 14
click at [466, 521] on input "KPI snapshot - Police" at bounding box center [461, 515] width 10 height 10
click at [562, 541] on div "OFI snapshot - Police" at bounding box center [542, 544] width 119 height 14
click at [466, 541] on input "OFI snapshot - Police" at bounding box center [461, 540] width 10 height 10
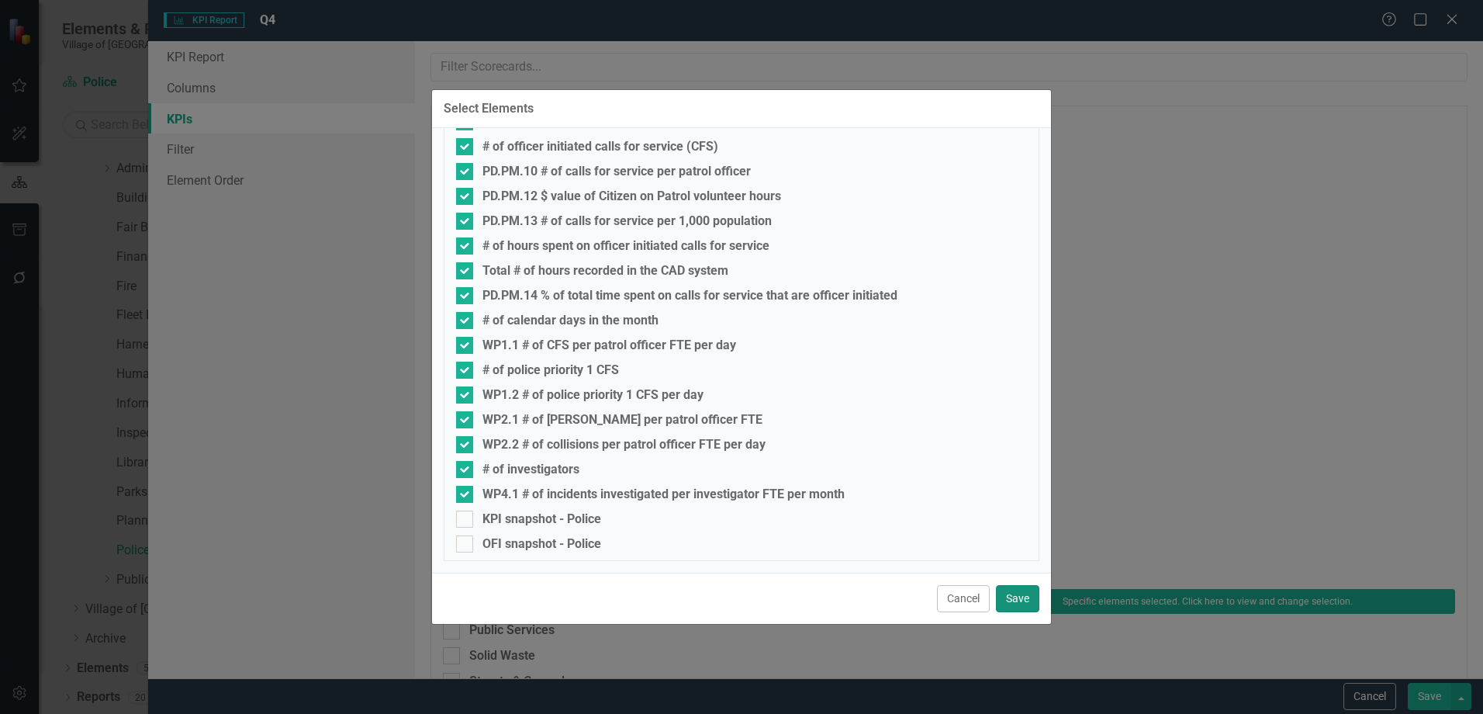
click at [1029, 607] on button "Save" at bounding box center [1017, 598] width 43 height 27
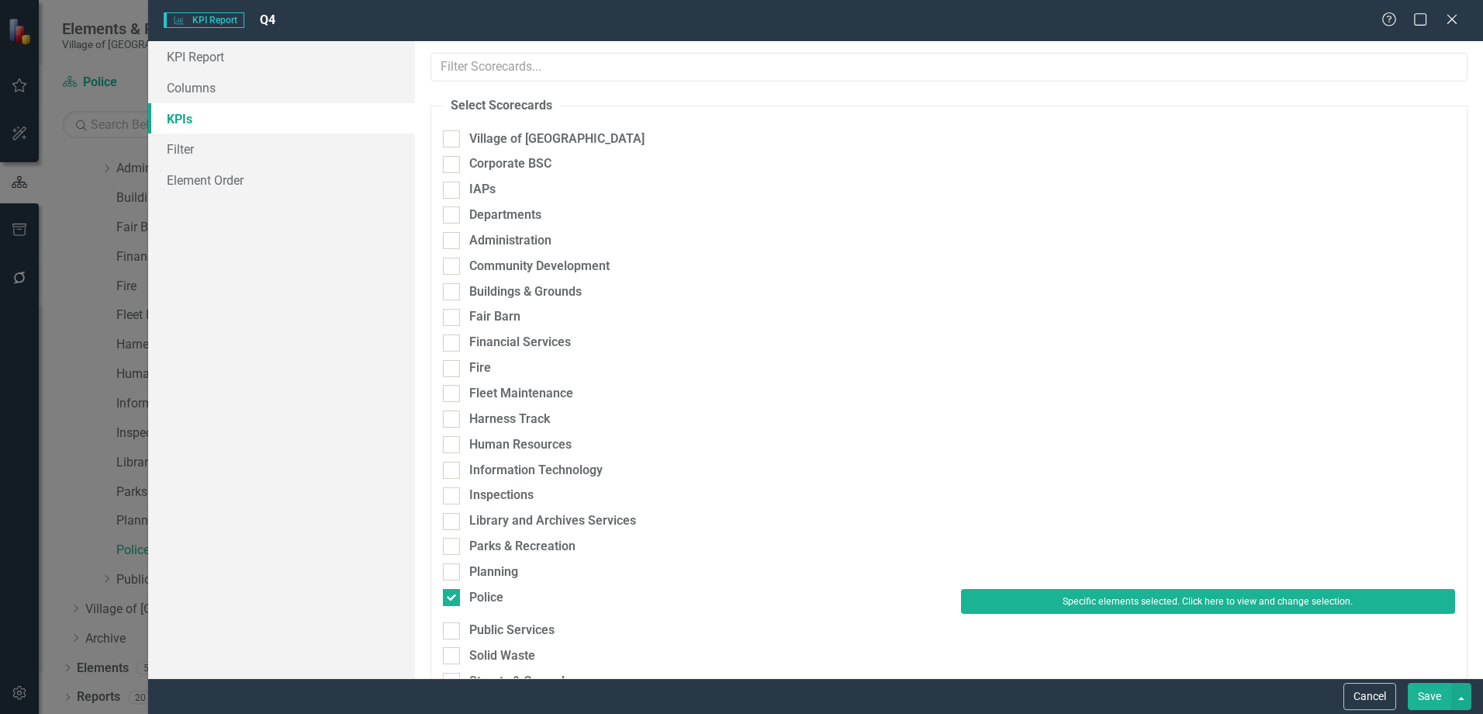
click at [1412, 688] on button "Save" at bounding box center [1429, 696] width 43 height 27
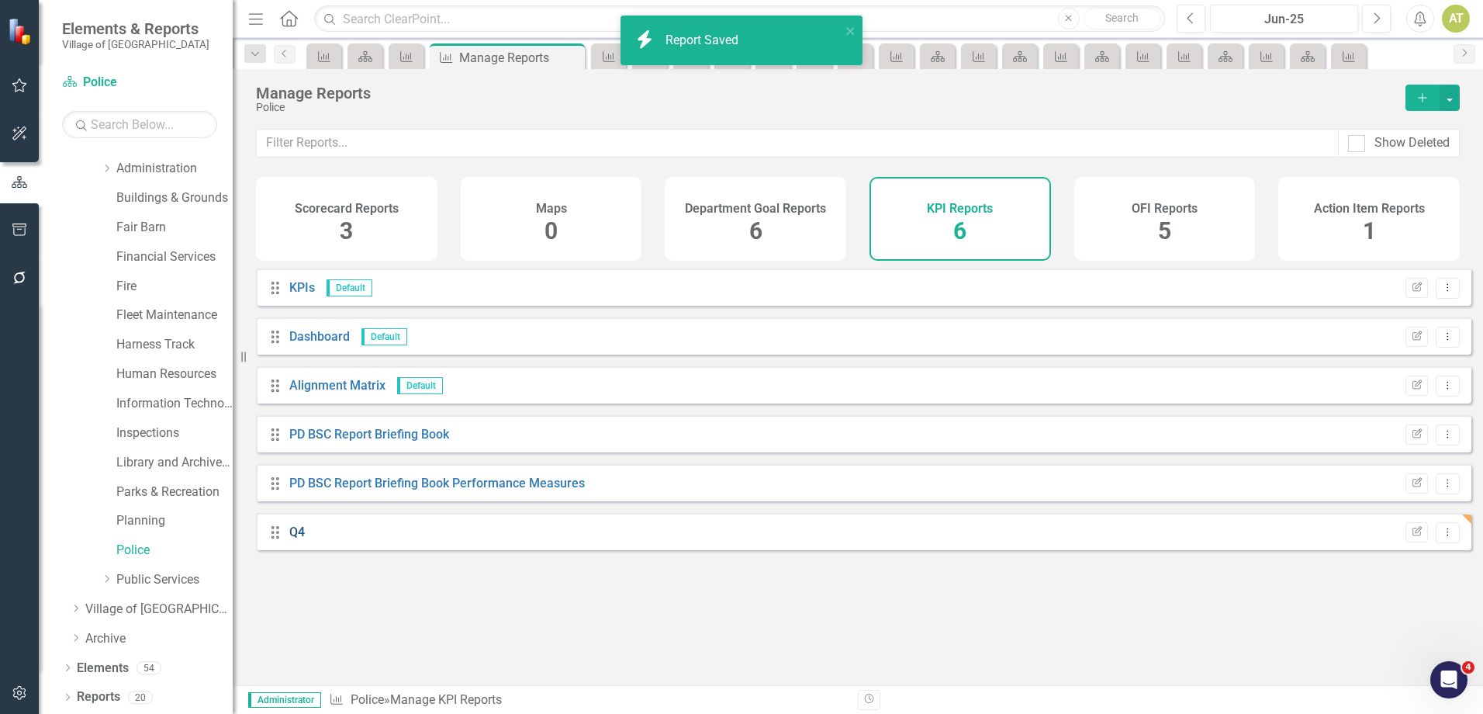
click at [303, 539] on link "Q4" at bounding box center [297, 531] width 16 height 15
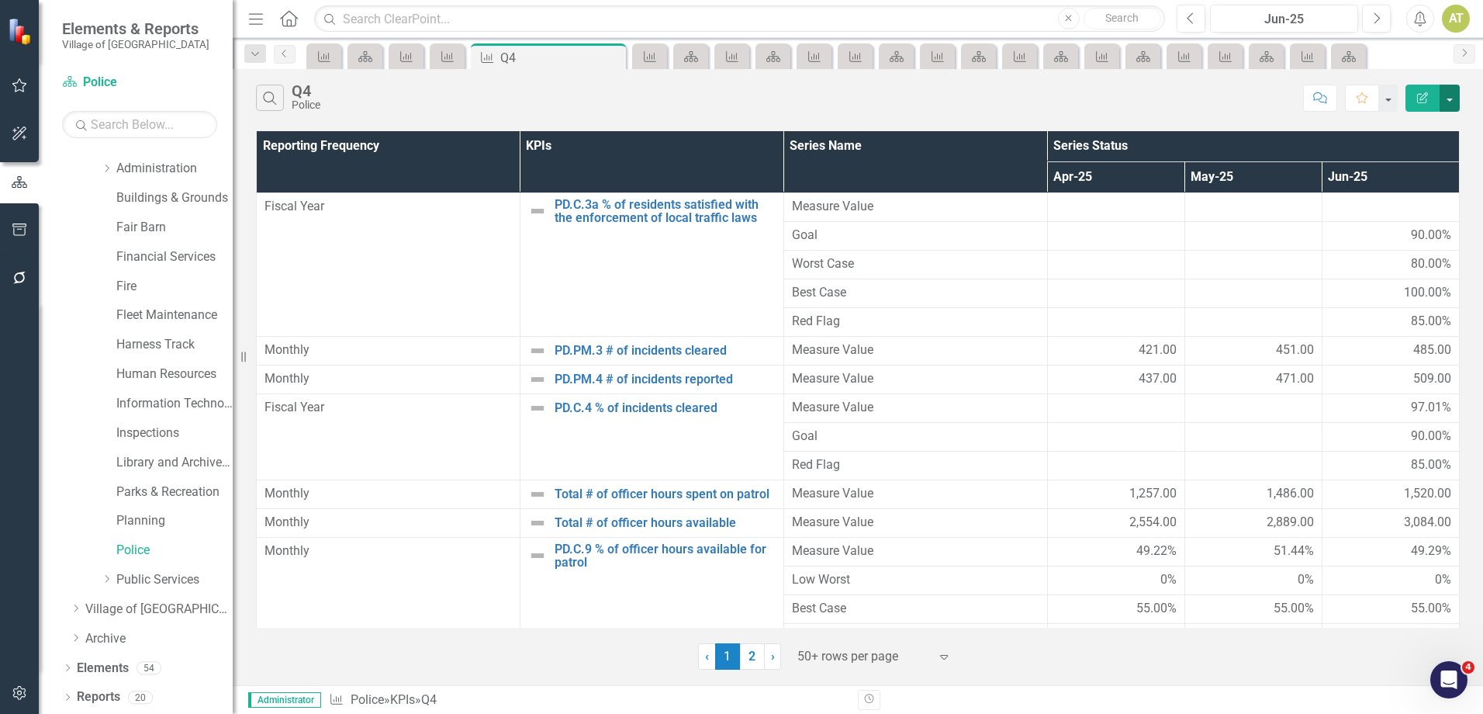
click at [1451, 106] on button "button" at bounding box center [1450, 98] width 20 height 27
click at [1439, 178] on link "Excel Export to Excel" at bounding box center [1398, 186] width 123 height 29
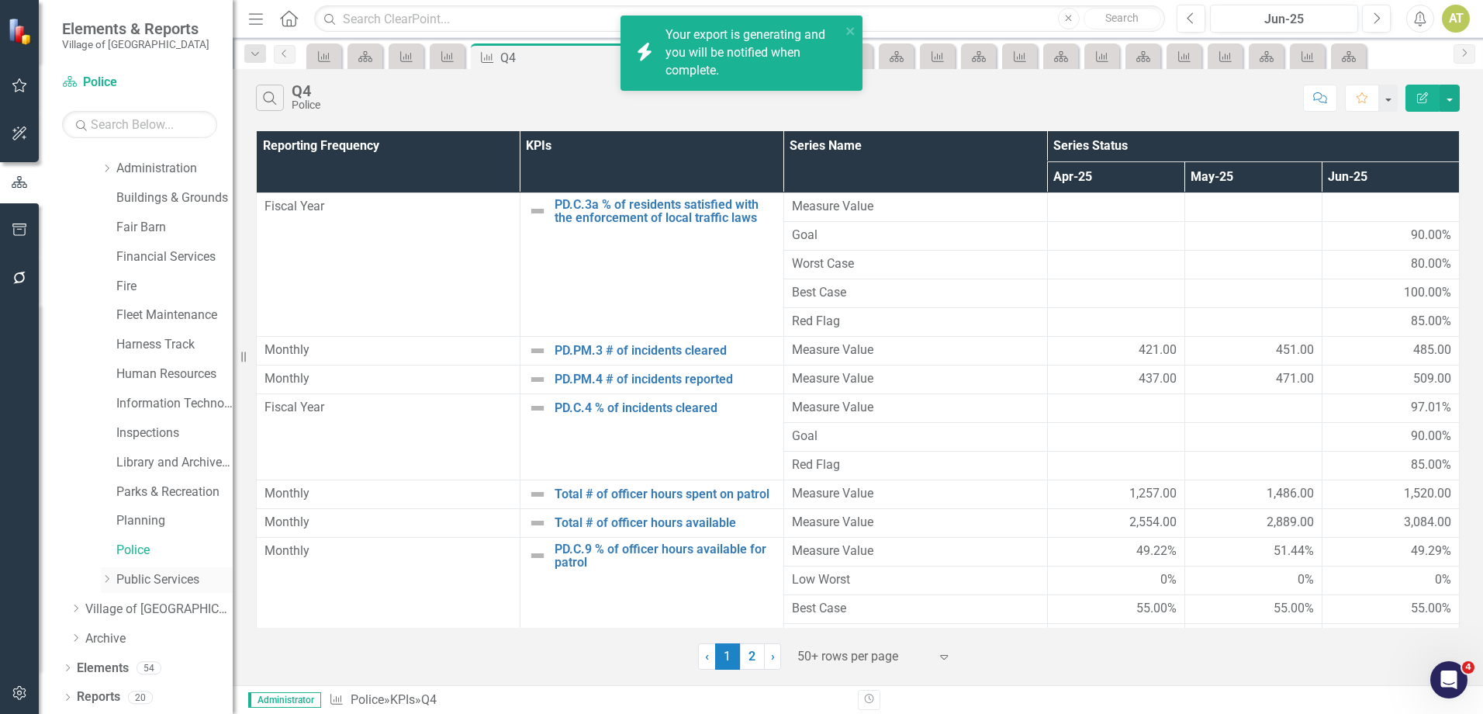
click at [107, 580] on icon "Dropdown" at bounding box center [107, 578] width 12 height 9
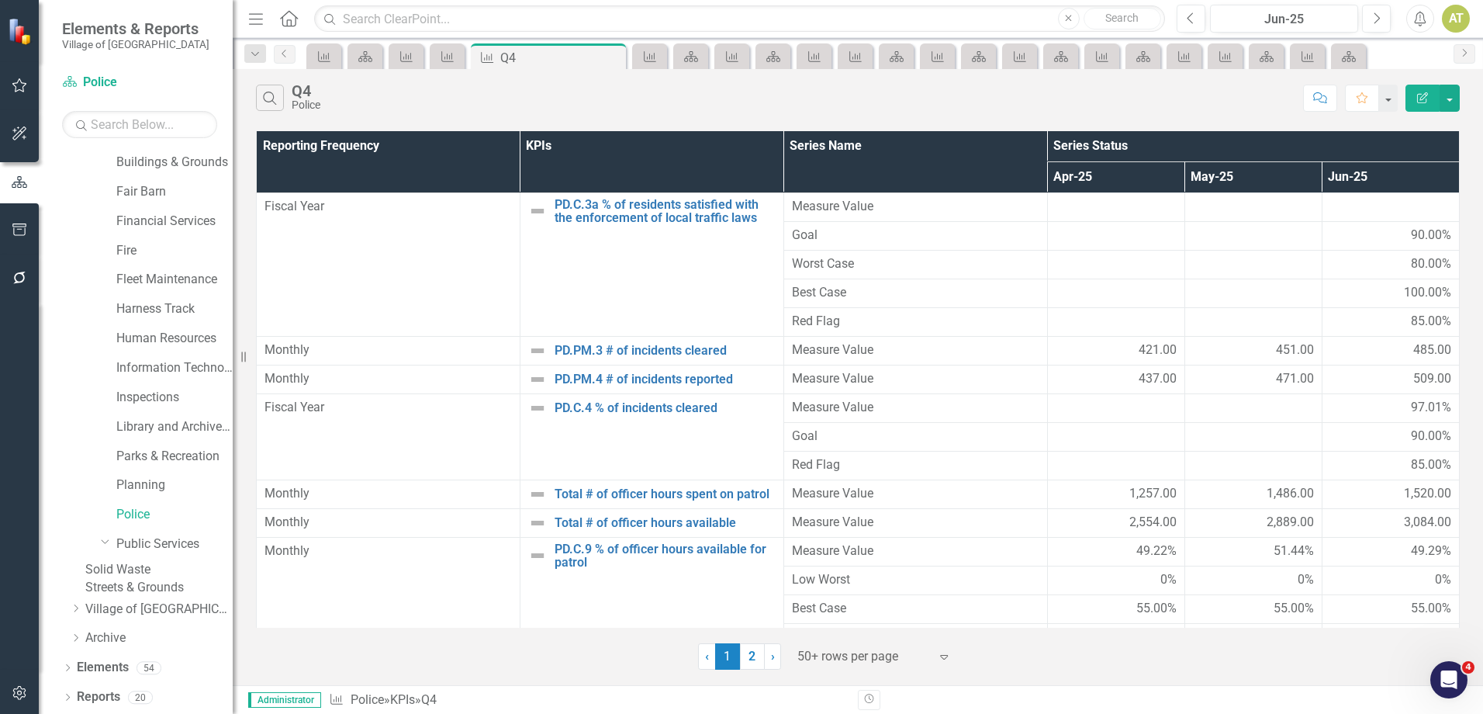
click at [153, 561] on link "Solid Waste" at bounding box center [158, 570] width 147 height 18
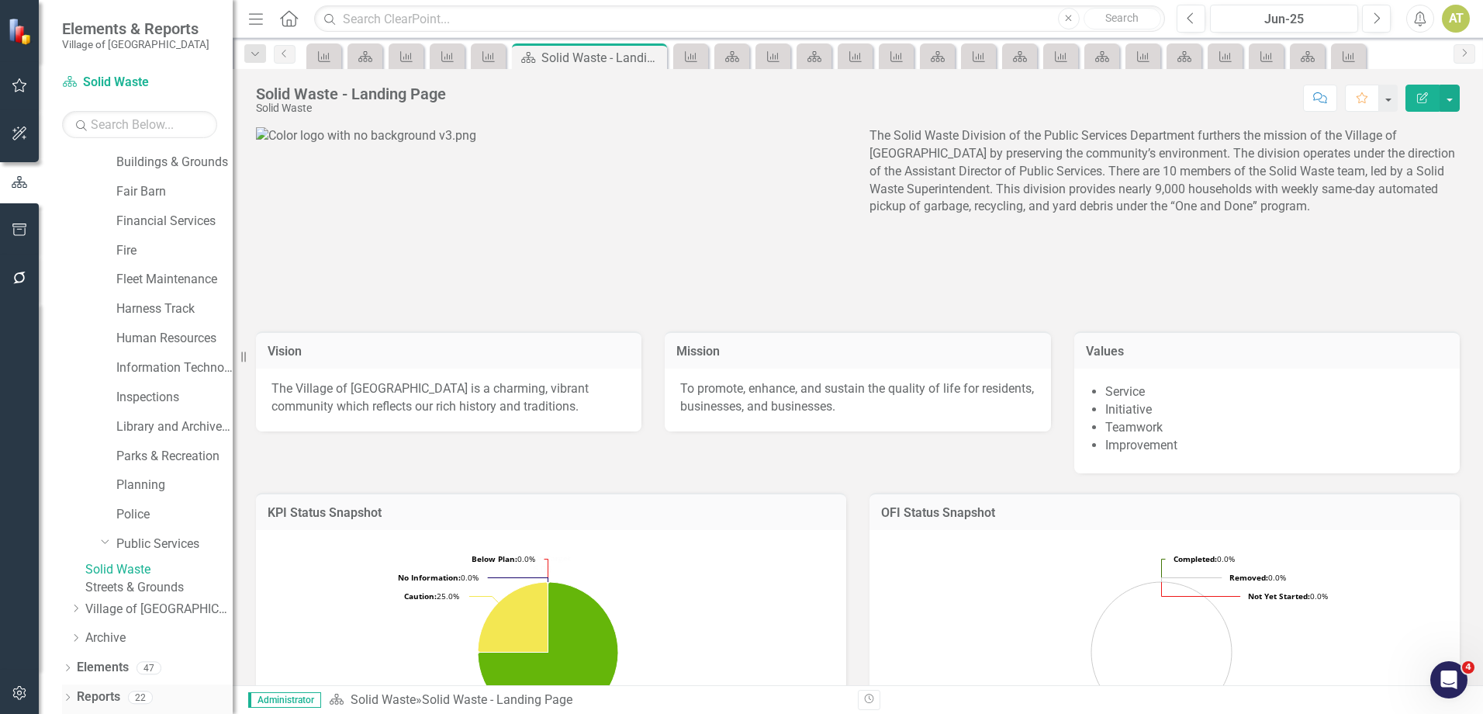
click at [107, 695] on link "Reports" at bounding box center [98, 697] width 43 height 18
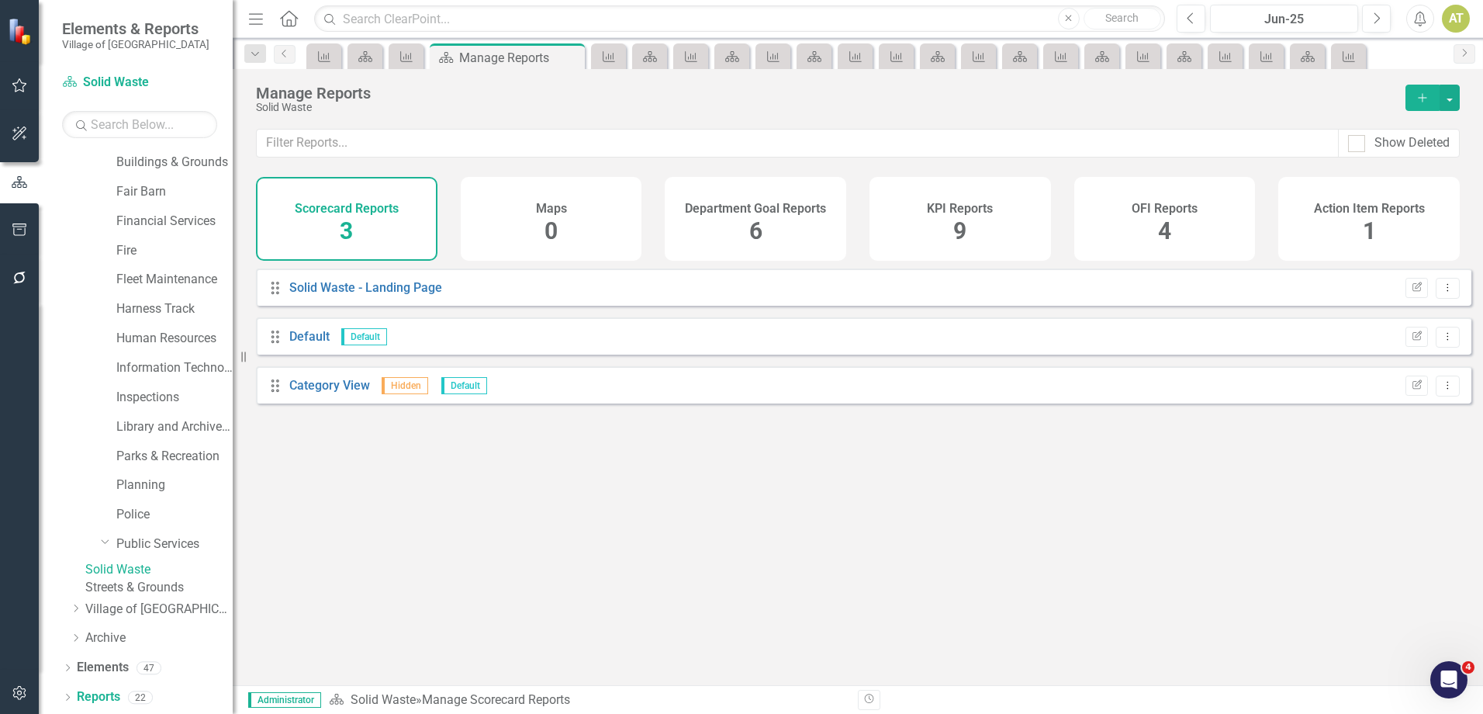
click at [957, 224] on span "9" at bounding box center [959, 230] width 13 height 27
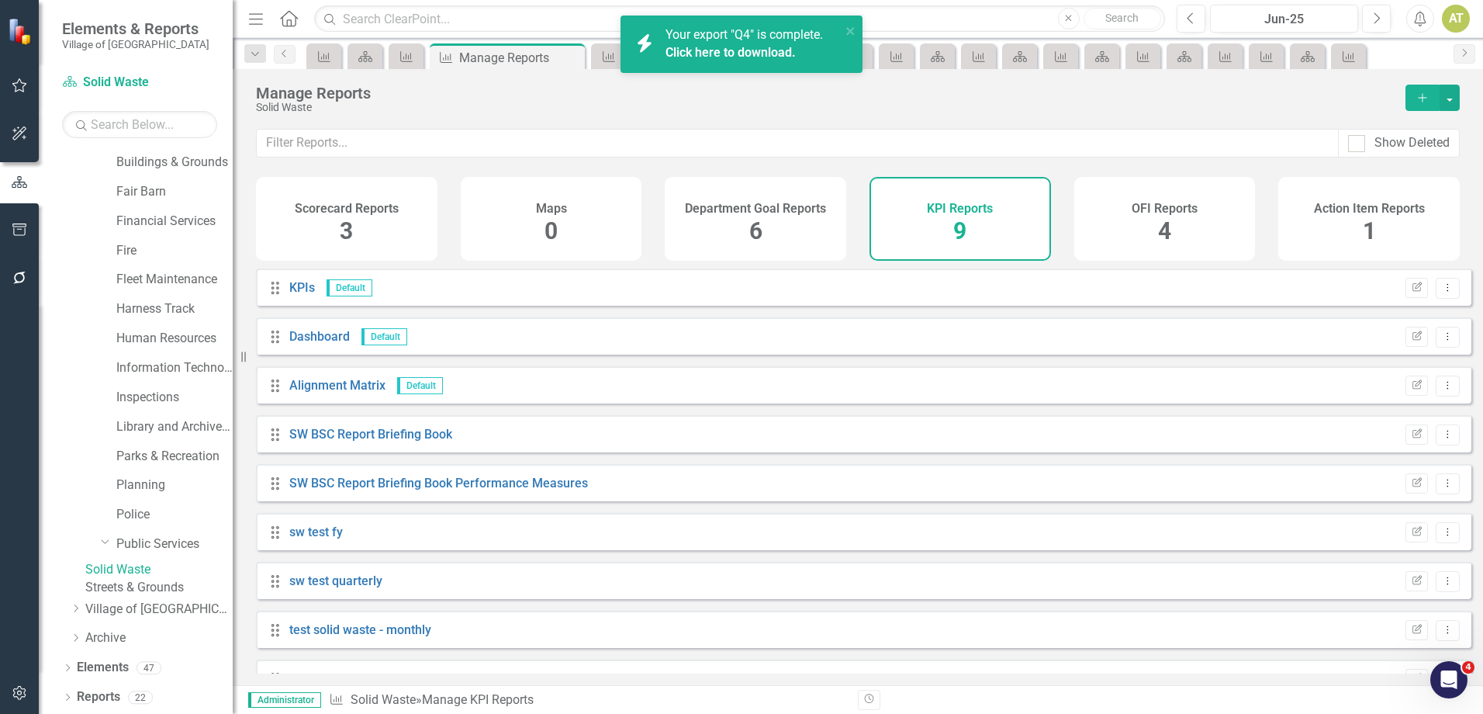
scroll to position [35, 0]
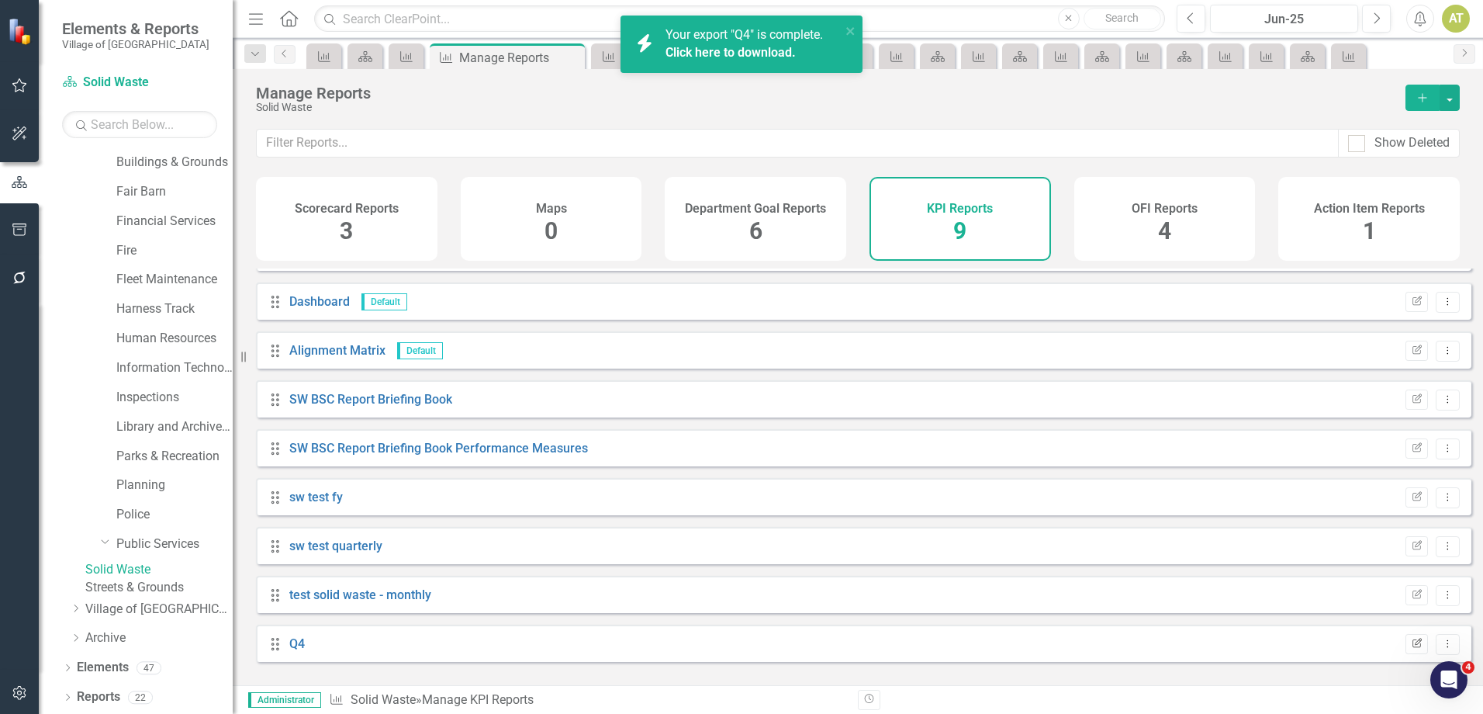
click at [1411, 649] on icon "Edit Report" at bounding box center [1417, 643] width 12 height 9
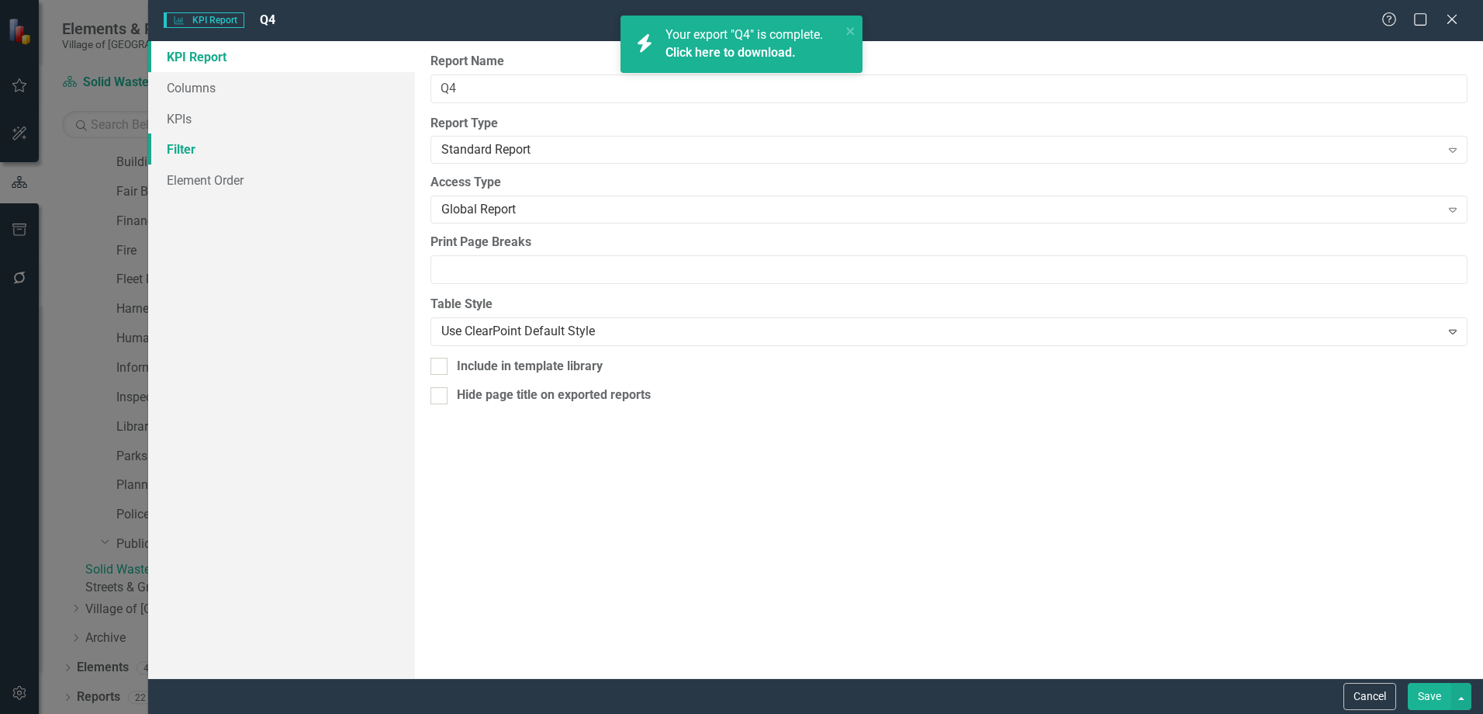
click at [234, 140] on link "Filter" at bounding box center [281, 148] width 267 height 31
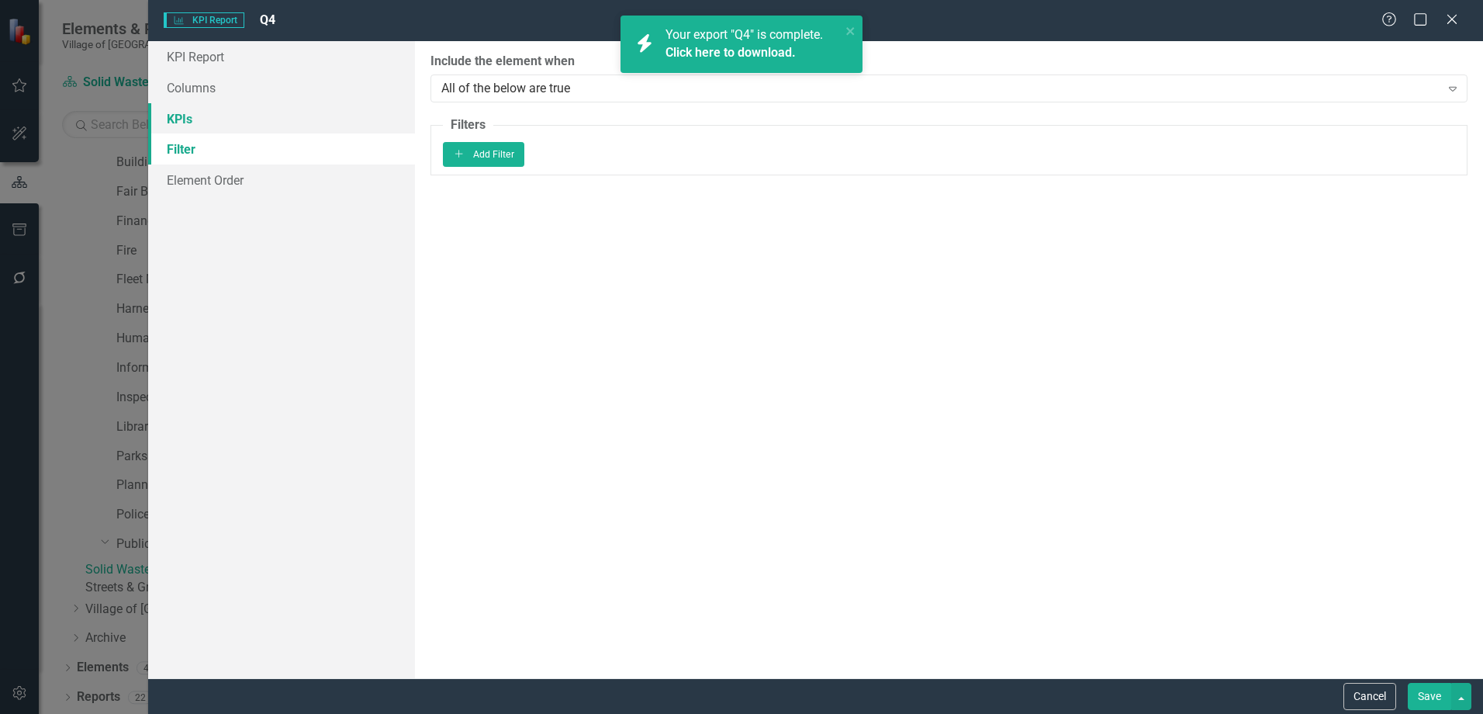
click at [227, 117] on link "KPIs" at bounding box center [281, 118] width 267 height 31
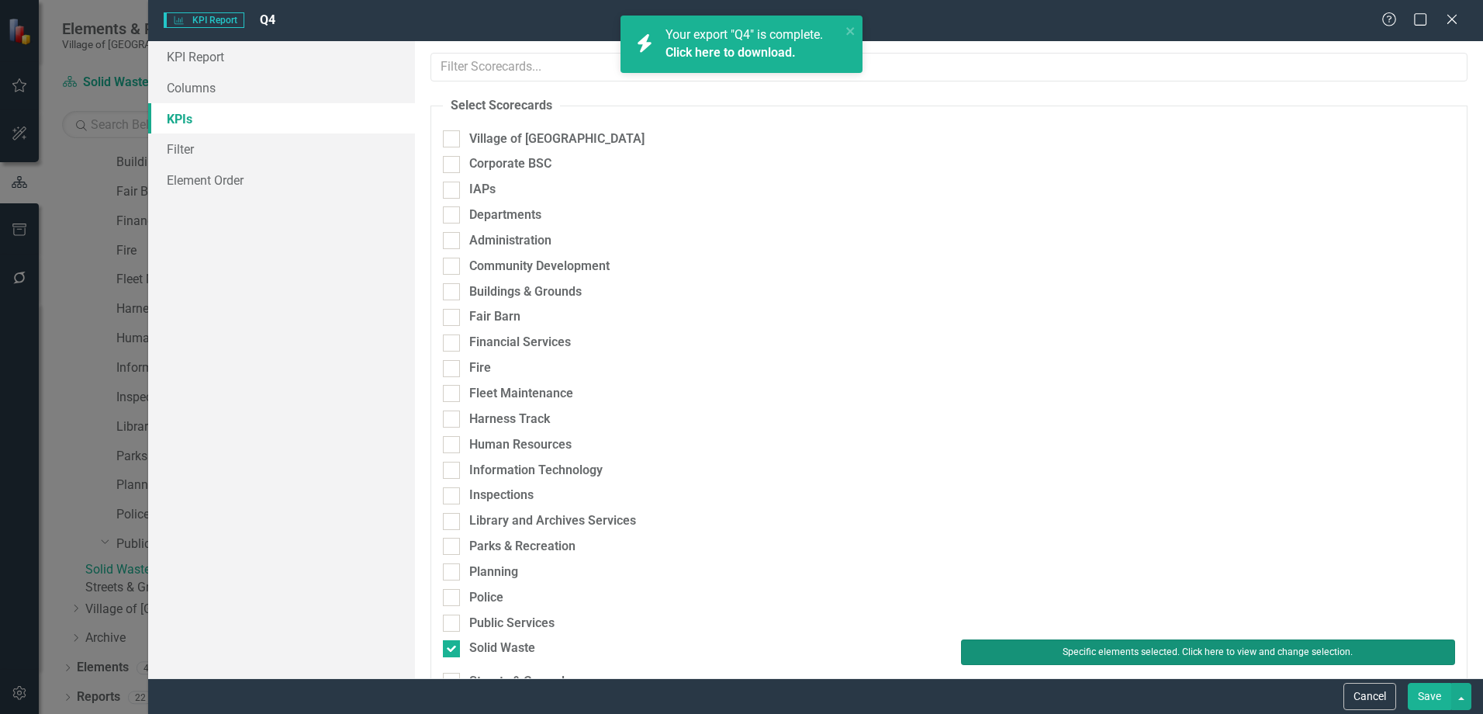
click at [1082, 656] on button "Specific elements selected. Click here to view and change selection." at bounding box center [1208, 651] width 494 height 25
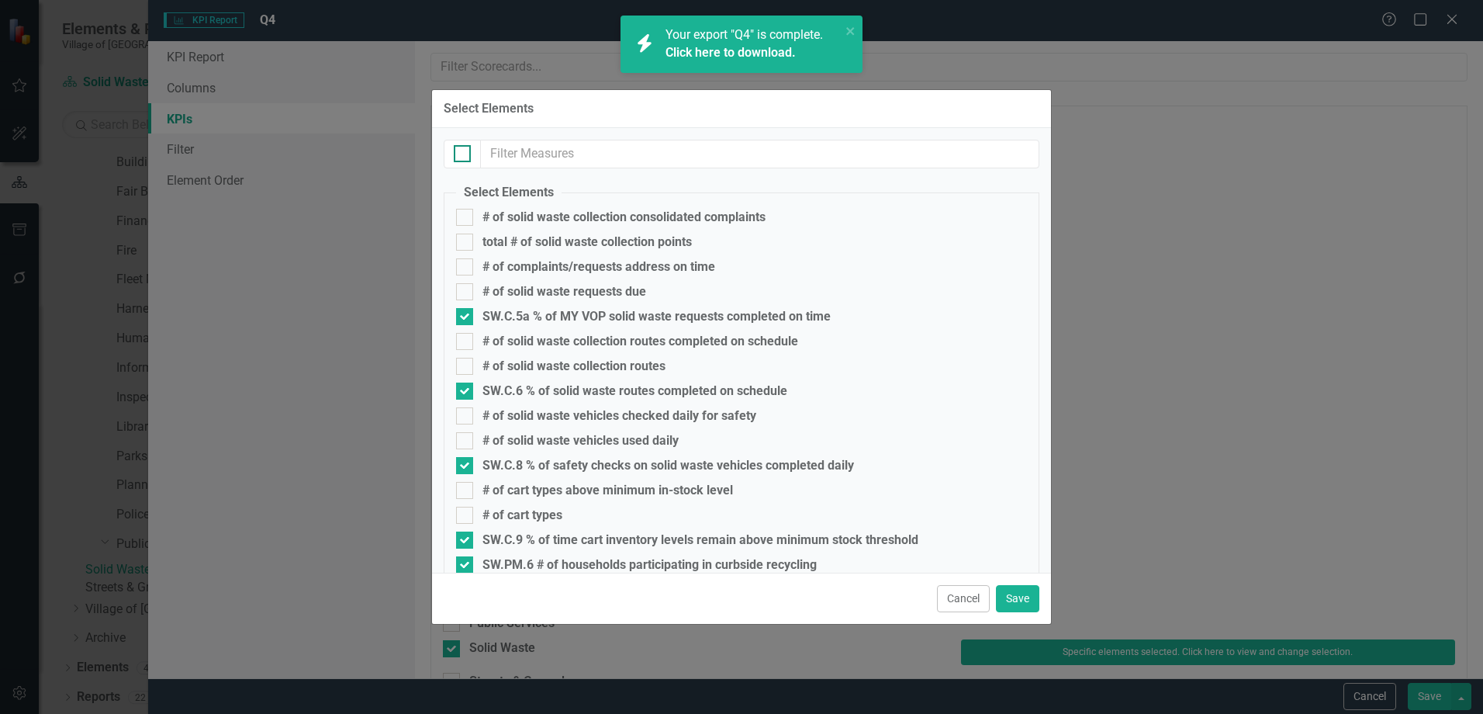
click at [458, 149] on input "checkbox" at bounding box center [459, 150] width 10 height 10
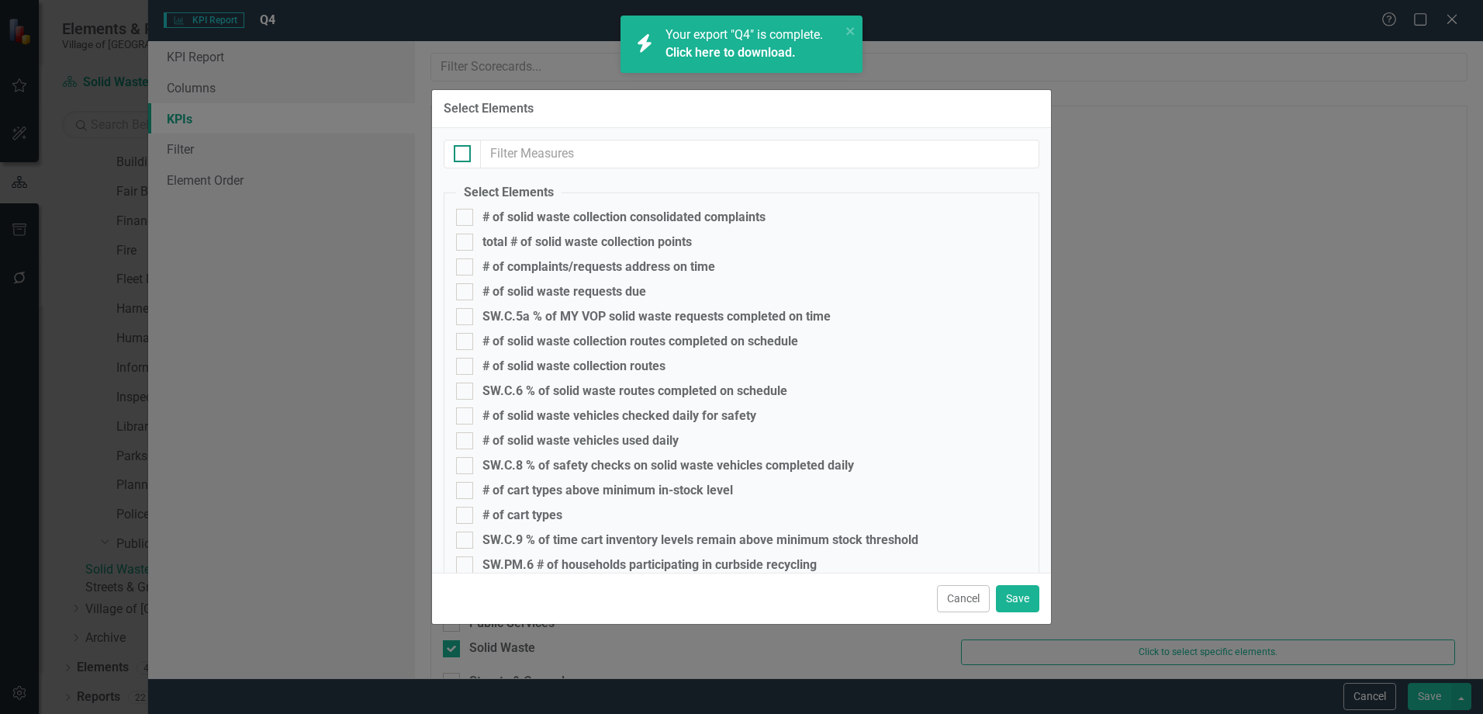
click at [458, 149] on input "checkbox" at bounding box center [459, 150] width 10 height 10
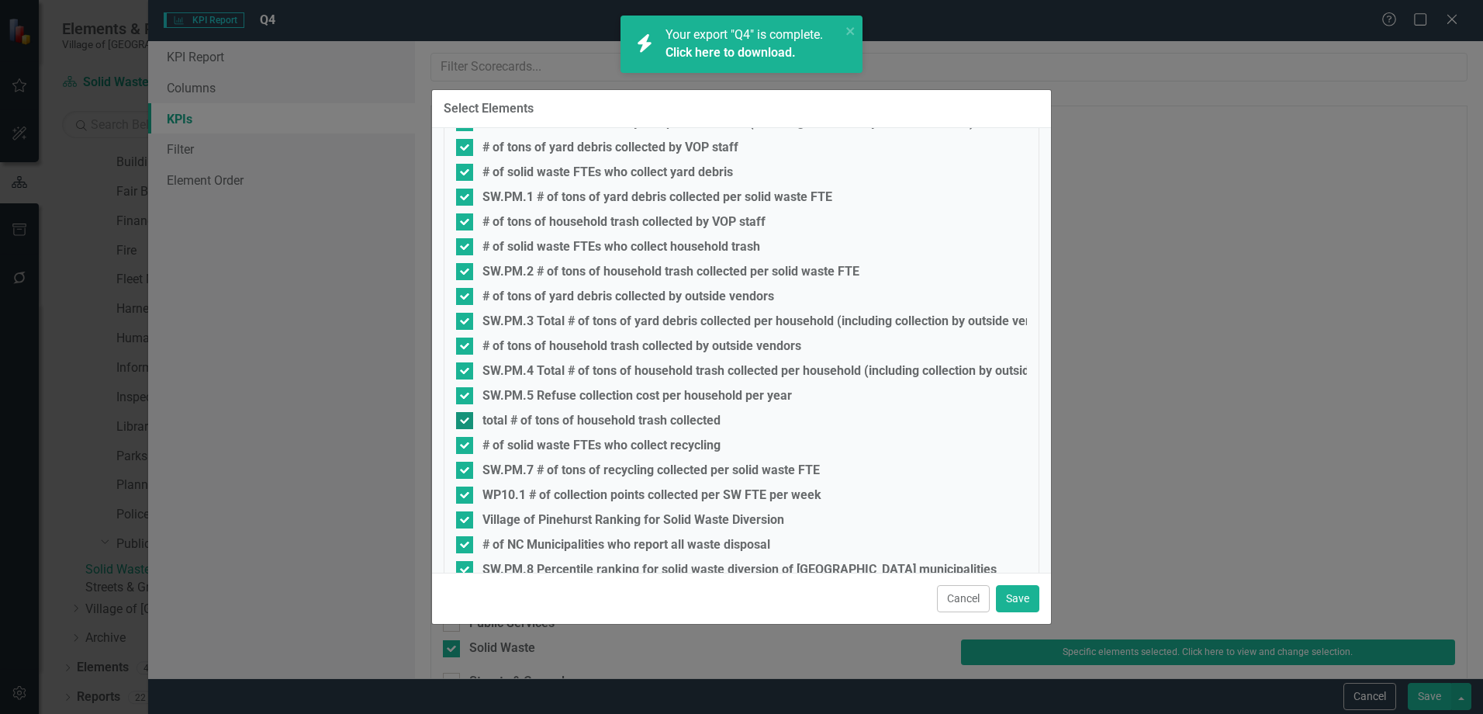
scroll to position [716, 0]
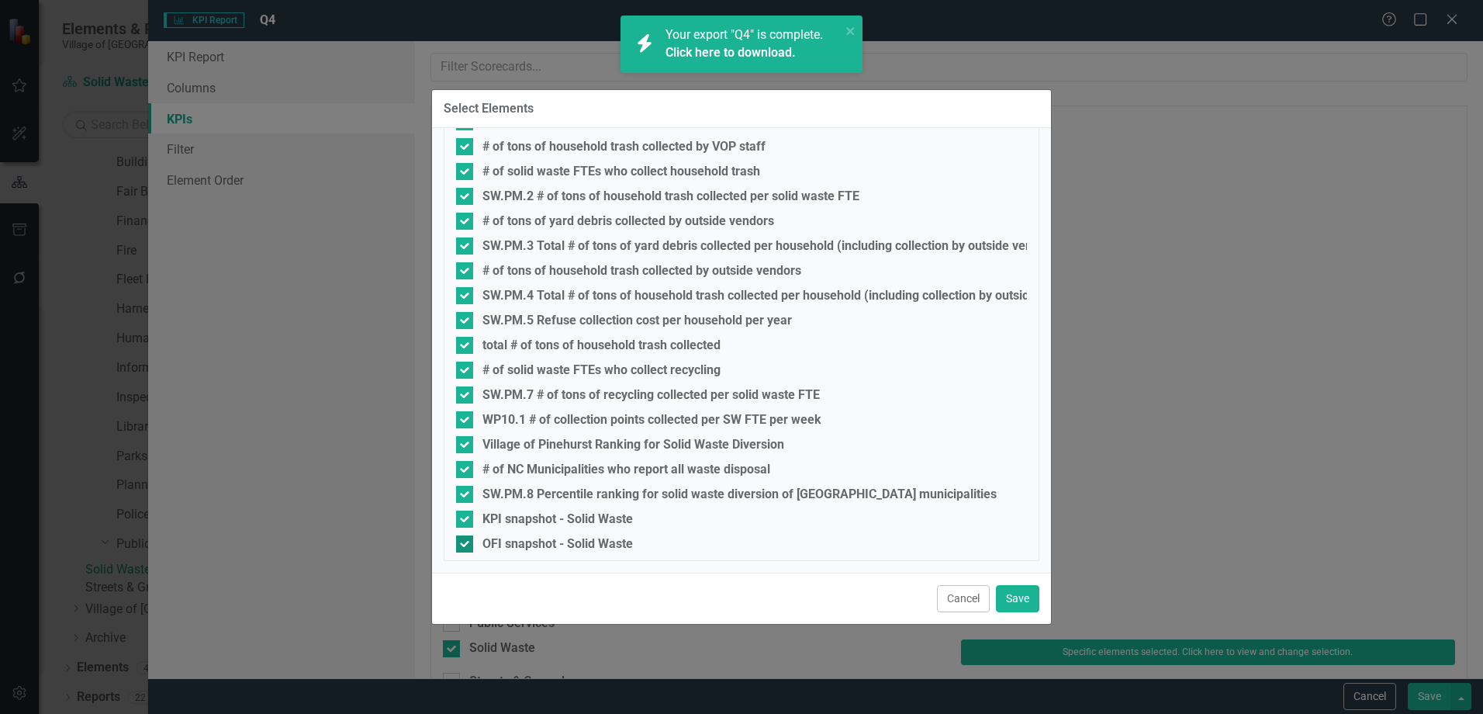
click at [547, 538] on div "OFI snapshot - Solid Waste" at bounding box center [558, 544] width 151 height 14
click at [466, 538] on input "OFI snapshot - Solid Waste" at bounding box center [461, 540] width 10 height 10
click at [548, 518] on div "KPI snapshot - Solid Waste" at bounding box center [558, 519] width 151 height 14
click at [466, 518] on input "KPI snapshot - Solid Waste" at bounding box center [461, 515] width 10 height 10
click at [1014, 595] on button "Save" at bounding box center [1017, 598] width 43 height 27
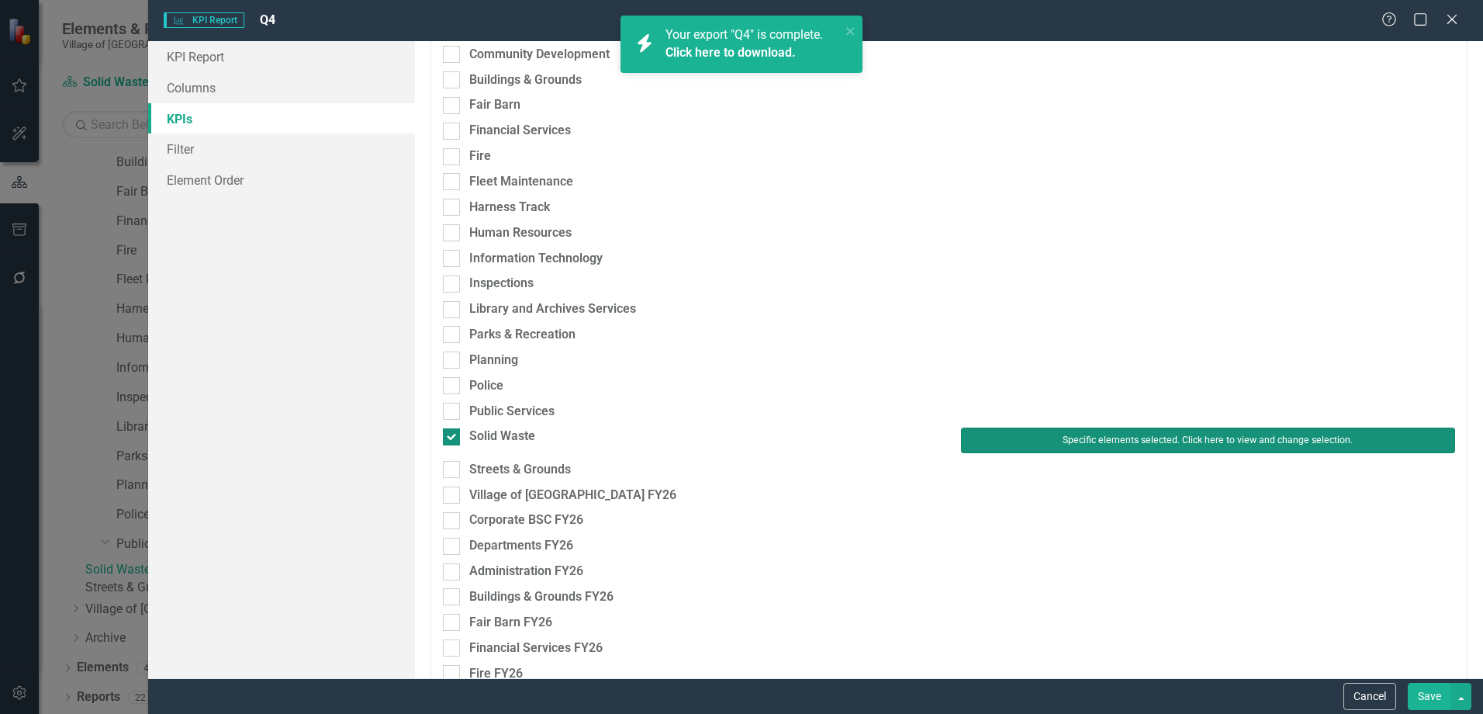
scroll to position [205, 0]
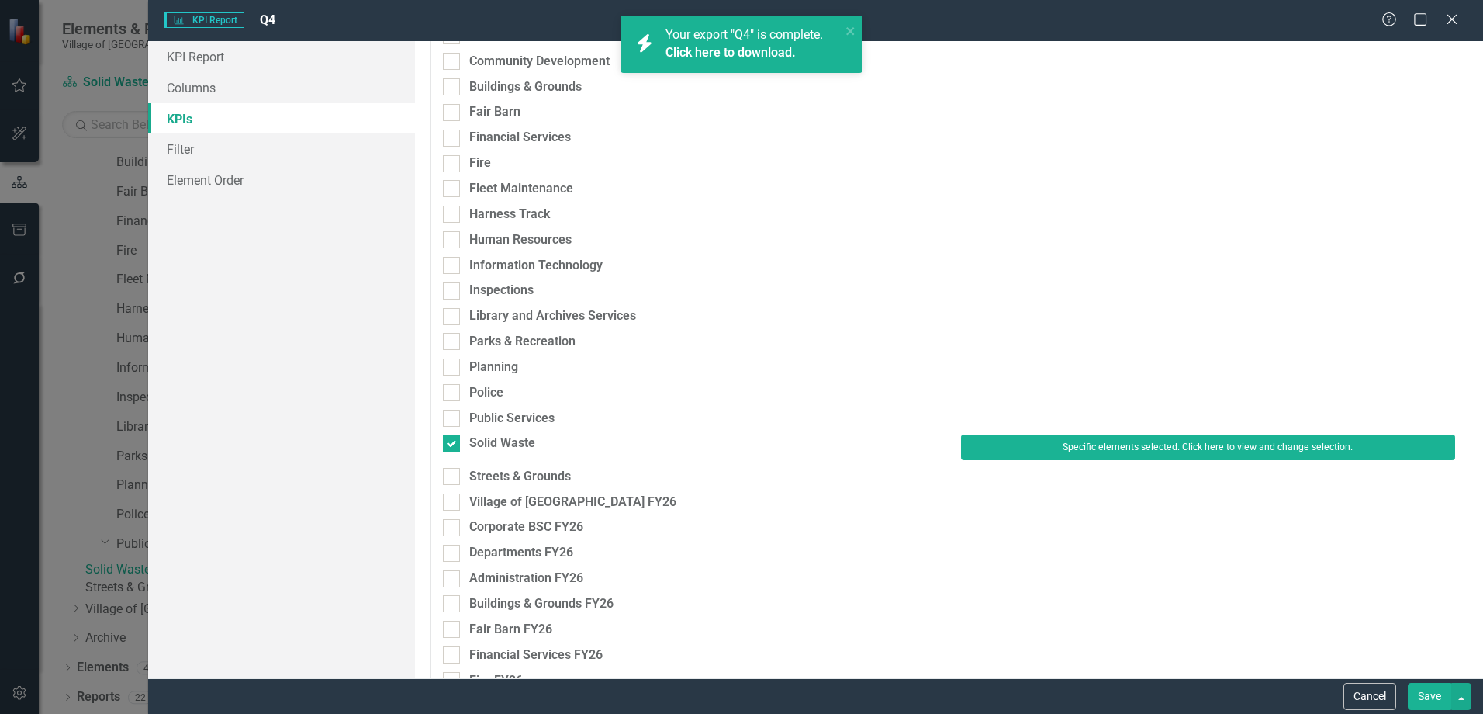
click at [1432, 697] on button "Save" at bounding box center [1429, 696] width 43 height 27
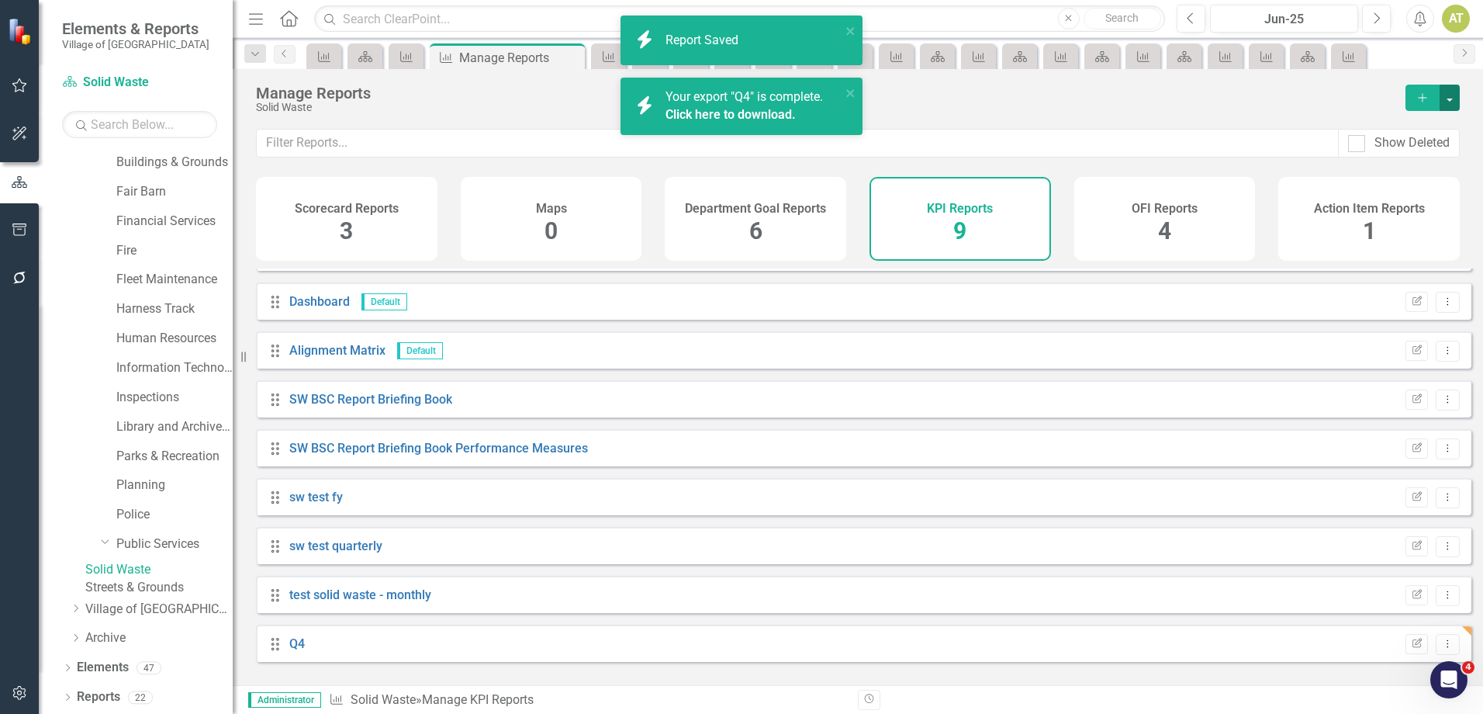
click at [1455, 102] on button "button" at bounding box center [1450, 98] width 20 height 26
click at [299, 651] on link "Q4" at bounding box center [297, 643] width 16 height 15
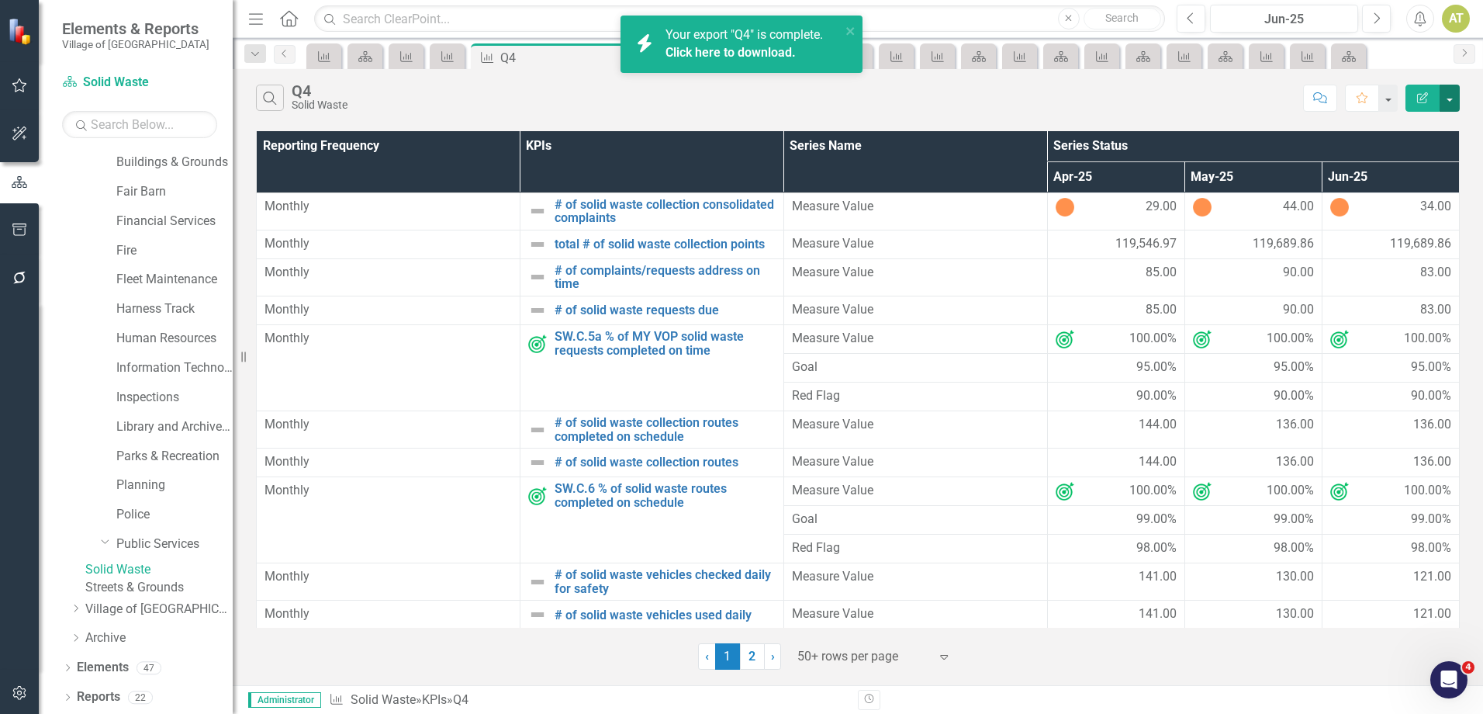
click at [1452, 102] on button "button" at bounding box center [1450, 98] width 20 height 27
click at [1432, 181] on link "Excel Export to Excel" at bounding box center [1398, 186] width 123 height 29
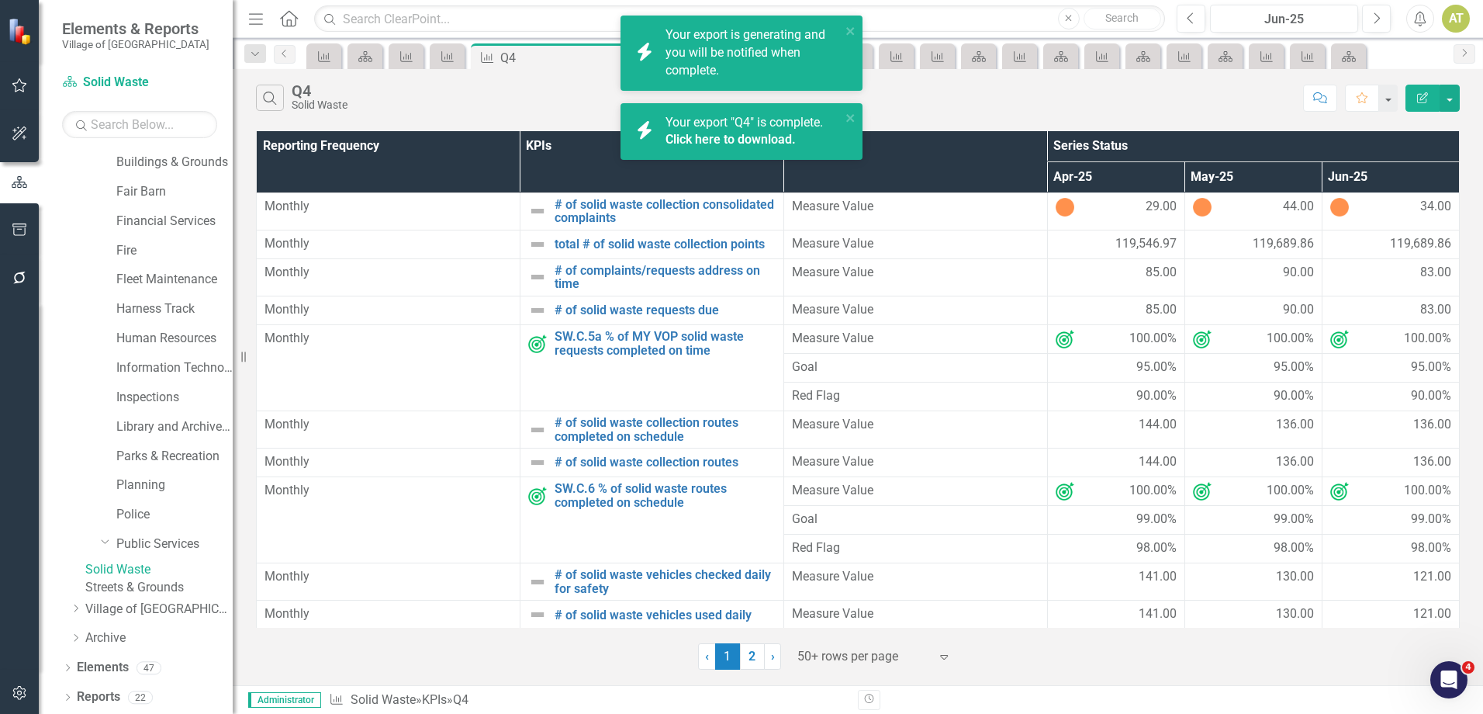
click at [168, 580] on link "Streets & Grounds" at bounding box center [158, 588] width 147 height 18
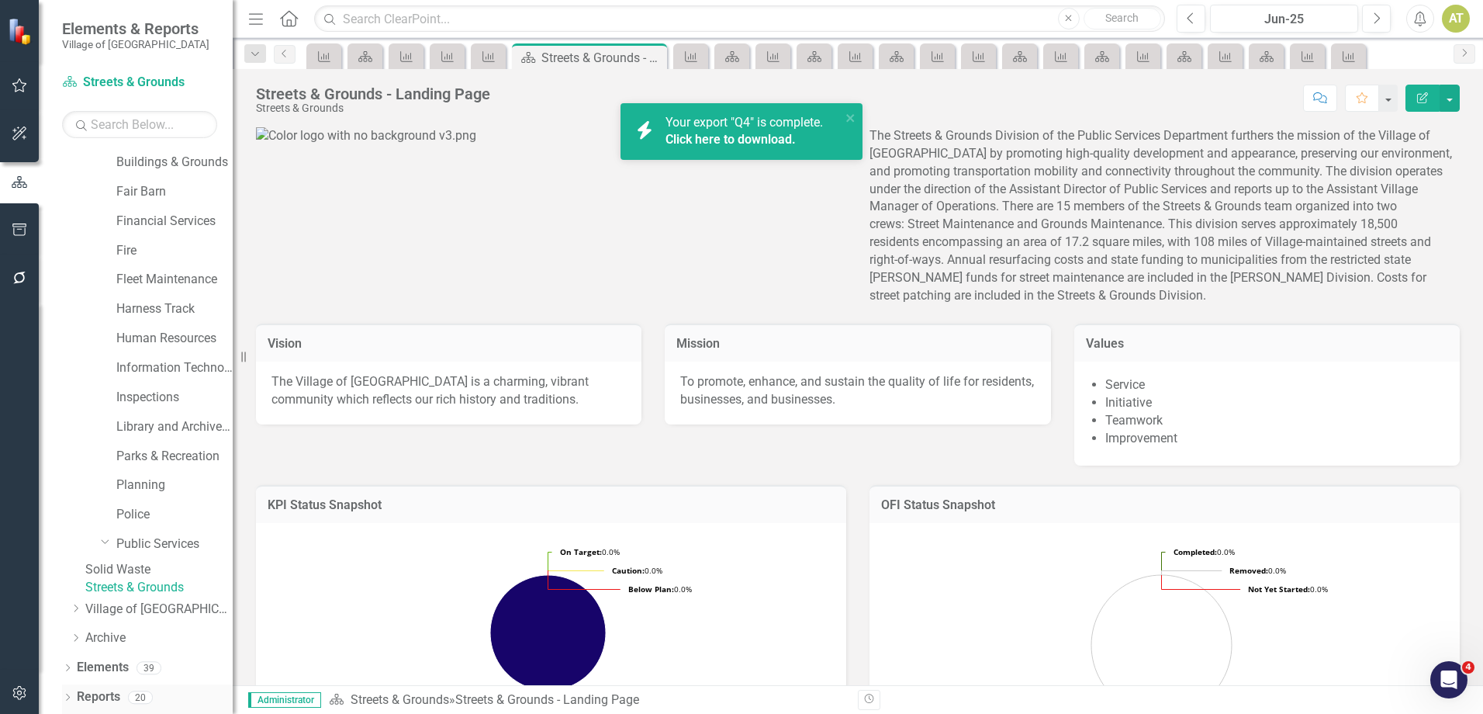
click at [112, 691] on link "Reports" at bounding box center [98, 697] width 43 height 18
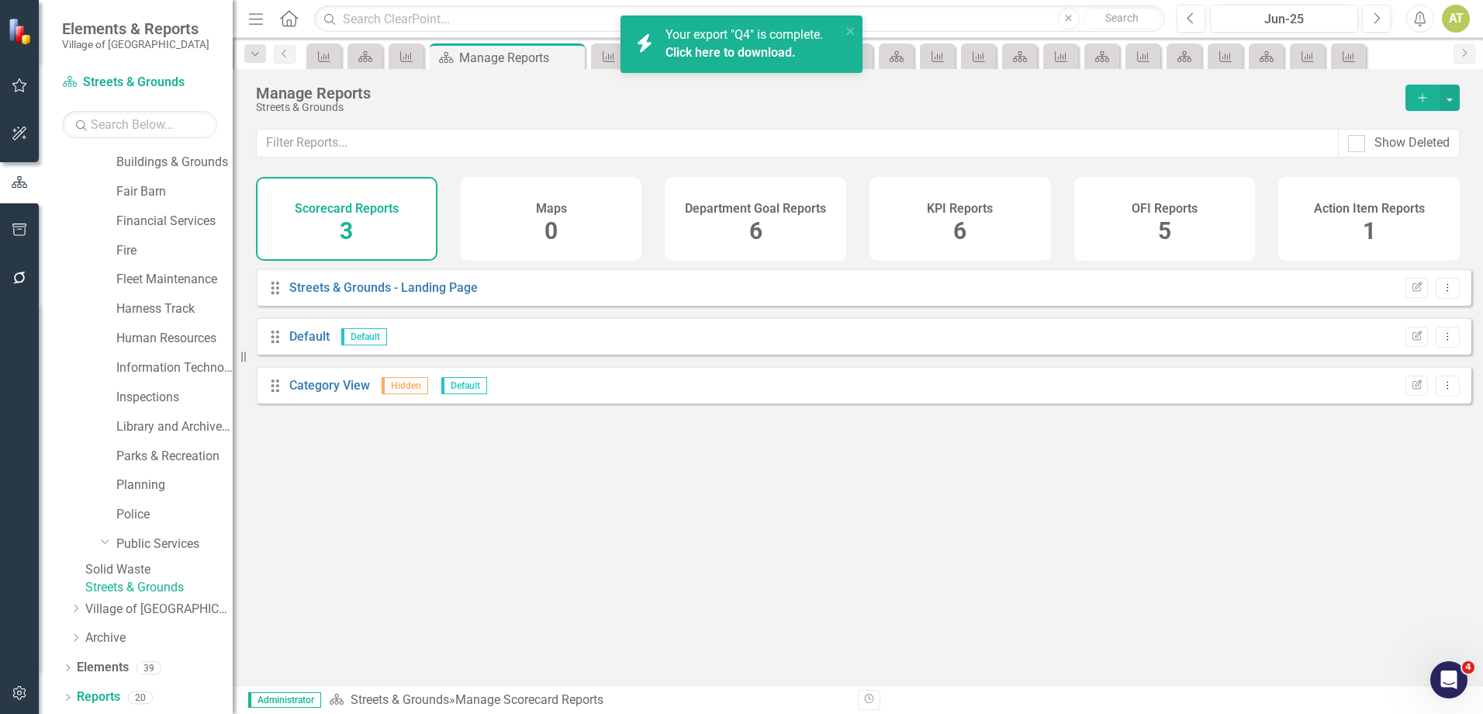
click at [970, 206] on h4 "KPI Reports" at bounding box center [960, 209] width 66 height 14
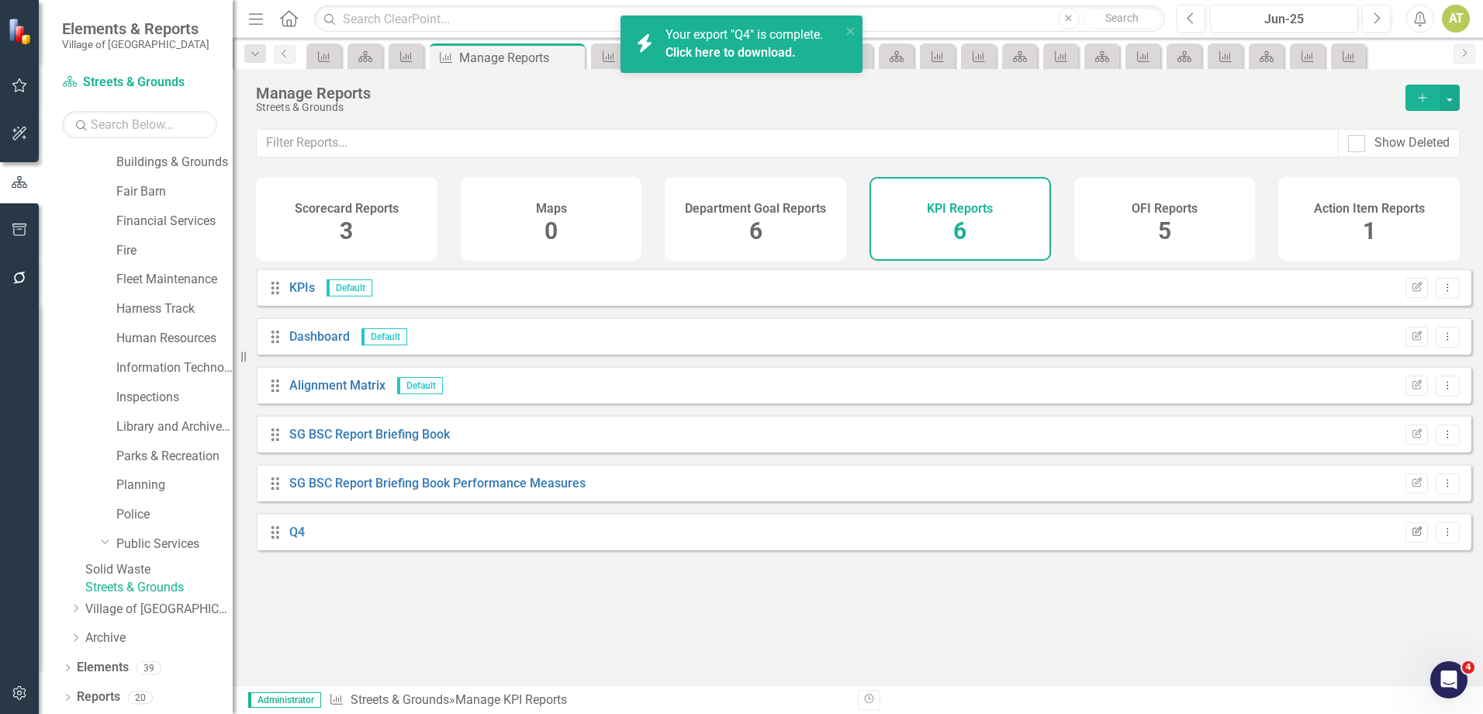
click at [1411, 537] on icon "Edit Report" at bounding box center [1417, 532] width 12 height 9
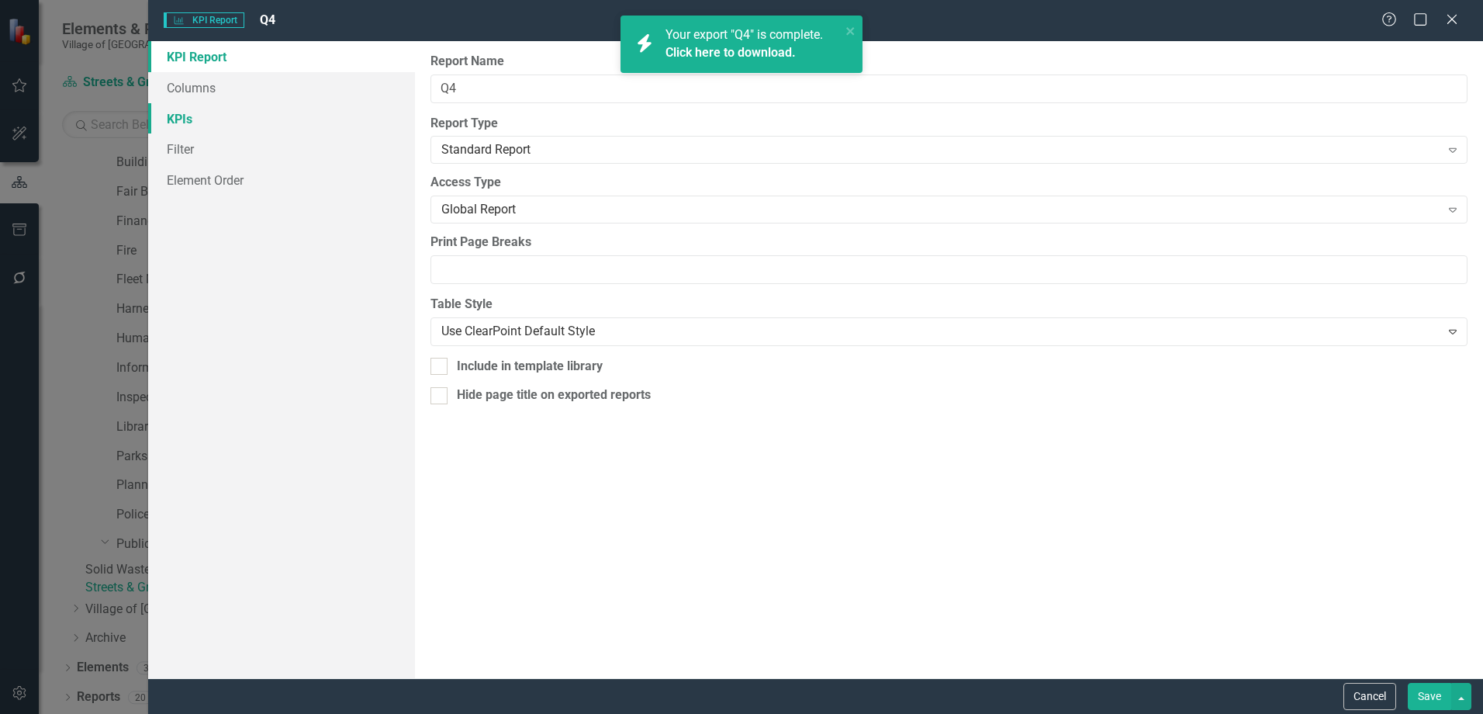
click at [240, 119] on link "KPIs" at bounding box center [281, 118] width 267 height 31
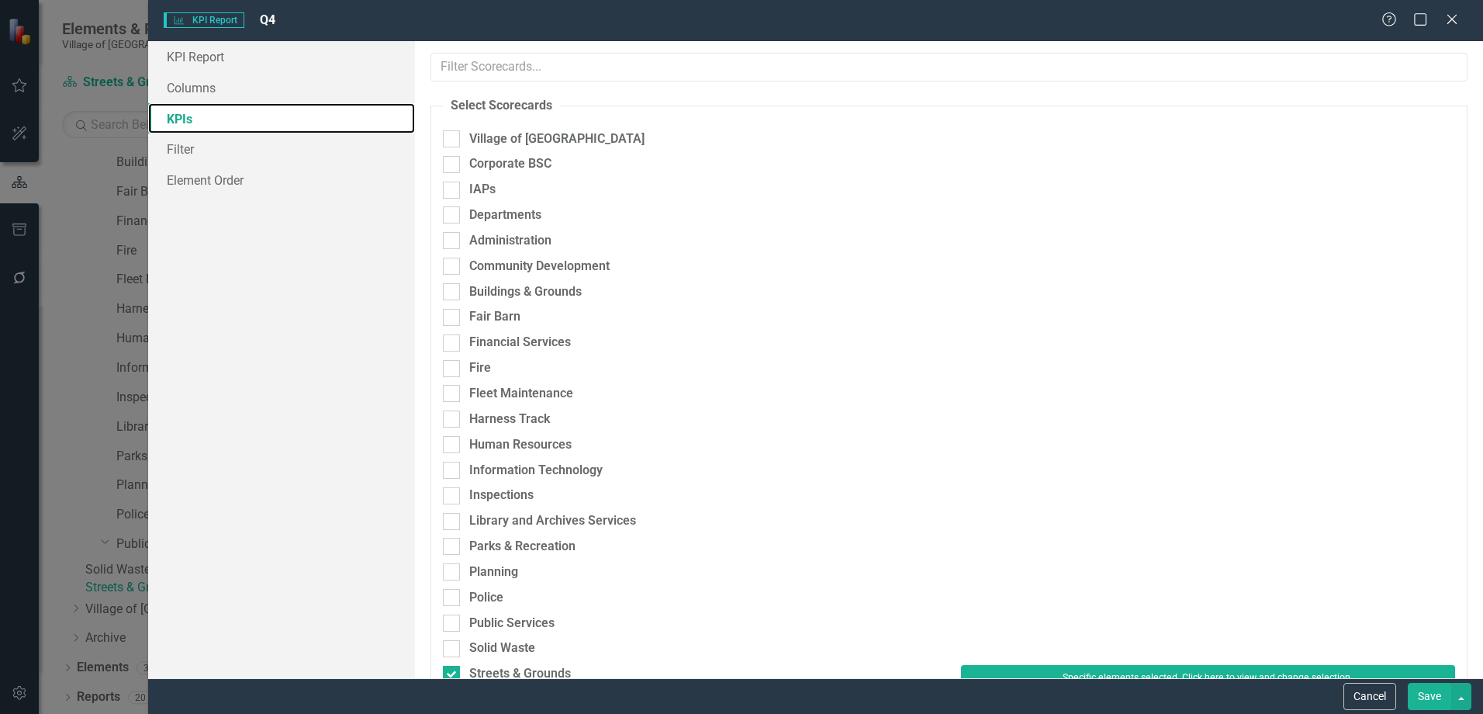
scroll to position [465, 0]
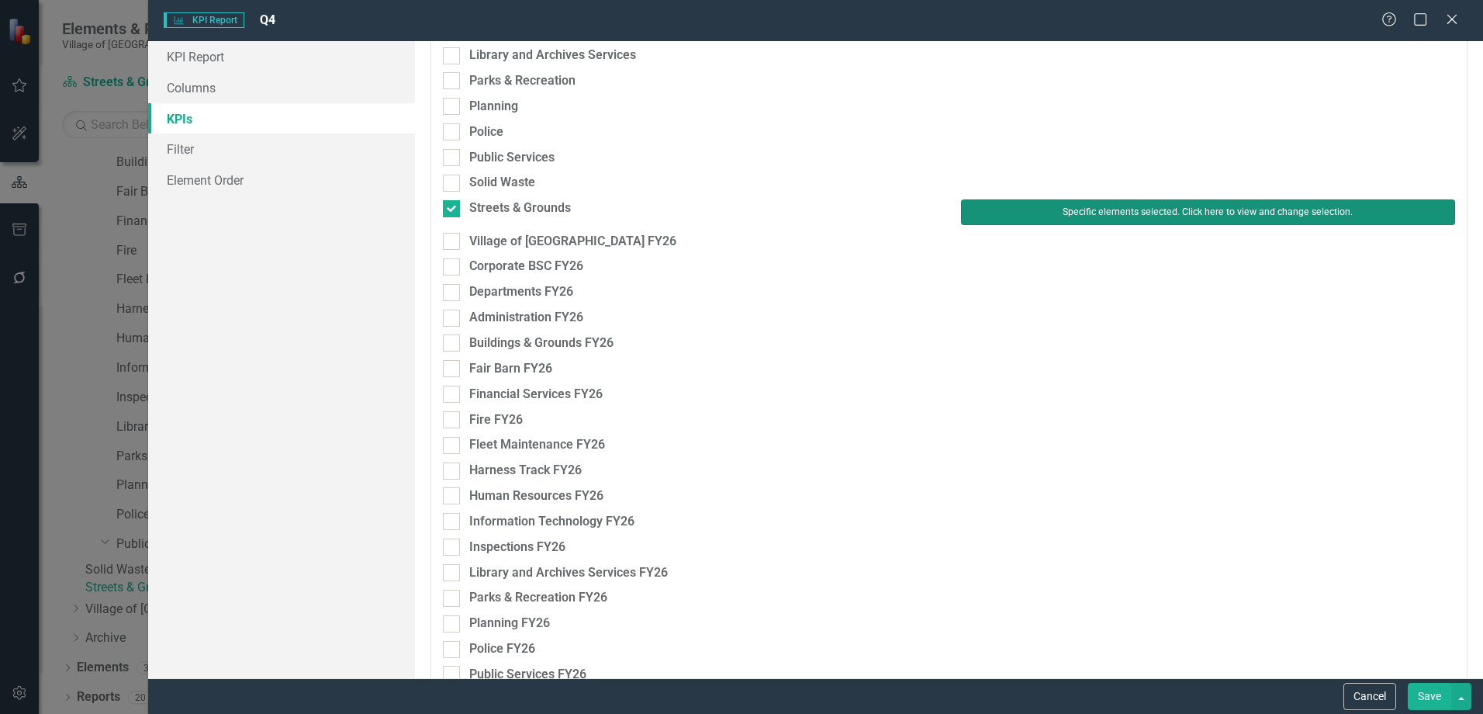
click at [1214, 210] on button "Specific elements selected. Click here to view and change selection." at bounding box center [1208, 211] width 494 height 25
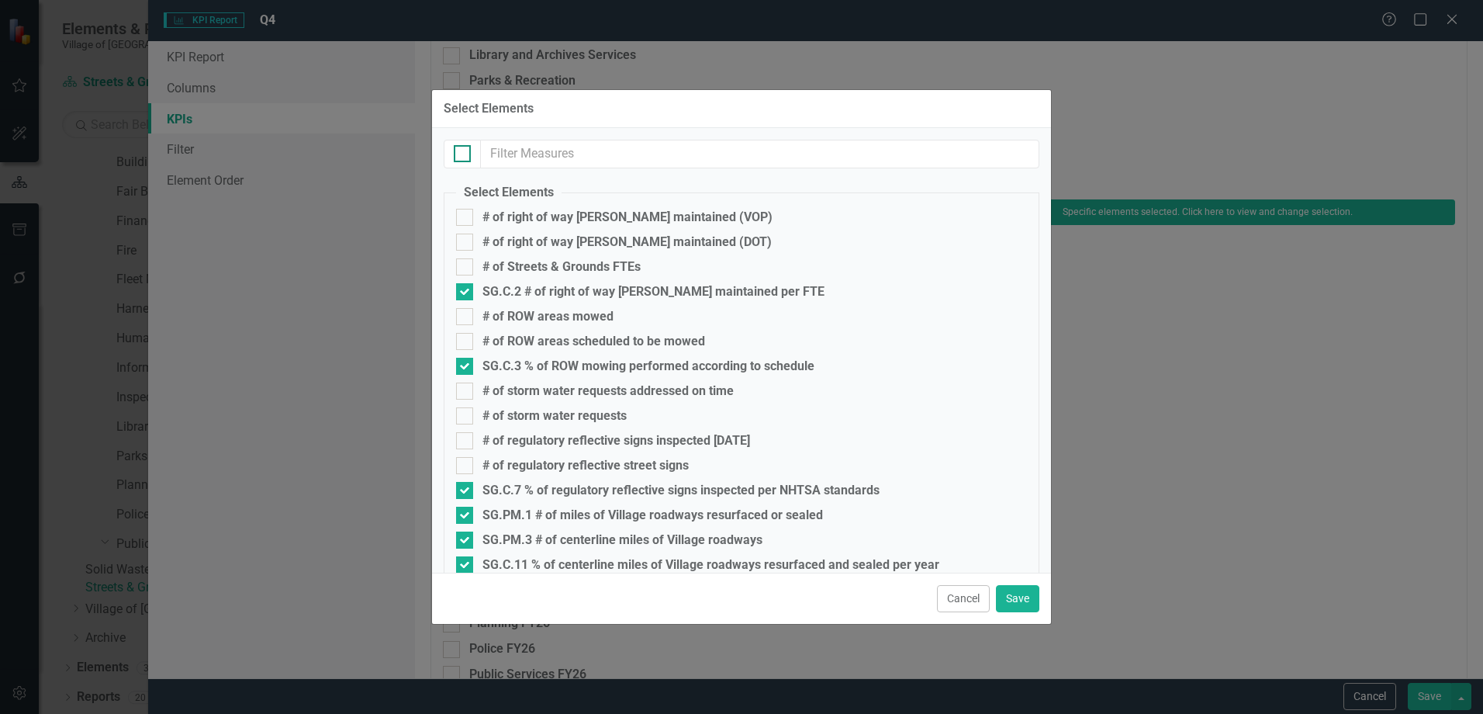
click at [467, 159] on div at bounding box center [462, 153] width 17 height 17
click at [464, 155] on input "checkbox" at bounding box center [459, 150] width 10 height 10
click at [467, 159] on div at bounding box center [462, 153] width 17 height 17
click at [464, 155] on input "checkbox" at bounding box center [459, 150] width 10 height 10
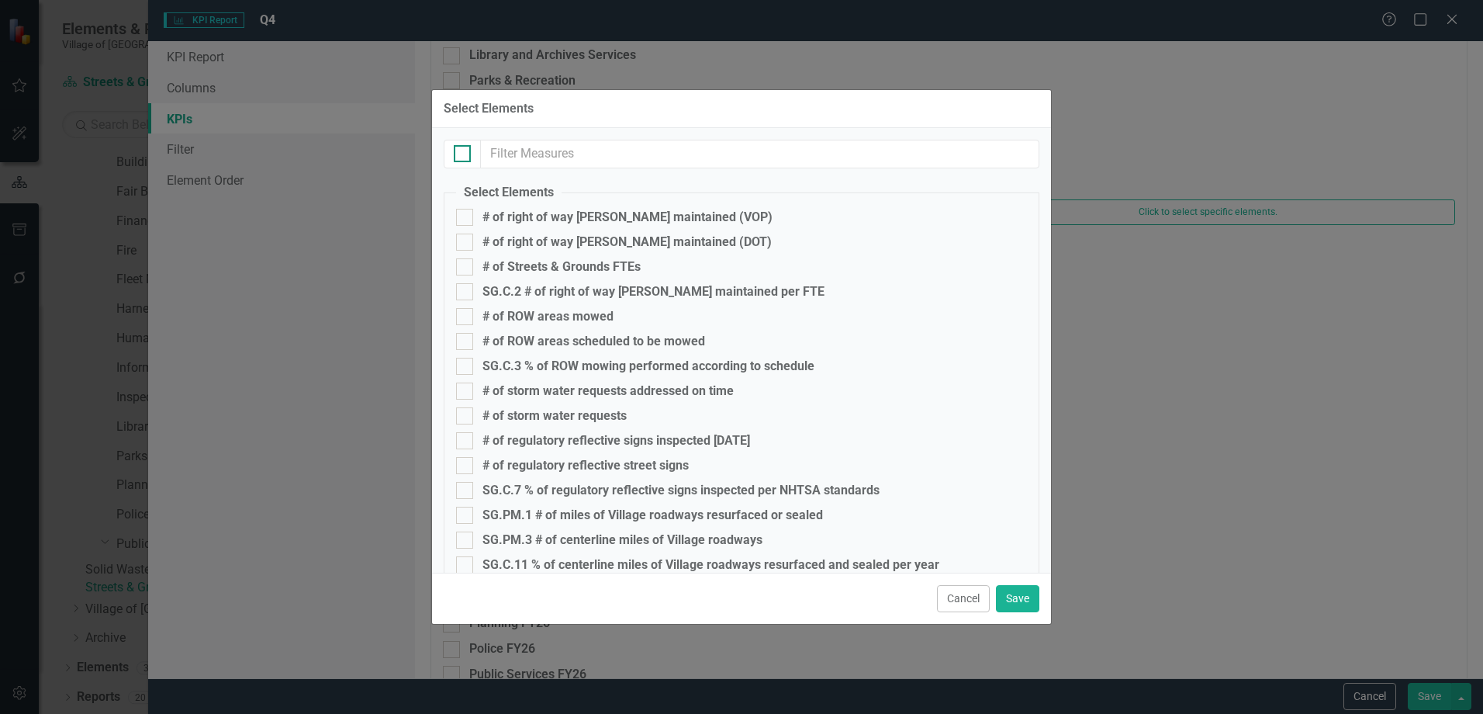
click at [467, 159] on div at bounding box center [462, 153] width 17 height 17
click at [464, 155] on input "checkbox" at bounding box center [459, 150] width 10 height 10
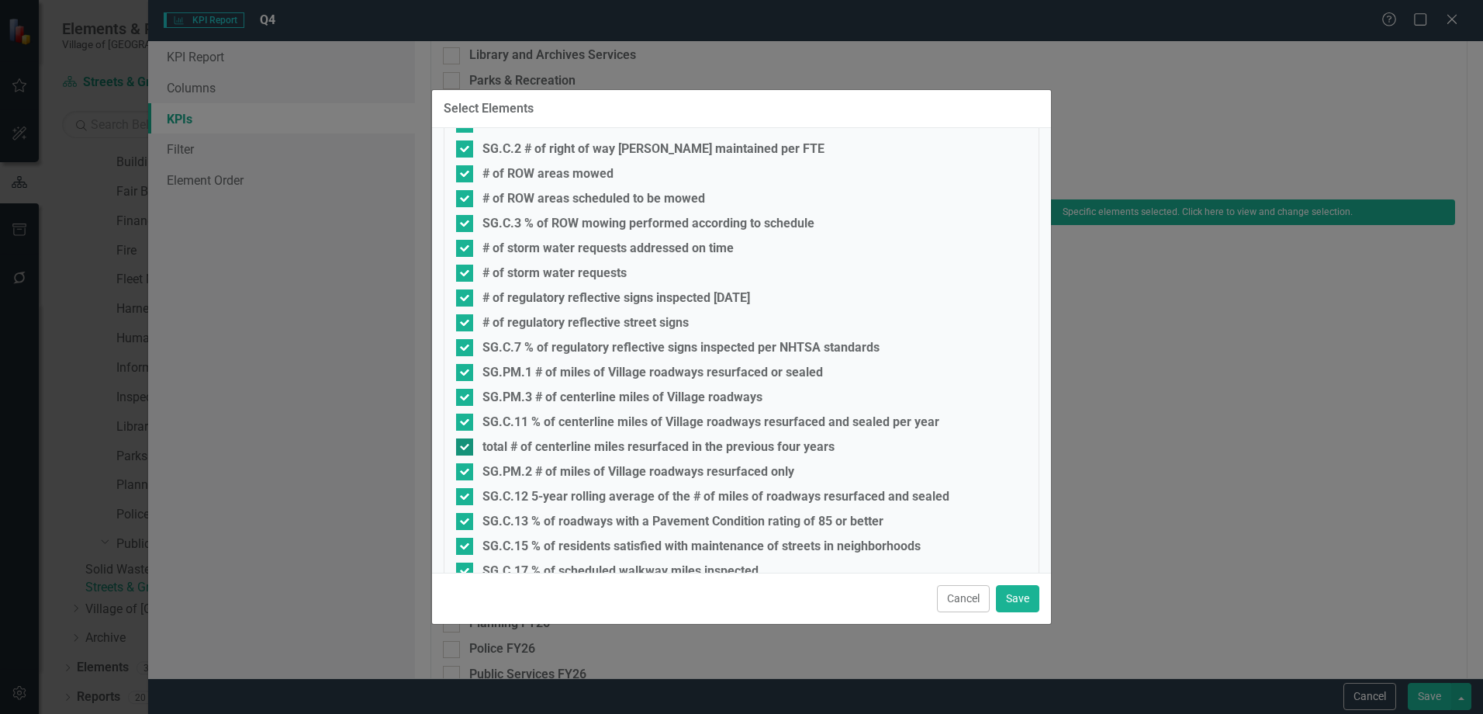
scroll to position [244, 0]
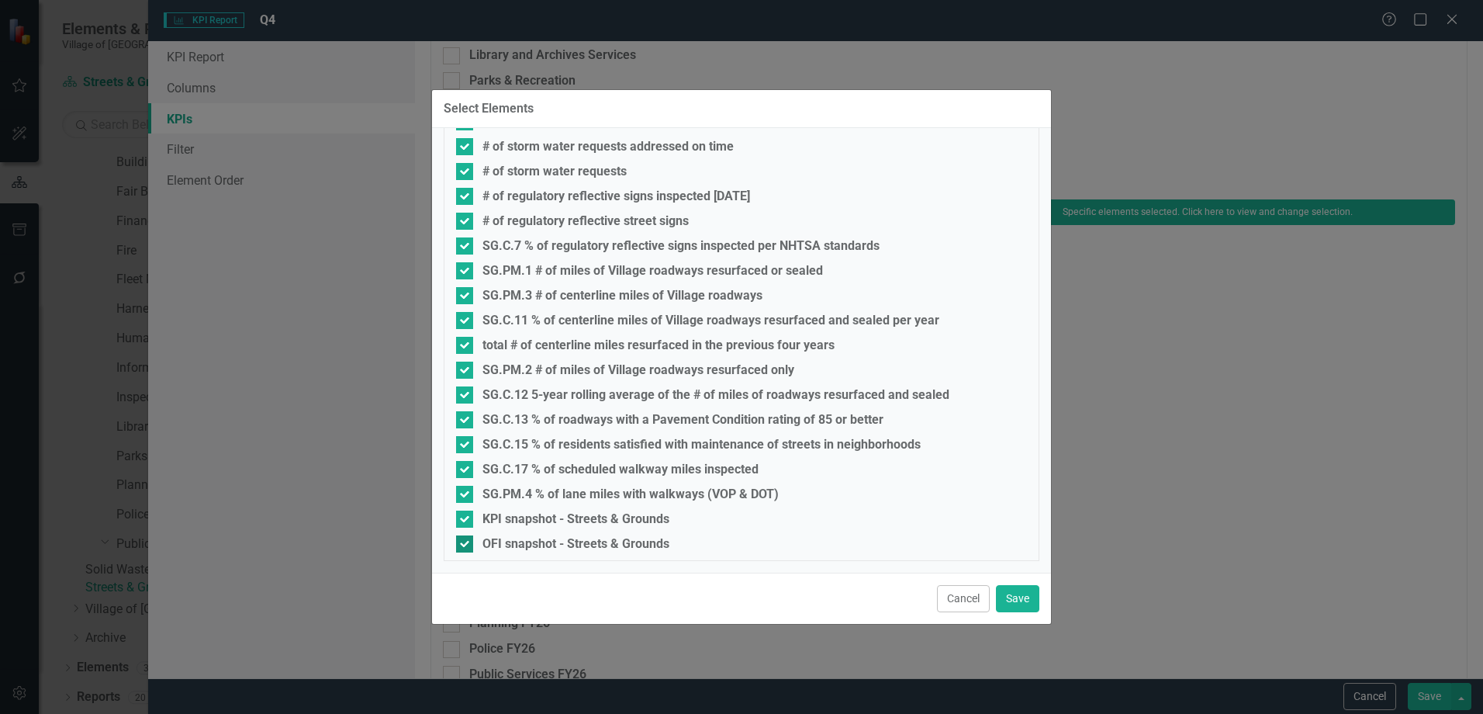
click at [532, 538] on div "OFI snapshot - Streets & Grounds" at bounding box center [576, 544] width 187 height 14
click at [466, 538] on input "OFI snapshot - Streets & Grounds" at bounding box center [461, 540] width 10 height 10
click at [530, 516] on div "KPI snapshot - Streets & Grounds" at bounding box center [576, 519] width 187 height 14
click at [466, 516] on input "KPI snapshot - Streets & Grounds" at bounding box center [461, 515] width 10 height 10
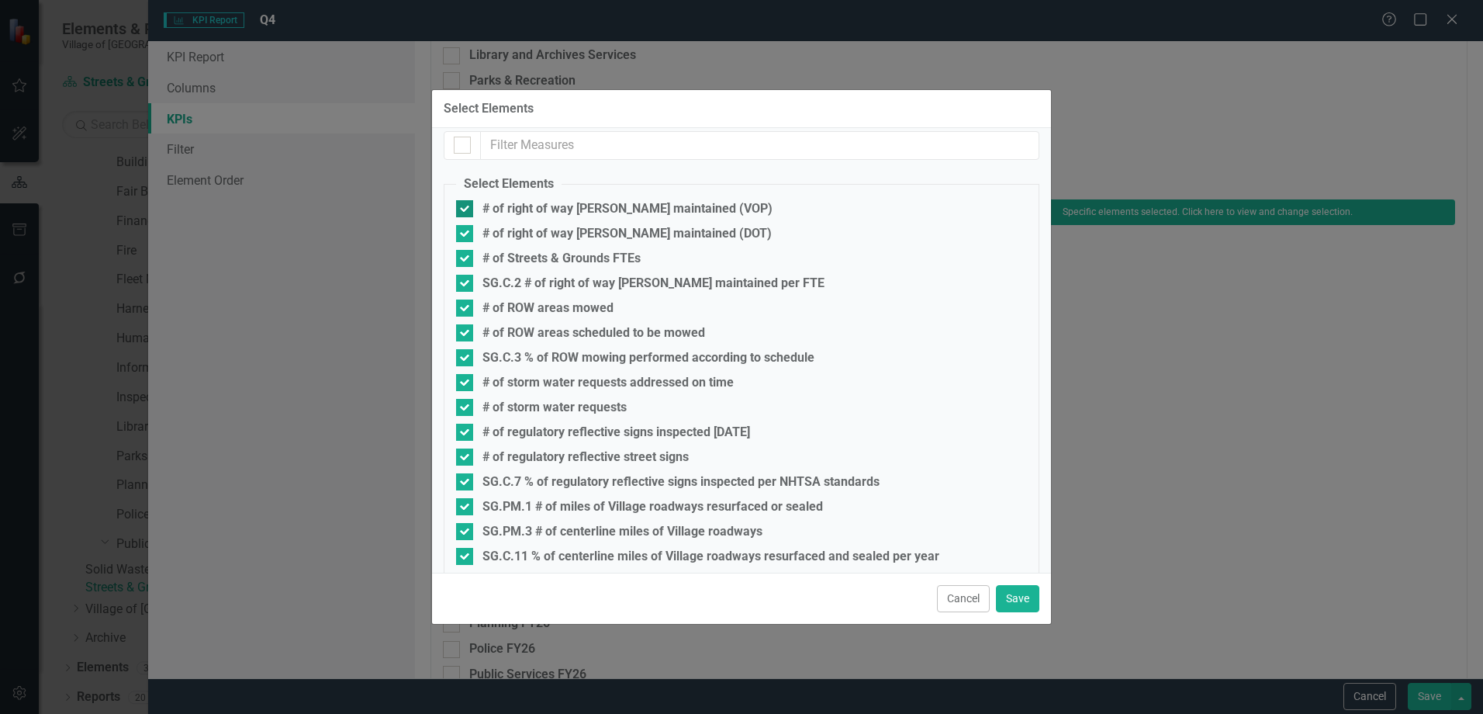
scroll to position [0, 0]
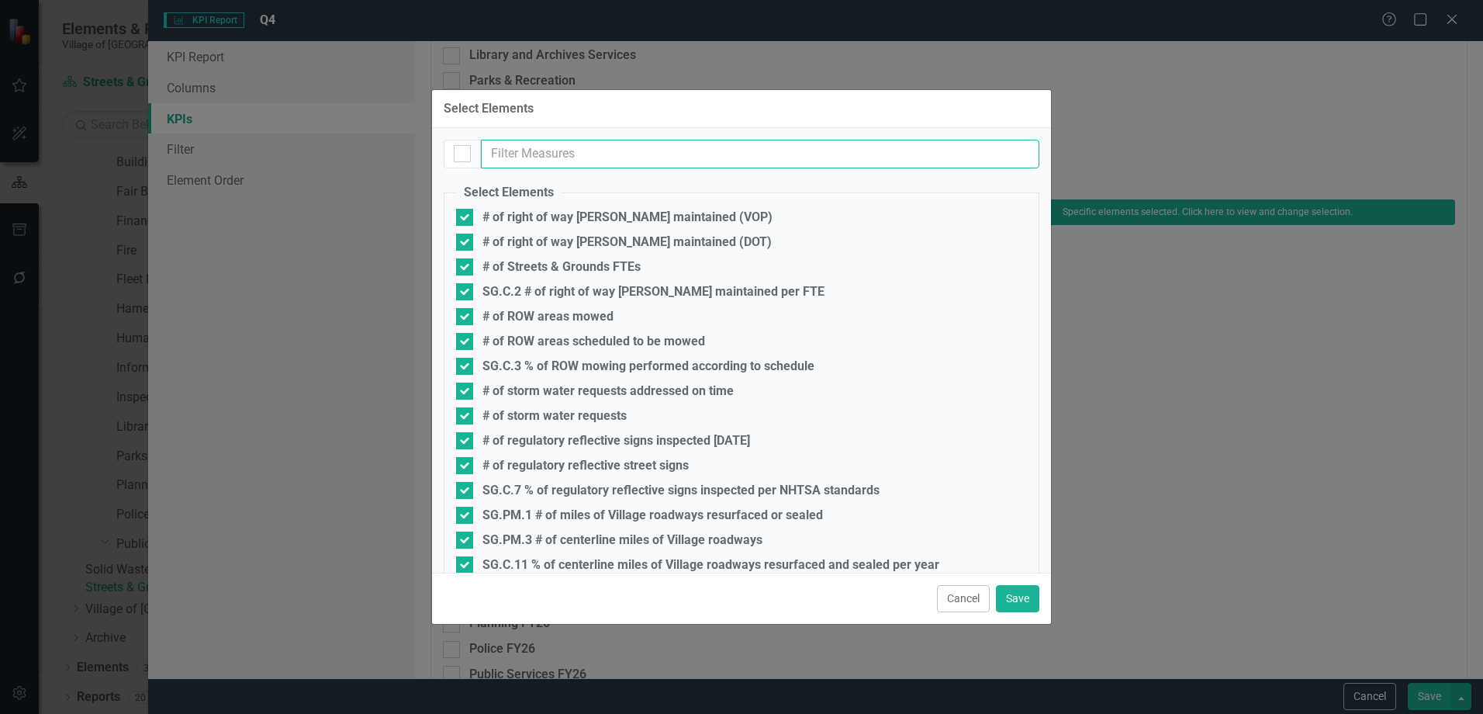
click at [580, 145] on input "text" at bounding box center [760, 154] width 559 height 29
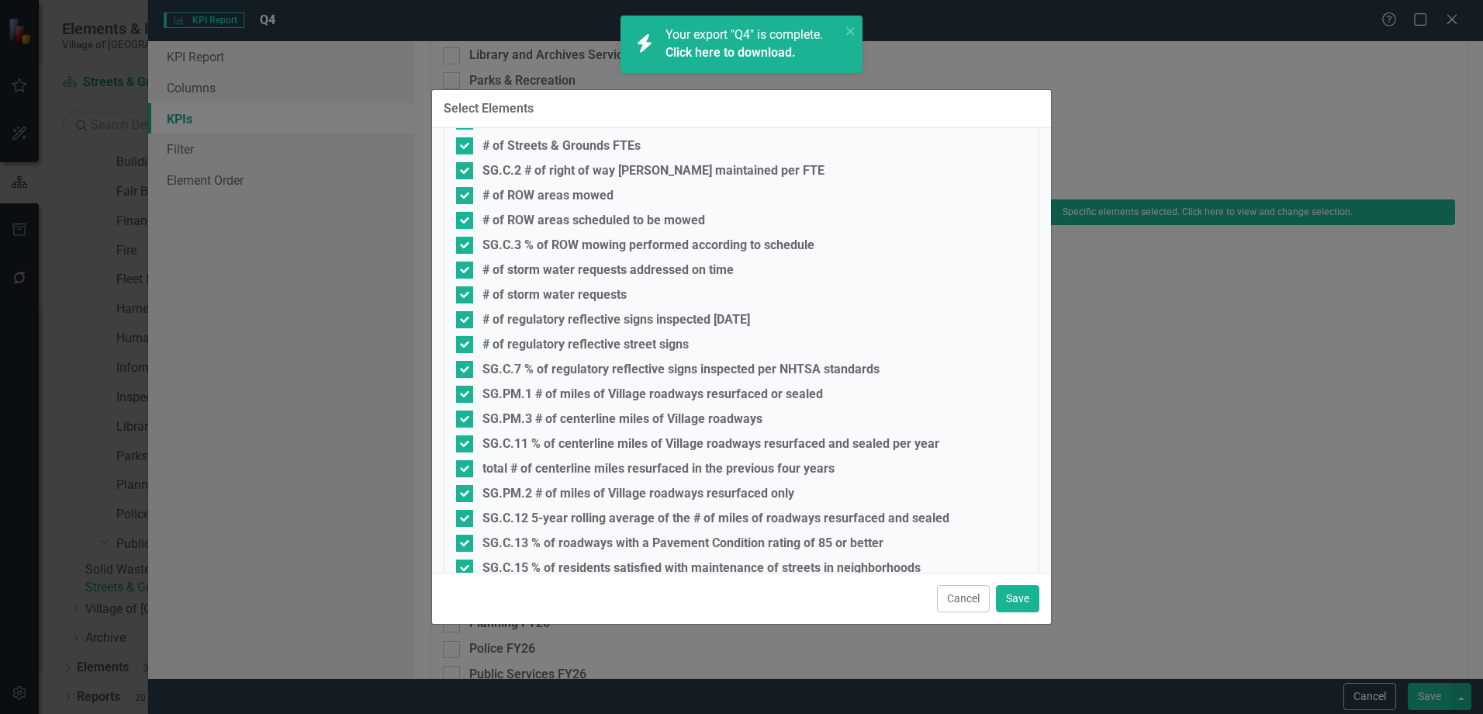
scroll to position [244, 0]
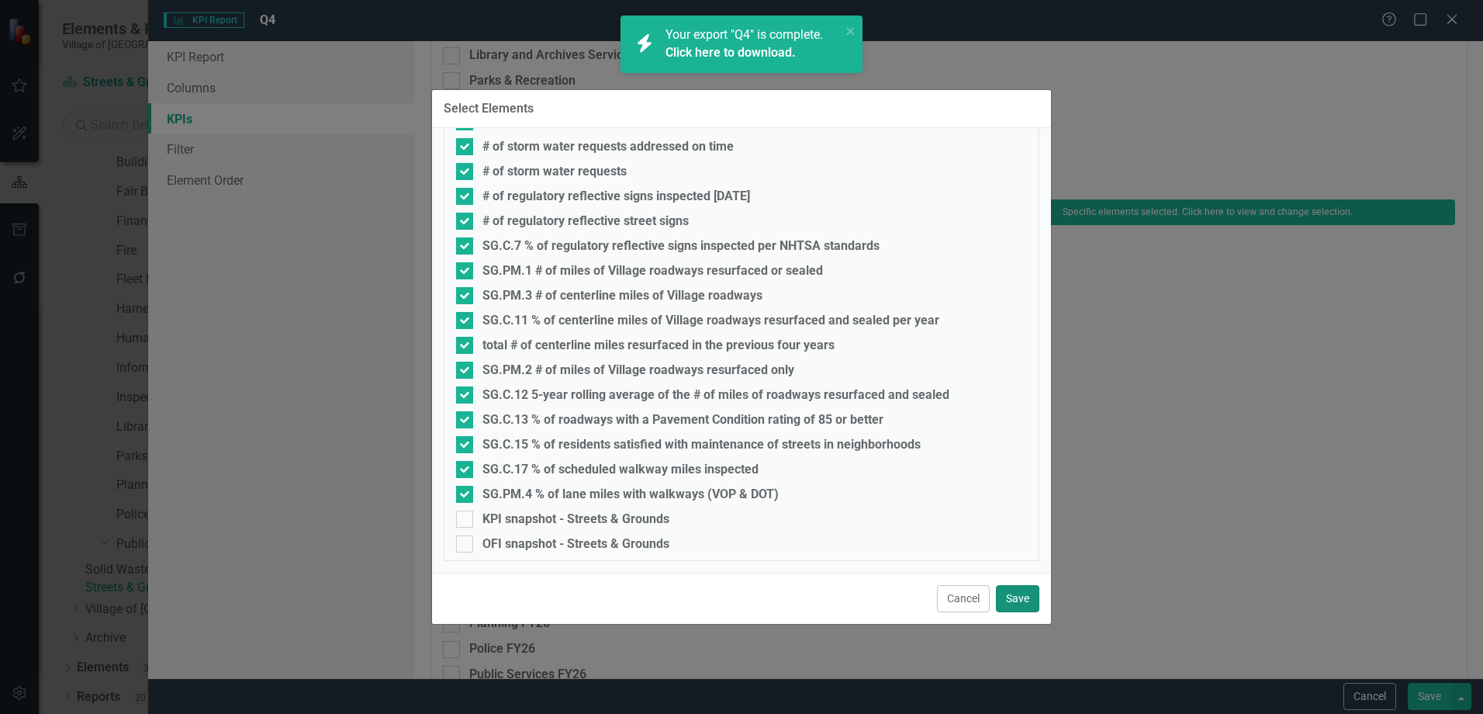
click at [1018, 595] on button "Save" at bounding box center [1017, 598] width 43 height 27
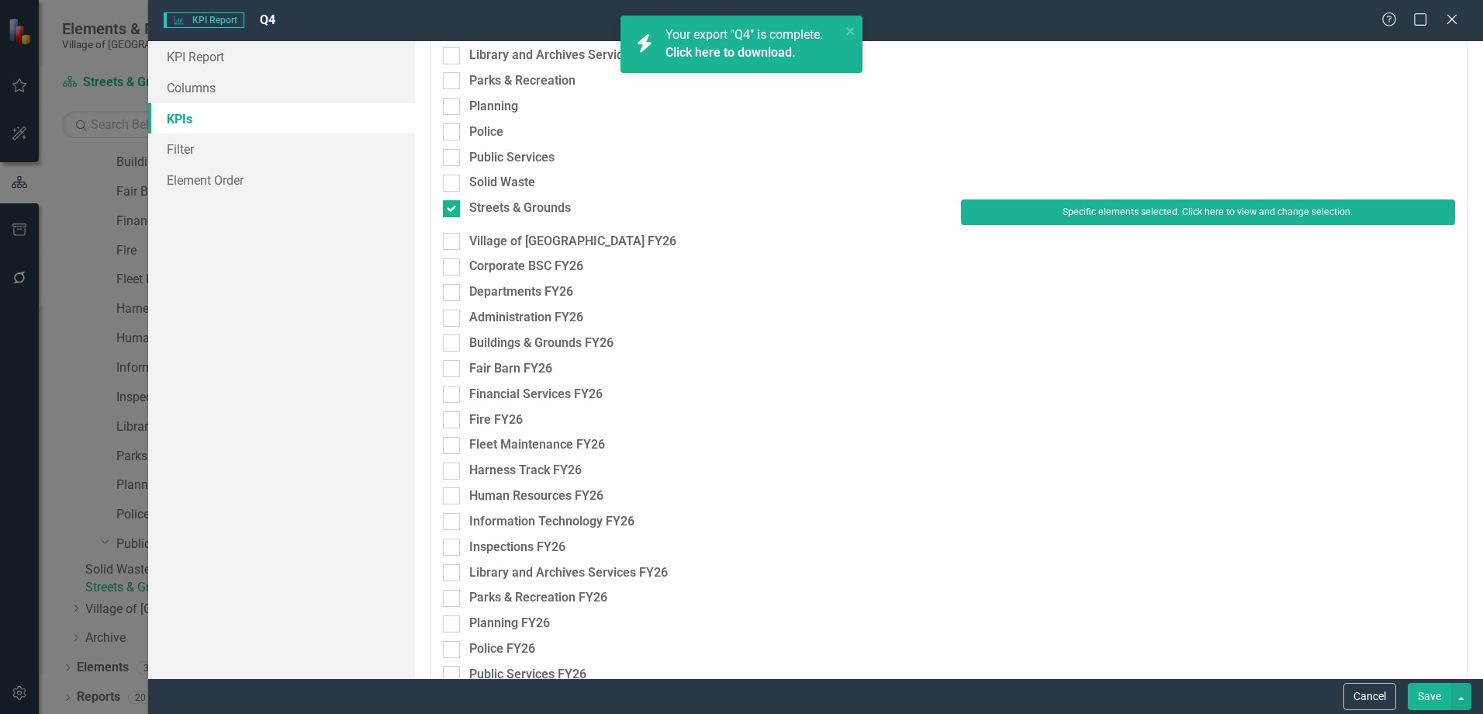
click at [1439, 687] on button "Save" at bounding box center [1429, 696] width 43 height 27
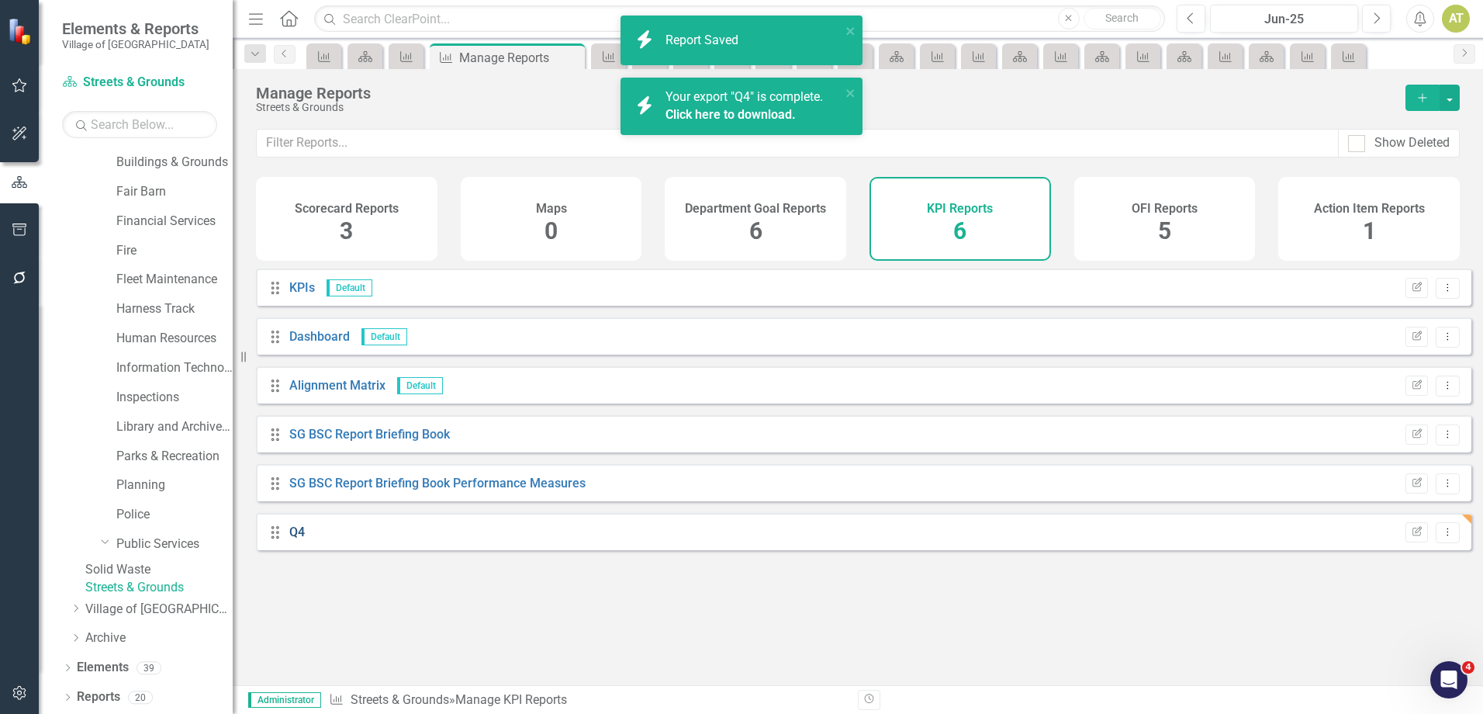
click at [296, 539] on link "Q4" at bounding box center [297, 531] width 16 height 15
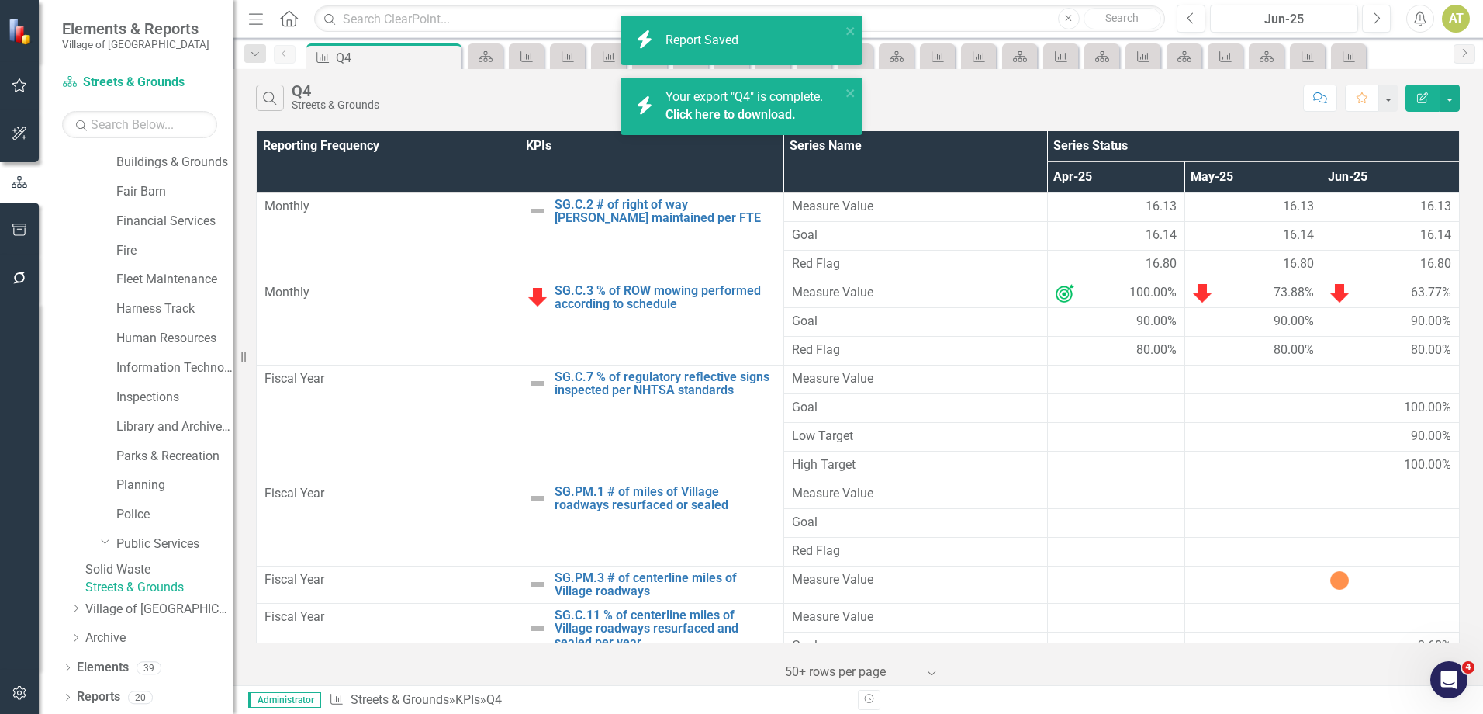
click at [1462, 93] on div "Search Q4 Streets & Grounds Comment Favorite Edit Report" at bounding box center [858, 94] width 1251 height 50
click at [1454, 99] on button "button" at bounding box center [1450, 98] width 20 height 27
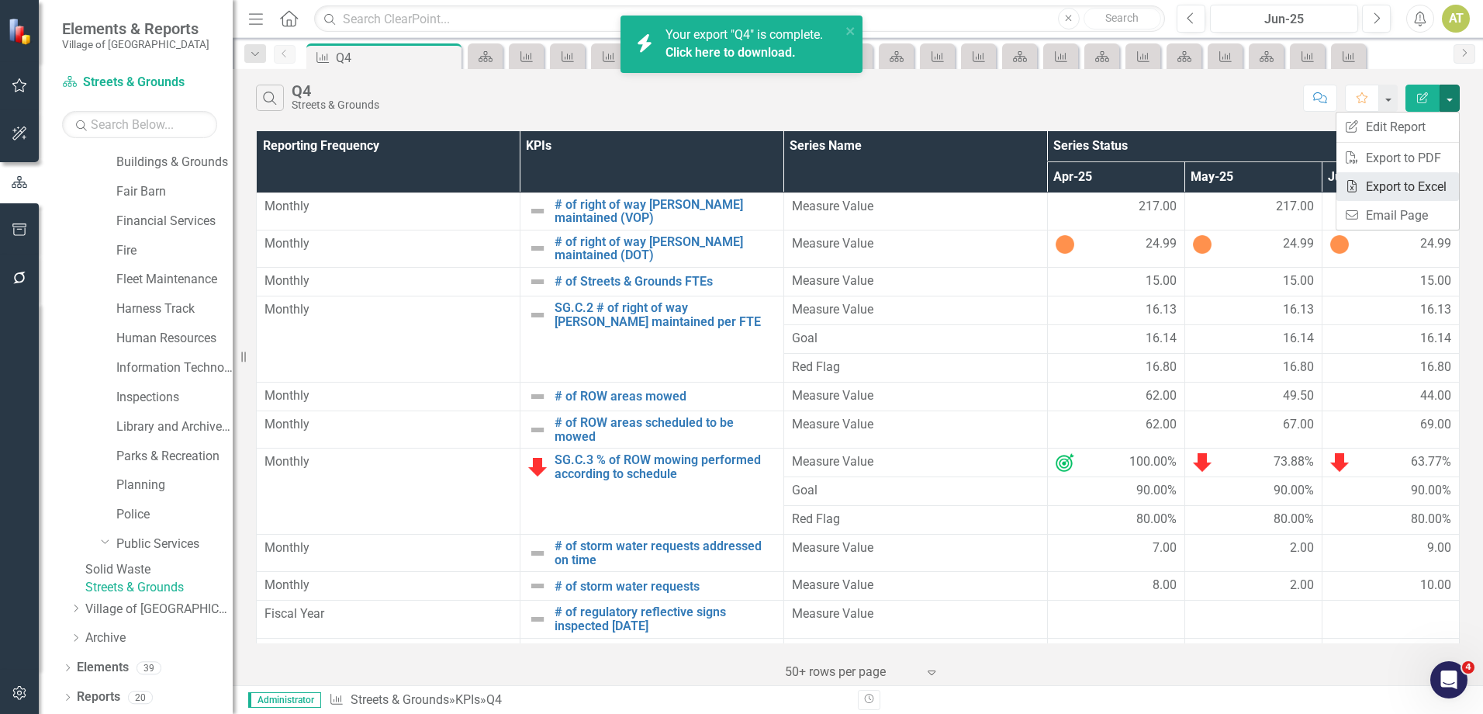
click at [1438, 184] on link "Excel Export to Excel" at bounding box center [1398, 186] width 123 height 29
